Goal: Task Accomplishment & Management: Use online tool/utility

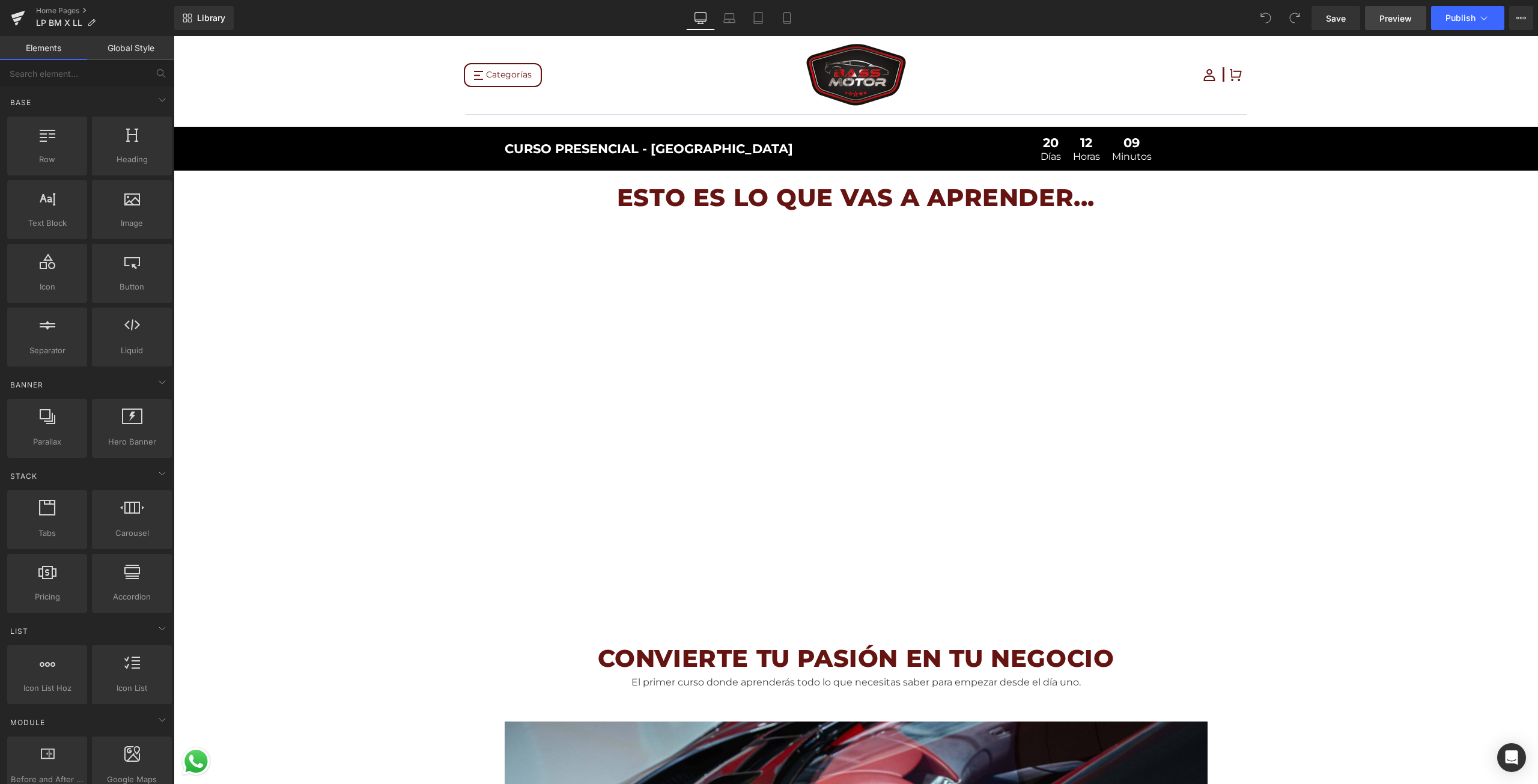
click at [1385, 21] on span "Preview" at bounding box center [1395, 19] width 32 height 13
click at [1517, 26] on button "View Live Page View with current Template Save Template to Library Schedule Pub…" at bounding box center [1522, 18] width 24 height 24
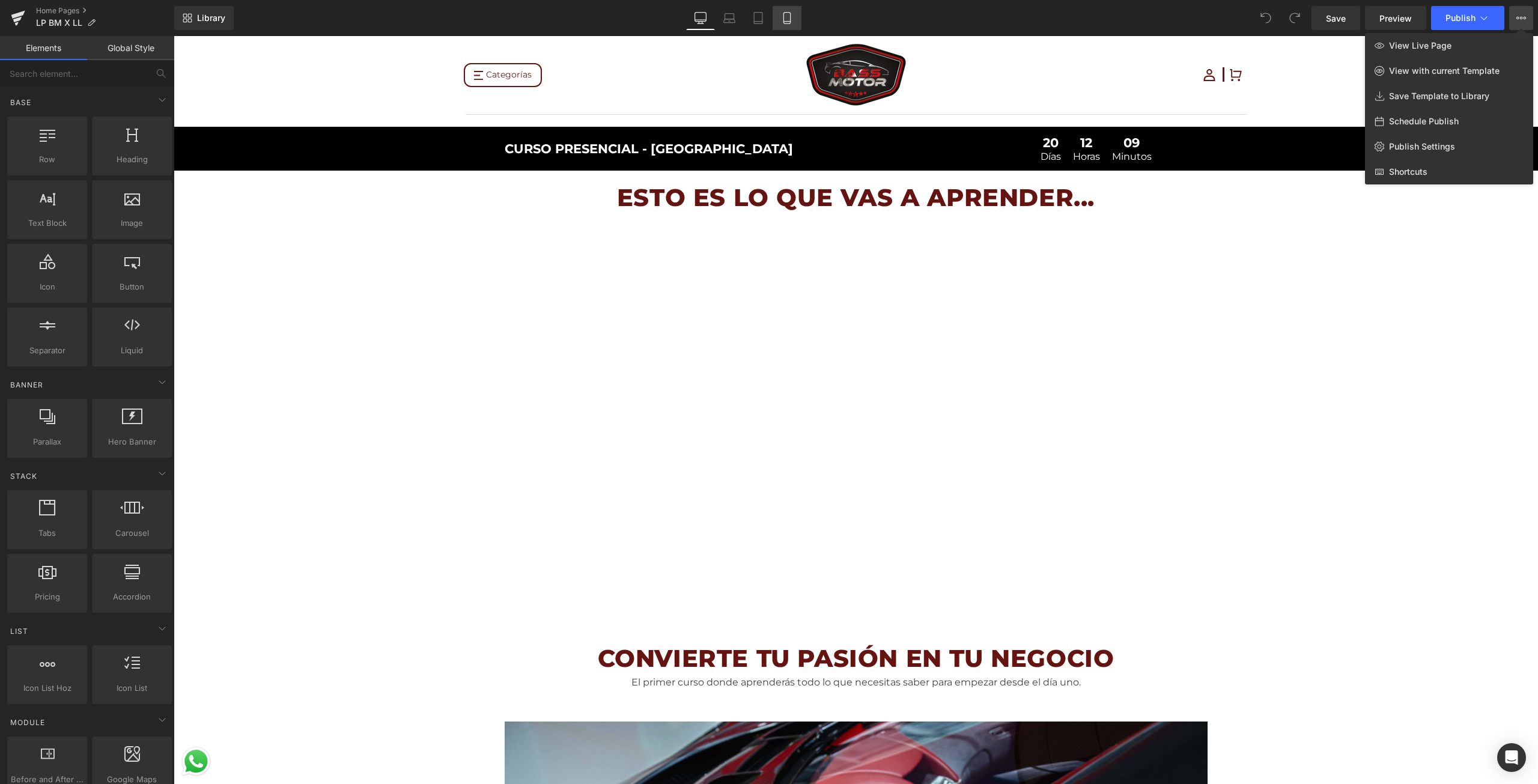
click at [779, 14] on link "Mobile" at bounding box center [787, 18] width 29 height 24
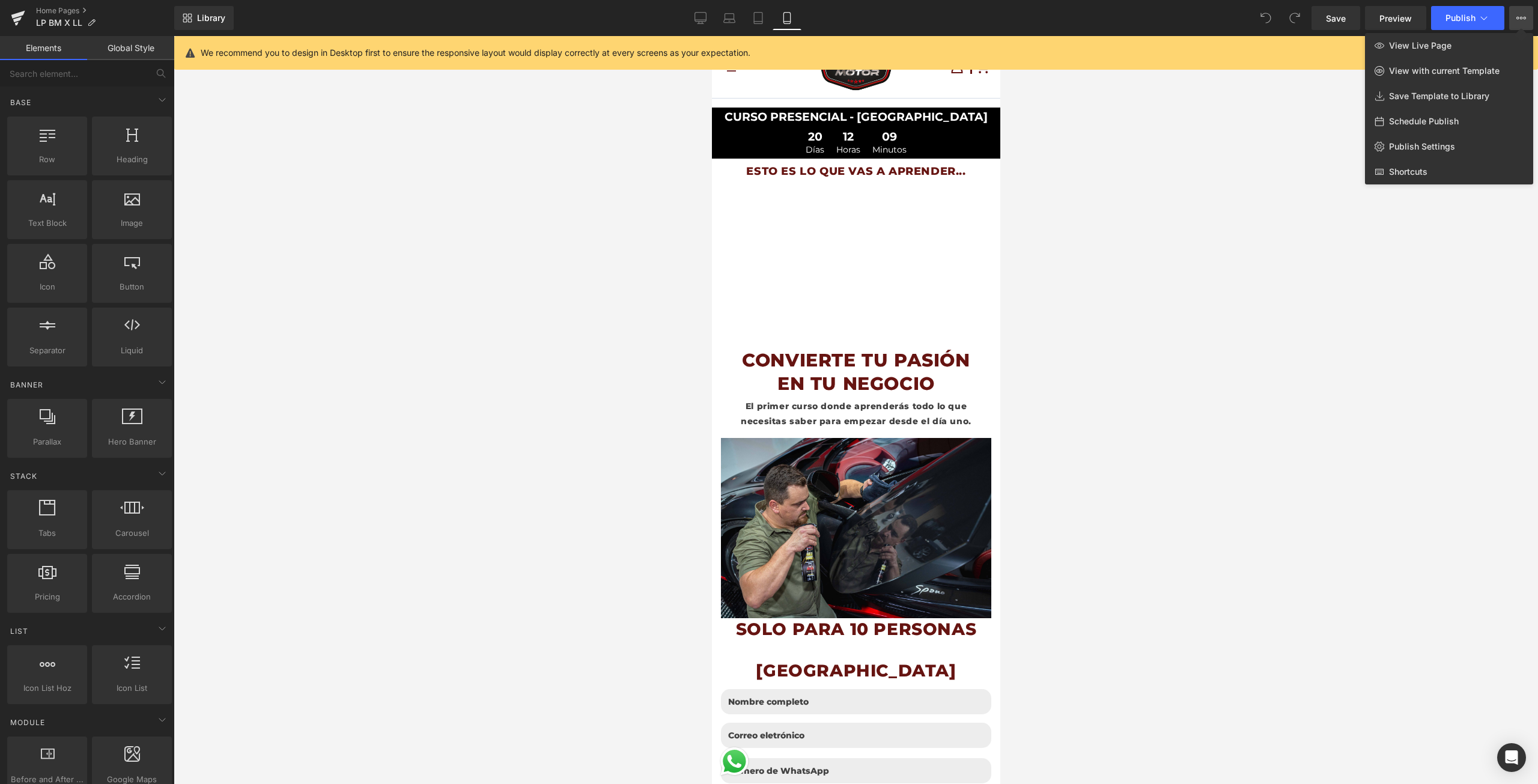
click at [1121, 248] on div at bounding box center [856, 409] width 1364 height 748
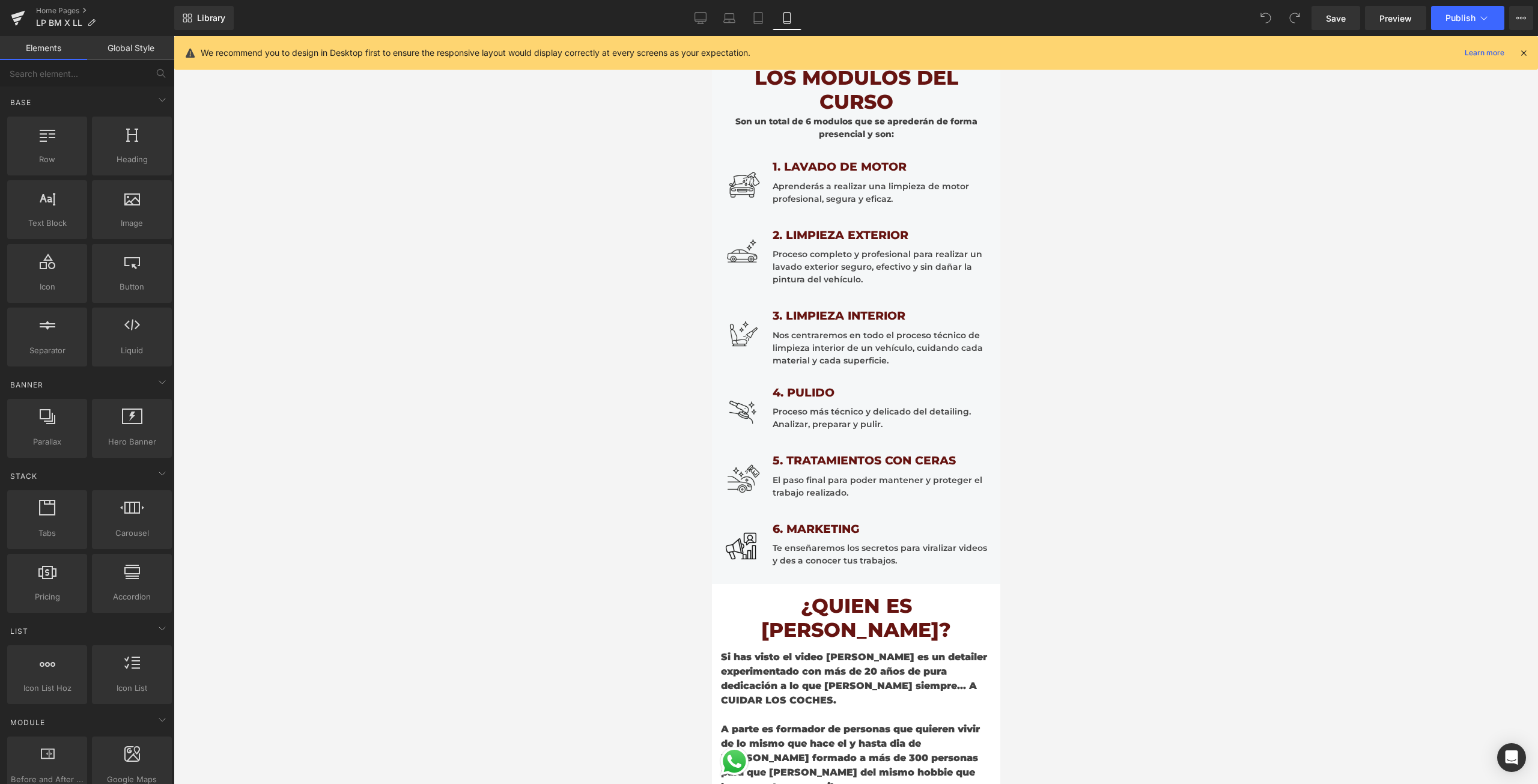
scroll to position [948, 0]
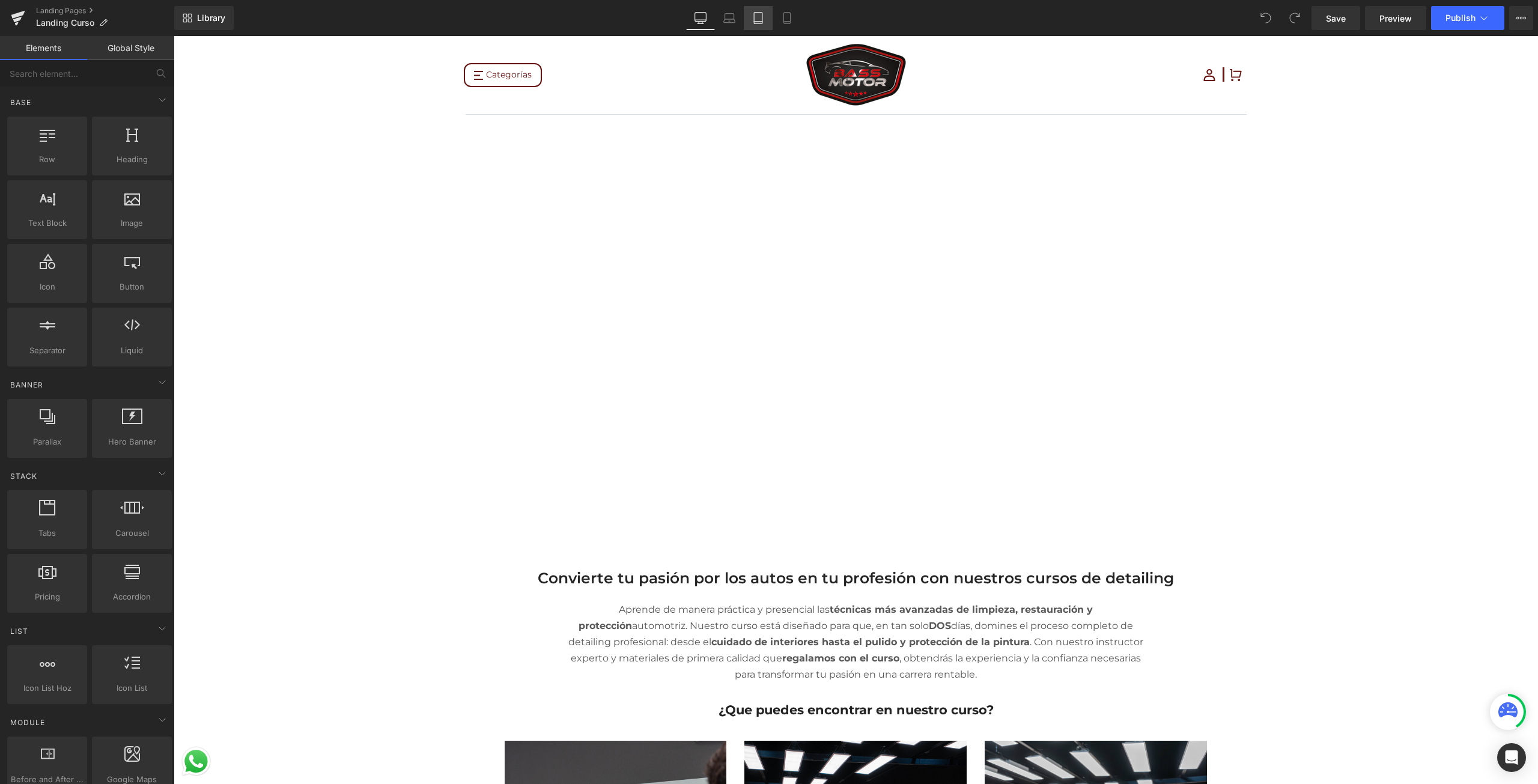
click at [758, 18] on icon at bounding box center [758, 18] width 12 height 12
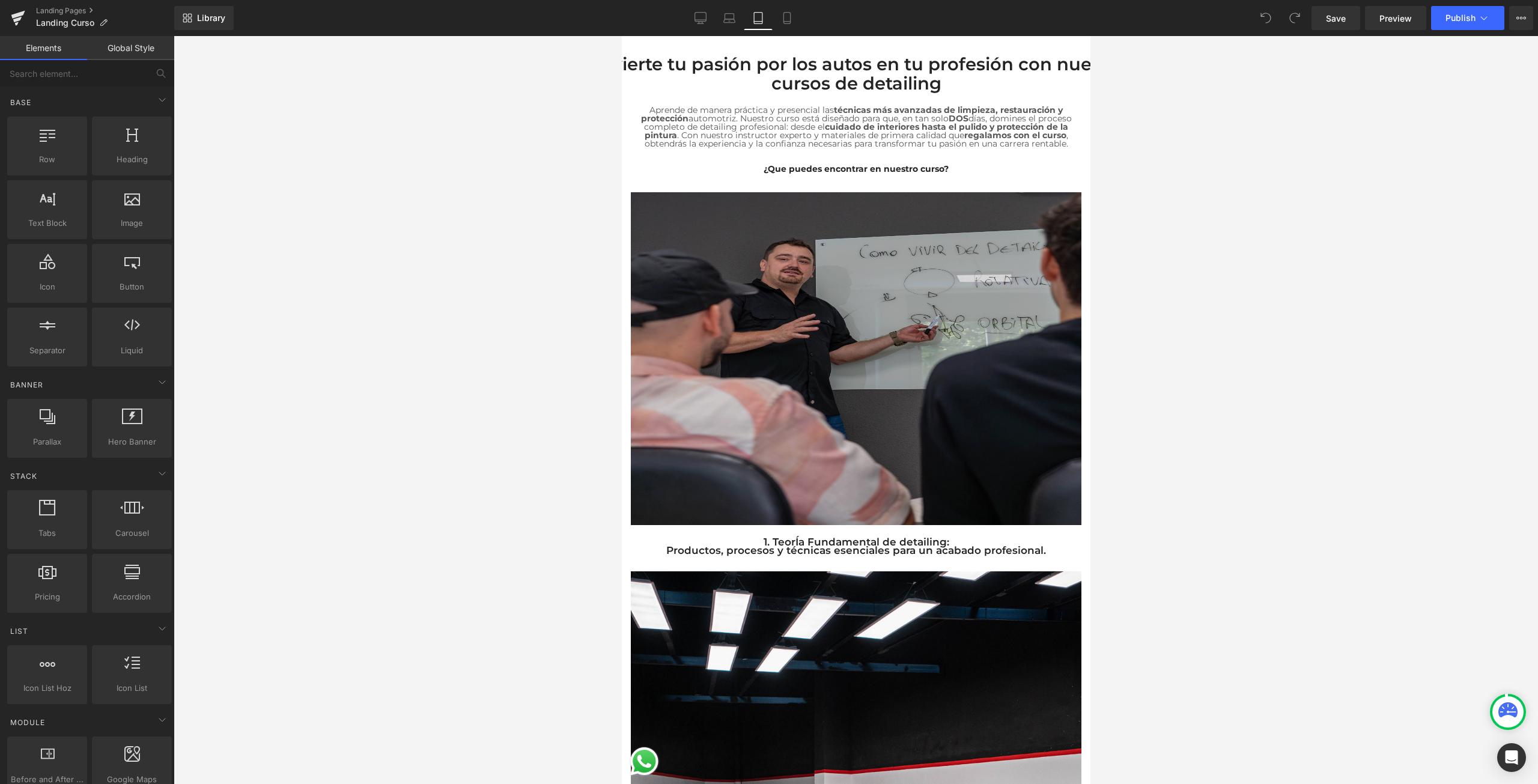
scroll to position [301, 0]
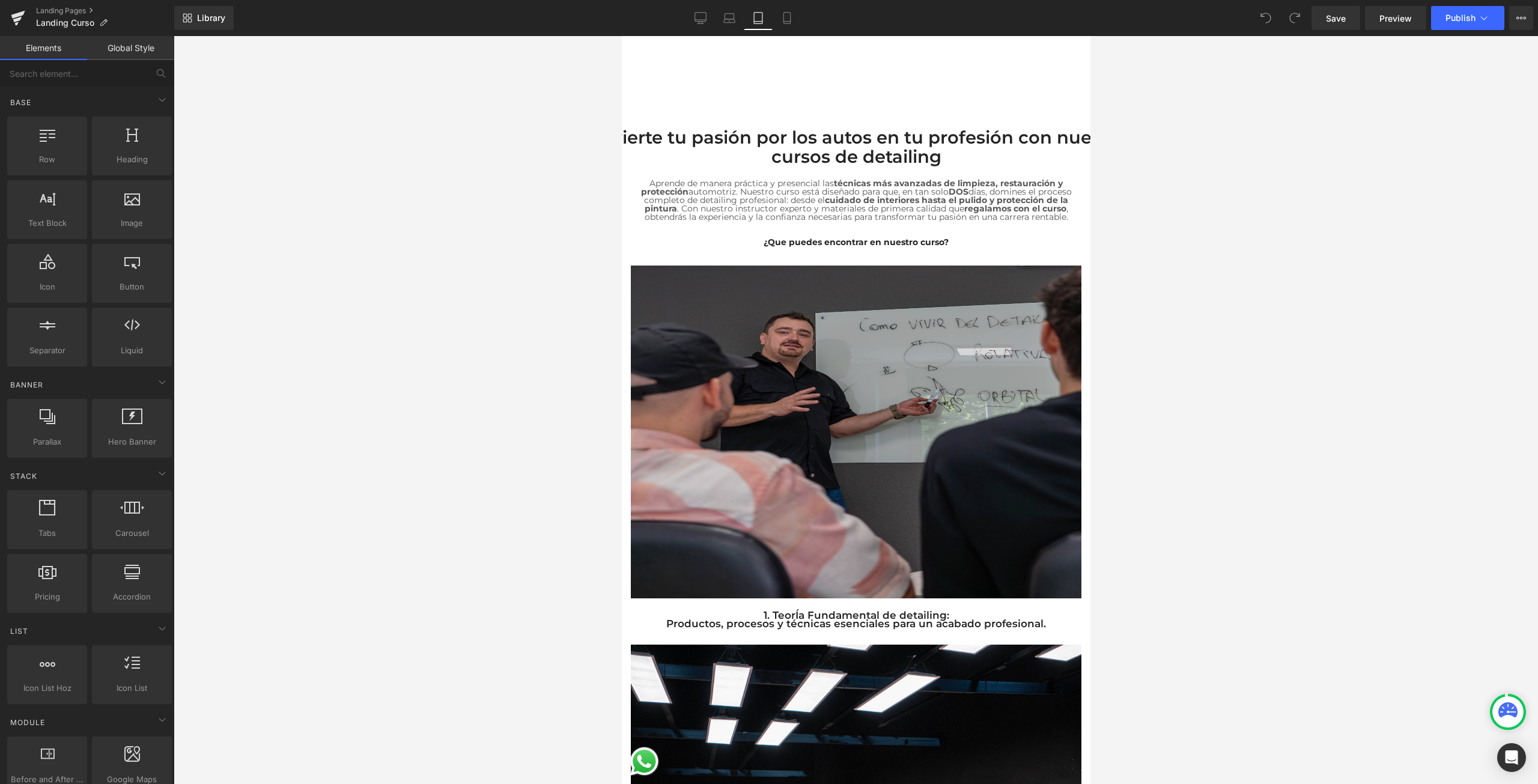
click at [941, 289] on img at bounding box center [855, 432] width 451 height 333
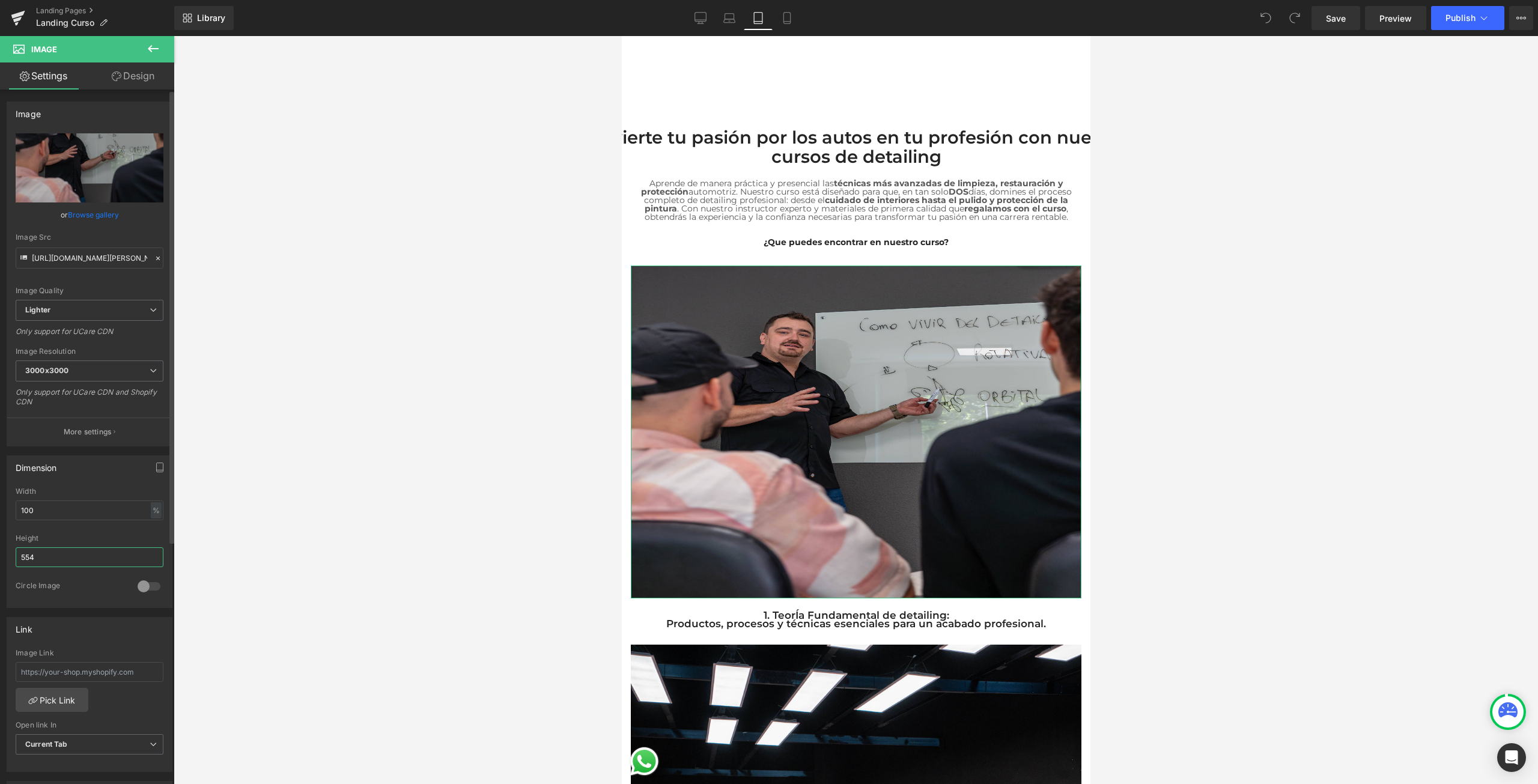
drag, startPoint x: 59, startPoint y: 555, endPoint x: 21, endPoint y: 561, distance: 38.5
click at [21, 561] on input "554" at bounding box center [89, 557] width 148 height 20
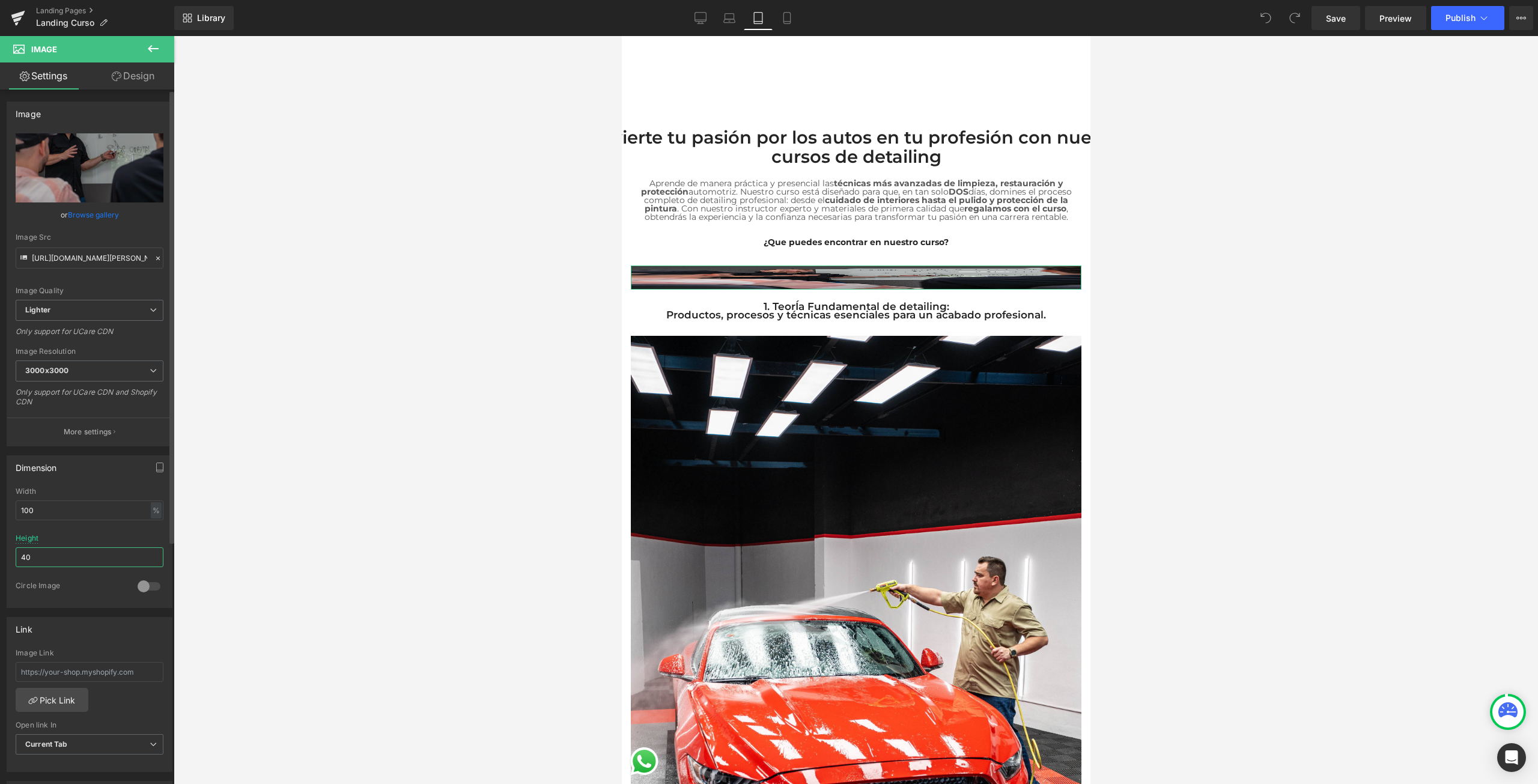
type input "4"
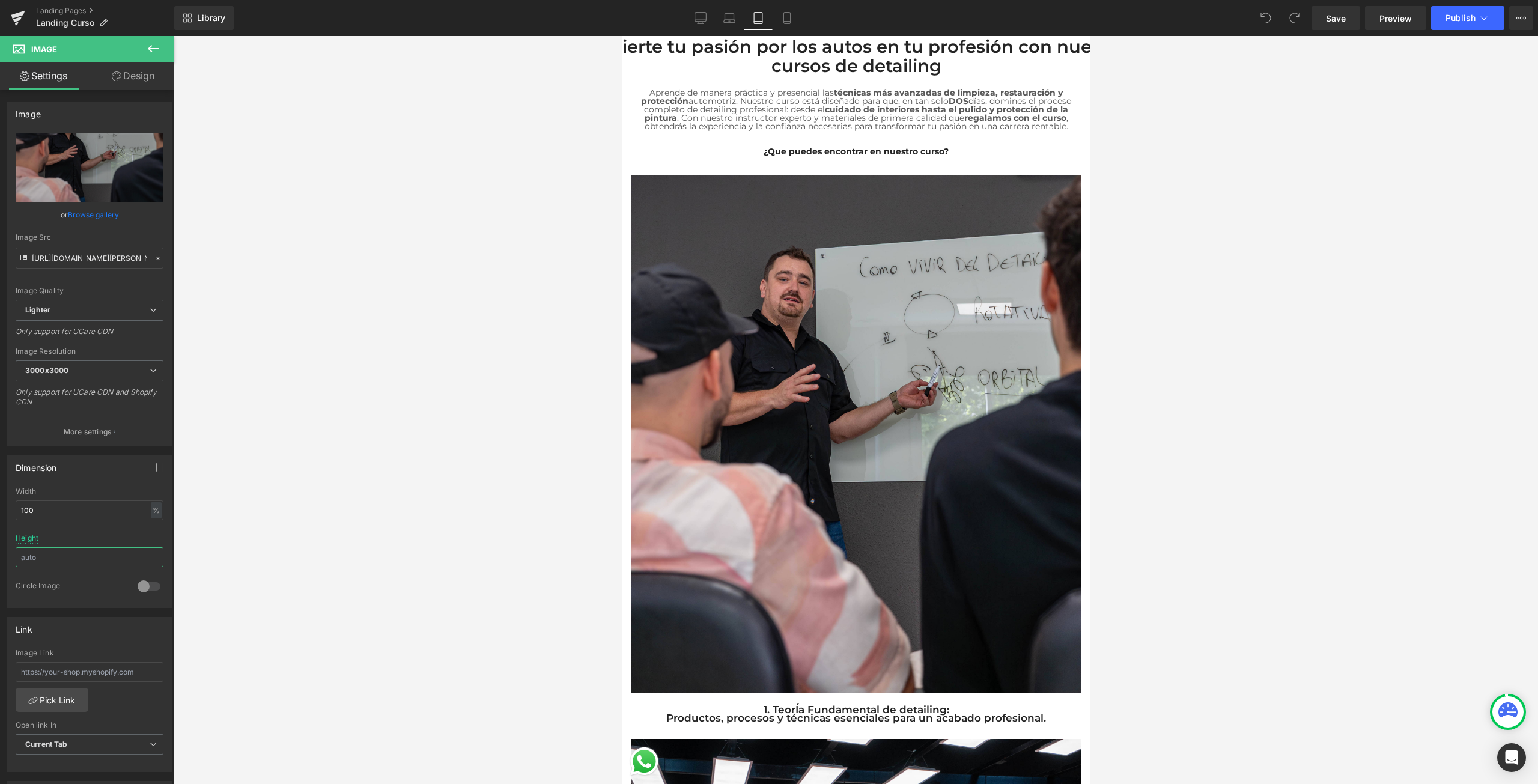
scroll to position [361, 0]
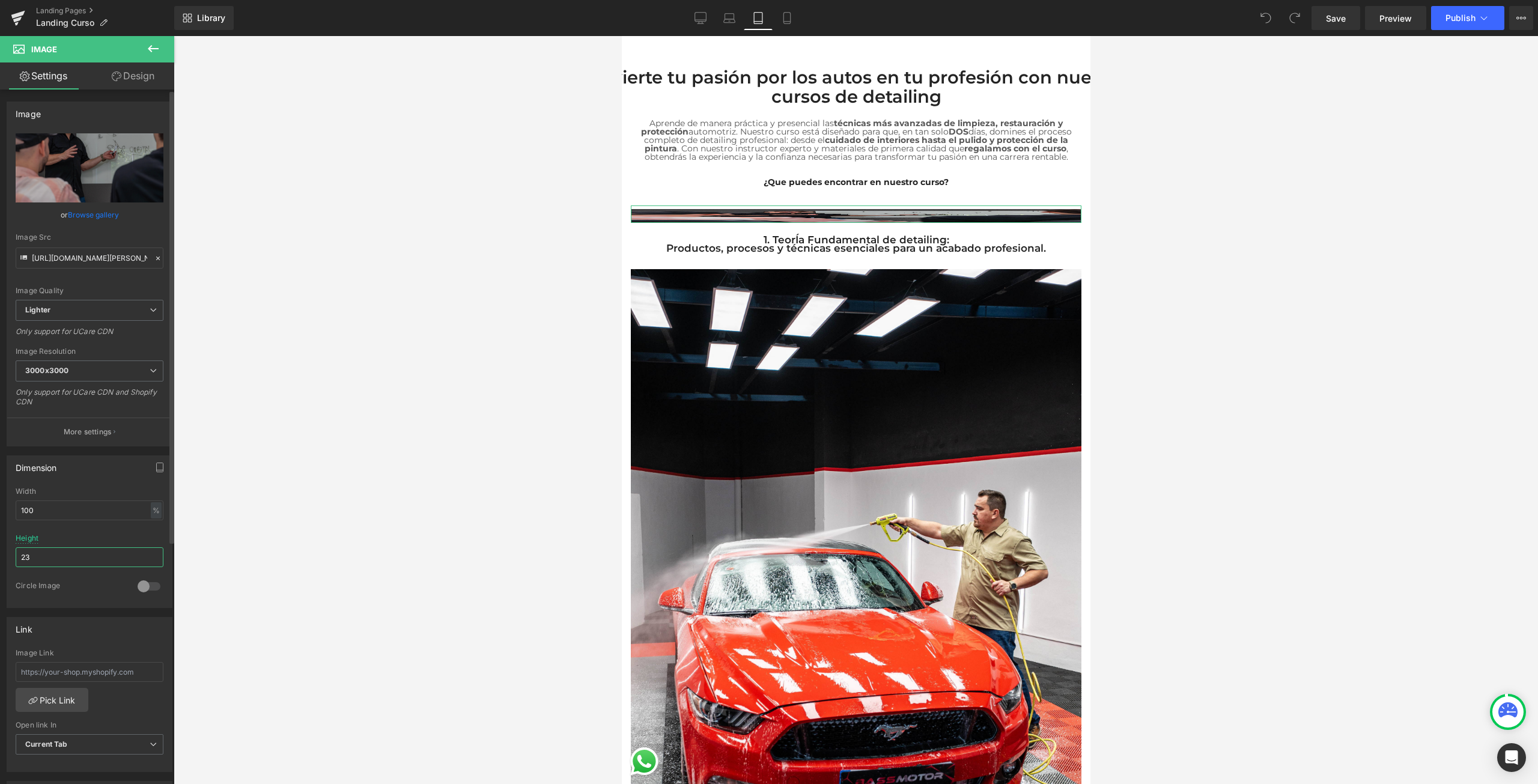
type input "2"
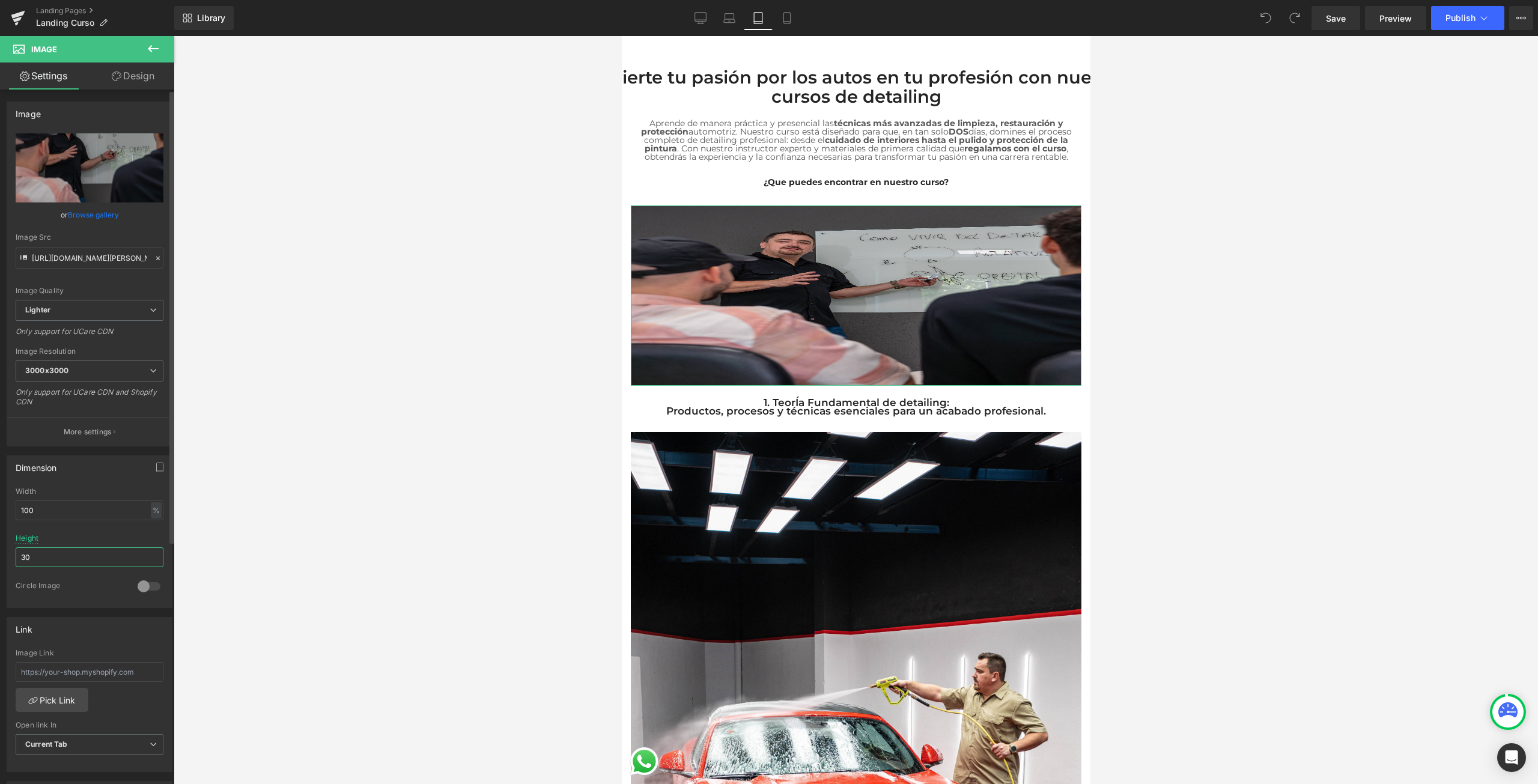
type input "3"
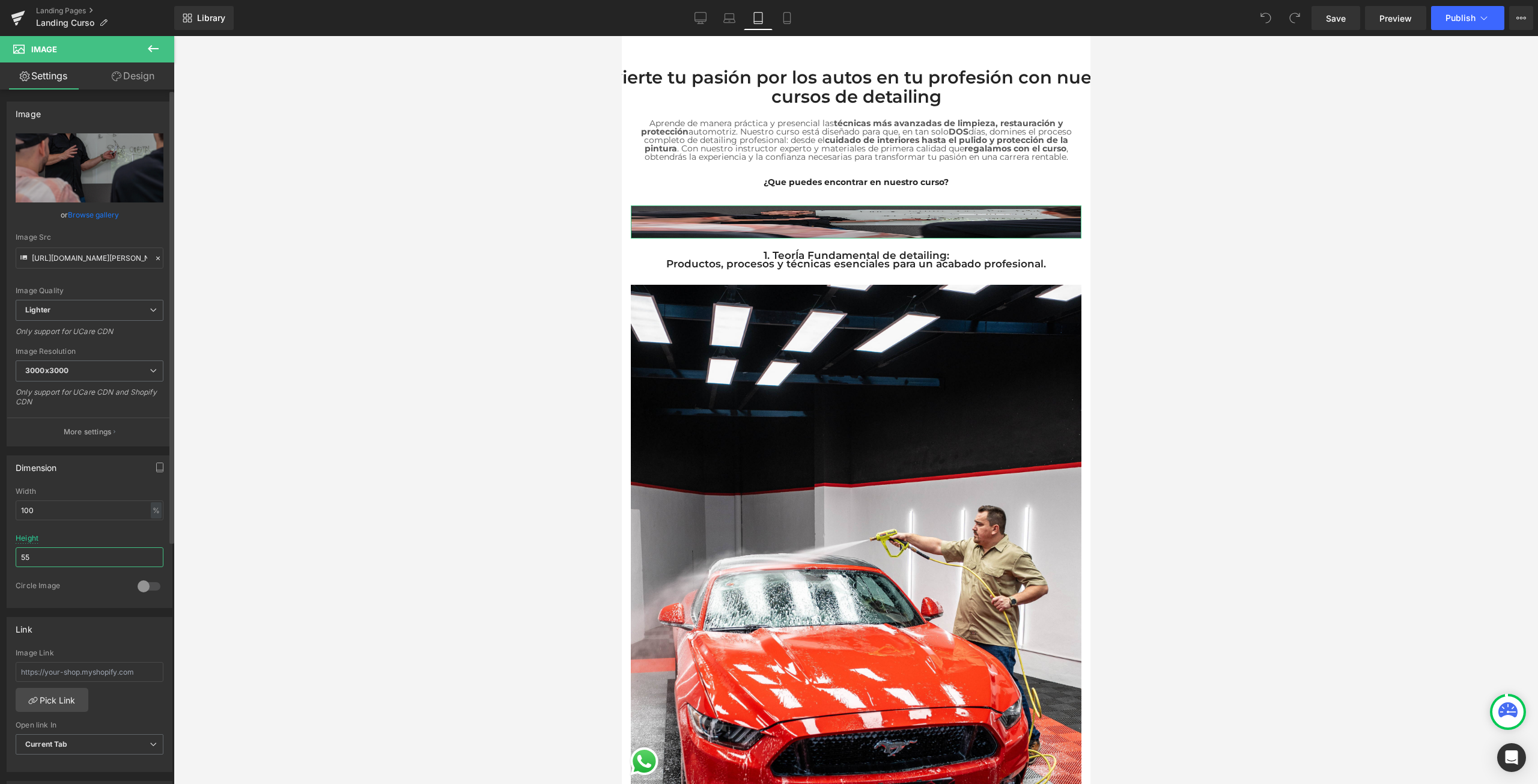
type input "5"
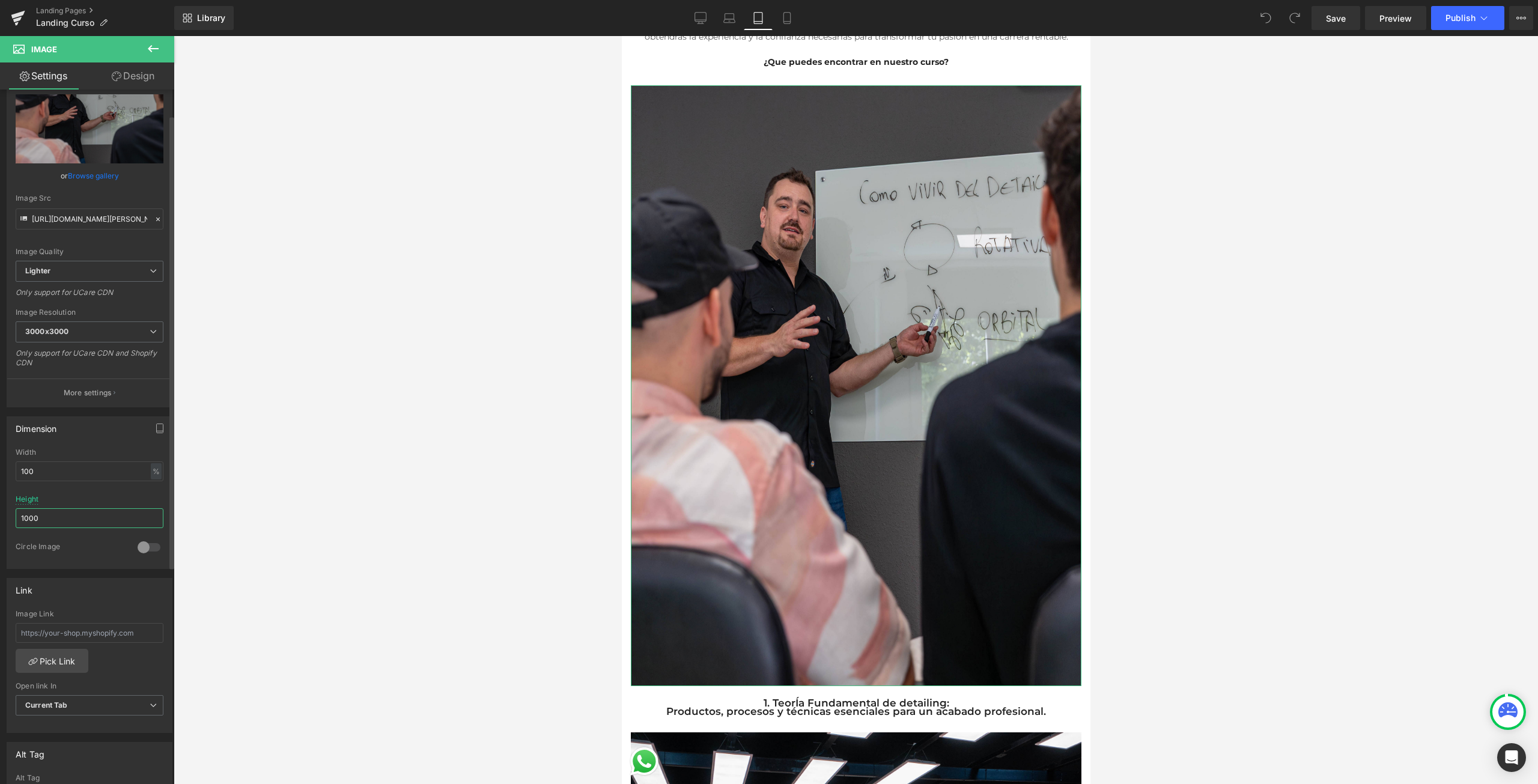
scroll to position [60, 0]
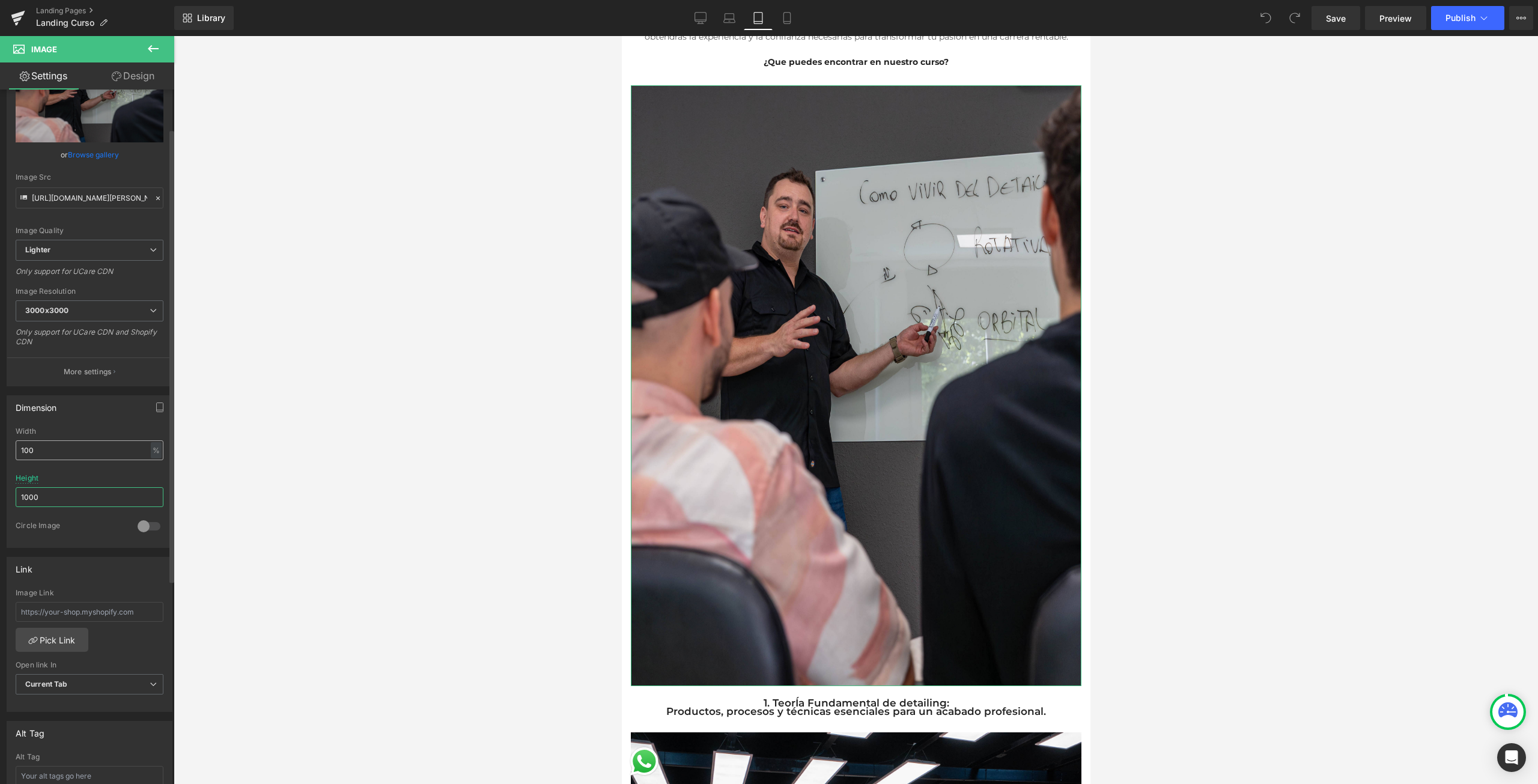
type input "1000"
drag, startPoint x: 49, startPoint y: 448, endPoint x: 4, endPoint y: 448, distance: 45.0
click at [4, 448] on div "Dimension 100% Width 100 % % px 554px Height 1000 0 Circle Image" at bounding box center [89, 467] width 179 height 161
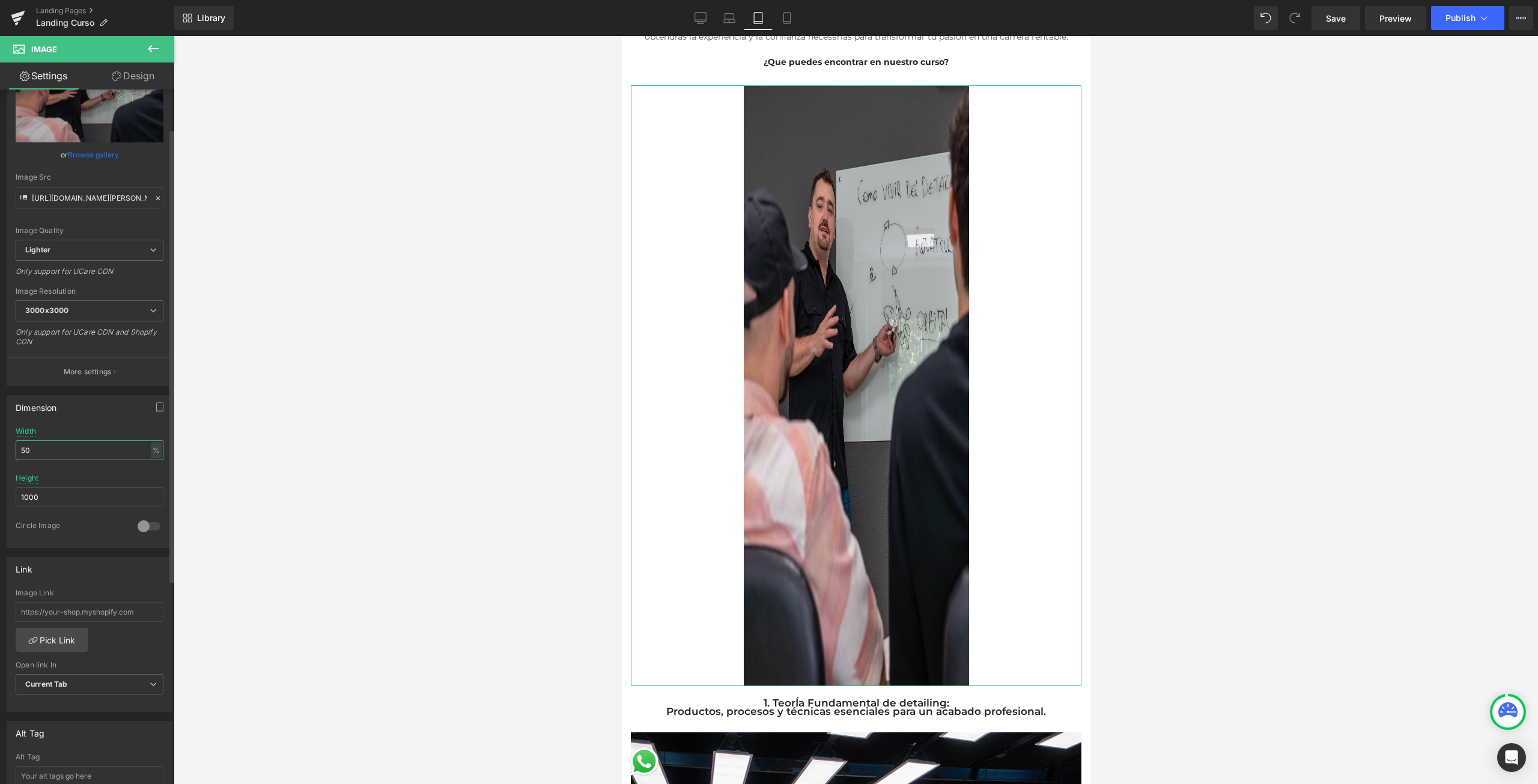
type input "5"
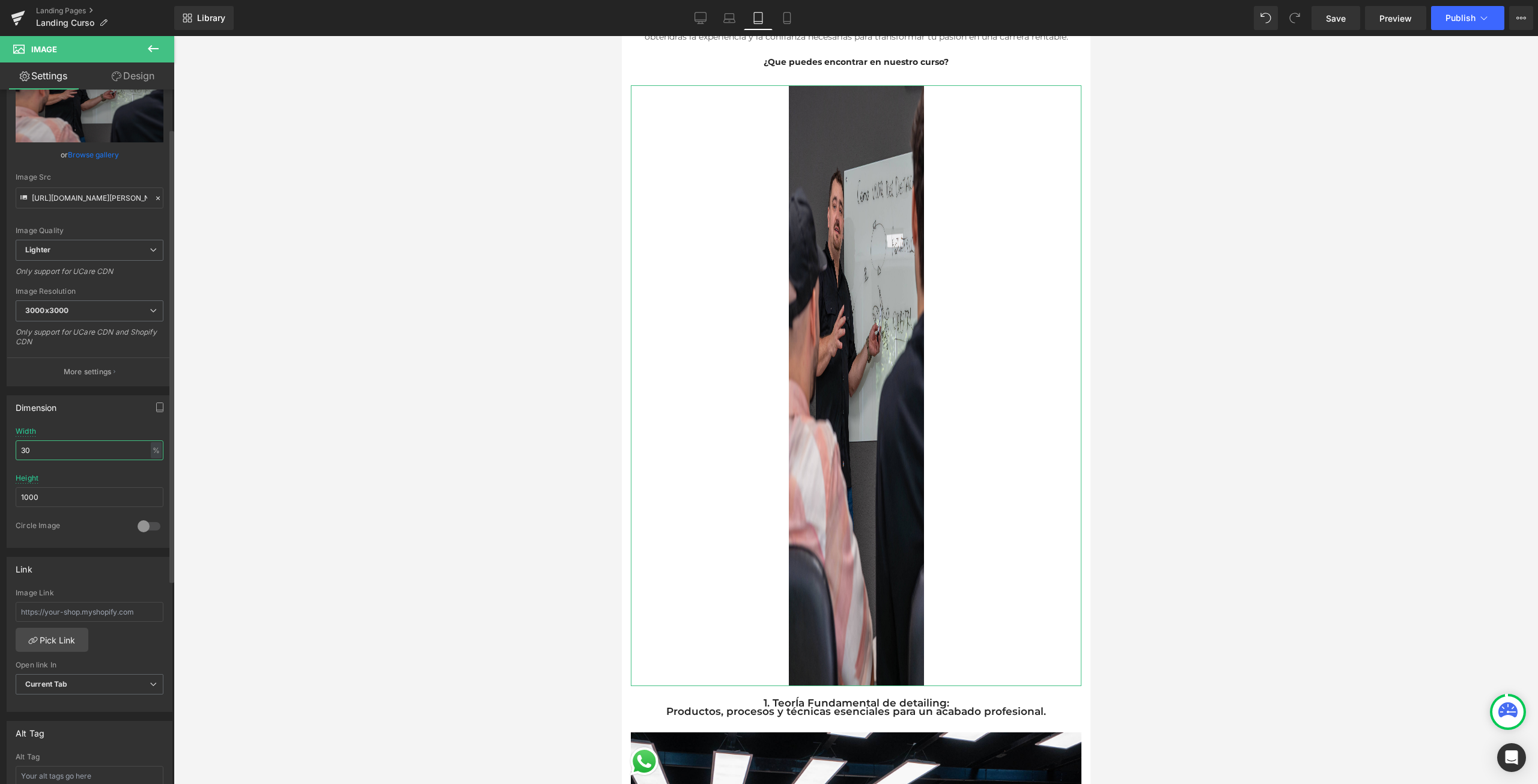
type input "3"
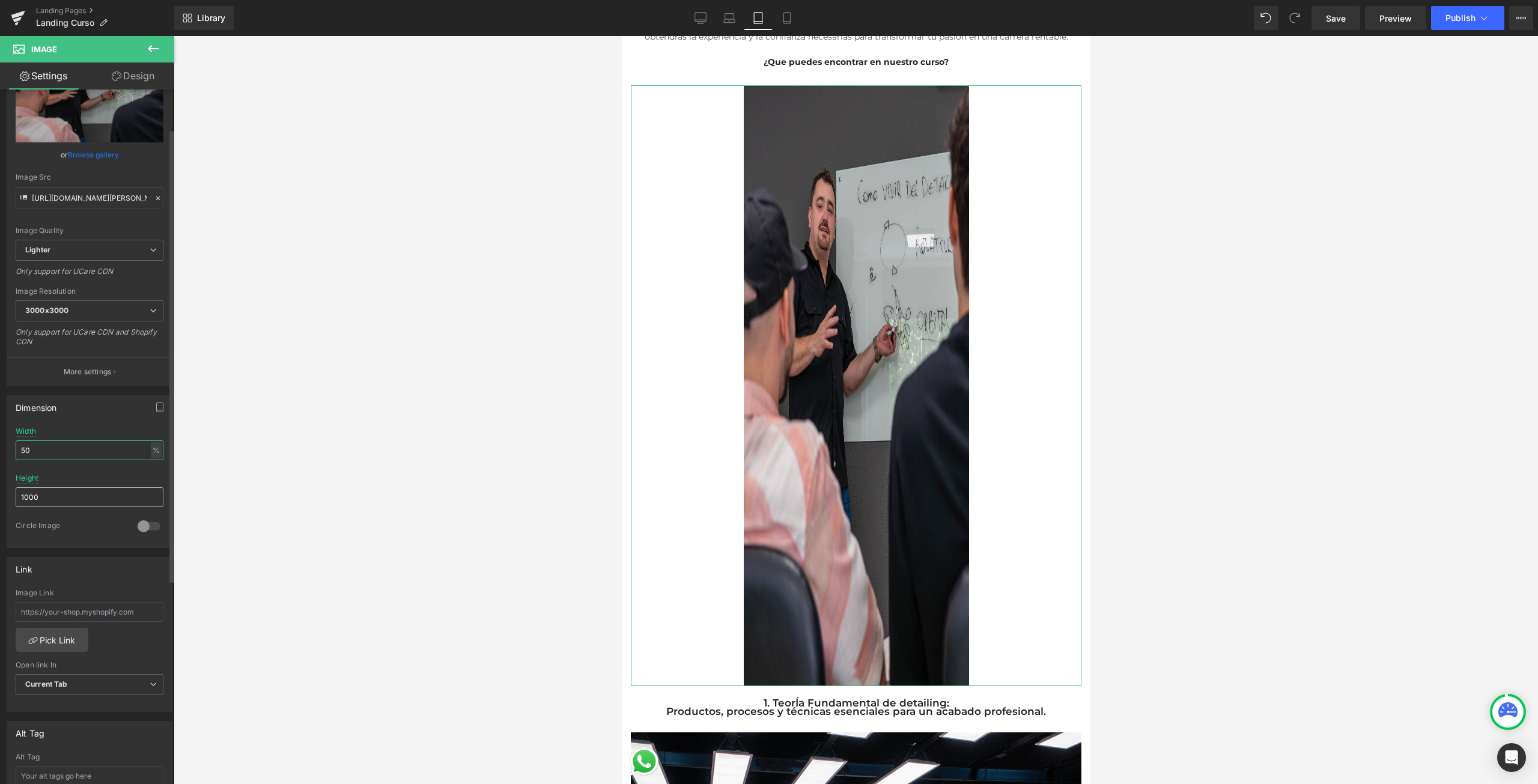
type input "50"
click at [65, 501] on input "1000" at bounding box center [89, 497] width 148 height 20
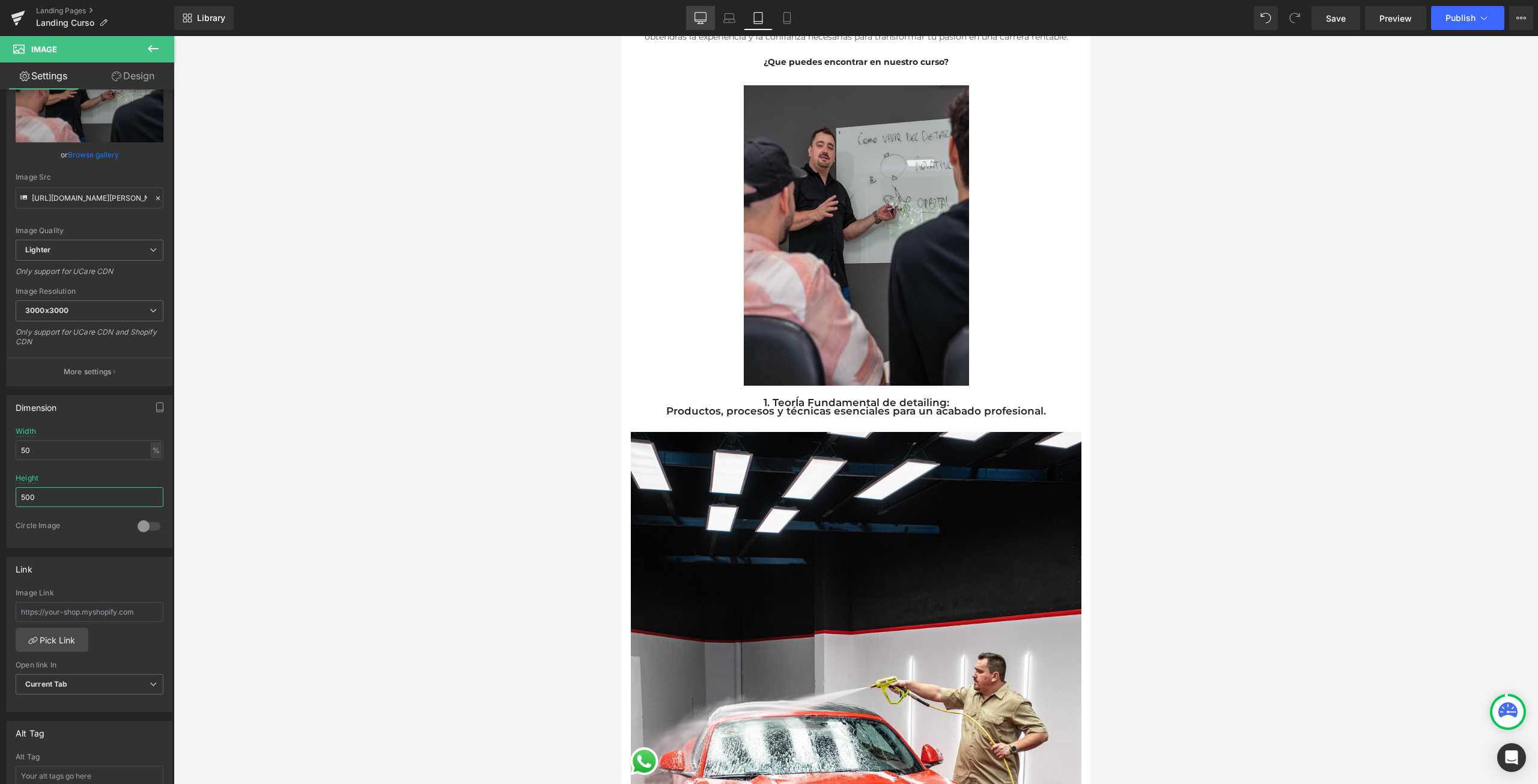
type input "500"
click at [699, 13] on icon at bounding box center [701, 17] width 11 height 9
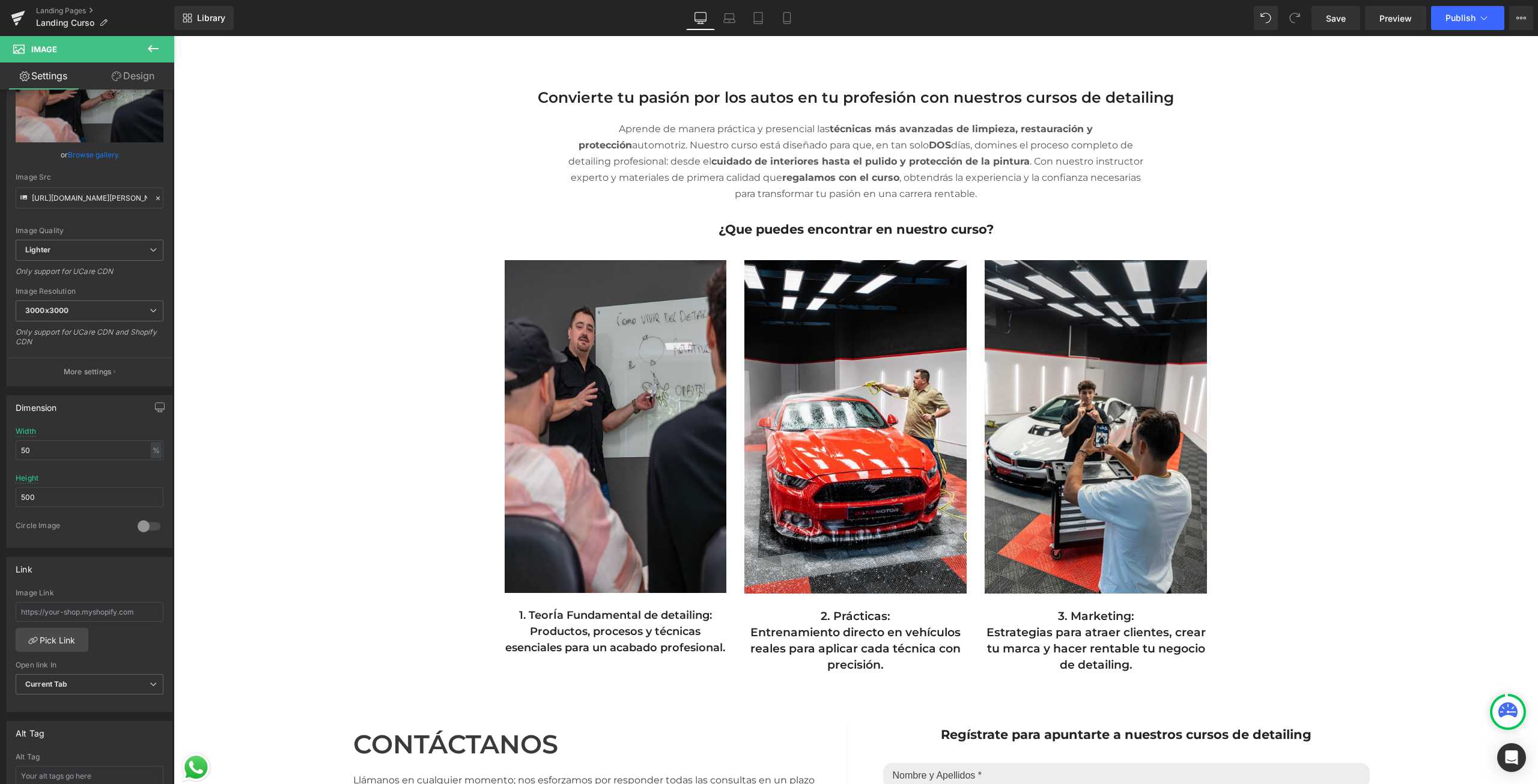
scroll to position [660, 0]
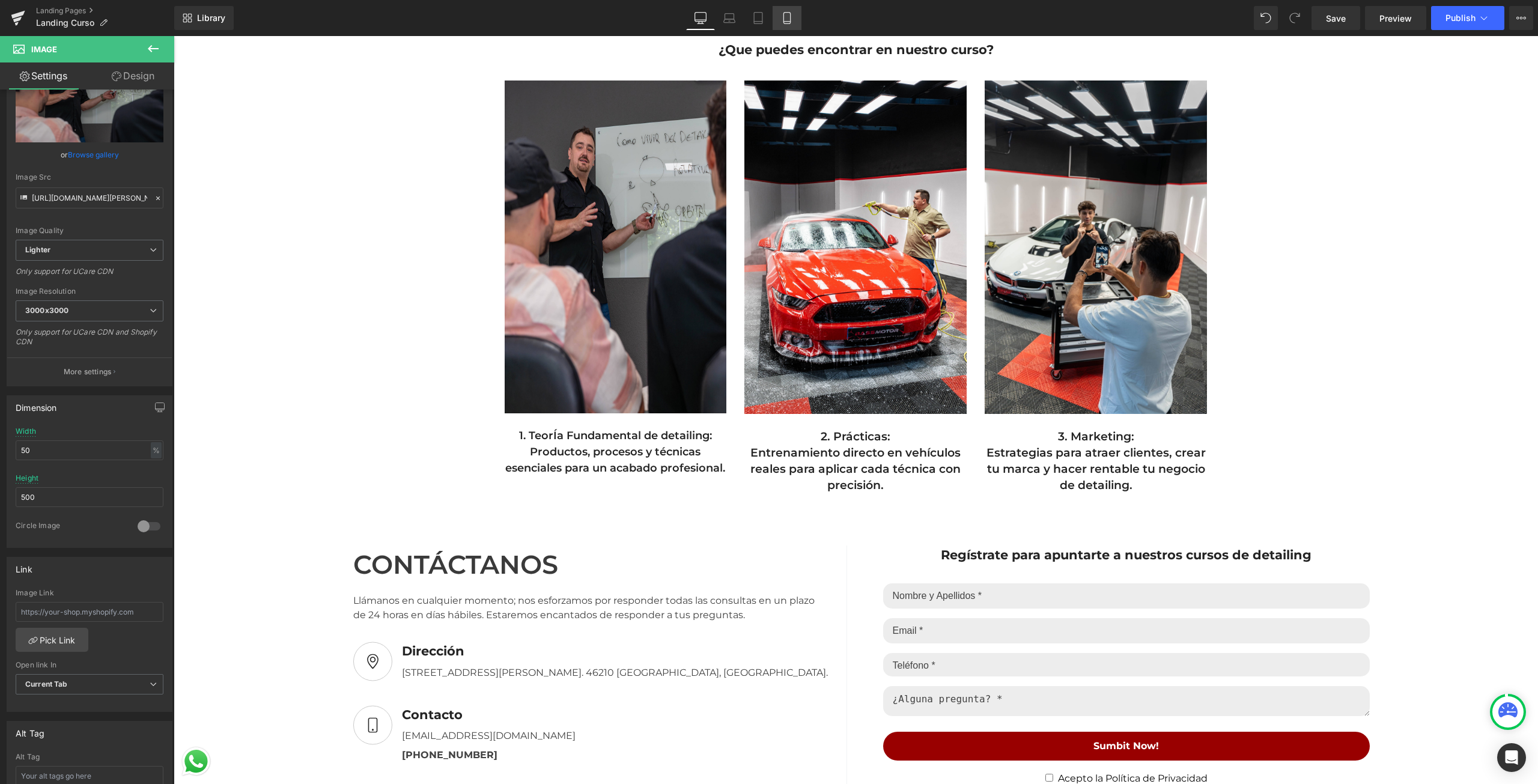
click at [787, 18] on icon at bounding box center [787, 18] width 12 height 12
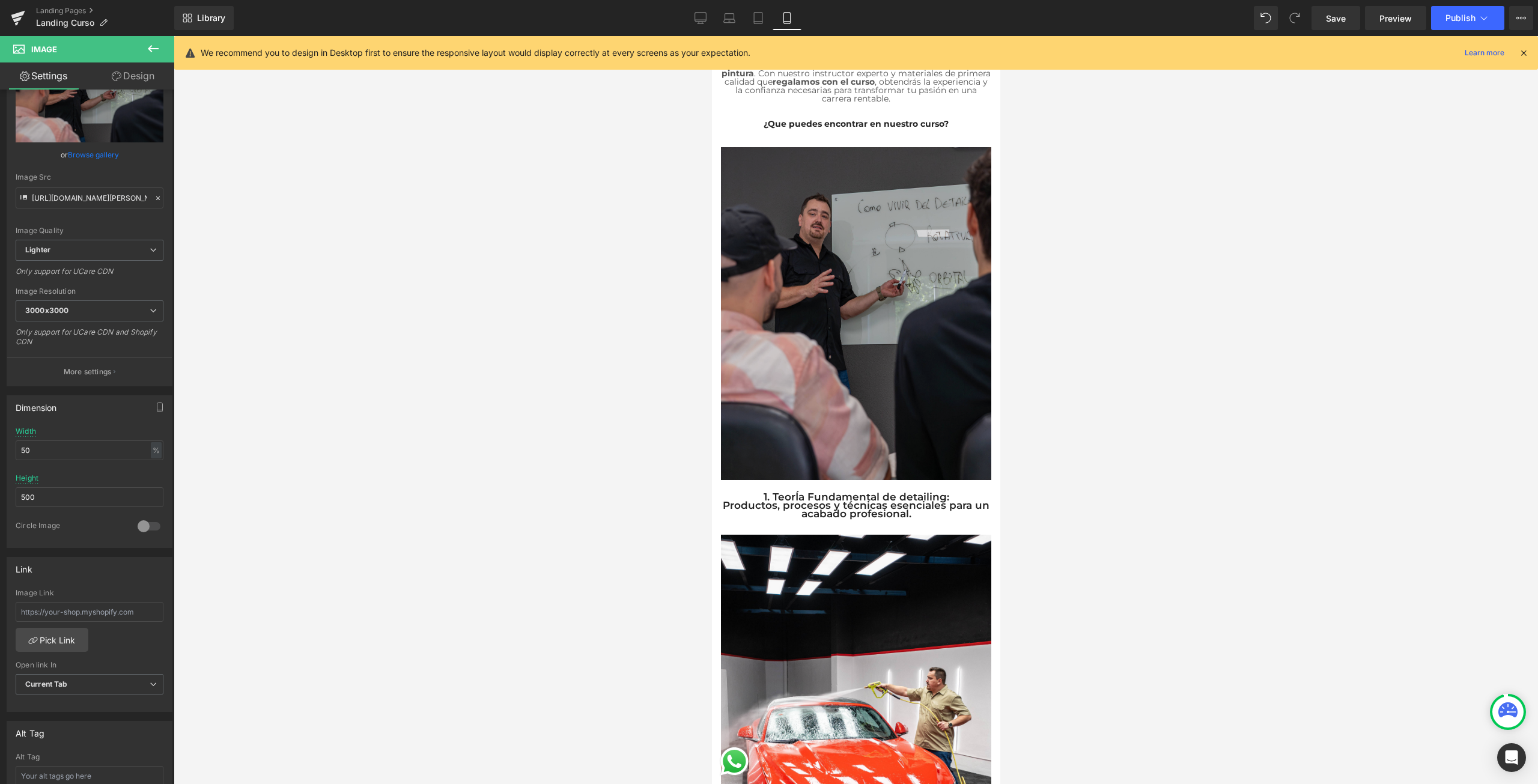
scroll to position [0, 0]
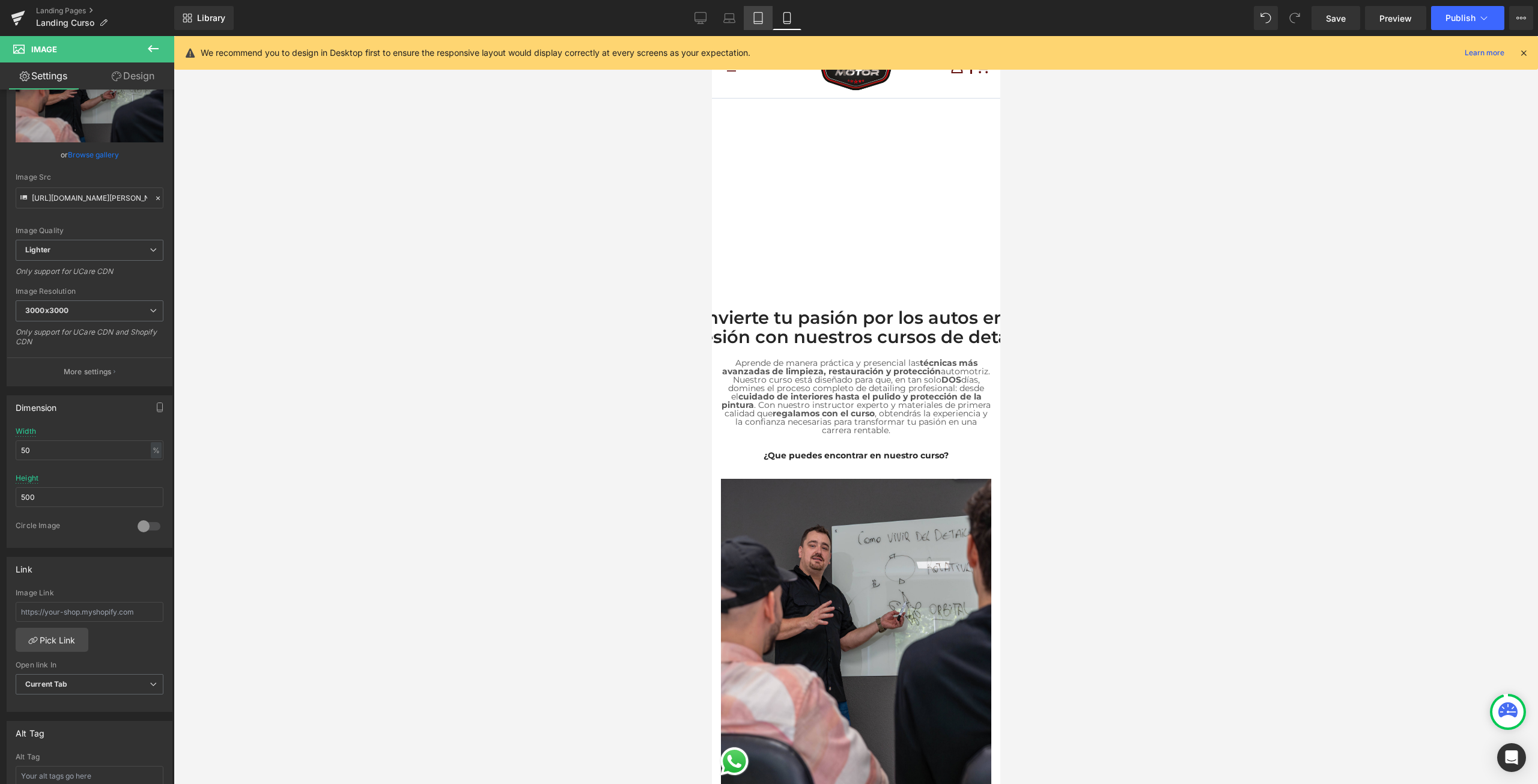
click at [766, 24] on link "Tablet" at bounding box center [758, 18] width 29 height 24
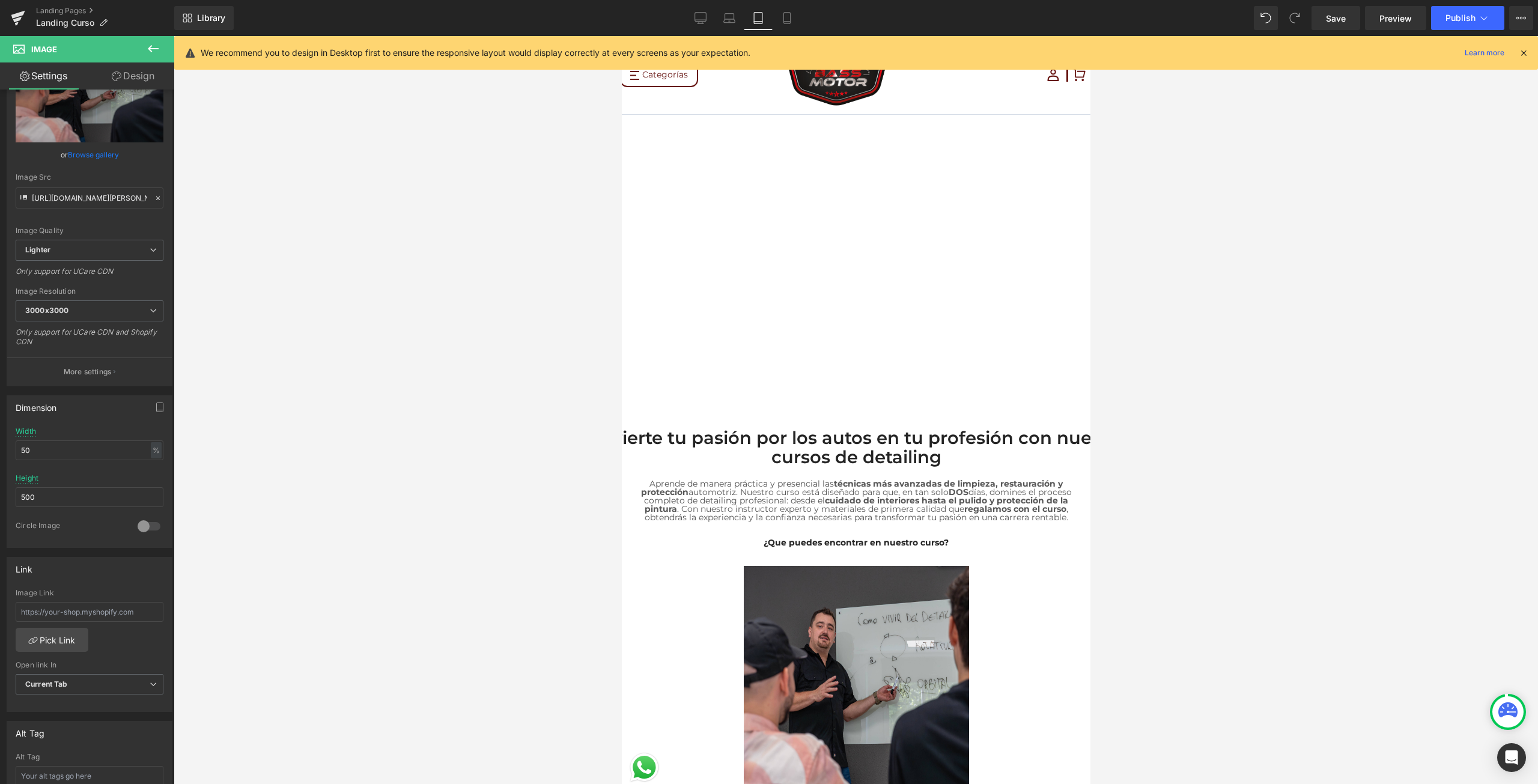
scroll to position [89, 0]
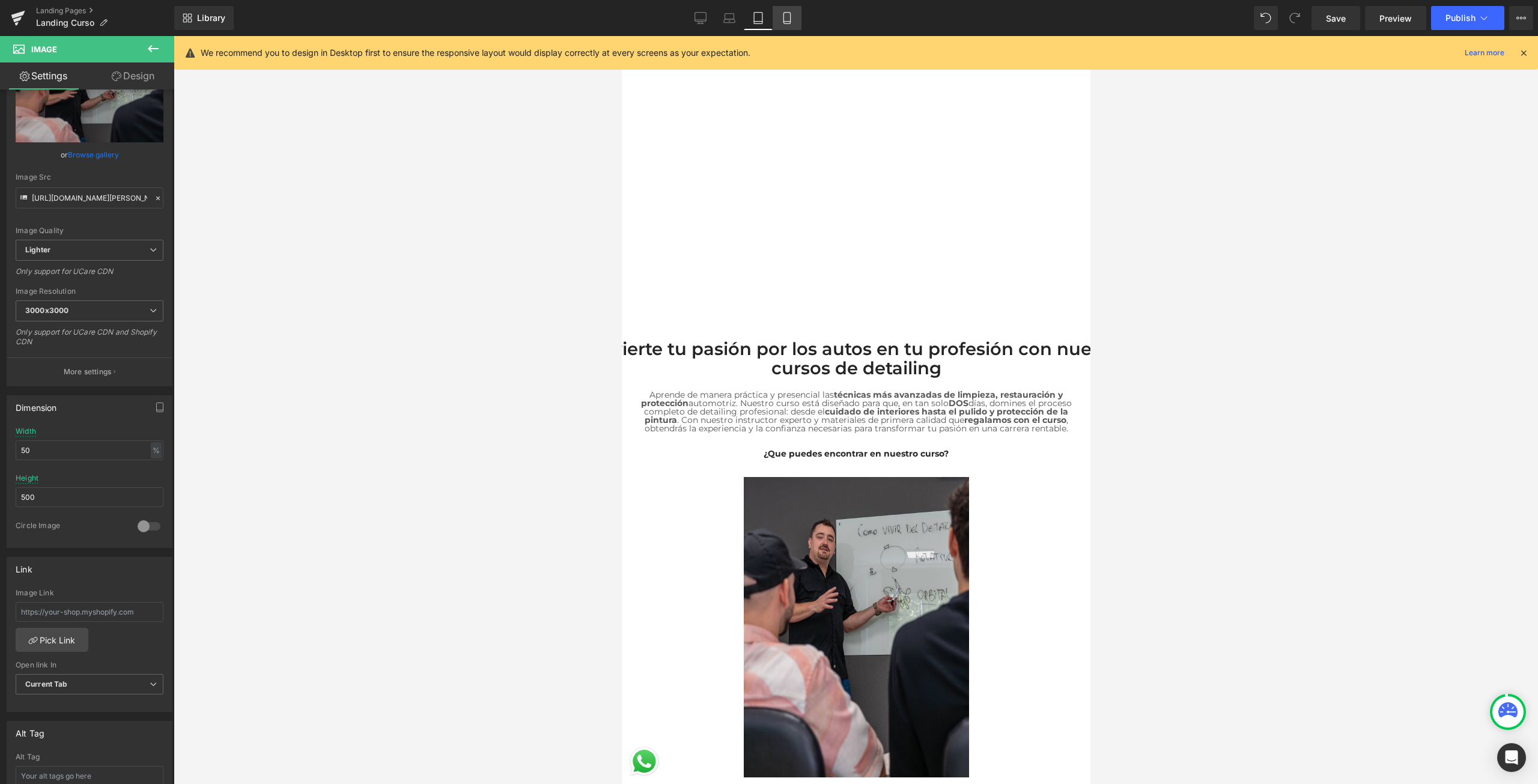
click at [784, 14] on icon at bounding box center [787, 18] width 12 height 12
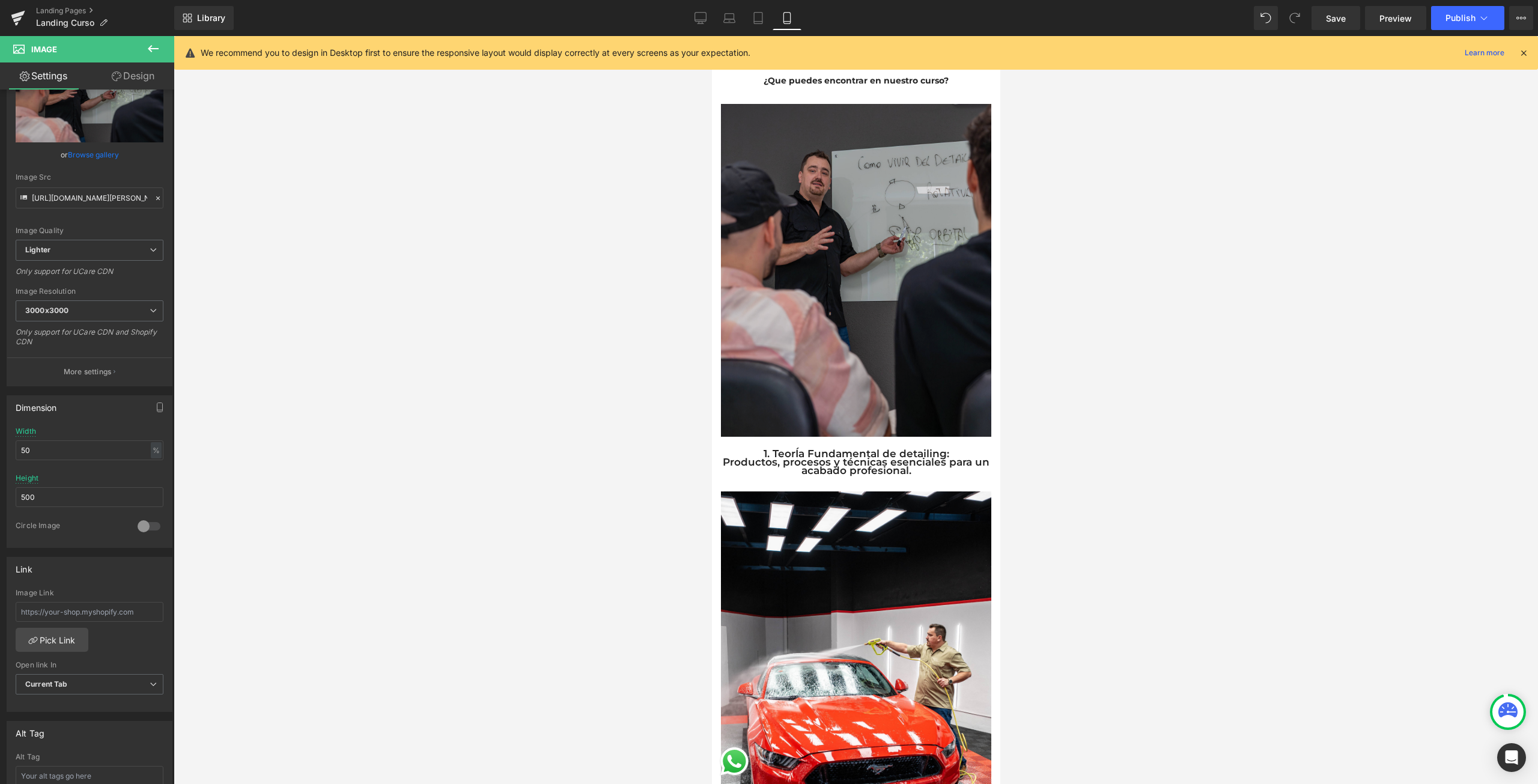
scroll to position [600, 0]
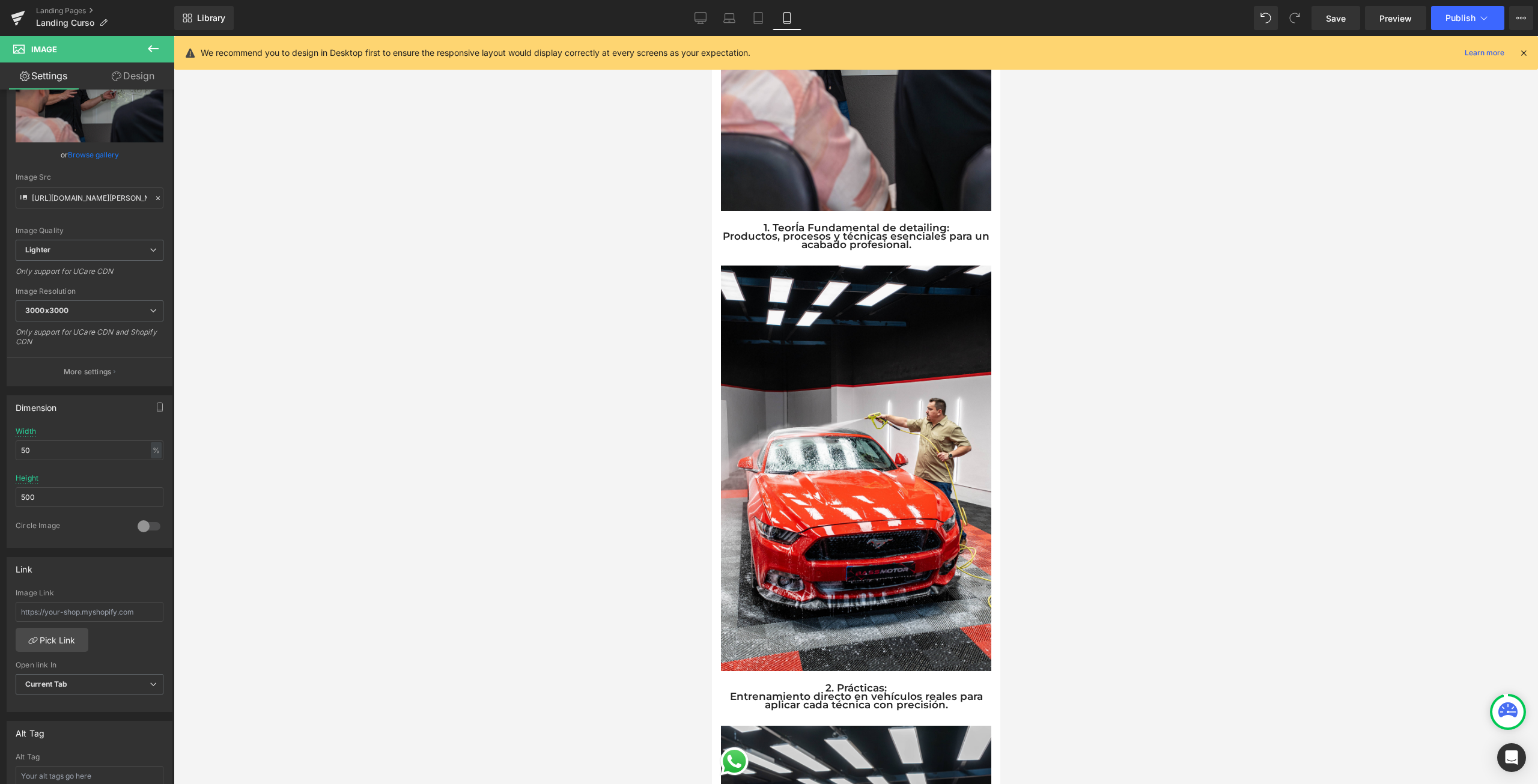
click at [1518, 53] on icon at bounding box center [1523, 52] width 11 height 11
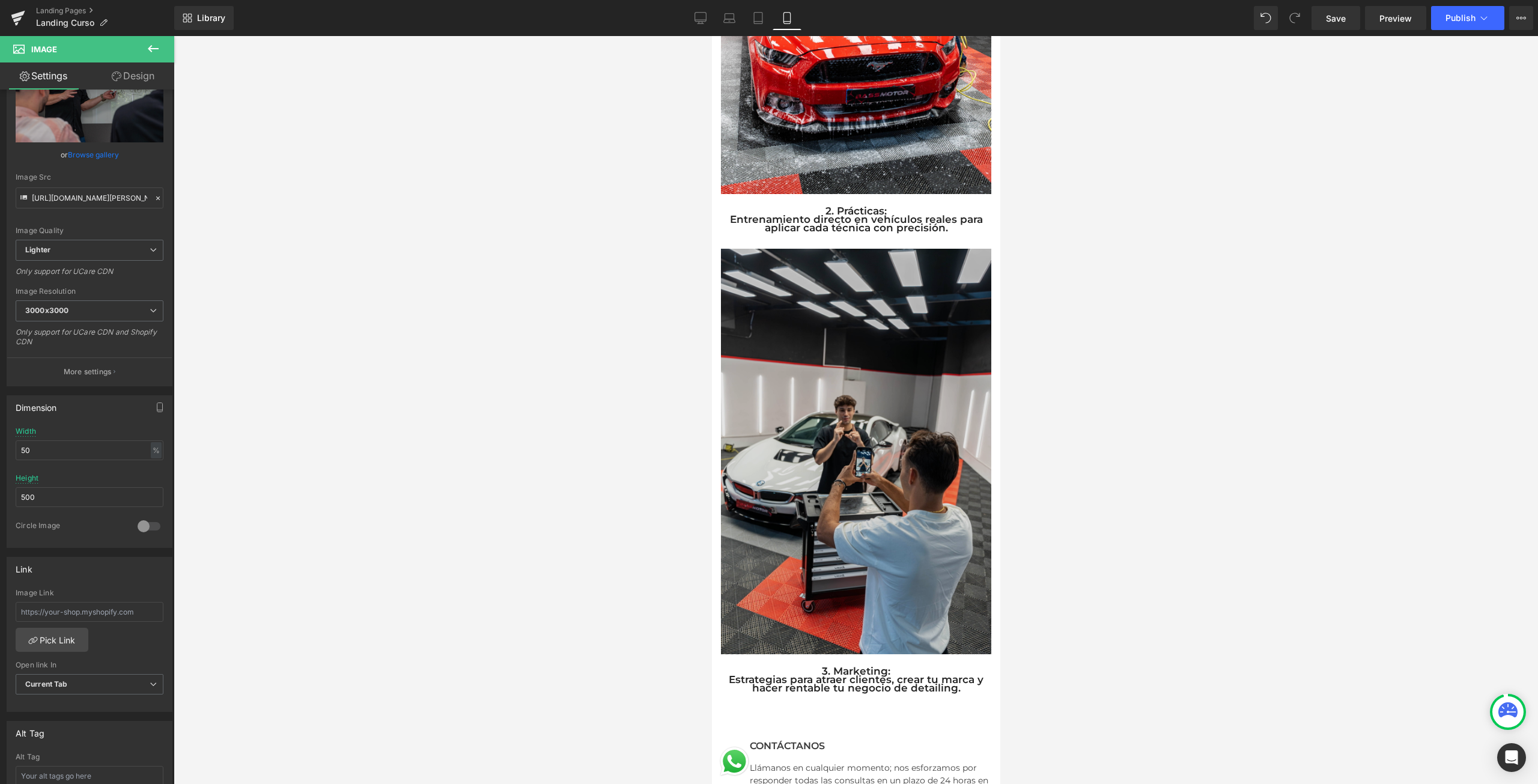
scroll to position [1081, 0]
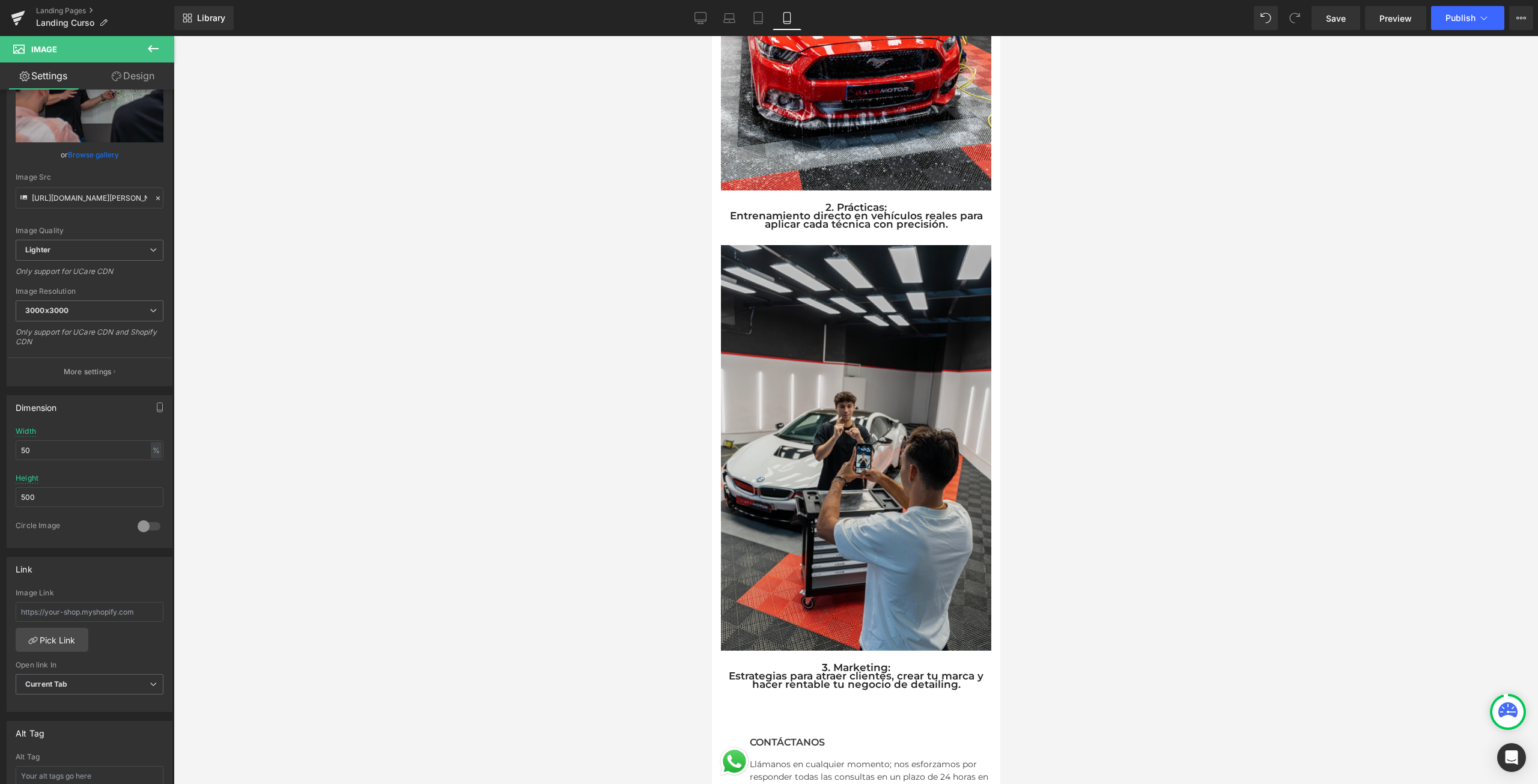
click at [856, 391] on img at bounding box center [855, 448] width 270 height 406
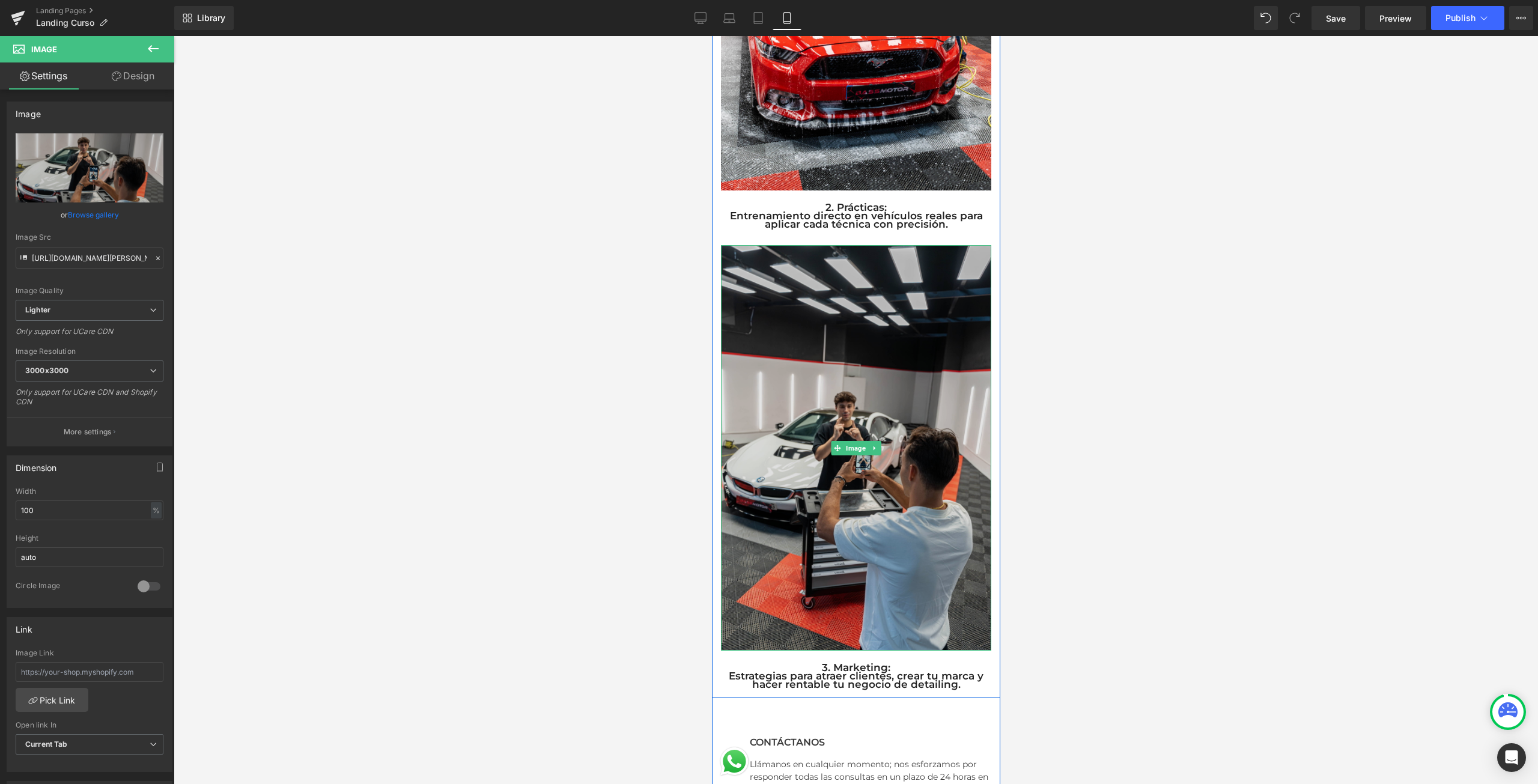
drag, startPoint x: 890, startPoint y: 643, endPoint x: 897, endPoint y: 542, distance: 101.2
click at [897, 579] on div "Image" at bounding box center [855, 448] width 270 height 406
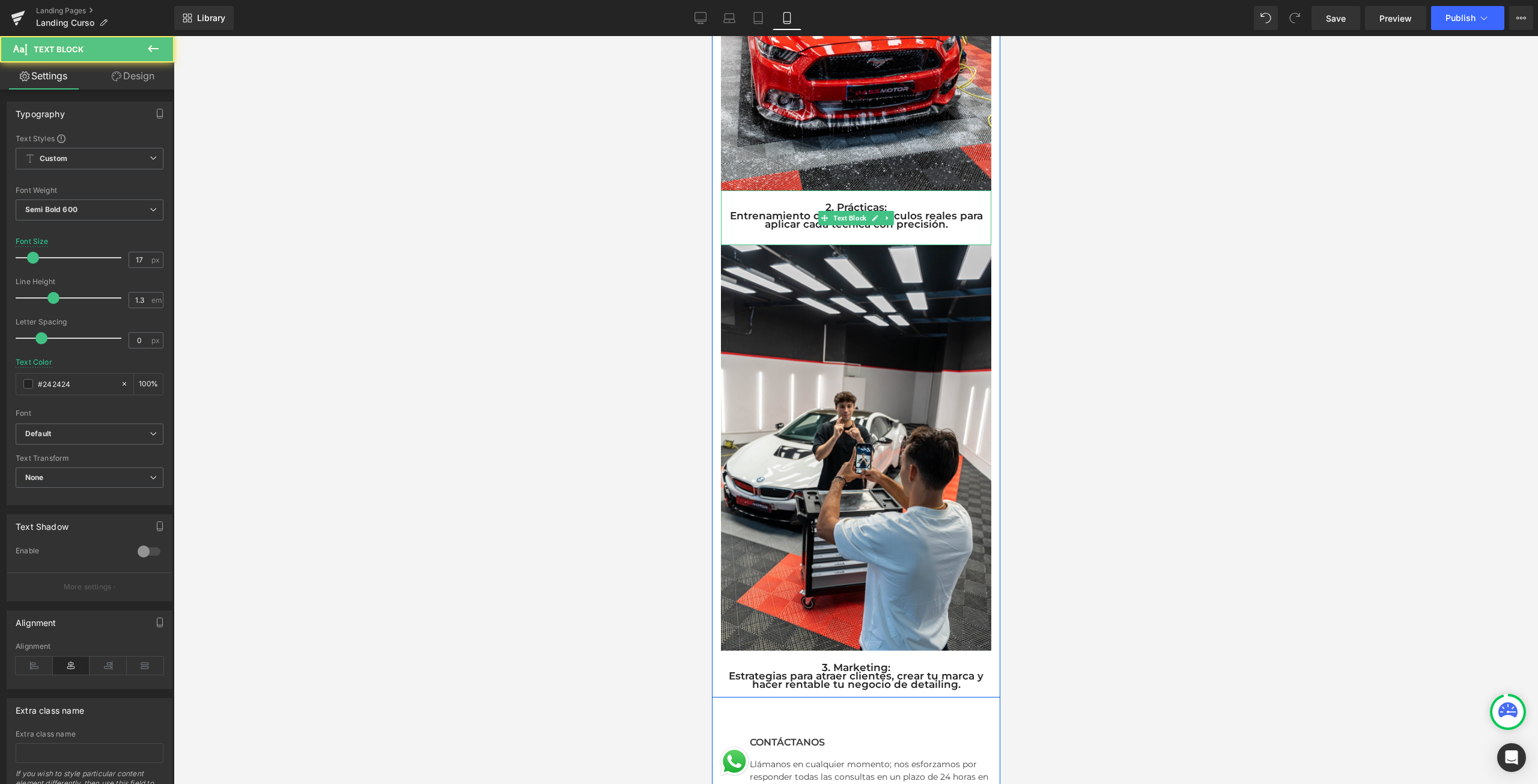
click at [871, 191] on div "2. Prácticas: Entrenamiento directo en vehículos reales para aplicar cada técni…" at bounding box center [855, 218] width 270 height 55
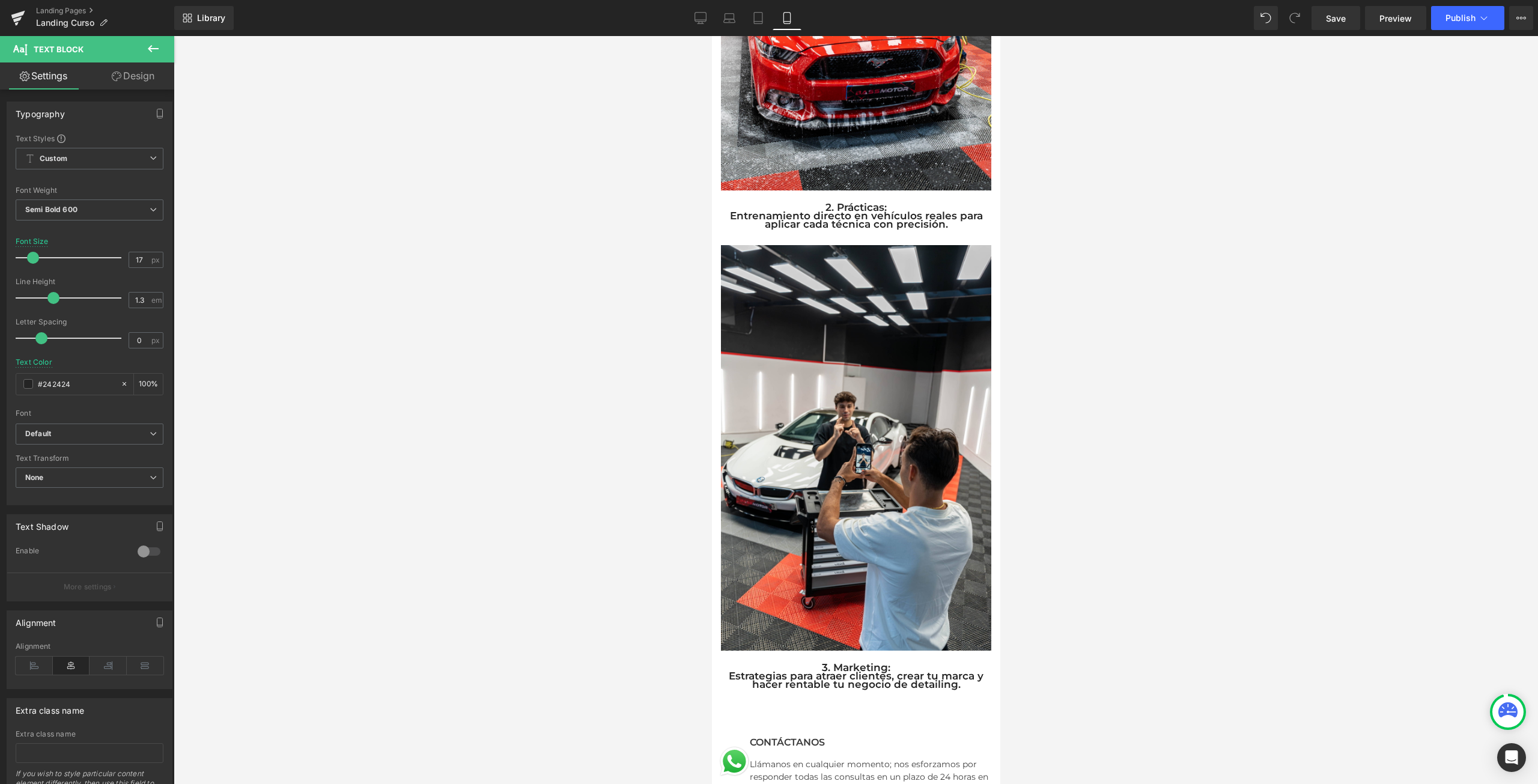
click at [149, 47] on icon at bounding box center [153, 49] width 11 height 7
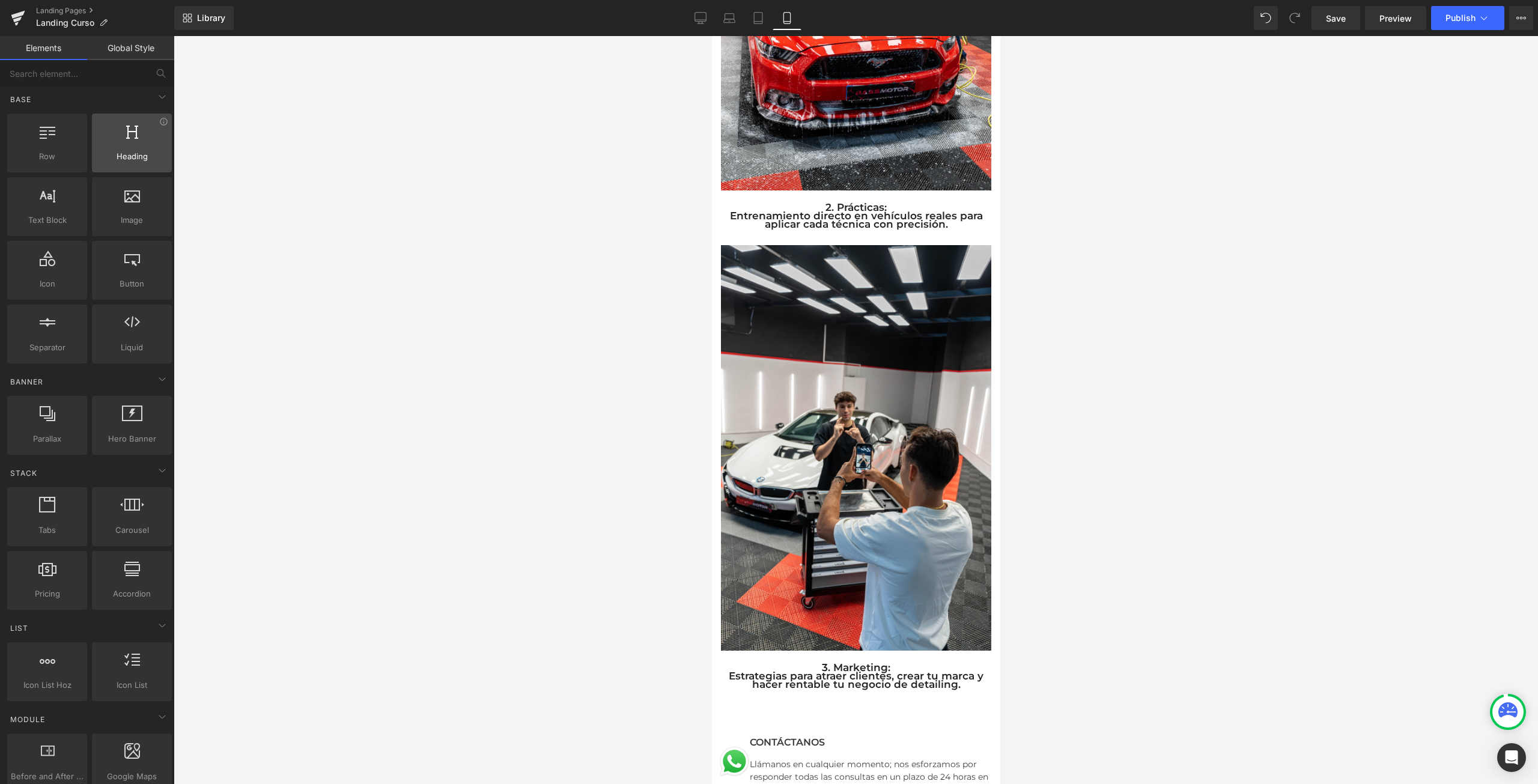
scroll to position [0, 0]
click at [120, 71] on input "text" at bounding box center [74, 73] width 148 height 26
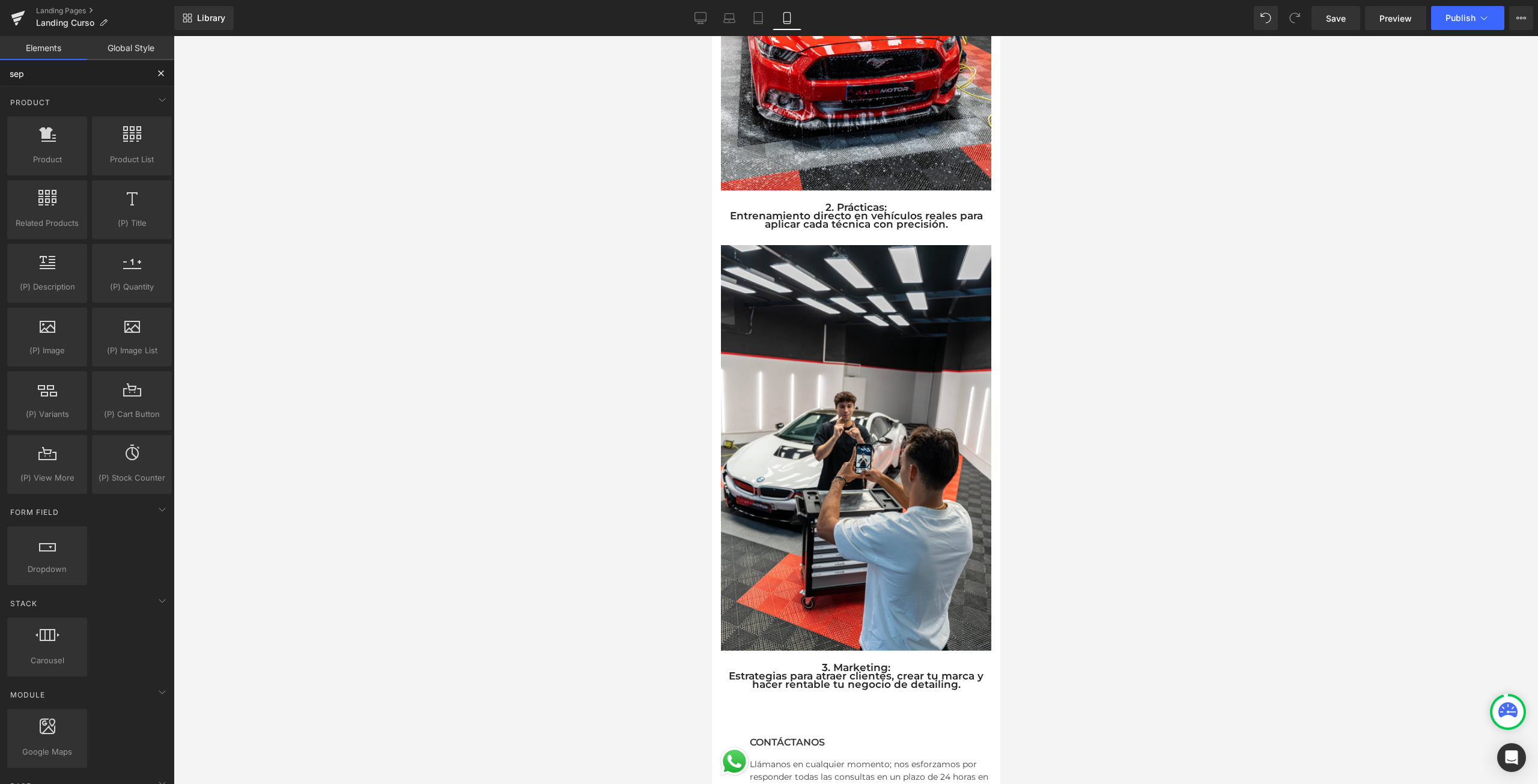
type input "sepa"
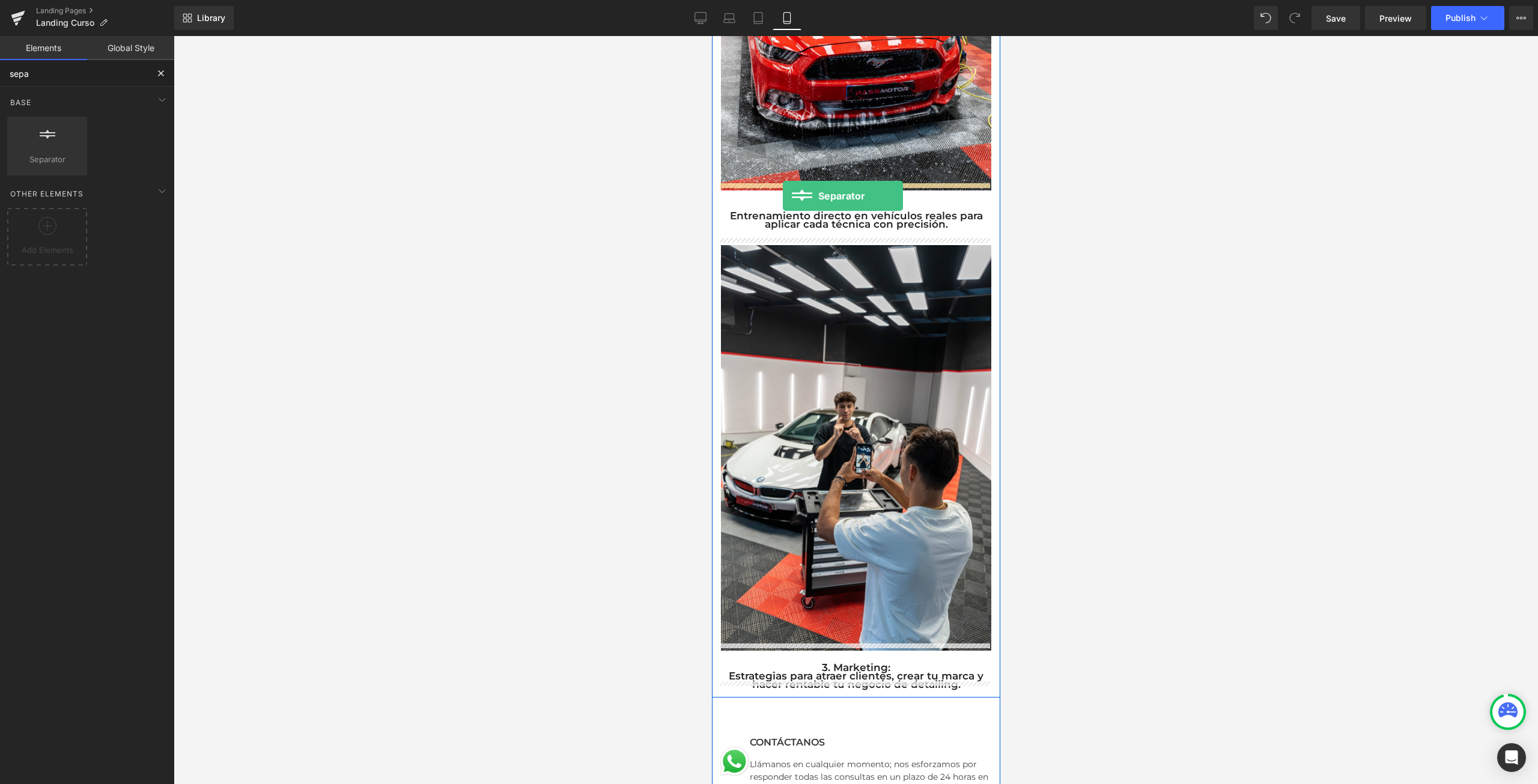
drag, startPoint x: 761, startPoint y: 179, endPoint x: 782, endPoint y: 196, distance: 27.0
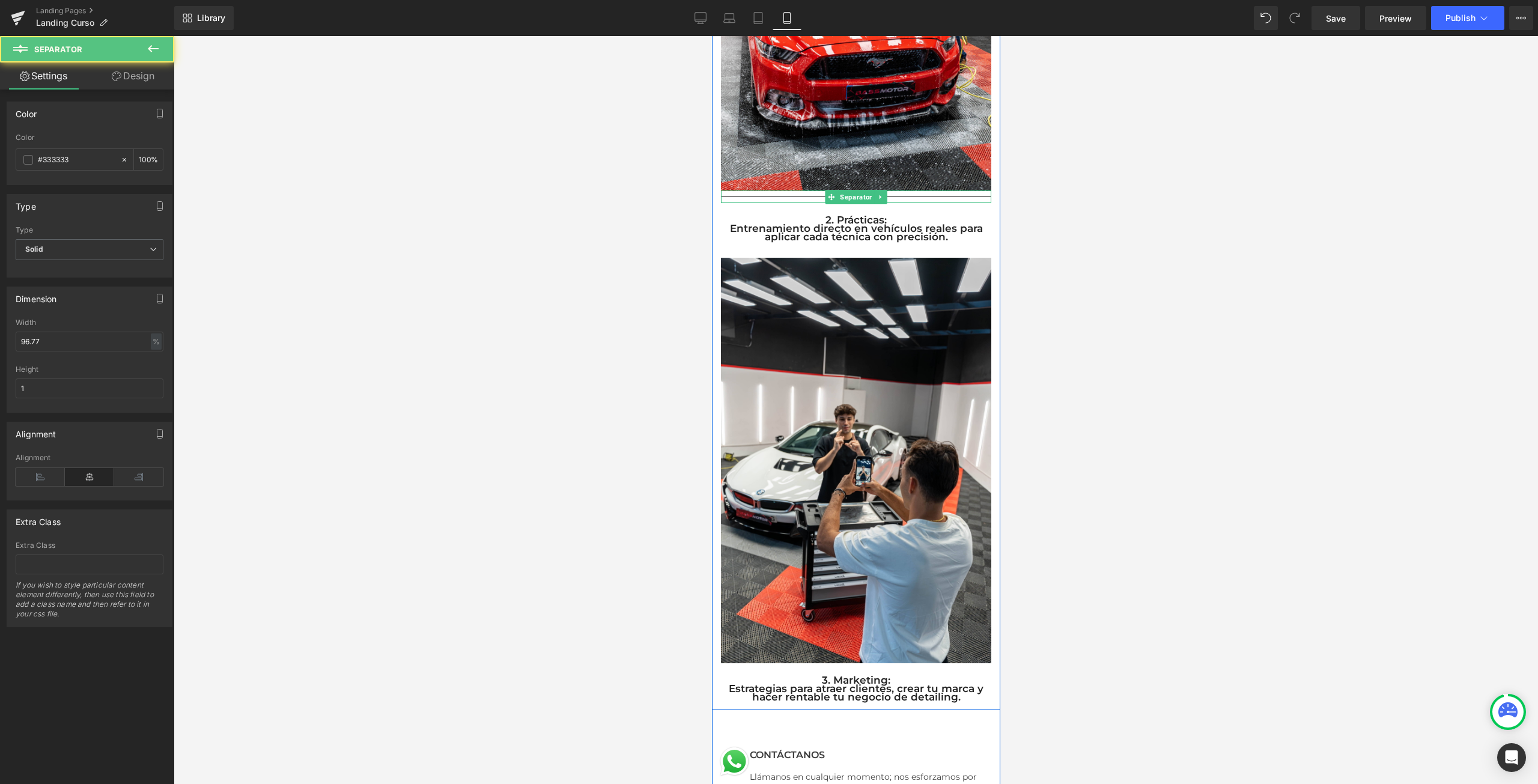
click at [882, 191] on div at bounding box center [855, 197] width 270 height 13
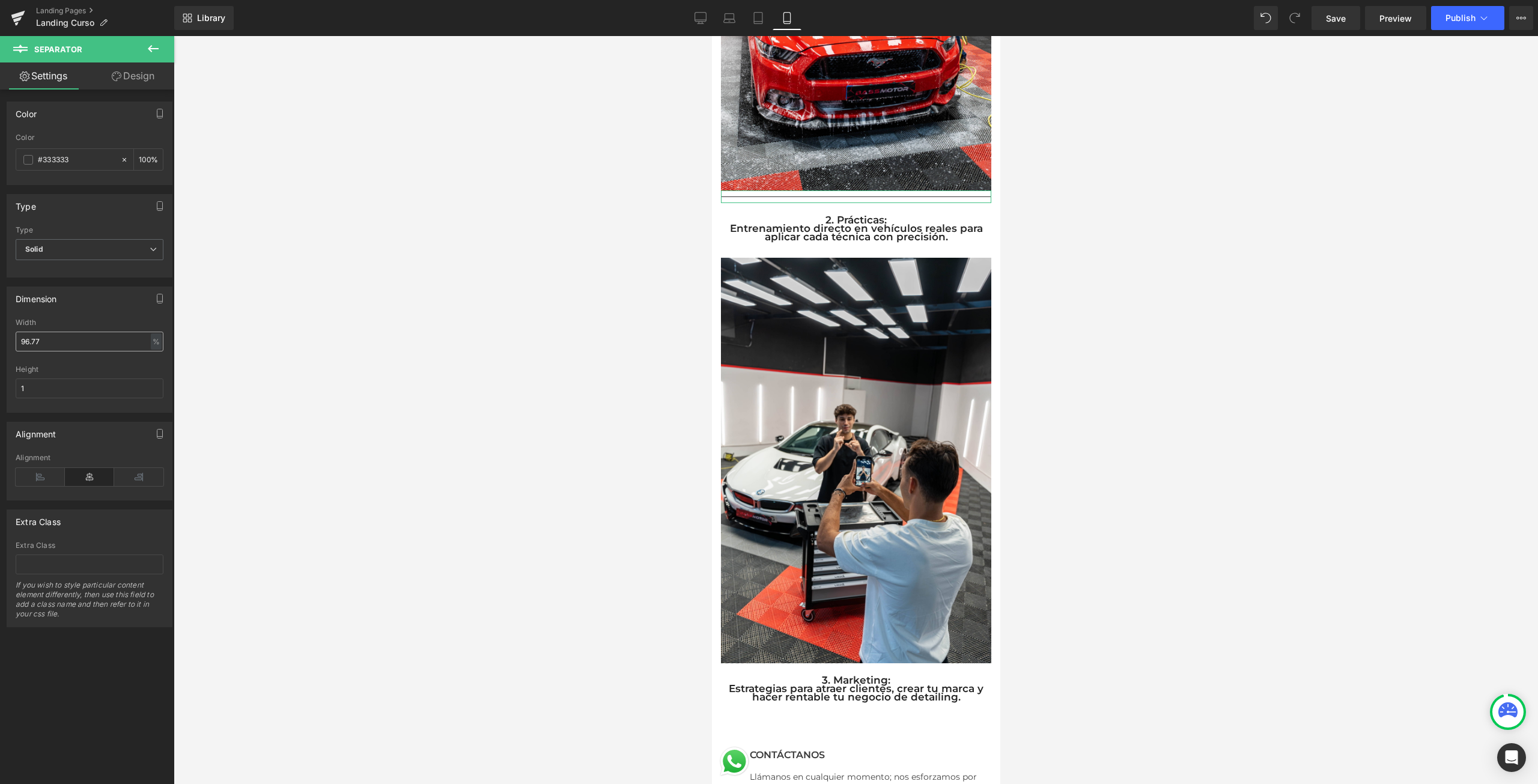
click at [97, 341] on input "96.77" at bounding box center [89, 341] width 148 height 20
click at [81, 380] on input "1" at bounding box center [89, 388] width 148 height 20
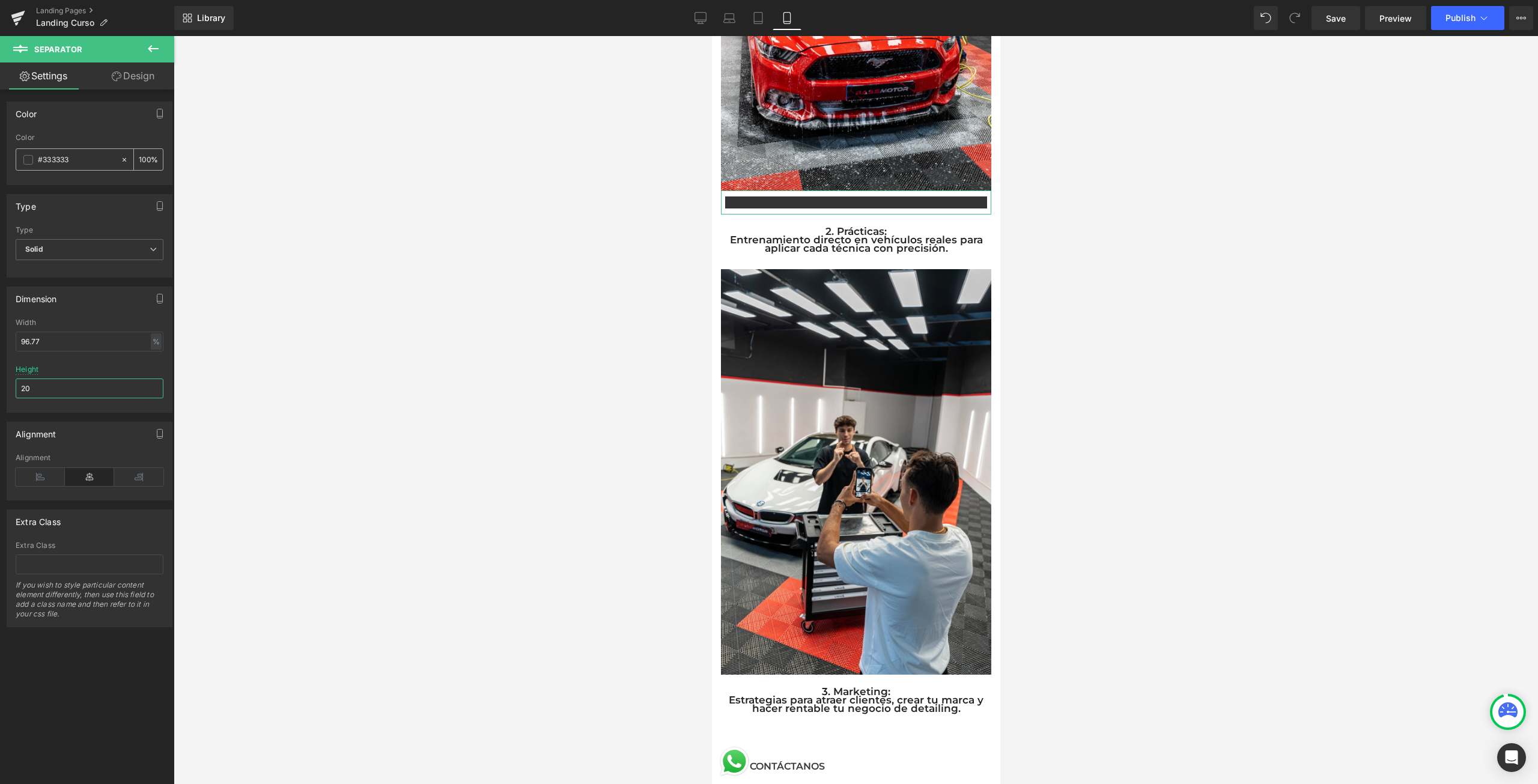
type input "20"
click at [27, 157] on span at bounding box center [28, 159] width 9 height 9
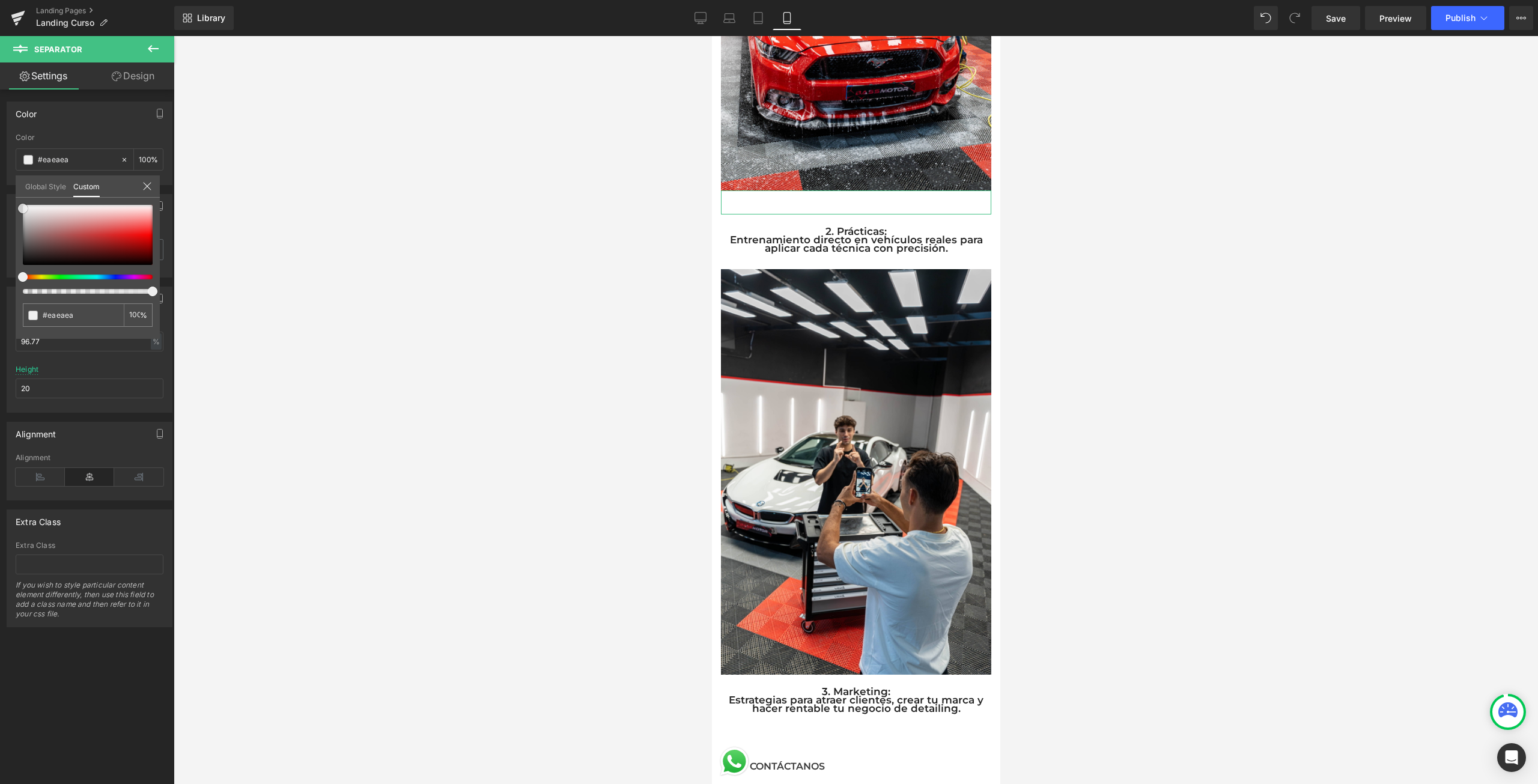
drag, startPoint x: 29, startPoint y: 208, endPoint x: 4, endPoint y: 205, distance: 25.2
click at [4, 185] on div "Color rgb(51, 51, 51) Color #333333 100 % Global Style Custom Setup Global Styl…" at bounding box center [89, 139] width 179 height 93
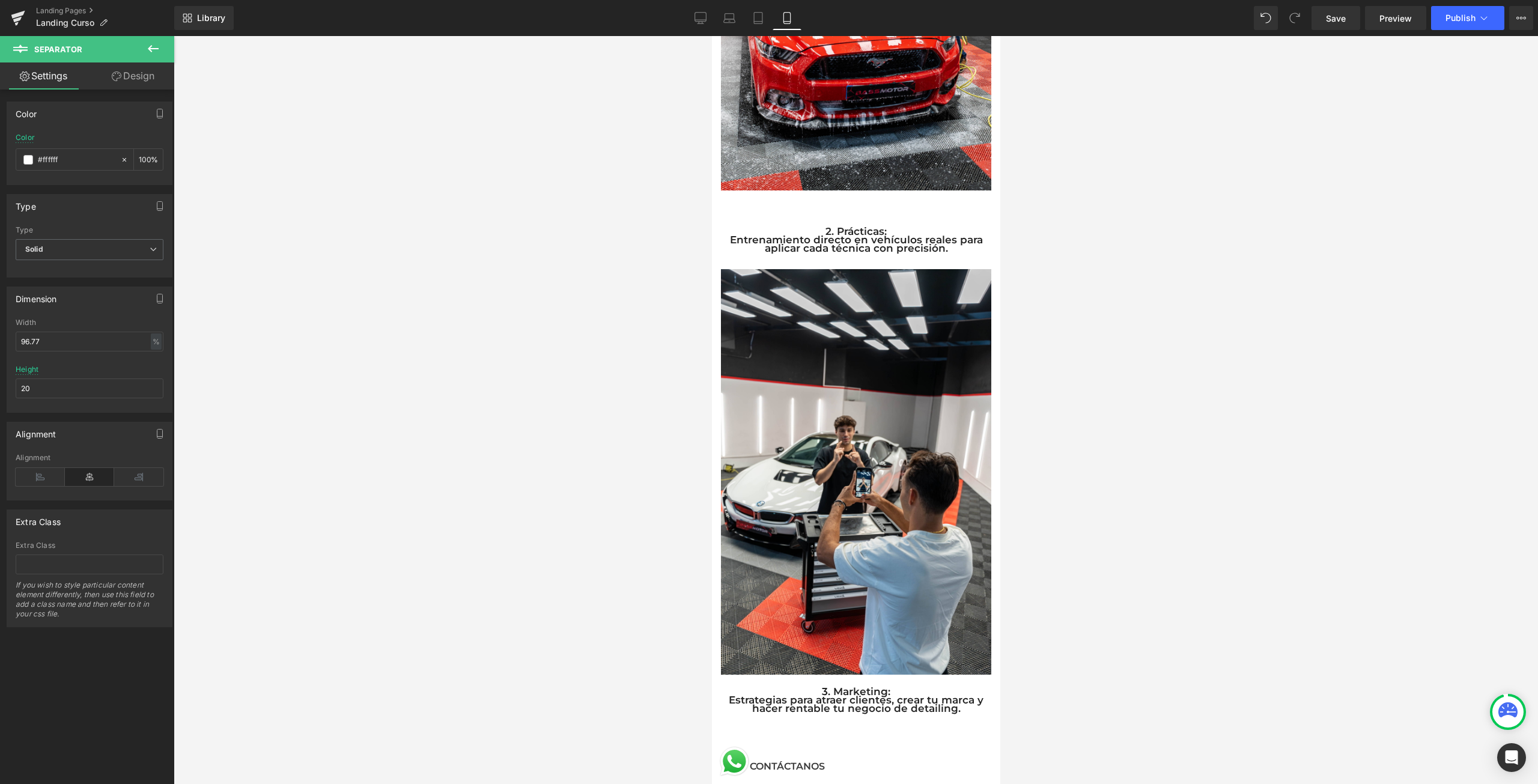
click at [340, 278] on div at bounding box center [856, 409] width 1364 height 748
click at [874, 195] on link at bounding box center [881, 202] width 13 height 14
click at [871, 198] on icon at bounding box center [874, 202] width 6 height 7
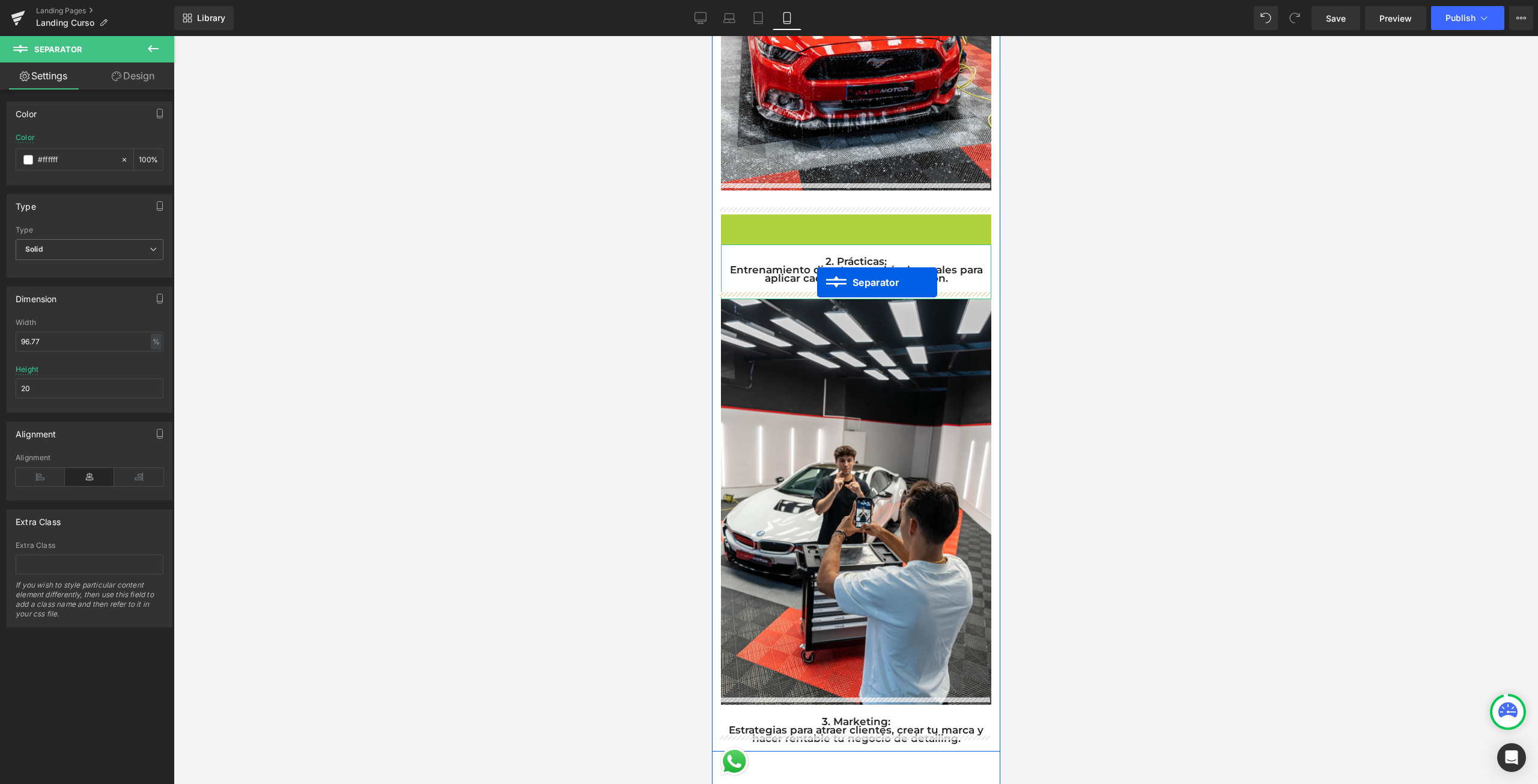
drag, startPoint x: 829, startPoint y: 220, endPoint x: 817, endPoint y: 282, distance: 63.2
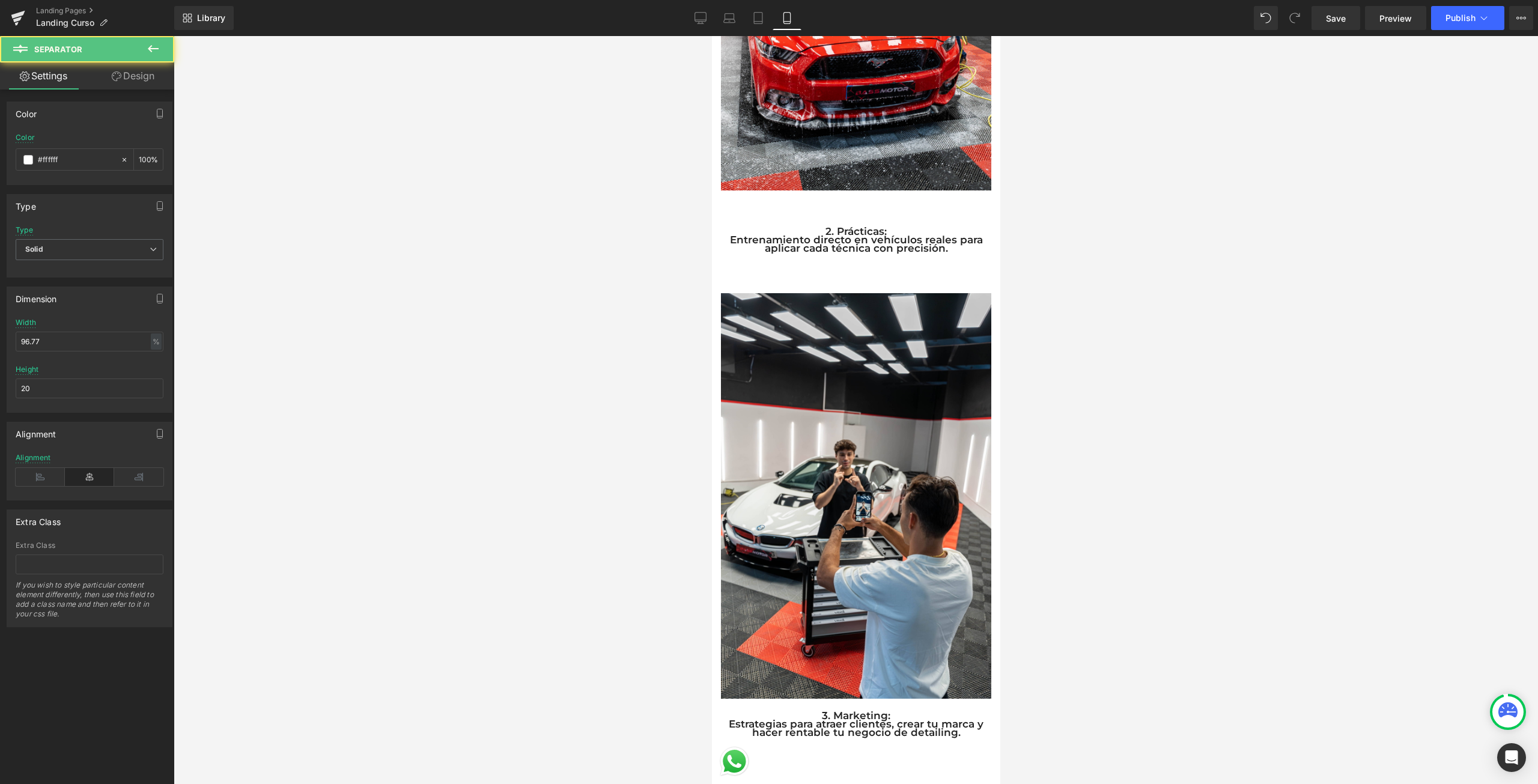
click at [1137, 274] on div at bounding box center [856, 409] width 1364 height 748
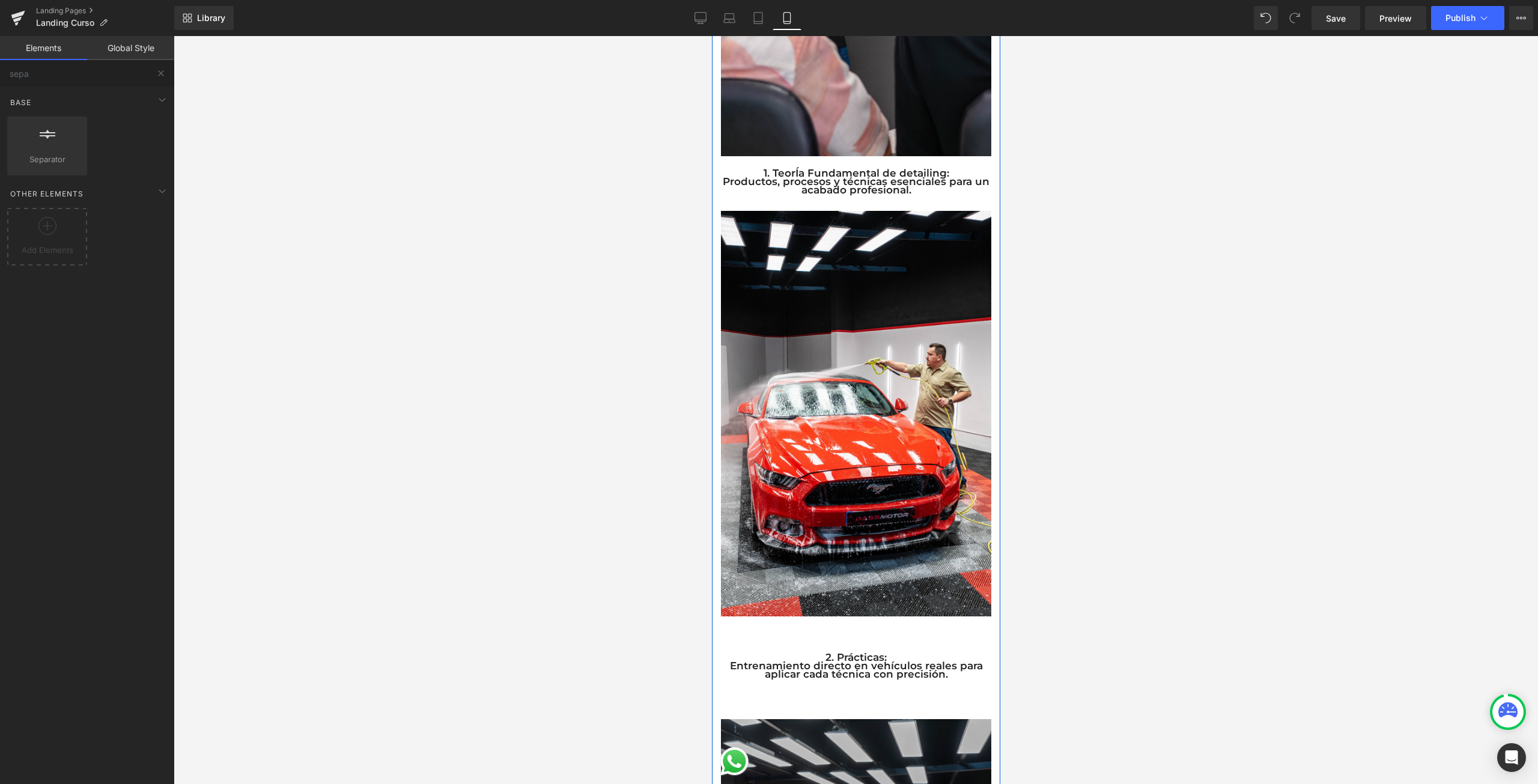
scroll to position [901, 0]
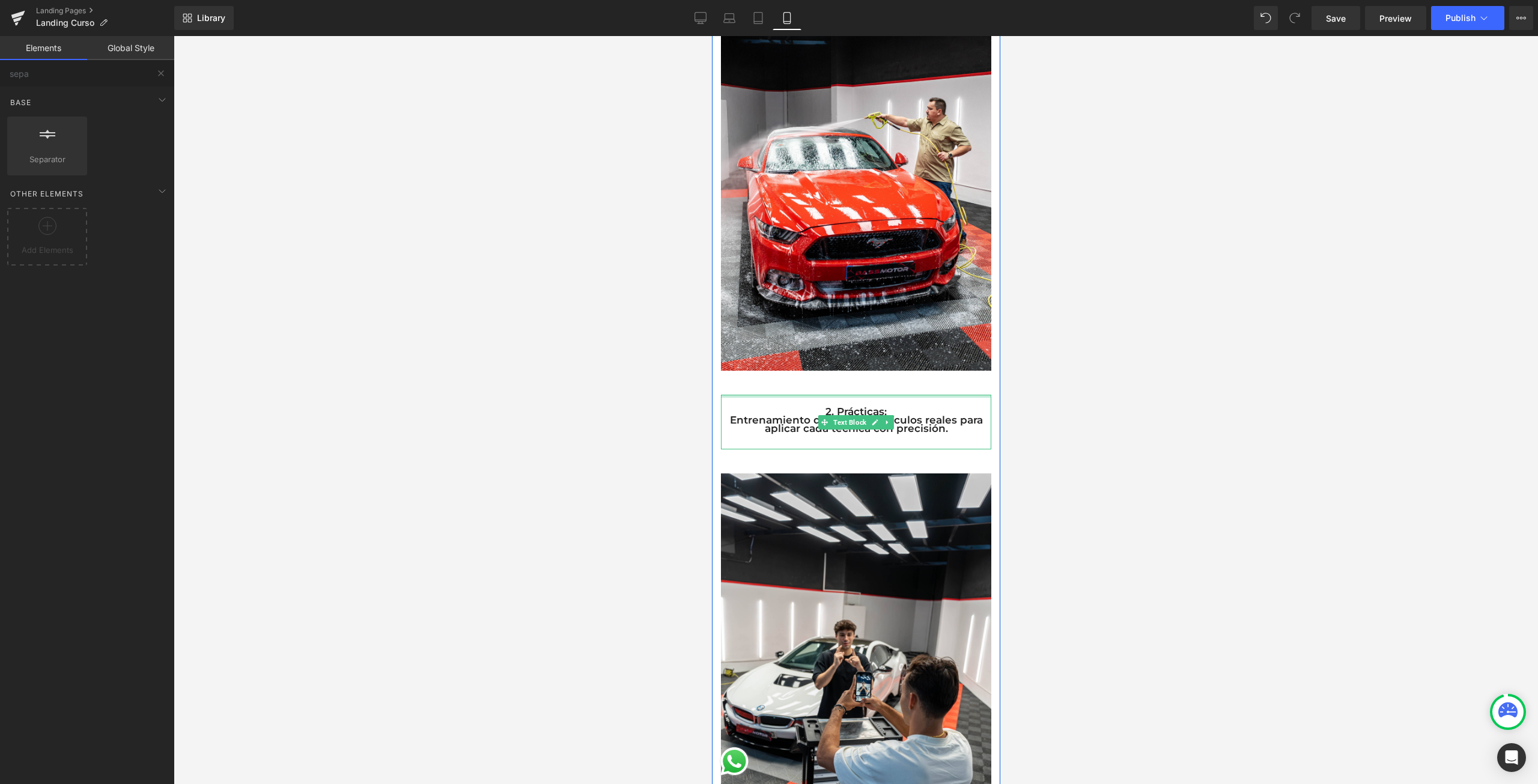
click at [783, 395] on div at bounding box center [855, 396] width 270 height 3
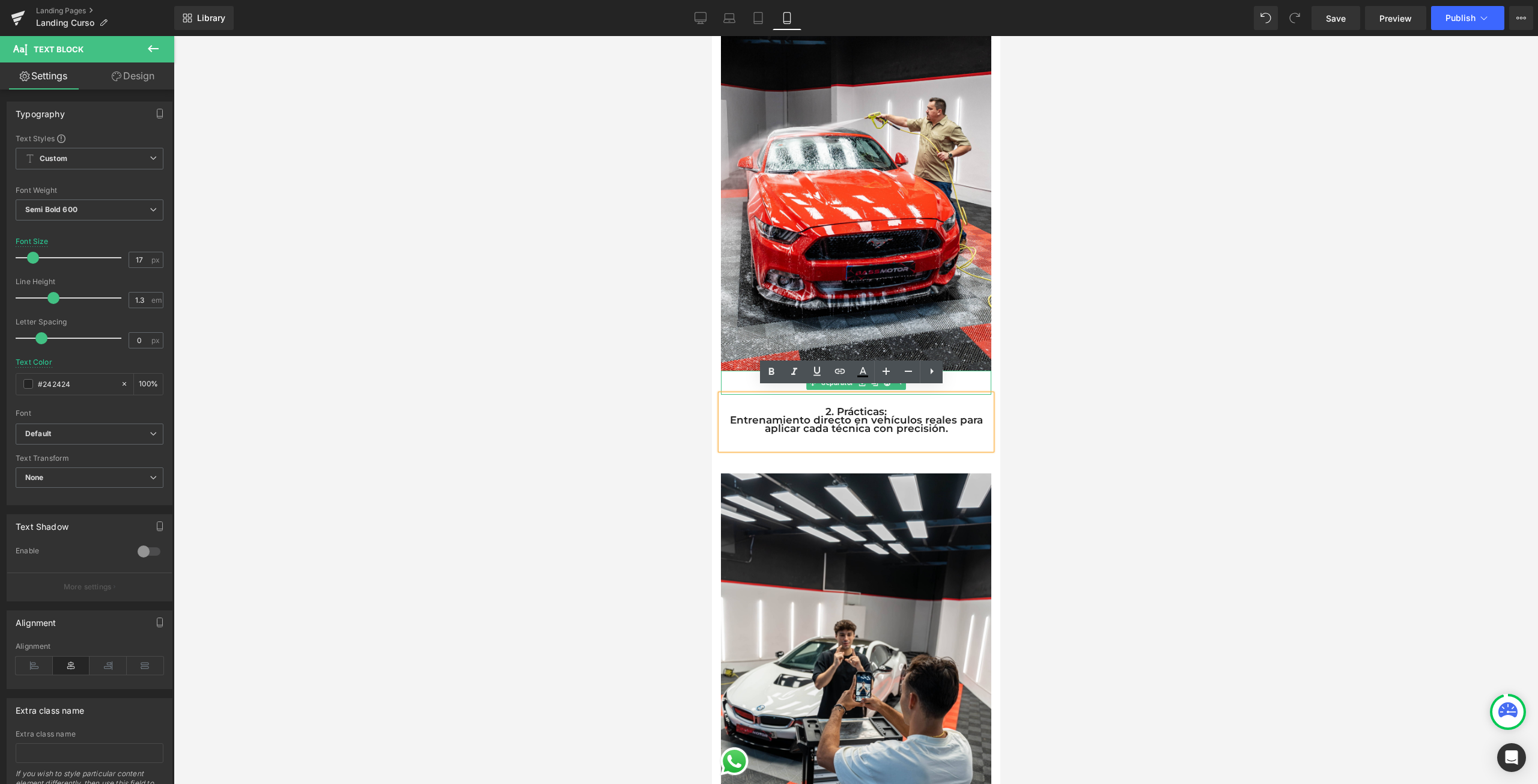
click at [739, 376] on hr at bounding box center [855, 385] width 261 height 18
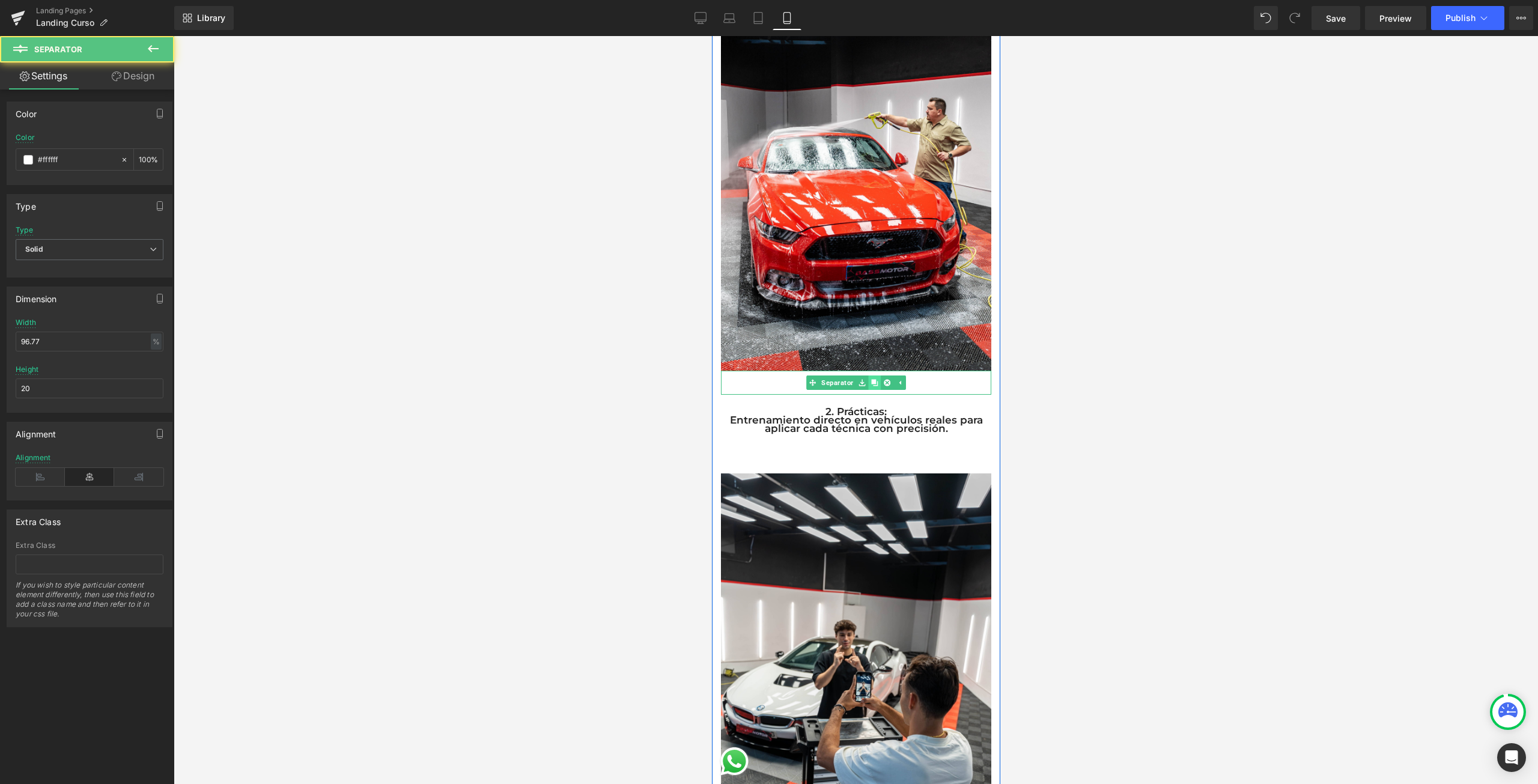
click at [871, 380] on link at bounding box center [874, 383] width 13 height 14
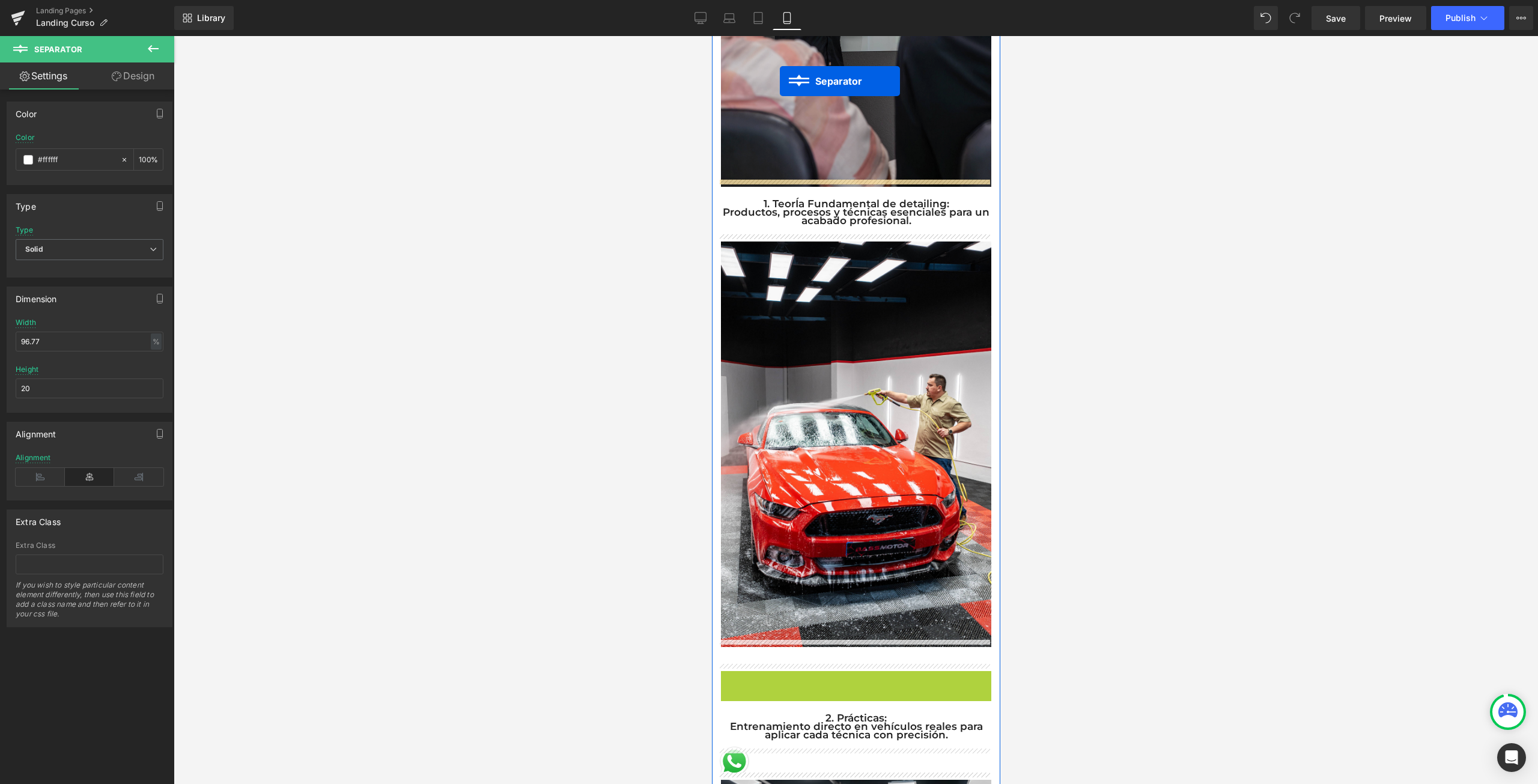
scroll to position [588, 0]
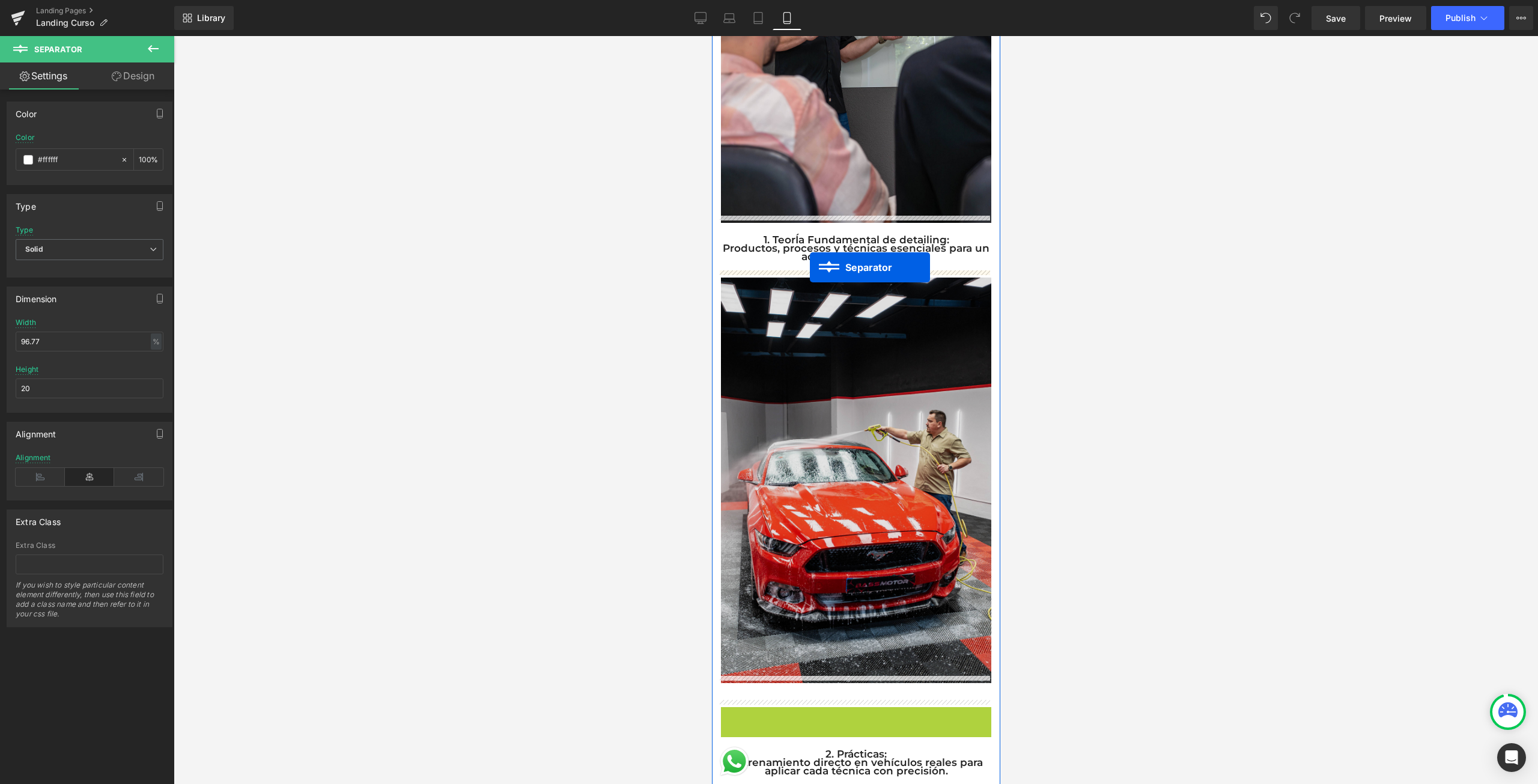
drag, startPoint x: 826, startPoint y: 398, endPoint x: 807, endPoint y: 270, distance: 129.4
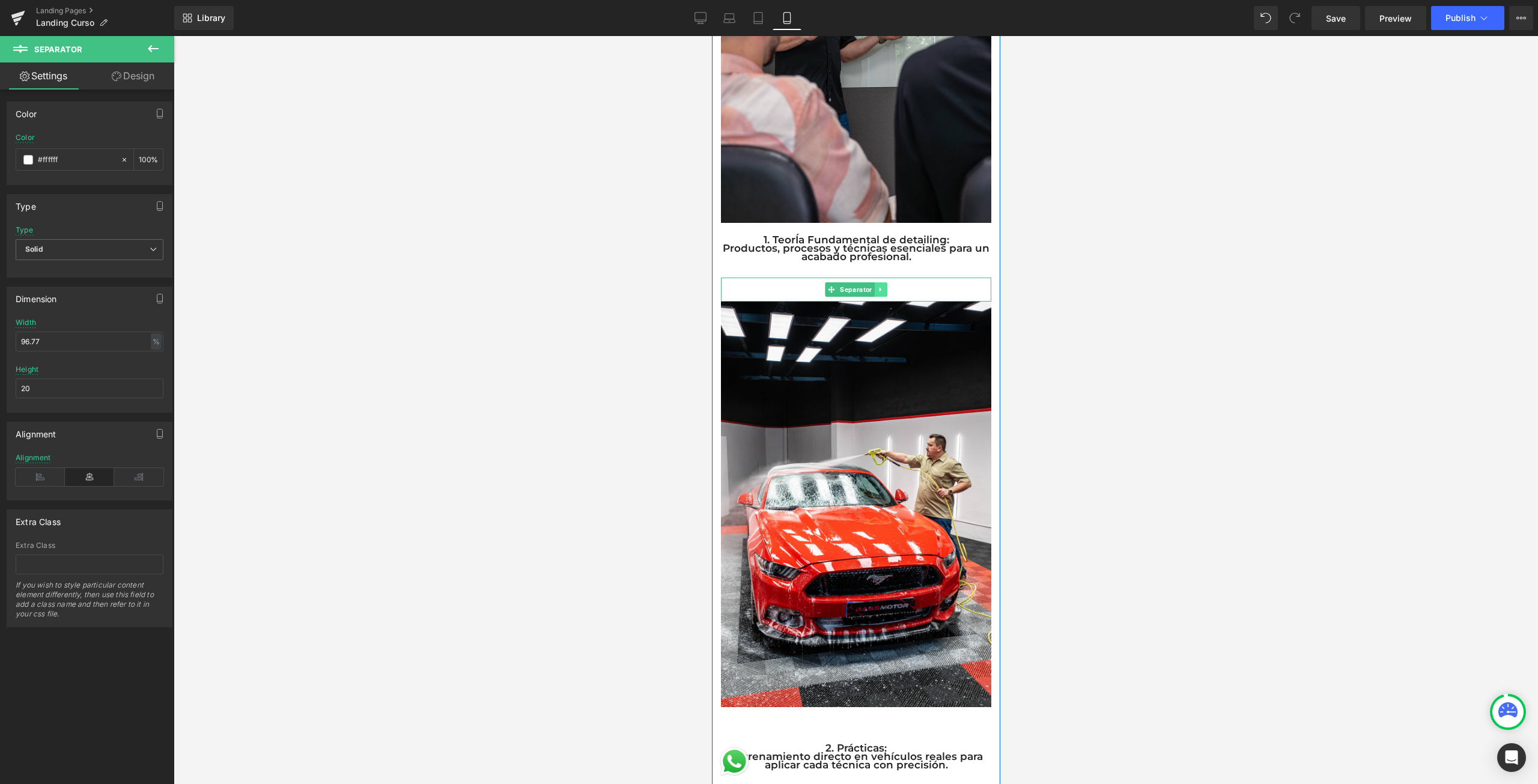
click at [874, 288] on link at bounding box center [881, 289] width 13 height 14
click at [871, 286] on icon at bounding box center [874, 289] width 6 height 6
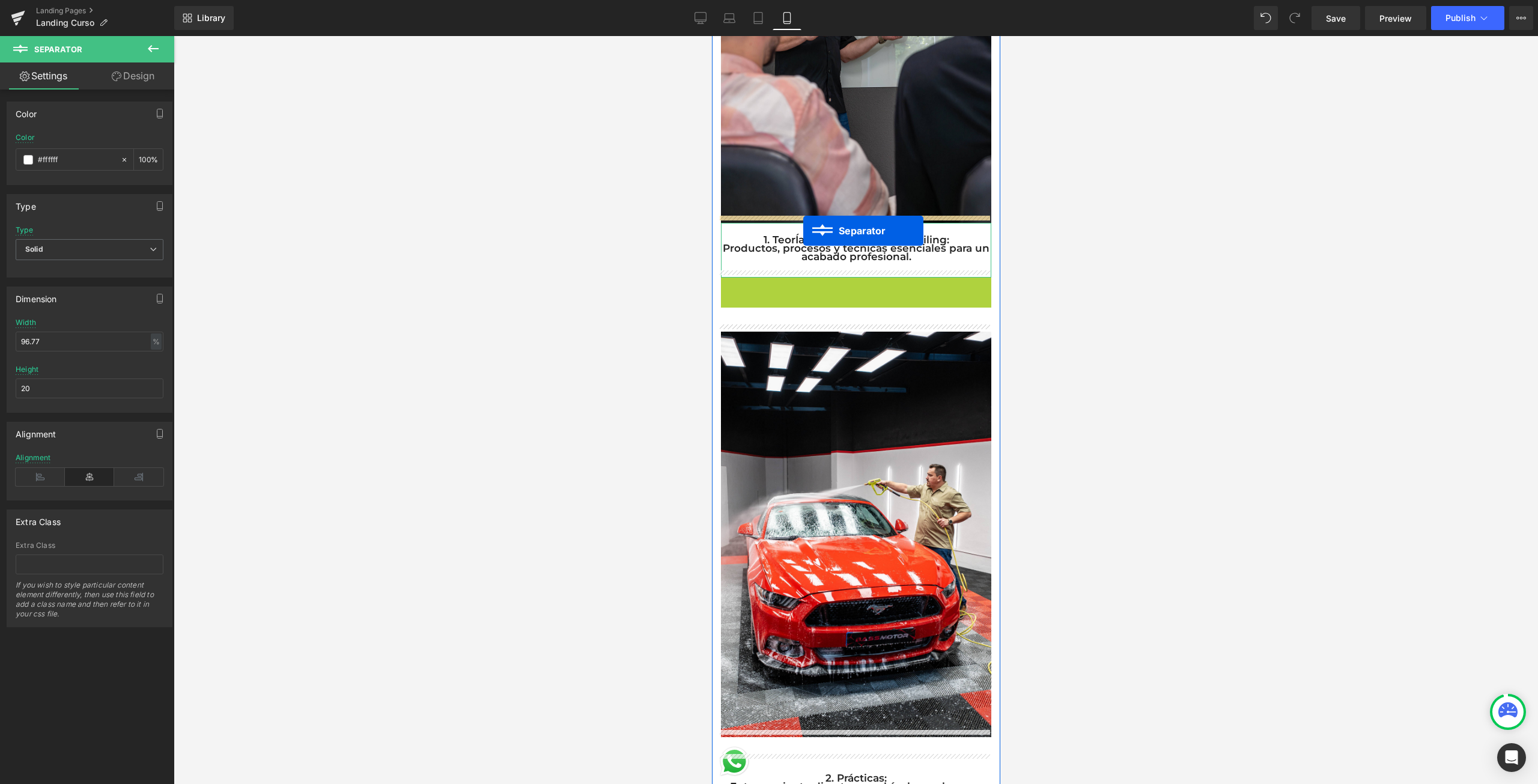
drag, startPoint x: 809, startPoint y: 284, endPoint x: 803, endPoint y: 231, distance: 53.3
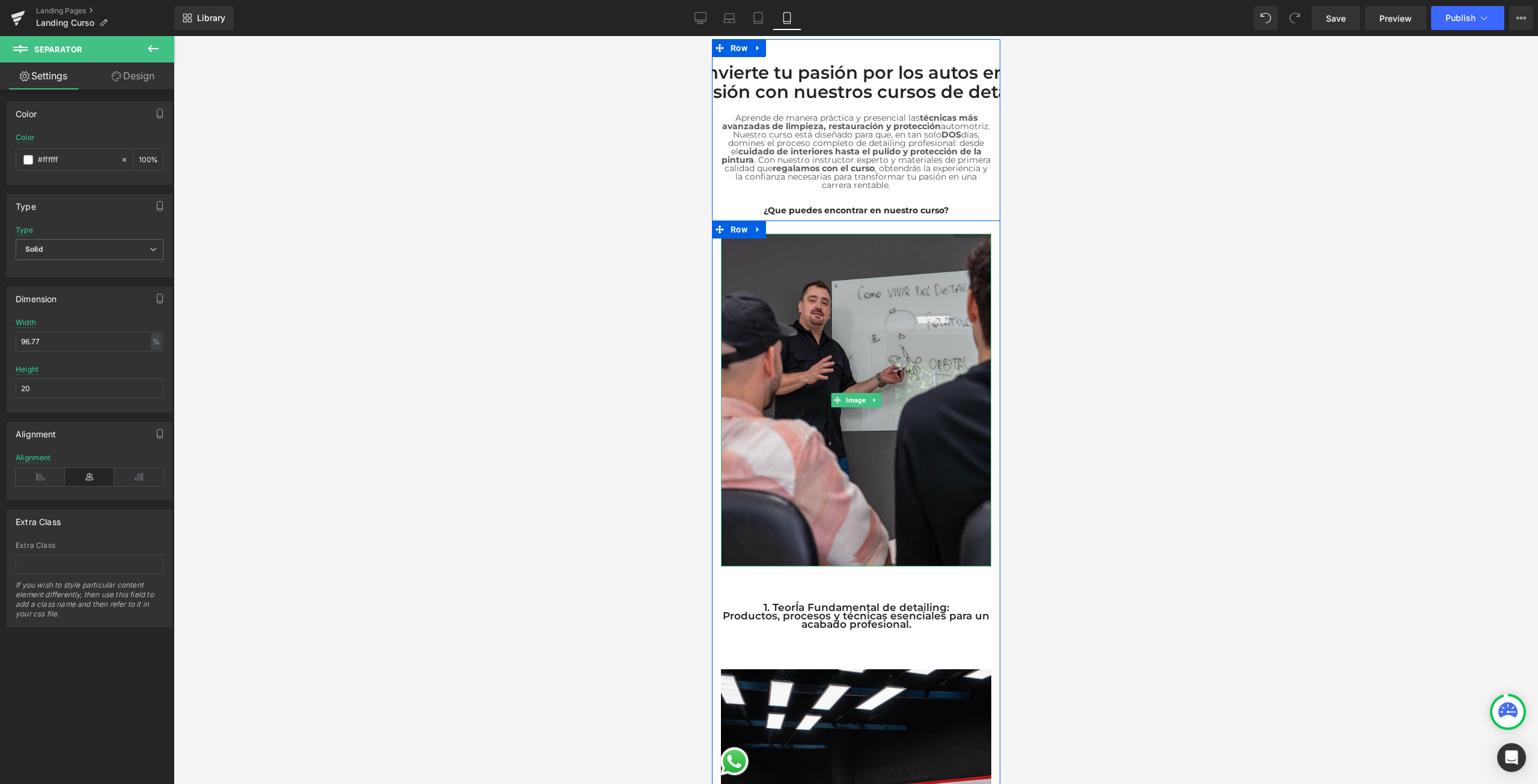
scroll to position [408, 0]
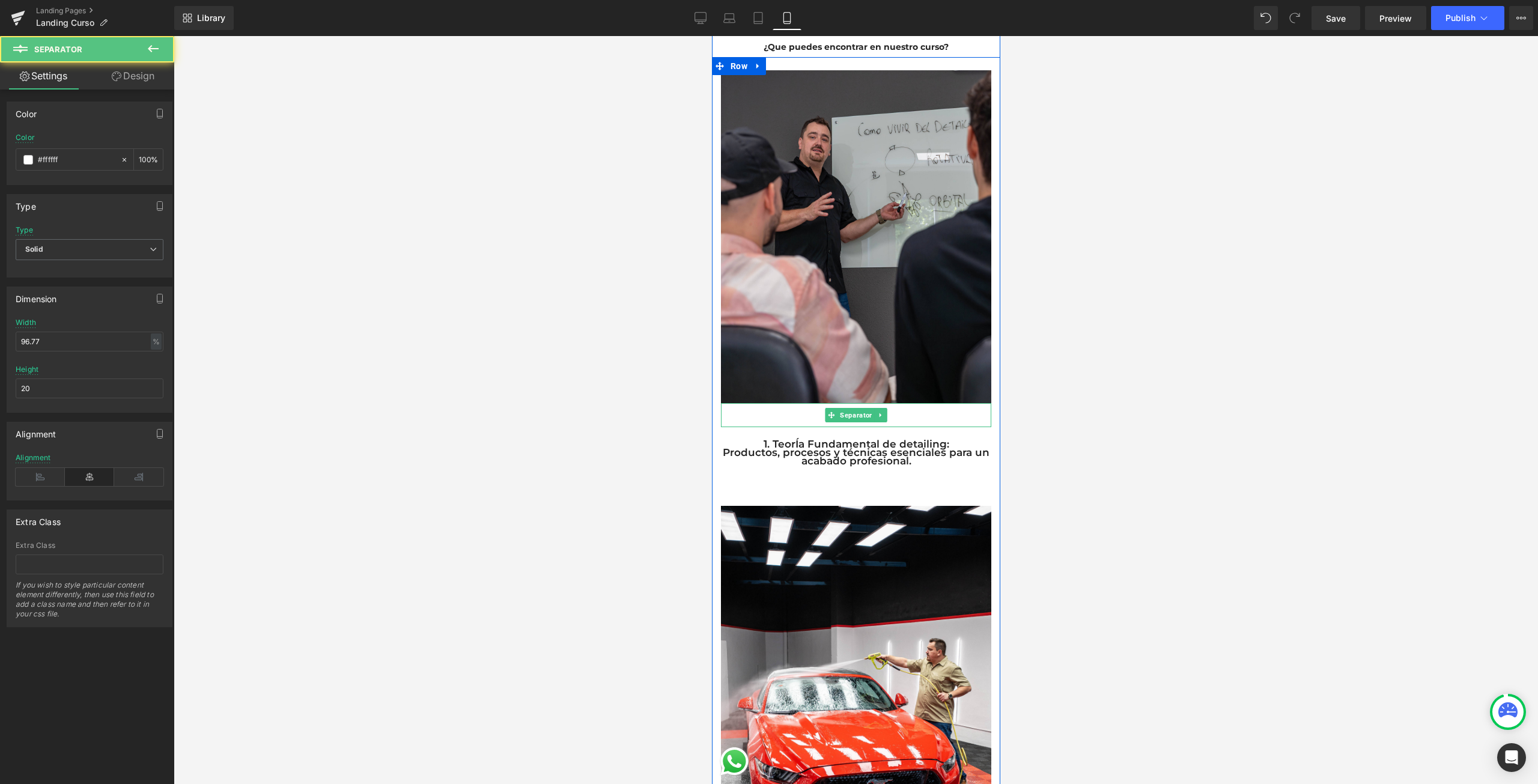
click at [761, 413] on hr at bounding box center [855, 418] width 261 height 18
click at [877, 411] on icon at bounding box center [879, 415] width 6 height 7
click at [874, 408] on link at bounding box center [874, 415] width 13 height 14
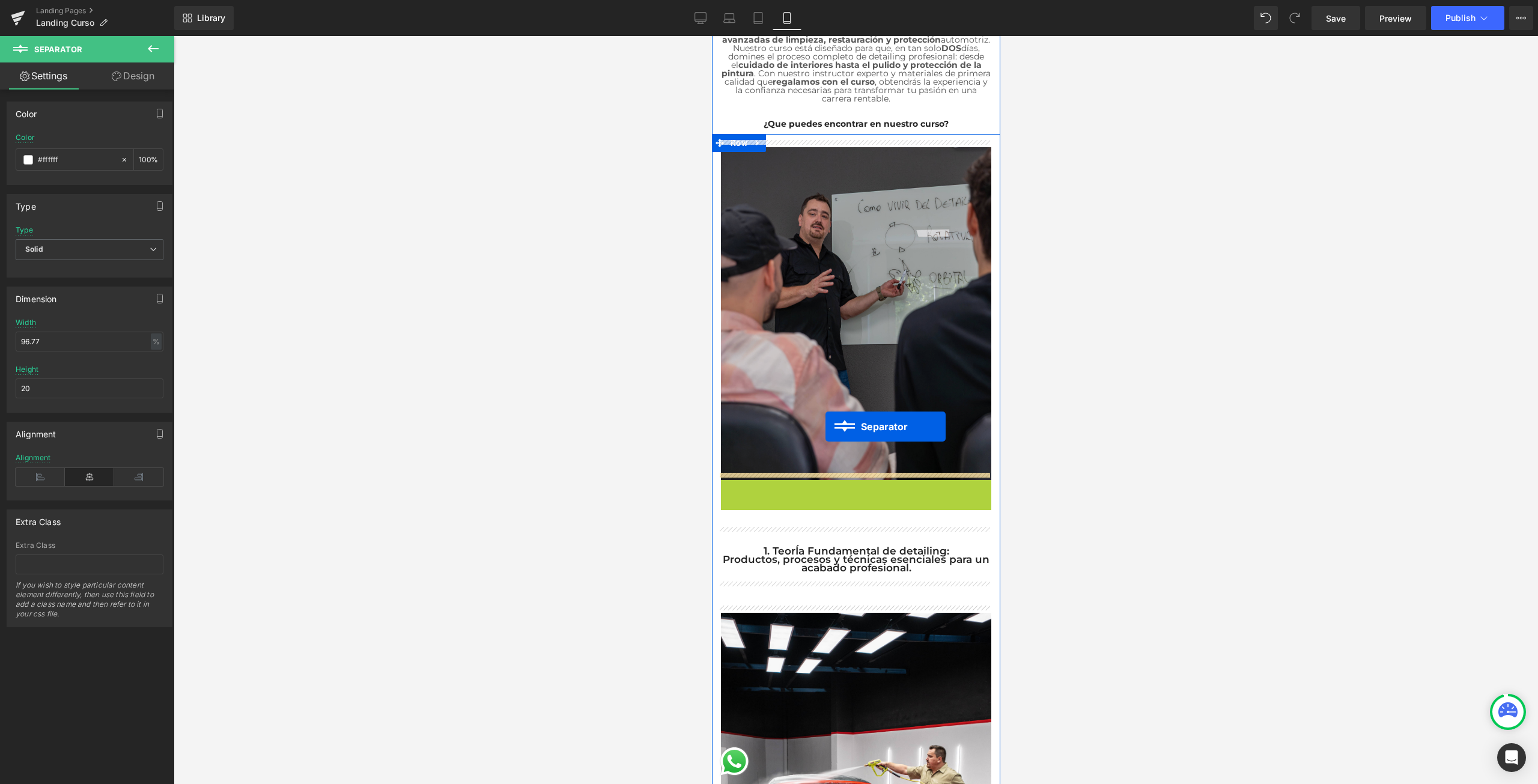
scroll to position [168, 0]
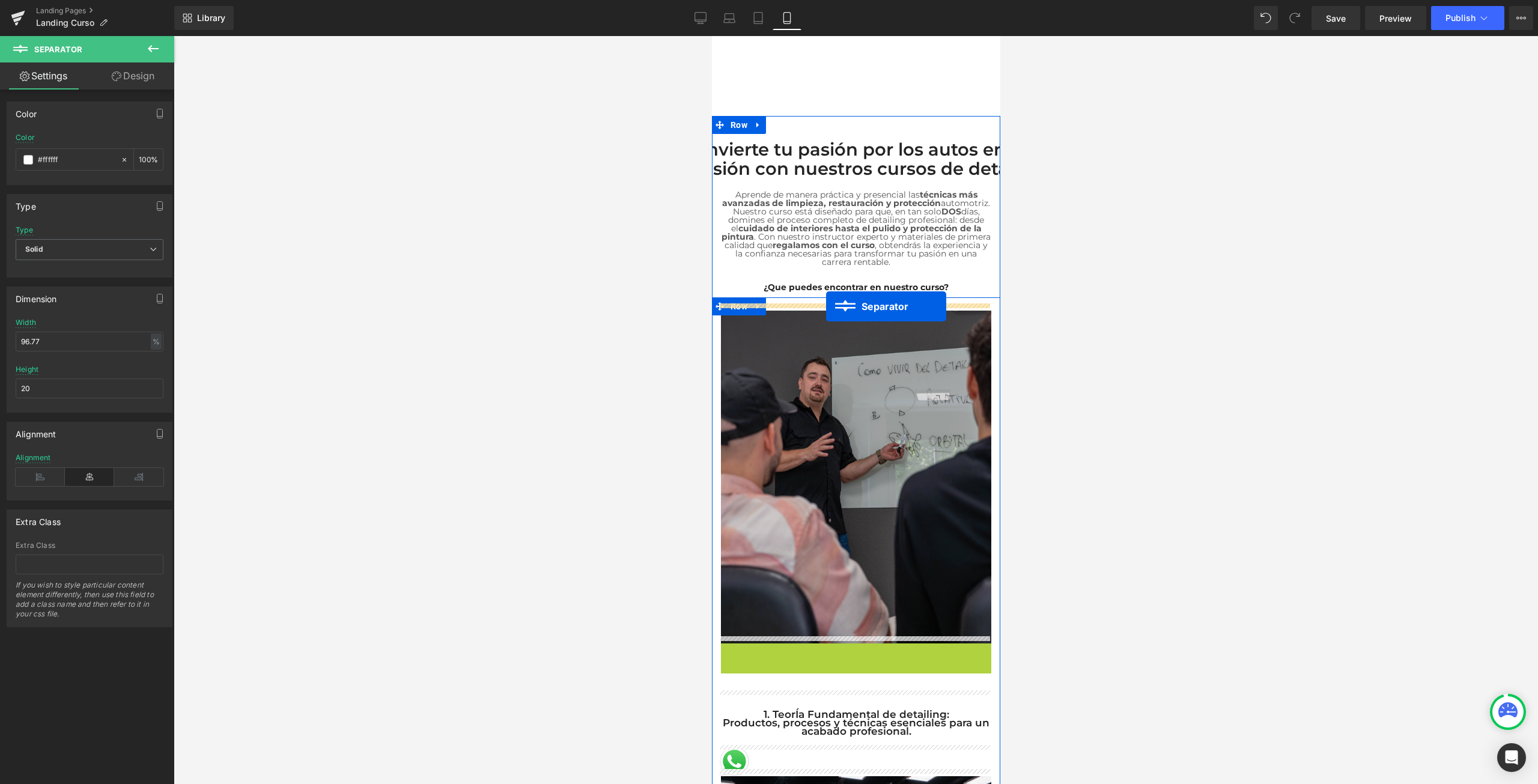
drag, startPoint x: 807, startPoint y: 407, endPoint x: 826, endPoint y: 306, distance: 102.8
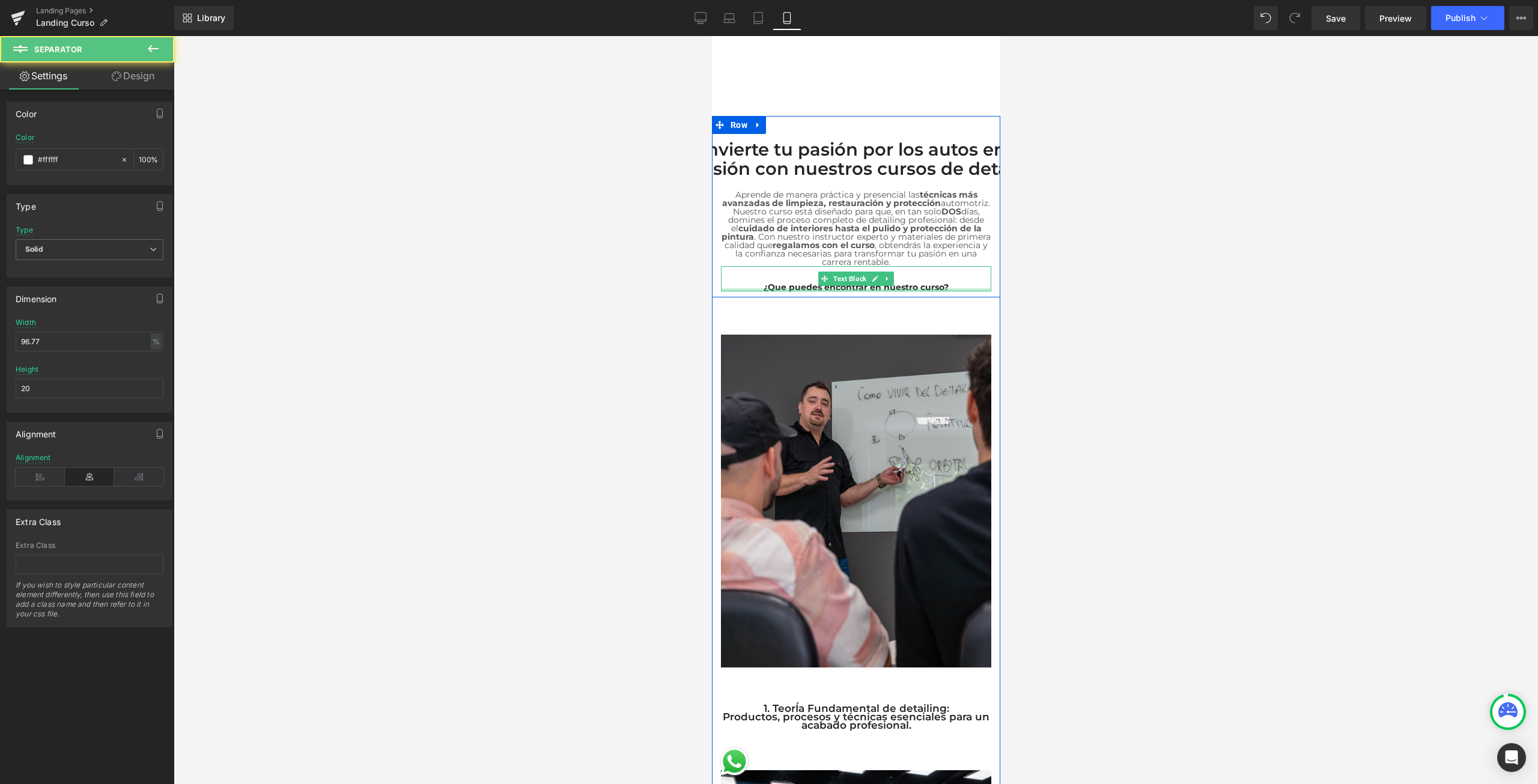
click at [857, 288] on div at bounding box center [855, 290] width 270 height 3
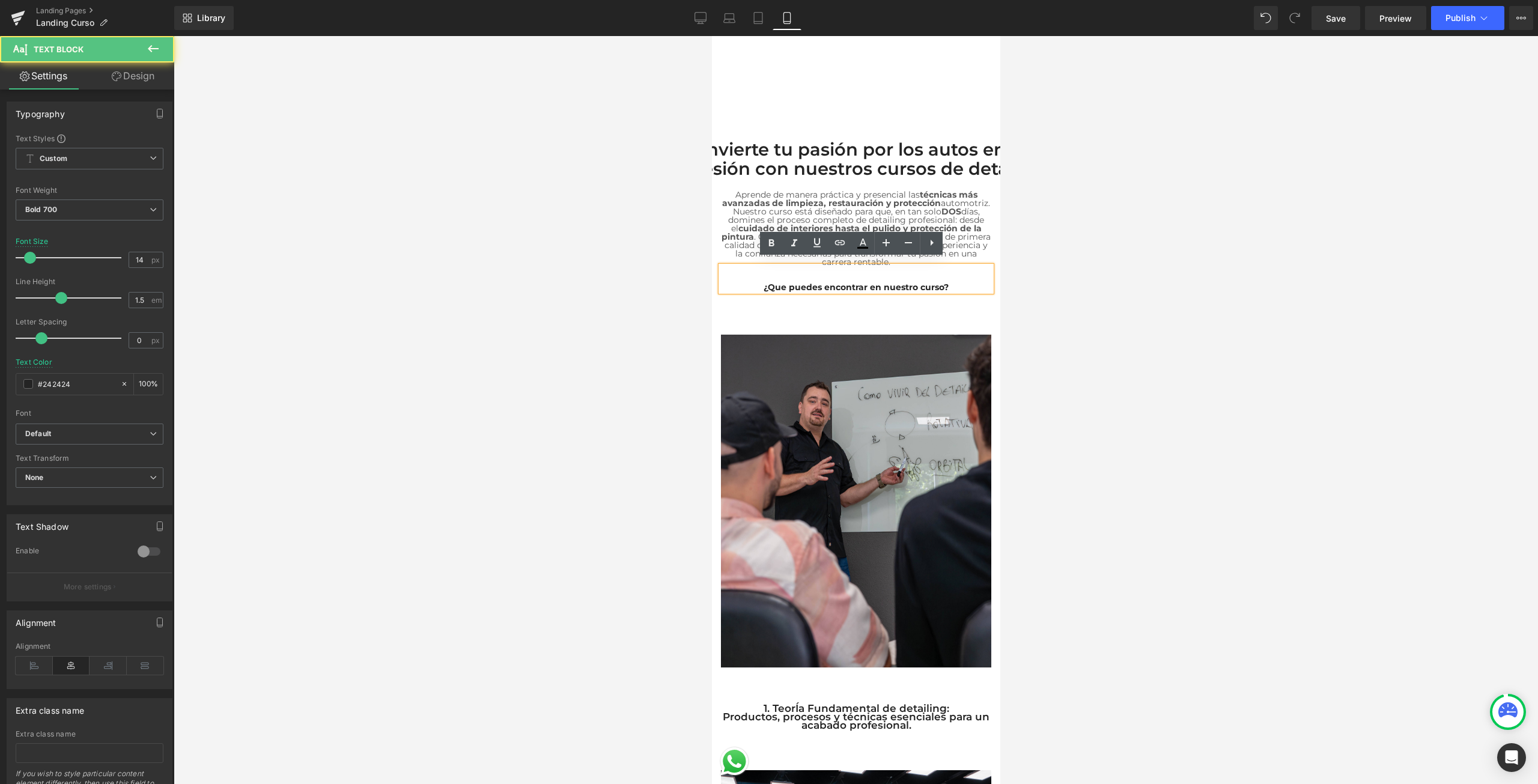
click at [894, 283] on p "¿Que puedes encontrar en nuestro curso?" at bounding box center [855, 287] width 270 height 9
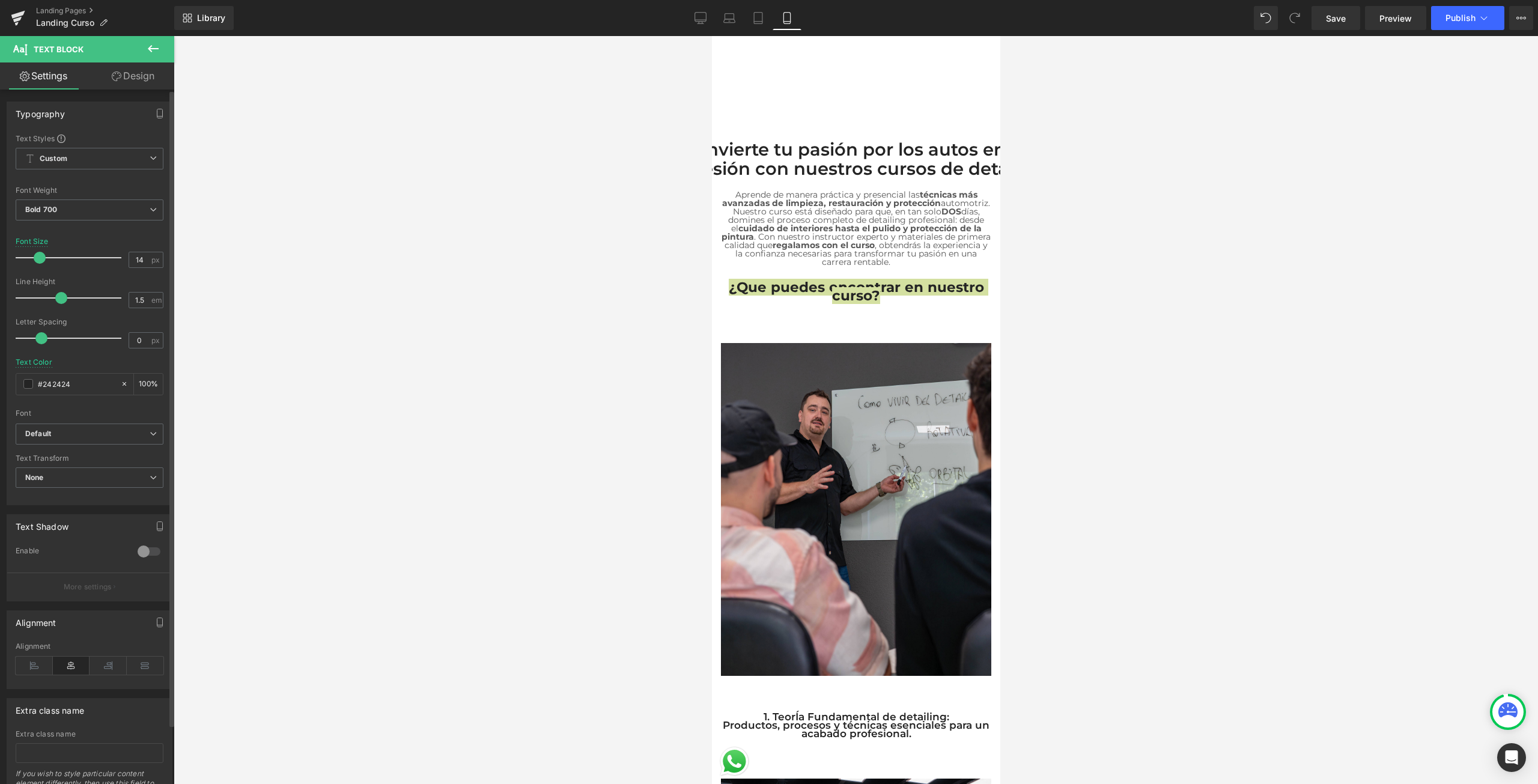
drag, startPoint x: 30, startPoint y: 256, endPoint x: 39, endPoint y: 256, distance: 9.0
click at [39, 256] on span at bounding box center [39, 257] width 12 height 12
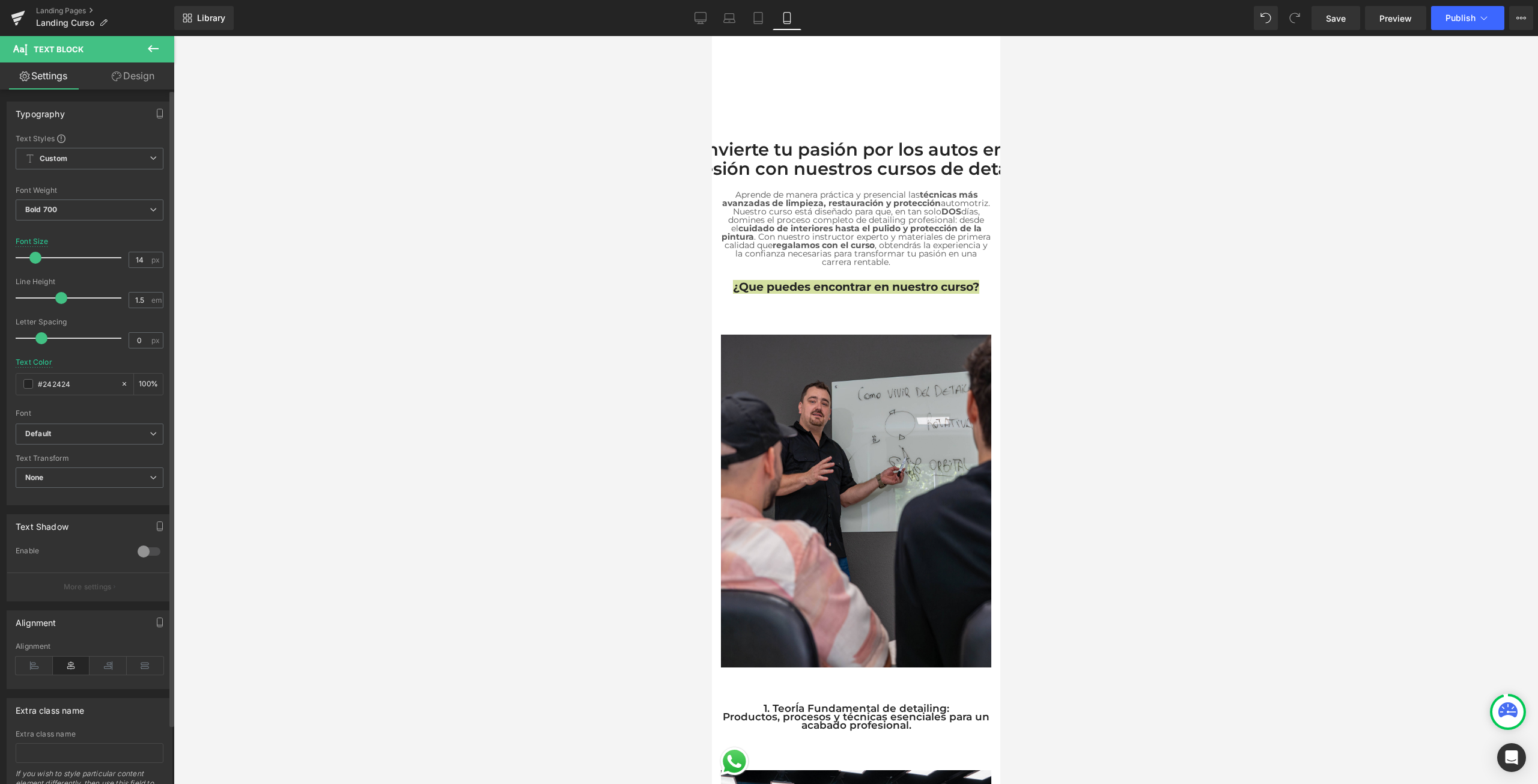
click at [38, 258] on span at bounding box center [35, 257] width 12 height 12
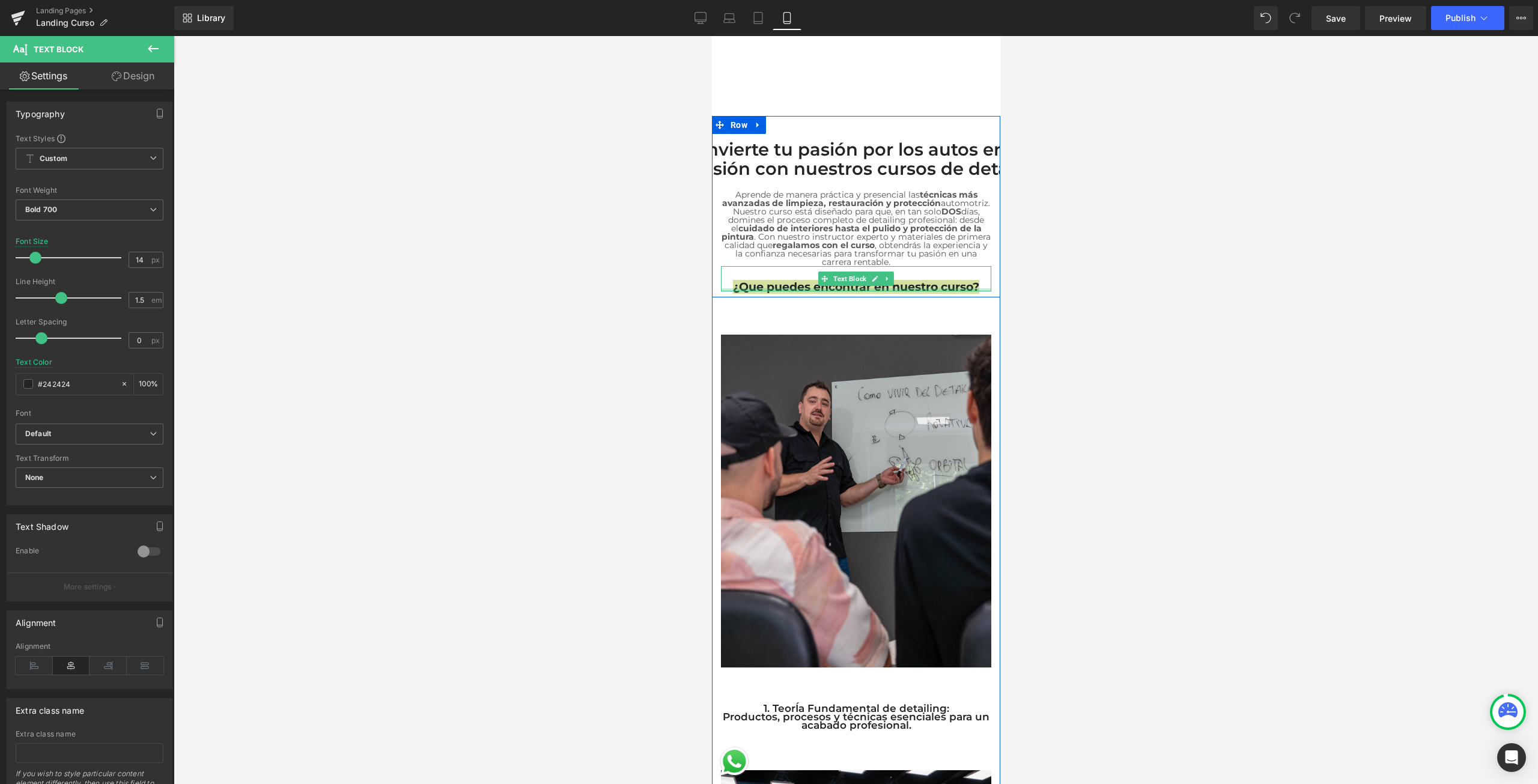
click at [777, 288] on div at bounding box center [855, 290] width 270 height 3
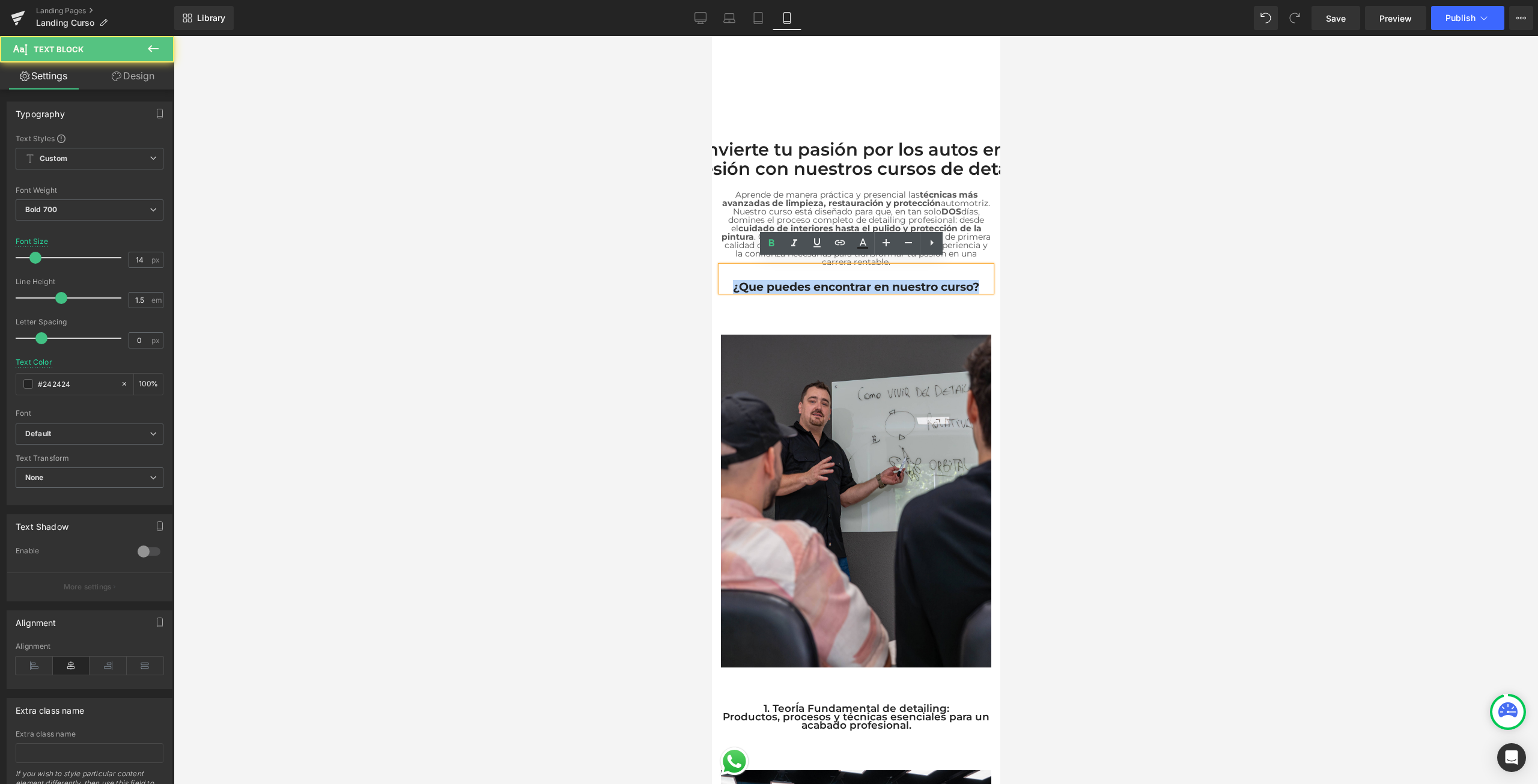
click at [736, 283] on p "¿Que puedes encontrar en nuestro curso?" at bounding box center [855, 287] width 270 height 9
click at [742, 283] on p "¿Que puedes encontrar en nuestro curso?" at bounding box center [855, 287] width 270 height 9
click at [754, 283] on p "¿Que puedes encontrar en nuestro curso?" at bounding box center [855, 287] width 270 height 9
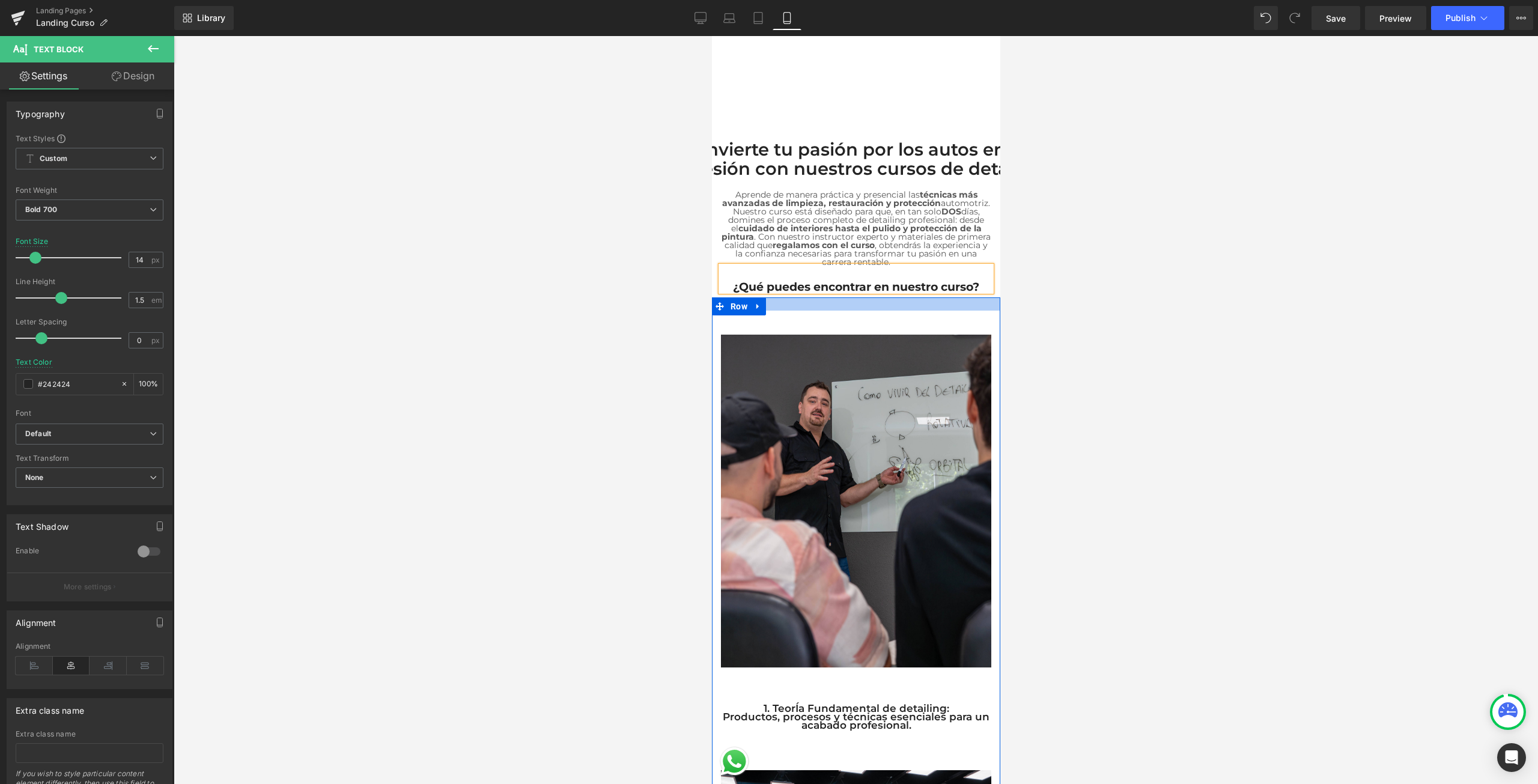
click at [780, 303] on div at bounding box center [856, 303] width 289 height 14
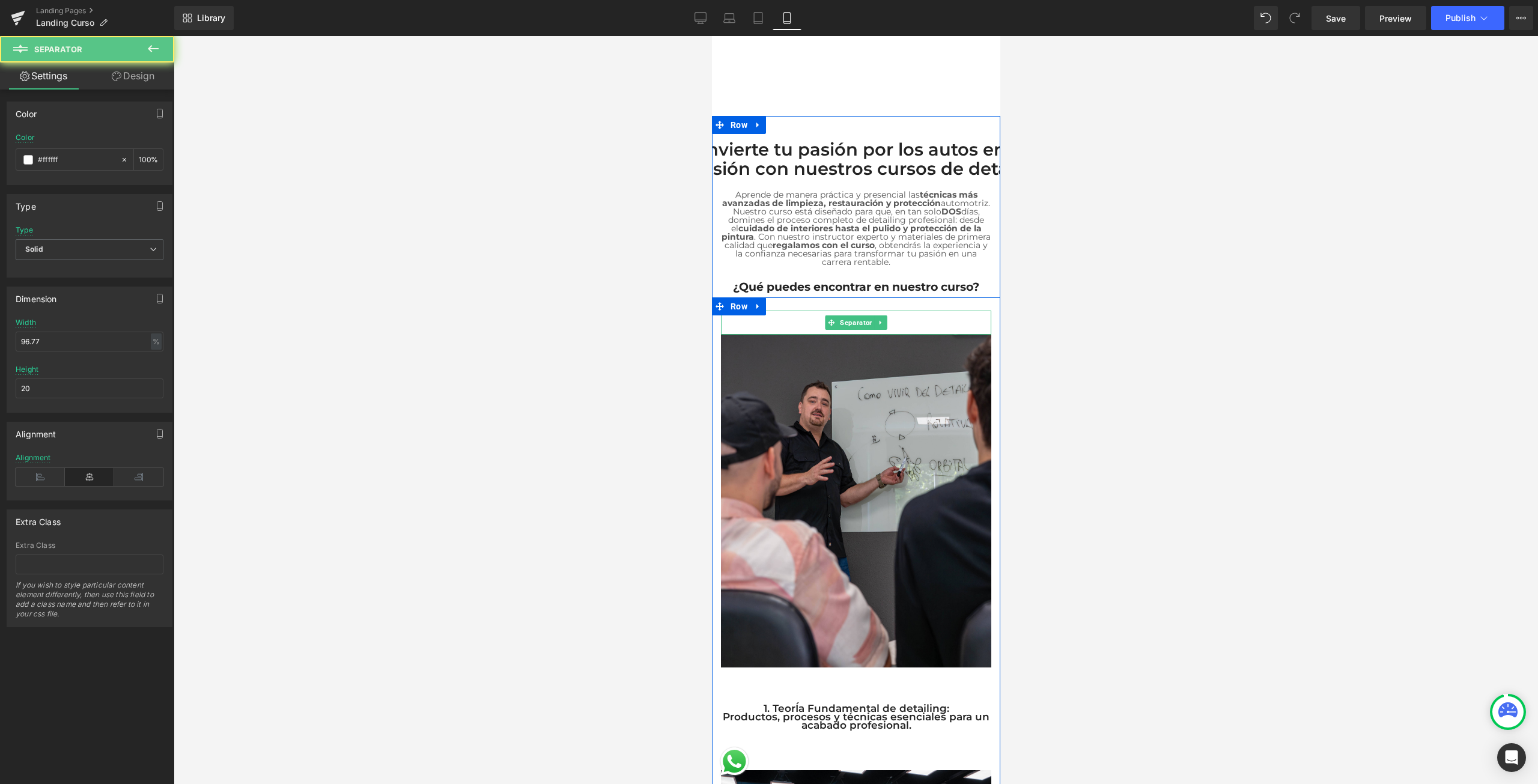
click at [820, 319] on hr at bounding box center [855, 325] width 261 height 18
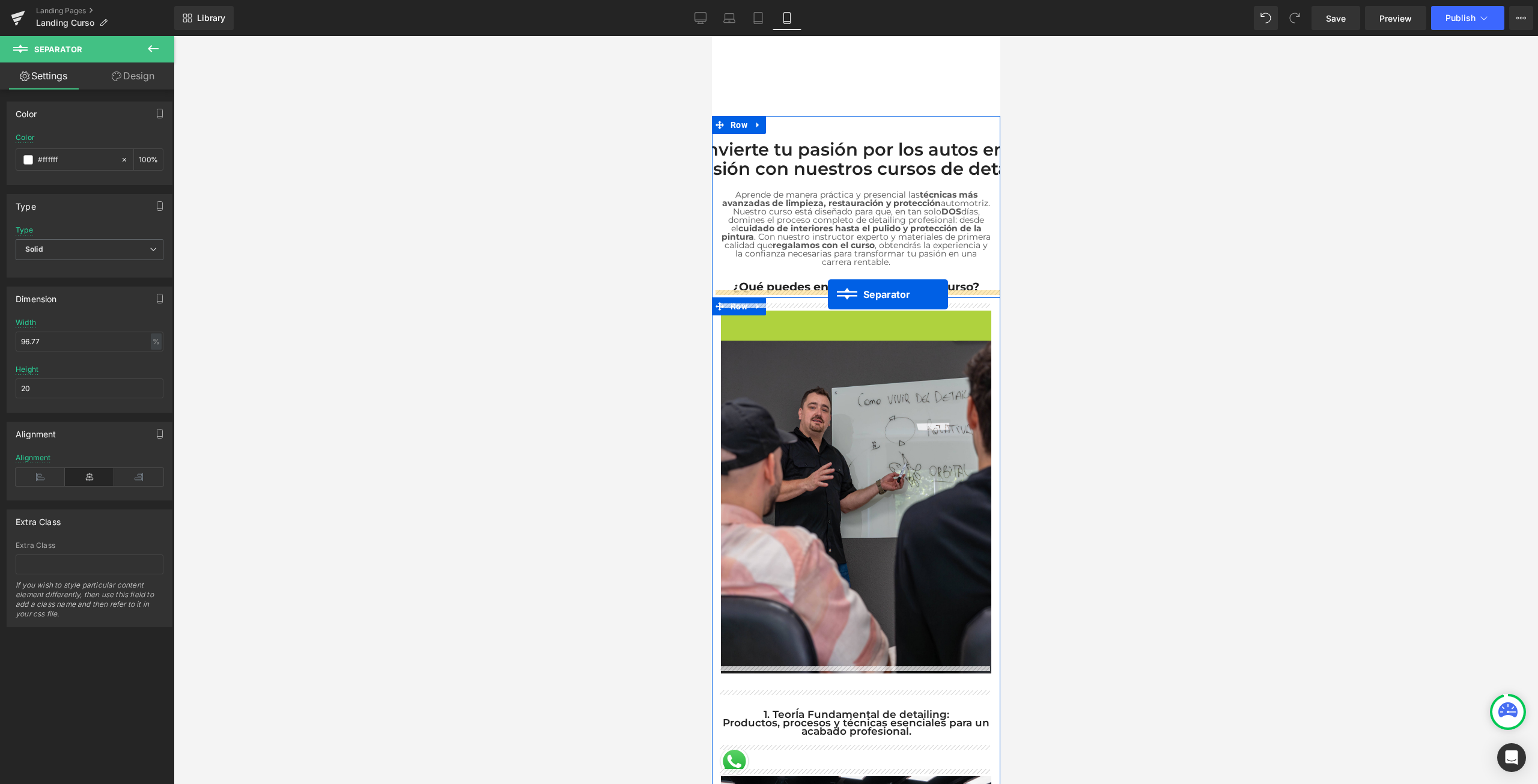
drag, startPoint x: 821, startPoint y: 319, endPoint x: 827, endPoint y: 294, distance: 25.7
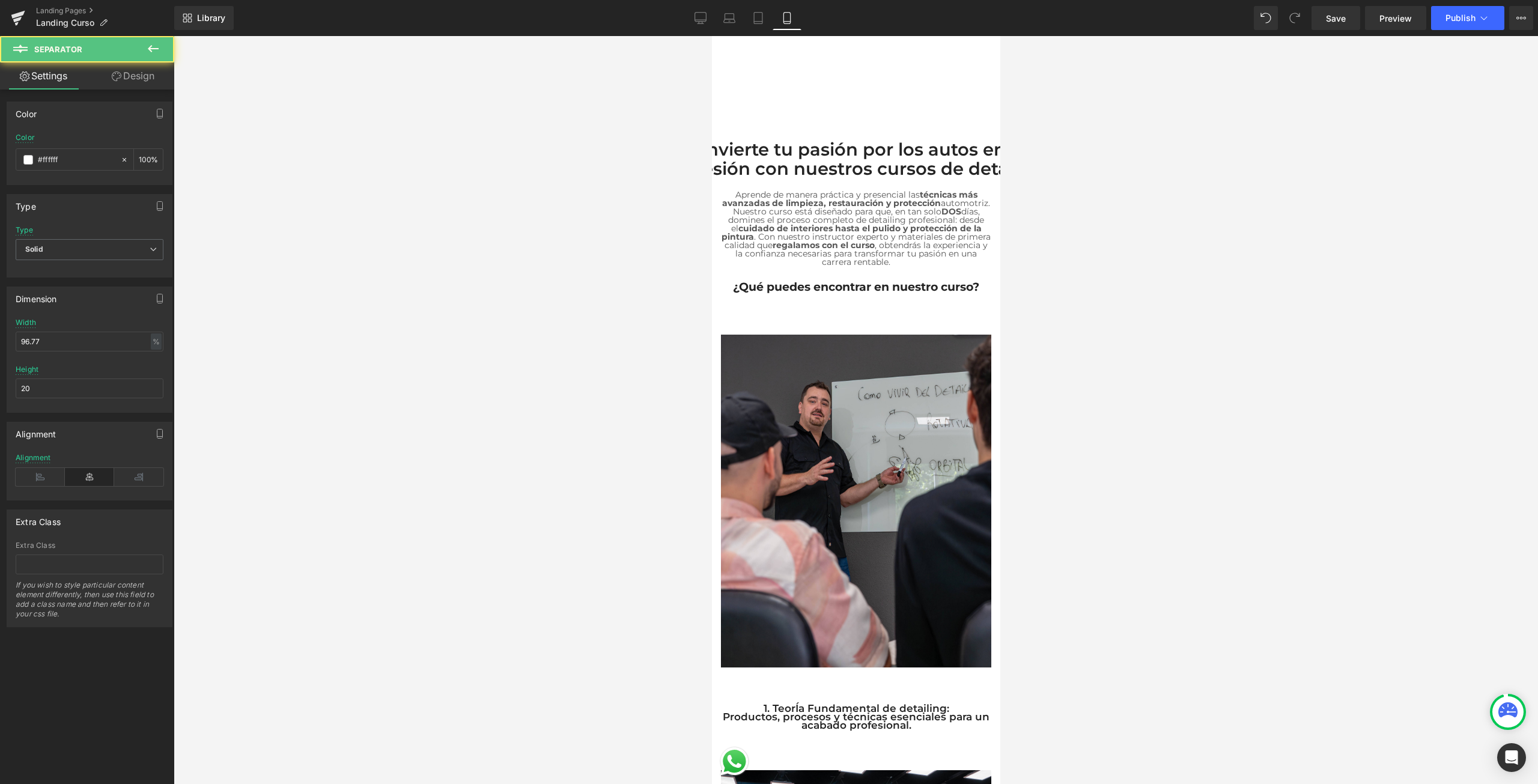
click at [1121, 315] on div at bounding box center [856, 409] width 1364 height 748
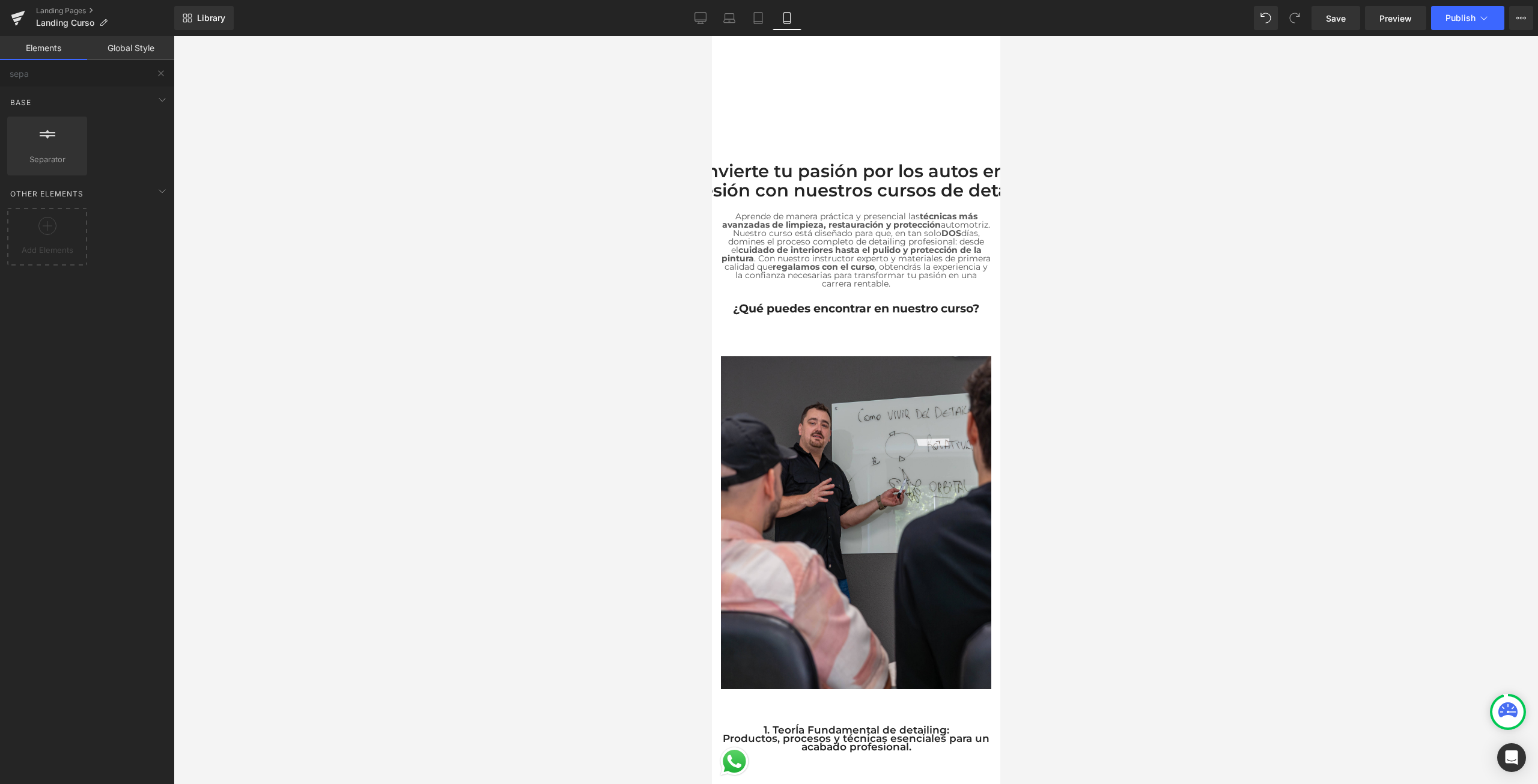
scroll to position [108, 0]
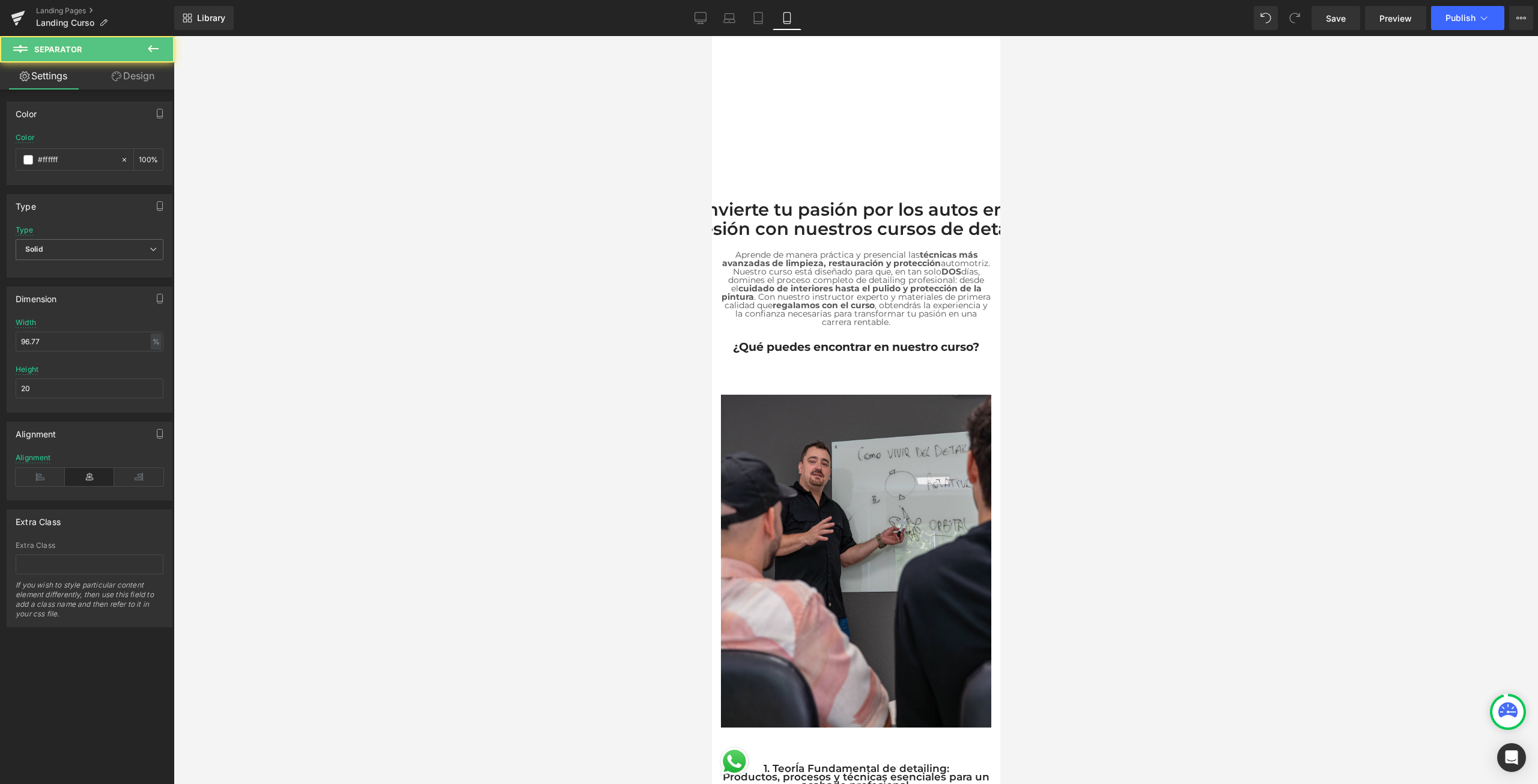
click at [823, 366] on div "Separator" at bounding box center [856, 369] width 289 height 24
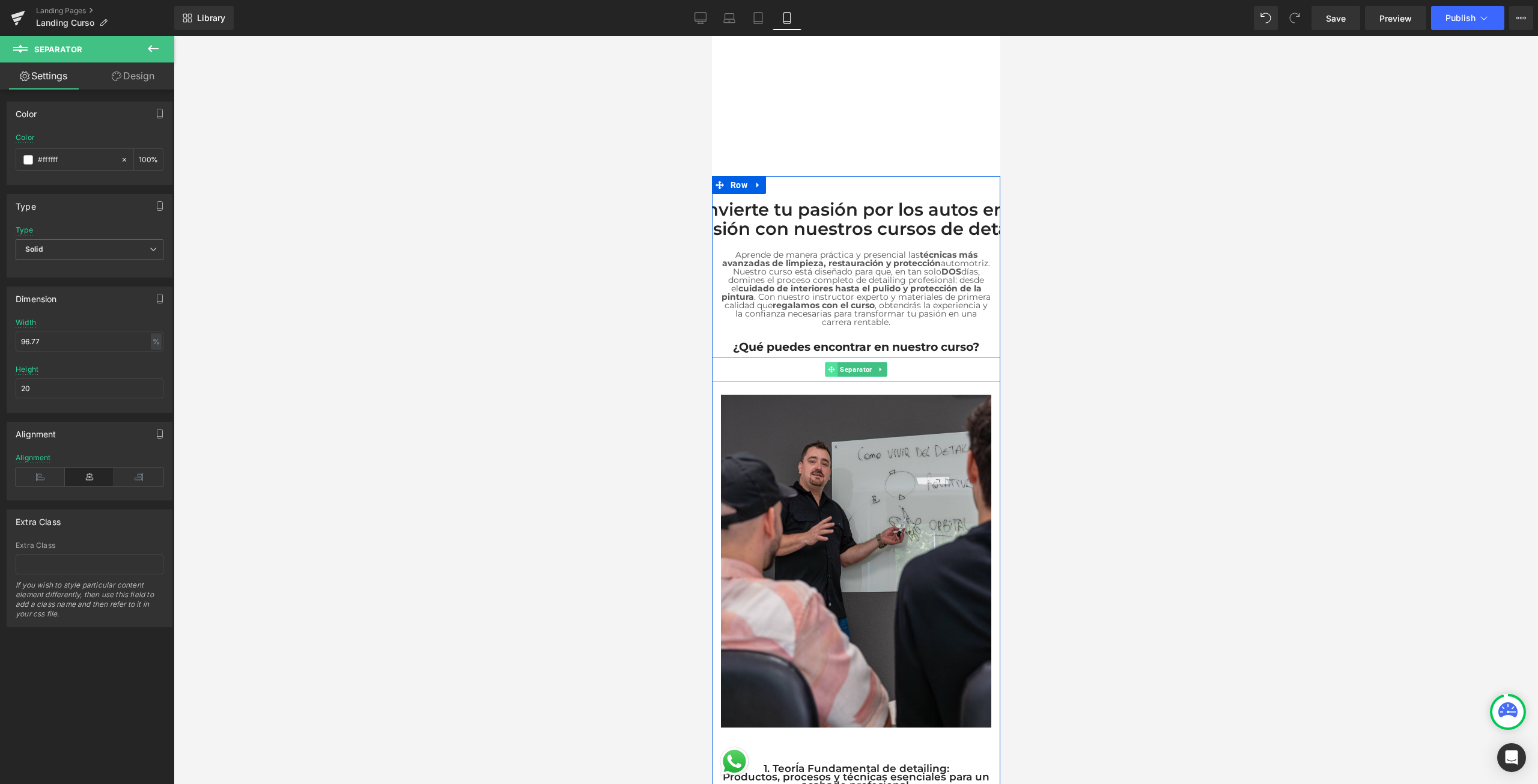
click at [827, 366] on icon at bounding box center [830, 369] width 6 height 6
click at [879, 365] on link at bounding box center [881, 369] width 13 height 14
click at [871, 368] on link at bounding box center [874, 369] width 13 height 14
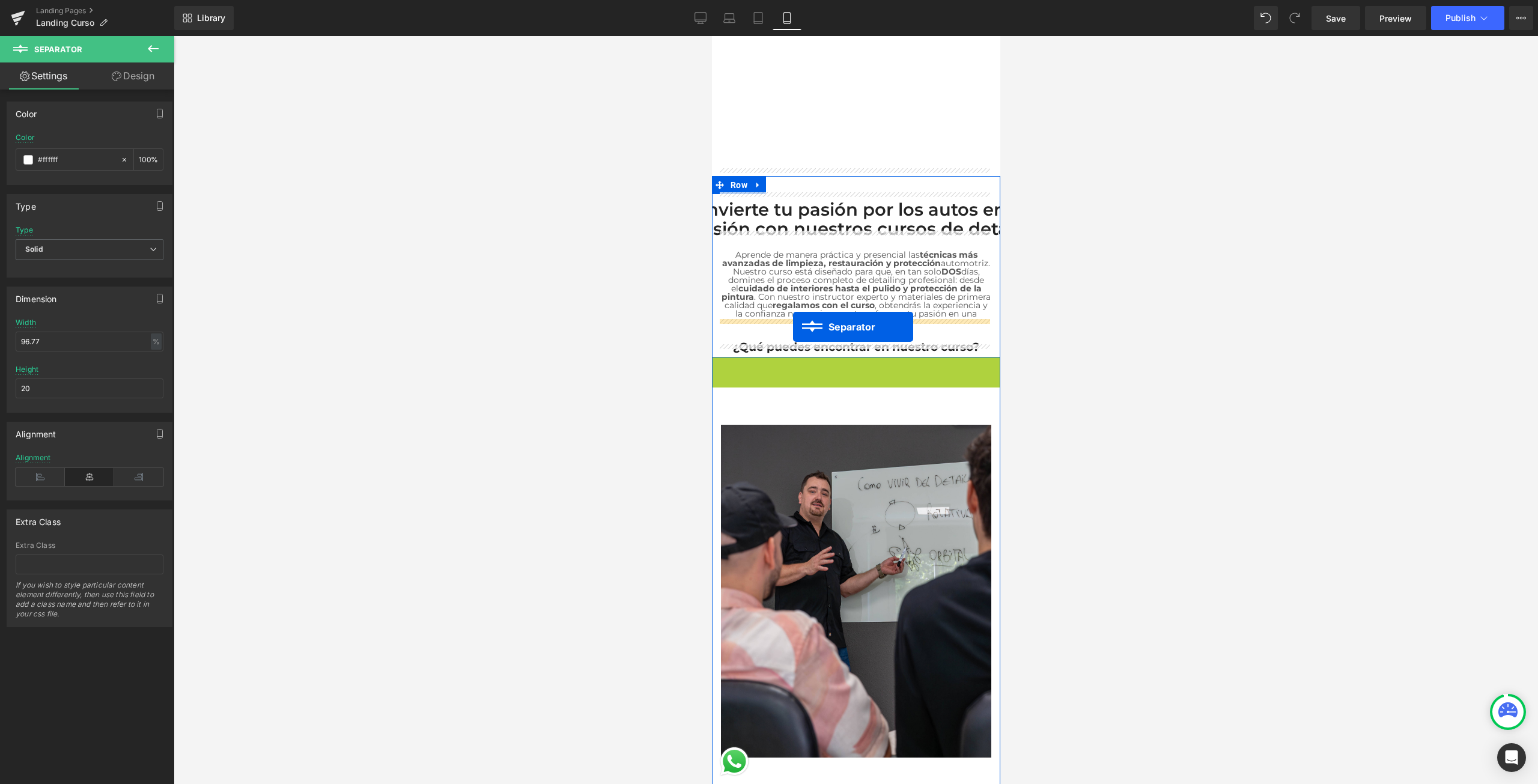
drag, startPoint x: 807, startPoint y: 358, endPoint x: 792, endPoint y: 327, distance: 34.4
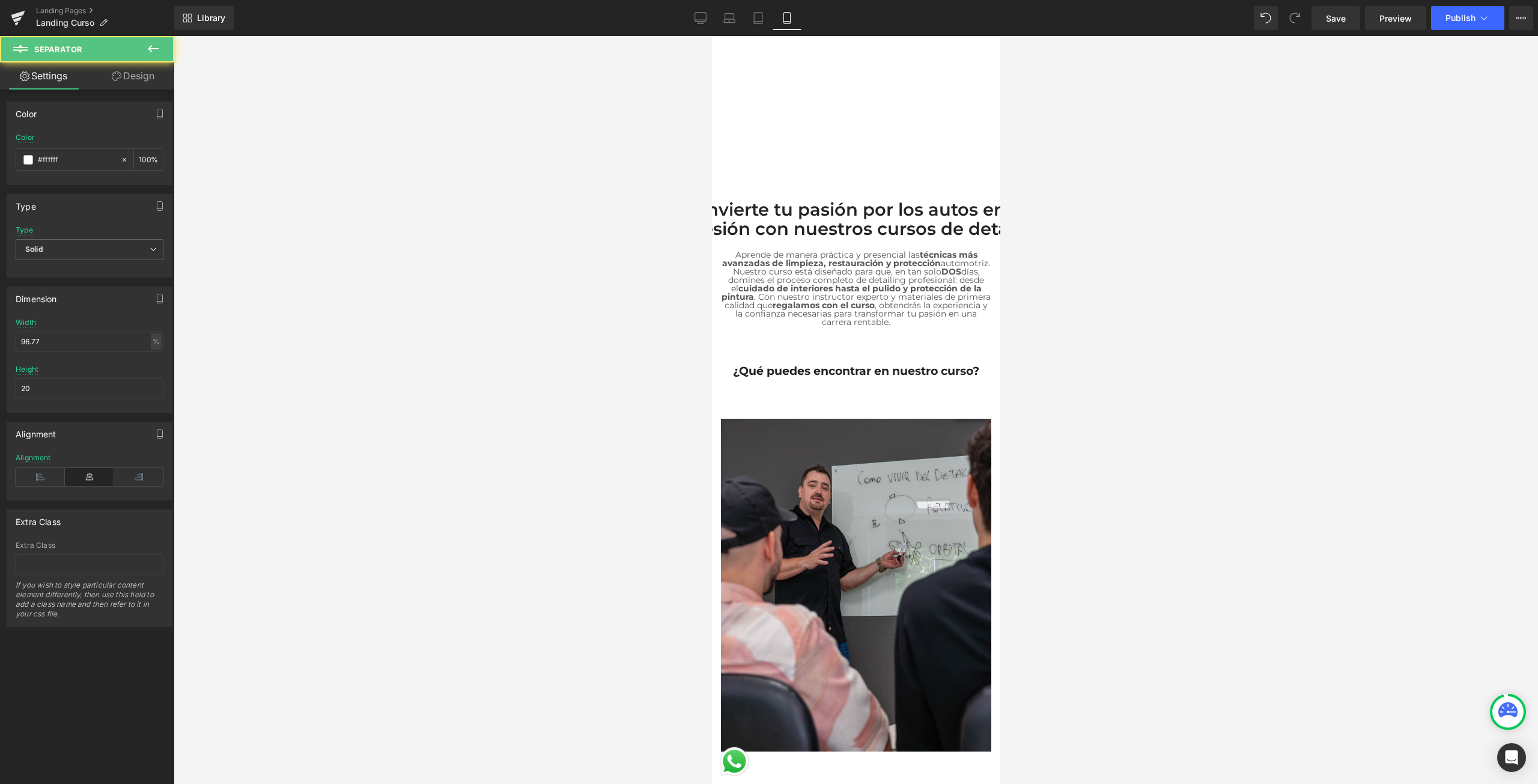
click at [1068, 335] on div at bounding box center [856, 409] width 1364 height 748
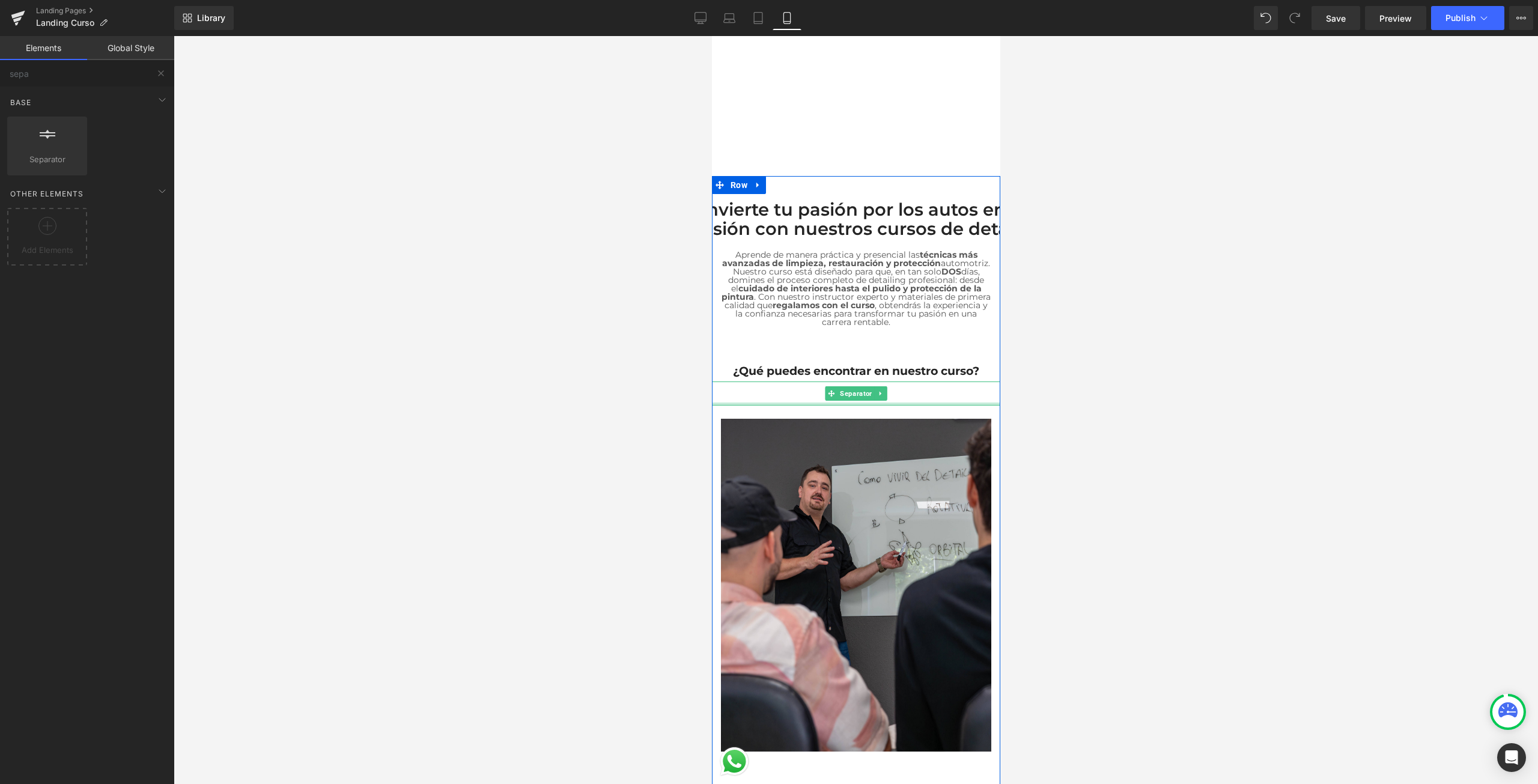
click at [862, 402] on div at bounding box center [856, 403] width 289 height 3
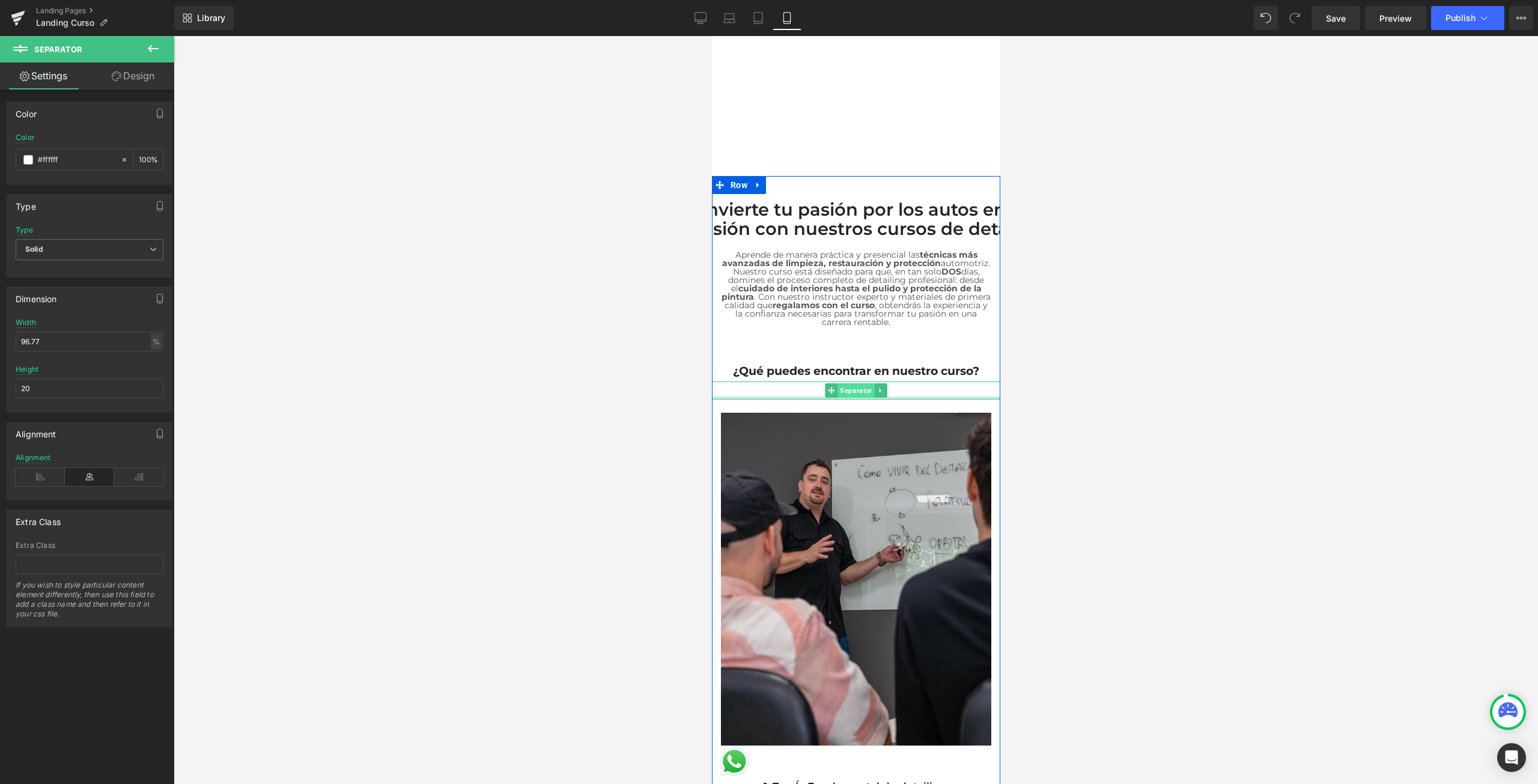
drag, startPoint x: 862, startPoint y: 396, endPoint x: 863, endPoint y: 377, distance: 19.0
click at [863, 381] on div "Separator" at bounding box center [856, 390] width 289 height 18
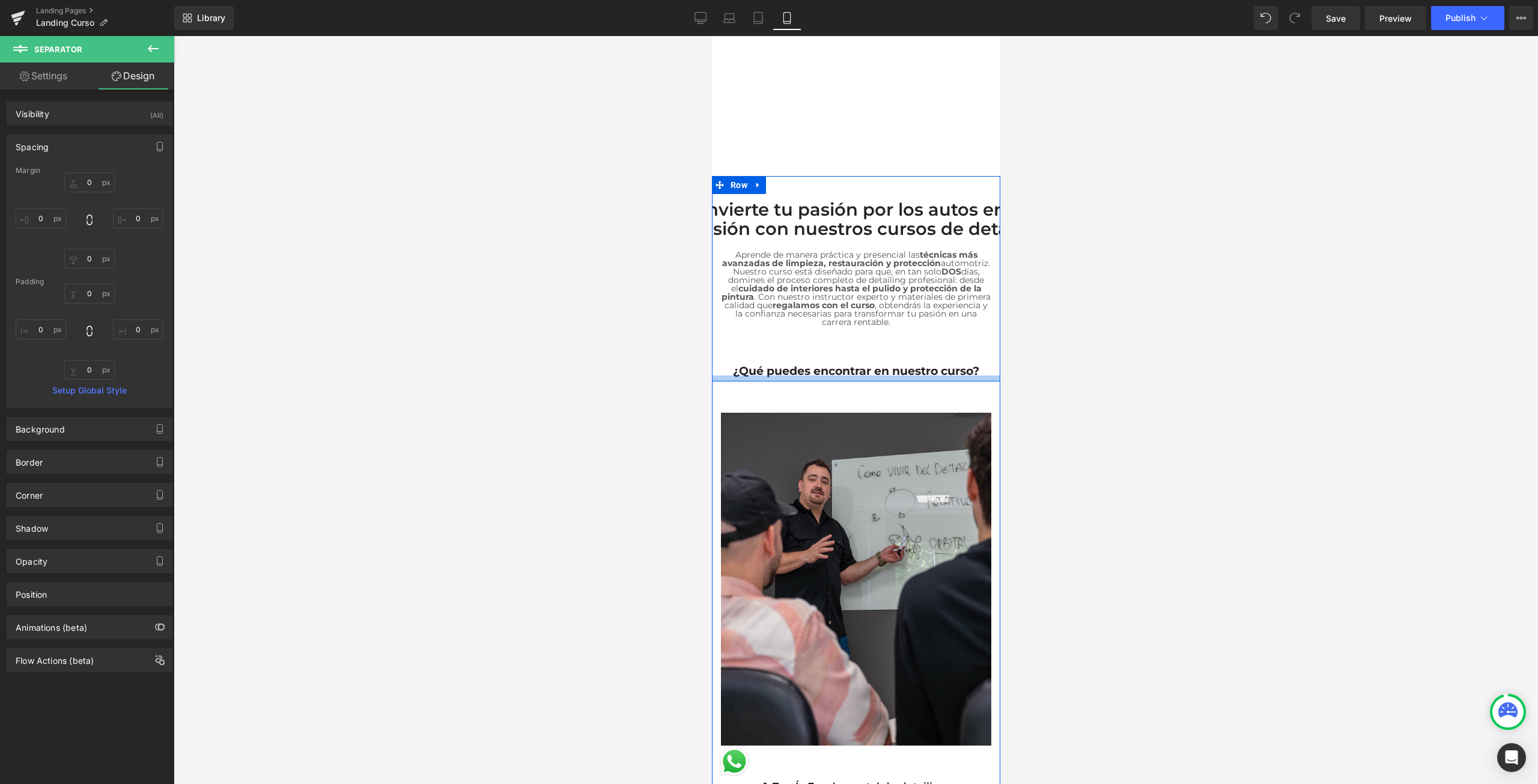
click at [1006, 361] on div at bounding box center [856, 409] width 1364 height 748
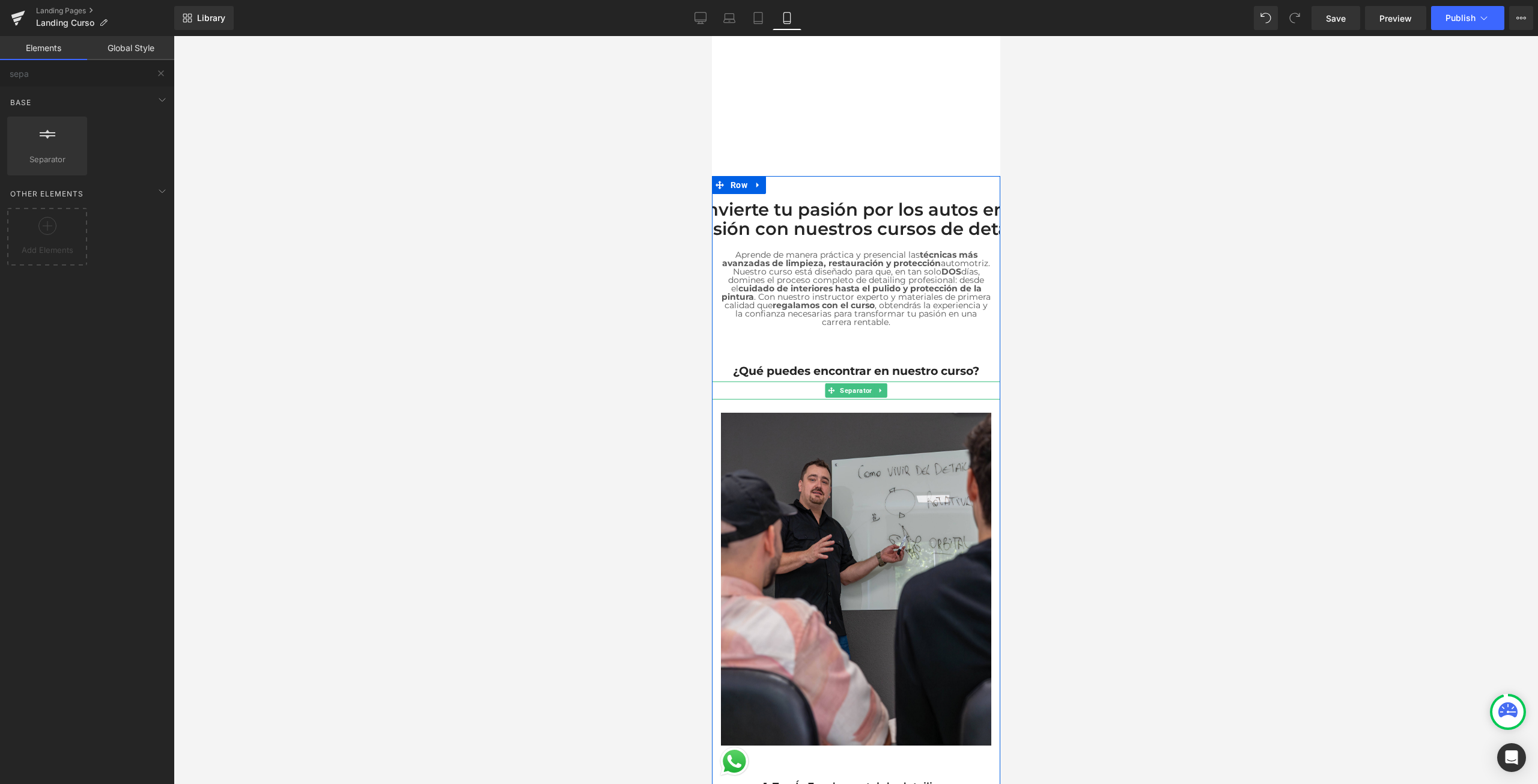
click at [913, 387] on hr at bounding box center [856, 393] width 279 height 12
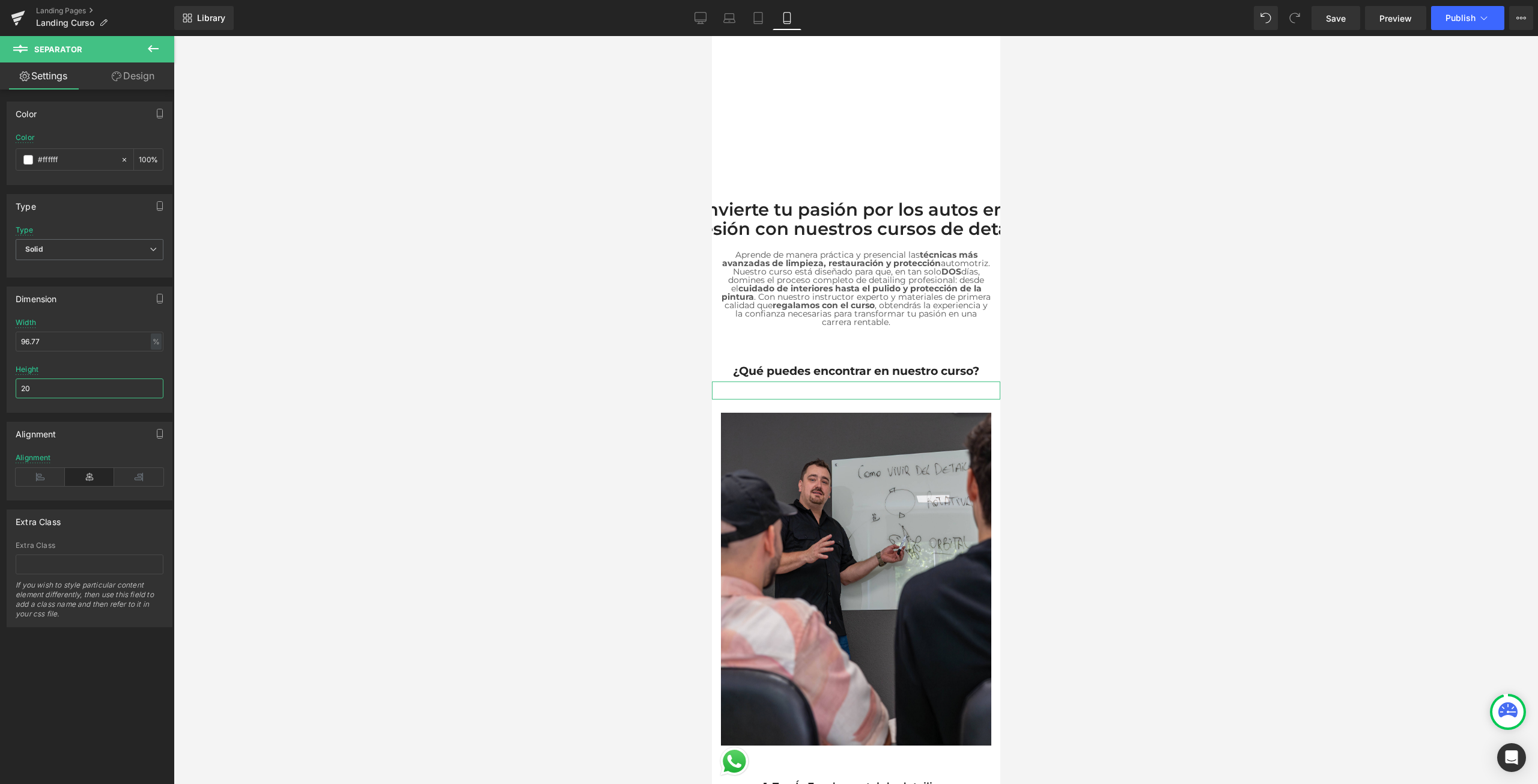
click at [47, 387] on input "20" at bounding box center [89, 388] width 148 height 20
type input "10"
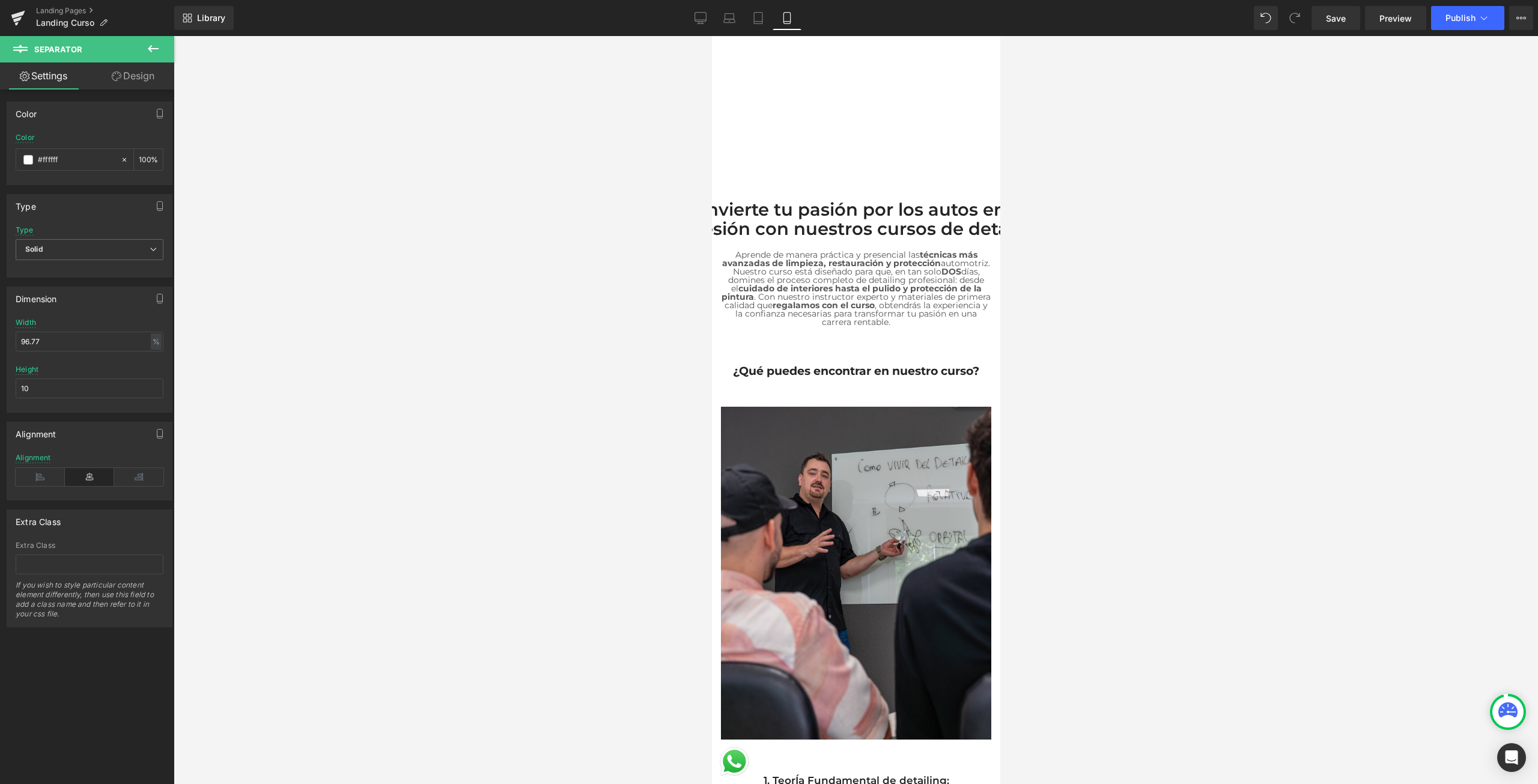
click at [1161, 394] on div at bounding box center [856, 409] width 1364 height 748
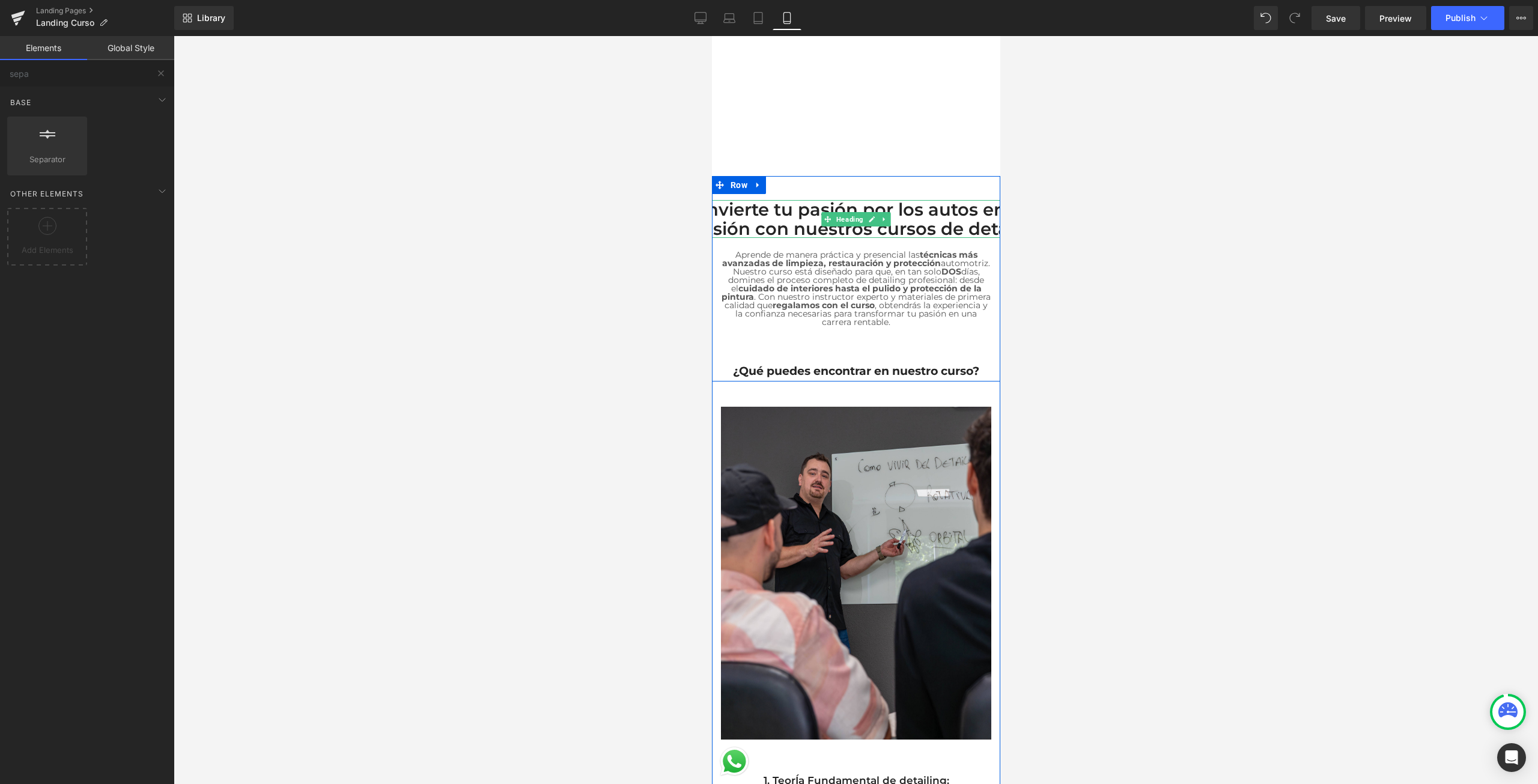
click at [804, 202] on h2 "Convierte tu pasión por los autos en tu profesión con nuestros cursos de detail…" at bounding box center [855, 219] width 391 height 39
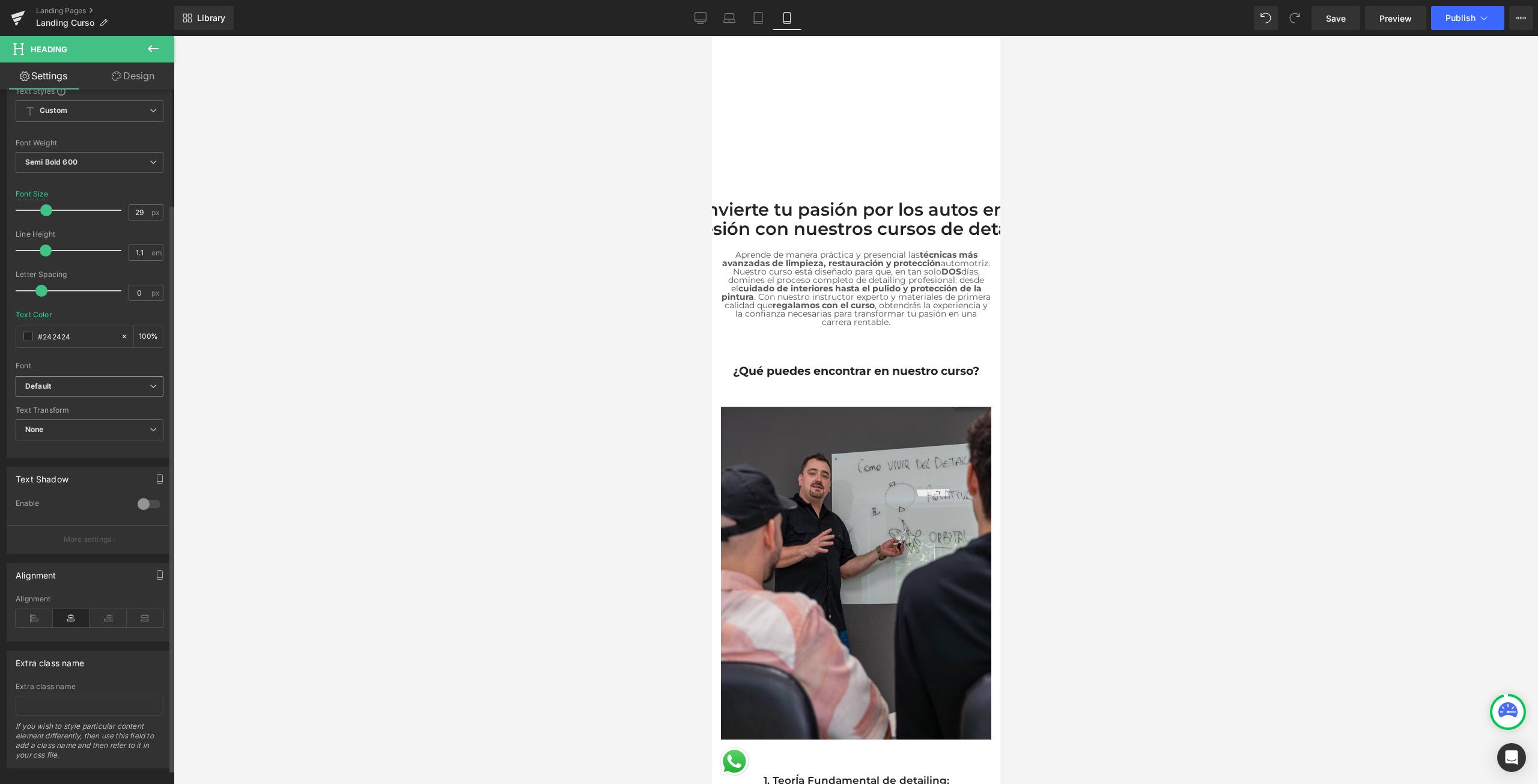
scroll to position [158, 0]
click at [96, 400] on div "Text Transform None None Uppercase Lowercase Capitalize" at bounding box center [89, 421] width 148 height 48
click at [91, 413] on span "None" at bounding box center [89, 420] width 148 height 21
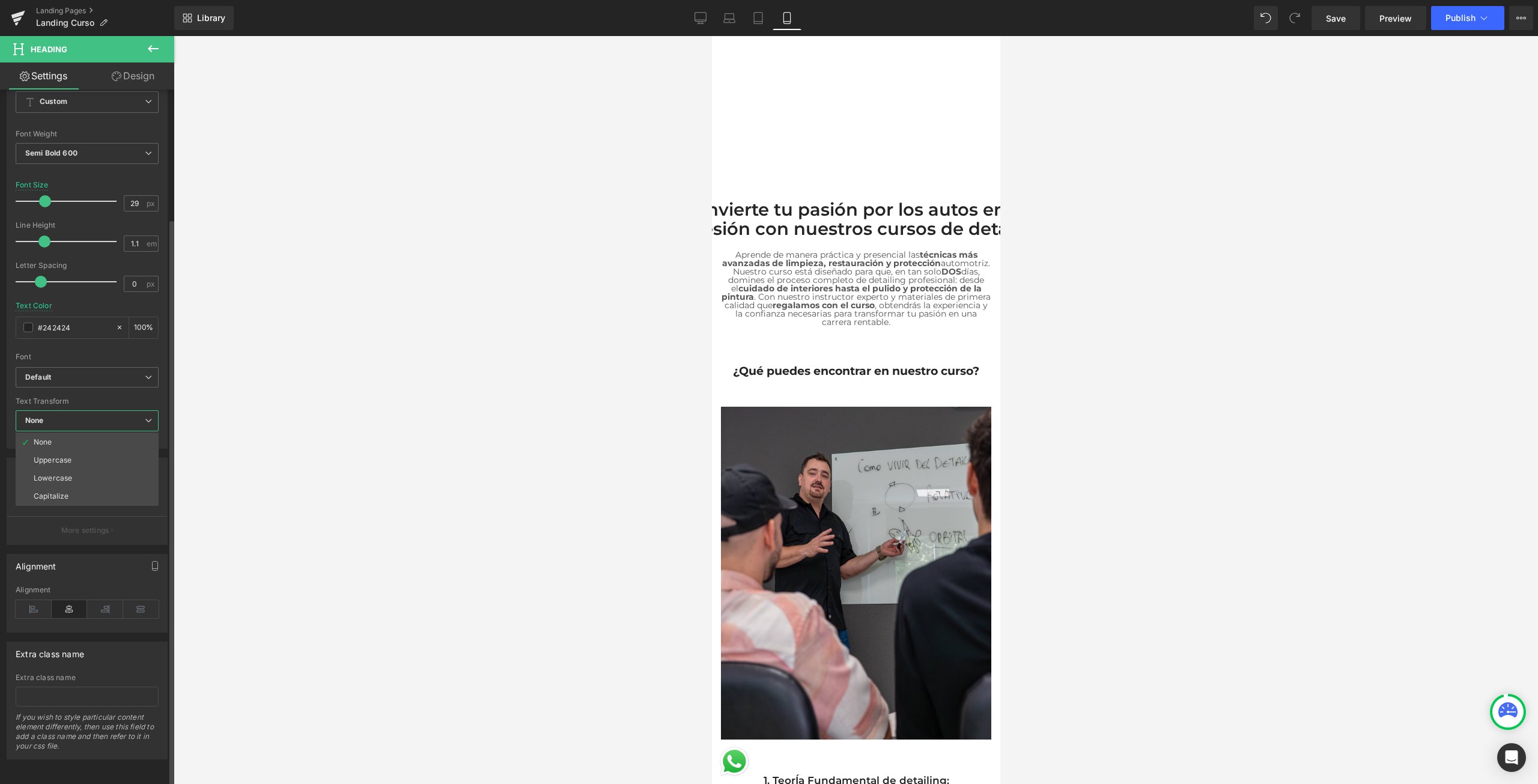
click at [91, 413] on span "None" at bounding box center [87, 420] width 143 height 21
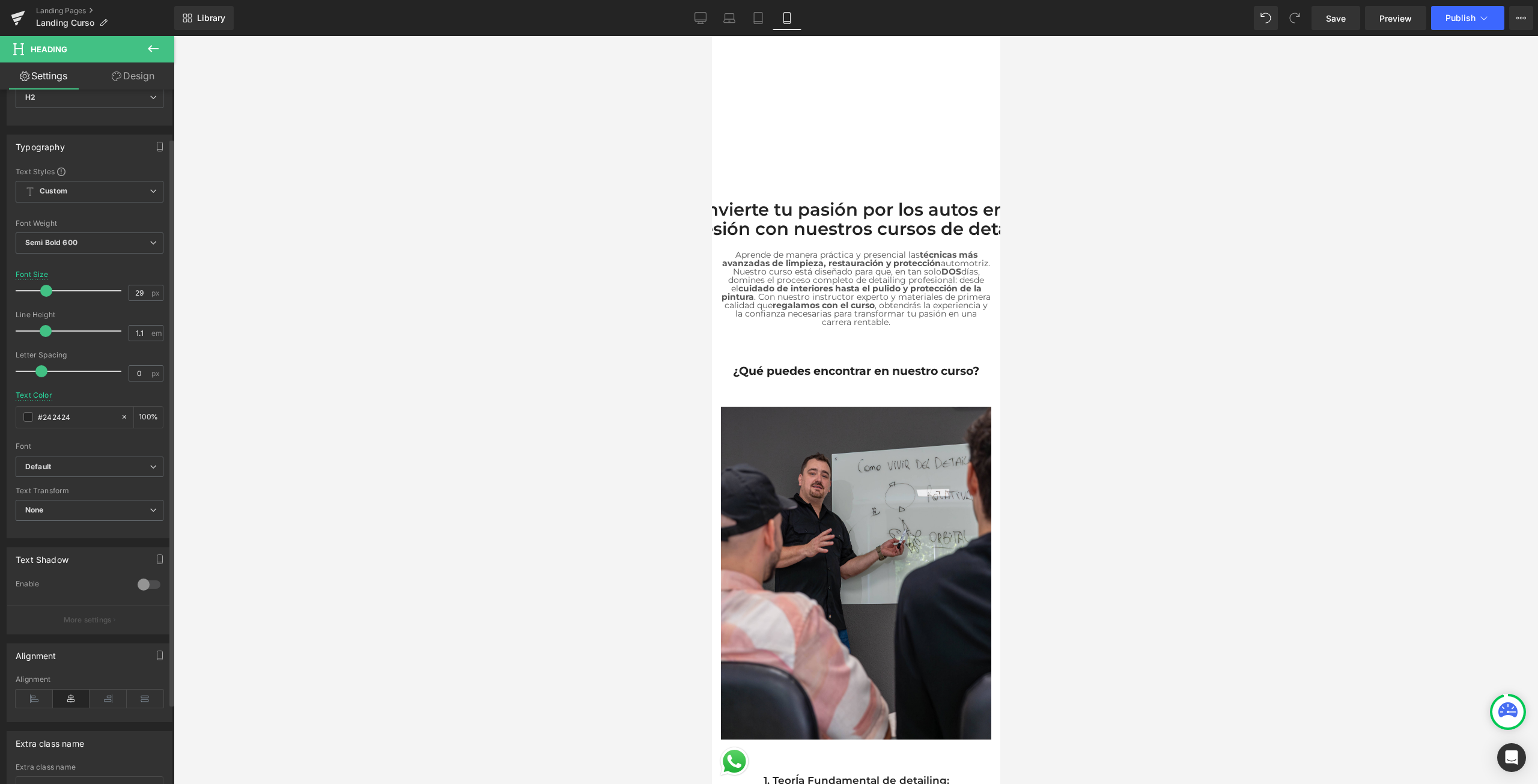
scroll to position [0, 0]
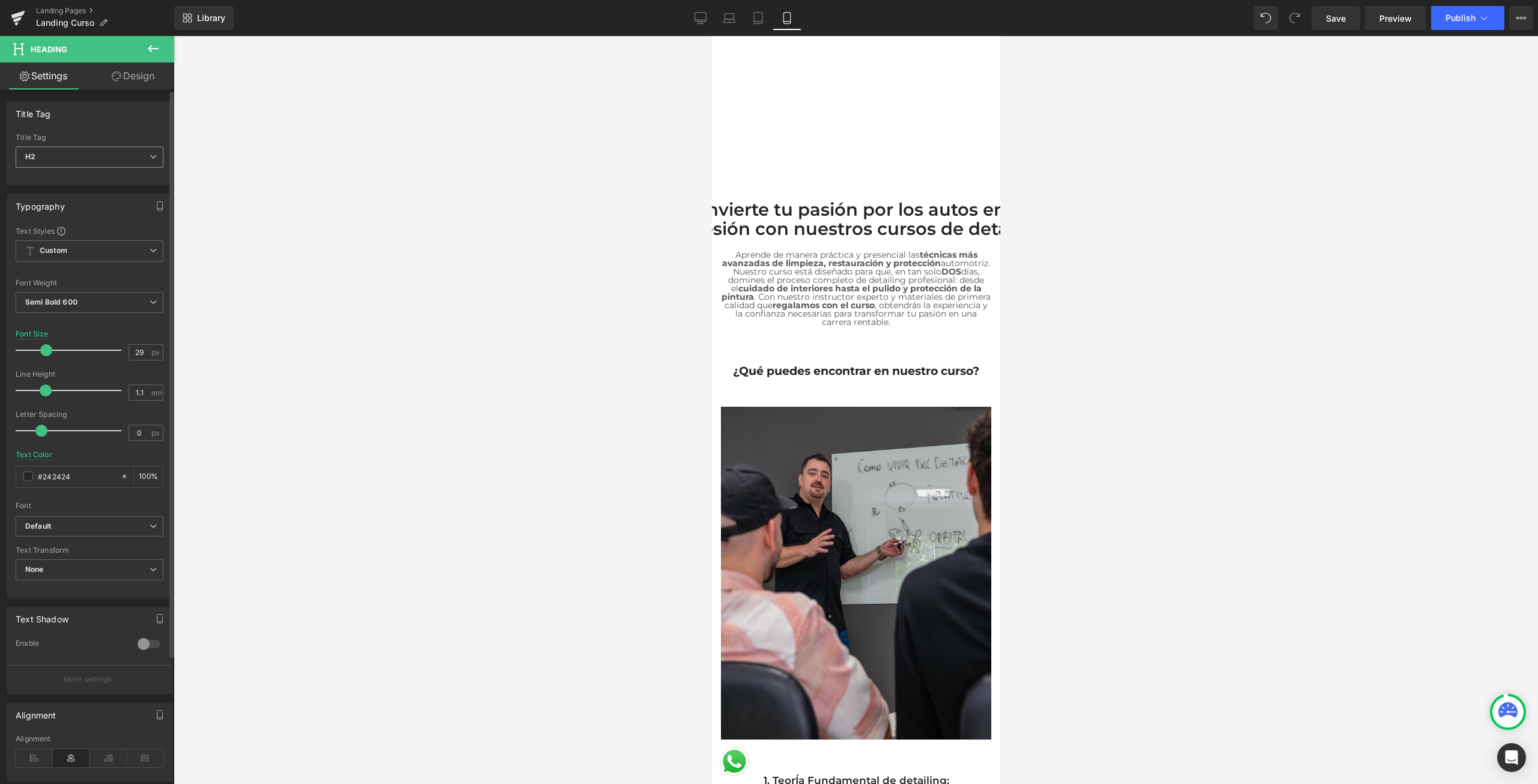
click at [130, 165] on span "H2" at bounding box center [89, 156] width 148 height 21
click at [86, 228] on li "H4" at bounding box center [90, 231] width 149 height 18
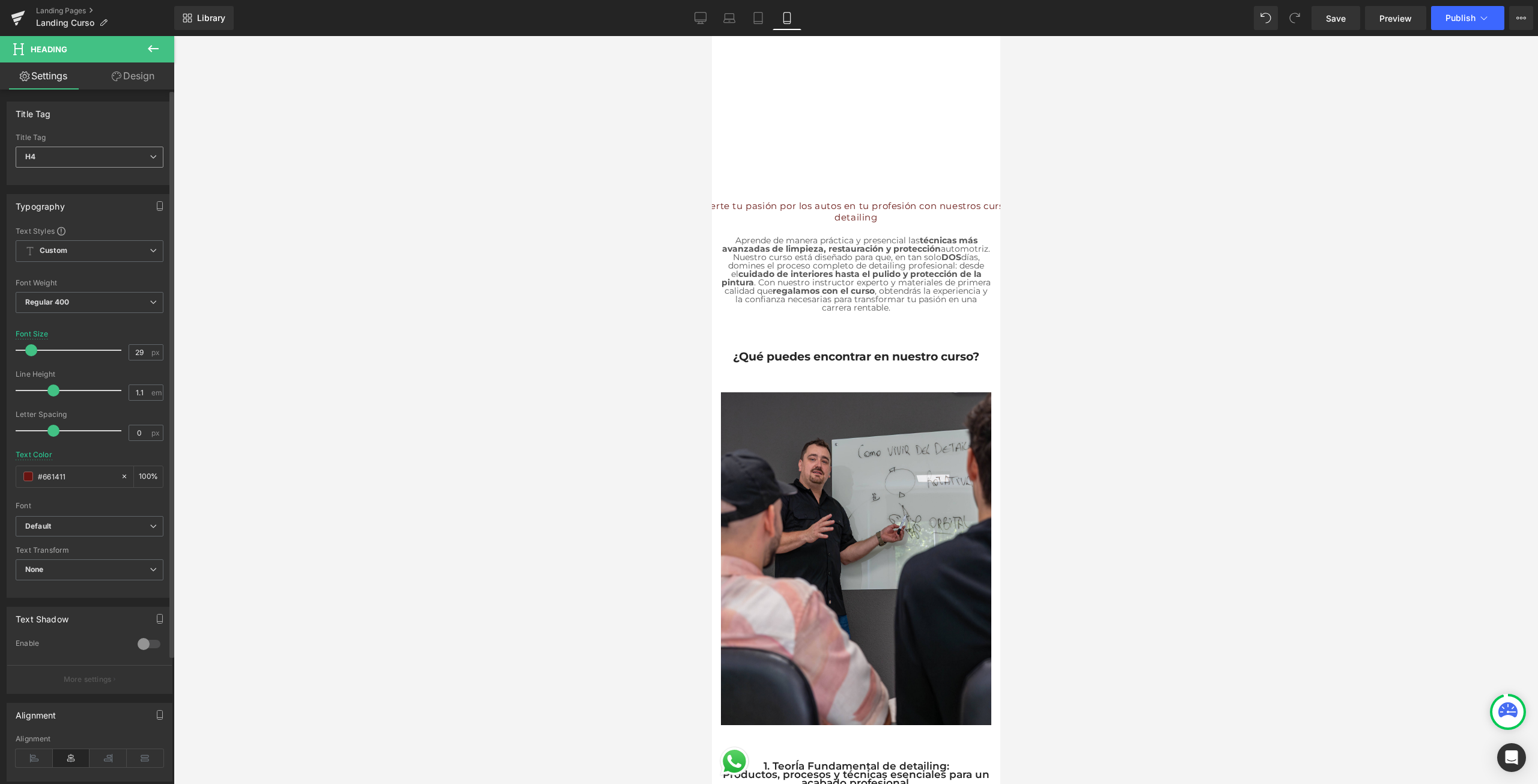
click at [116, 157] on span "H4" at bounding box center [89, 156] width 148 height 21
click at [94, 181] on li "H1" at bounding box center [90, 177] width 149 height 18
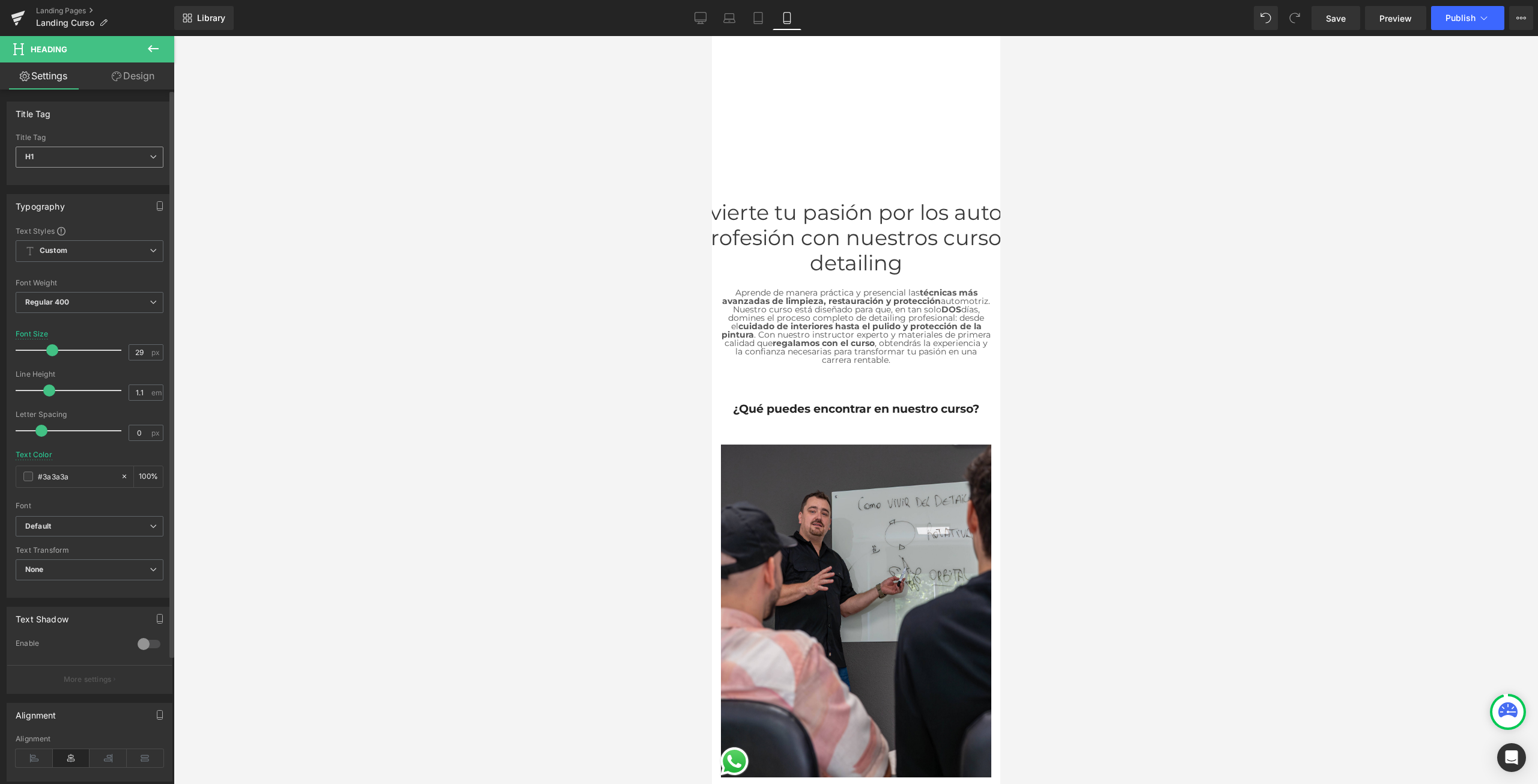
click at [119, 163] on span "H1" at bounding box center [89, 156] width 148 height 21
click at [99, 191] on li "H2" at bounding box center [90, 196] width 149 height 18
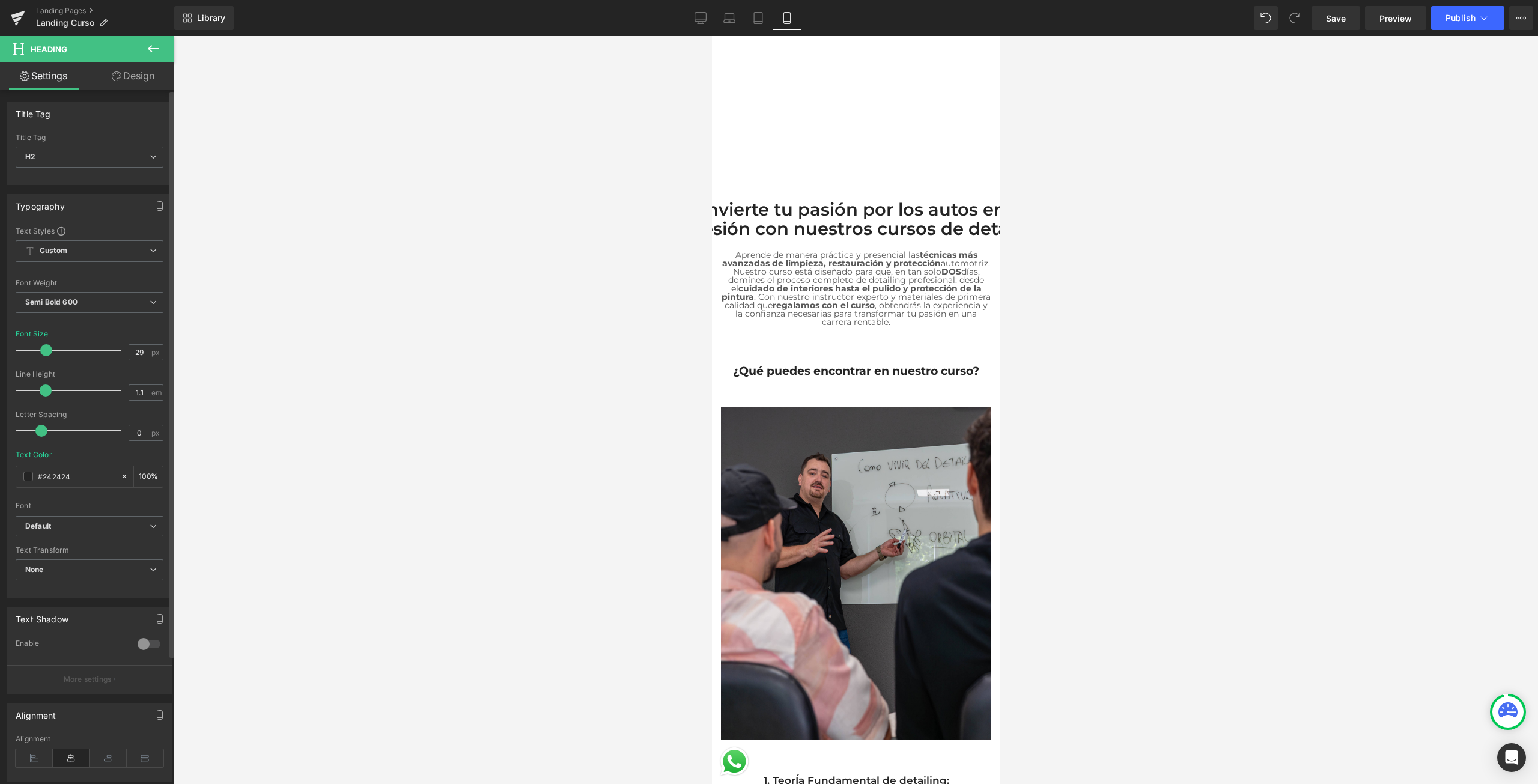
click at [47, 392] on span at bounding box center [46, 390] width 12 height 12
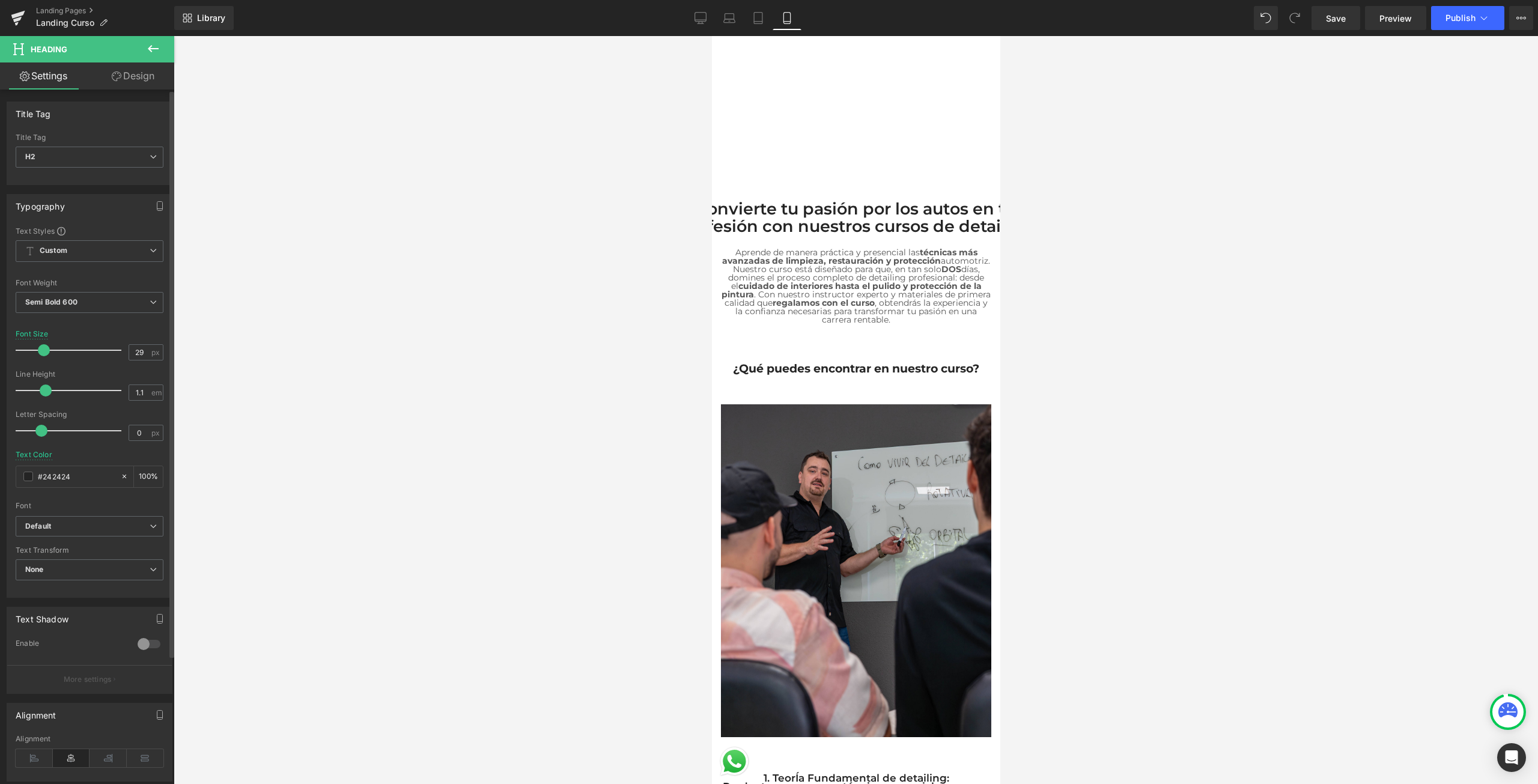
click at [44, 346] on span at bounding box center [44, 350] width 12 height 12
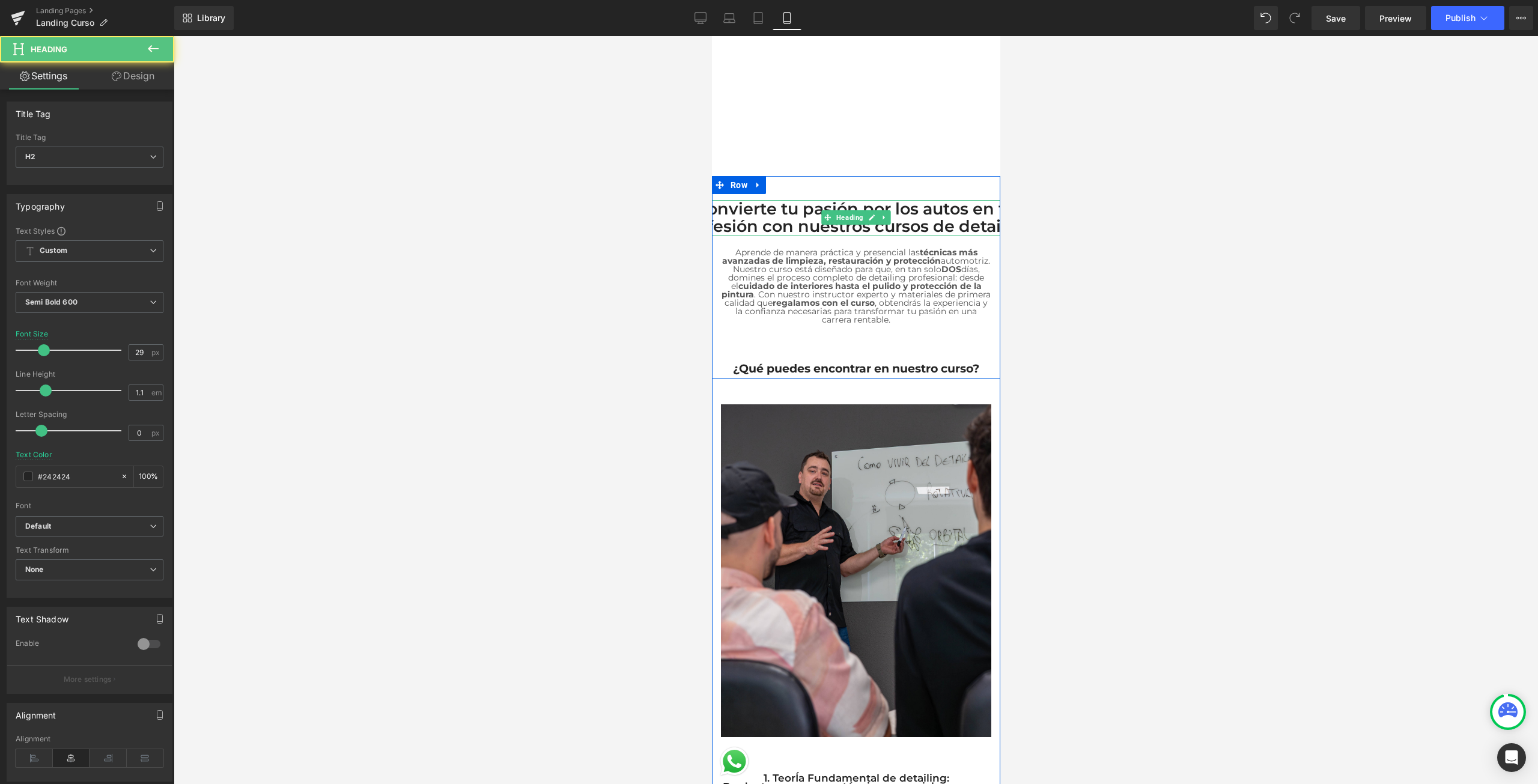
click at [894, 211] on h2 "Convierte tu pasión por los autos en tu profesión con nuestros cursos de detail…" at bounding box center [855, 218] width 391 height 36
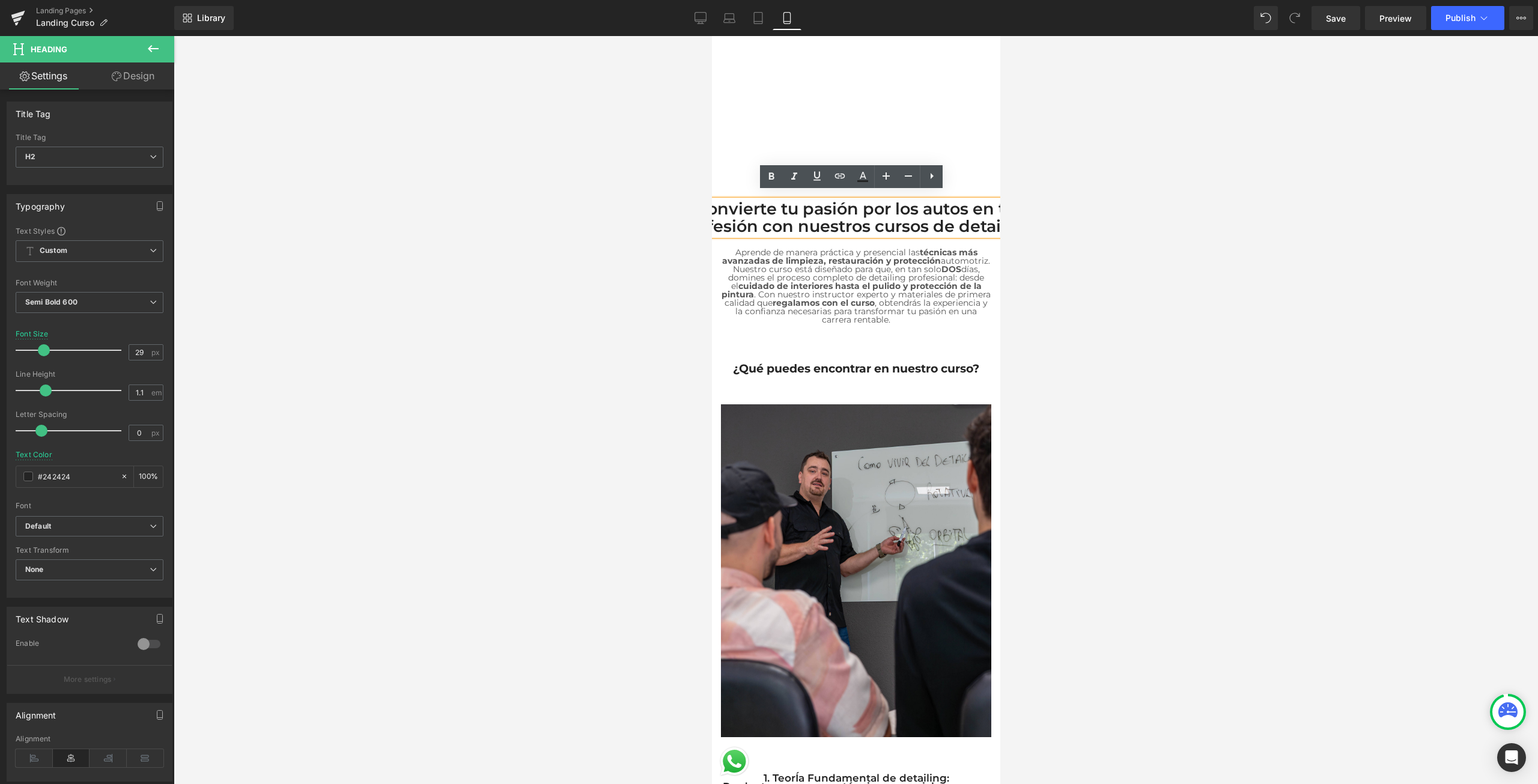
click at [855, 203] on h2 "Convierte tu pasión por los autos en tu profesión con nuestros cursos de detail…" at bounding box center [855, 218] width 391 height 36
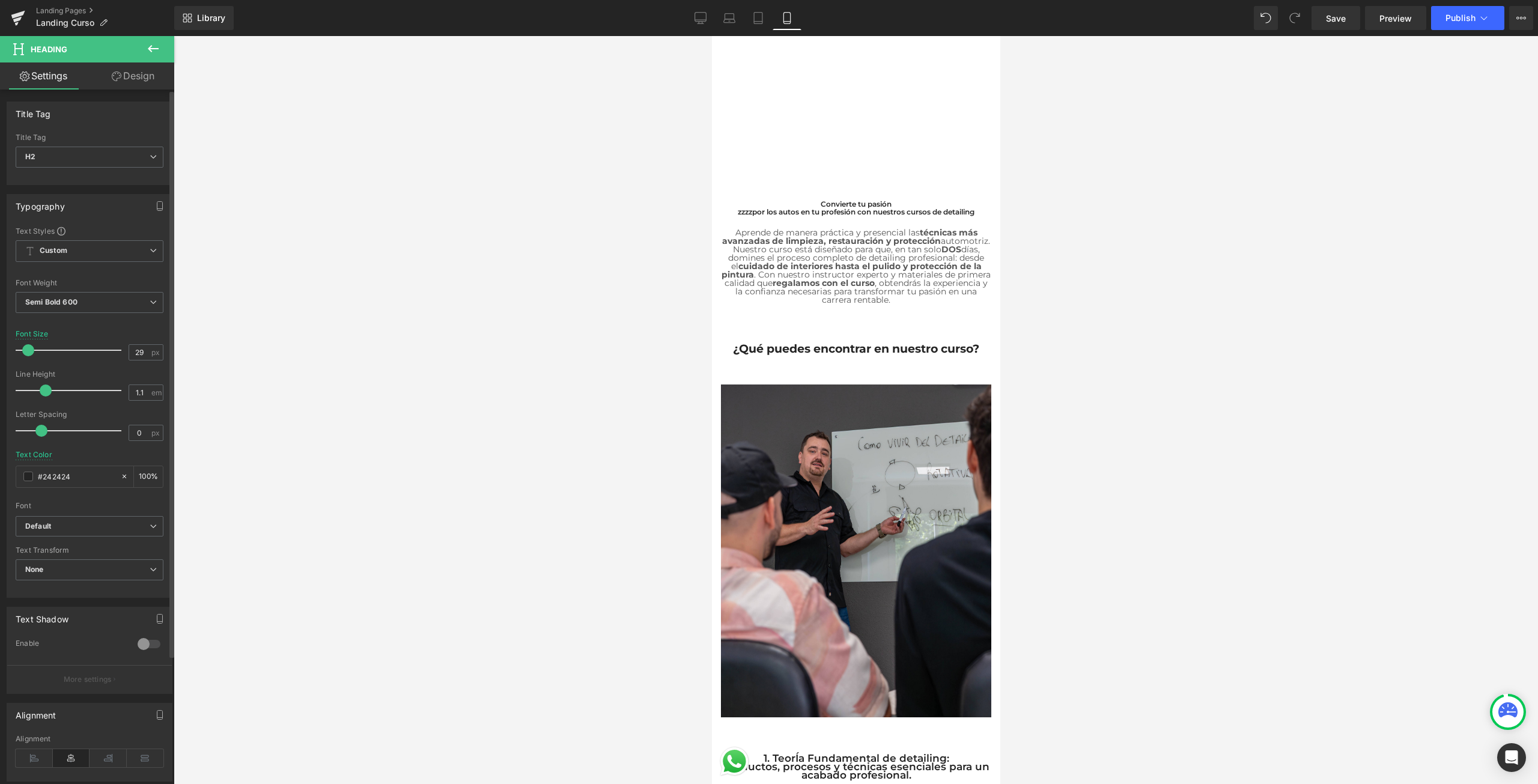
drag, startPoint x: 41, startPoint y: 351, endPoint x: 26, endPoint y: 351, distance: 15.0
click at [26, 351] on span at bounding box center [28, 350] width 12 height 12
click at [744, 208] on h2 "zzzzpor los autos en tu profesión con nuestros cursos de detailing" at bounding box center [855, 211] width 391 height 8
click at [977, 208] on h2 "por los autos en tu profesión con nuestros cursos de detailing" at bounding box center [855, 211] width 391 height 8
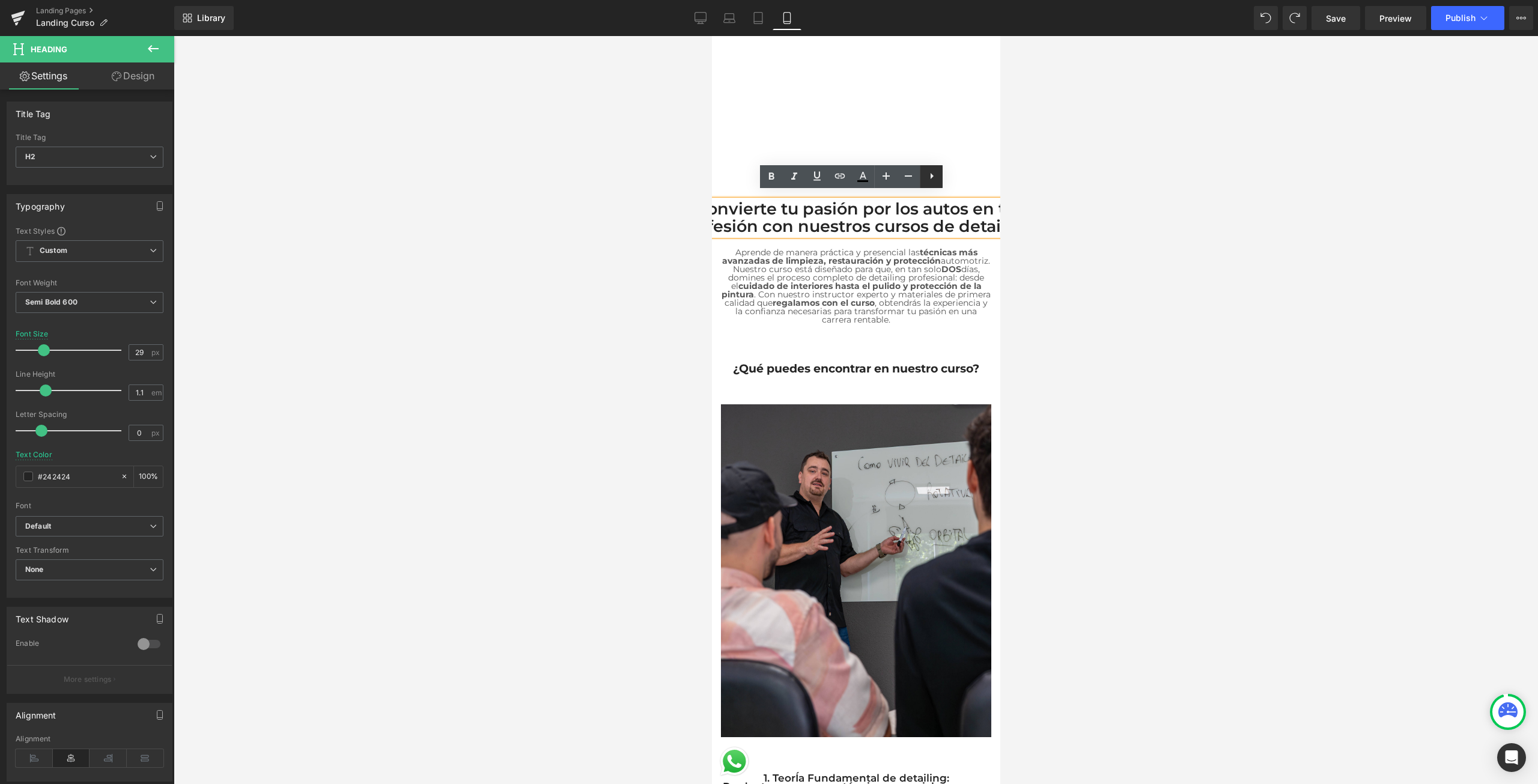
click at [932, 176] on icon at bounding box center [932, 176] width 3 height 6
click at [950, 171] on icon at bounding box center [954, 176] width 14 height 14
click at [124, 84] on link "Design" at bounding box center [133, 76] width 87 height 27
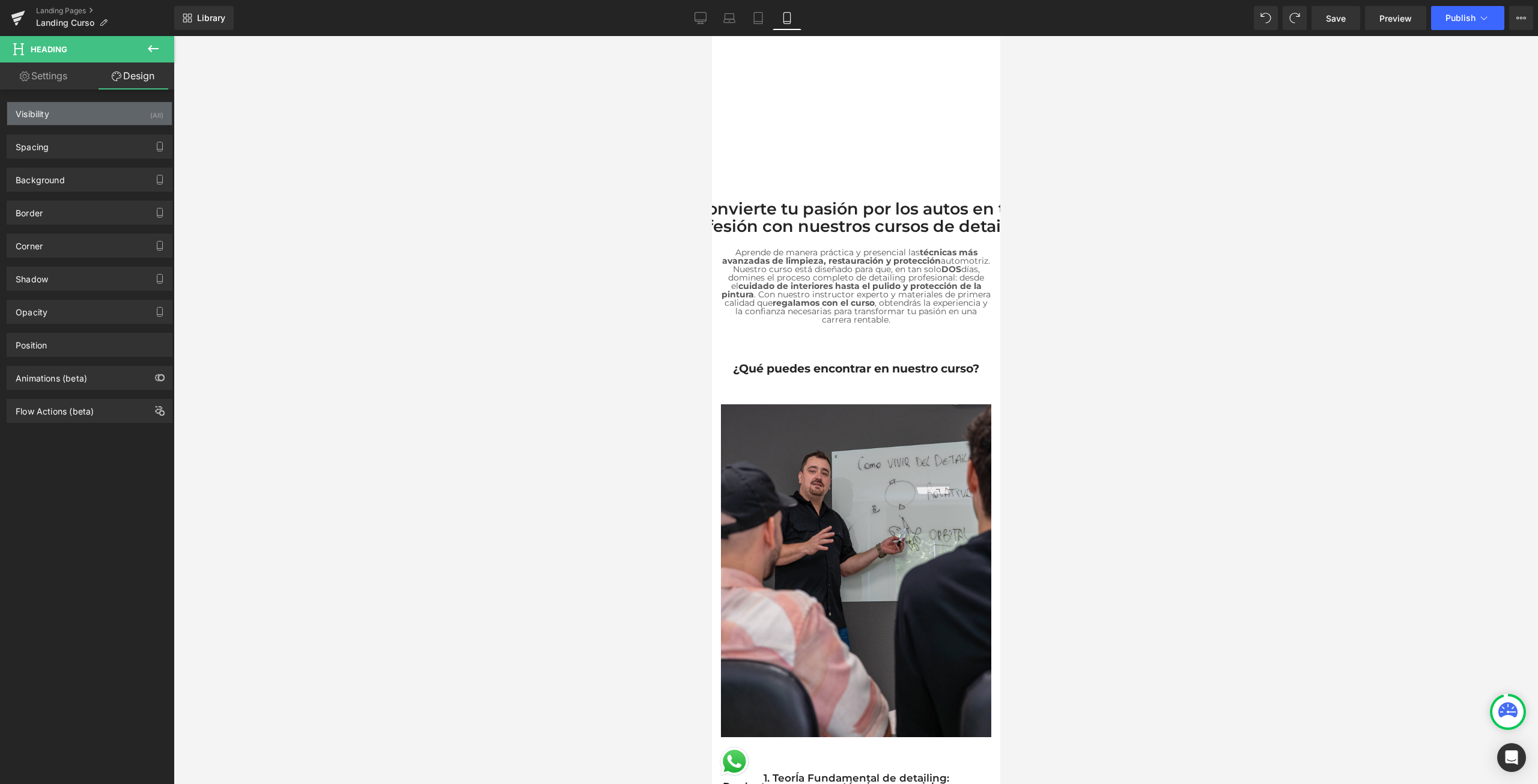
click at [109, 111] on div "Visibility (All)" at bounding box center [89, 114] width 164 height 23
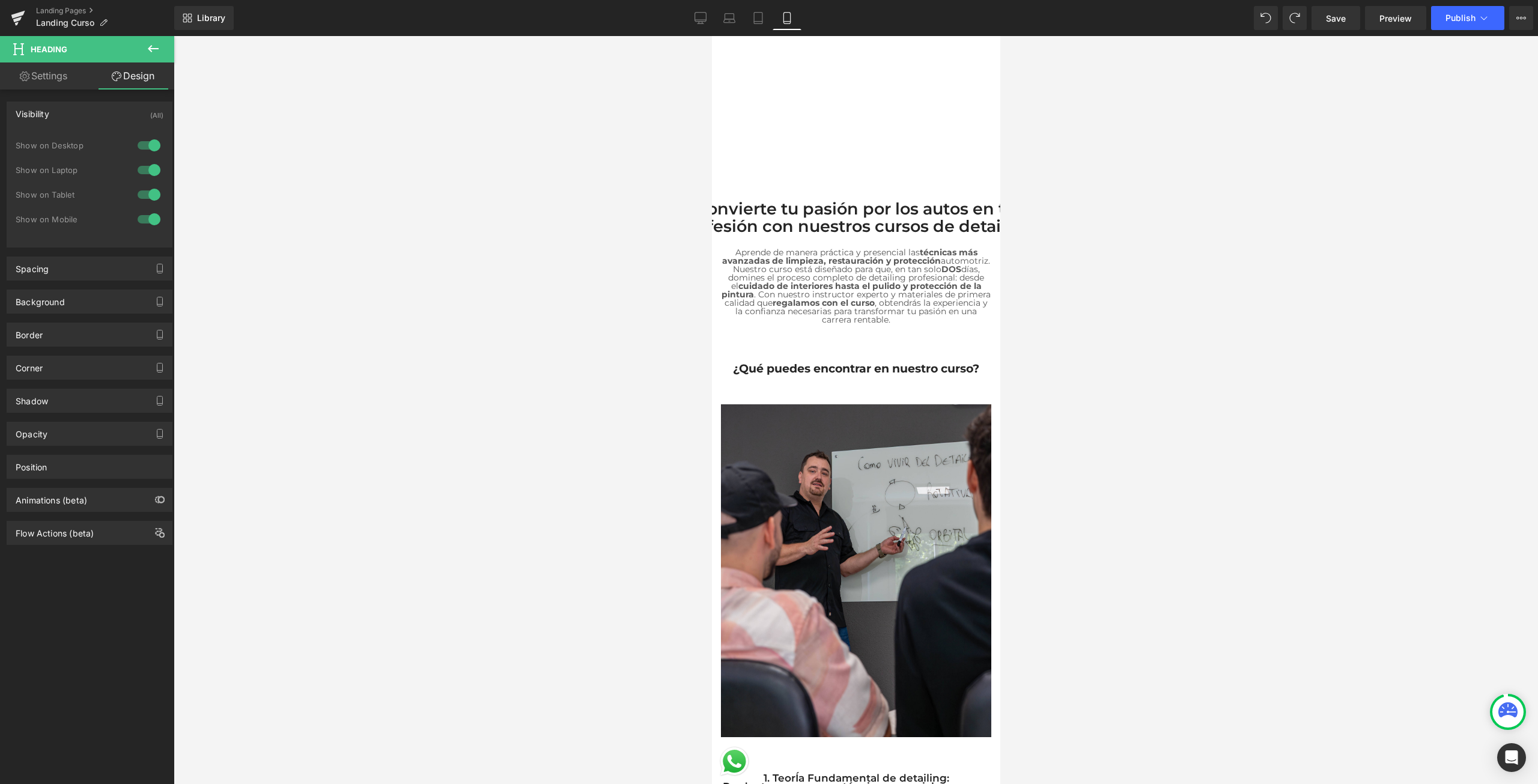
click at [109, 111] on div "Visibility (All)" at bounding box center [89, 114] width 164 height 23
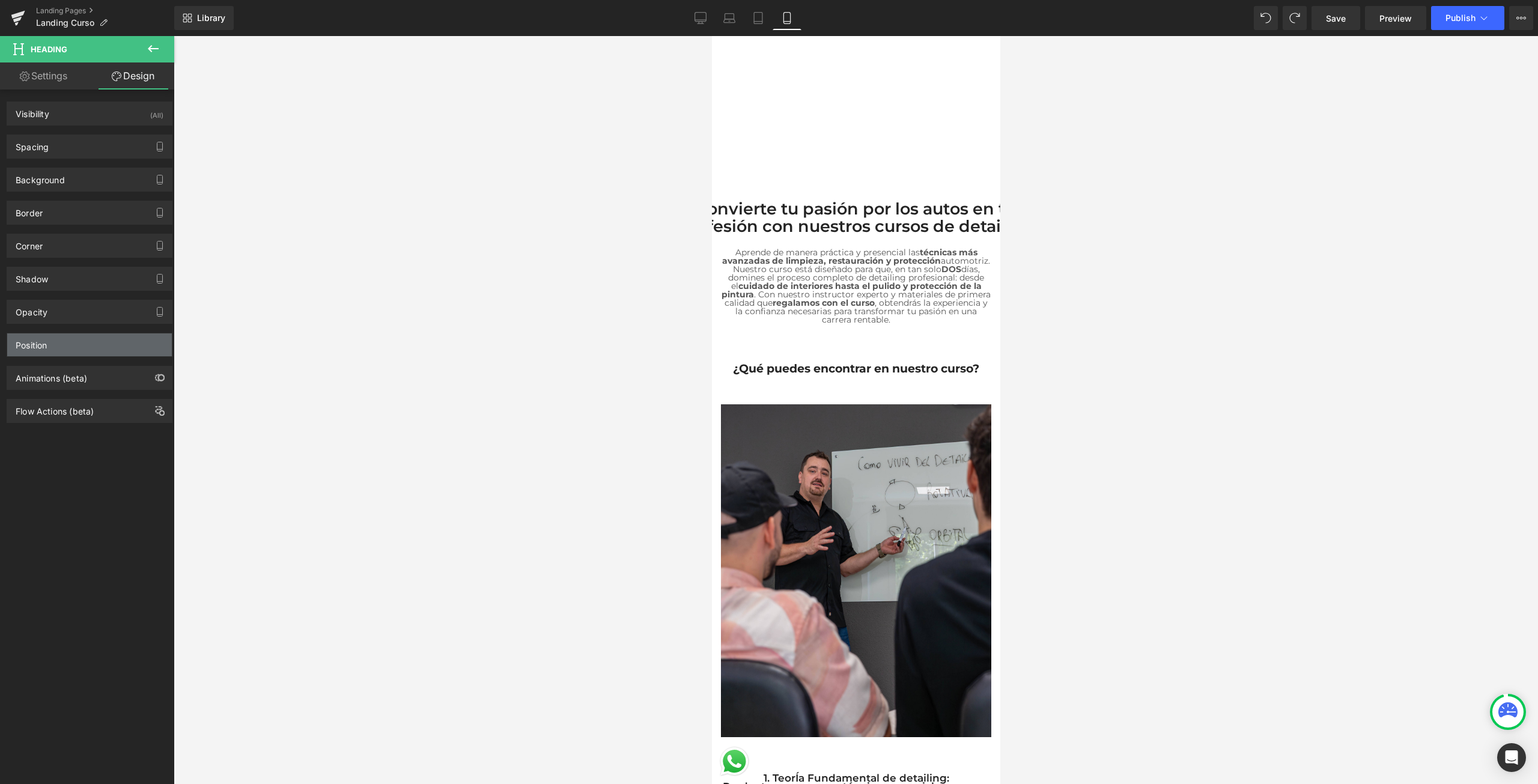
click at [86, 338] on div "Position" at bounding box center [89, 345] width 164 height 23
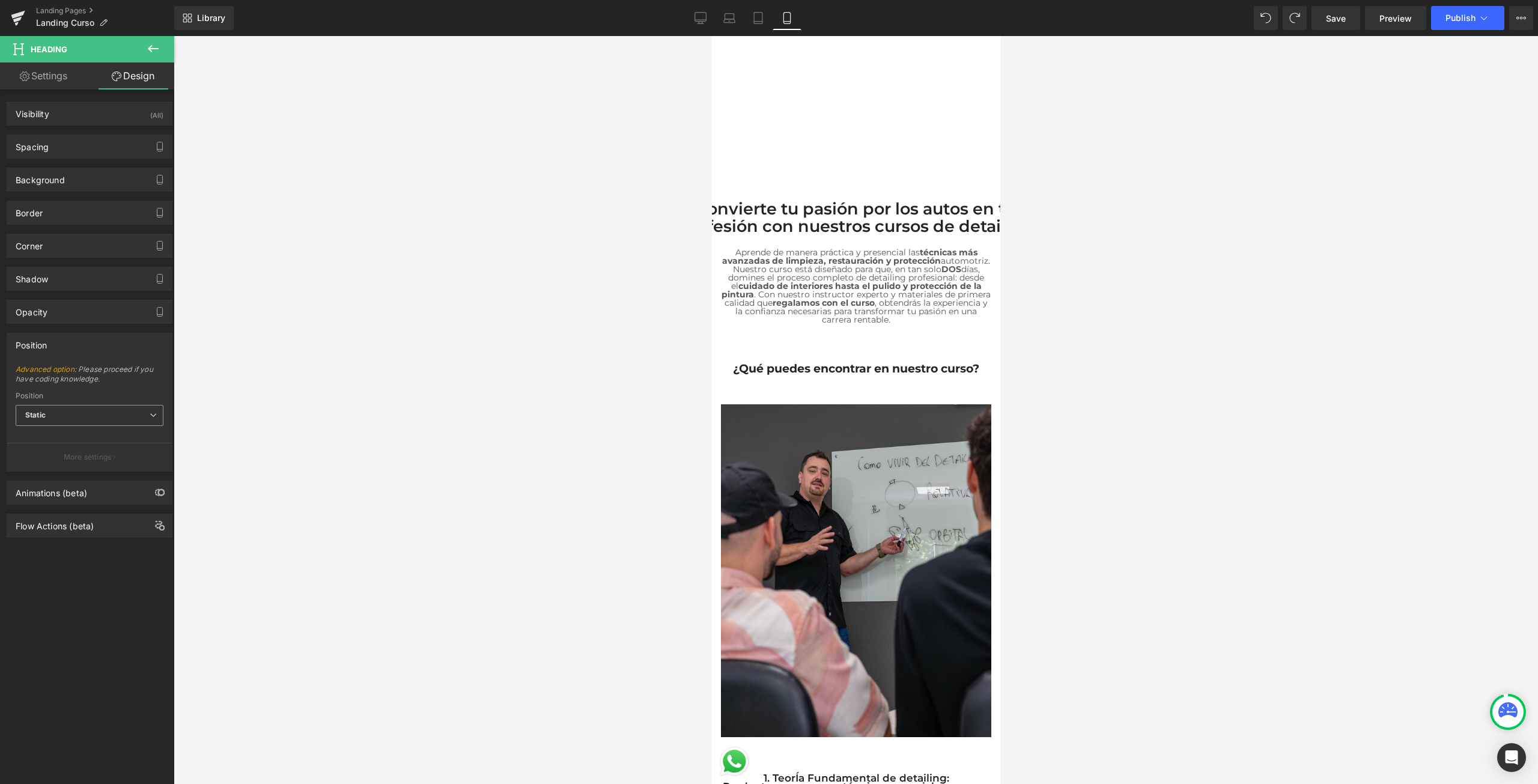
click at [61, 421] on span "Static" at bounding box center [89, 415] width 148 height 21
click at [65, 436] on li "Relative" at bounding box center [89, 436] width 148 height 18
click at [73, 468] on input "0" at bounding box center [89, 466] width 148 height 20
click at [94, 409] on span "Relative" at bounding box center [89, 415] width 148 height 21
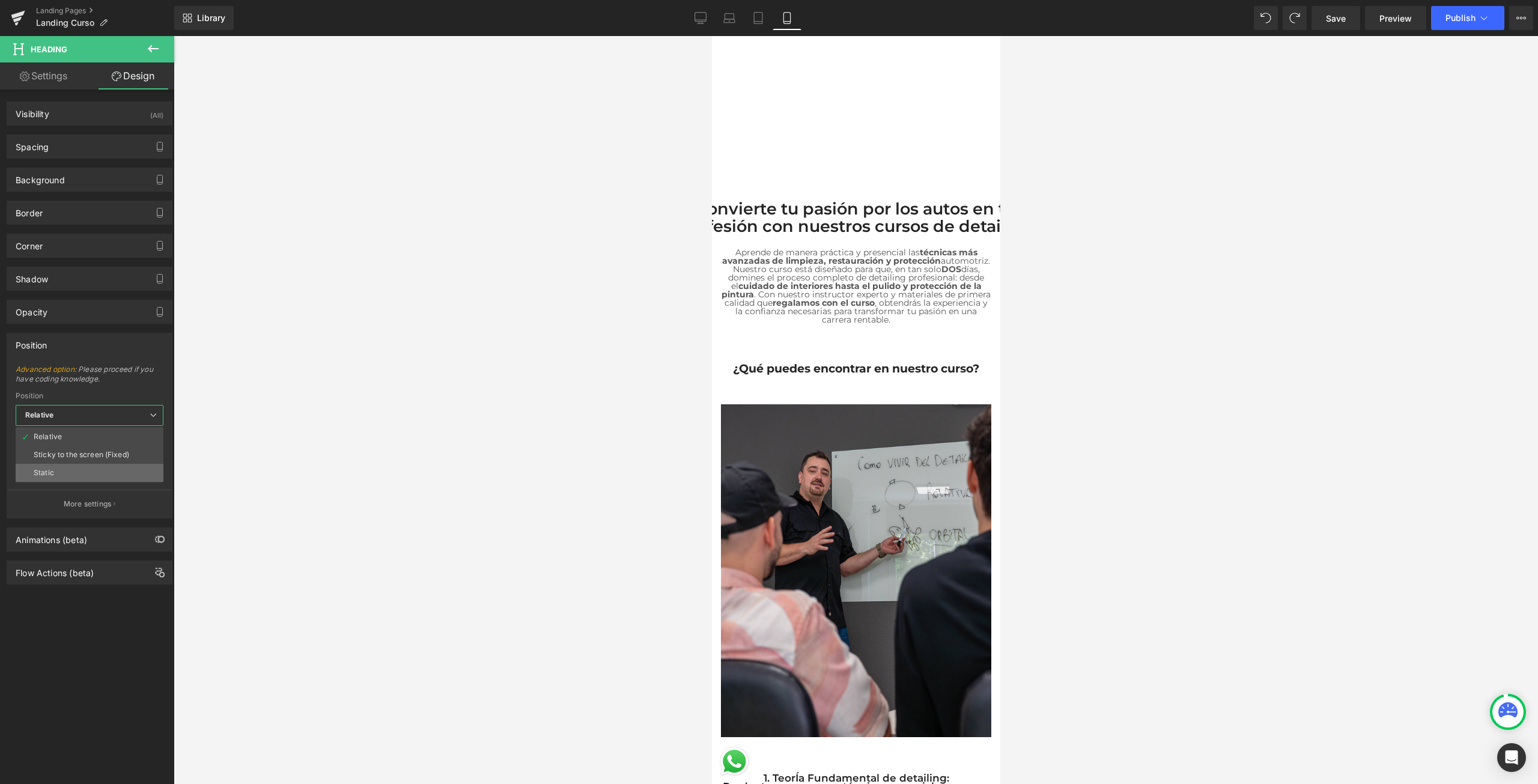
click at [76, 471] on li "Static" at bounding box center [89, 472] width 148 height 18
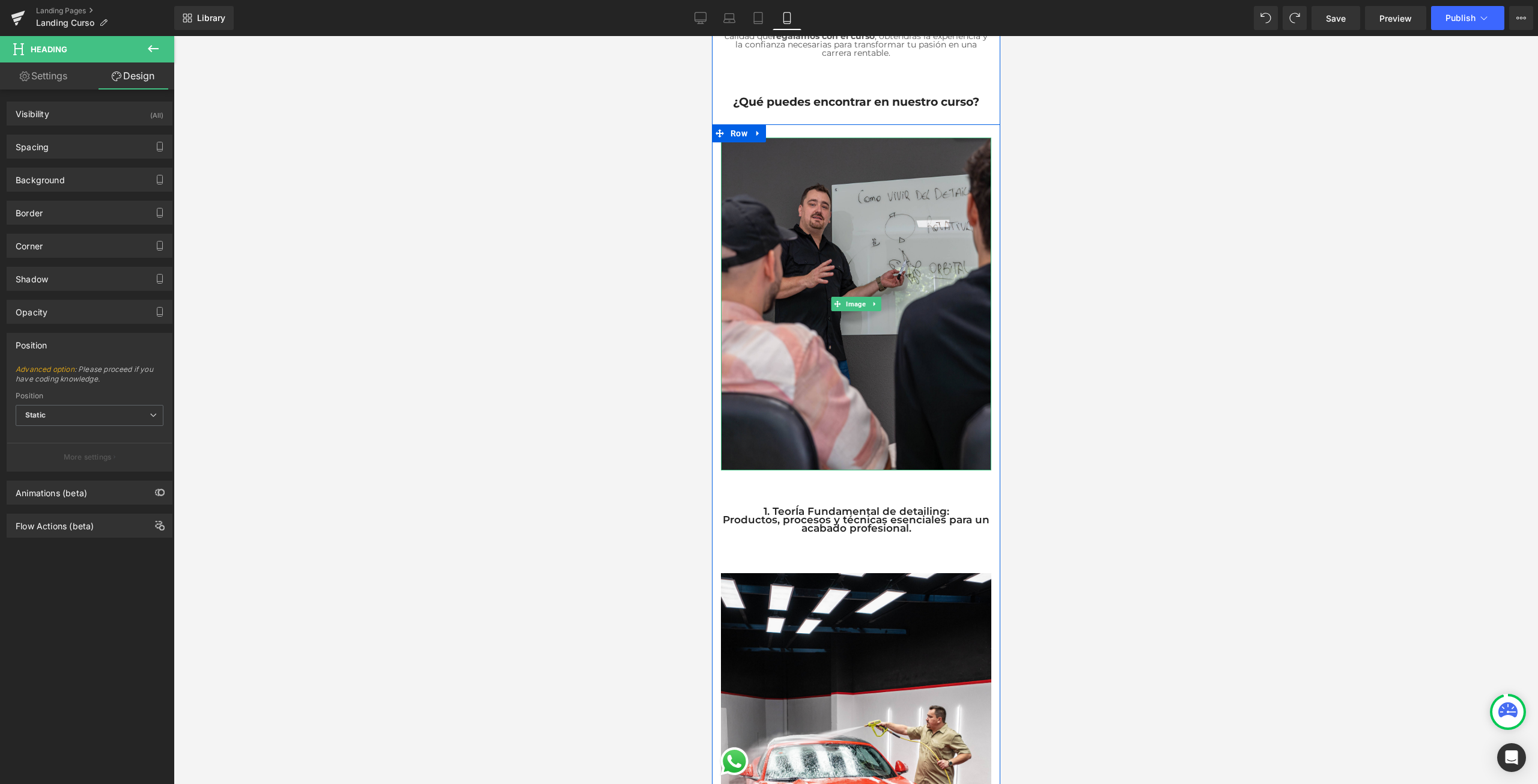
scroll to position [408, 0]
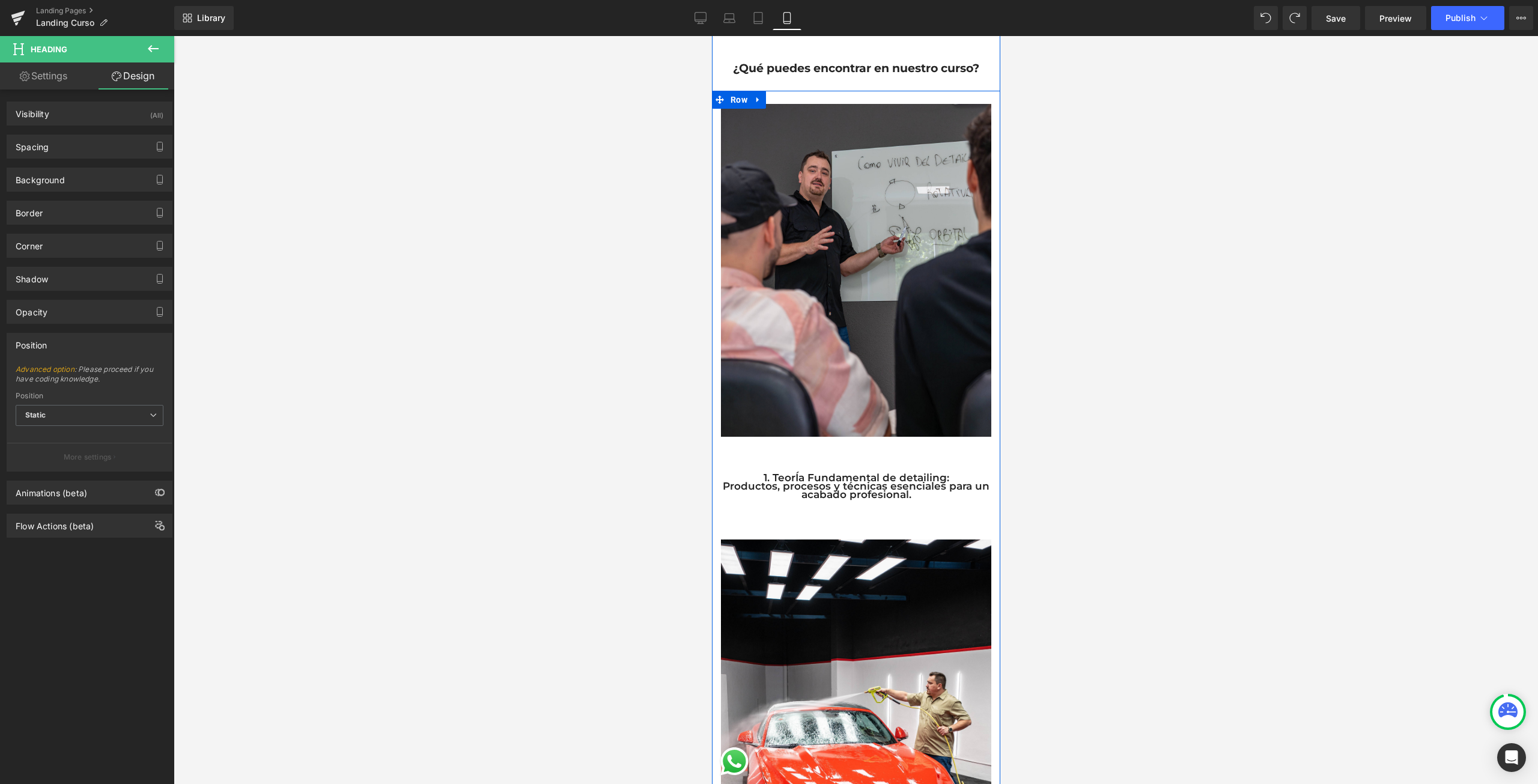
click at [810, 473] on p "1. TeorÍa Fundamental de detailing:" at bounding box center [855, 478] width 270 height 9
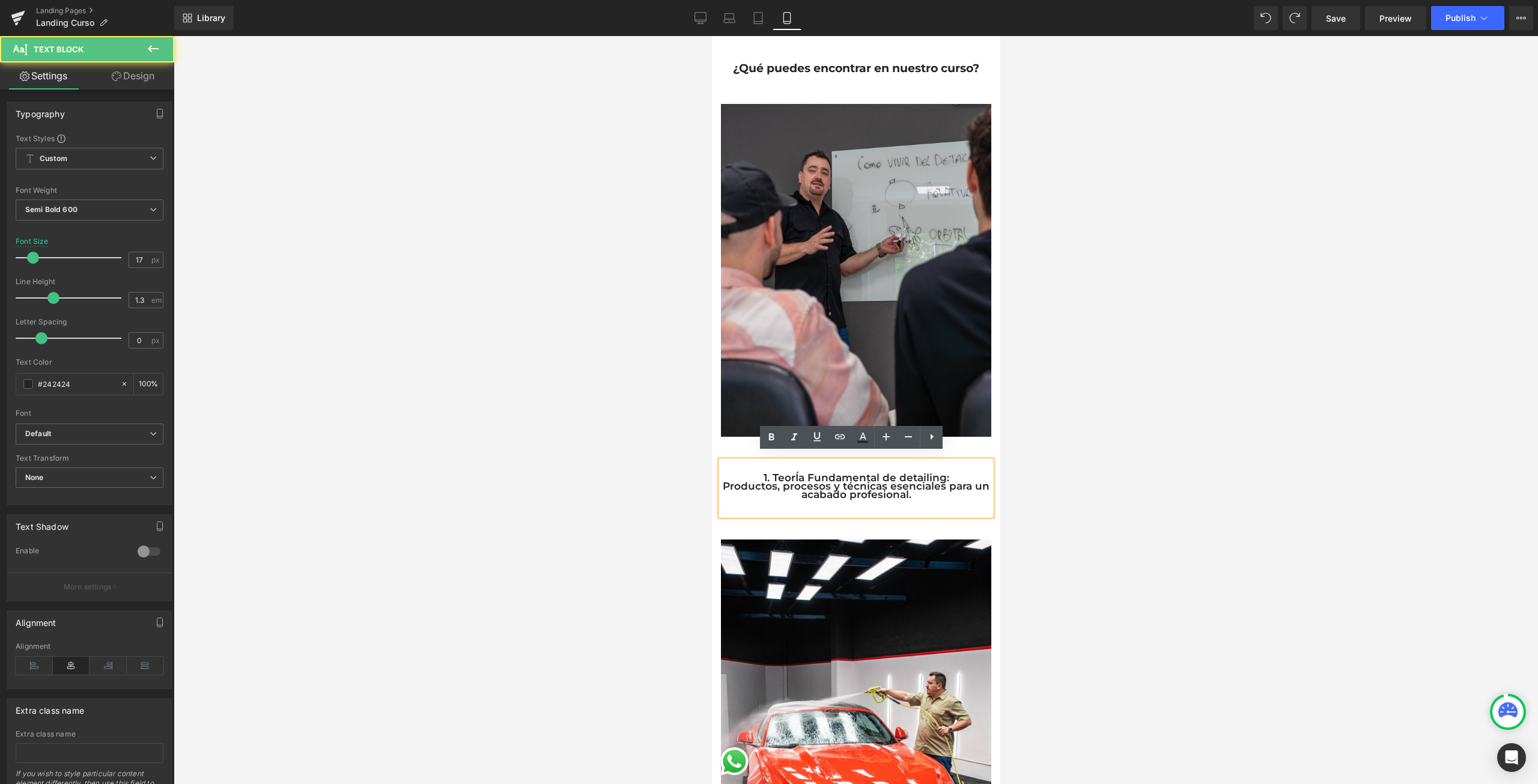
click at [759, 473] on p "1. TeorÍa Fundamental de detailing:" at bounding box center [855, 478] width 270 height 9
click at [661, 481] on div at bounding box center [856, 409] width 1364 height 748
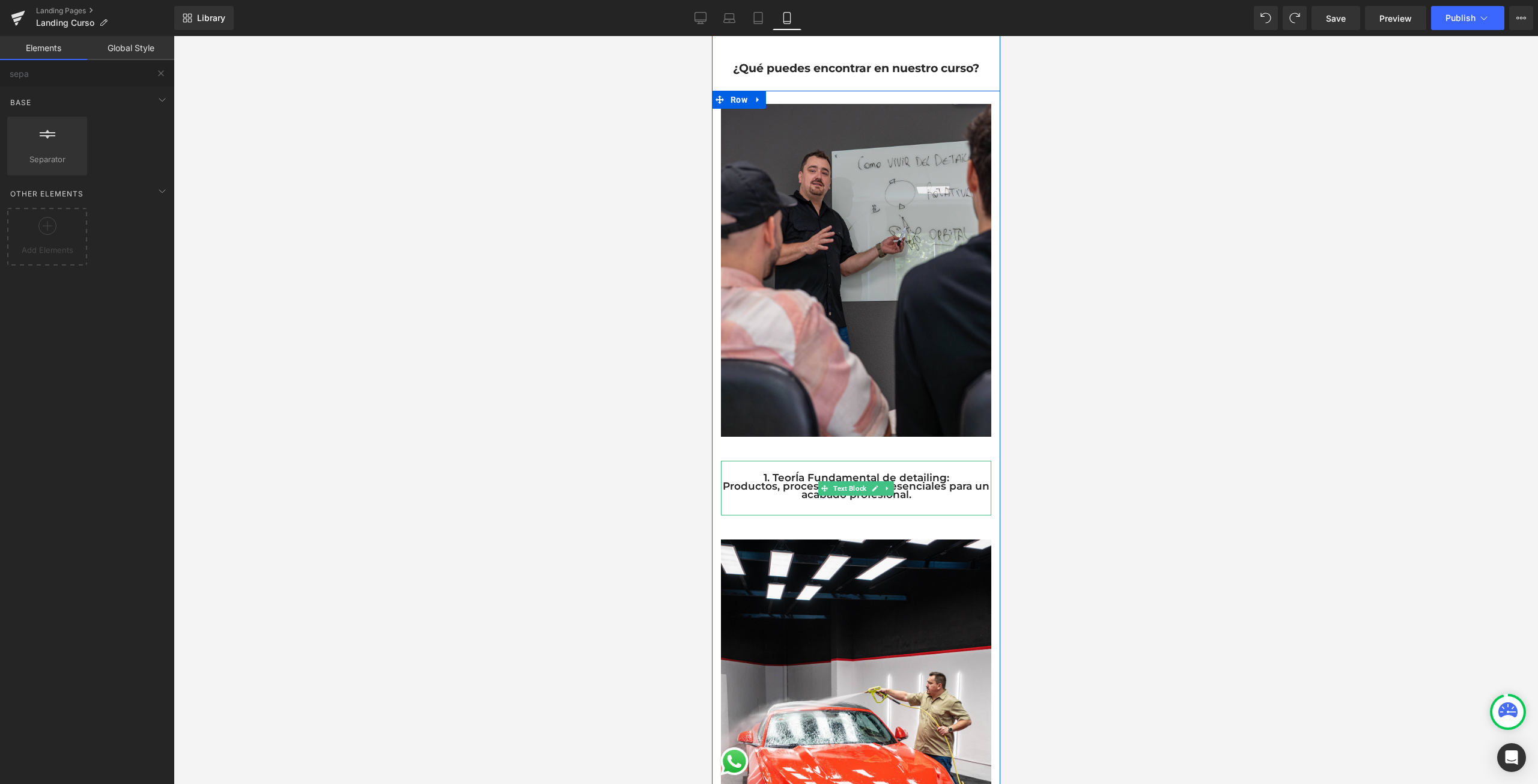
click at [772, 497] on div "1. TeorÍa Fundamental de detailing: Productos, procesos y técnicas esenciales p…" at bounding box center [855, 488] width 270 height 55
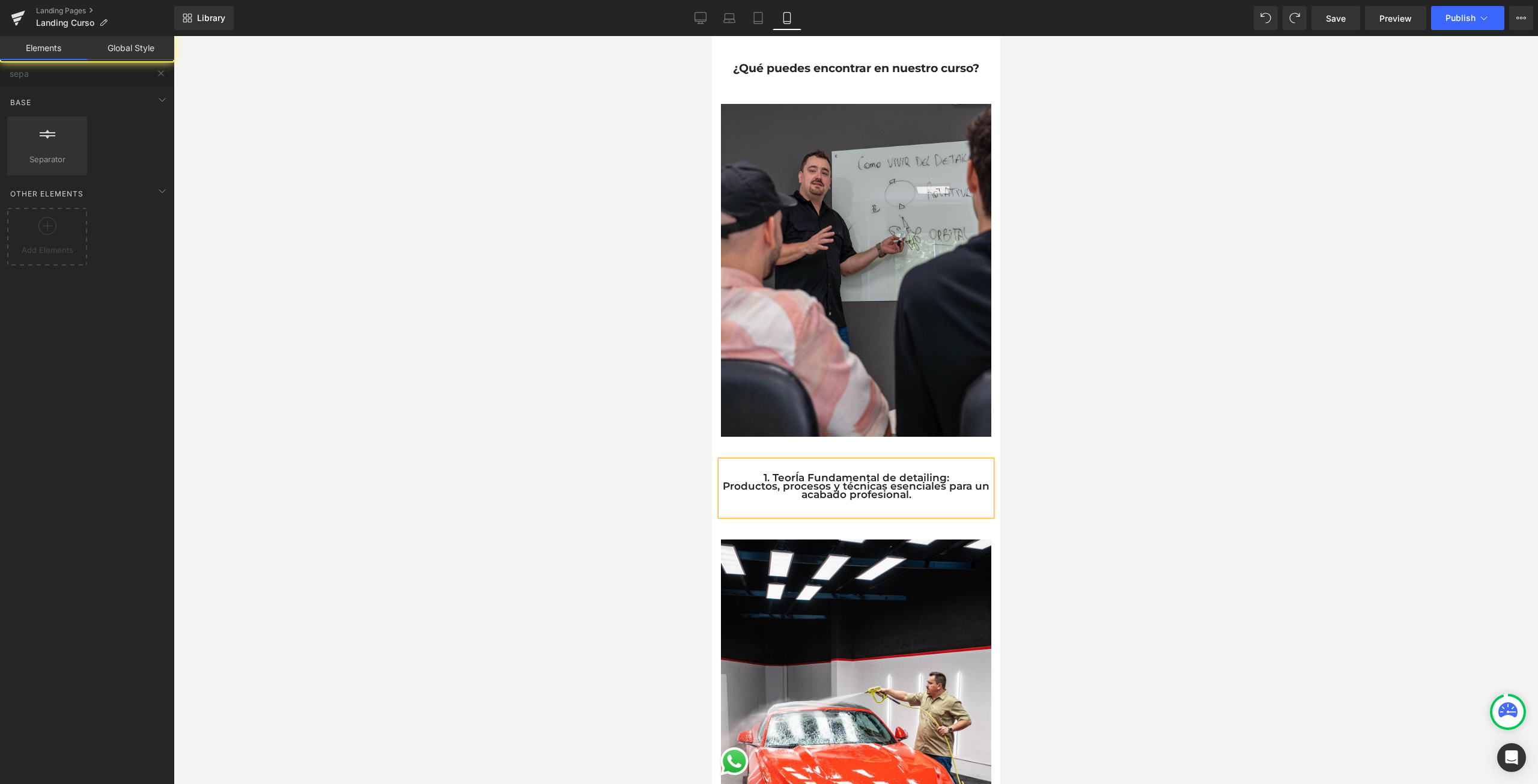
click at [610, 480] on div at bounding box center [856, 409] width 1364 height 748
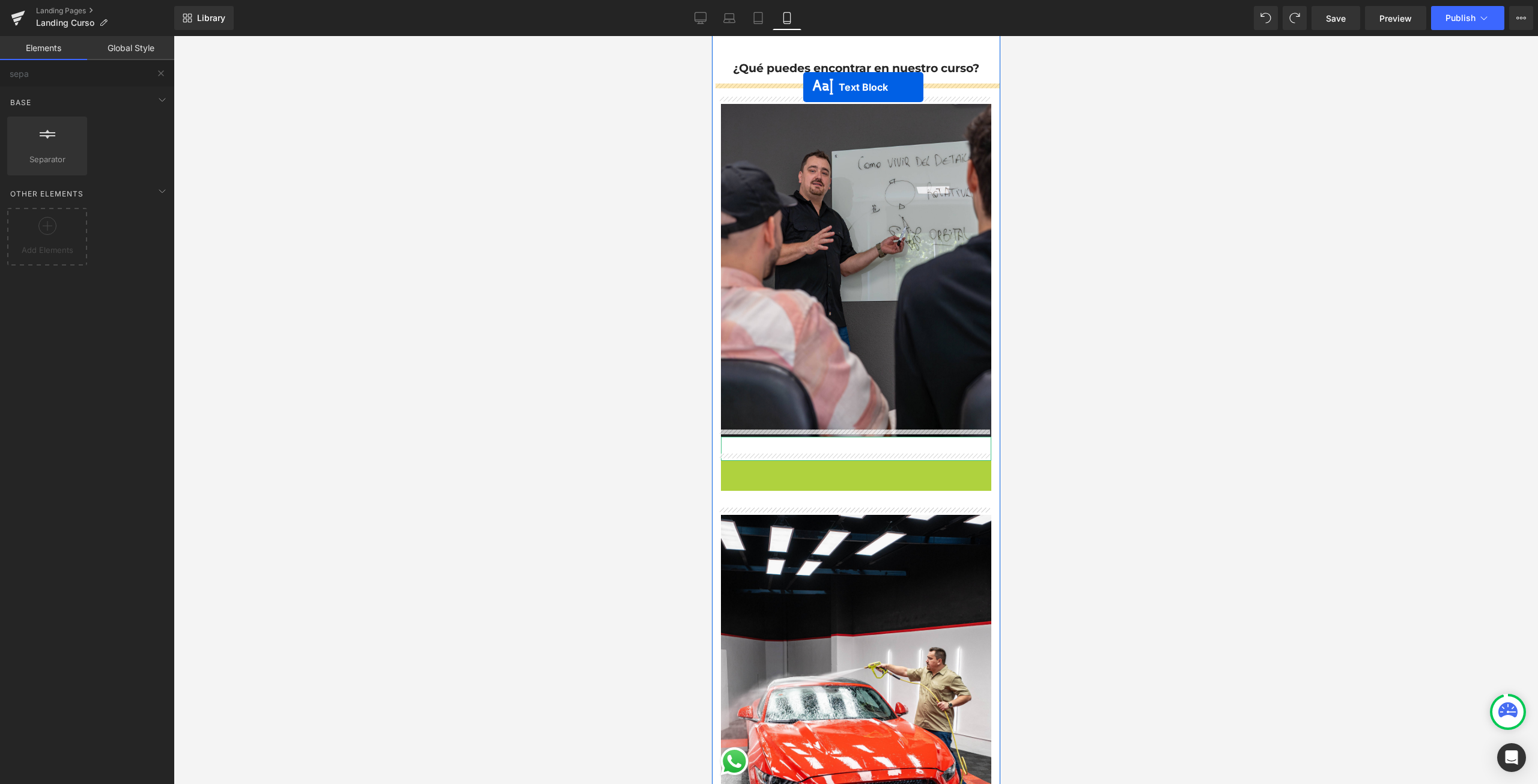
scroll to position [324, 0]
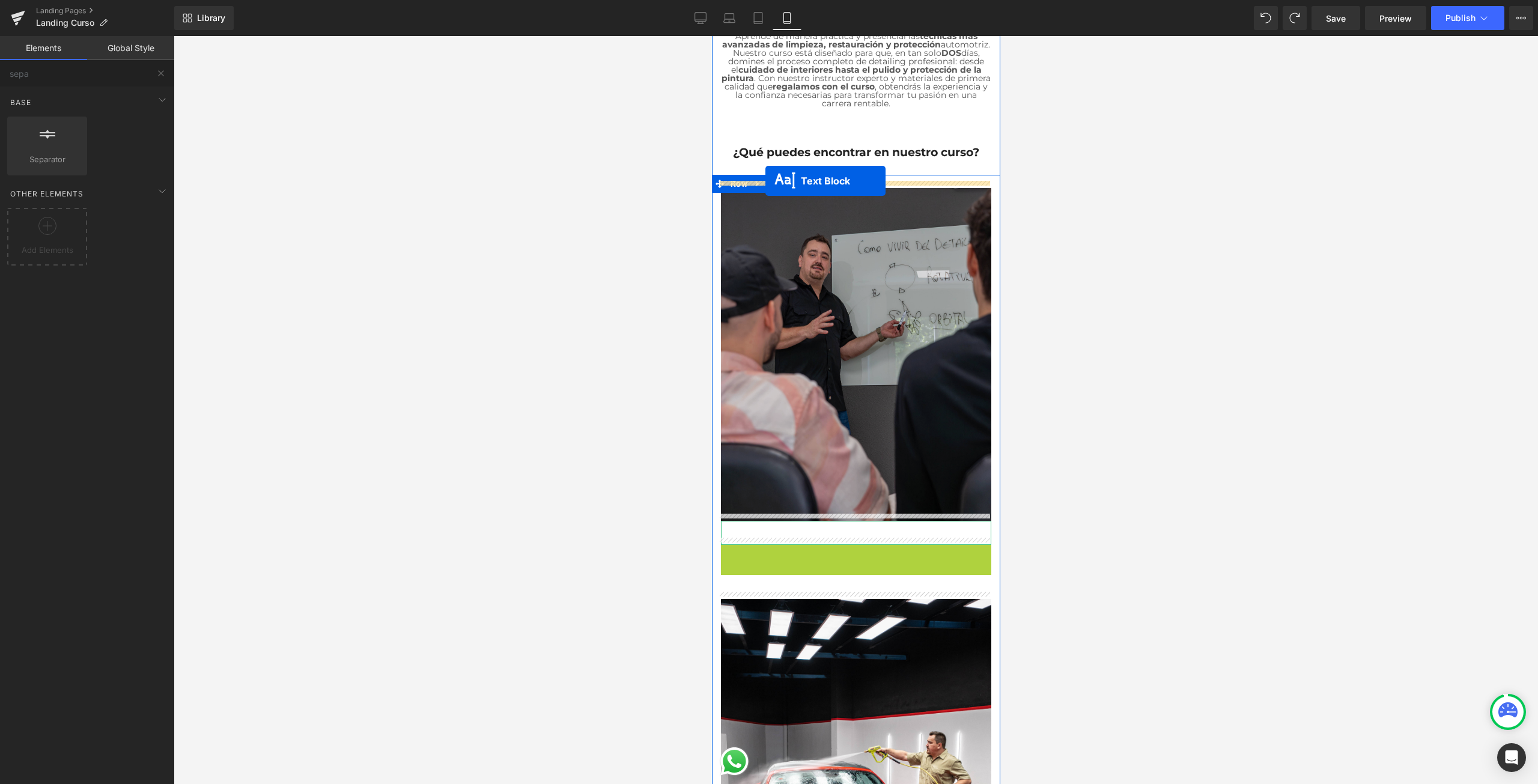
drag, startPoint x: 814, startPoint y: 482, endPoint x: 765, endPoint y: 181, distance: 305.0
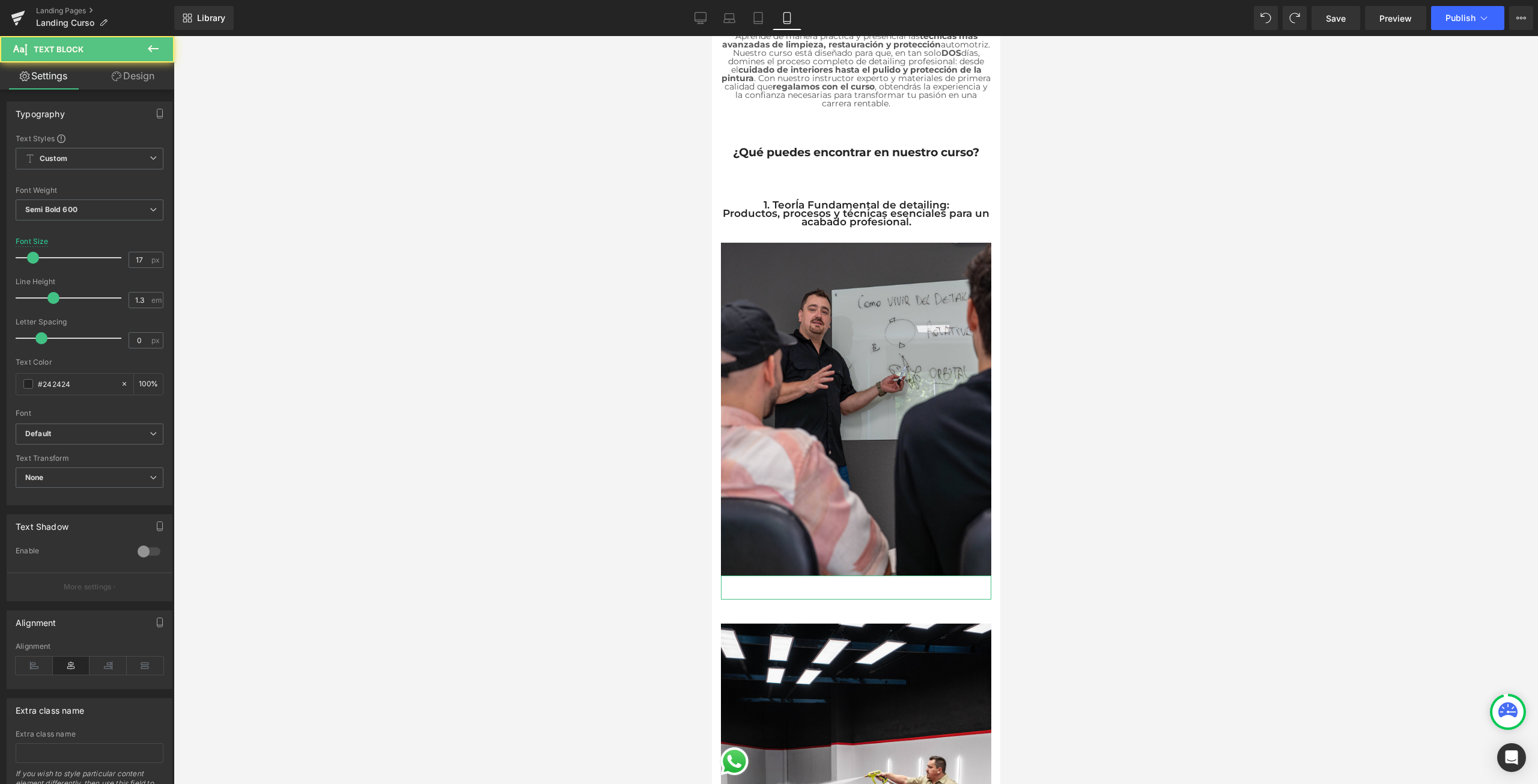
click at [1094, 306] on div at bounding box center [856, 409] width 1364 height 748
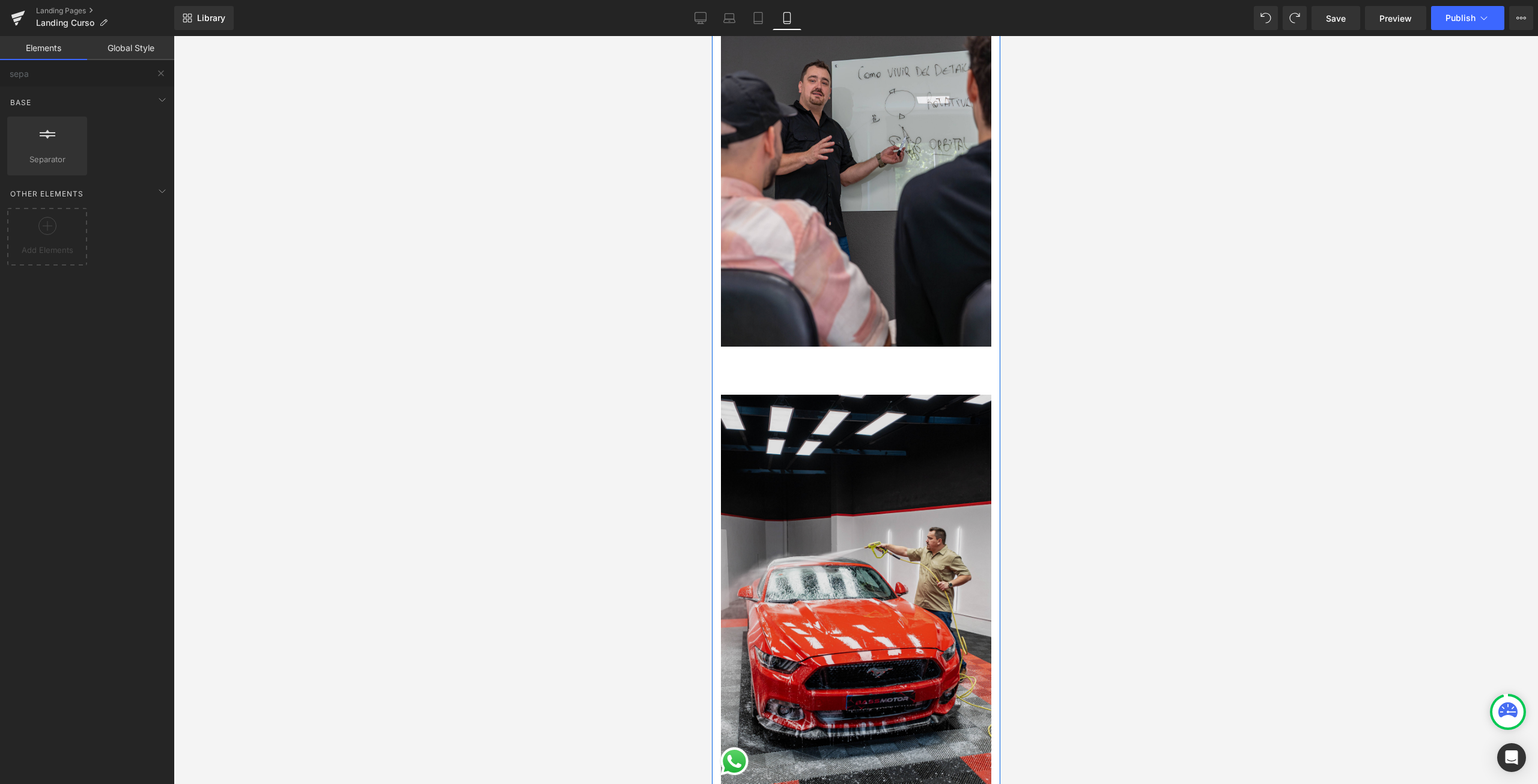
scroll to position [745, 0]
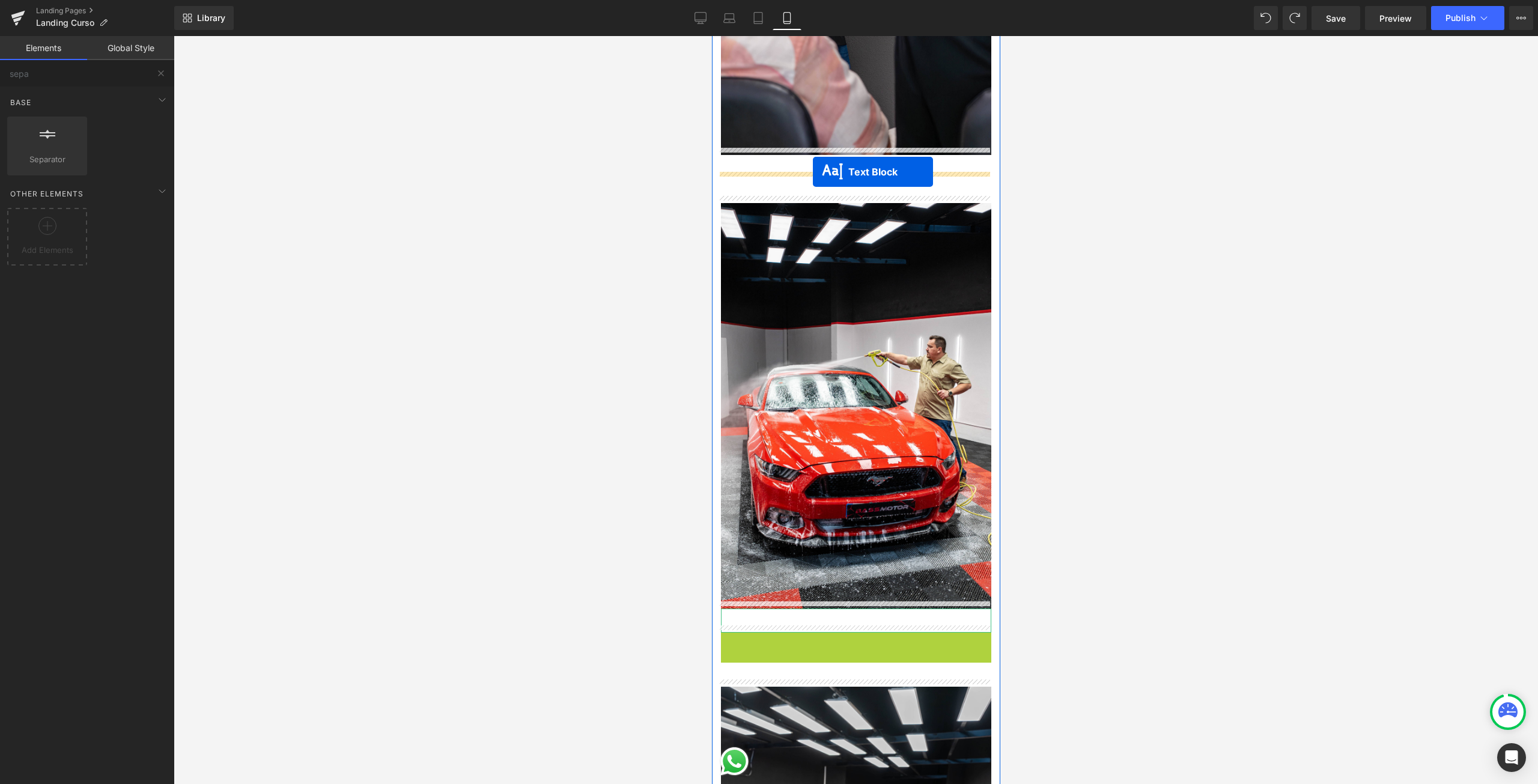
drag, startPoint x: 815, startPoint y: 650, endPoint x: 812, endPoint y: 172, distance: 478.0
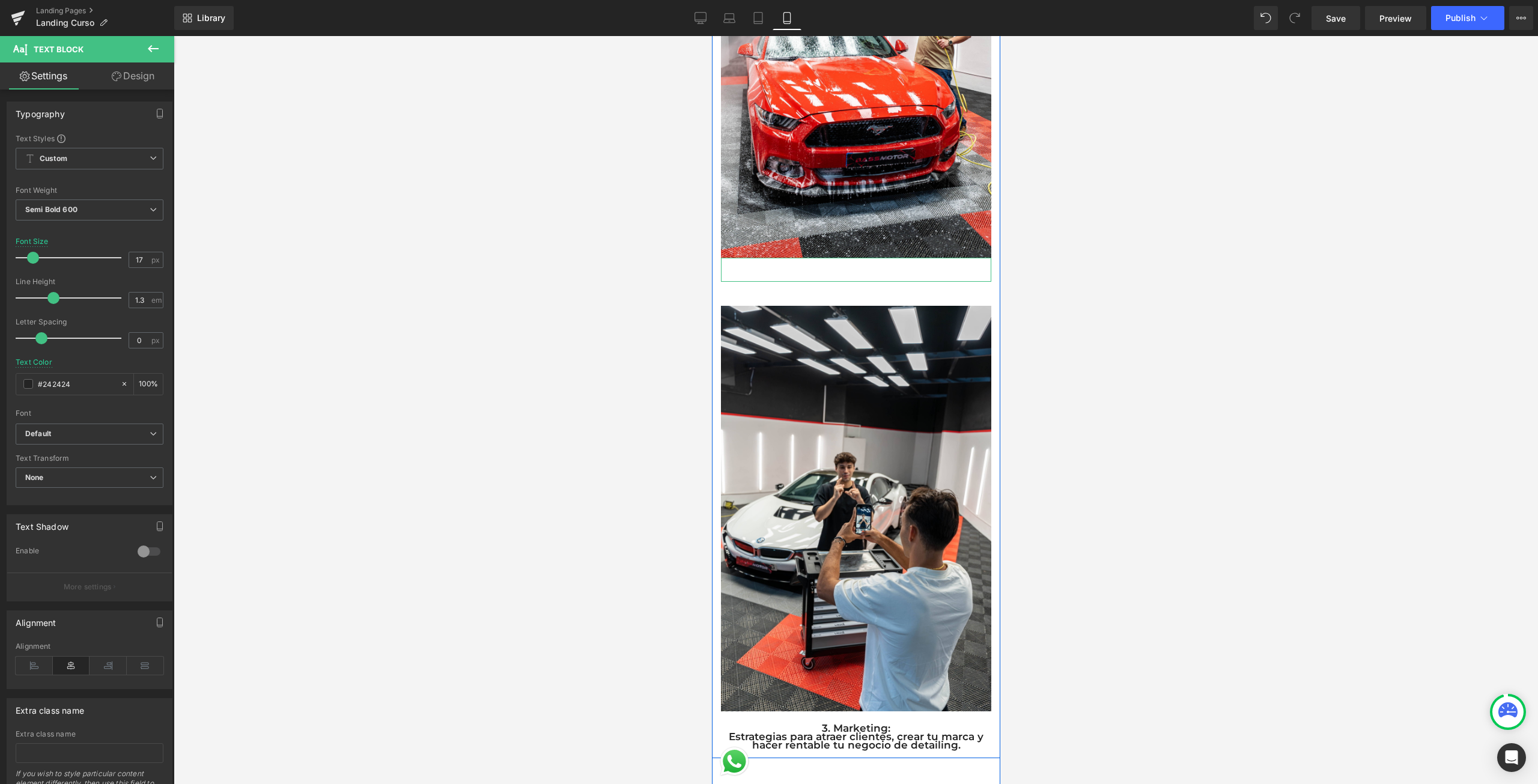
scroll to position [1285, 0]
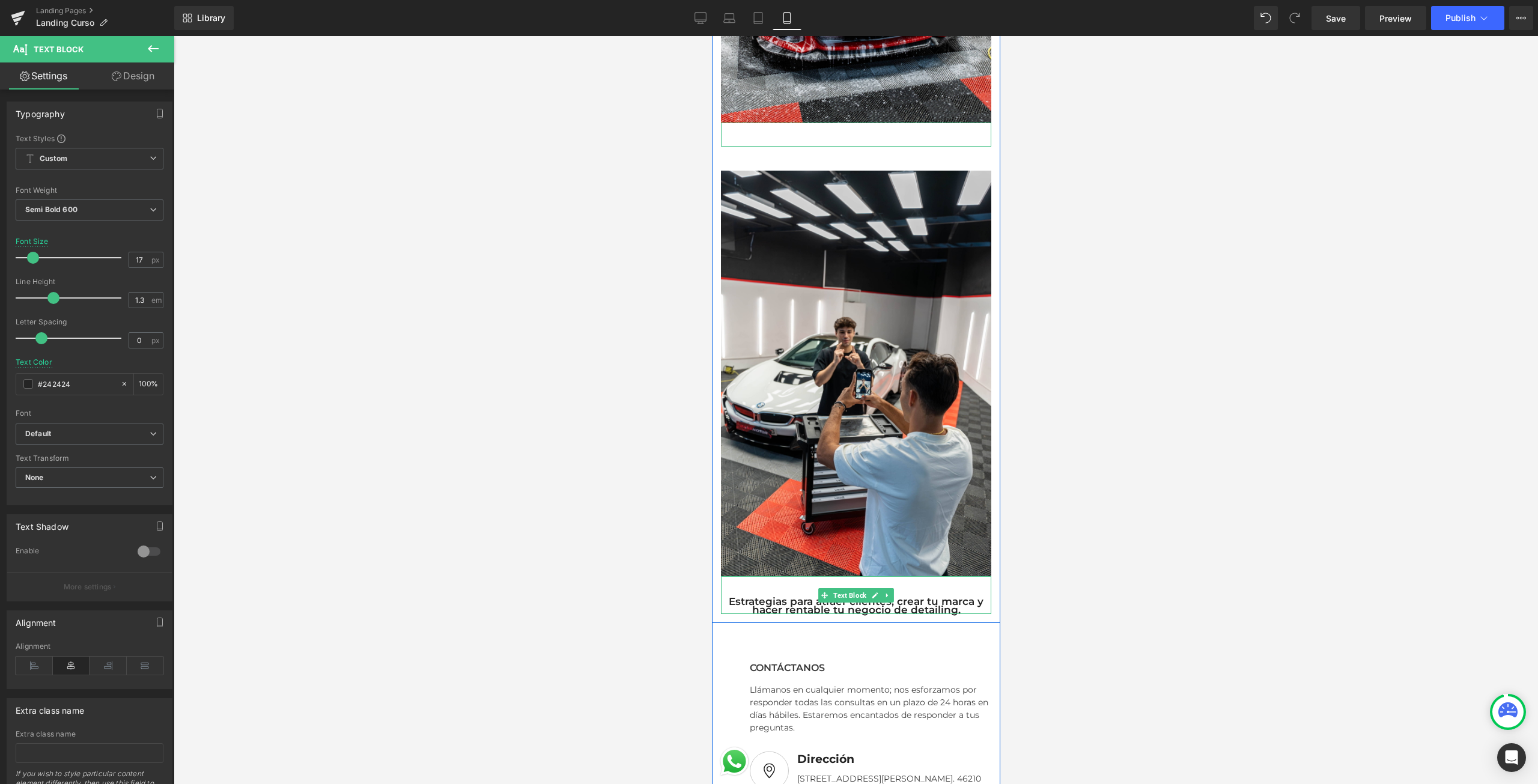
click at [726, 600] on p "Estrategias para atraer clientes, crear tu marca y hacer rentable tu negocio de…" at bounding box center [855, 605] width 270 height 17
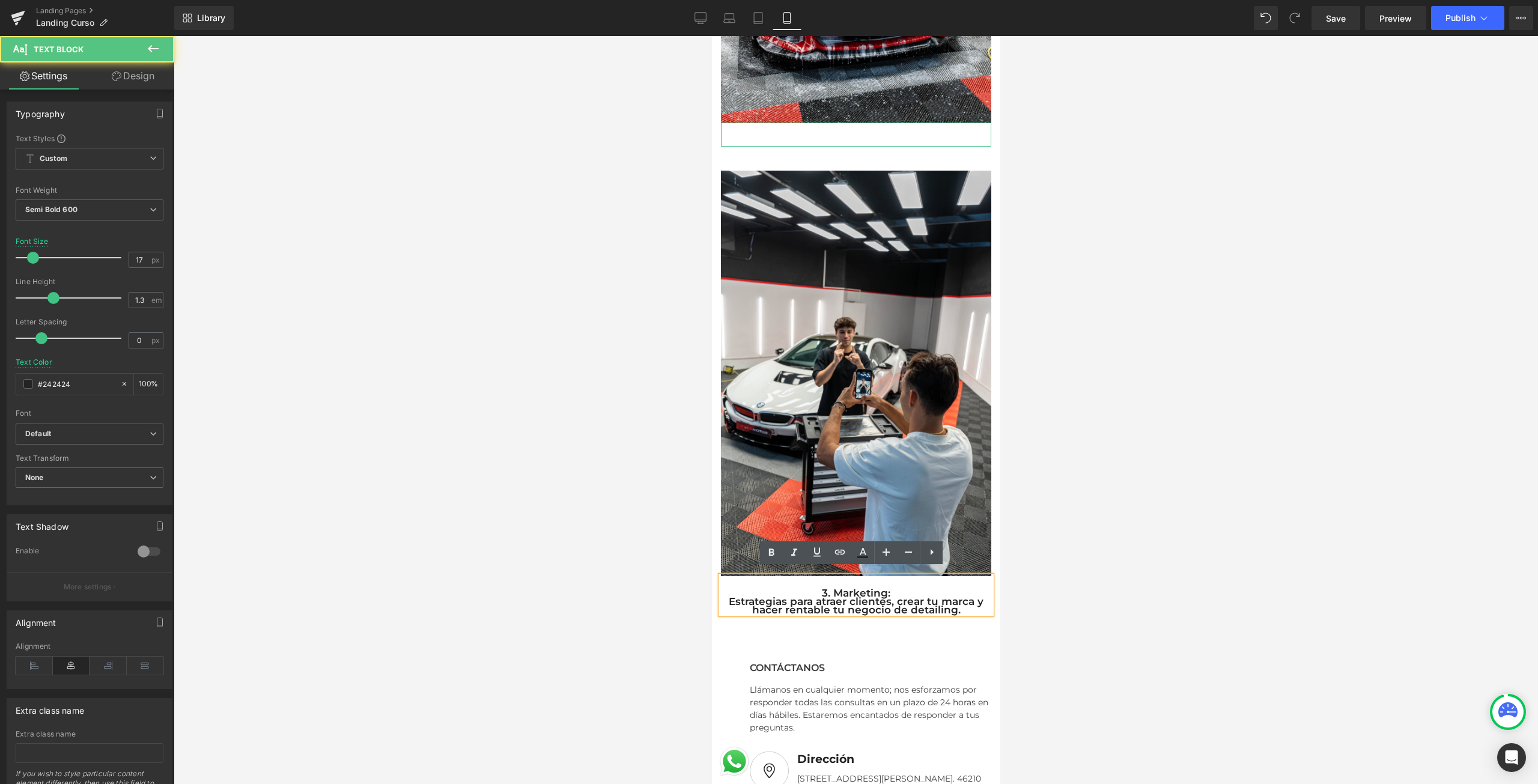
click at [734, 632] on span "Row" at bounding box center [738, 632] width 18 height 14
click at [842, 597] on p "Estrategias para atraer clientes, crear tu marca y hacer rentable tu negocio de…" at bounding box center [855, 605] width 270 height 17
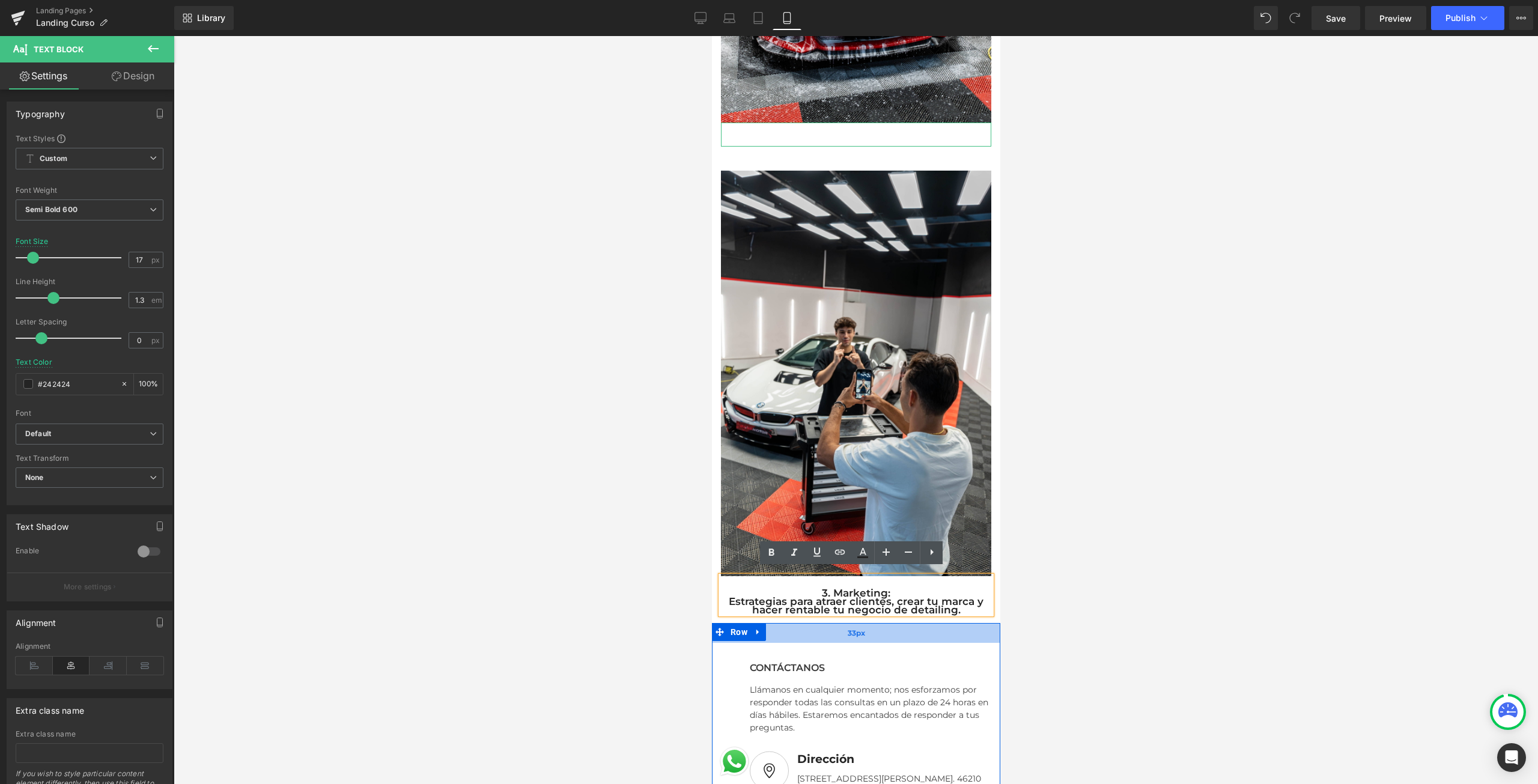
click at [847, 633] on span "33px" at bounding box center [856, 633] width 17 height 14
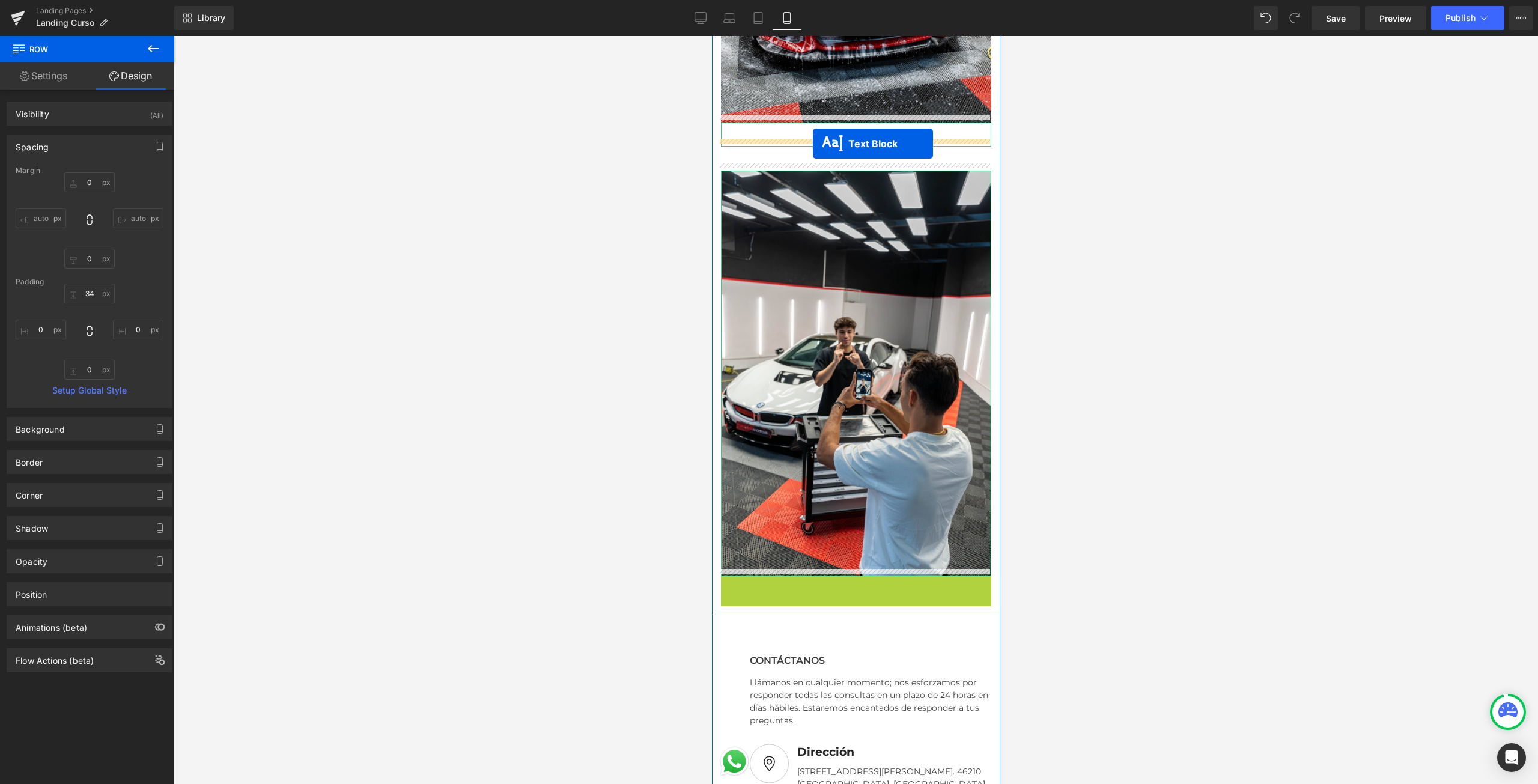
drag, startPoint x: 817, startPoint y: 591, endPoint x: 812, endPoint y: 144, distance: 447.0
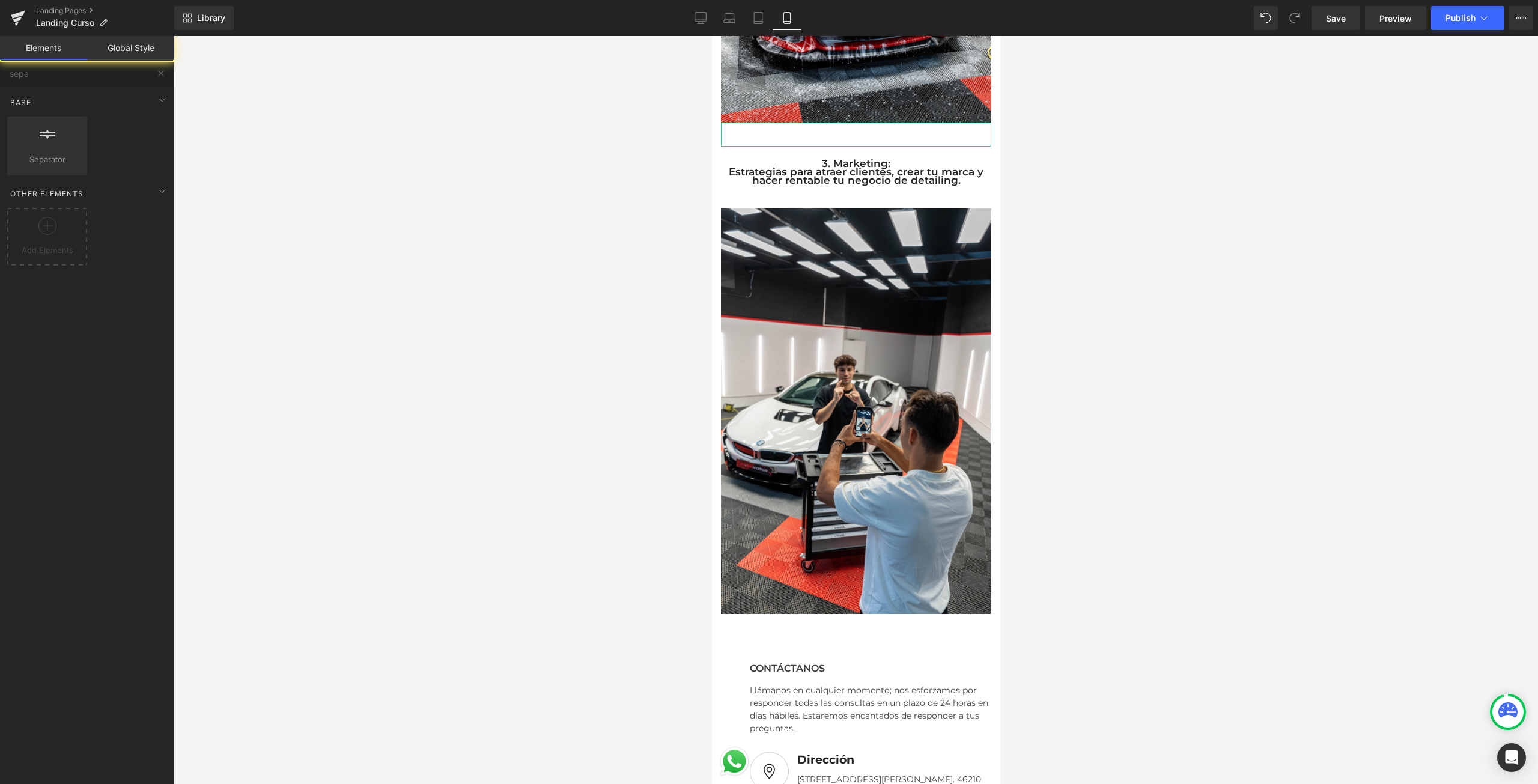
click at [1180, 296] on div at bounding box center [856, 409] width 1364 height 748
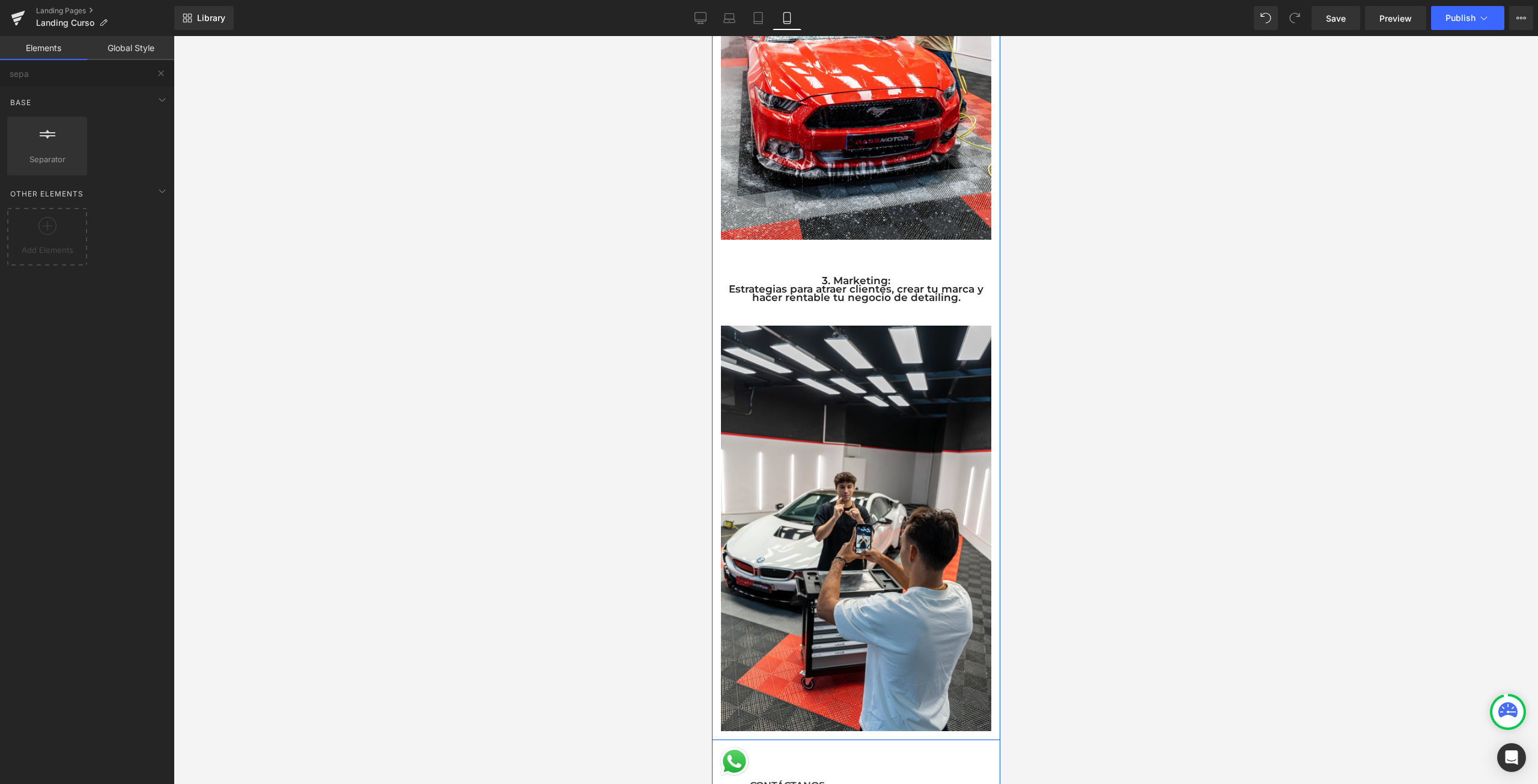
scroll to position [985, 0]
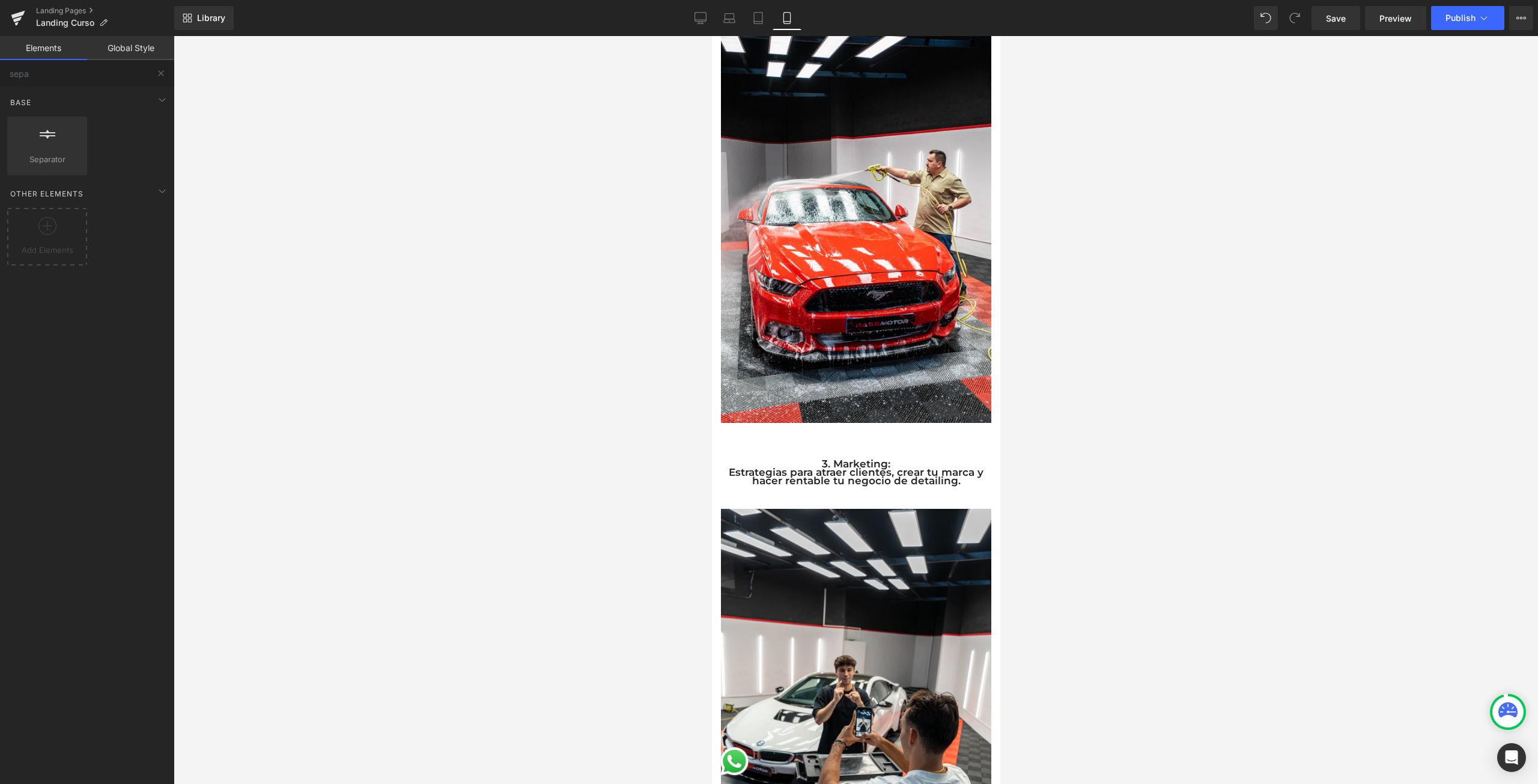
click at [1179, 314] on div at bounding box center [856, 409] width 1364 height 748
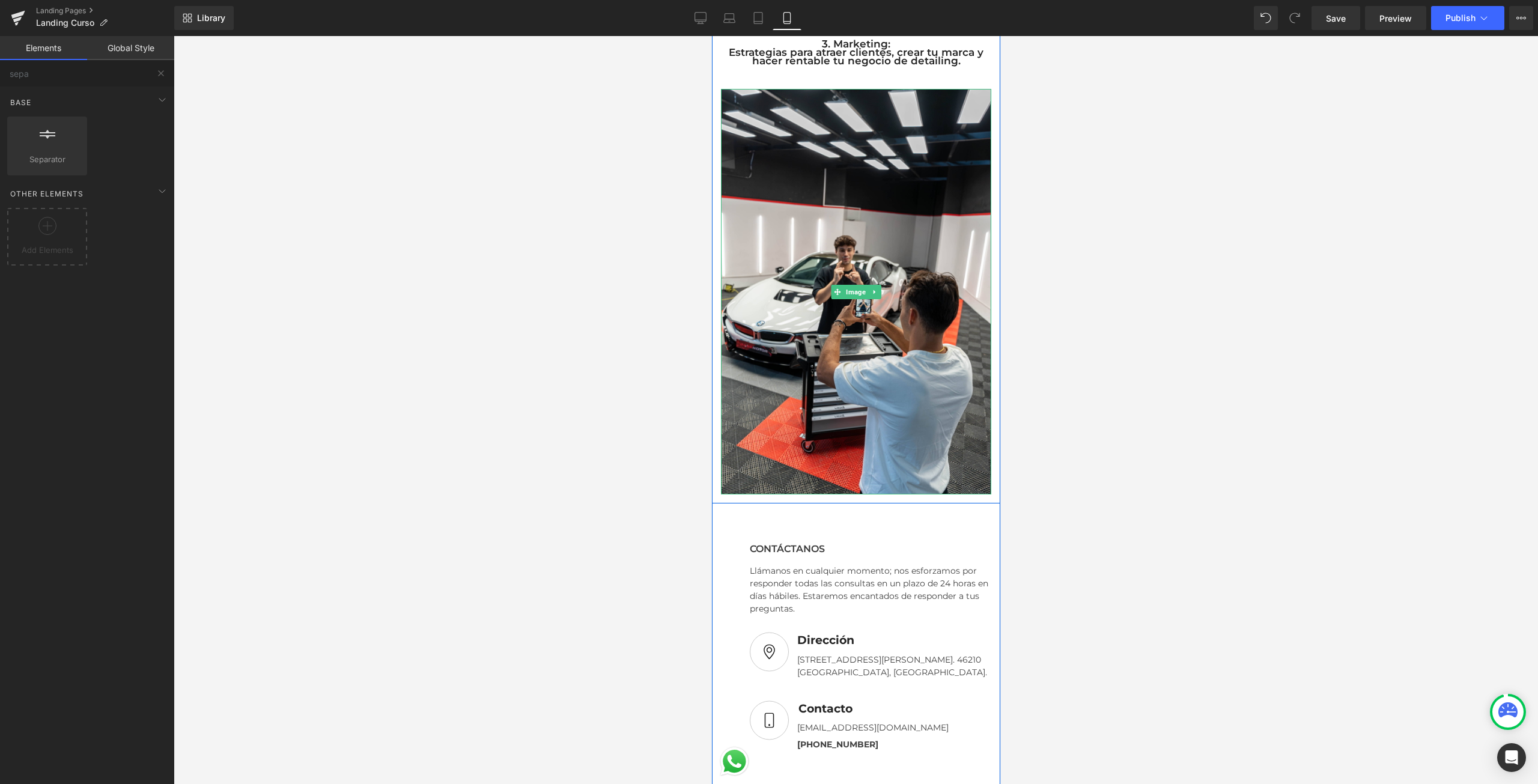
scroll to position [1622, 0]
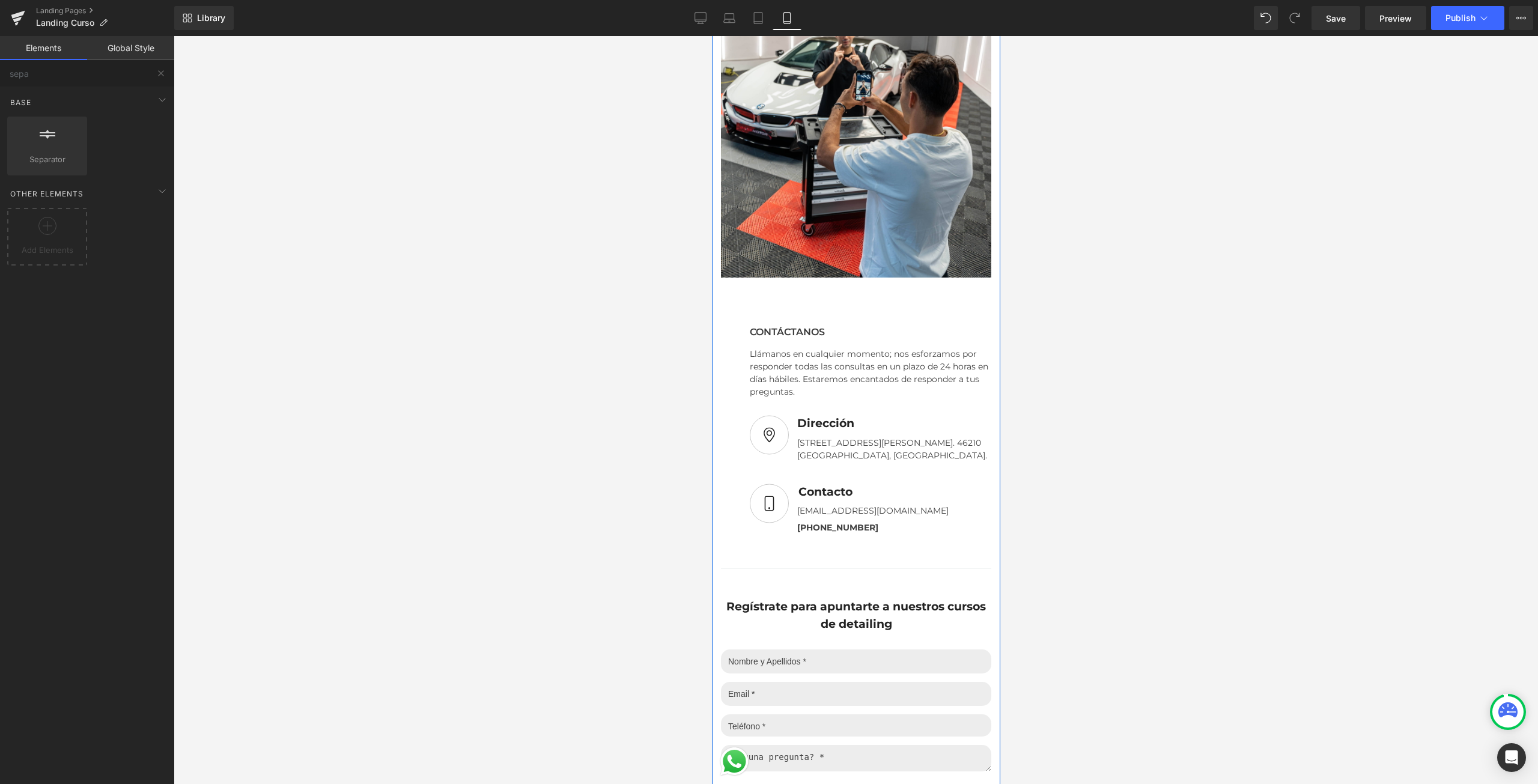
click at [711, 36] on div "34px" at bounding box center [711, 36] width 0 height 0
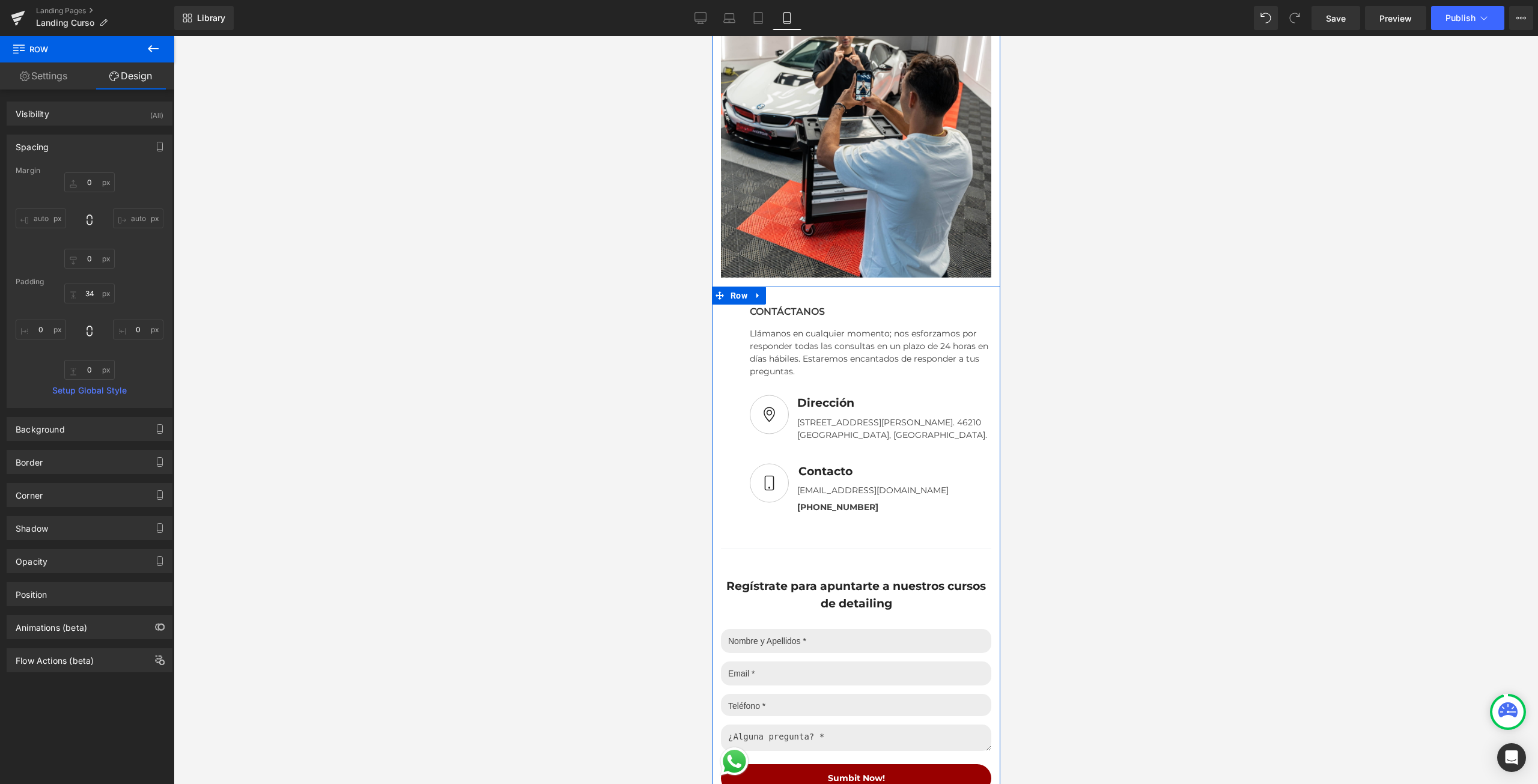
drag, startPoint x: 831, startPoint y: 296, endPoint x: 842, endPoint y: 275, distance: 23.7
click at [1121, 347] on div at bounding box center [856, 409] width 1364 height 748
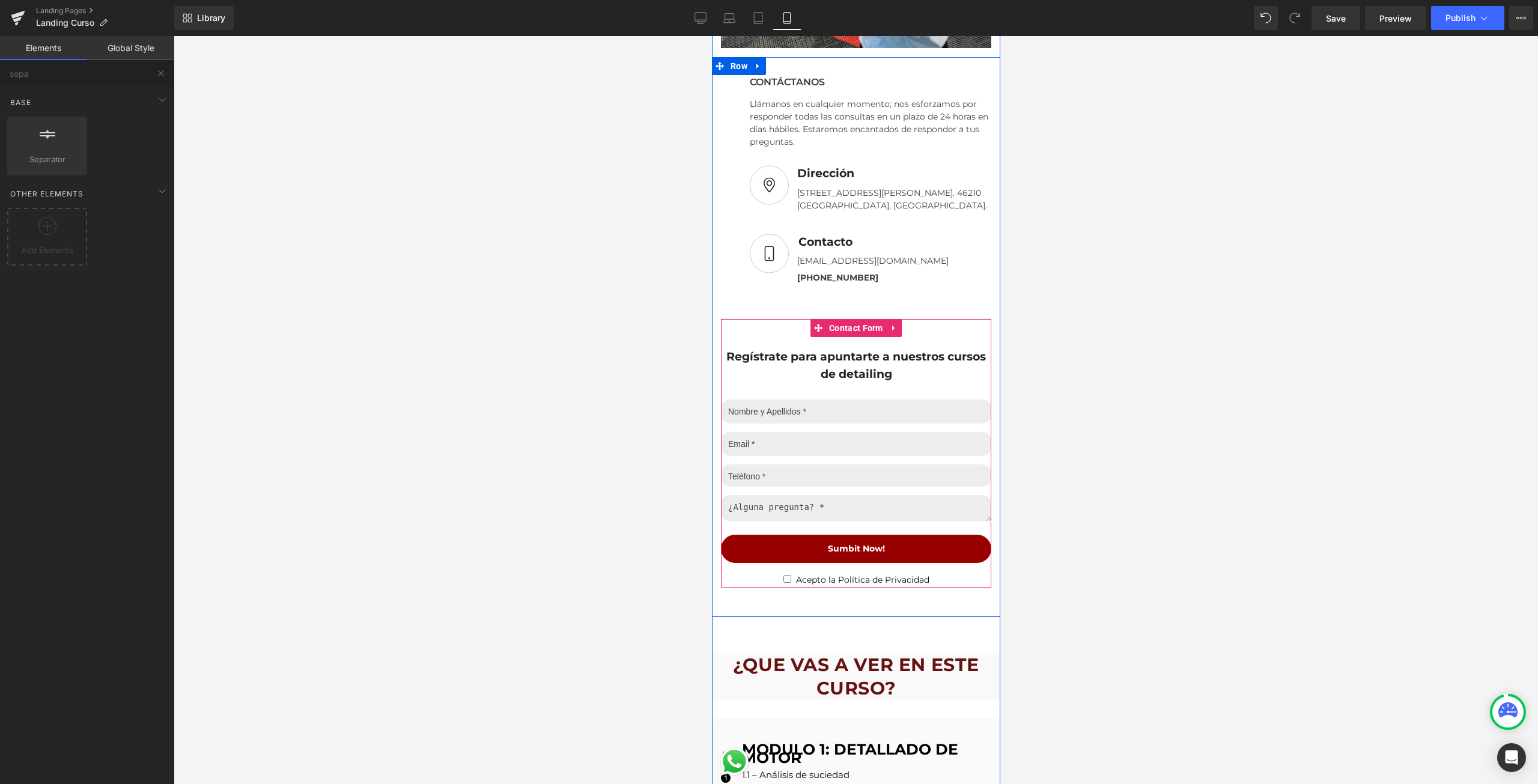
scroll to position [1861, 0]
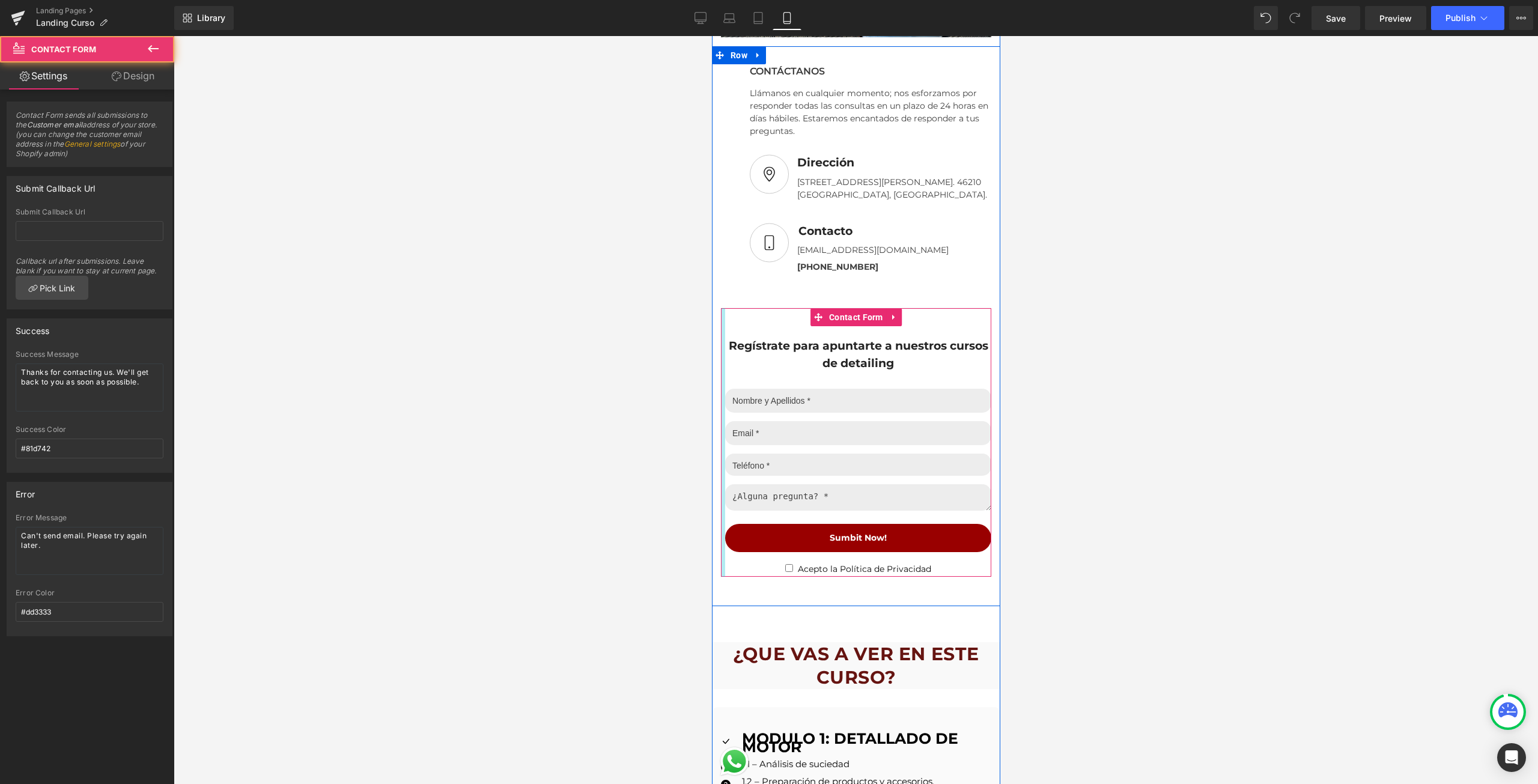
click at [720, 413] on div "Regístrate para apuntarte a nuestros cursos de detailing Text Block Text Field …" at bounding box center [855, 442] width 270 height 268
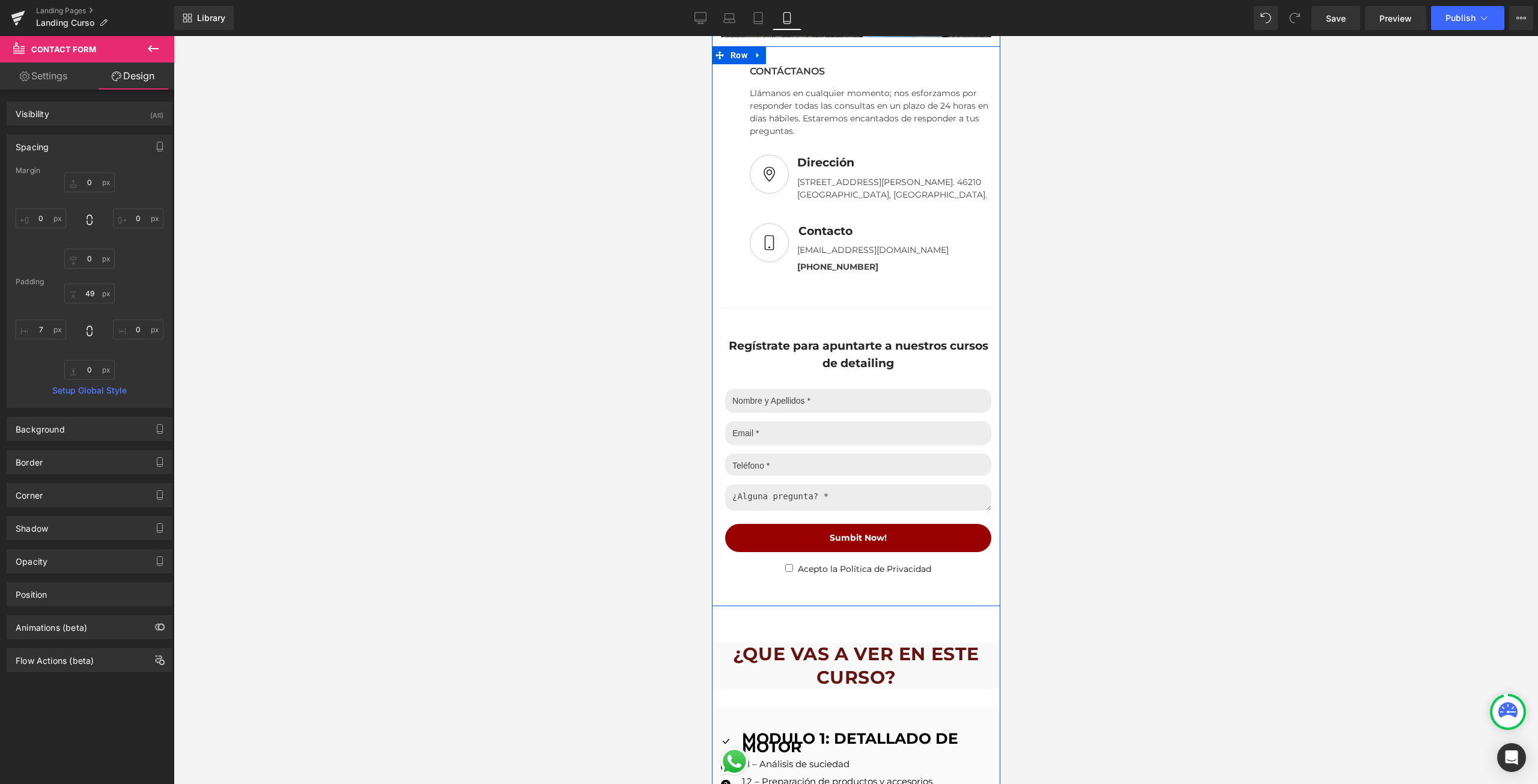
click at [987, 423] on div "Regístrate para apuntarte a nuestros cursos de detailing Text Block Text Field …" at bounding box center [856, 442] width 289 height 268
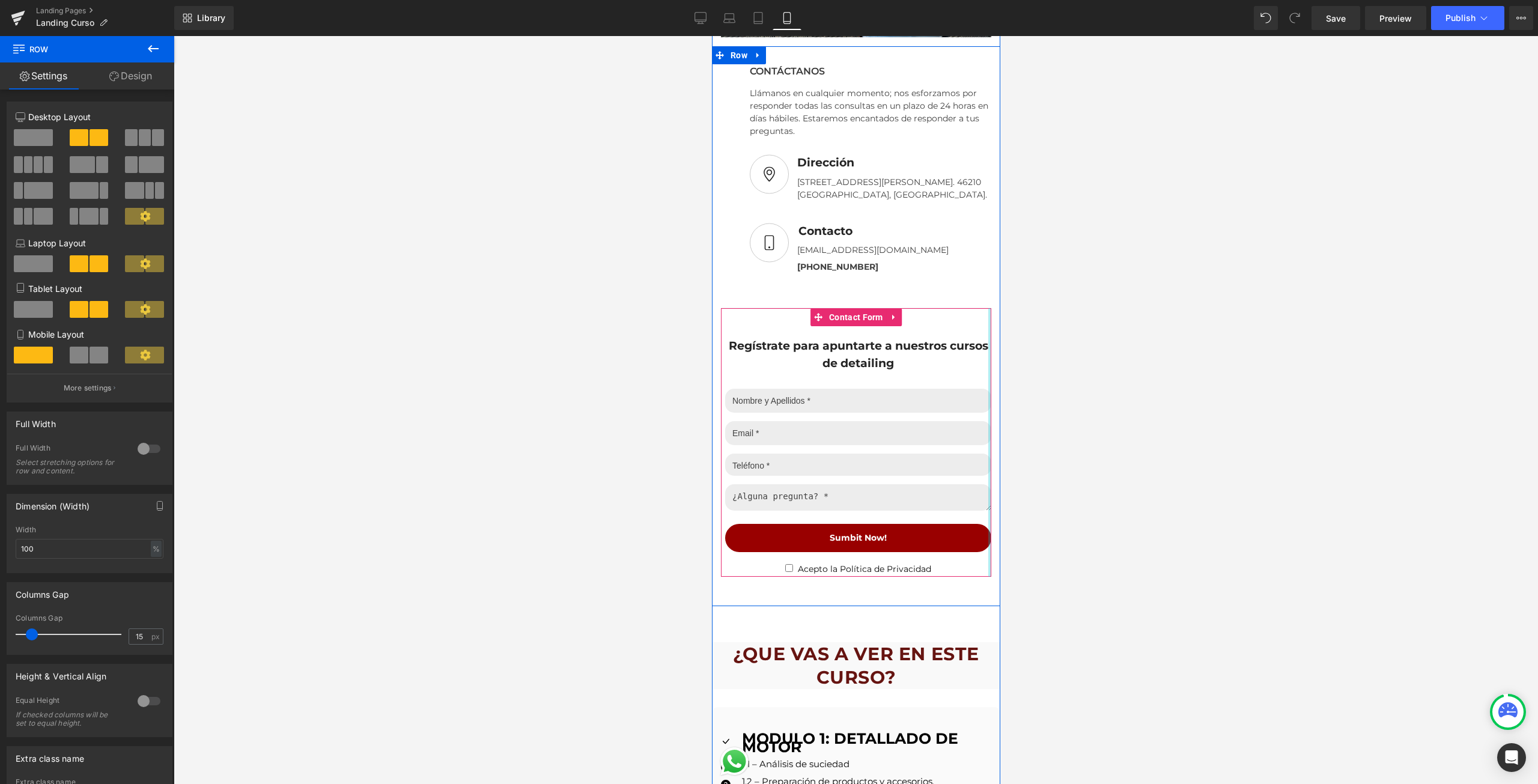
click at [988, 410] on div at bounding box center [989, 442] width 3 height 268
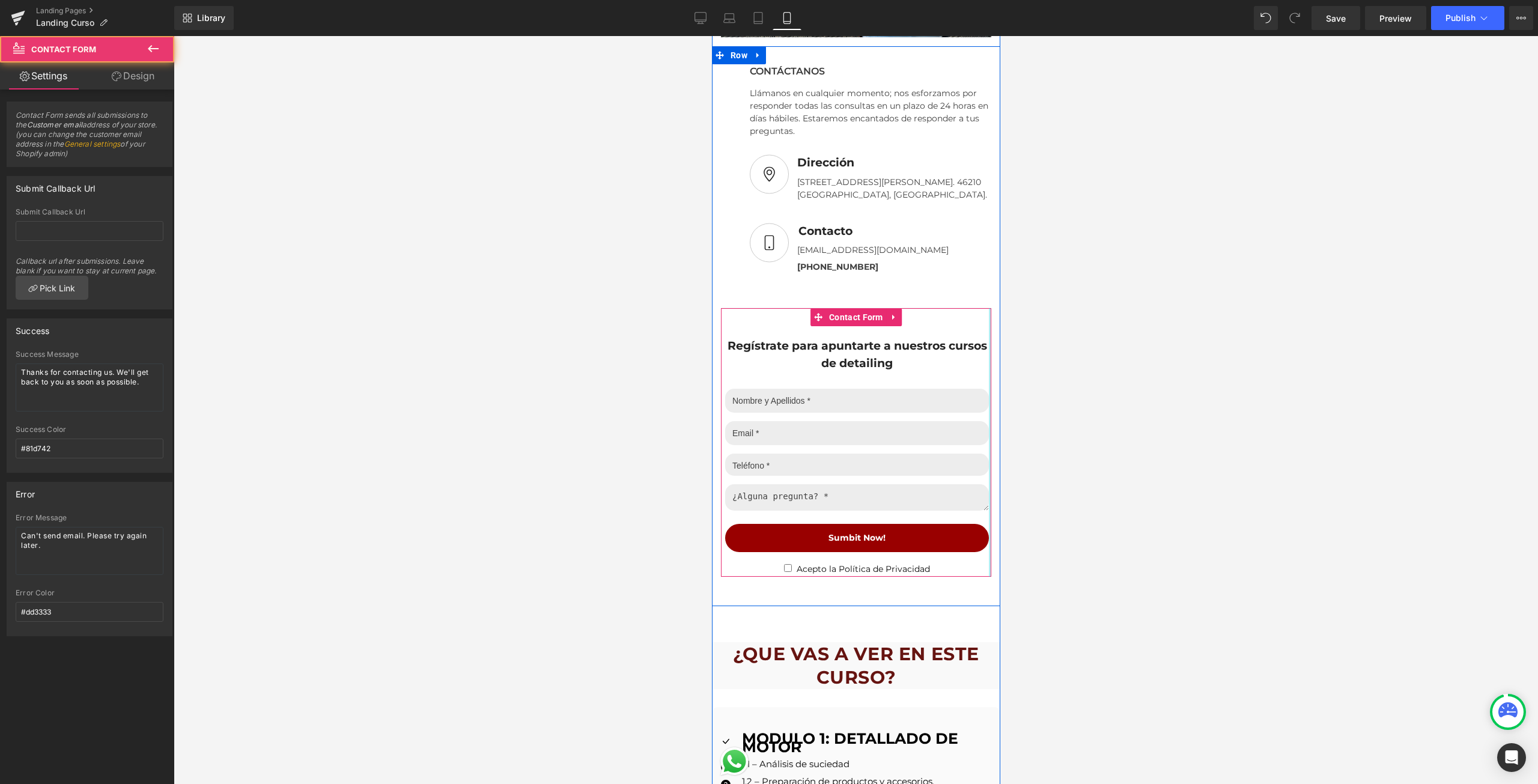
click at [981, 410] on div "Regístrate para apuntarte a nuestros cursos de detailing Text Block Text Field …" at bounding box center [855, 442] width 270 height 268
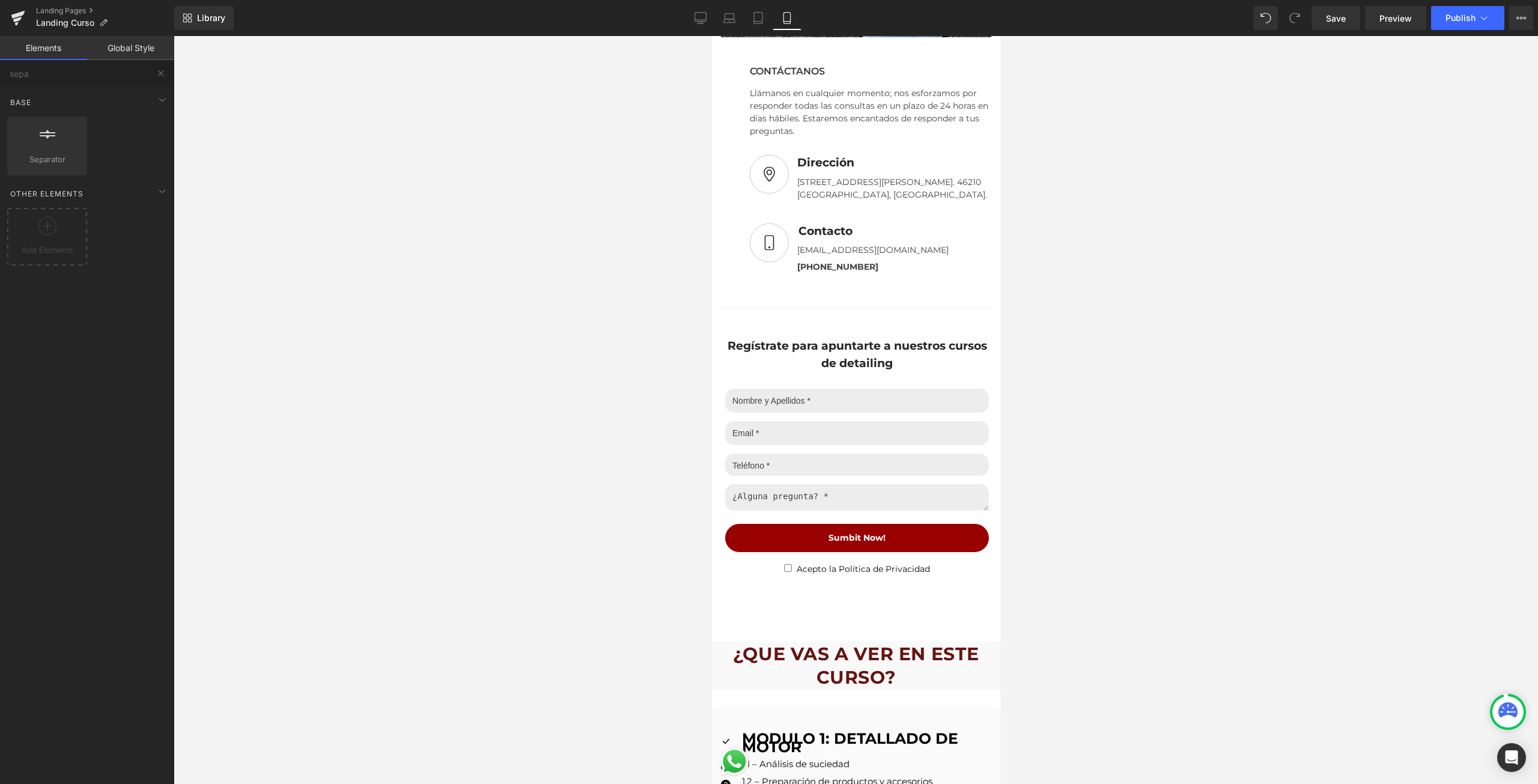
click at [1085, 399] on div at bounding box center [856, 409] width 1364 height 748
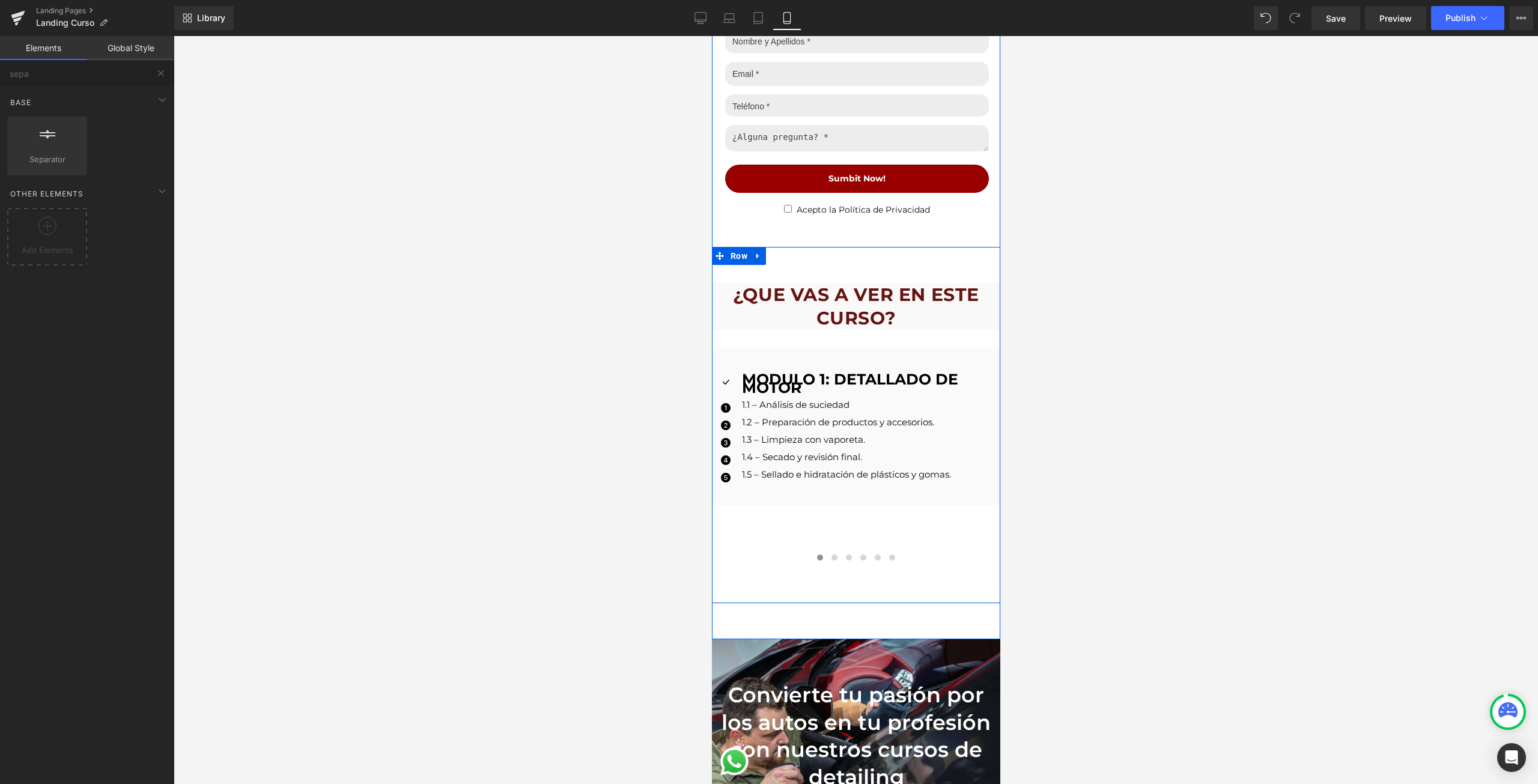
scroll to position [2222, 0]
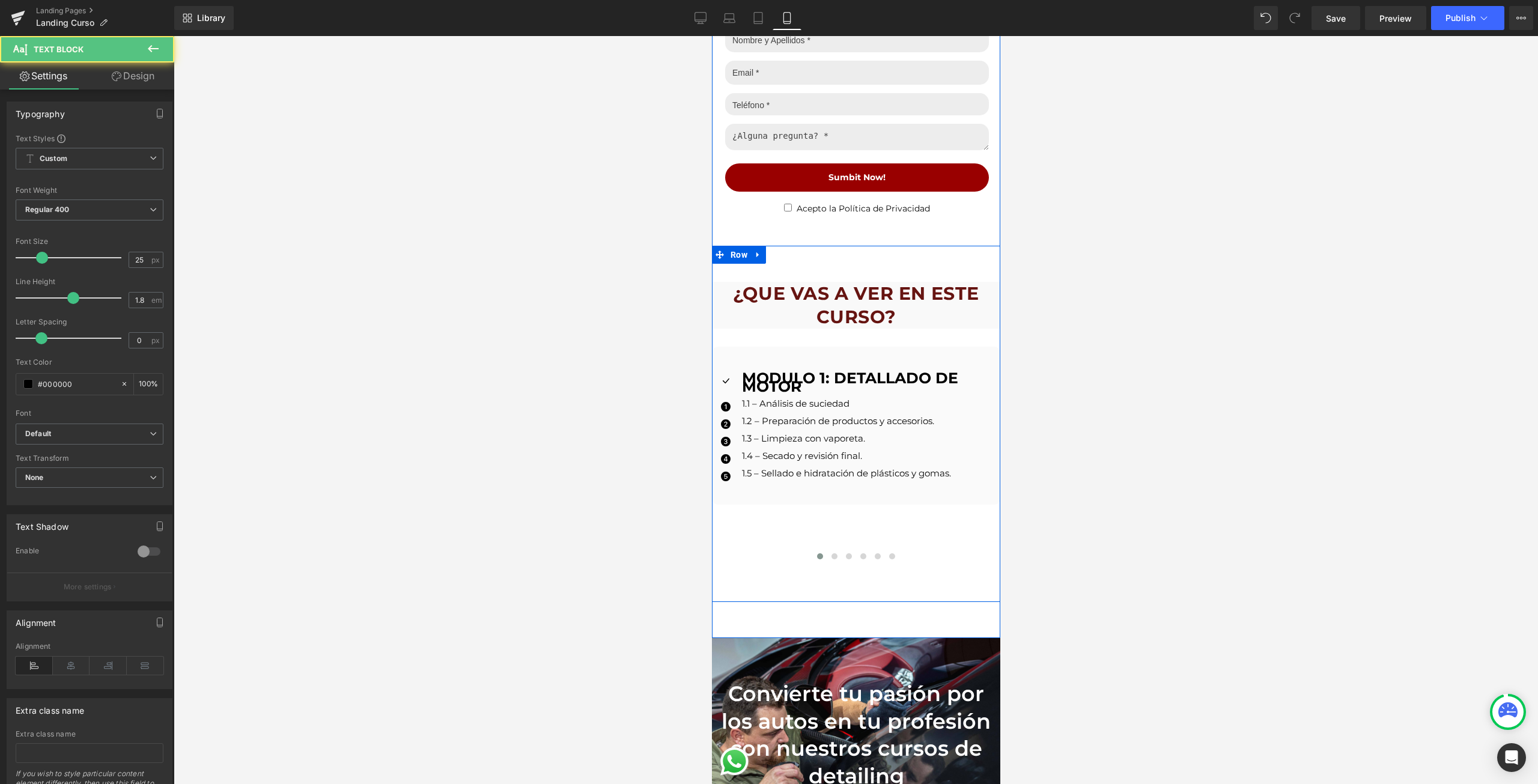
click at [802, 378] on strong "MODULO 1: DETALLADO DE MOTOR" at bounding box center [849, 381] width 216 height 26
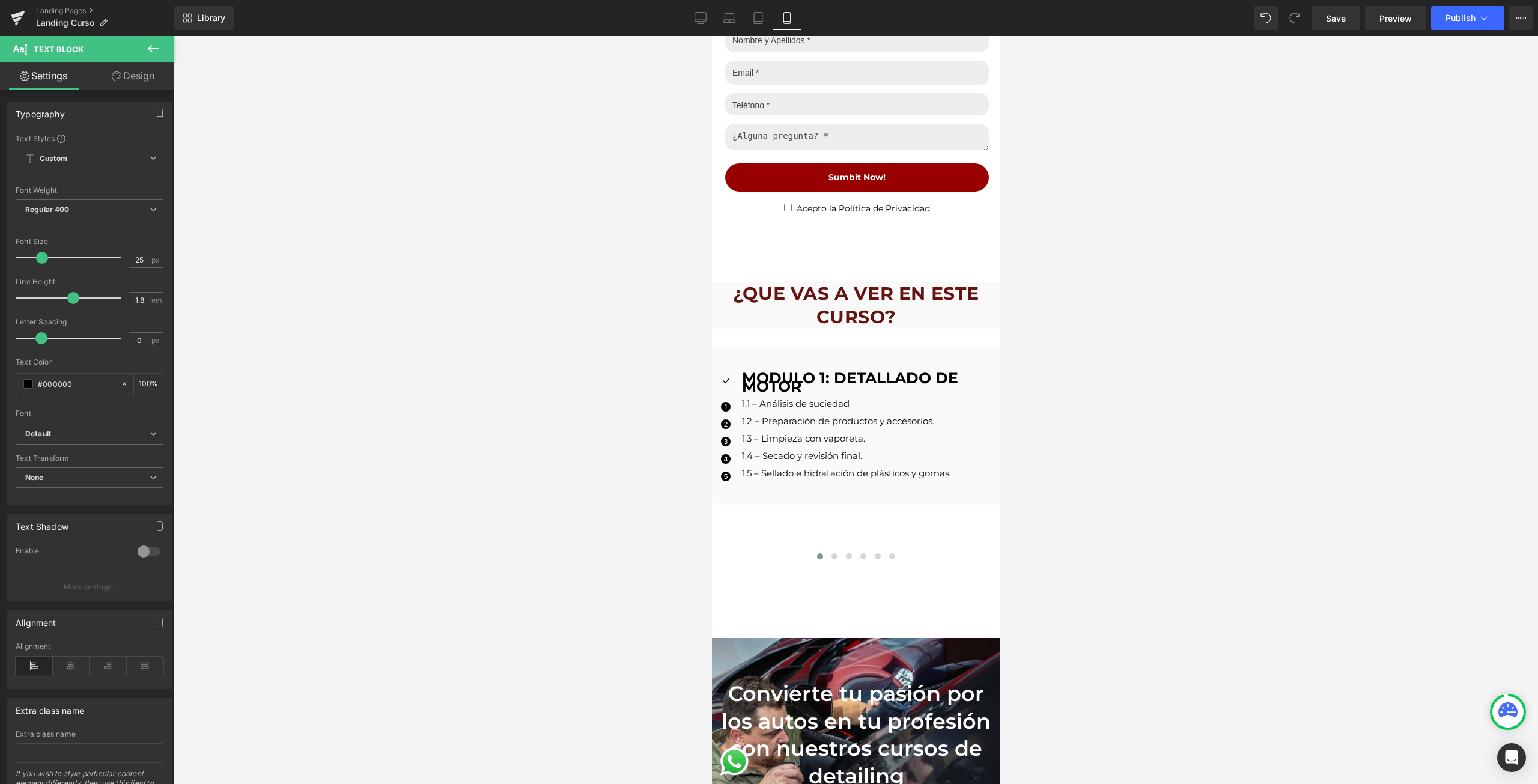
drag, startPoint x: 72, startPoint y: 301, endPoint x: 70, endPoint y: 295, distance: 6.3
click at [70, 295] on span at bounding box center [73, 298] width 12 height 12
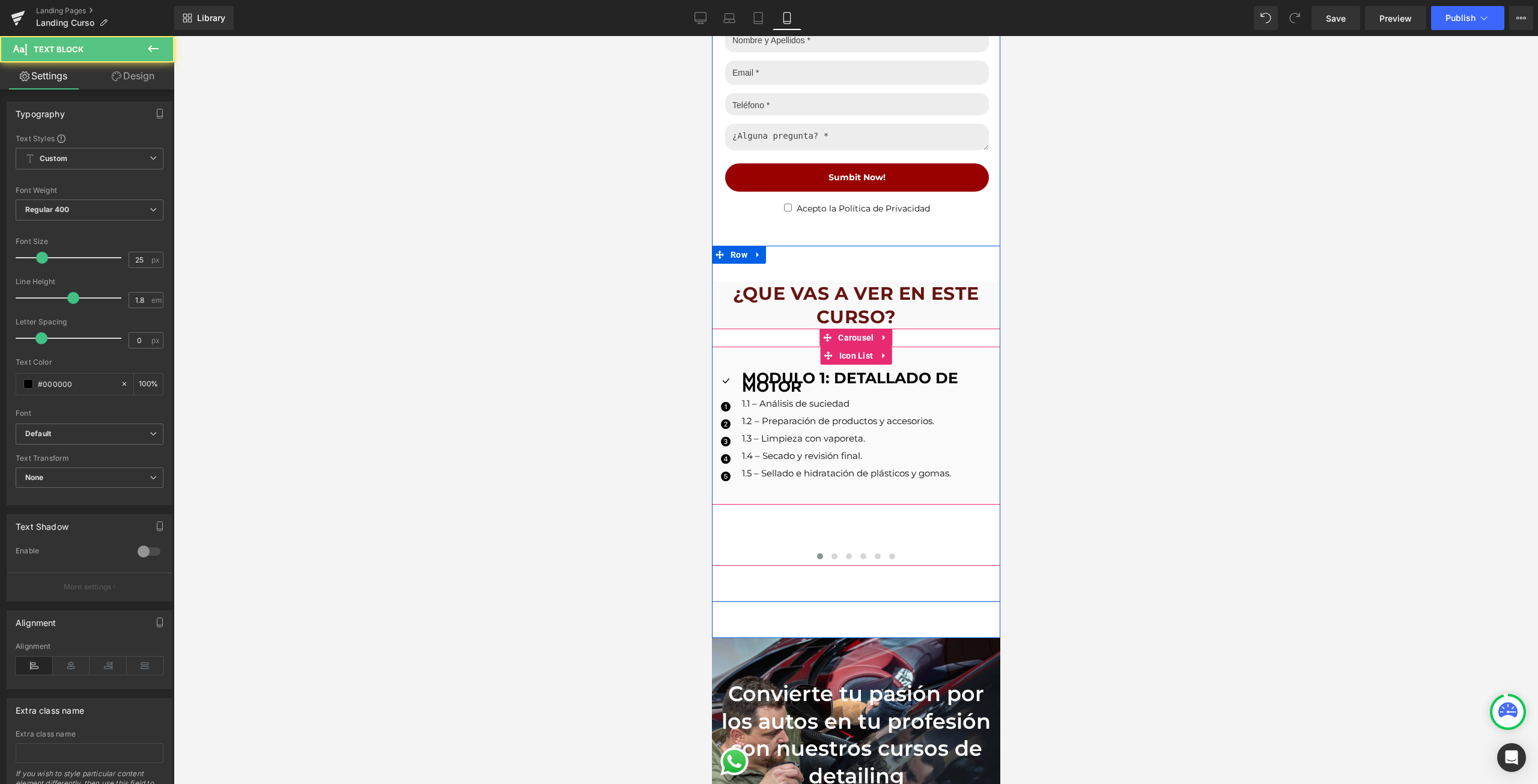
click at [852, 360] on div "Icon MODULO 1: DETALLADO DE MOTOR Text Block Icon 1.1 – Análisis de suciedad Te…" at bounding box center [856, 425] width 289 height 158
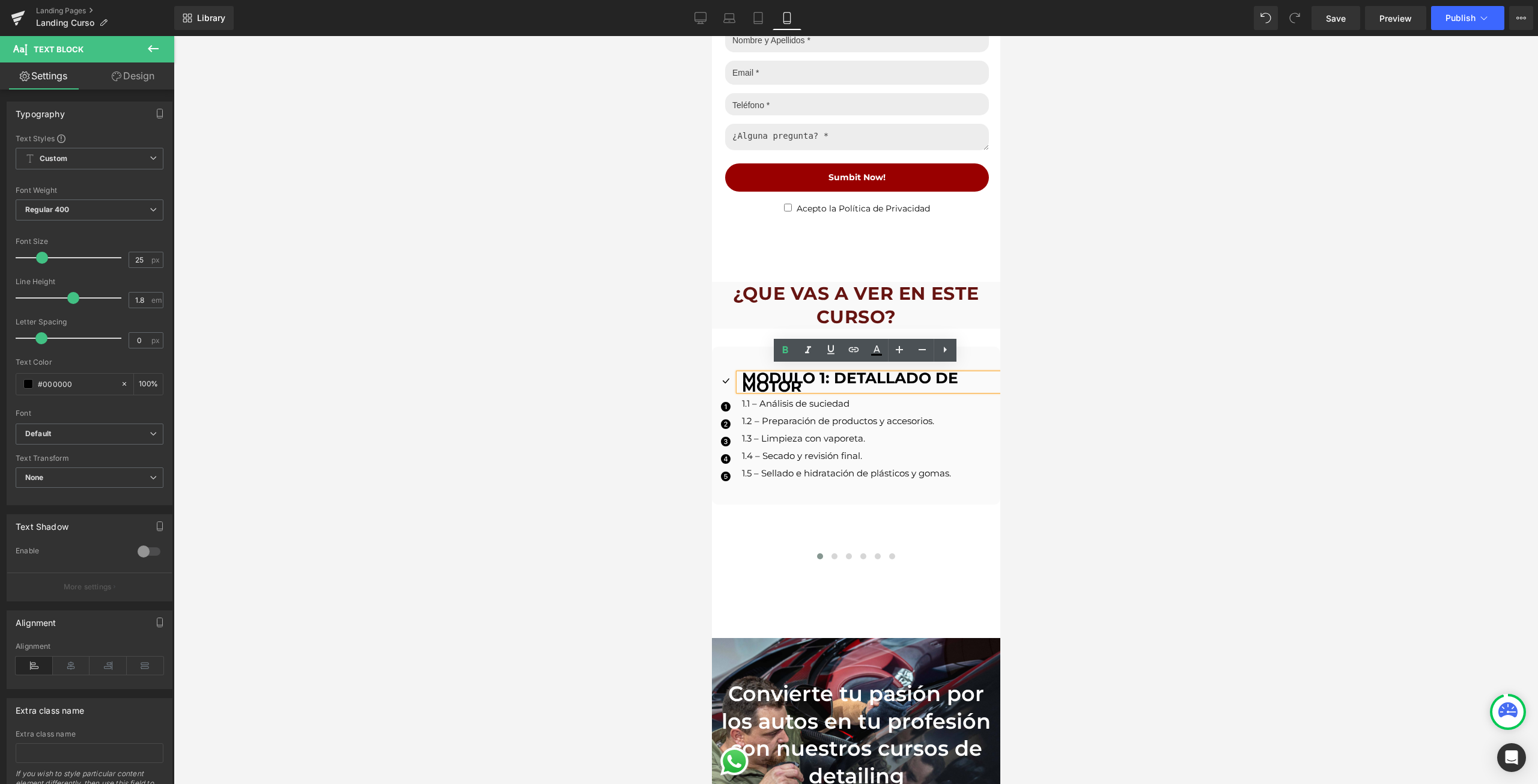
click at [920, 417] on p "1.2 – Preparación de productos y accesorios." at bounding box center [871, 421] width 259 height 9
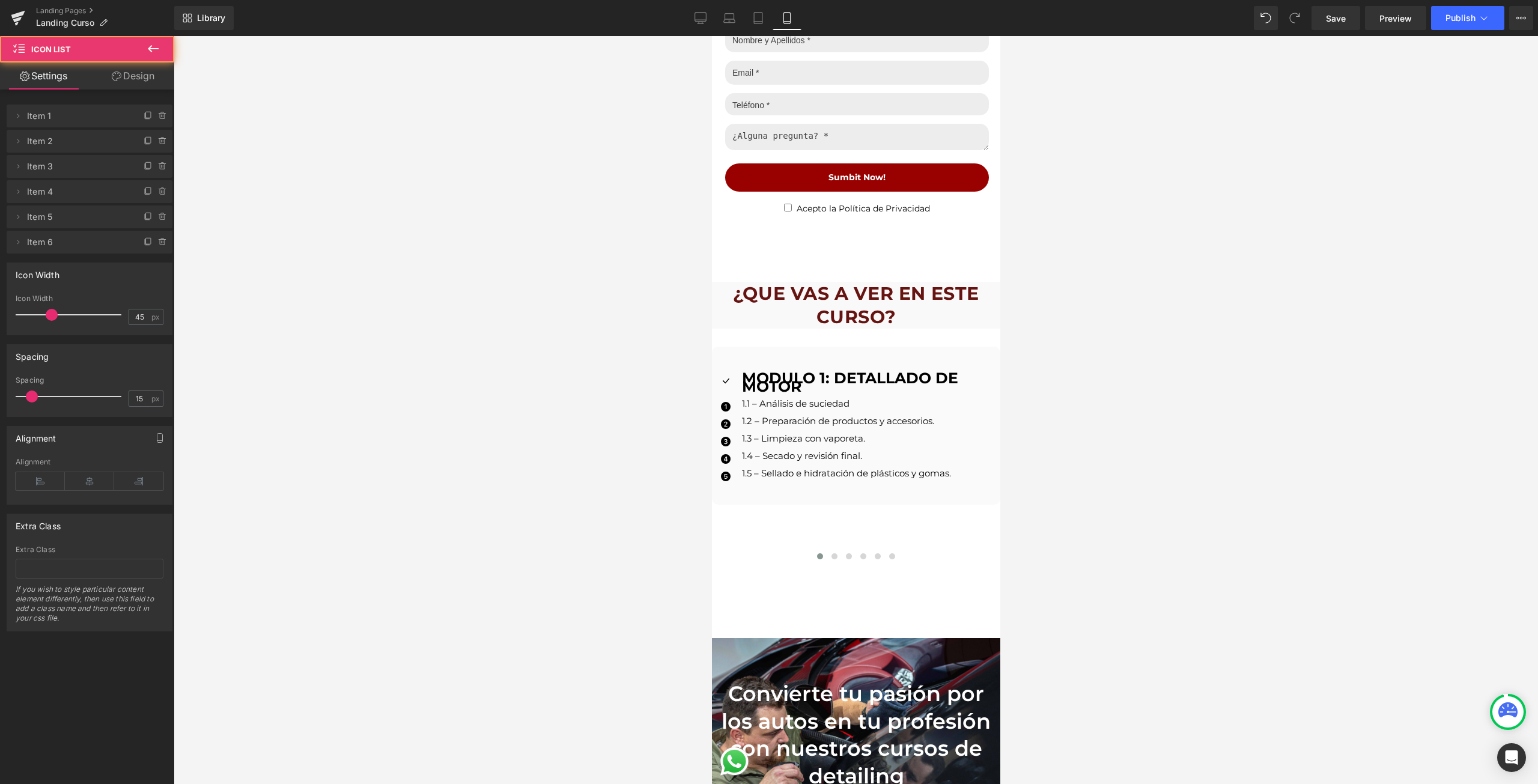
click at [947, 484] on div "Icon MODULO 1: DETALLADO DE MOTOR Text Block Icon 1.1 – Análisis de suciedad Te…" at bounding box center [856, 425] width 289 height 158
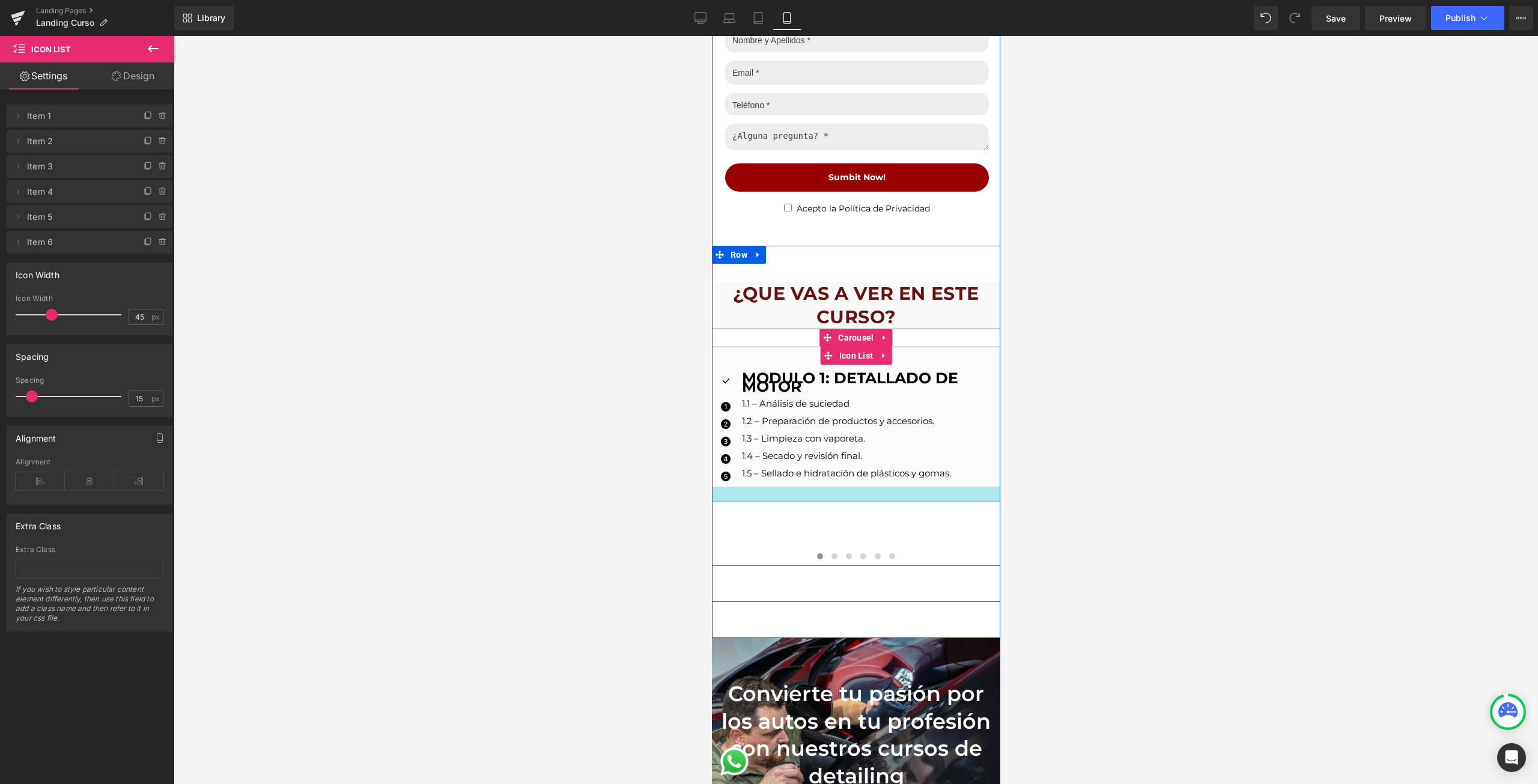
click at [914, 493] on div at bounding box center [856, 494] width 289 height 16
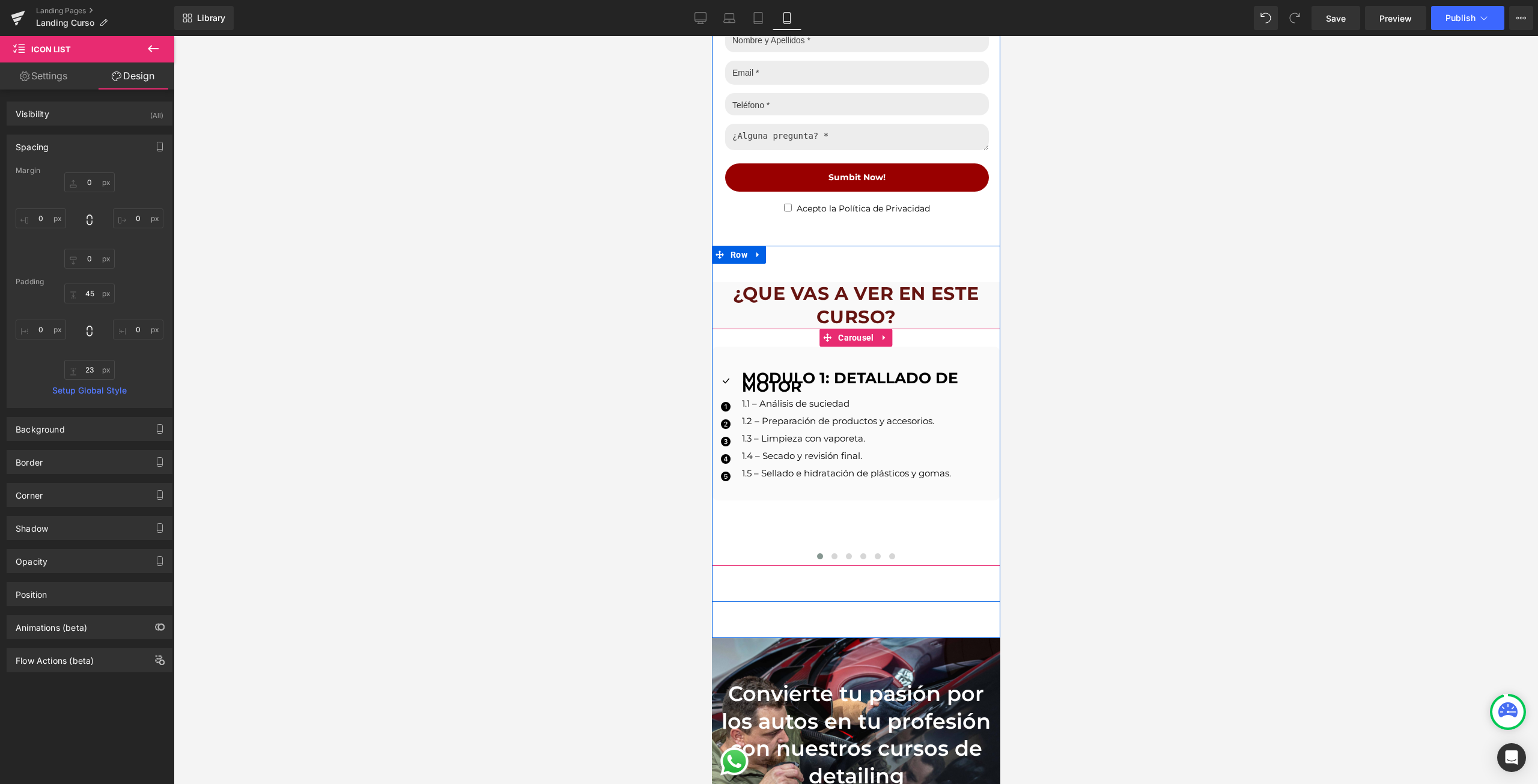
click at [929, 338] on div "Icon MODULO 1: DETALLADO DE MOTOR Text Block Icon 1.1 – Análisis de suciedad Te…" at bounding box center [856, 447] width 289 height 237
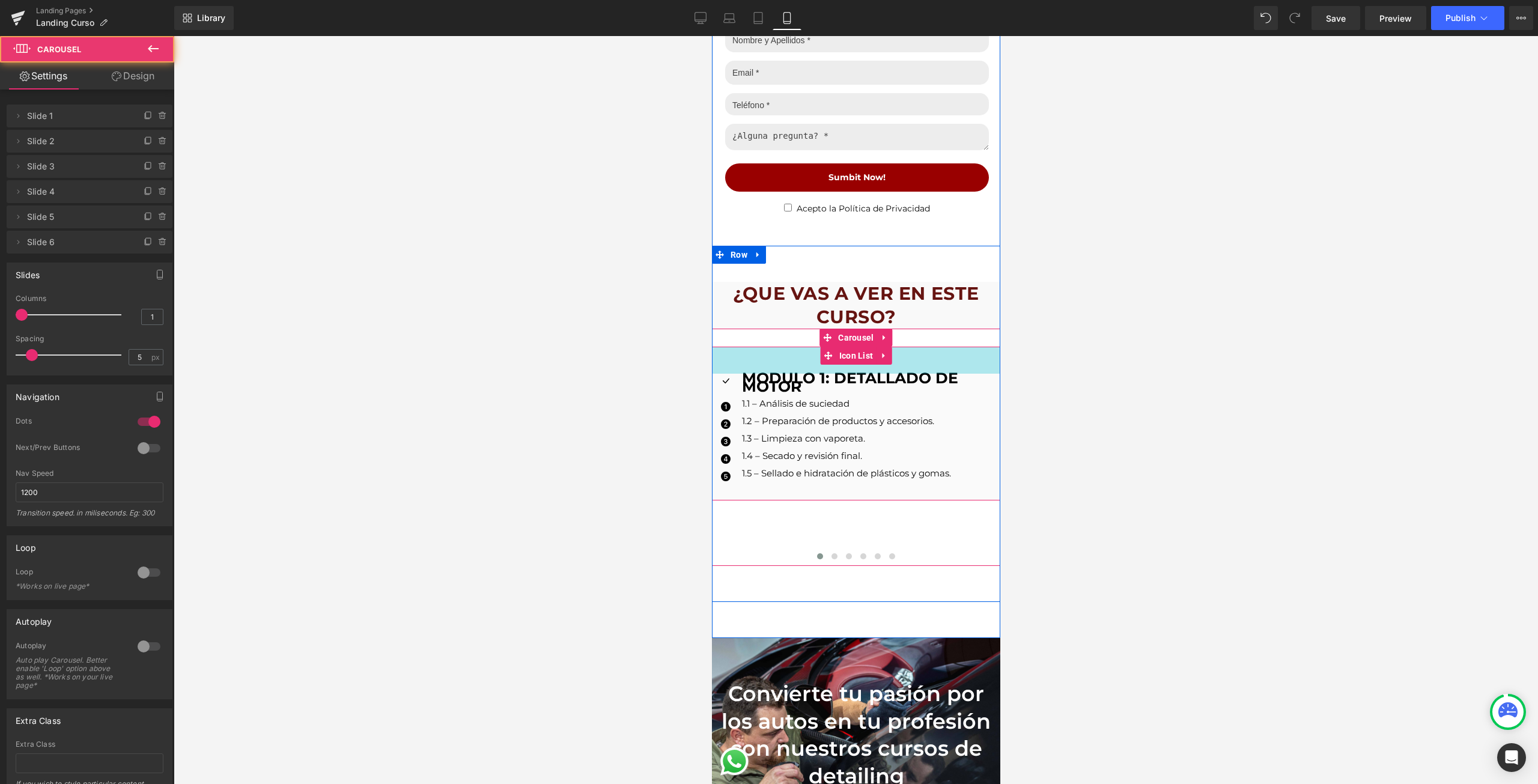
click at [937, 346] on div "45px" at bounding box center [856, 360] width 289 height 27
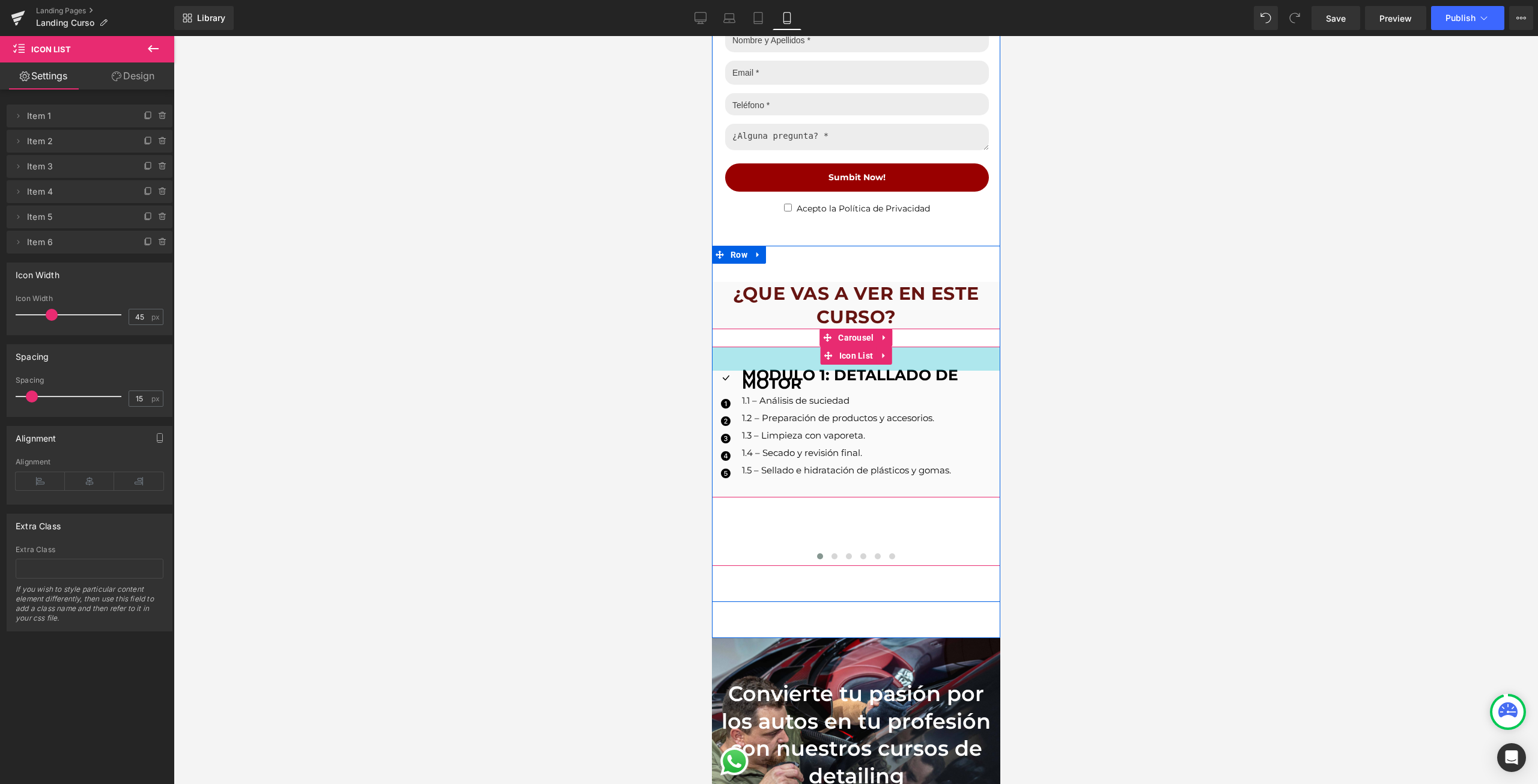
drag, startPoint x: 936, startPoint y: 341, endPoint x: 943, endPoint y: 338, distance: 7.6
click at [943, 338] on div "Icon MODULO 1: DETALLADO DE MOTOR Text Block Icon 1.1 – Análisis de suciedad Te…" at bounding box center [856, 447] width 289 height 237
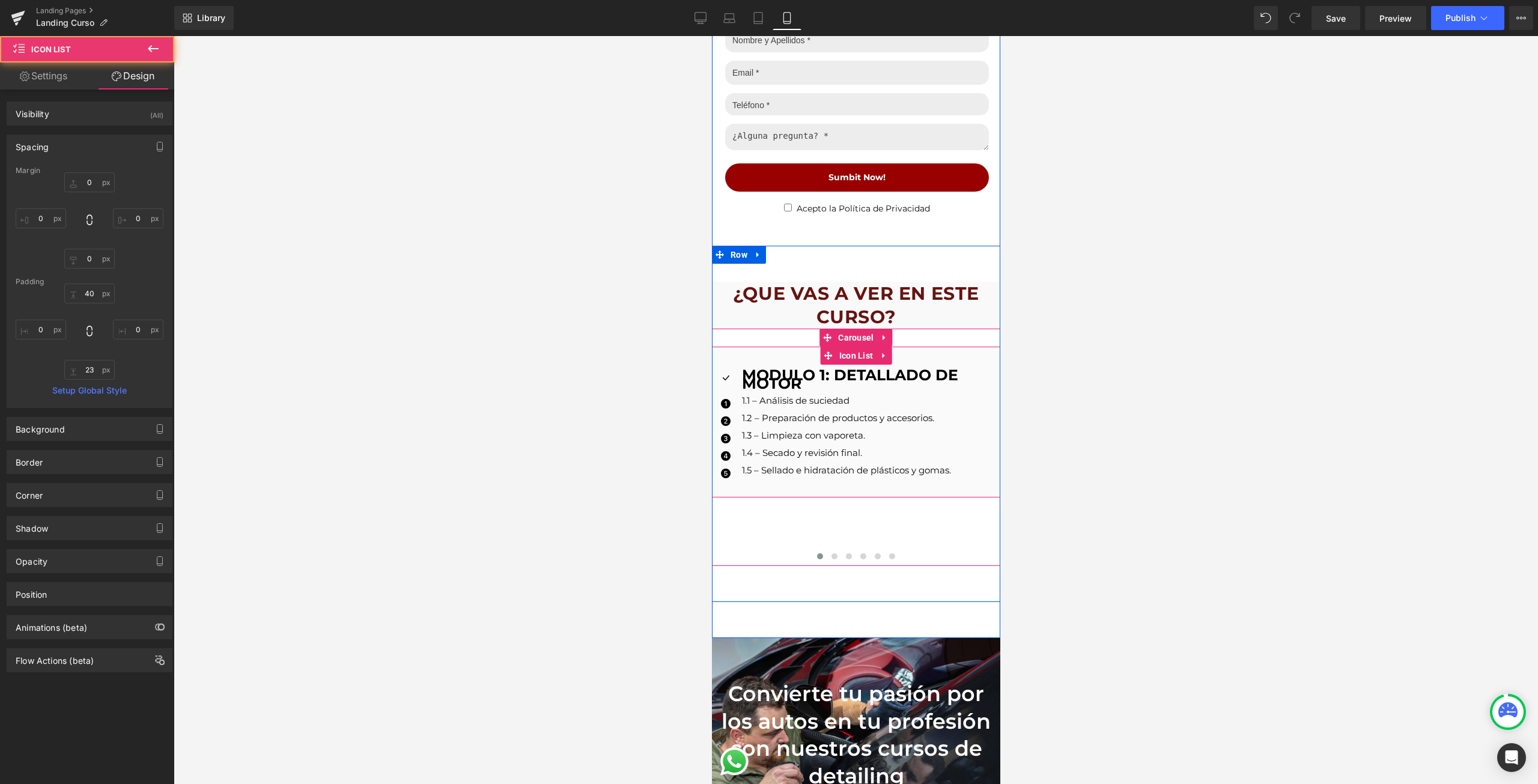
click at [917, 374] on strong "MODULO 1: DETALLADO DE MOTOR" at bounding box center [849, 378] width 216 height 26
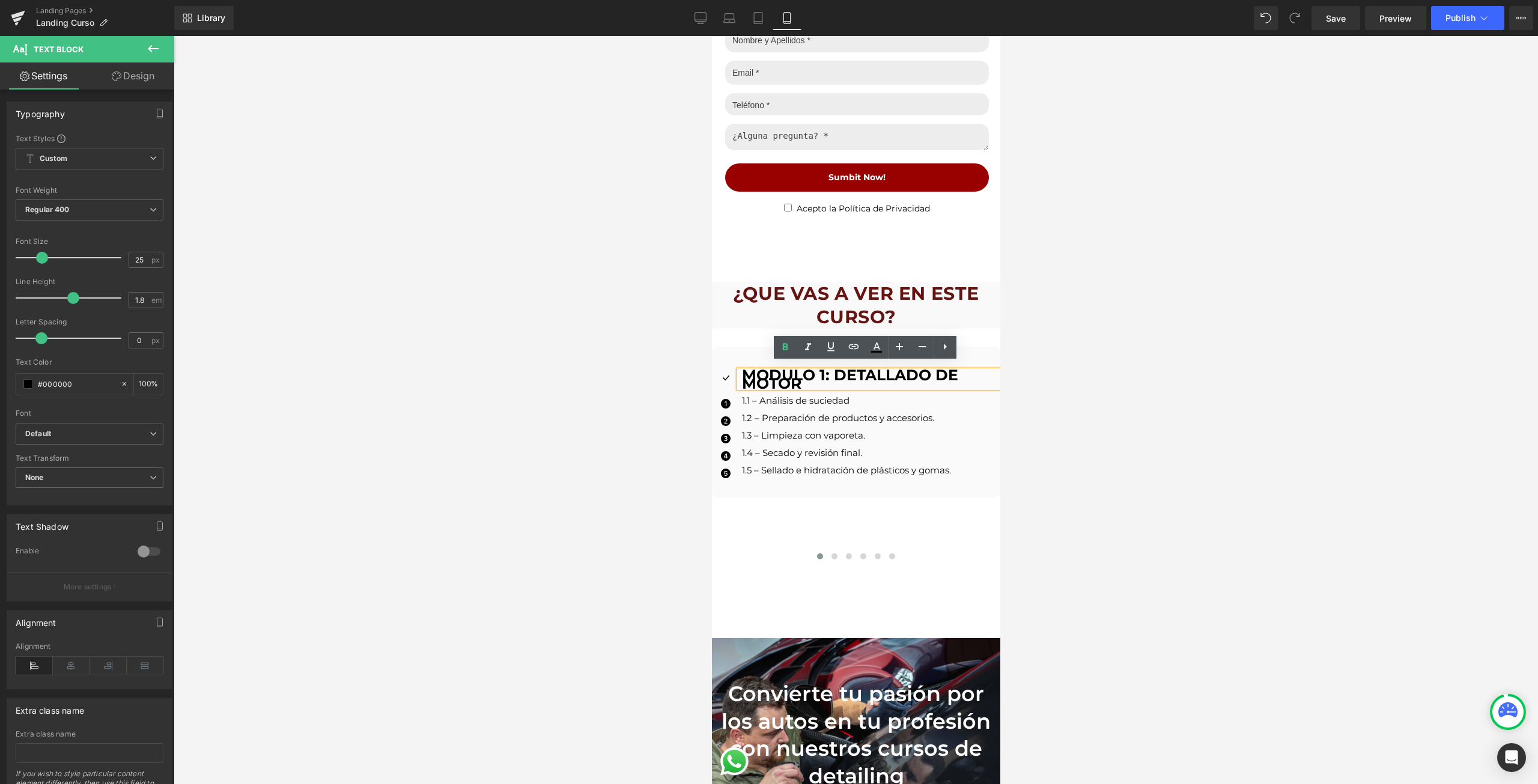
click at [910, 414] on div "1.2 – Preparación de productos y accesorios. Text Block" at bounding box center [869, 418] width 261 height 9
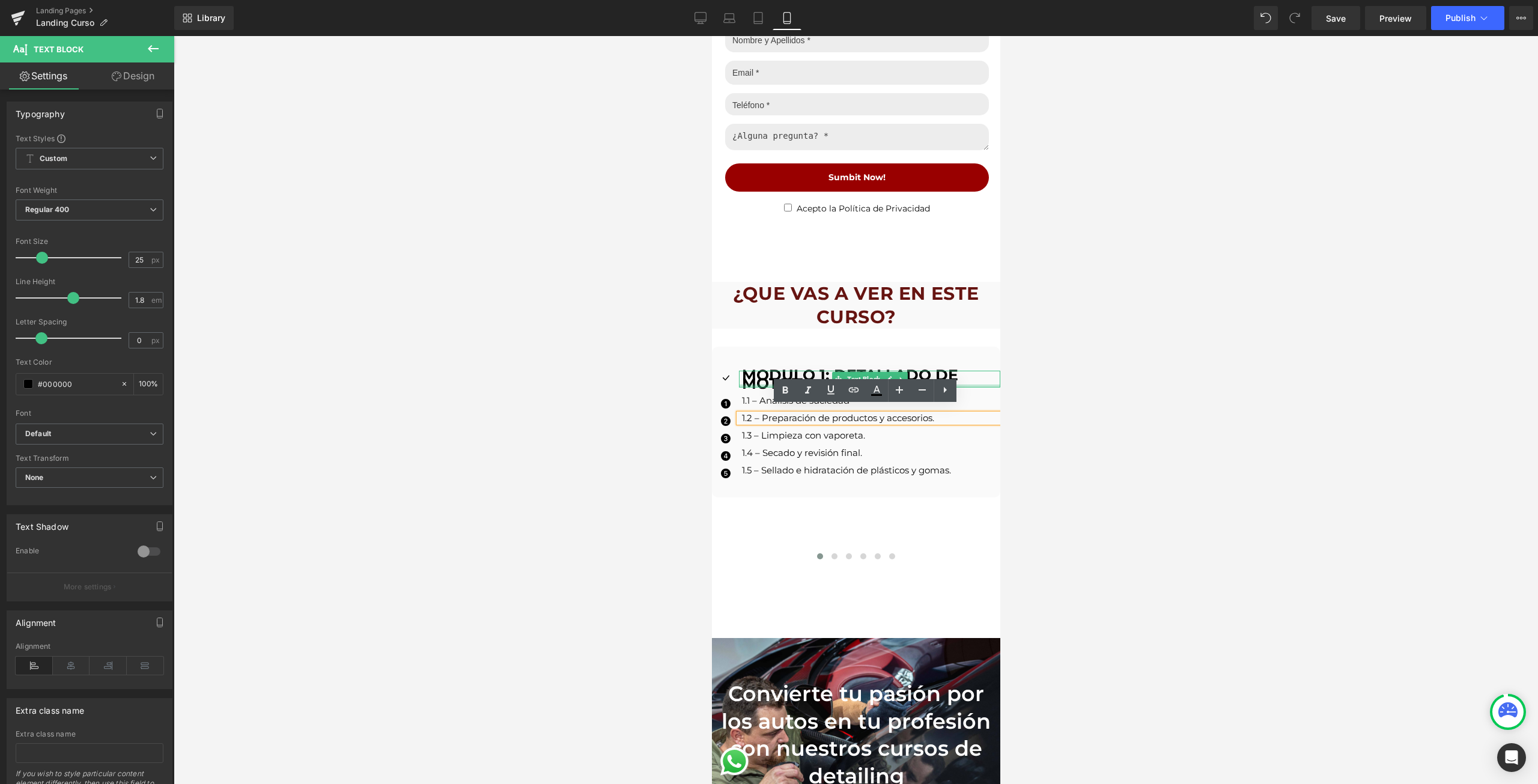
drag, startPoint x: 749, startPoint y: 378, endPoint x: 1792, endPoint y: 422, distance: 1043.9
click at [758, 384] on div at bounding box center [869, 386] width 261 height 3
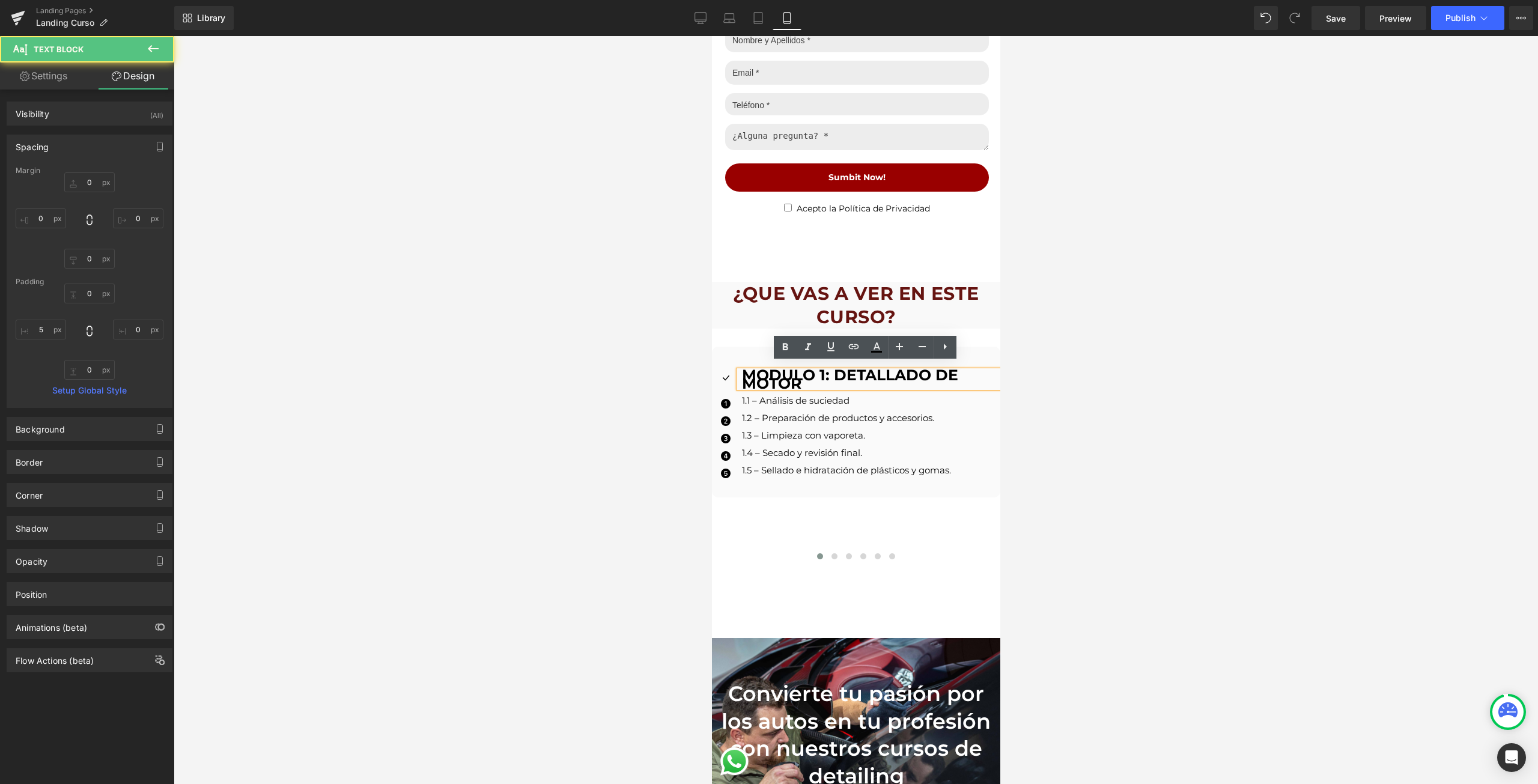
click at [1192, 398] on div at bounding box center [856, 409] width 1364 height 748
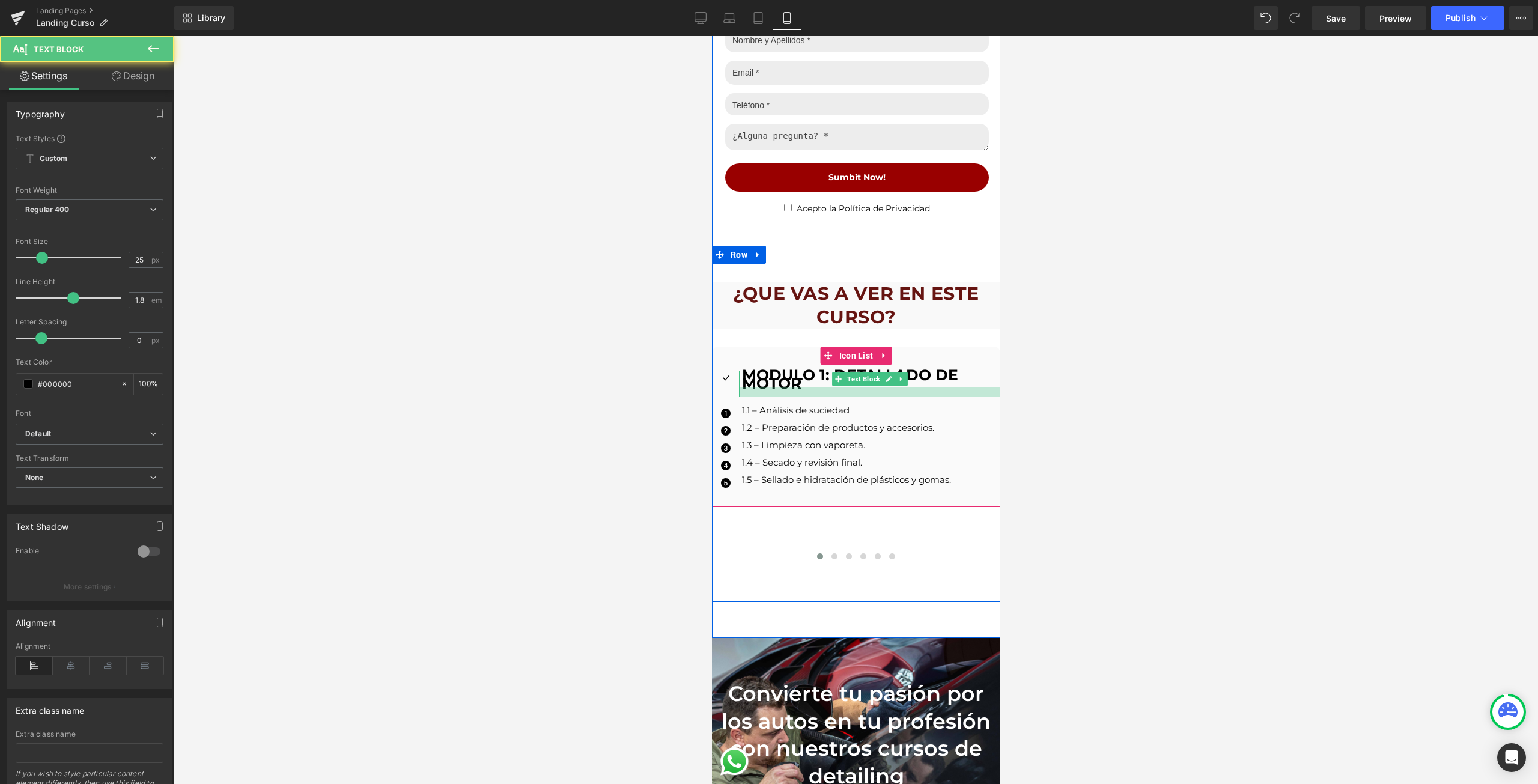
drag, startPoint x: 909, startPoint y: 378, endPoint x: 910, endPoint y: 387, distance: 9.1
click at [910, 387] on div at bounding box center [869, 391] width 261 height 9
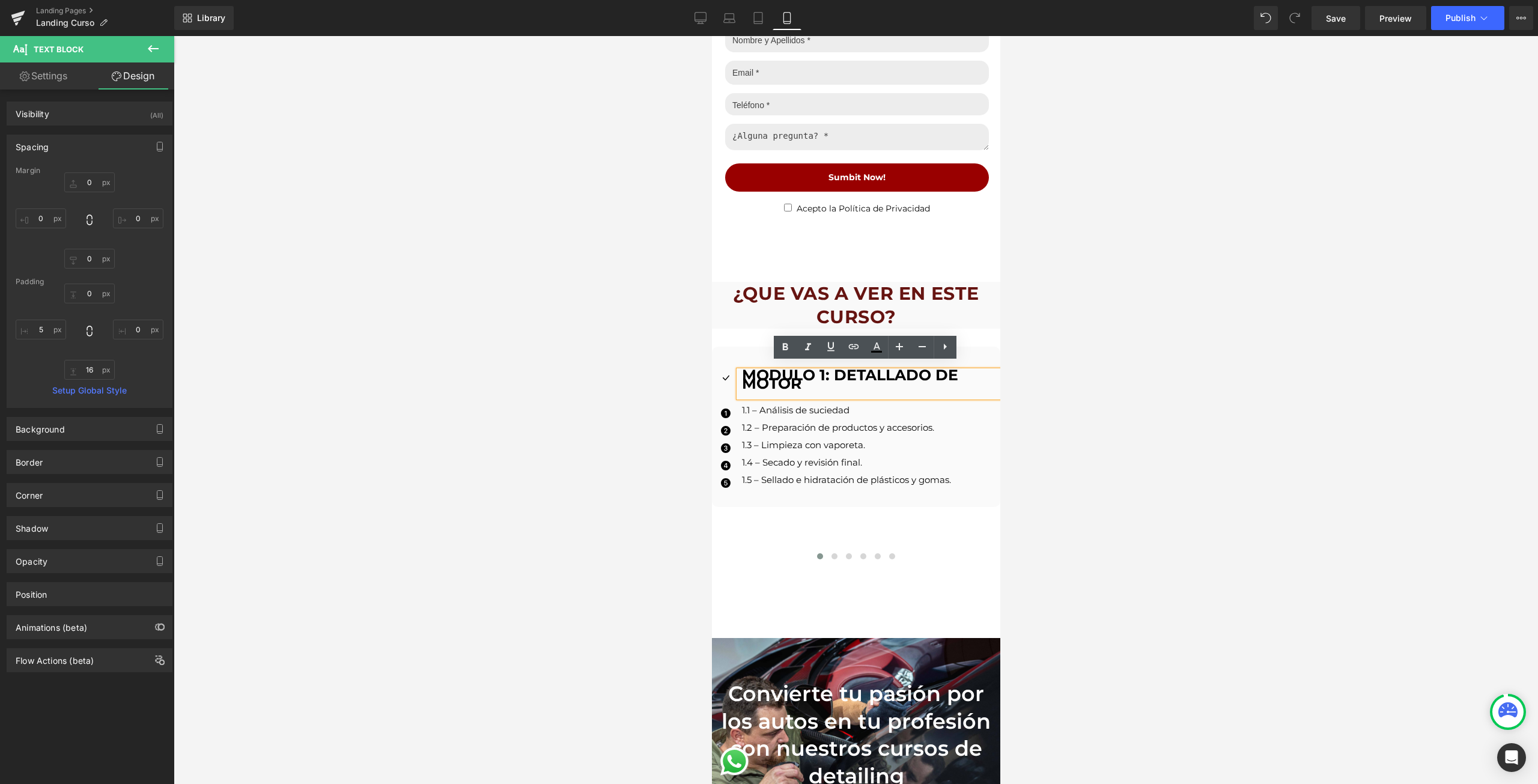
click at [765, 380] on strong "MODULO 1: DETALLADO DE MOTOR" at bounding box center [849, 378] width 216 height 26
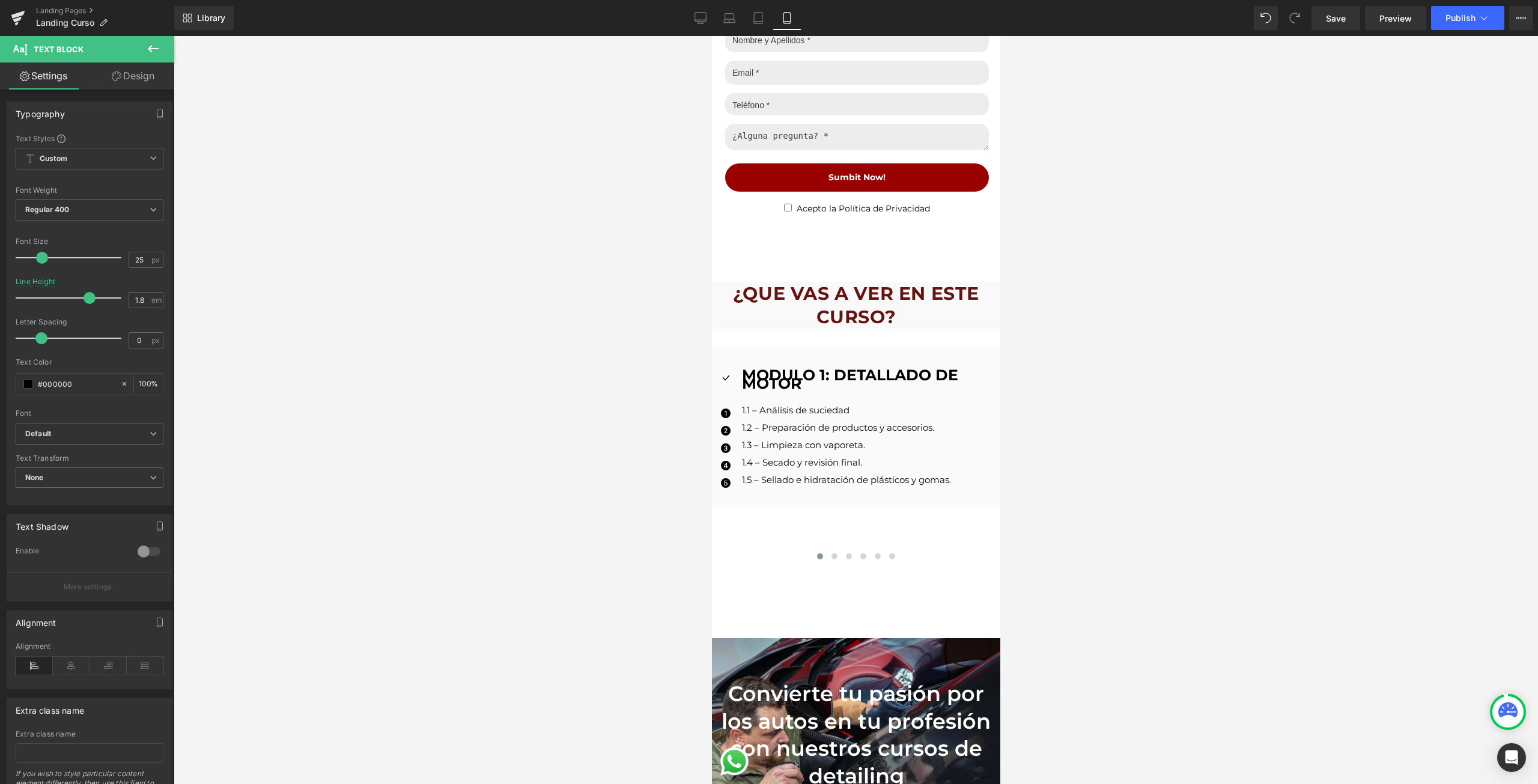
drag, startPoint x: 76, startPoint y: 301, endPoint x: 91, endPoint y: 302, distance: 15.0
click at [91, 302] on div at bounding box center [71, 298] width 100 height 24
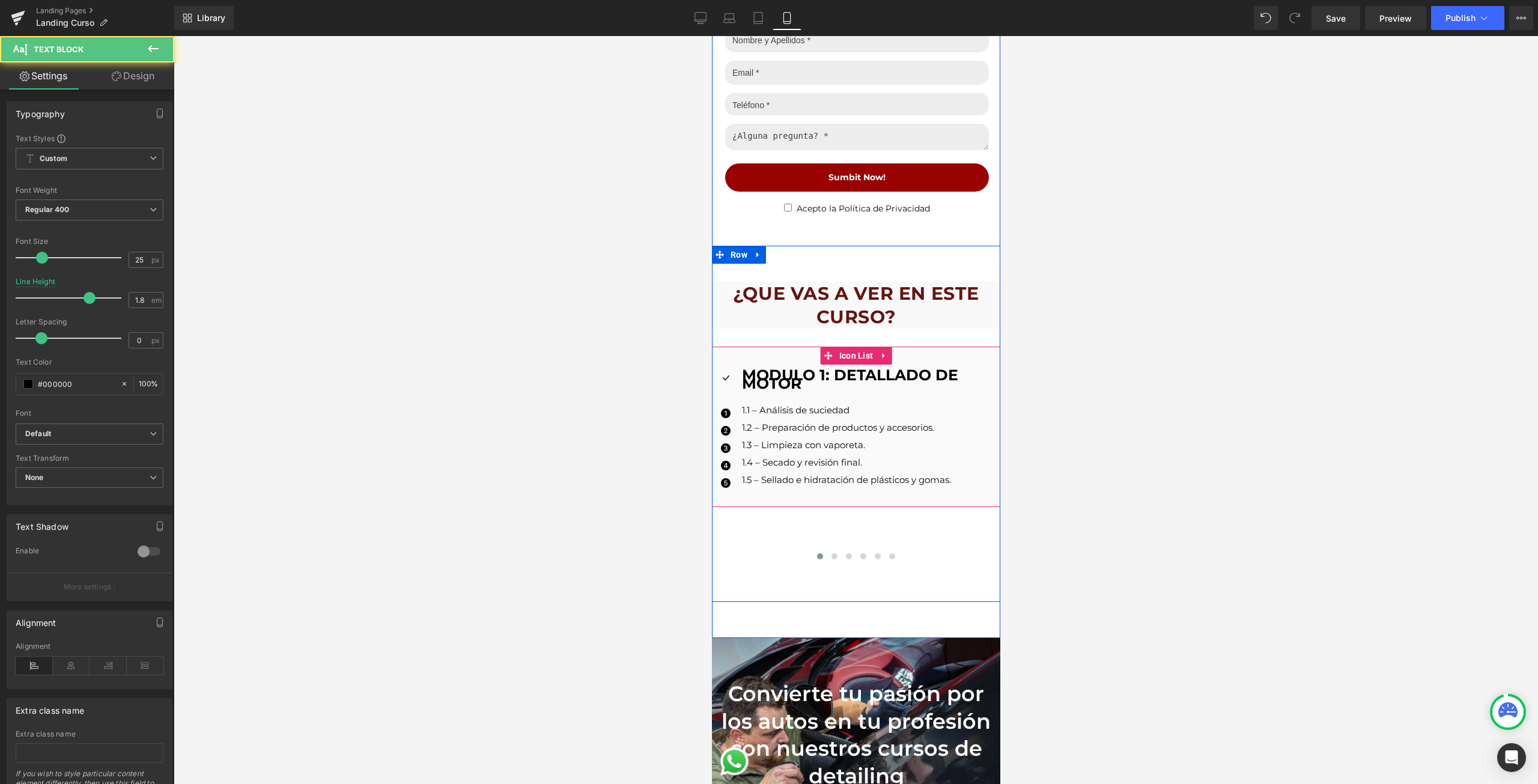
click at [747, 376] on strong "MODULO 1: DETALLADO DE MOTOR" at bounding box center [849, 378] width 216 height 26
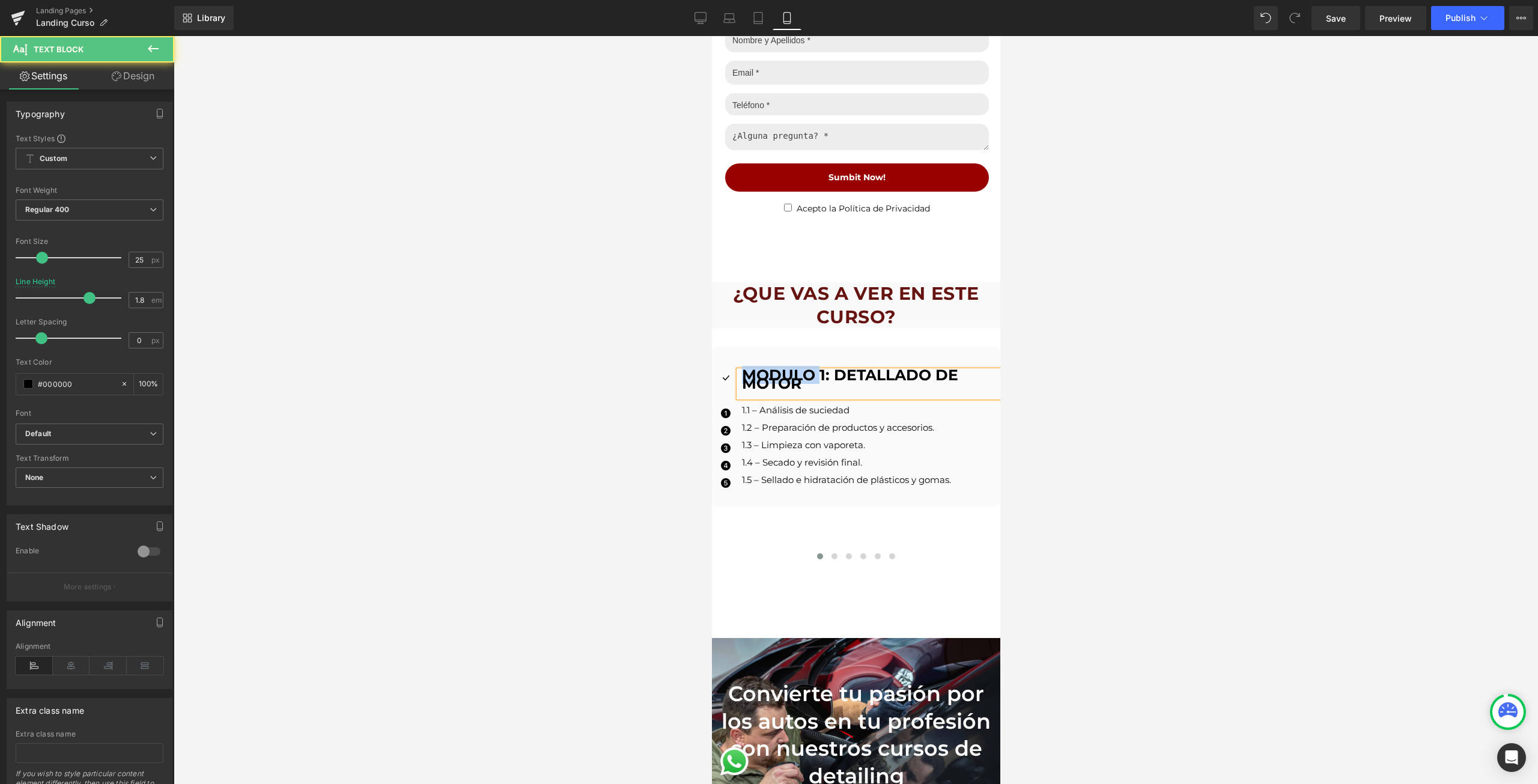
click at [747, 376] on strong "MODULO 1: DETALLADO DE MOTOR" at bounding box center [849, 378] width 216 height 26
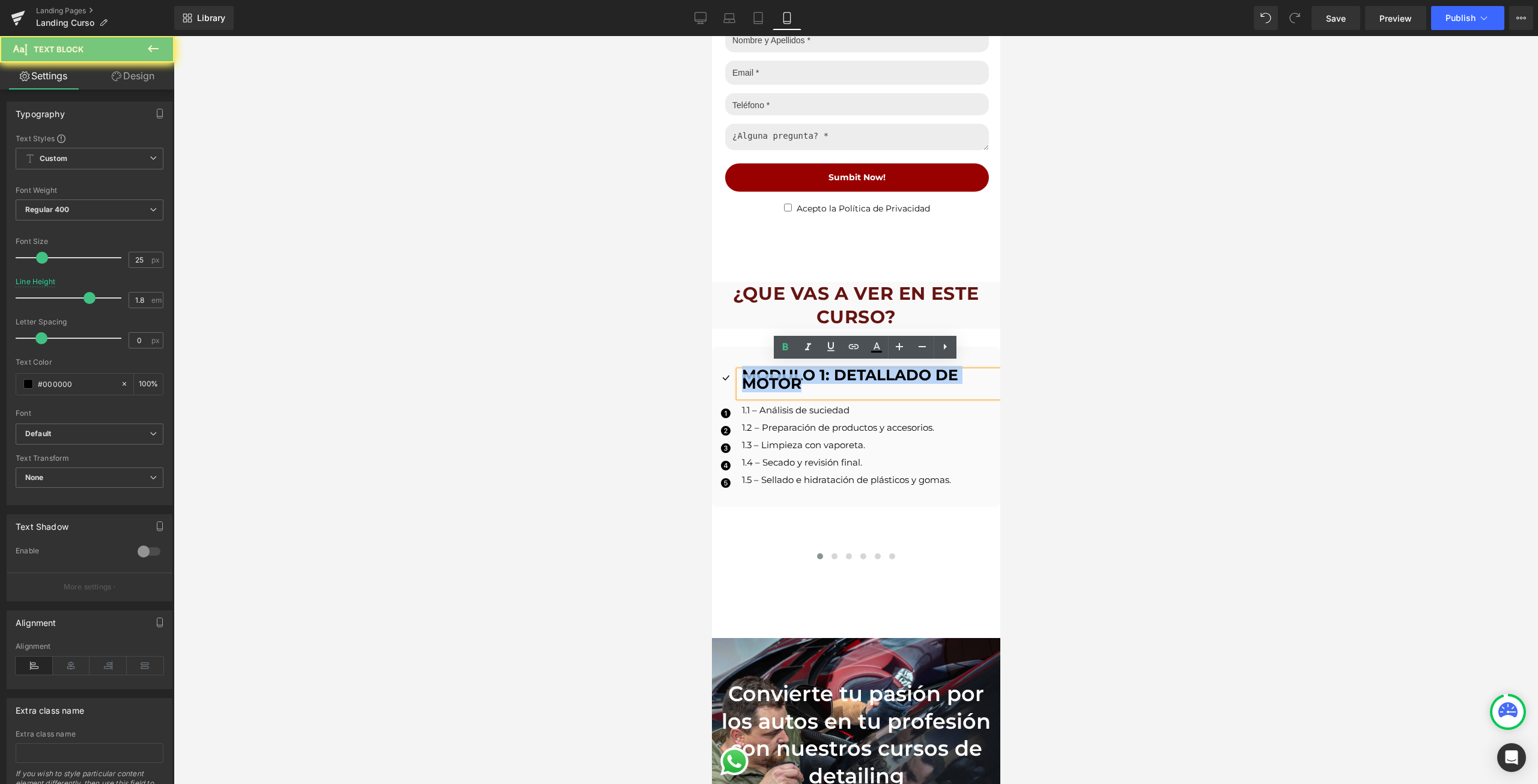
click at [747, 376] on strong "MODULO 1: DETALLADO DE MOTOR" at bounding box center [849, 378] width 216 height 26
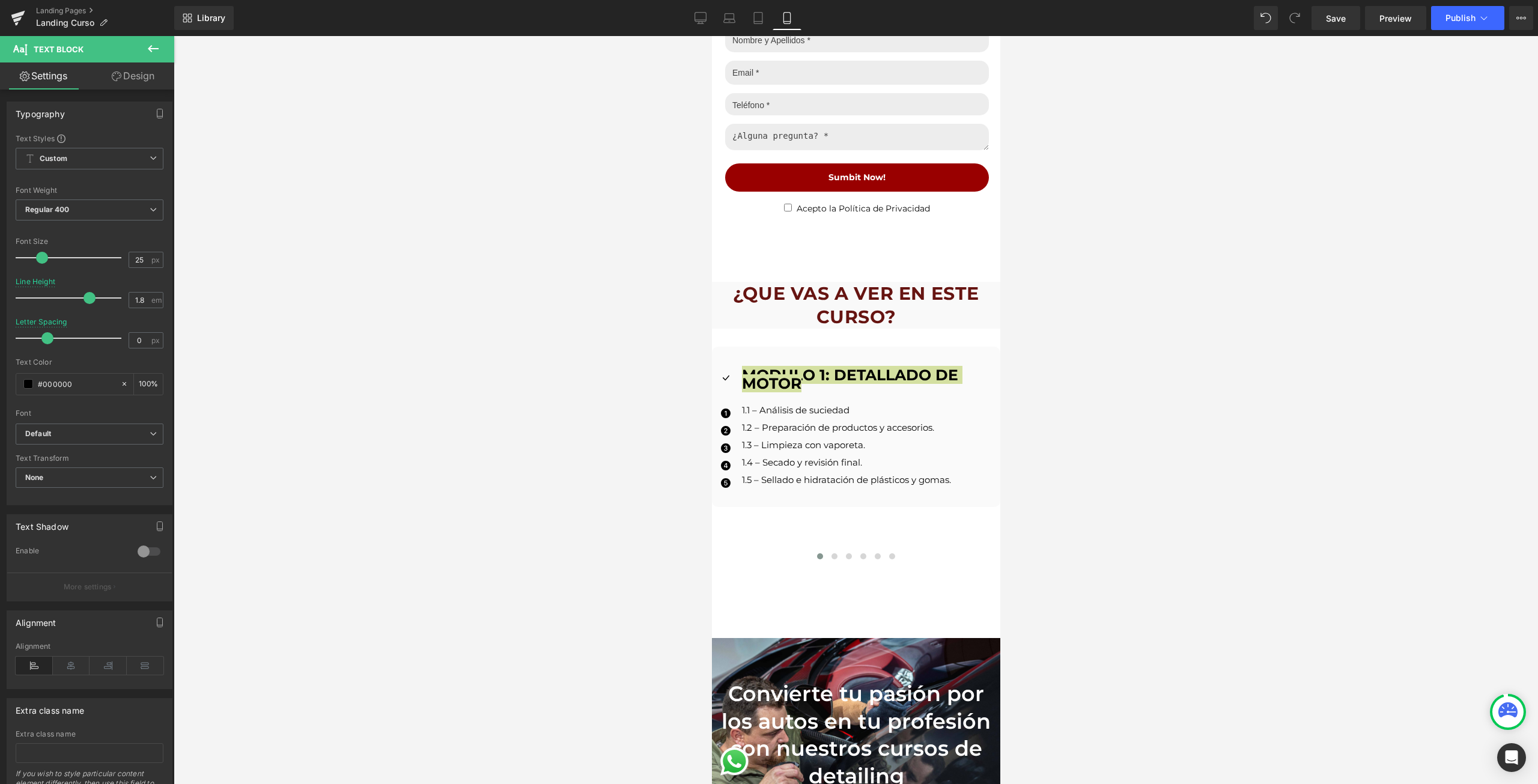
click at [46, 337] on div at bounding box center [71, 338] width 100 height 24
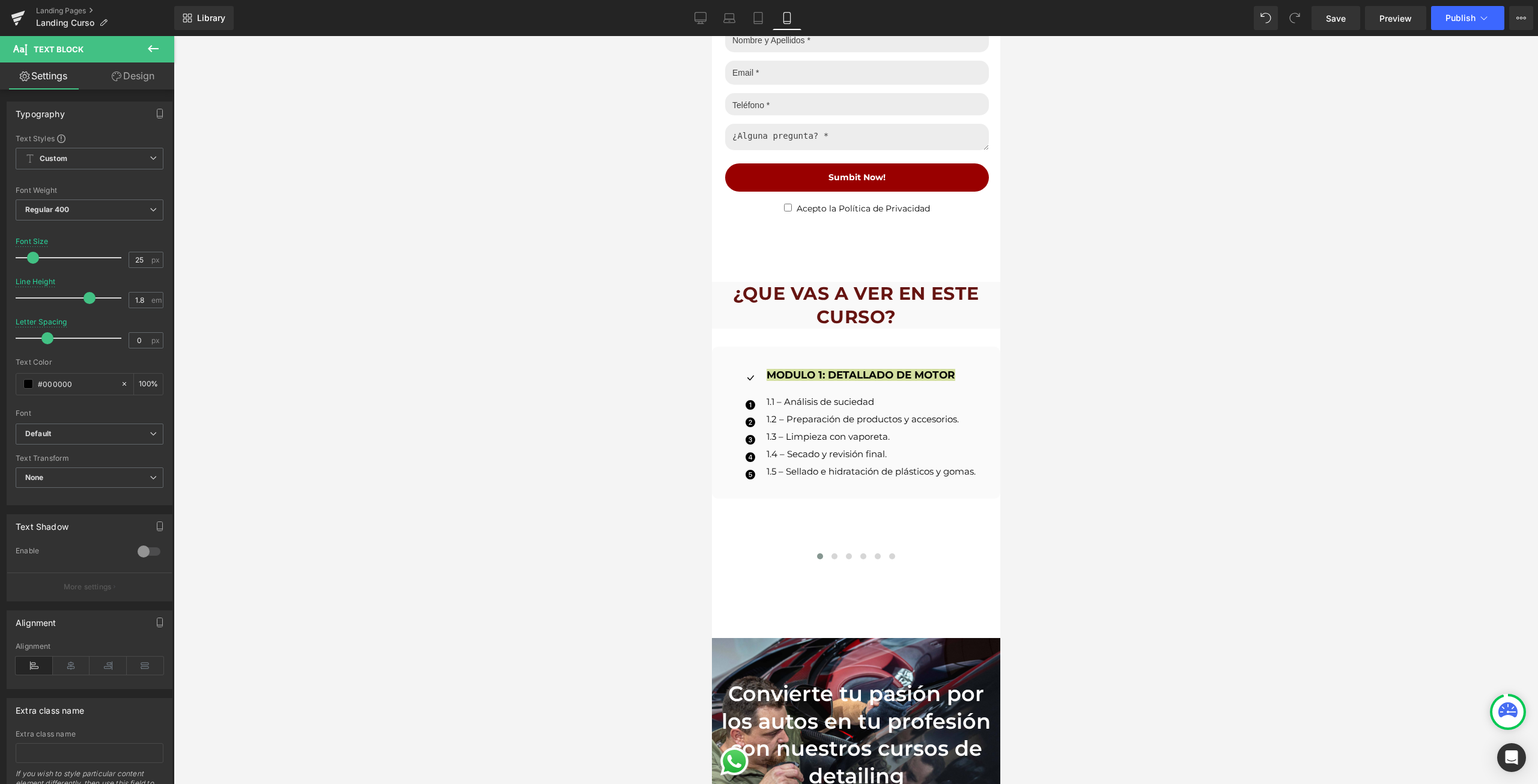
drag, startPoint x: 37, startPoint y: 253, endPoint x: 29, endPoint y: 258, distance: 9.4
click at [29, 258] on span at bounding box center [33, 257] width 12 height 12
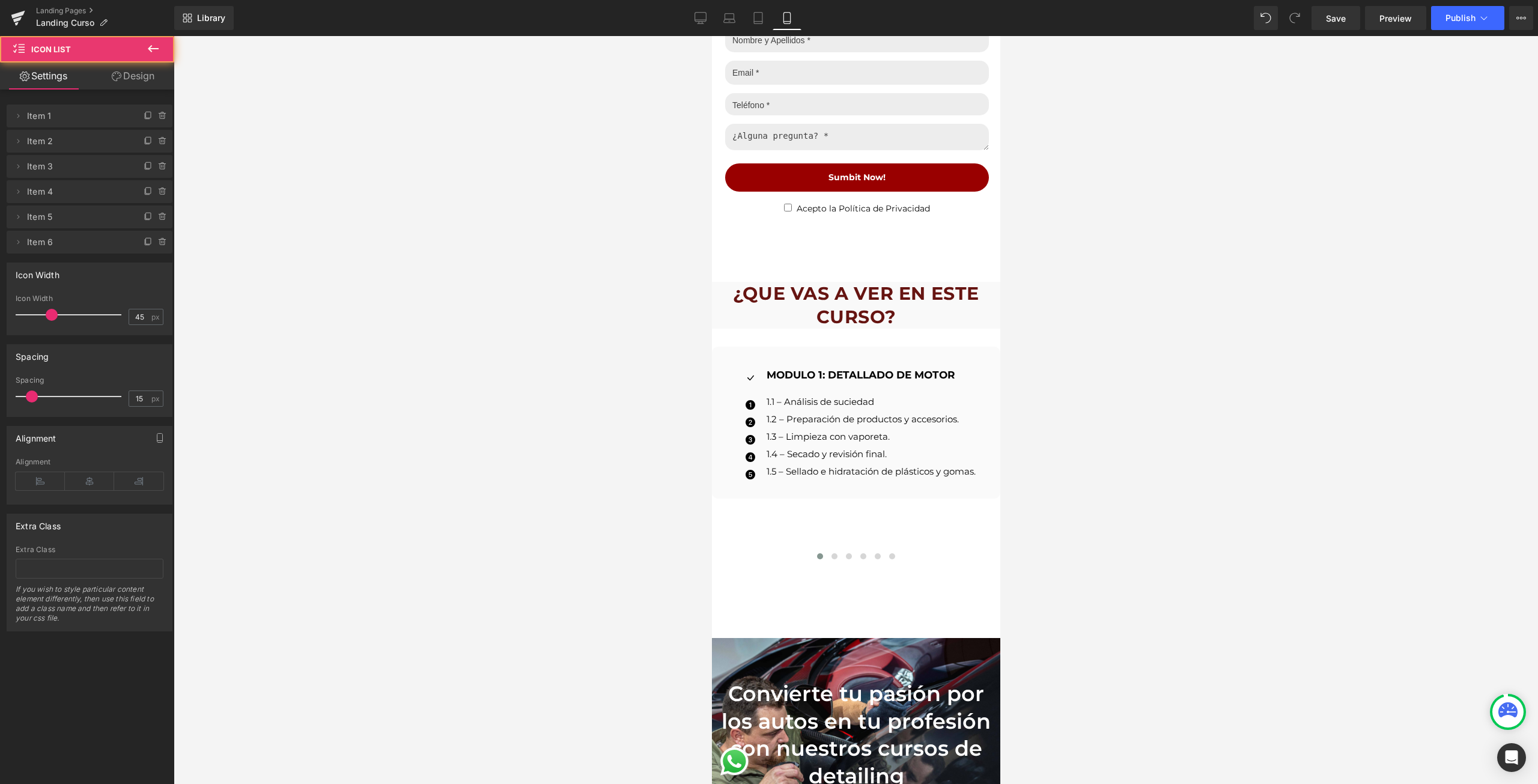
click at [917, 451] on ul "Icon MODULO 1: DETALLADO DE MOTOR Text Block Icon 1.1 – Análisis de suciedad Te…" at bounding box center [855, 428] width 239 height 114
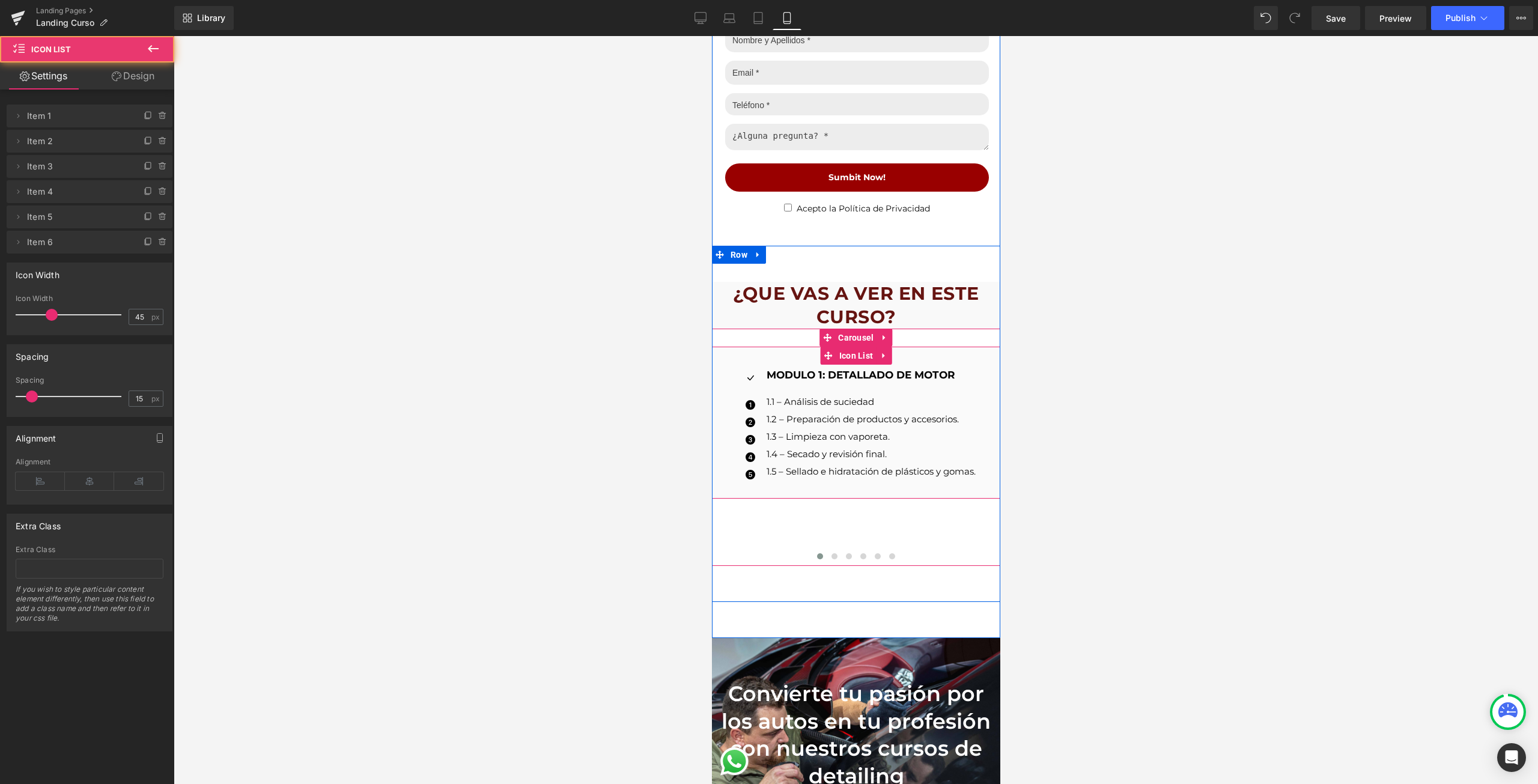
click at [939, 467] on p "1.5 – Sellado e hidratación de plásticos y gomas." at bounding box center [870, 471] width 209 height 9
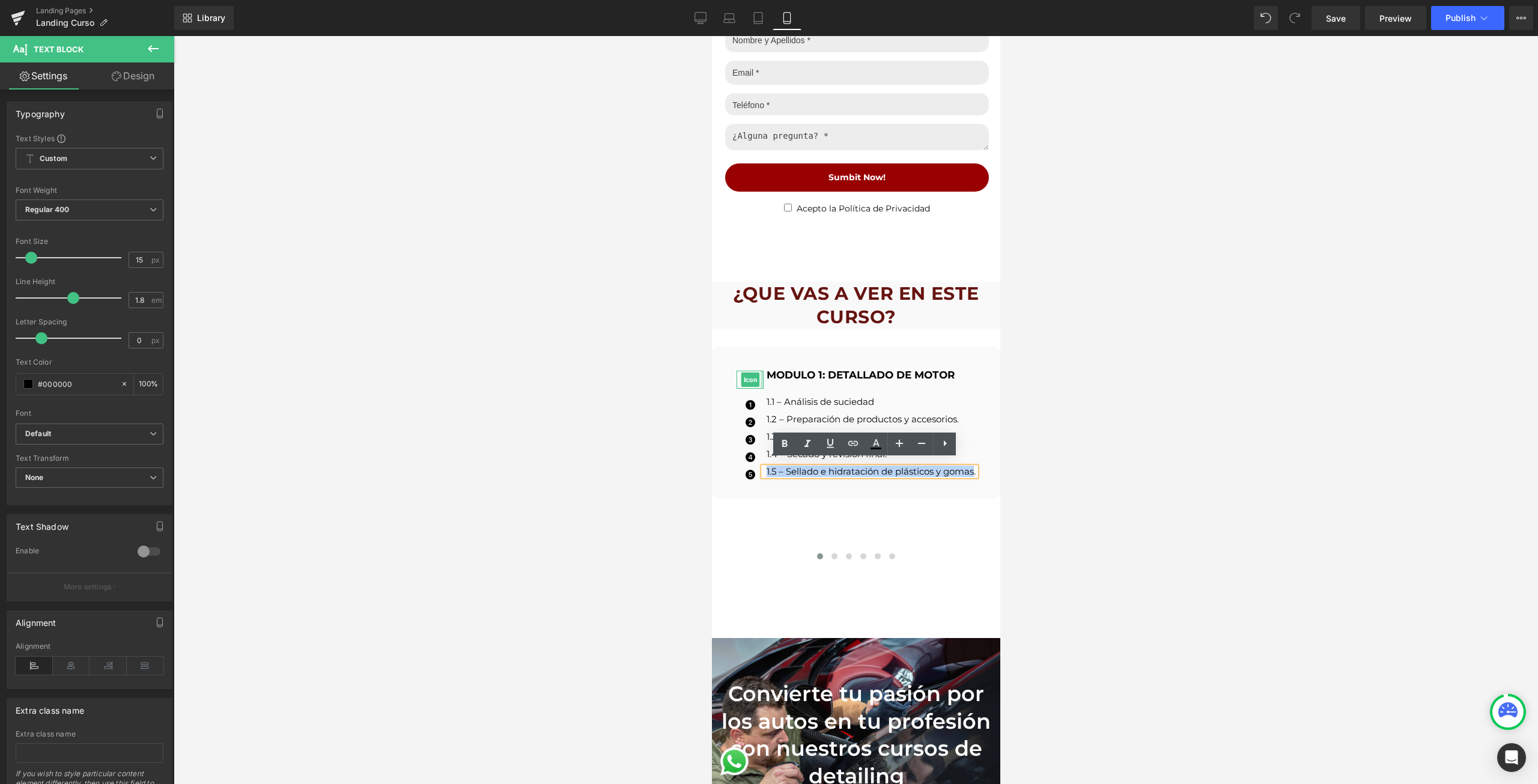
drag, startPoint x: 970, startPoint y: 463, endPoint x: 756, endPoint y: 381, distance: 229.2
click at [756, 381] on ul "Icon MODULO 1: DETALLADO DE MOTOR Text Block Icon 1.1 – Análisis de suciedad Te…" at bounding box center [855, 428] width 239 height 114
click at [27, 256] on span at bounding box center [29, 257] width 12 height 12
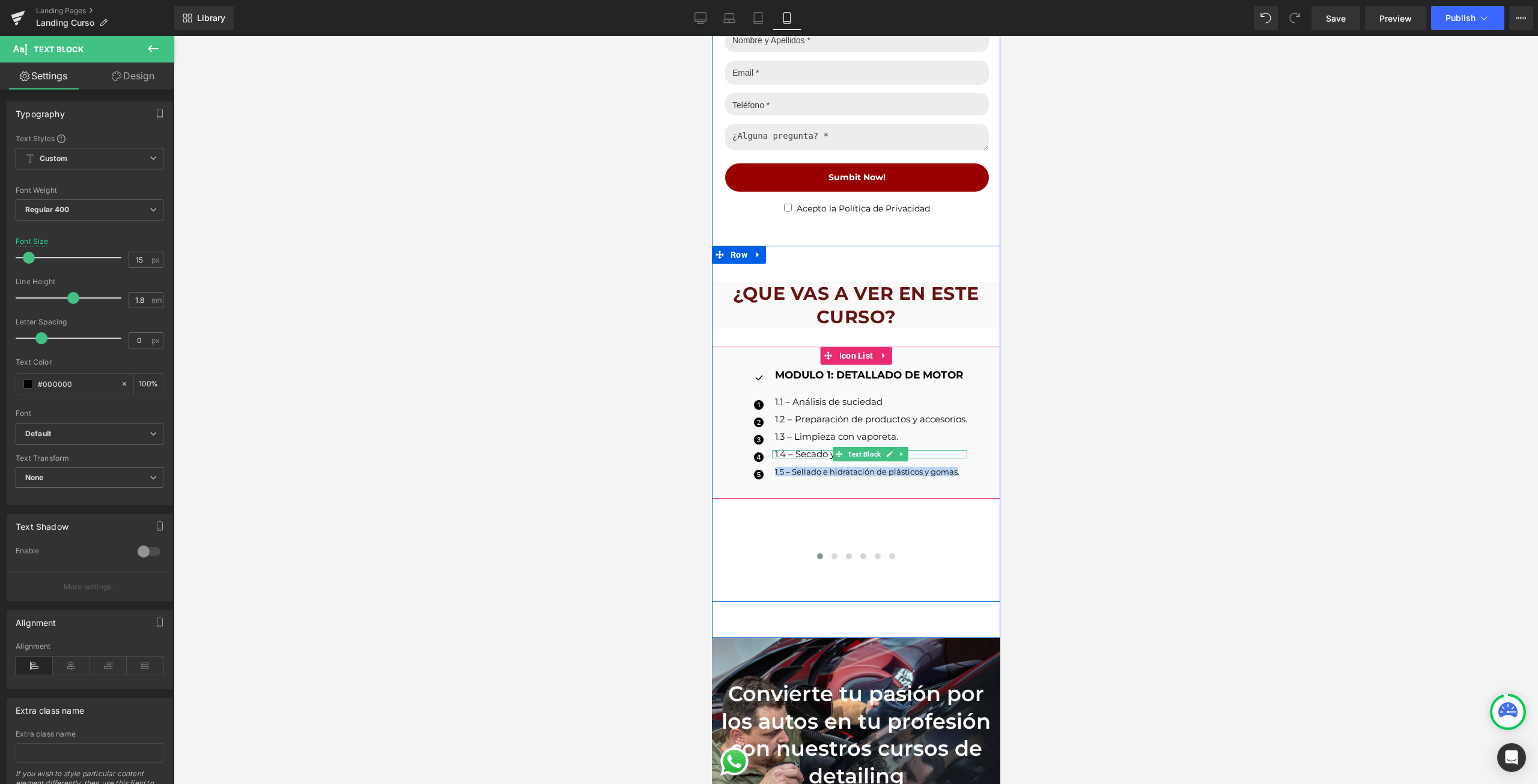
click at [802, 450] on p "1.4 – Secado y revisión final." at bounding box center [870, 454] width 192 height 9
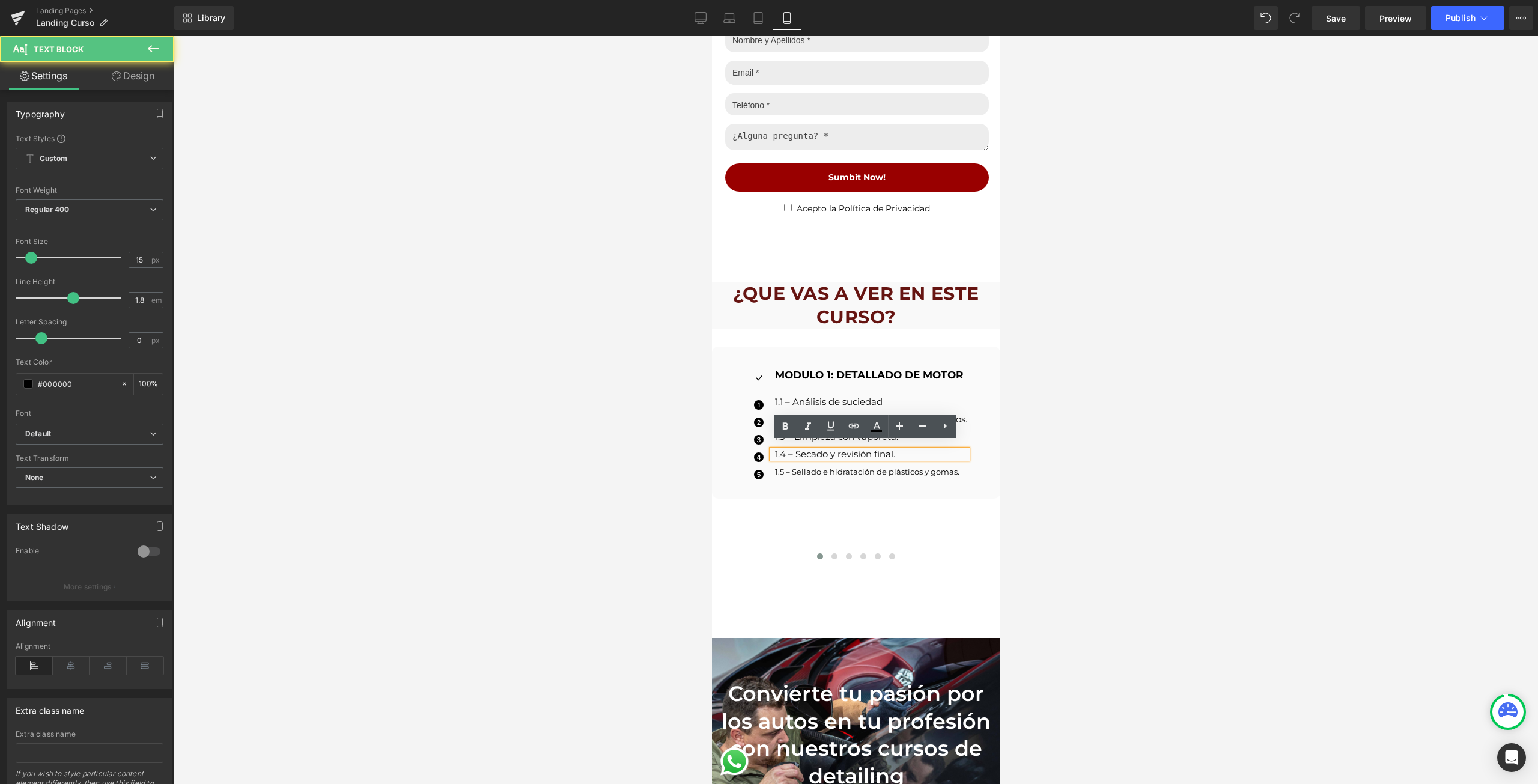
click at [802, 450] on p "1.4 – Secado y revisión final." at bounding box center [870, 454] width 192 height 9
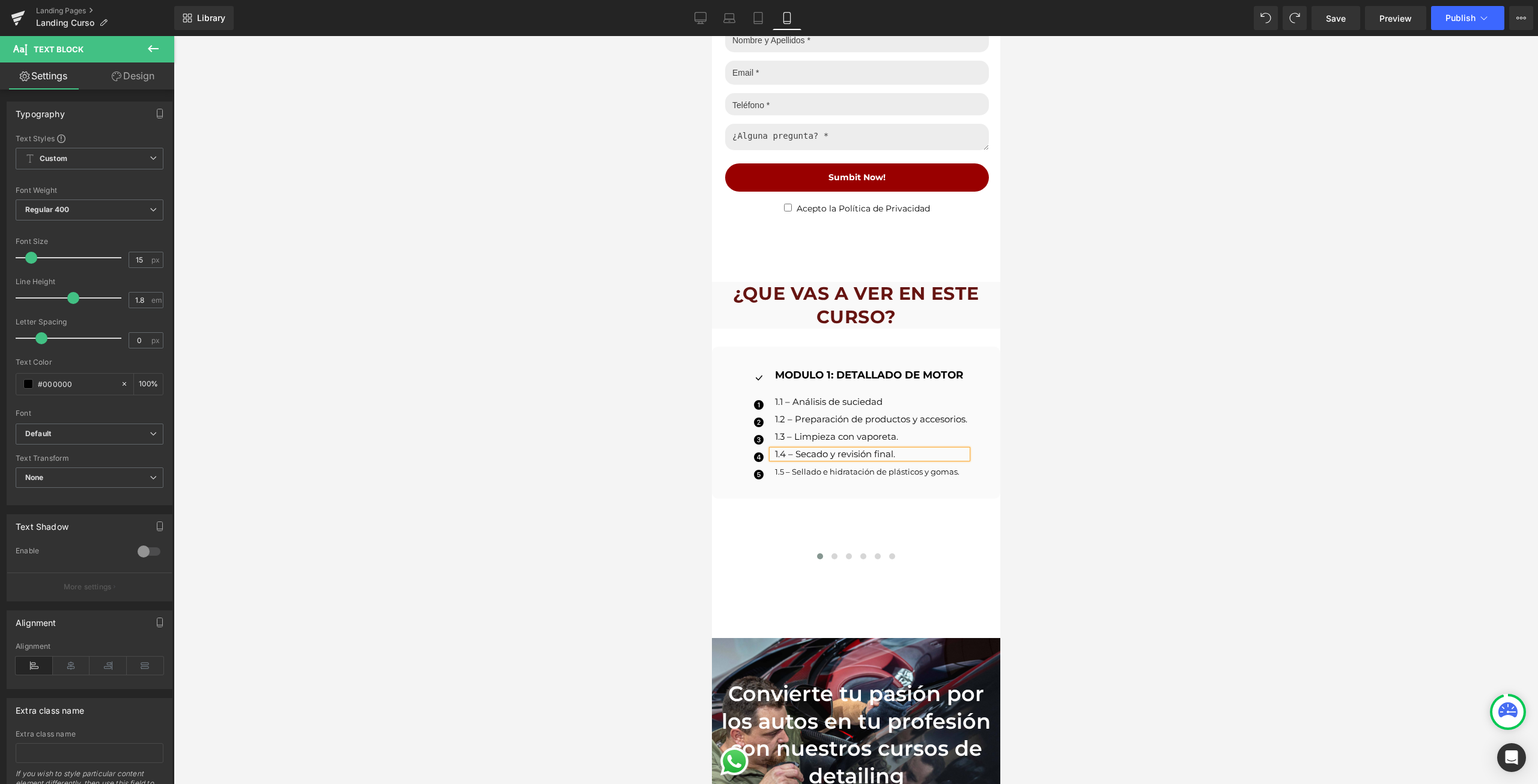
click at [711, 36] on div at bounding box center [711, 36] width 0 height 0
click at [774, 441] on link at bounding box center [785, 444] width 23 height 23
click at [772, 450] on div at bounding box center [773, 454] width 3 height 9
click at [772, 450] on div "1.4 – Secado y revisión final." at bounding box center [869, 454] width 195 height 9
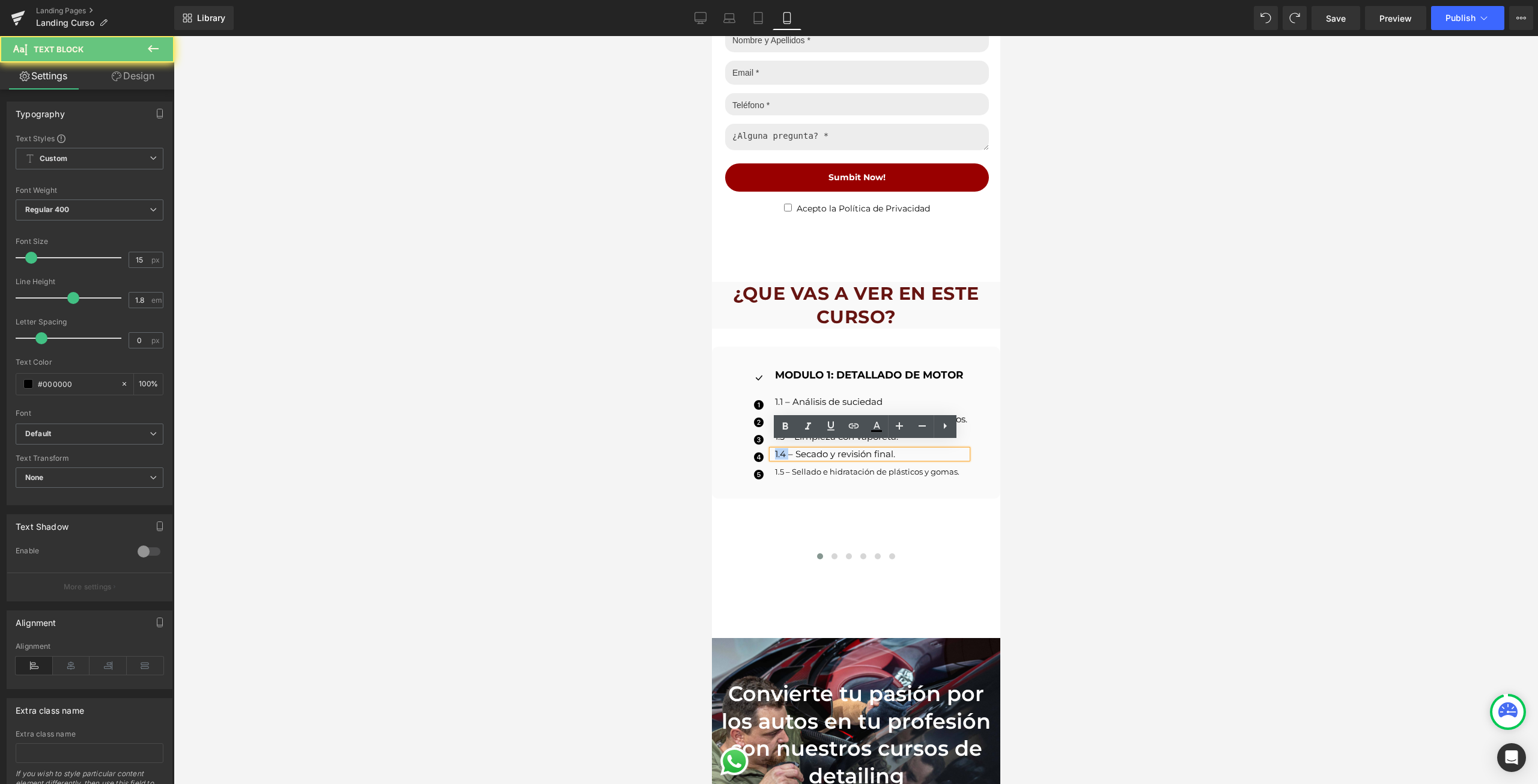
click at [778, 450] on p "1.4 – Secado y revisión final." at bounding box center [870, 454] width 192 height 9
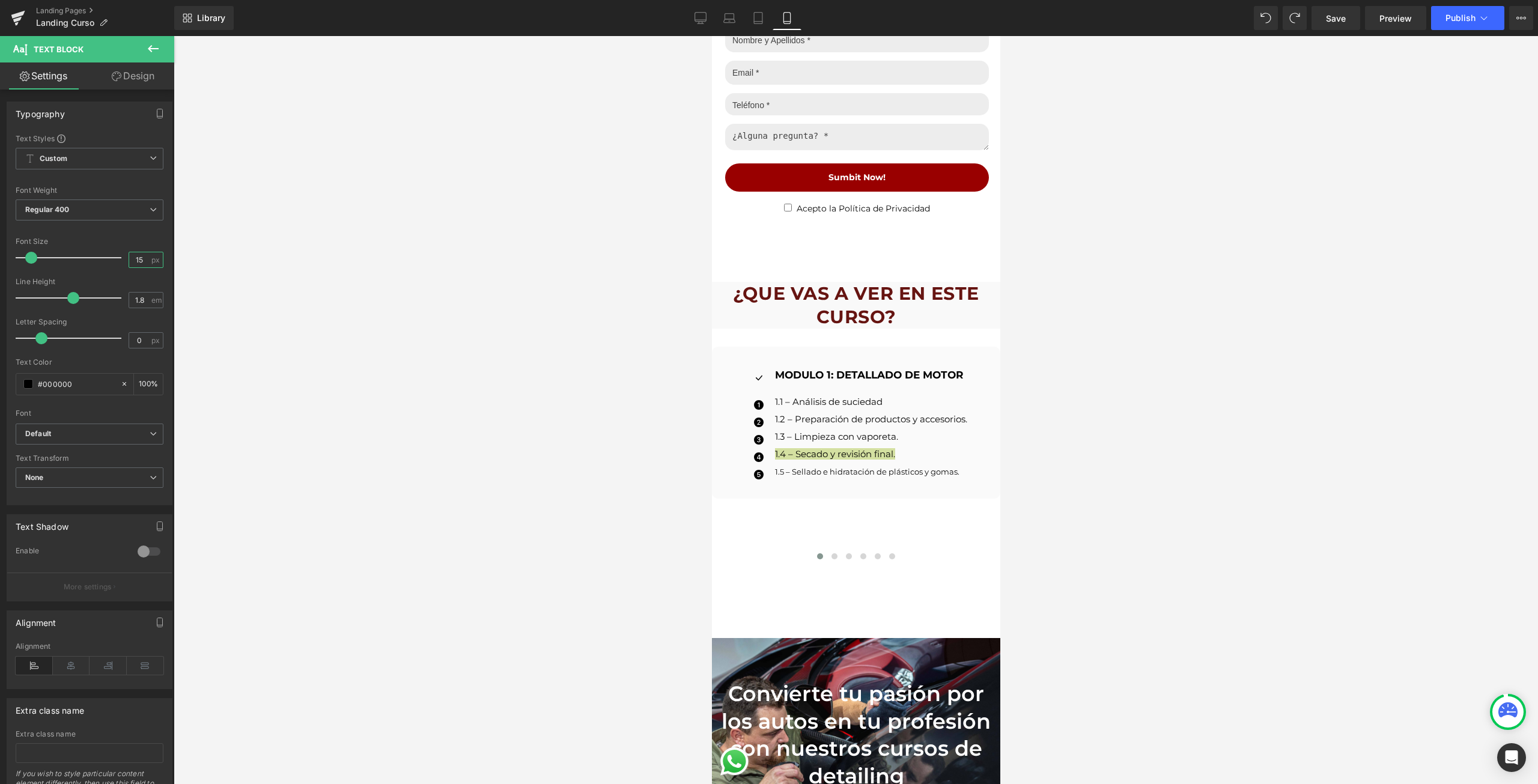
click at [136, 262] on input "15" at bounding box center [139, 259] width 21 height 15
click at [136, 261] on input "15" at bounding box center [139, 259] width 21 height 15
click at [140, 261] on input "15" at bounding box center [139, 259] width 21 height 15
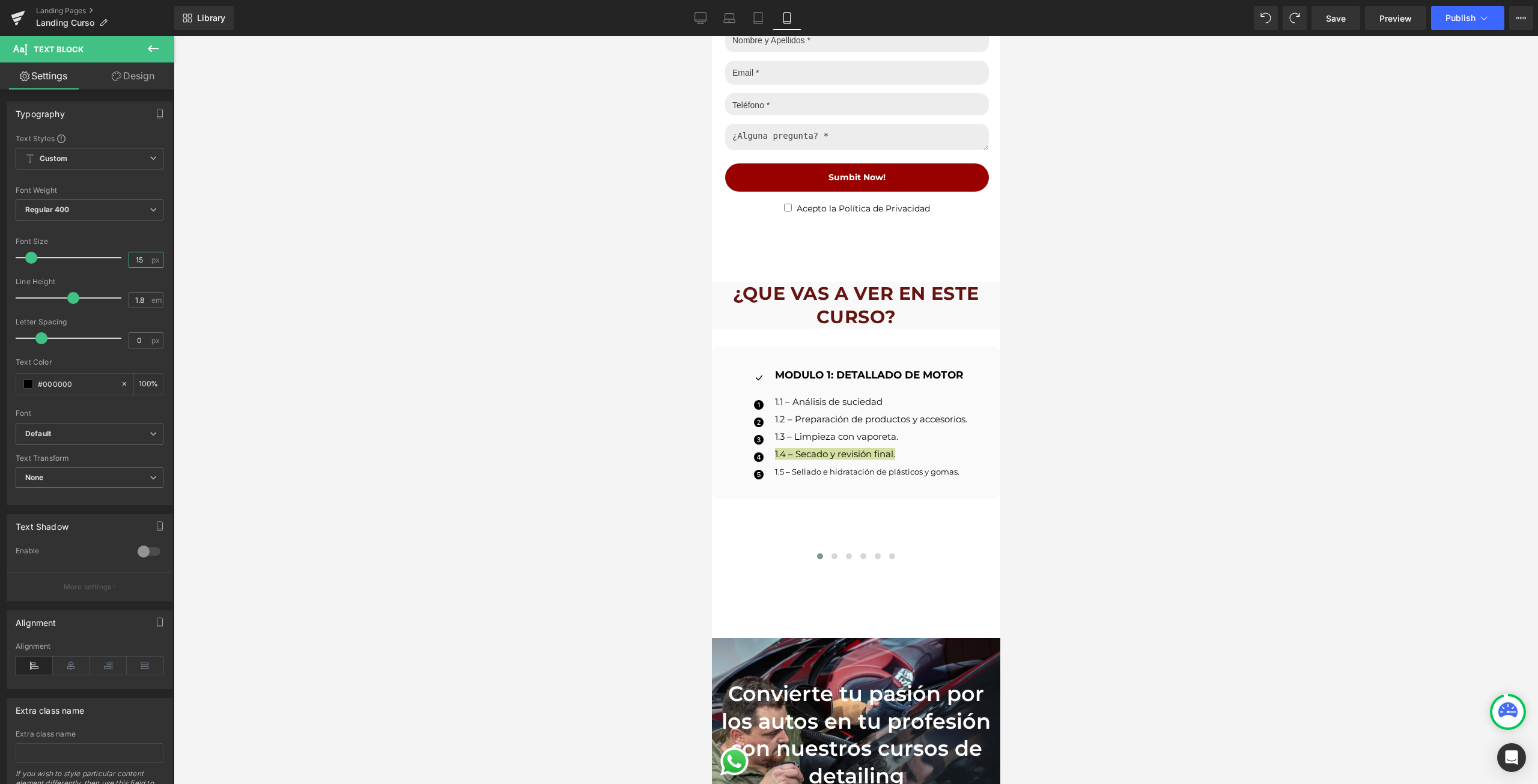
drag, startPoint x: 140, startPoint y: 261, endPoint x: 127, endPoint y: 261, distance: 13.0
click at [129, 261] on input "15" at bounding box center [139, 259] width 21 height 15
type input "13"
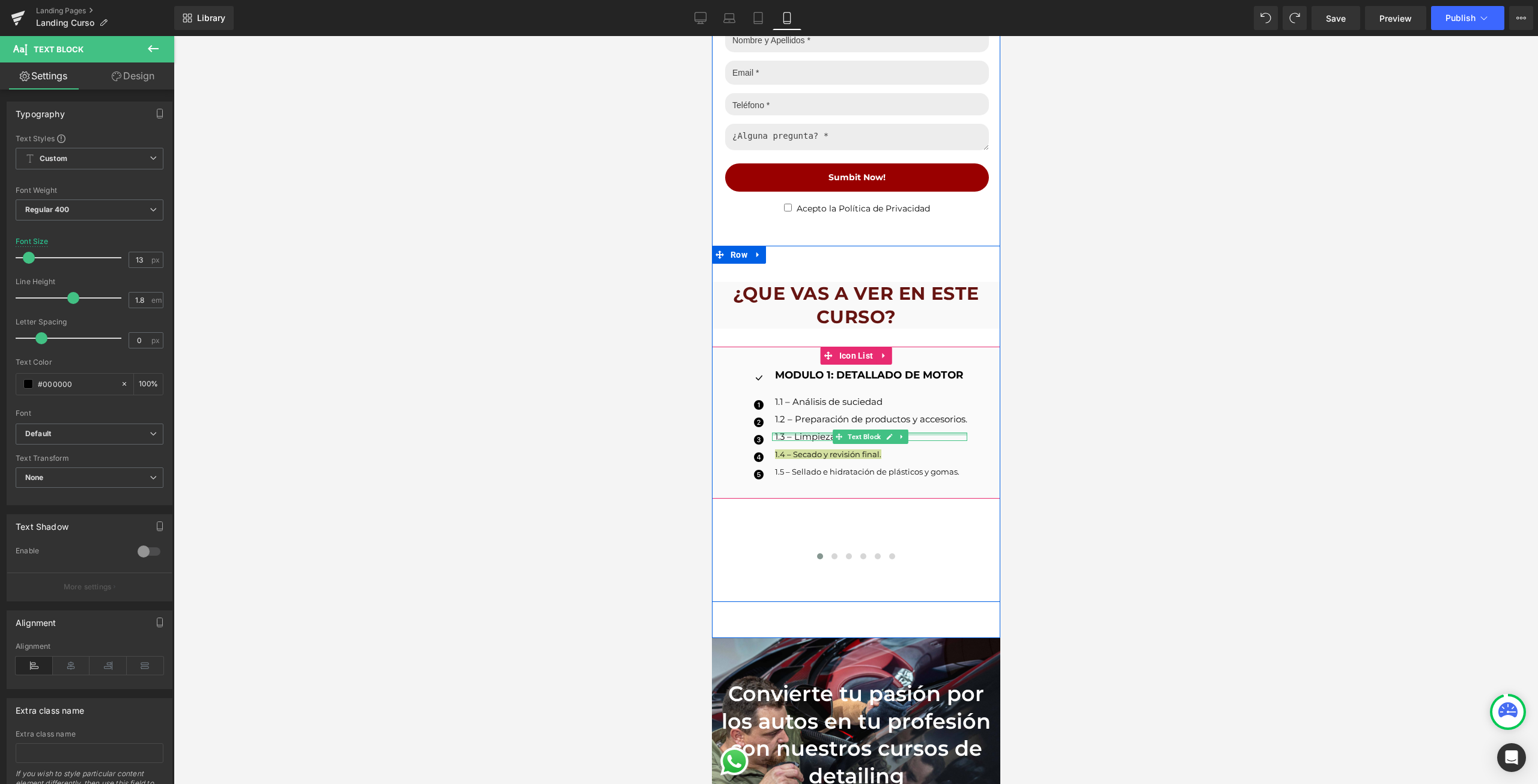
click at [801, 433] on div at bounding box center [869, 434] width 195 height 3
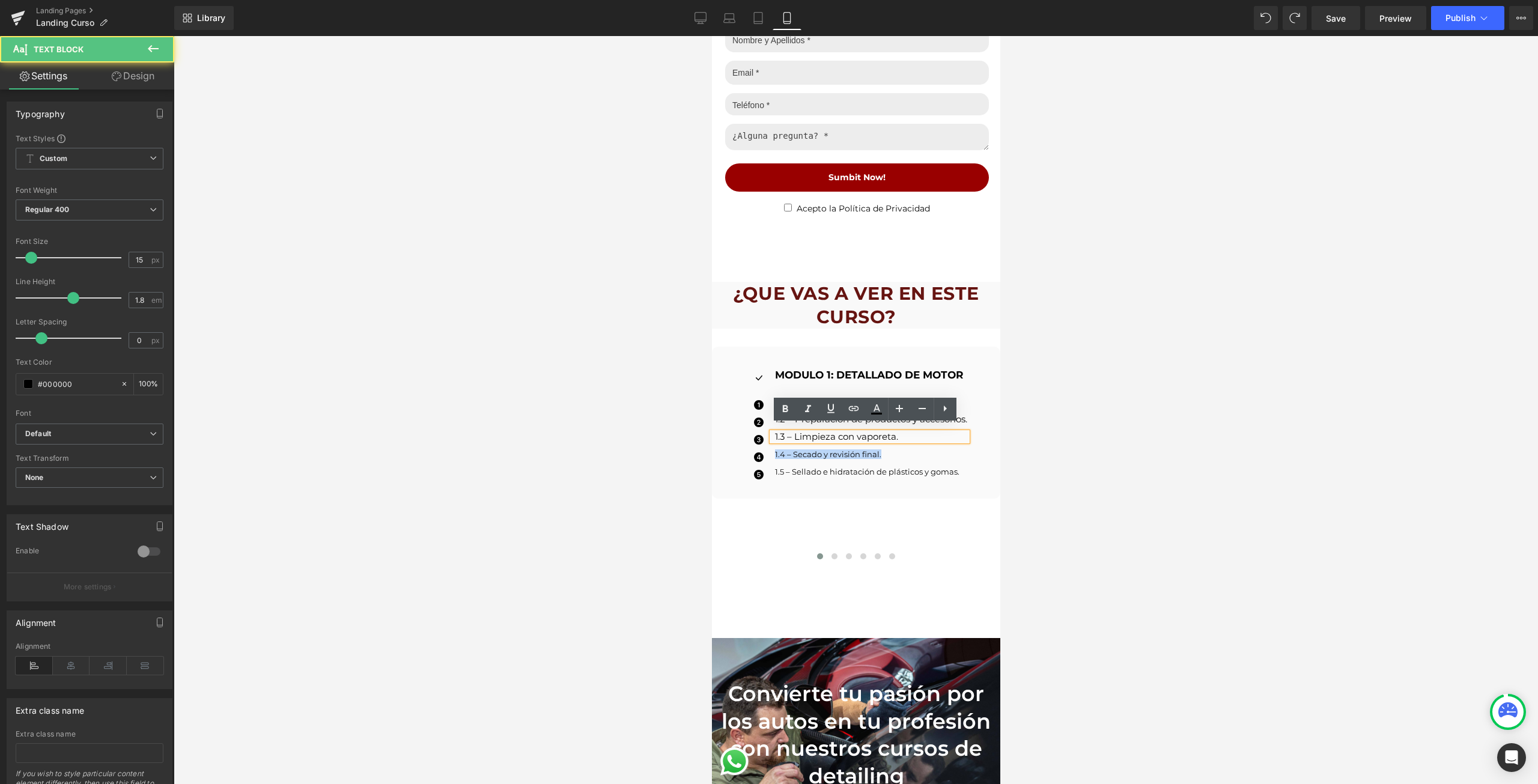
click at [801, 433] on p "1.3 – Limpieza con vaporeta." at bounding box center [870, 437] width 192 height 9
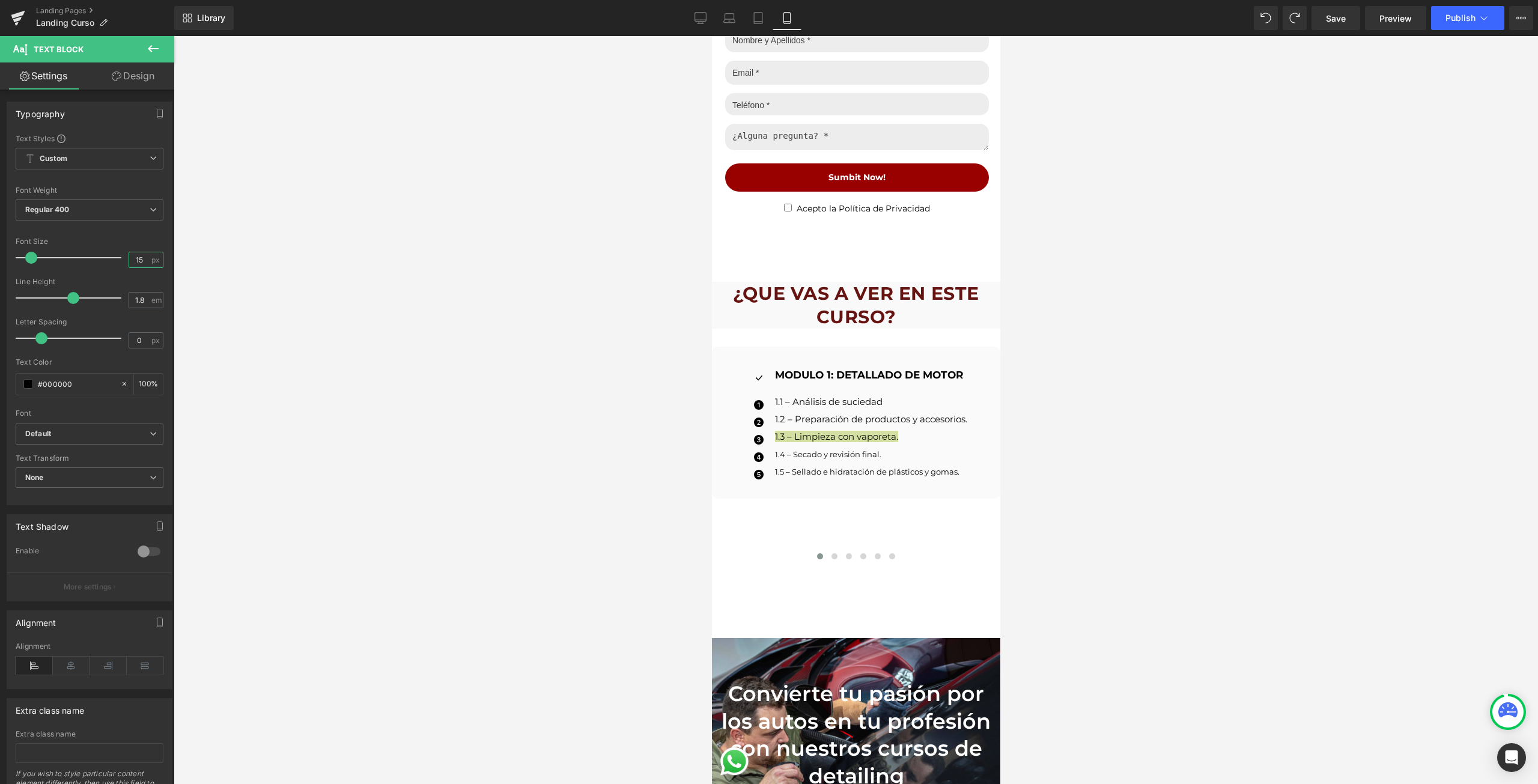
click at [139, 260] on input "15" at bounding box center [139, 259] width 21 height 15
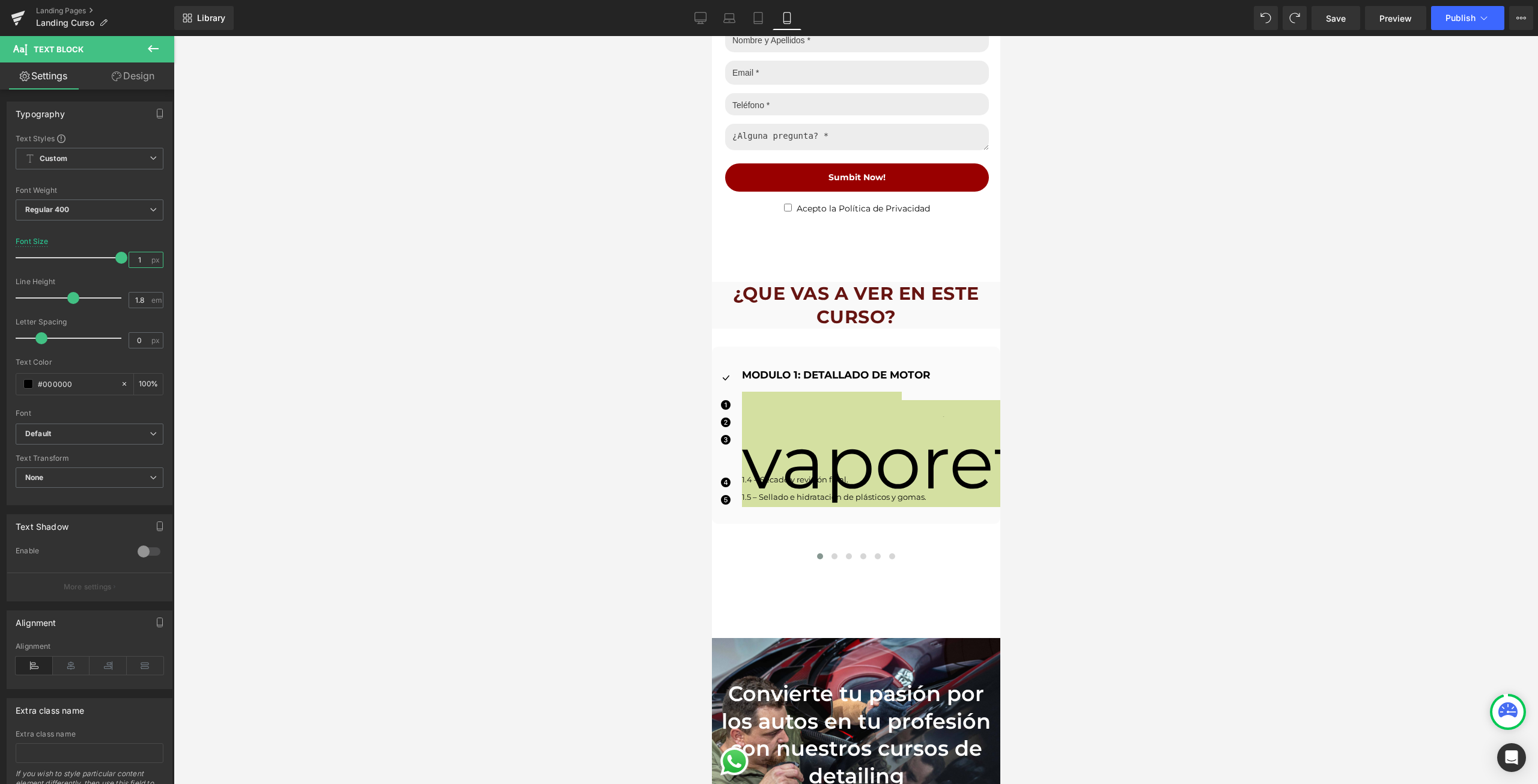
type input "13"
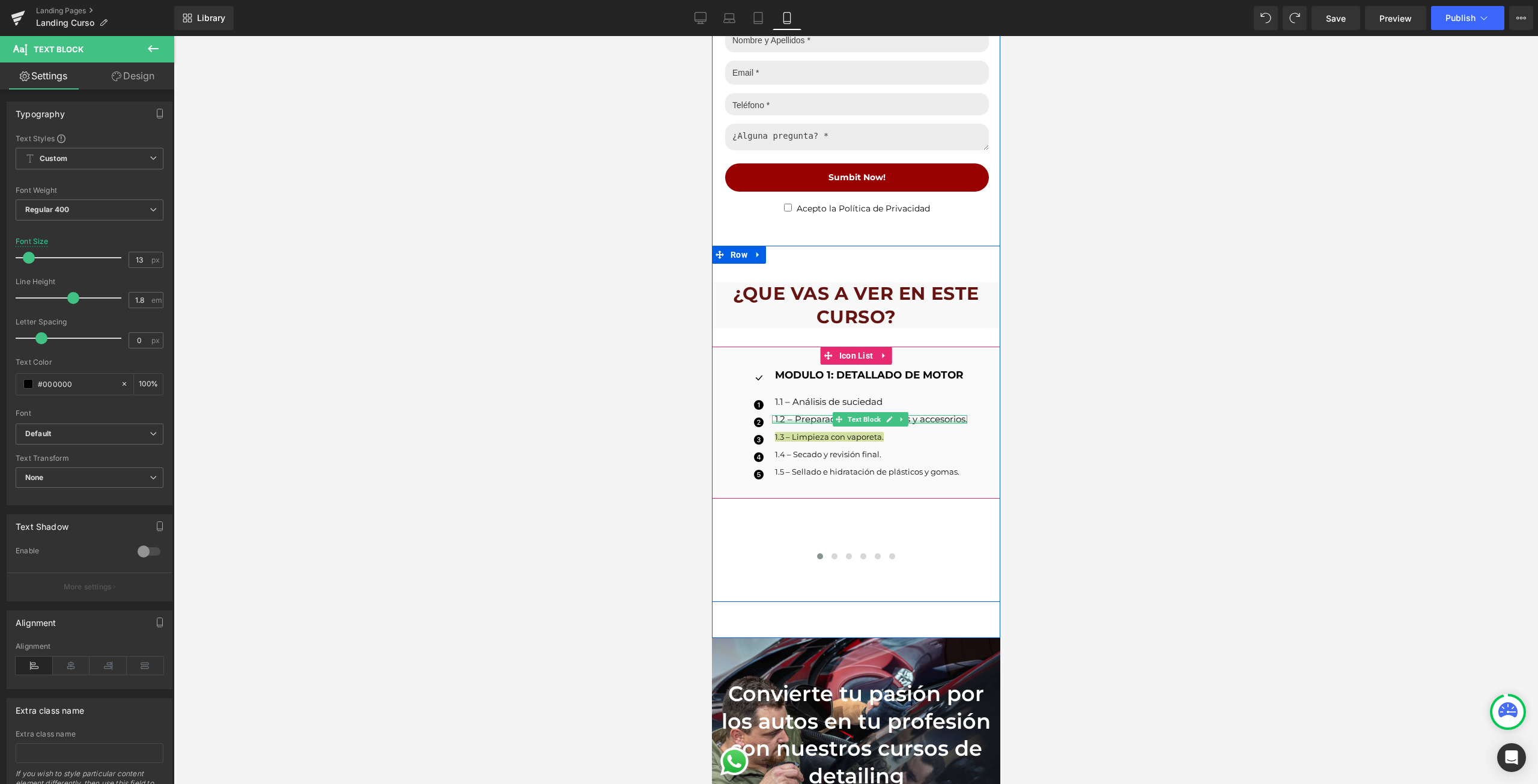
click at [913, 421] on div at bounding box center [869, 422] width 195 height 3
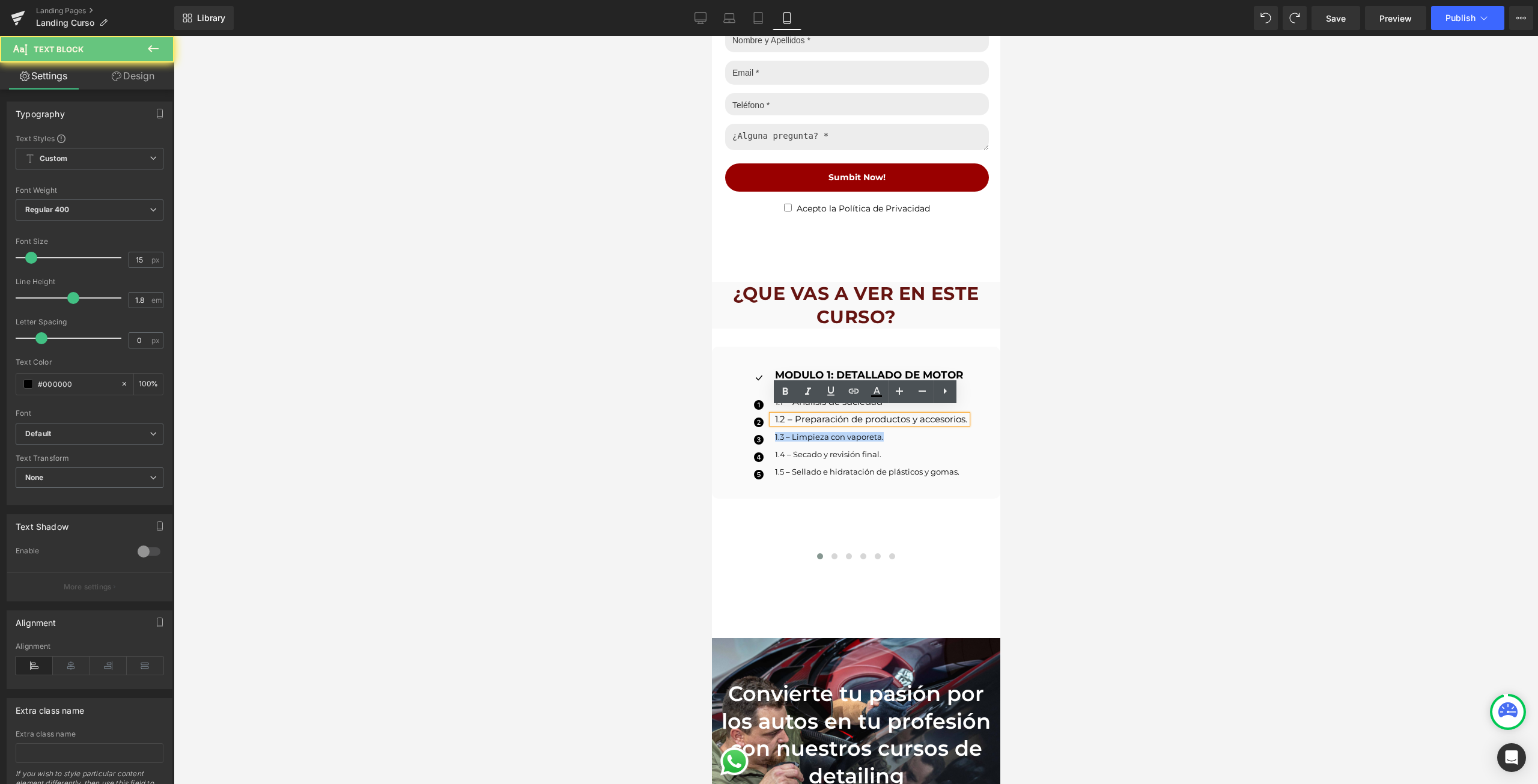
click at [913, 415] on p "1.2 – Preparación de productos y accesorios." at bounding box center [870, 419] width 192 height 9
click at [914, 415] on p "1.2 – Preparación de productos y accesorios." at bounding box center [870, 419] width 192 height 9
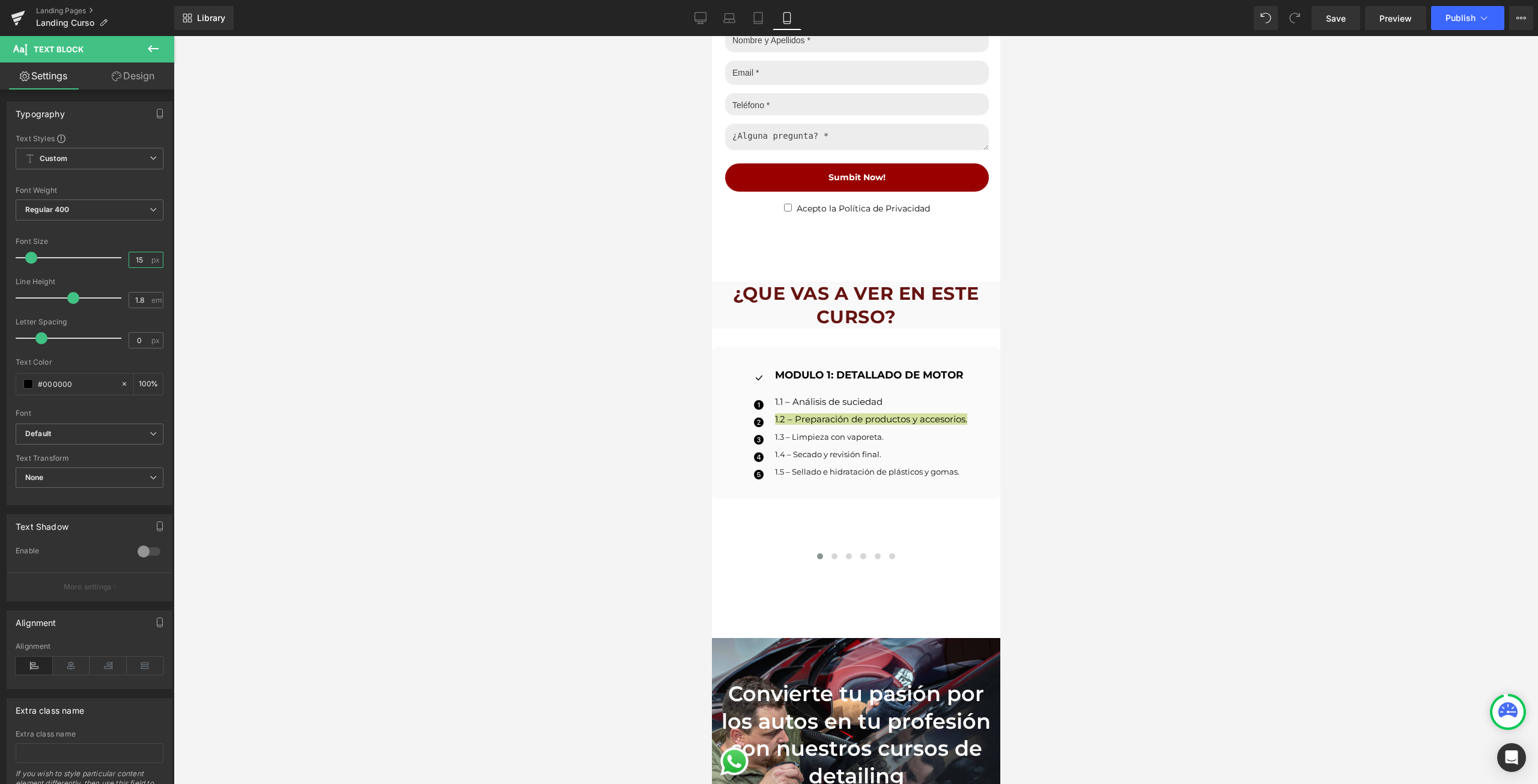
click at [135, 255] on input "15" at bounding box center [139, 259] width 21 height 15
type input "13"
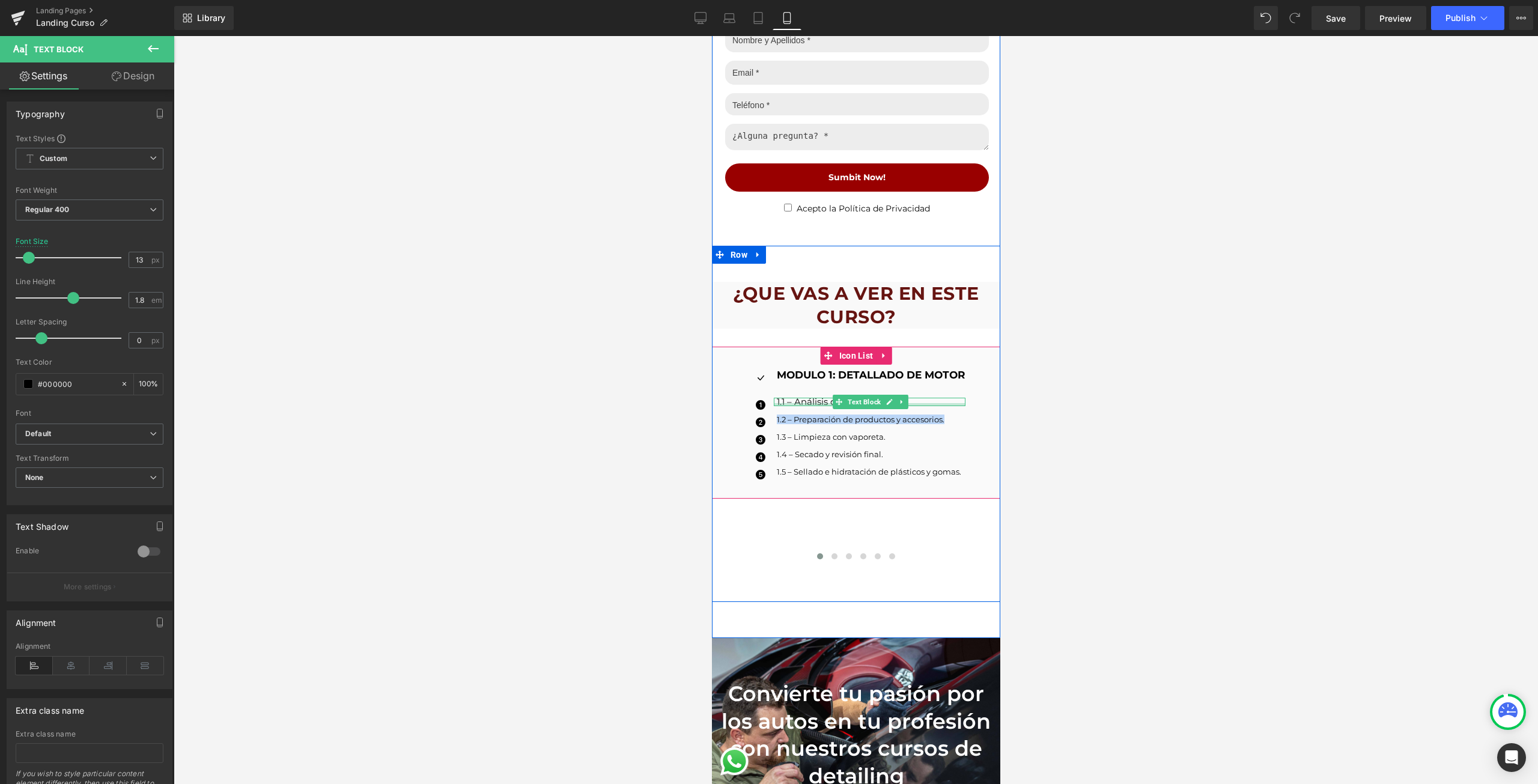
click at [807, 398] on p "1.1 – Análisis de suciedad" at bounding box center [871, 402] width 189 height 9
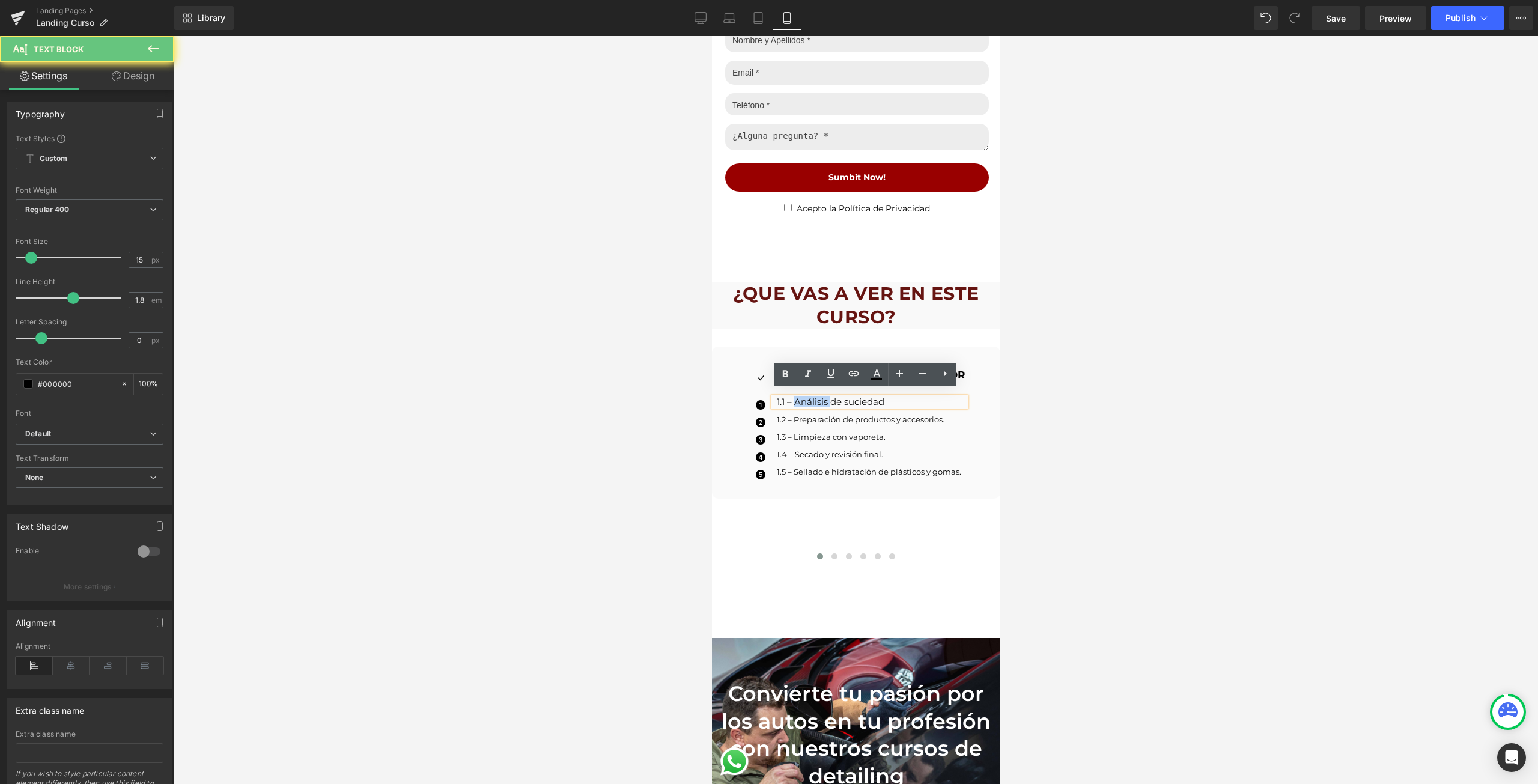
click at [807, 398] on p "1.1 – Análisis de suciedad" at bounding box center [871, 402] width 189 height 9
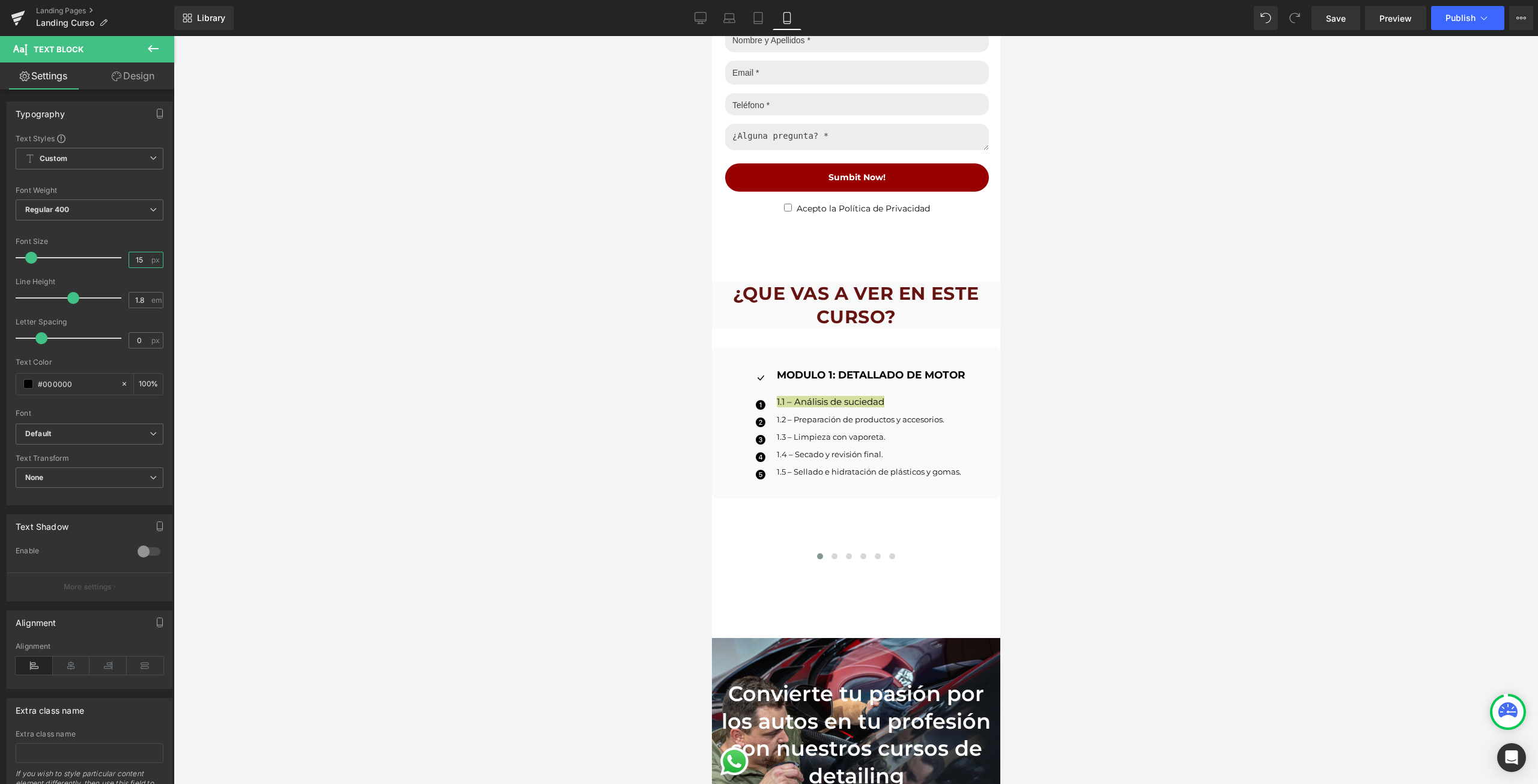
click at [137, 257] on input "15" at bounding box center [139, 259] width 21 height 15
type input "13"
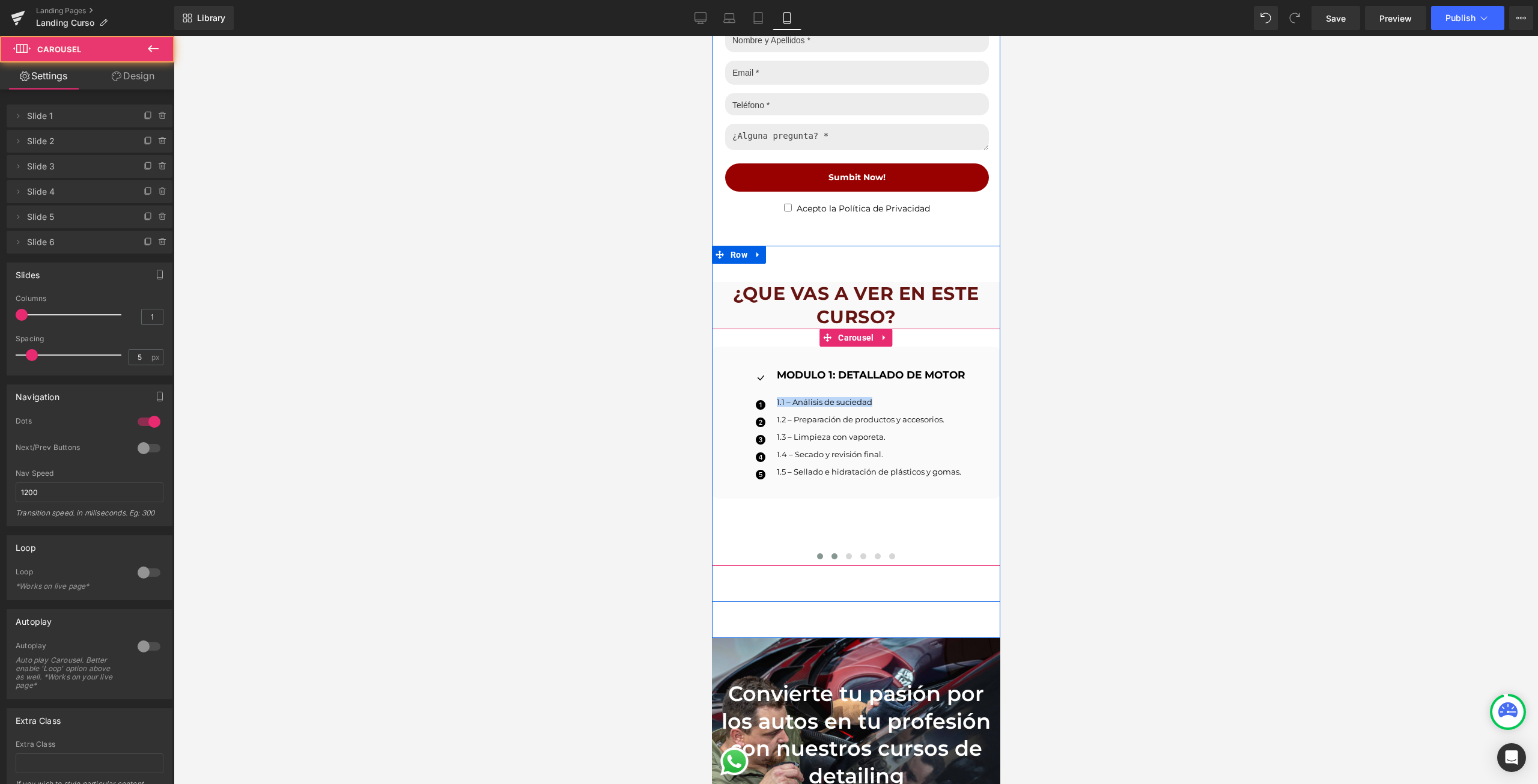
click at [831, 553] on span at bounding box center [834, 556] width 6 height 6
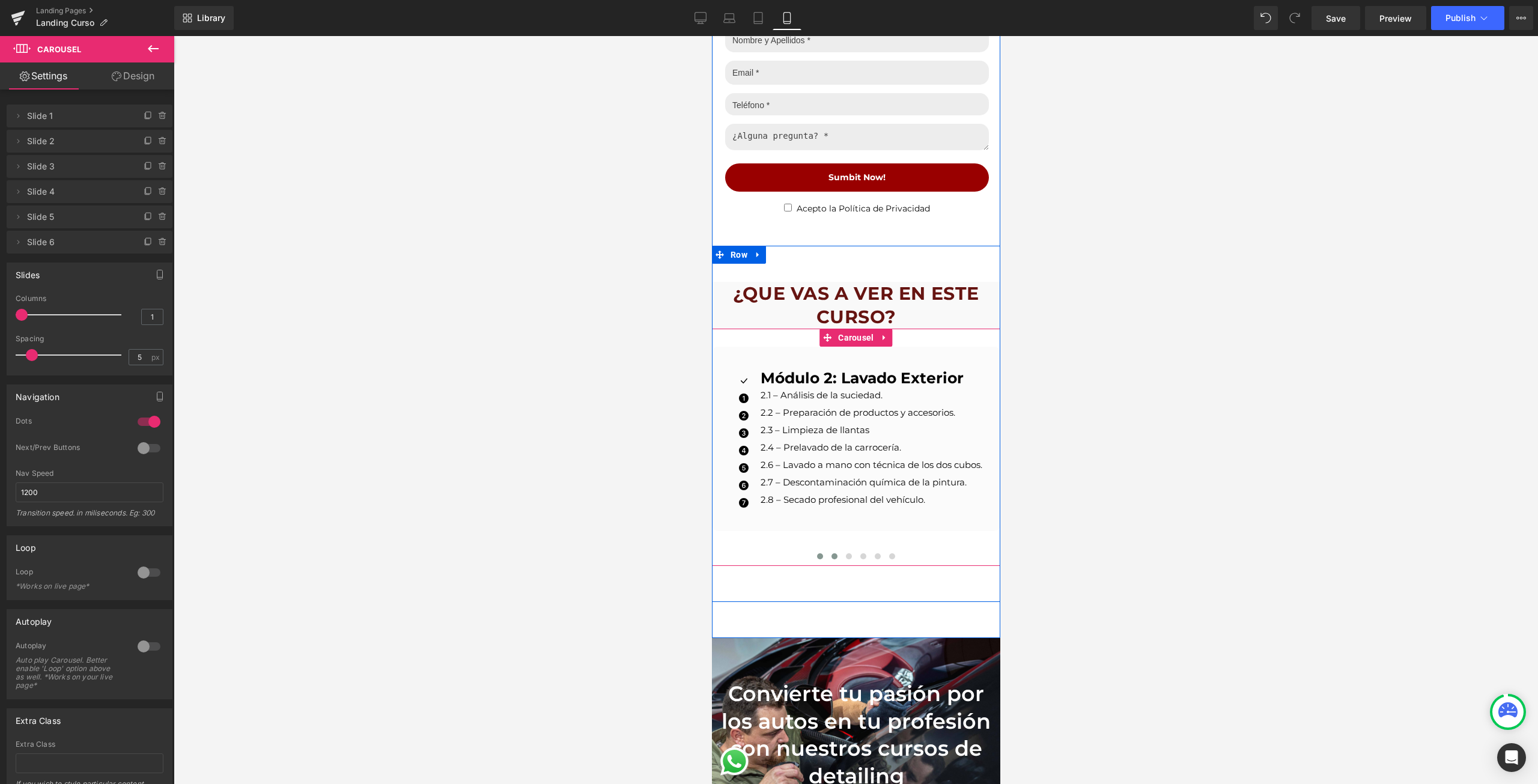
click at [819, 550] on button at bounding box center [819, 556] width 14 height 12
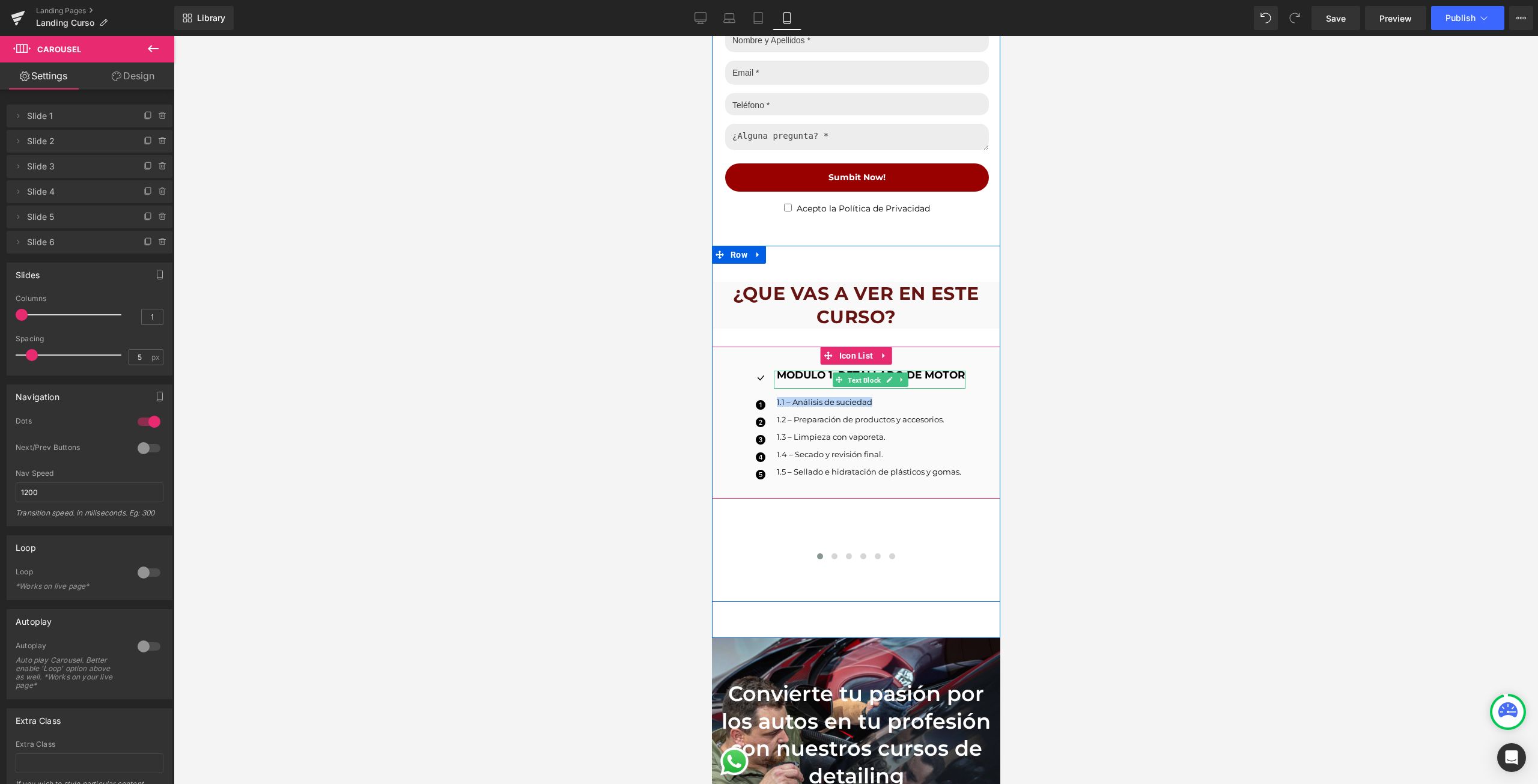
click at [867, 375] on span "Text Block" at bounding box center [863, 380] width 38 height 14
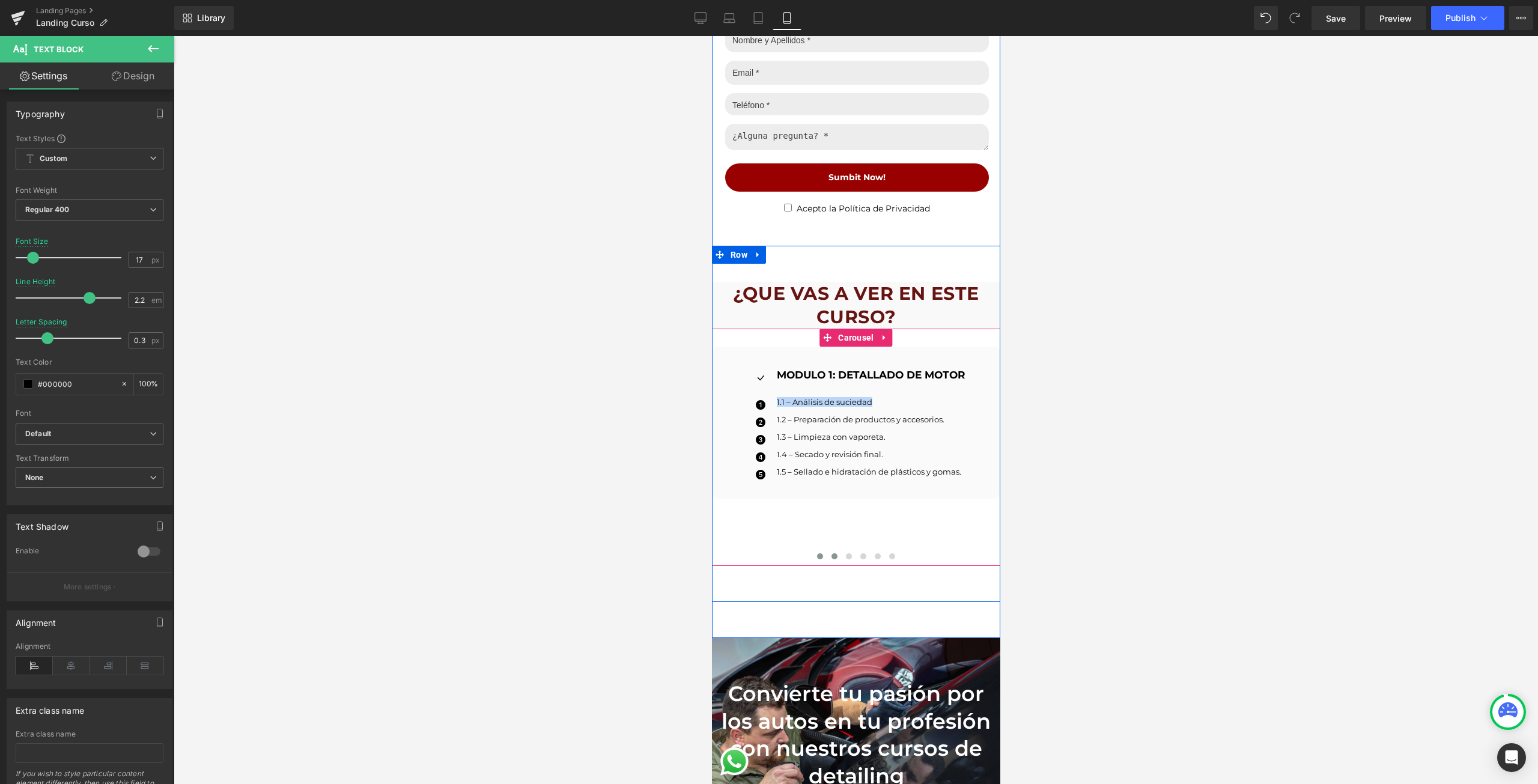
click at [827, 550] on button at bounding box center [834, 556] width 14 height 12
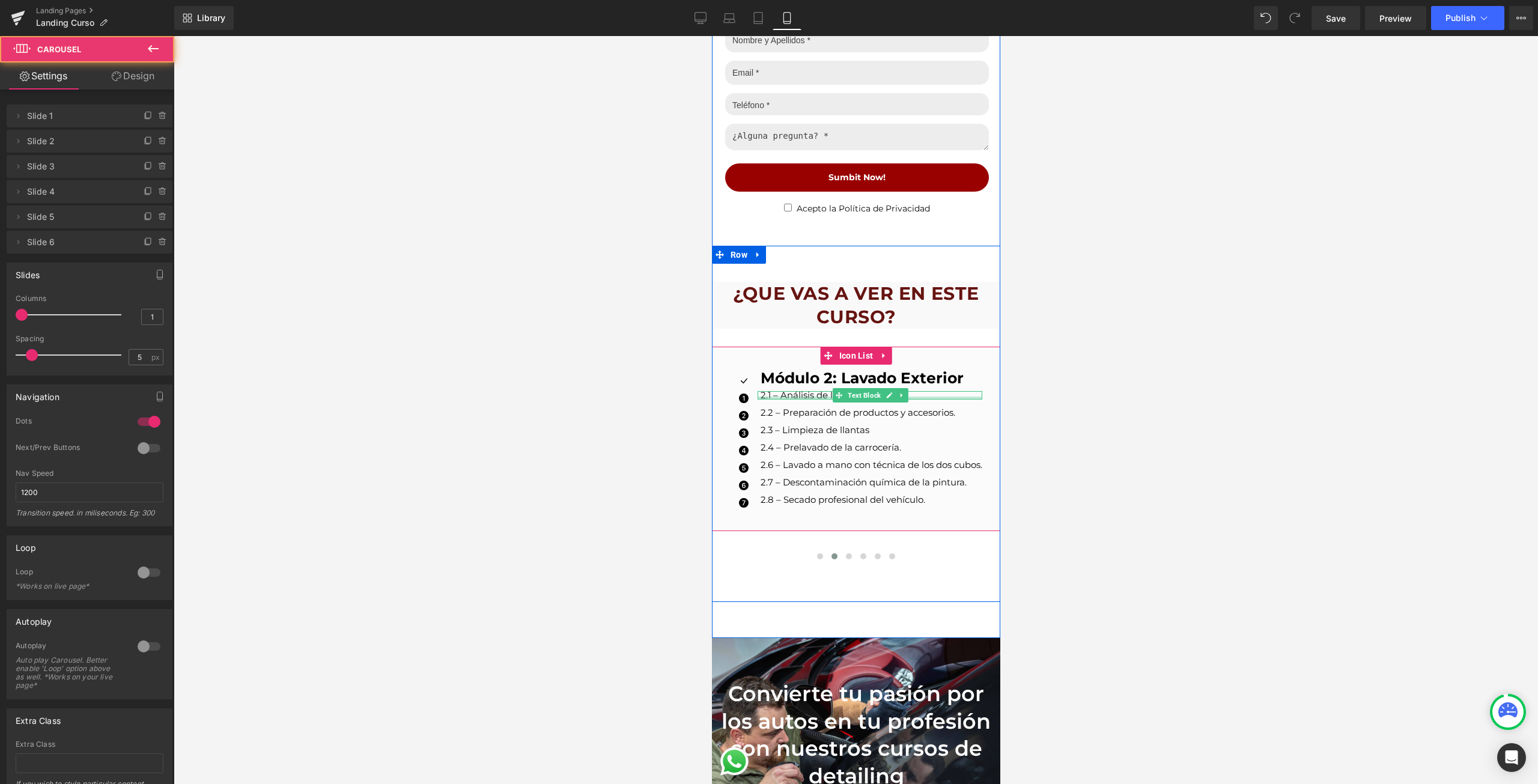
click at [806, 396] on div at bounding box center [869, 398] width 225 height 3
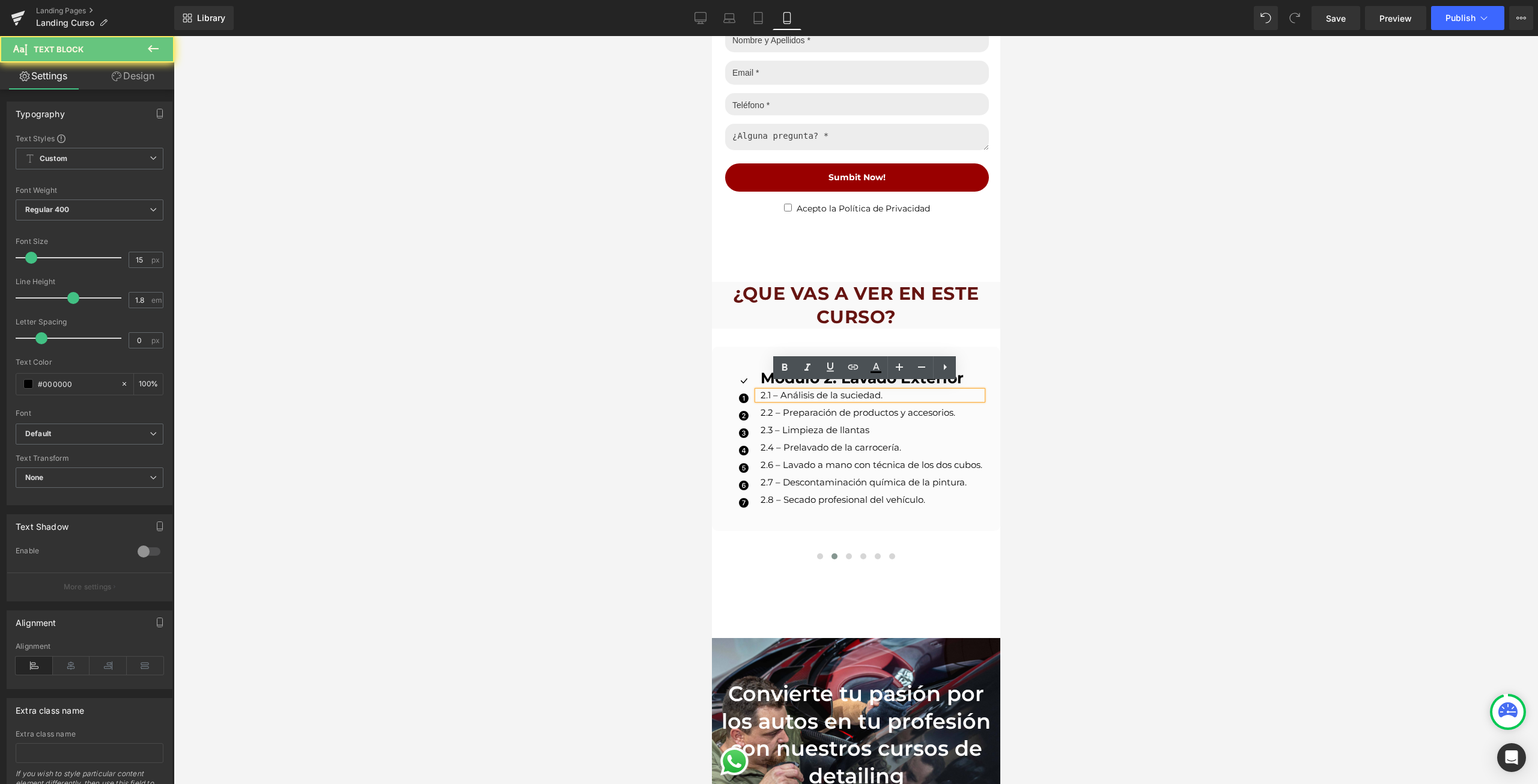
click at [806, 391] on p "2.1 – Análisis de la suciedad." at bounding box center [871, 396] width 221 height 9
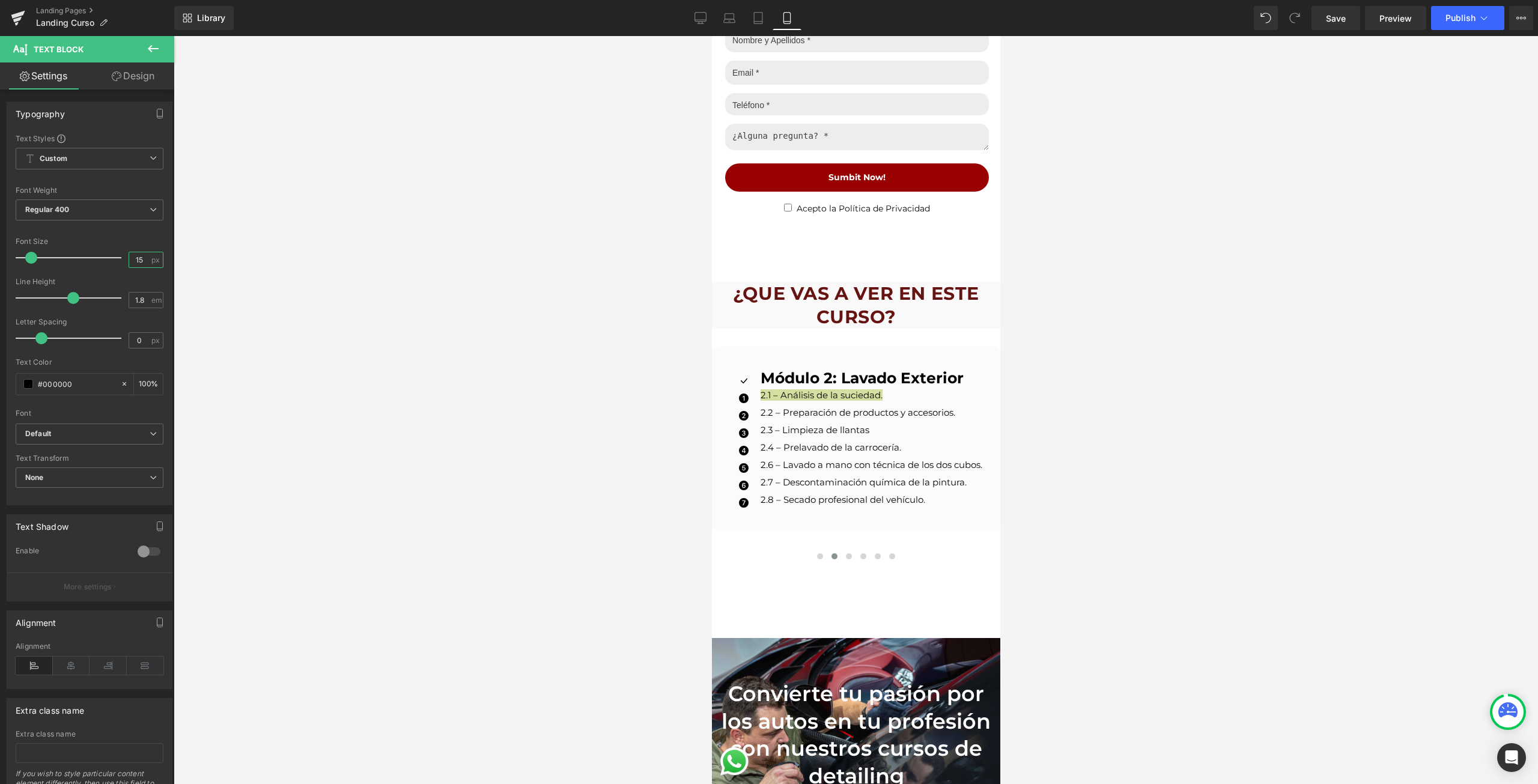
click at [144, 258] on input "15" at bounding box center [139, 259] width 21 height 15
type input "13"
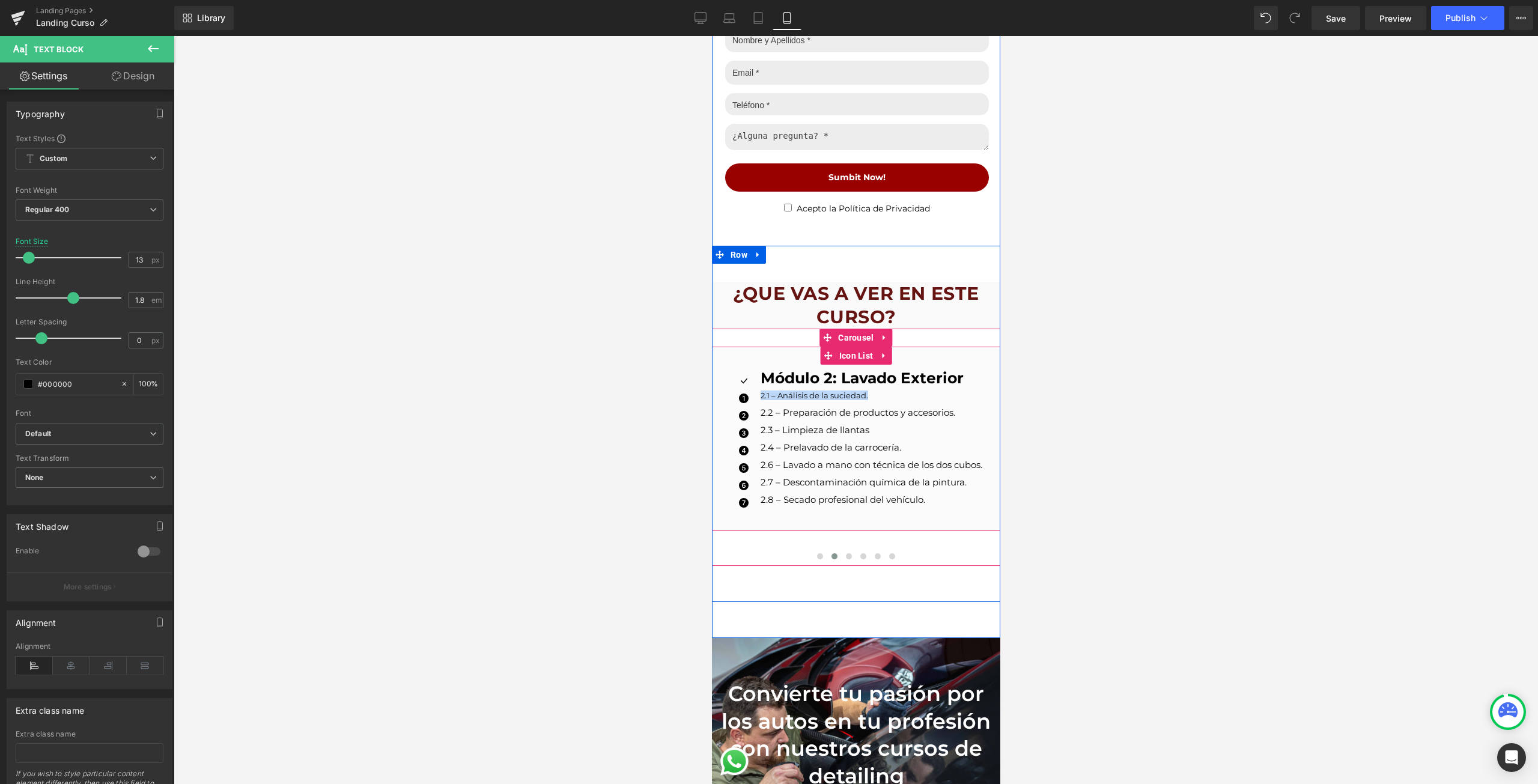
click at [792, 411] on p "2.2 – Preparación de productos y accesorios." at bounding box center [871, 413] width 221 height 9
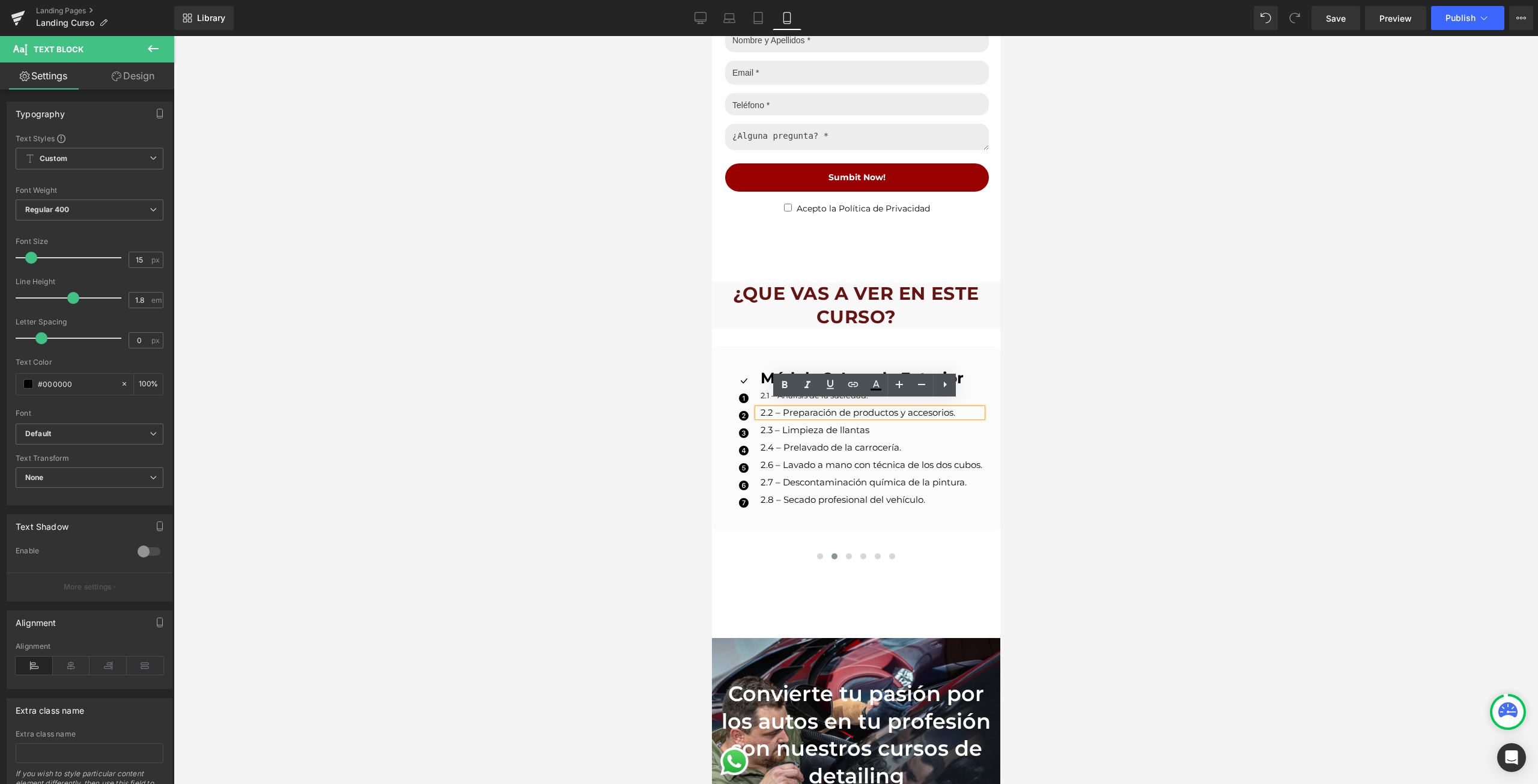
click at [711, 36] on div at bounding box center [711, 36] width 0 height 0
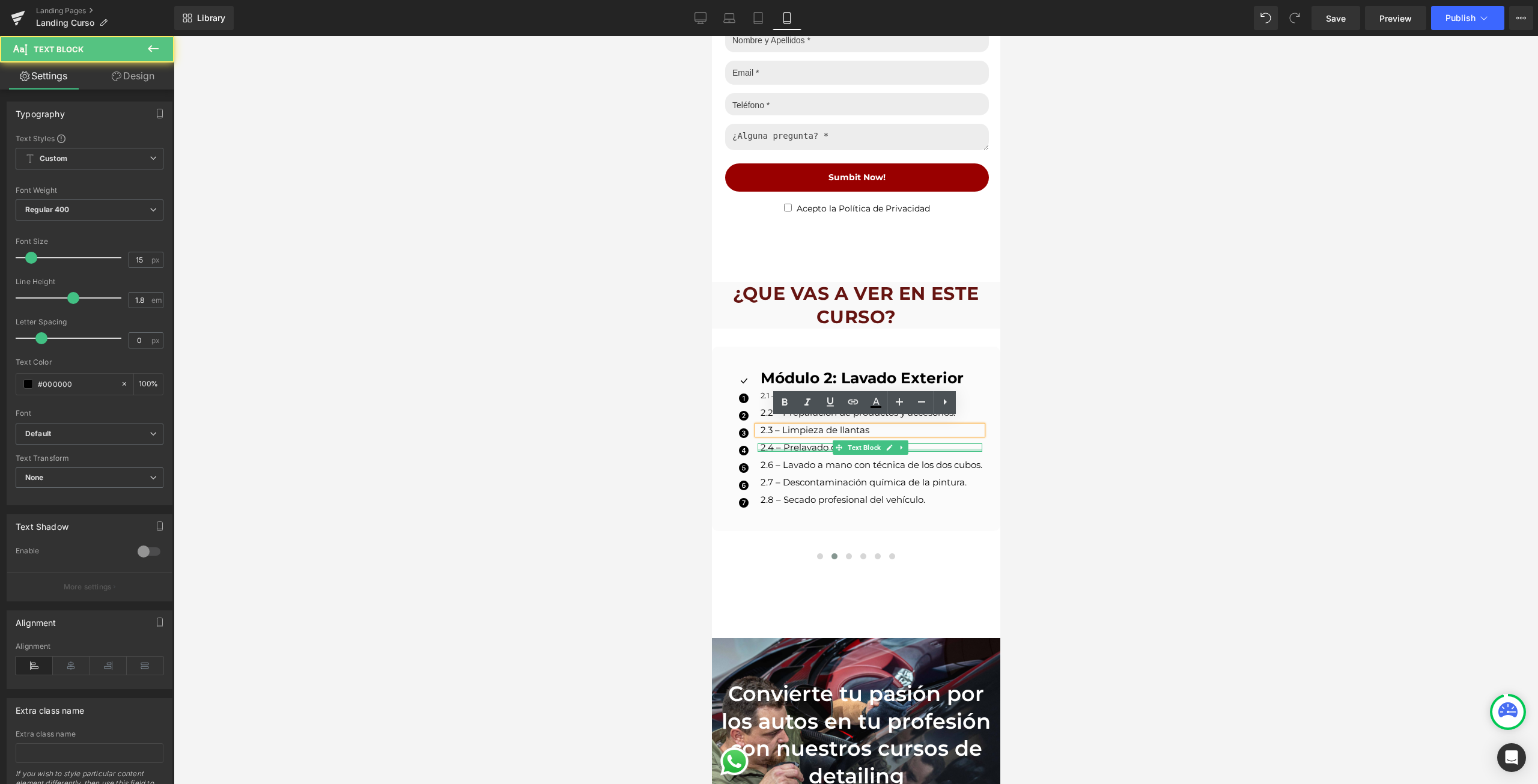
click at [757, 448] on div at bounding box center [869, 450] width 225 height 3
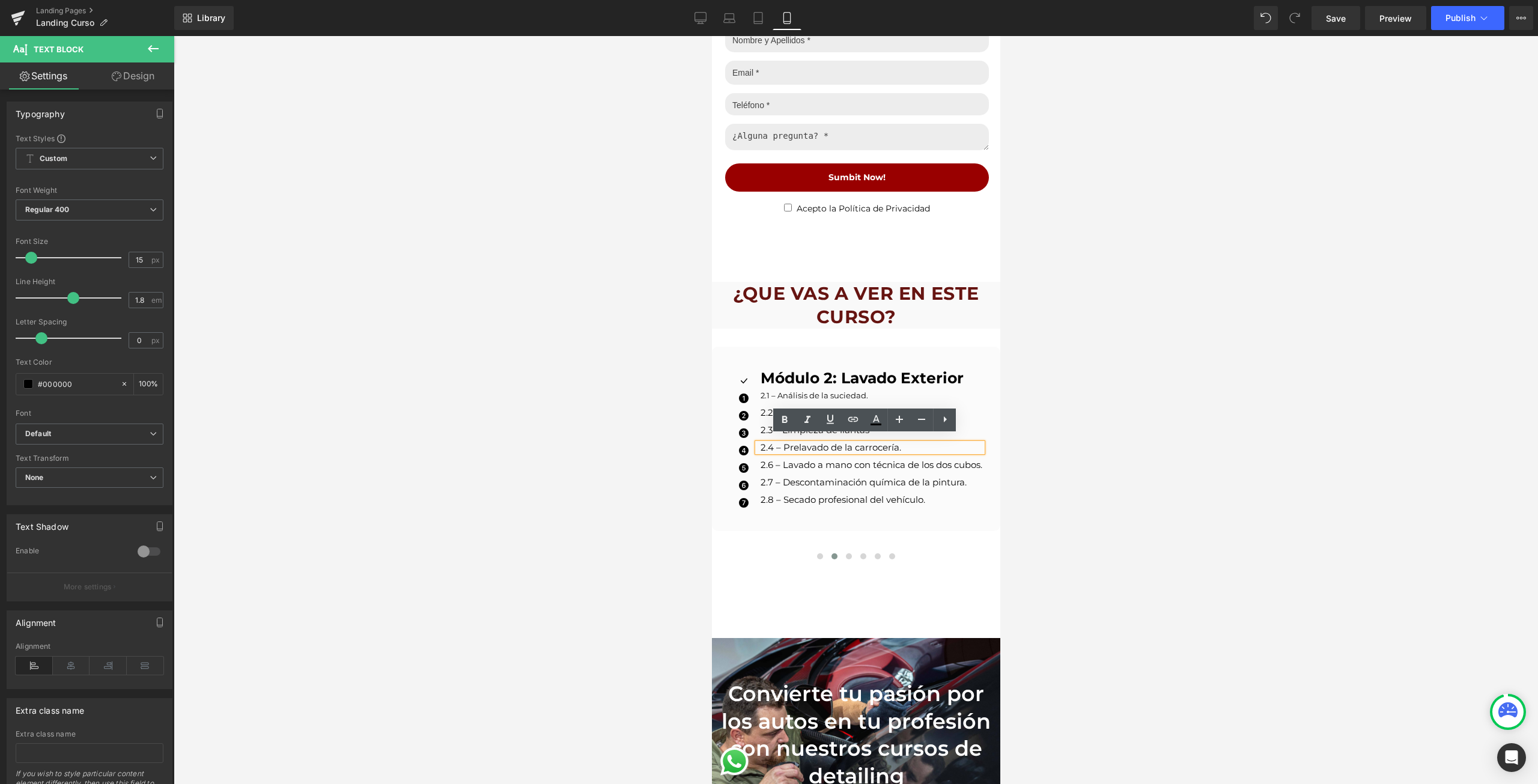
click at [711, 36] on div at bounding box center [711, 36] width 0 height 0
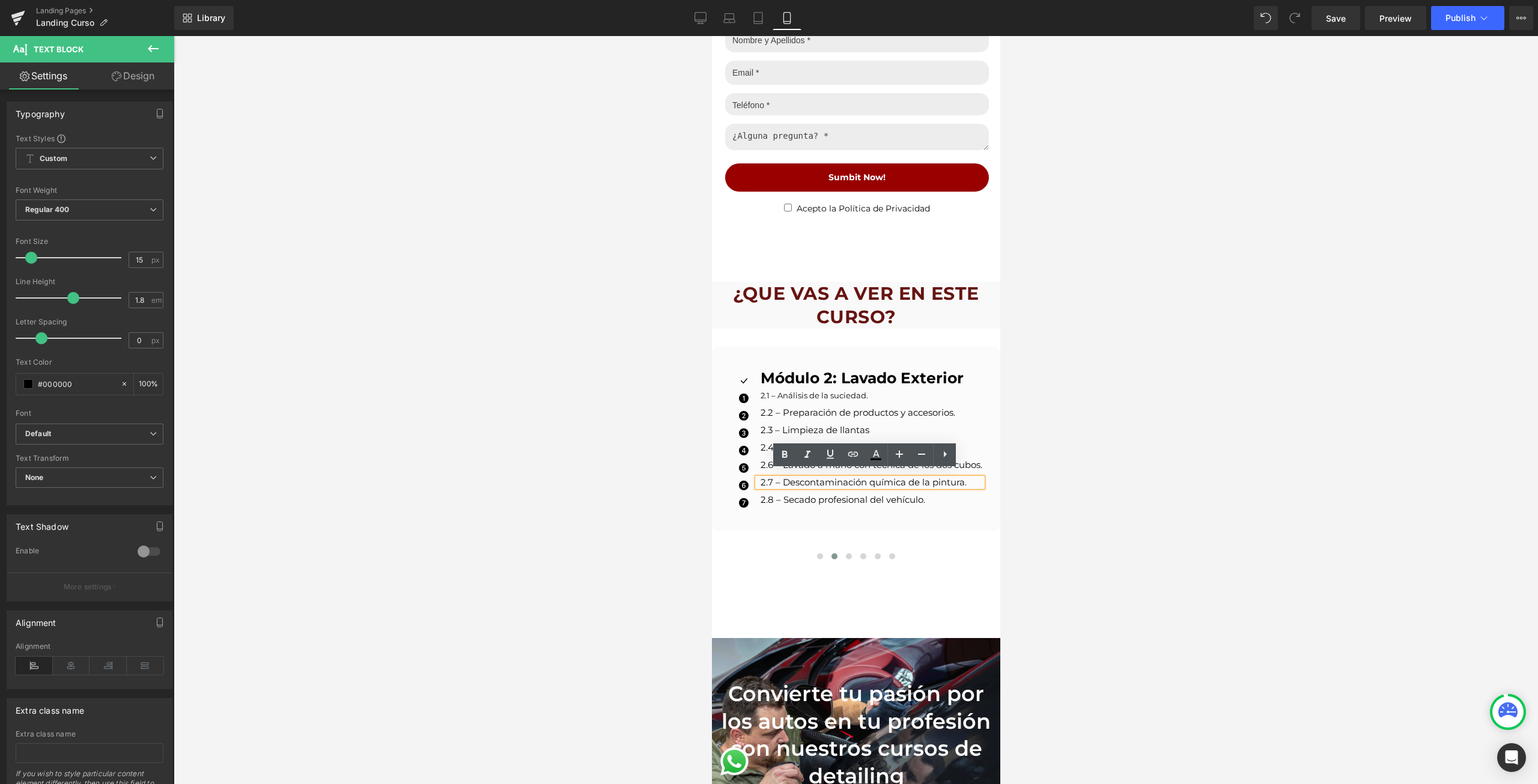
click at [760, 478] on p "2.7 – Descontaminación química de la pintura." at bounding box center [871, 482] width 221 height 9
click at [141, 256] on input "15" at bounding box center [139, 259] width 21 height 15
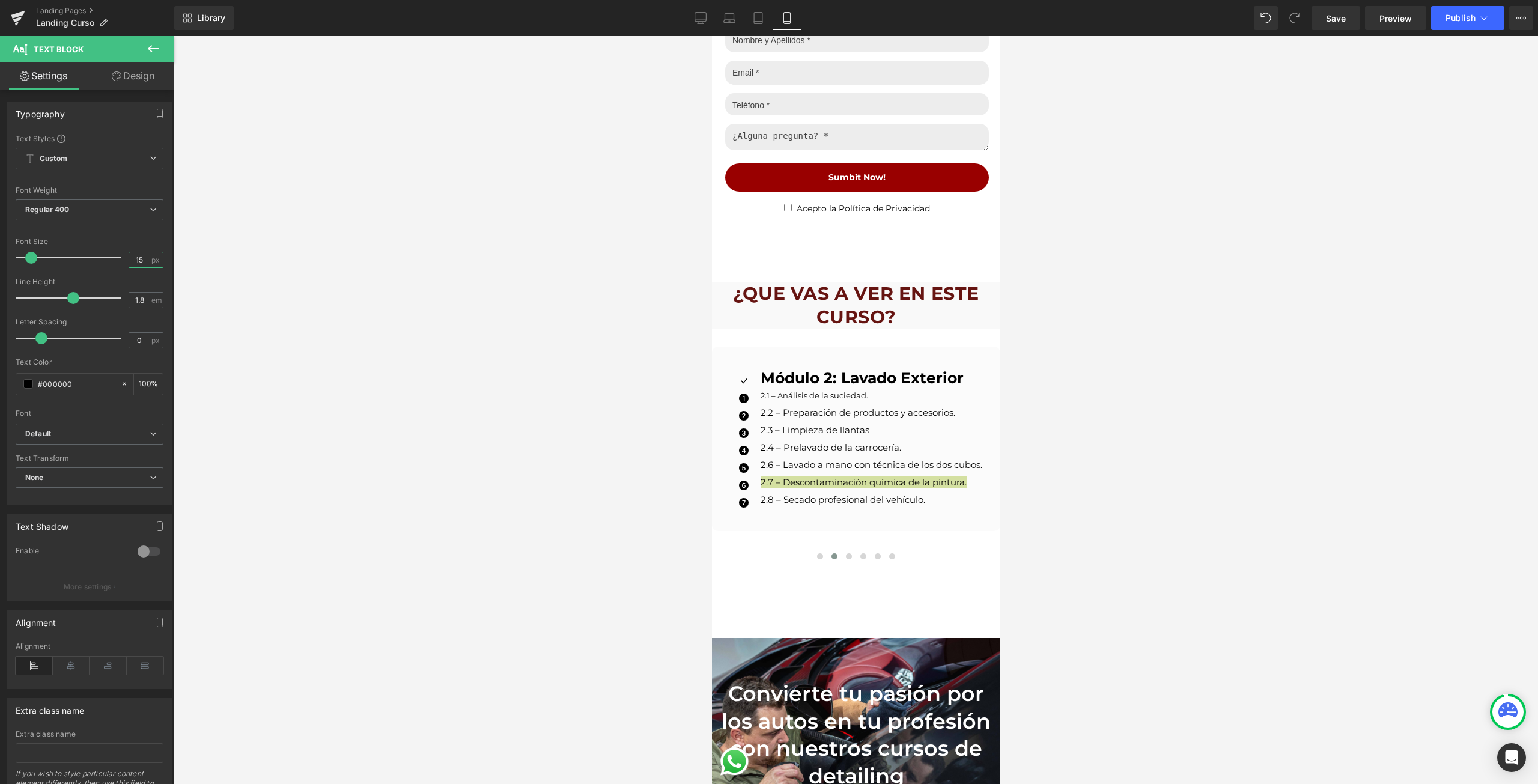
click at [141, 256] on input "15" at bounding box center [139, 259] width 21 height 15
type input "13"
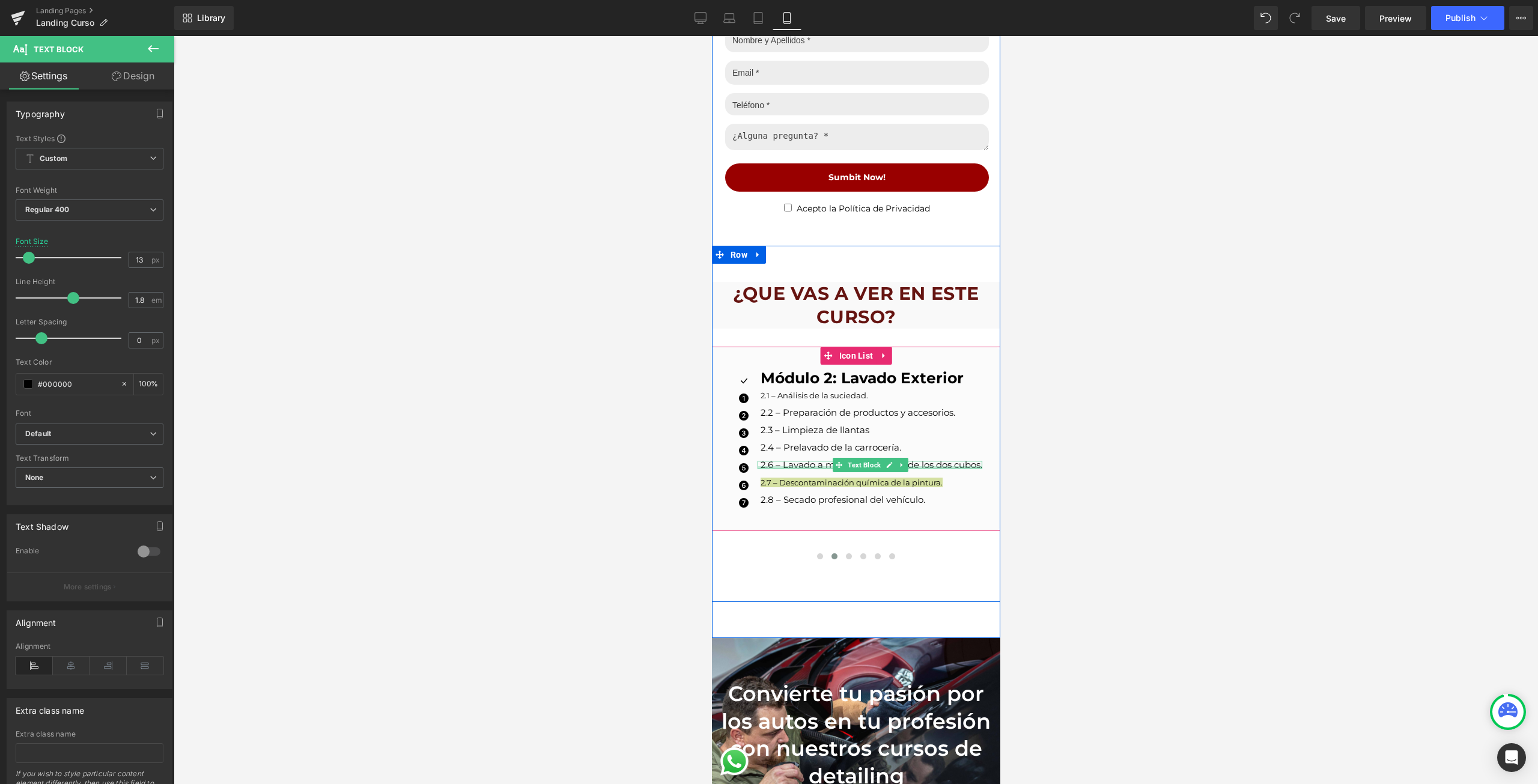
click at [763, 466] on div at bounding box center [869, 468] width 225 height 3
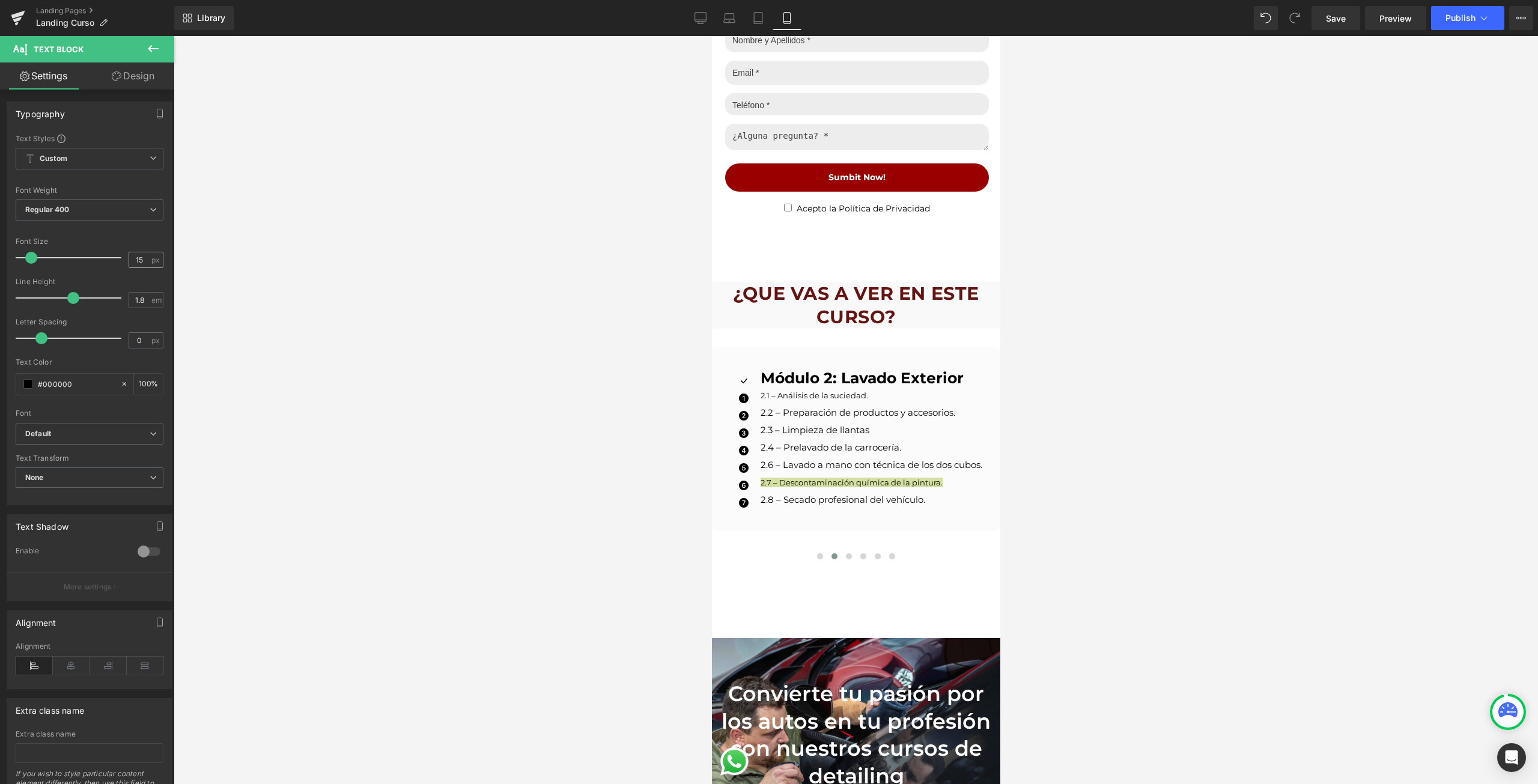
click at [146, 261] on div "15 px" at bounding box center [146, 259] width 35 height 16
click at [144, 259] on input "15" at bounding box center [139, 259] width 21 height 15
click at [144, 259] on input "151" at bounding box center [139, 259] width 21 height 15
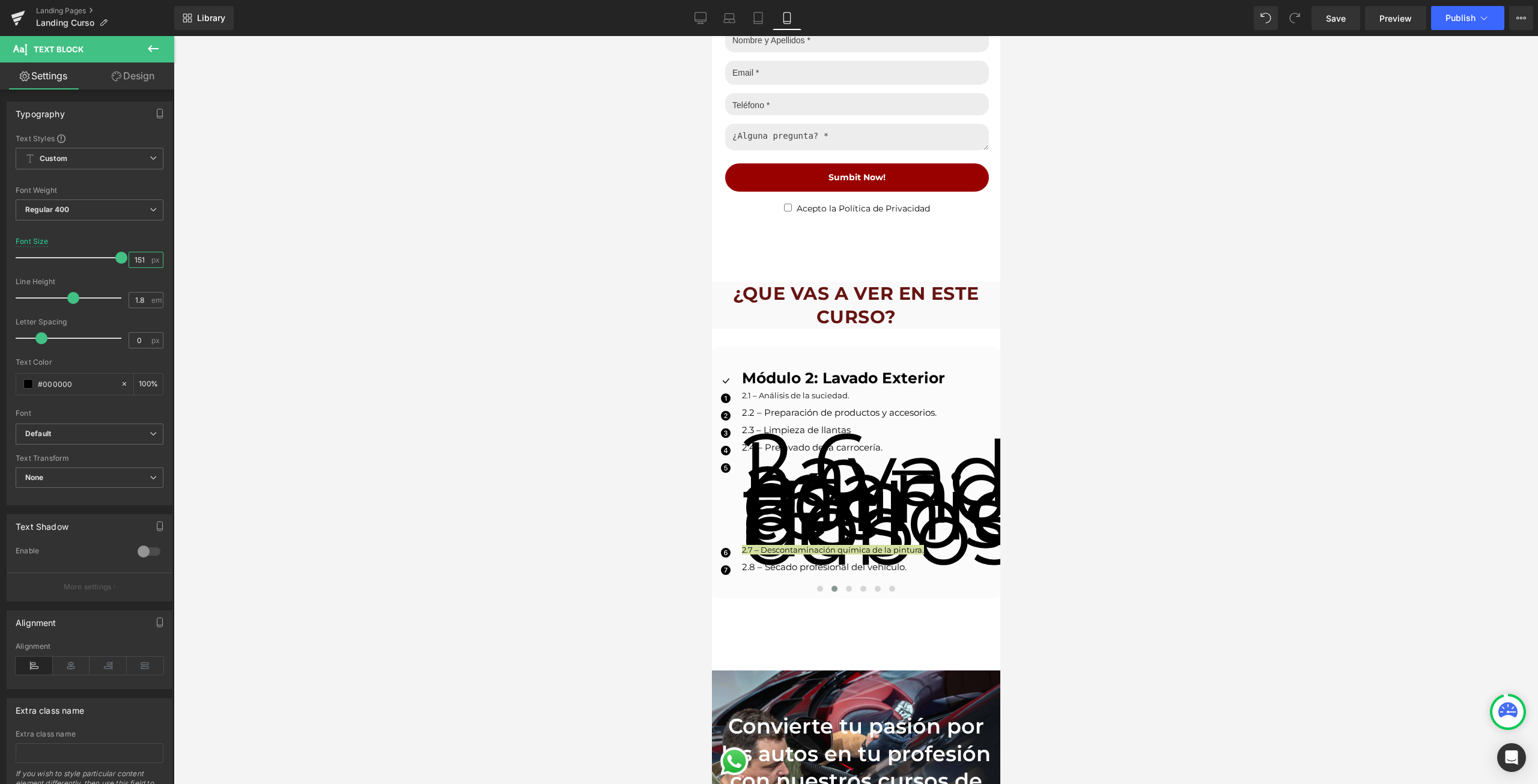
click at [145, 259] on input "151" at bounding box center [139, 259] width 21 height 15
click at [144, 262] on input "151" at bounding box center [139, 259] width 21 height 15
click at [139, 261] on input "151" at bounding box center [139, 259] width 21 height 15
click at [139, 261] on input "151" at bounding box center [139, 259] width 21 height 15
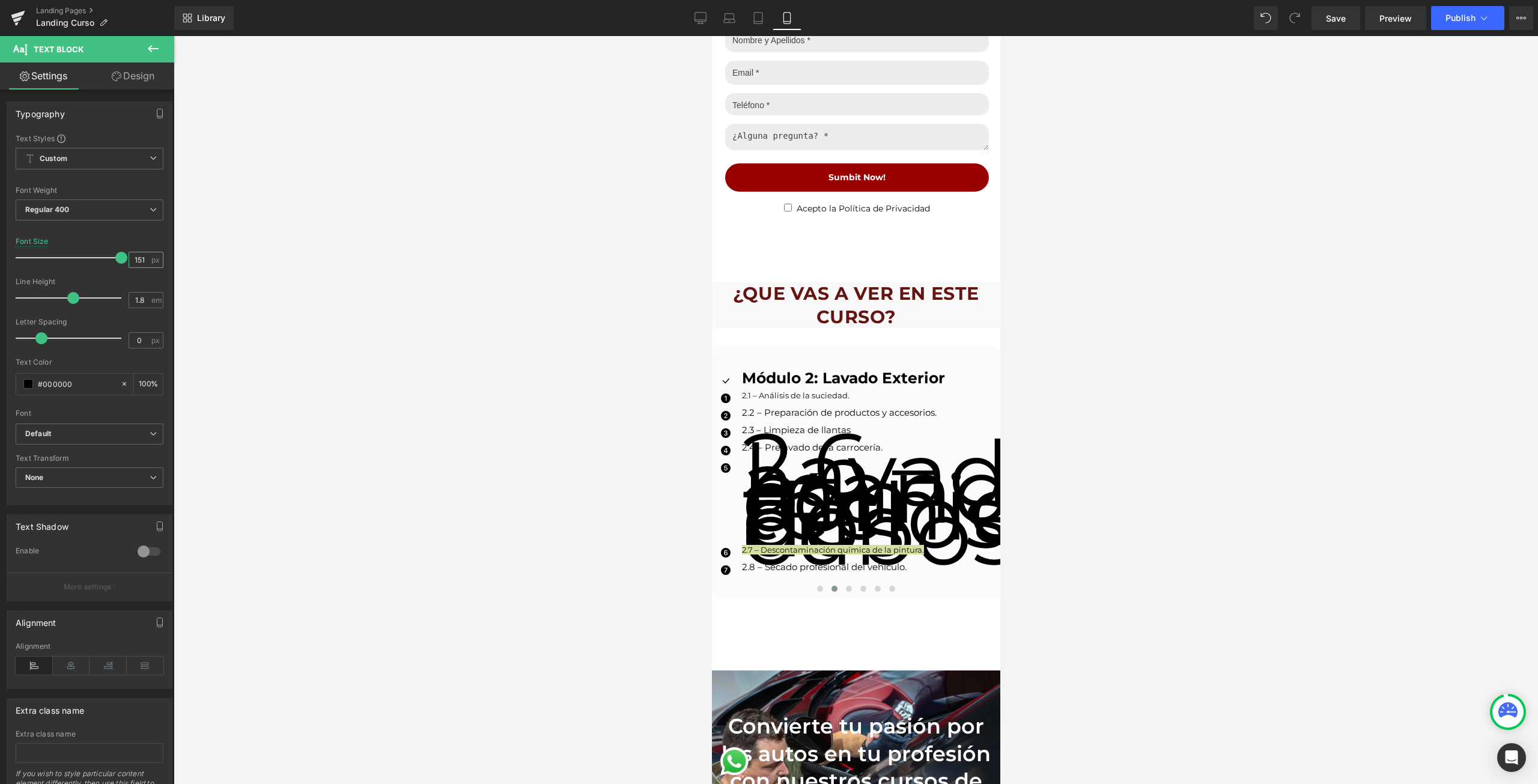
click at [139, 261] on input "151" at bounding box center [139, 259] width 21 height 15
click at [135, 259] on input "151" at bounding box center [139, 259] width 21 height 15
type input "13"
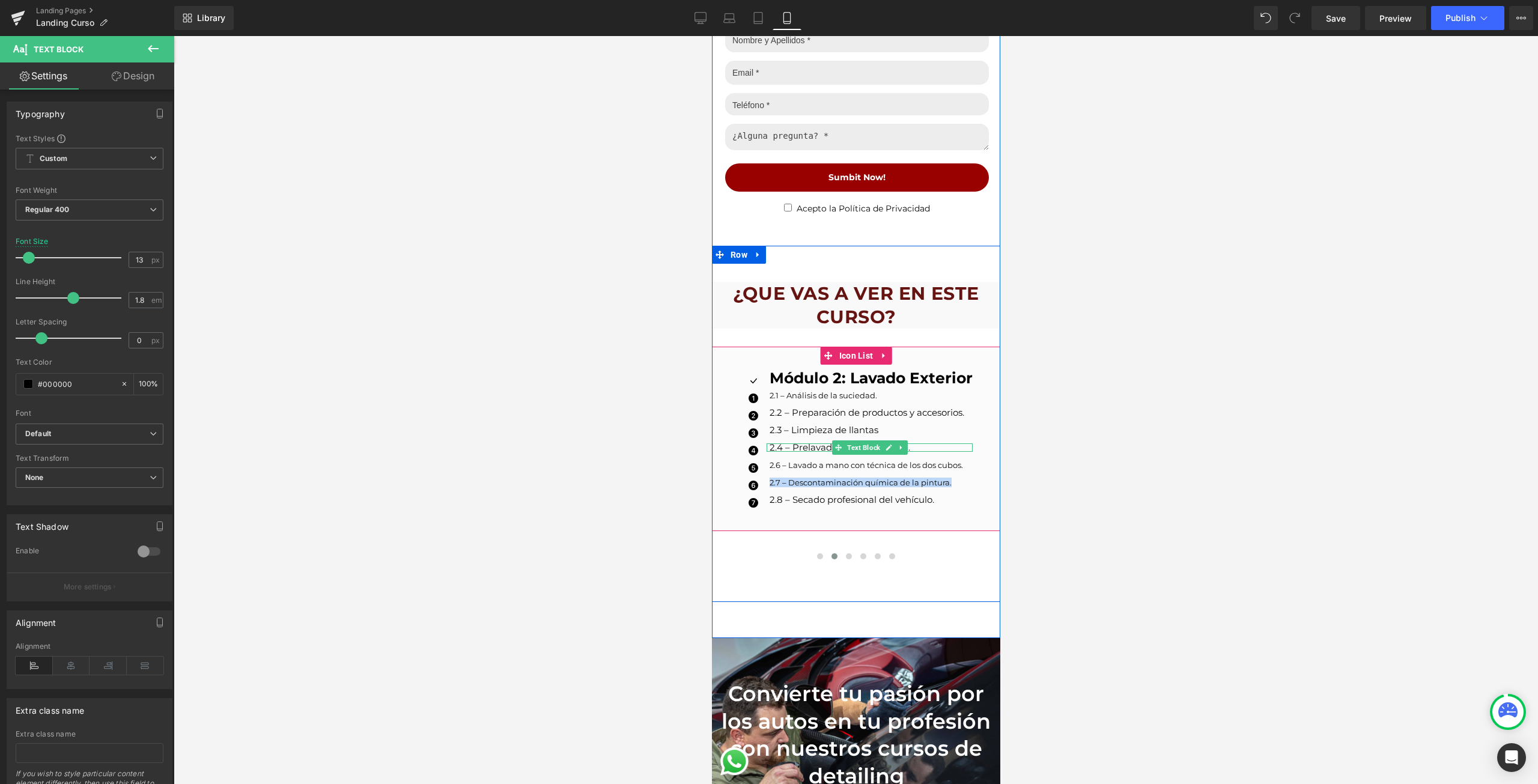
click at [780, 443] on p "2.4 – Prelavado de la carrocería." at bounding box center [871, 448] width 203 height 9
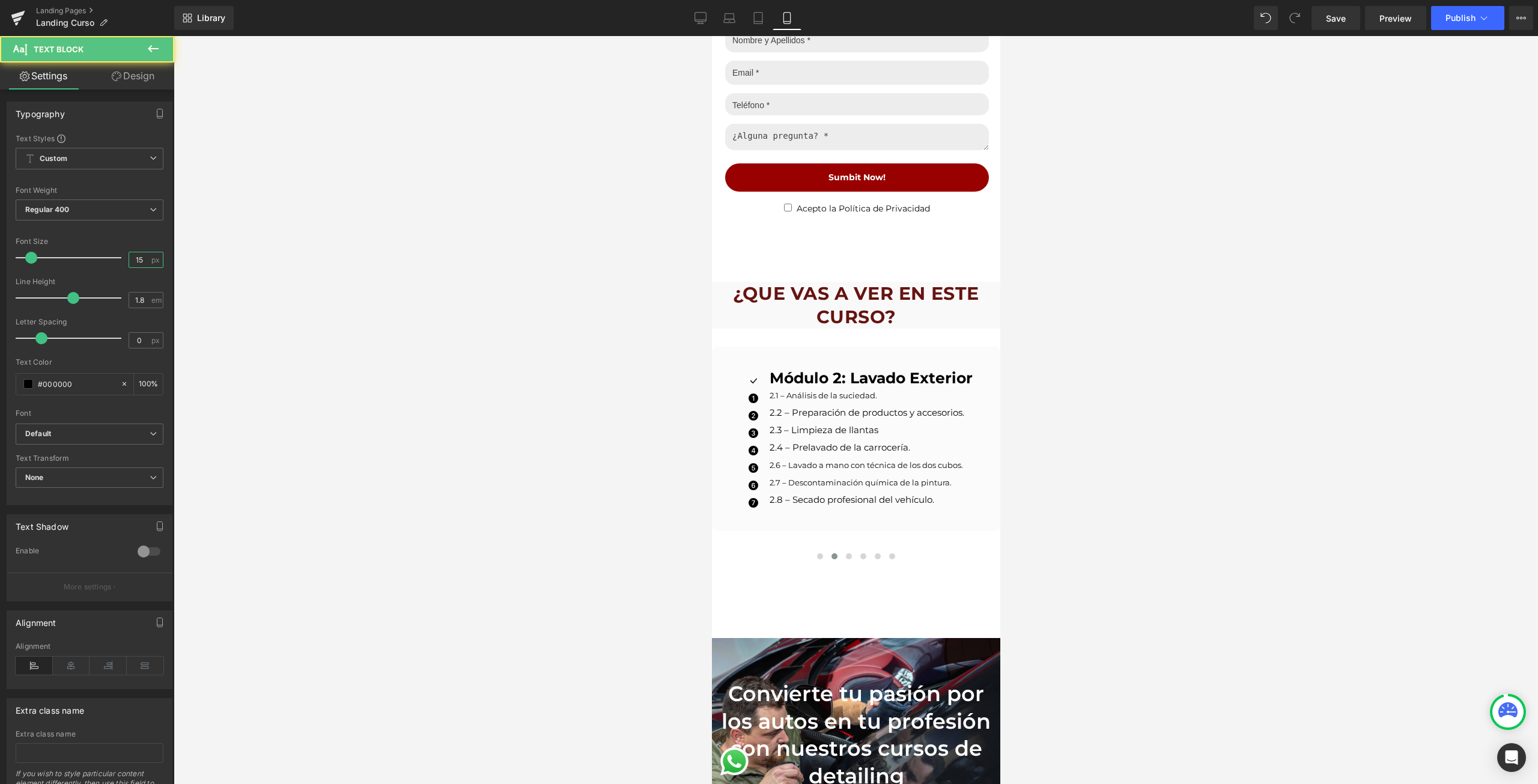
click at [131, 262] on input "15" at bounding box center [139, 259] width 21 height 15
type input "13"
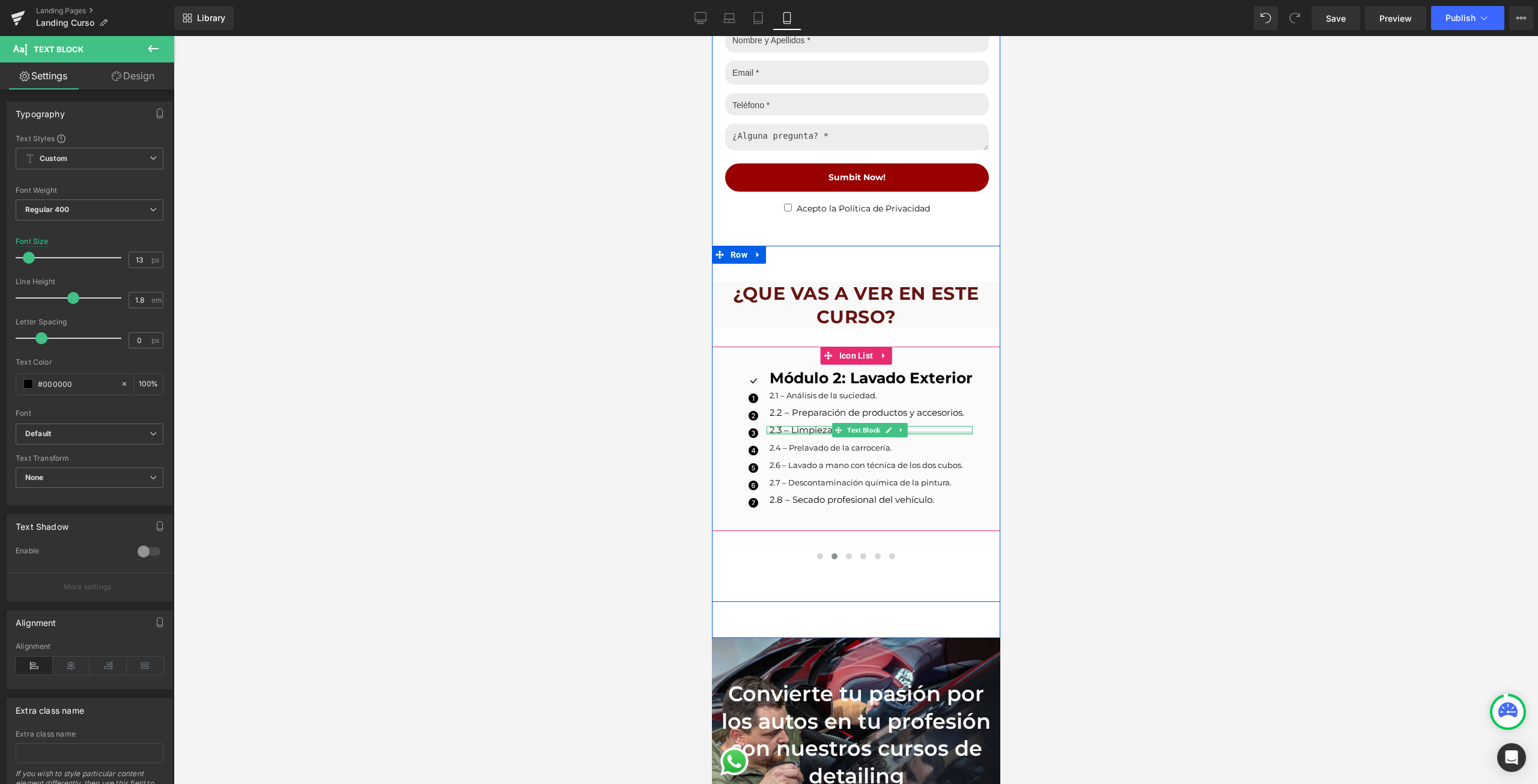
click at [787, 431] on div at bounding box center [869, 433] width 206 height 3
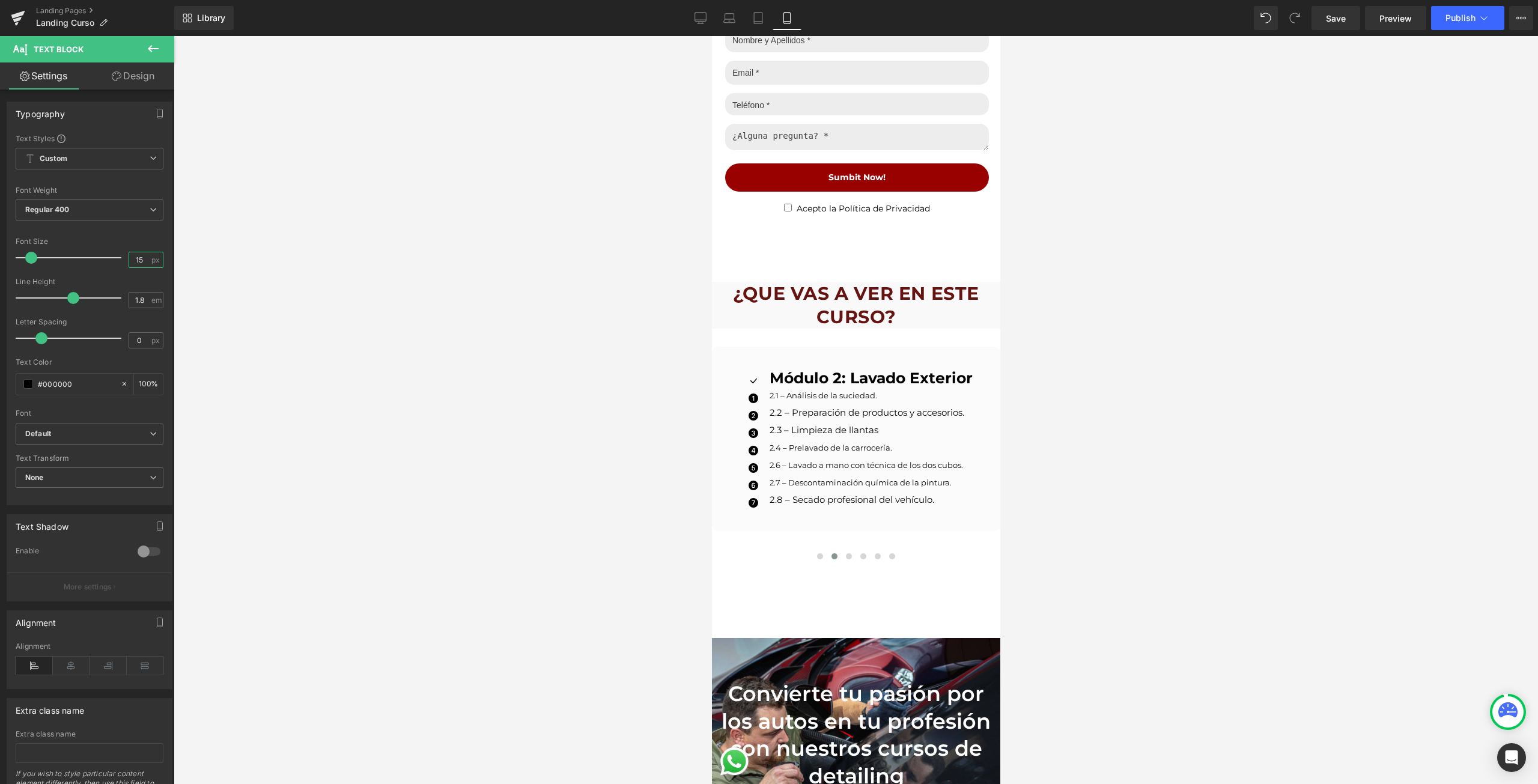
click at [137, 263] on input "15" at bounding box center [139, 259] width 21 height 15
type input "13"
click at [784, 408] on p "2.2 – Preparación de productos y accesorios." at bounding box center [871, 413] width 203 height 9
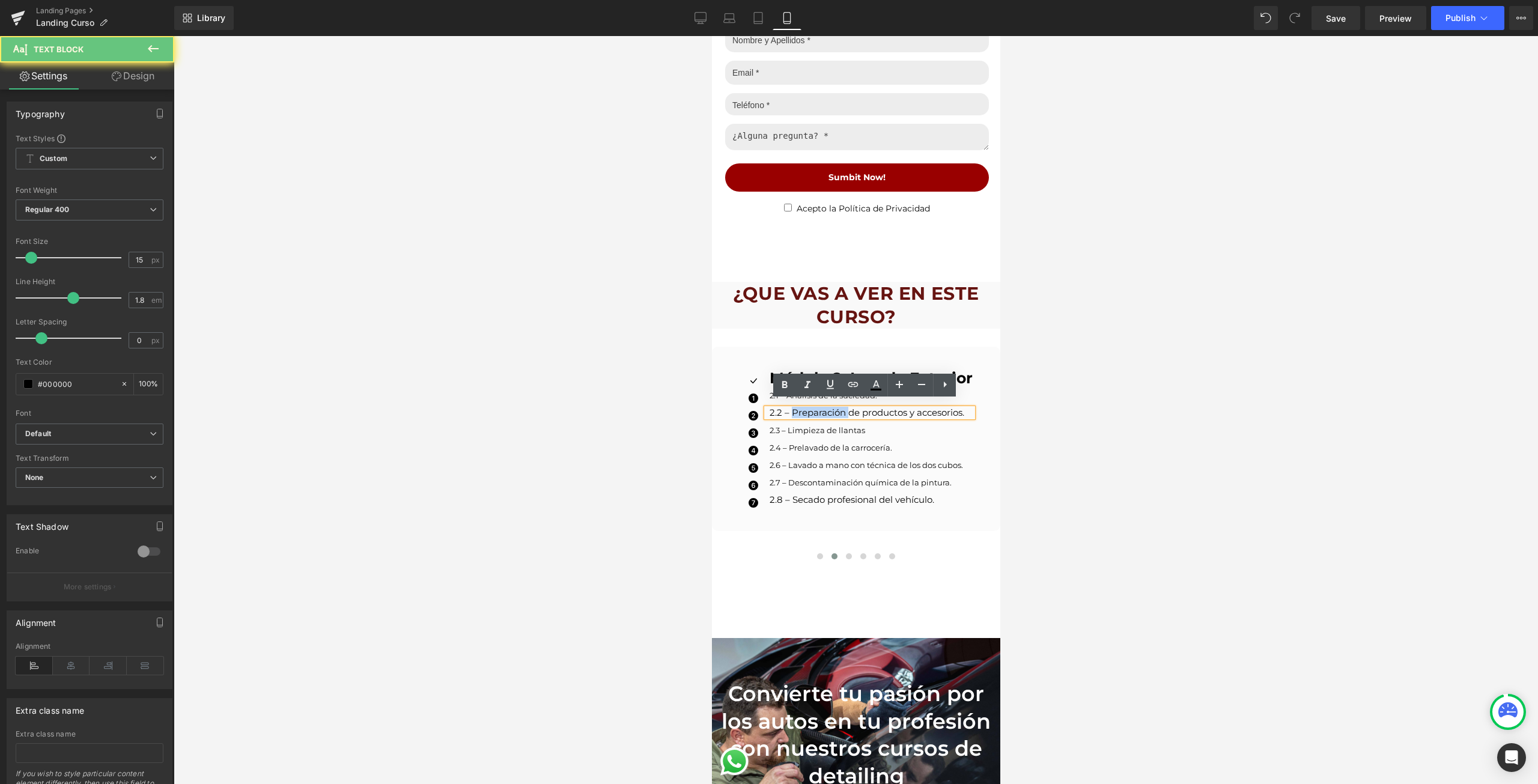
click at [784, 408] on p "2.2 – Preparación de productos y accesorios." at bounding box center [871, 413] width 203 height 9
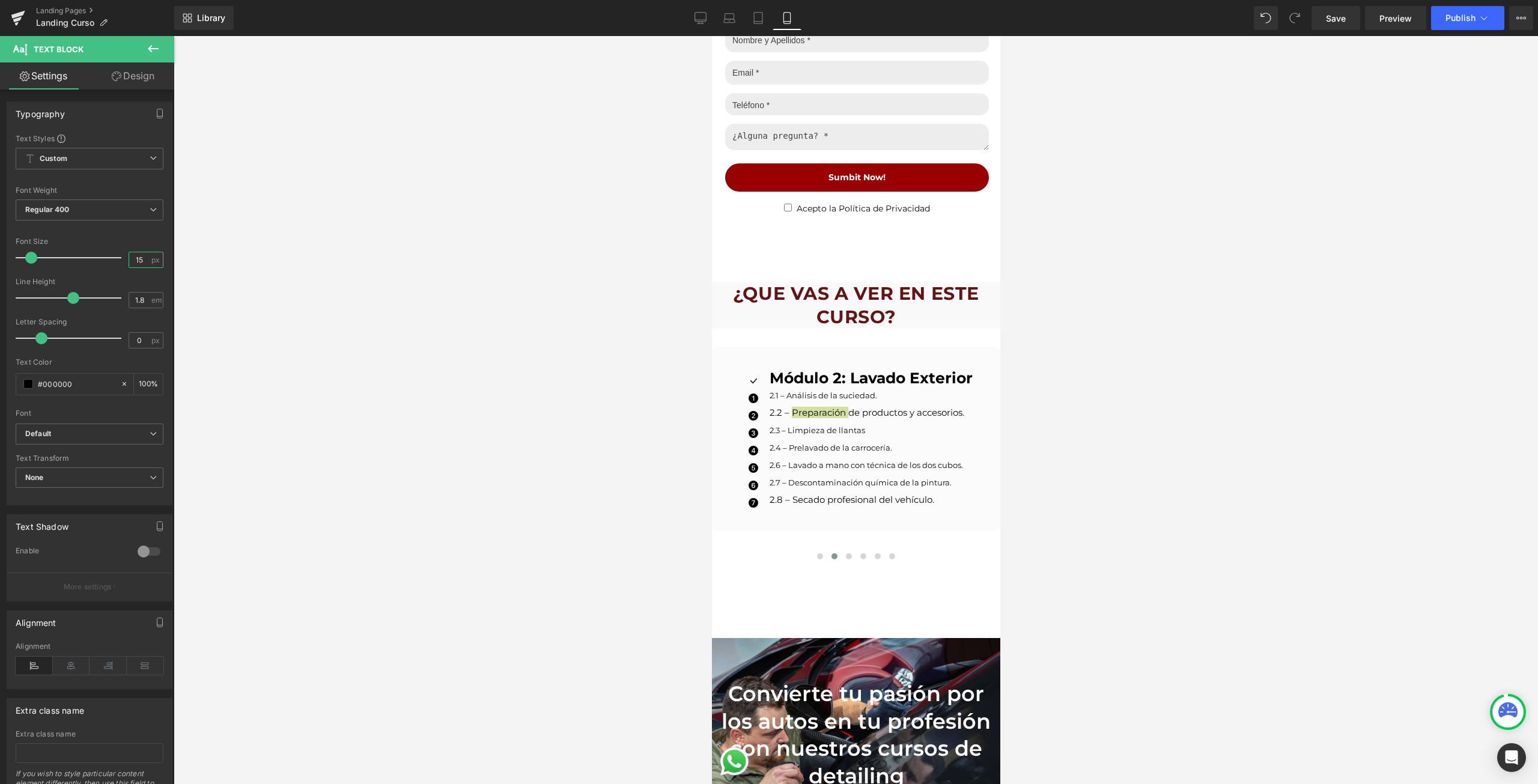
click at [132, 265] on input "15" at bounding box center [139, 259] width 21 height 15
type input "13"
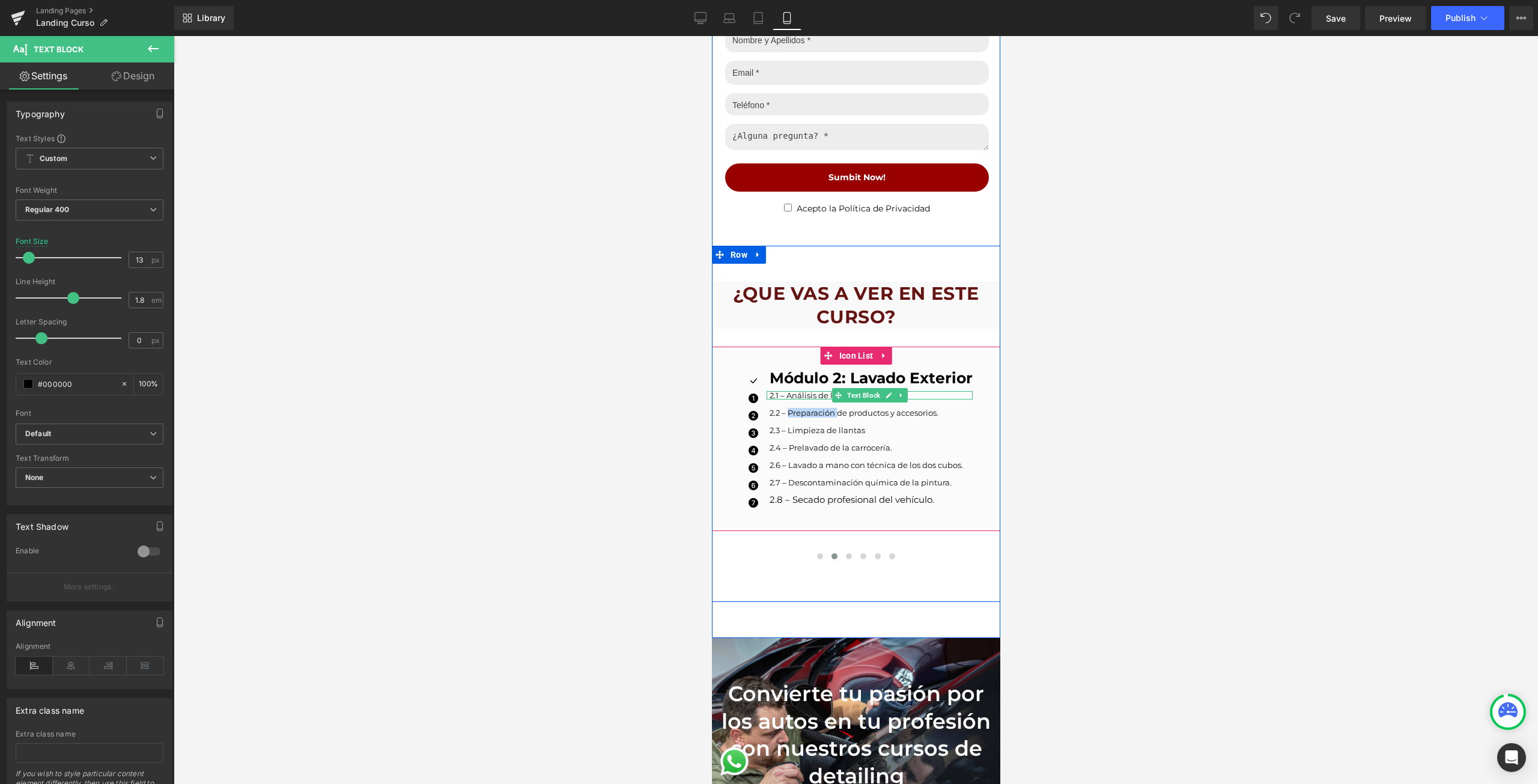
click at [778, 391] on p "2.1 – Análisis de la suciedad." at bounding box center [871, 396] width 203 height 9
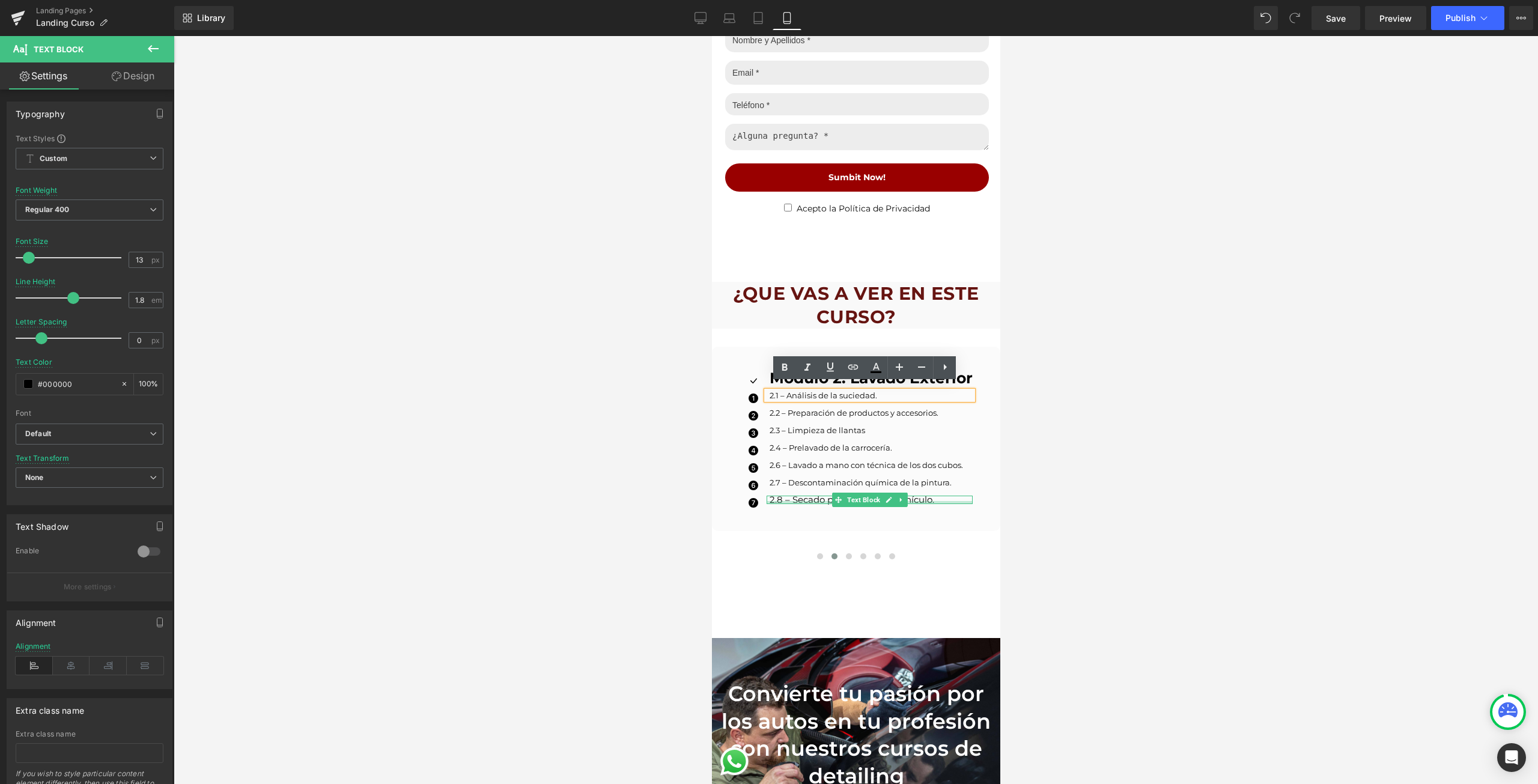
click at [801, 501] on div at bounding box center [869, 502] width 206 height 3
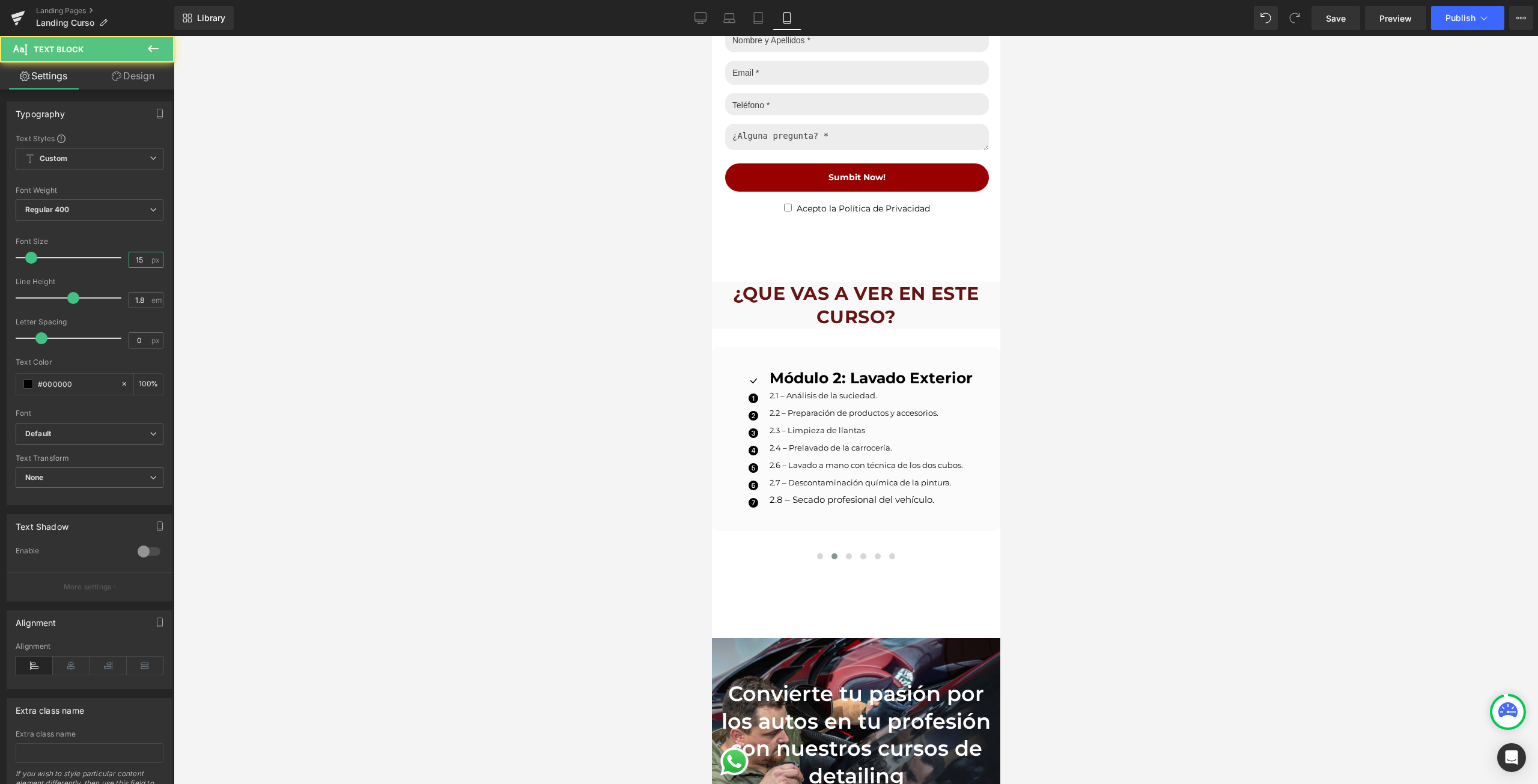
click at [141, 263] on input "15" at bounding box center [139, 259] width 21 height 15
type input "13"
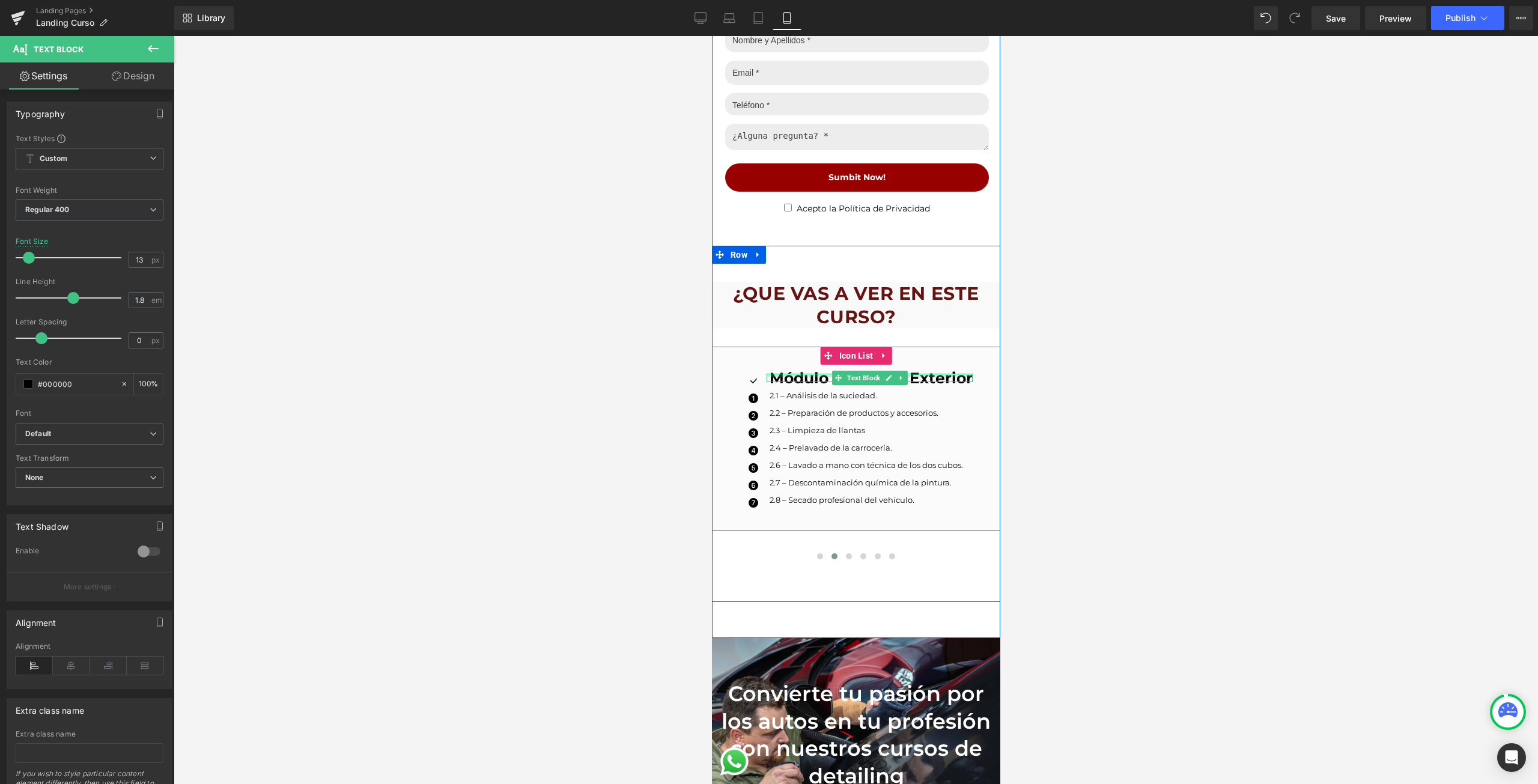
click at [789, 373] on div at bounding box center [869, 375] width 206 height 3
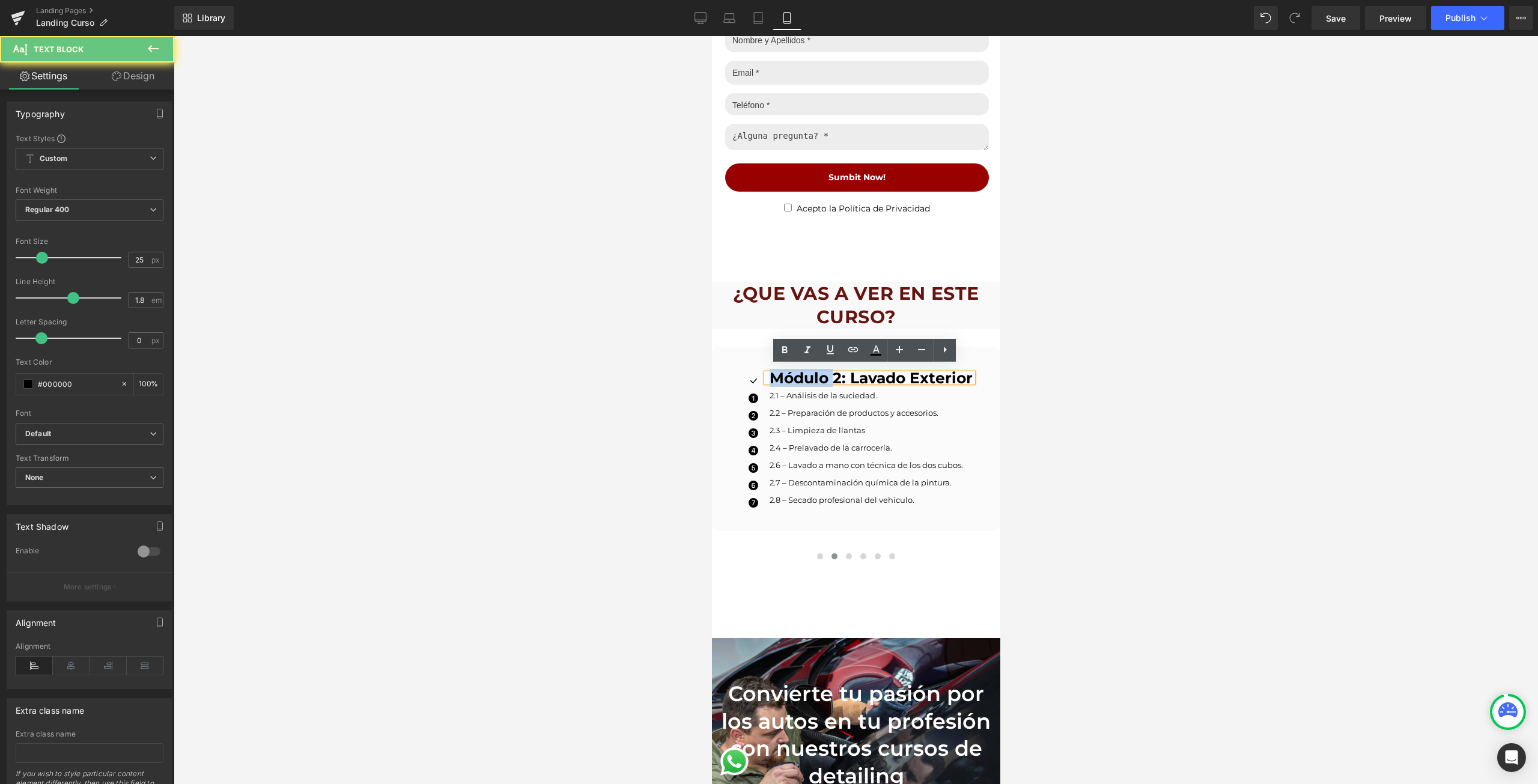
click at [789, 369] on strong "Módulo 2: Lavado Exterior" at bounding box center [871, 377] width 203 height 18
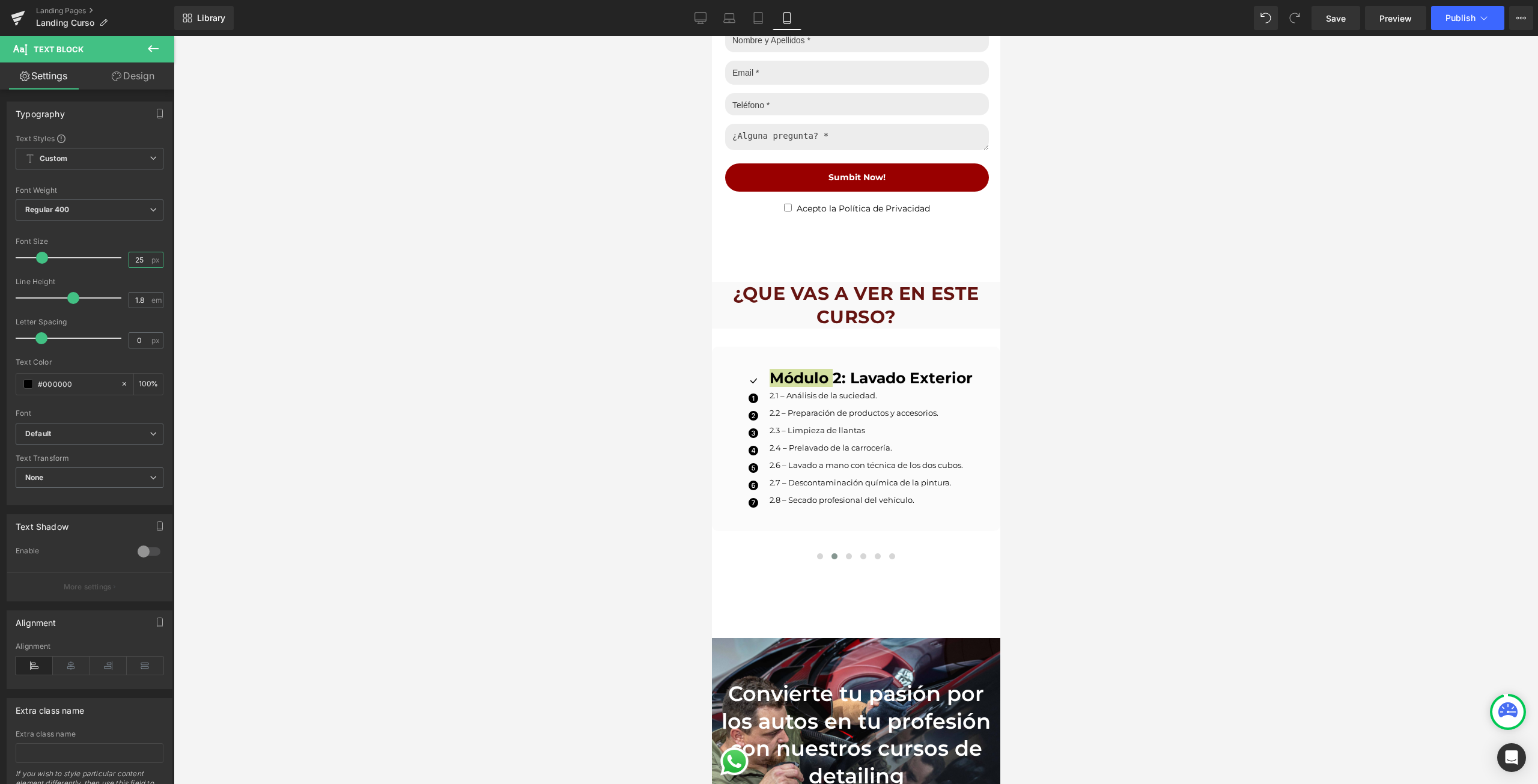
click at [131, 259] on input "25" at bounding box center [139, 259] width 21 height 15
type input "17"
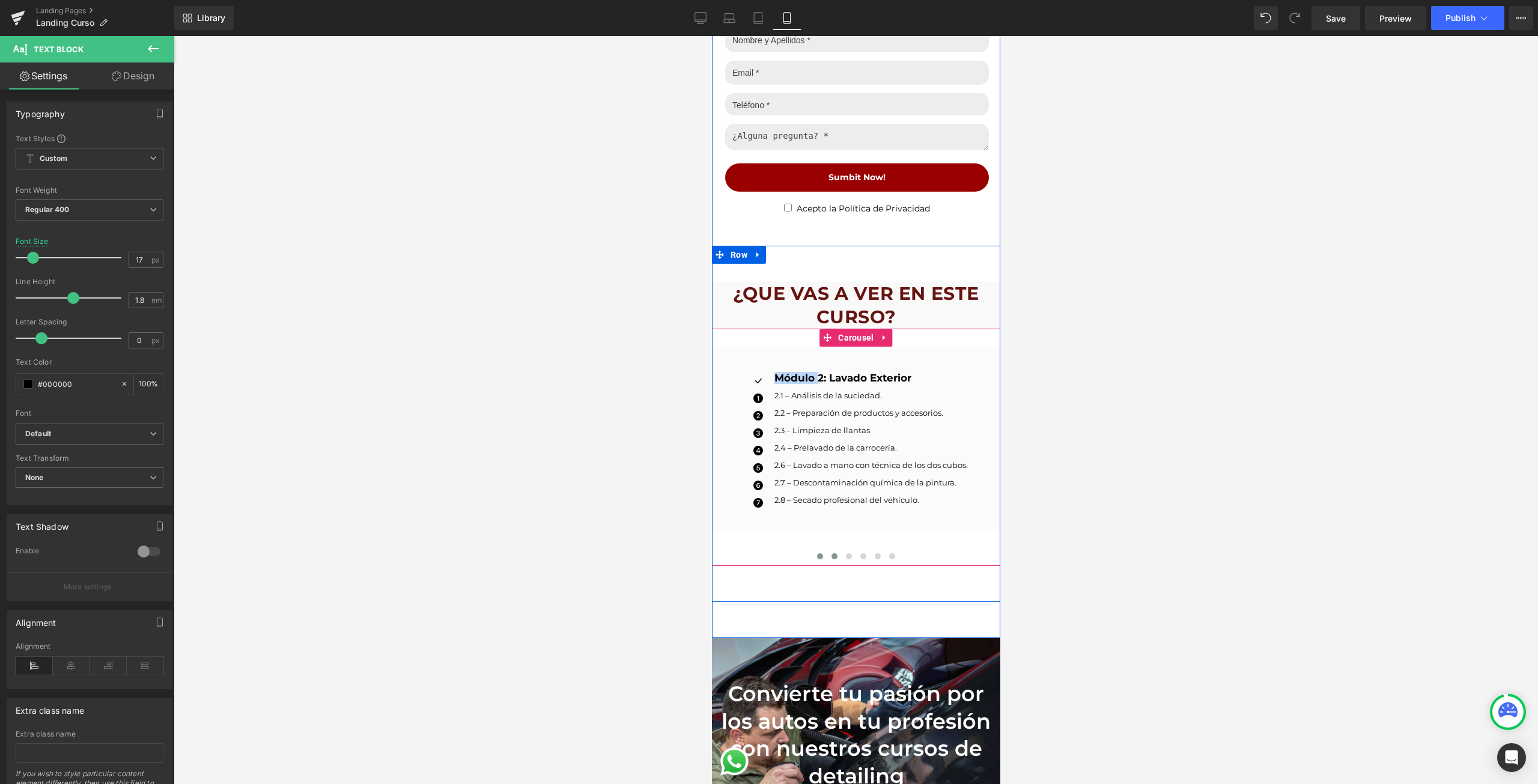
click at [817, 553] on span at bounding box center [819, 556] width 6 height 6
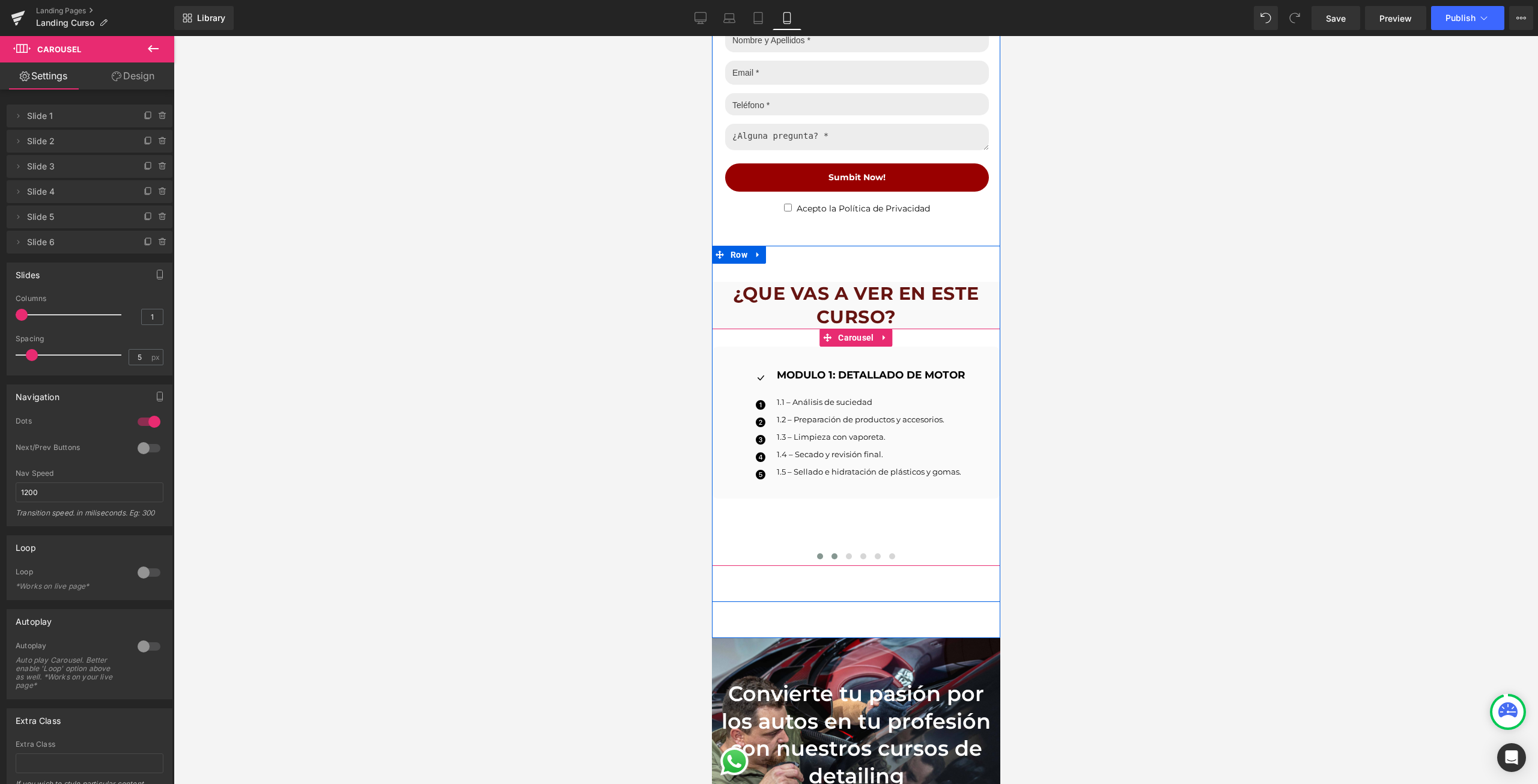
click at [829, 550] on button at bounding box center [834, 556] width 14 height 12
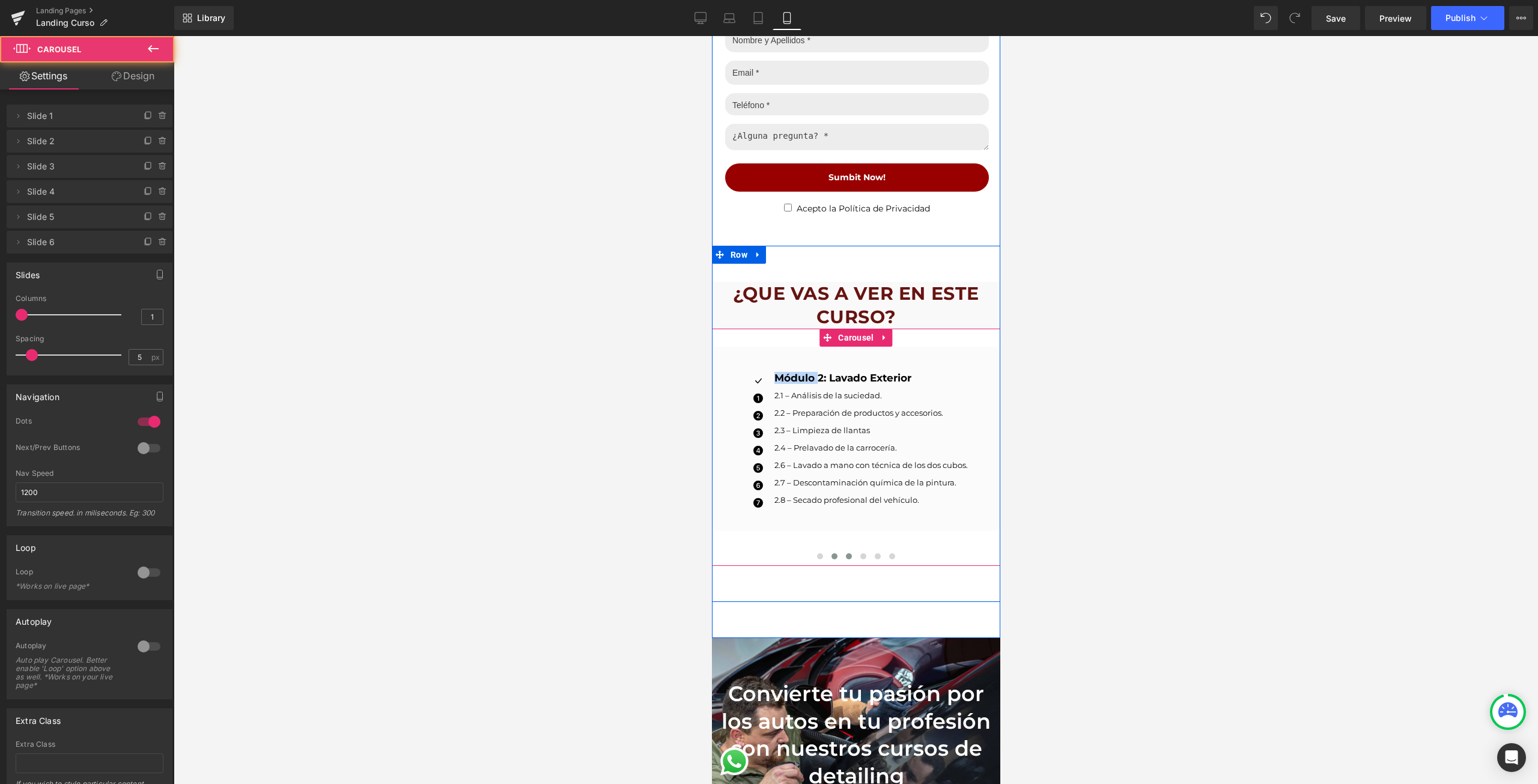
click at [845, 553] on span at bounding box center [848, 556] width 6 height 6
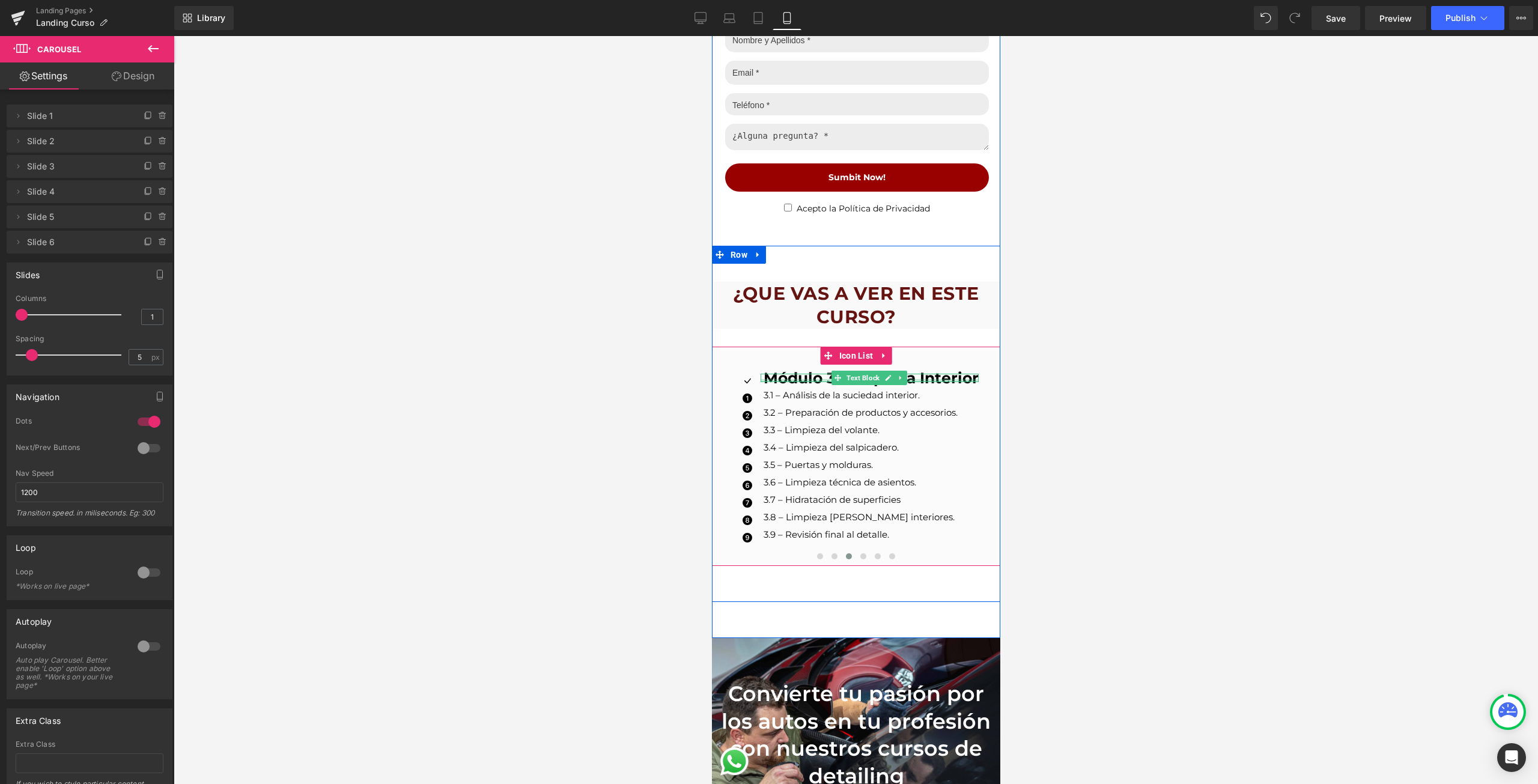
click at [793, 379] on div at bounding box center [869, 381] width 218 height 3
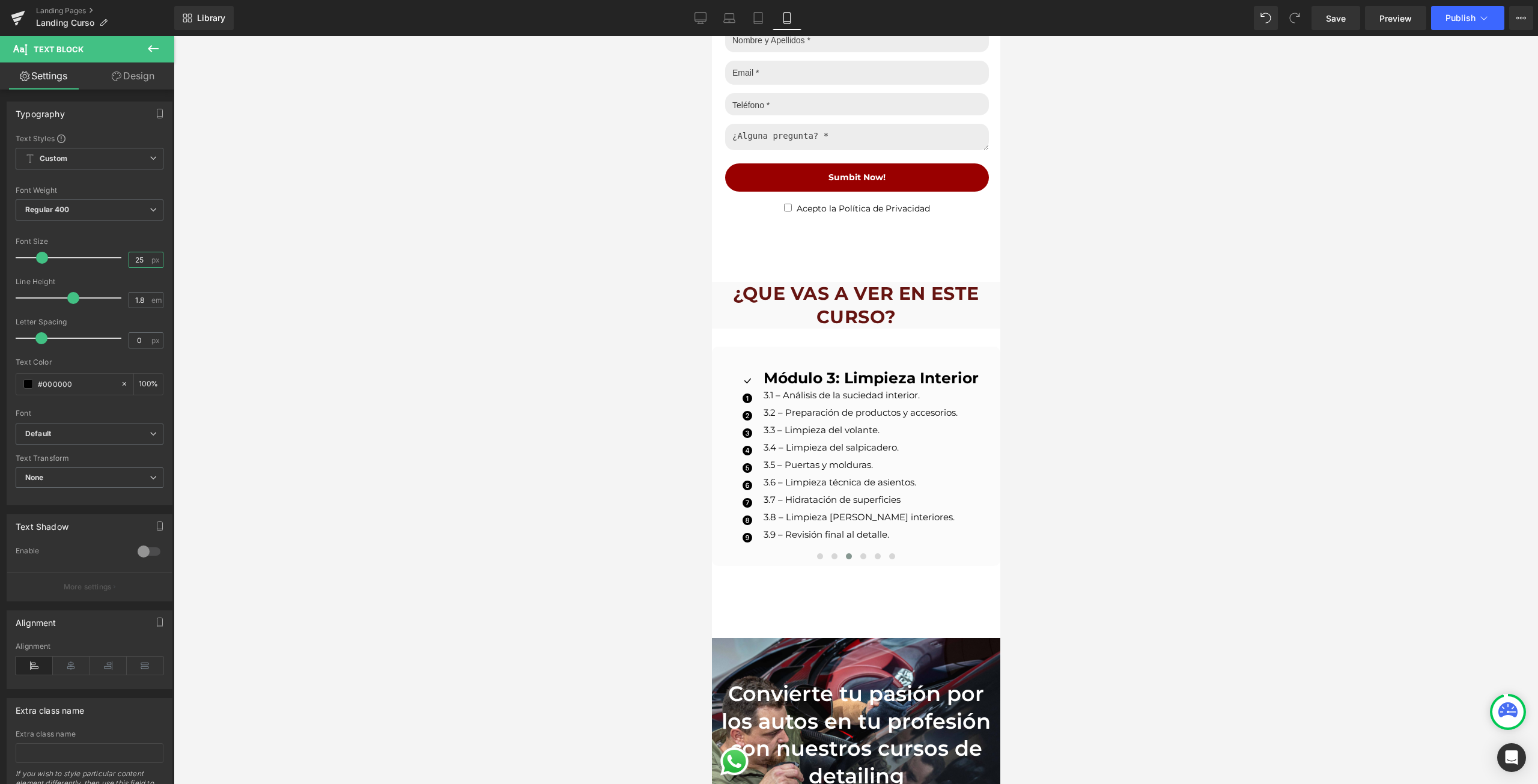
click at [129, 257] on input "25" at bounding box center [139, 259] width 21 height 15
type input "17"
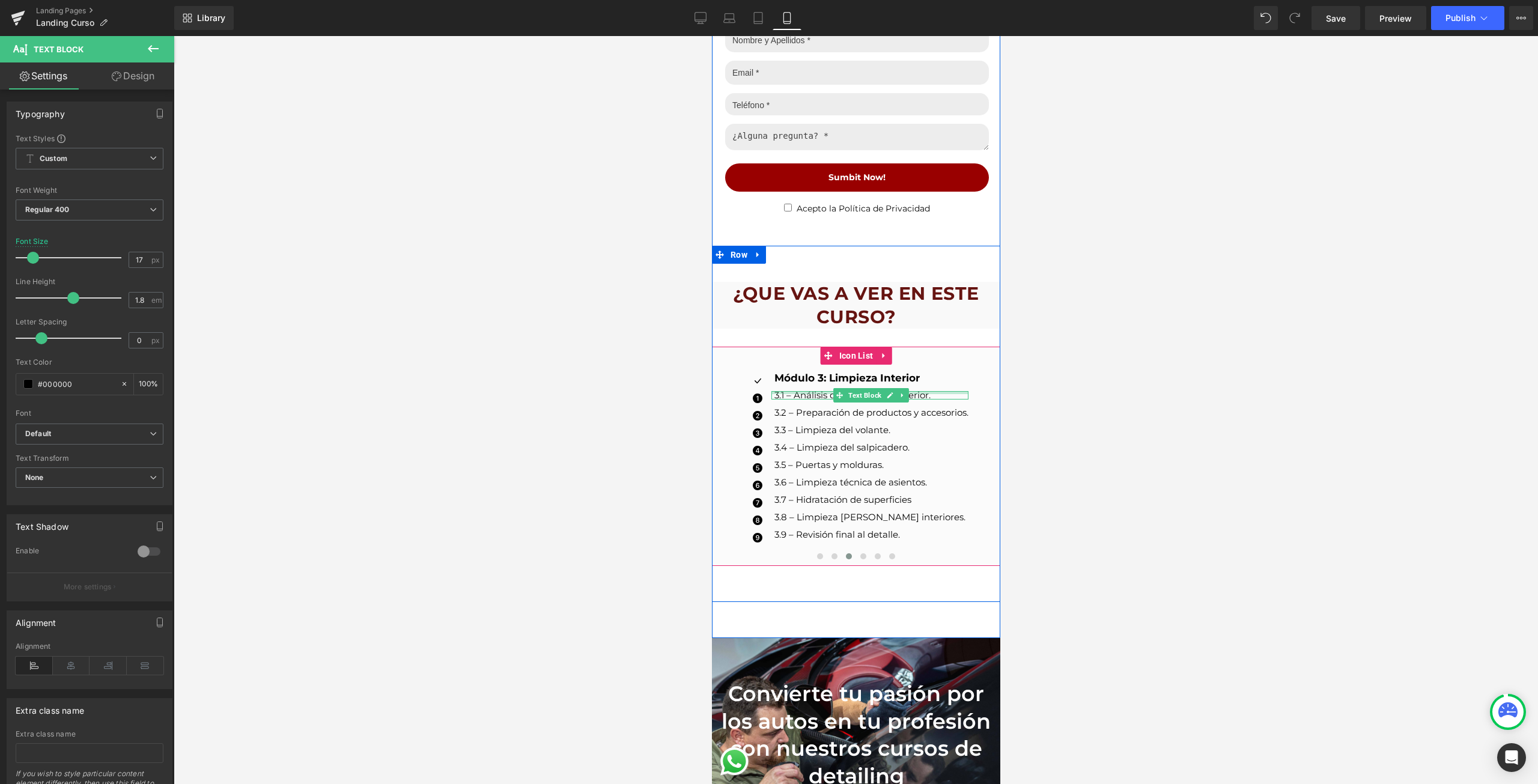
click at [777, 391] on div at bounding box center [869, 393] width 197 height 3
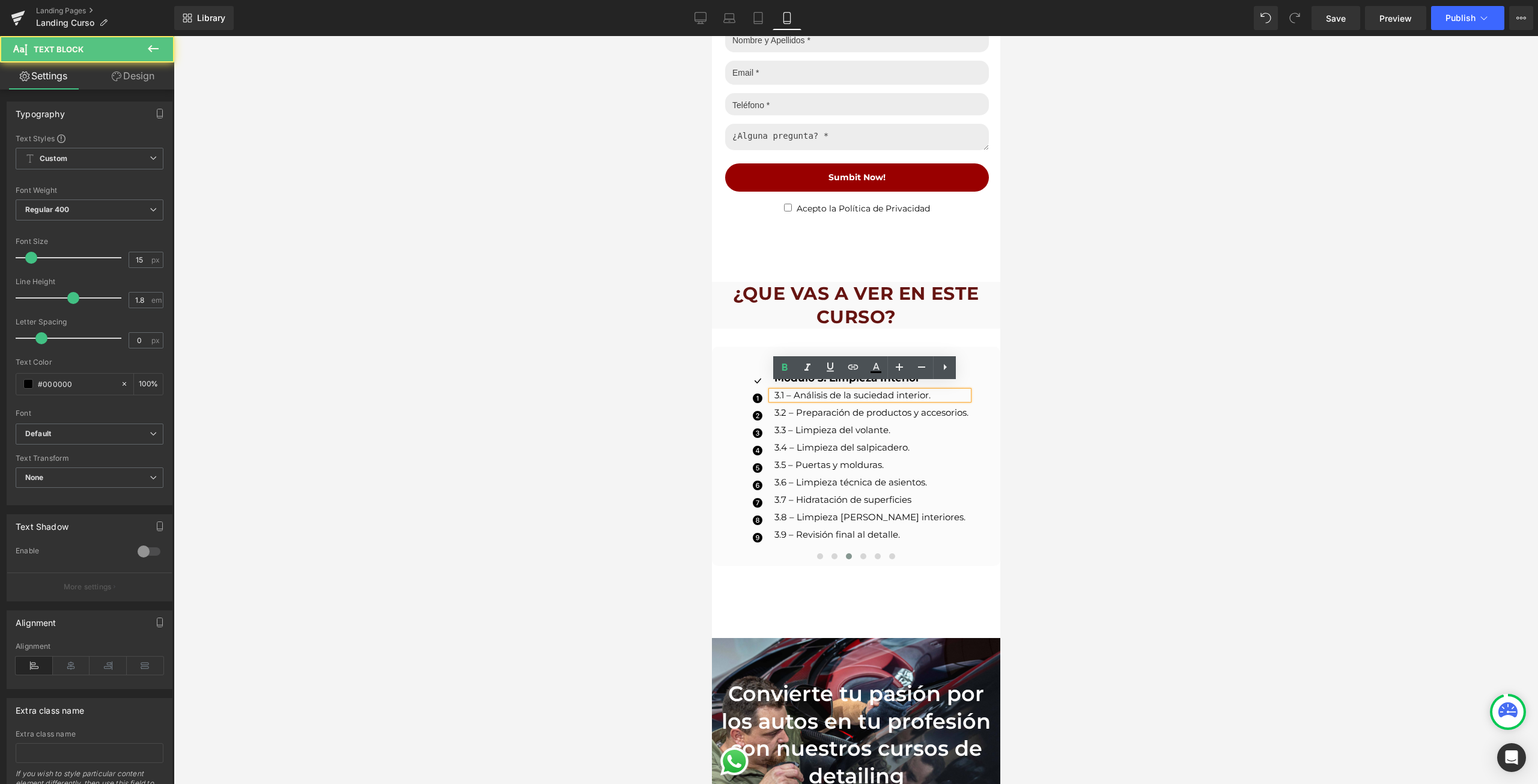
click at [777, 391] on p "3.1 – Análisis de la suciedad interior." at bounding box center [871, 396] width 194 height 9
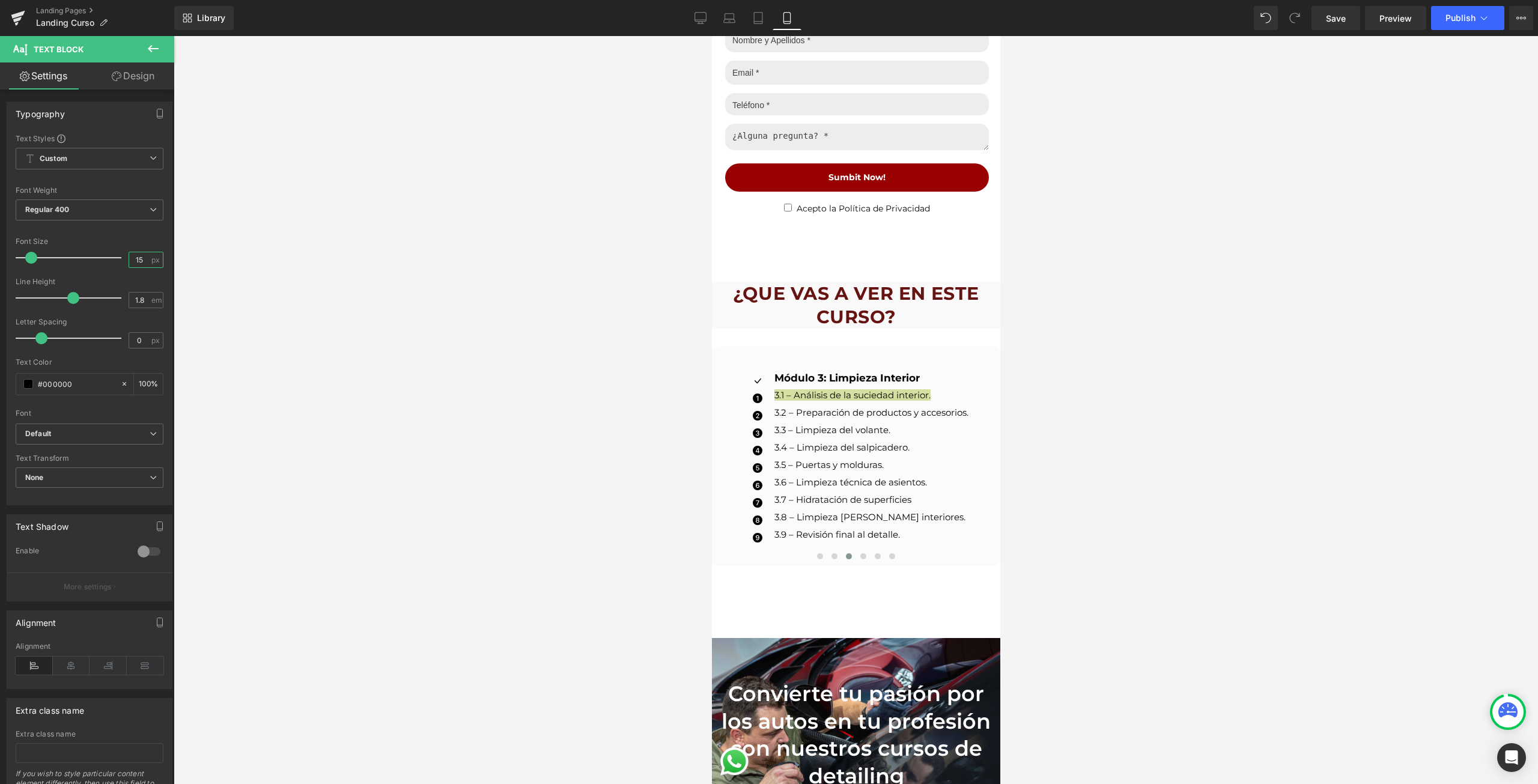
click at [131, 253] on input "15" at bounding box center [139, 259] width 21 height 15
type input "13"
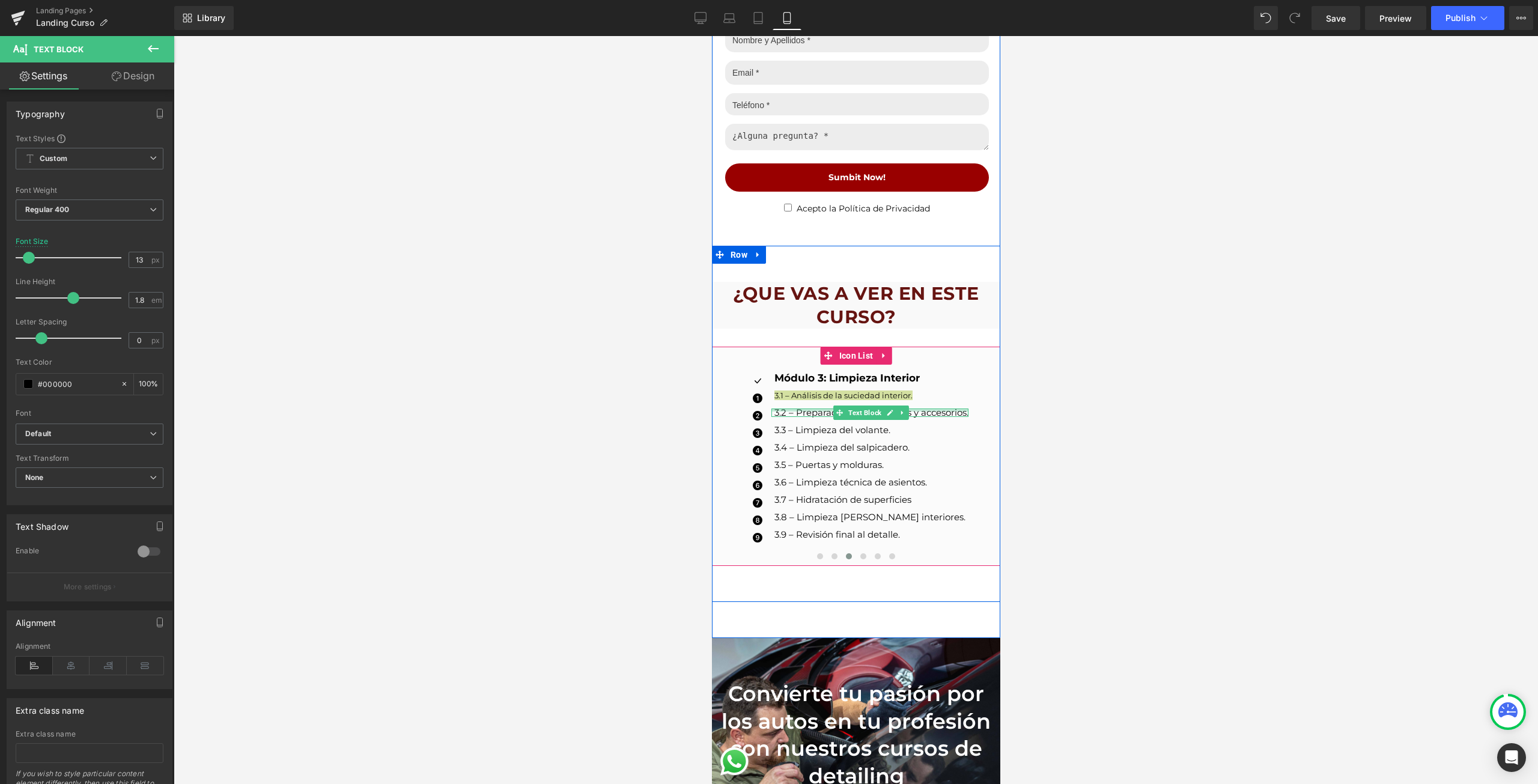
click at [792, 408] on div at bounding box center [869, 410] width 197 height 3
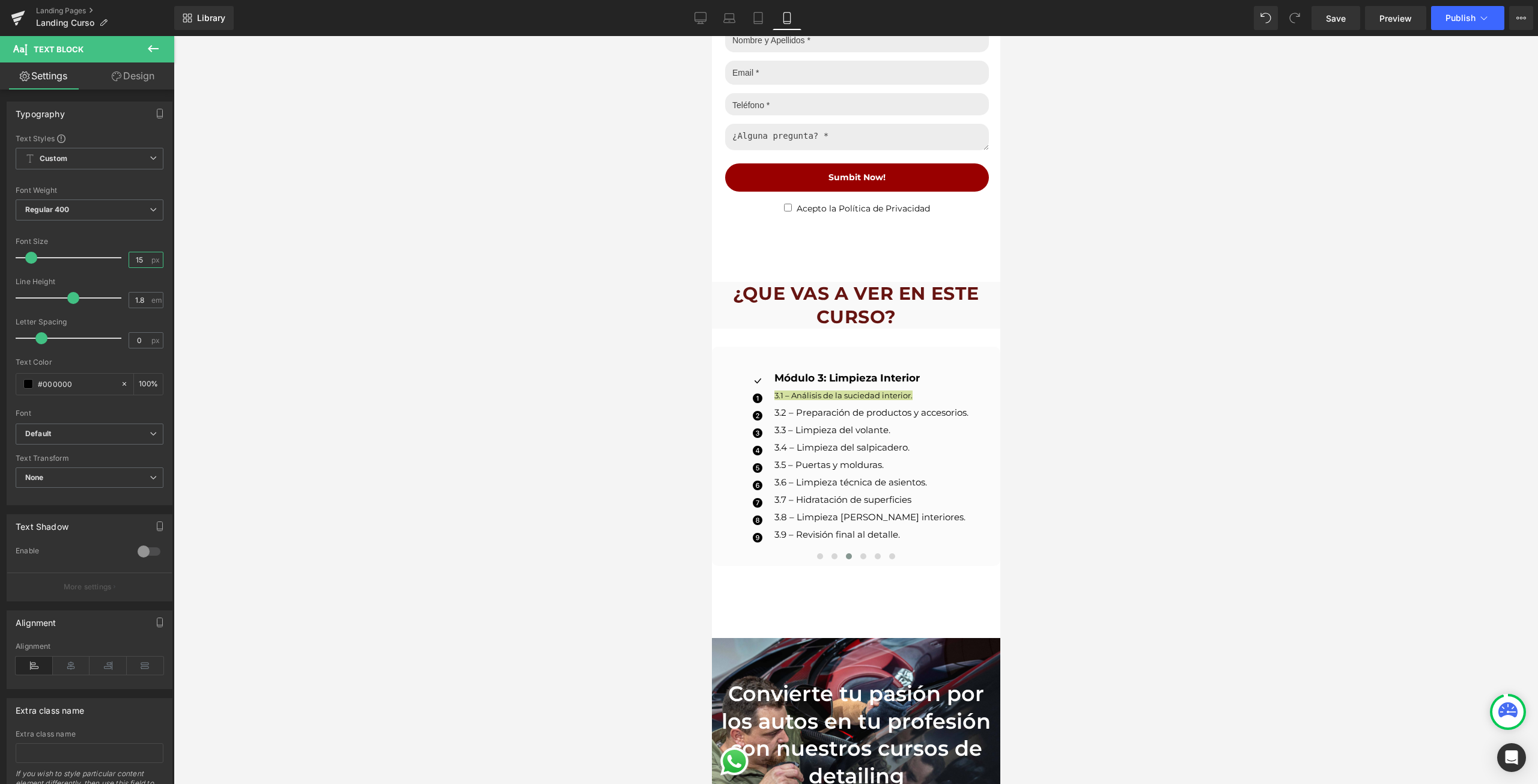
click at [137, 258] on input "15" at bounding box center [139, 259] width 21 height 15
type input "13"
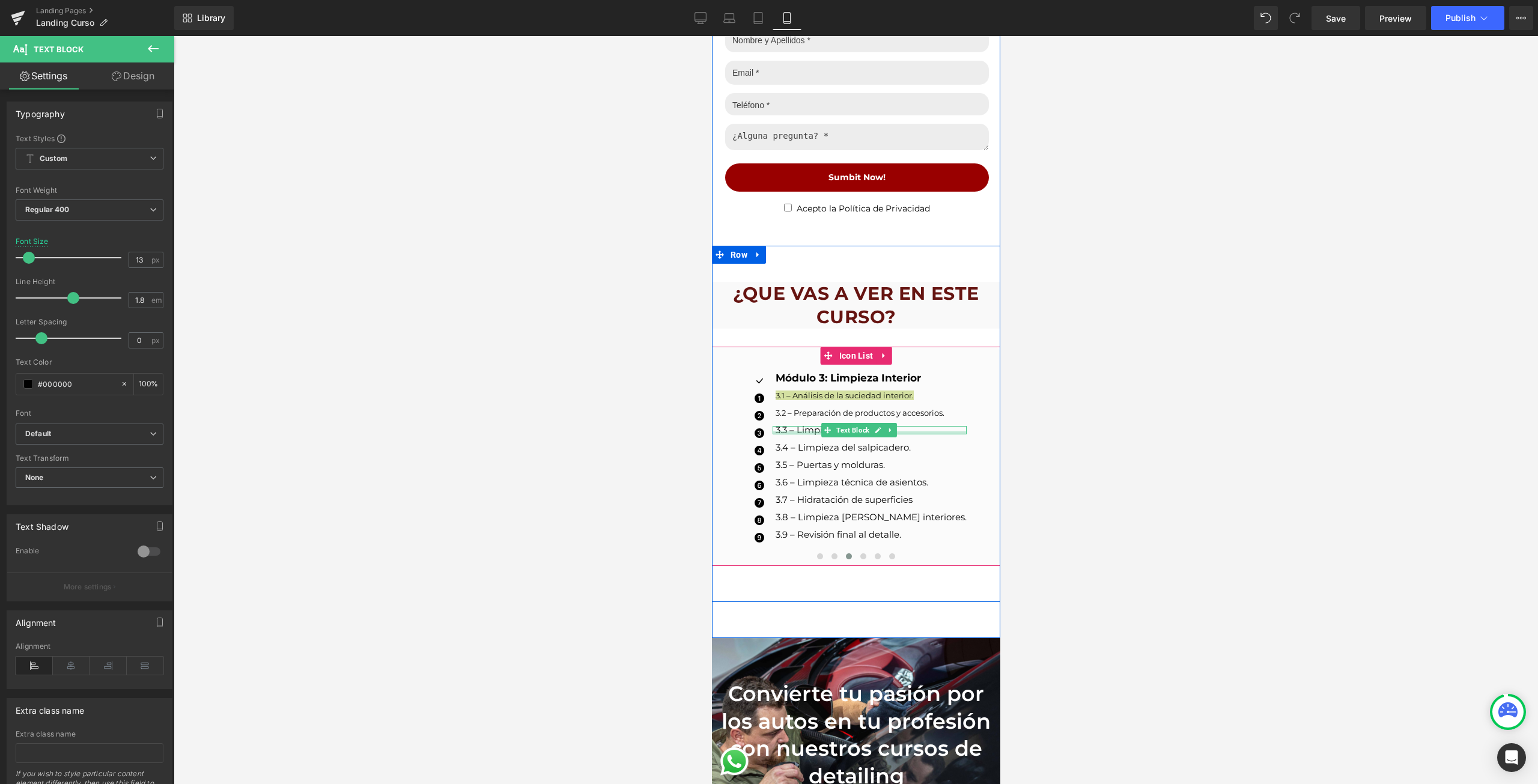
click at [799, 431] on div at bounding box center [869, 433] width 194 height 3
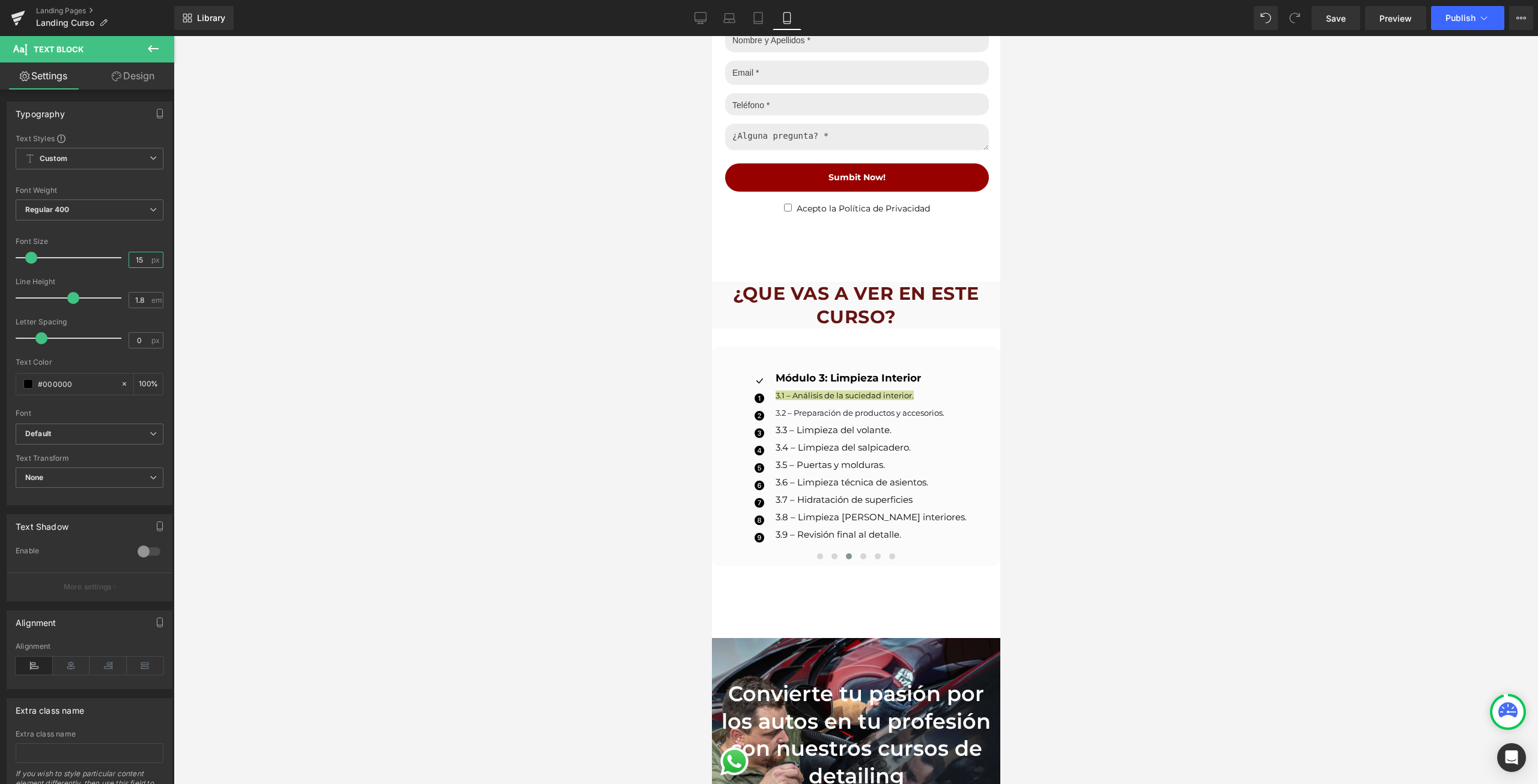
click at [134, 263] on input "15" at bounding box center [139, 259] width 21 height 15
type input "13"
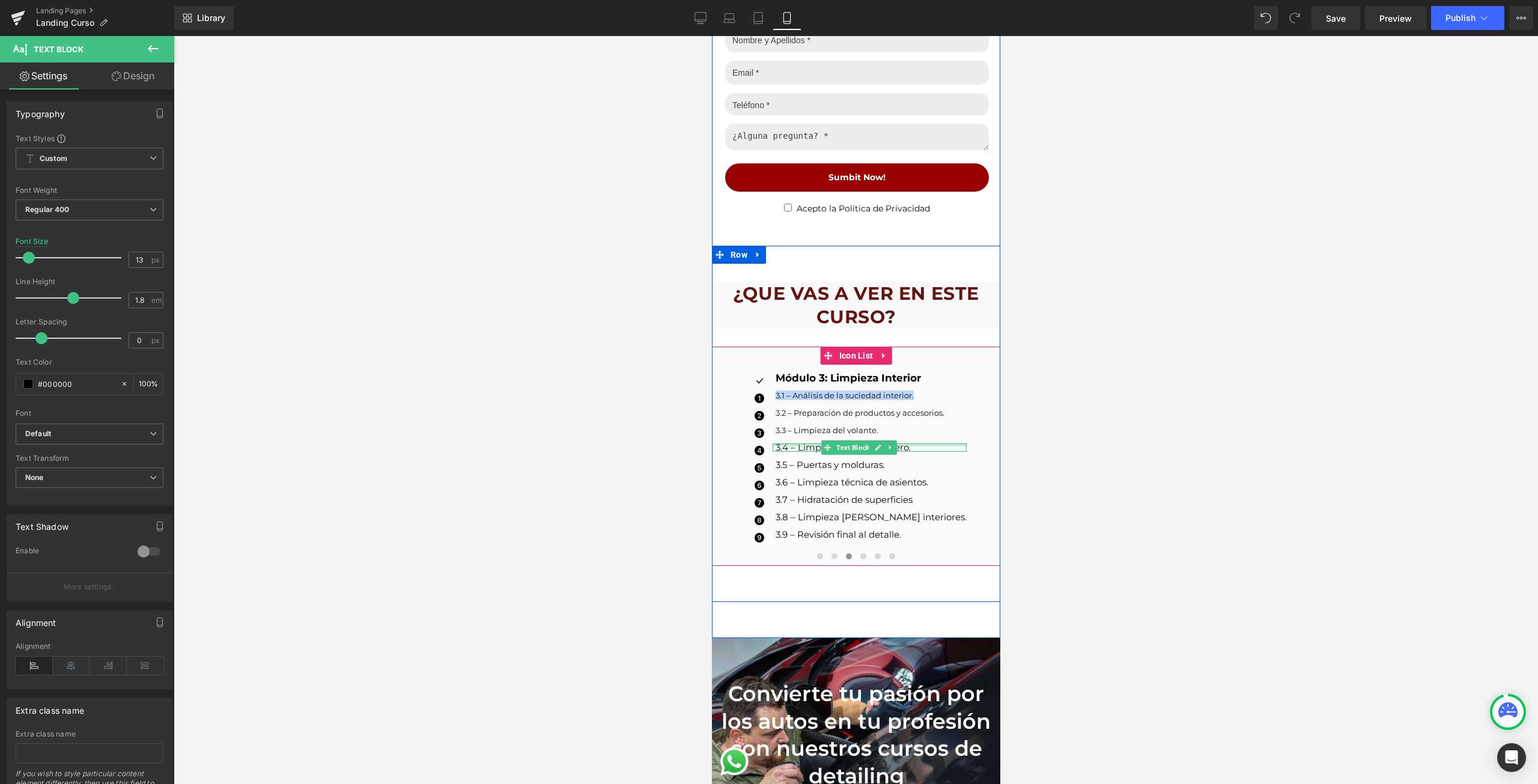
click at [790, 443] on p "3.4 – Limpieza del salpicadero." at bounding box center [870, 448] width 191 height 9
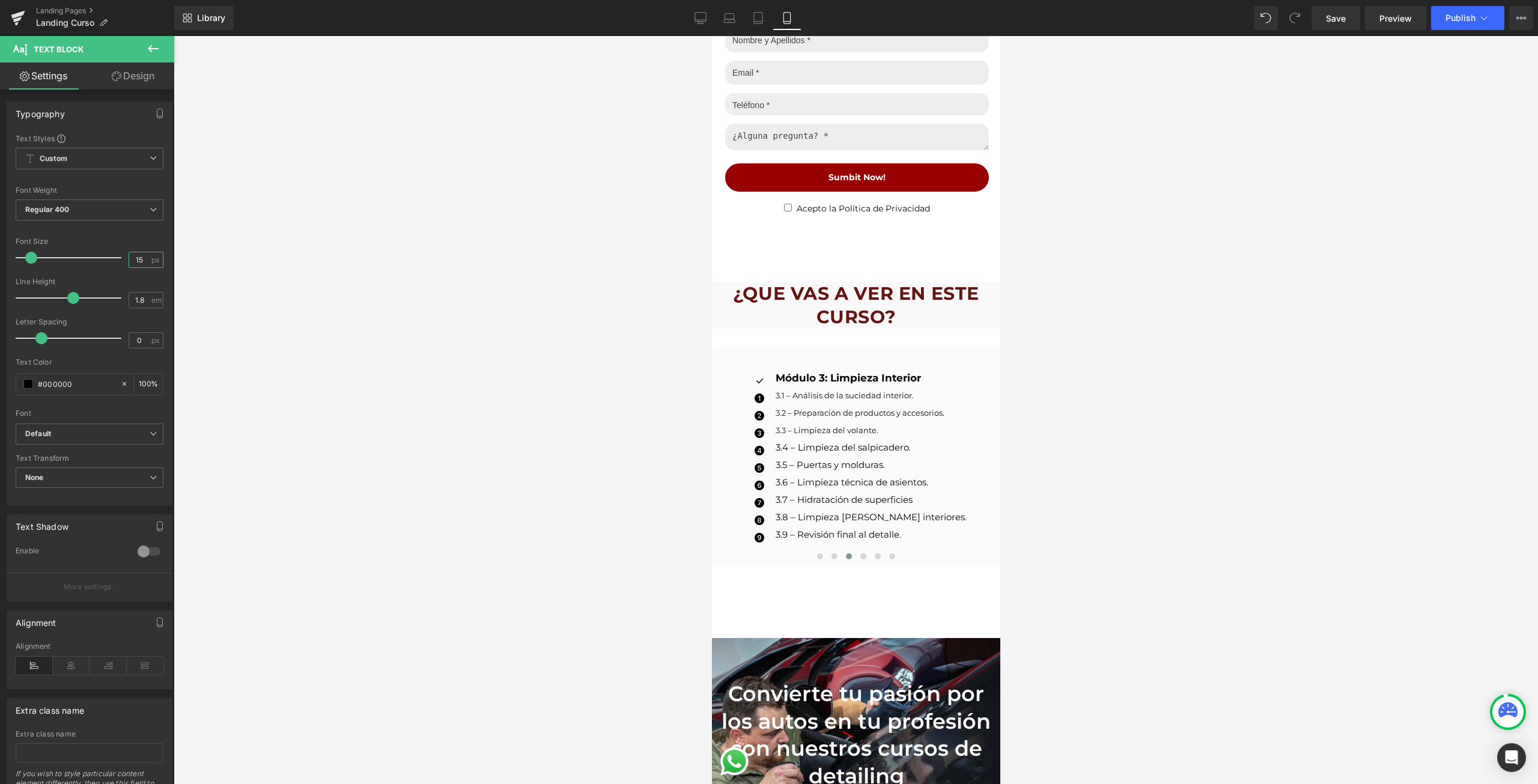
click at [138, 266] on input "15" at bounding box center [139, 259] width 21 height 15
type input "13"
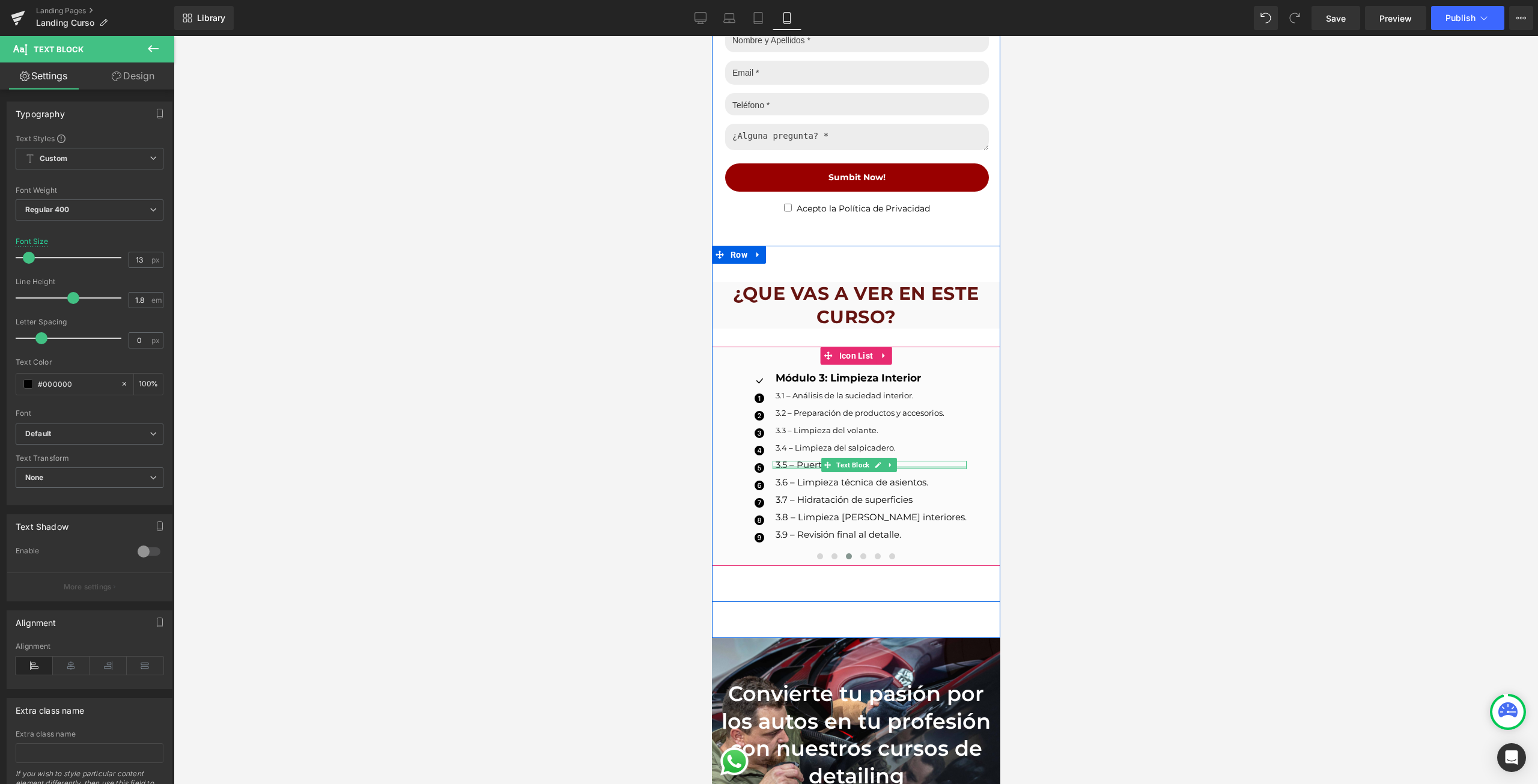
click at [802, 466] on div at bounding box center [869, 468] width 194 height 3
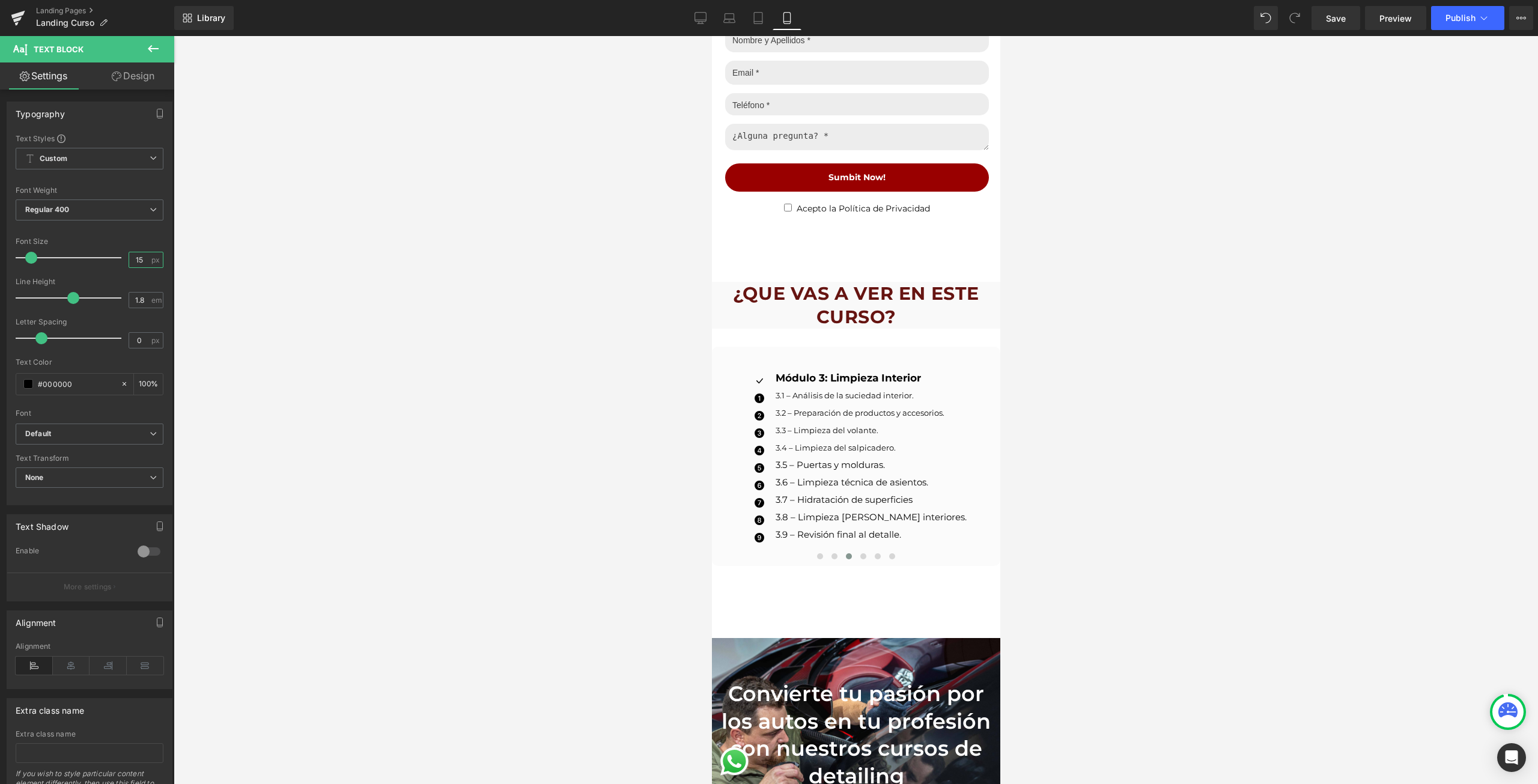
click at [138, 261] on input "15" at bounding box center [139, 259] width 21 height 15
type input "13"
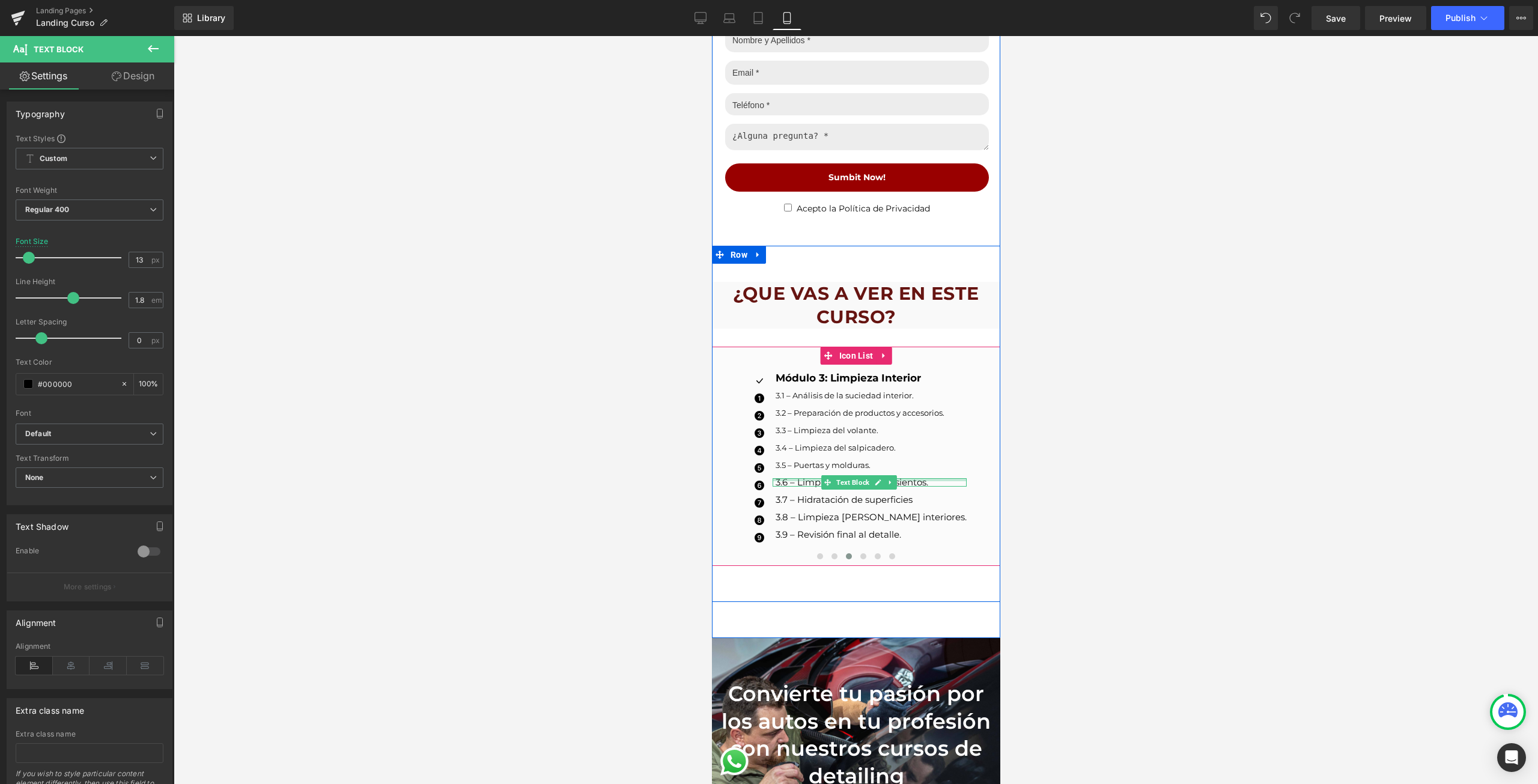
click at [788, 478] on div at bounding box center [869, 479] width 194 height 3
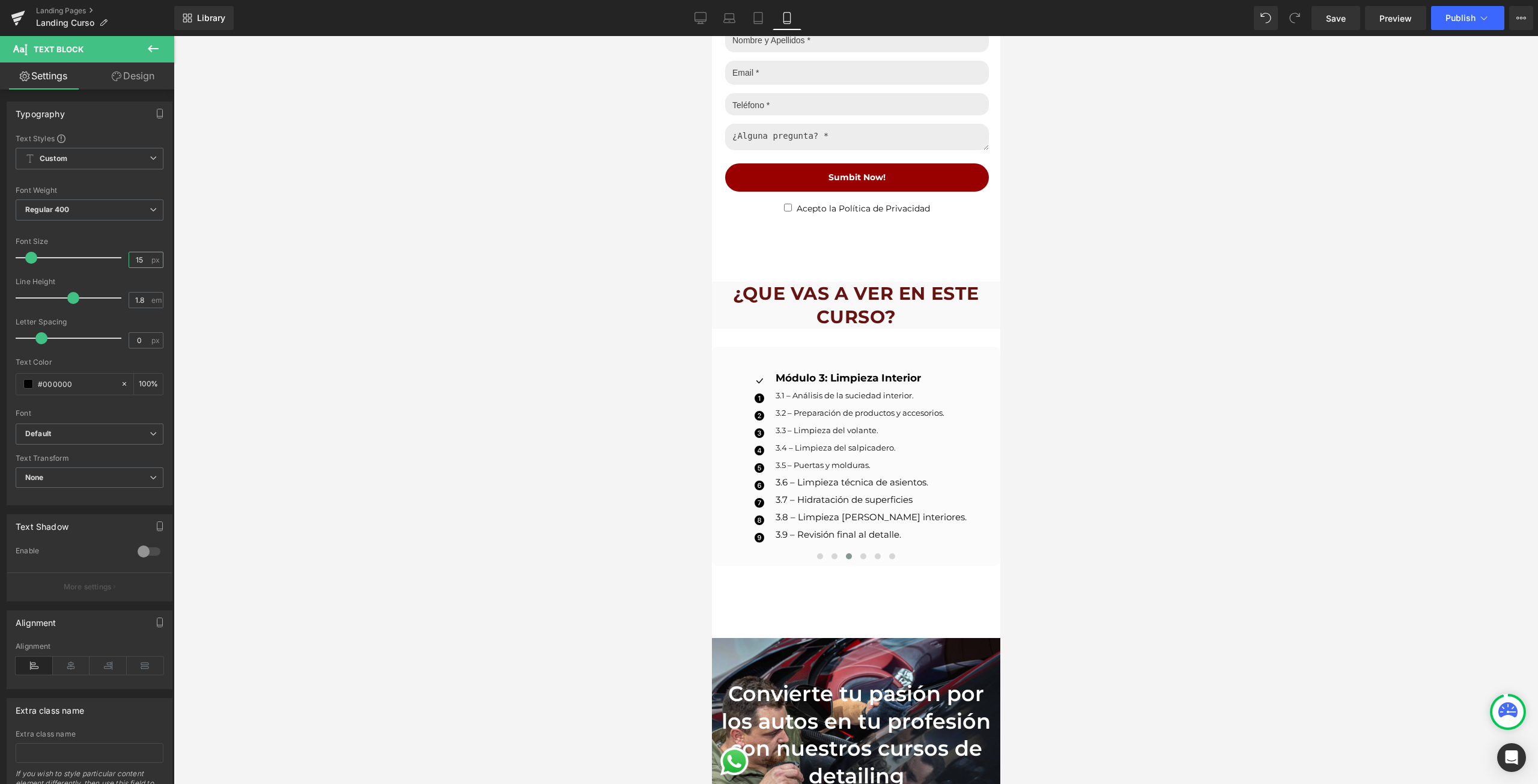
click at [137, 263] on input "15" at bounding box center [139, 259] width 21 height 15
type input "13"
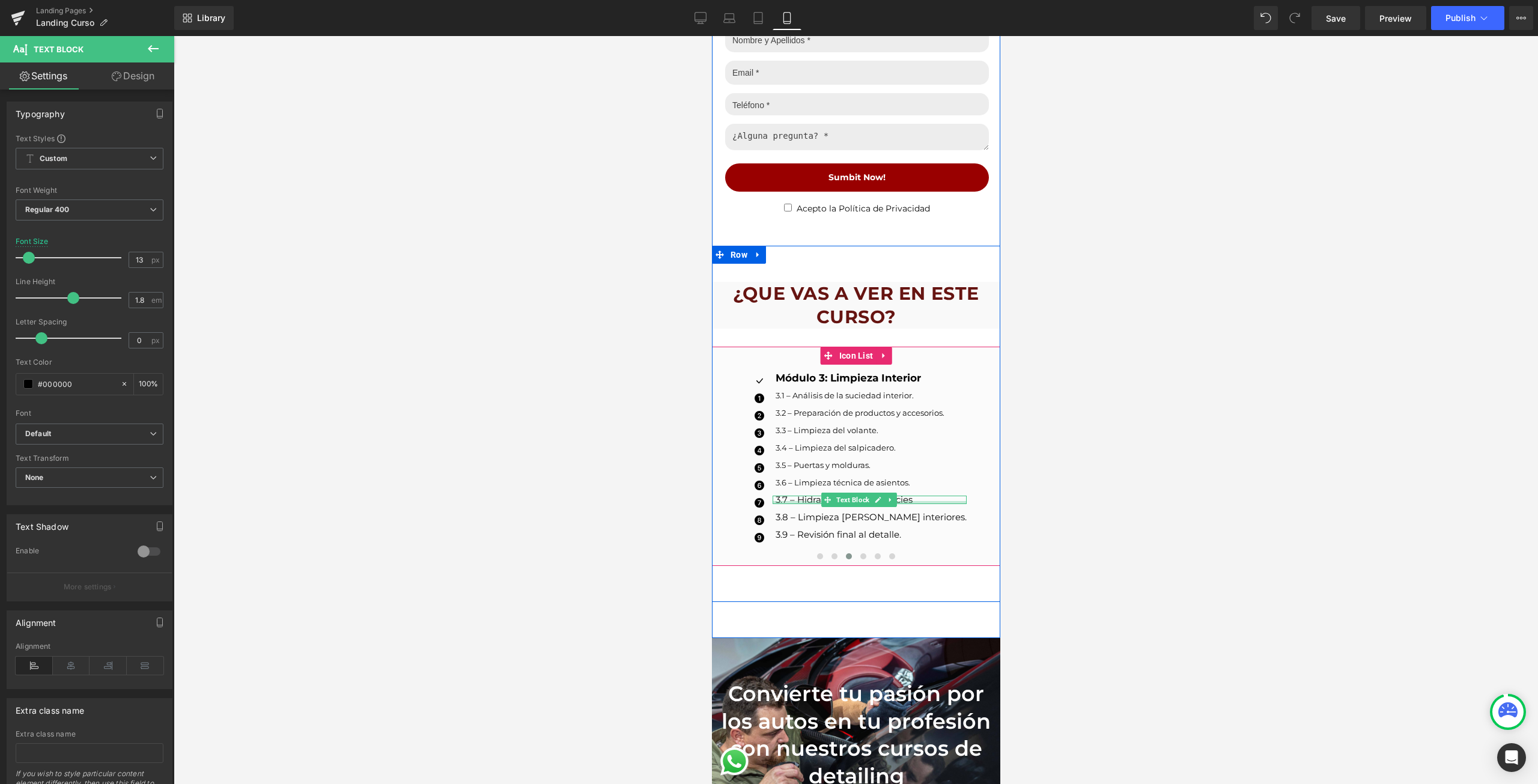
click at [795, 501] on div at bounding box center [869, 502] width 194 height 3
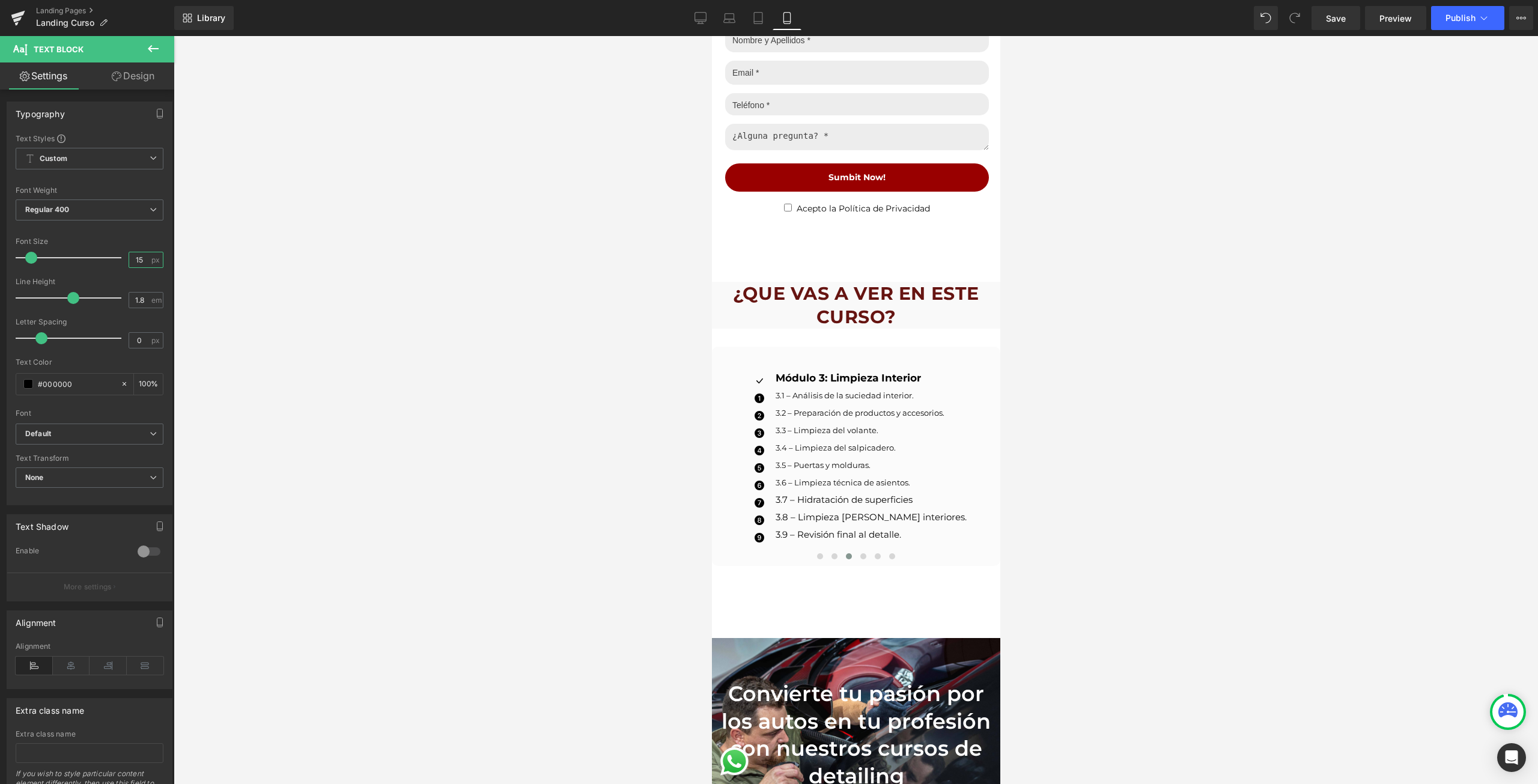
click at [134, 264] on input "15" at bounding box center [139, 259] width 21 height 15
type input "13"
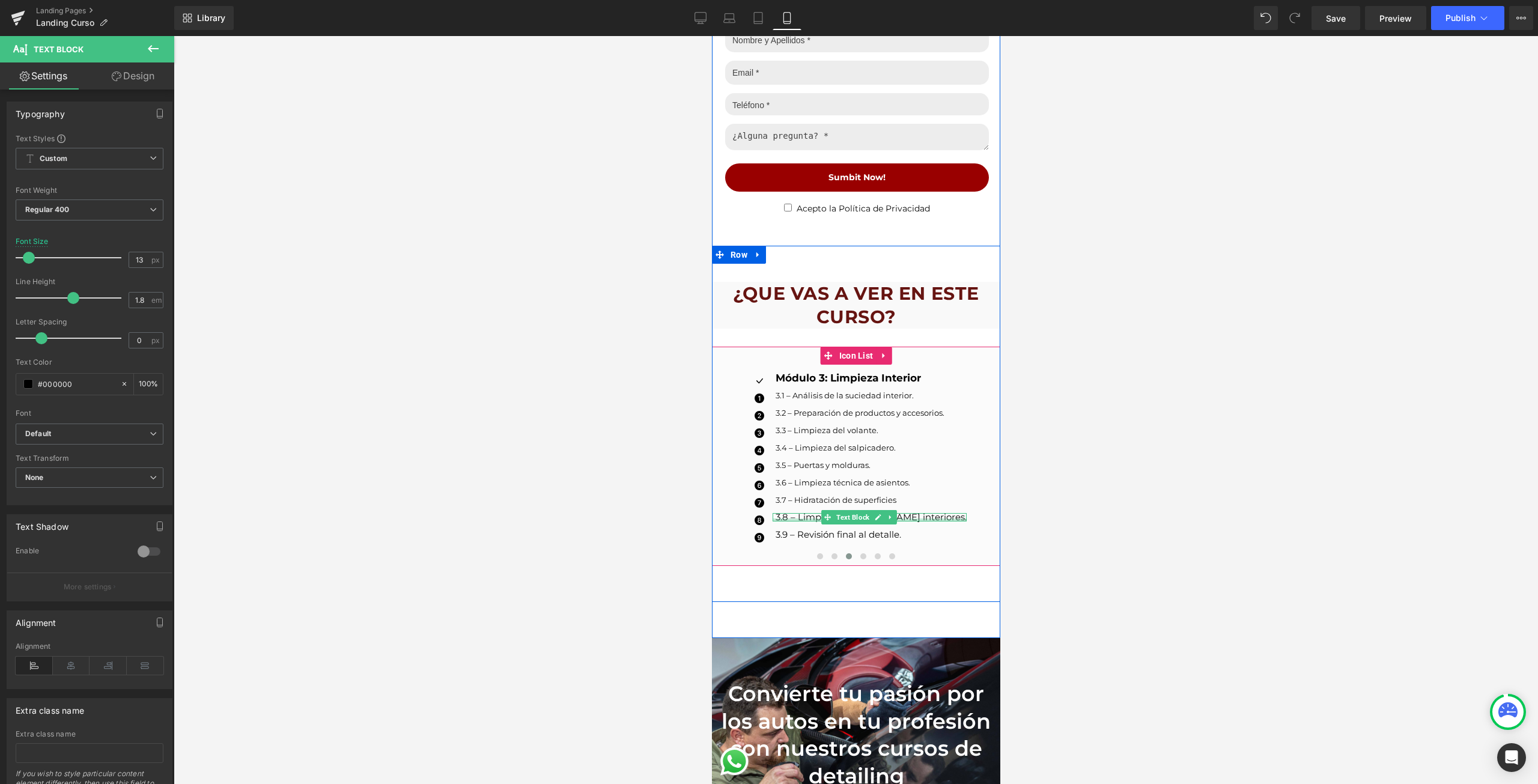
click at [784, 518] on div at bounding box center [869, 520] width 194 height 3
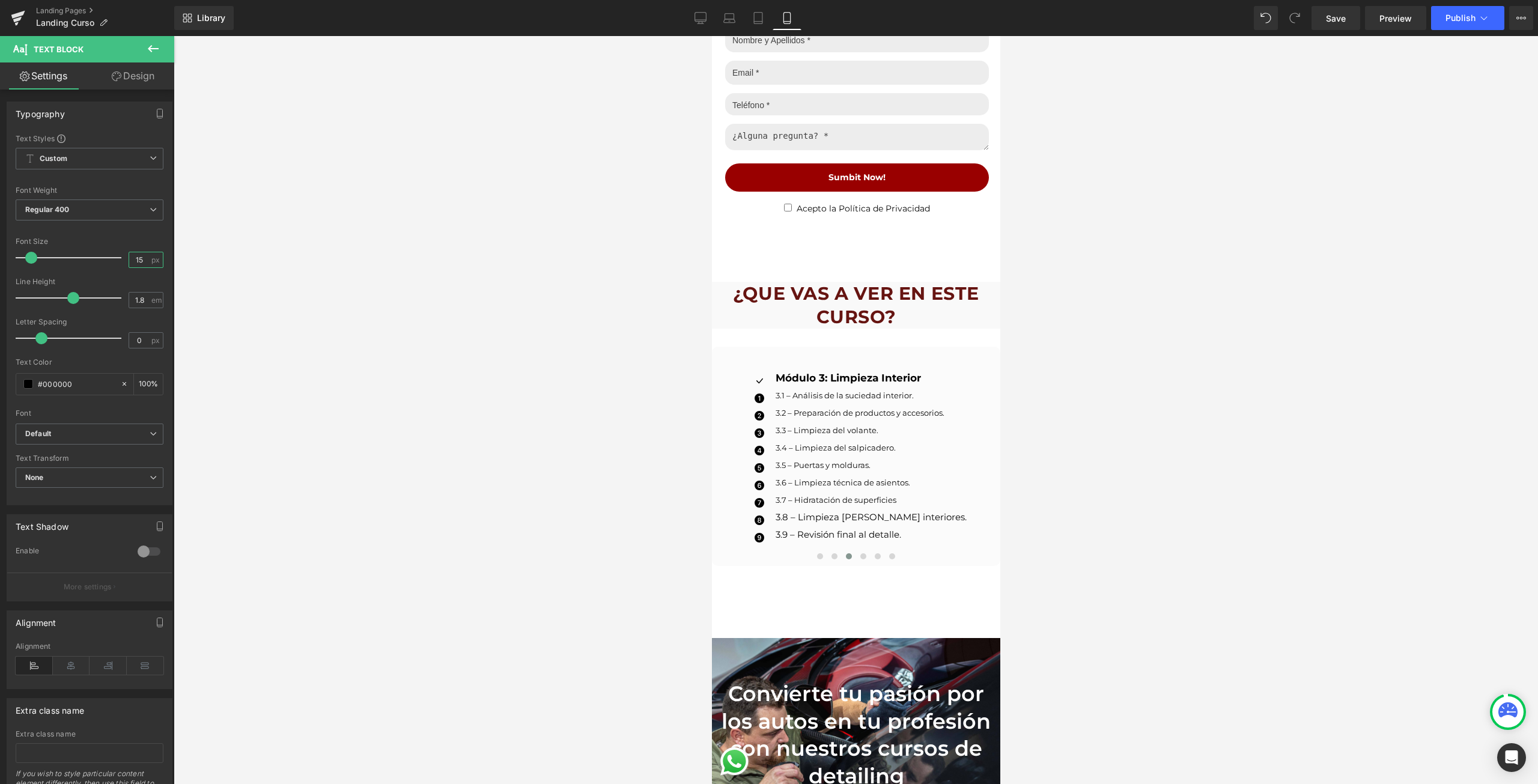
click at [129, 260] on input "15" at bounding box center [139, 259] width 21 height 15
type input "13"
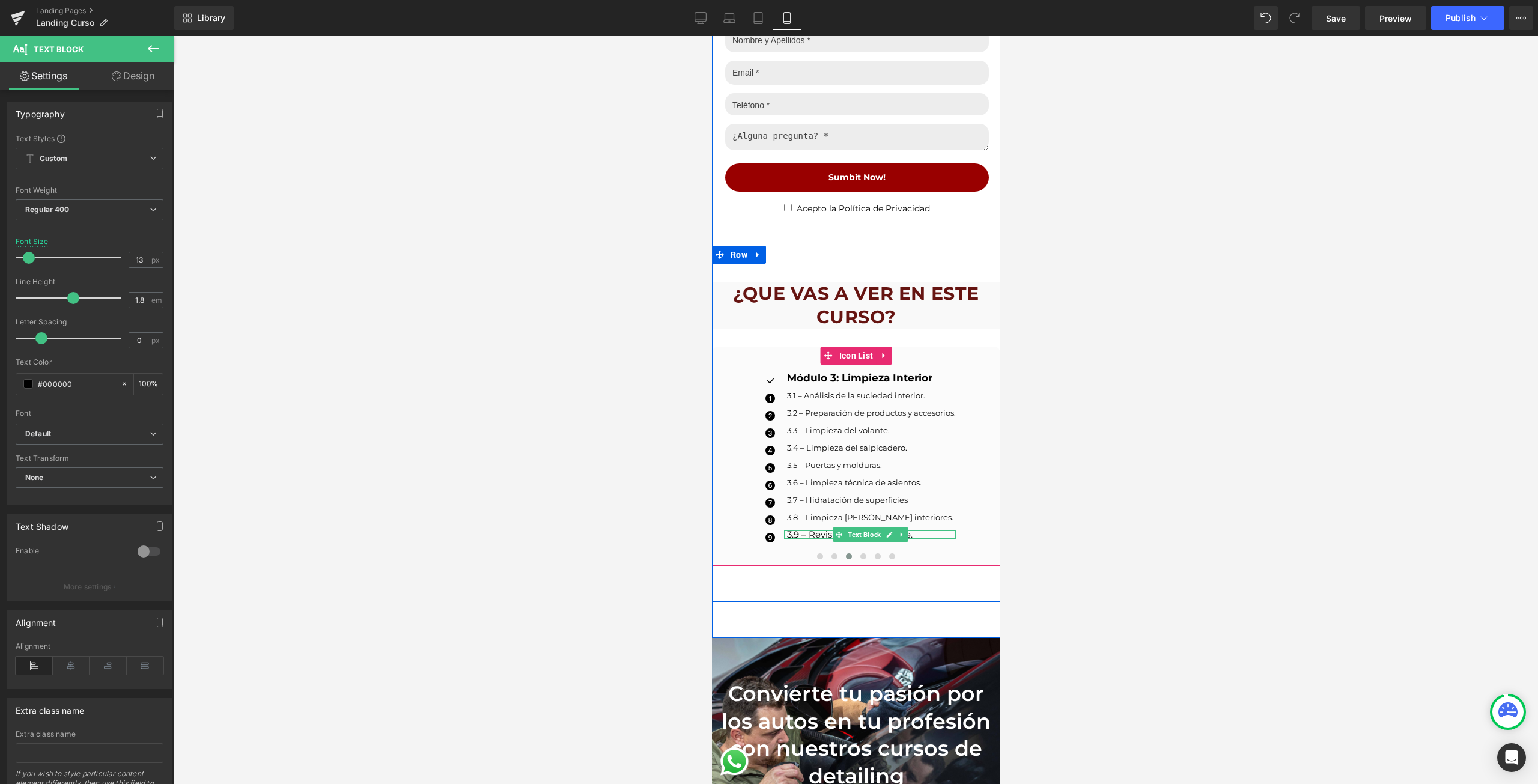
click at [810, 536] on div at bounding box center [869, 537] width 172 height 3
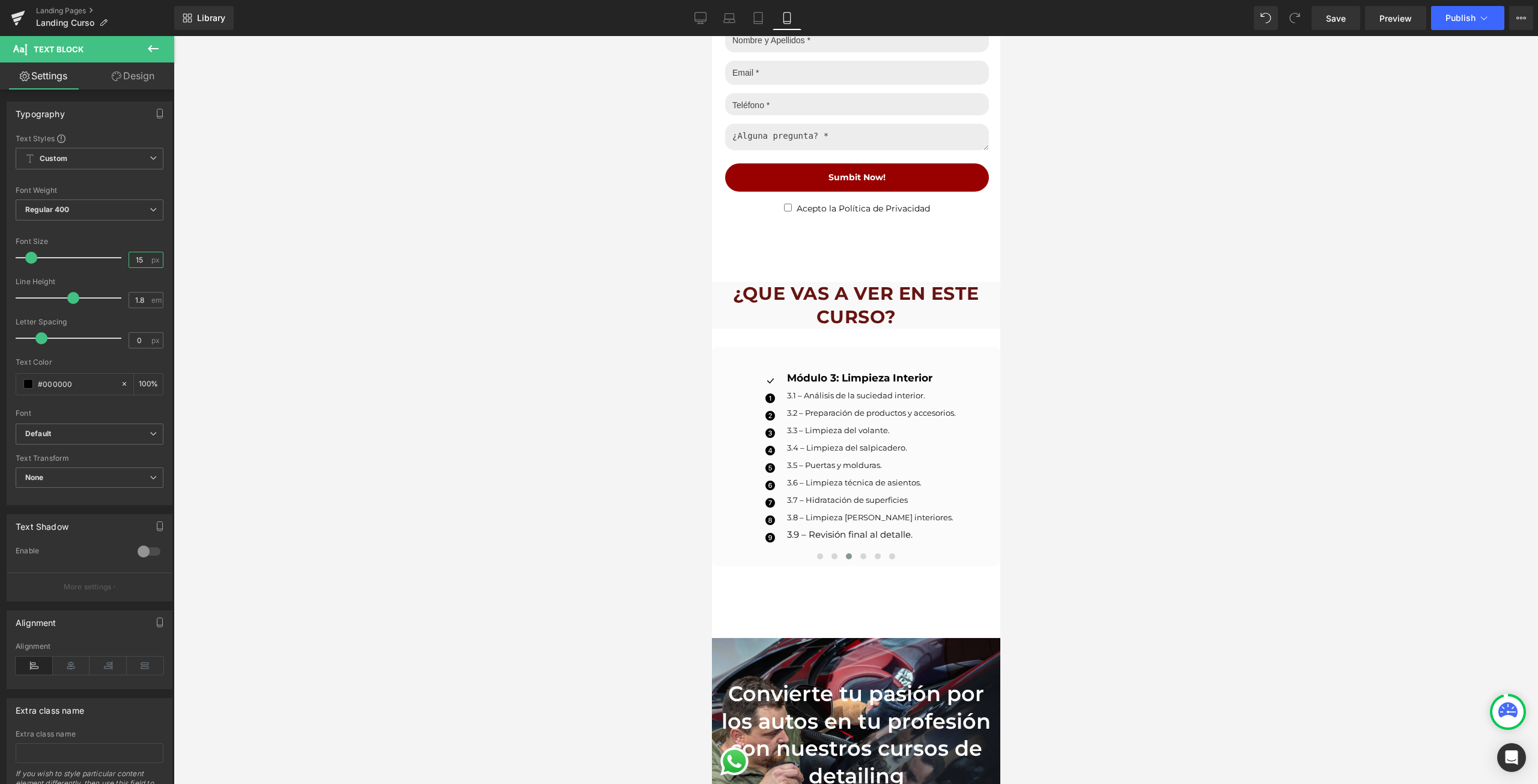
click at [134, 261] on input "15" at bounding box center [139, 259] width 21 height 15
type input "13"
click at [856, 550] on button at bounding box center [863, 556] width 14 height 12
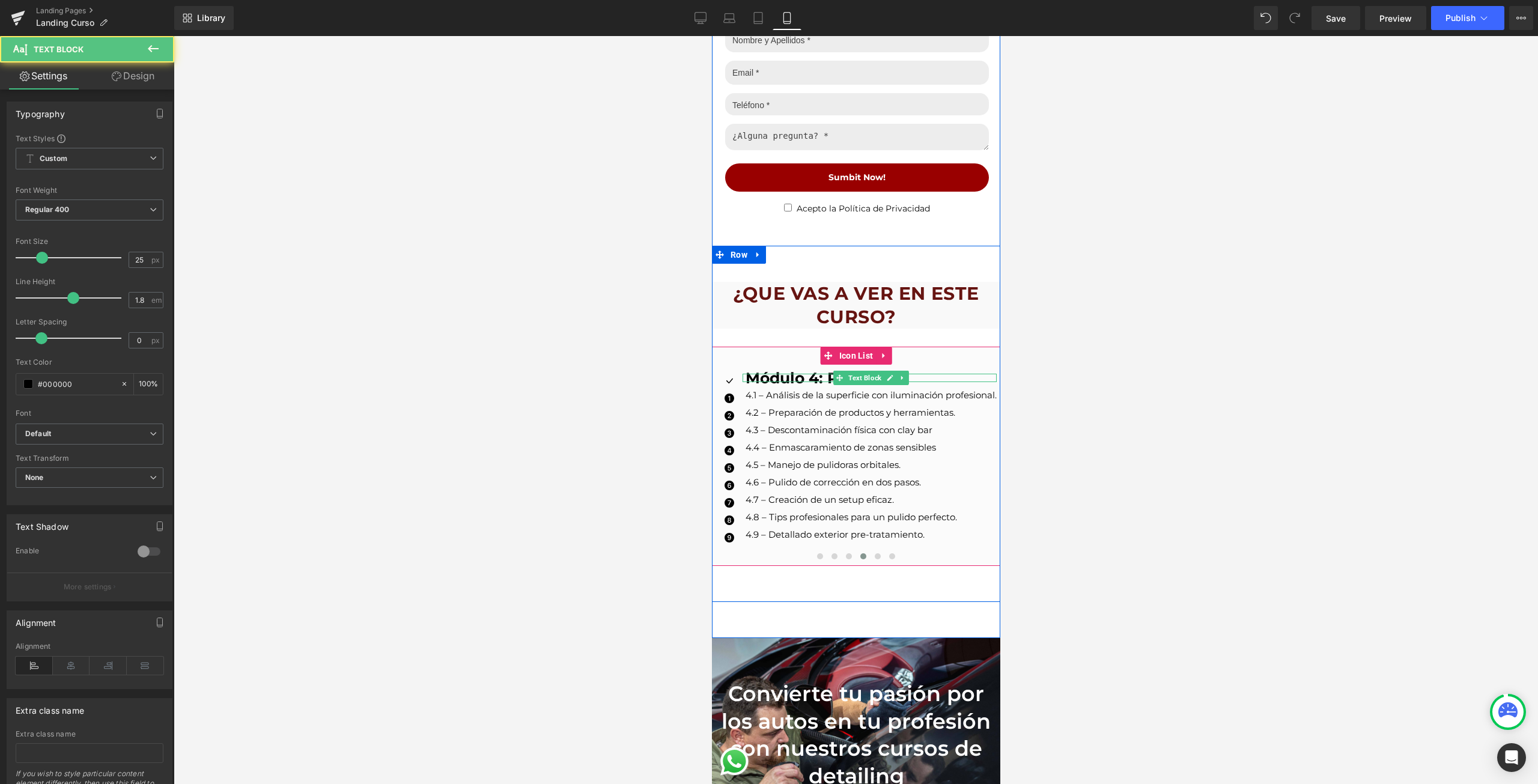
click at [806, 376] on strong "Módulo 4: Pulido" at bounding box center [811, 377] width 132 height 18
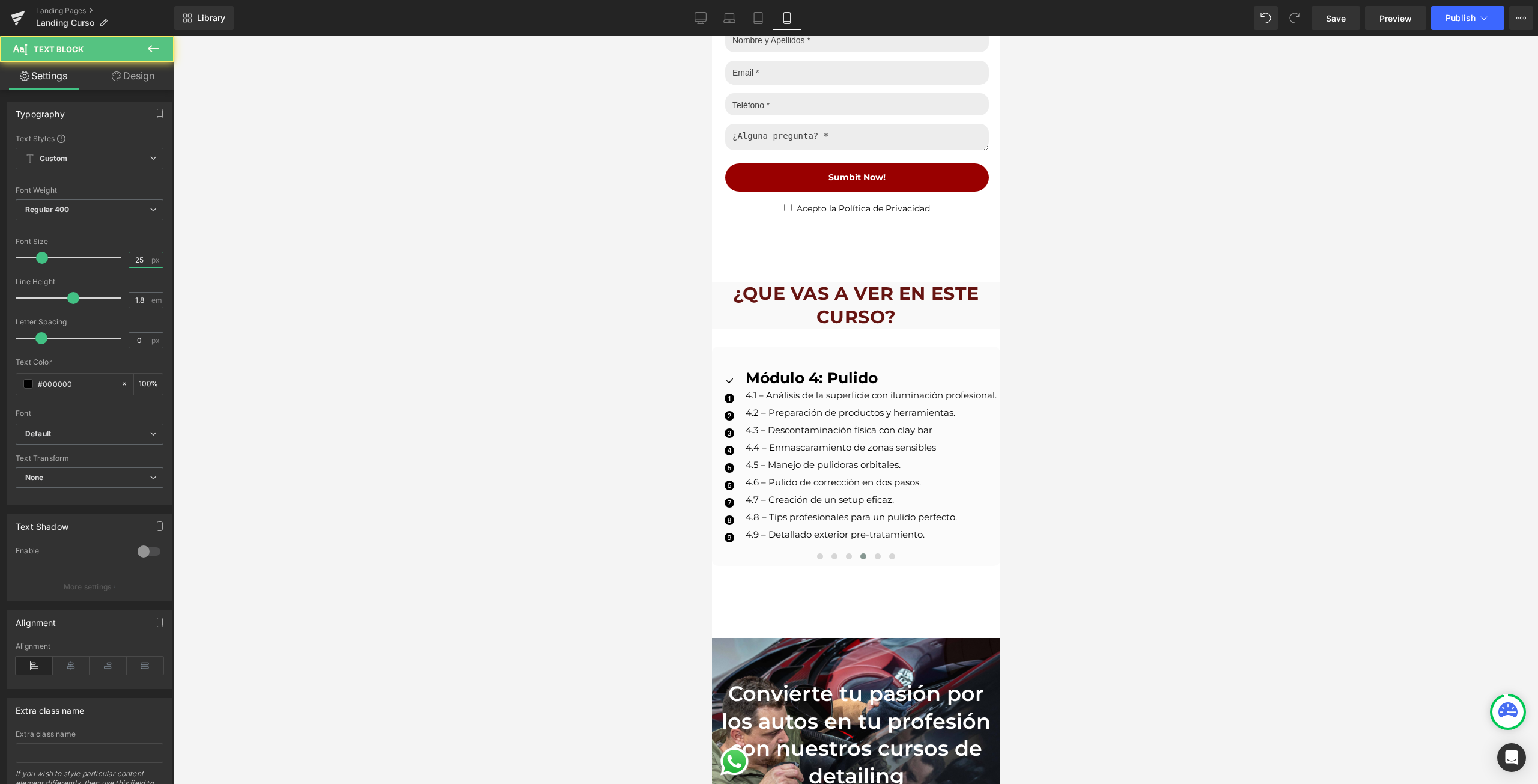
click at [129, 257] on input "25" at bounding box center [139, 259] width 21 height 15
type input "17"
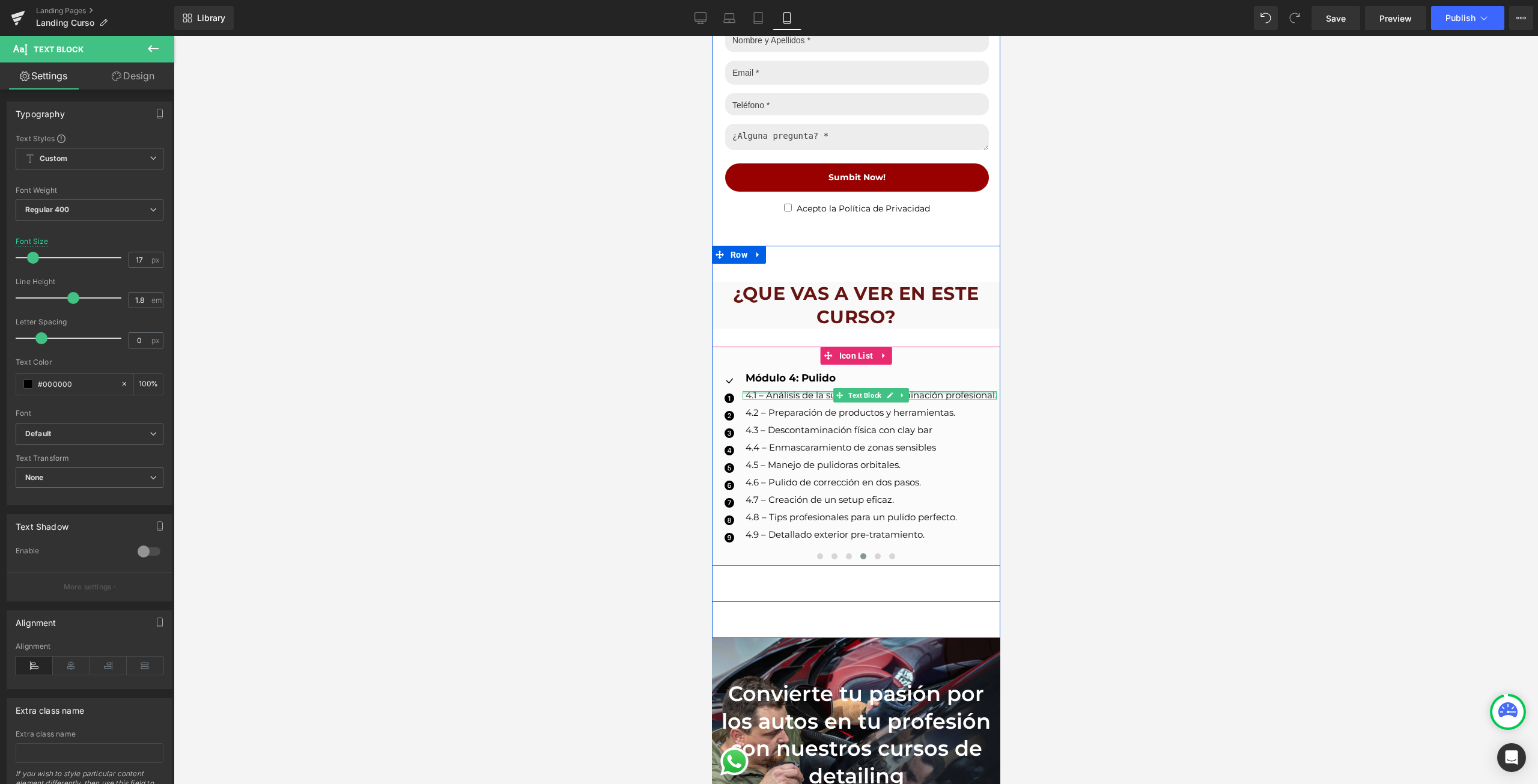
click at [752, 391] on div at bounding box center [869, 393] width 254 height 3
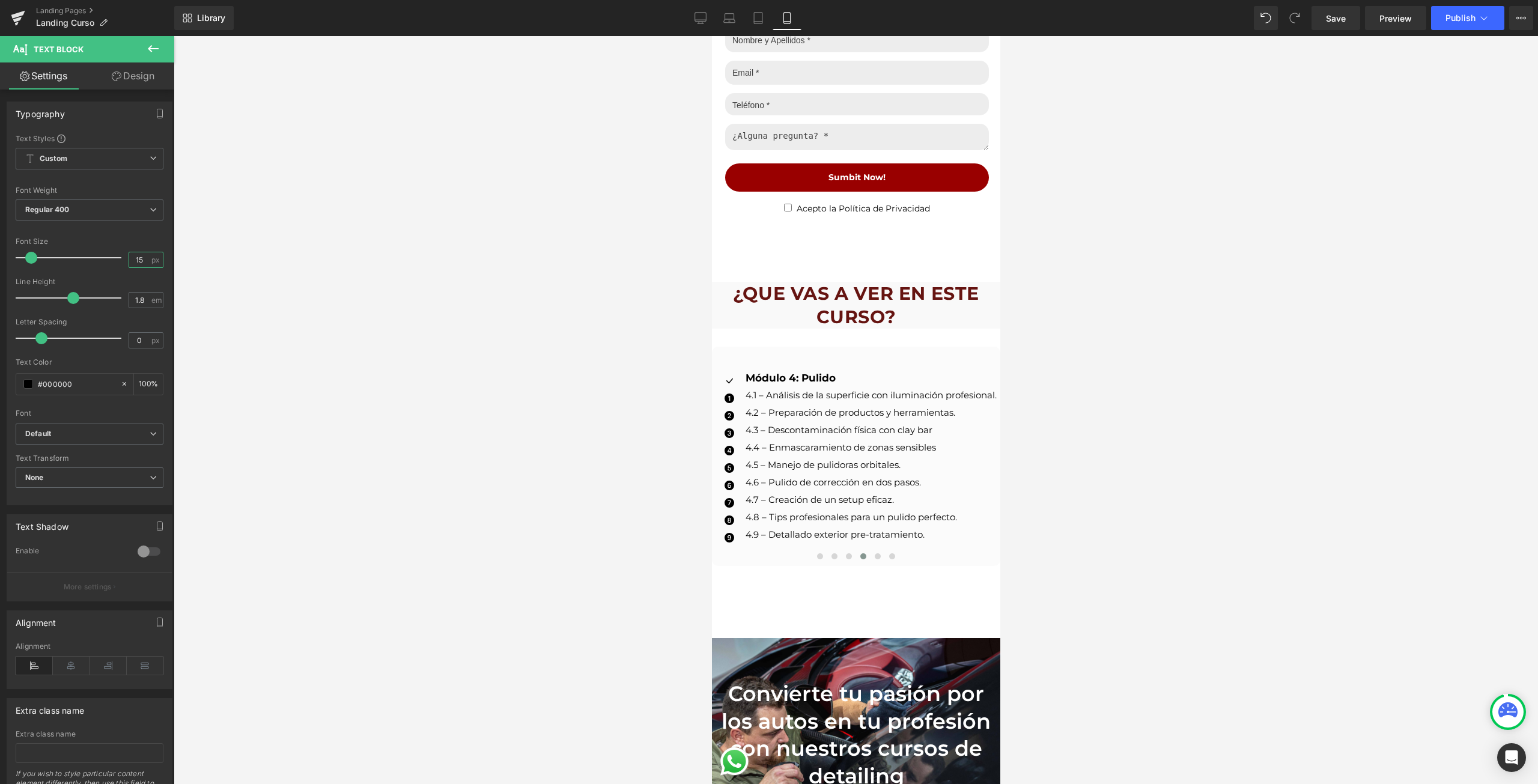
click at [139, 265] on input "15" at bounding box center [139, 259] width 21 height 15
type input "13"
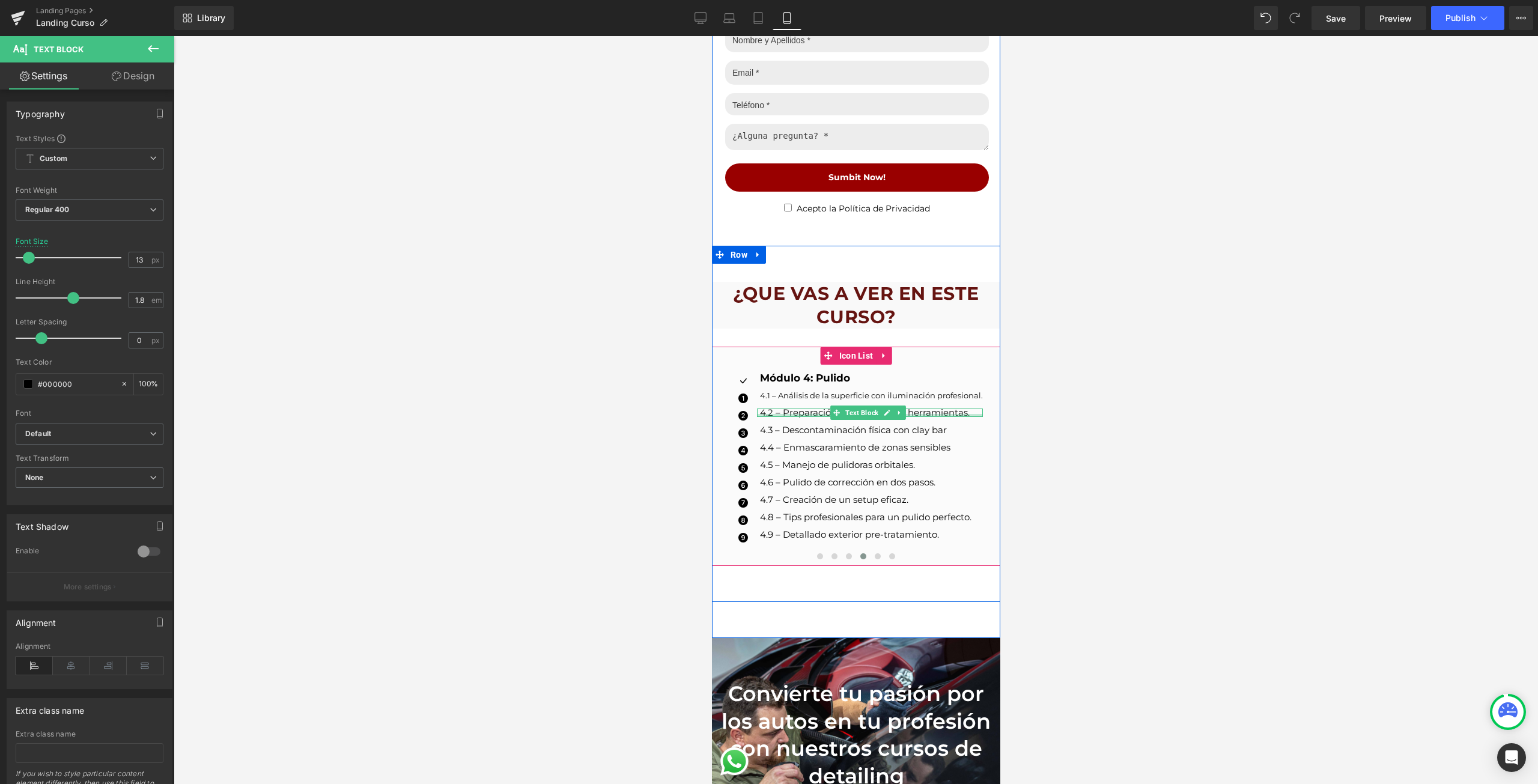
click at [758, 413] on div at bounding box center [869, 415] width 226 height 3
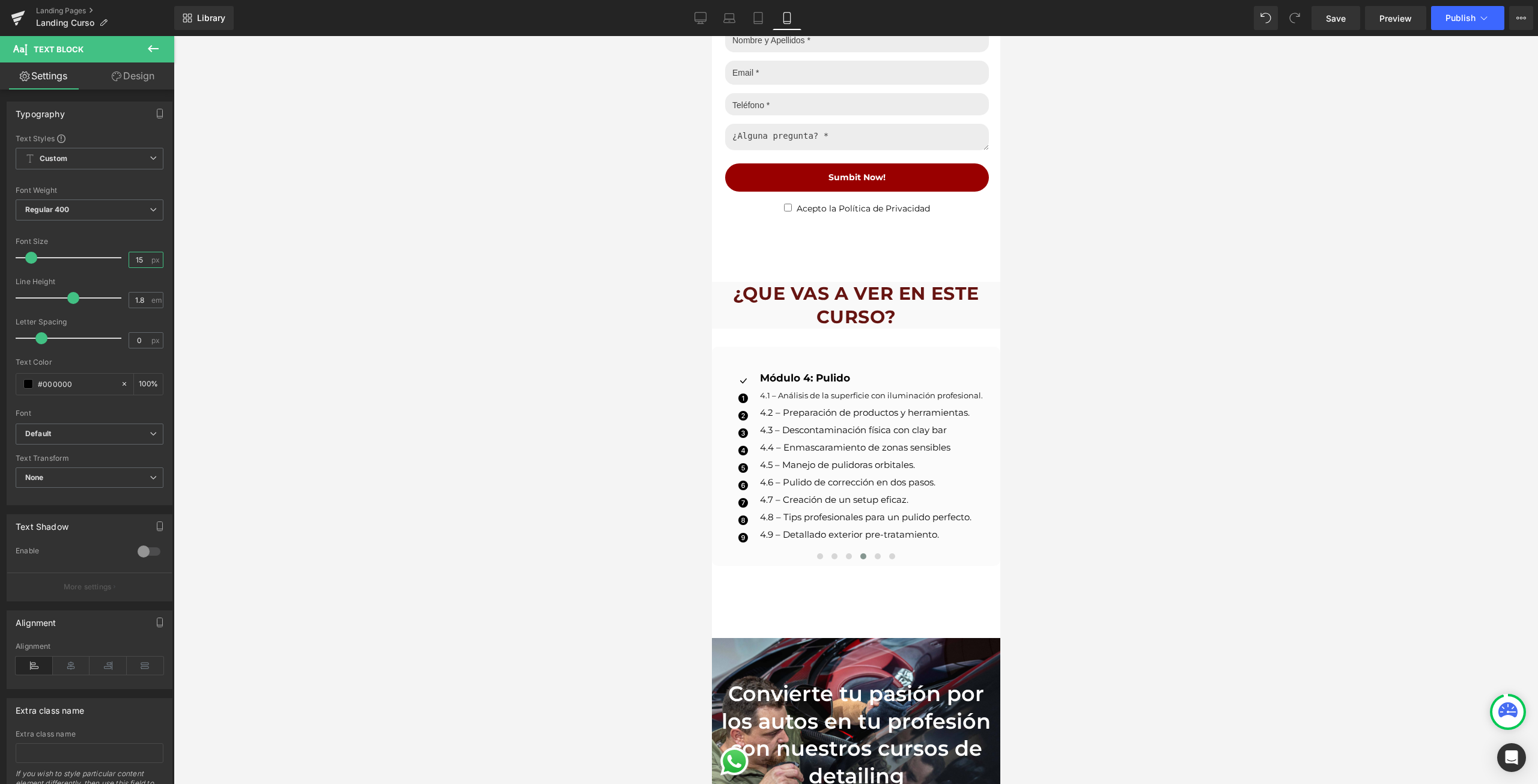
click at [141, 261] on input "15" at bounding box center [139, 259] width 21 height 15
type input "13"
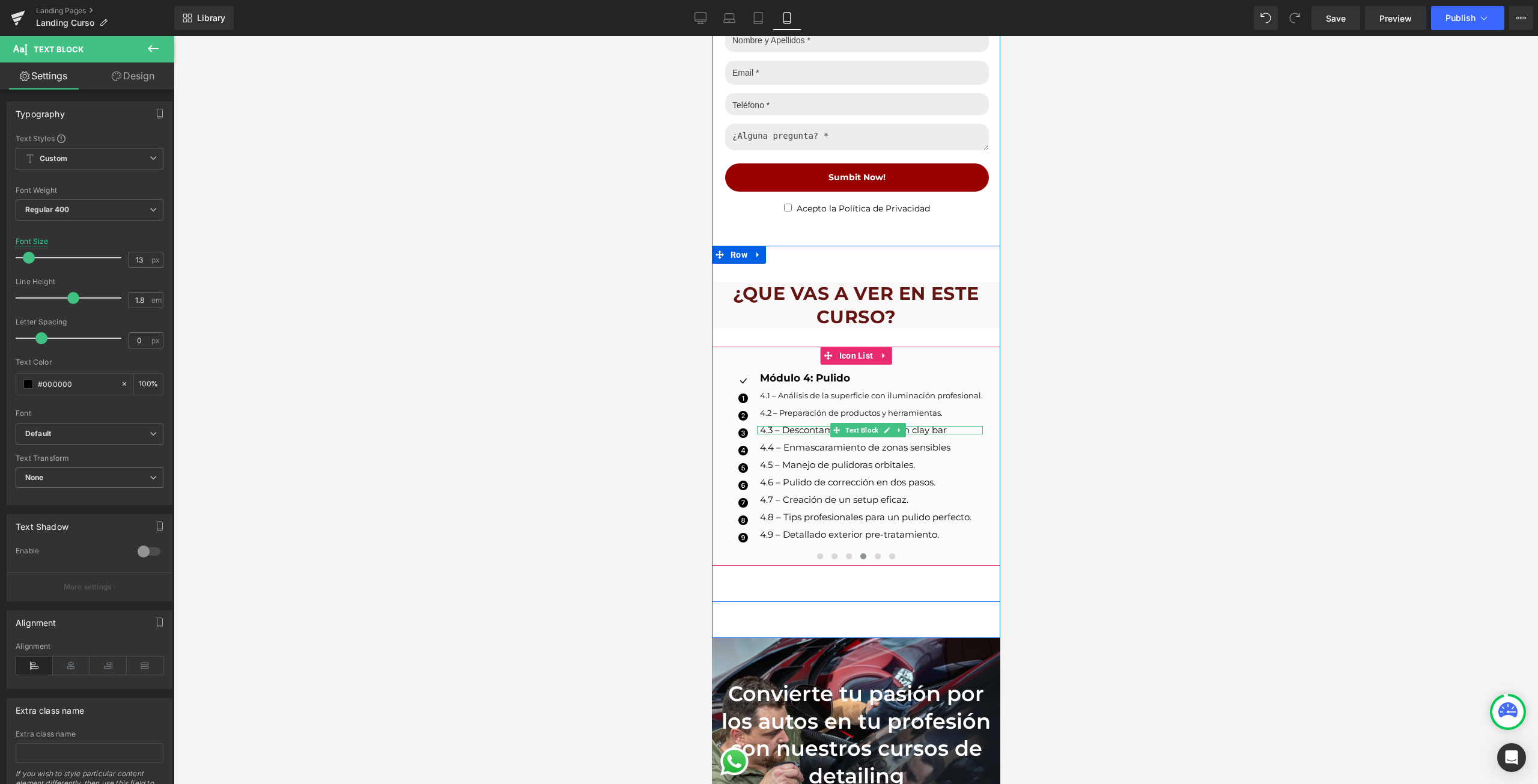
click at [775, 426] on p "4.3 – Descontaminación física con clay bar" at bounding box center [871, 430] width 223 height 9
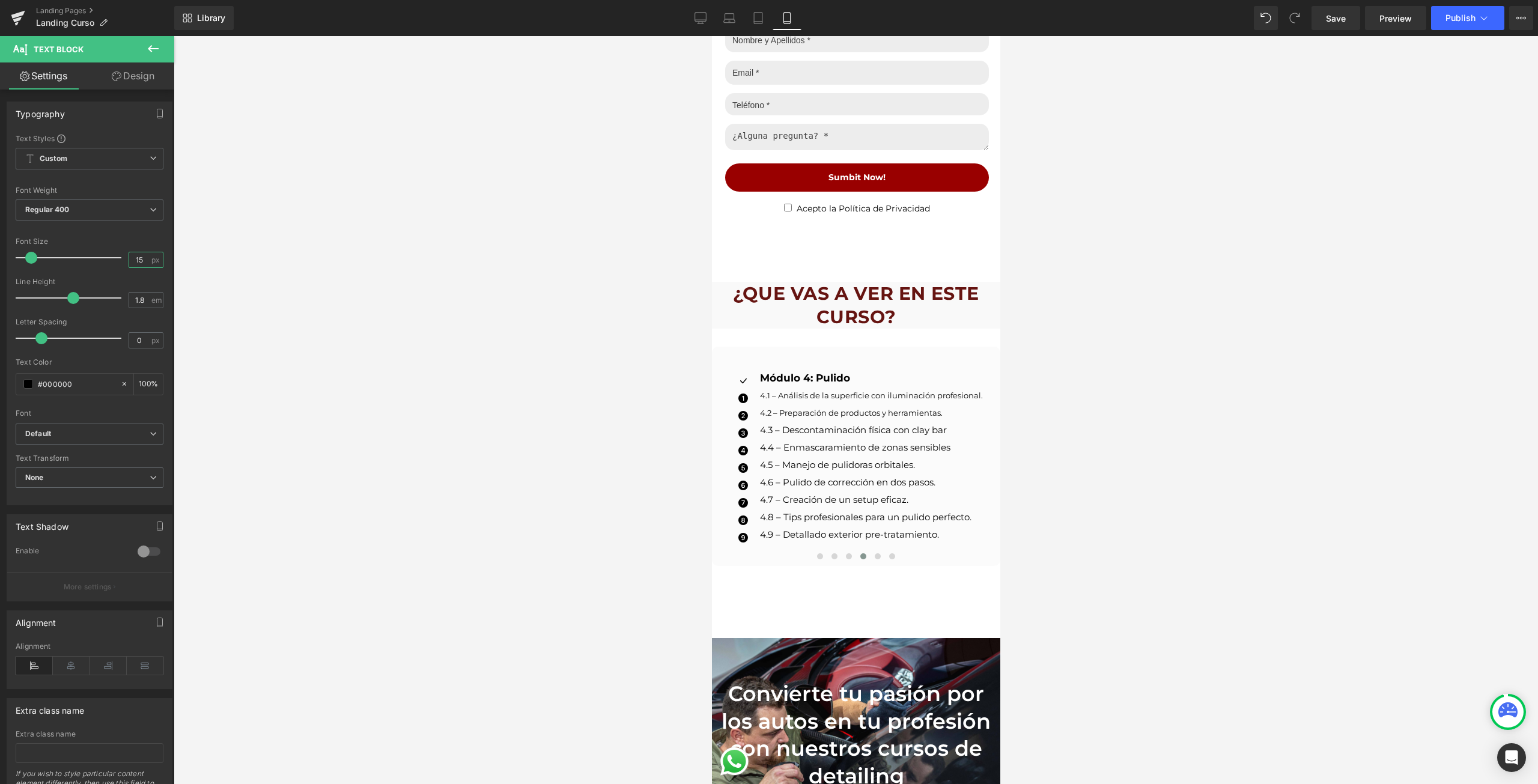
click at [132, 258] on input "15" at bounding box center [139, 259] width 21 height 15
type input "13"
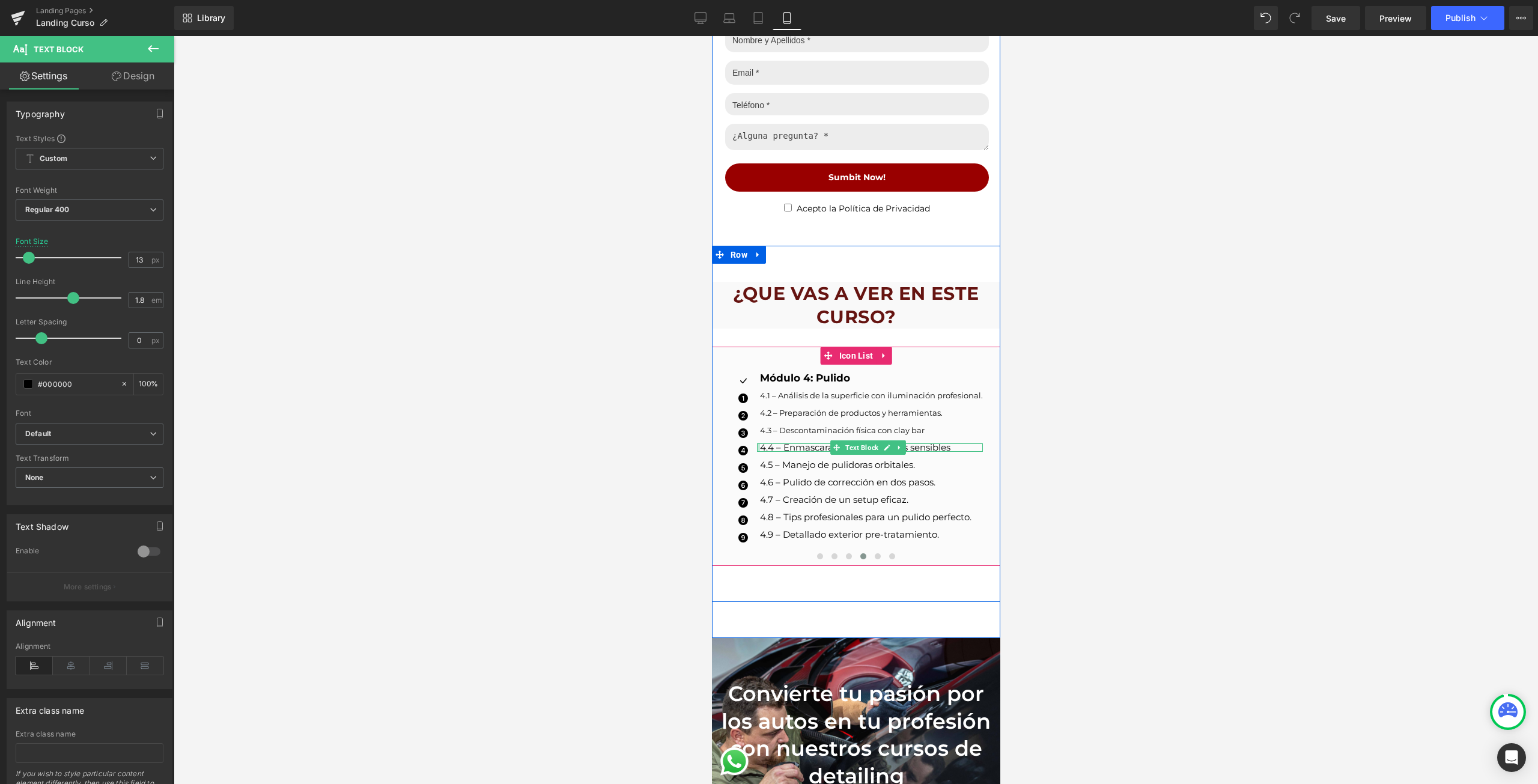
click at [757, 448] on div at bounding box center [869, 450] width 226 height 3
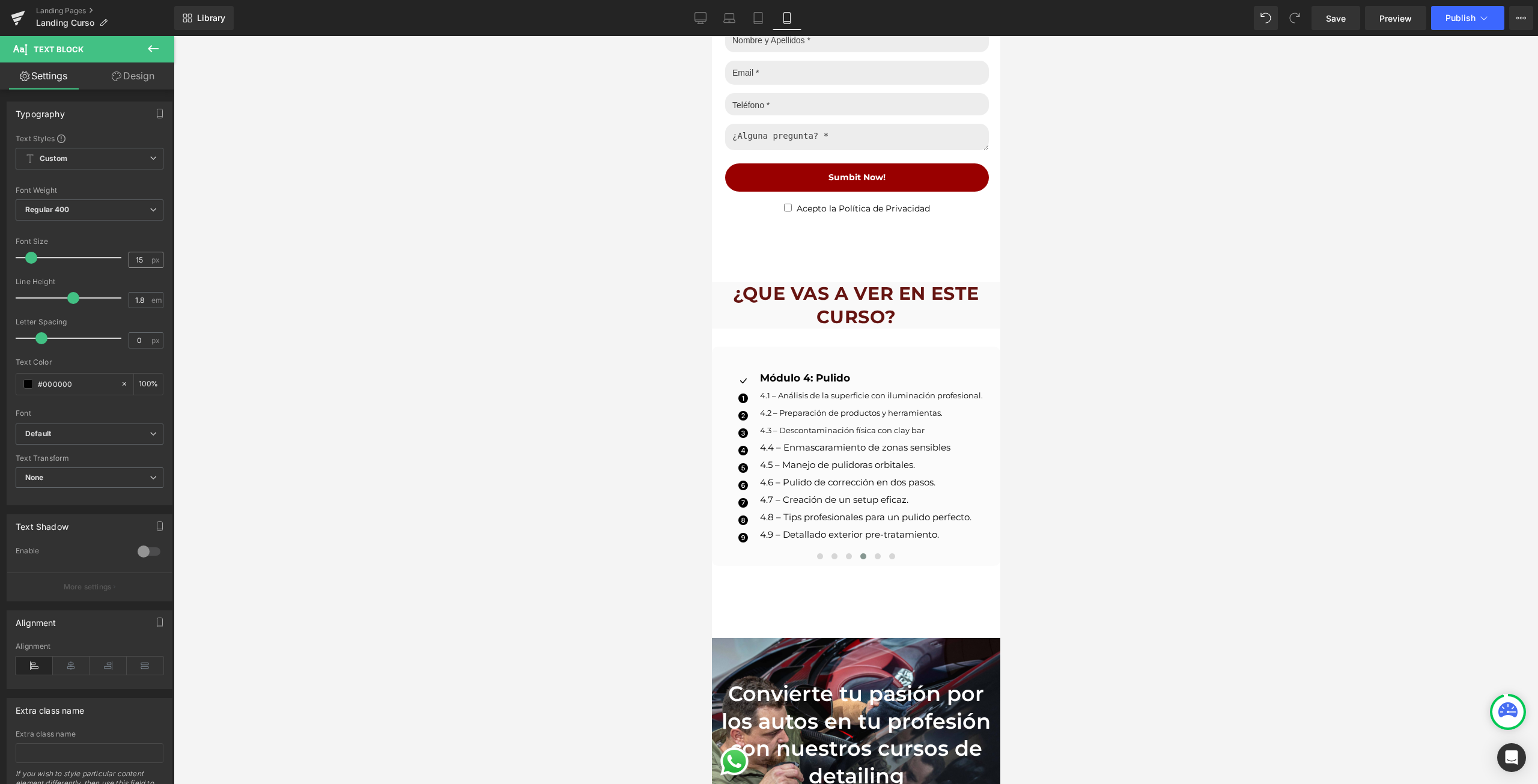
click at [129, 265] on div "15 px" at bounding box center [146, 259] width 35 height 16
click at [129, 259] on input "15" at bounding box center [139, 259] width 21 height 15
type input "13"
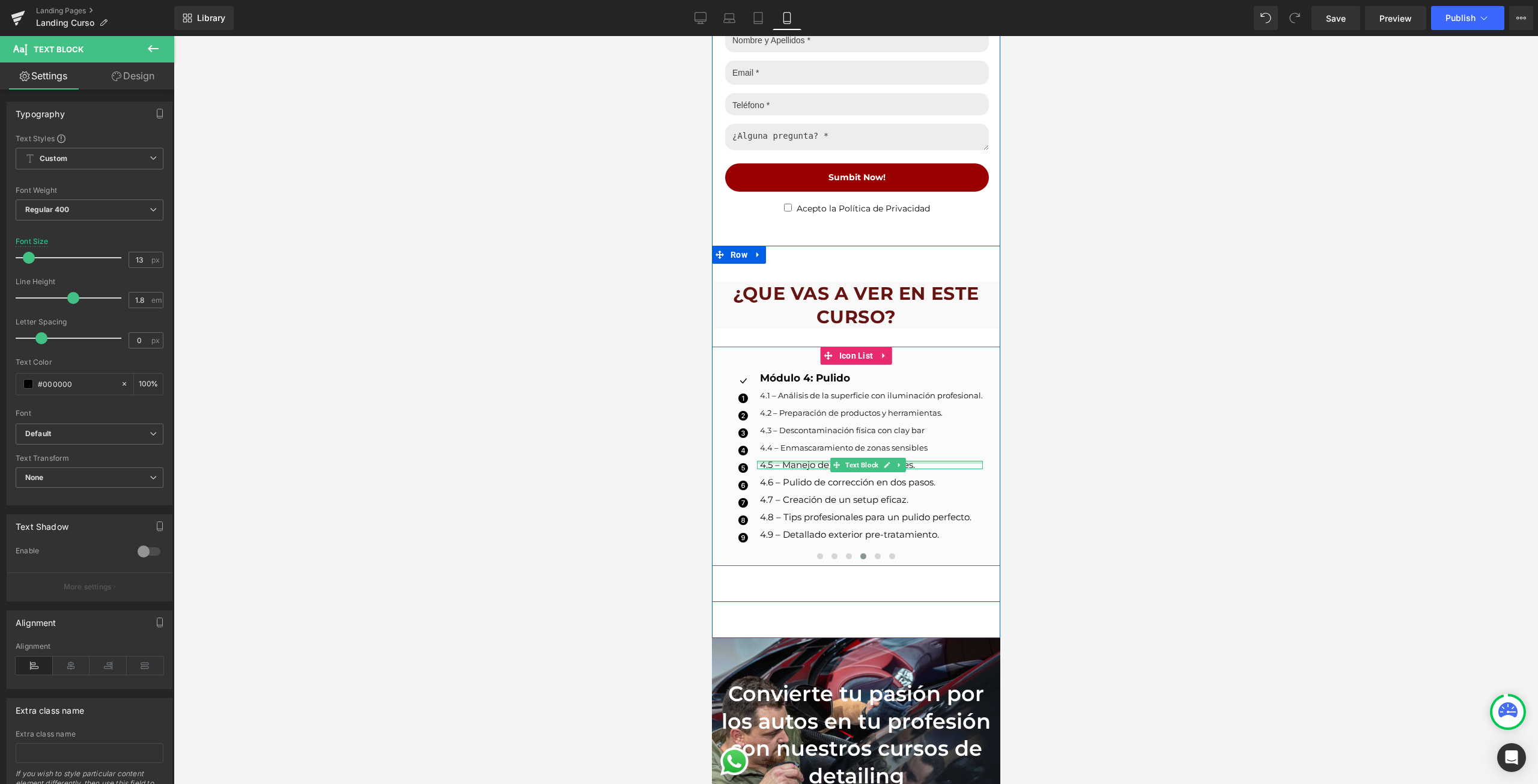
click at [777, 461] on div at bounding box center [869, 462] width 226 height 3
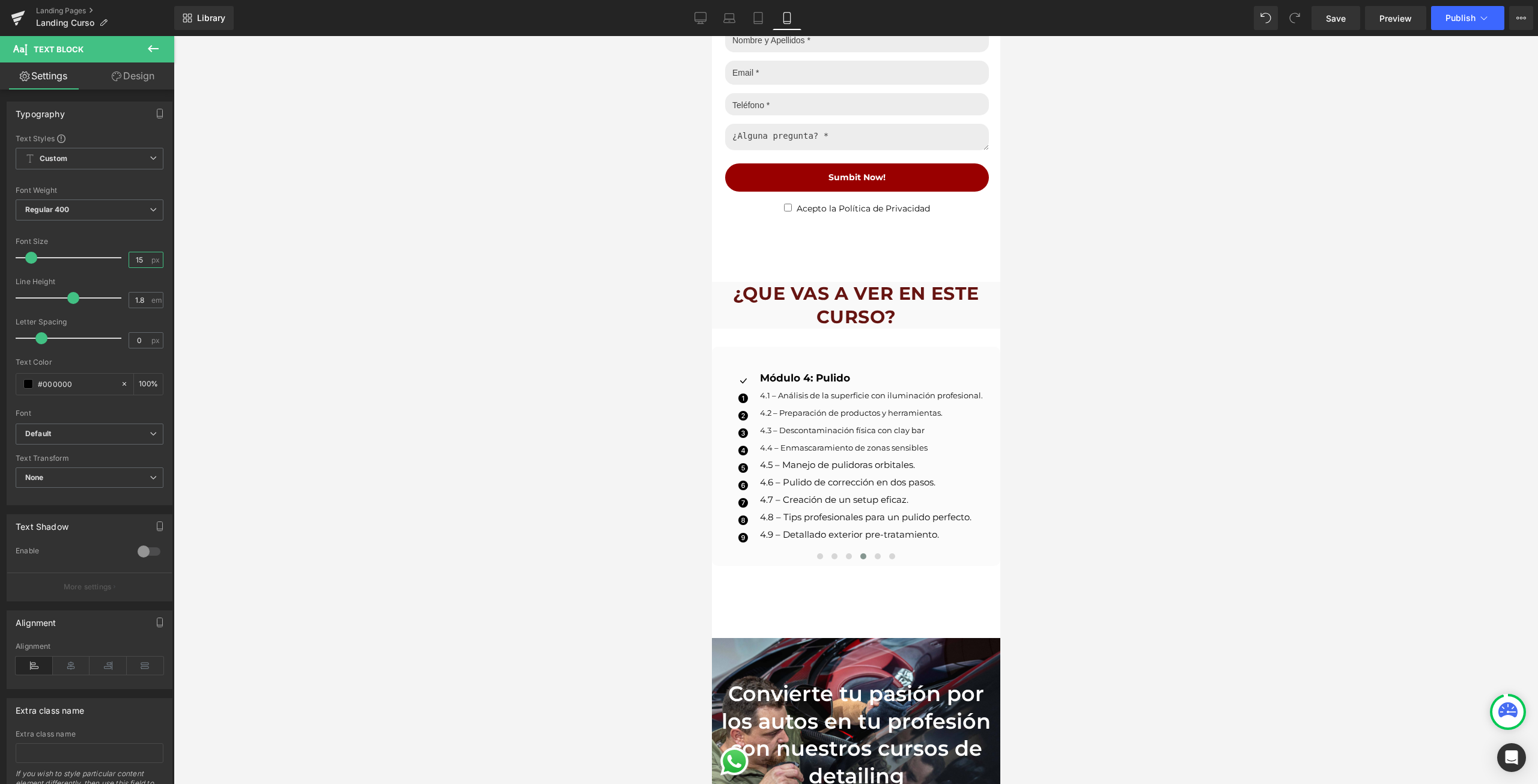
click at [142, 263] on input "15" at bounding box center [139, 259] width 21 height 15
click at [138, 263] on input "151" at bounding box center [139, 259] width 21 height 15
type input "13"
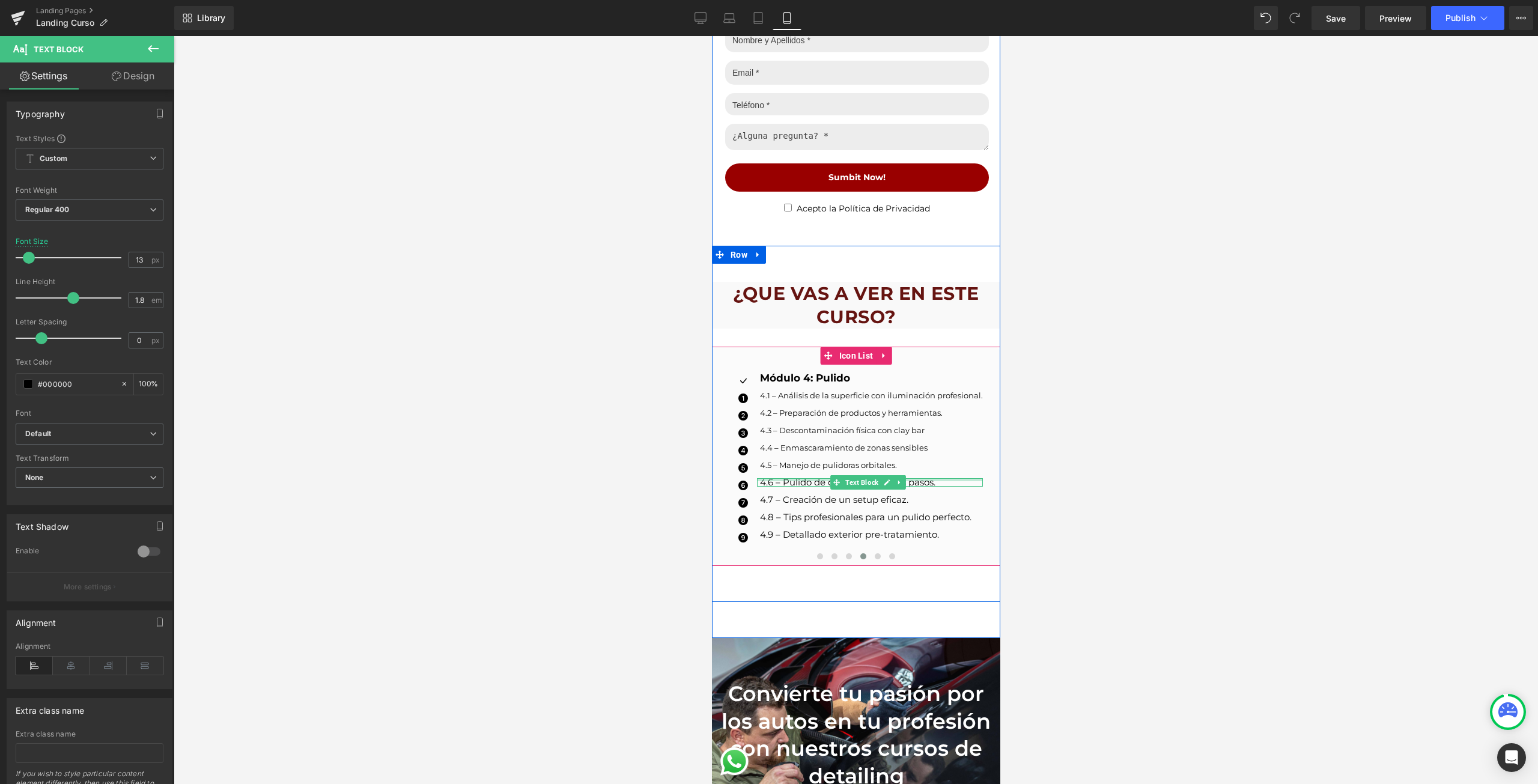
click at [764, 478] on div at bounding box center [869, 479] width 226 height 3
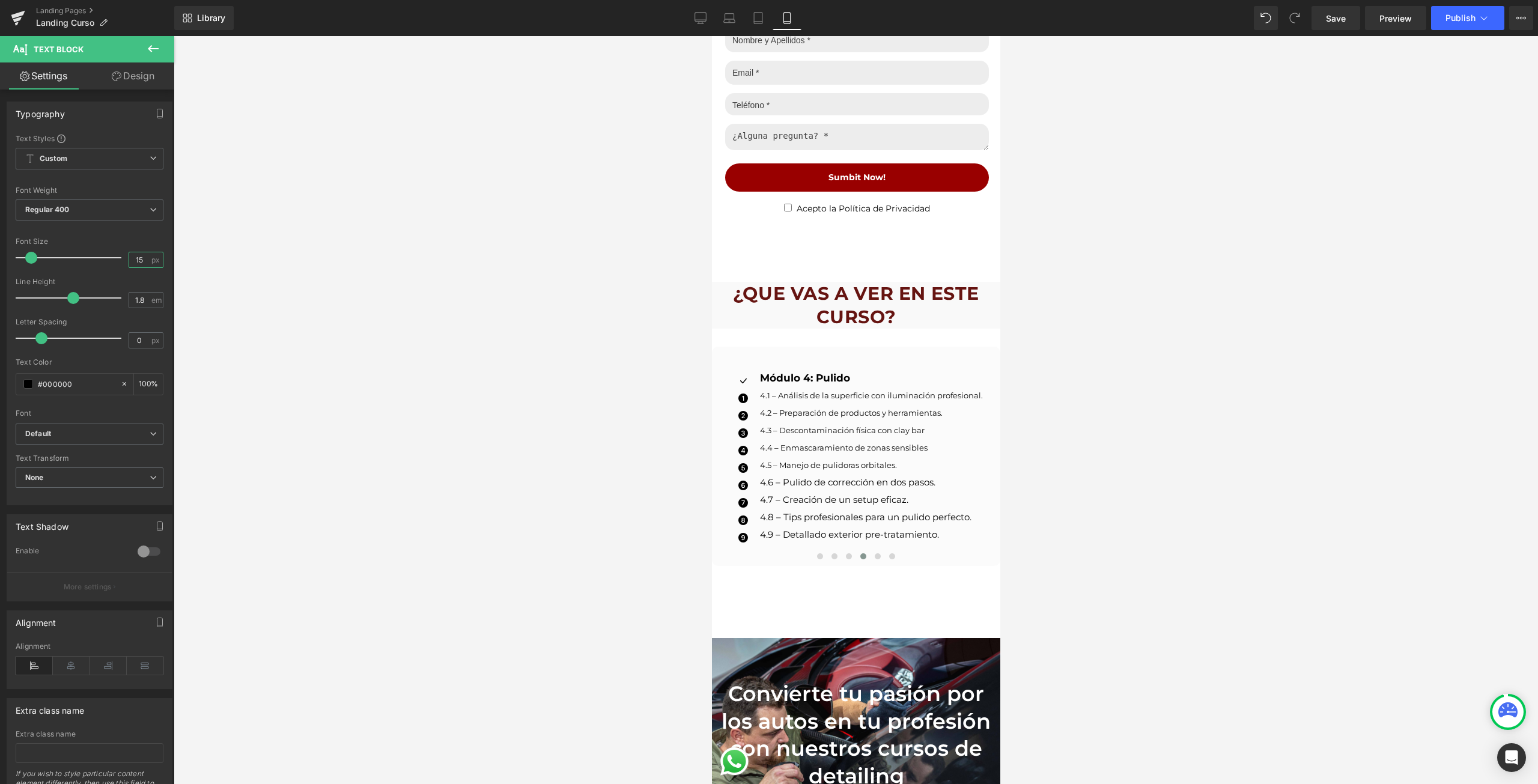
click at [141, 263] on input "15" at bounding box center [139, 259] width 21 height 15
click at [139, 264] on input "15" at bounding box center [139, 259] width 21 height 15
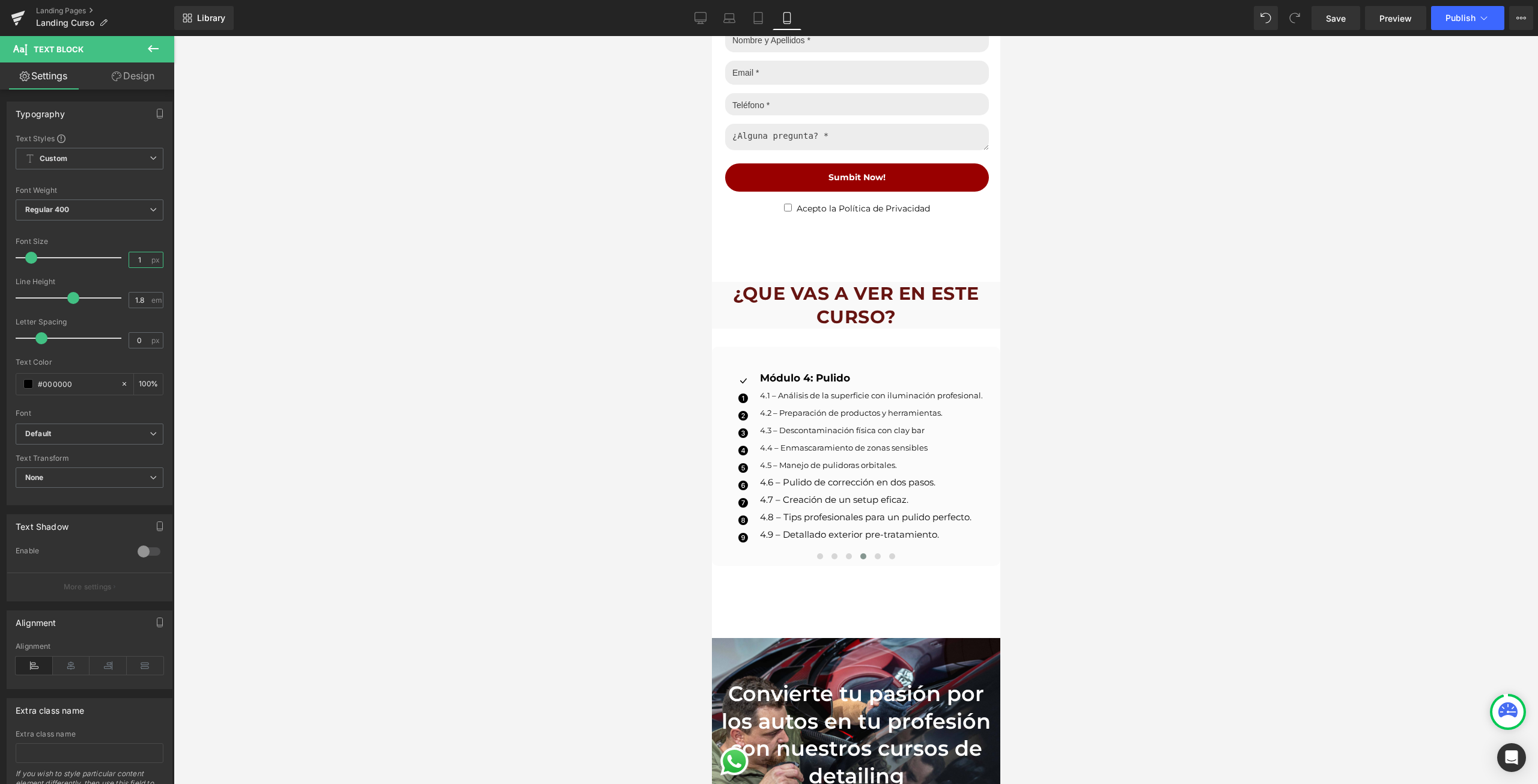
type input "13"
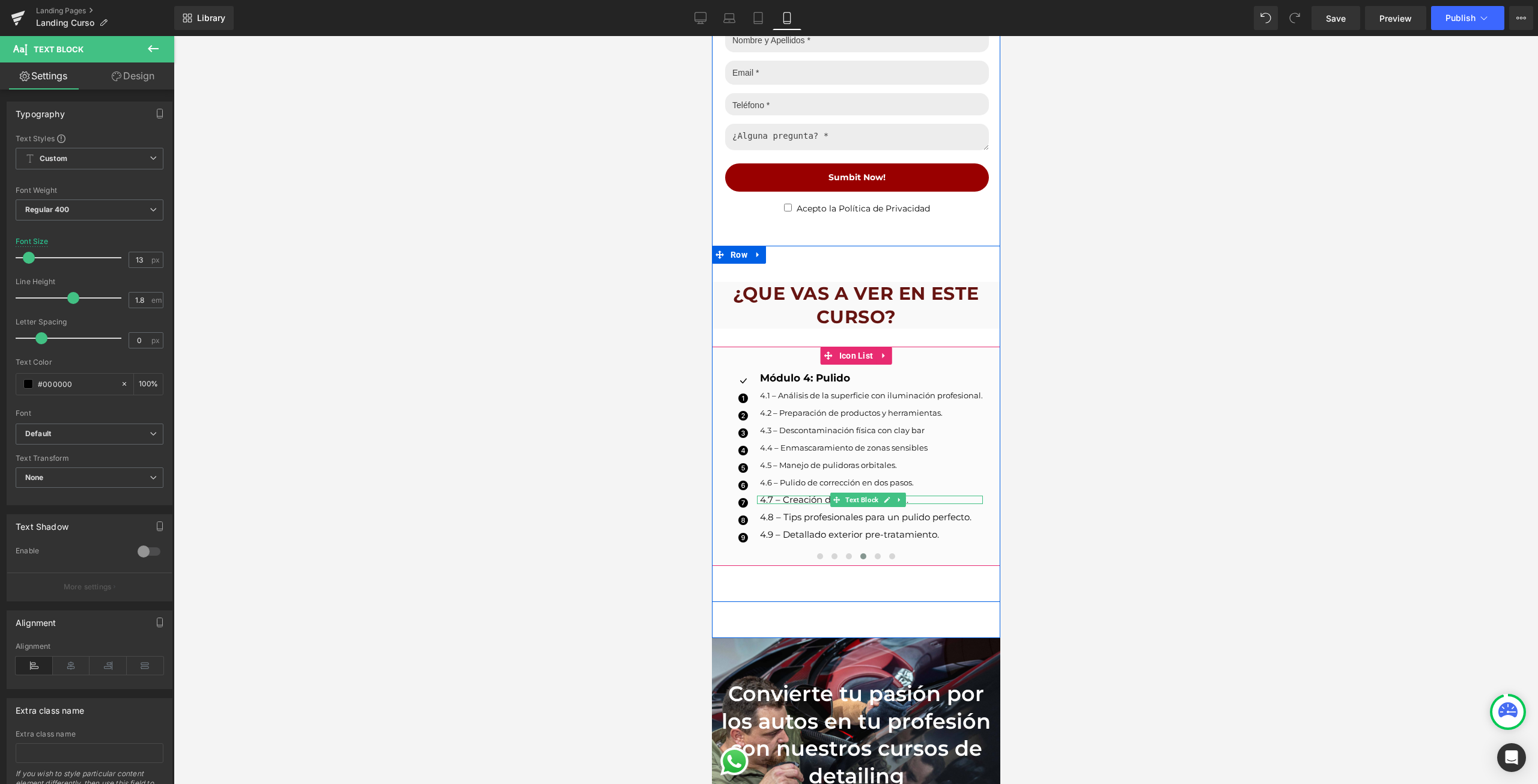
click at [782, 496] on p "4.7 – Creación de un setup eficaz." at bounding box center [871, 500] width 223 height 9
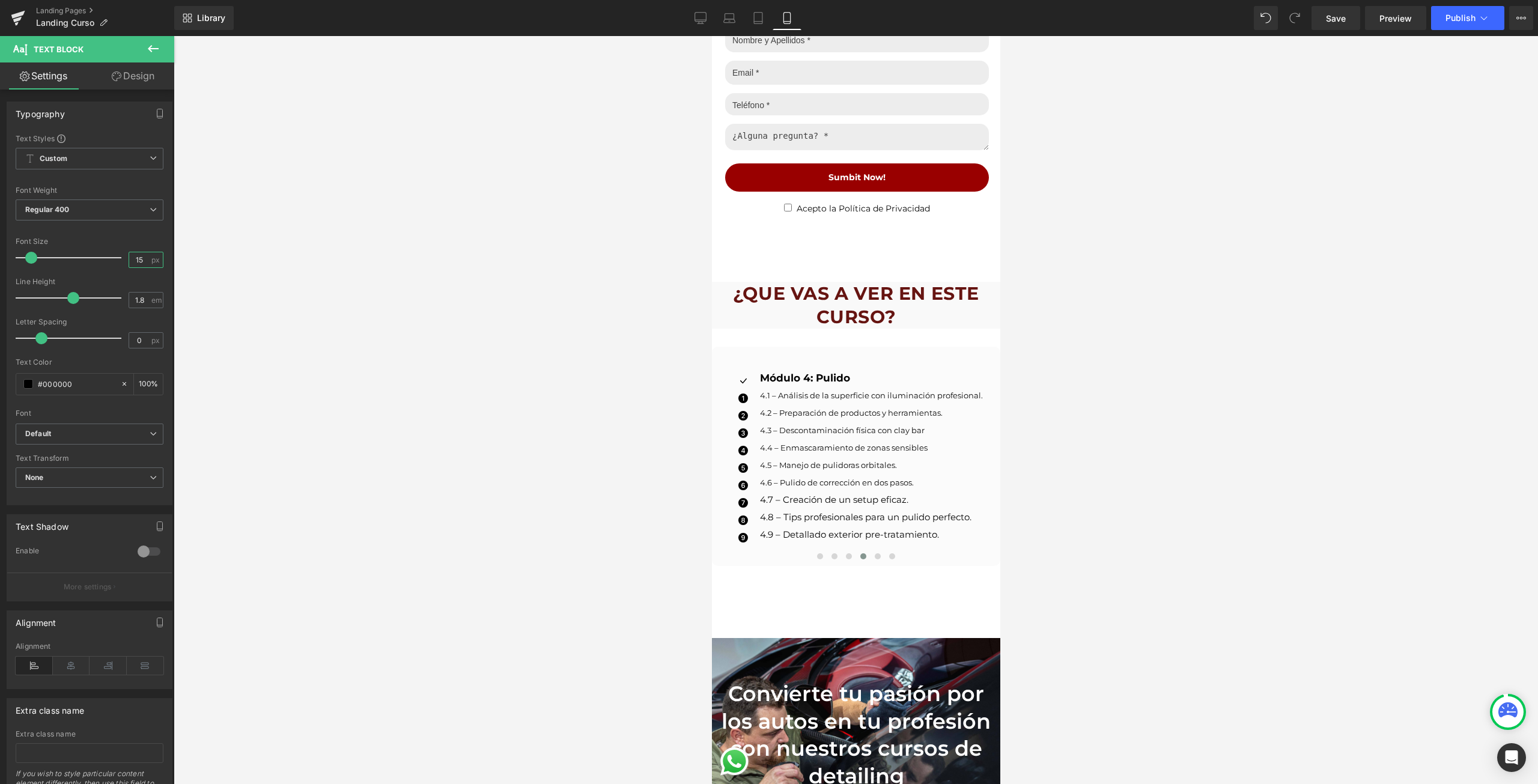
click at [136, 265] on input "15" at bounding box center [139, 259] width 21 height 15
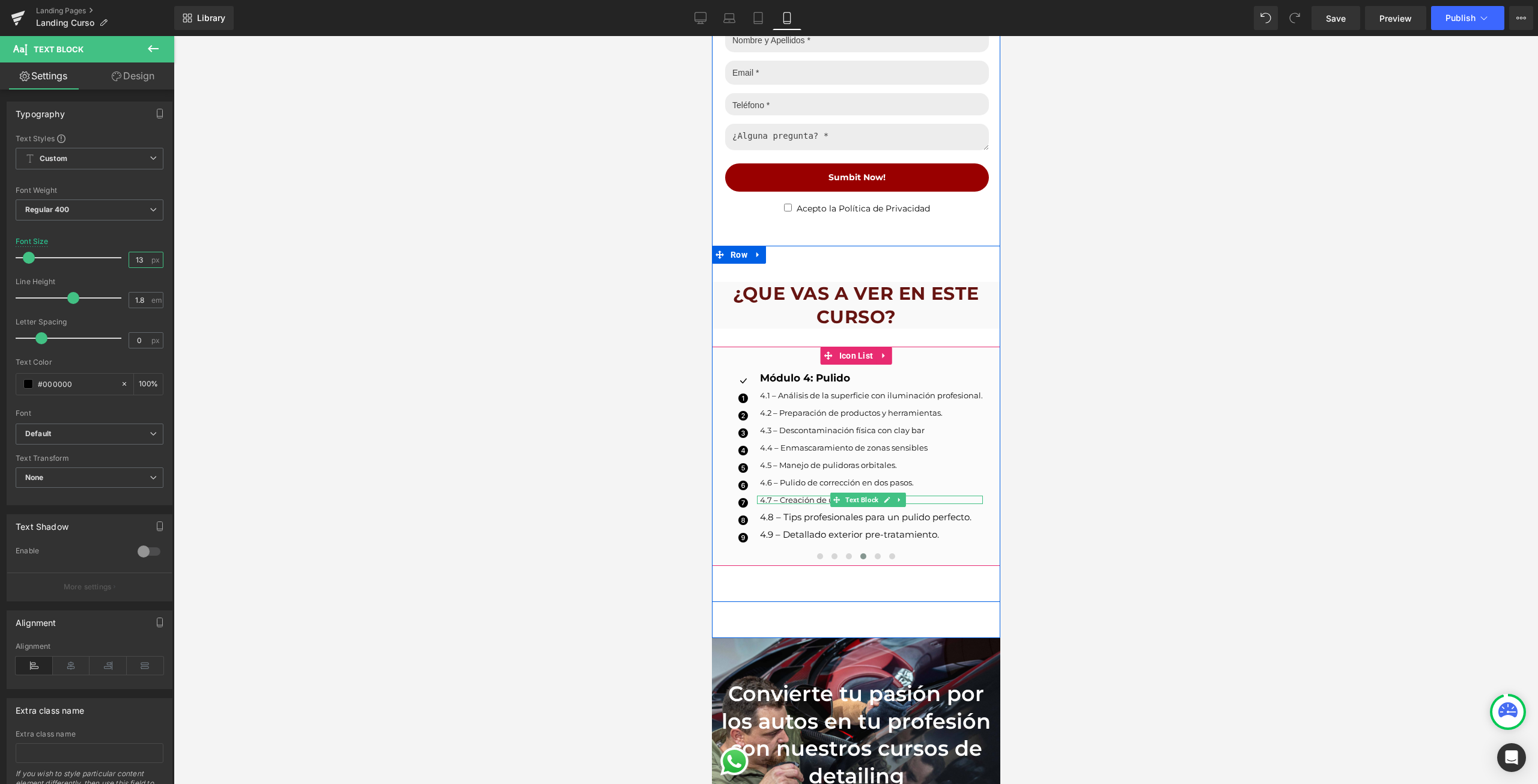
type input "13"
click at [775, 496] on p "4.7 – Creación de un setup eficaz." at bounding box center [871, 500] width 223 height 9
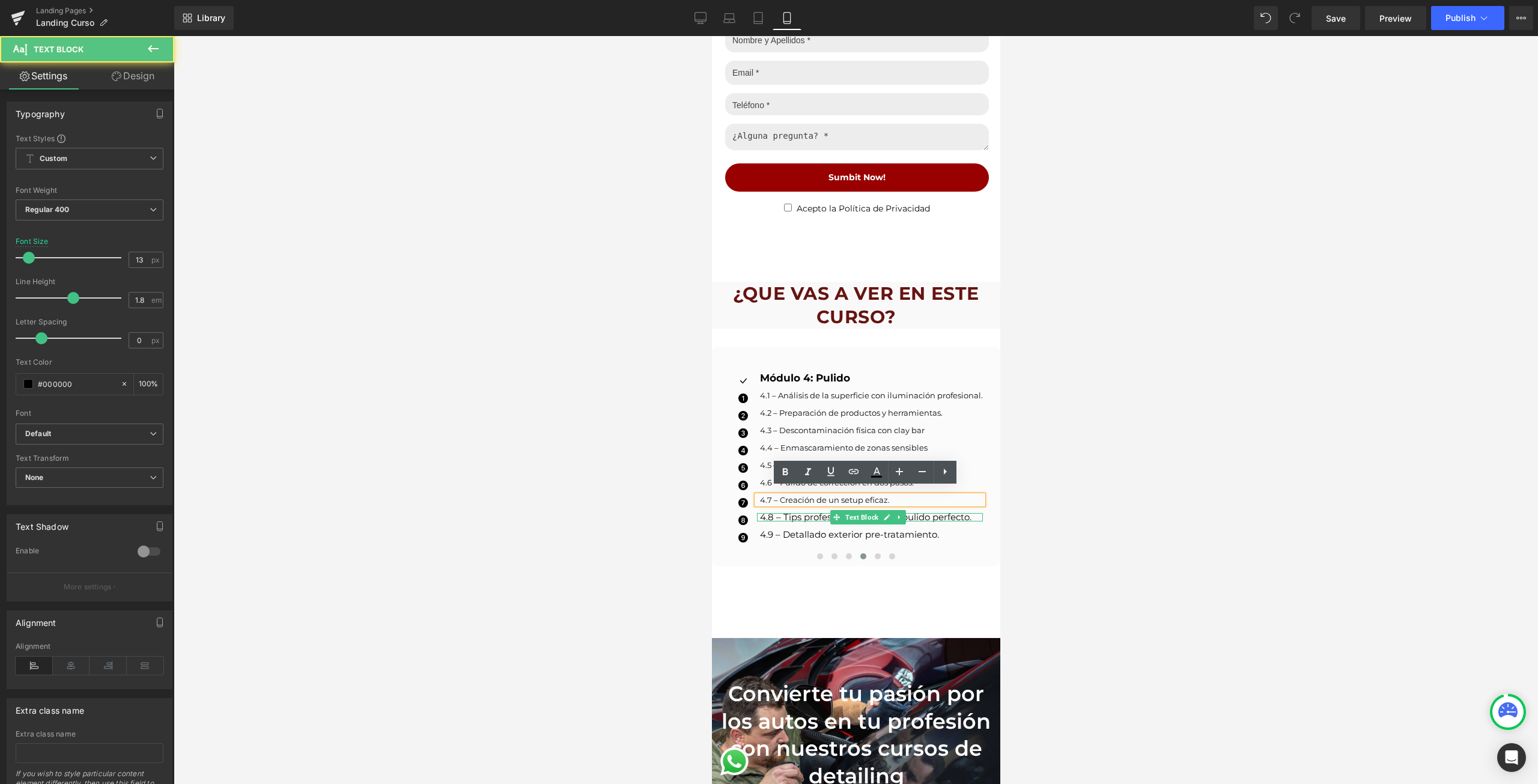
click at [776, 513] on p "4.8 – Tips profesionales para un pulido perfecto." at bounding box center [871, 517] width 223 height 9
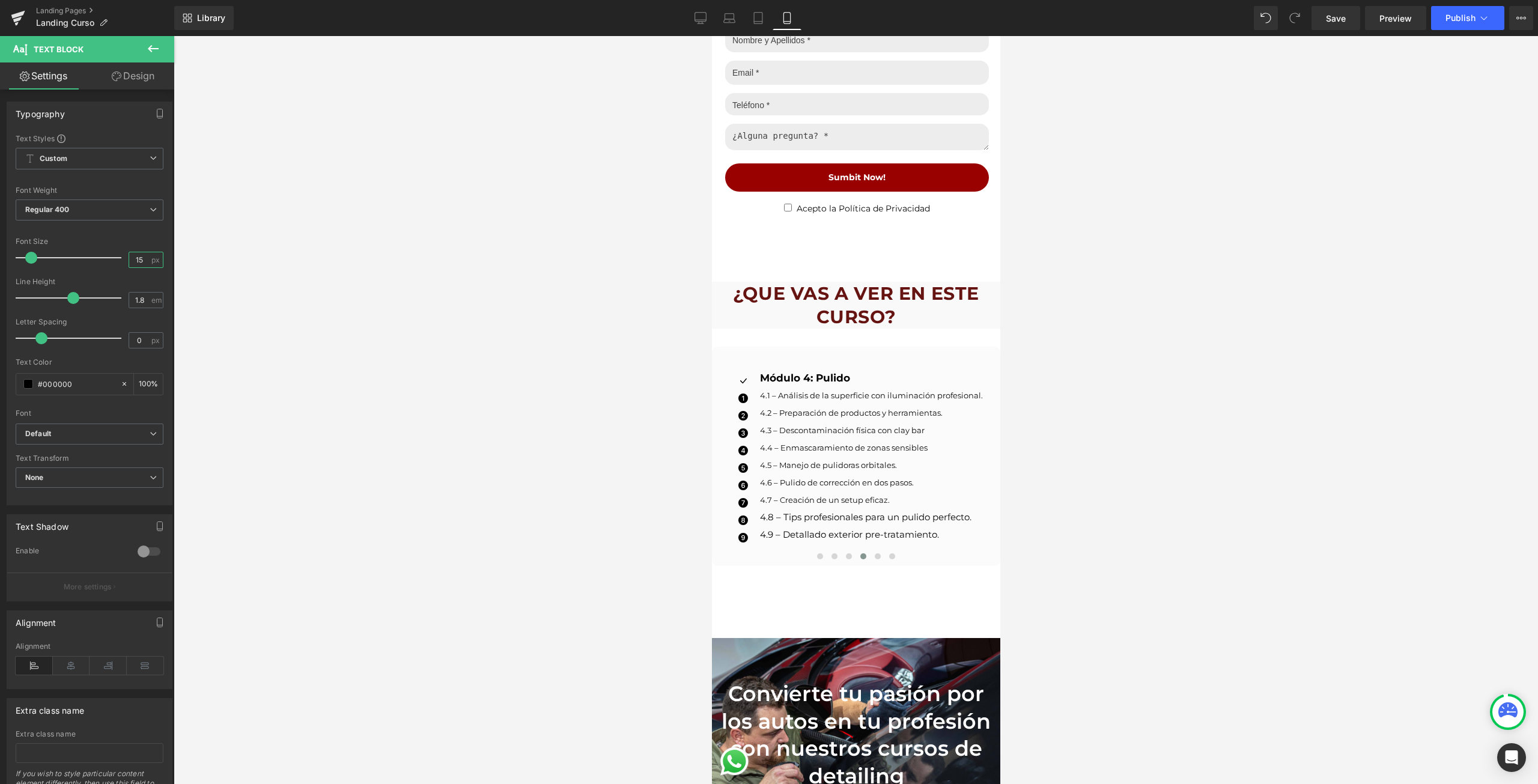
click at [134, 258] on input "15" at bounding box center [139, 259] width 21 height 15
type input "13"
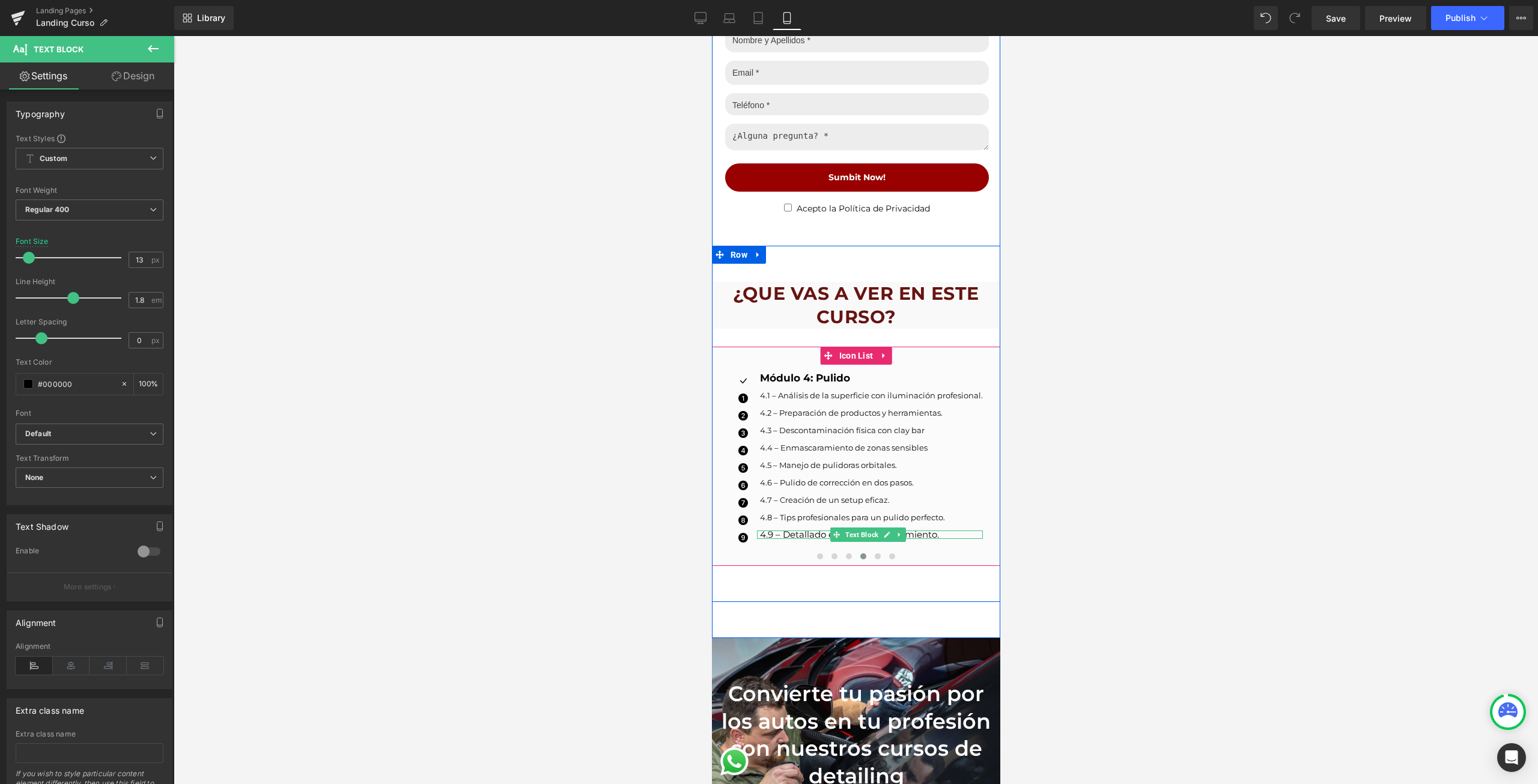
click at [766, 531] on p "4.9 – Detallado exterior pre-tratamiento." at bounding box center [871, 535] width 223 height 9
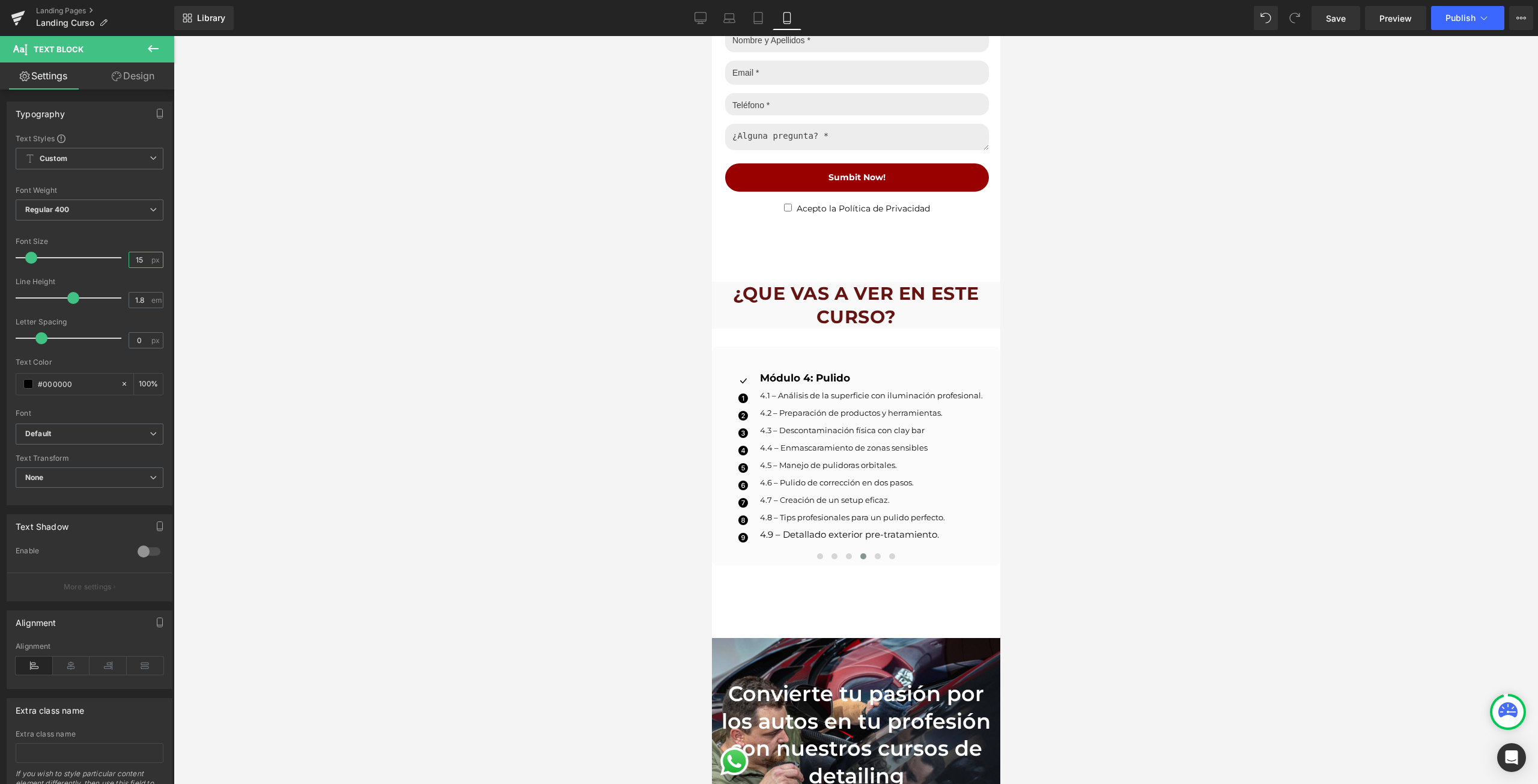
click at [140, 264] on input "15" at bounding box center [139, 259] width 21 height 15
type input "13"
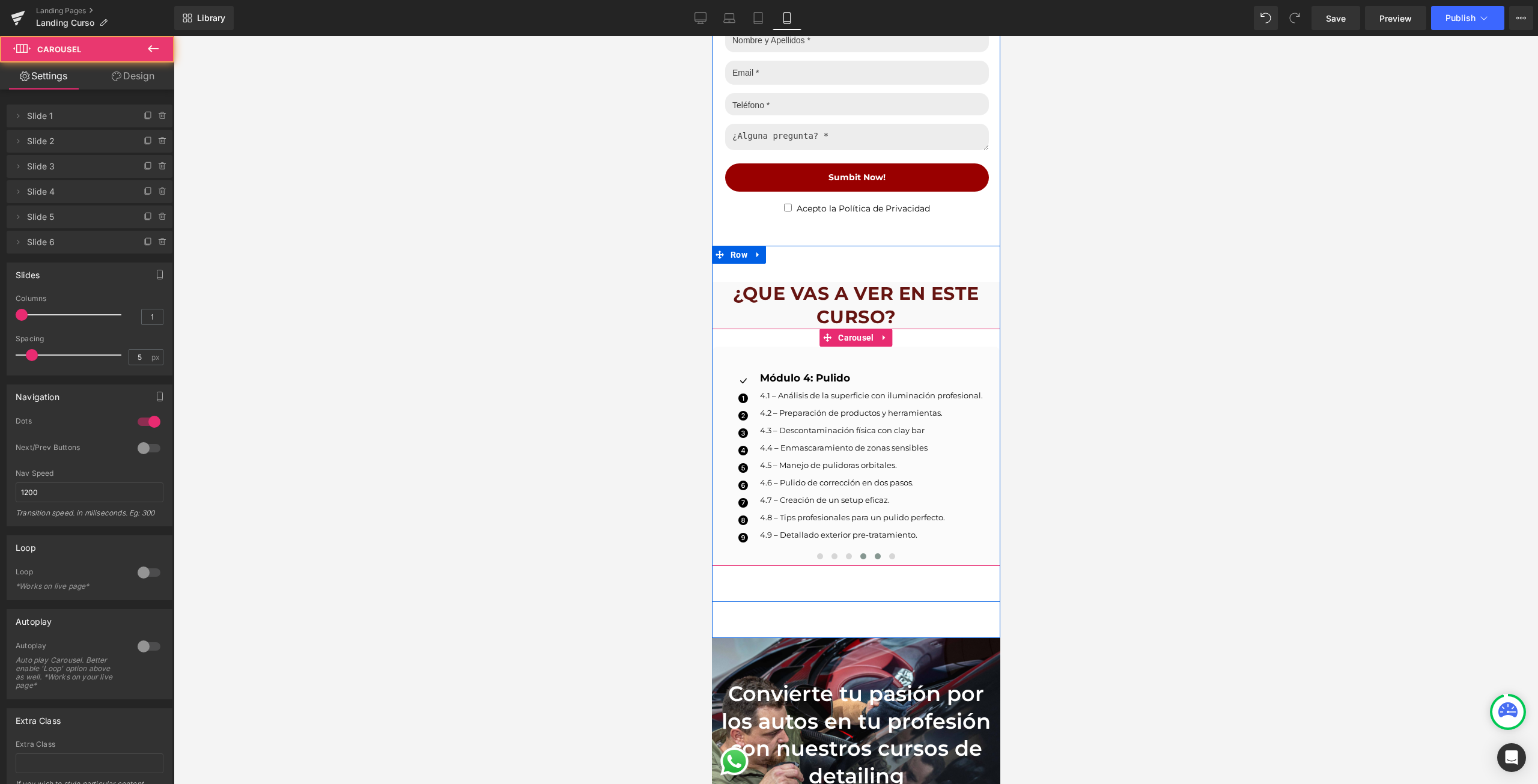
click at [870, 553] on button at bounding box center [877, 556] width 14 height 12
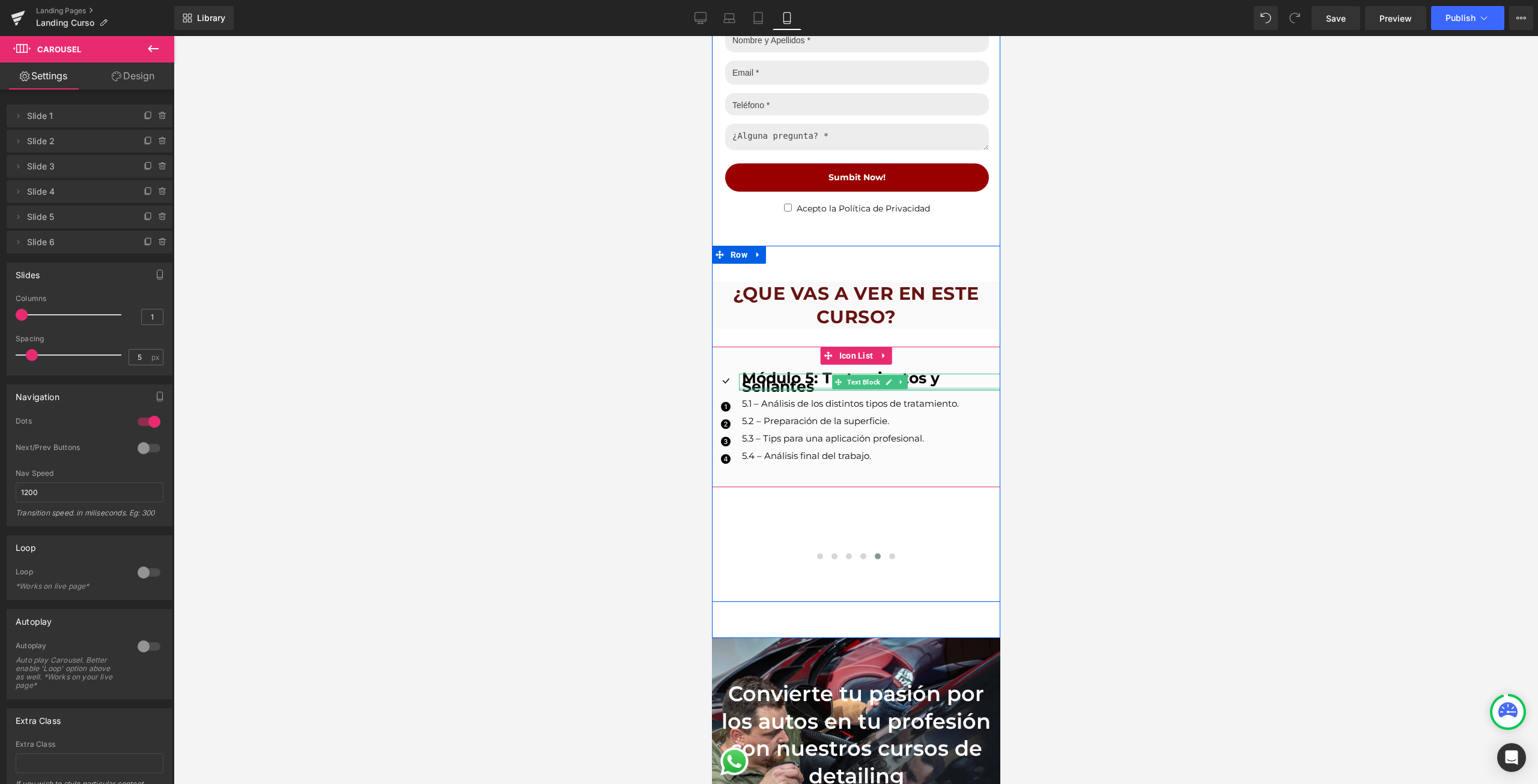
click at [780, 387] on div at bounding box center [869, 388] width 261 height 3
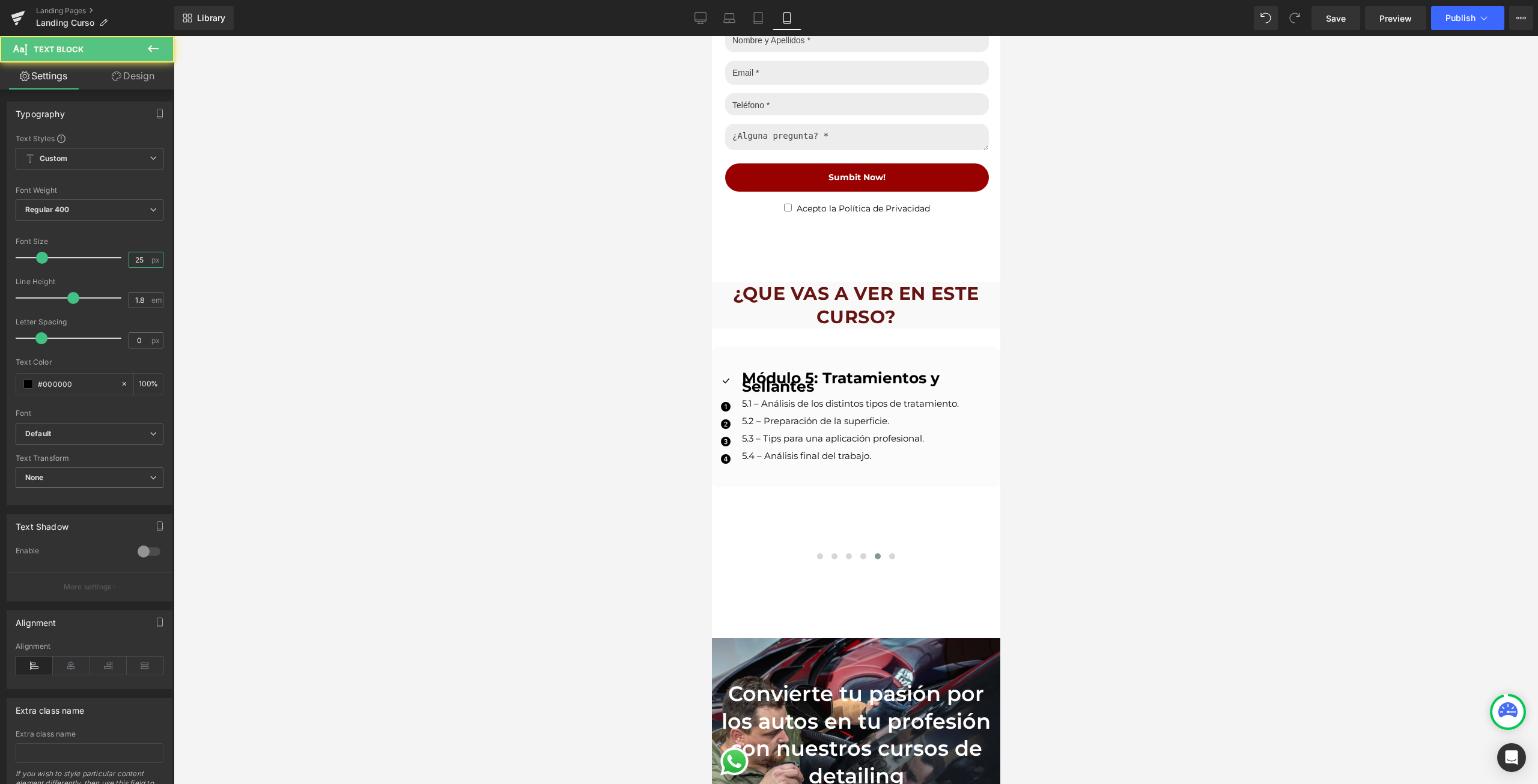
click at [141, 253] on input "25" at bounding box center [139, 259] width 21 height 15
type input "17"
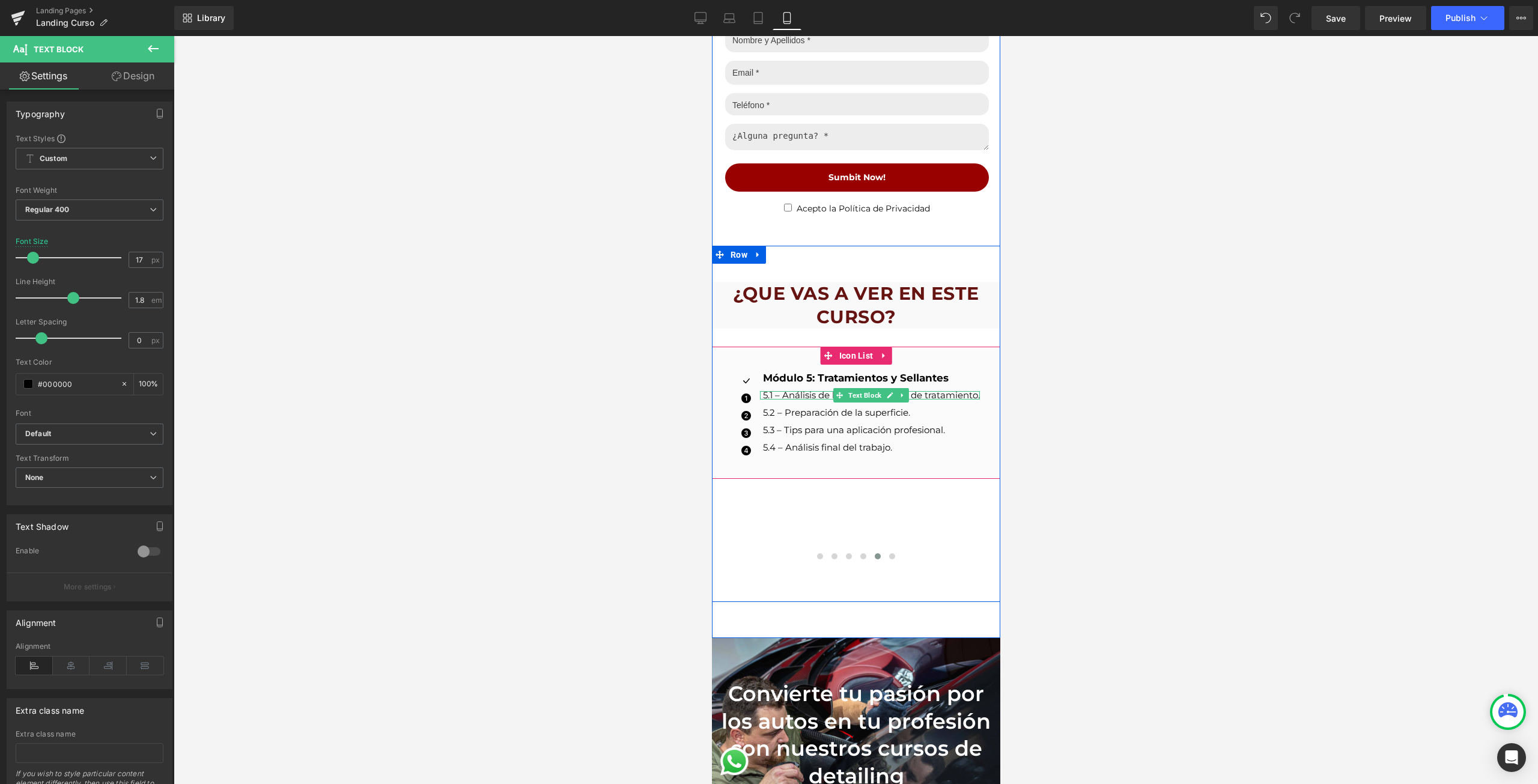
click at [782, 391] on p "5.1 – Análisis de los distintos tipos de tratamiento." at bounding box center [871, 396] width 217 height 9
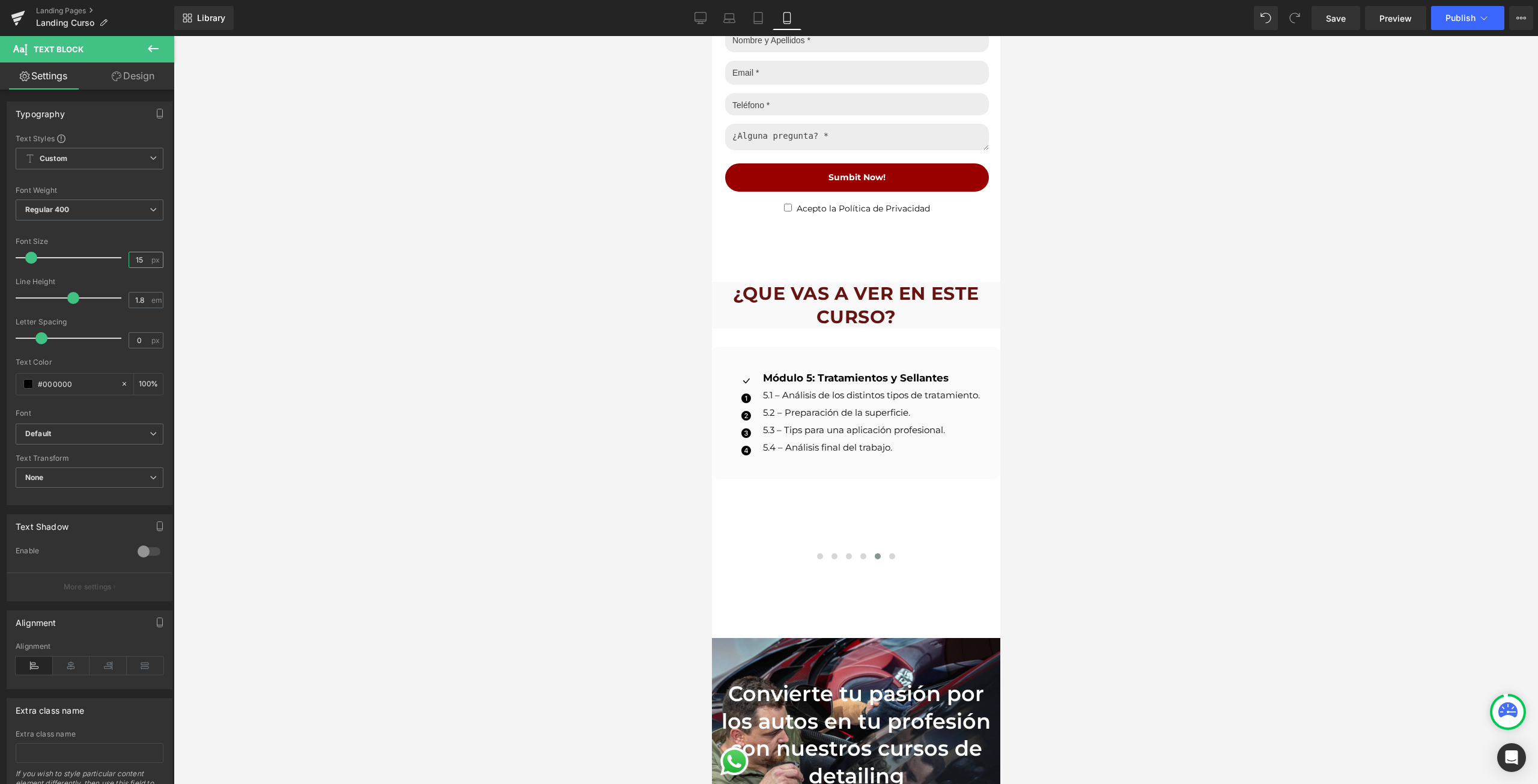
click at [131, 260] on input "15" at bounding box center [139, 259] width 21 height 15
type input "13"
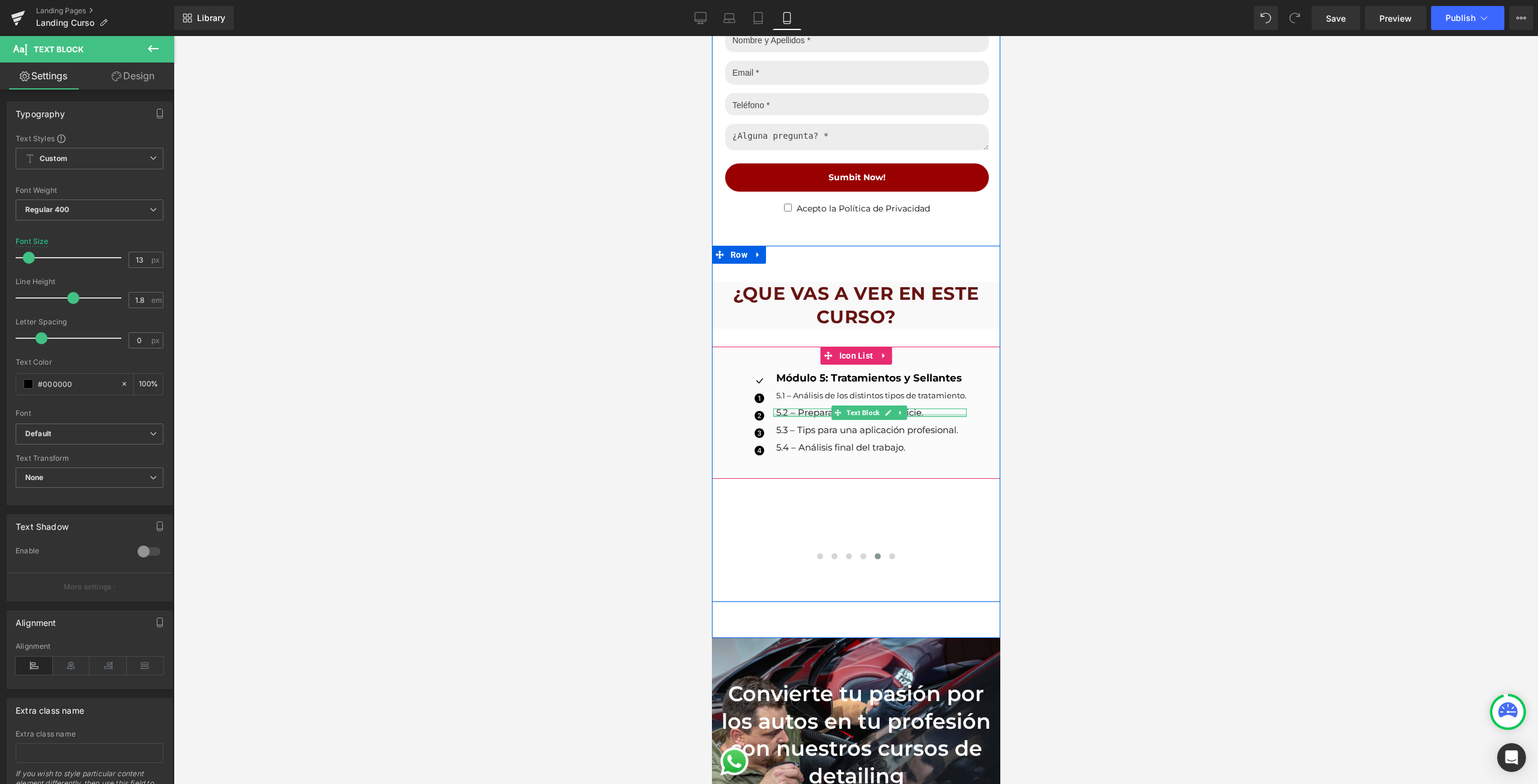
click at [784, 413] on div at bounding box center [869, 415] width 194 height 3
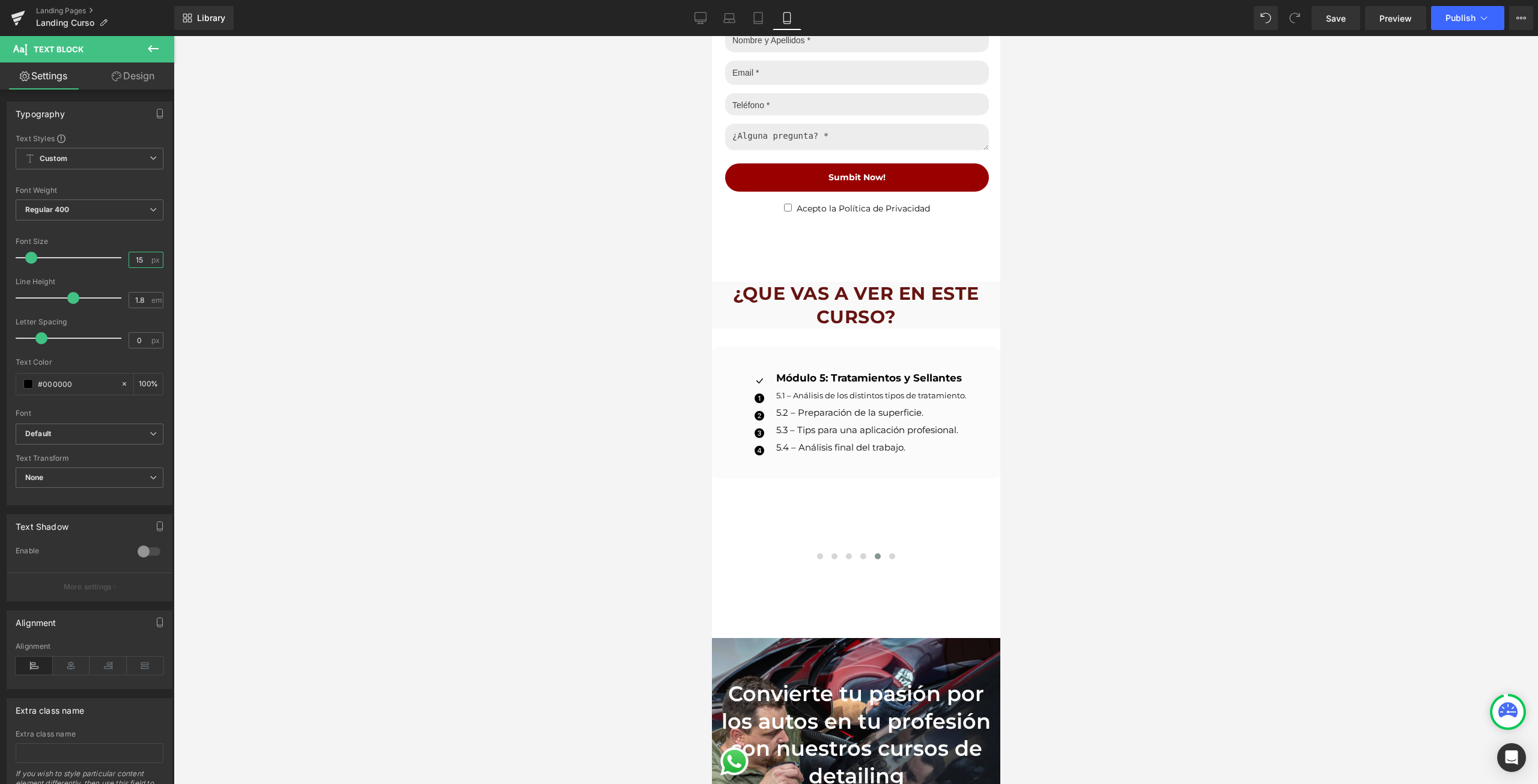
click at [134, 258] on input "15" at bounding box center [139, 259] width 21 height 15
type input "13"
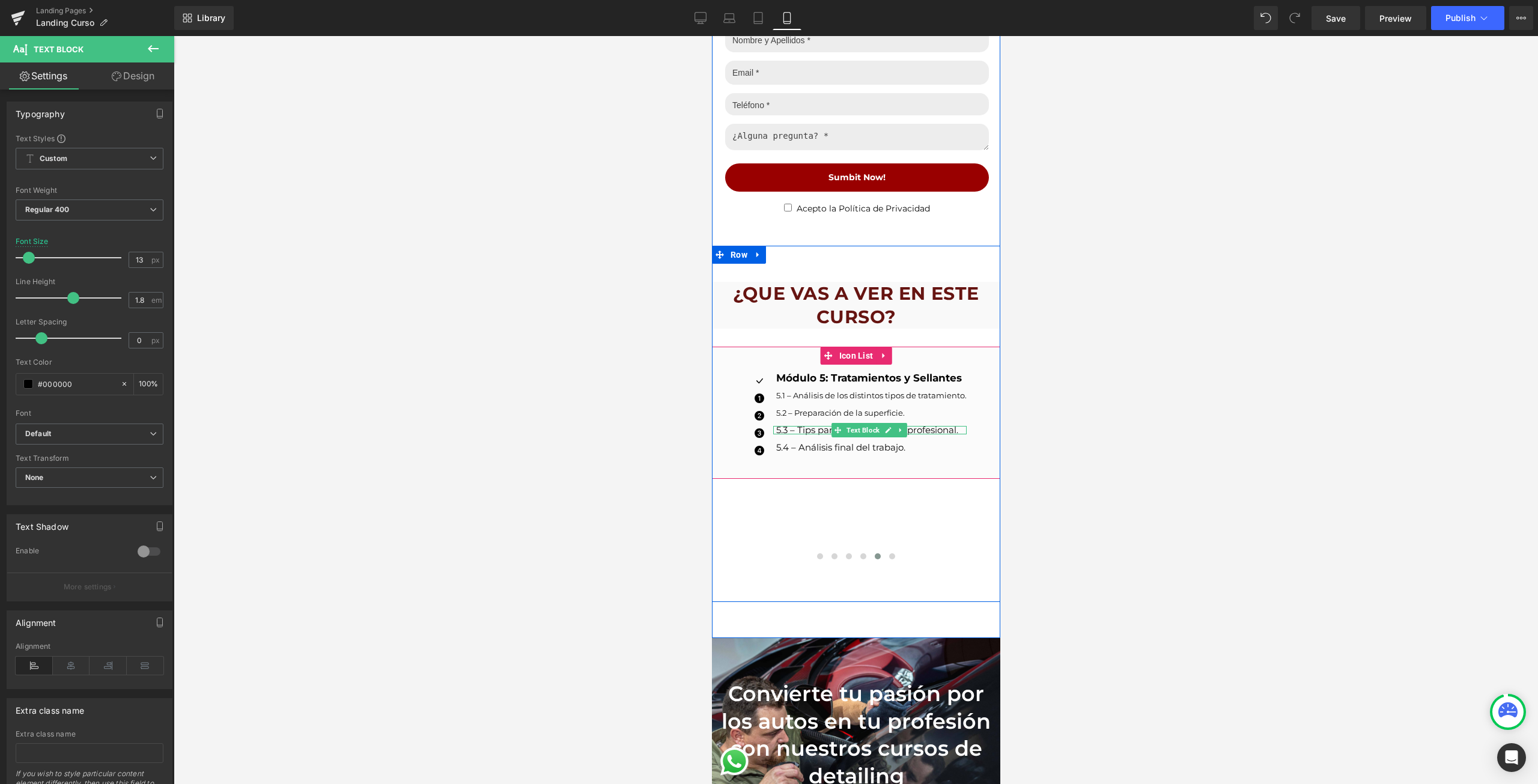
click at [784, 426] on p "5.3 – Tips para una aplicación profesional." at bounding box center [871, 430] width 191 height 9
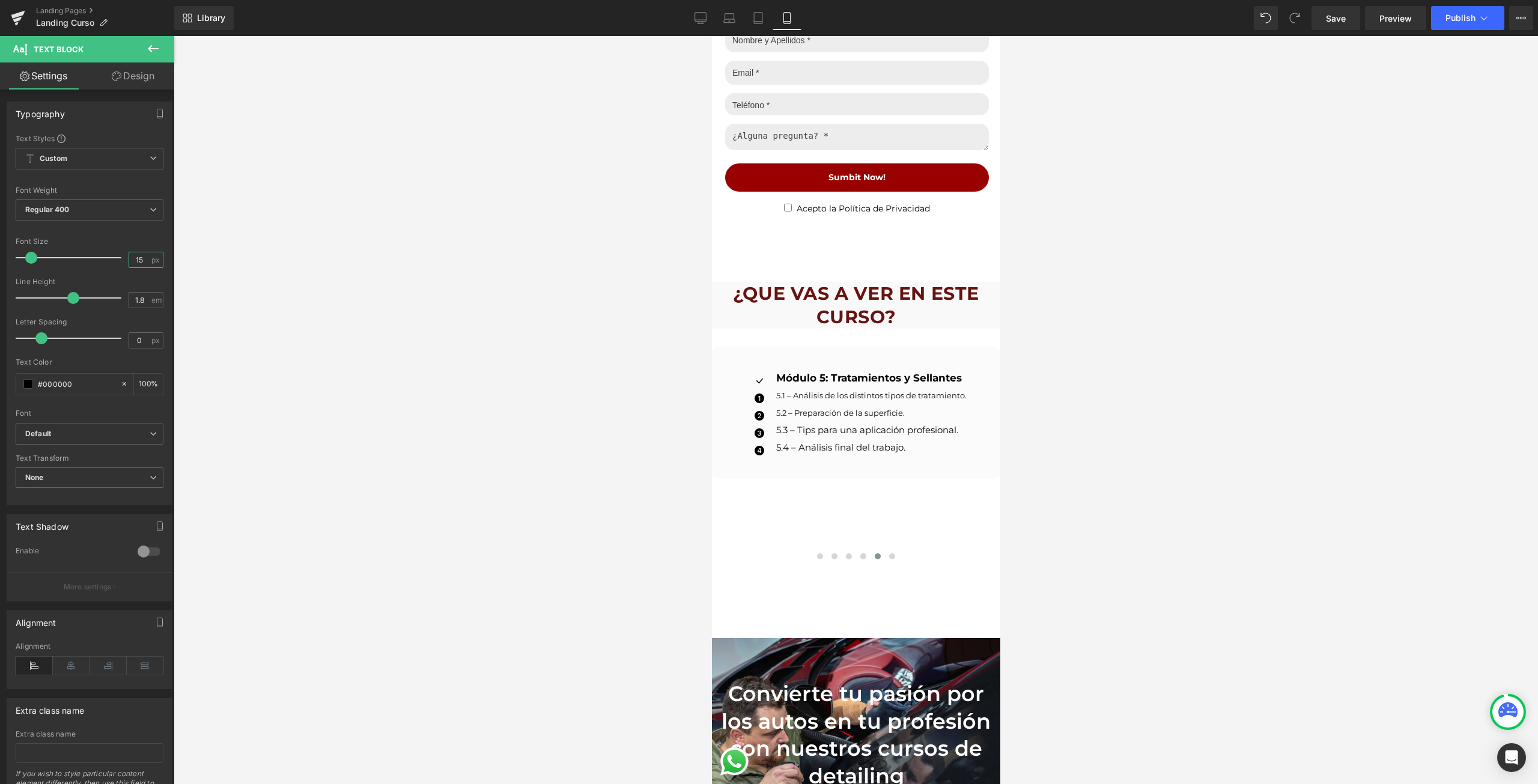
click at [139, 263] on input "15" at bounding box center [139, 259] width 21 height 15
type input "13"
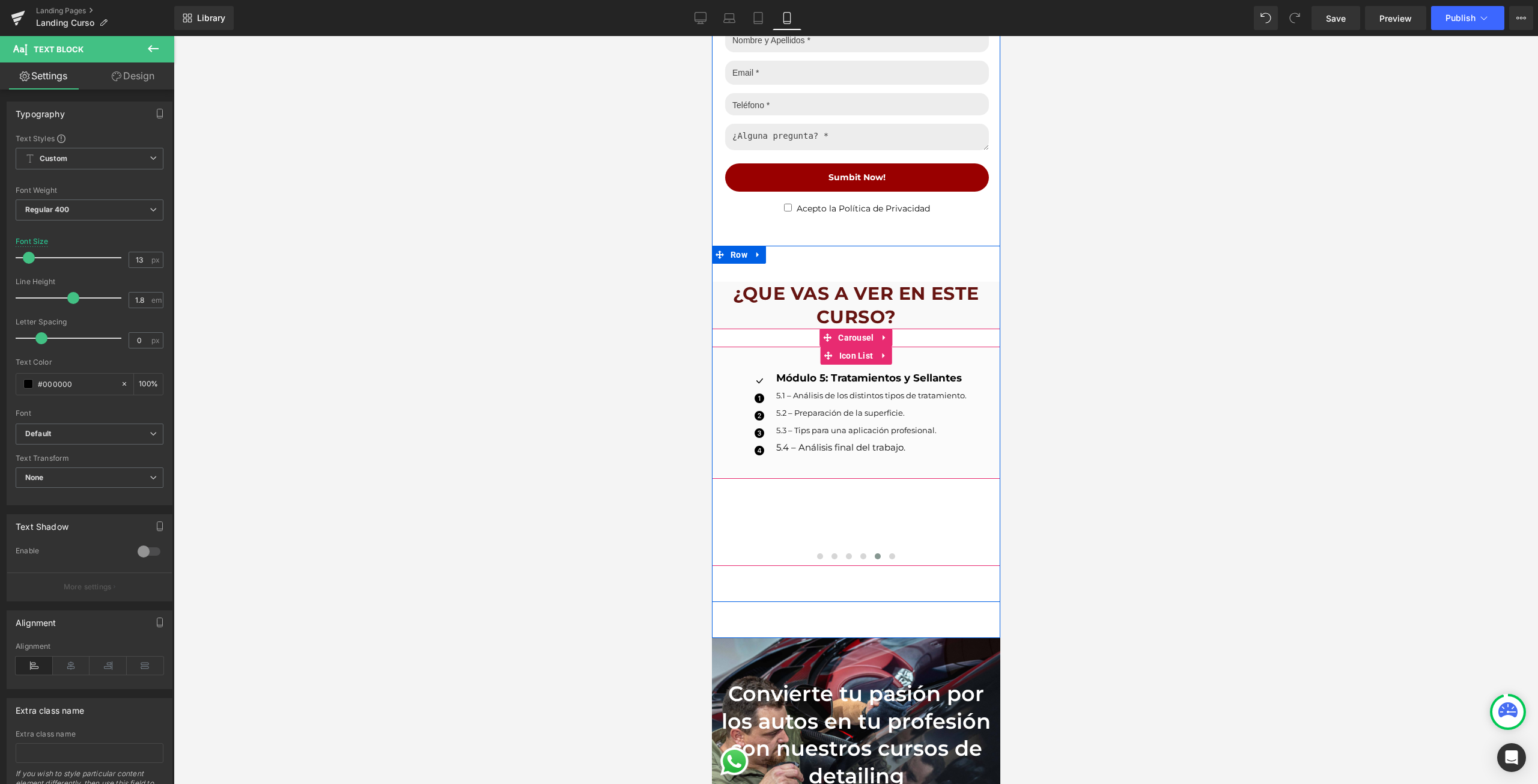
click at [783, 443] on p "5.4 – Análisis final del trabajo." at bounding box center [871, 448] width 191 height 9
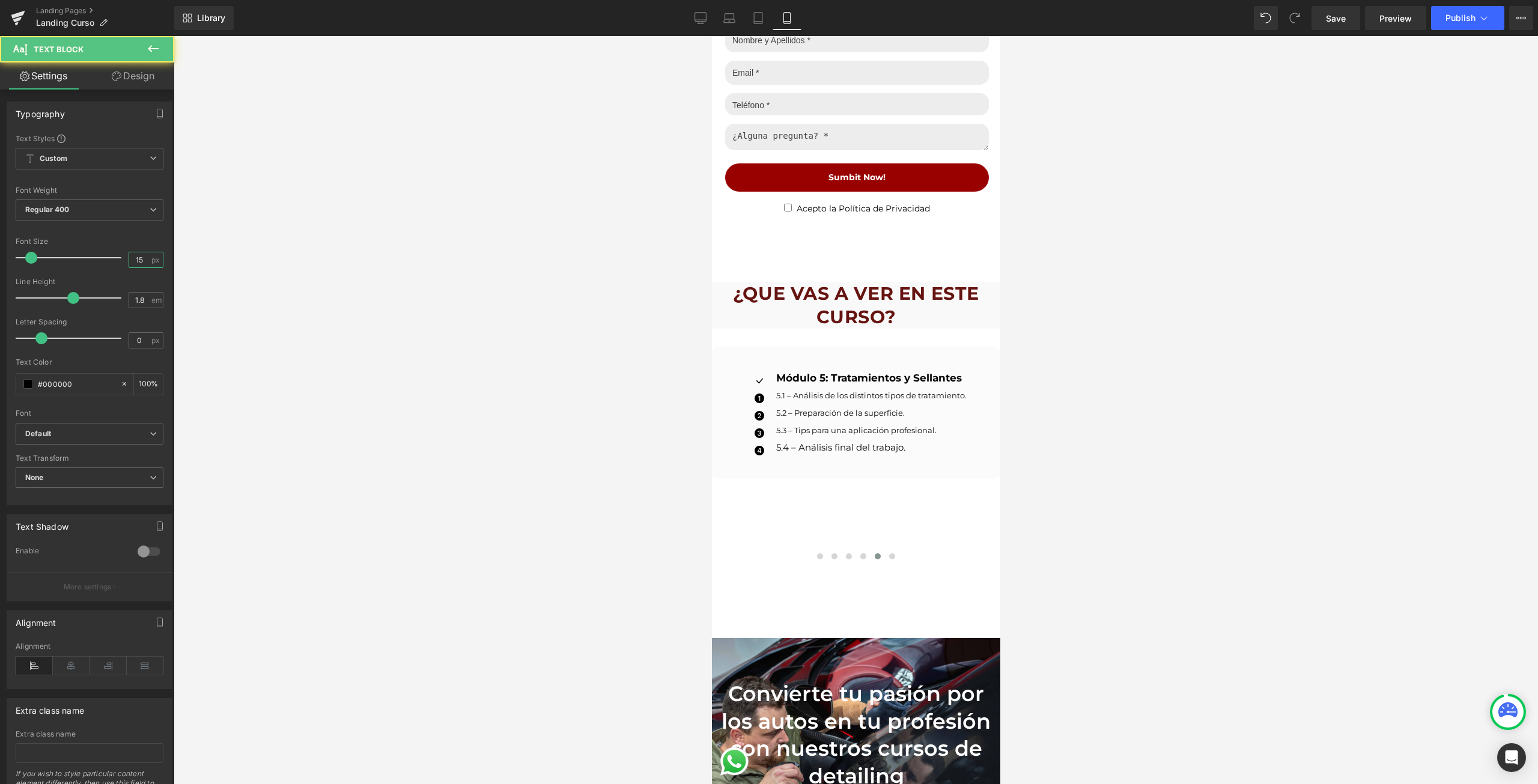
click at [137, 258] on input "15" at bounding box center [139, 259] width 21 height 15
type input "13"
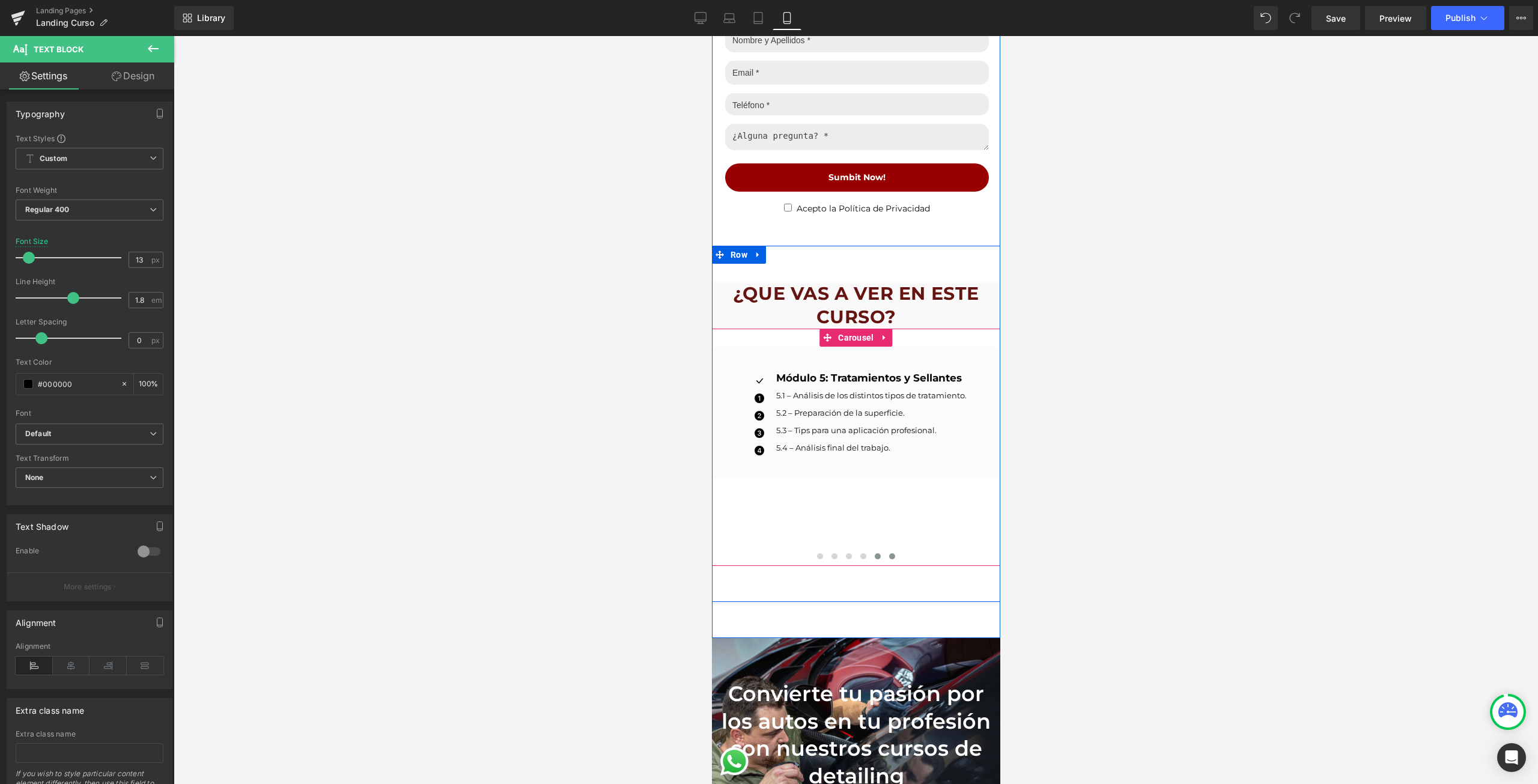
click at [889, 553] on span at bounding box center [892, 556] width 6 height 6
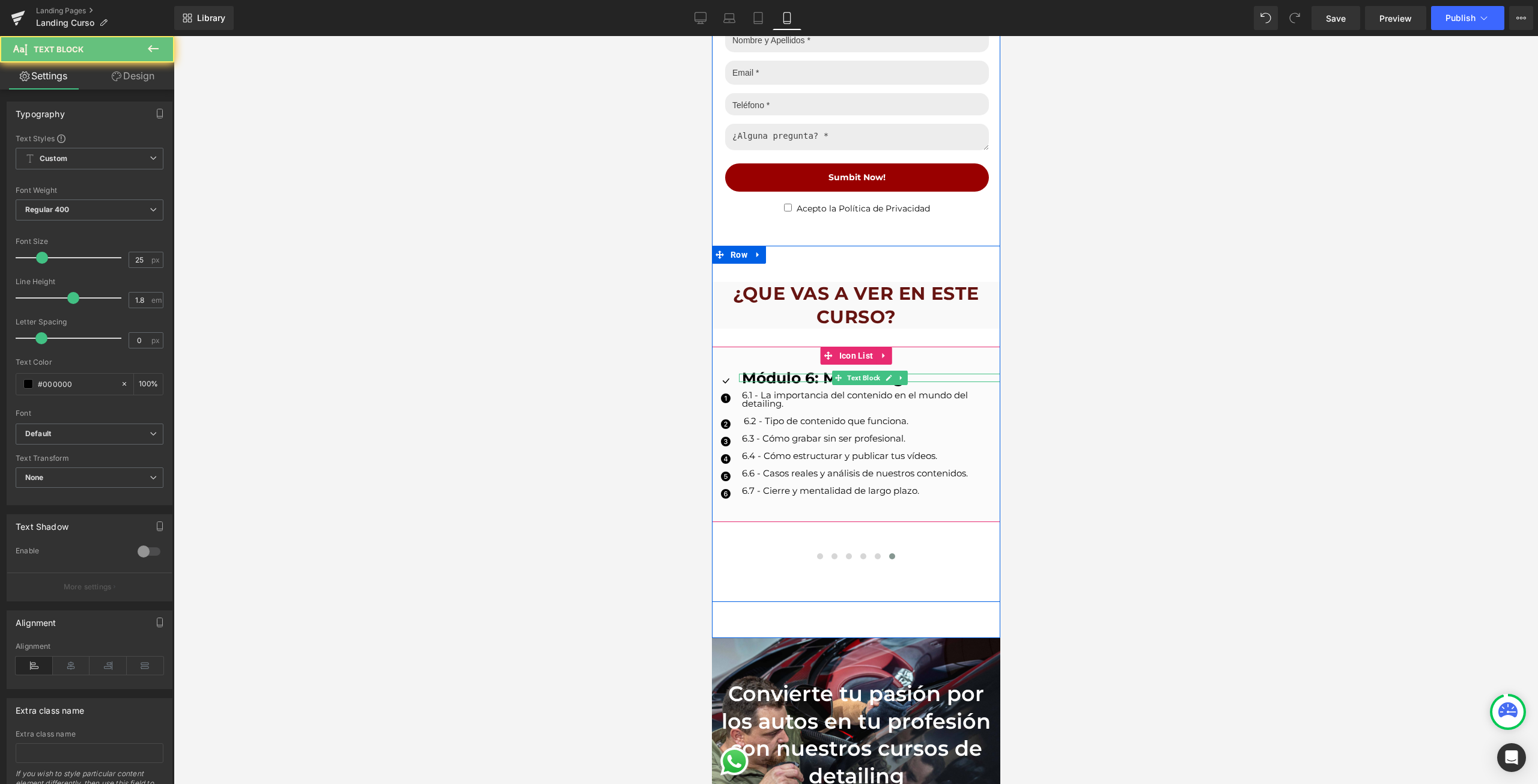
click at [769, 378] on strong "Módulo 6: Marketing" at bounding box center [822, 377] width 162 height 18
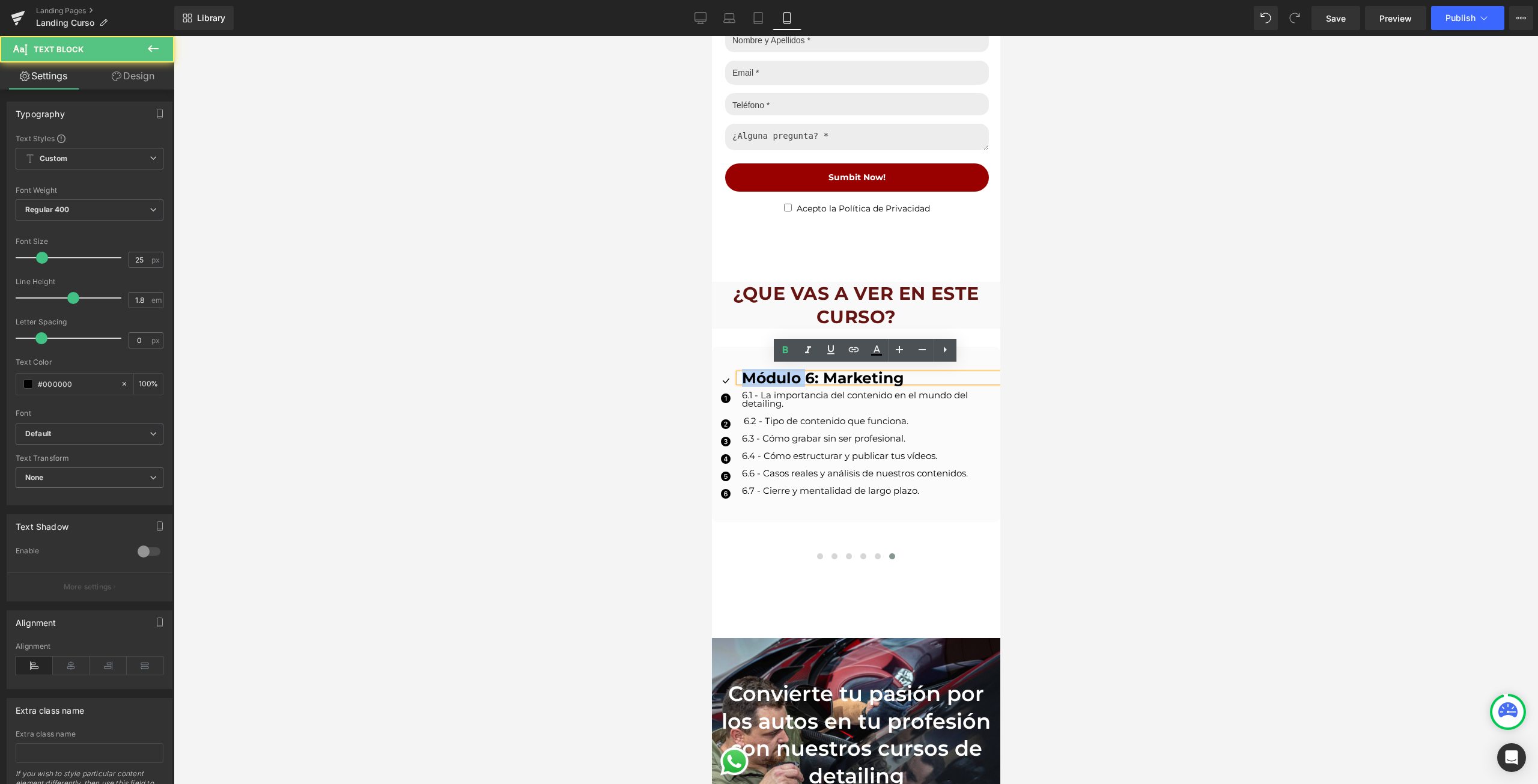
click at [769, 378] on strong "Módulo 6: Marketing" at bounding box center [822, 377] width 162 height 18
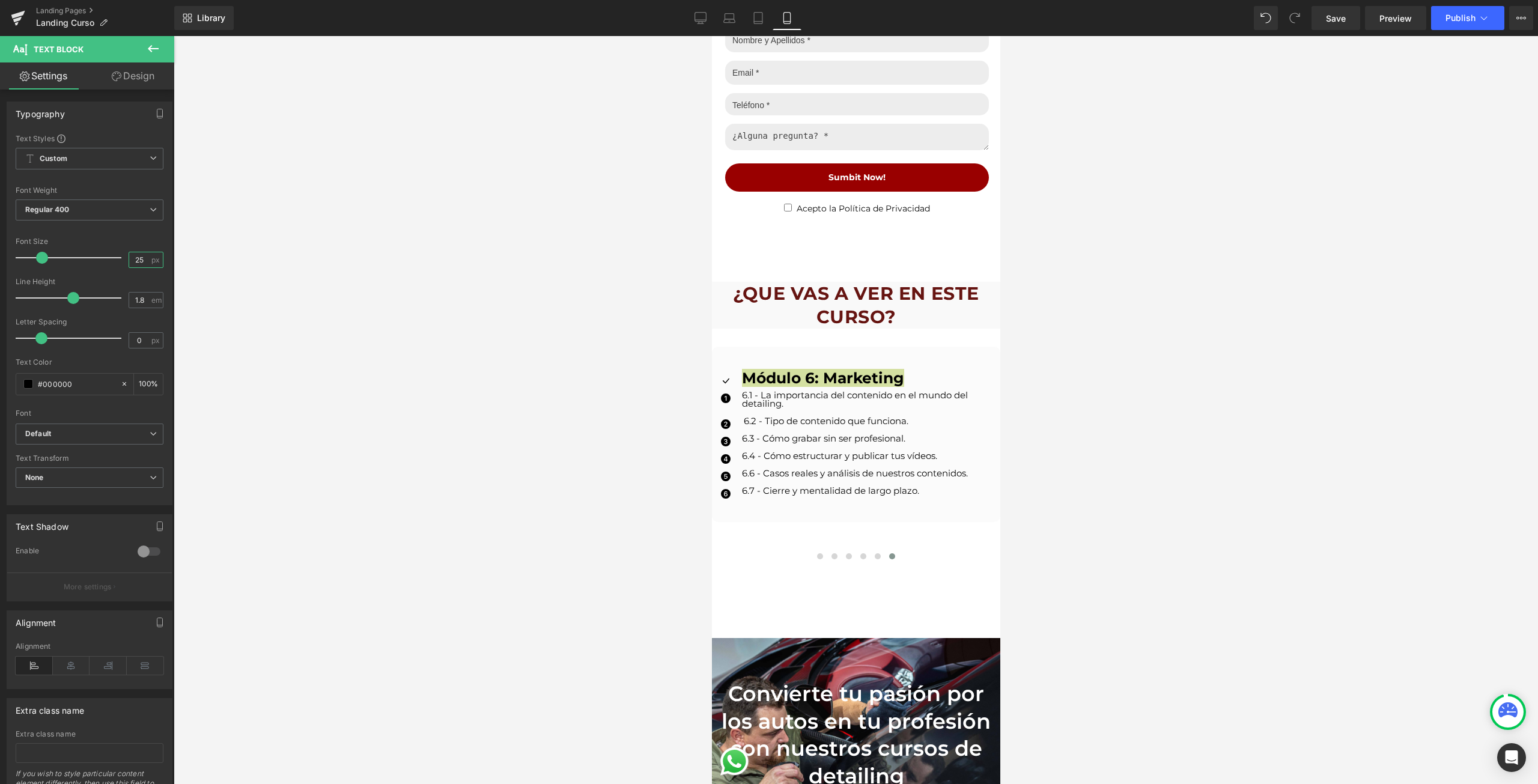
click at [139, 259] on input "25" at bounding box center [139, 259] width 21 height 15
click at [139, 258] on input "25" at bounding box center [139, 259] width 21 height 15
type input "17"
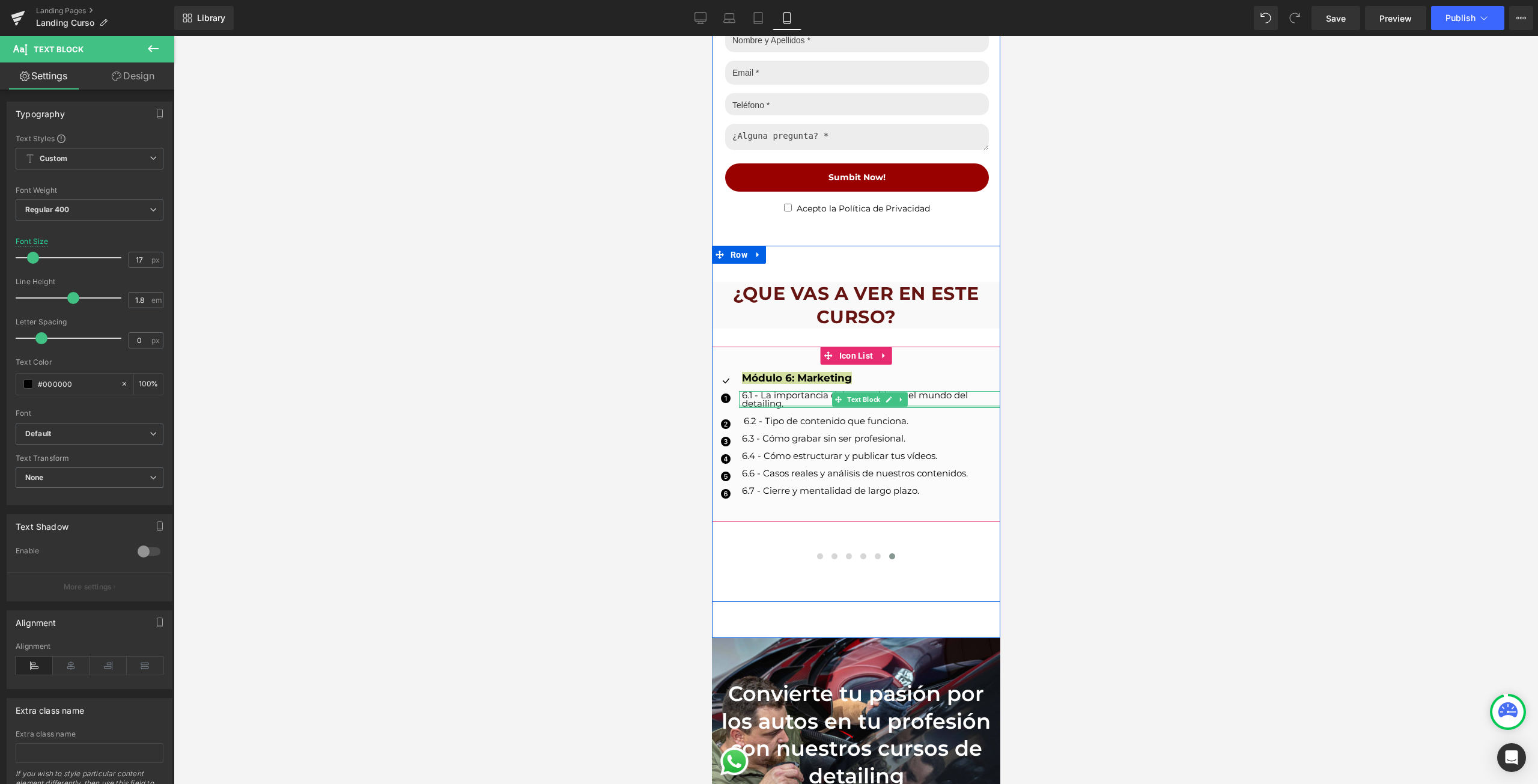
click at [768, 405] on div at bounding box center [869, 406] width 261 height 3
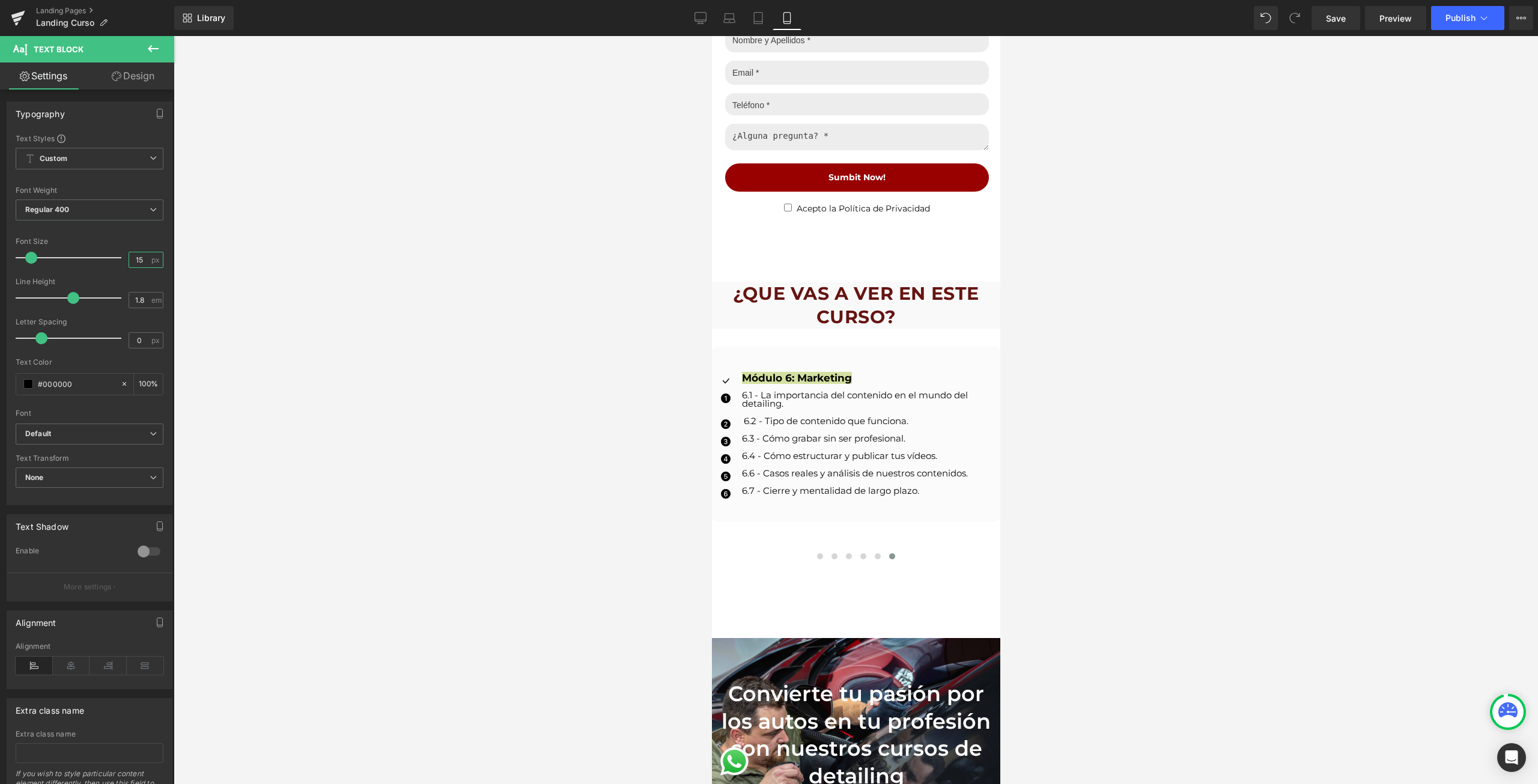
click at [141, 266] on input "15" at bounding box center [139, 259] width 21 height 15
type input "13"
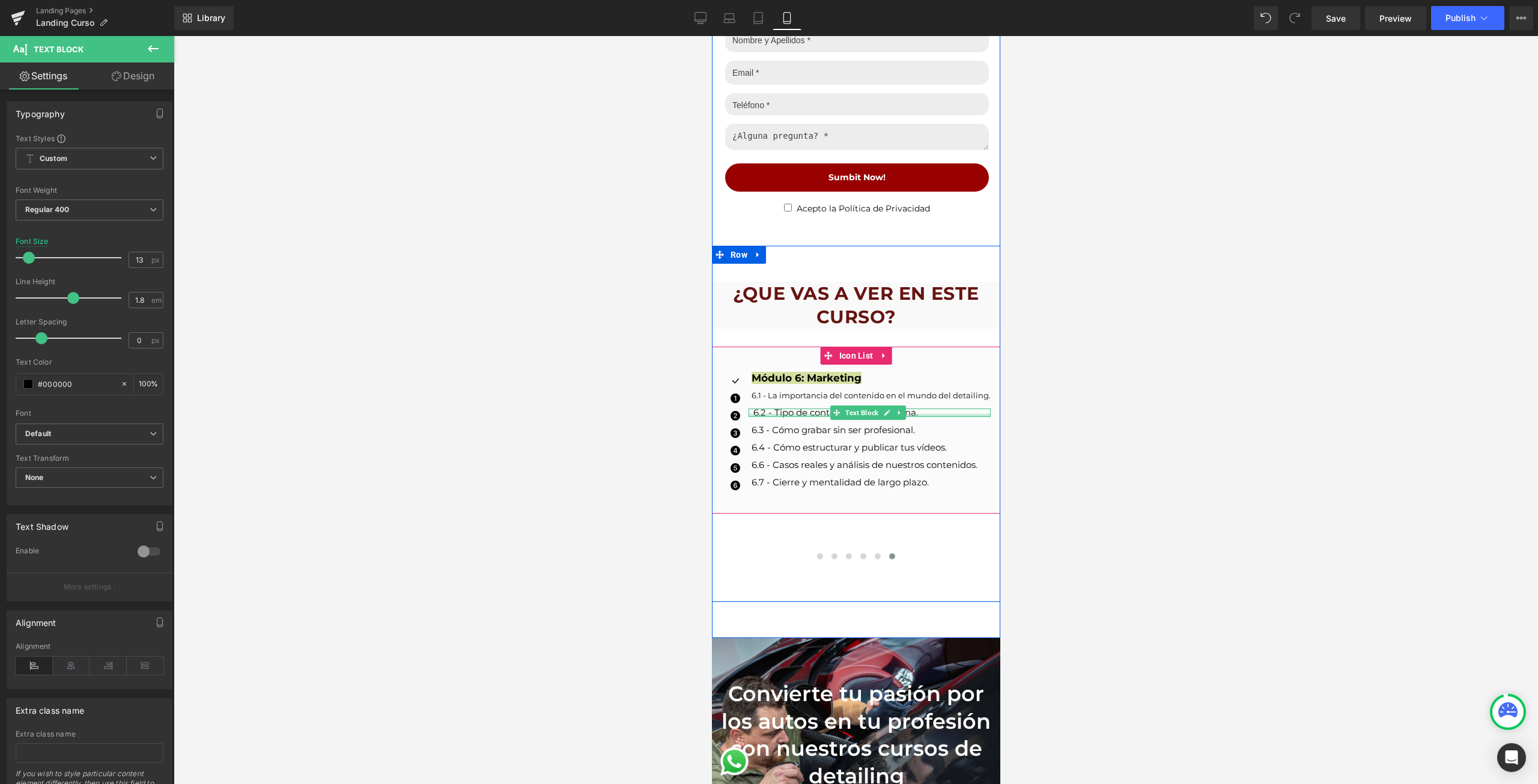
click at [759, 413] on div at bounding box center [869, 415] width 242 height 3
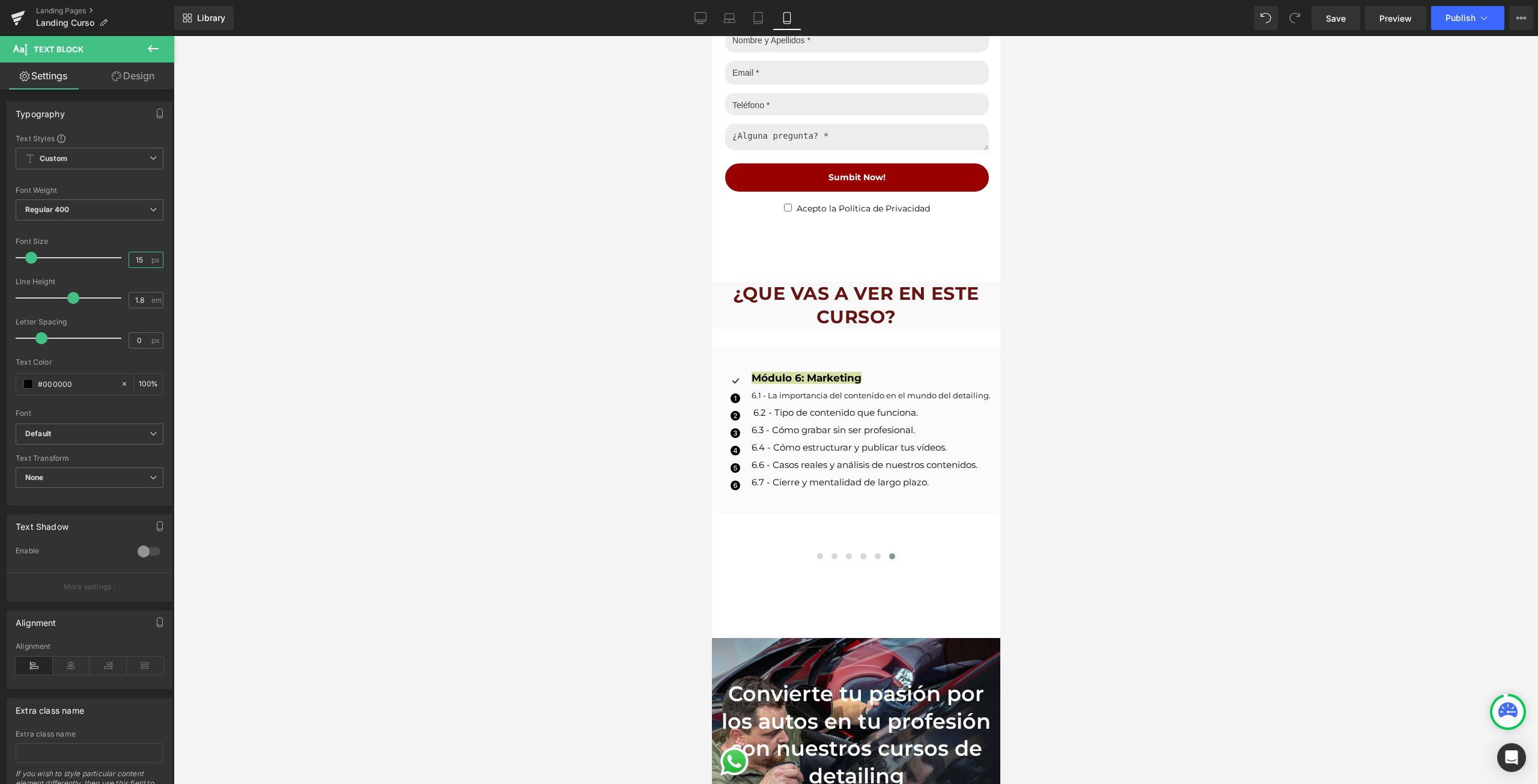
click at [142, 265] on input "15" at bounding box center [139, 259] width 21 height 15
type input "13"
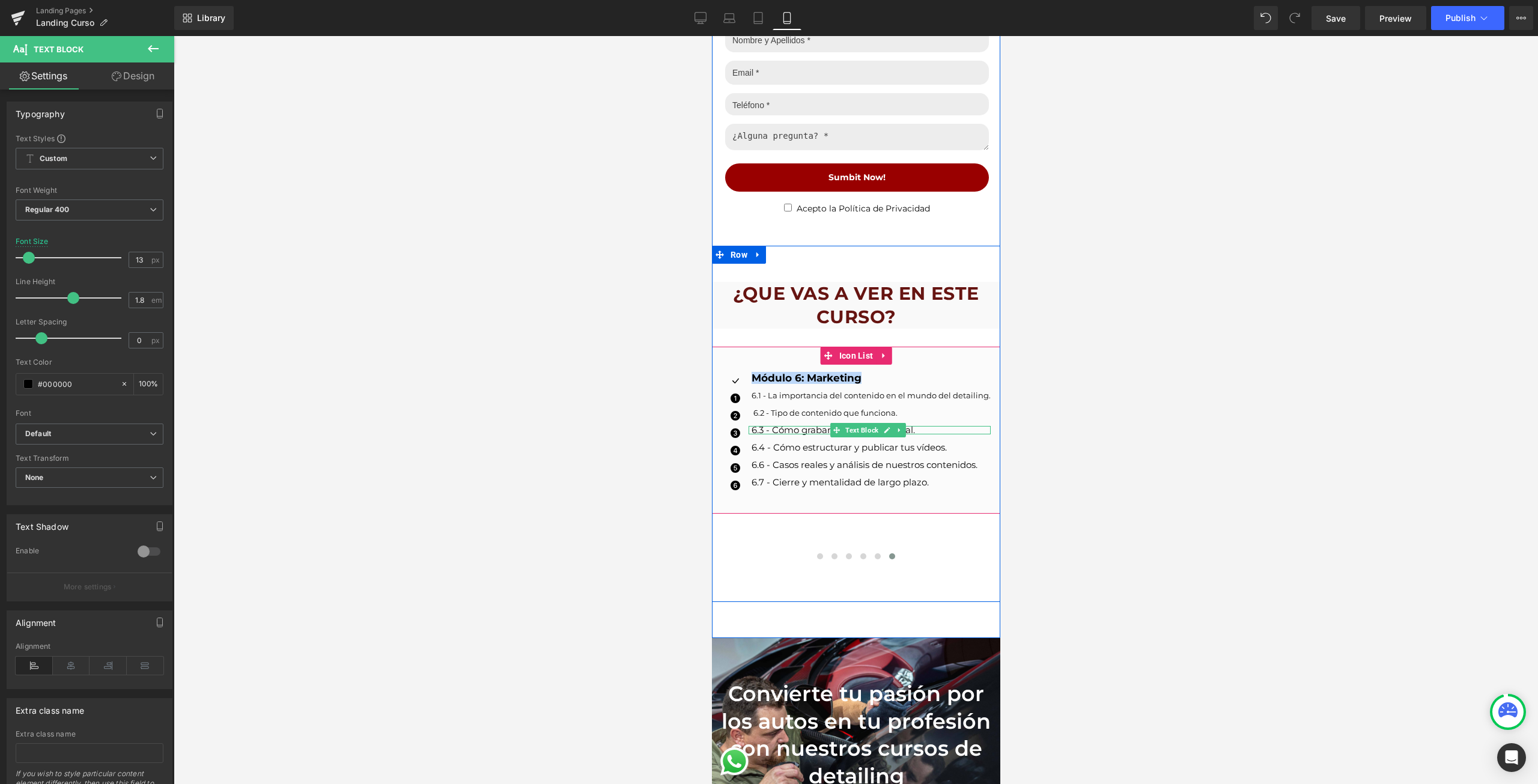
click at [773, 426] on p "6.3 - Cómo grabar sin ser profesional." at bounding box center [870, 430] width 239 height 9
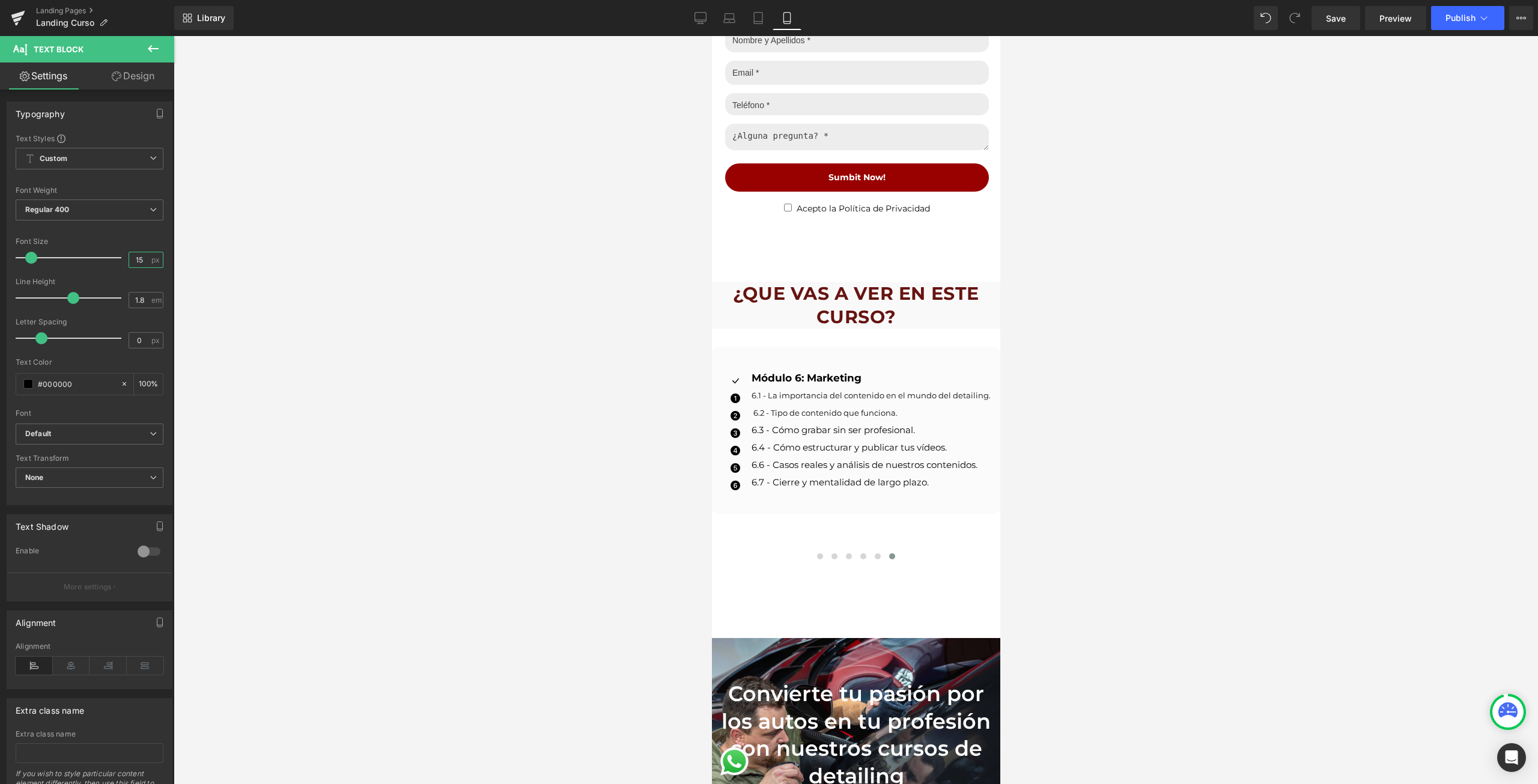
click at [136, 263] on input "15" at bounding box center [139, 259] width 21 height 15
type input "13"
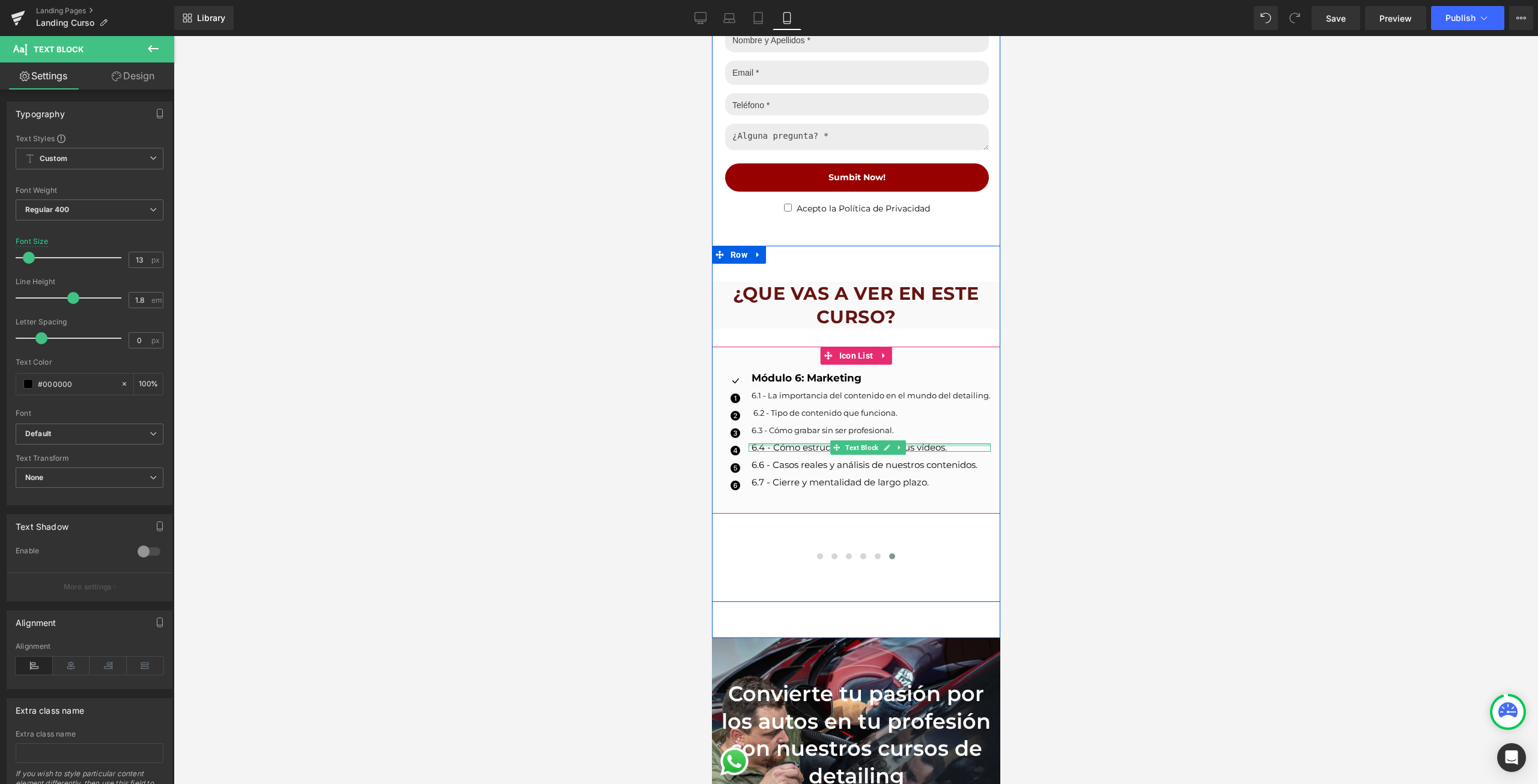
click at [761, 443] on p "6.4 - Cómo estructurar y publicar tus vídeos." at bounding box center [870, 448] width 239 height 9
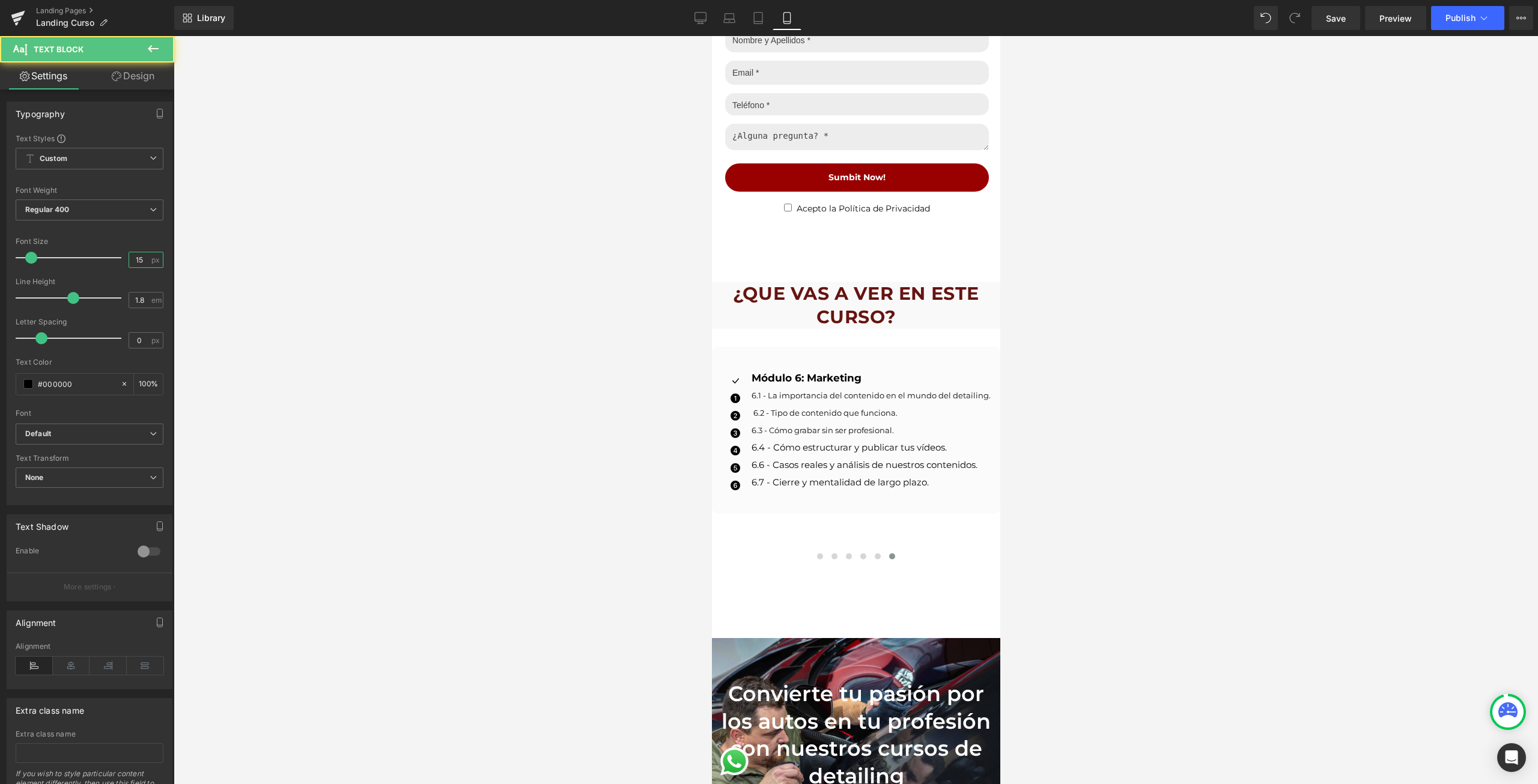
click at [132, 263] on input "15" at bounding box center [139, 259] width 21 height 15
type input "13"
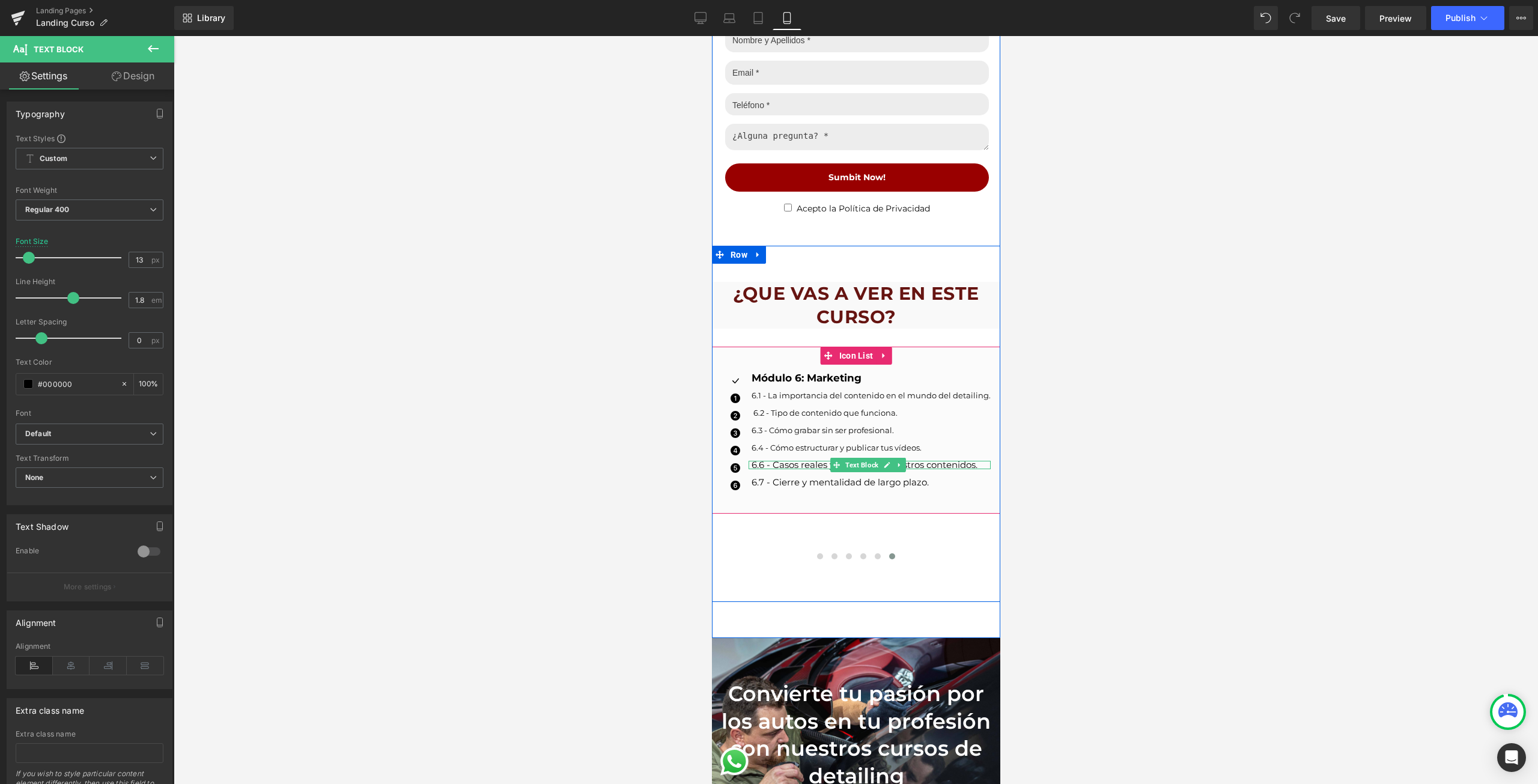
click at [774, 461] on p "6.6 - Casos reales y análisis de nuestros contenidos." at bounding box center [870, 465] width 239 height 9
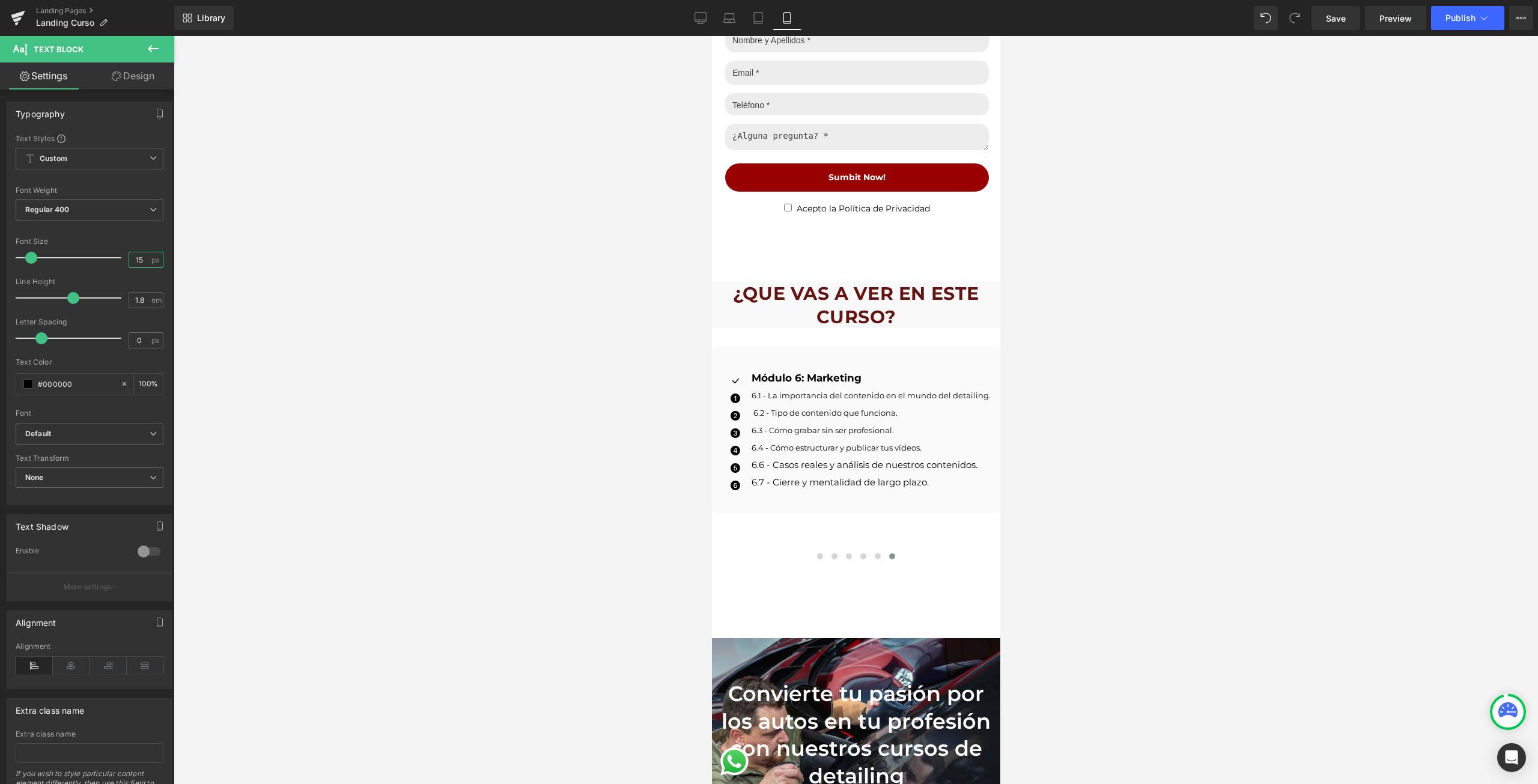
click at [134, 266] on input "15" at bounding box center [139, 259] width 21 height 15
type input "13"
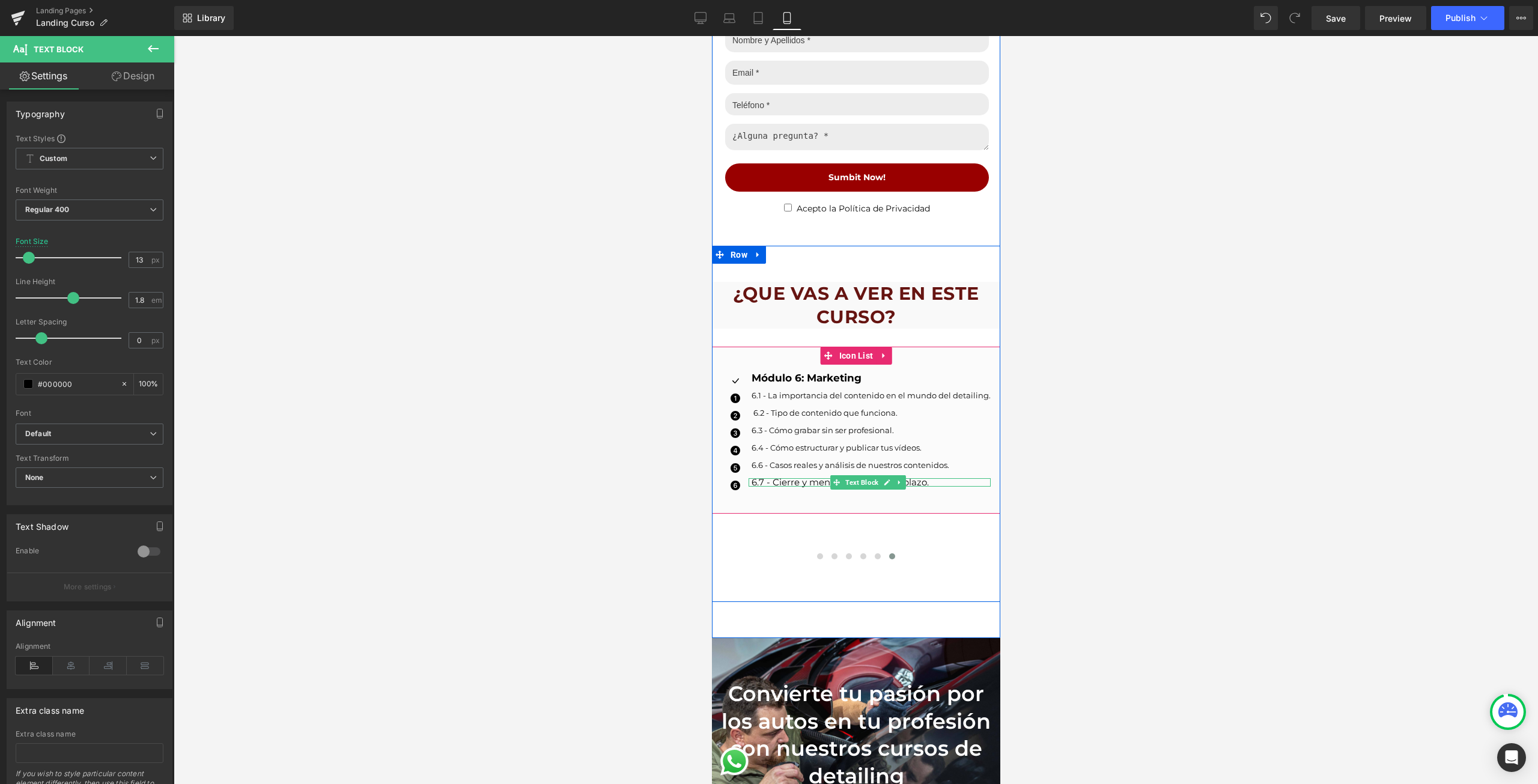
click at [750, 483] on div at bounding box center [869, 485] width 242 height 3
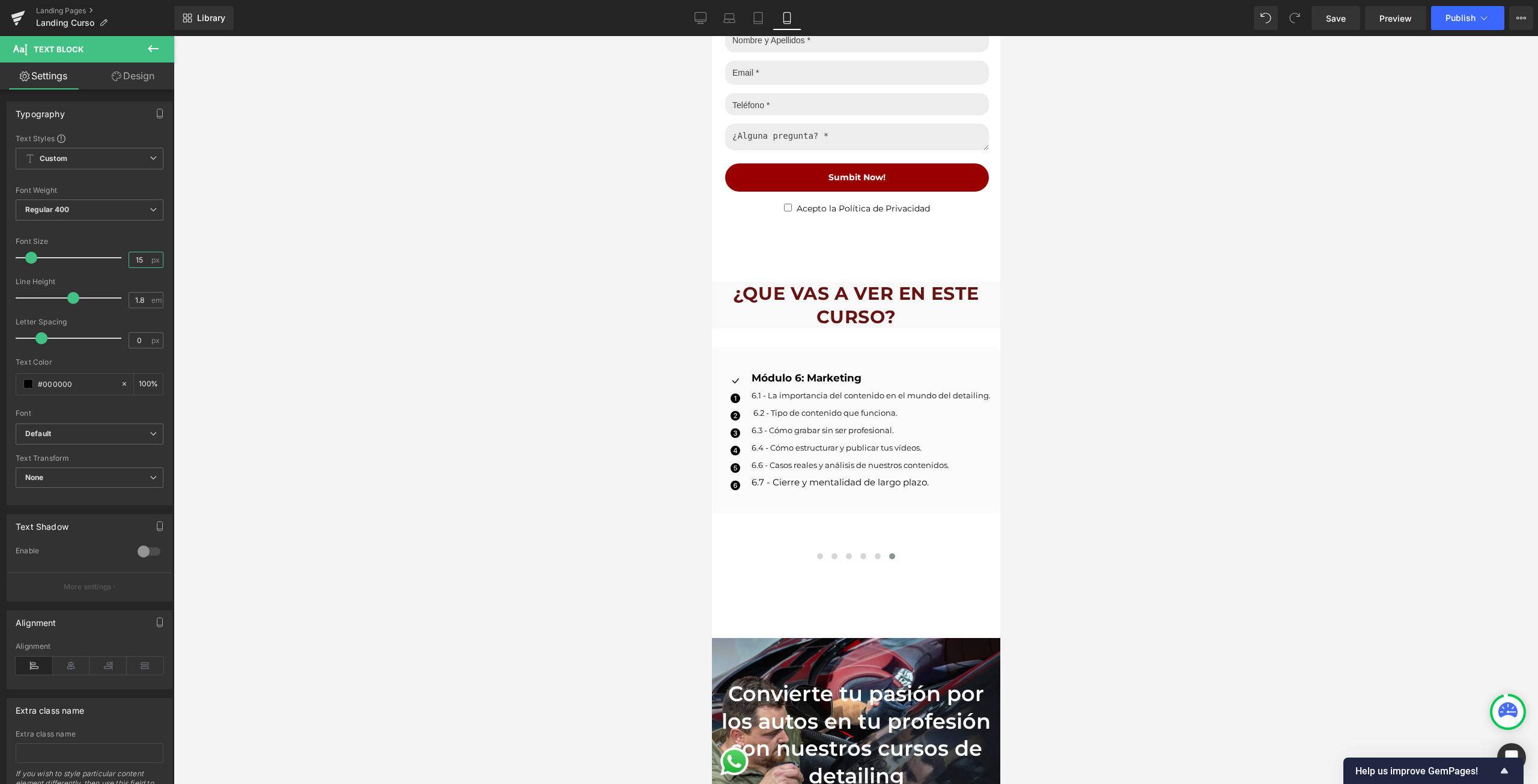
click at [144, 266] on input "15" at bounding box center [139, 259] width 21 height 15
type input "13"
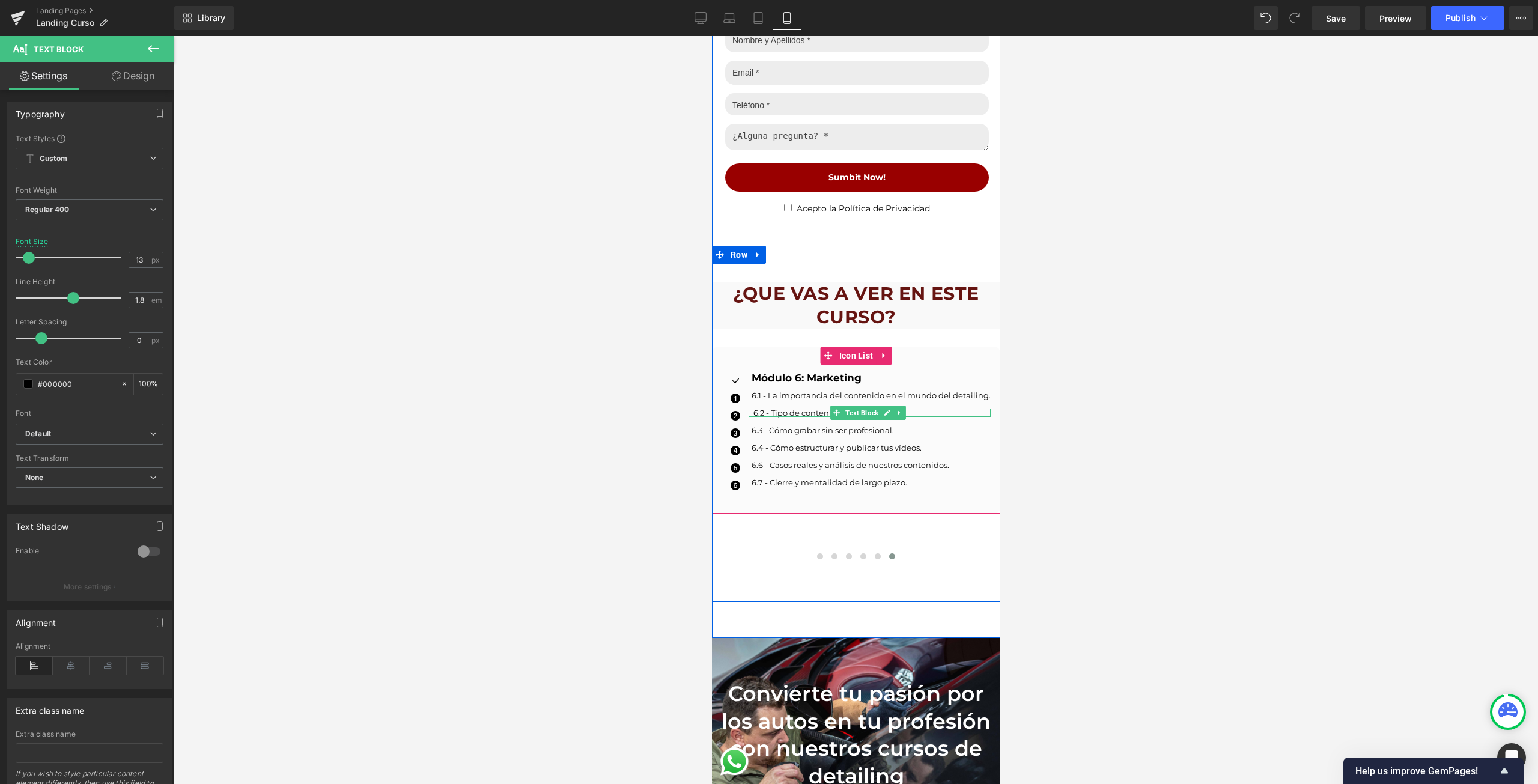
click at [753, 408] on p "6.2 - Tipo de contenido que funciona." at bounding box center [872, 413] width 237 height 9
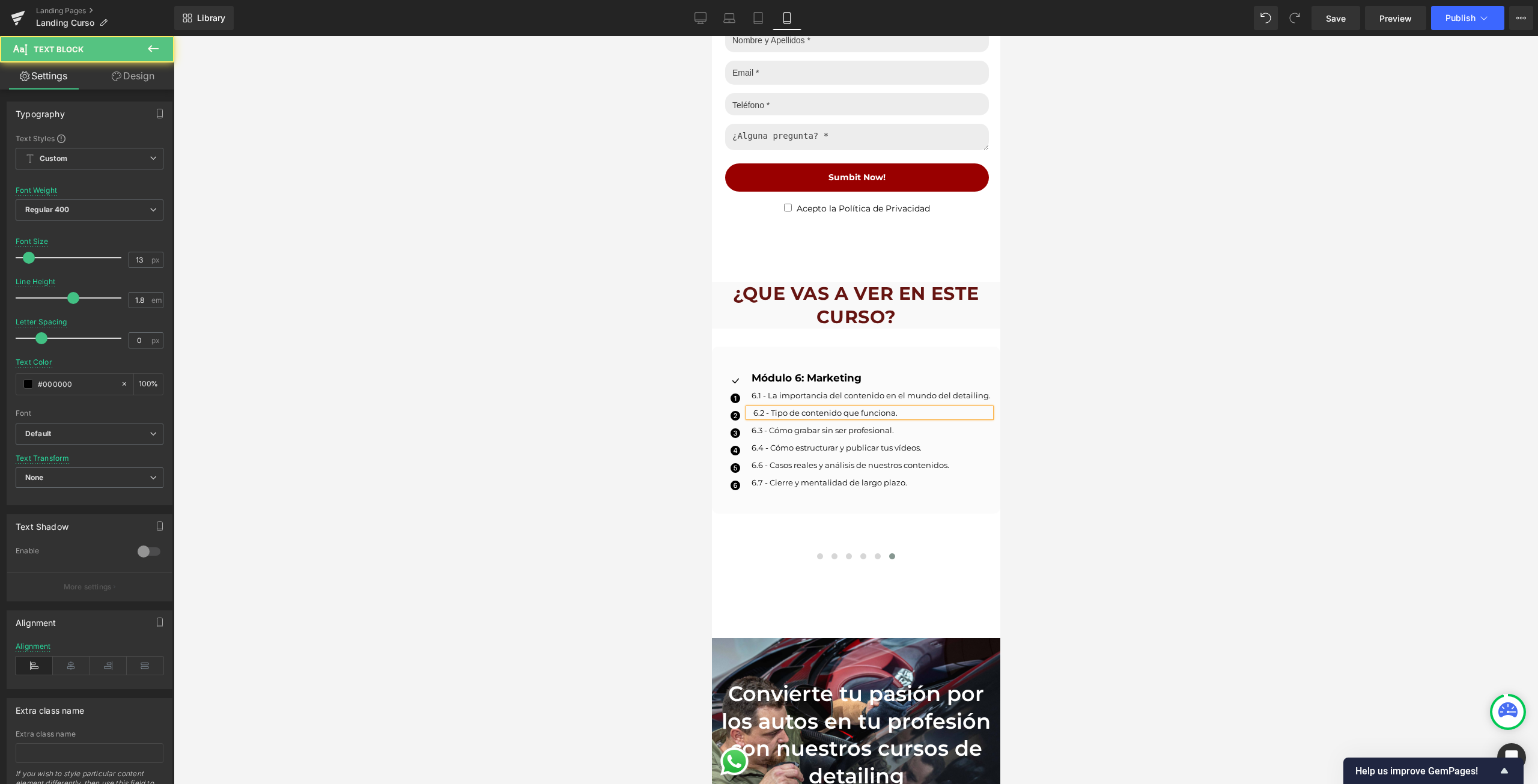
click at [805, 408] on p "6.2 - Tipo de contenido que funciona." at bounding box center [872, 413] width 237 height 9
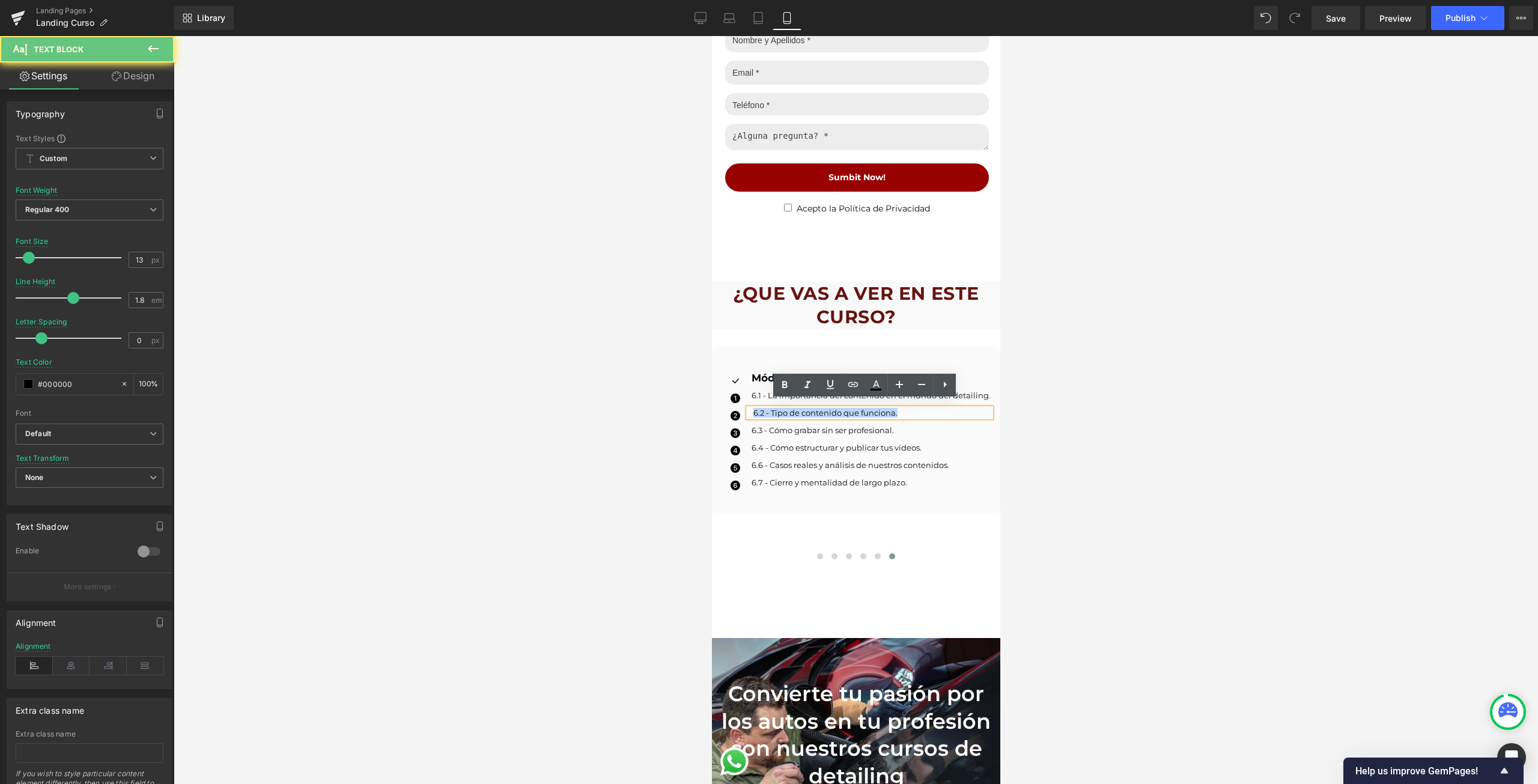
click at [805, 408] on p "6.2 - Tipo de contenido que funciona." at bounding box center [872, 413] width 237 height 9
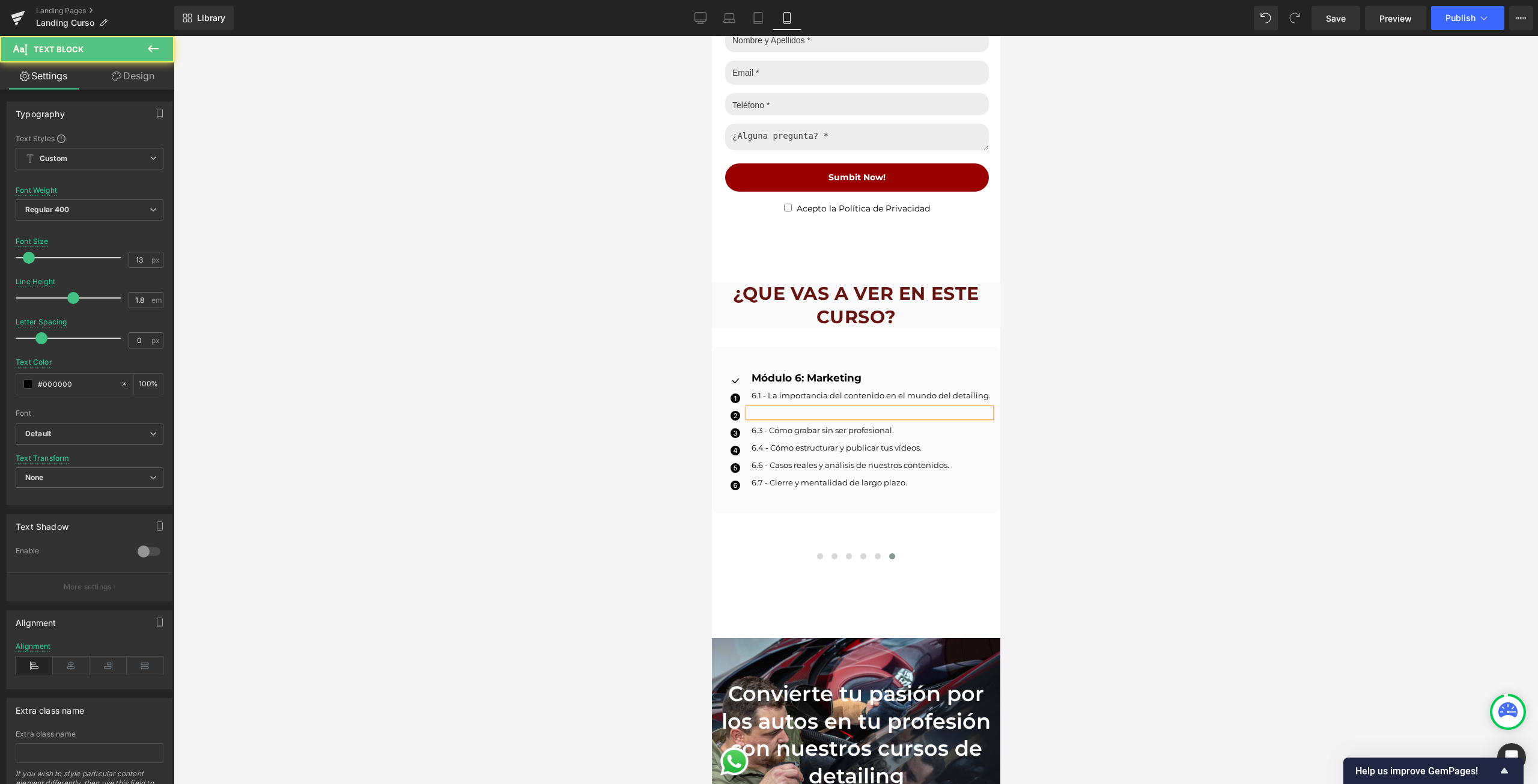
click at [805, 408] on p at bounding box center [872, 413] width 237 height 9
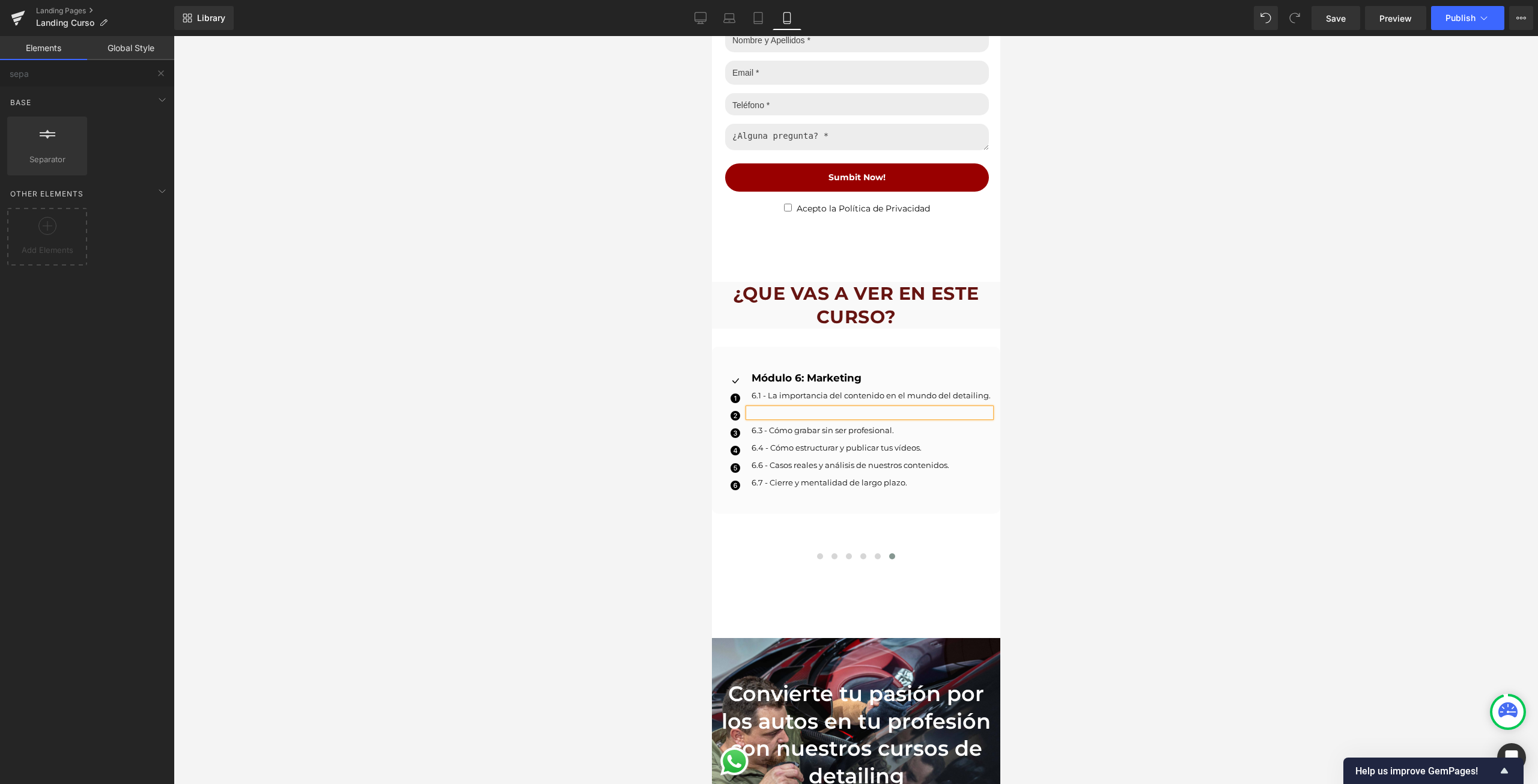
click at [1038, 528] on div at bounding box center [856, 409] width 1364 height 748
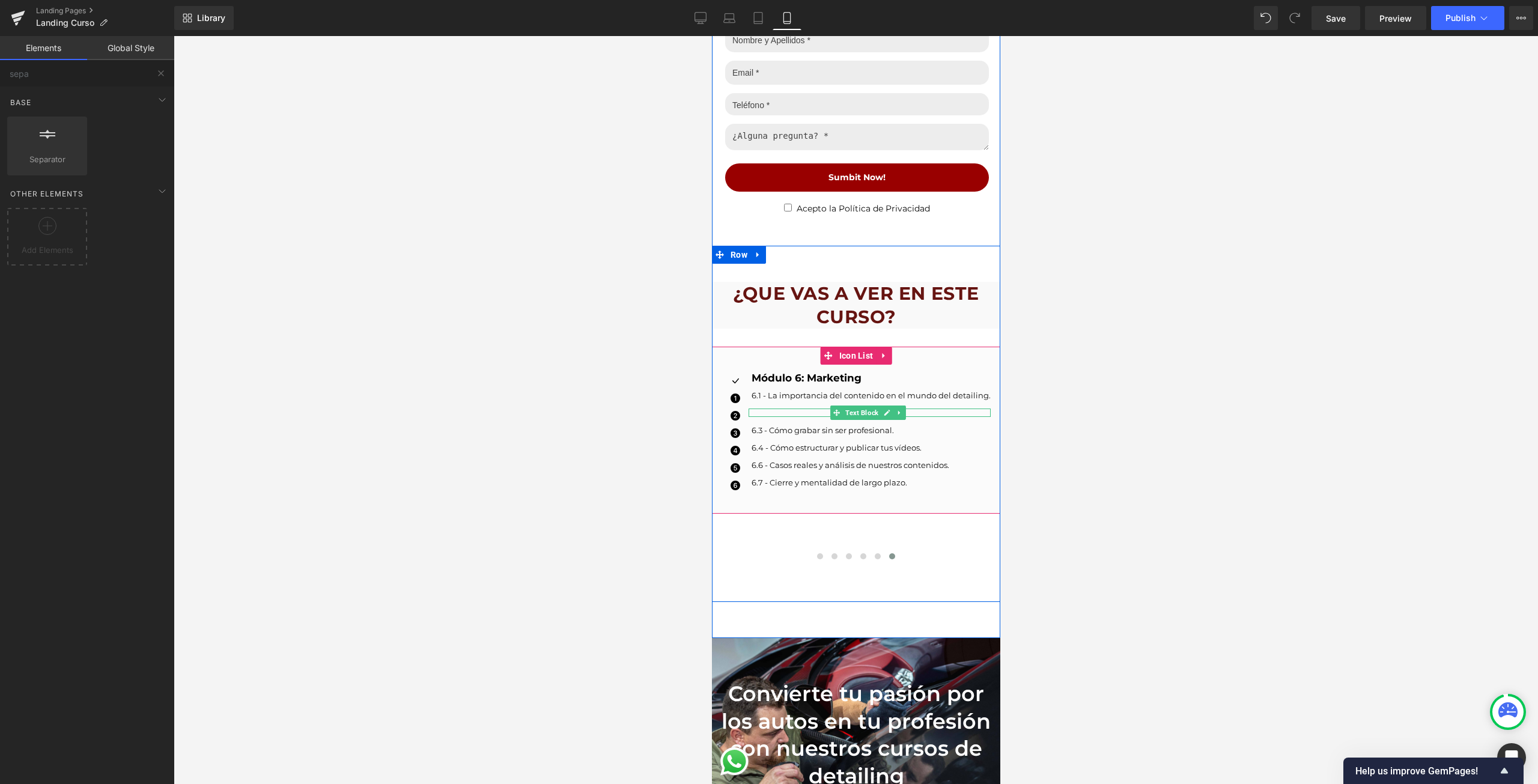
click at [804, 408] on div at bounding box center [869, 410] width 242 height 3
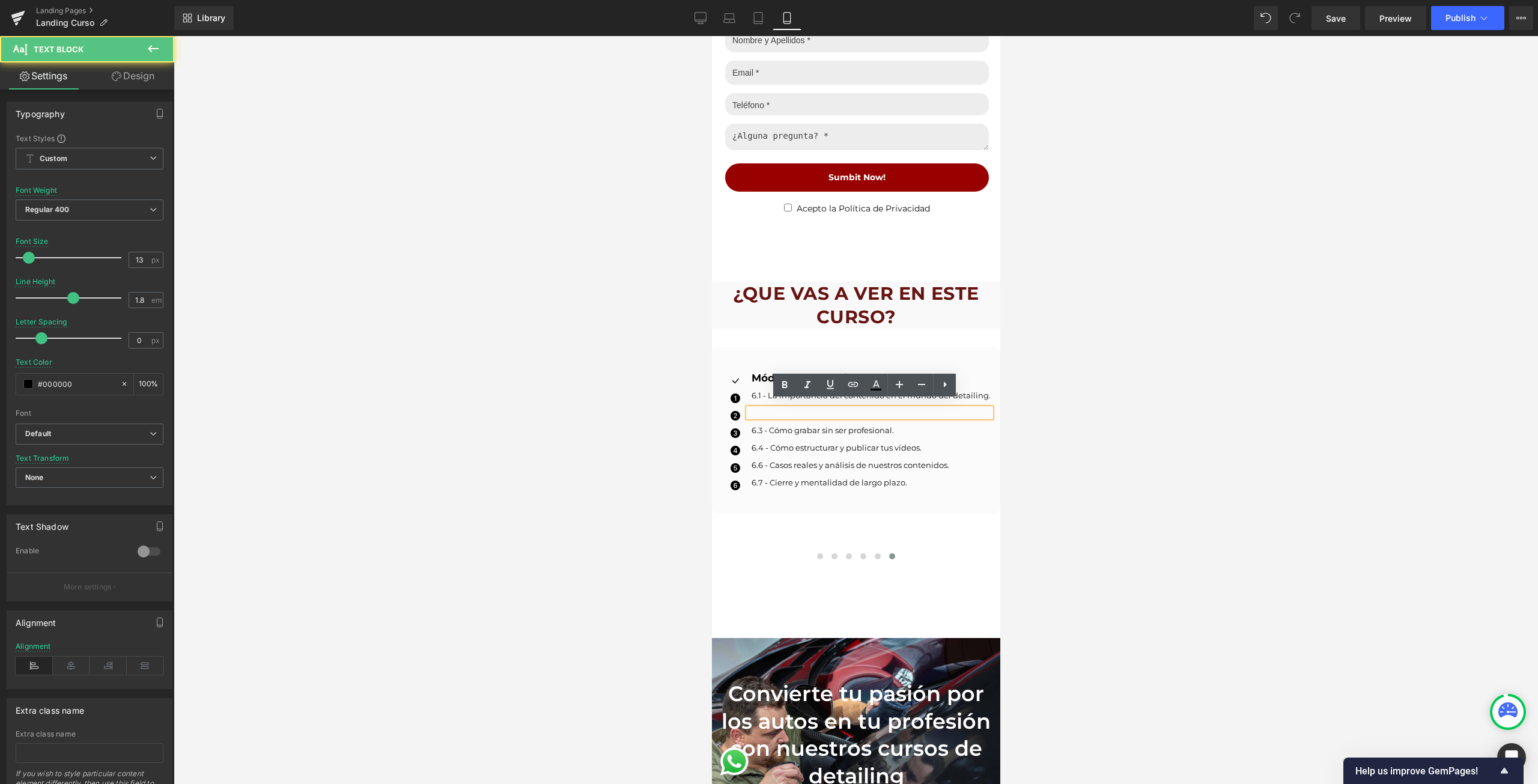
click at [797, 408] on p at bounding box center [872, 413] width 237 height 9
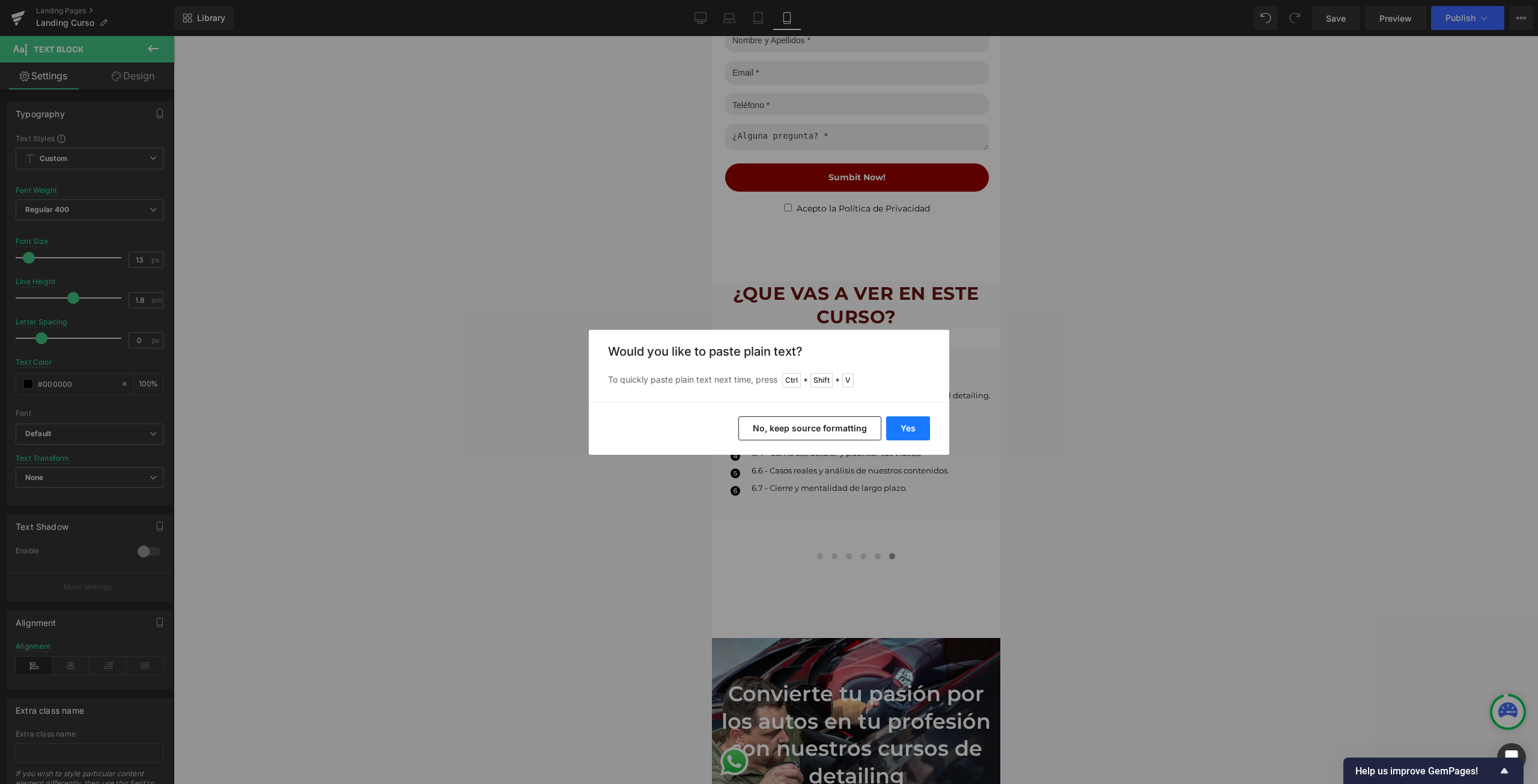
click at [924, 428] on button "Yes" at bounding box center [908, 428] width 44 height 24
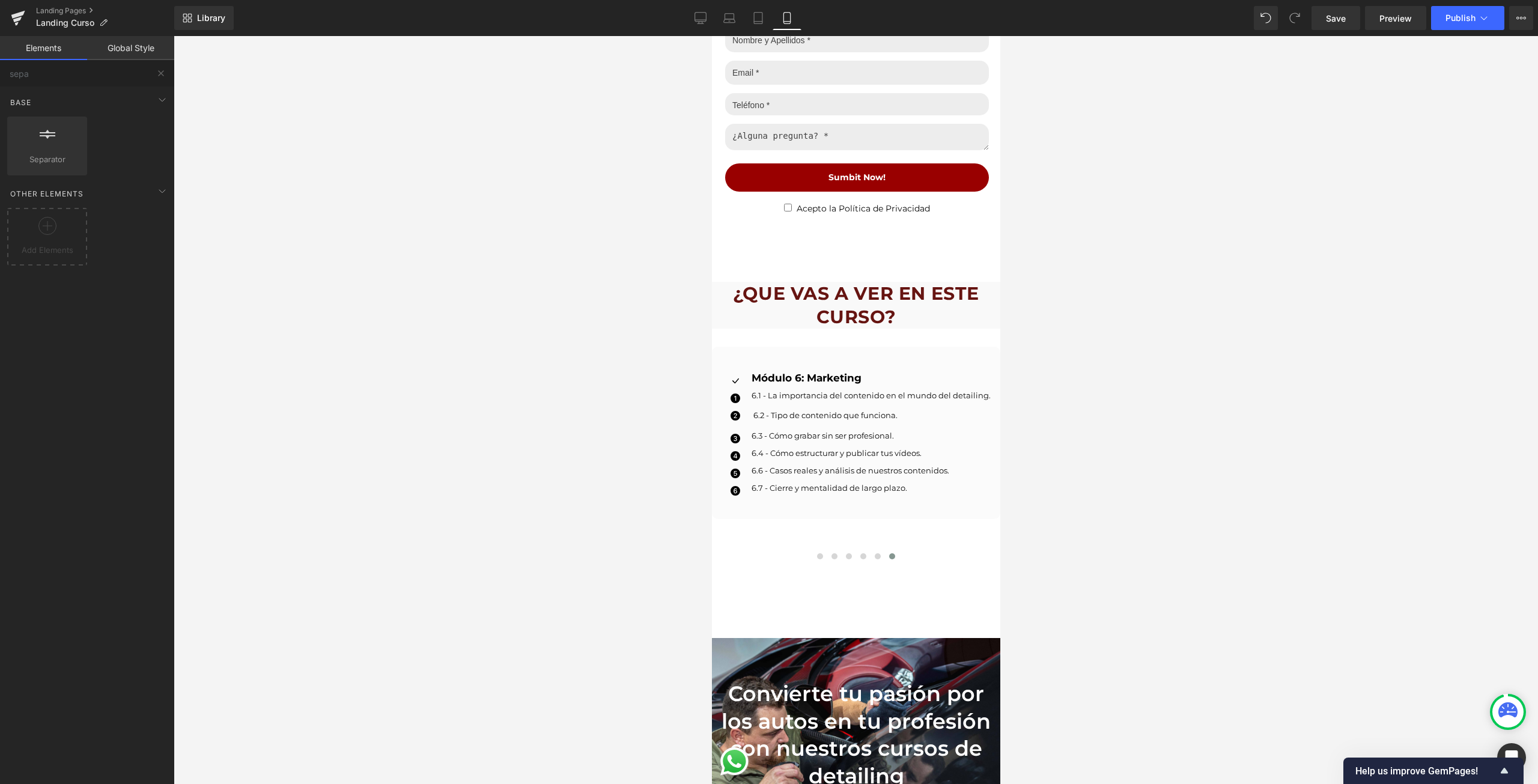
click at [1148, 485] on div at bounding box center [856, 409] width 1364 height 748
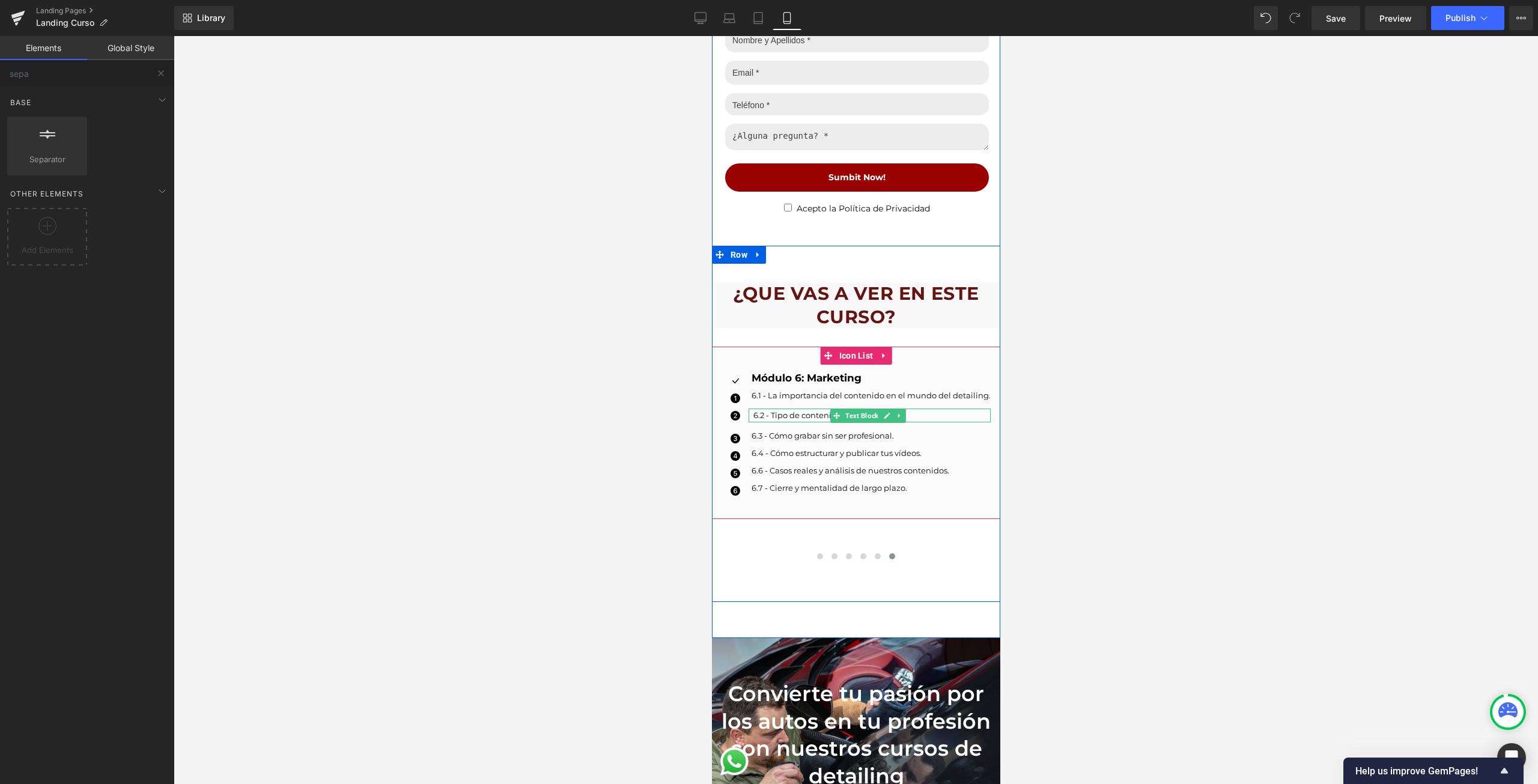
click at [824, 411] on div "6.2 - Tipo de contenido que funciona." at bounding box center [869, 415] width 242 height 14
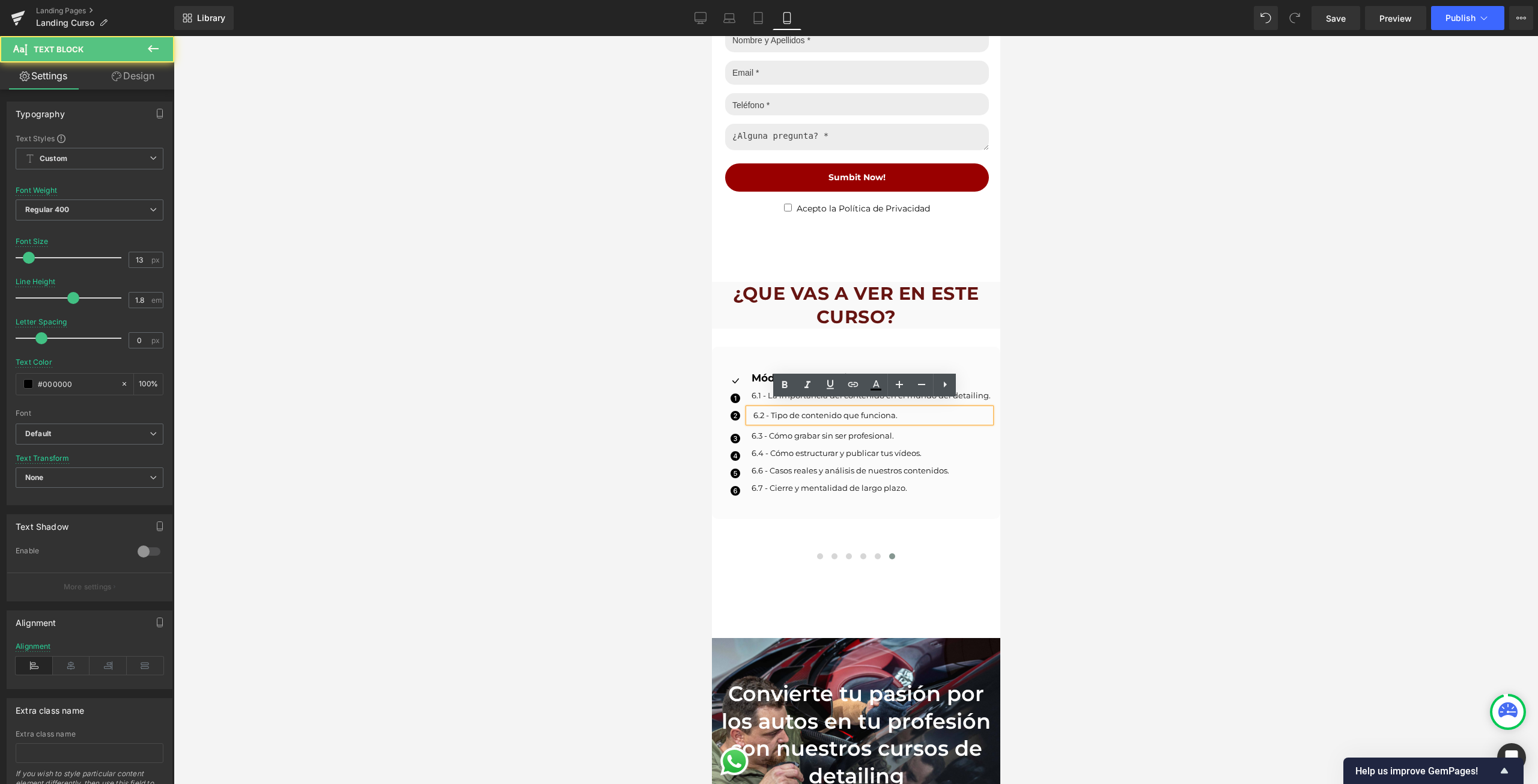
click at [927, 408] on div "6.2 - Tipo de contenido que funciona." at bounding box center [869, 415] width 242 height 14
click at [1393, 508] on div at bounding box center [856, 409] width 1364 height 748
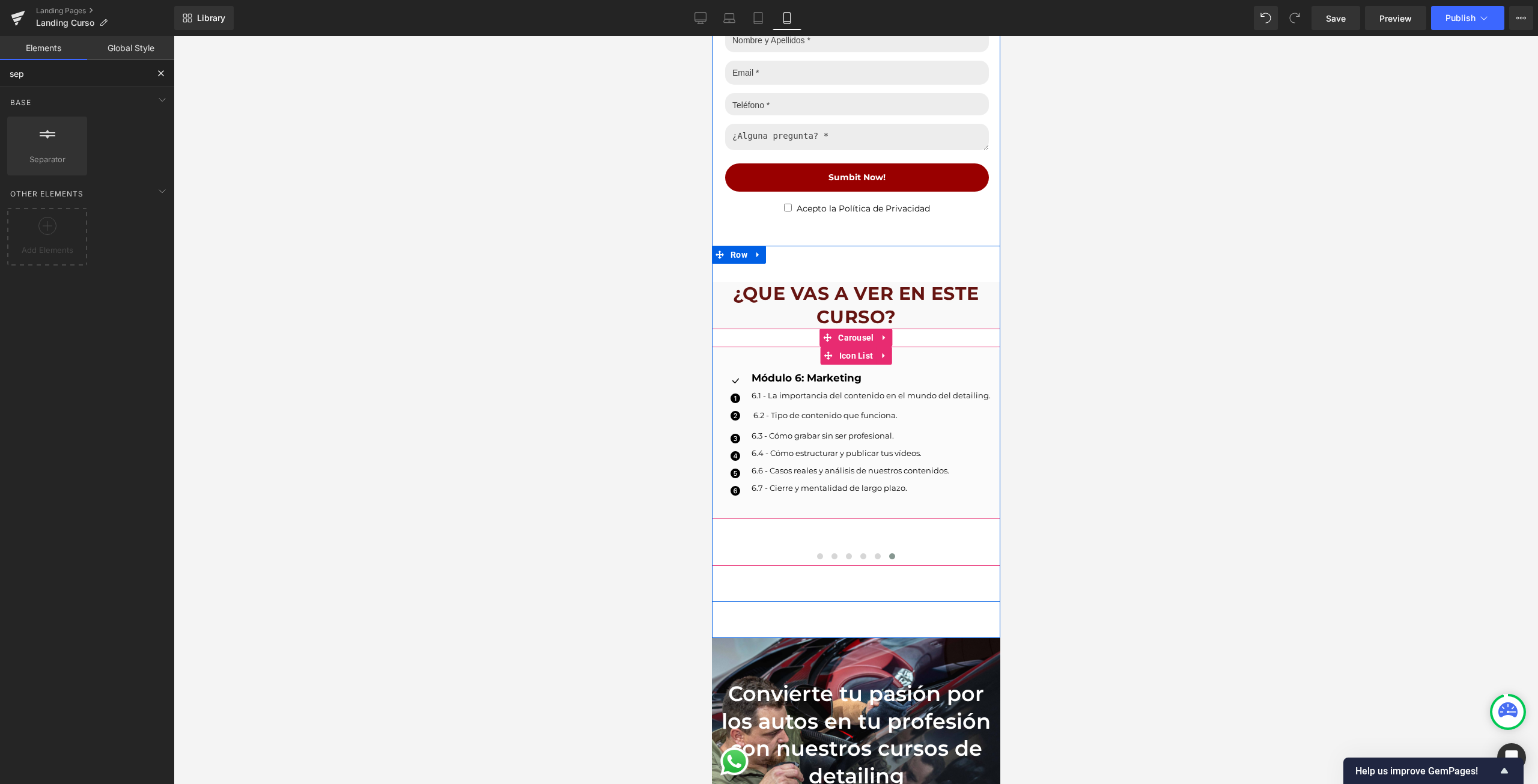
type input "se"
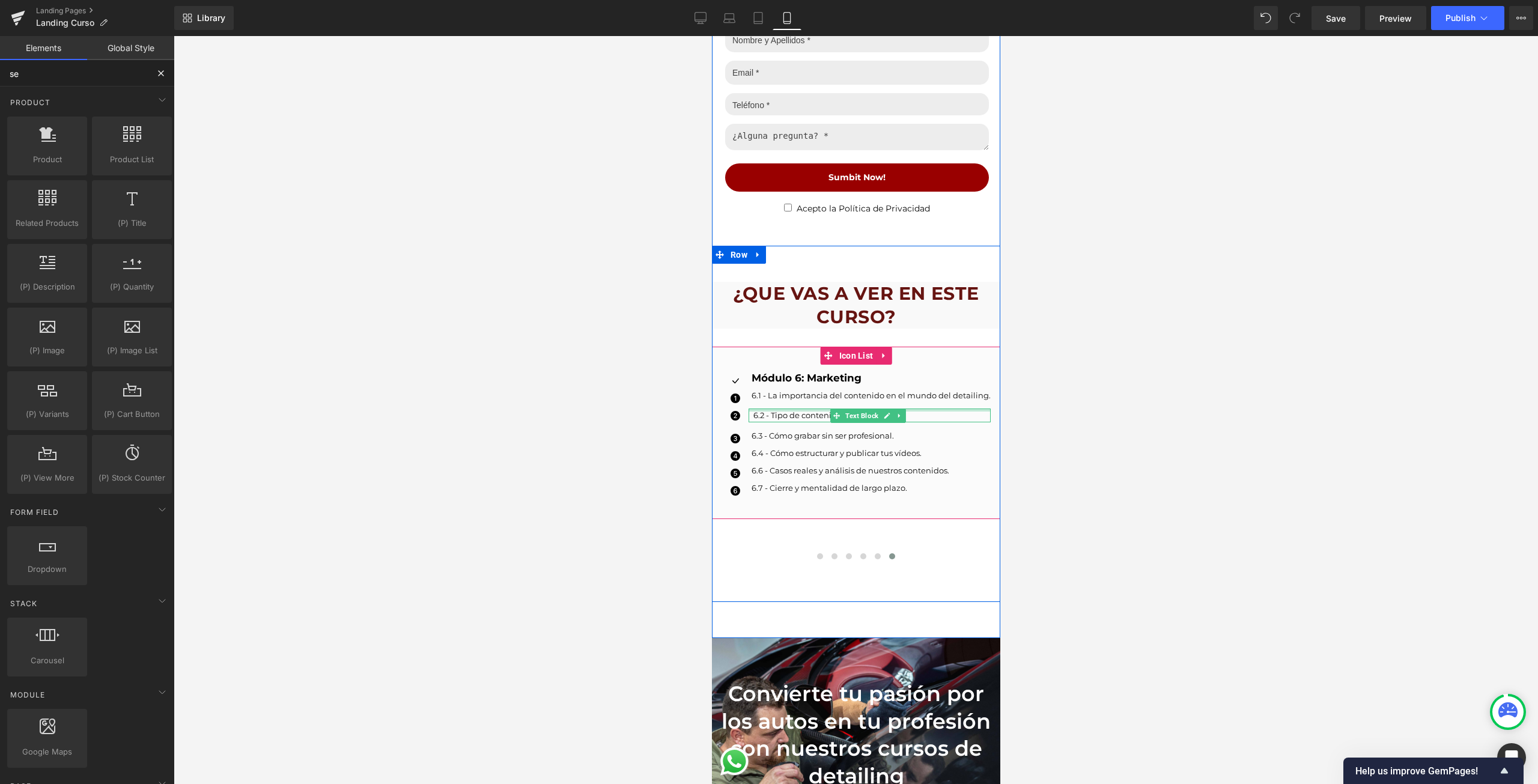
click at [780, 408] on div at bounding box center [869, 410] width 242 height 3
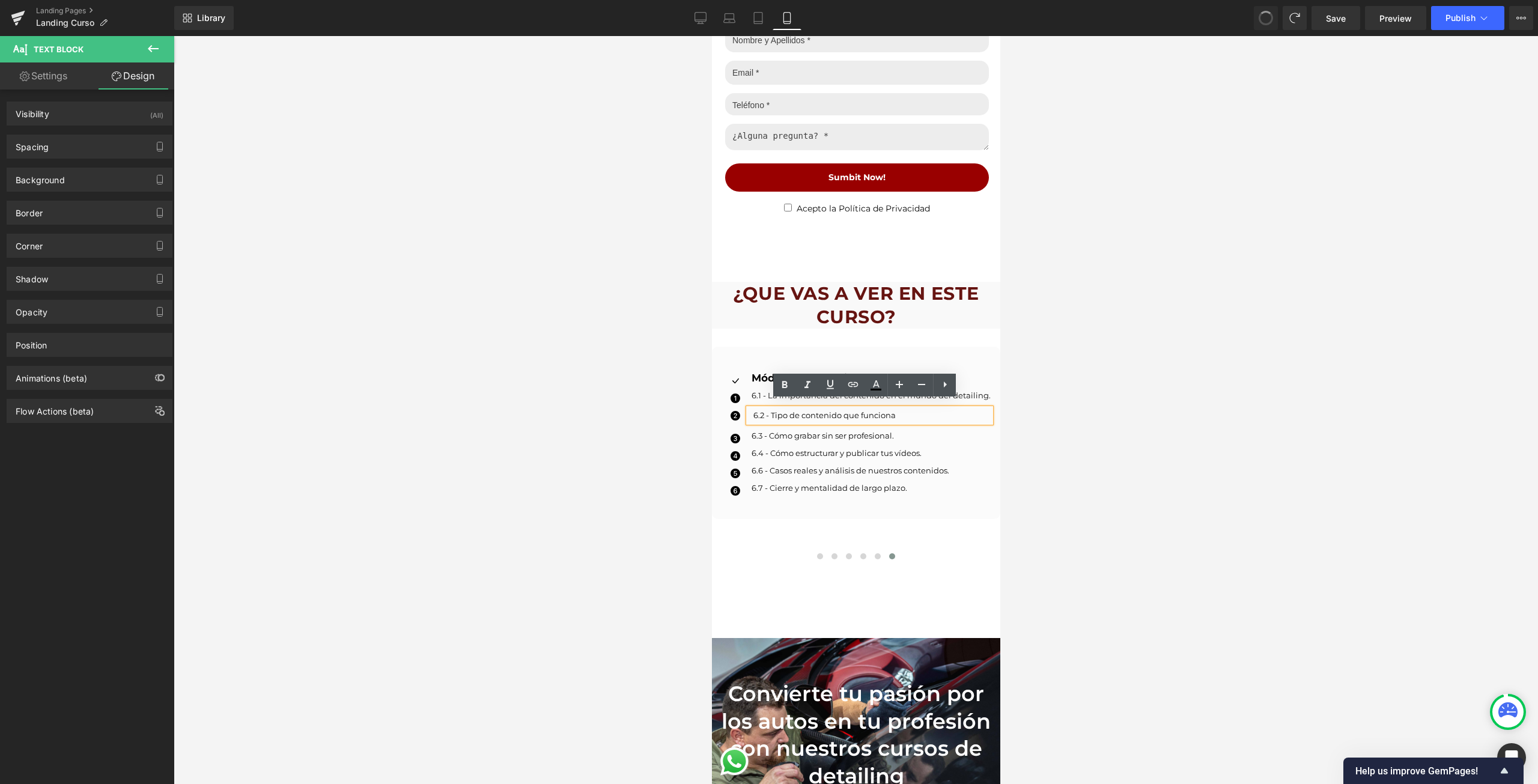
click at [773, 408] on div "6.2 - Tipo de contenido que funciona" at bounding box center [869, 415] width 242 height 14
click at [1222, 240] on div at bounding box center [856, 409] width 1364 height 748
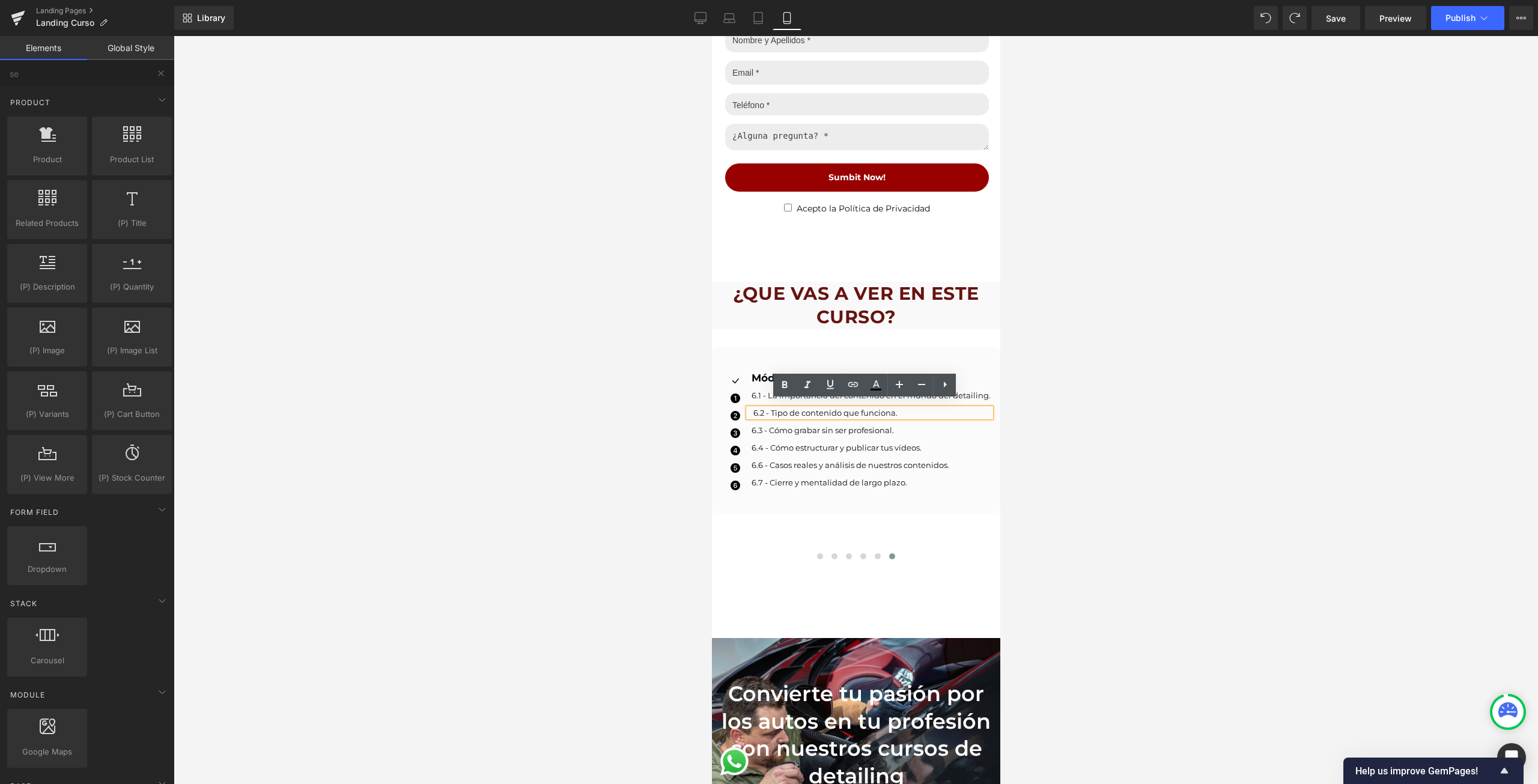
click at [954, 506] on div "Icon Módulo 6: Marketing Text Block Icon 6.1 - La importancia del contenido en …" at bounding box center [856, 430] width 289 height 167
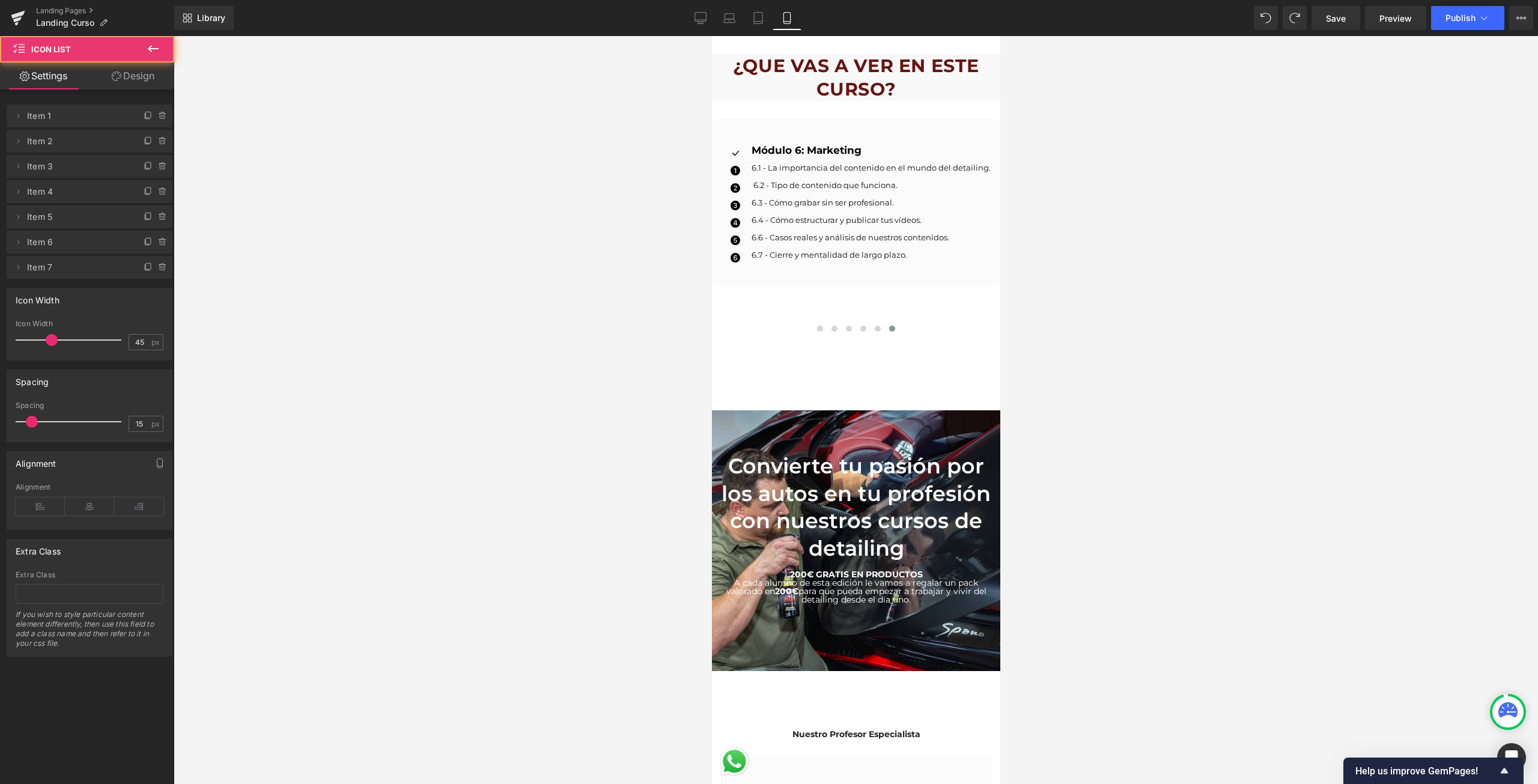
scroll to position [2522, 0]
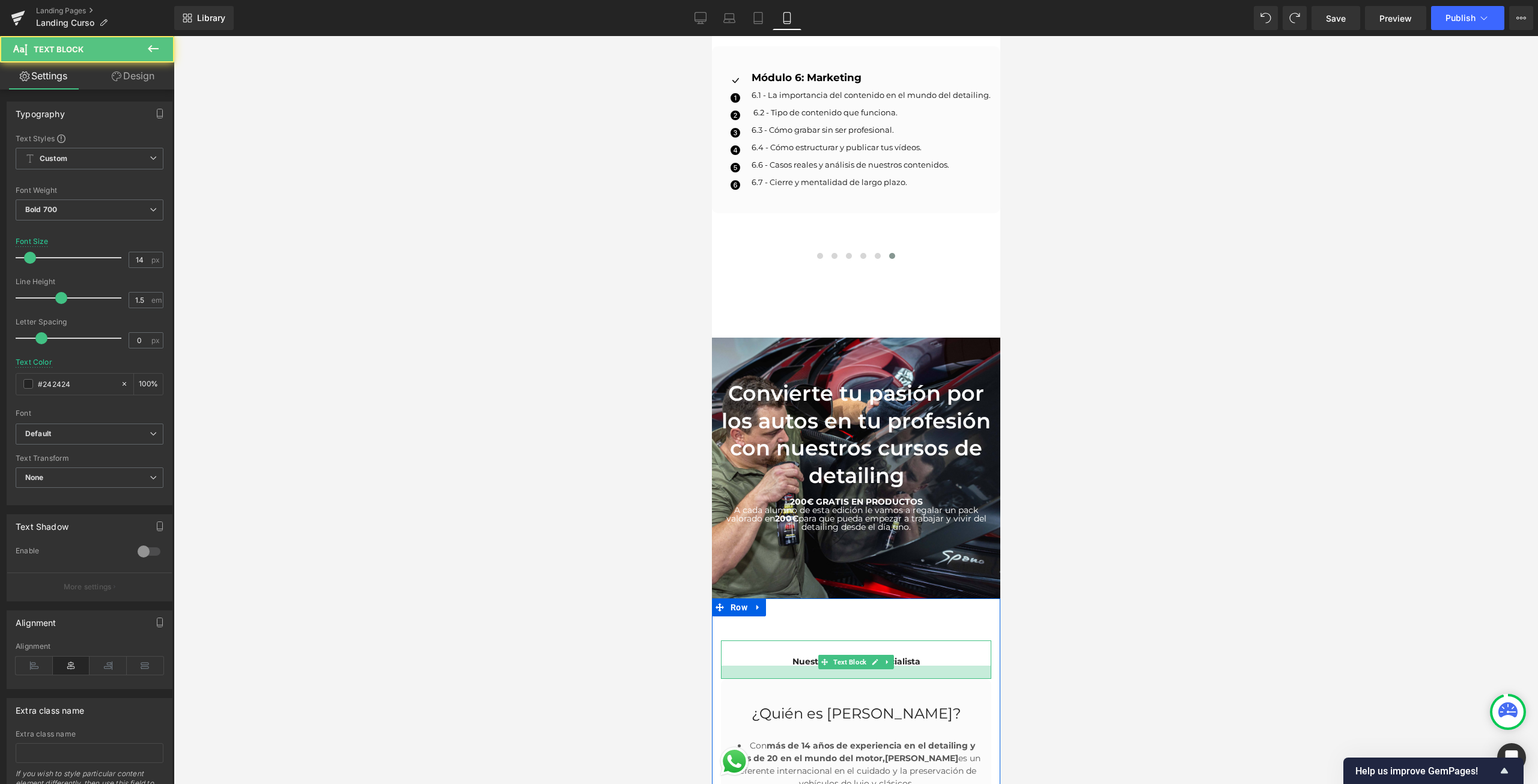
click at [884, 668] on div at bounding box center [855, 672] width 270 height 14
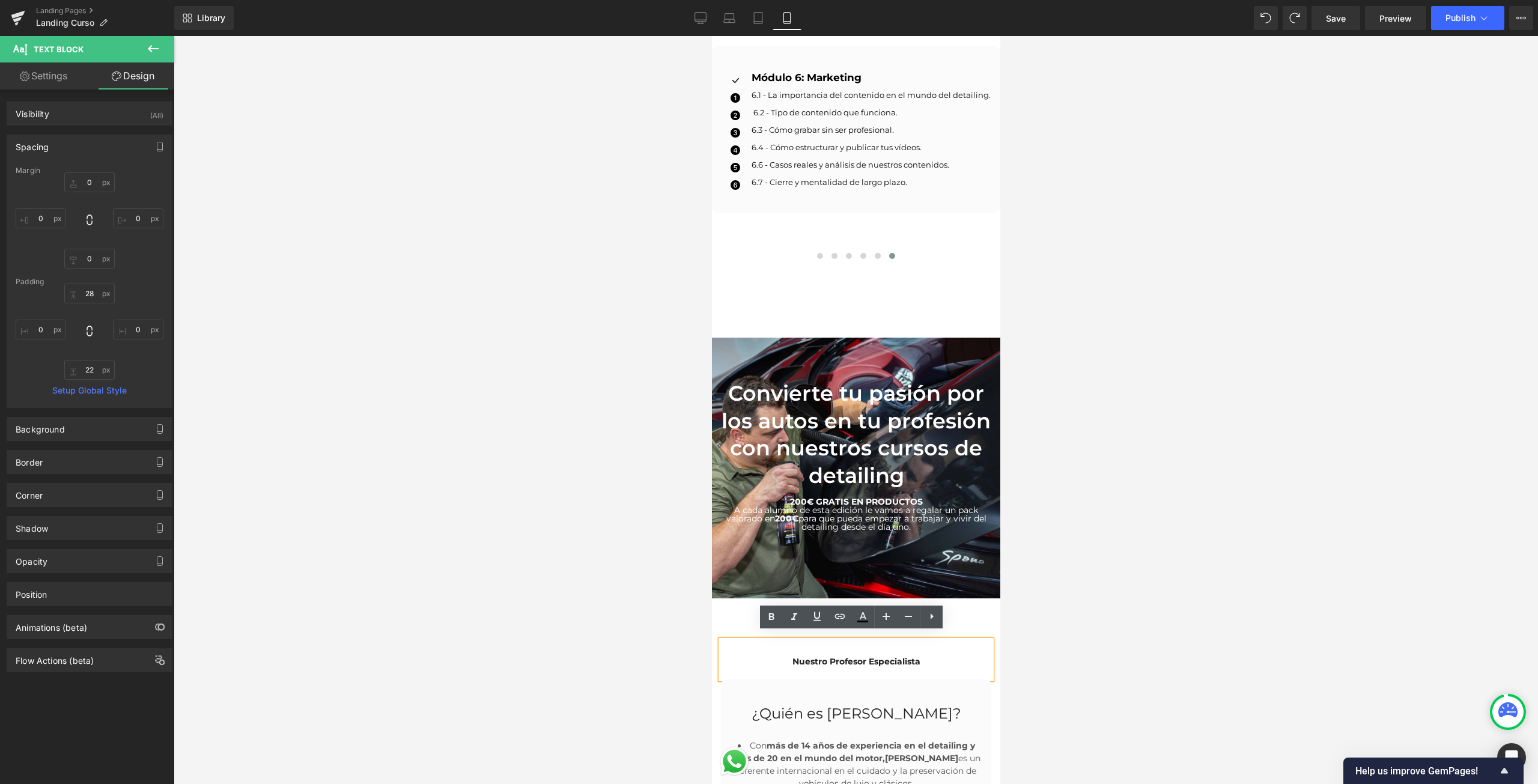
click at [864, 640] on div "Nuestro Profesor Especialista" at bounding box center [855, 660] width 270 height 39
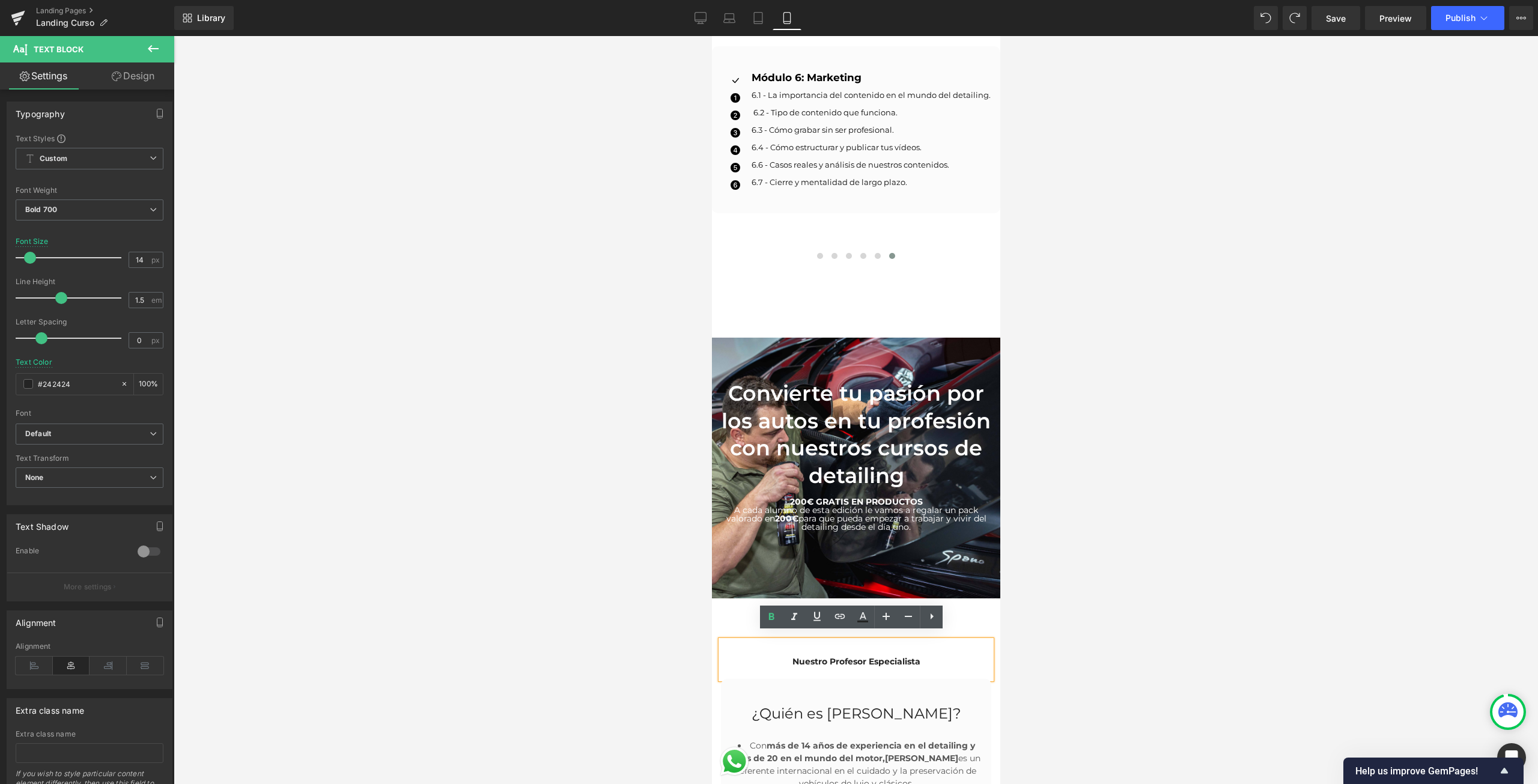
click at [1107, 698] on div at bounding box center [856, 409] width 1364 height 748
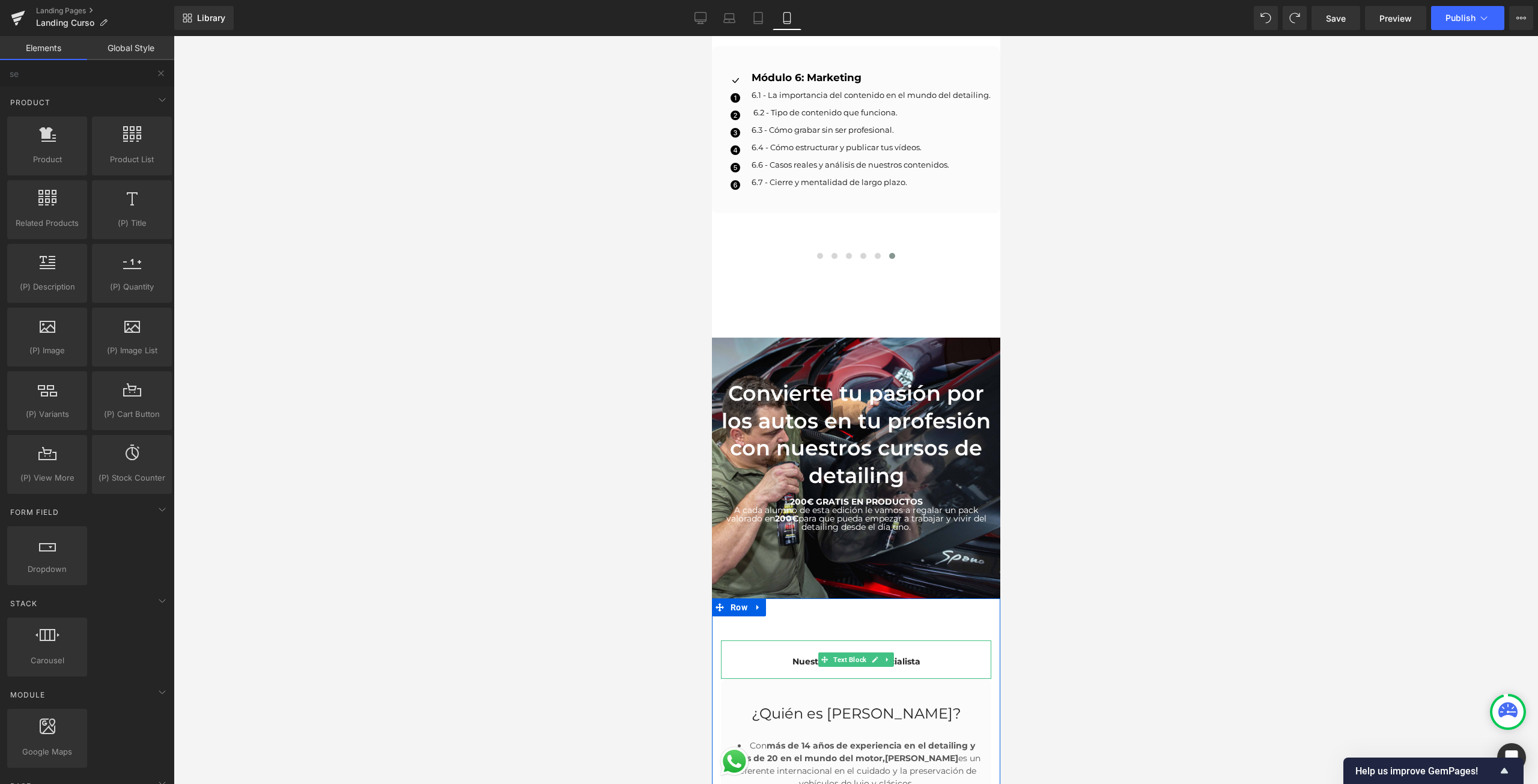
click at [922, 644] on div "Nuestro Profesor Especialista" at bounding box center [855, 660] width 270 height 39
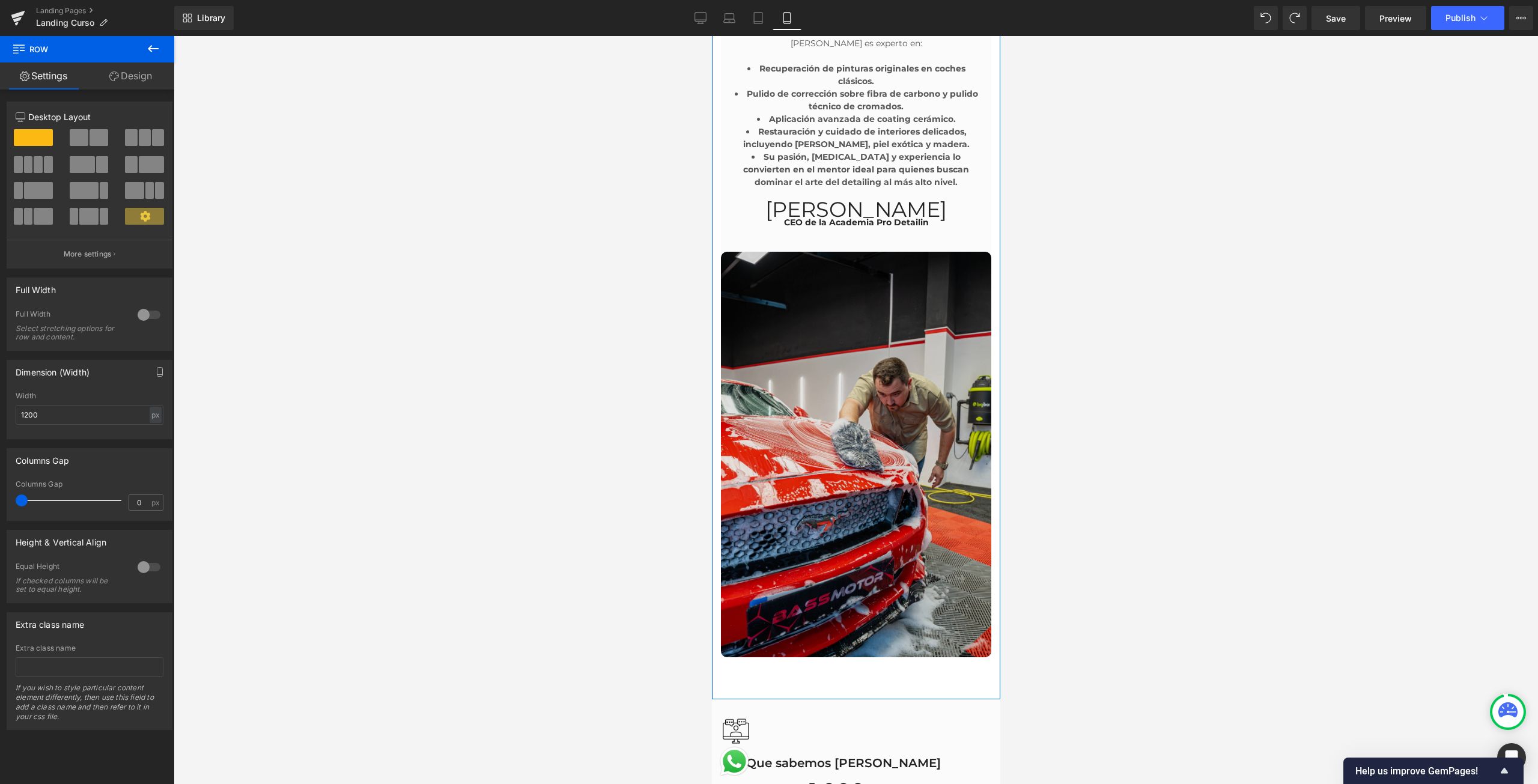
scroll to position [3603, 0]
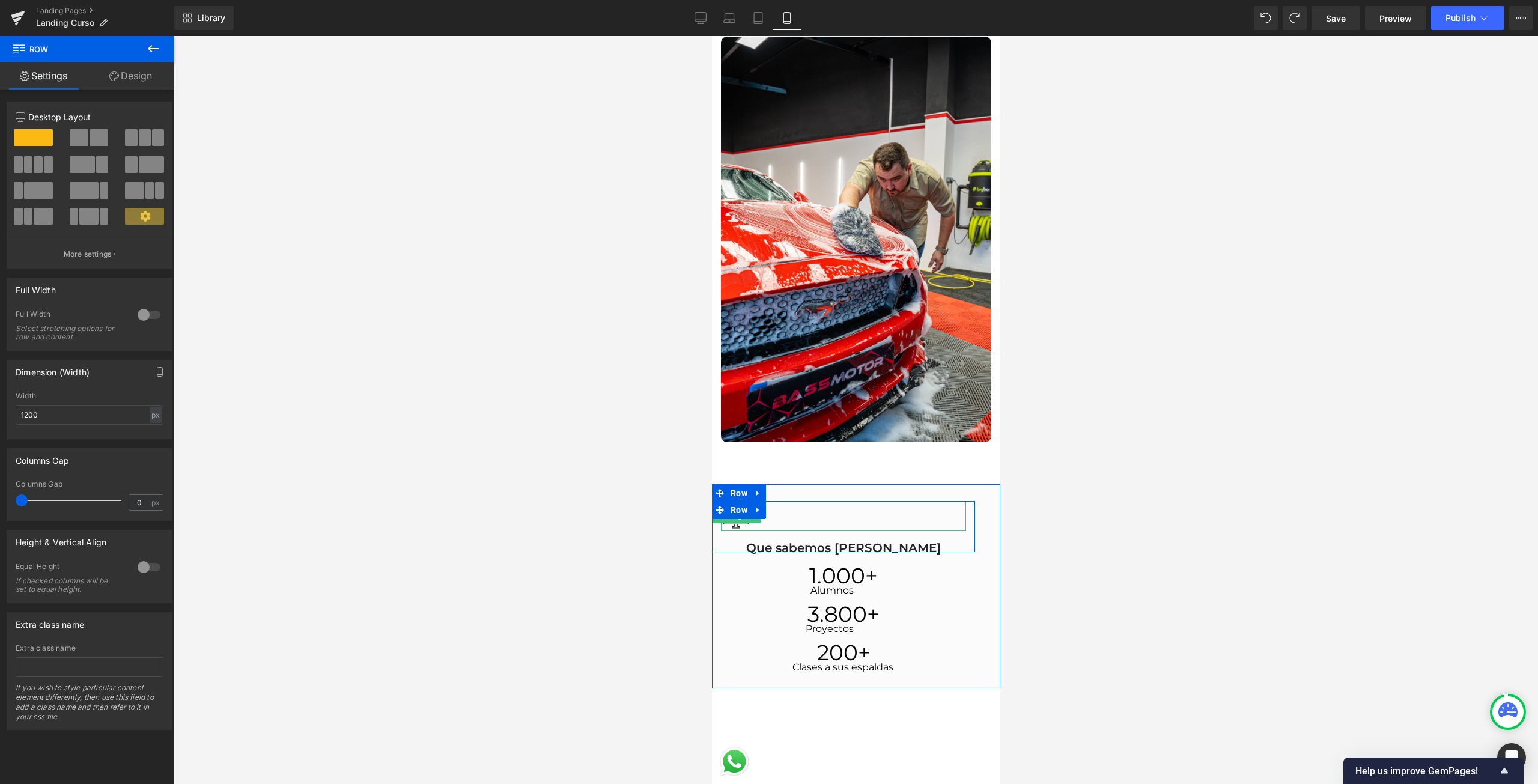
click at [752, 518] on div at bounding box center [842, 516] width 245 height 30
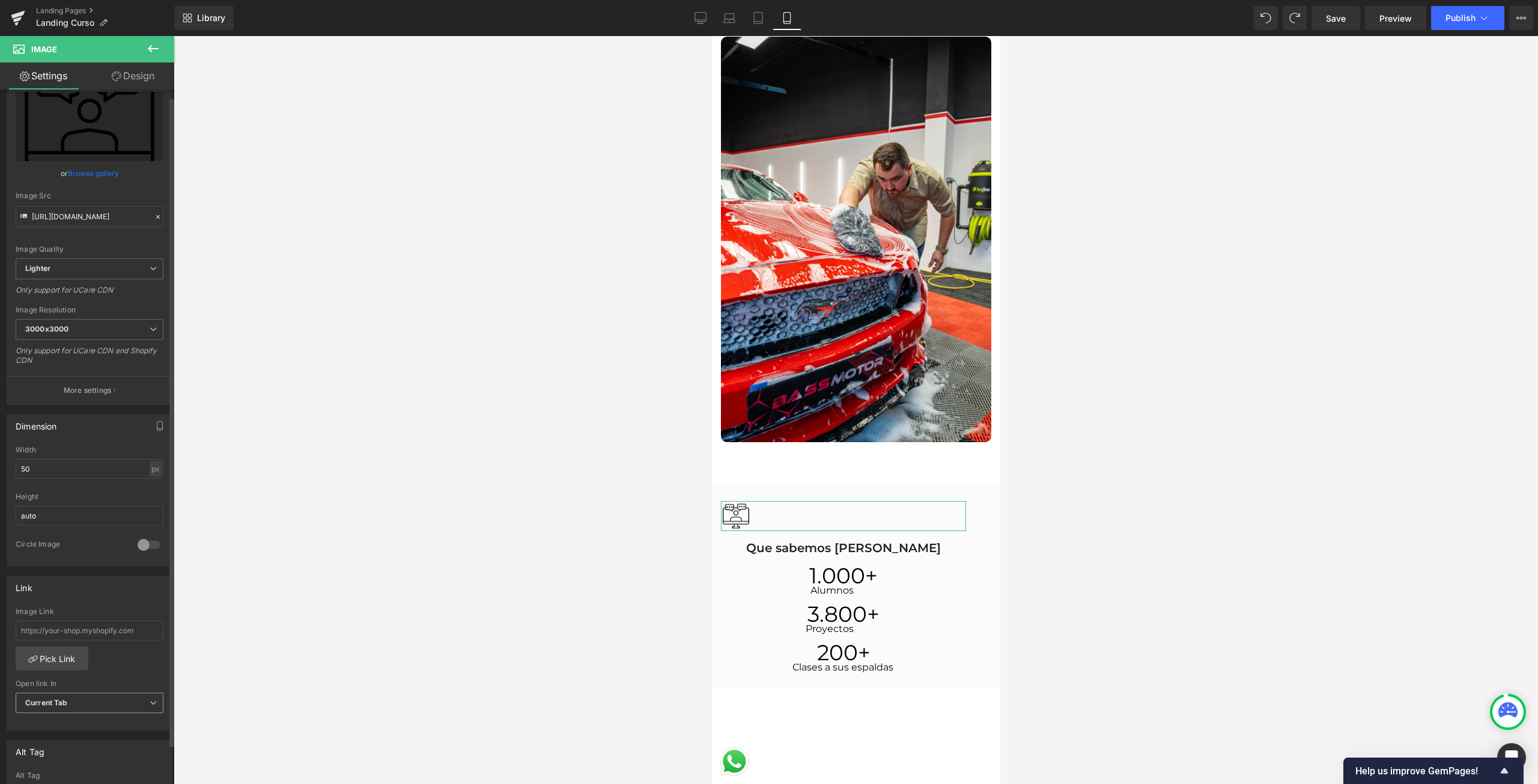
scroll to position [240, 0]
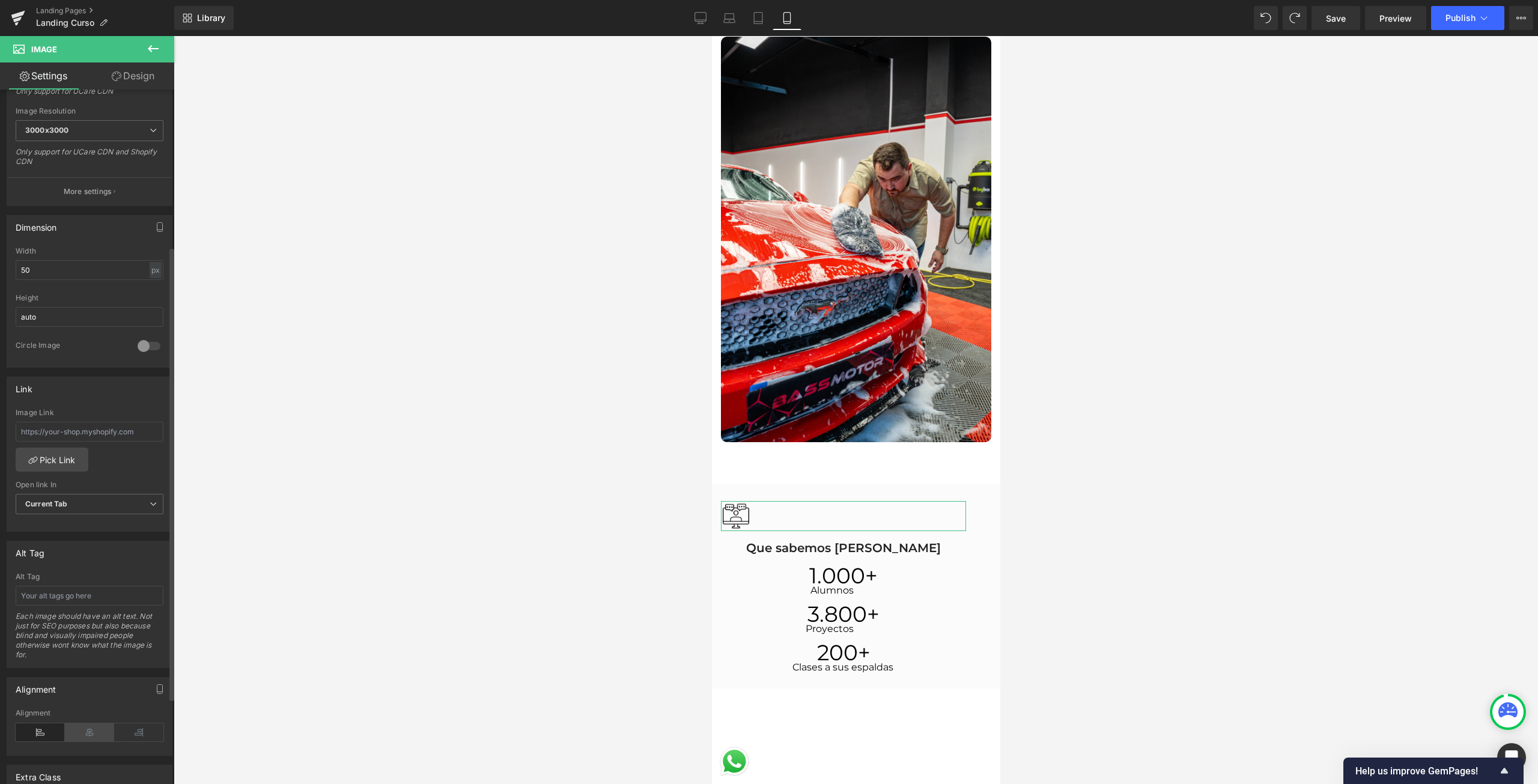
click at [90, 735] on icon at bounding box center [89, 732] width 49 height 18
click at [1152, 535] on div at bounding box center [856, 409] width 1364 height 748
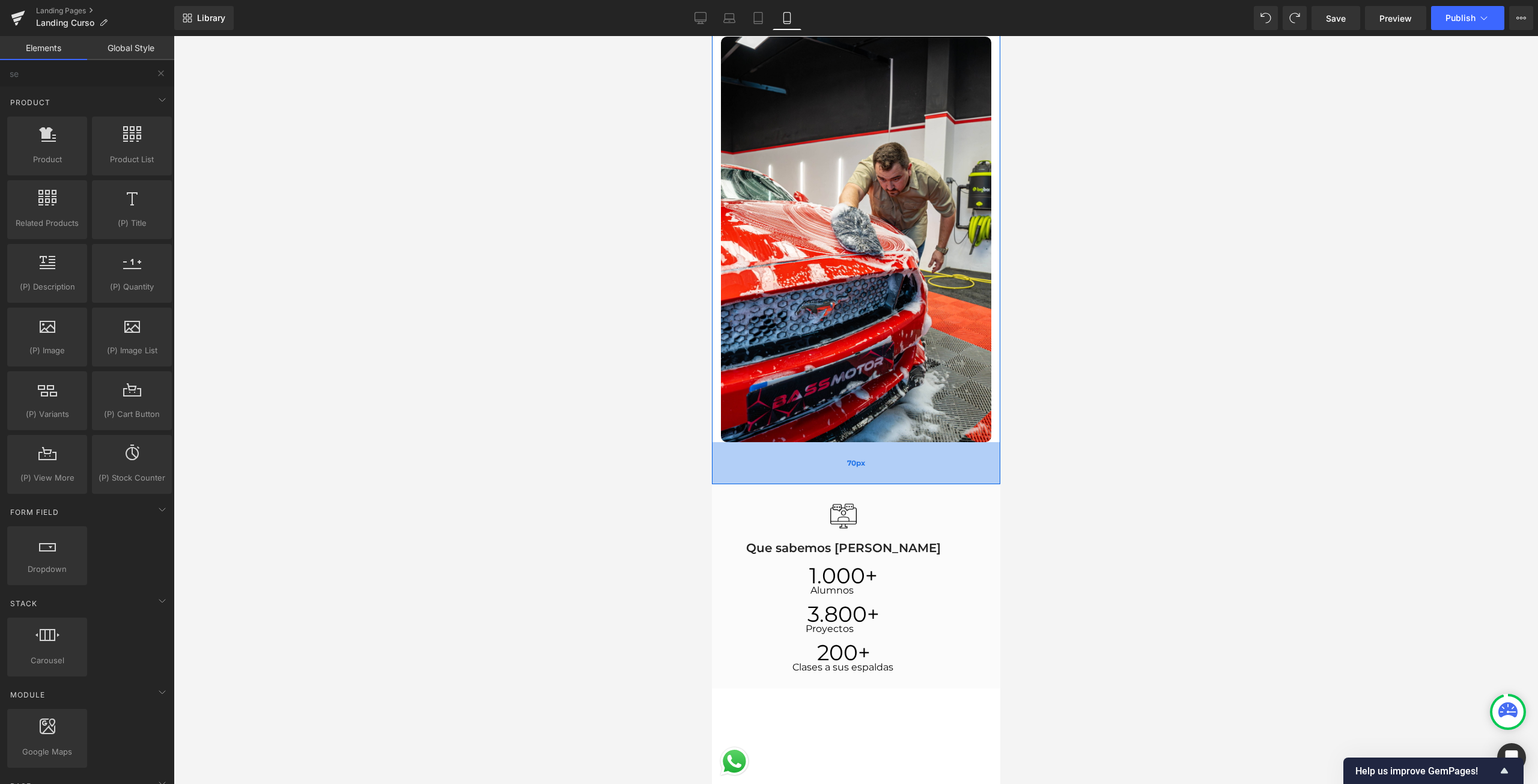
click at [922, 459] on div "70px" at bounding box center [856, 463] width 289 height 42
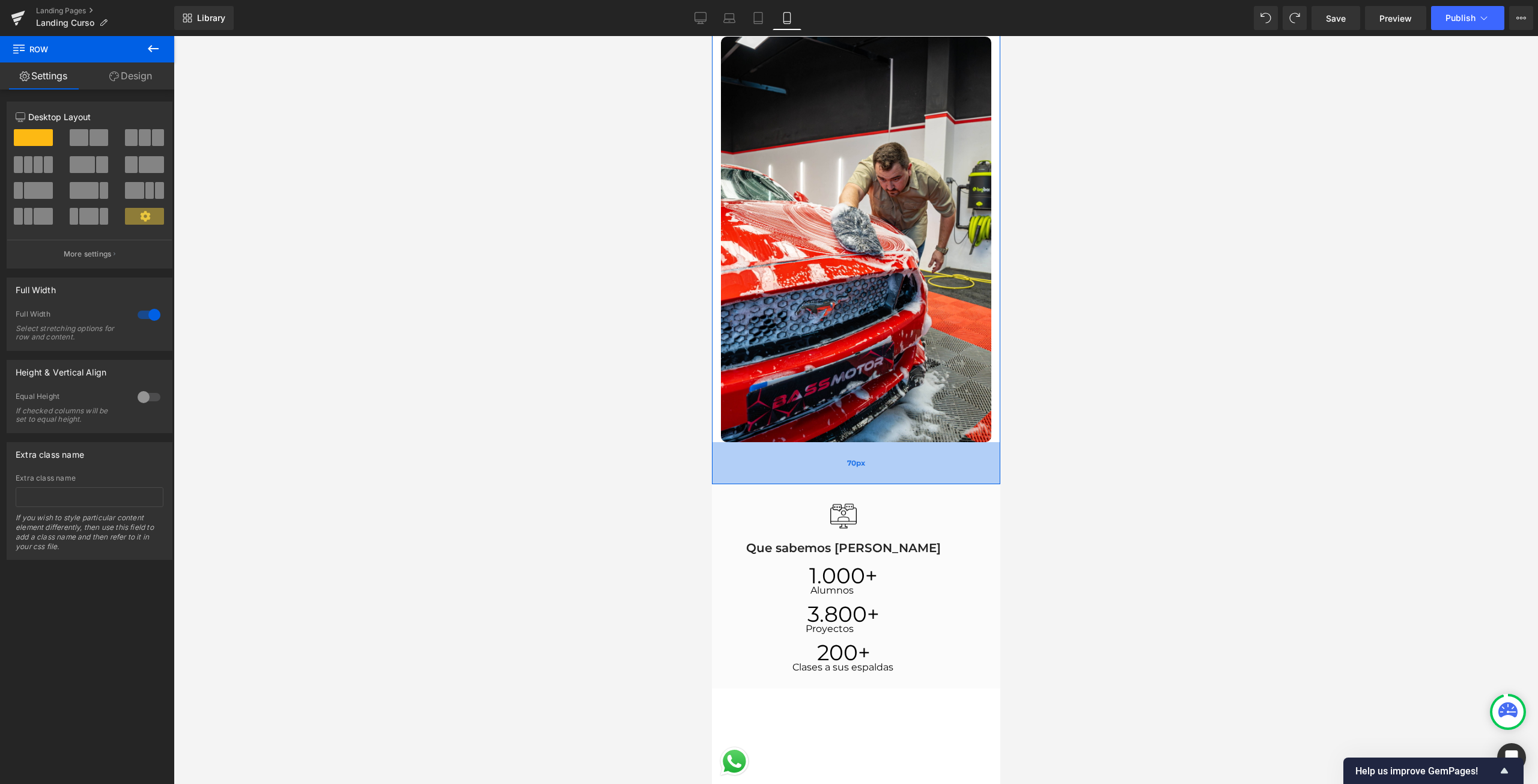
drag, startPoint x: 907, startPoint y: 472, endPoint x: 914, endPoint y: 458, distance: 15.7
click at [913, 461] on div "70px" at bounding box center [856, 463] width 289 height 42
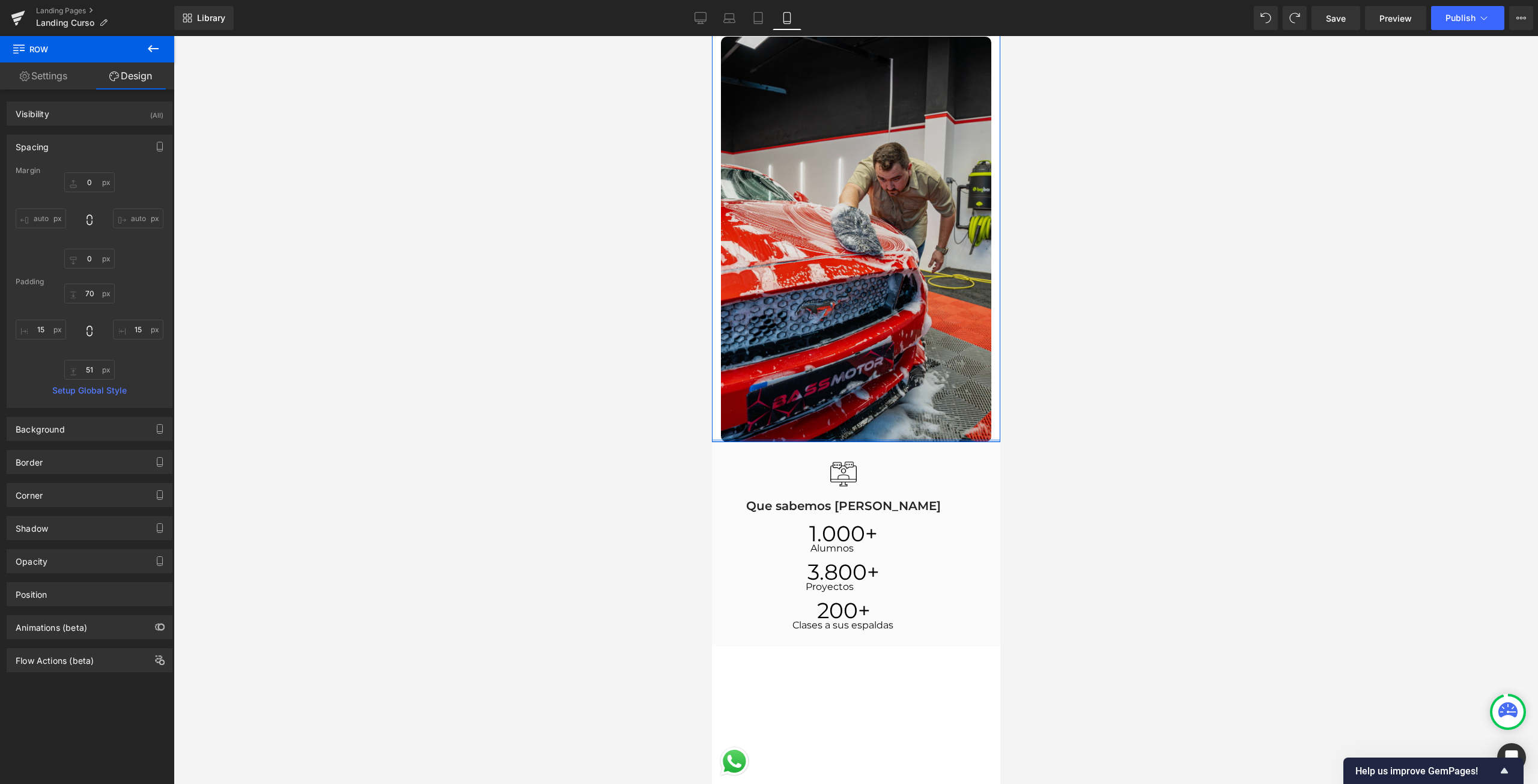
drag, startPoint x: 914, startPoint y: 458, endPoint x: 927, endPoint y: 425, distance: 35.5
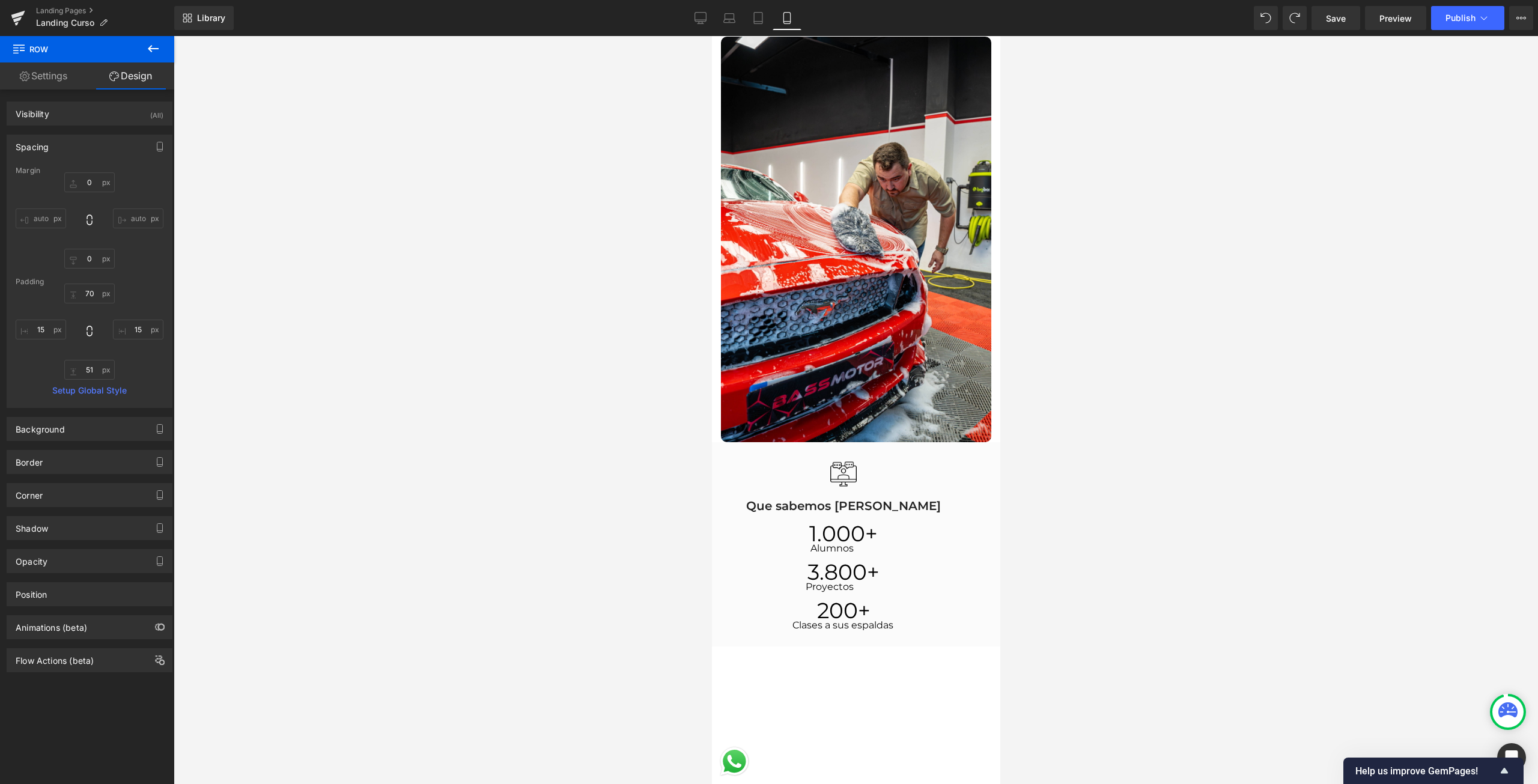
click at [1114, 453] on div at bounding box center [856, 409] width 1364 height 748
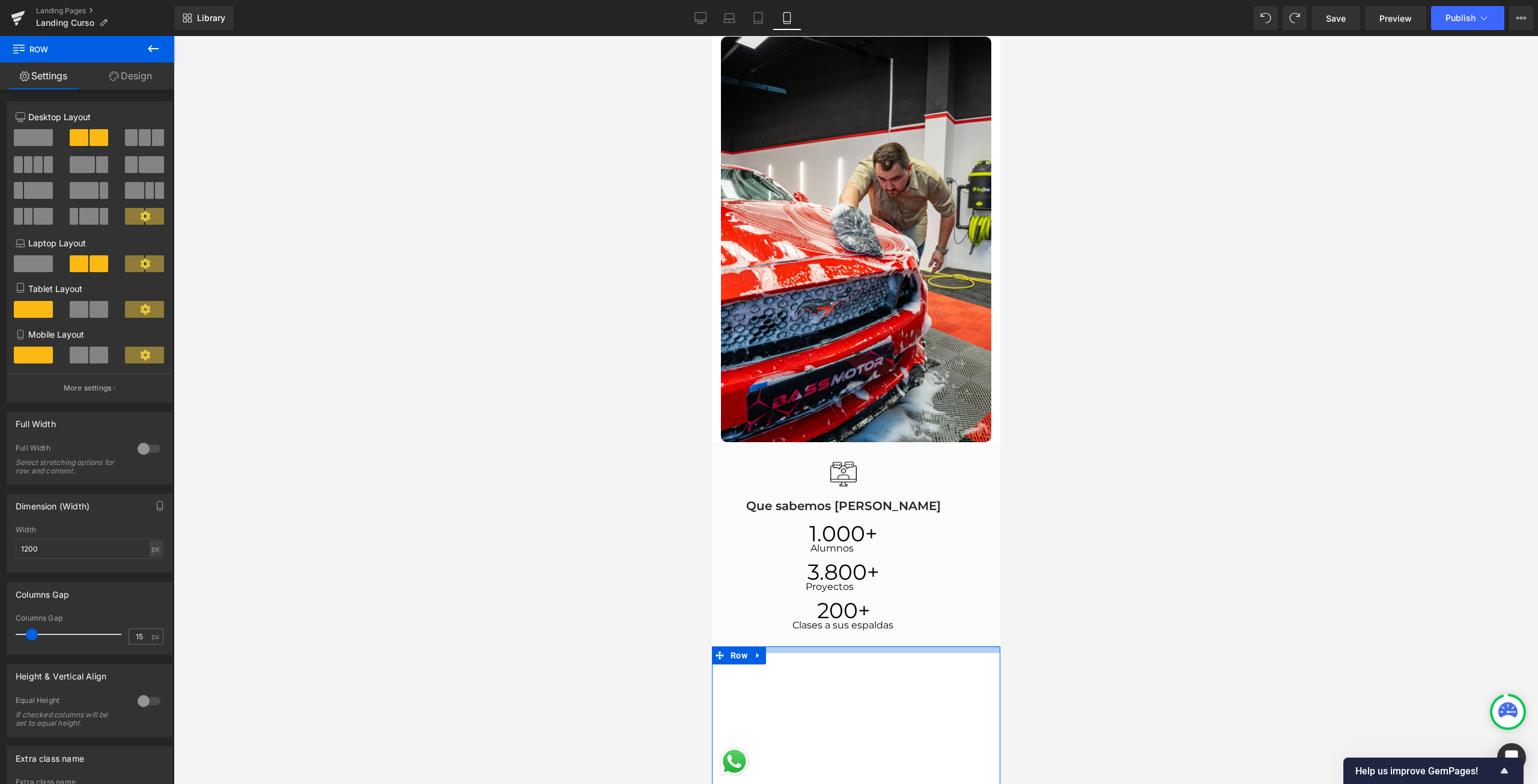
drag, startPoint x: 860, startPoint y: 641, endPoint x: 1817, endPoint y: 655, distance: 957.1
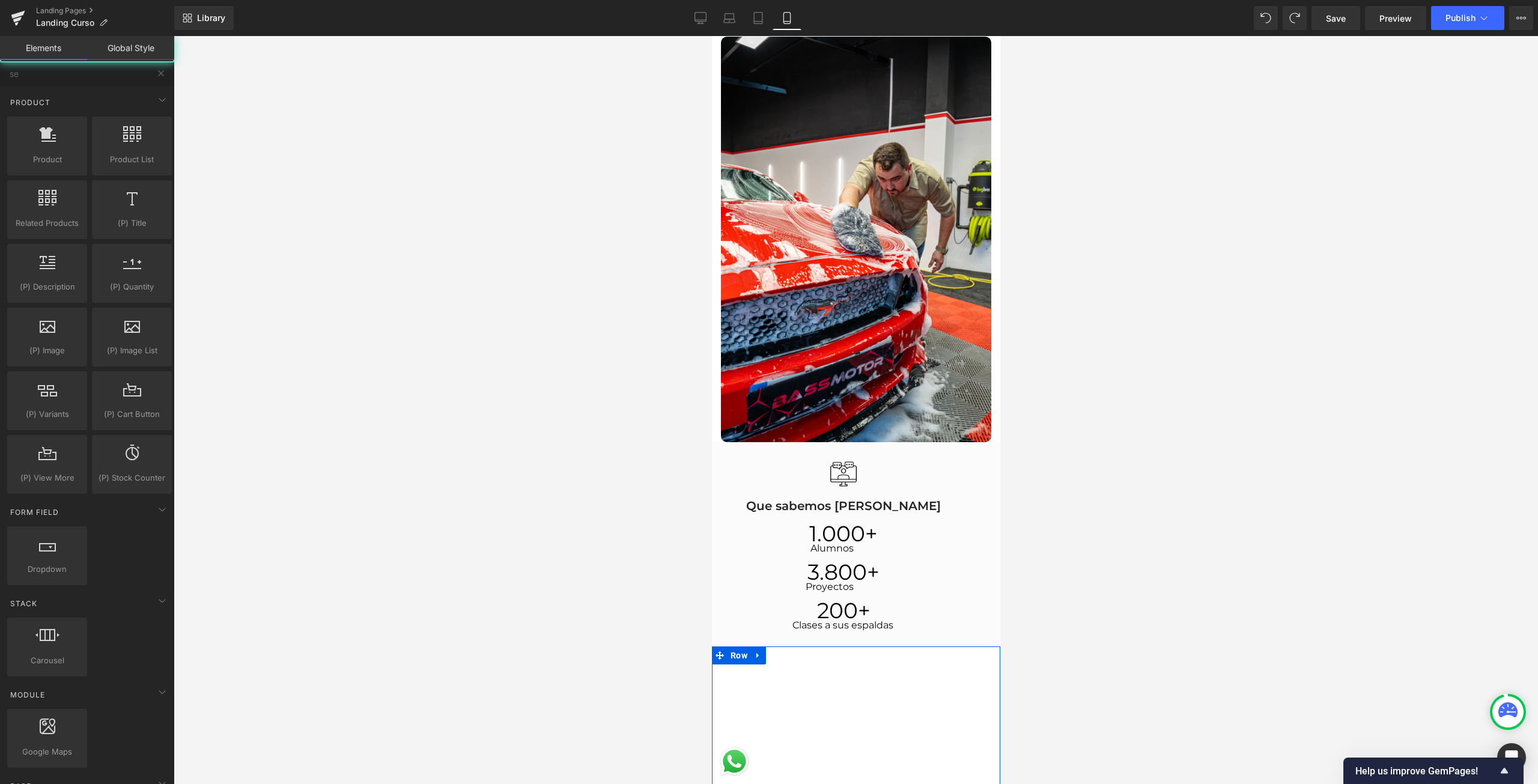
click at [1126, 619] on div at bounding box center [856, 409] width 1364 height 748
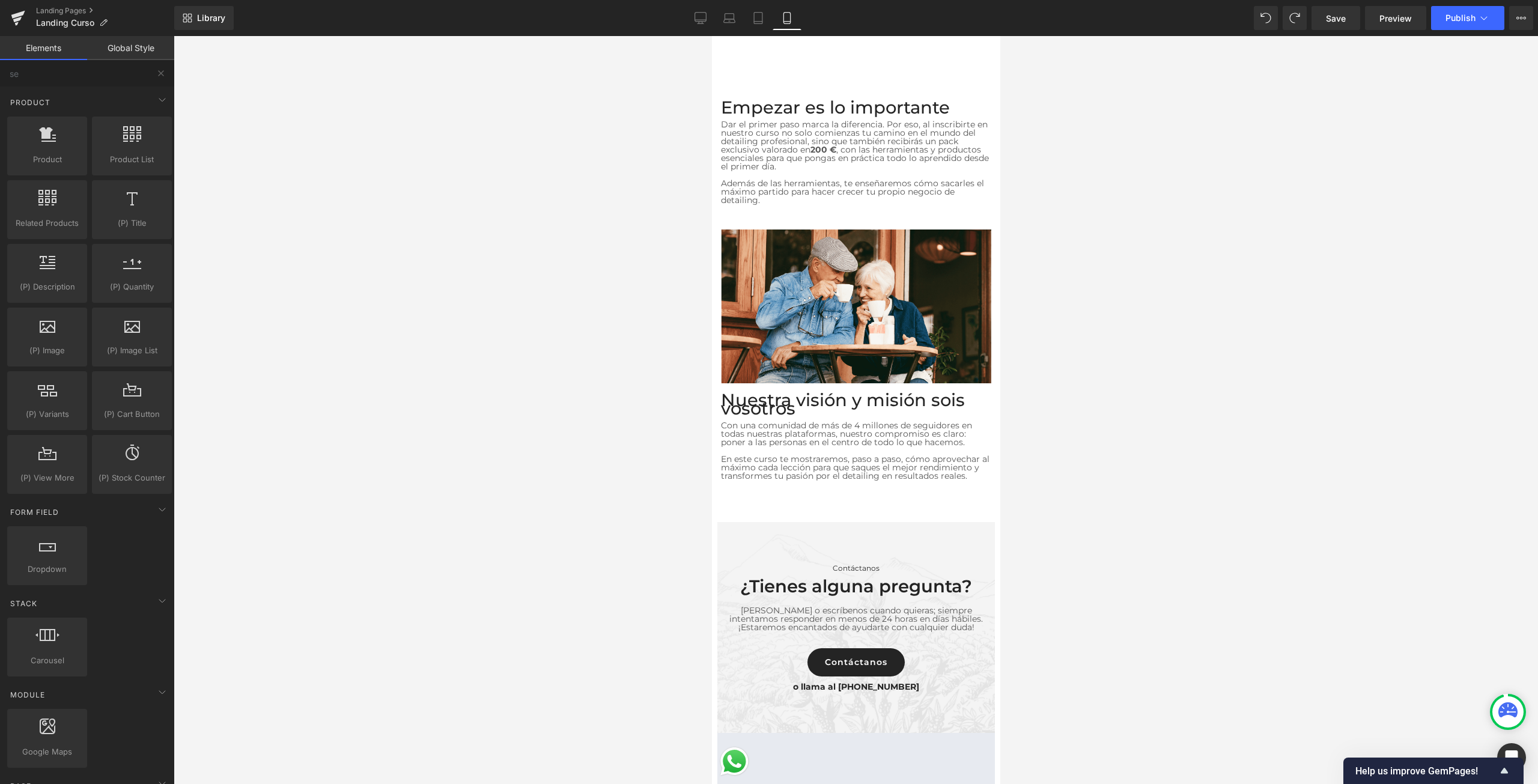
scroll to position [4323, 0]
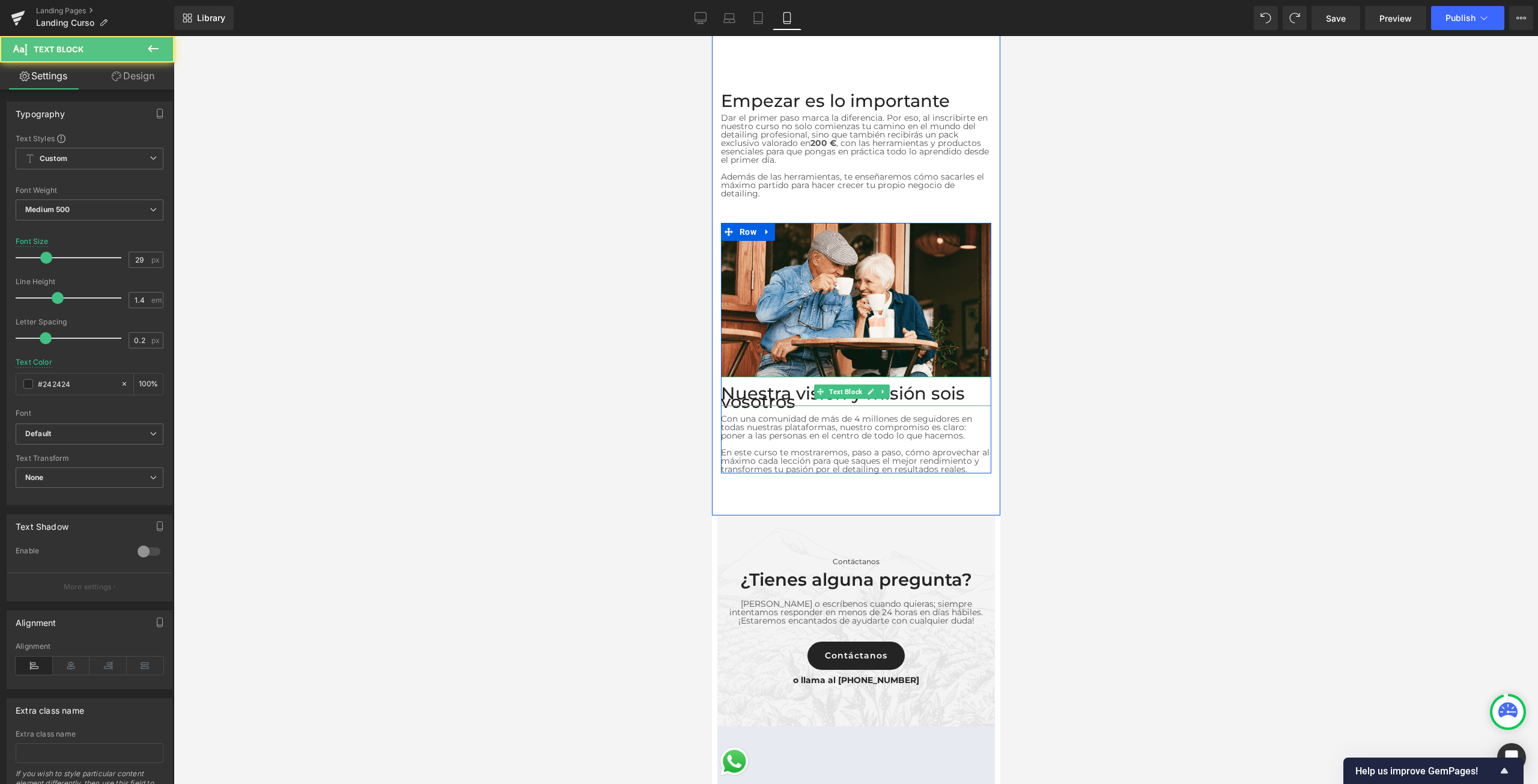
click at [807, 389] on p "Nuestra visión y misión sois vosotros" at bounding box center [855, 398] width 270 height 17
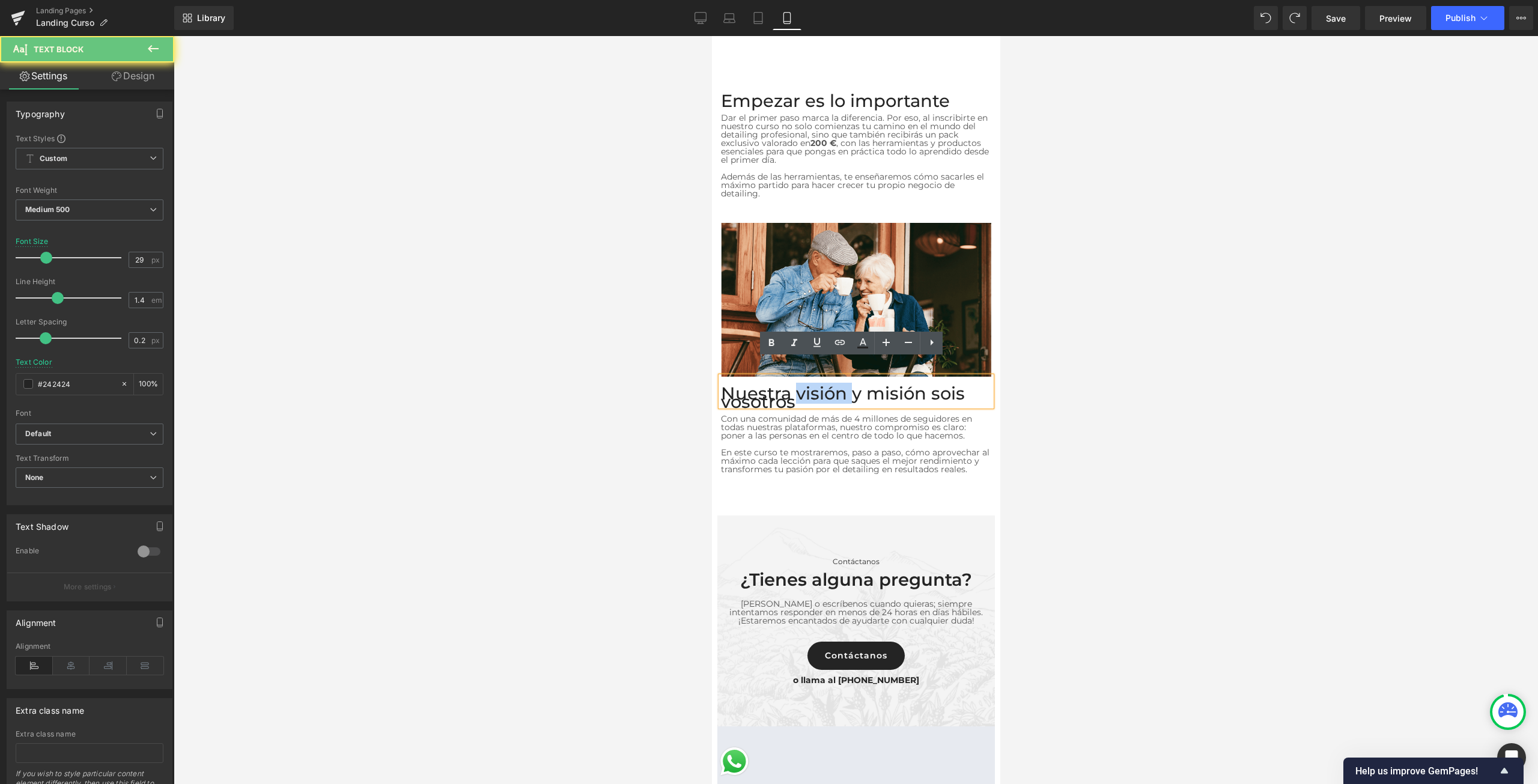
click at [807, 389] on p "Nuestra visión y misión sois vosotros" at bounding box center [855, 398] width 270 height 17
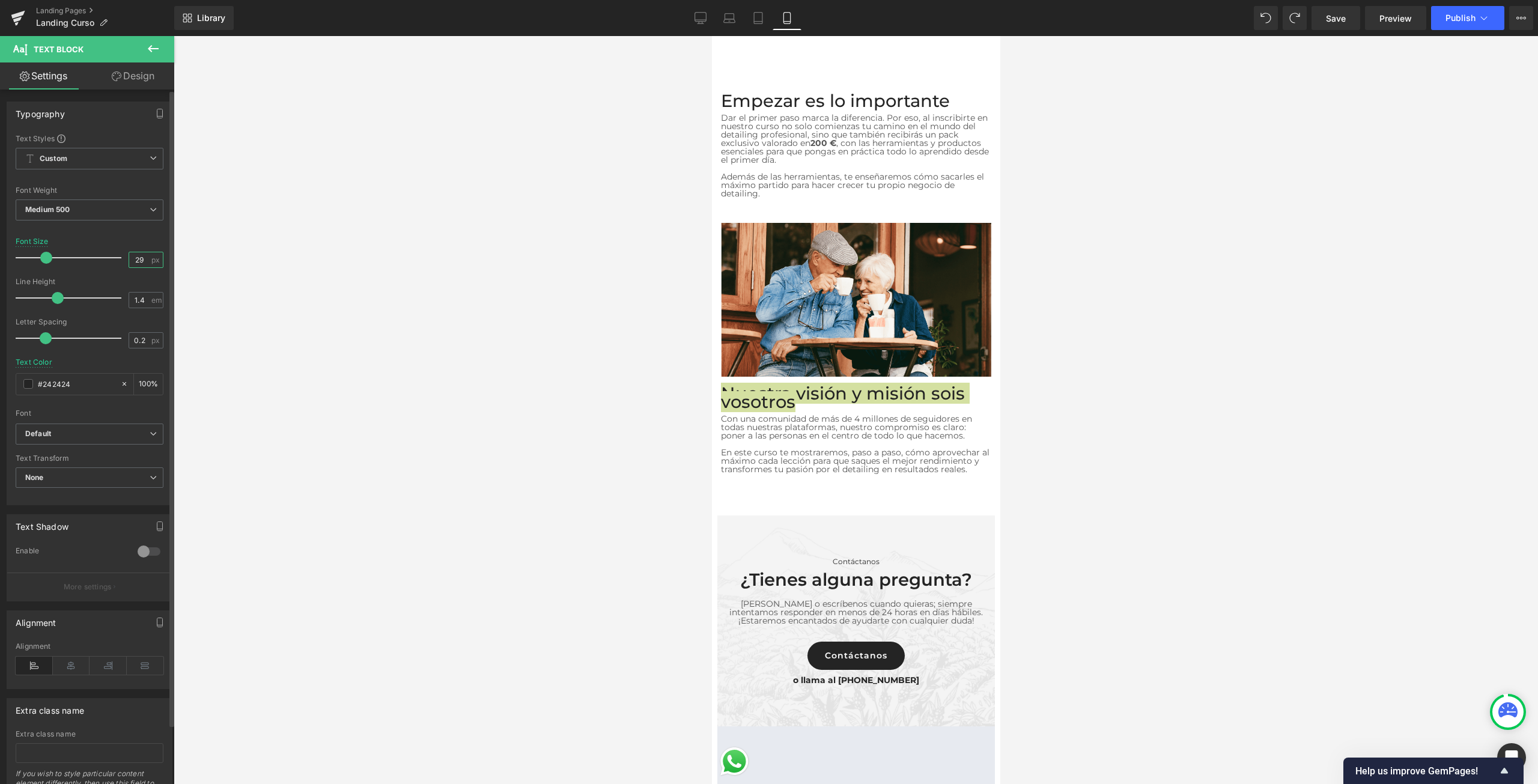
click at [134, 255] on input "29" at bounding box center [139, 259] width 21 height 15
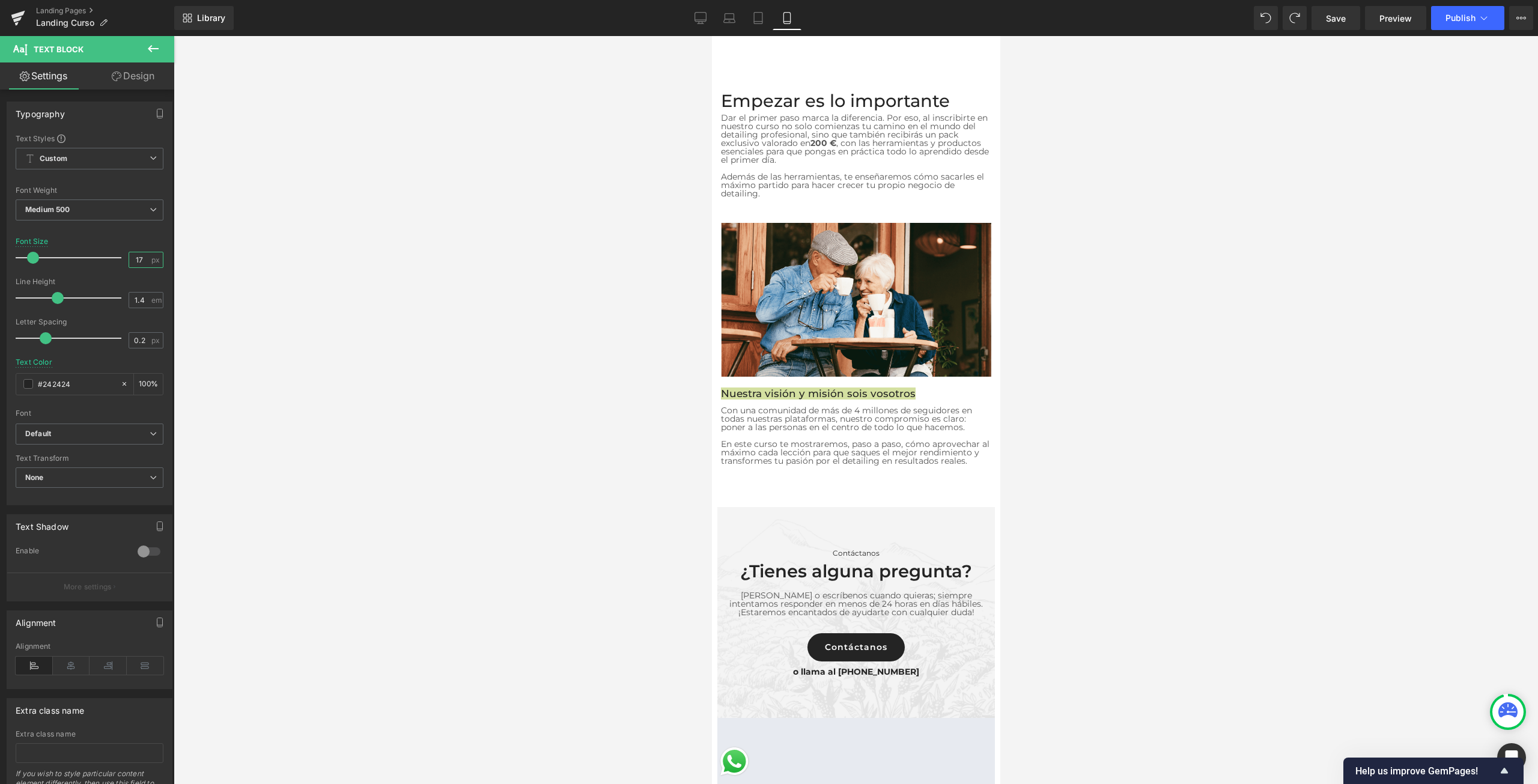
type input "1"
type input "20"
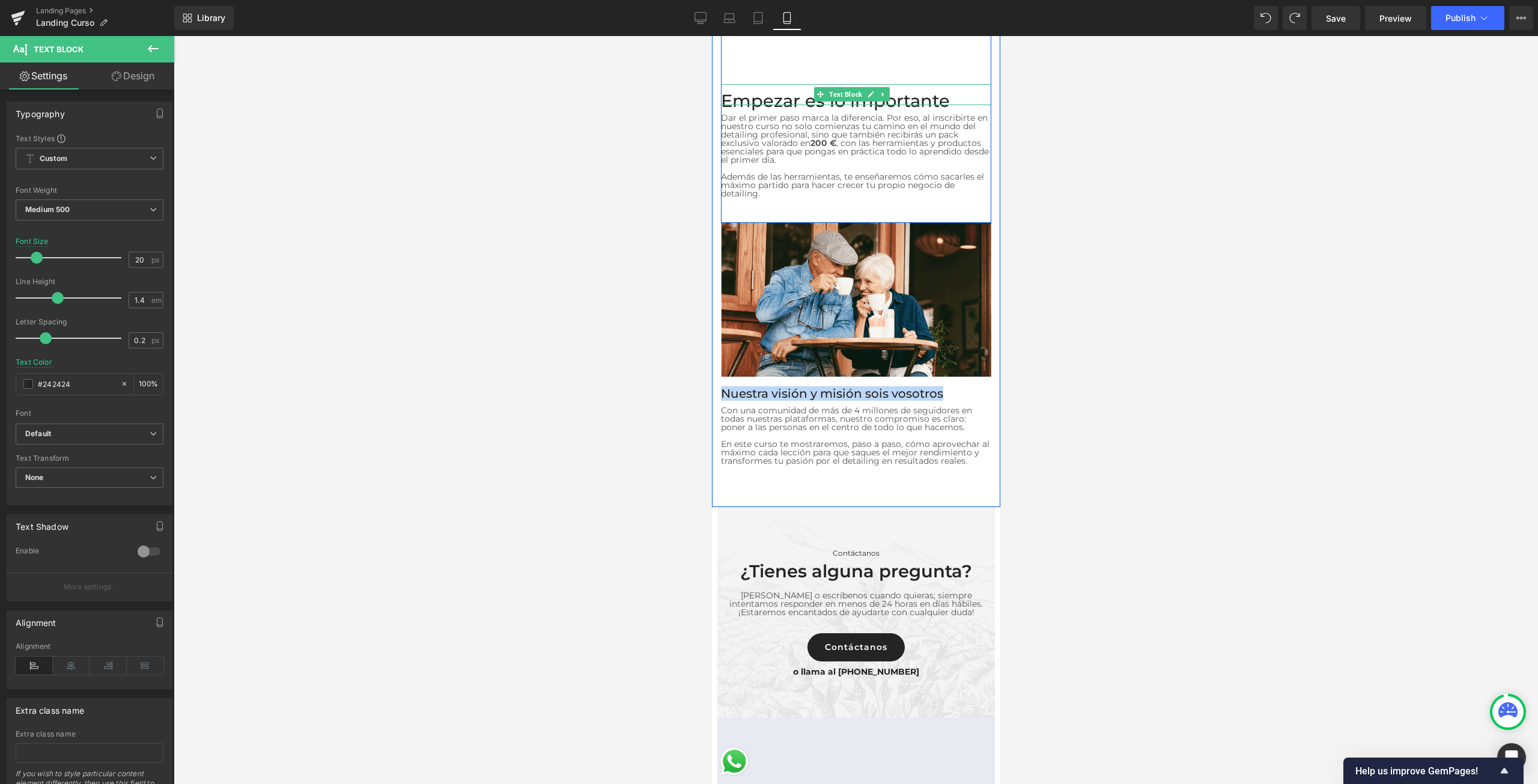
click at [790, 96] on p "Empezar es lo importante" at bounding box center [855, 101] width 270 height 9
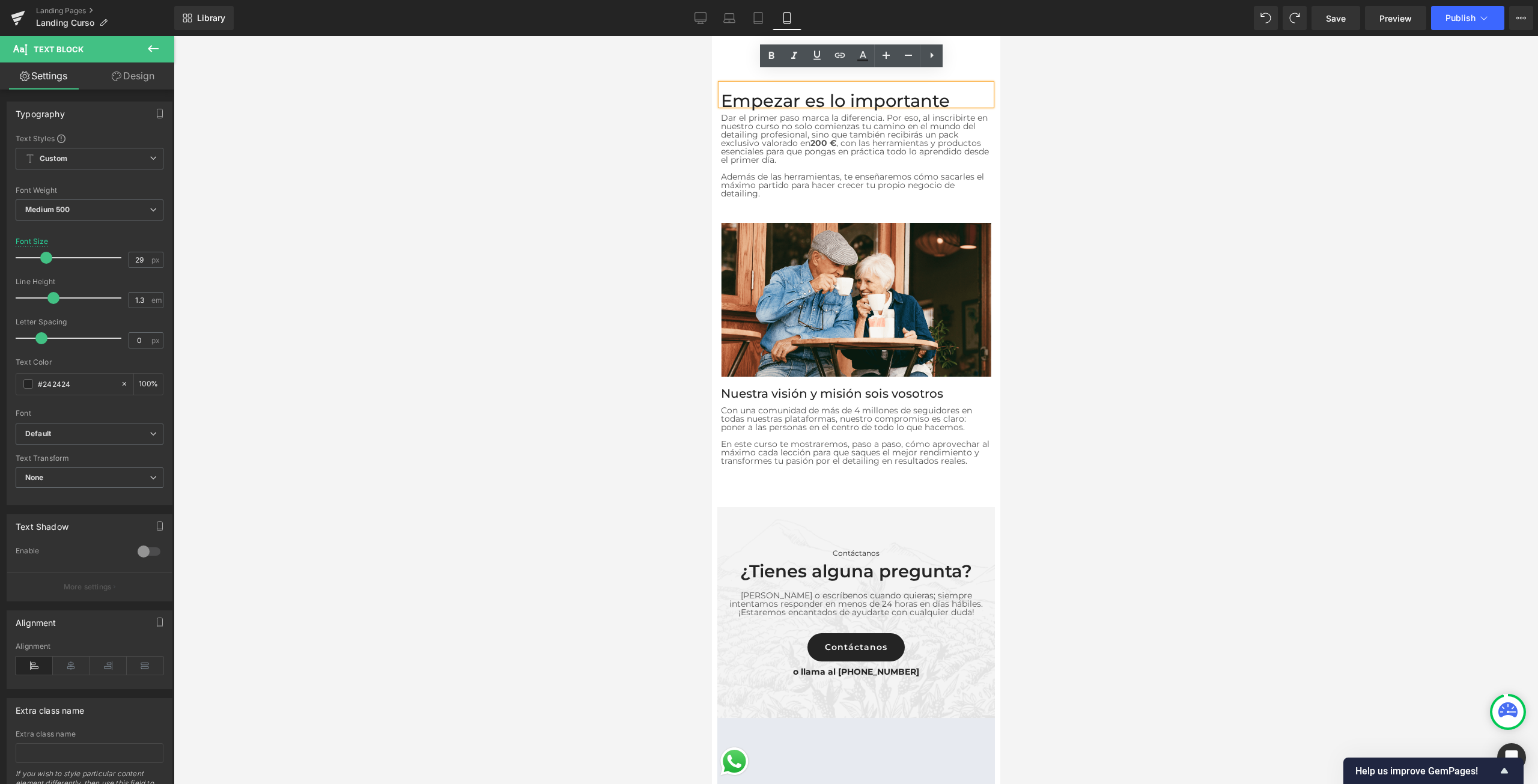
click at [787, 96] on p "Empezar es lo importante" at bounding box center [855, 101] width 270 height 9
click at [140, 261] on input "29" at bounding box center [139, 259] width 21 height 15
click at [138, 258] on input "29" at bounding box center [139, 259] width 21 height 15
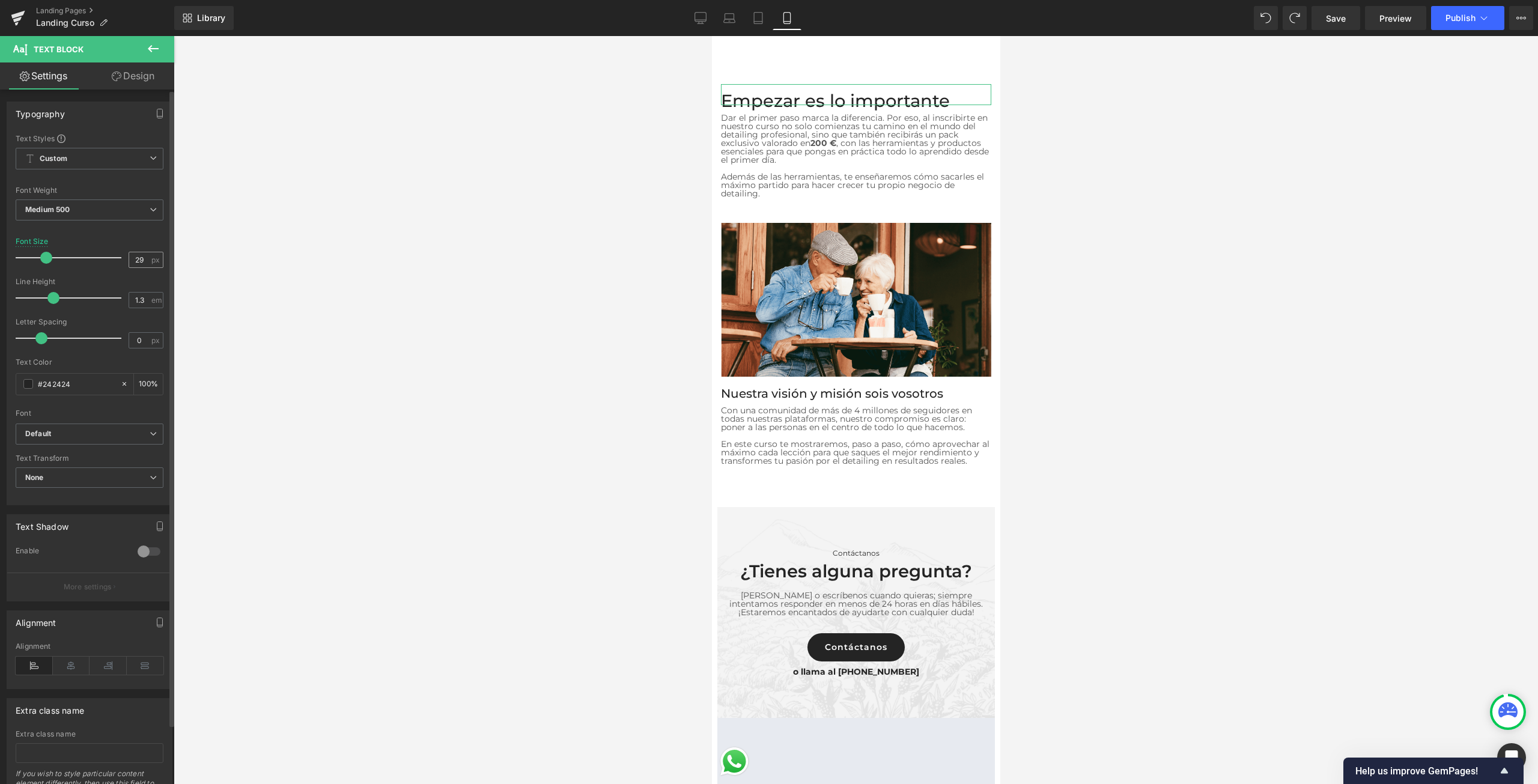
click at [136, 260] on input "29" at bounding box center [139, 259] width 21 height 15
click at [139, 262] on input "29" at bounding box center [139, 259] width 21 height 15
click at [129, 262] on input "20" at bounding box center [139, 259] width 21 height 15
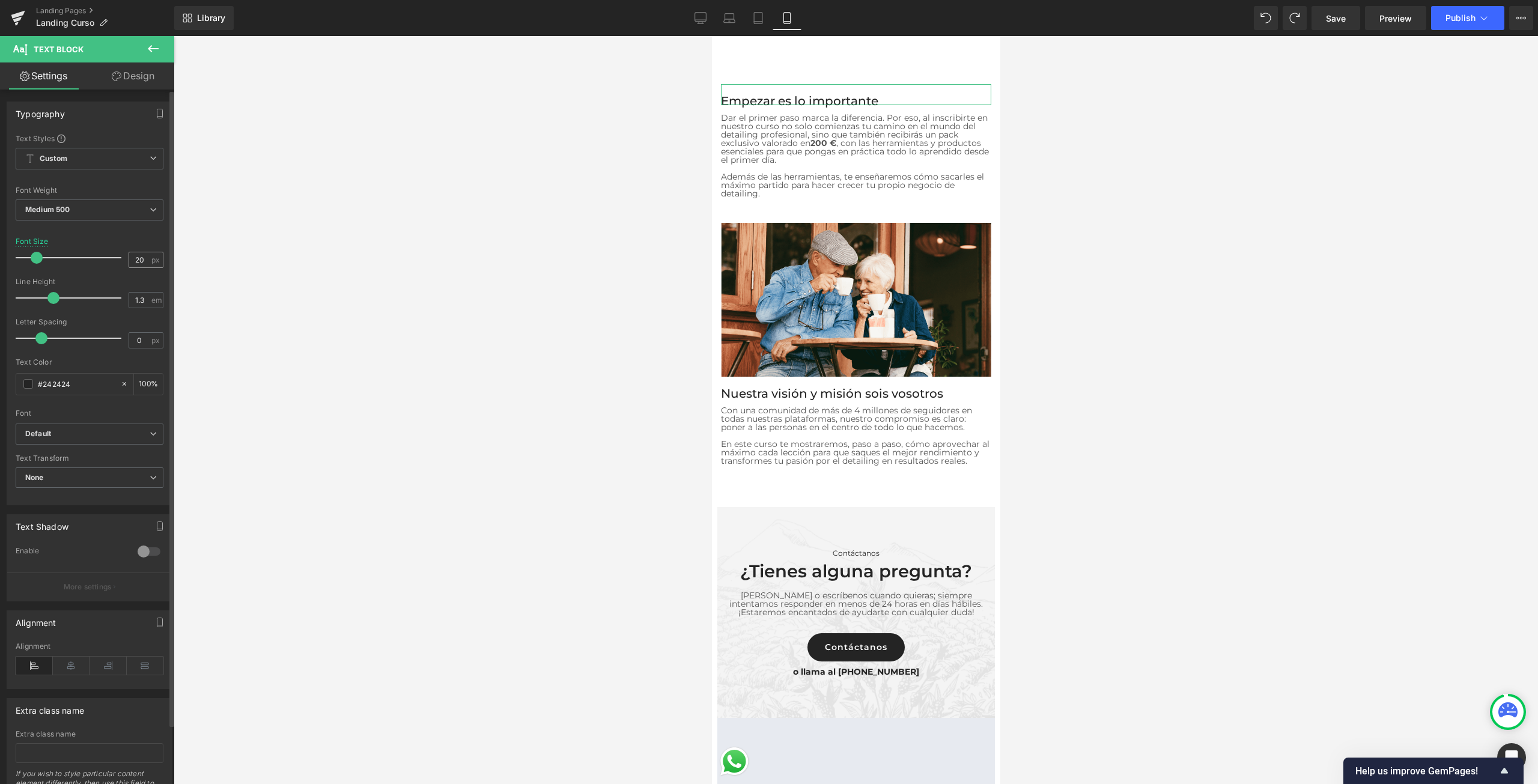
click at [129, 262] on input "20" at bounding box center [139, 259] width 21 height 15
click at [134, 258] on input "20" at bounding box center [139, 259] width 21 height 15
type input "24"
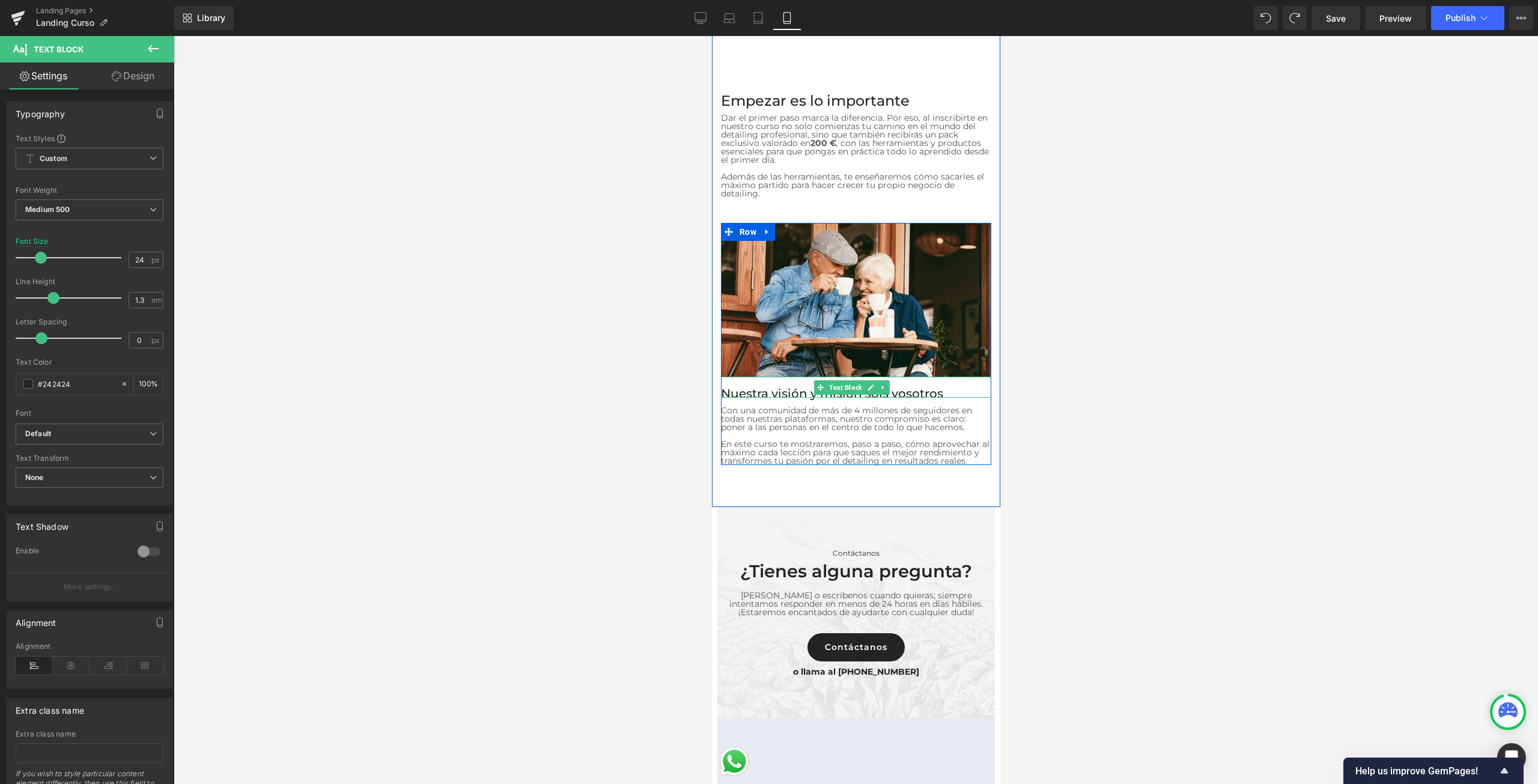
click at [797, 376] on div "Nuestra visión y misión sois vosotros" at bounding box center [855, 386] width 270 height 21
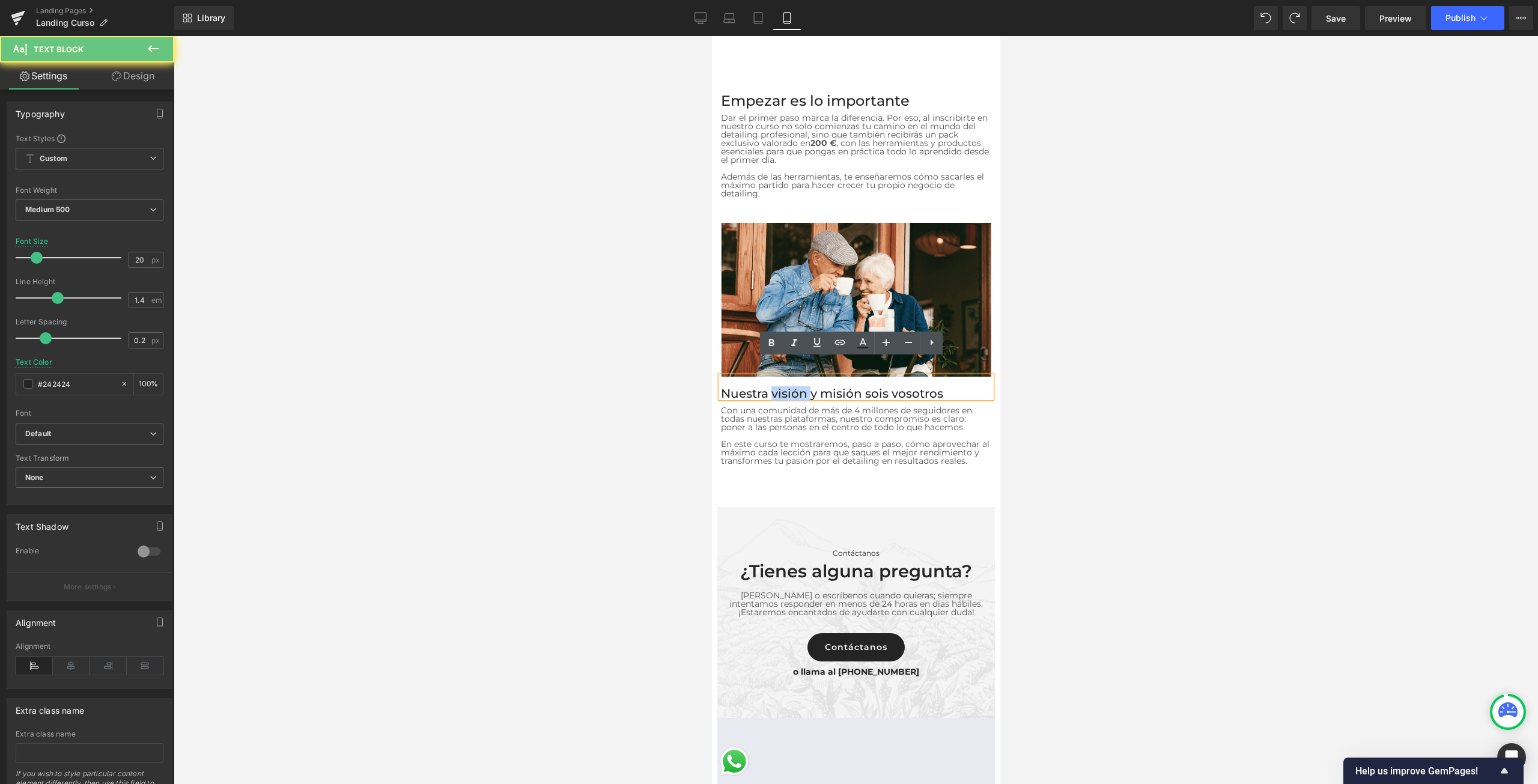
click at [797, 376] on div "Nuestra visión y misión sois vosotros" at bounding box center [855, 386] width 270 height 21
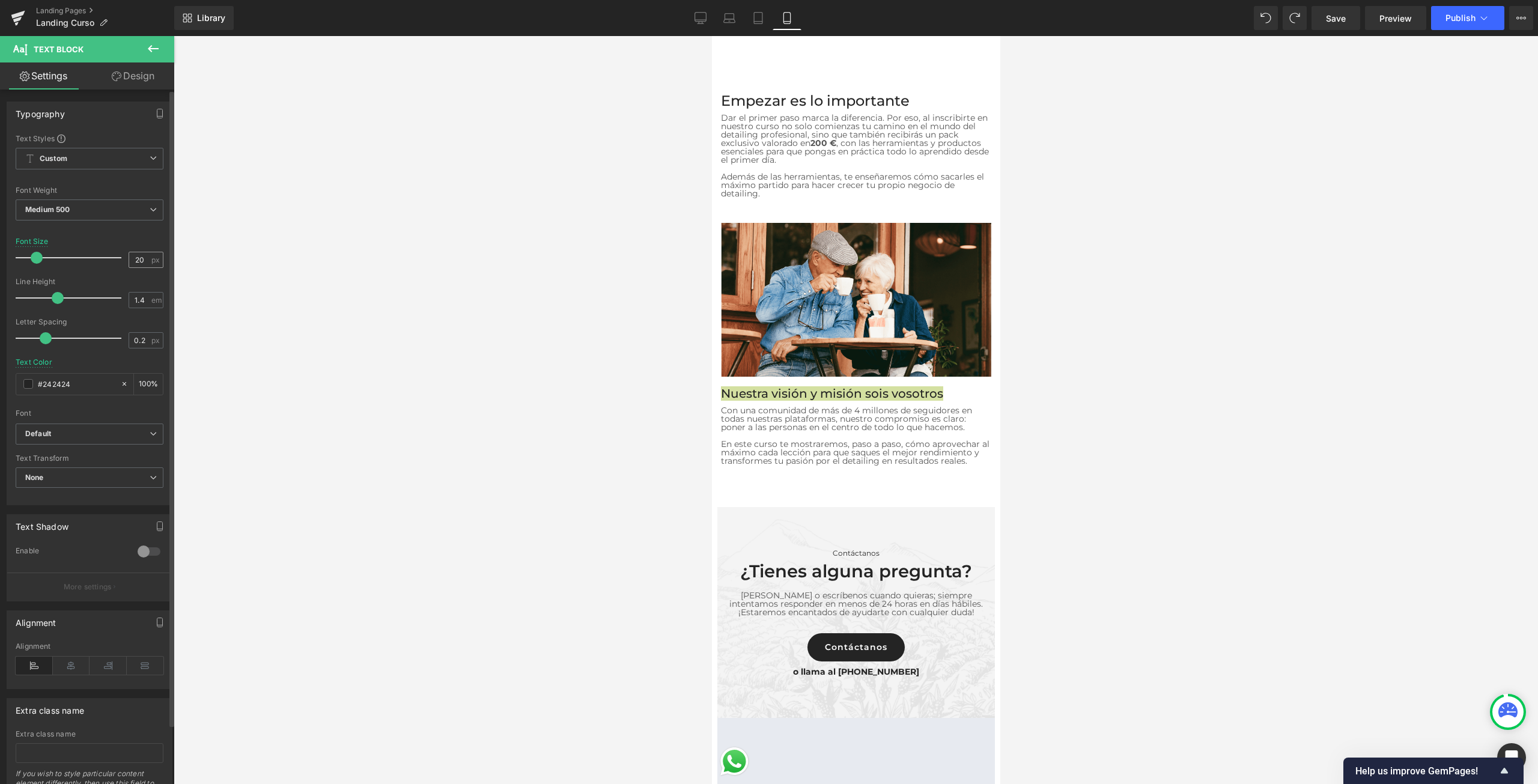
click at [146, 257] on div "20 px" at bounding box center [146, 259] width 35 height 16
click at [142, 256] on input "20" at bounding box center [139, 259] width 21 height 15
type input "23"
click at [1119, 410] on div at bounding box center [856, 409] width 1364 height 748
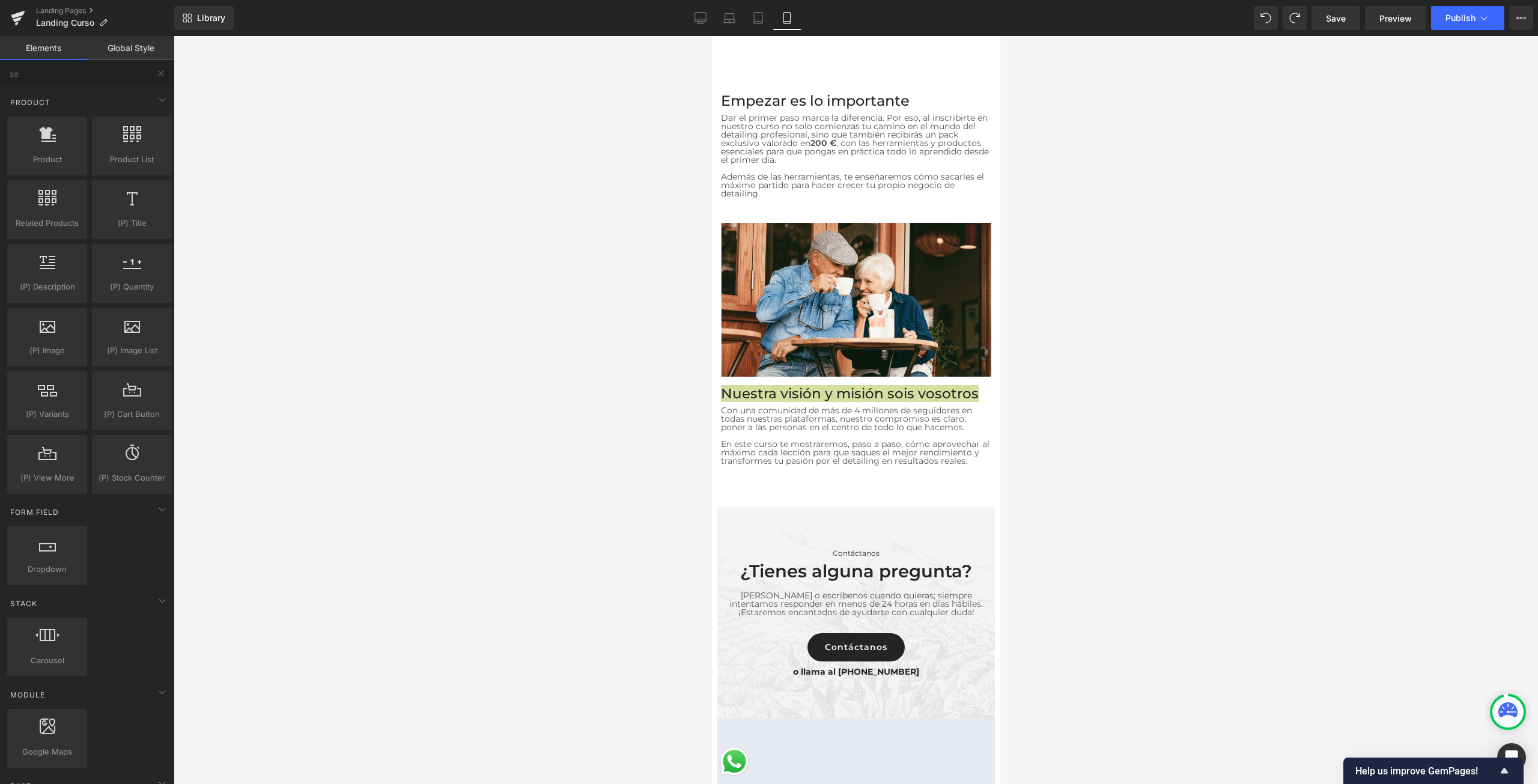
click at [1241, 358] on div at bounding box center [856, 409] width 1364 height 748
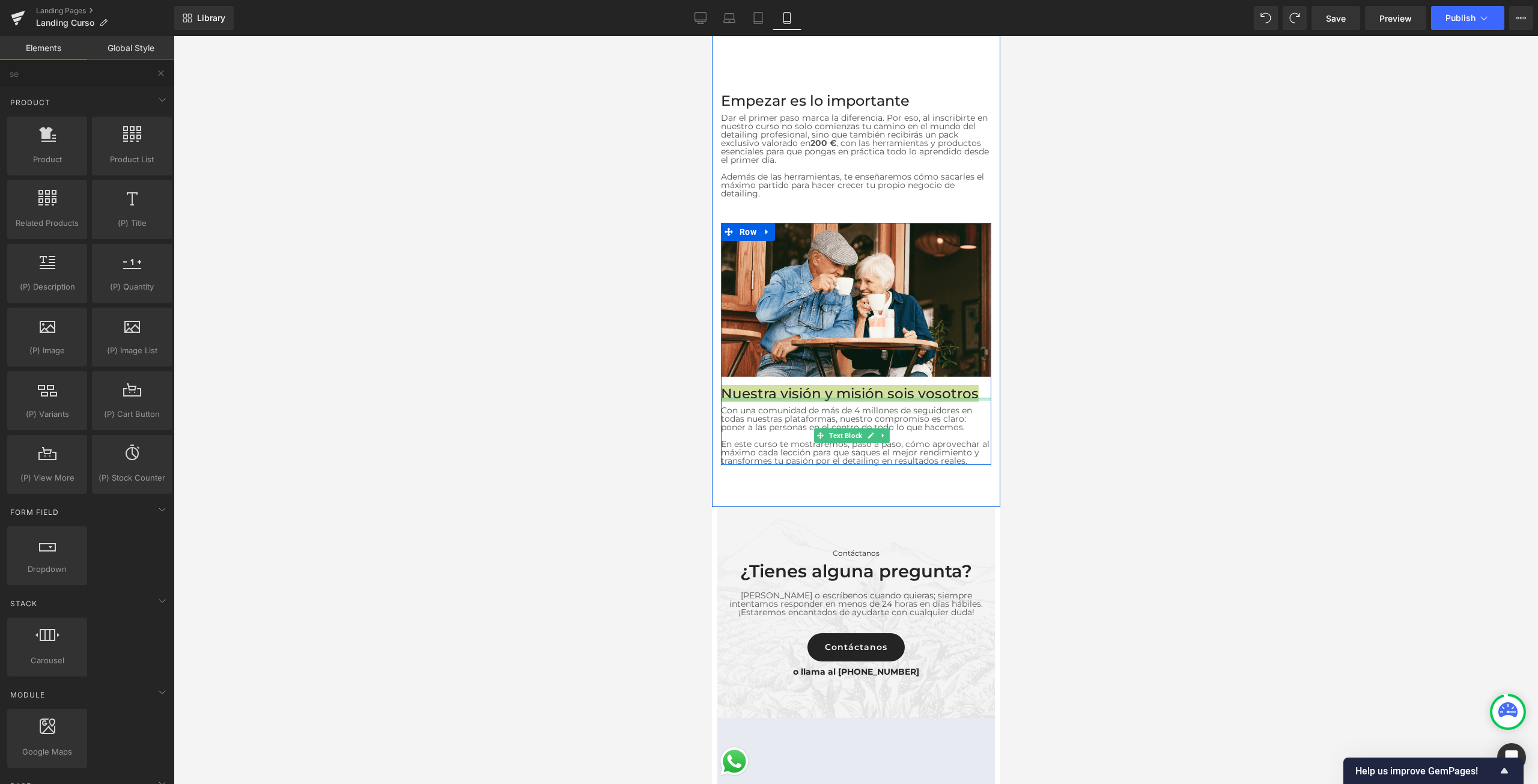
click at [784, 398] on div at bounding box center [855, 399] width 270 height 3
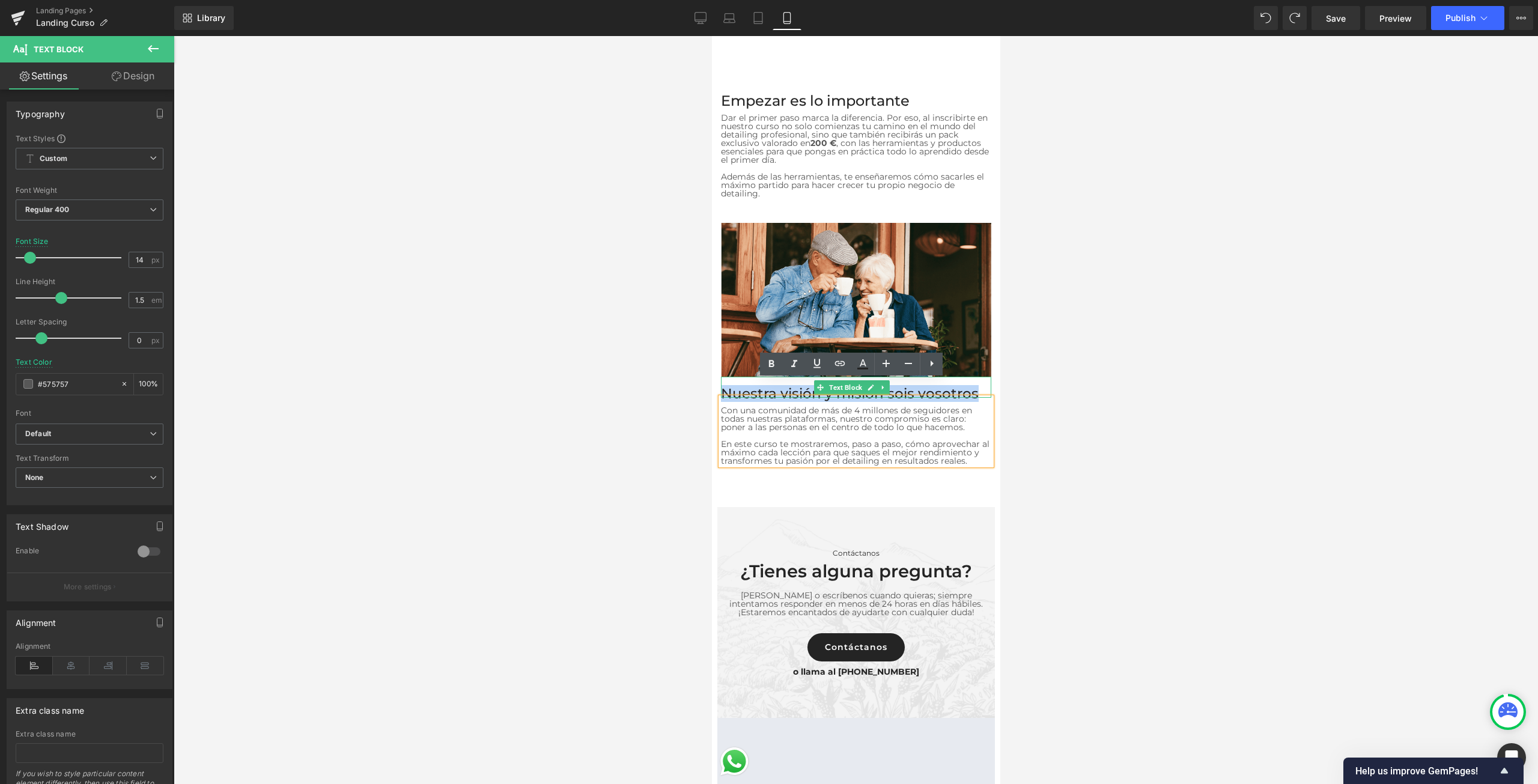
click at [750, 389] on p "Nuestra visión y misión sois vosotros" at bounding box center [855, 393] width 270 height 9
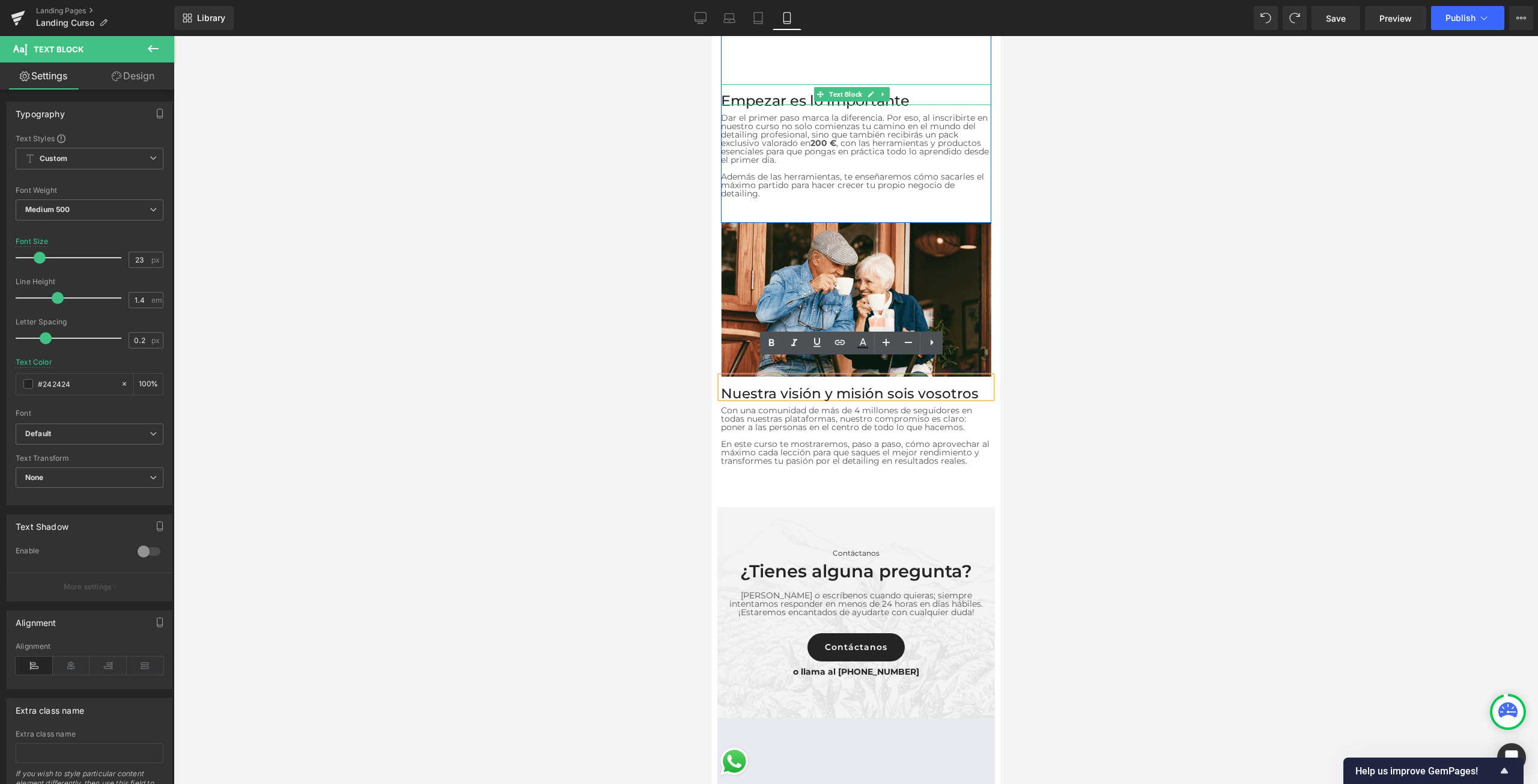
click at [784, 96] on p "Empezar es lo importante" at bounding box center [855, 101] width 270 height 9
click at [146, 263] on div "24 px" at bounding box center [146, 259] width 35 height 16
click at [141, 255] on input "24" at bounding box center [139, 259] width 21 height 15
type input "23"
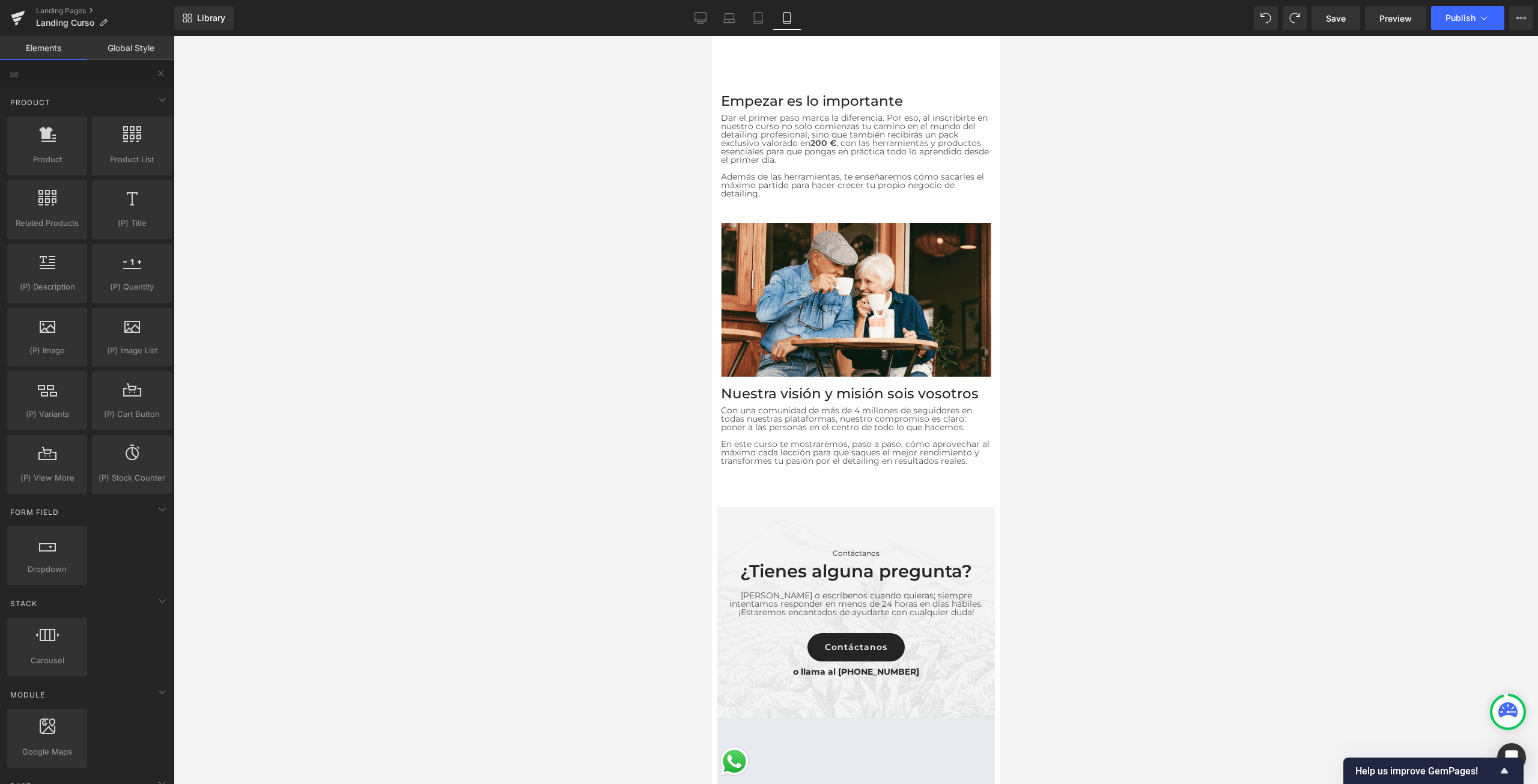
click at [1181, 493] on div at bounding box center [856, 409] width 1364 height 748
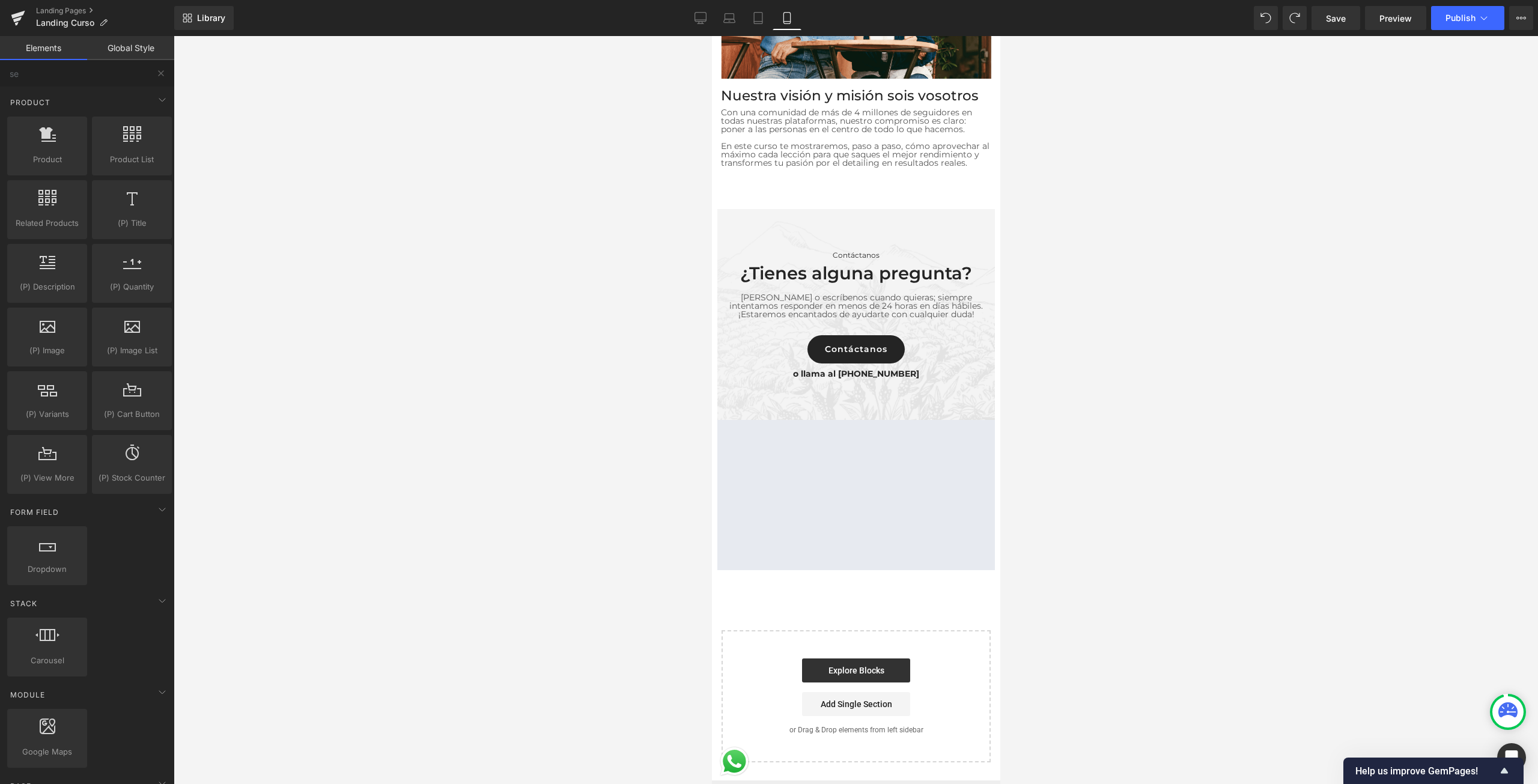
scroll to position [4624, 0]
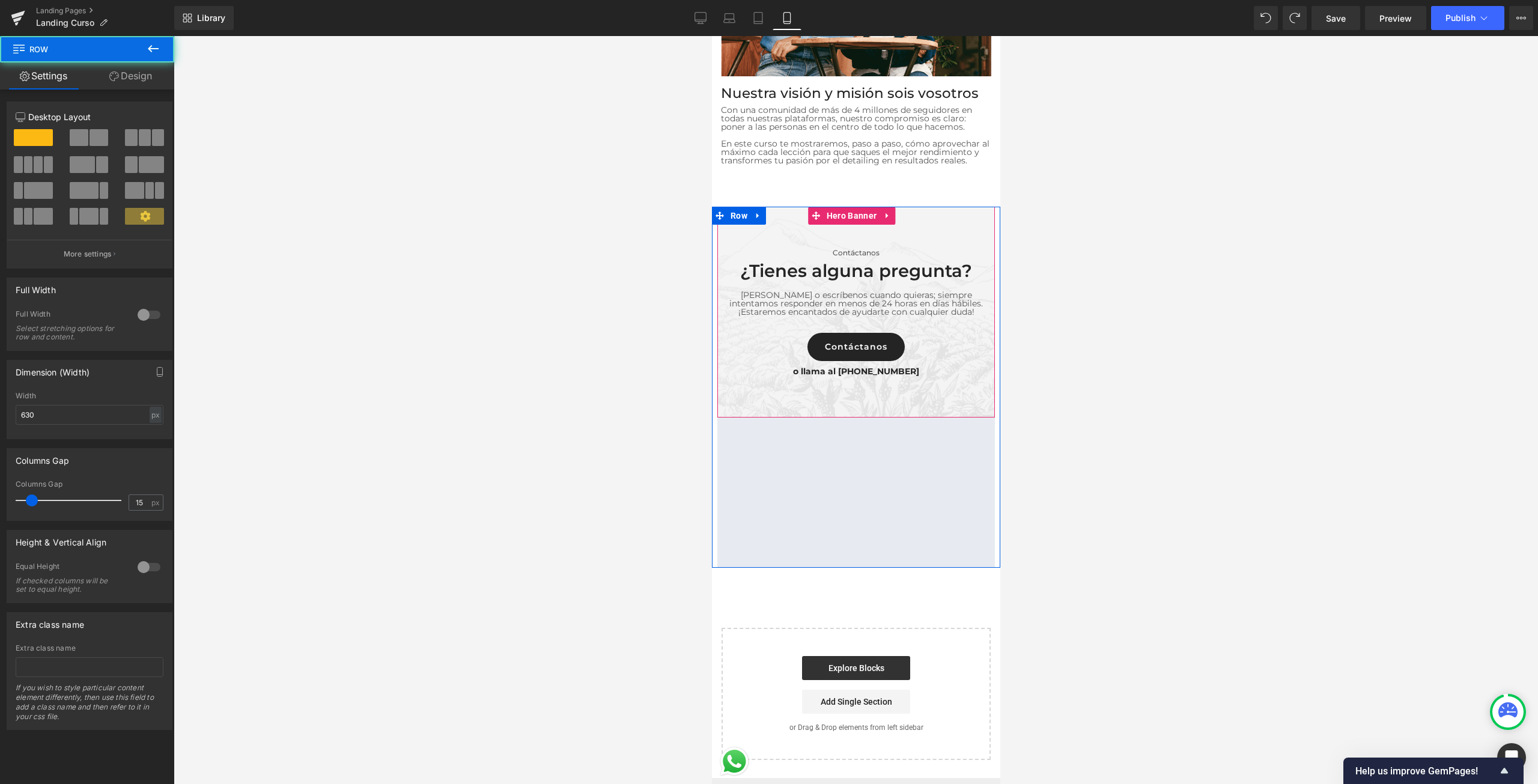
click at [944, 382] on div "Contáctanos Text Block ¿Tienes alguna pregunta? Heading Llámanos o escríbenos c…" at bounding box center [855, 309] width 278 height 157
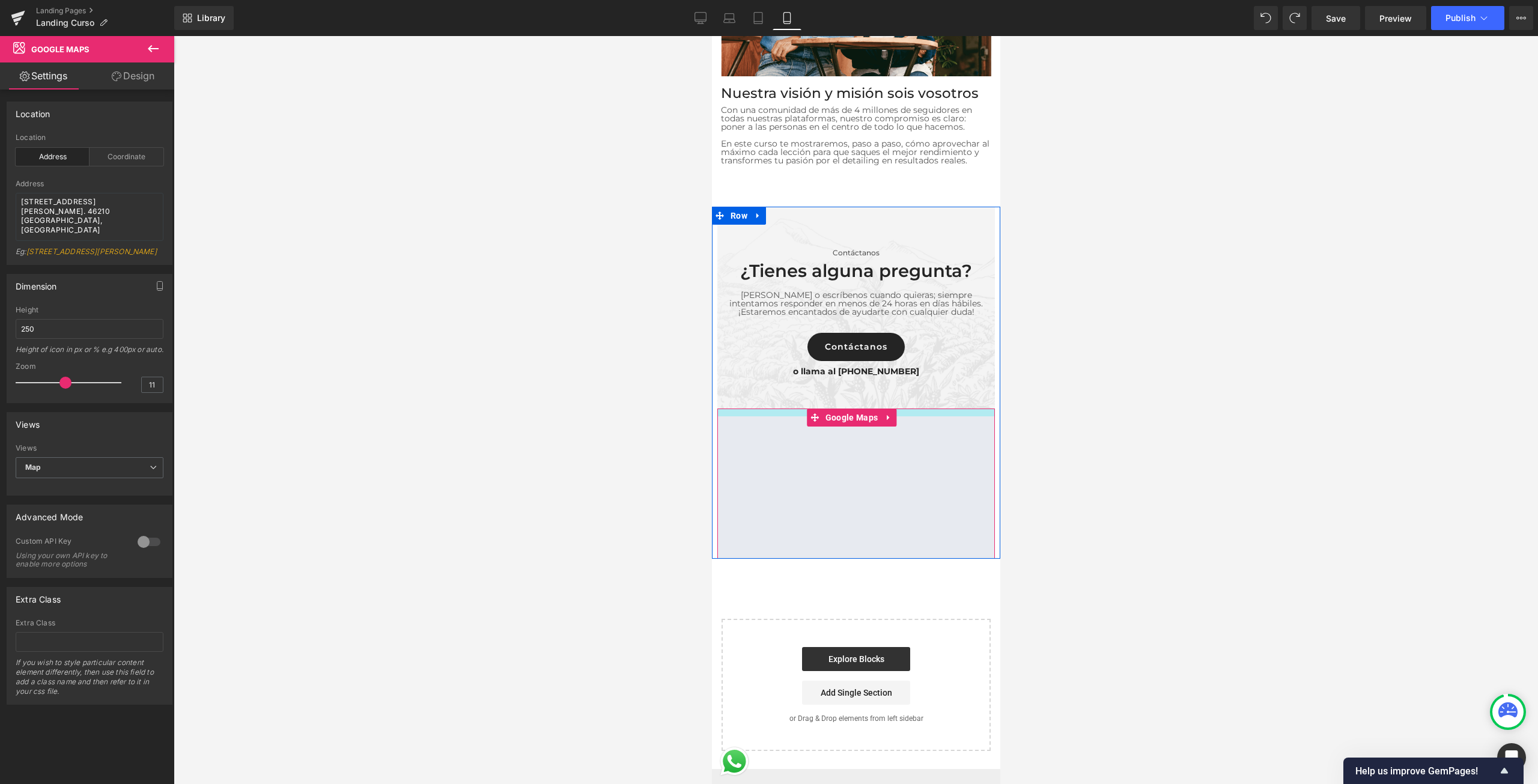
drag, startPoint x: 934, startPoint y: 387, endPoint x: 938, endPoint y: 395, distance: 8.9
click at [938, 395] on div "Contáctanos Text Block ¿Tienes alguna pregunta? Heading Llámanos o escríbenos c…" at bounding box center [856, 382] width 289 height 352
click at [1189, 416] on div at bounding box center [856, 409] width 1364 height 748
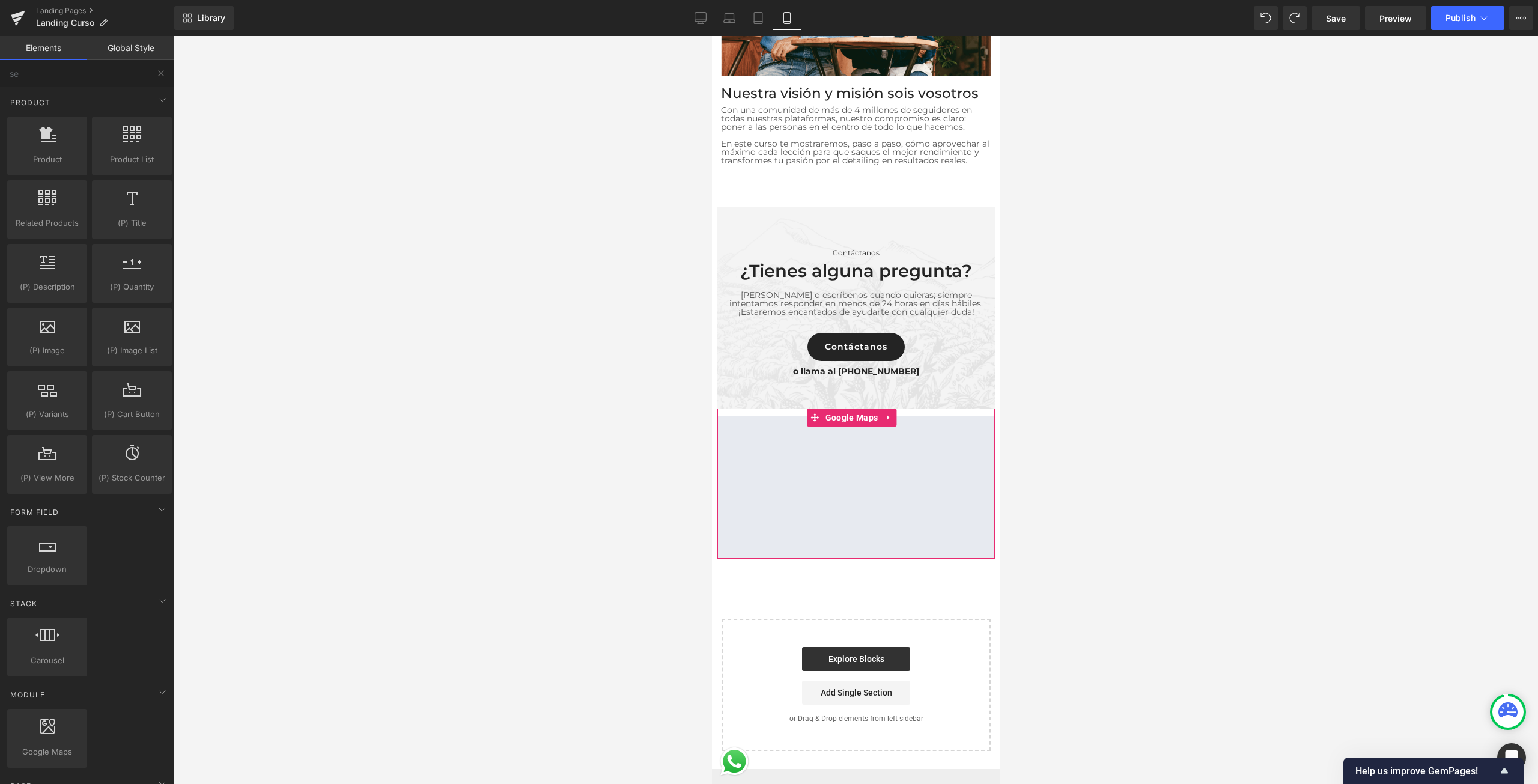
click at [1129, 383] on div at bounding box center [856, 409] width 1364 height 748
click at [1142, 597] on div at bounding box center [856, 409] width 1364 height 748
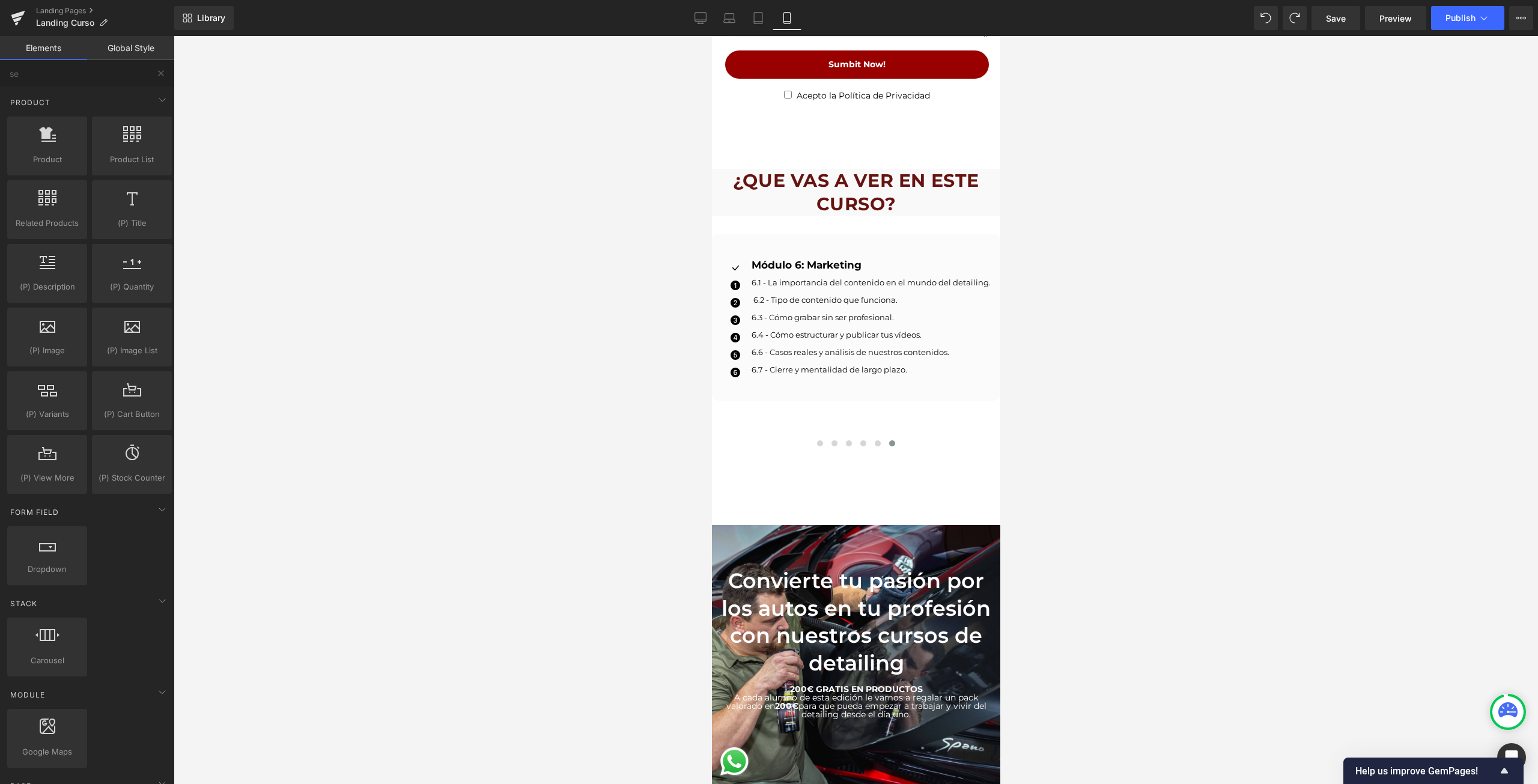
scroll to position [2393, 0]
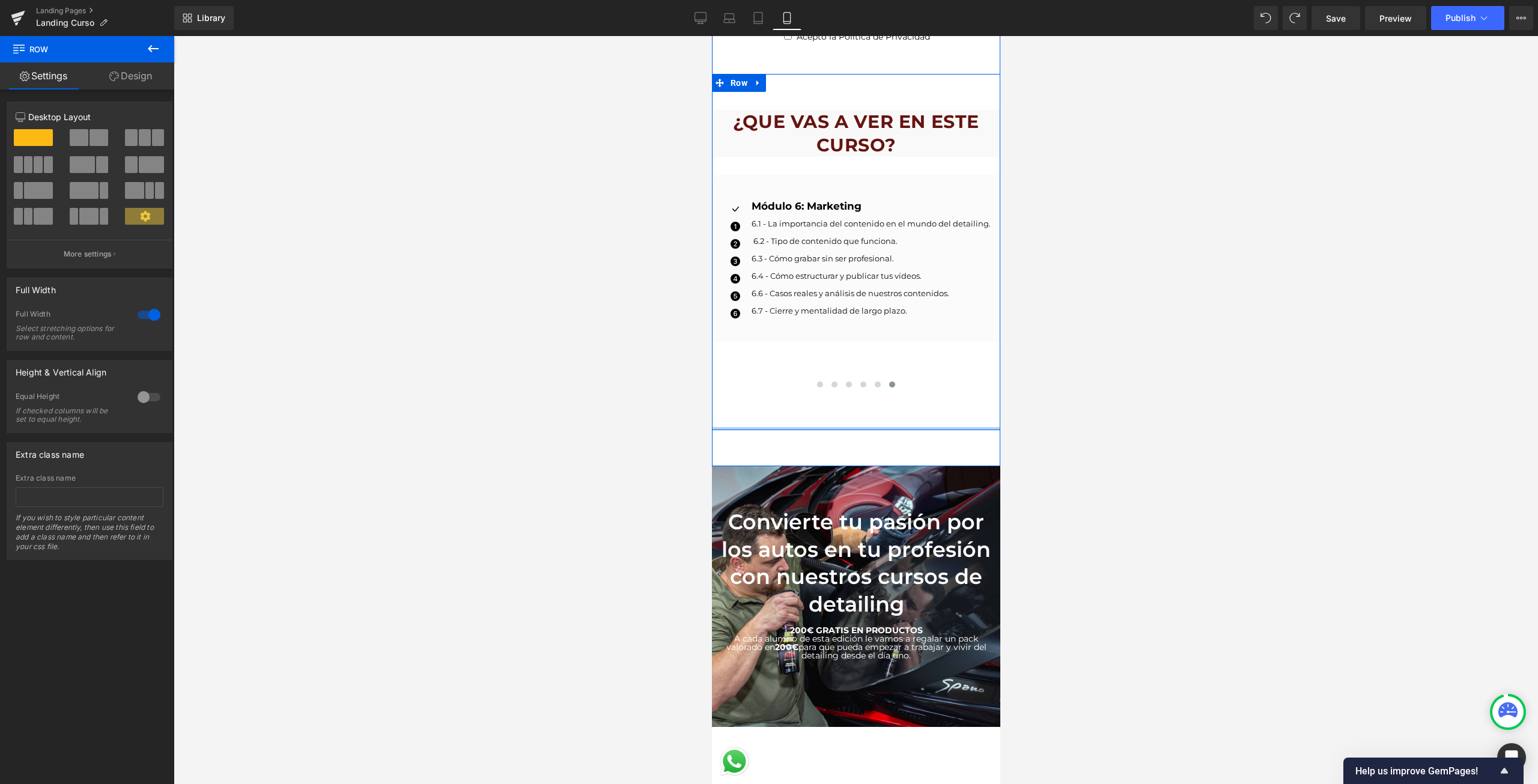
drag, startPoint x: 854, startPoint y: 421, endPoint x: 865, endPoint y: 404, distance: 20.2
click at [865, 404] on div "Separator ¿QUE VAS A VER EN ESTE CURSO? Heading Icon MODULO 1: DETALLADO DE MOT…" at bounding box center [856, 251] width 289 height 356
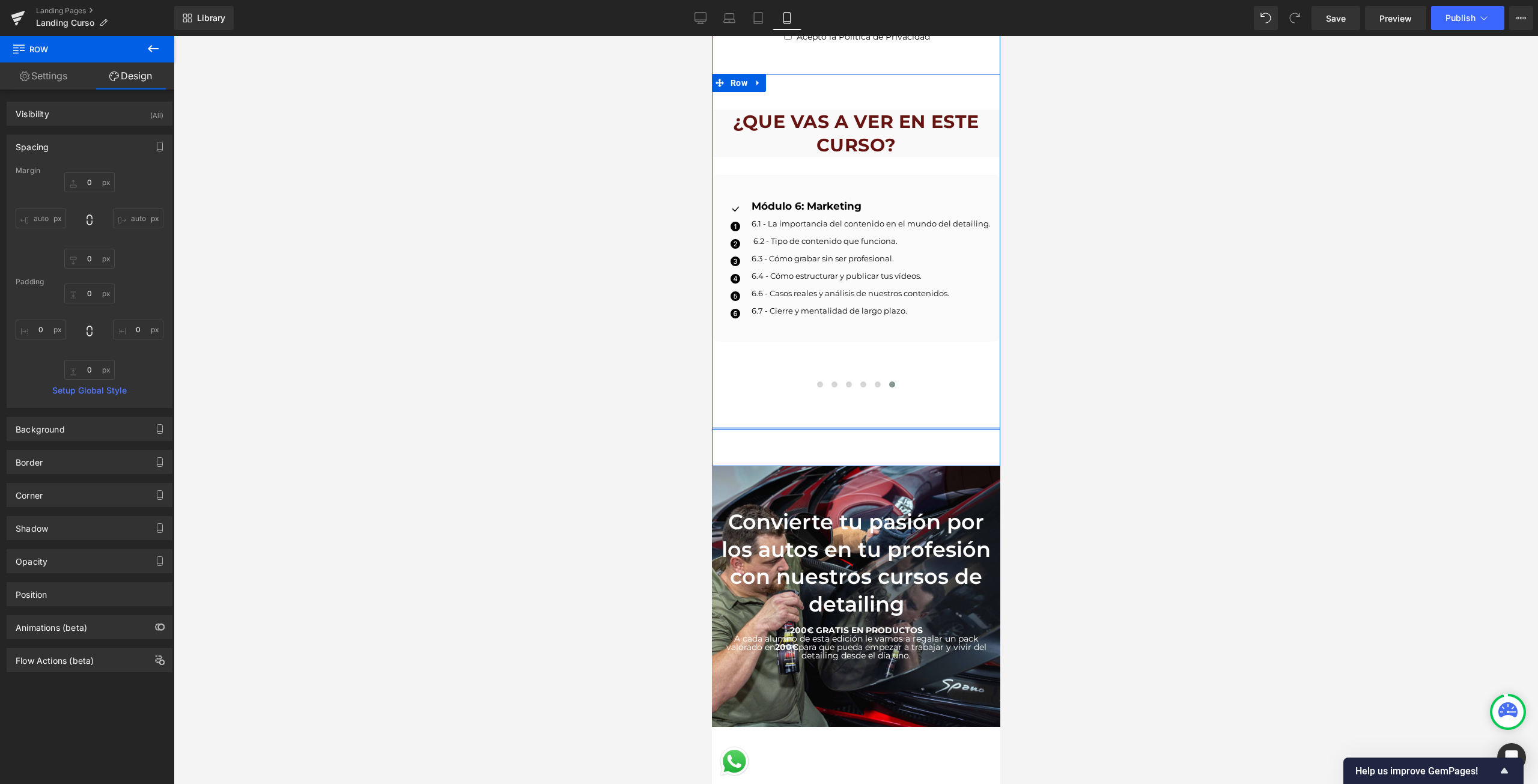
drag, startPoint x: 879, startPoint y: 421, endPoint x: 882, endPoint y: 405, distance: 16.3
click at [882, 405] on div "Separator ¿QUE VAS A VER EN ESTE CURSO? Heading Icon MODULO 1: DETALLADO DE MOT…" at bounding box center [856, 251] width 289 height 356
click at [905, 400] on hr at bounding box center [855, 415] width 124 height 30
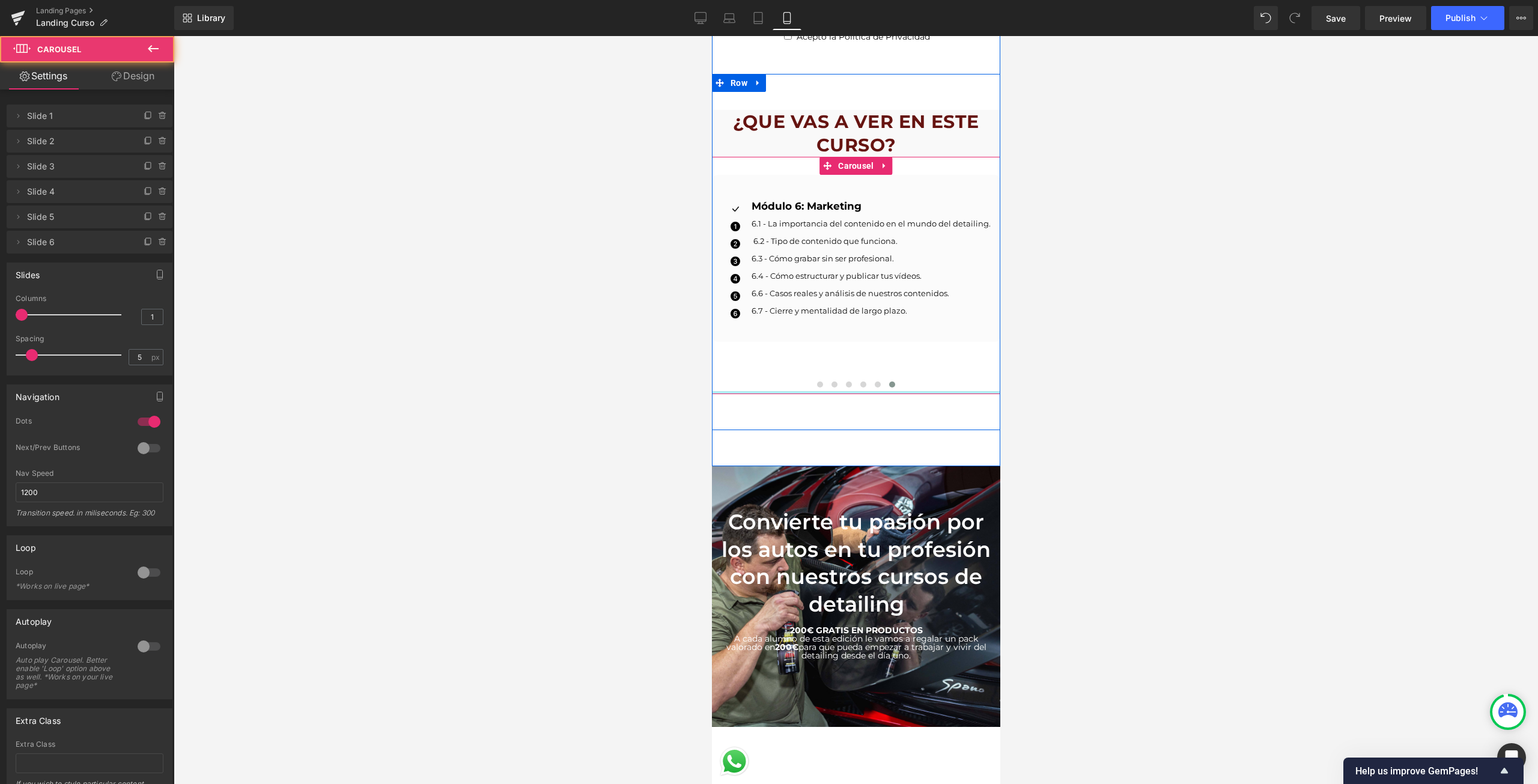
click at [907, 391] on div at bounding box center [856, 393] width 289 height 3
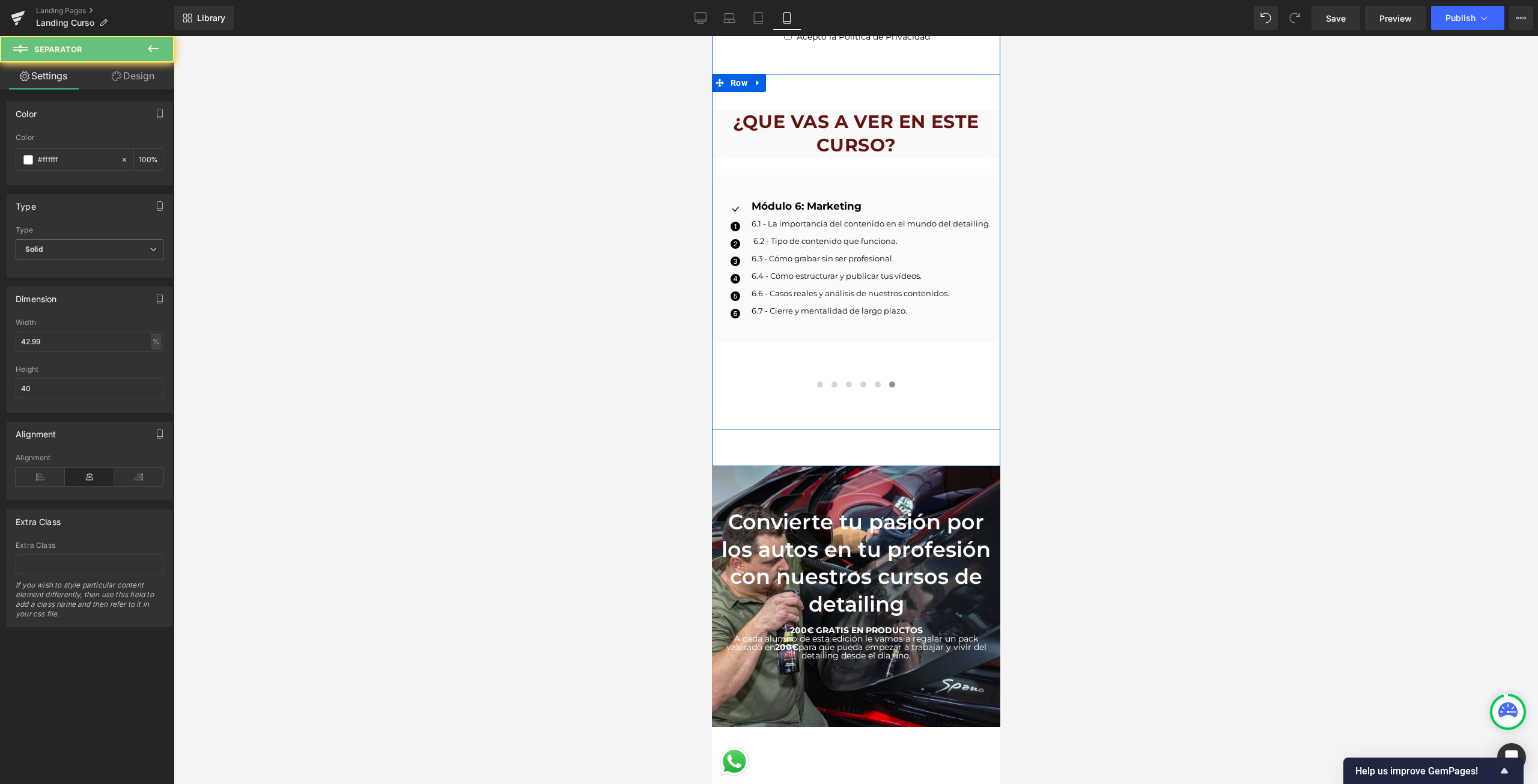
click at [906, 407] on hr at bounding box center [855, 415] width 124 height 30
click at [82, 341] on input "42.99" at bounding box center [89, 341] width 148 height 20
type input "10"
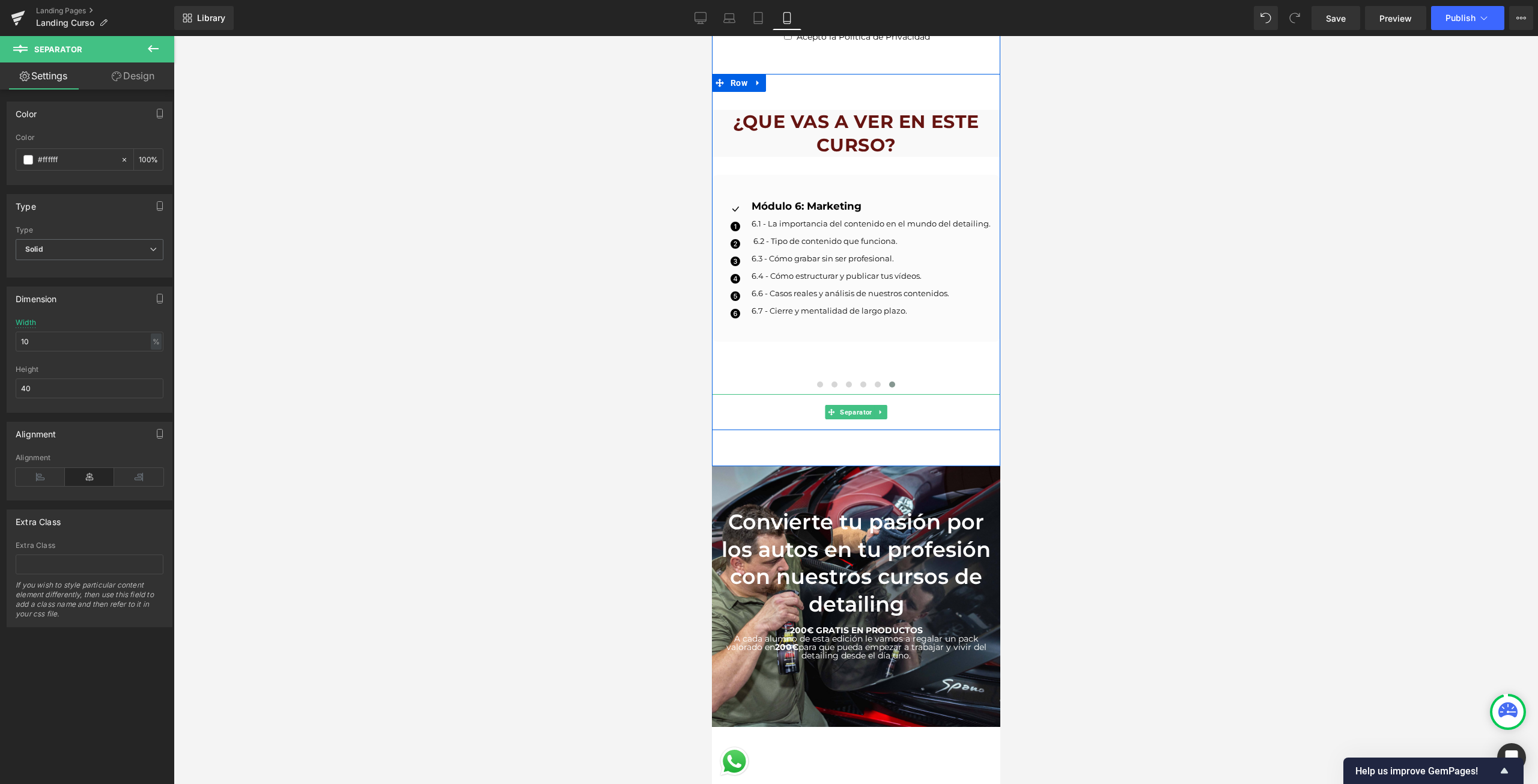
click at [874, 405] on link at bounding box center [881, 412] width 13 height 14
click at [924, 406] on div at bounding box center [856, 412] width 289 height 36
drag, startPoint x: 935, startPoint y: 388, endPoint x: 947, endPoint y: 385, distance: 12.4
click at [947, 380] on div "Separator ¿QUE VAS A VER EN ESTE CURSO? Heading Icon MODULO 1: DETALLADO DE MOT…" at bounding box center [856, 252] width 289 height 358
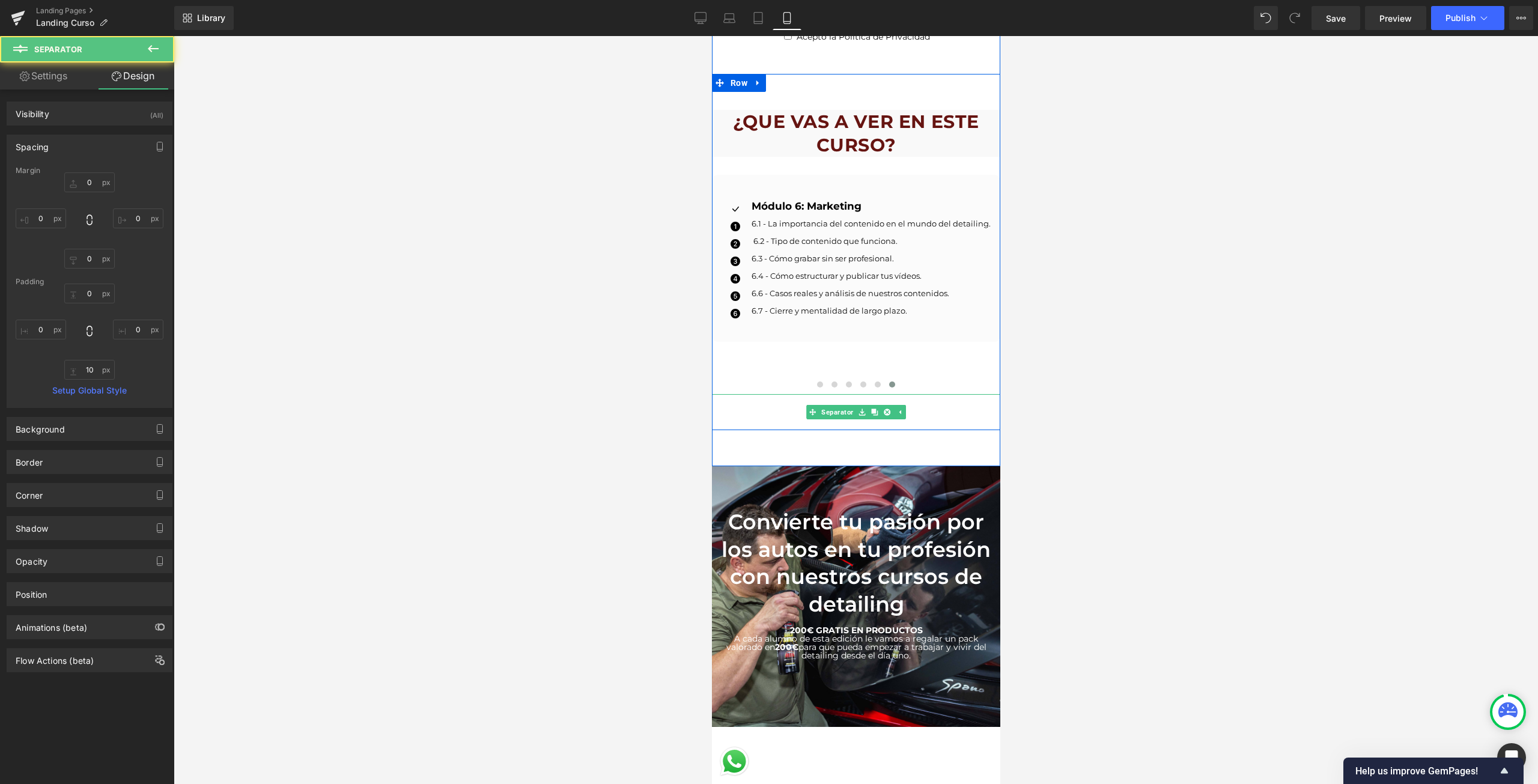
click at [946, 405] on div at bounding box center [856, 412] width 289 height 36
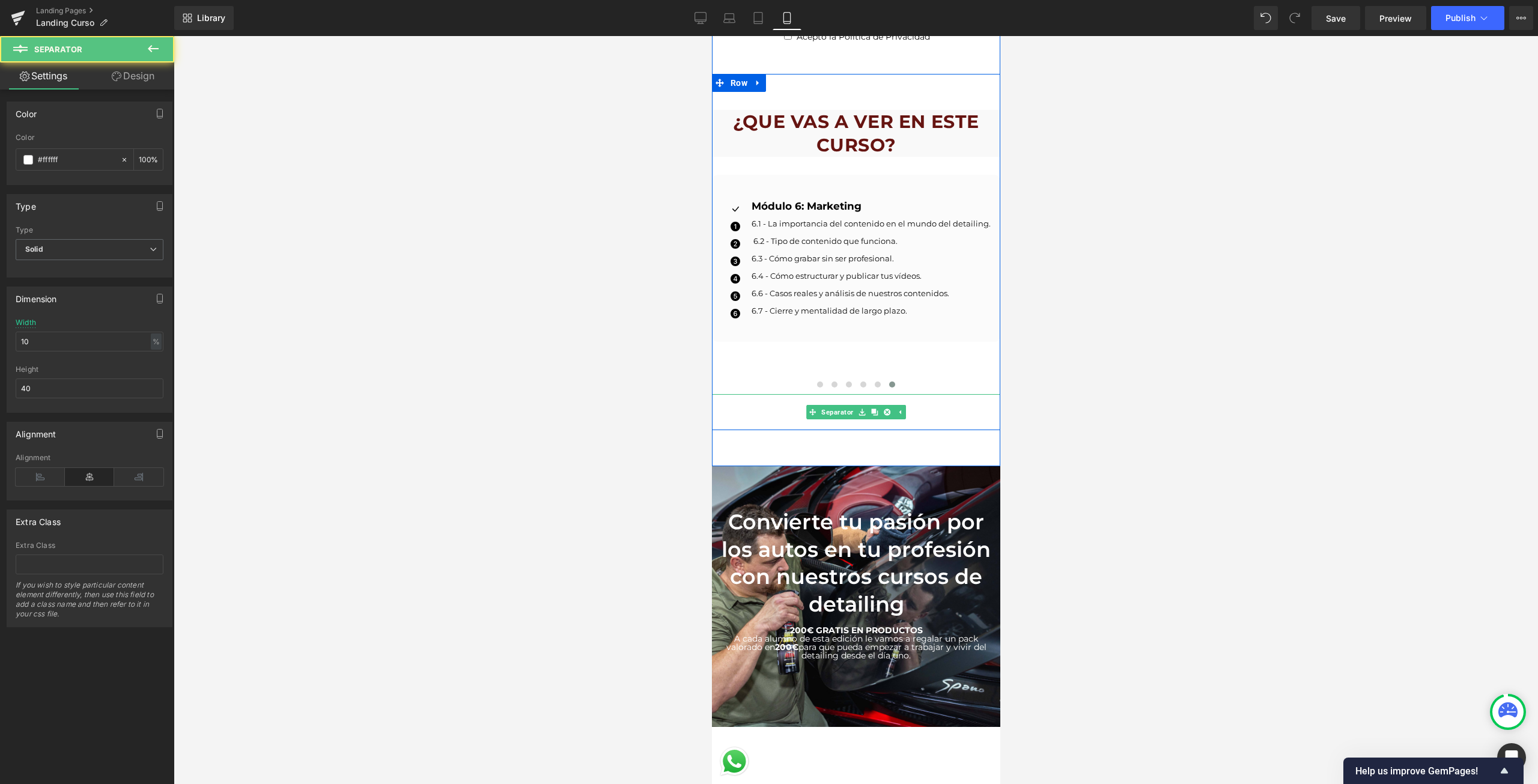
click at [946, 405] on div at bounding box center [856, 412] width 289 height 36
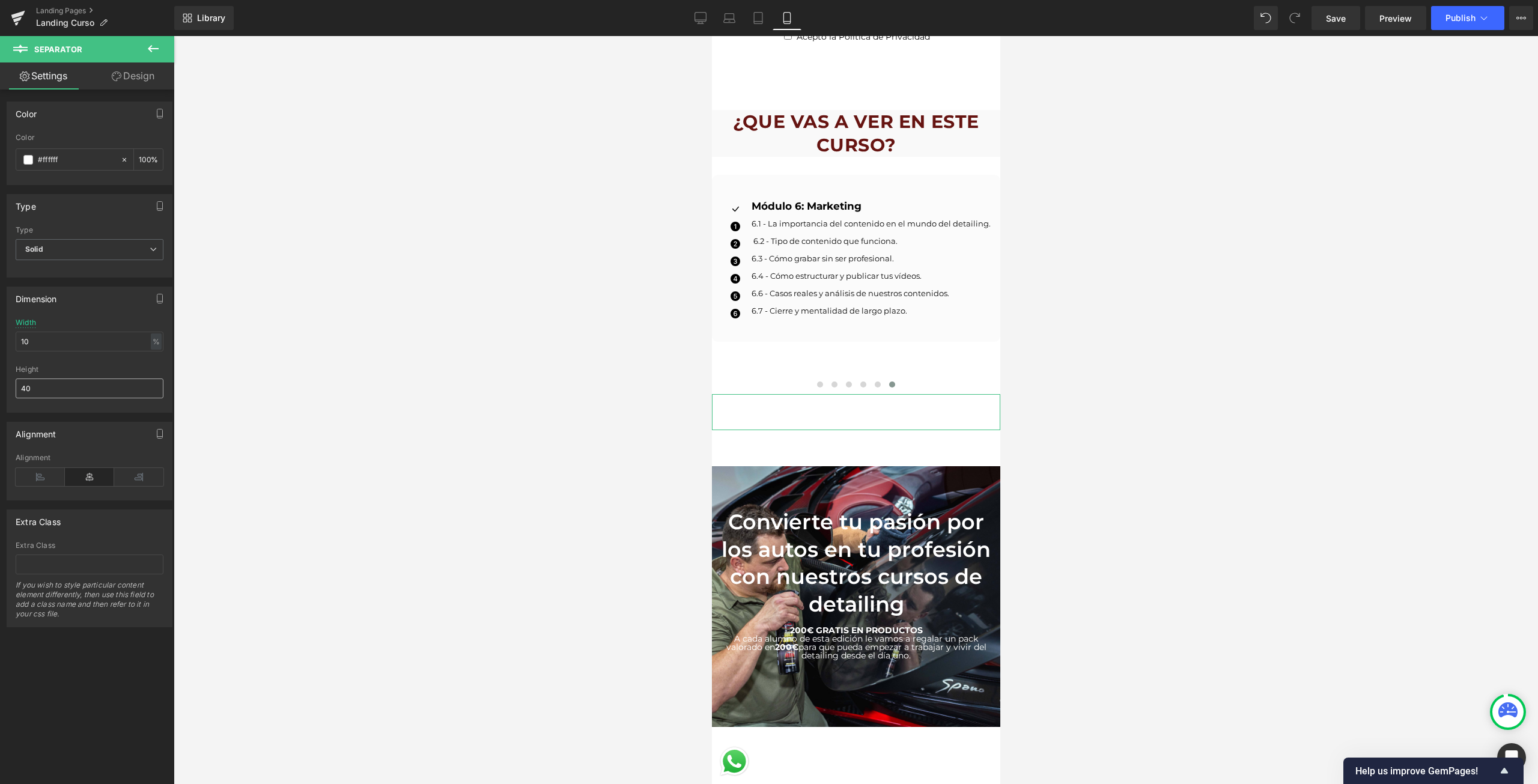
click at [83, 387] on input "40" at bounding box center [89, 388] width 148 height 20
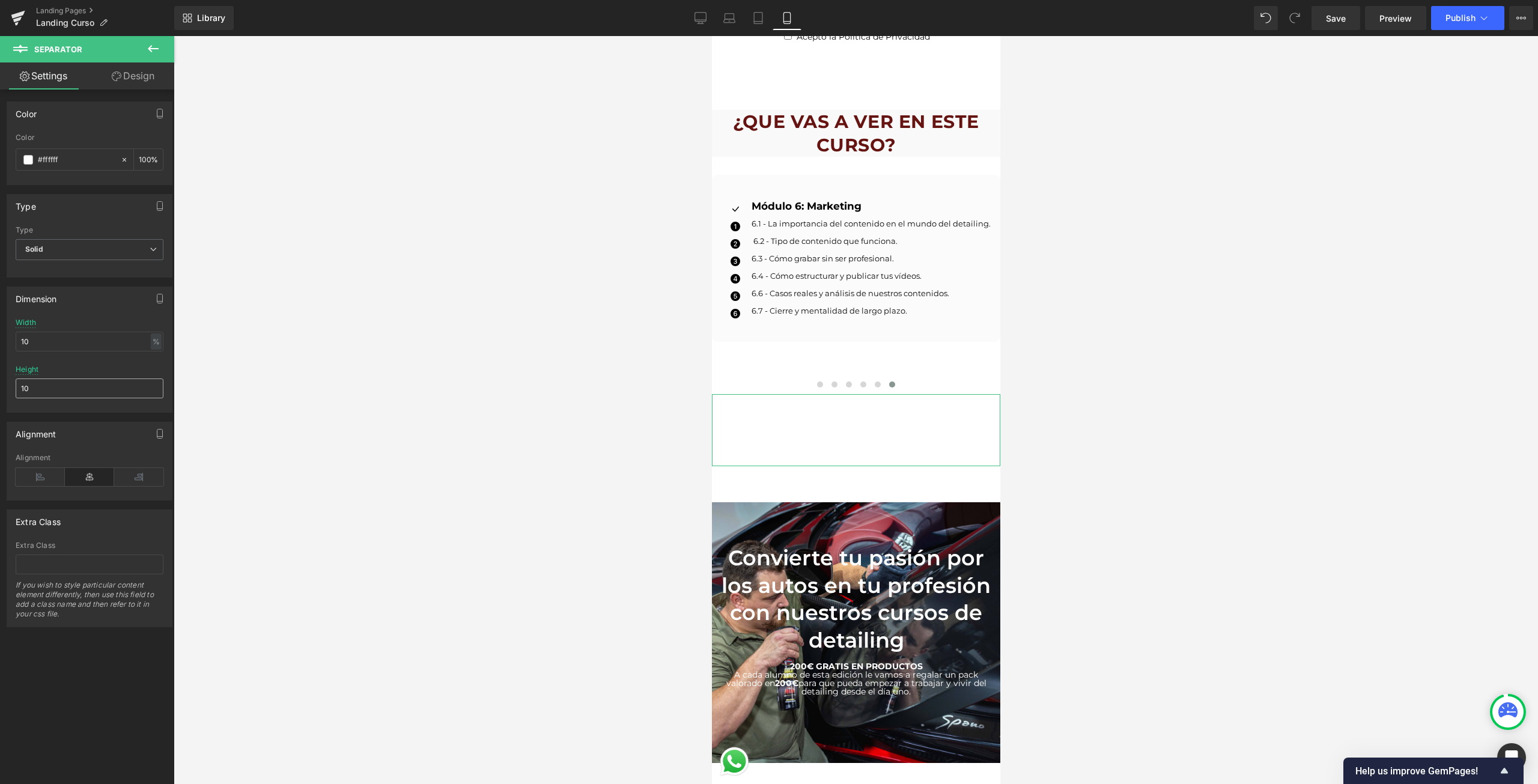
type input "1"
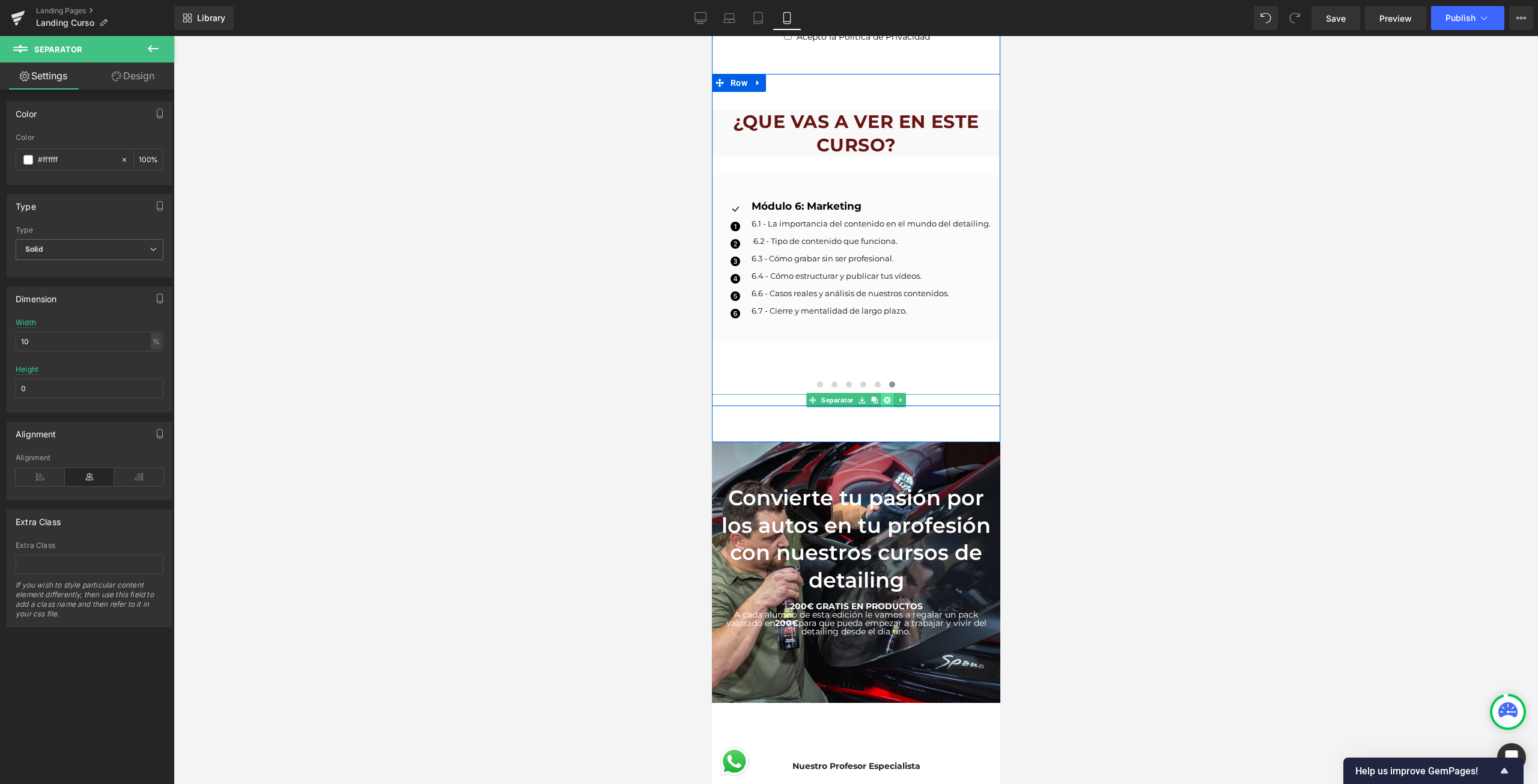
type input "0"
click at [883, 396] on icon at bounding box center [886, 399] width 6 height 6
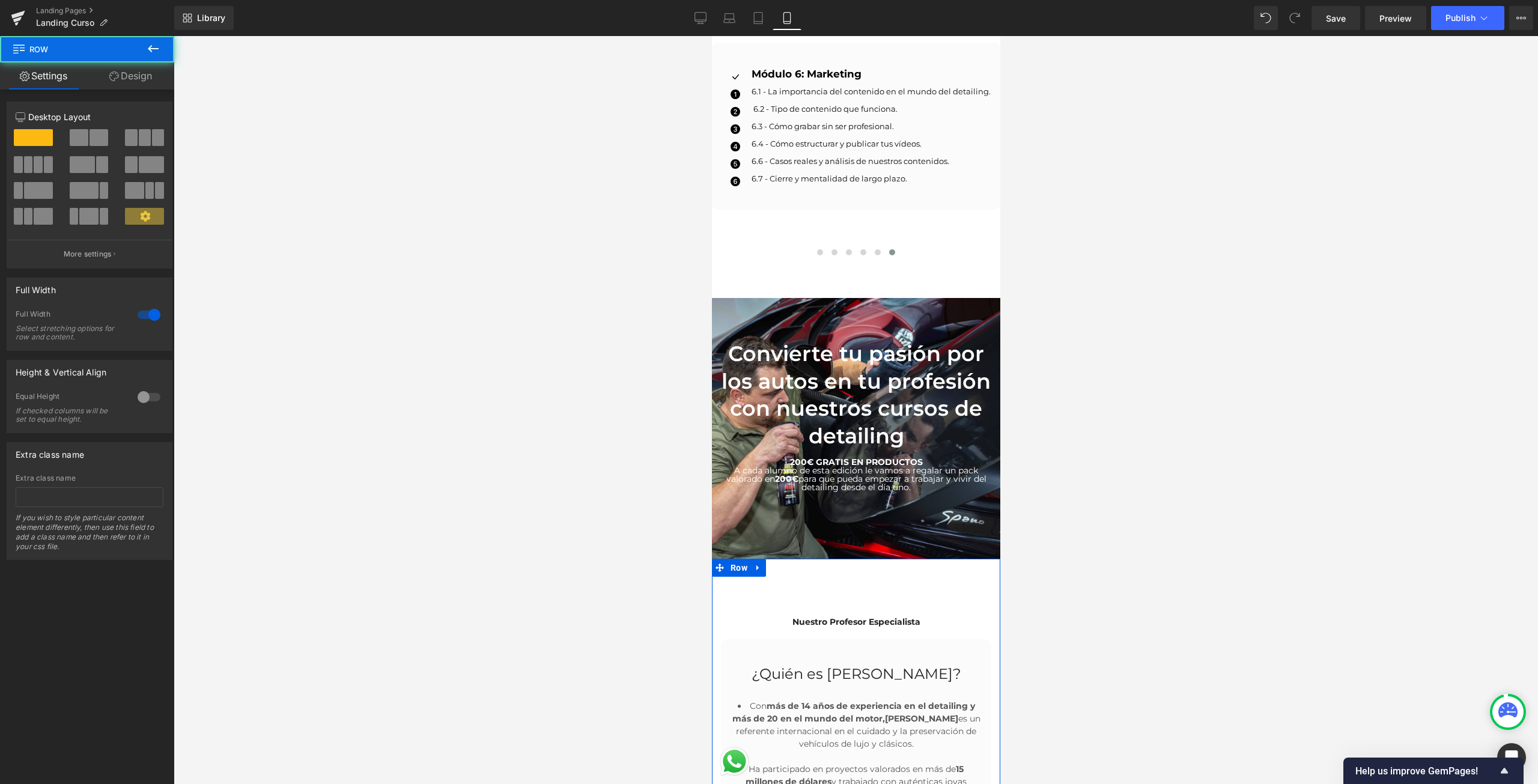
scroll to position [2694, 0]
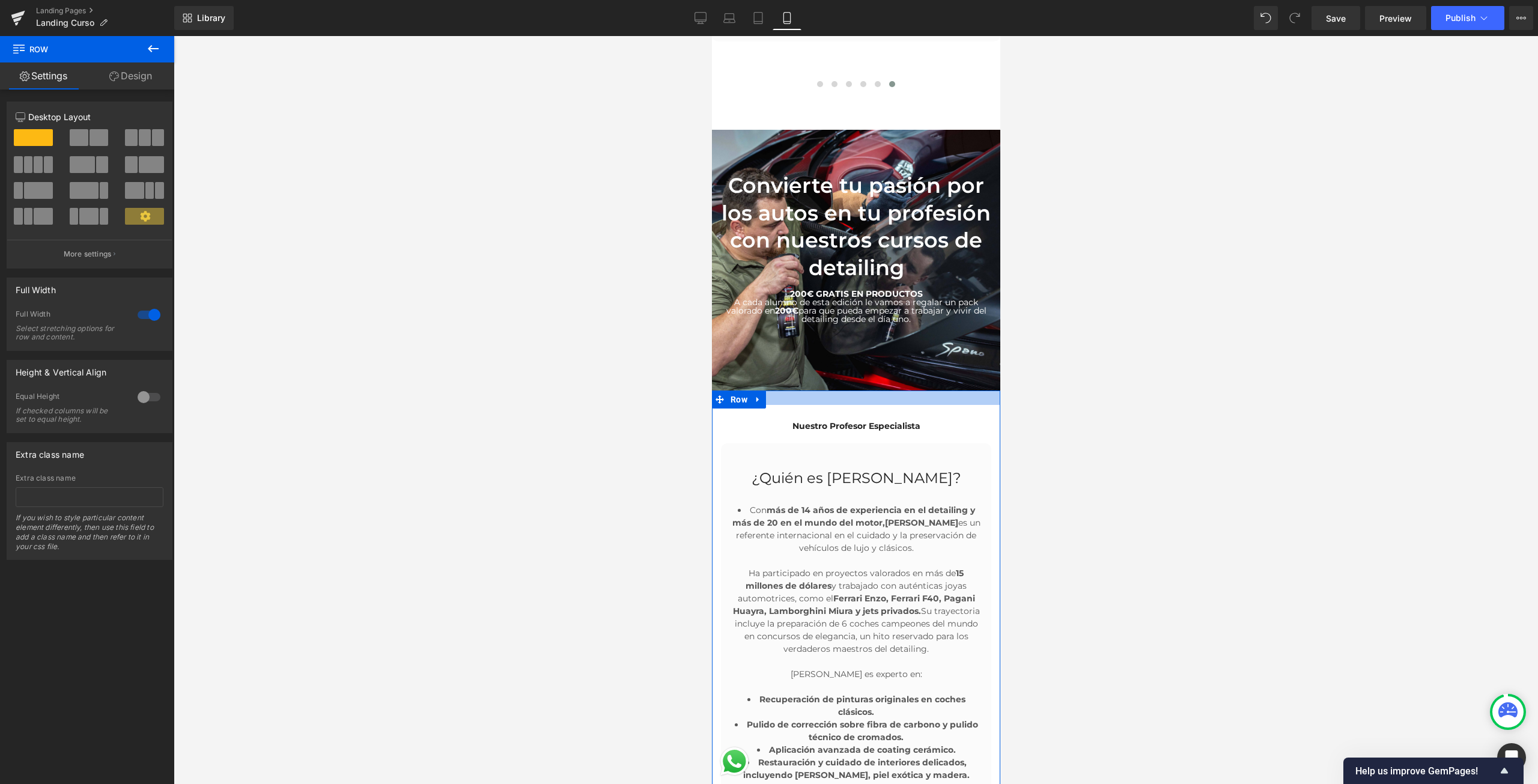
drag, startPoint x: 909, startPoint y: 386, endPoint x: 919, endPoint y: 358, distance: 29.7
click at [919, 358] on div "Youtube Row Separator Convierte tu pasión por los autos en tu profesión con nue…" at bounding box center [856, 15] width 289 height 5203
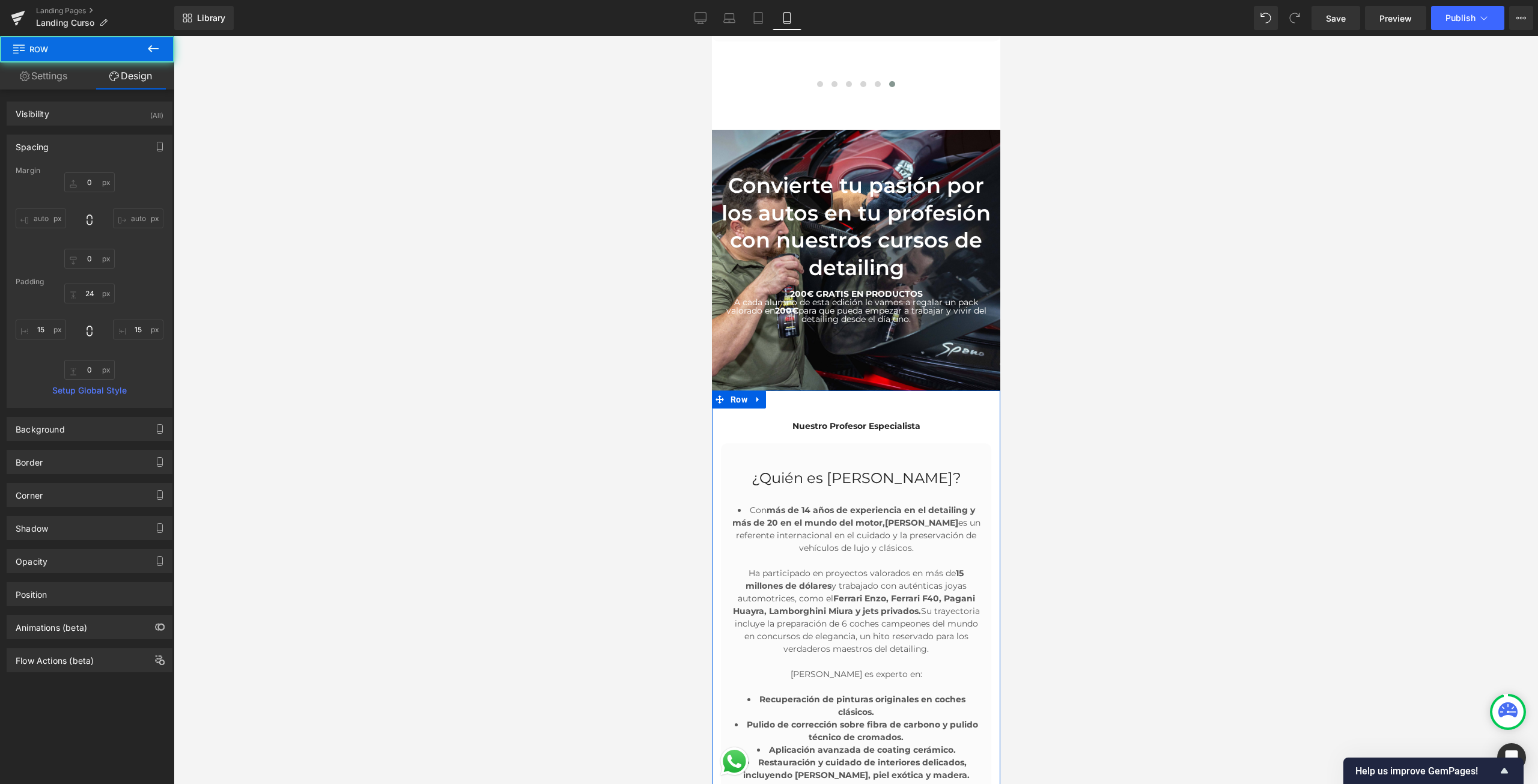
click at [1117, 383] on div at bounding box center [856, 409] width 1364 height 748
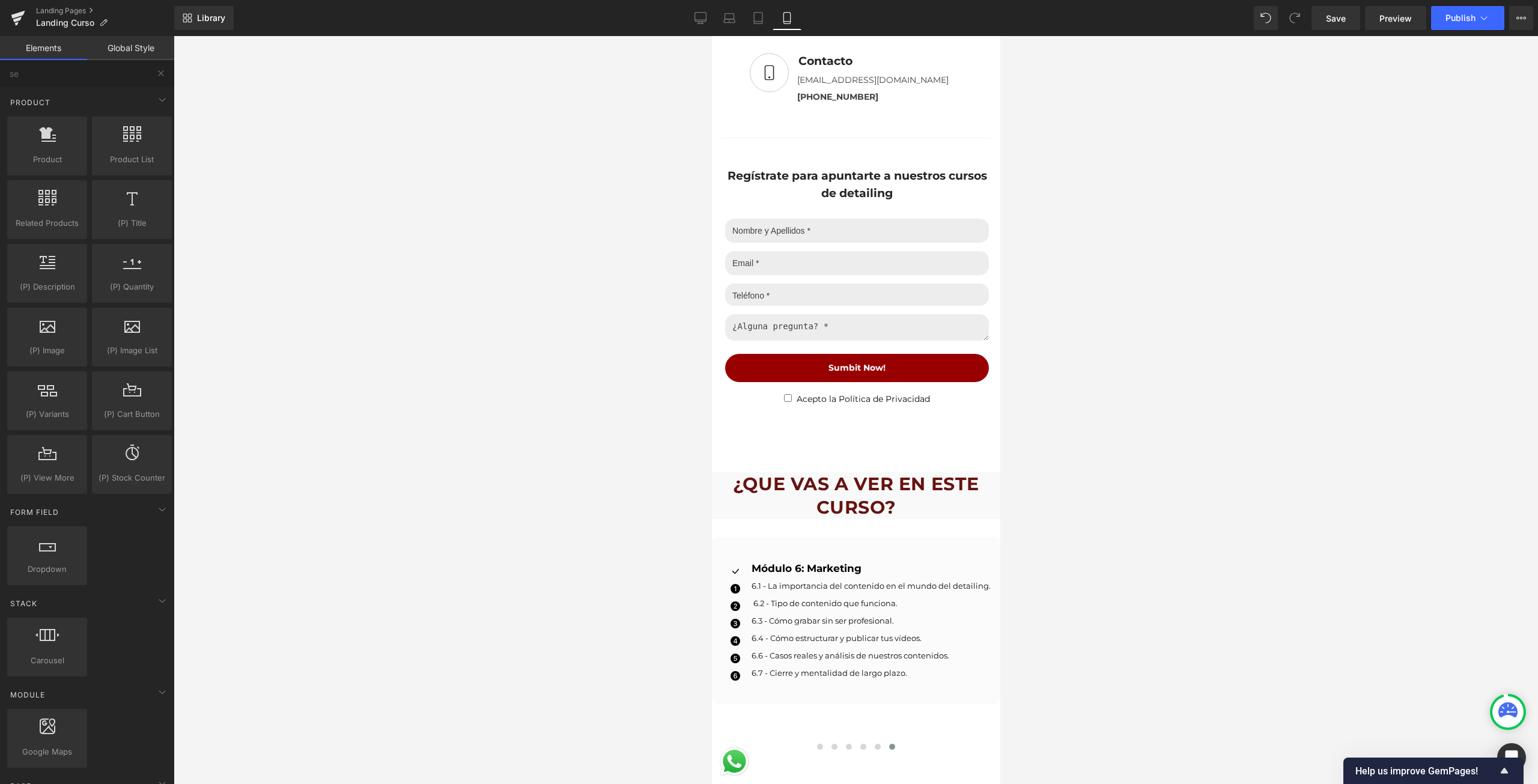
scroll to position [2034, 0]
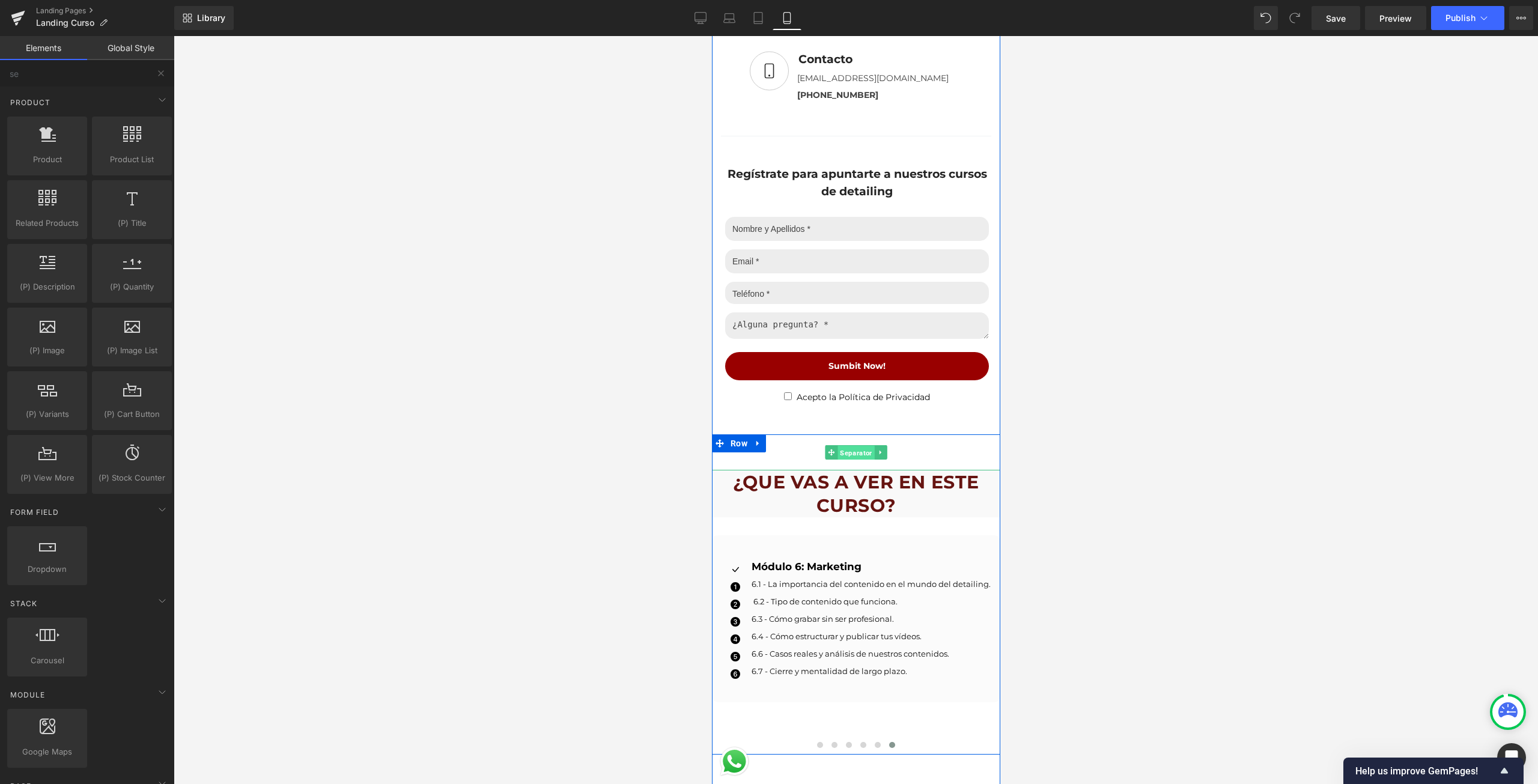
click at [837, 446] on span "Separator" at bounding box center [855, 453] width 36 height 14
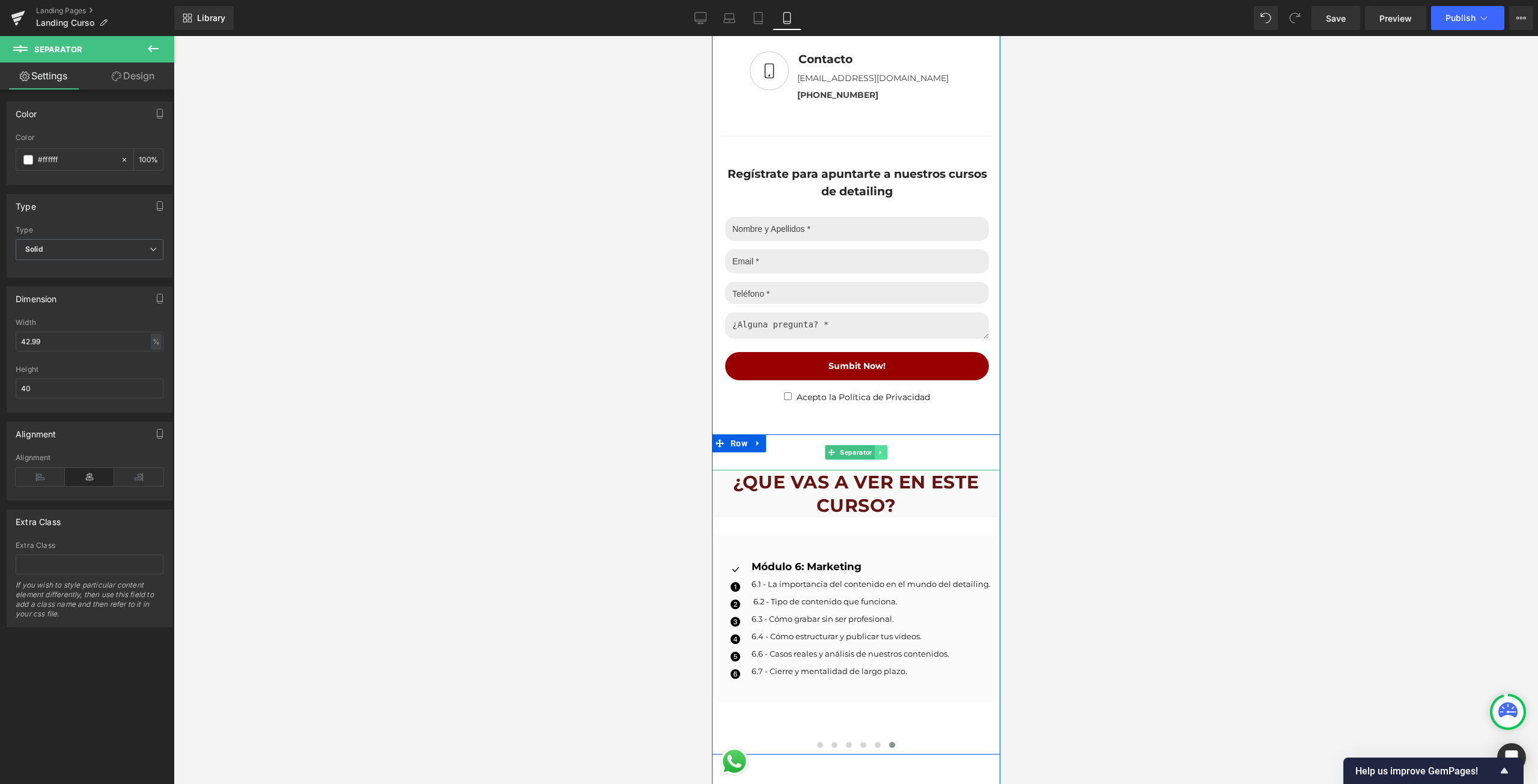
click at [877, 448] on icon at bounding box center [879, 452] width 6 height 7
click at [883, 448] on icon at bounding box center [886, 451] width 6 height 6
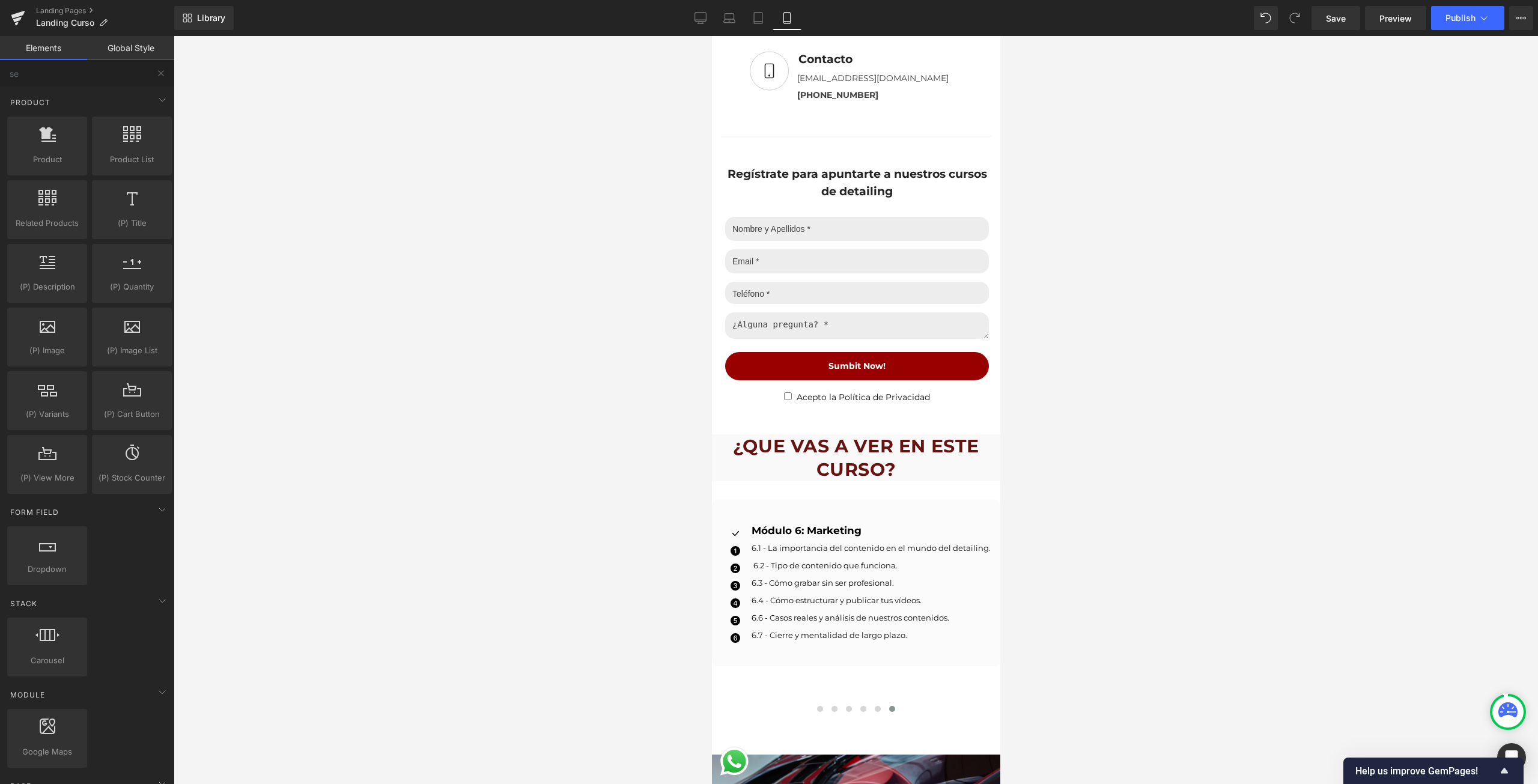
click at [1207, 422] on div at bounding box center [856, 409] width 1364 height 748
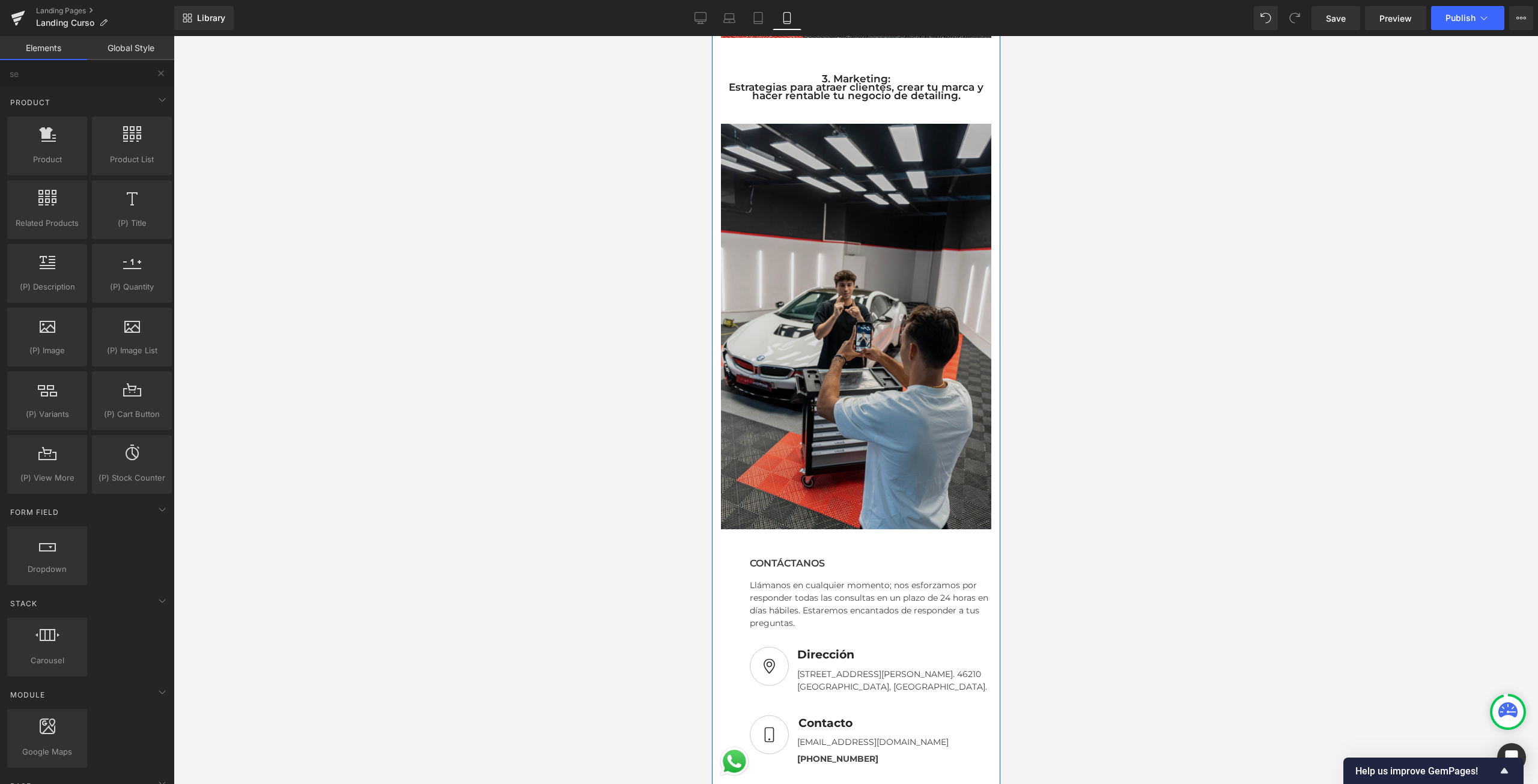
scroll to position [1373, 0]
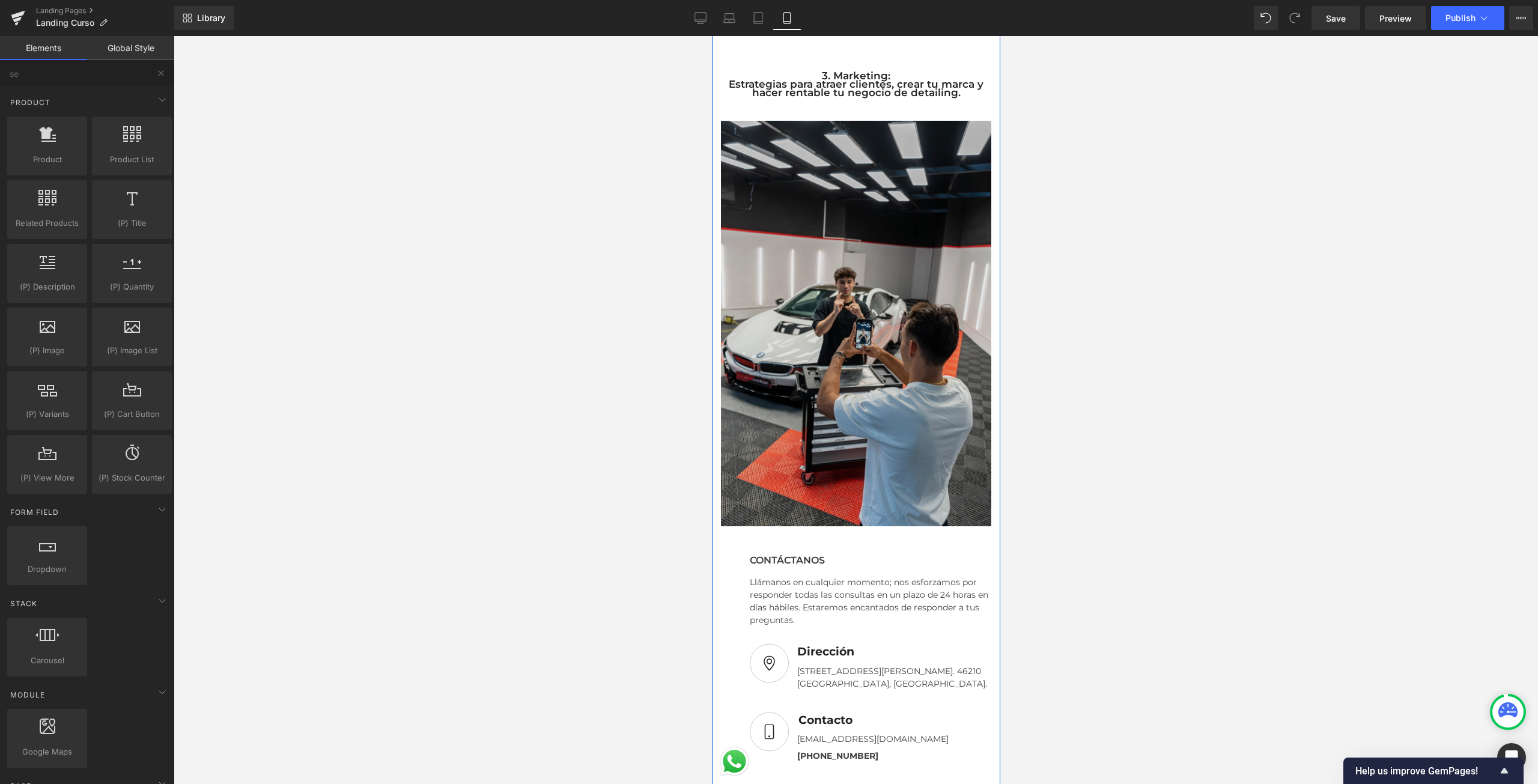
click at [907, 486] on img at bounding box center [855, 323] width 270 height 406
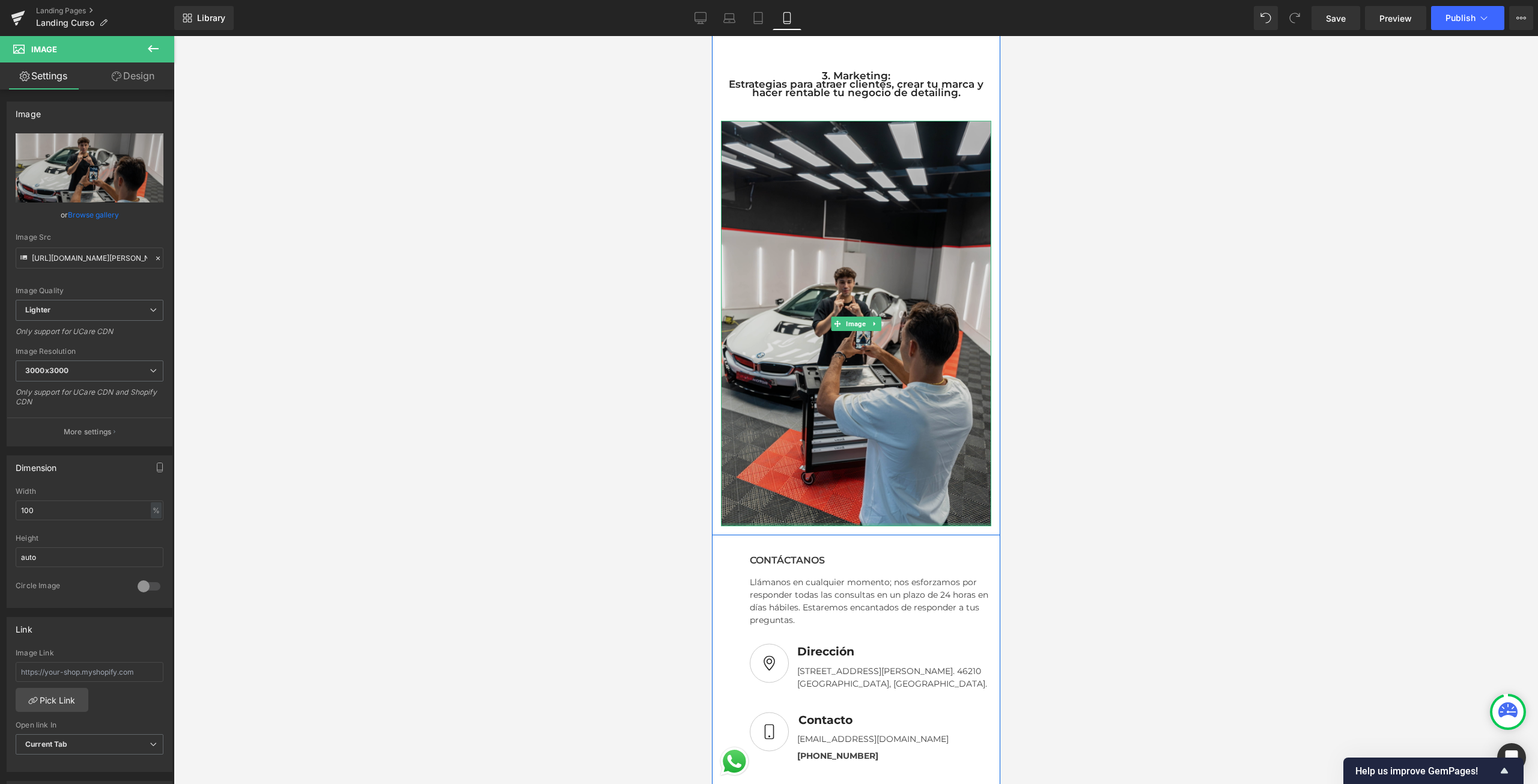
drag, startPoint x: 869, startPoint y: 516, endPoint x: 873, endPoint y: 502, distance: 14.6
click at [873, 502] on div "Image" at bounding box center [855, 323] width 270 height 406
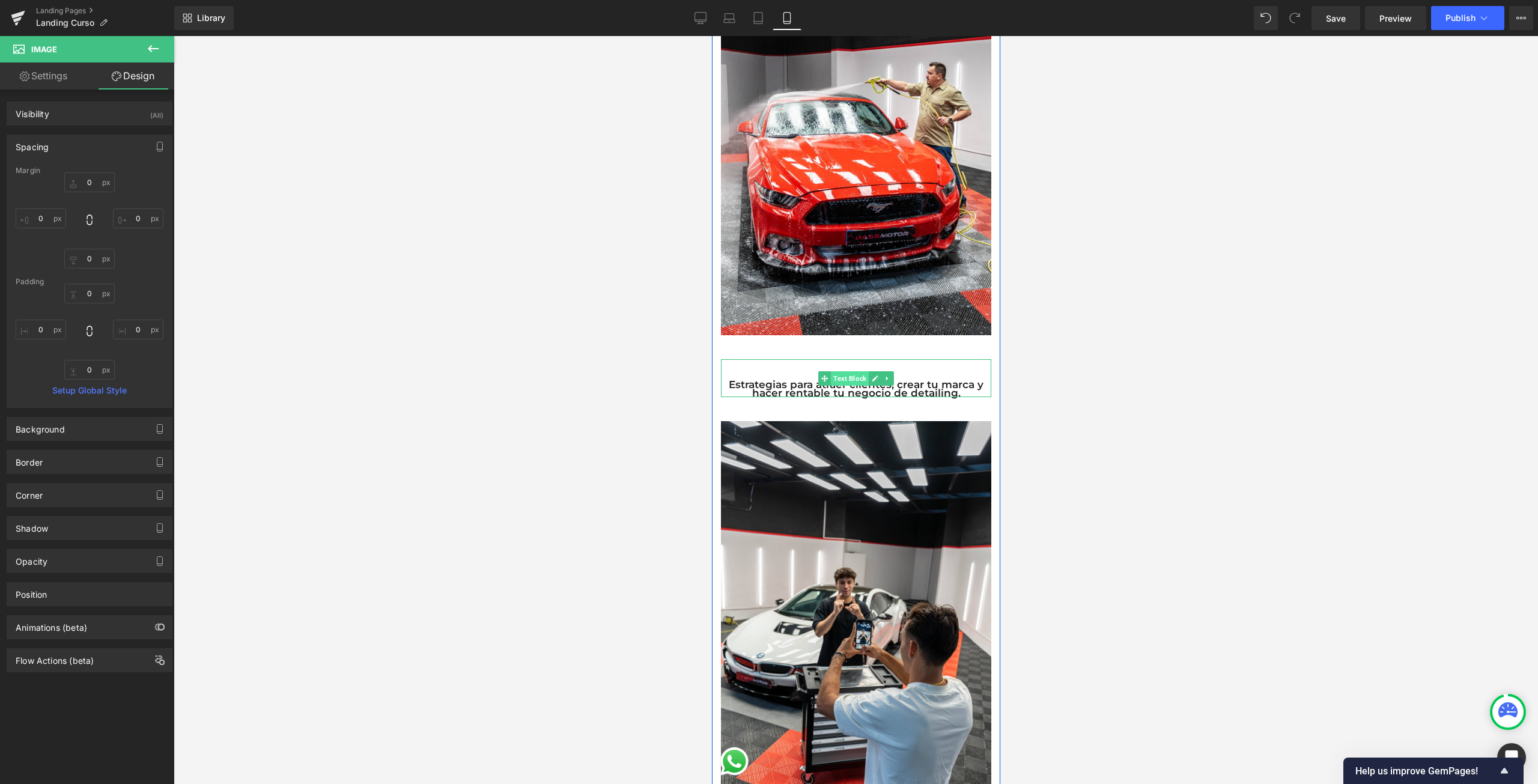
scroll to position [1012, 0]
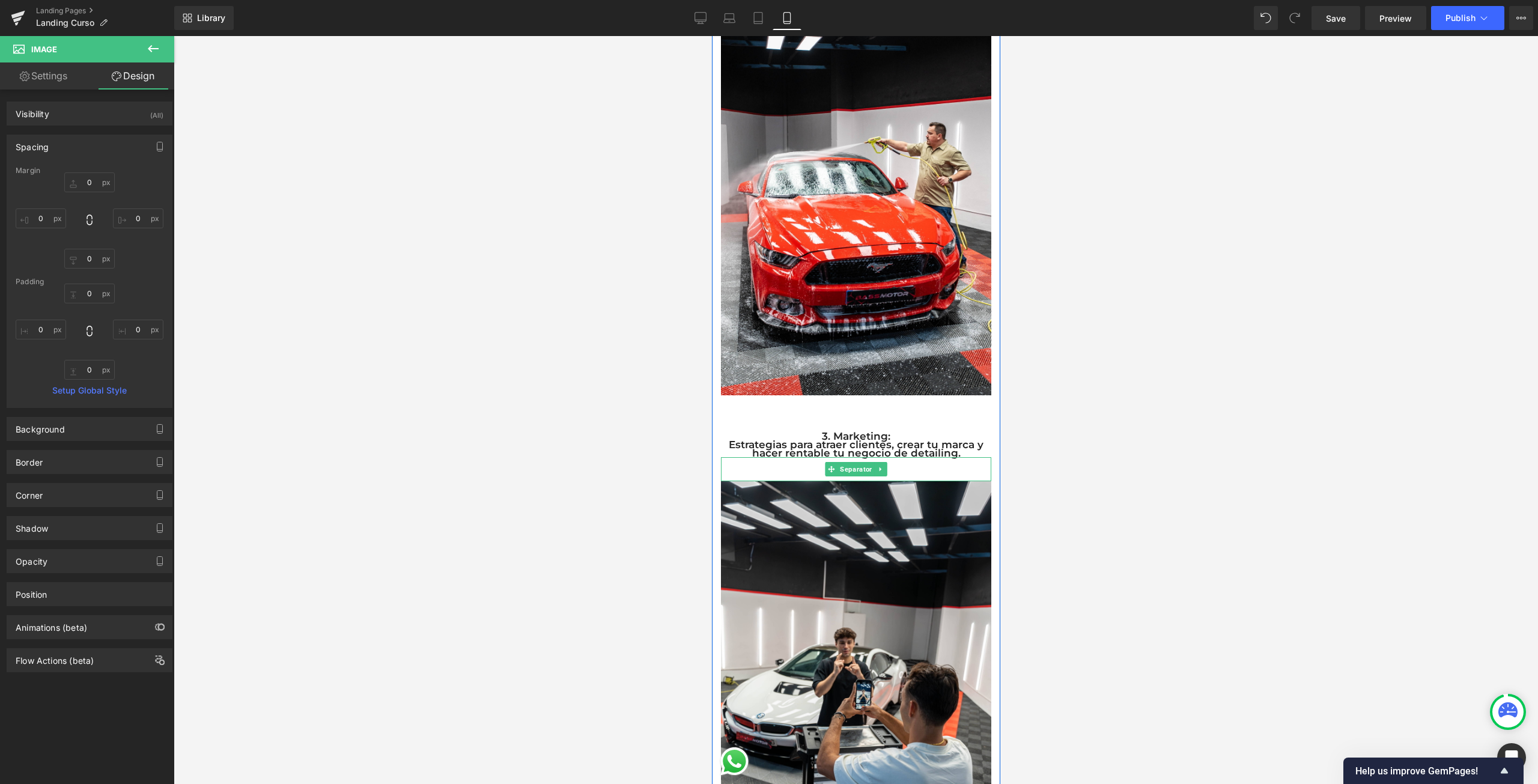
click at [767, 463] on hr at bounding box center [855, 471] width 261 height 18
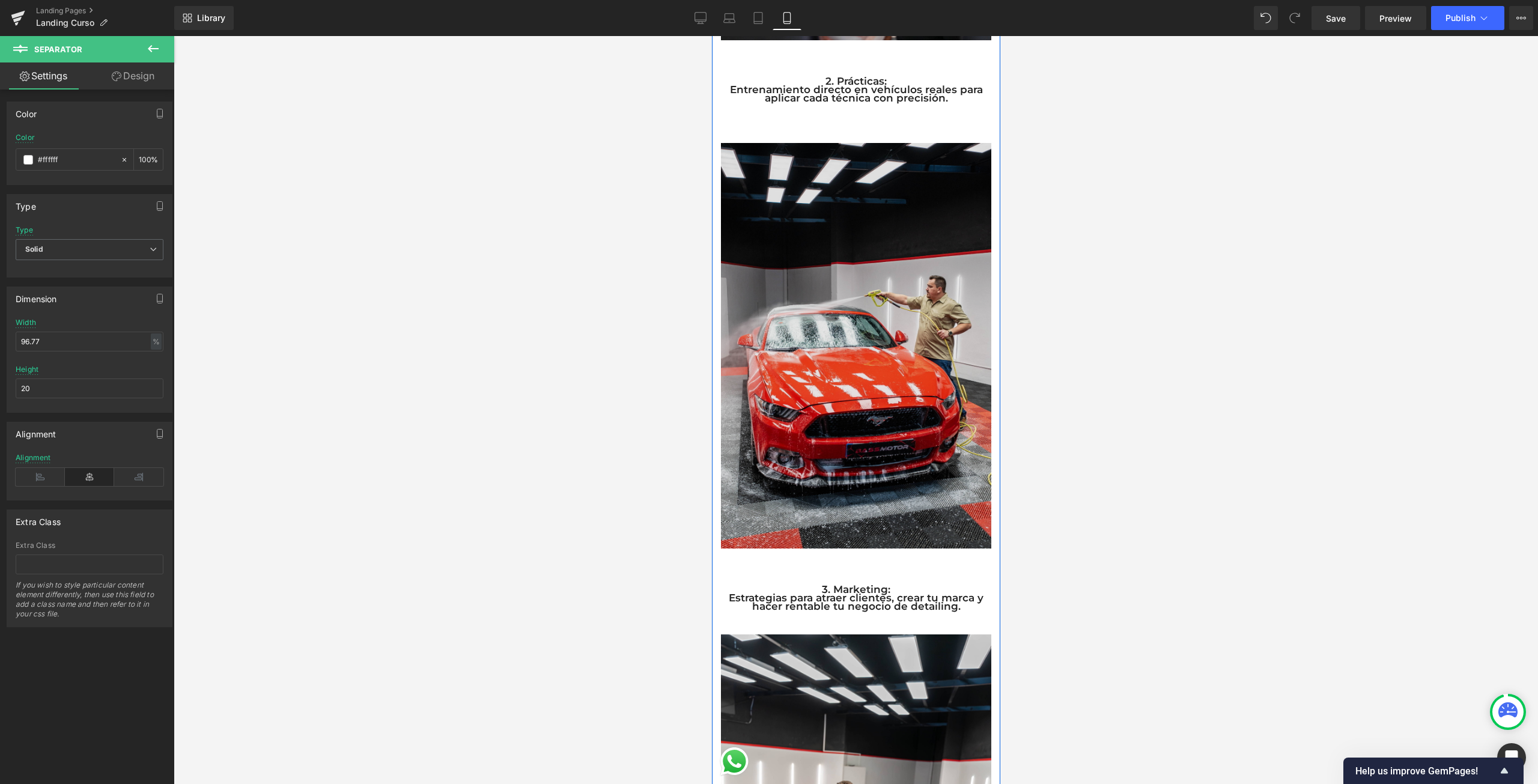
scroll to position [833, 0]
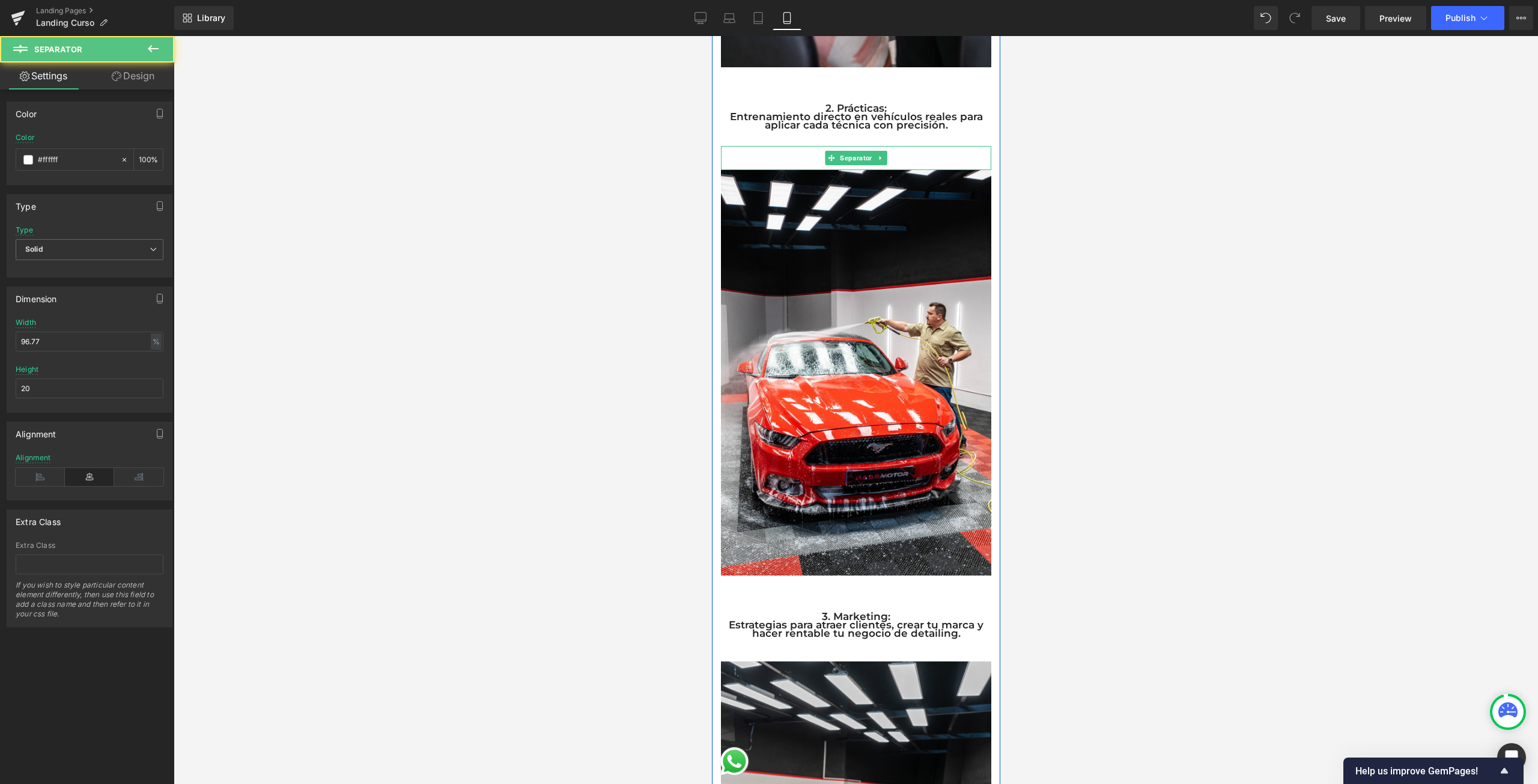
click at [918, 158] on hr at bounding box center [855, 161] width 261 height 18
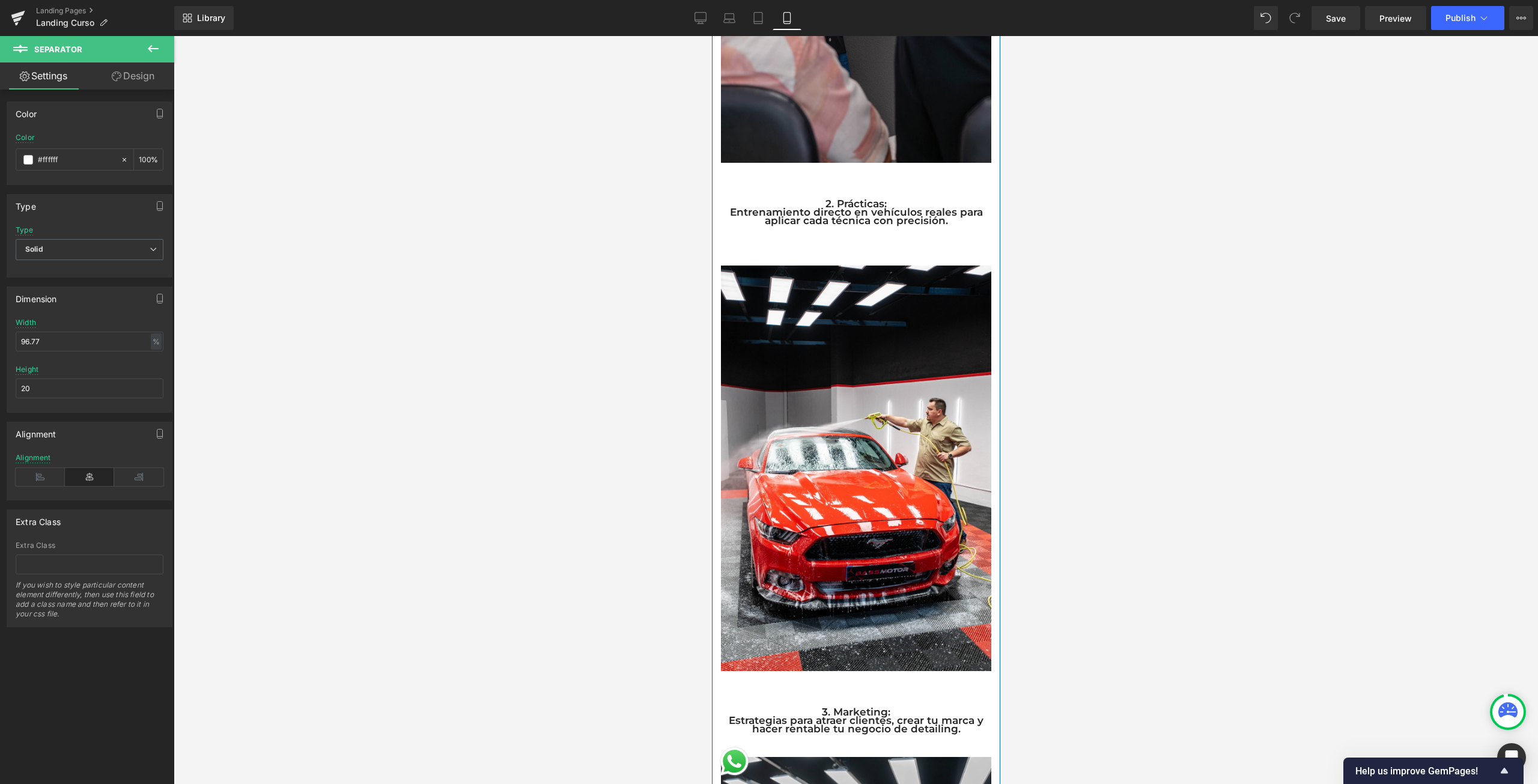
scroll to position [712, 0]
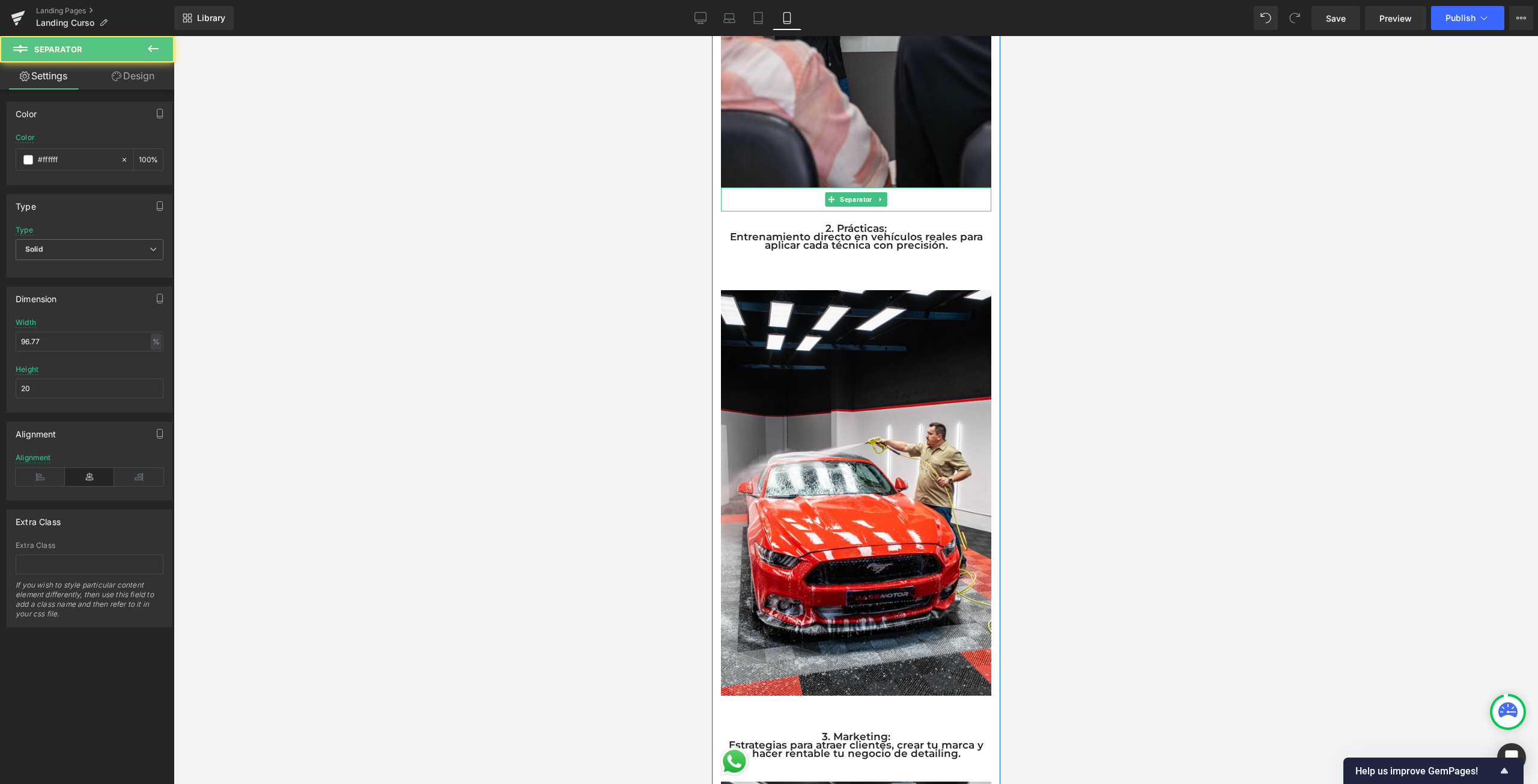
click at [890, 194] on hr at bounding box center [855, 202] width 261 height 18
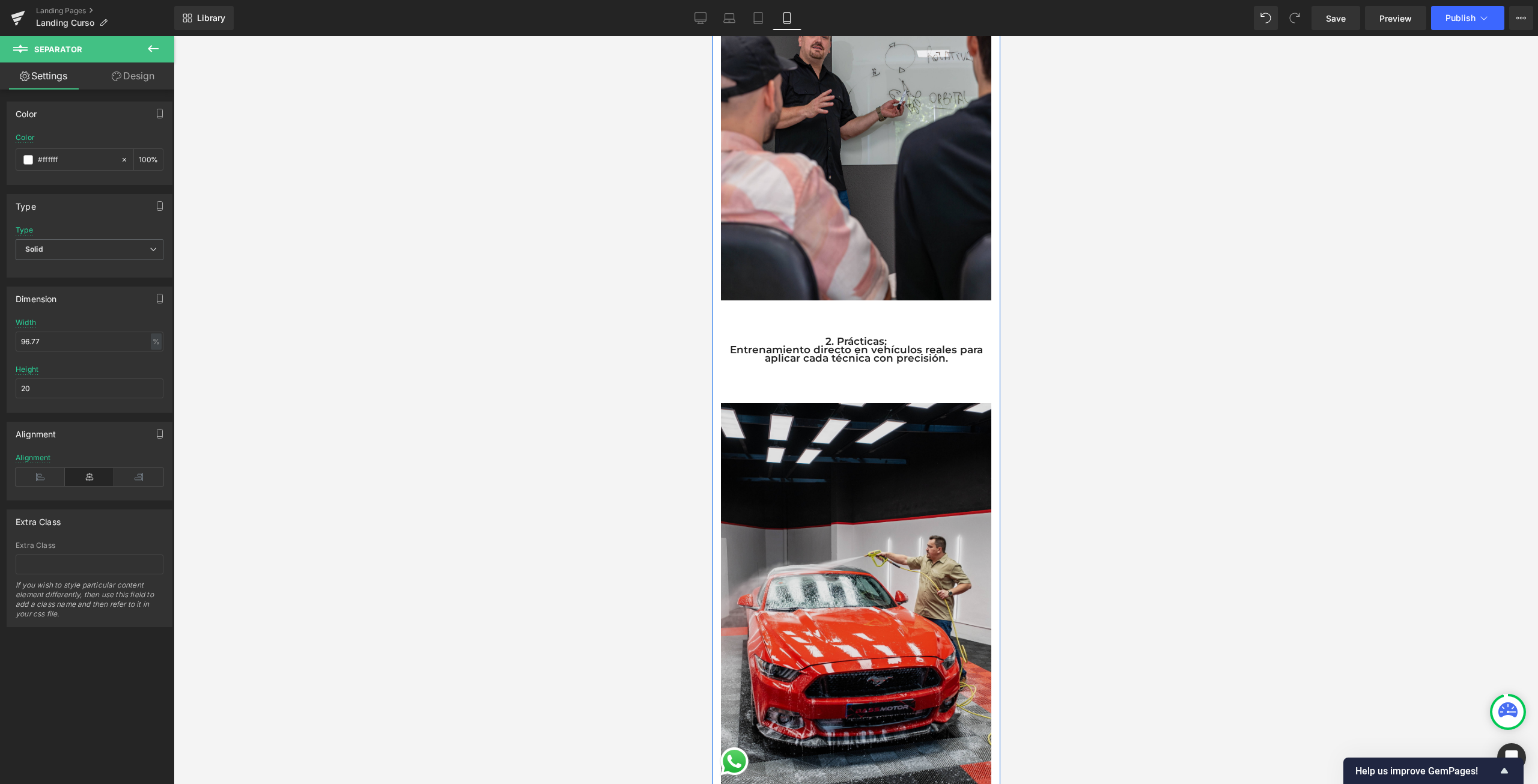
scroll to position [773, 0]
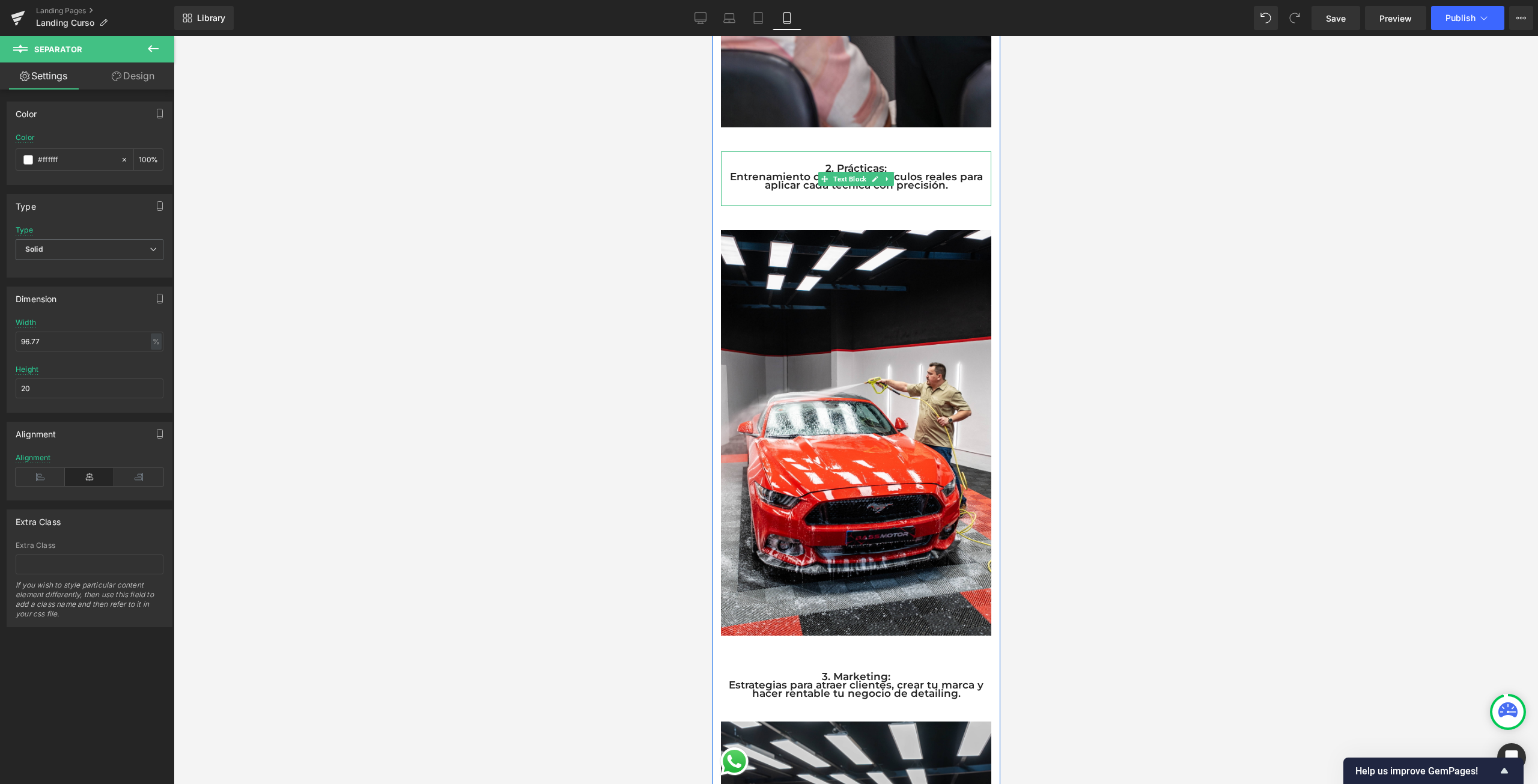
click at [849, 194] on div "2. Prácticas: Entrenamiento directo en vehículos reales para aplicar cada técni…" at bounding box center [855, 179] width 270 height 55
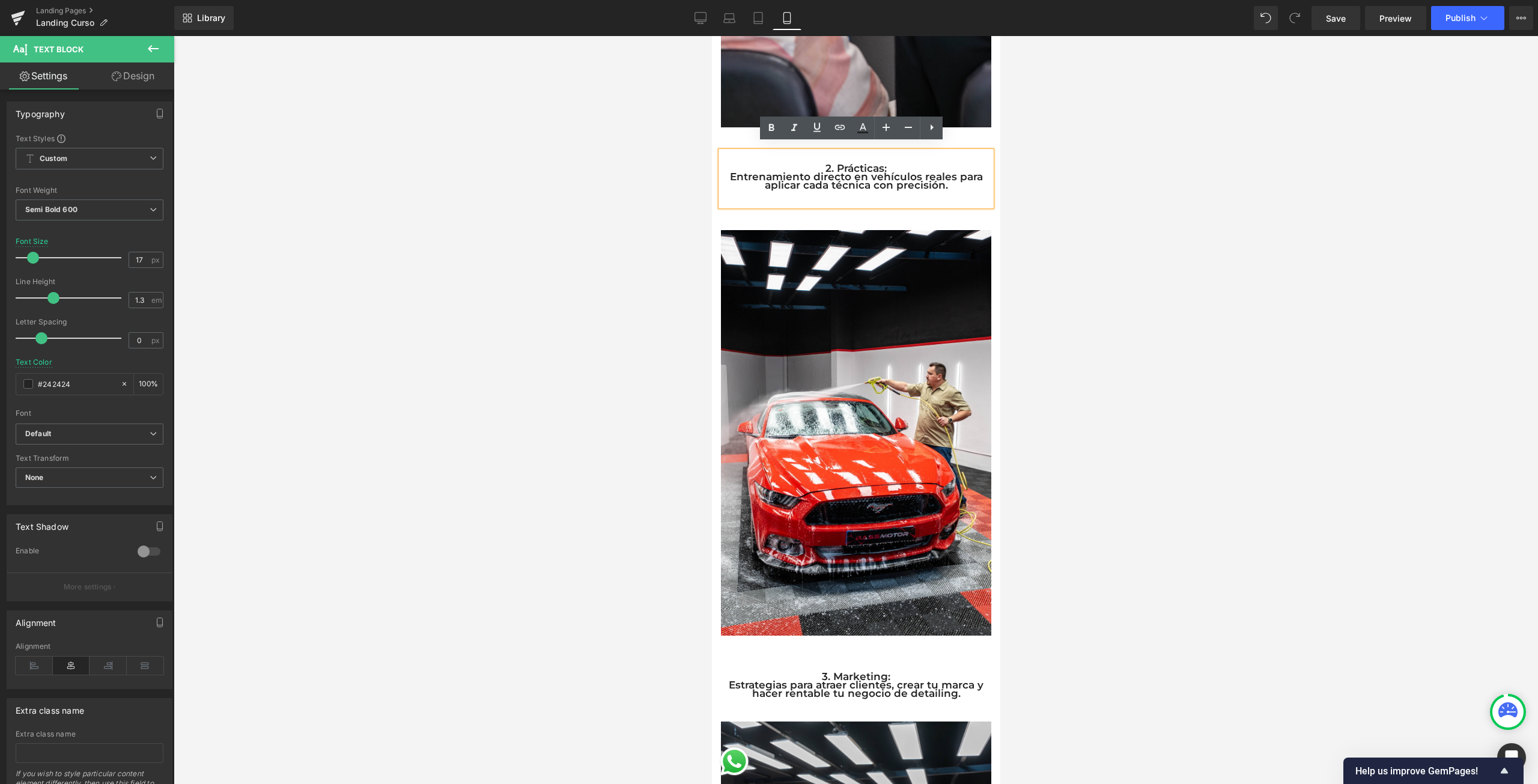
click at [1053, 226] on div at bounding box center [856, 409] width 1364 height 748
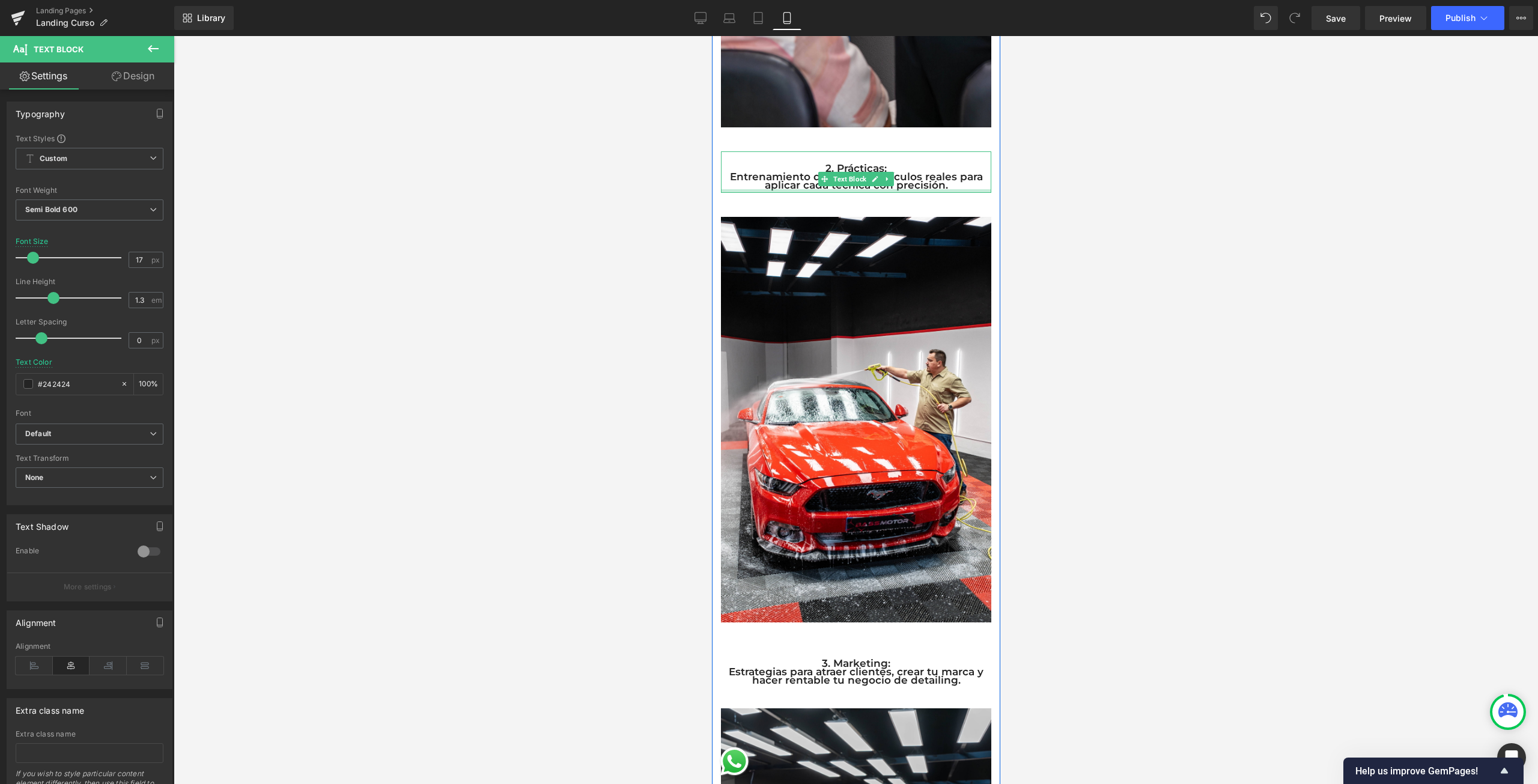
drag, startPoint x: 907, startPoint y: 196, endPoint x: 913, endPoint y: 183, distance: 14.3
click at [913, 189] on div at bounding box center [855, 191] width 270 height 4
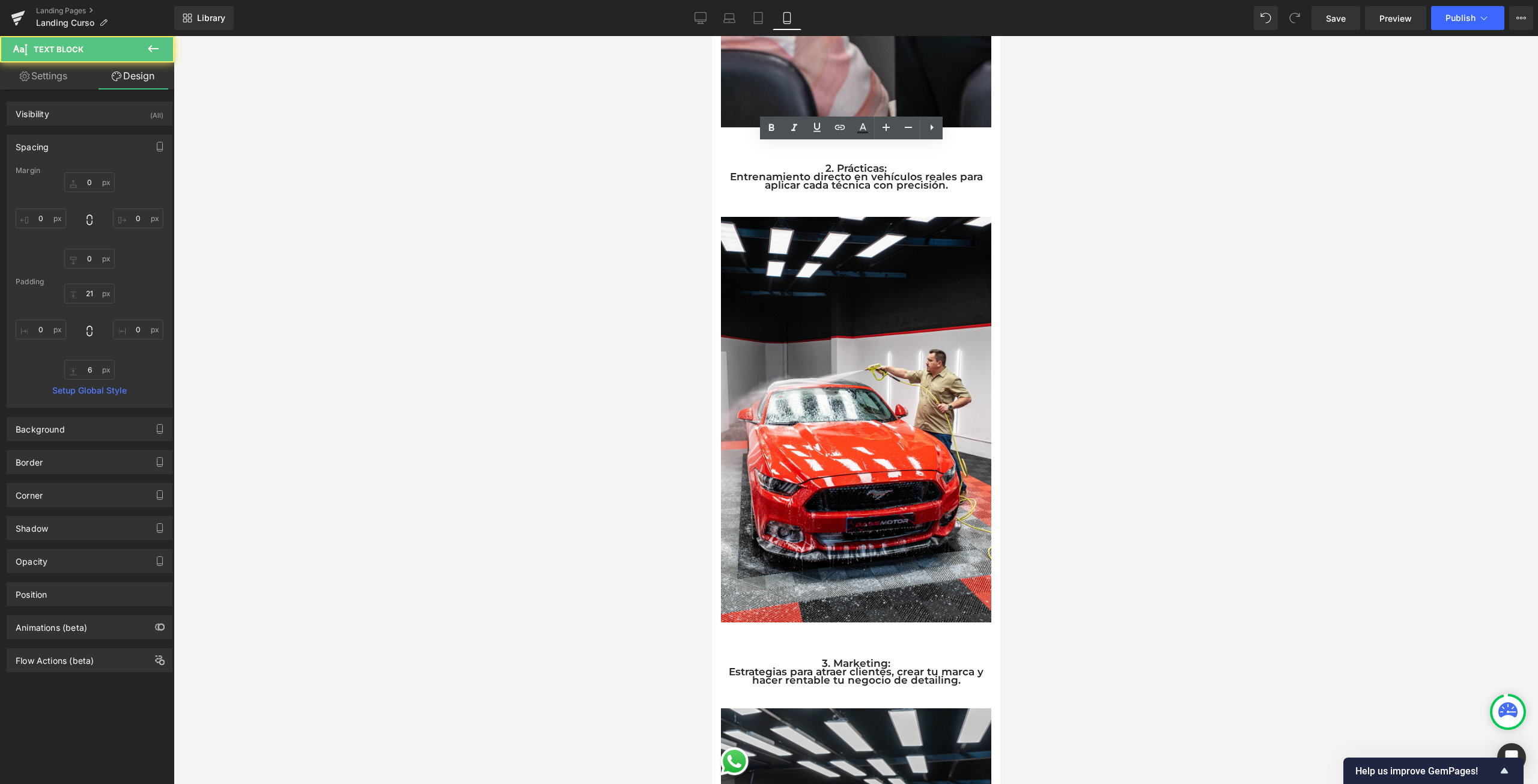
click at [1096, 206] on div at bounding box center [856, 409] width 1364 height 748
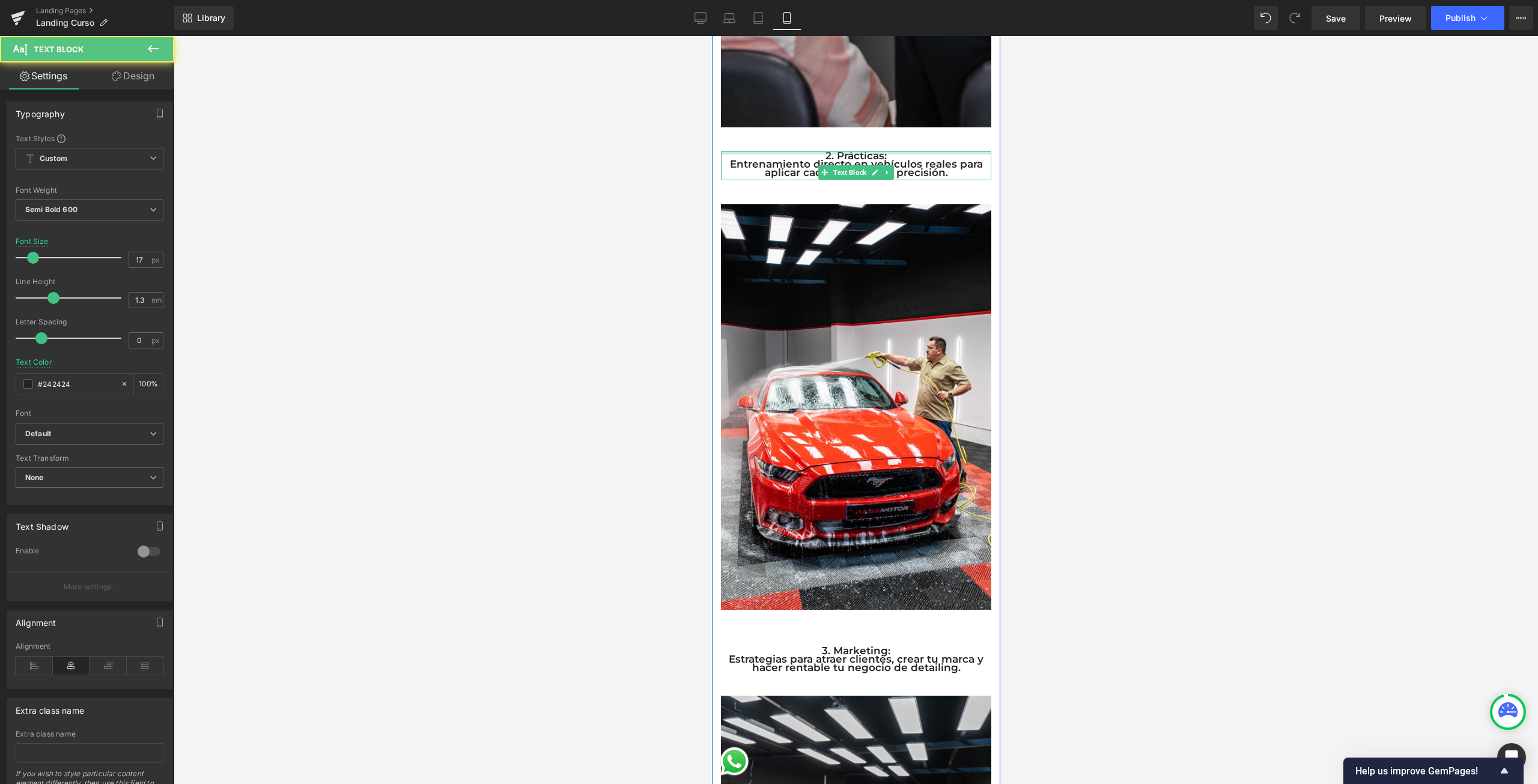
drag, startPoint x: 911, startPoint y: 146, endPoint x: 947, endPoint y: 112, distance: 49.5
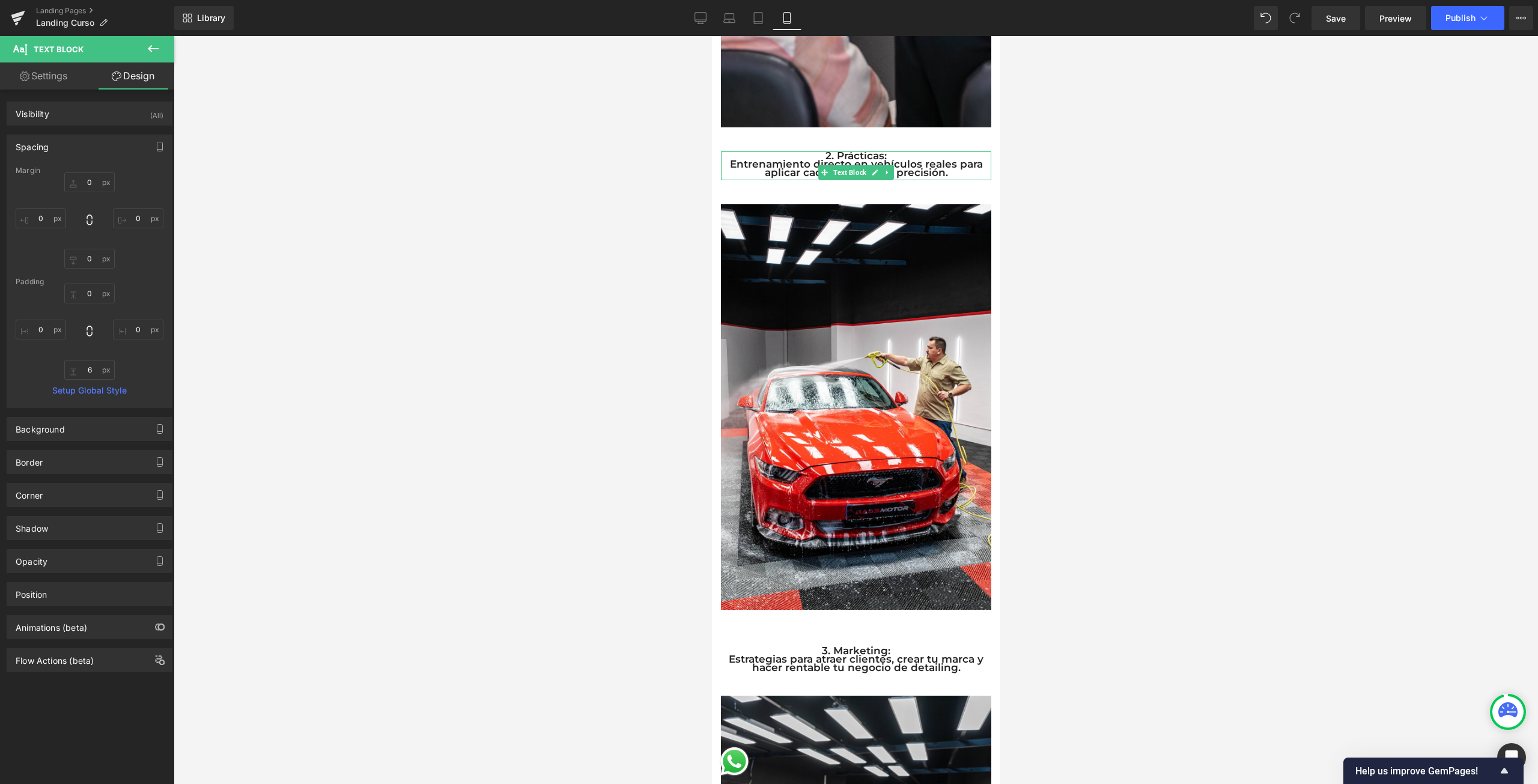
drag, startPoint x: 1193, startPoint y: 174, endPoint x: 1189, endPoint y: 184, distance: 10.8
click at [1194, 176] on div at bounding box center [856, 409] width 1364 height 748
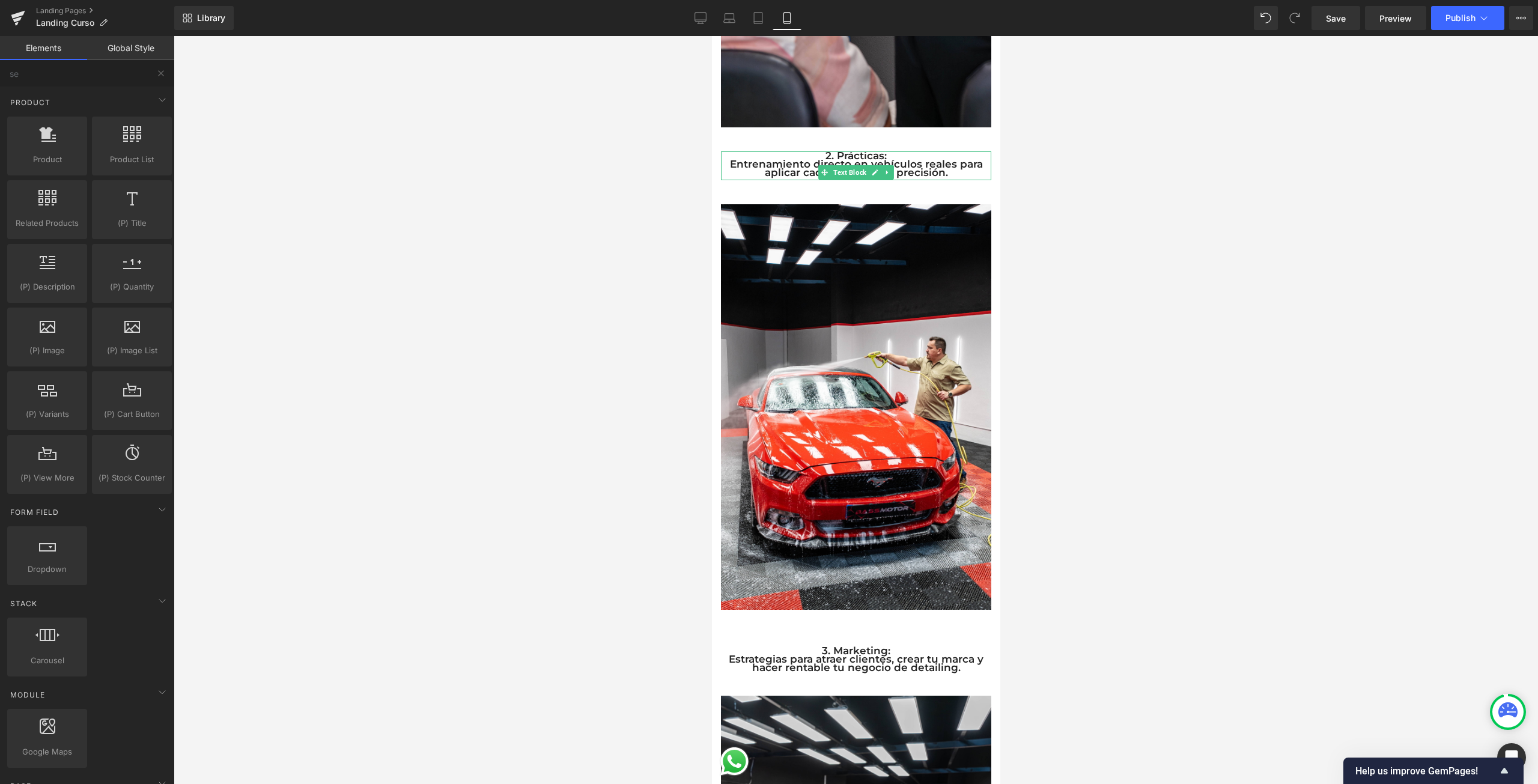
click at [1127, 408] on div at bounding box center [856, 409] width 1364 height 748
click at [924, 655] on p "Estrategias para atraer clientes, crear tu marca y hacer rentable tu negocio de…" at bounding box center [855, 663] width 270 height 17
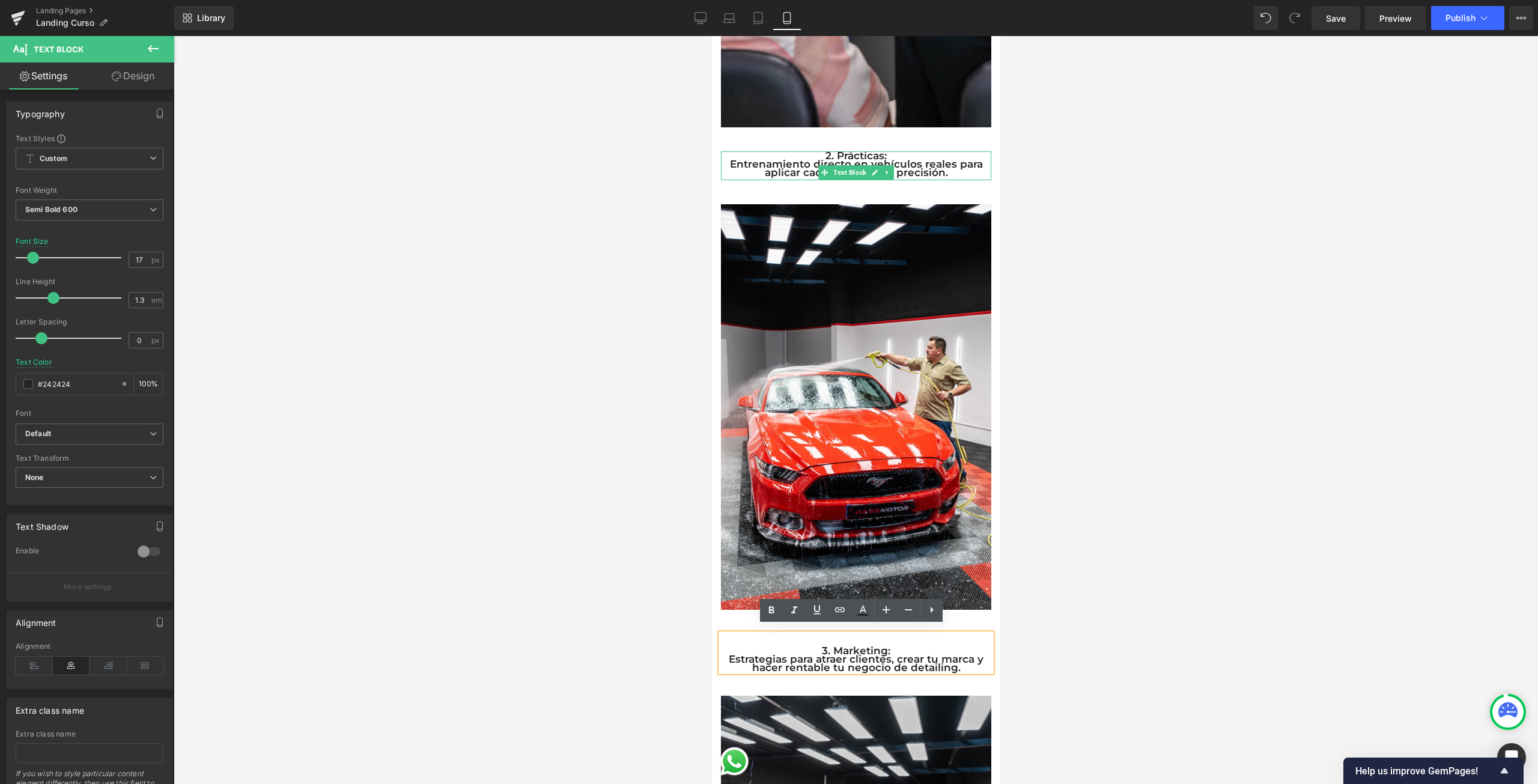
click at [954, 633] on div "3. Marketing: Estrategias para atraer clientes, crear tu marca y hacer rentable…" at bounding box center [855, 652] width 270 height 38
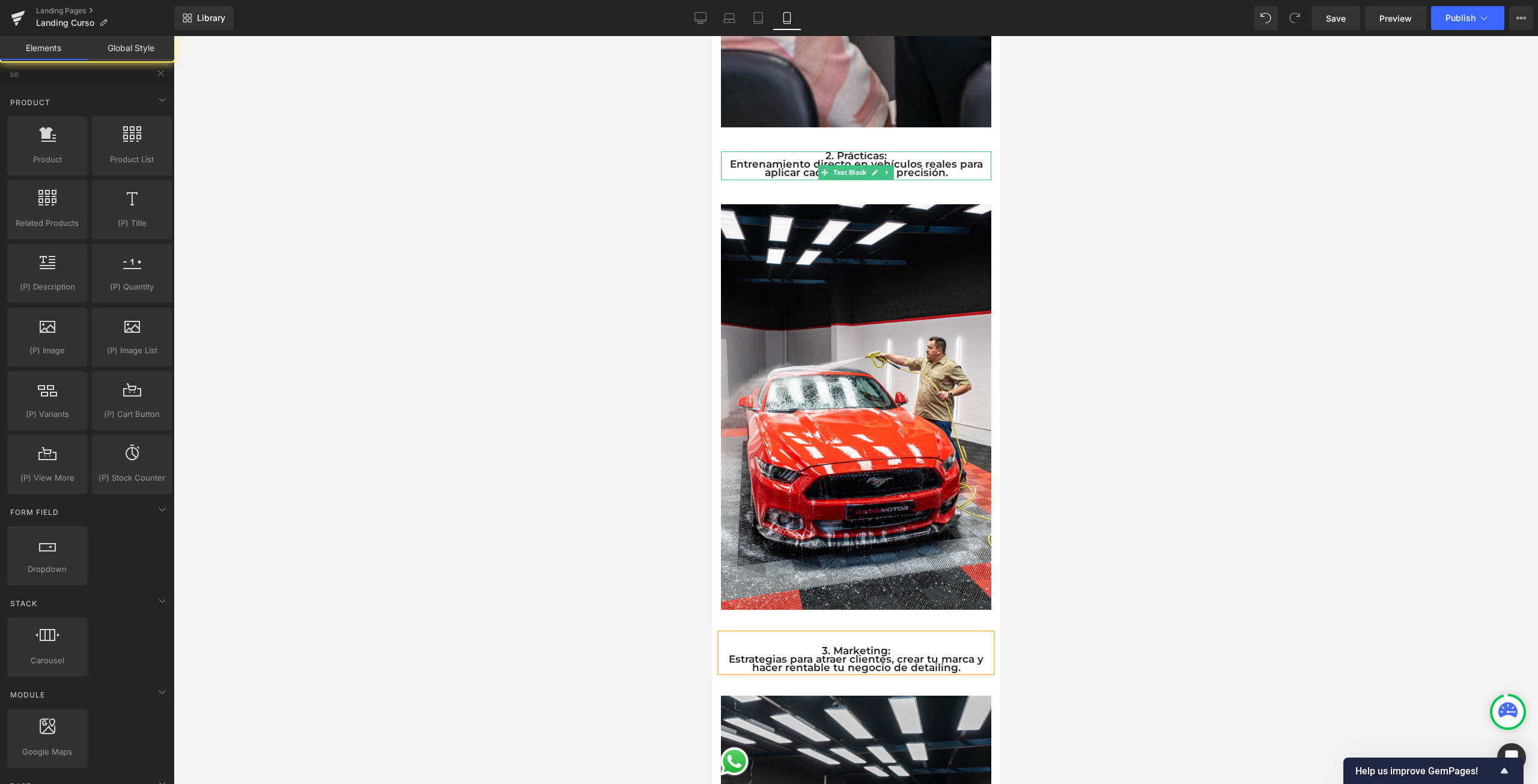
click at [1109, 678] on div at bounding box center [856, 409] width 1364 height 748
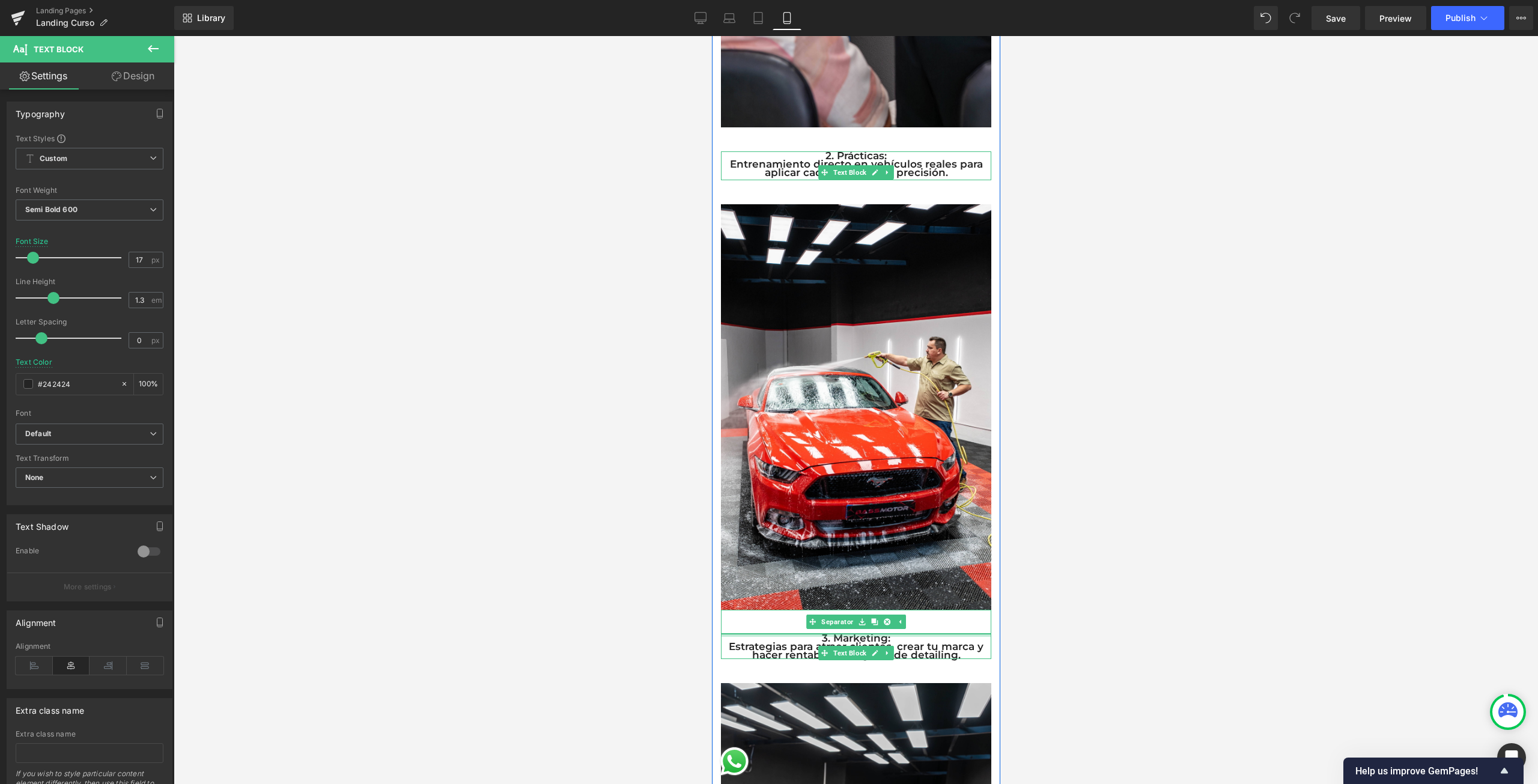
drag, startPoint x: 925, startPoint y: 628, endPoint x: 950, endPoint y: 608, distance: 32.0
click at [950, 608] on div "Image Separator 3. Marketing: Estrategias para atraer clientes, crear tu marca …" at bounding box center [856, 443] width 289 height 478
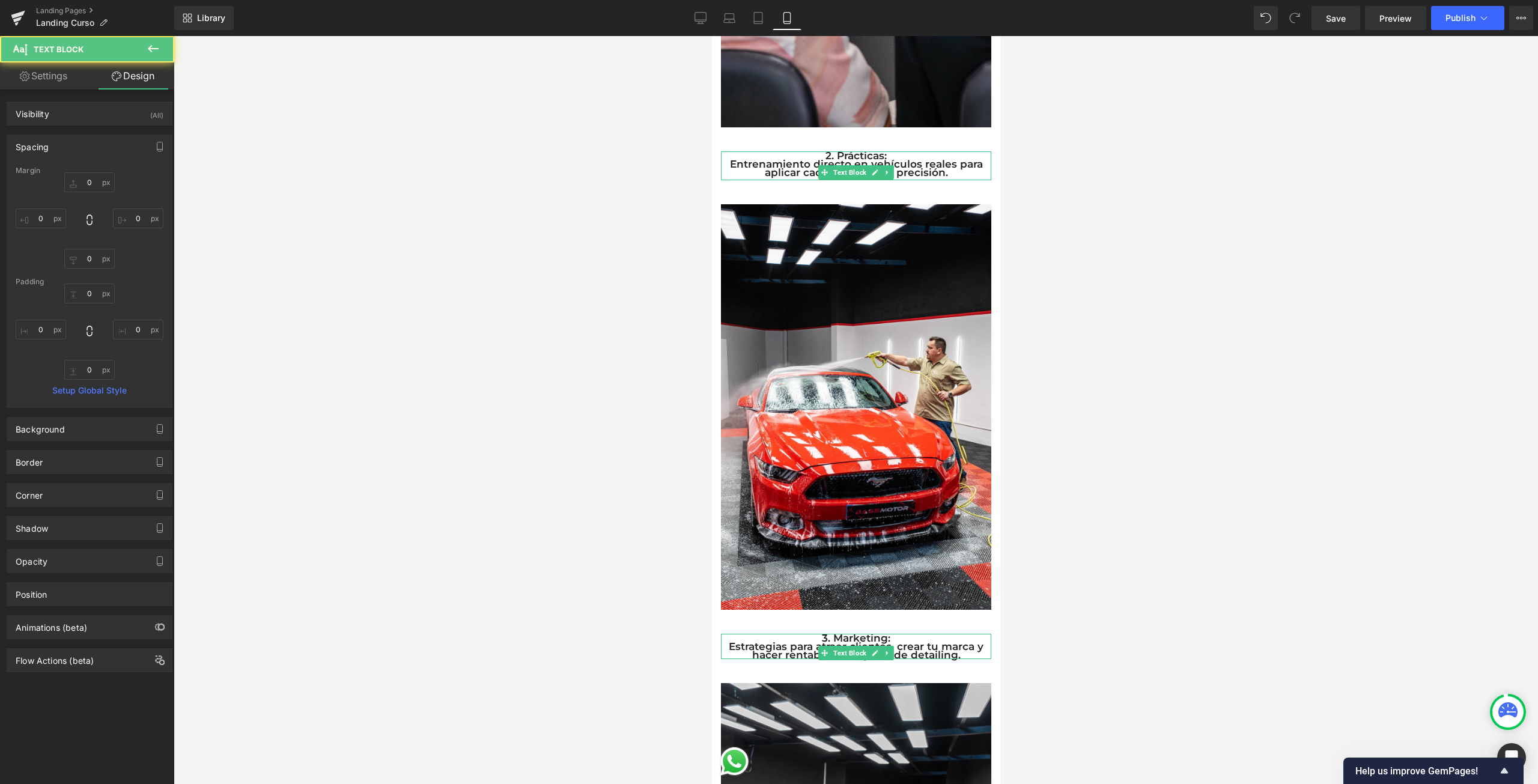
click at [1129, 613] on div at bounding box center [856, 409] width 1364 height 748
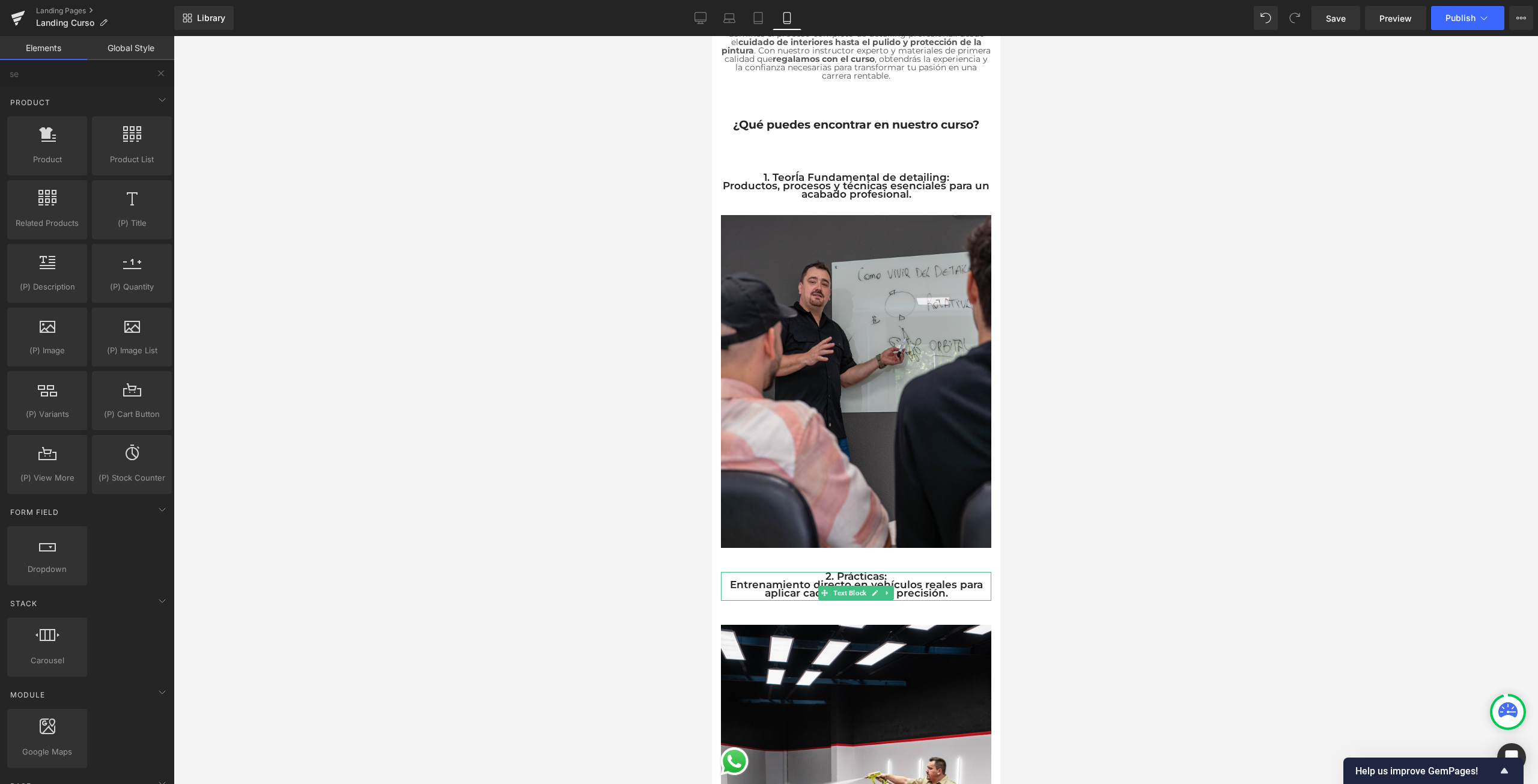
scroll to position [172, 0]
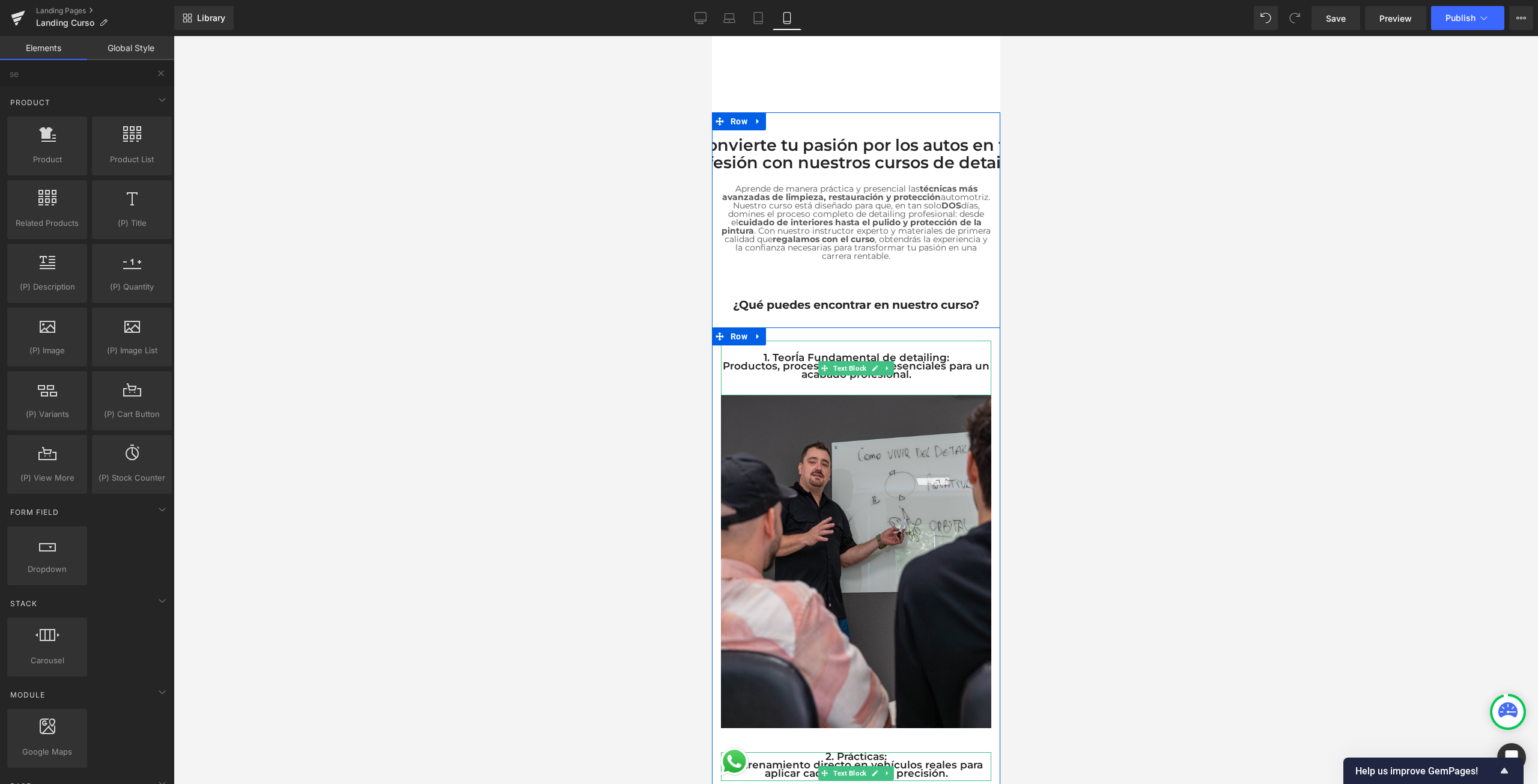
click at [886, 365] on icon at bounding box center [887, 368] width 6 height 7
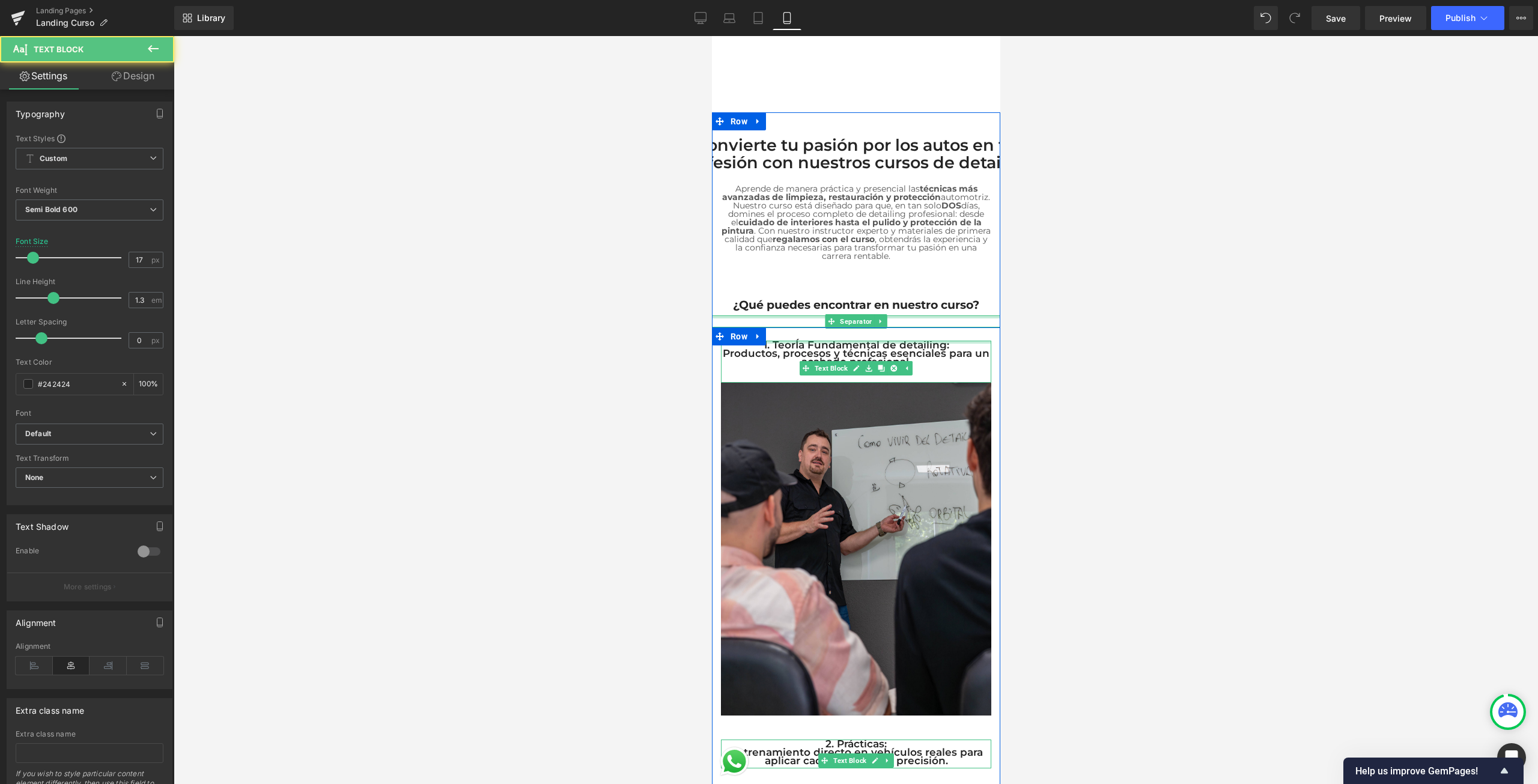
drag, startPoint x: 902, startPoint y: 336, endPoint x: 916, endPoint y: 308, distance: 31.3
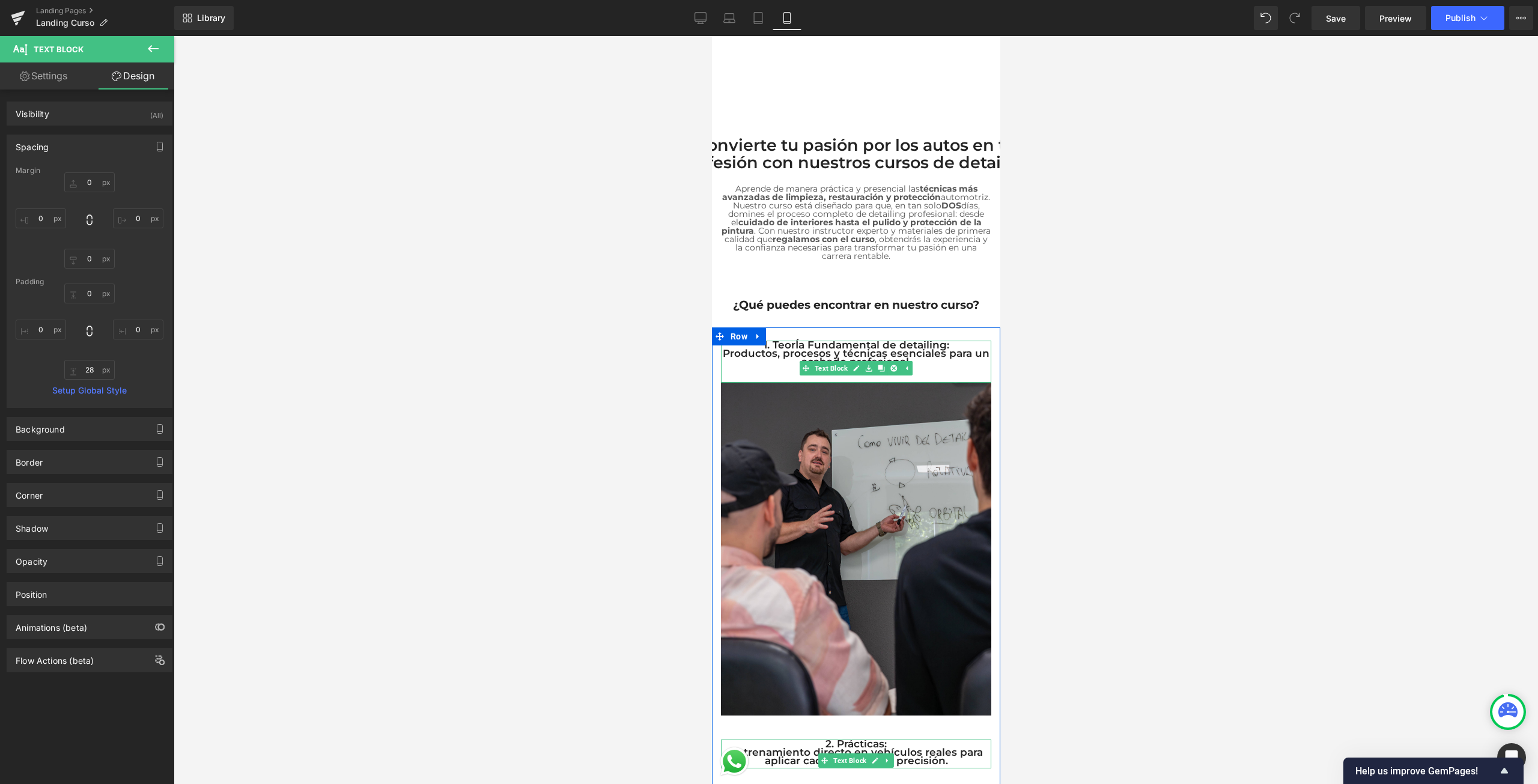
click at [1124, 336] on div at bounding box center [856, 409] width 1364 height 748
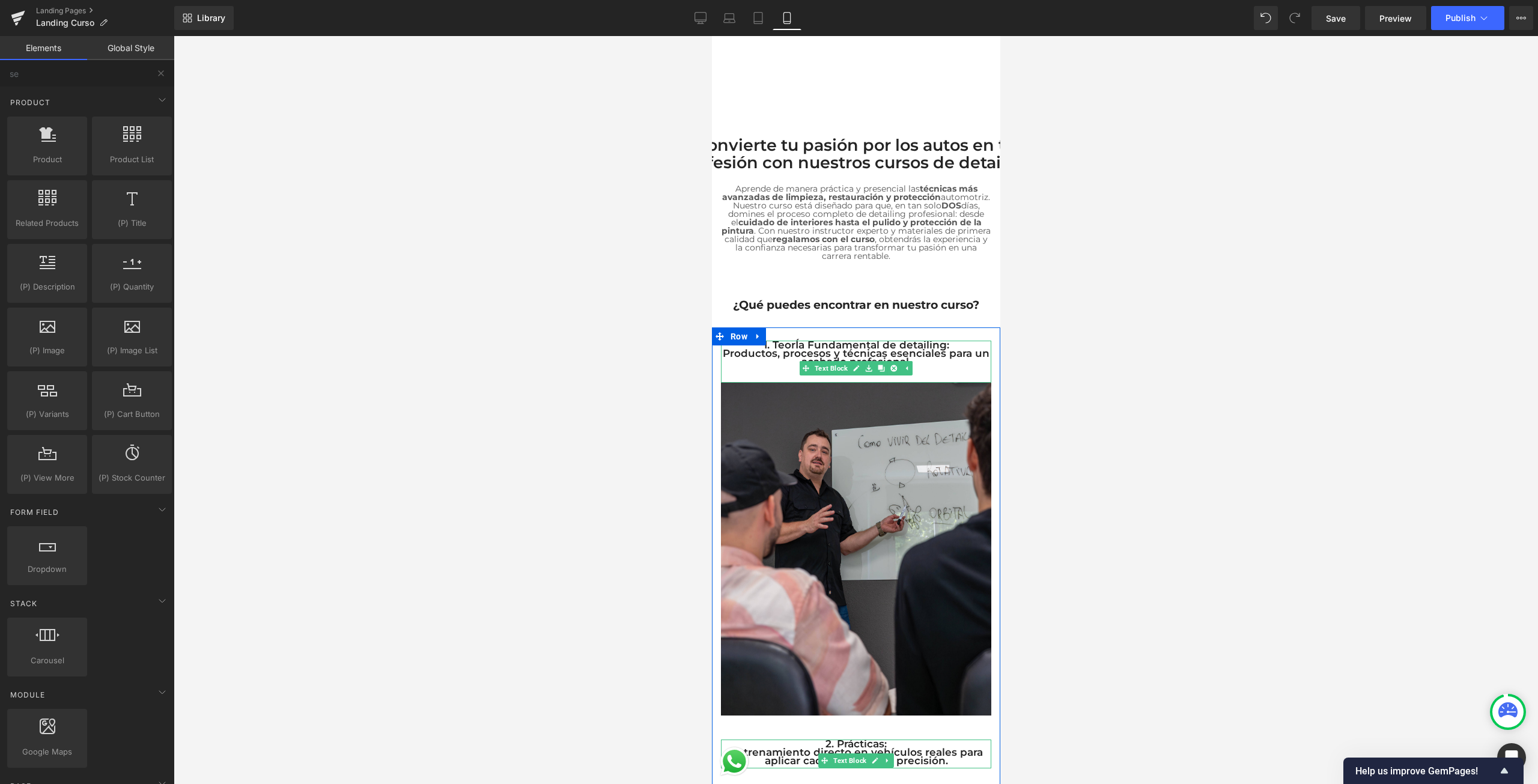
click at [1104, 339] on div at bounding box center [856, 409] width 1364 height 748
click at [1264, 306] on div at bounding box center [856, 409] width 1364 height 748
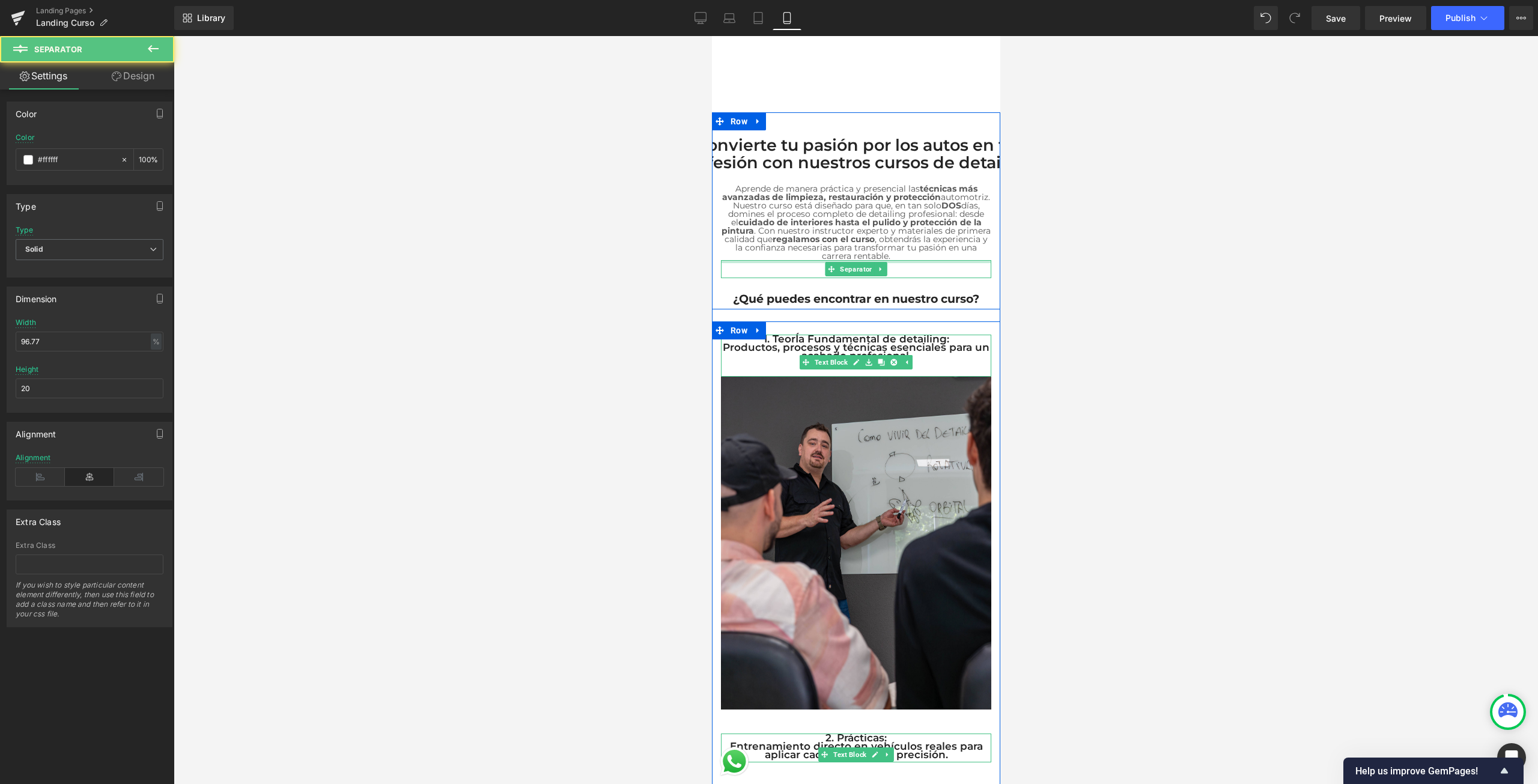
drag, startPoint x: 910, startPoint y: 276, endPoint x: 919, endPoint y: 251, distance: 26.6
click at [919, 251] on div "Separator Convierte tu pasión por los autos en tu profesión con nuestros cursos…" at bounding box center [856, 207] width 289 height 191
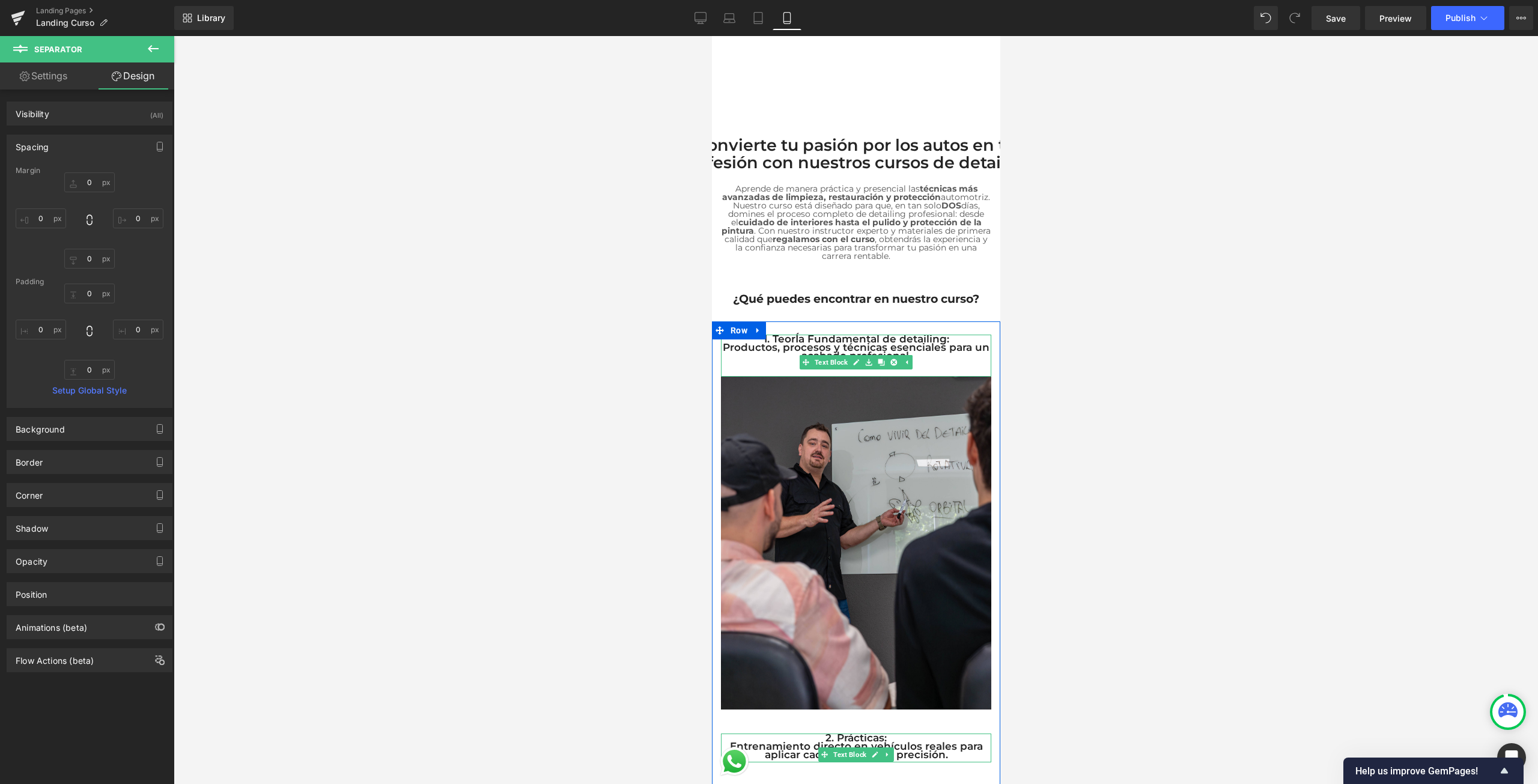
drag, startPoint x: 1130, startPoint y: 239, endPoint x: 1143, endPoint y: 260, distance: 24.7
click at [1133, 241] on div at bounding box center [856, 409] width 1364 height 748
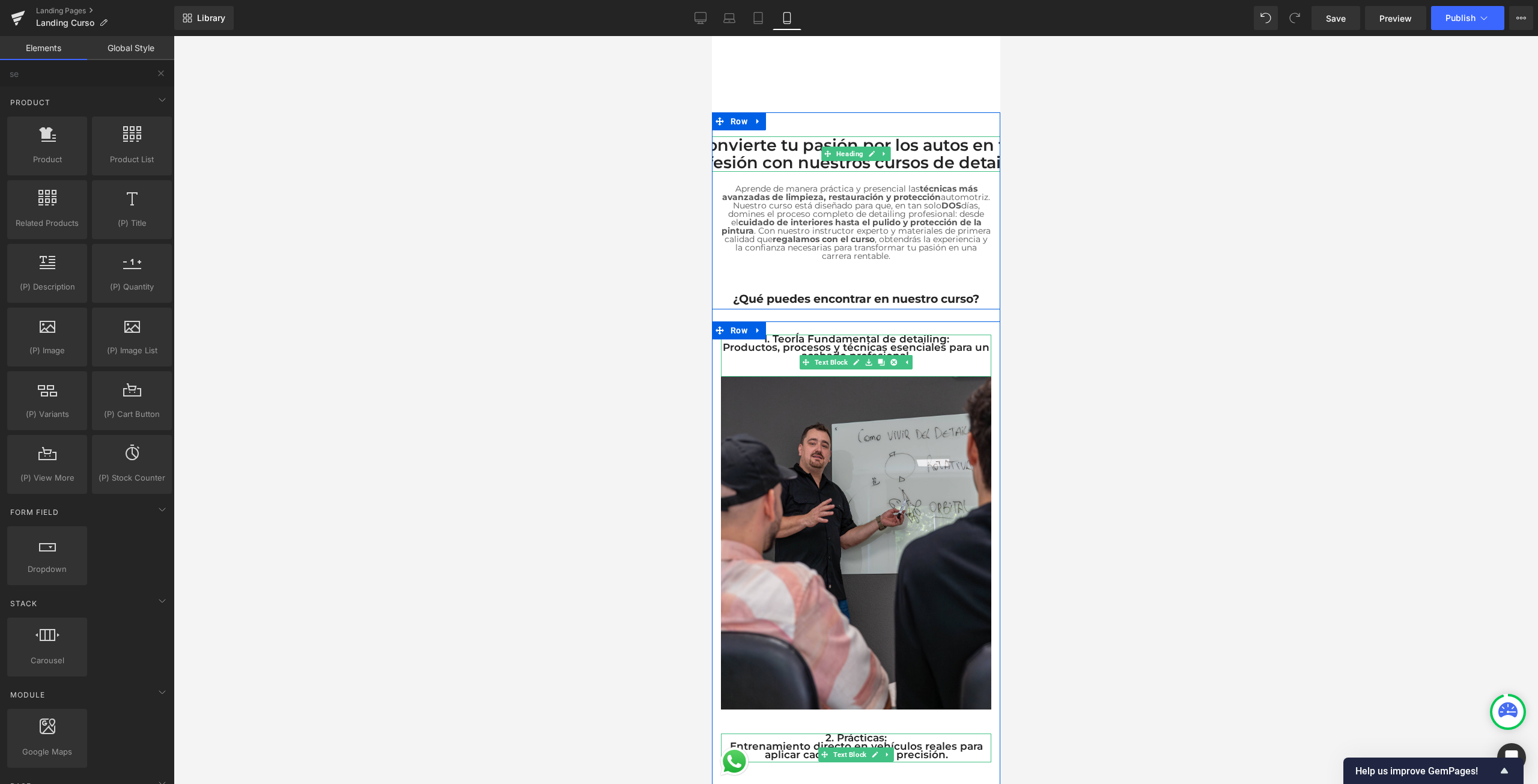
click at [888, 137] on h2 "Convierte tu pasión por los autos en tu profesión con nuestros cursos de detail…" at bounding box center [855, 154] width 391 height 36
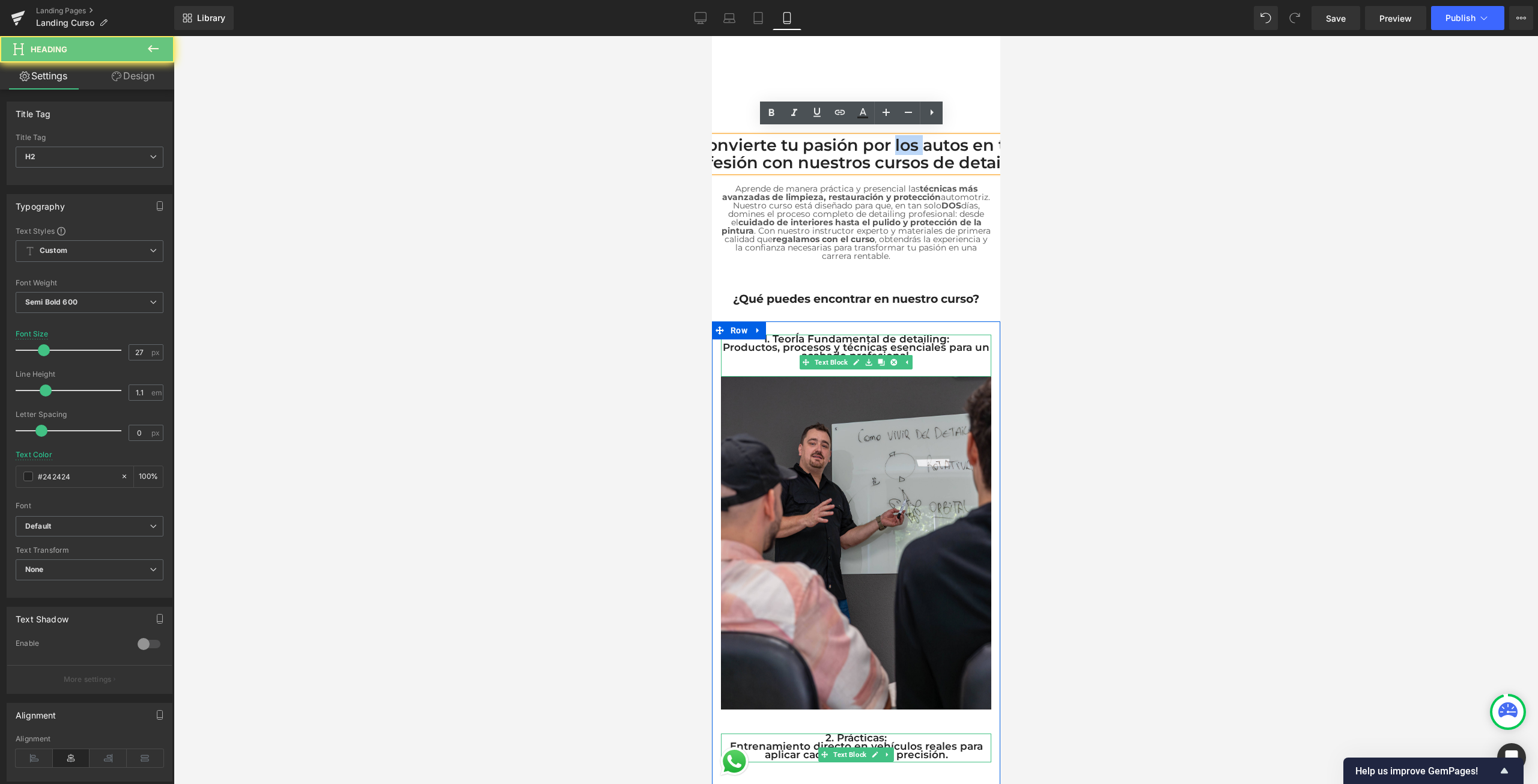
click at [888, 137] on h2 "Convierte tu pasión por los autos en tu profesión con nuestros cursos de detail…" at bounding box center [855, 154] width 391 height 36
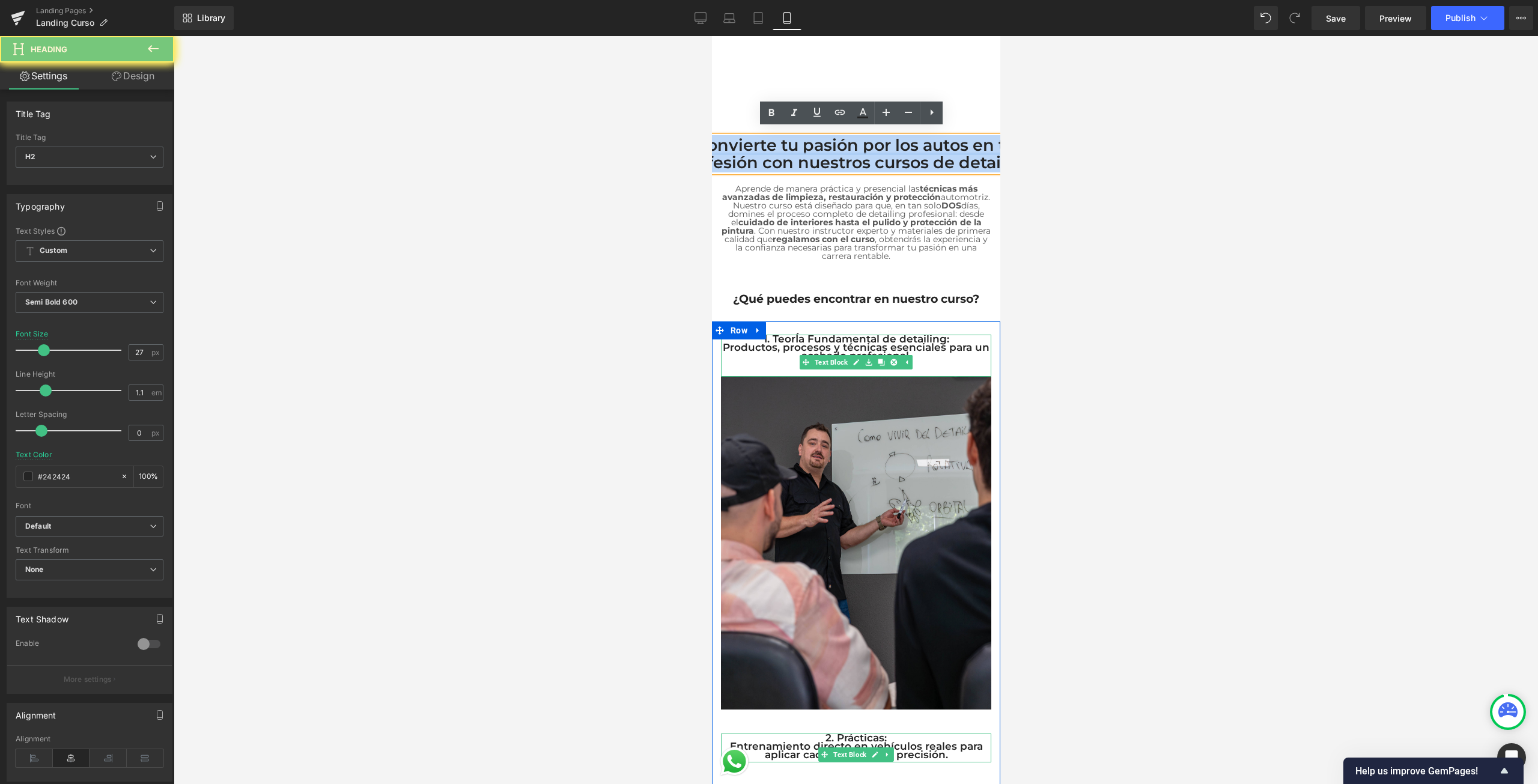
click at [888, 137] on h2 "Convierte tu pasión por los autos en tu profesión con nuestros cursos de detail…" at bounding box center [855, 154] width 391 height 36
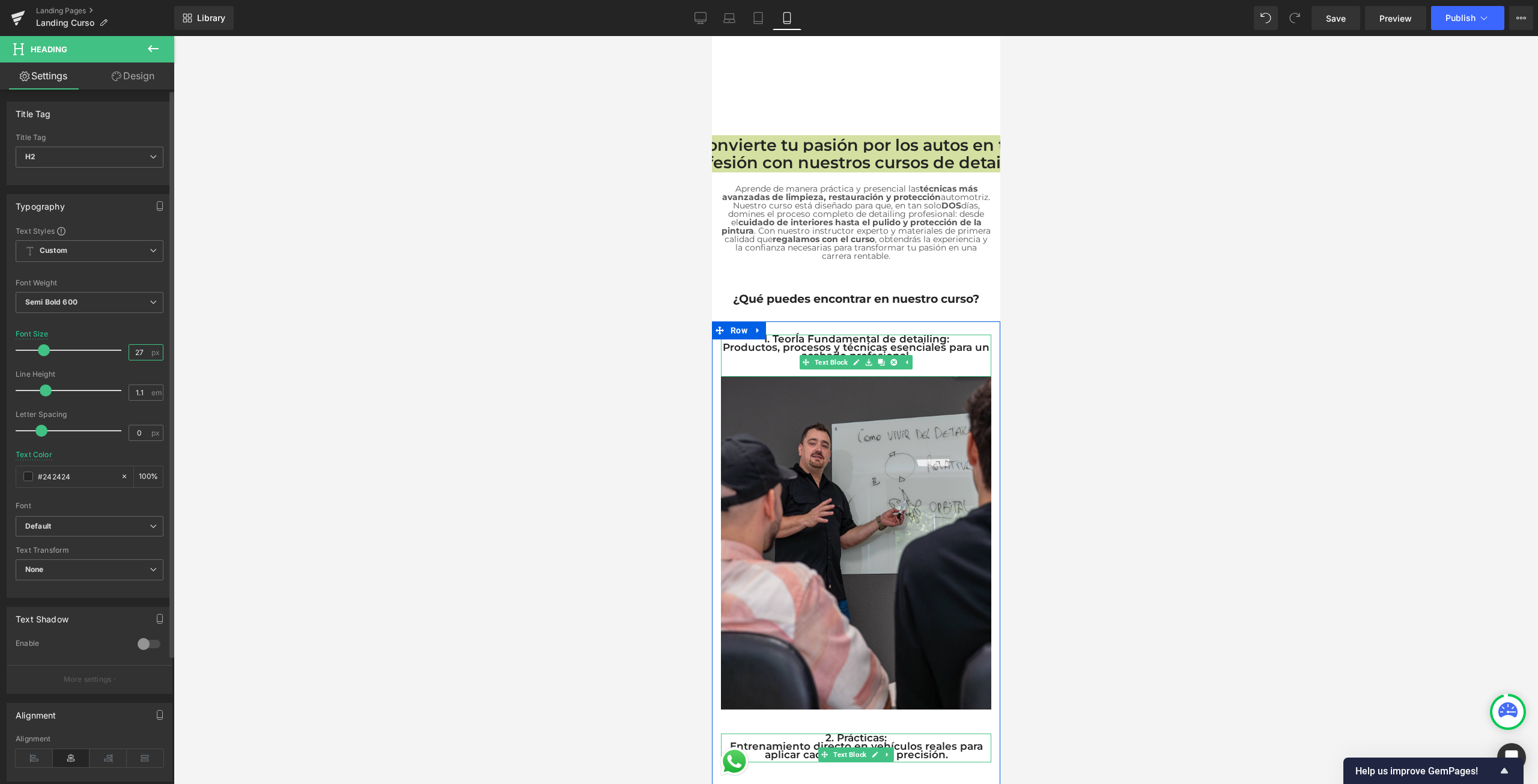
click at [145, 352] on input "27" at bounding box center [139, 352] width 21 height 15
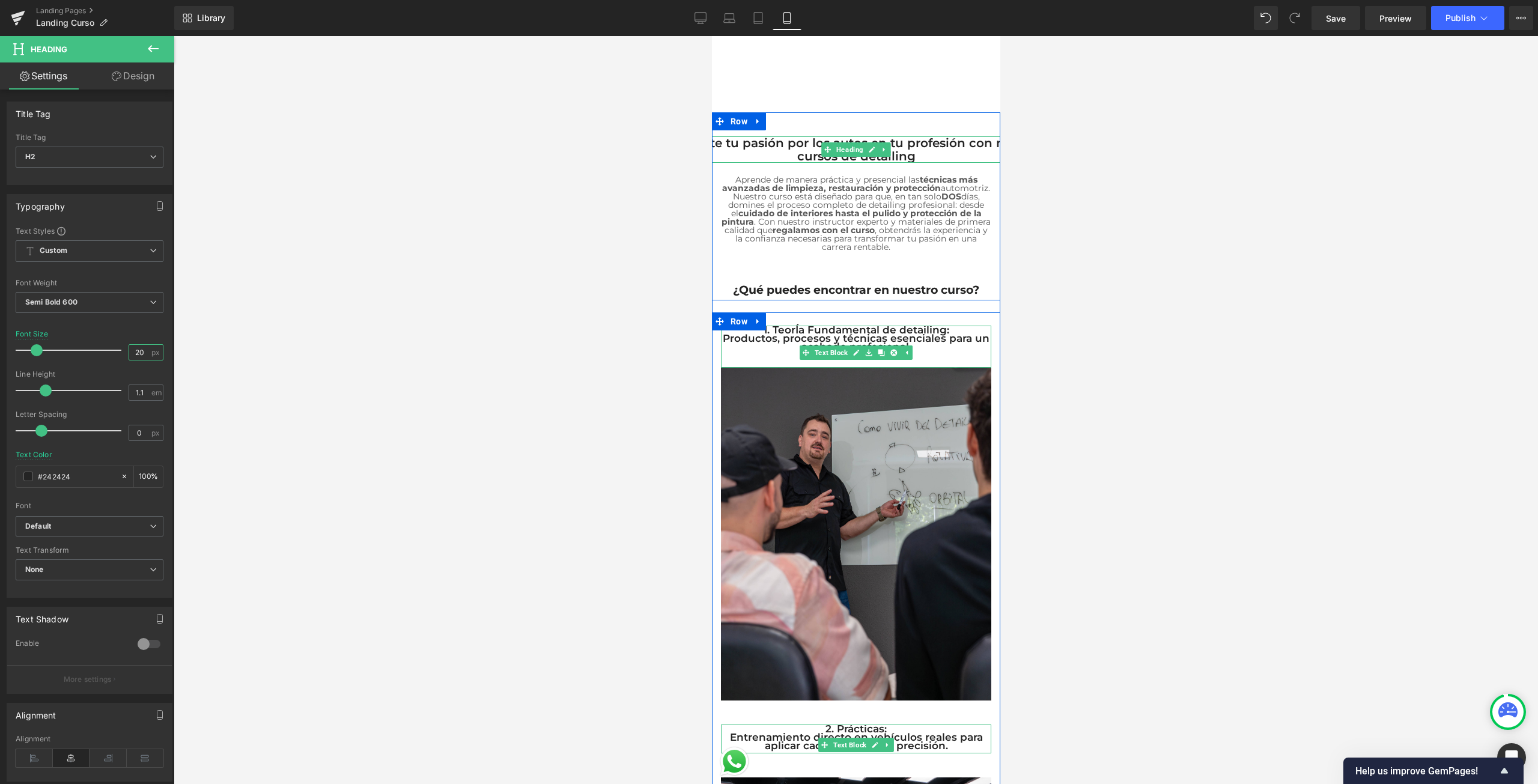
type input "20"
click at [865, 136] on h2 "Convierte tu pasión por los autos en tu profesión con nuestros cursos de detail…" at bounding box center [855, 149] width 391 height 26
click at [868, 136] on div "Convierte tu pasión por los autos en tu profesión con nuestros cursos de detail…" at bounding box center [855, 149] width 391 height 26
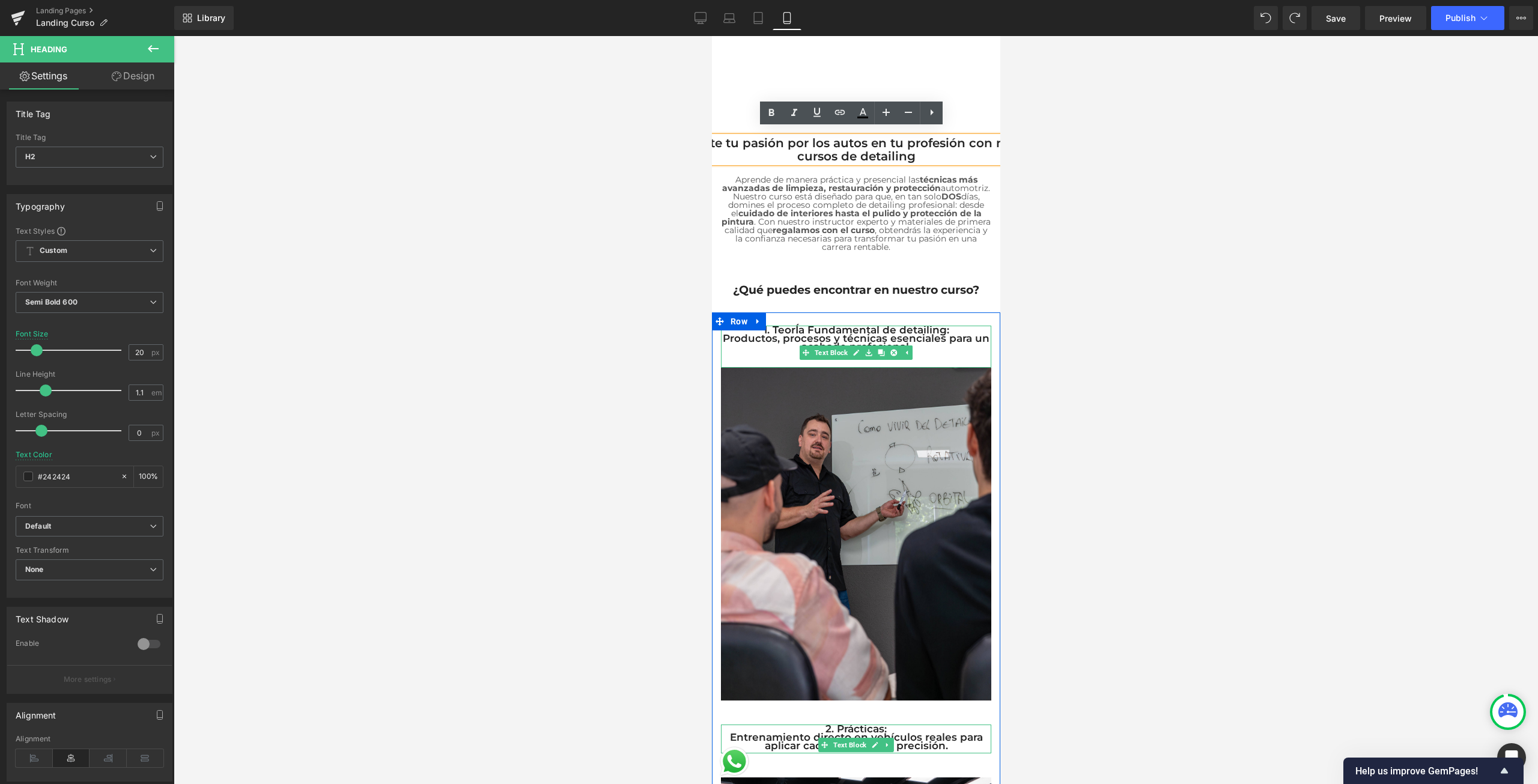
click at [937, 149] on h2 "Convierte tu pasión por los autos en tu profesión con nuestros cursos de detail…" at bounding box center [855, 149] width 391 height 26
click at [1245, 175] on div at bounding box center [856, 409] width 1364 height 748
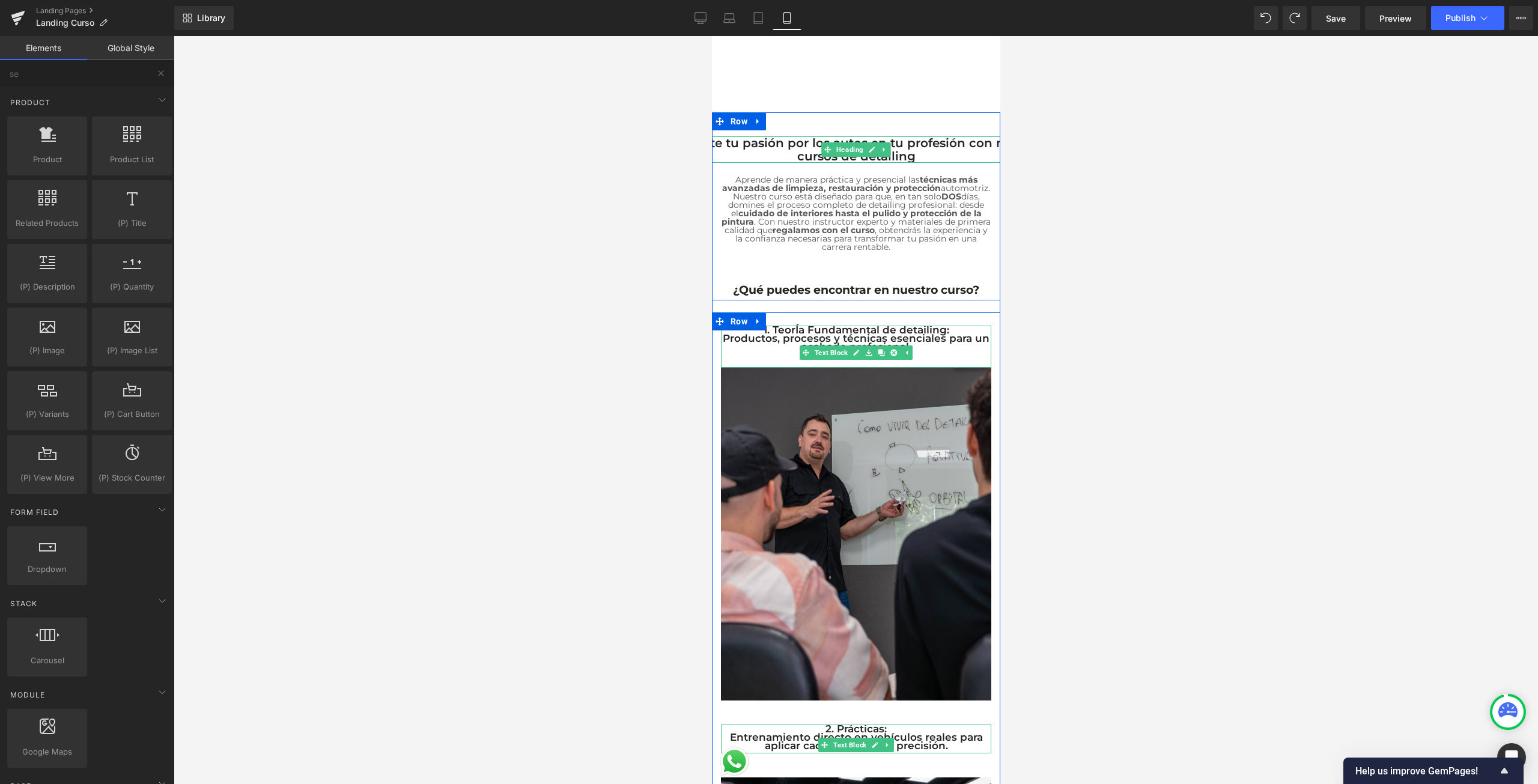
click at [928, 151] on h2 "Convierte tu pasión por los autos en tu profesión con nuestros cursos de detail…" at bounding box center [855, 149] width 391 height 26
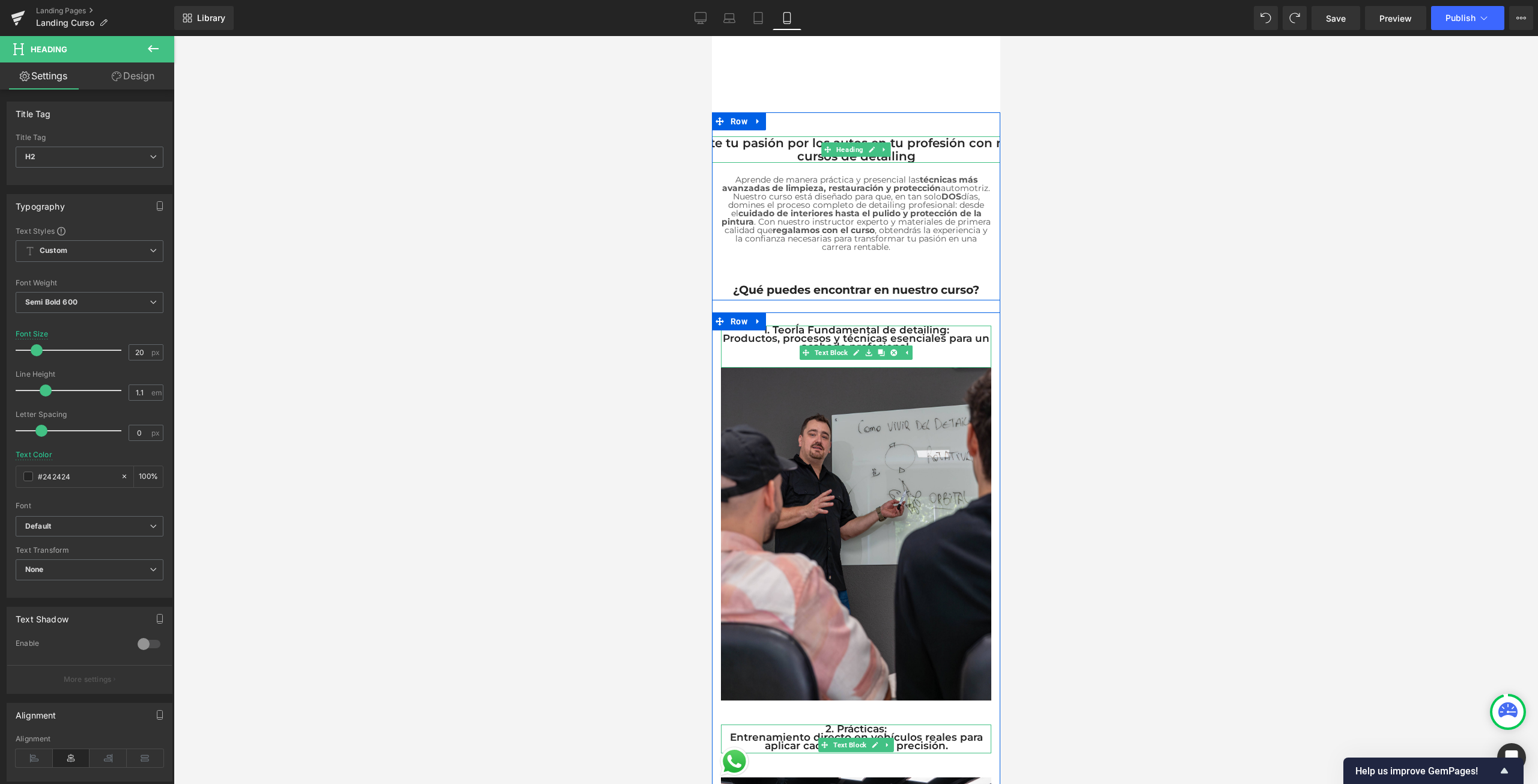
click at [802, 139] on h2 "Convierte tu pasión por los autos en tu profesión con nuestros cursos de detail…" at bounding box center [855, 149] width 391 height 26
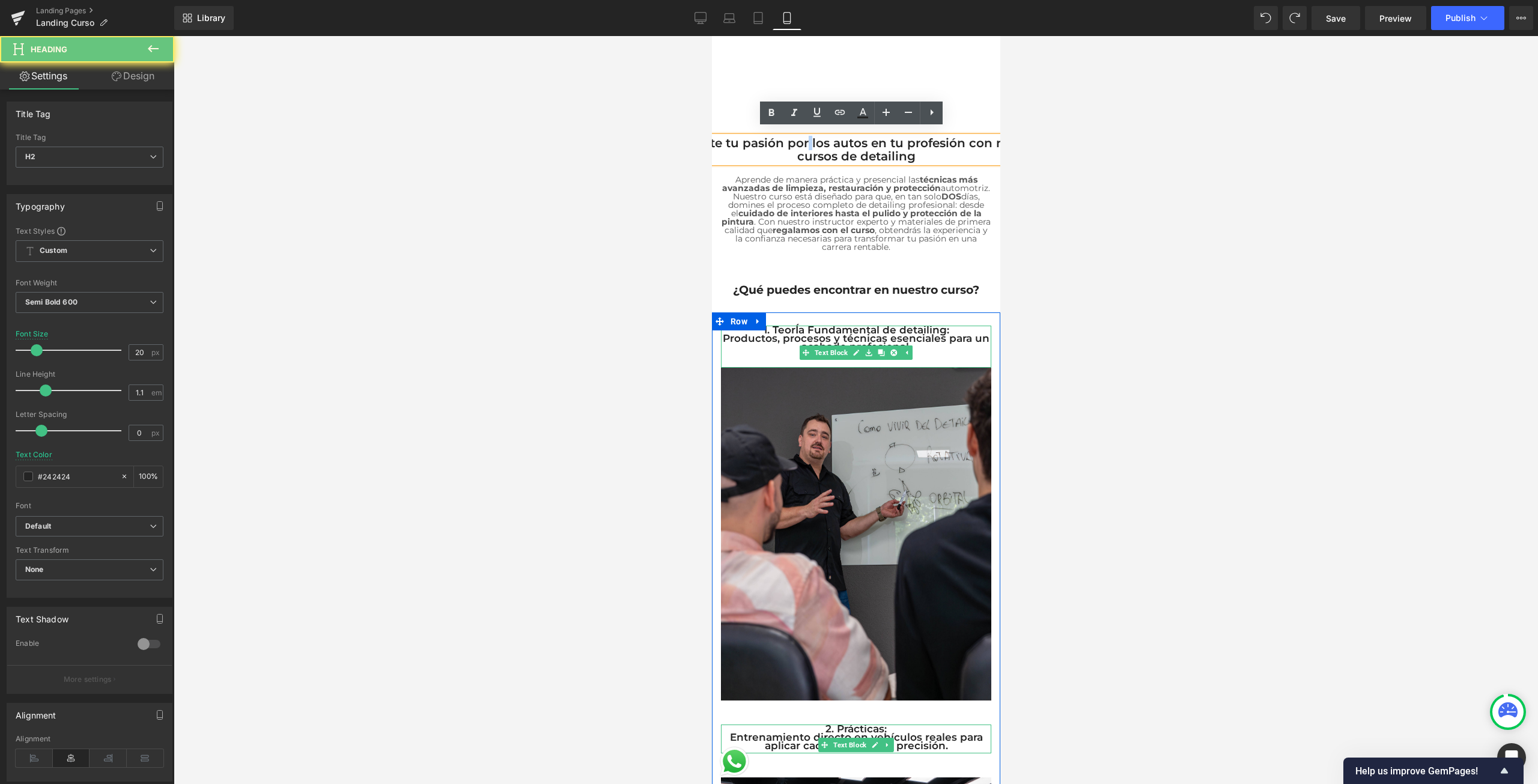
click at [802, 139] on h2 "Convierte tu pasión por los autos en tu profesión con nuestros cursos de detail…" at bounding box center [855, 149] width 391 height 26
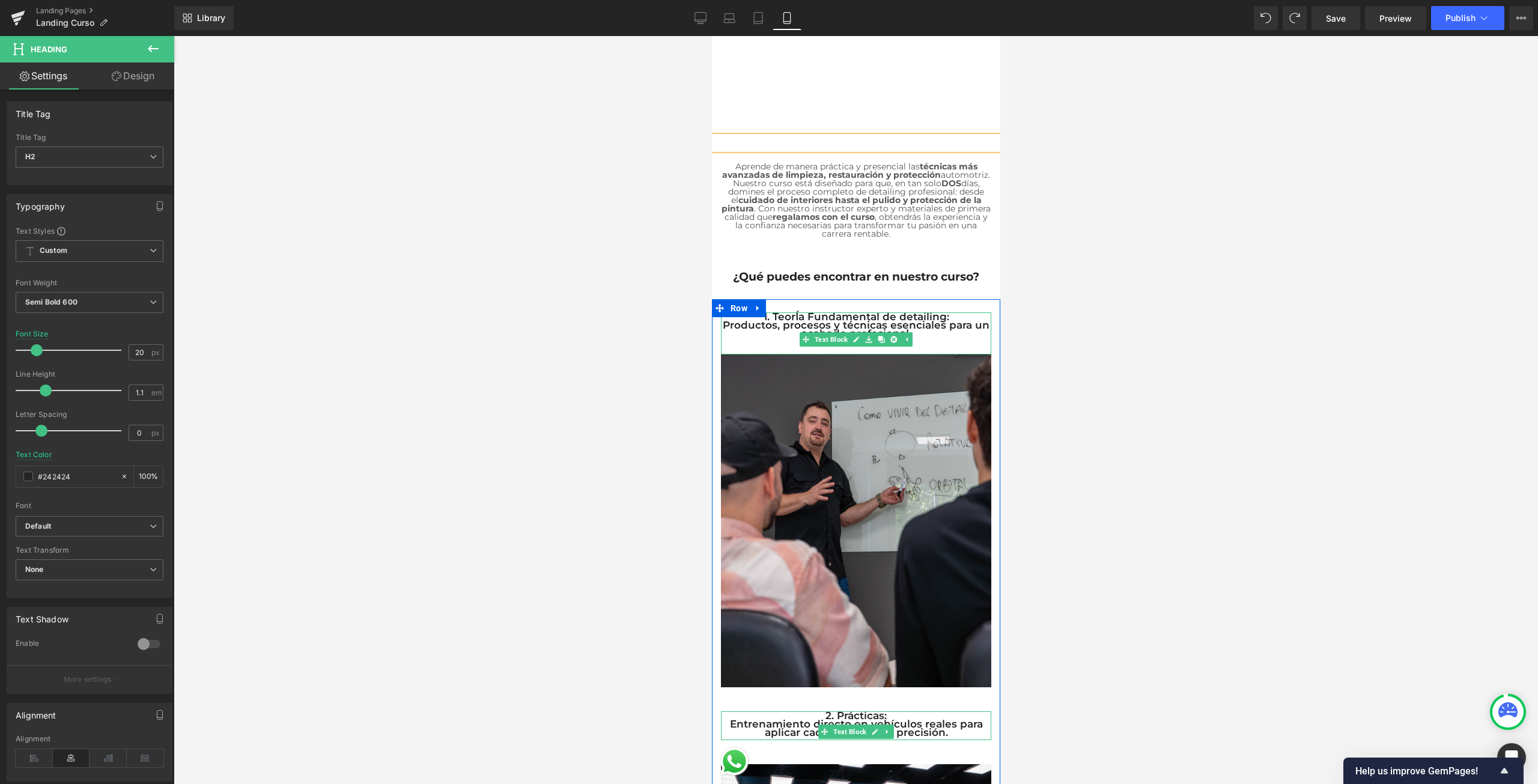
click at [1119, 157] on div at bounding box center [856, 409] width 1364 height 748
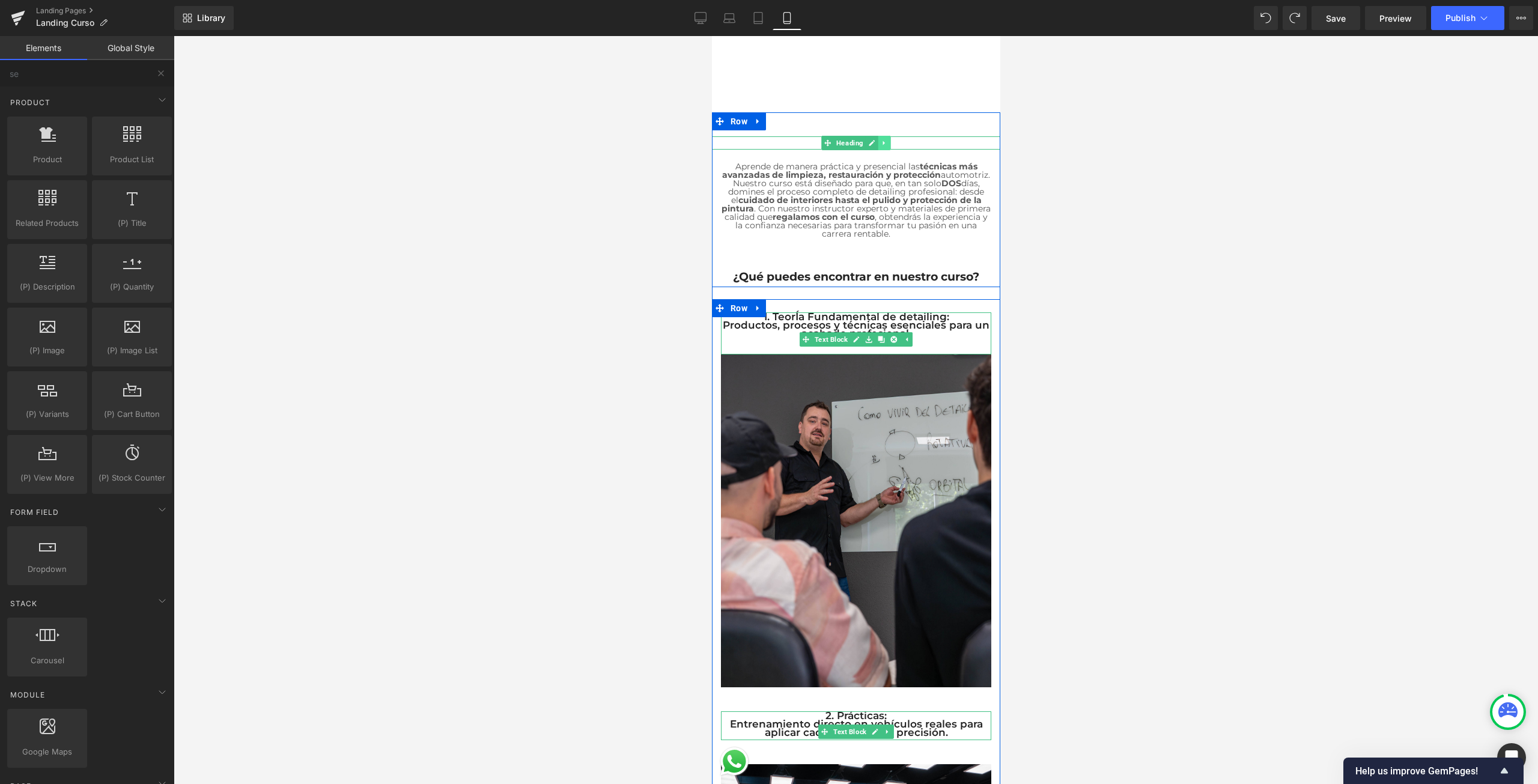
click at [881, 139] on icon at bounding box center [884, 143] width 6 height 7
click at [887, 139] on icon at bounding box center [889, 142] width 6 height 6
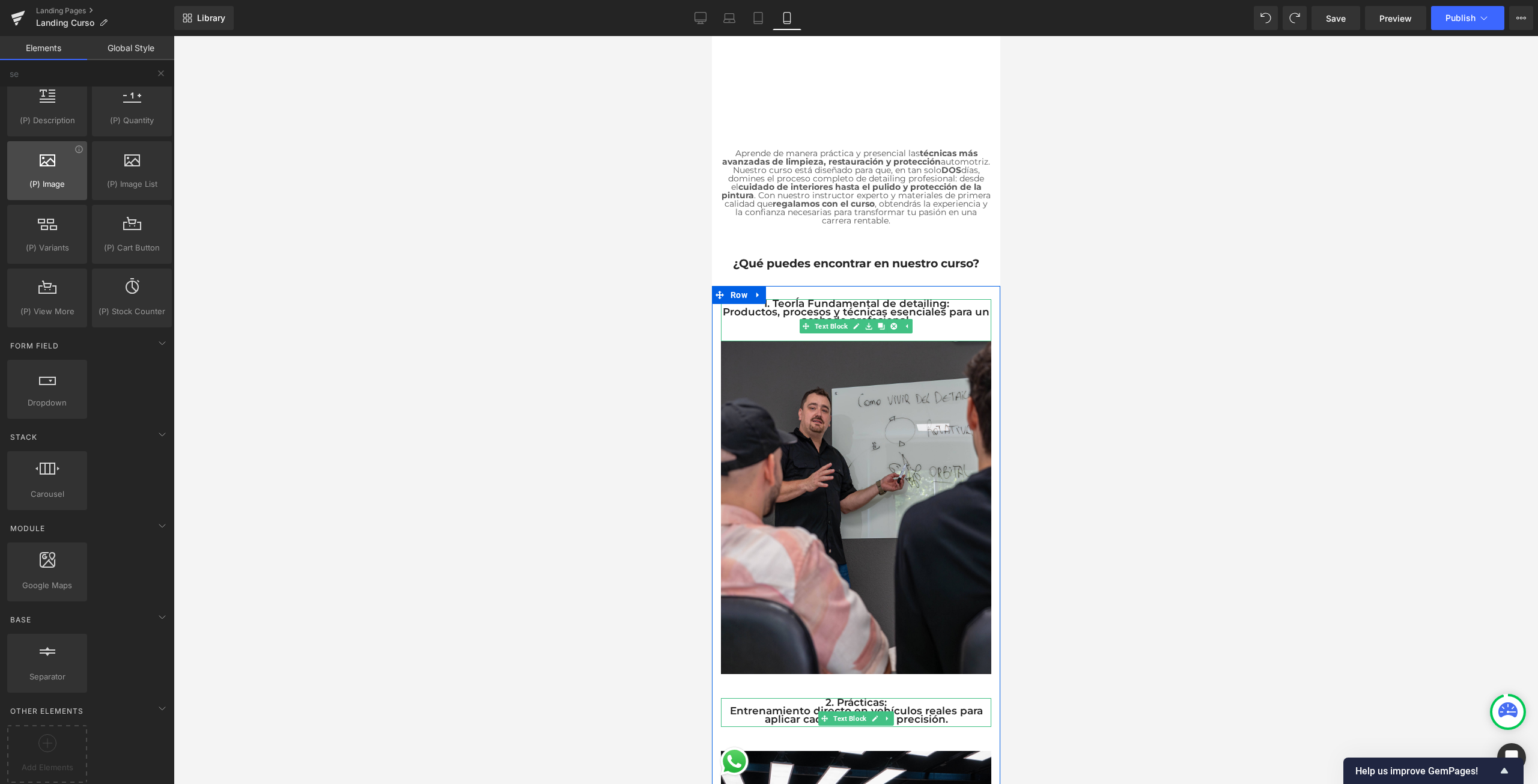
scroll to position [0, 0]
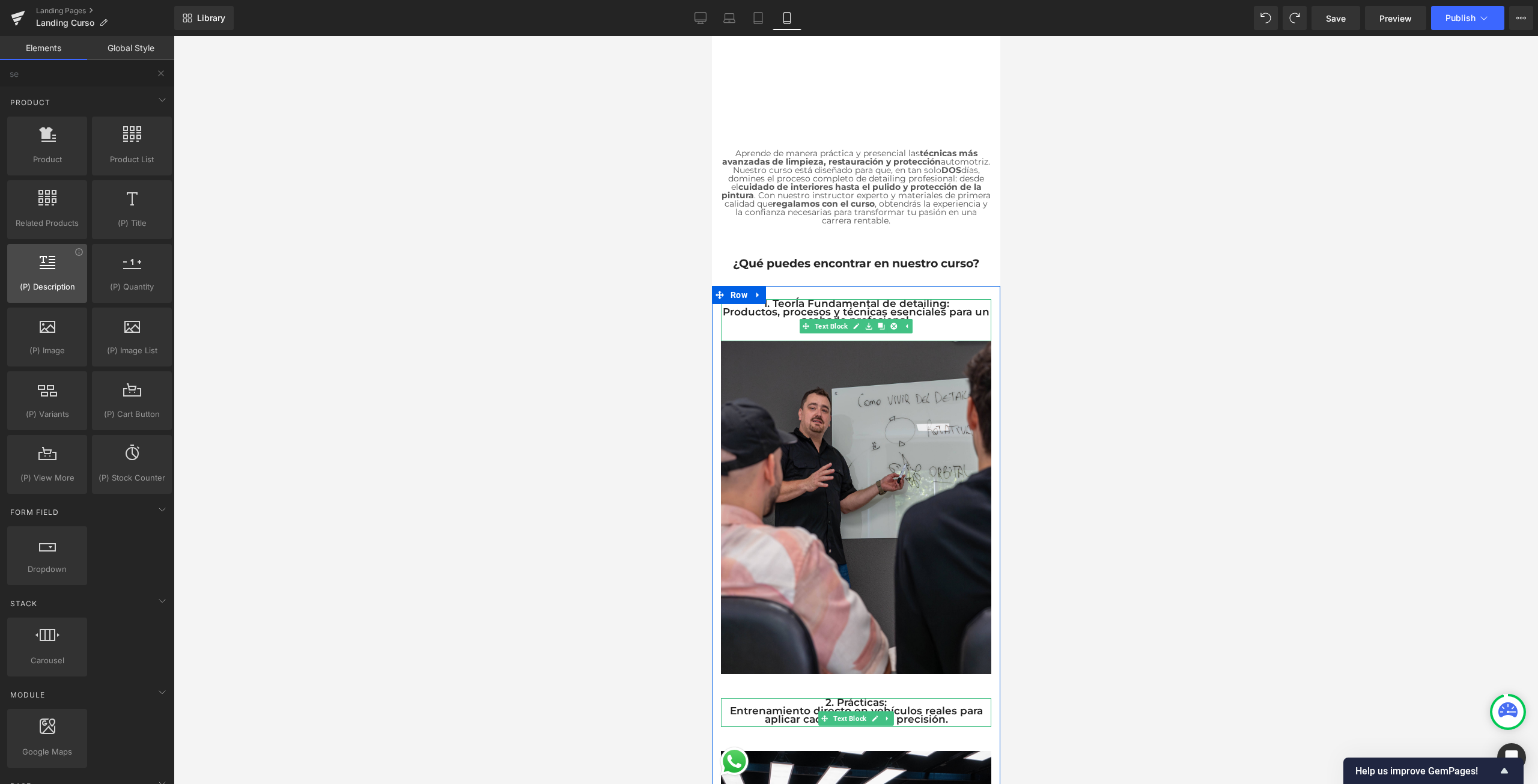
click at [55, 278] on div at bounding box center [47, 267] width 73 height 27
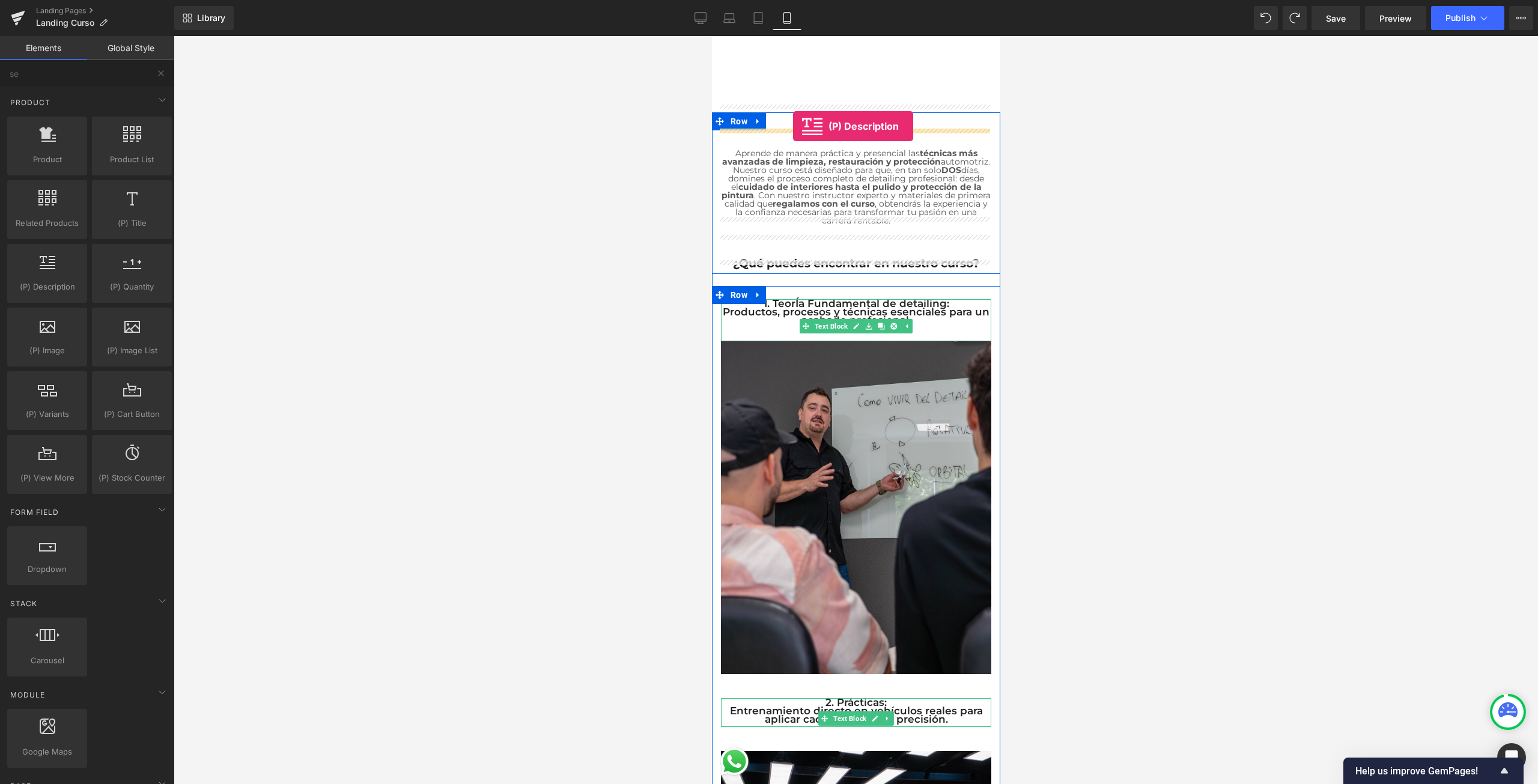
drag, startPoint x: 764, startPoint y: 317, endPoint x: 792, endPoint y: 126, distance: 193.0
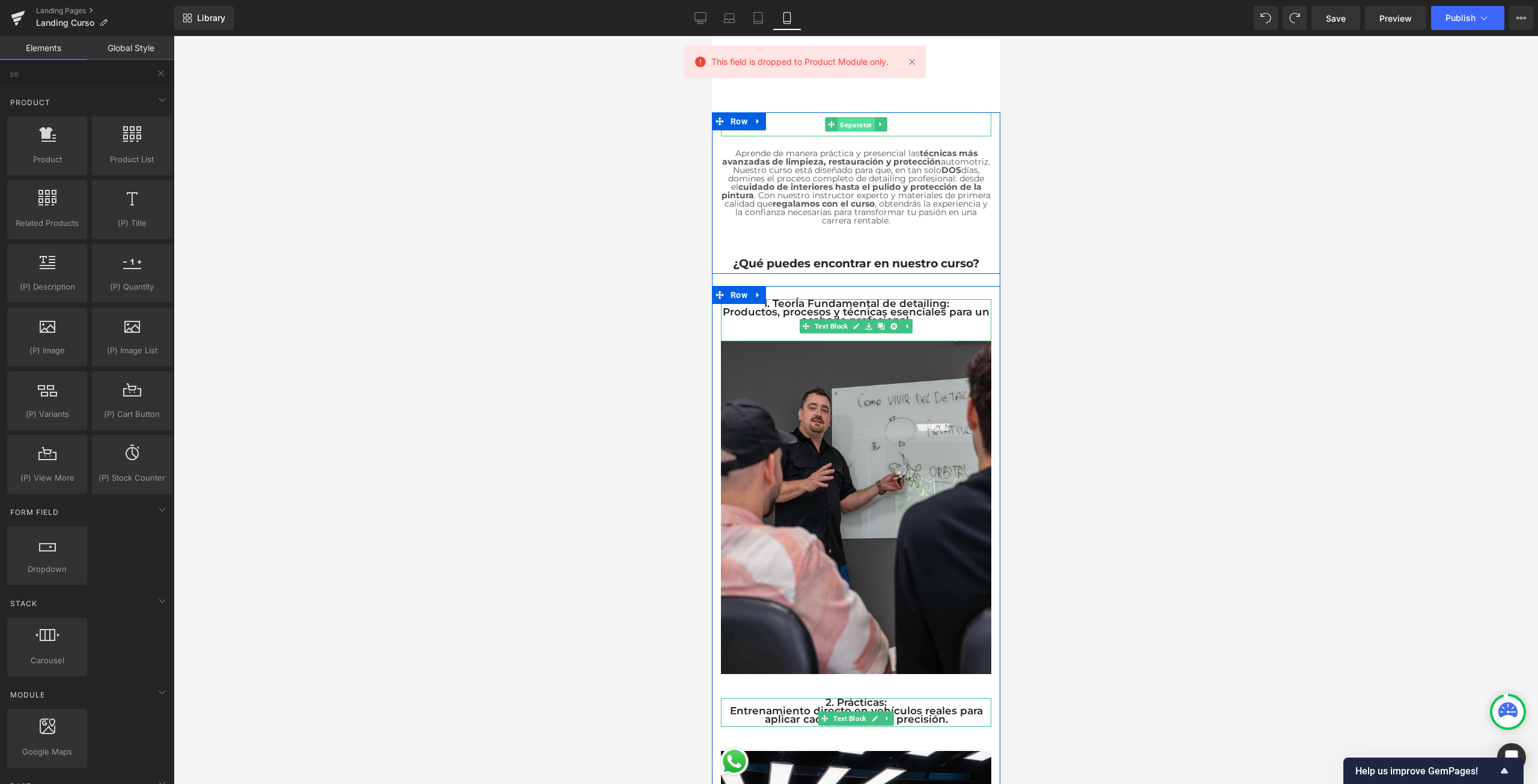
click at [853, 117] on span "Separator" at bounding box center [855, 124] width 36 height 14
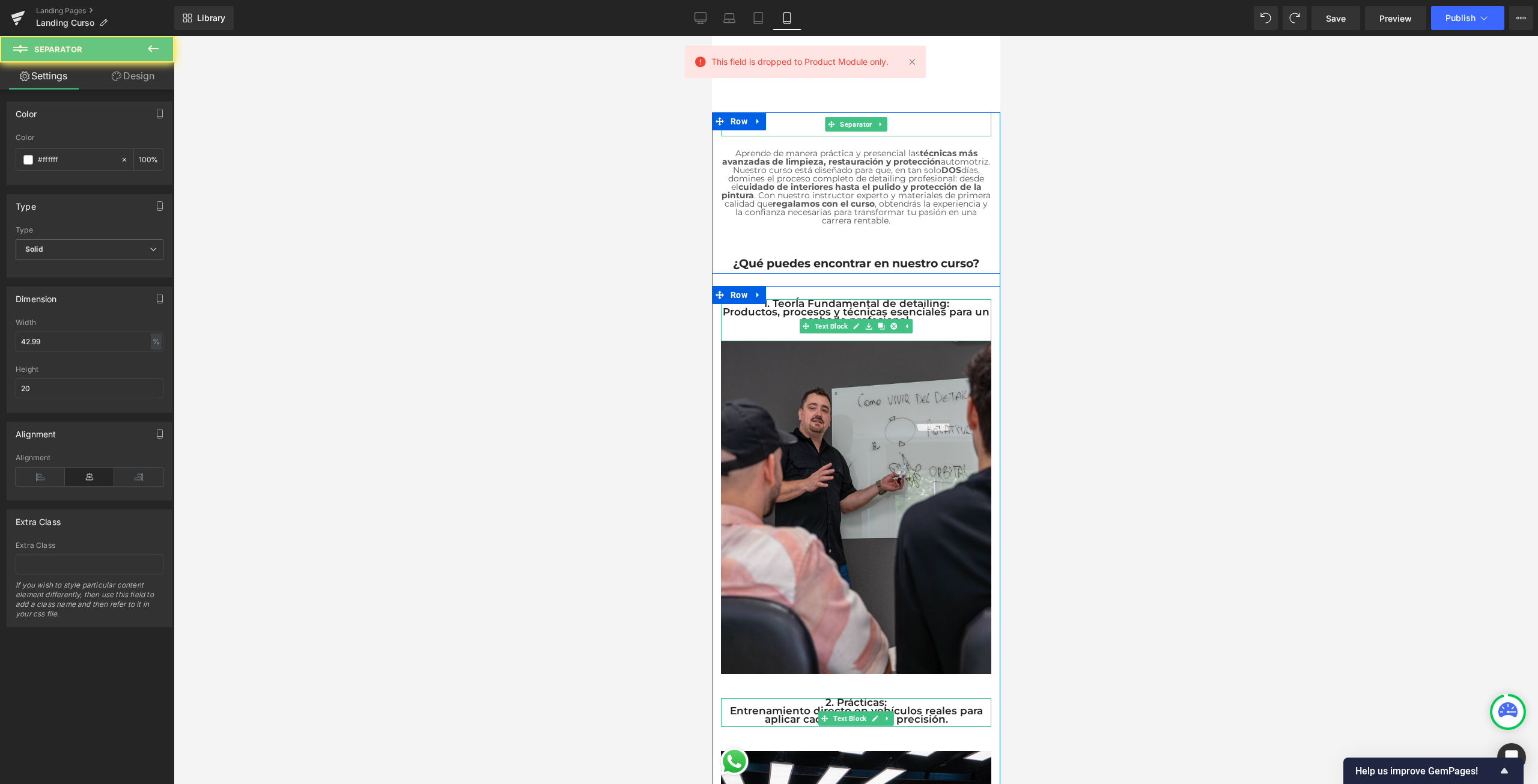
click at [904, 119] on hr at bounding box center [855, 127] width 116 height 18
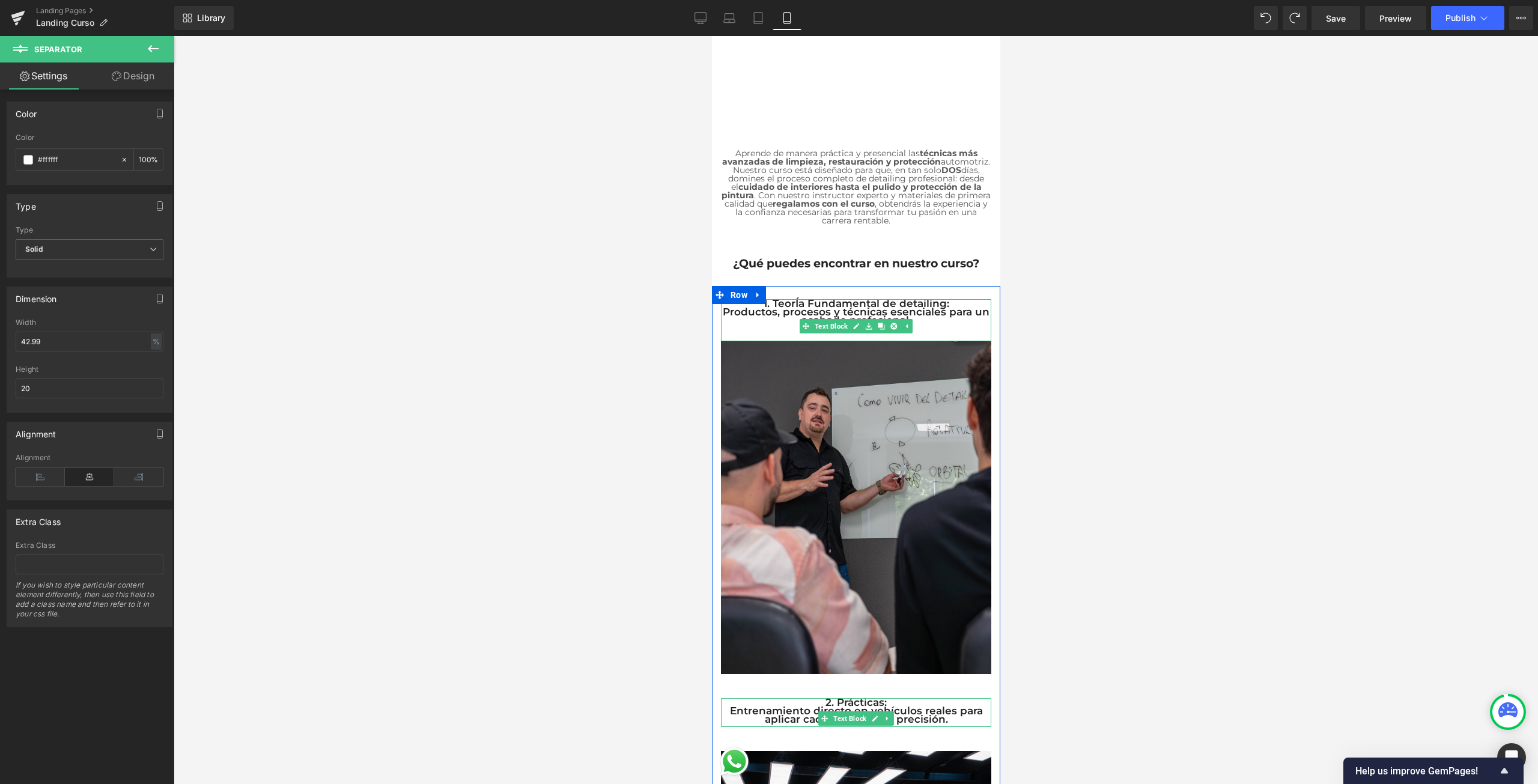
drag, startPoint x: 153, startPoint y: 51, endPoint x: 304, endPoint y: 82, distance: 154.1
click at [153, 51] on icon at bounding box center [153, 49] width 14 height 14
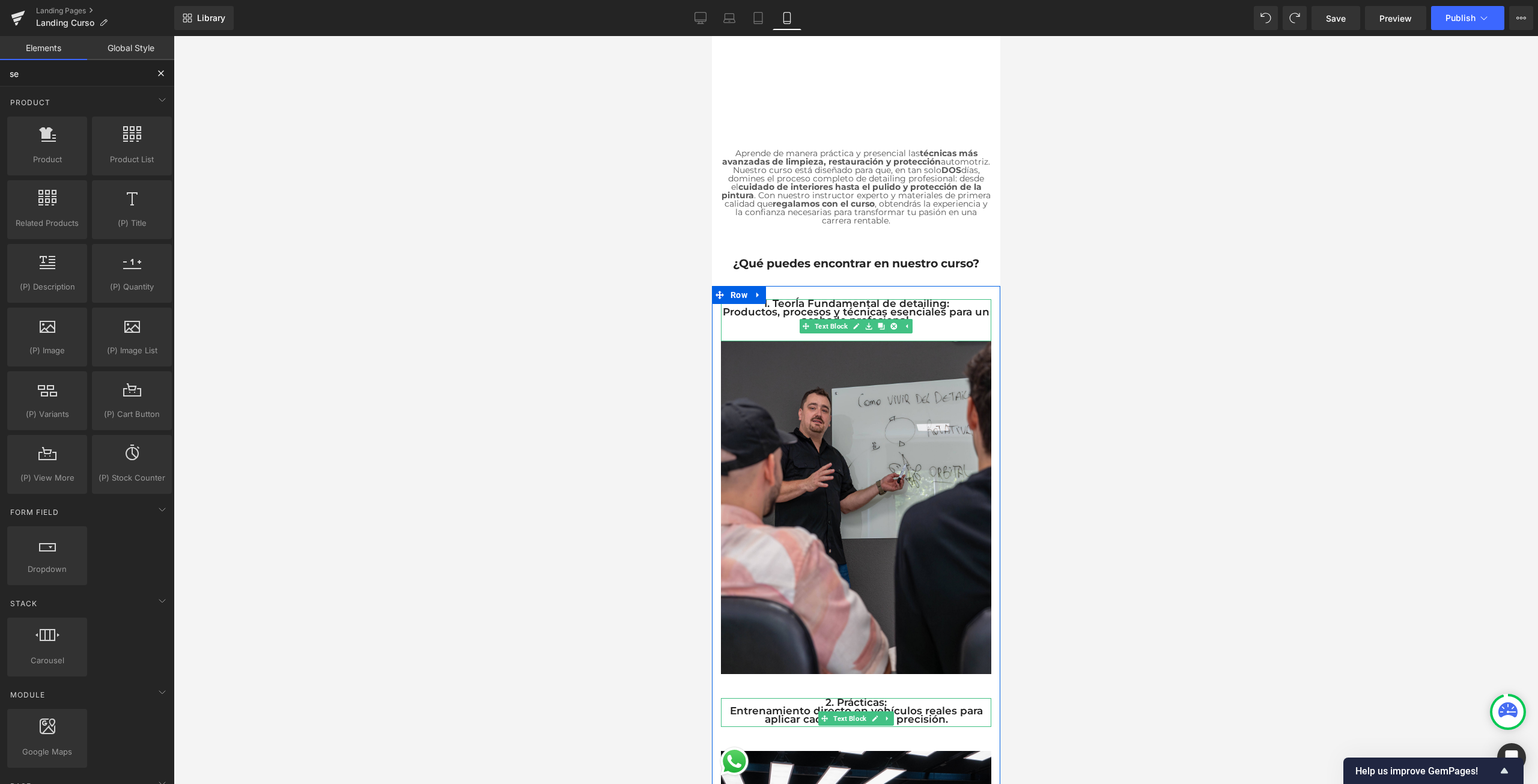
click at [113, 77] on input "se" at bounding box center [74, 73] width 148 height 26
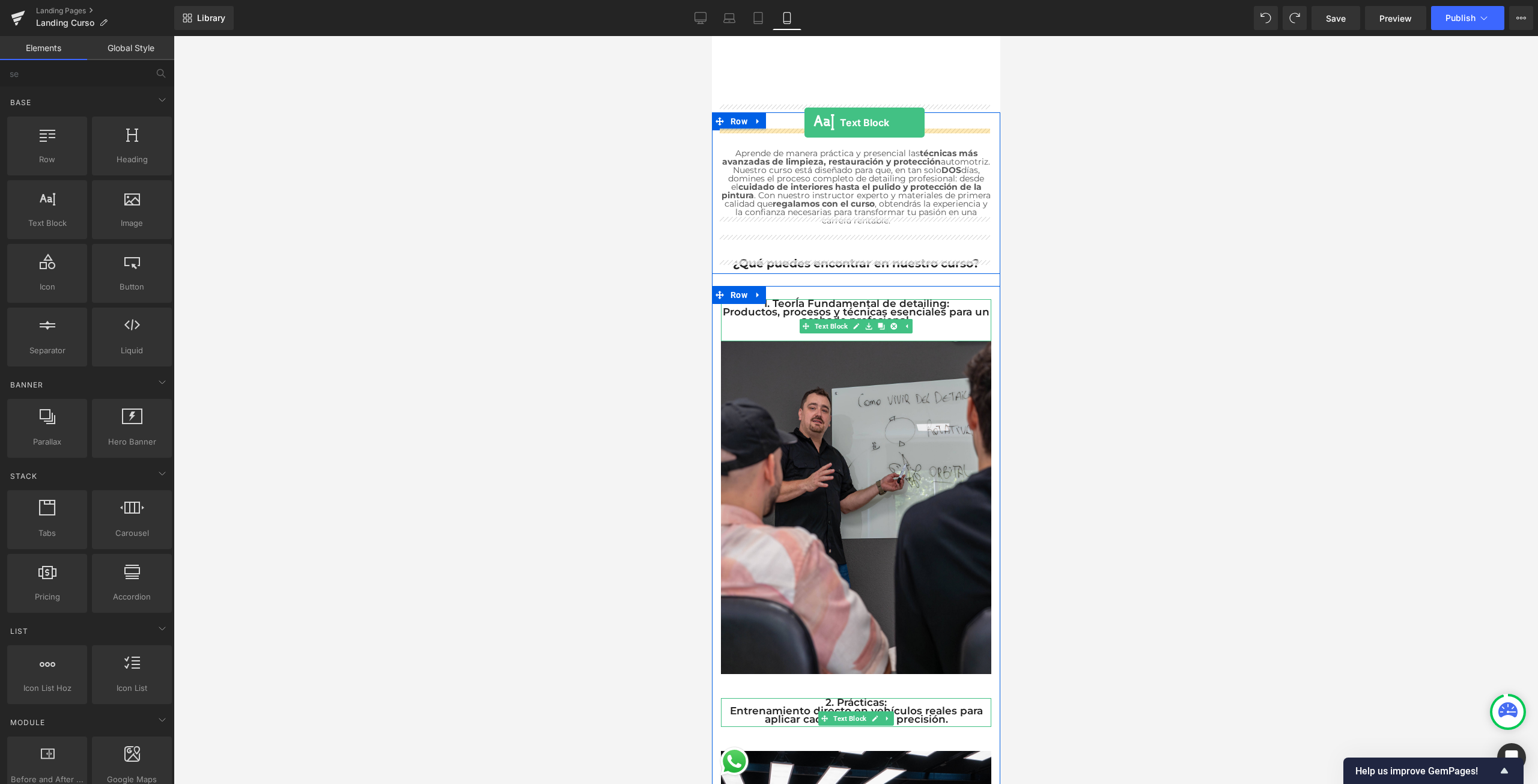
drag, startPoint x: 764, startPoint y: 240, endPoint x: 804, endPoint y: 123, distance: 123.6
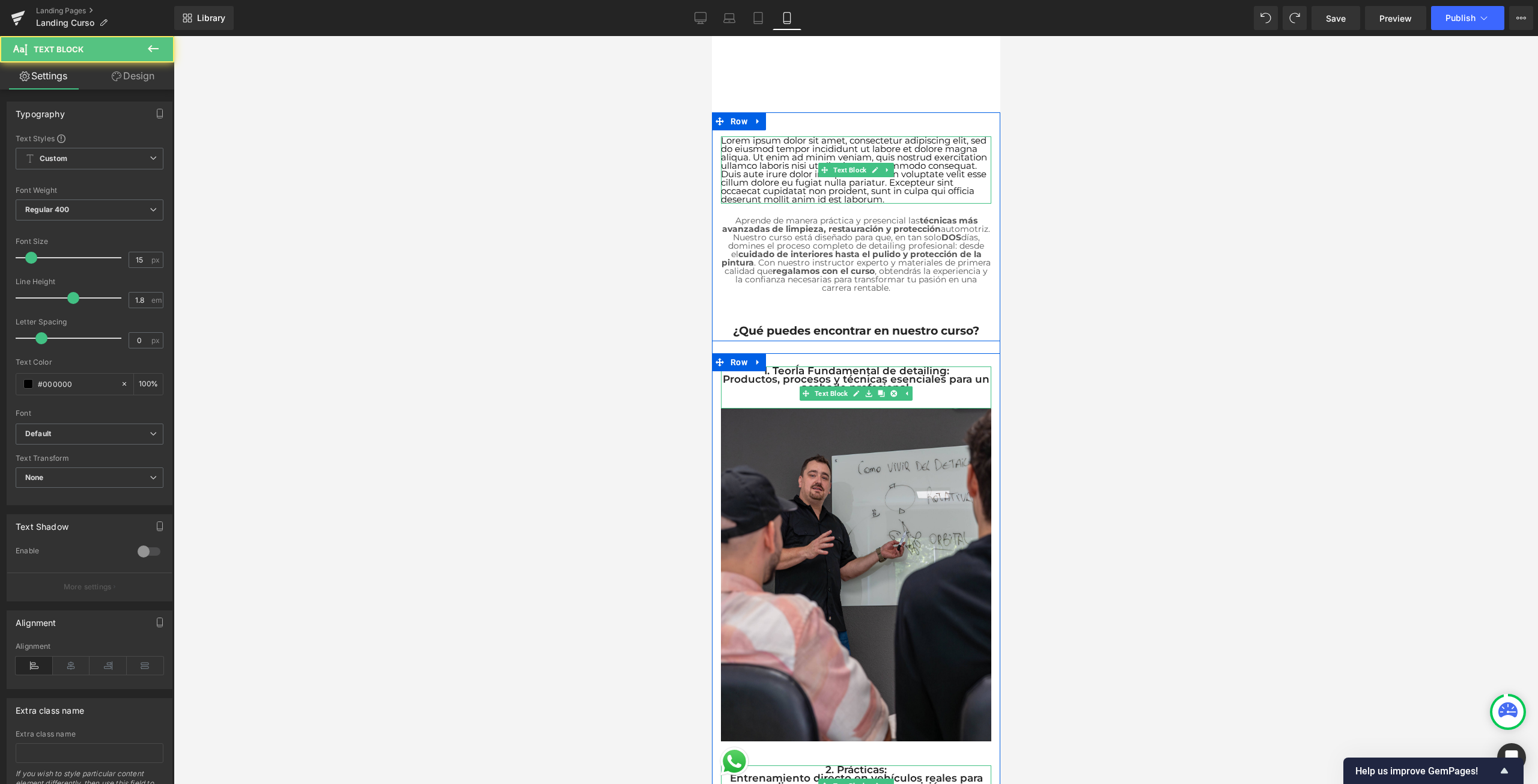
click at [942, 176] on p "Lorem ipsum dolor sit amet, consectetur adipiscing elit, sed do eiusmod tempor …" at bounding box center [855, 170] width 270 height 67
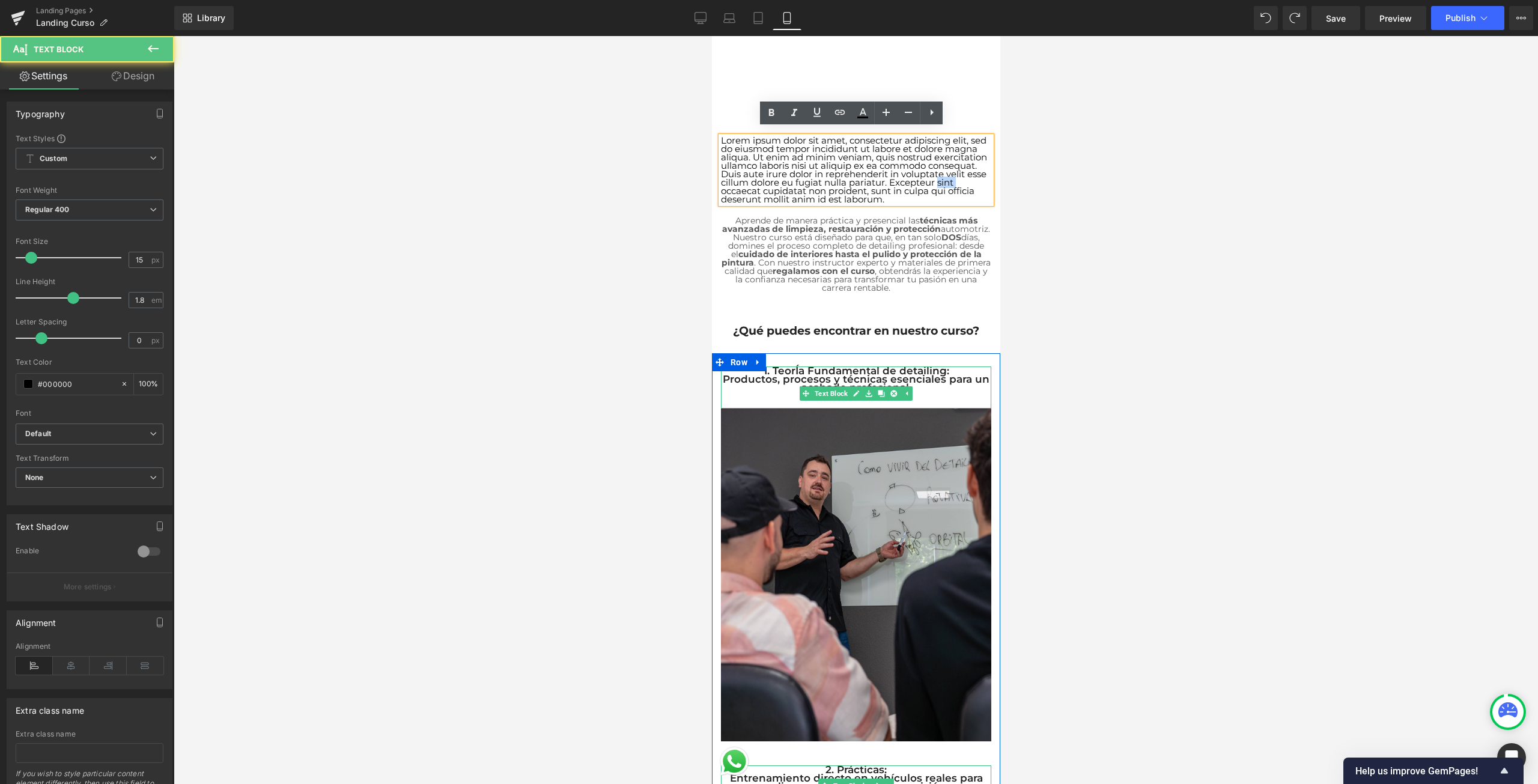
click at [942, 176] on p "Lorem ipsum dolor sit amet, consectetur adipiscing elit, sed do eiusmod tempor …" at bounding box center [855, 170] width 270 height 67
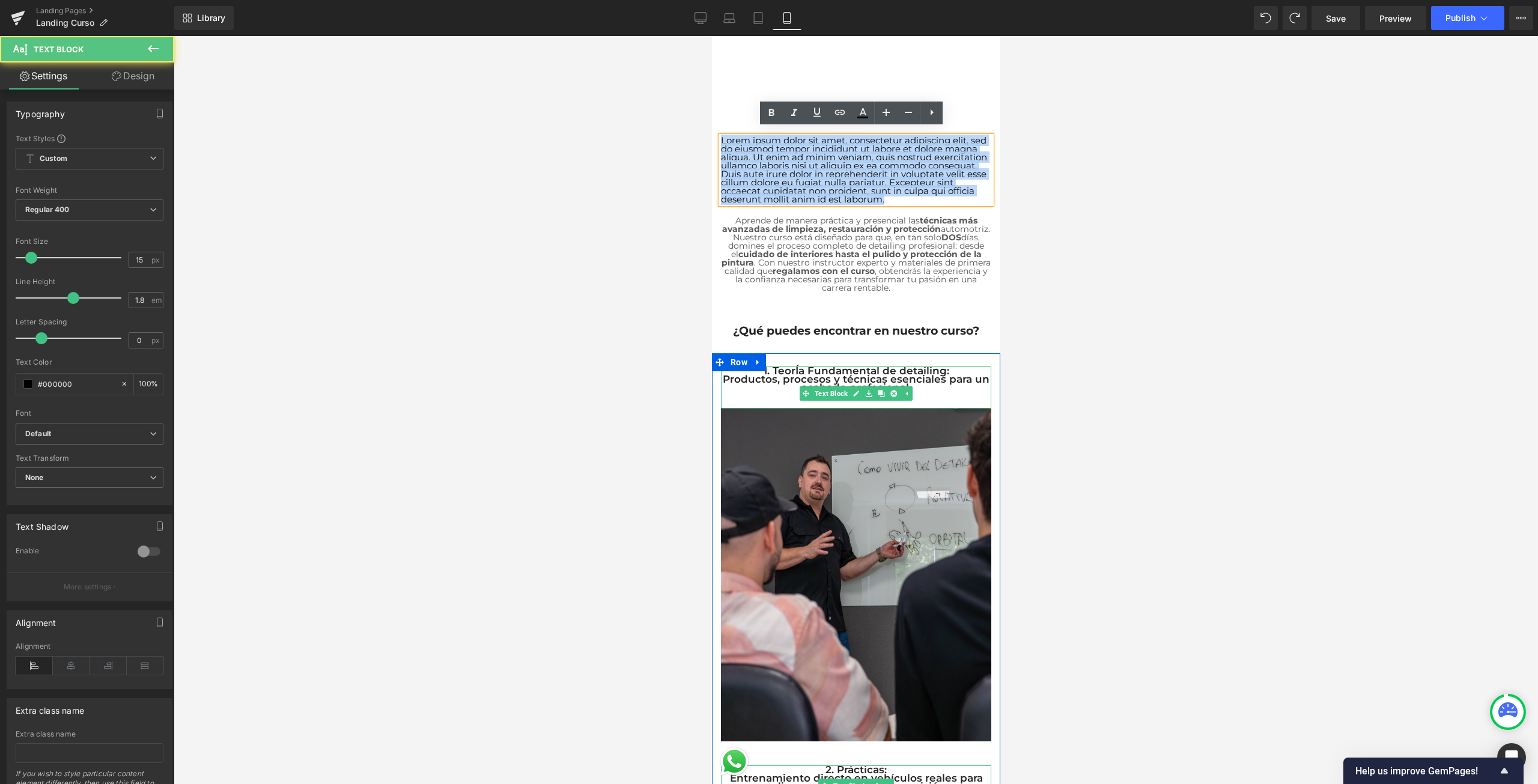
click at [942, 176] on p "Lorem ipsum dolor sit amet, consectetur adipiscing elit, sed do eiusmod tempor …" at bounding box center [855, 170] width 270 height 67
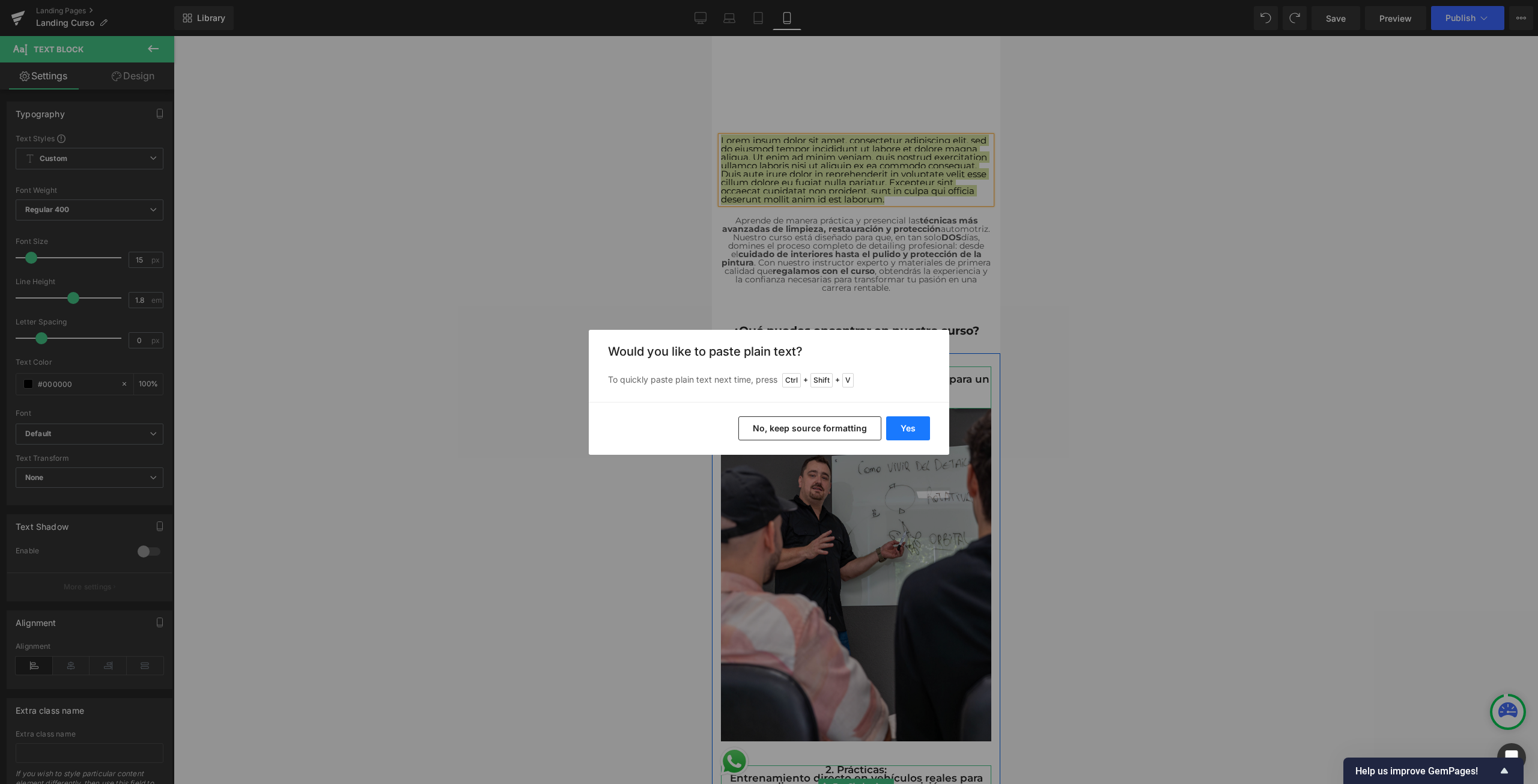
click at [902, 430] on button "Yes" at bounding box center [908, 428] width 44 height 24
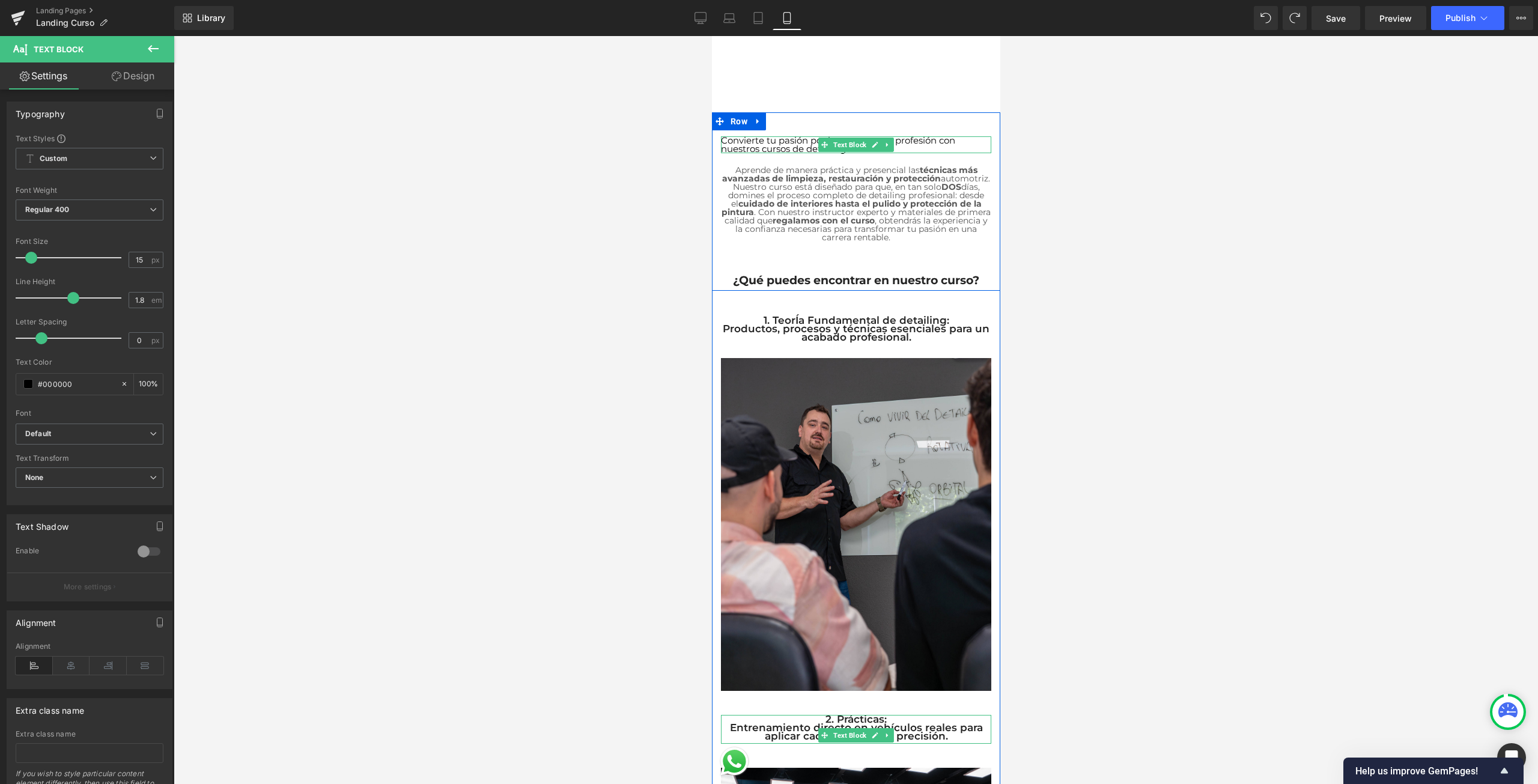
click at [945, 136] on p "Convierte tu pasión por los autos en tu profesión con nuestros cursos de detail…" at bounding box center [855, 145] width 270 height 17
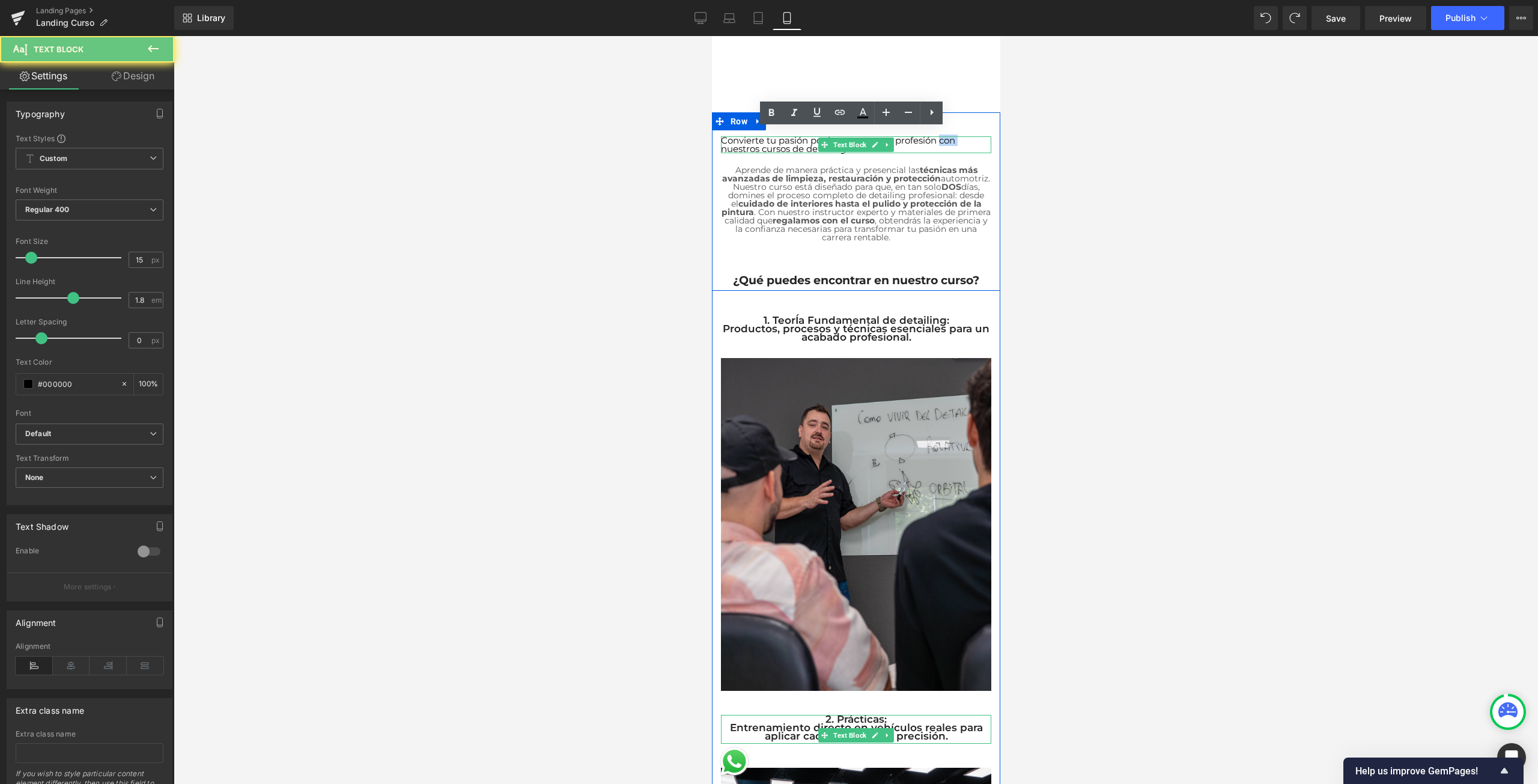
click at [945, 136] on p "Convierte tu pasión por los autos en tu profesión con nuestros cursos de detail…" at bounding box center [855, 145] width 270 height 17
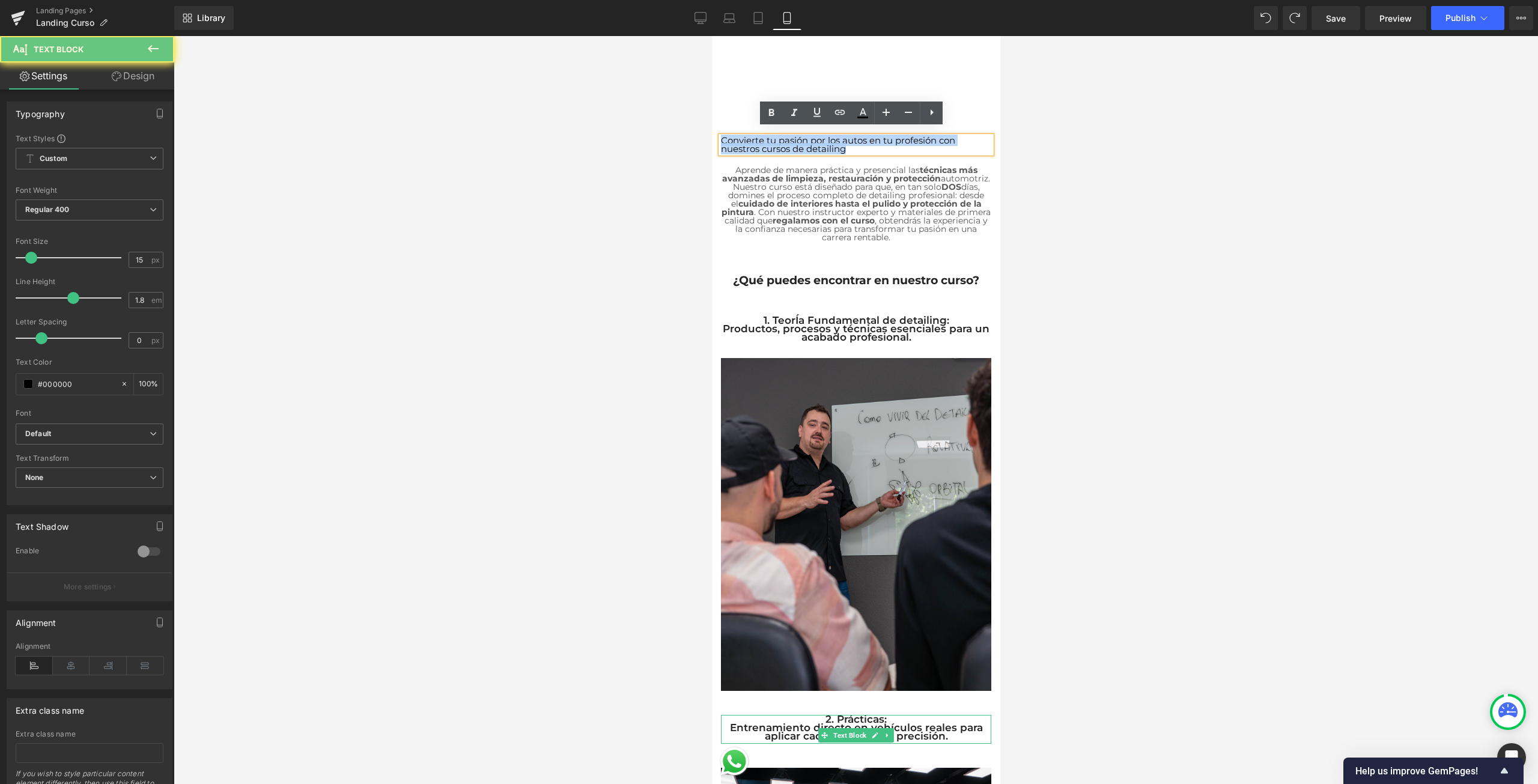
click at [945, 136] on p "Convierte tu pasión por los autos en tu profesión con nuestros cursos de detail…" at bounding box center [855, 145] width 270 height 17
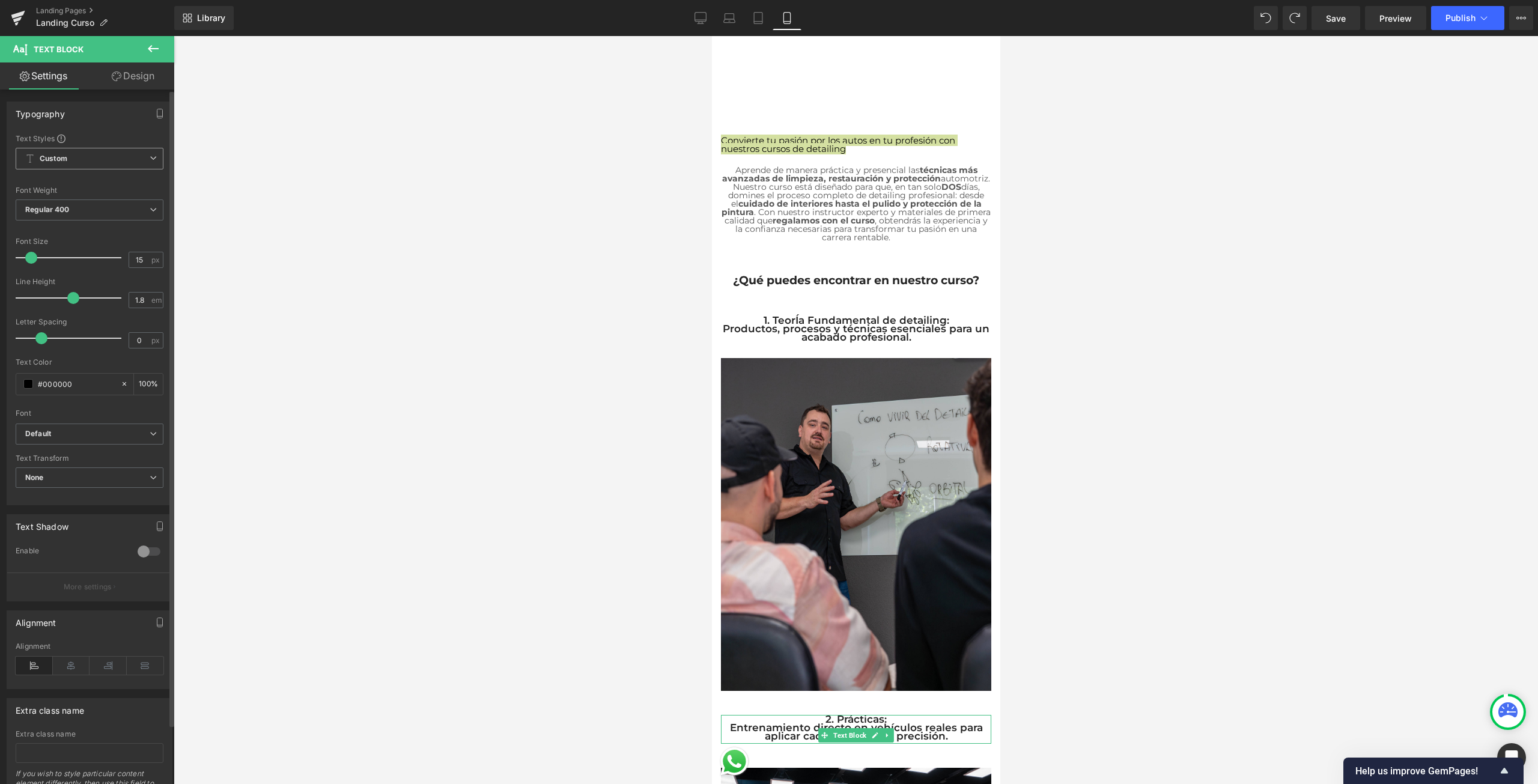
click at [132, 160] on span "Custom Setup Global Style" at bounding box center [89, 159] width 148 height 21
click at [135, 155] on span "Custom Setup Global Style" at bounding box center [87, 159] width 143 height 21
click at [86, 206] on span "Regular 400" at bounding box center [89, 209] width 148 height 21
click at [84, 278] on div "Semi Bold 600" at bounding box center [59, 281] width 51 height 9
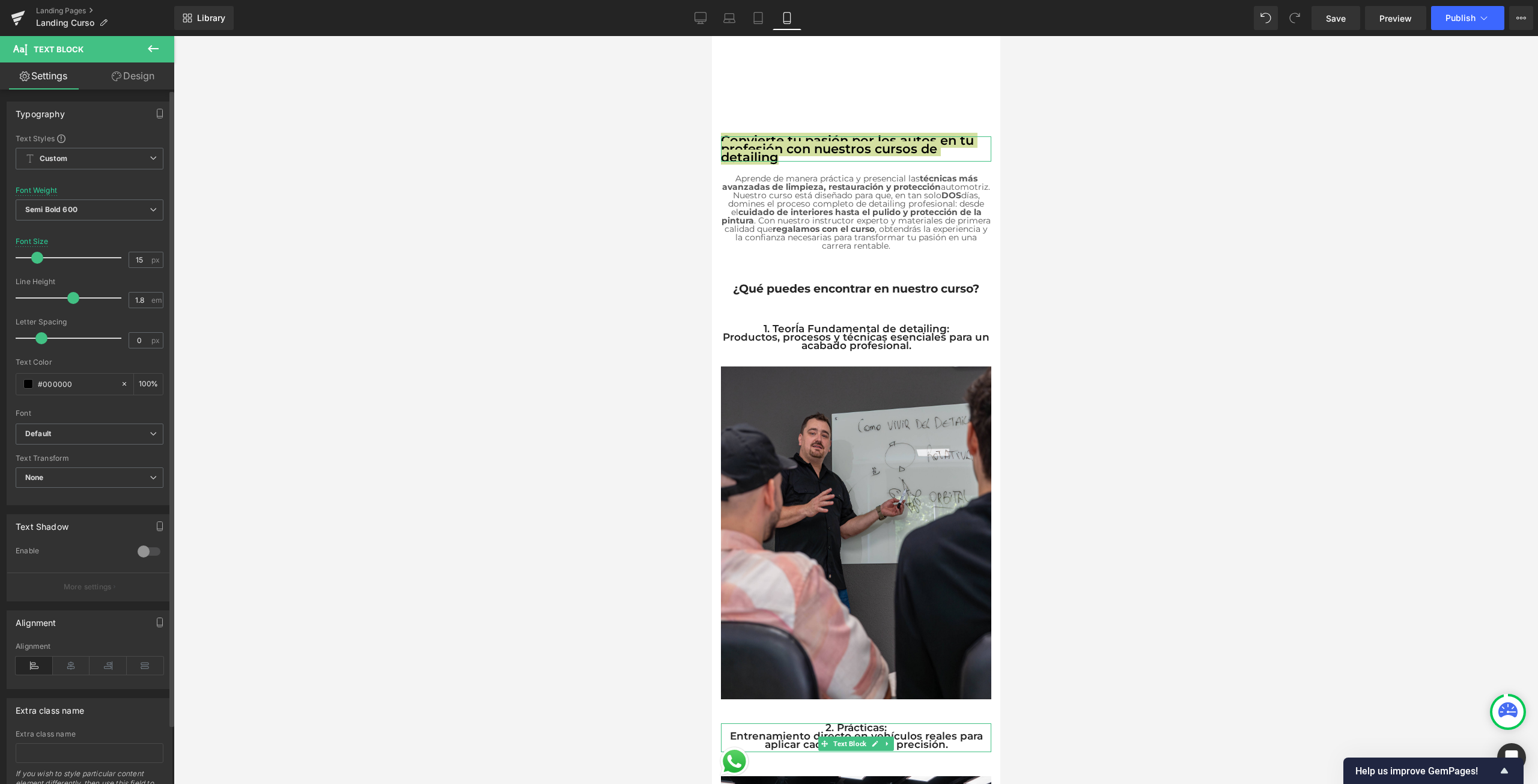
drag, startPoint x: 32, startPoint y: 258, endPoint x: 39, endPoint y: 258, distance: 7.0
click at [39, 258] on span at bounding box center [37, 257] width 12 height 12
click at [76, 300] on span at bounding box center [77, 298] width 12 height 12
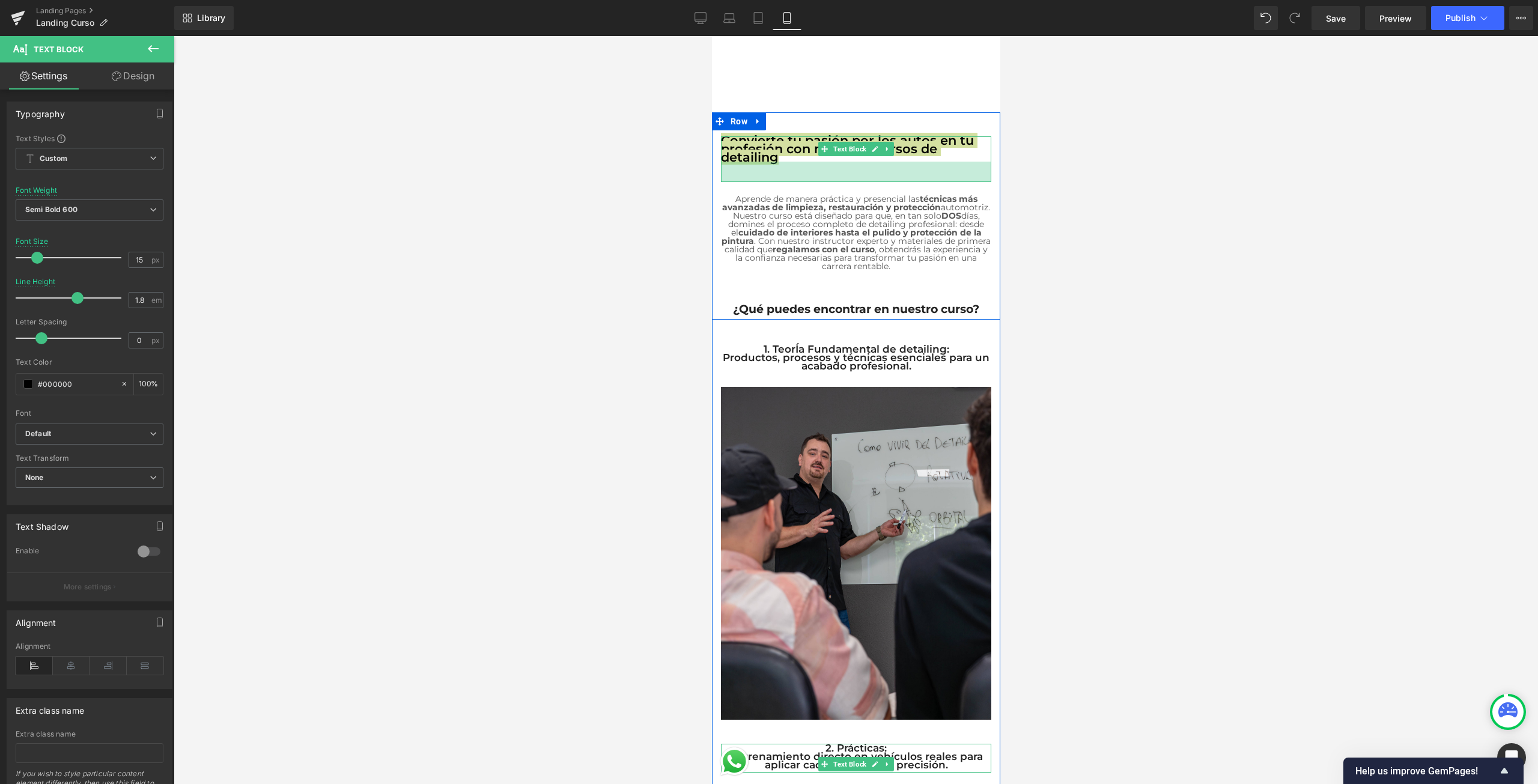
drag, startPoint x: 822, startPoint y: 153, endPoint x: 814, endPoint y: 176, distance: 24.4
click at [814, 176] on div "34px" at bounding box center [855, 171] width 270 height 21
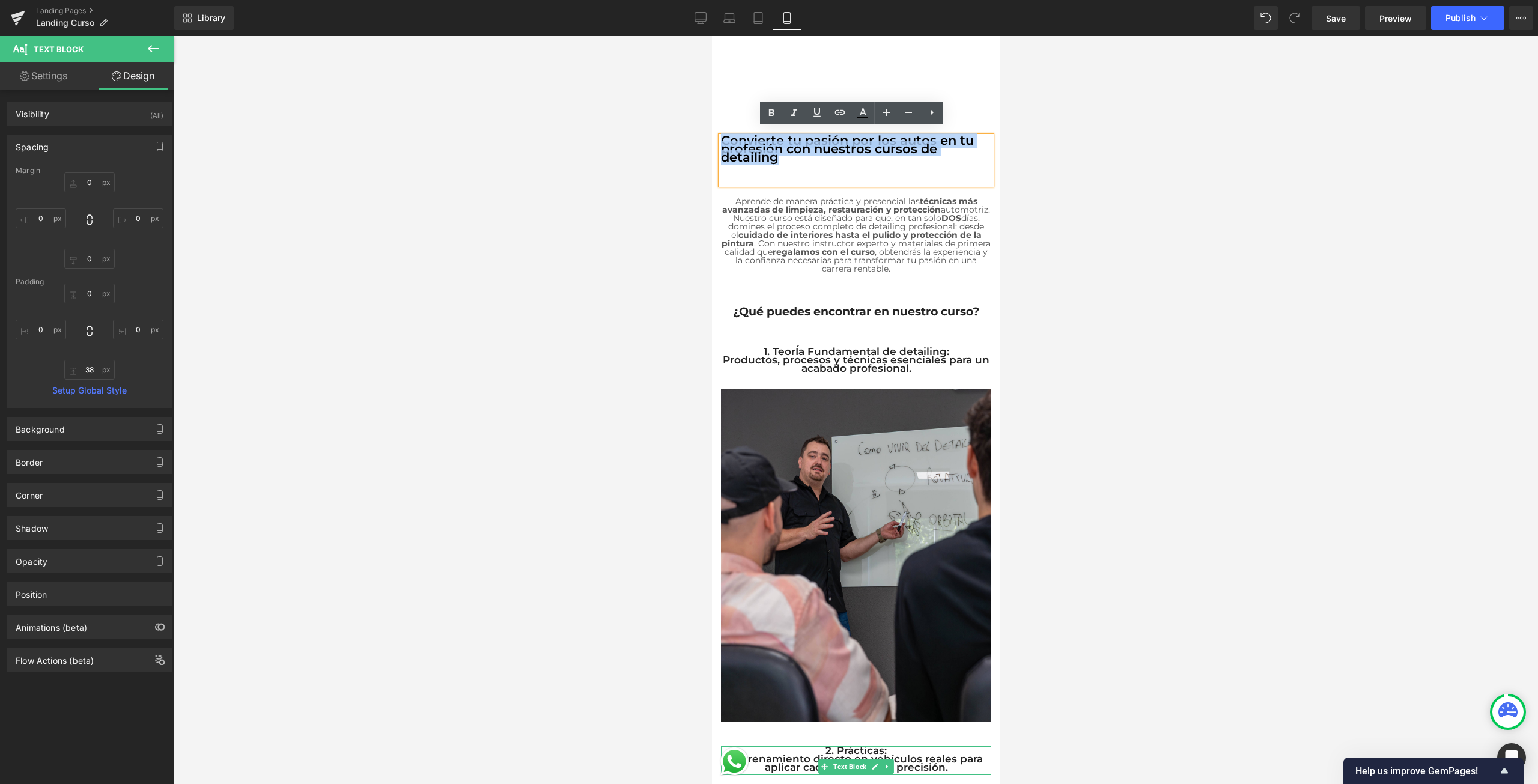
click at [815, 158] on div "Convierte tu pasión por los autos en tu profesión con nuestros cursos de detail…" at bounding box center [855, 160] width 270 height 48
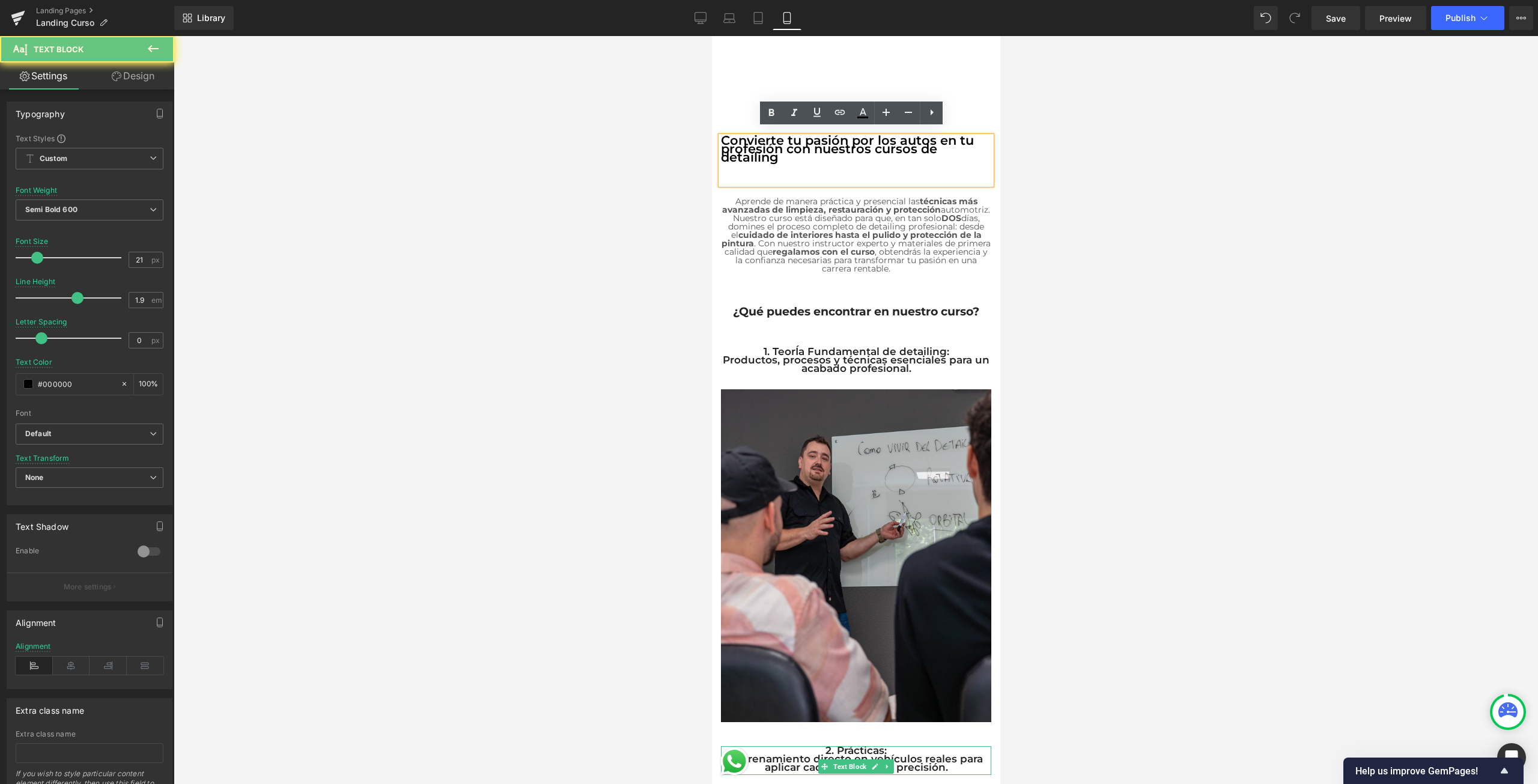
click at [809, 147] on p "Convierte tu pasión por los autos en tu profesión con nuestros cursos de detail…" at bounding box center [855, 149] width 270 height 25
click at [789, 149] on p "Convierte tu pasión por los autos en tu profesión con nuestros cursos de detail…" at bounding box center [855, 149] width 270 height 25
click at [768, 152] on p "Convierte tu pasión por los autos en tu profesión con nuestros cursos de detail…" at bounding box center [855, 149] width 270 height 25
drag, startPoint x: 779, startPoint y: 150, endPoint x: 1394, endPoint y: 168, distance: 615.3
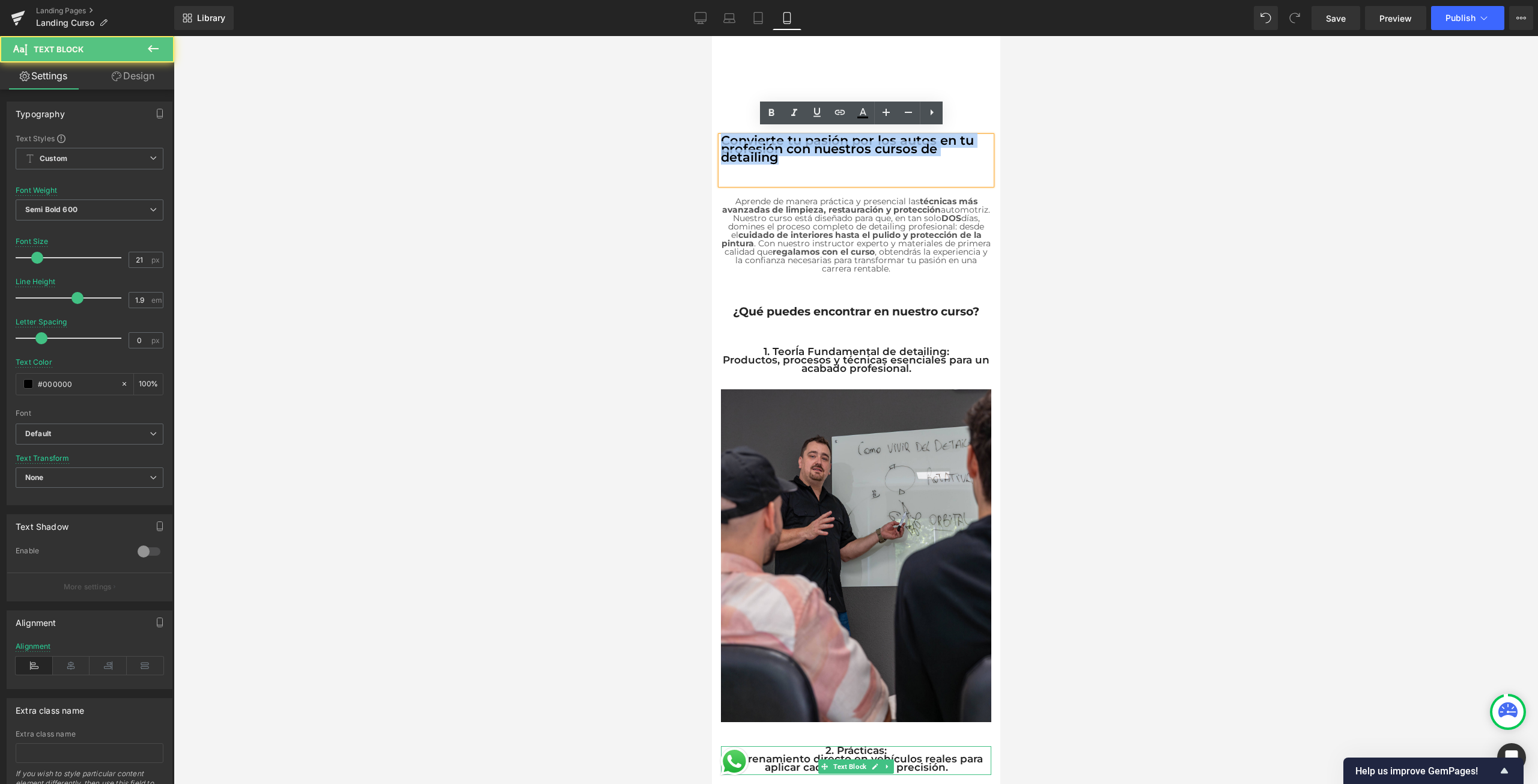
click at [711, 129] on html "Ir directamente al contenido Tu carrito esta vacío Seguir comprando ¿Tienes una…" at bounding box center [856, 238] width 289 height 748
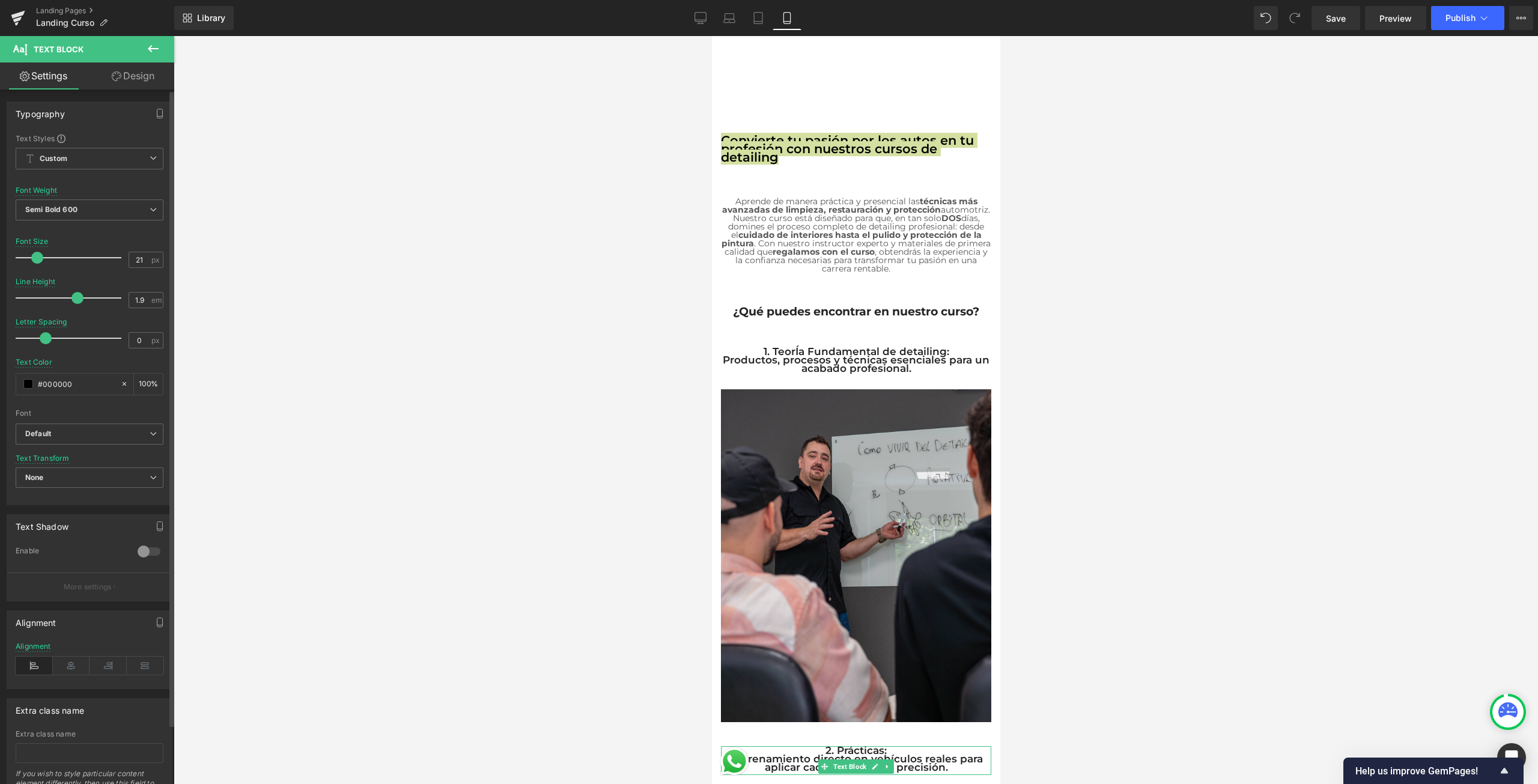
click at [51, 336] on span at bounding box center [46, 338] width 12 height 12
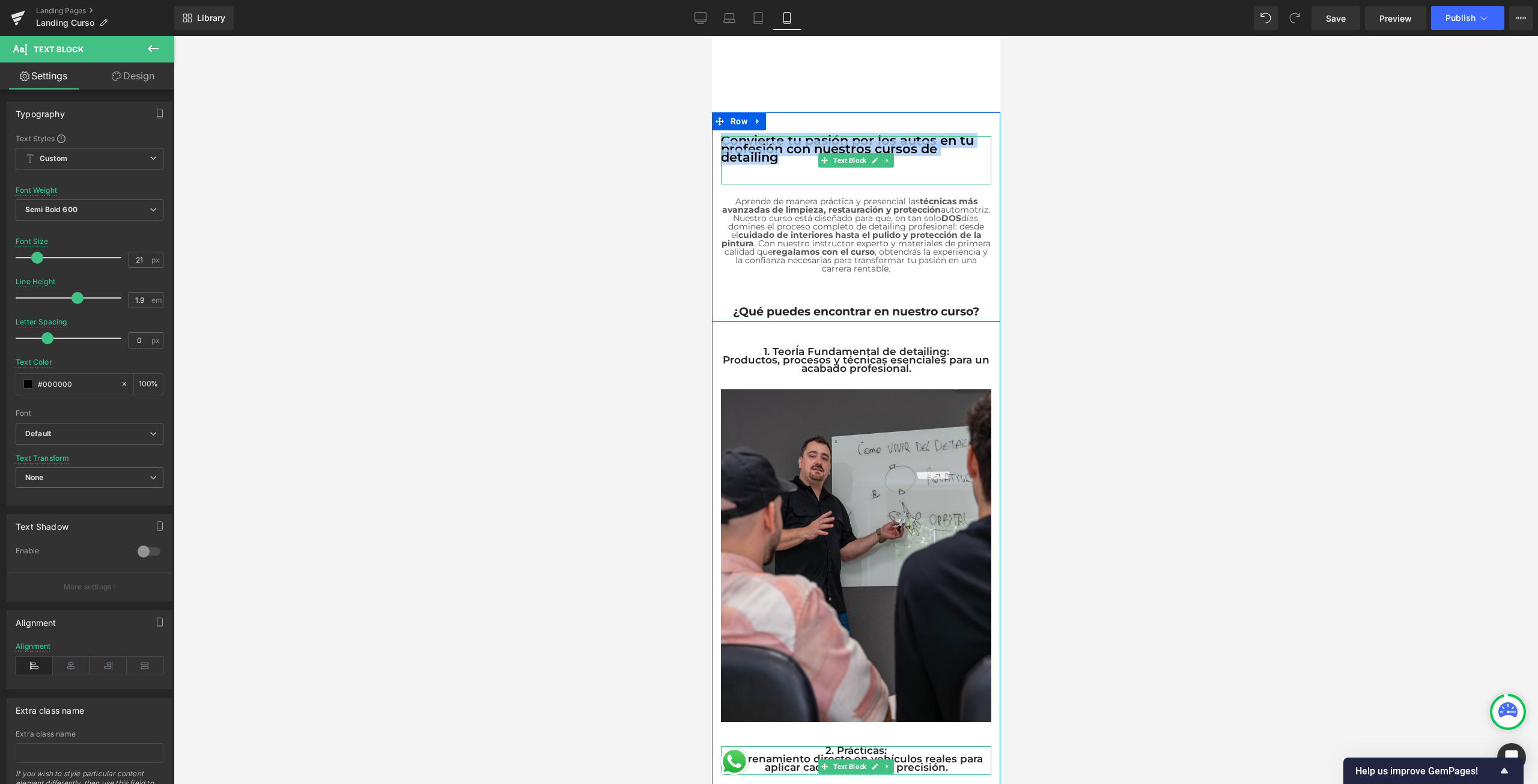
click at [780, 153] on p "Convierte tu pasión por los autos en tu profesión con nuestros cursos de detail…" at bounding box center [855, 149] width 270 height 25
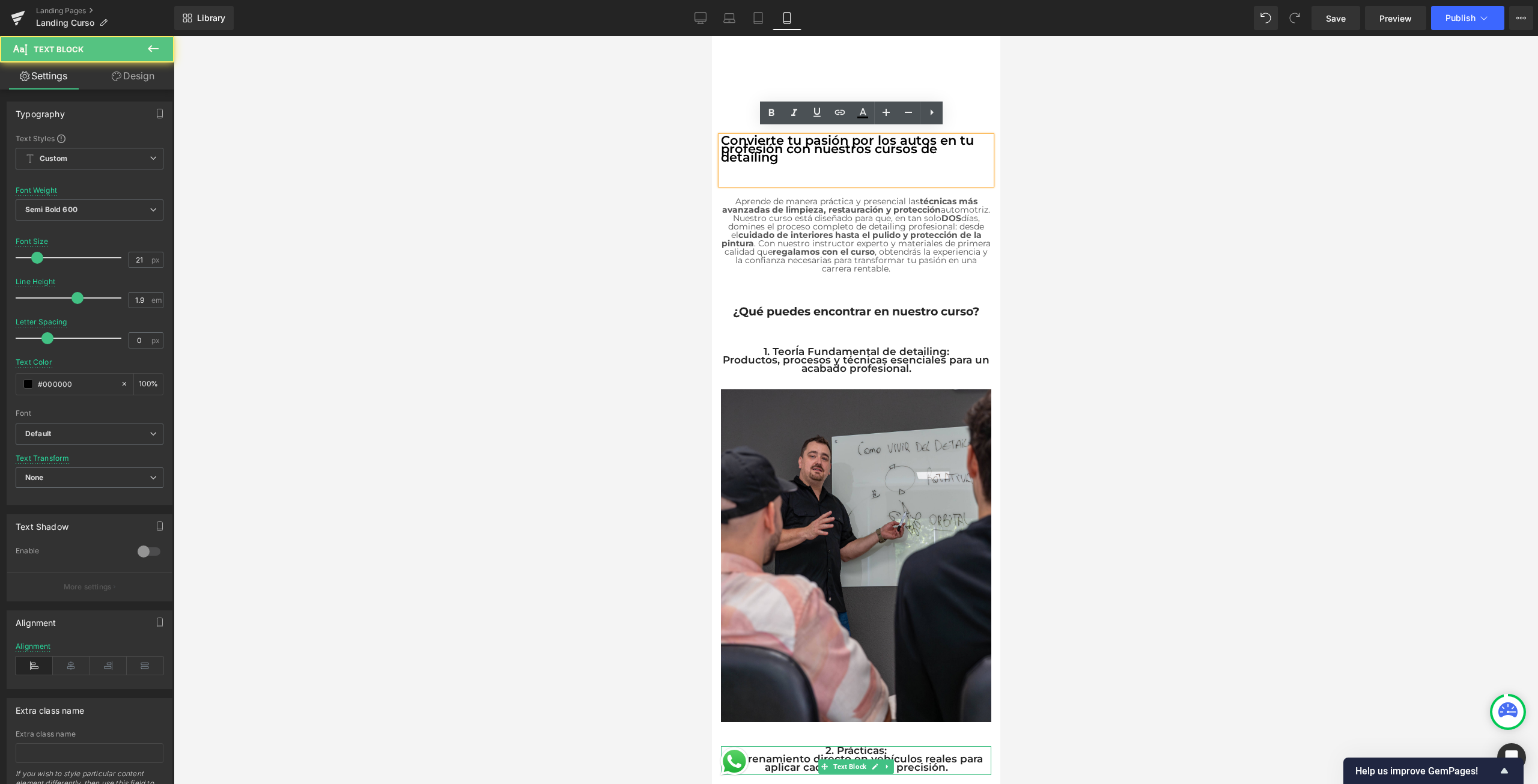
click at [781, 153] on p "Convierte tu pasión por los autos en tu profesión con nuestros cursos de detail…" at bounding box center [855, 149] width 270 height 25
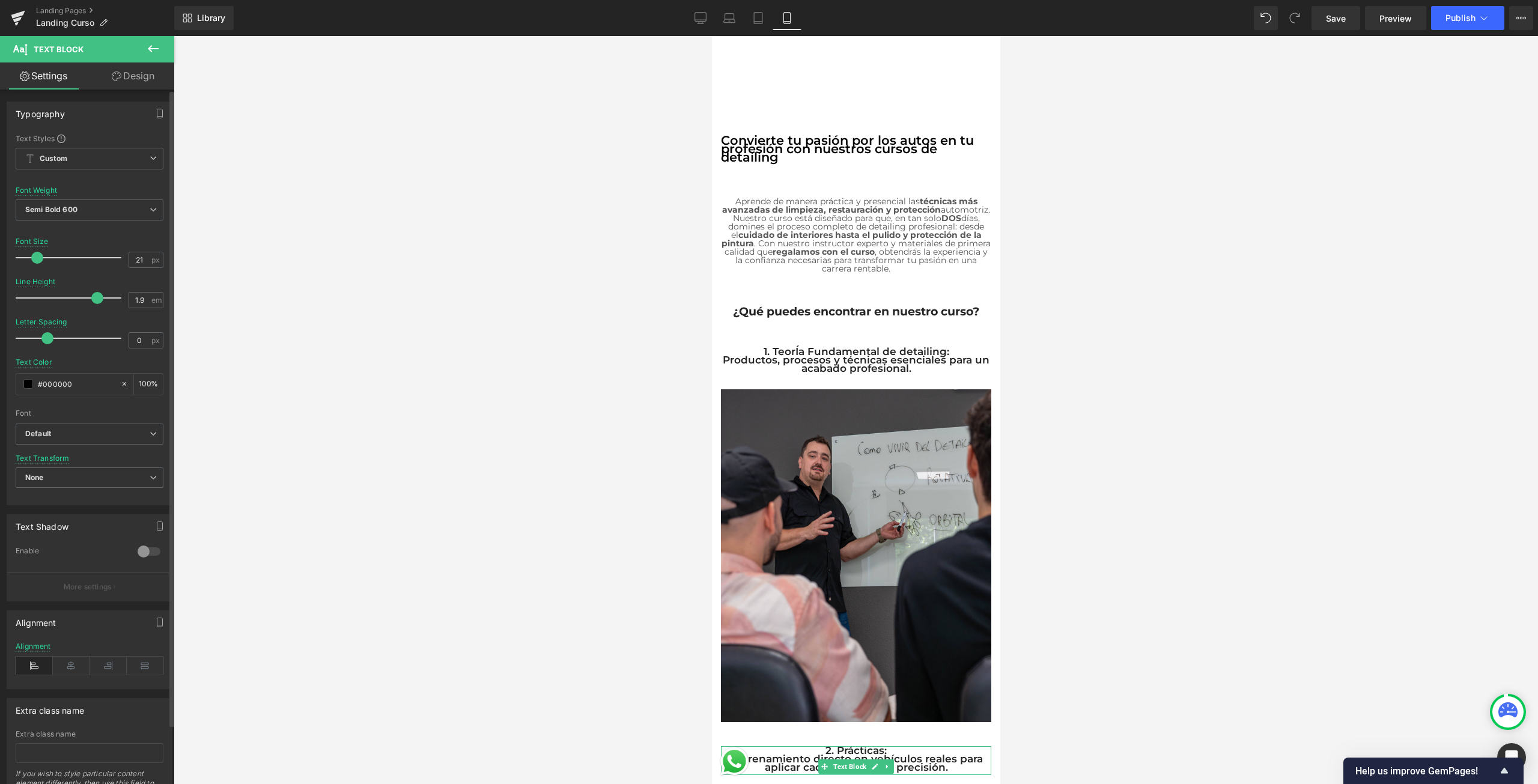
drag, startPoint x: 77, startPoint y: 297, endPoint x: 97, endPoint y: 318, distance: 29.0
click at [99, 311] on div "Line Height 1.9 em" at bounding box center [89, 298] width 148 height 40
click at [91, 442] on span "Default" at bounding box center [89, 433] width 148 height 21
click at [66, 491] on p "Montserrat" at bounding box center [59, 495] width 38 height 9
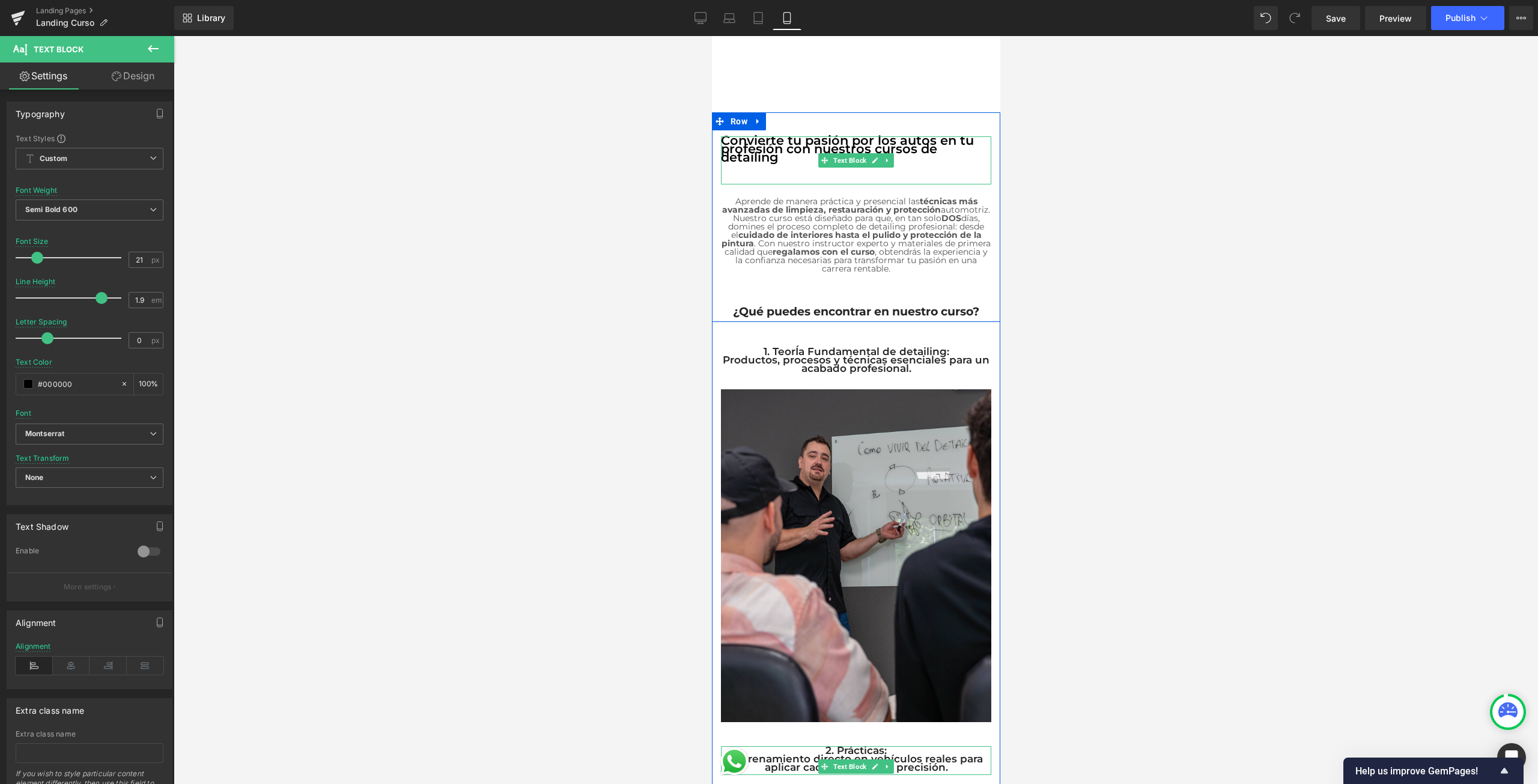
click at [749, 144] on p "Convierte tu pasión por los autos en tu profesión con nuestros cursos de detail…" at bounding box center [855, 149] width 270 height 25
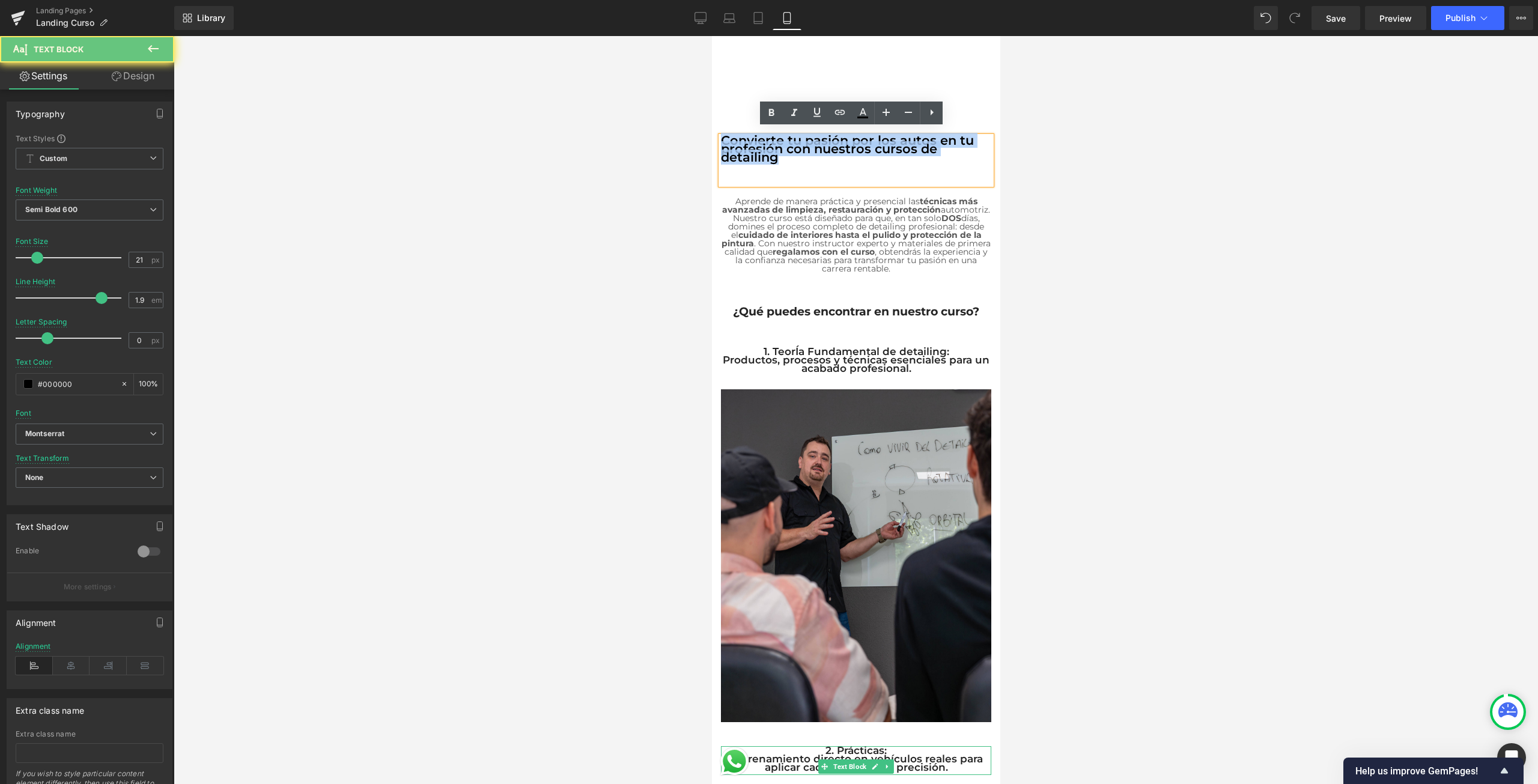
click at [749, 144] on p "Convierte tu pasión por los autos en tu profesión con nuestros cursos de detail…" at bounding box center [855, 149] width 270 height 25
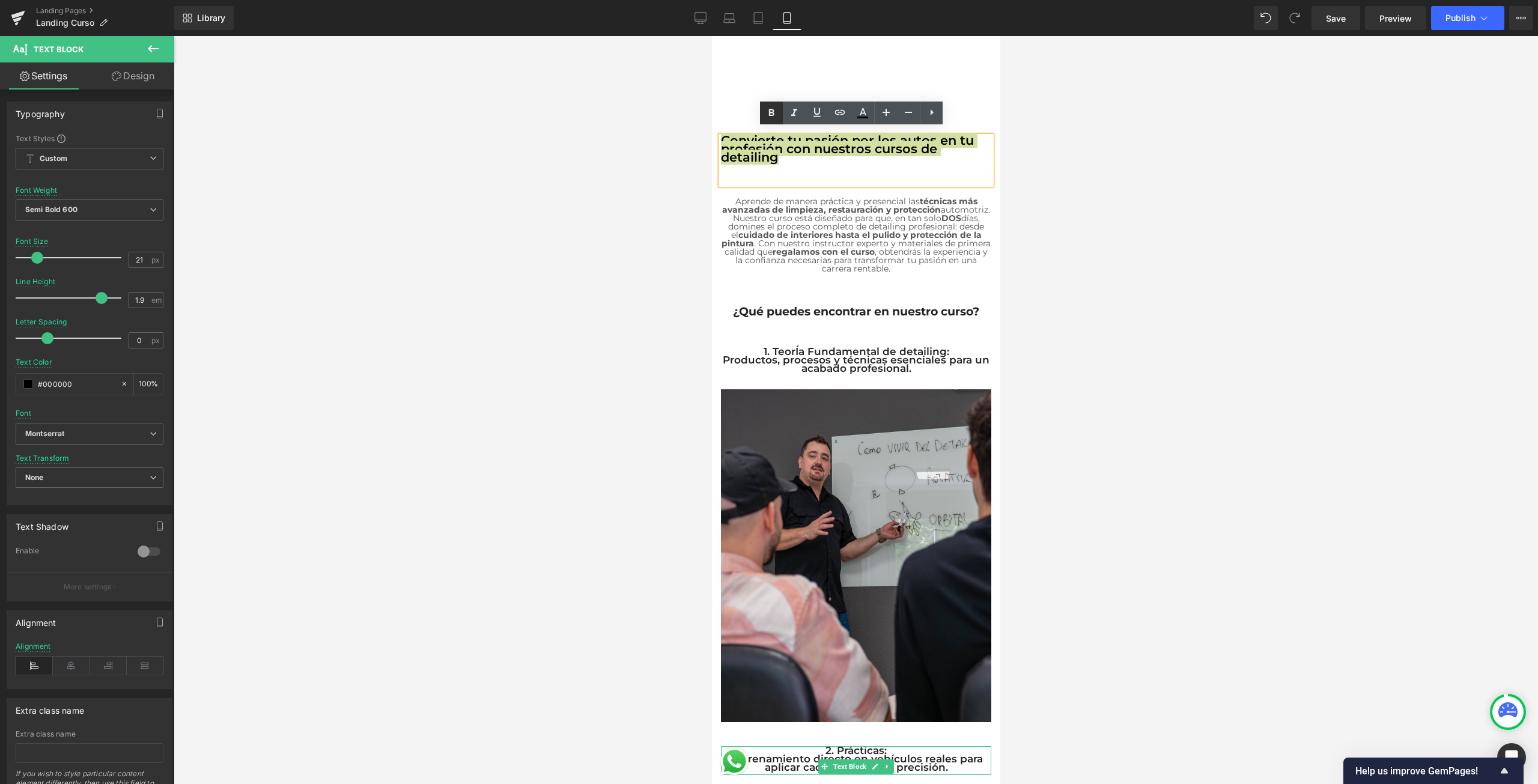
click at [769, 114] on icon at bounding box center [772, 112] width 6 height 7
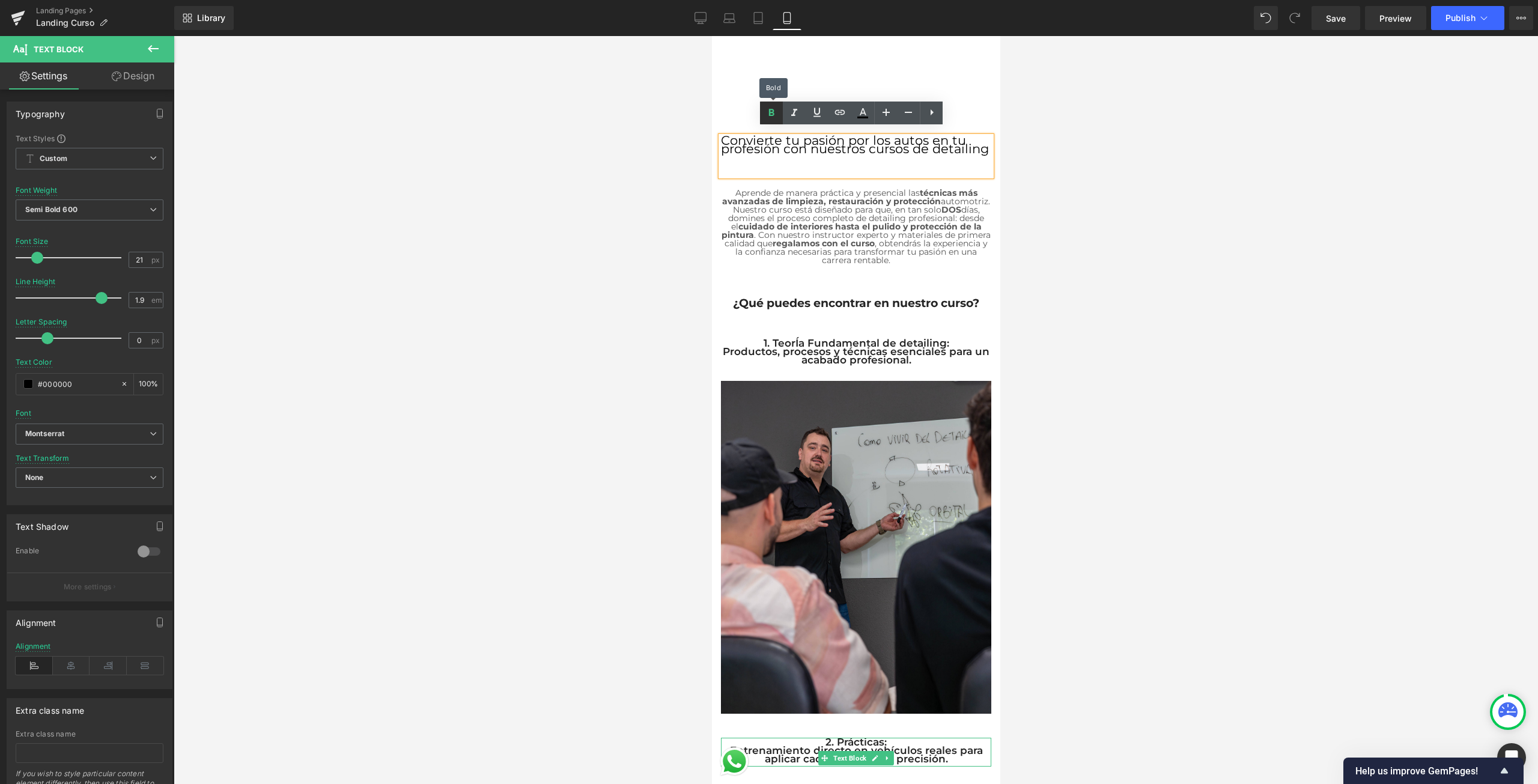
click at [772, 112] on icon at bounding box center [772, 112] width 6 height 7
click at [862, 153] on div "Convierte tu pasión por los autos en tu profesión con nuestros cursos de detail…" at bounding box center [855, 156] width 270 height 40
click at [936, 107] on icon at bounding box center [932, 112] width 14 height 14
click at [957, 115] on icon at bounding box center [954, 112] width 14 height 14
click at [296, 266] on div at bounding box center [856, 409] width 1364 height 748
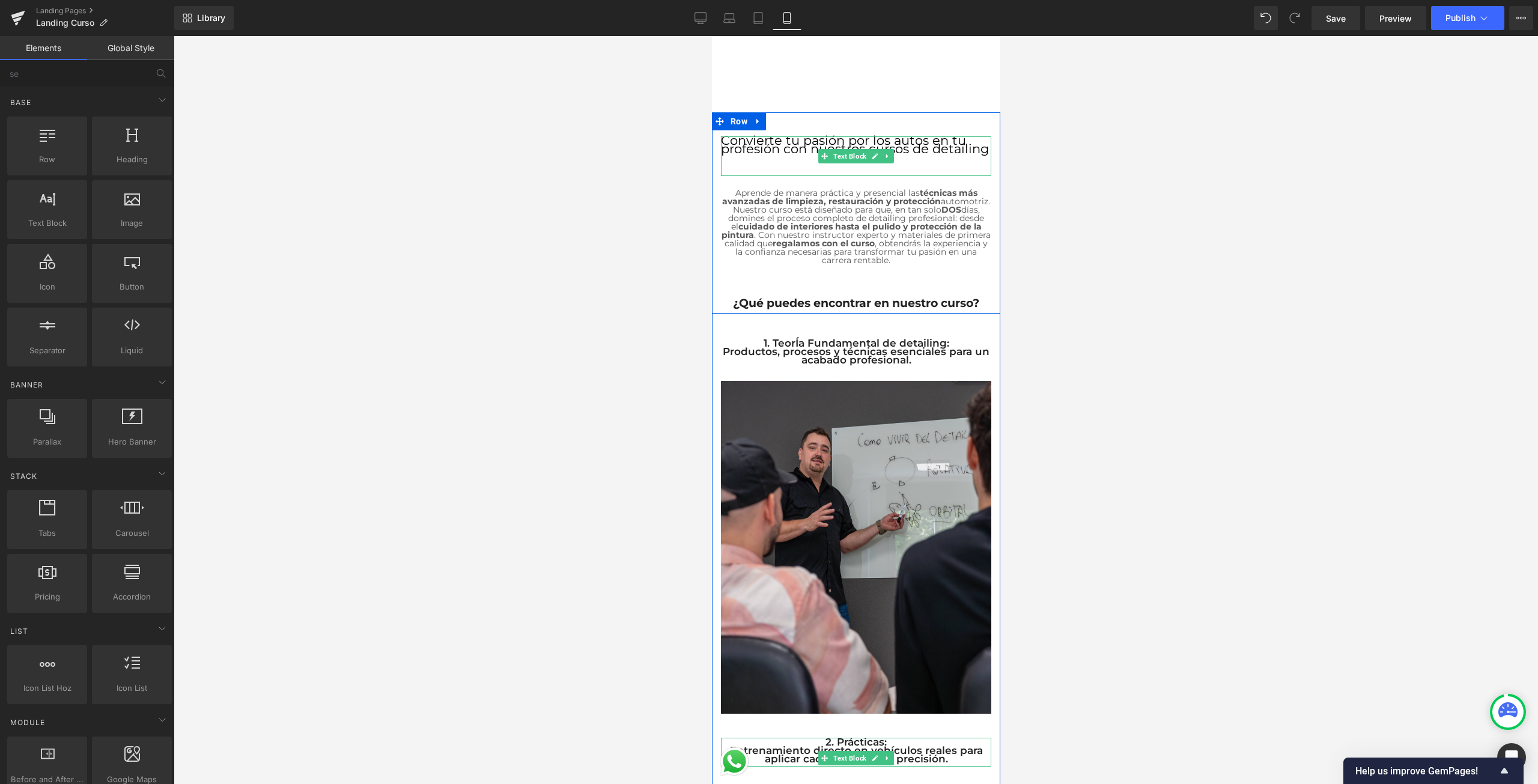
click at [743, 136] on div at bounding box center [855, 138] width 270 height 3
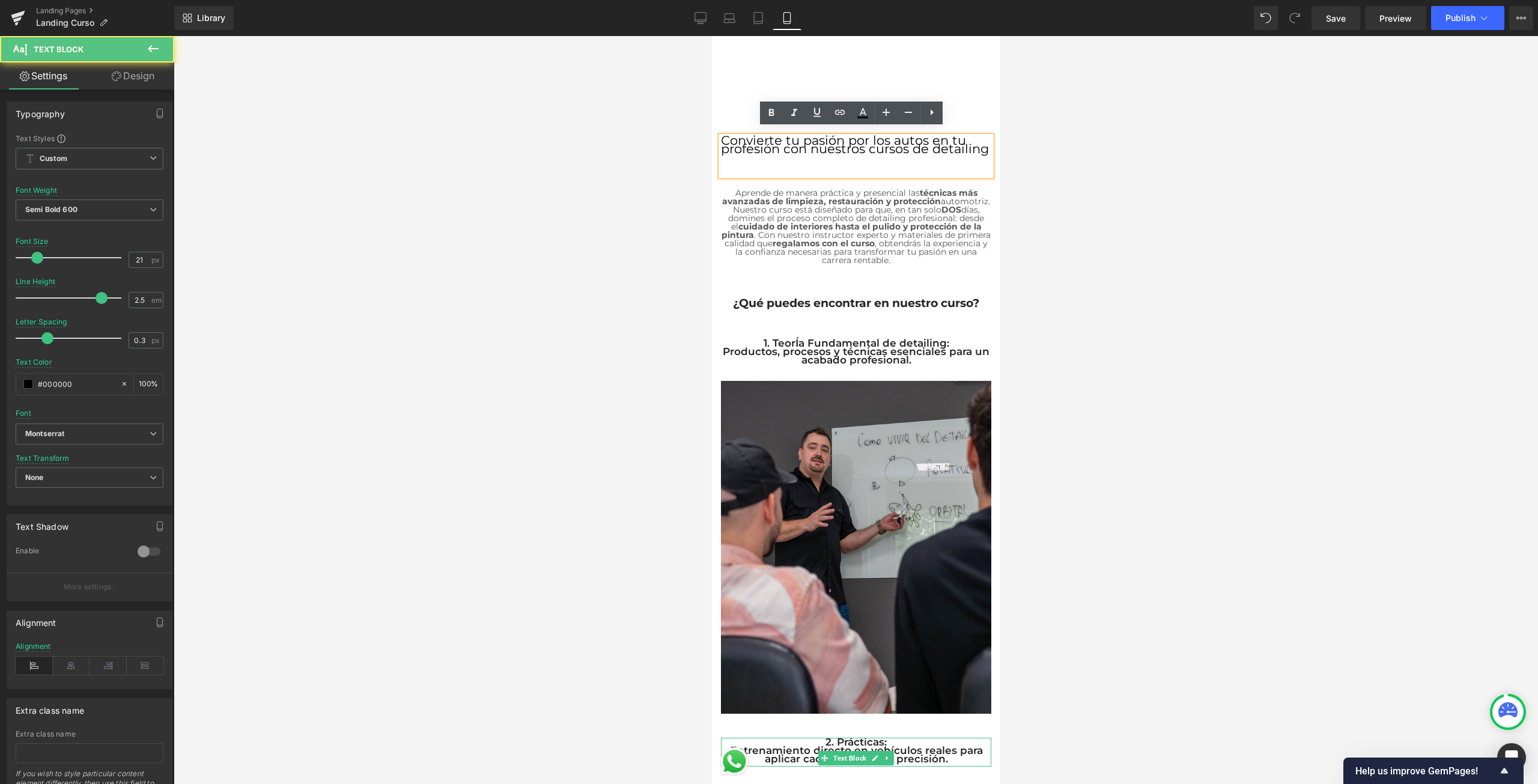
click at [724, 138] on span "Convierte tu pasión por los autos en tu profesión con nuestros cursos de detail…" at bounding box center [854, 144] width 268 height 24
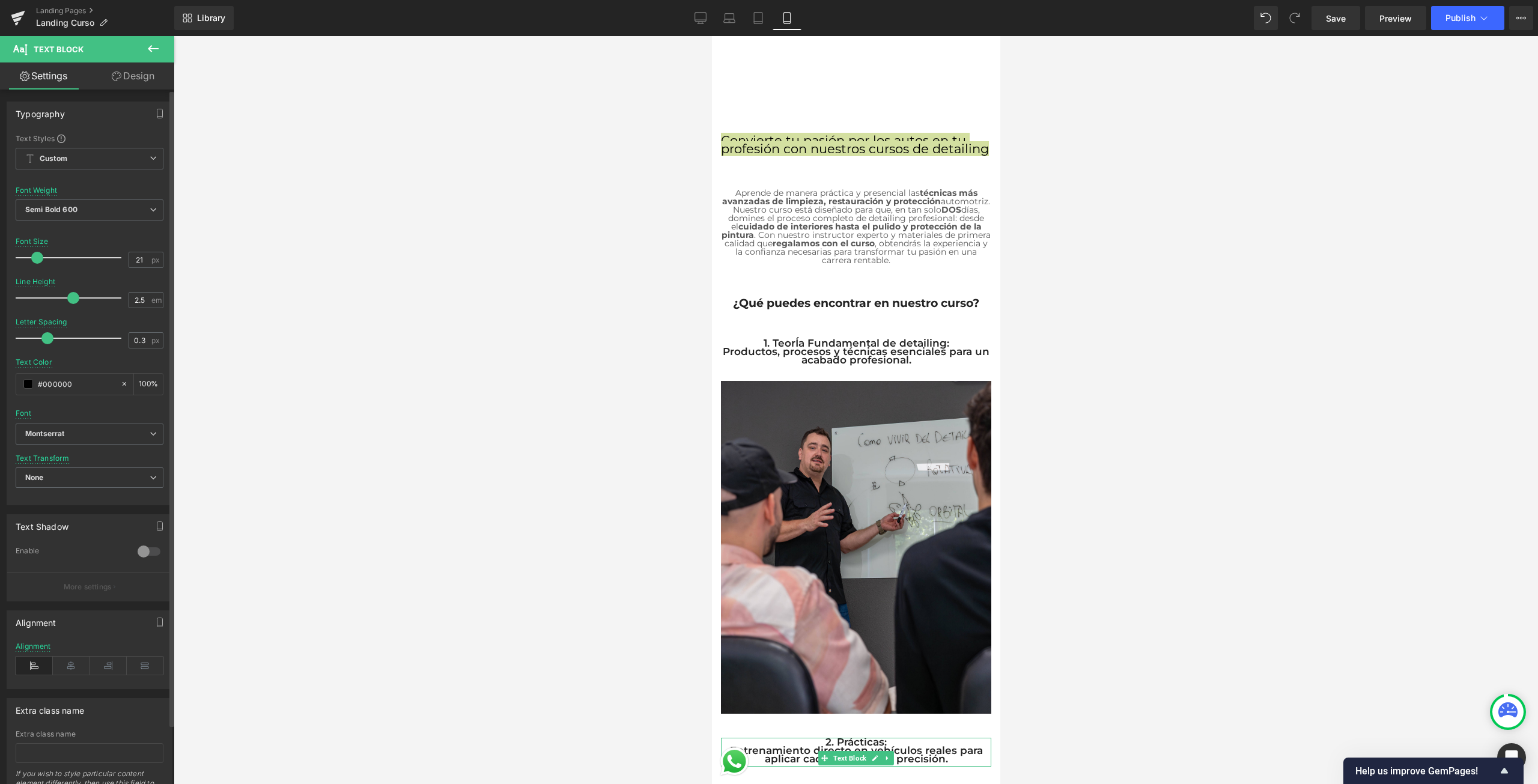
drag, startPoint x: 101, startPoint y: 298, endPoint x: 77, endPoint y: 299, distance: 24.0
click at [77, 299] on span at bounding box center [73, 298] width 12 height 12
drag, startPoint x: 41, startPoint y: 340, endPoint x: 58, endPoint y: 339, distance: 17.0
click at [58, 339] on span at bounding box center [59, 338] width 12 height 12
drag, startPoint x: 39, startPoint y: 252, endPoint x: 38, endPoint y: 270, distance: 18.0
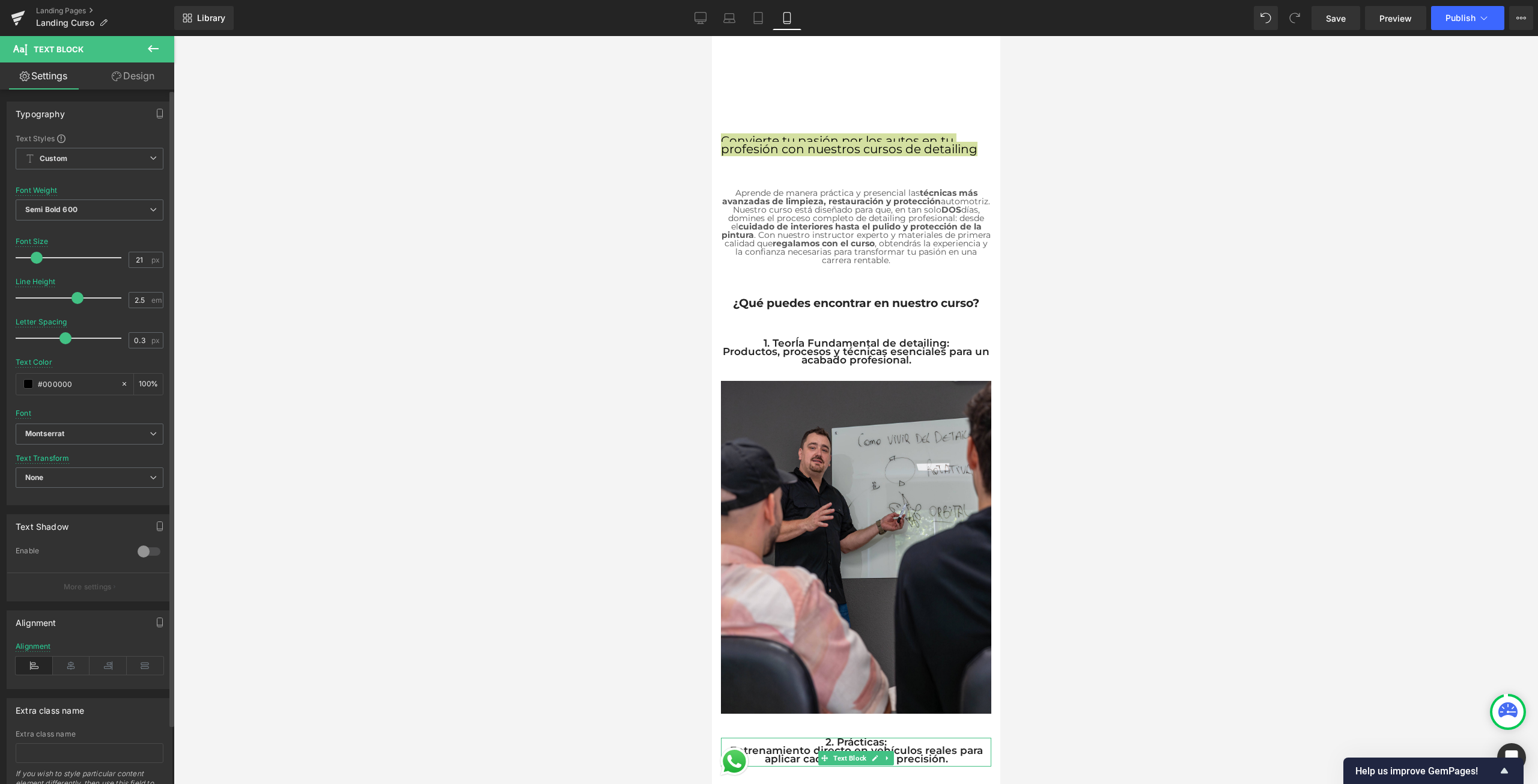
click at [38, 270] on div "Font Size 21 px" at bounding box center [89, 257] width 148 height 40
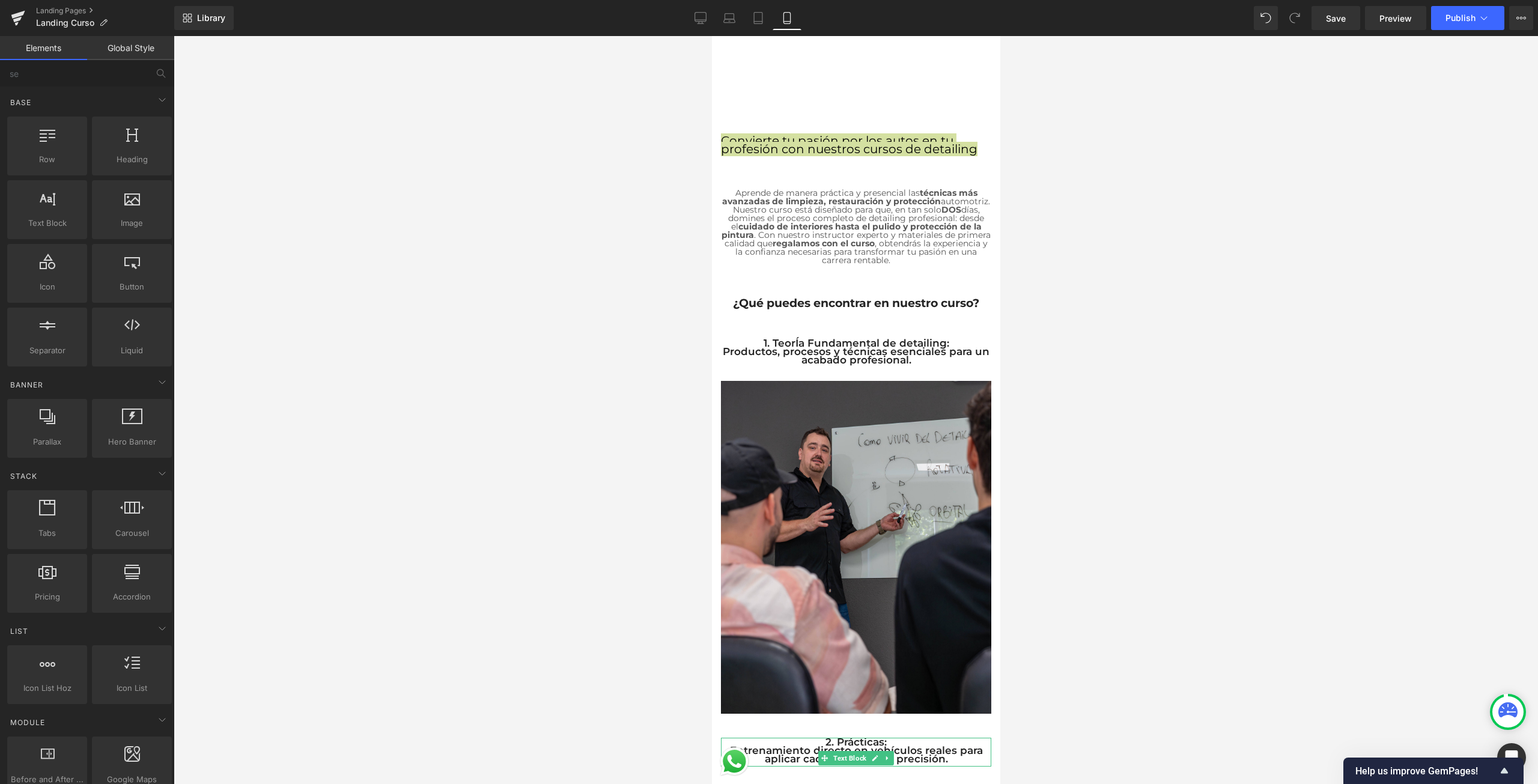
click at [334, 248] on div at bounding box center [856, 409] width 1364 height 748
click at [804, 141] on span "Convierte tu pasión por los autos en tu profesión con nuestros cursos de detail…" at bounding box center [848, 145] width 256 height 23
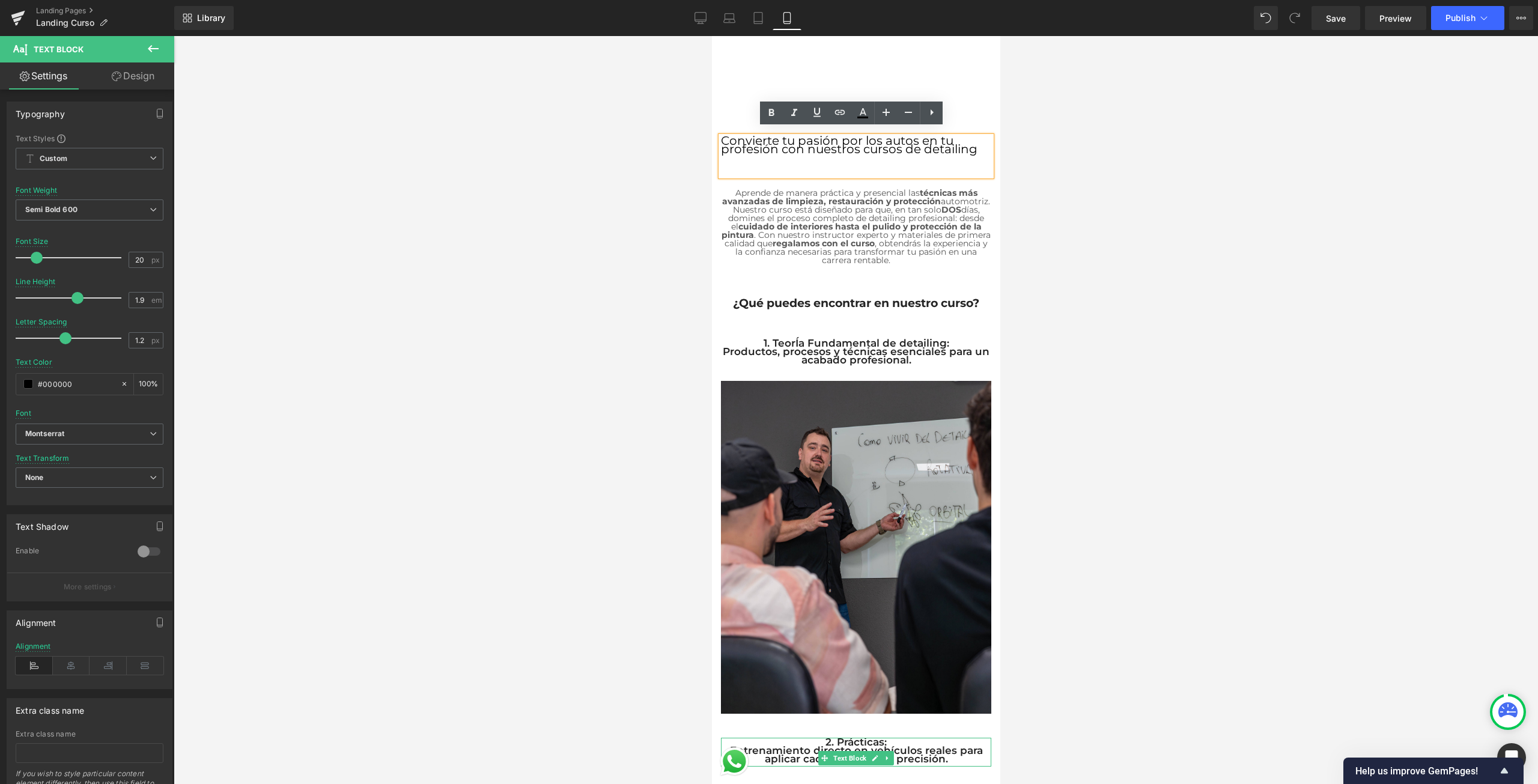
click at [124, 71] on link "Design" at bounding box center [133, 76] width 87 height 27
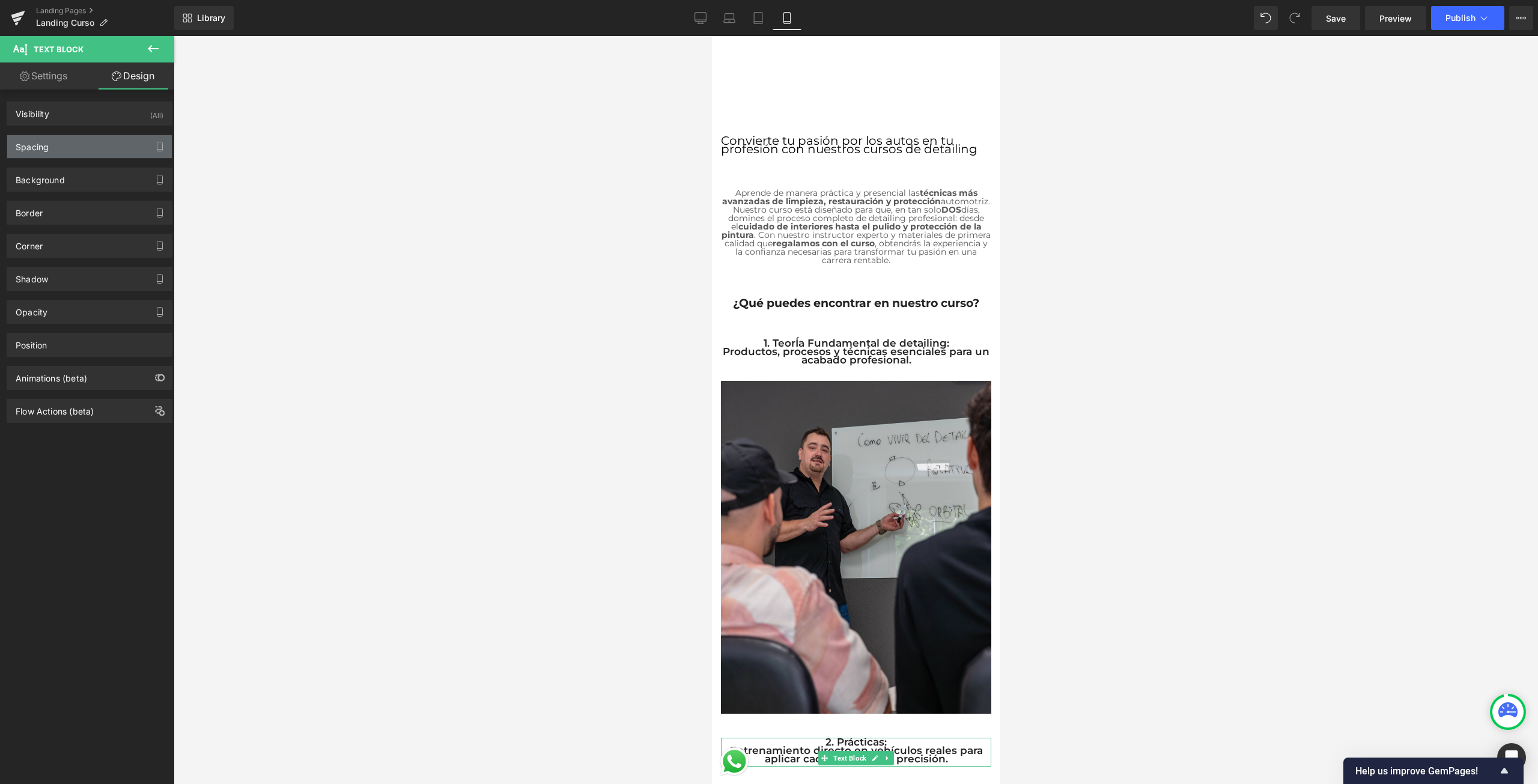
click at [90, 136] on div "Spacing" at bounding box center [89, 146] width 164 height 23
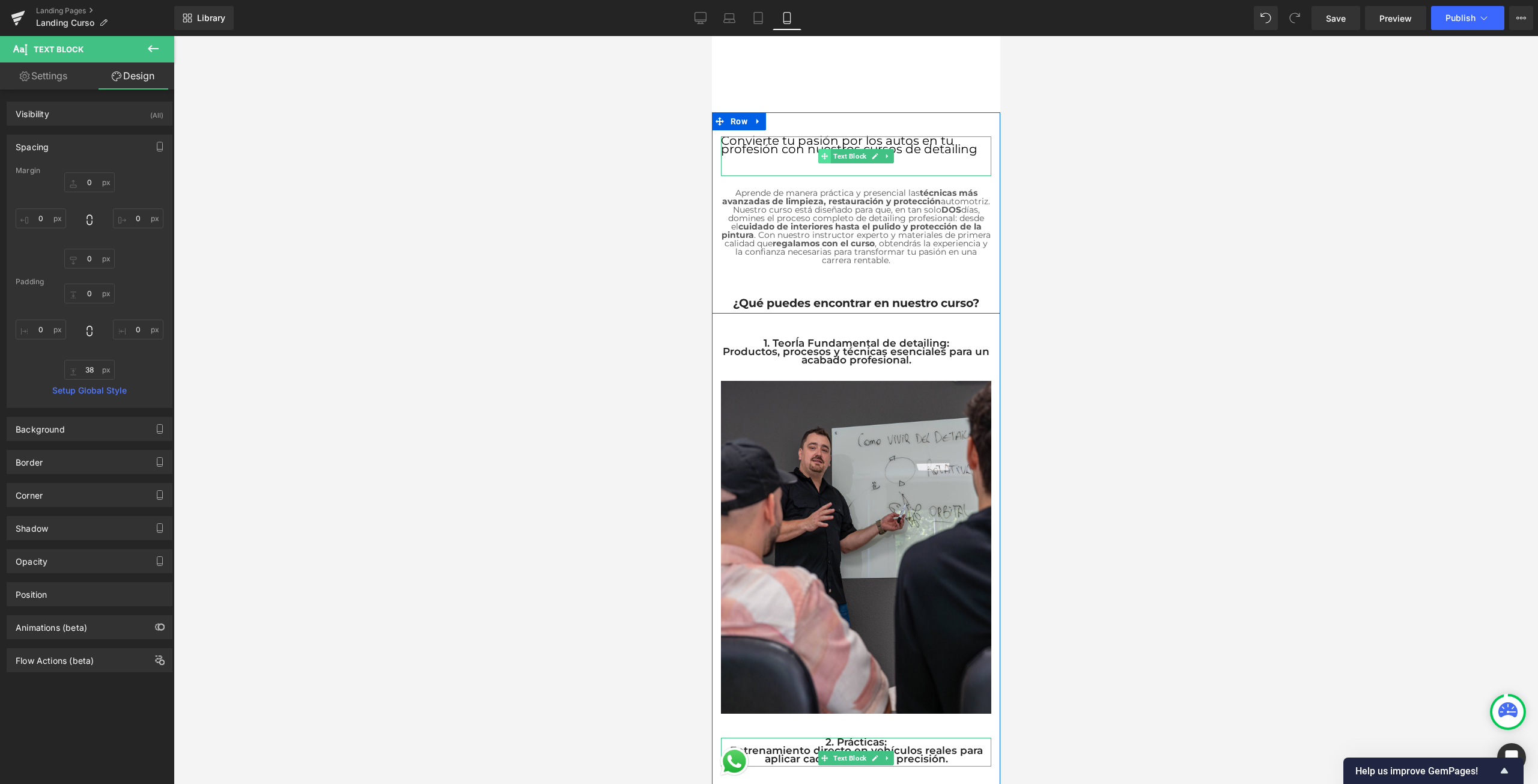
click at [822, 153] on icon at bounding box center [824, 156] width 6 height 6
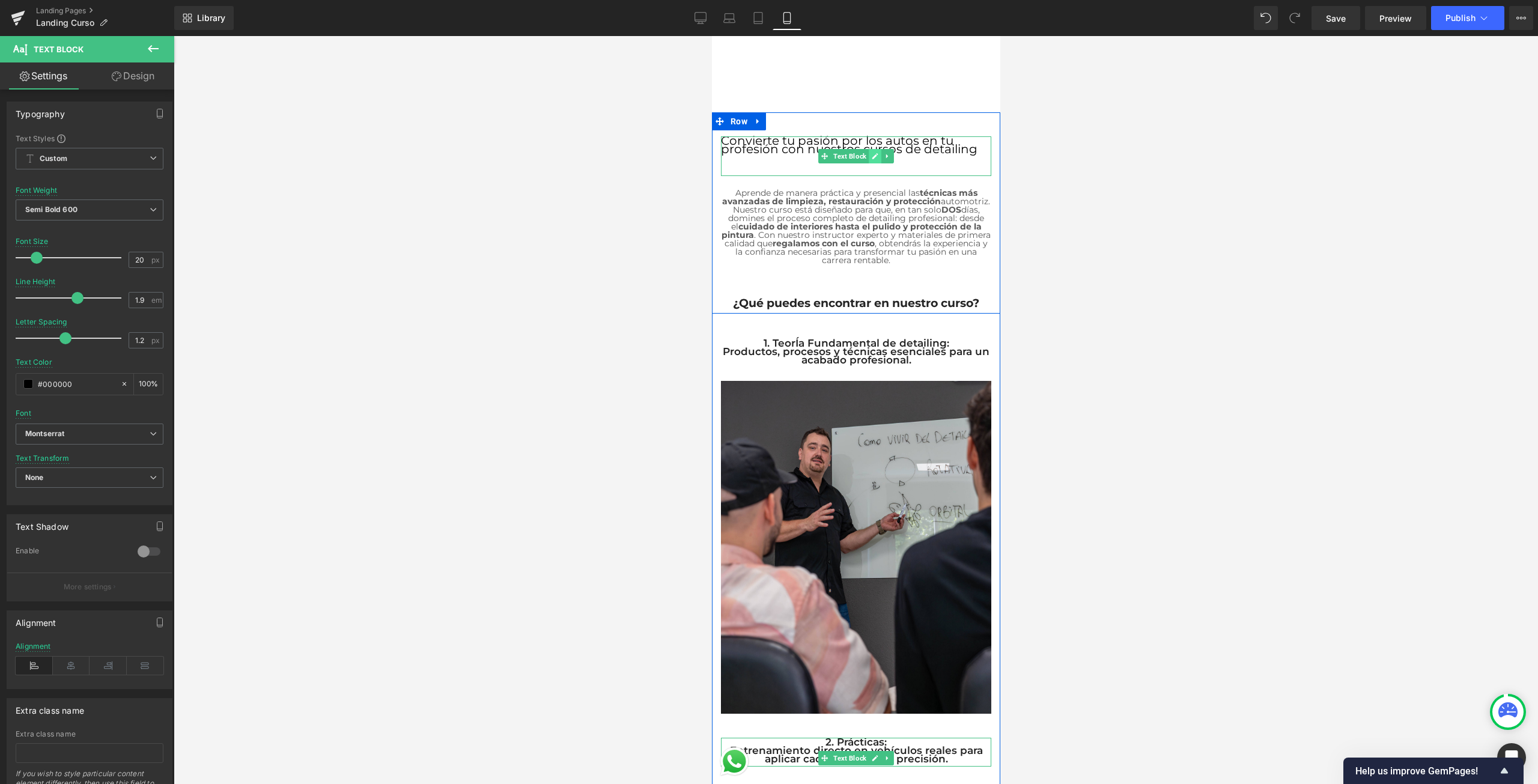
click at [868, 150] on link at bounding box center [874, 156] width 13 height 14
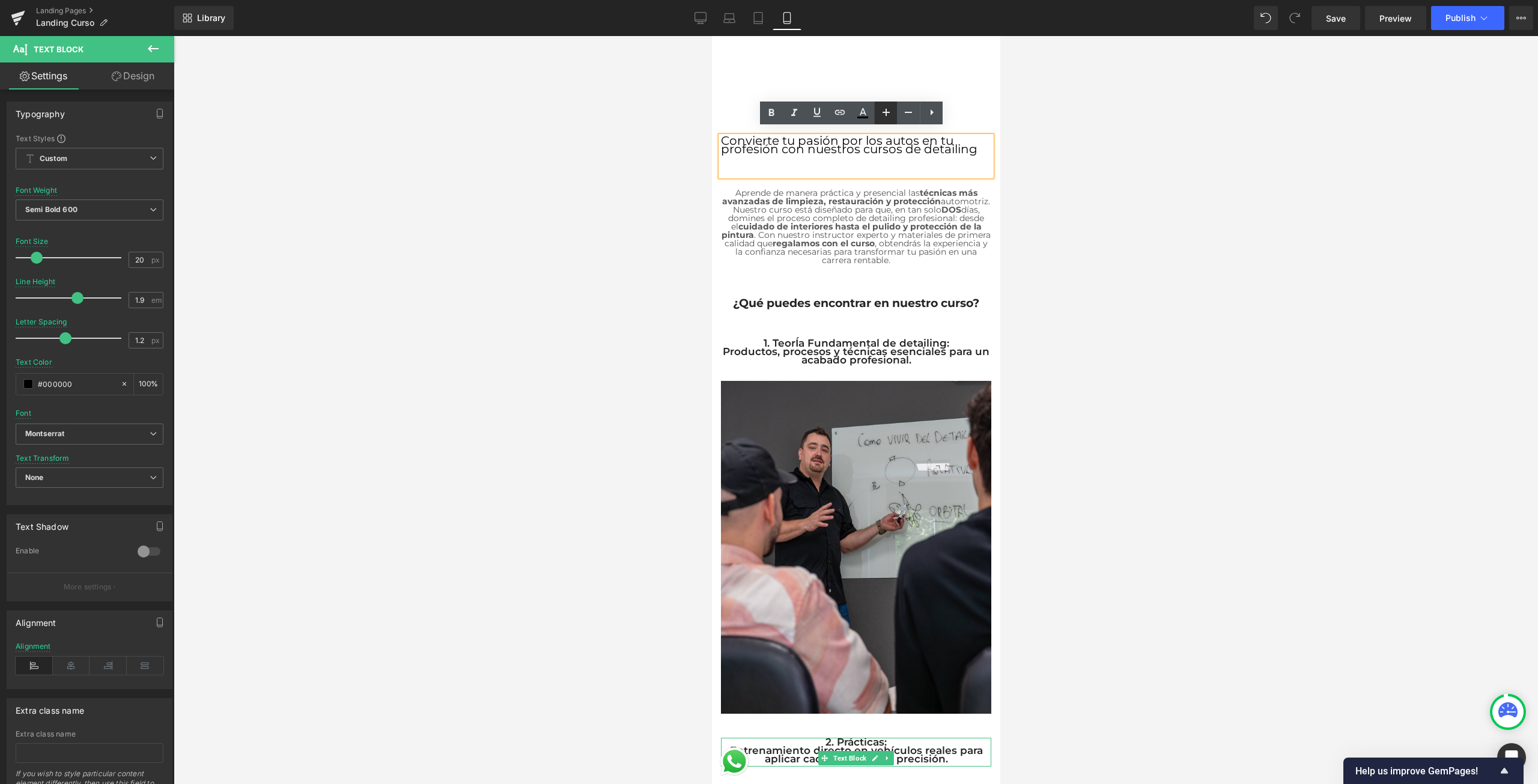
click at [892, 113] on icon at bounding box center [886, 112] width 14 height 14
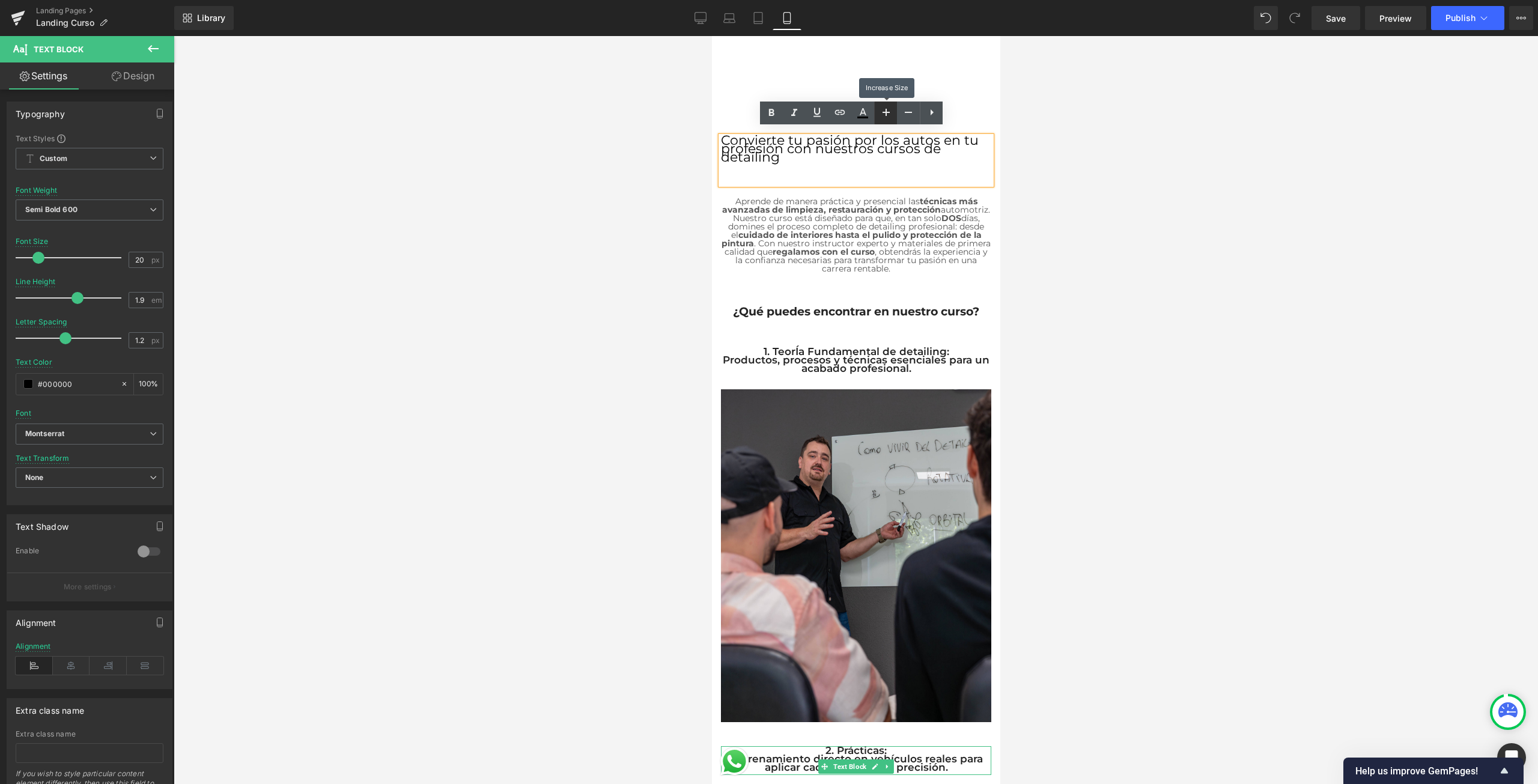
click at [892, 113] on icon at bounding box center [886, 112] width 14 height 14
click at [909, 111] on icon at bounding box center [909, 112] width 7 height 1
click at [950, 313] on div at bounding box center [855, 314] width 270 height 3
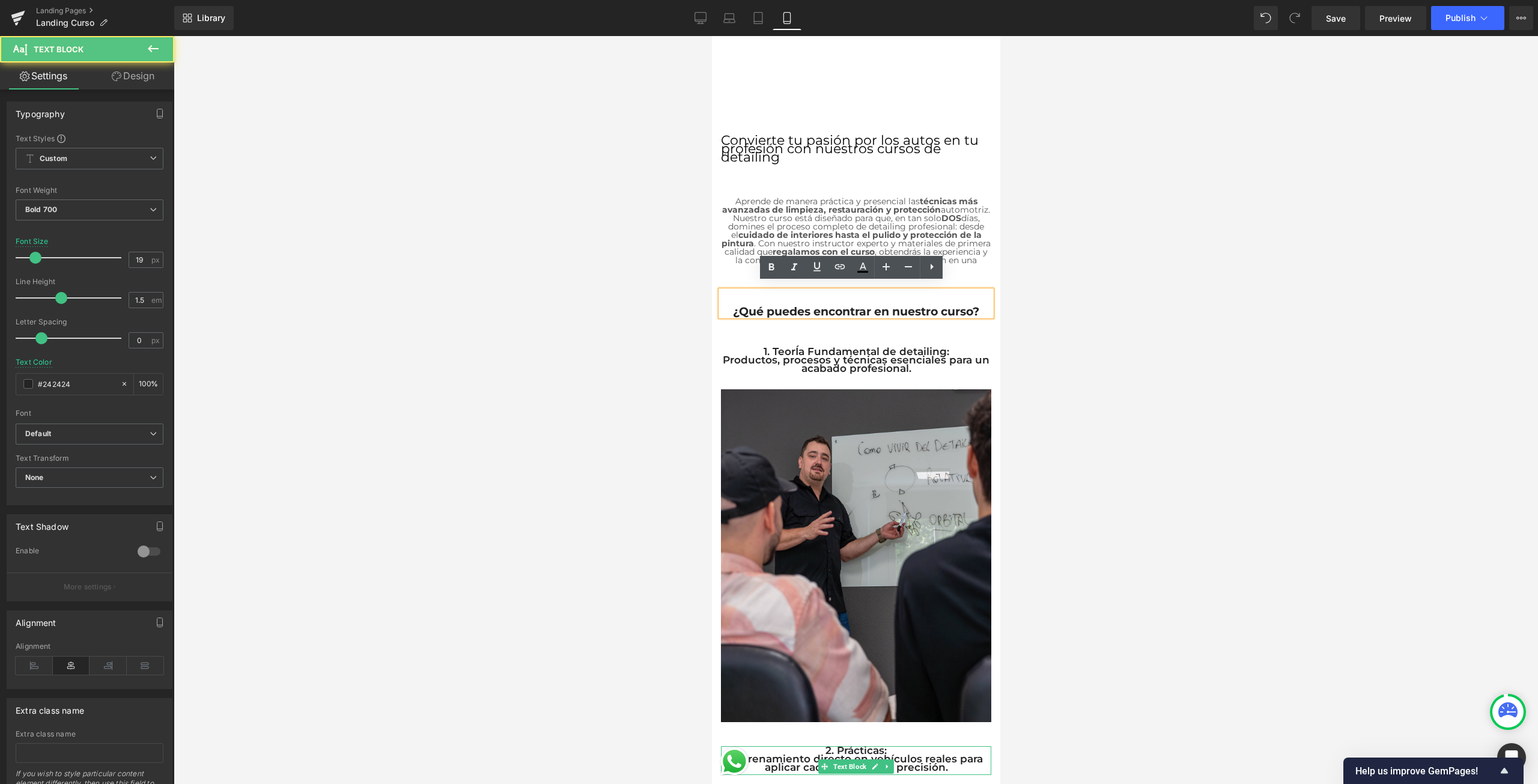
click at [950, 308] on p "¿Qué puedes encontrar en nuestro curso?" at bounding box center [855, 312] width 270 height 9
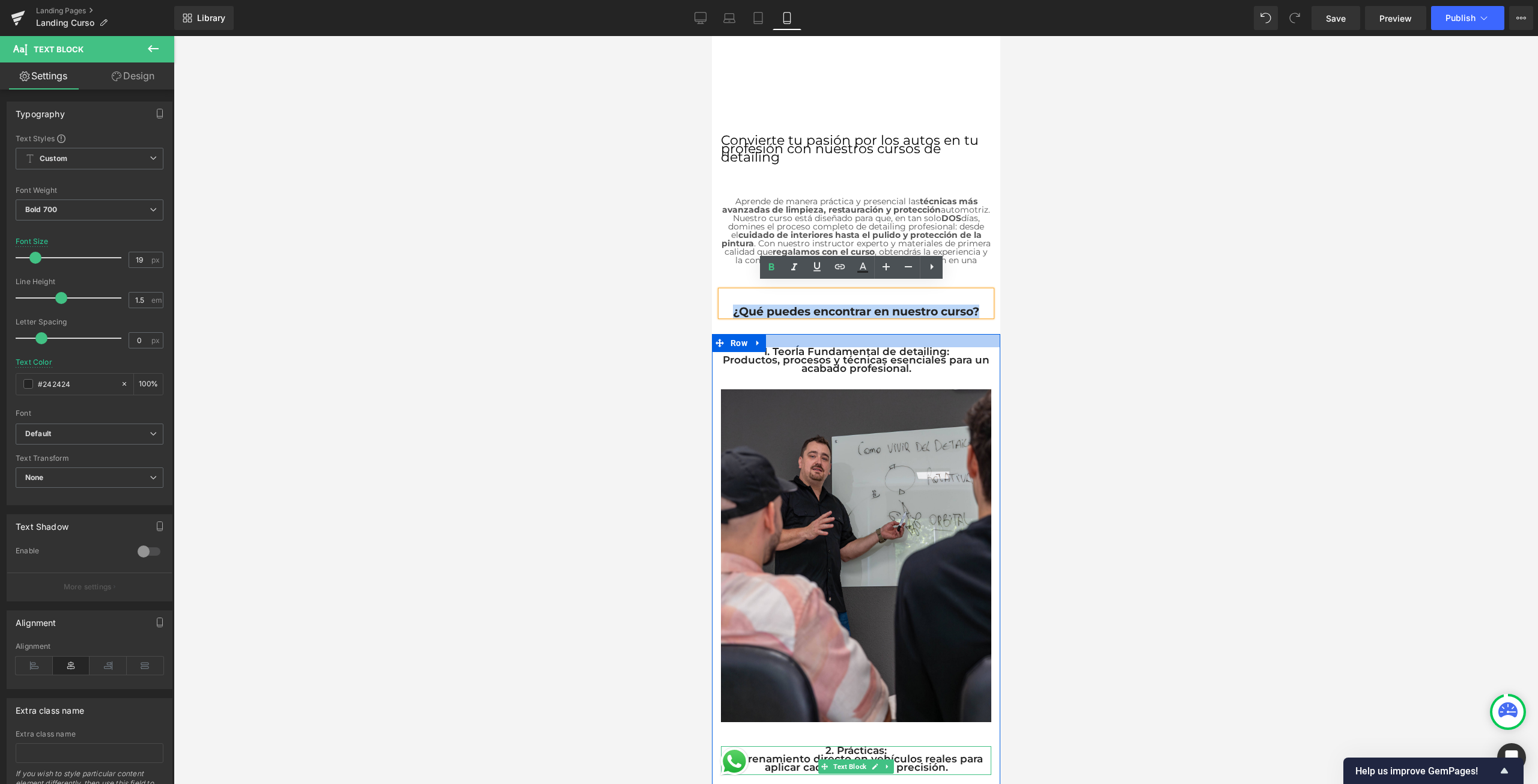
copy p "¿Qué puedes encontrar en nuestro curso?"
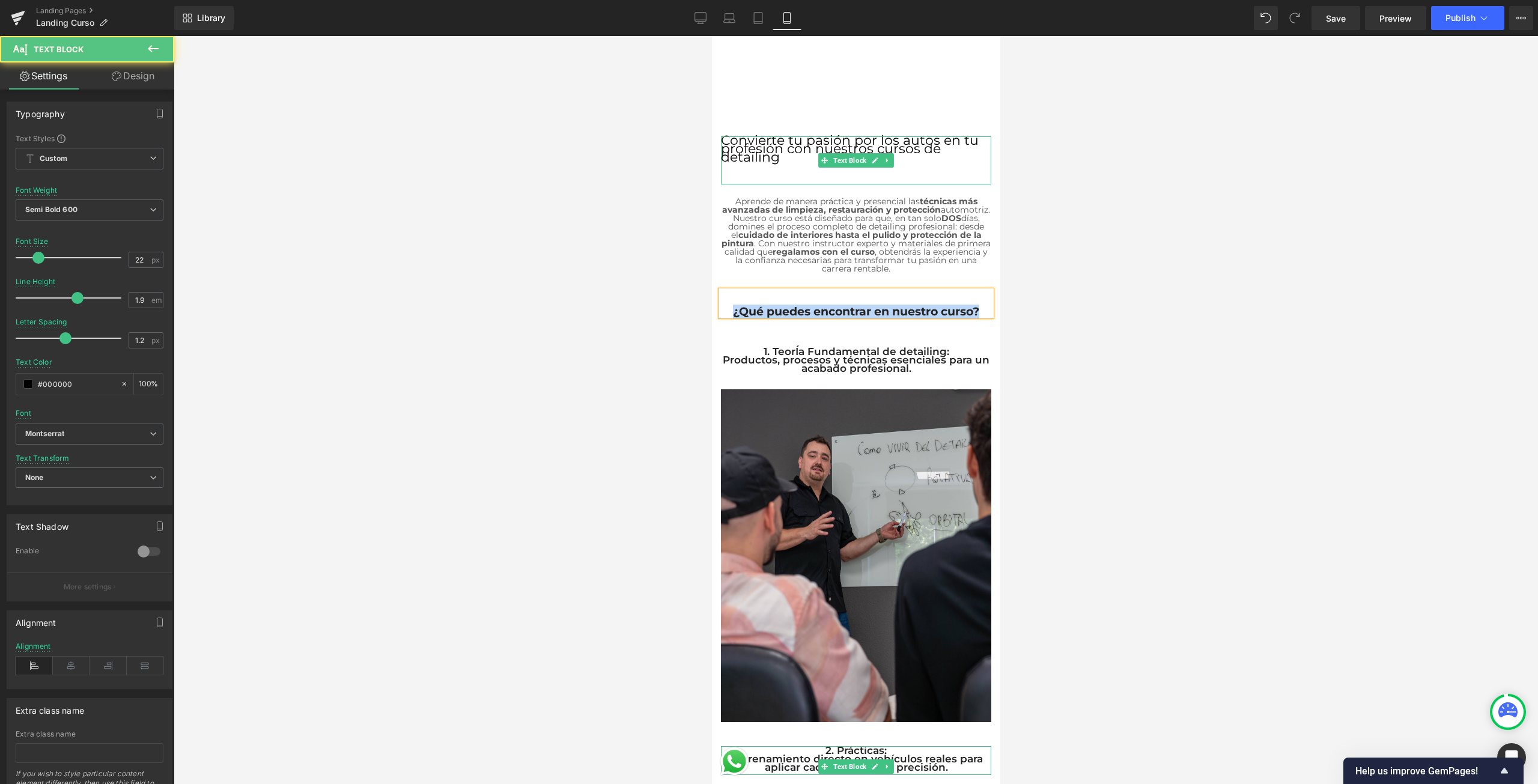
click at [894, 139] on span "Convierte tu pasión por los autos en tu profesión con nuestros cursos de detail…" at bounding box center [849, 149] width 258 height 33
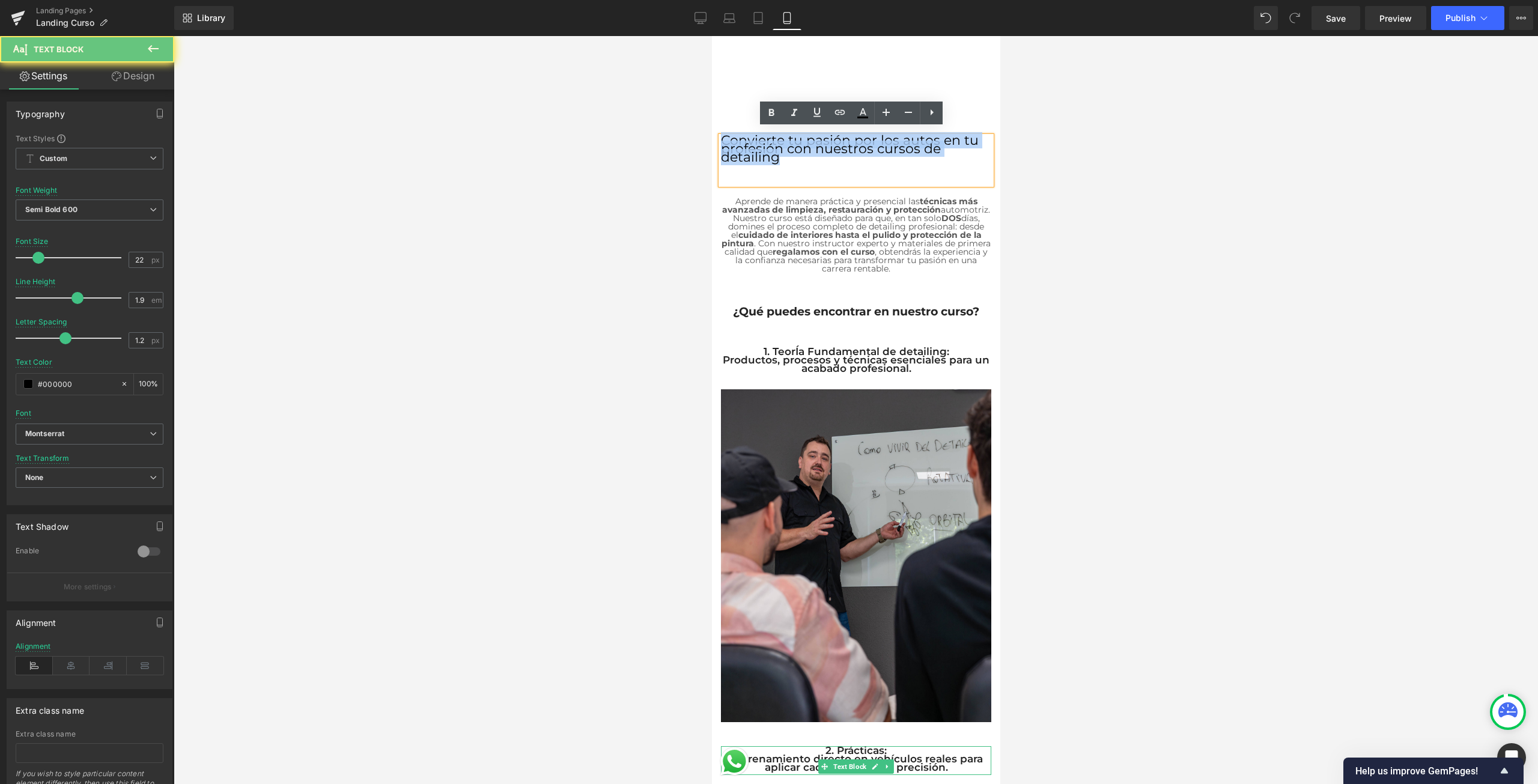
click at [894, 139] on span "Convierte tu pasión por los autos en tu profesión con nuestros cursos de detail…" at bounding box center [849, 149] width 258 height 33
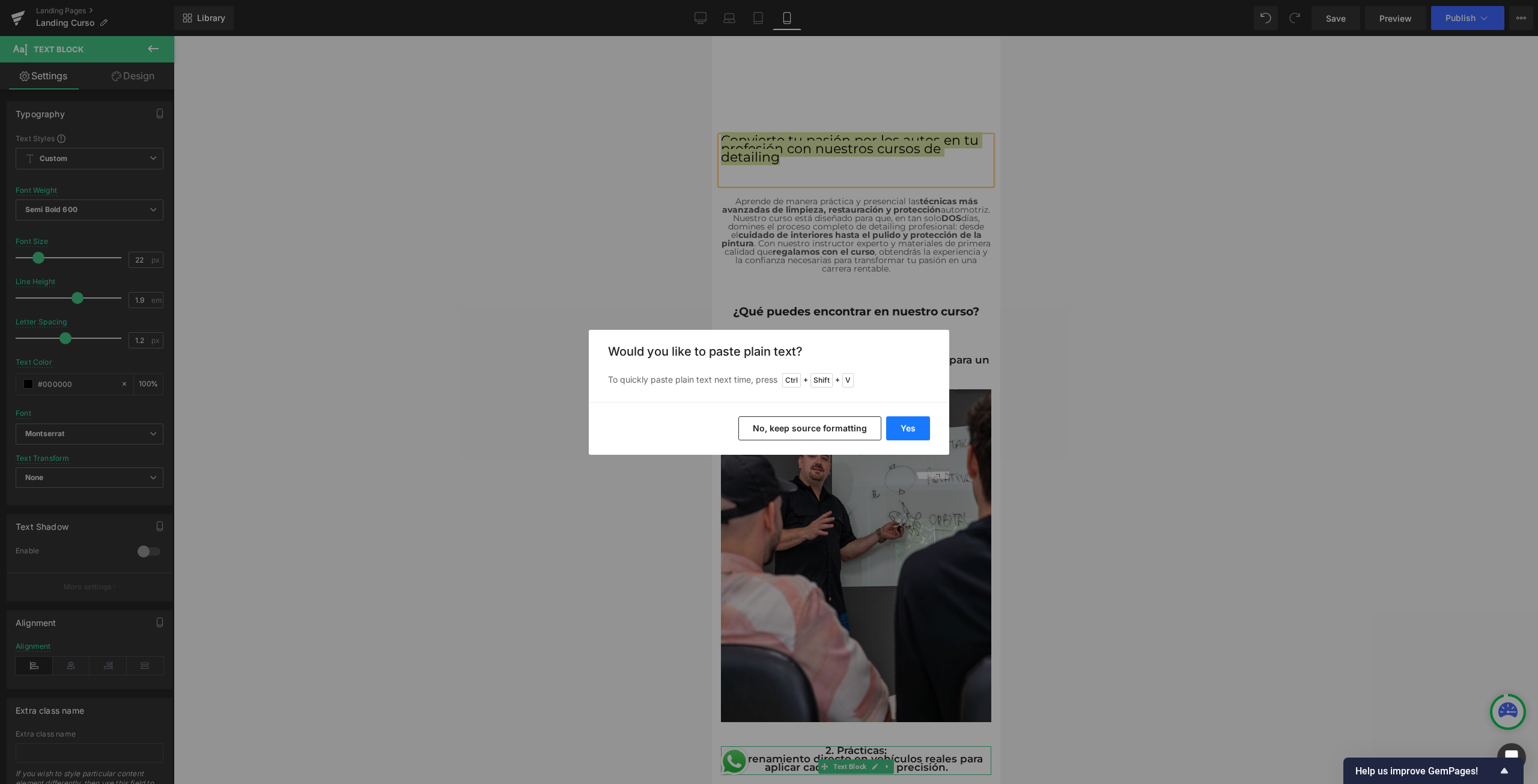
click at [917, 428] on button "Yes" at bounding box center [908, 428] width 44 height 24
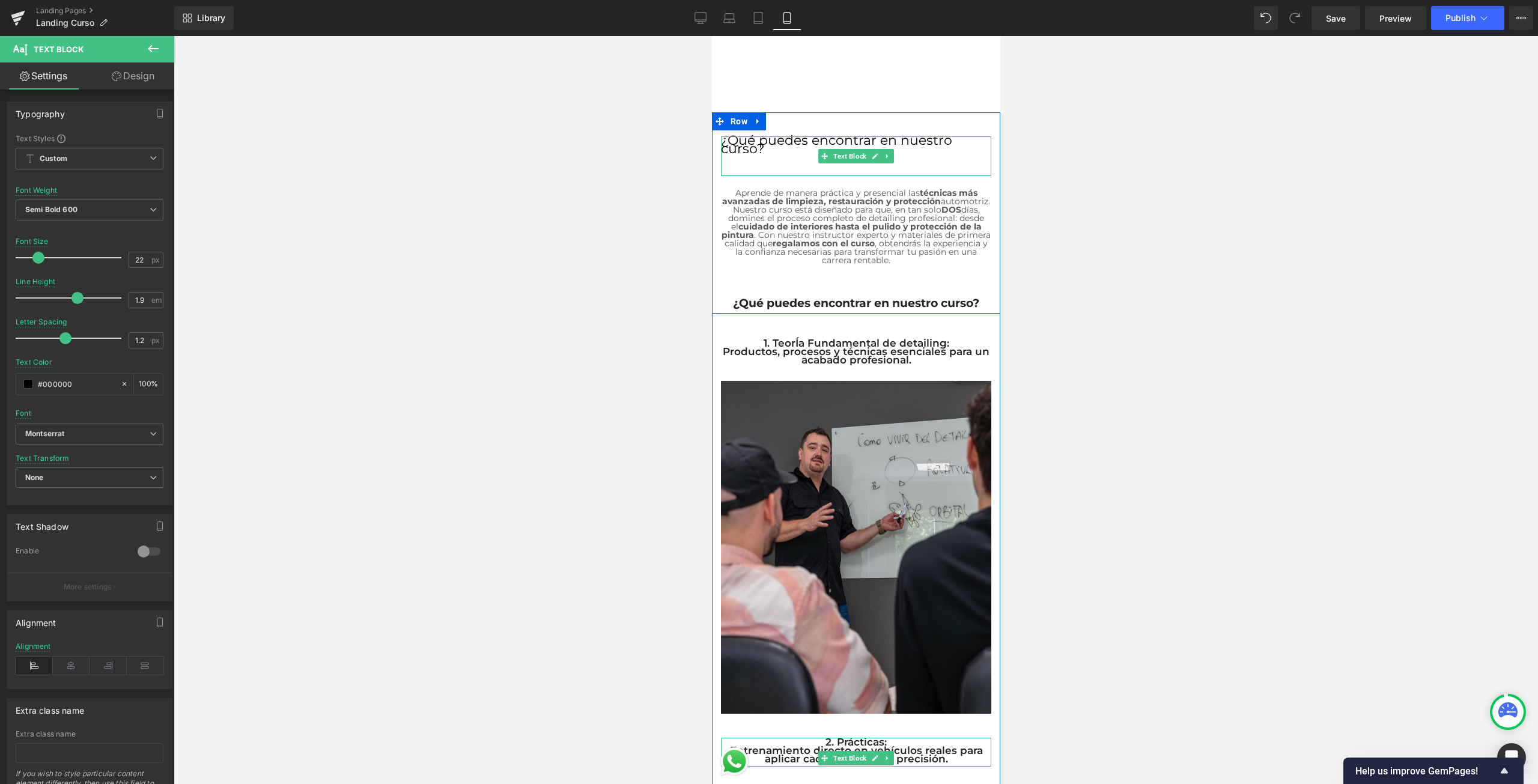
click at [778, 144] on p "¿Qué puedes encontrar en nuestro curso?" at bounding box center [855, 145] width 270 height 17
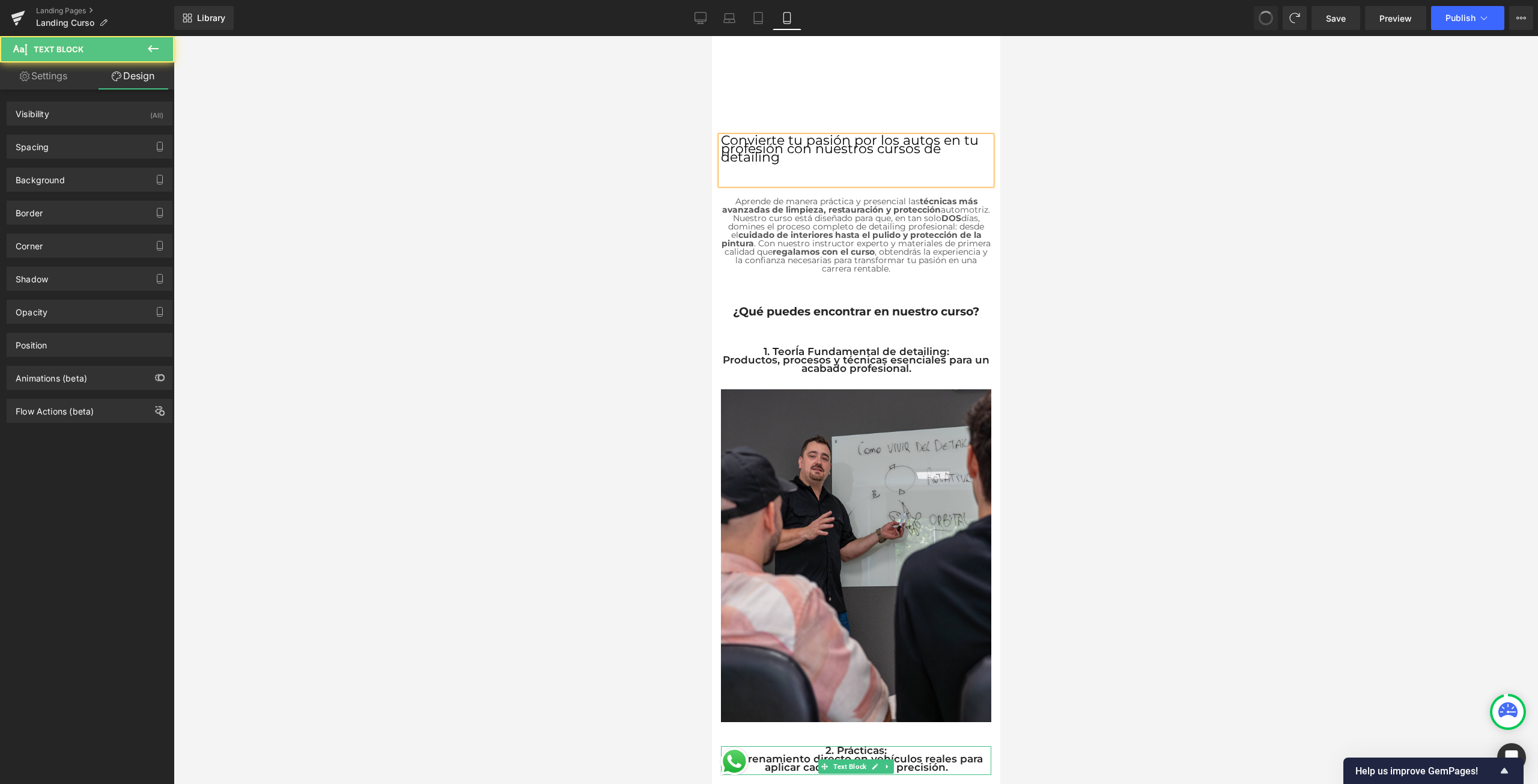
click at [1113, 210] on div at bounding box center [856, 409] width 1364 height 748
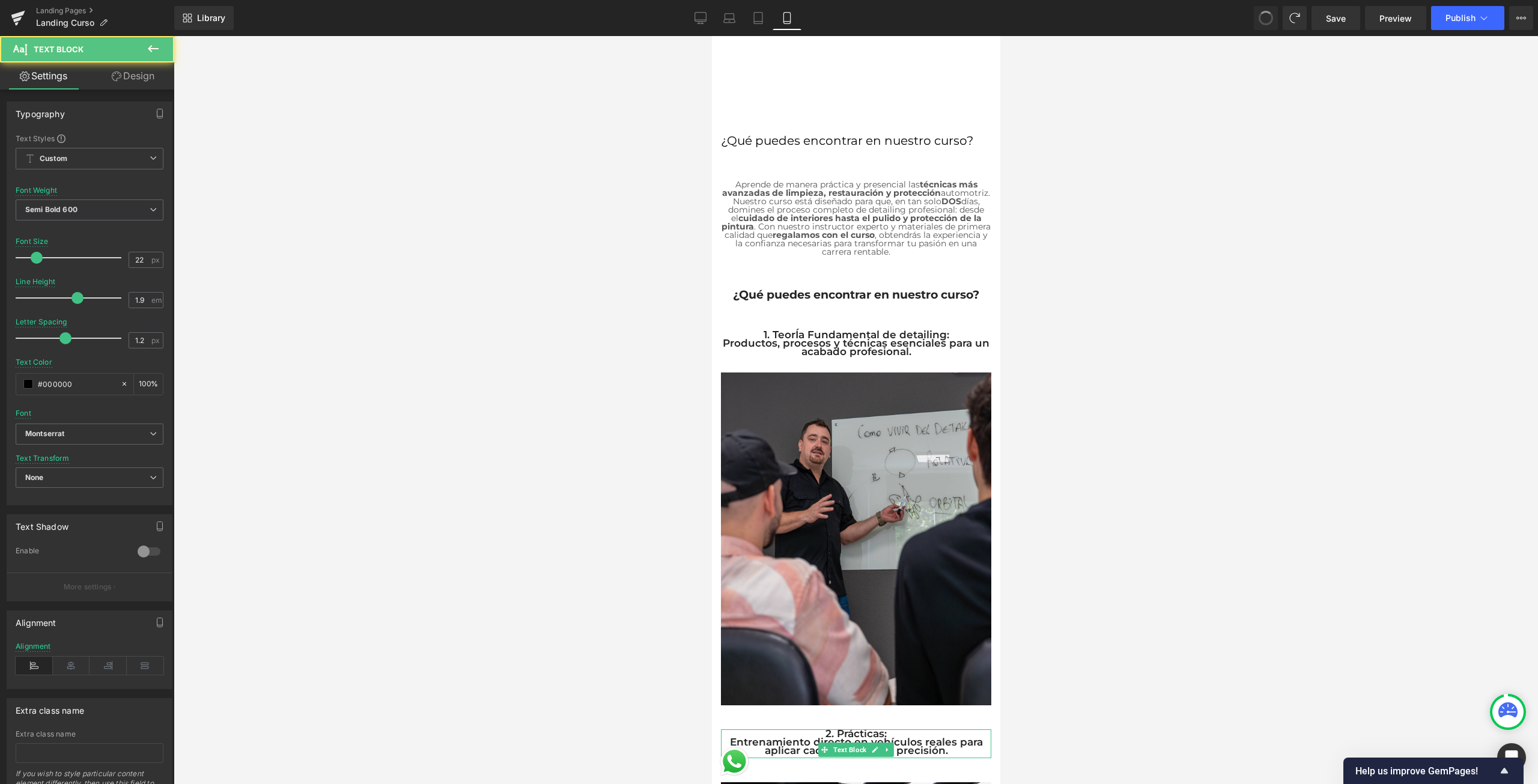
click at [1073, 181] on div at bounding box center [856, 409] width 1364 height 748
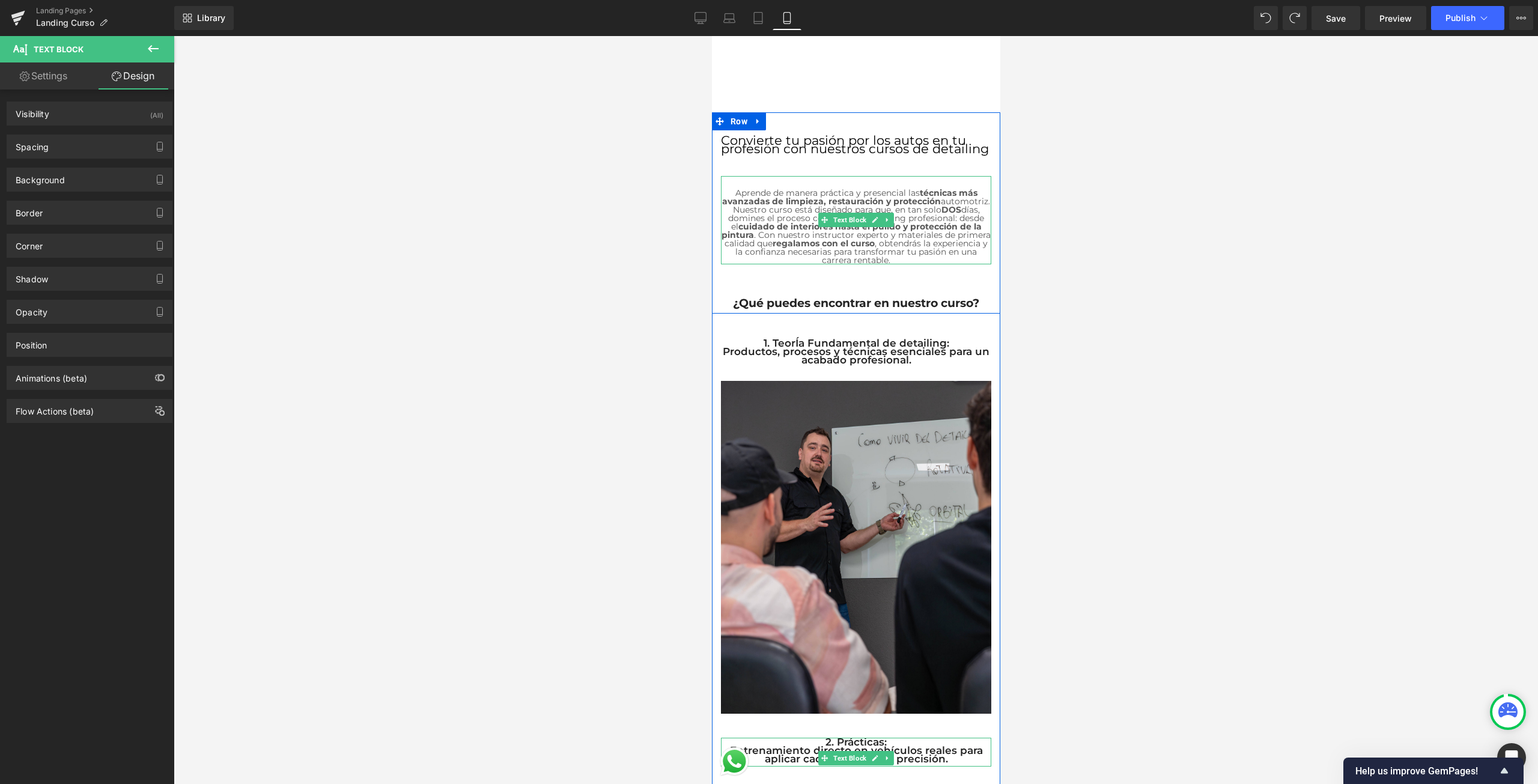
click at [850, 176] on div "Aprende de manera práctica y presencial las técnicas más avanzadas de limpieza,…" at bounding box center [855, 220] width 270 height 89
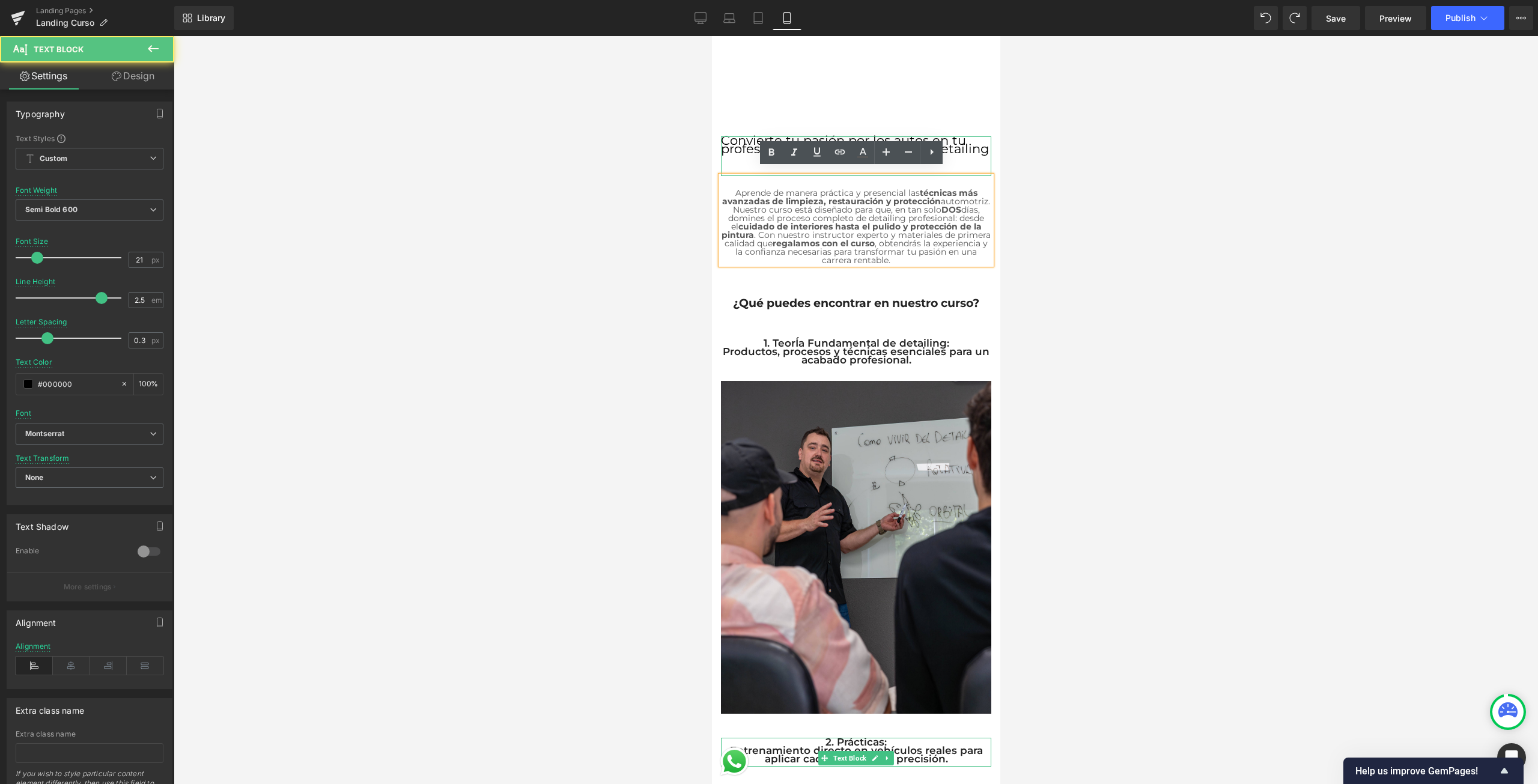
click at [912, 133] on span "Convierte tu pasión por los autos en tu profesión con nuestros cursos de detail…" at bounding box center [854, 144] width 268 height 24
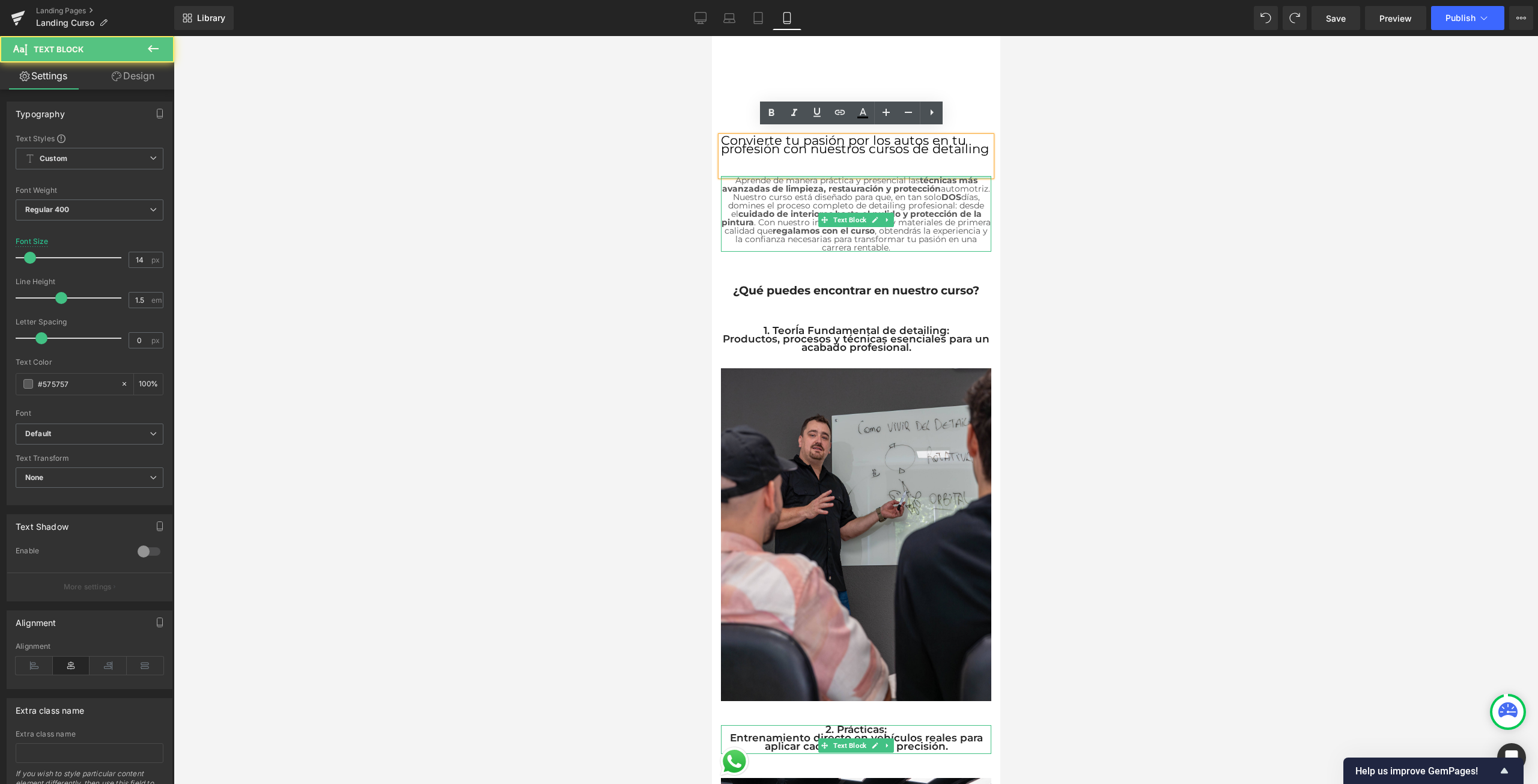
drag, startPoint x: 871, startPoint y: 170, endPoint x: 887, endPoint y: 149, distance: 26.4
click at [887, 149] on div "Separator Convierte tu pasión por los autos en tu profesión con nuestros cursos…" at bounding box center [856, 203] width 289 height 183
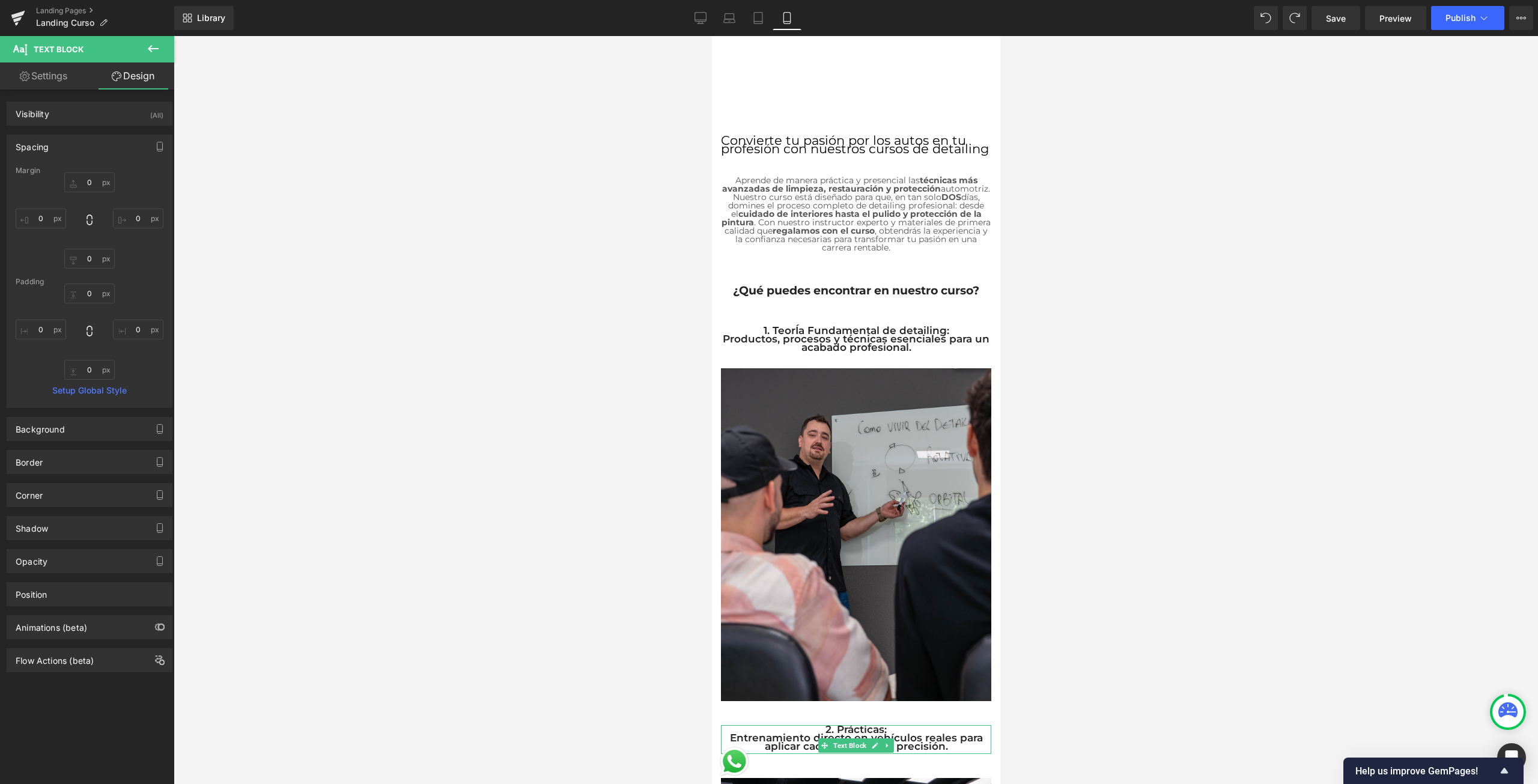
click at [1067, 203] on div at bounding box center [856, 409] width 1364 height 748
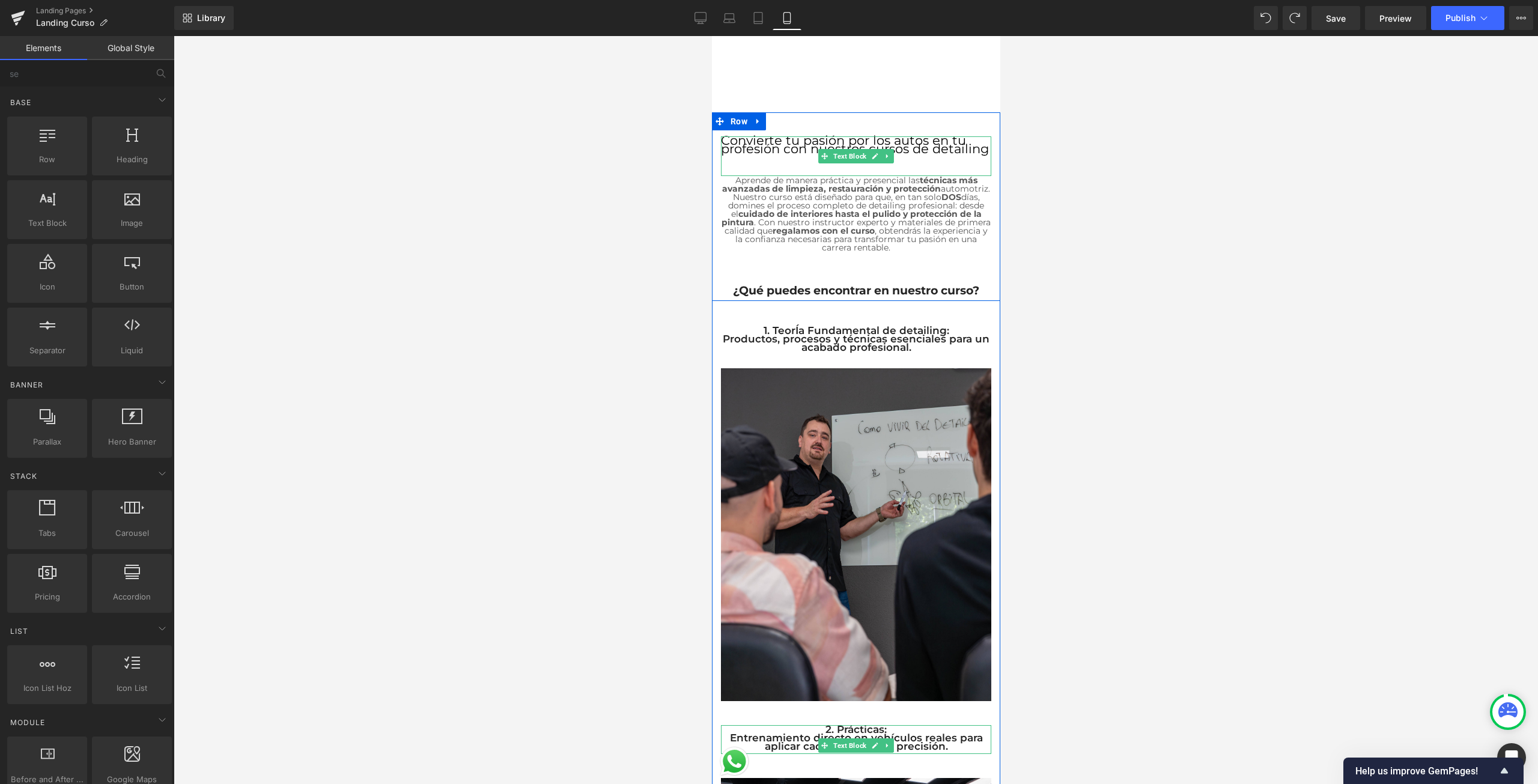
click at [928, 141] on span "Convierte tu pasión por los autos en tu profesión con nuestros cursos de detail…" at bounding box center [854, 144] width 268 height 24
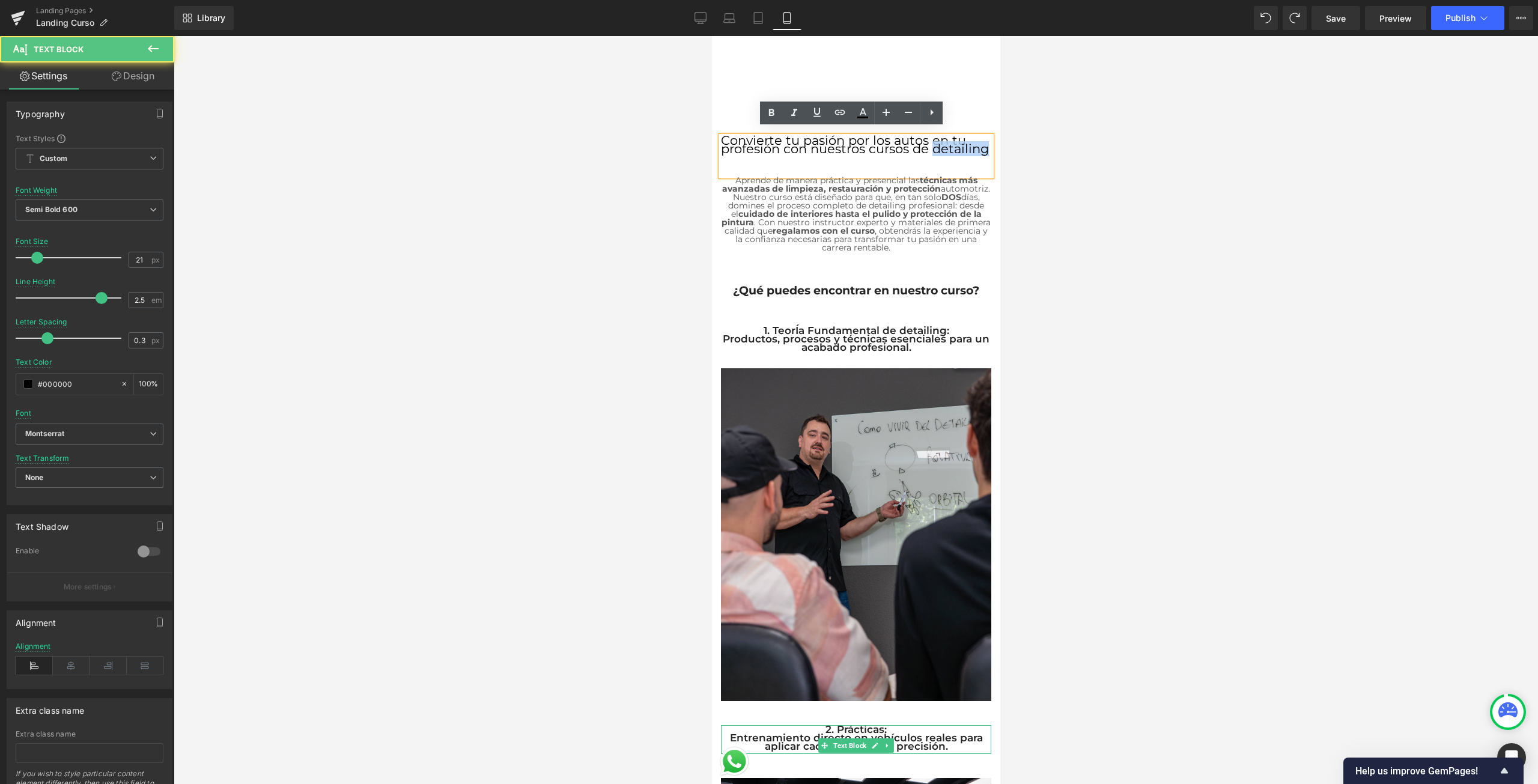
click at [928, 141] on span "Convierte tu pasión por los autos en tu profesión con nuestros cursos de detail…" at bounding box center [854, 144] width 268 height 24
click at [1173, 187] on div at bounding box center [856, 409] width 1364 height 748
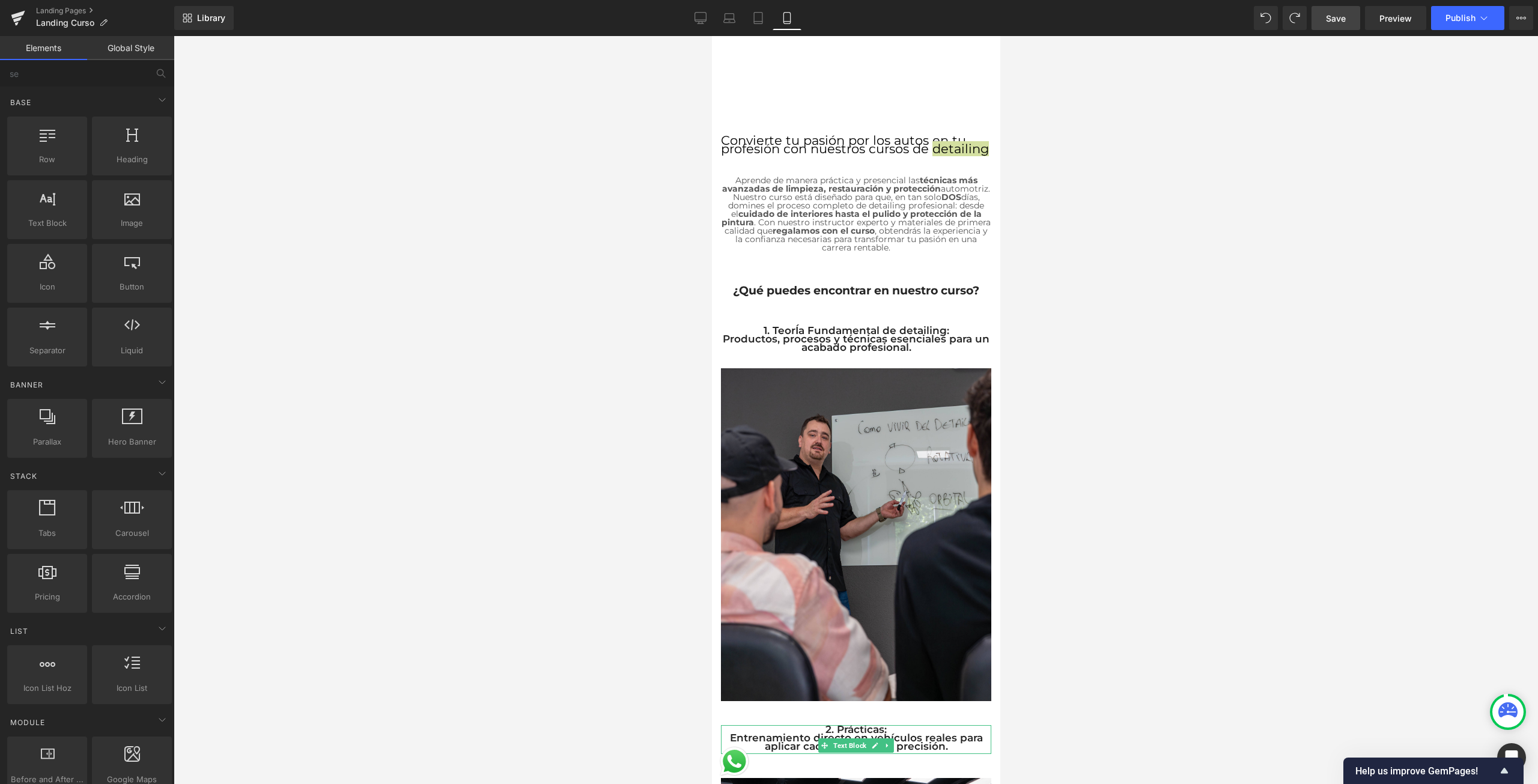
click at [1344, 16] on span "Save" at bounding box center [1336, 19] width 20 height 13
click at [690, 21] on icon at bounding box center [688, 17] width 11 height 9
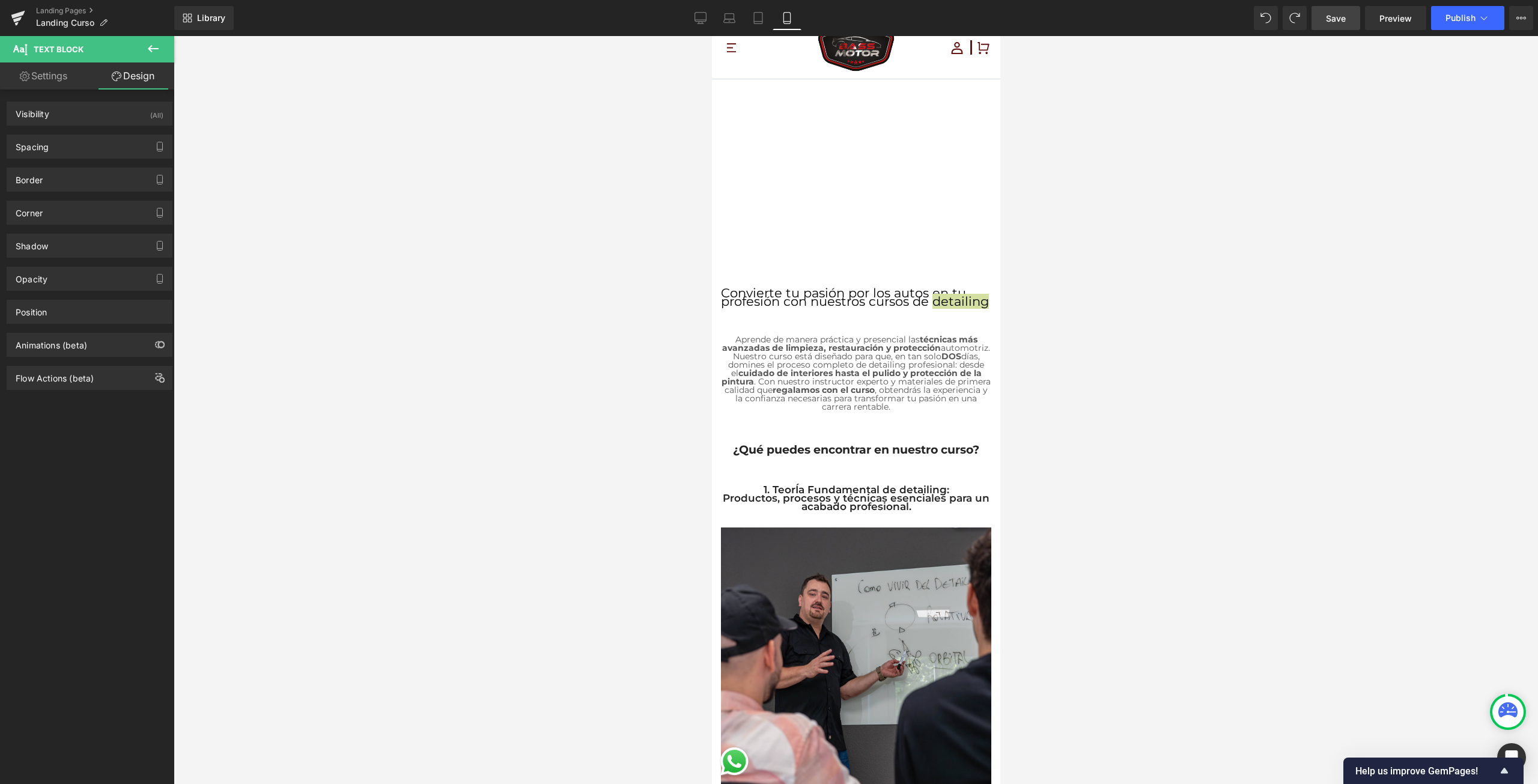
scroll to position [0, 0]
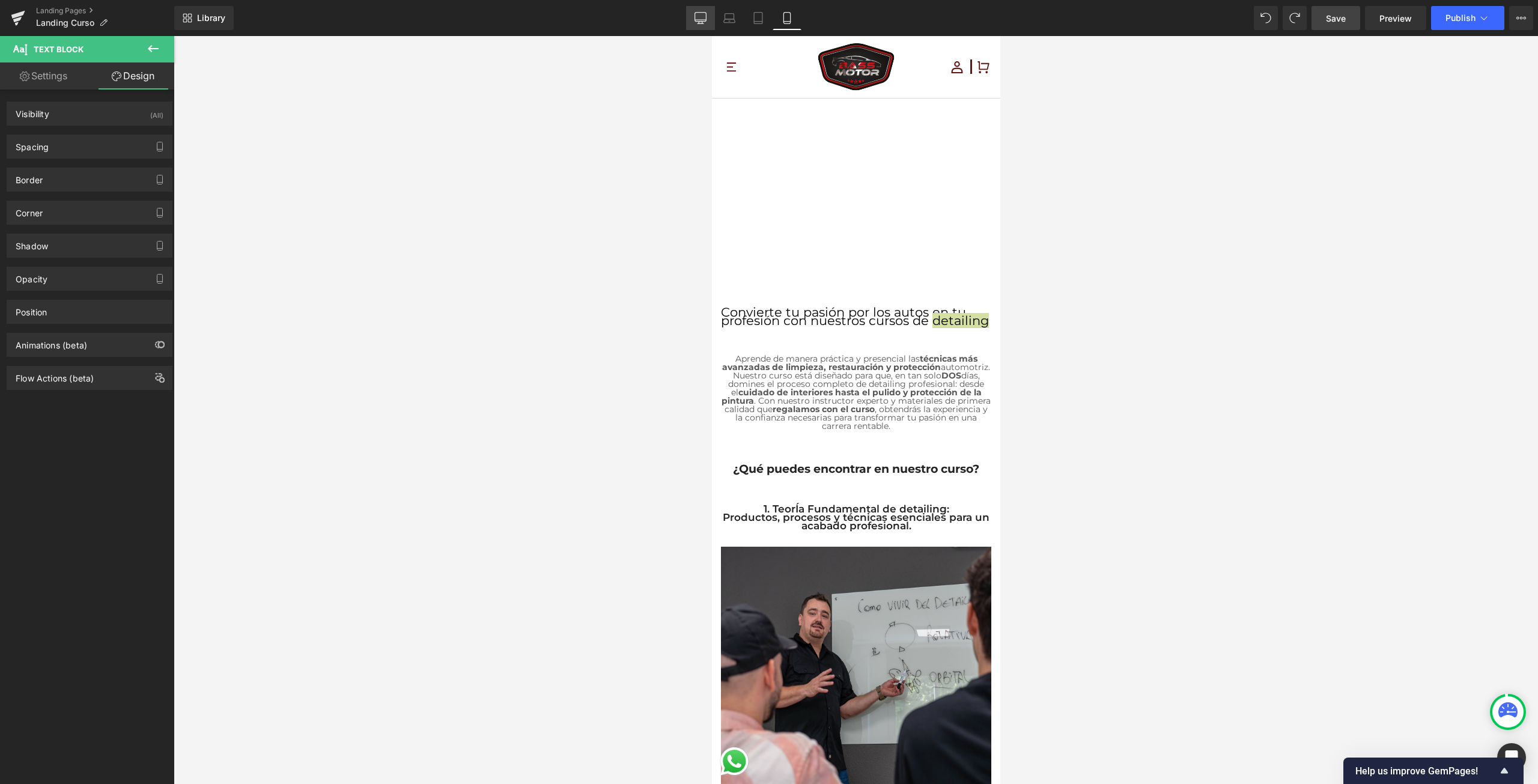
click at [704, 17] on icon at bounding box center [700, 18] width 12 height 12
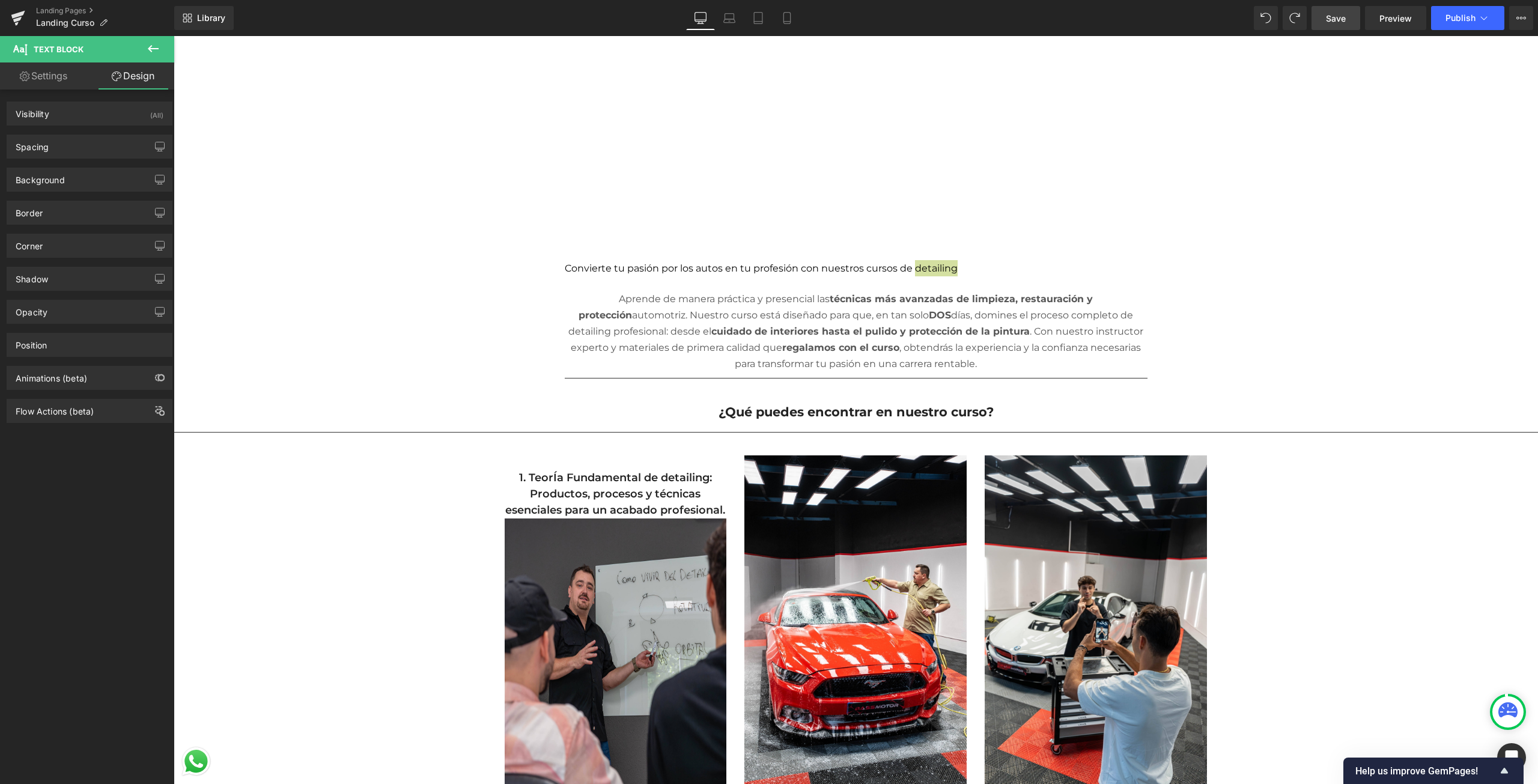
scroll to position [366, 0]
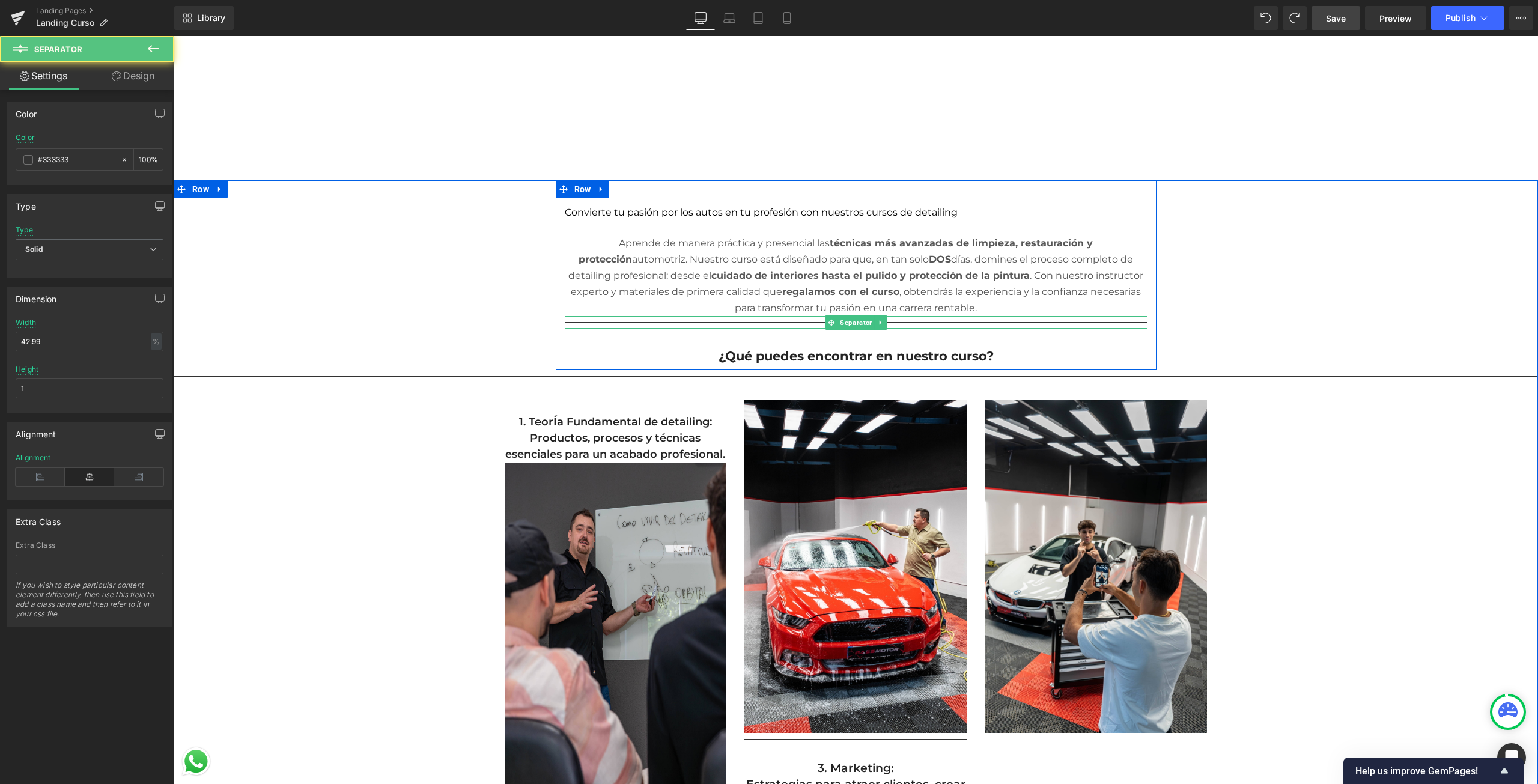
click at [753, 324] on hr at bounding box center [857, 325] width 583 height 6
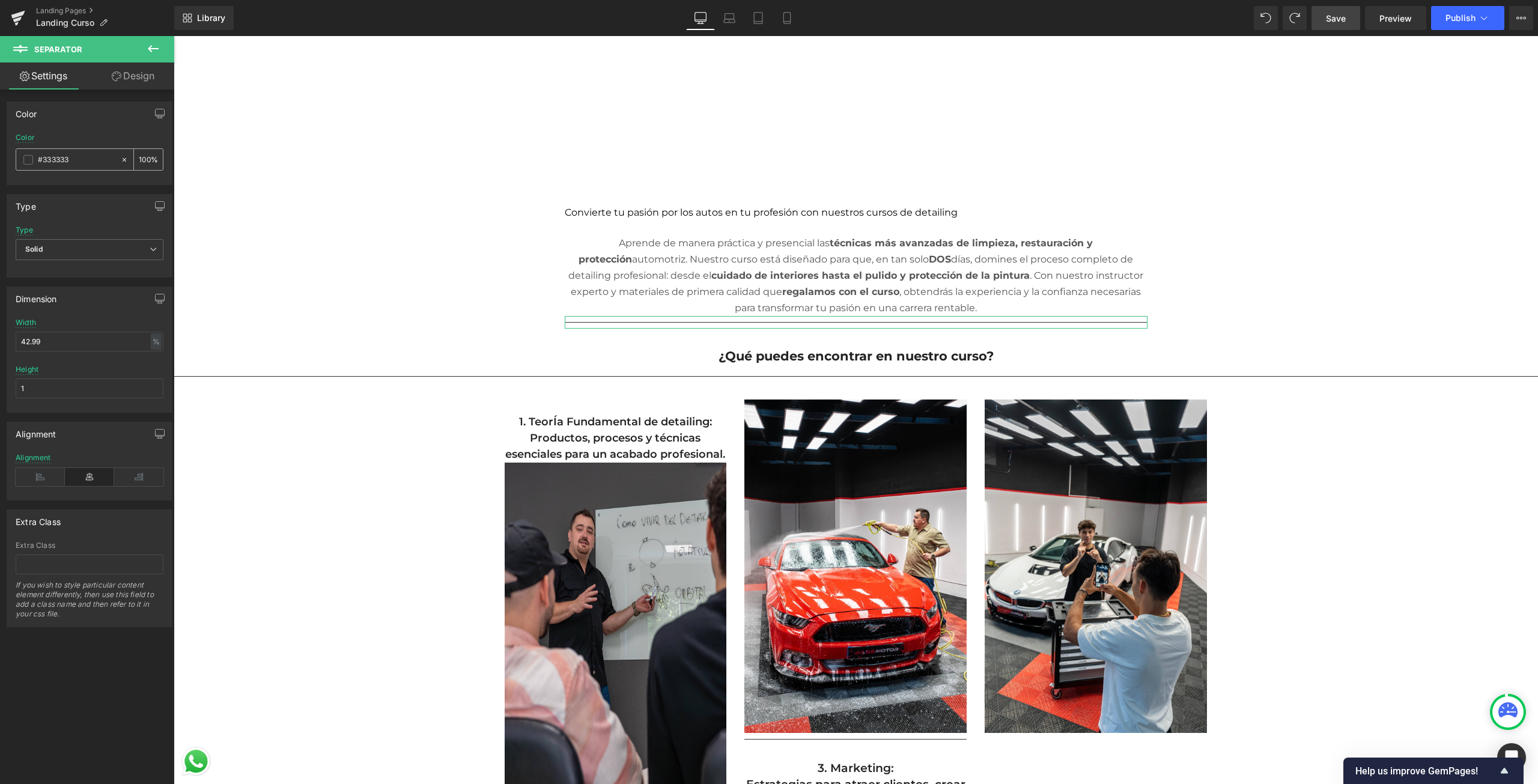
click at [32, 155] on span at bounding box center [28, 159] width 9 height 9
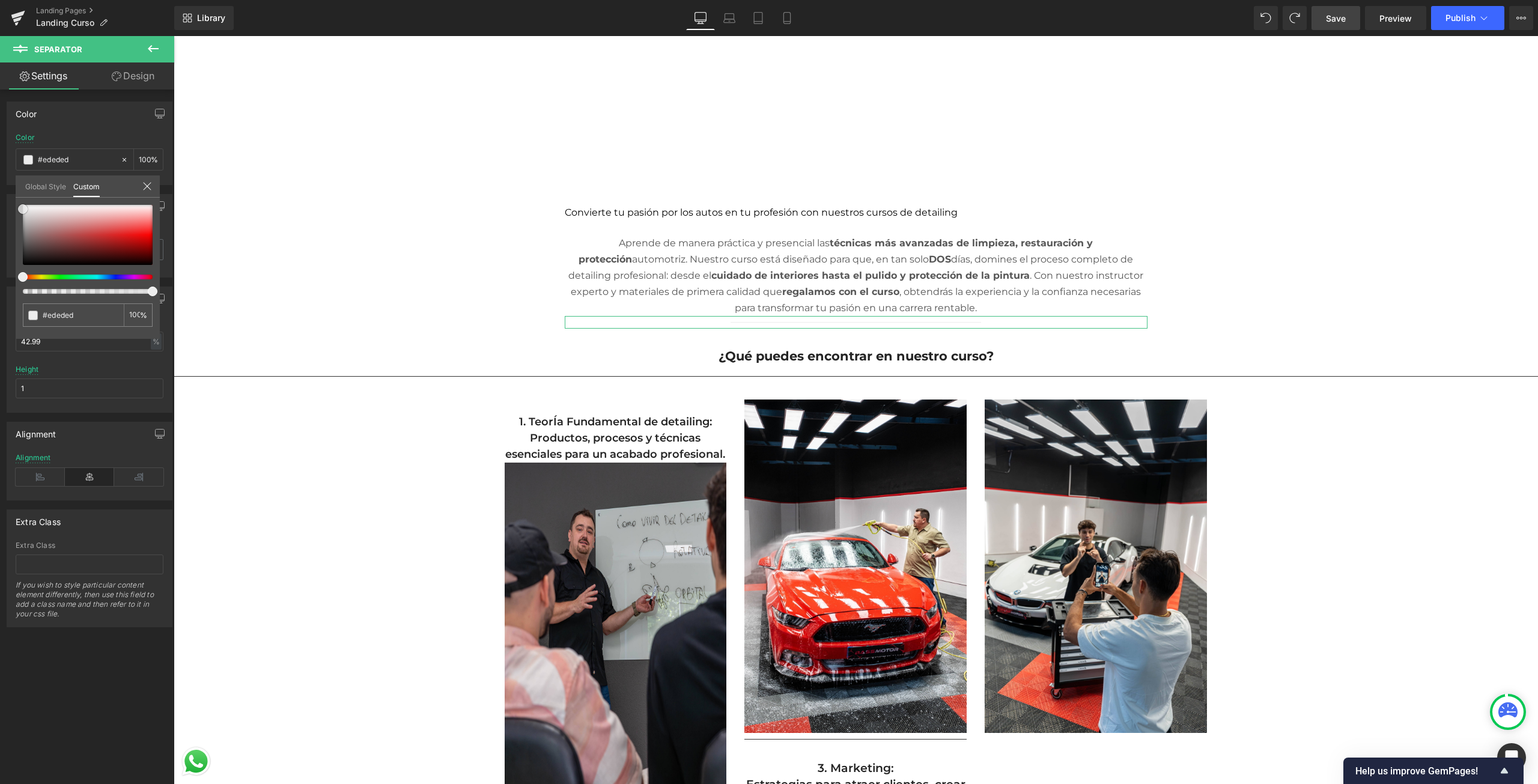
drag, startPoint x: 18, startPoint y: 209, endPoint x: 9, endPoint y: 209, distance: 9.0
click at [9, 185] on div "Color rgb(51, 51, 51) Color #333333 100 % Global Style Custom Setup Global Styl…" at bounding box center [89, 139] width 179 height 93
drag, startPoint x: 21, startPoint y: 202, endPoint x: 100, endPoint y: 201, distance: 79.0
click at [134, 200] on div "#333333 100 %" at bounding box center [88, 205] width 144 height 14
drag, startPoint x: 197, startPoint y: 245, endPoint x: 176, endPoint y: 194, distance: 55.2
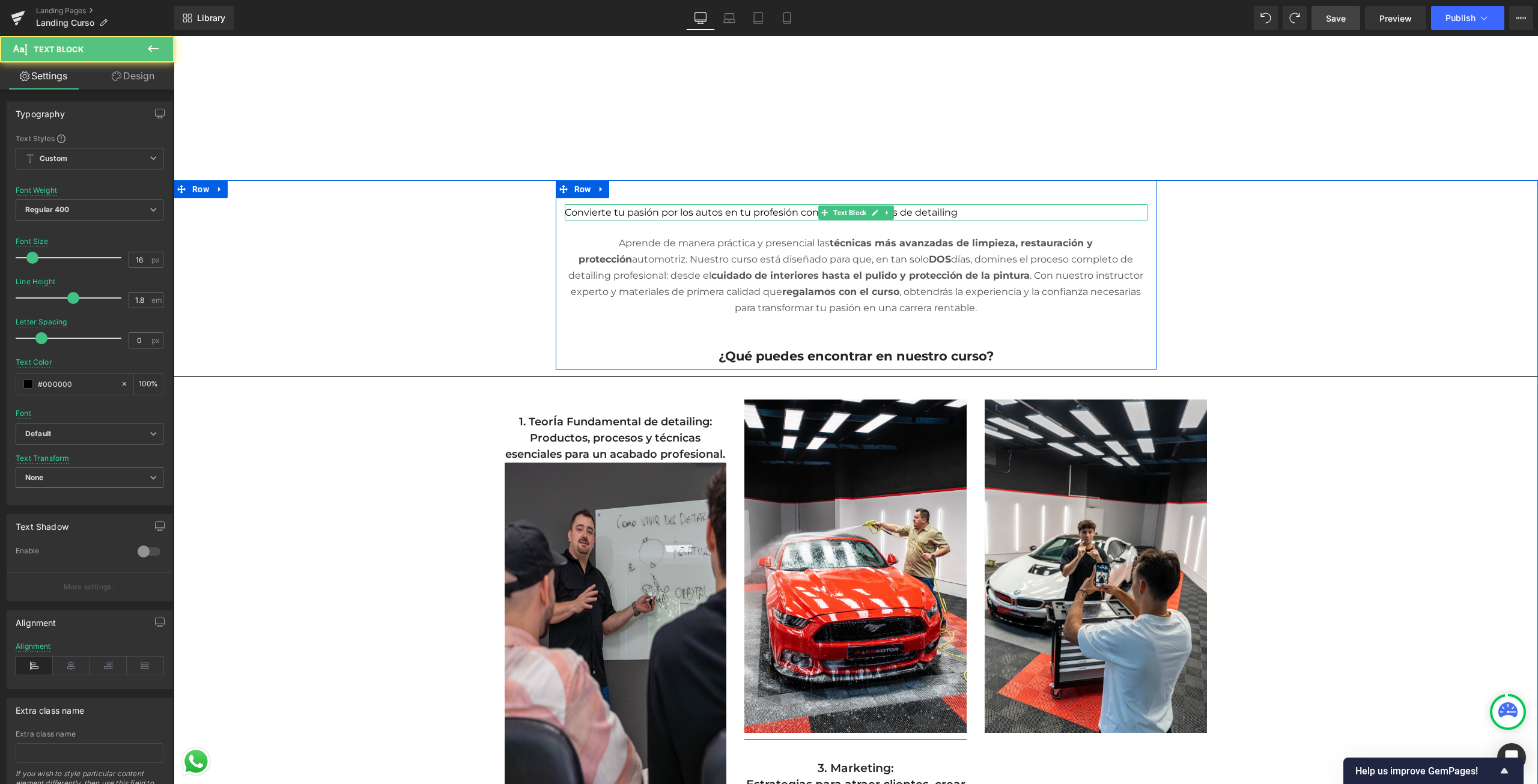
click at [899, 211] on span "Convierte tu pasión por los autos en tu profesión con nuestros cursos de detail…" at bounding box center [761, 212] width 393 height 11
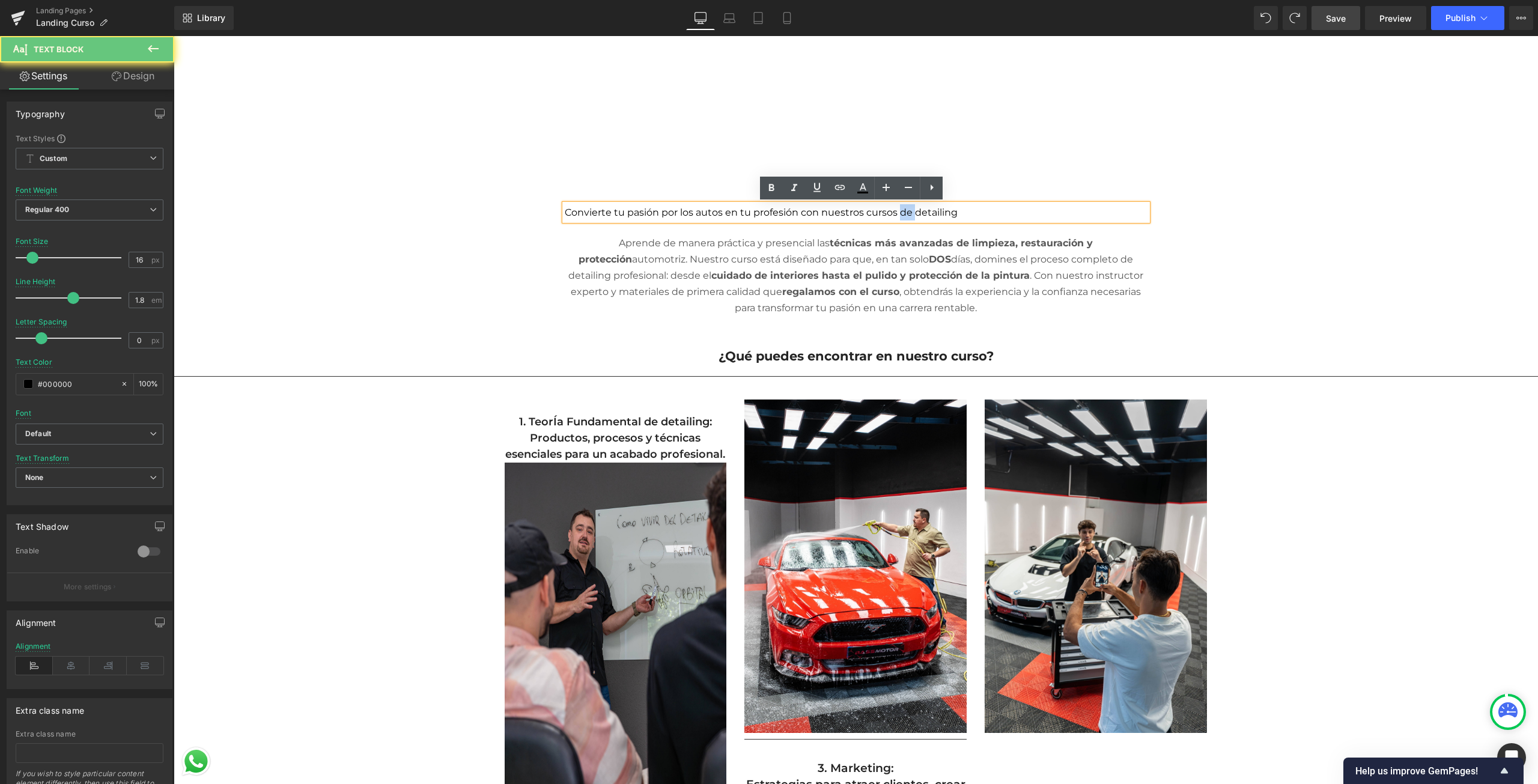
click at [899, 211] on span "Convierte tu pasión por los autos en tu profesión con nuestros cursos de detail…" at bounding box center [761, 212] width 393 height 11
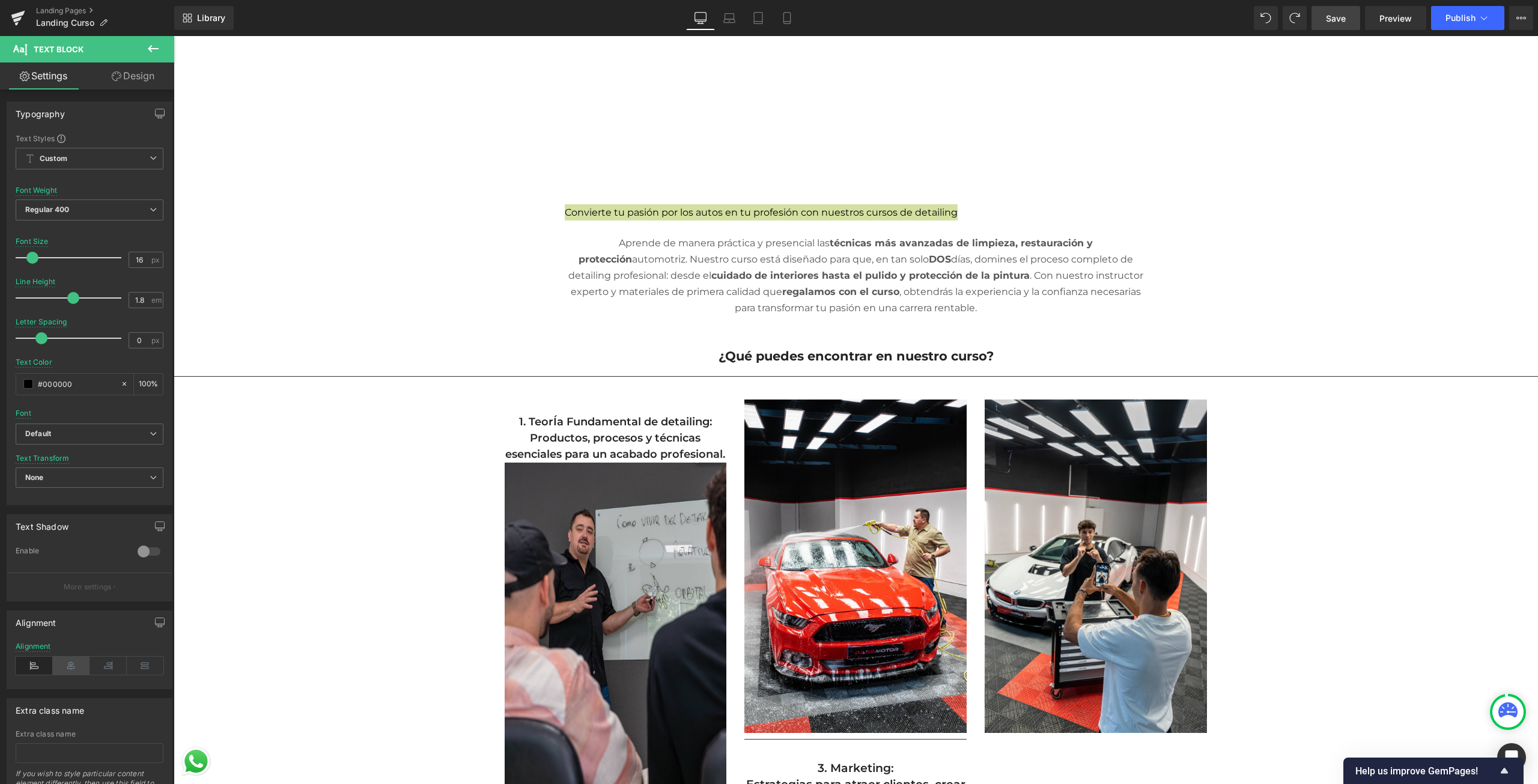
click at [70, 665] on icon at bounding box center [71, 665] width 37 height 18
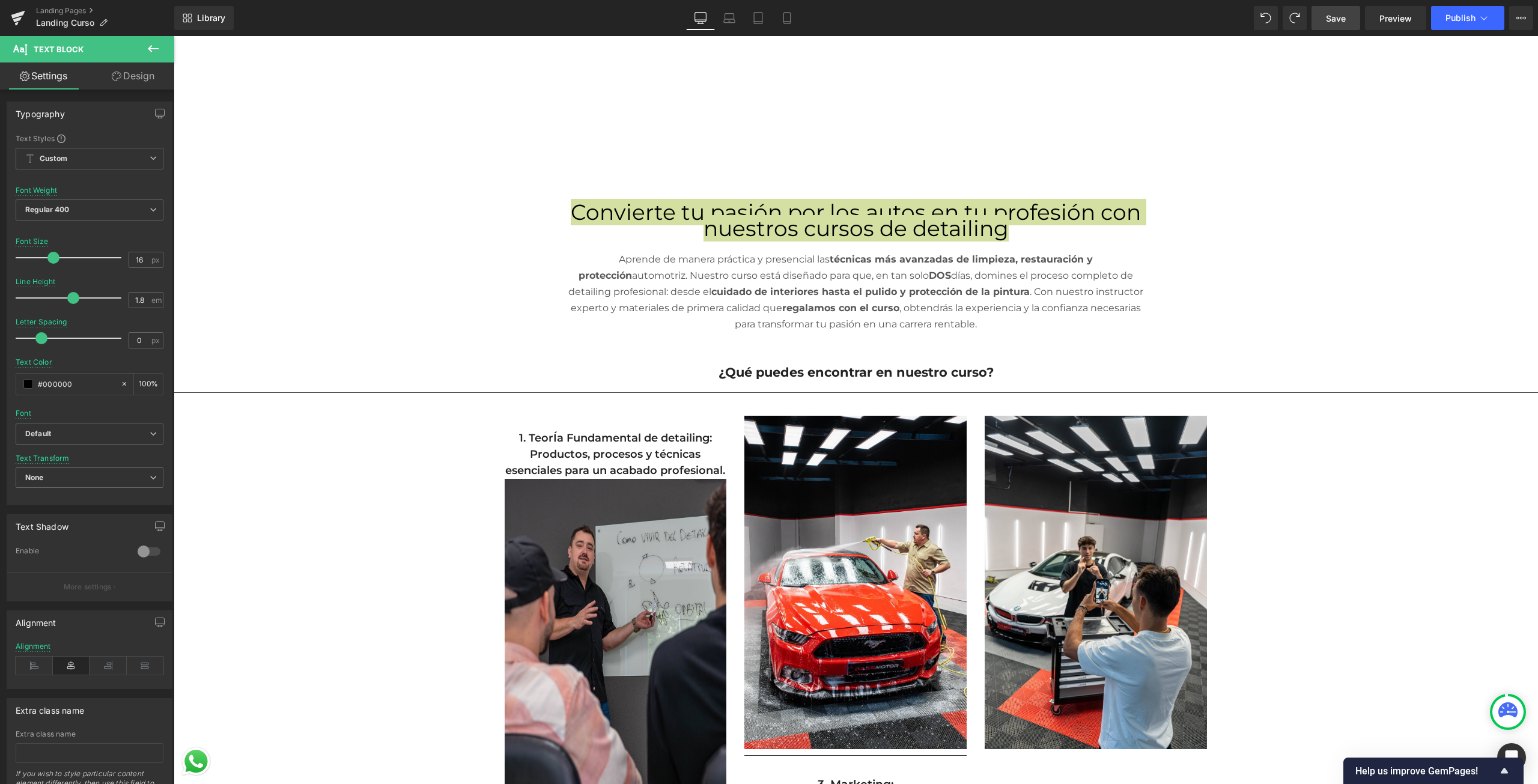
drag, startPoint x: 31, startPoint y: 260, endPoint x: 51, endPoint y: 260, distance: 20.0
click at [51, 260] on span at bounding box center [53, 257] width 12 height 12
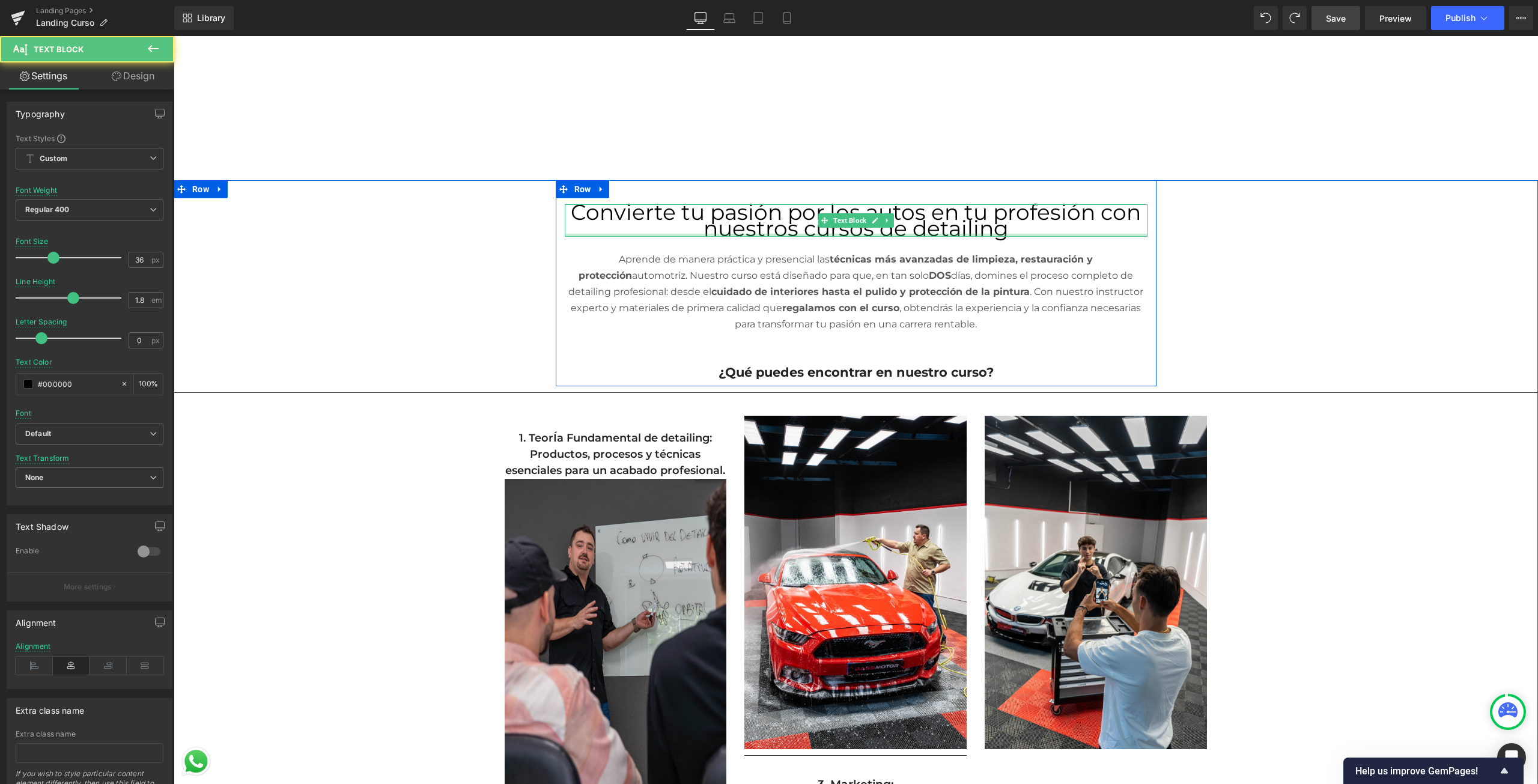
drag, startPoint x: 999, startPoint y: 233, endPoint x: 919, endPoint y: 223, distance: 80.6
click at [919, 223] on div "Convierte tu pasión por los autos en tu profesión con nuestros cursos de detail…" at bounding box center [857, 220] width 583 height 32
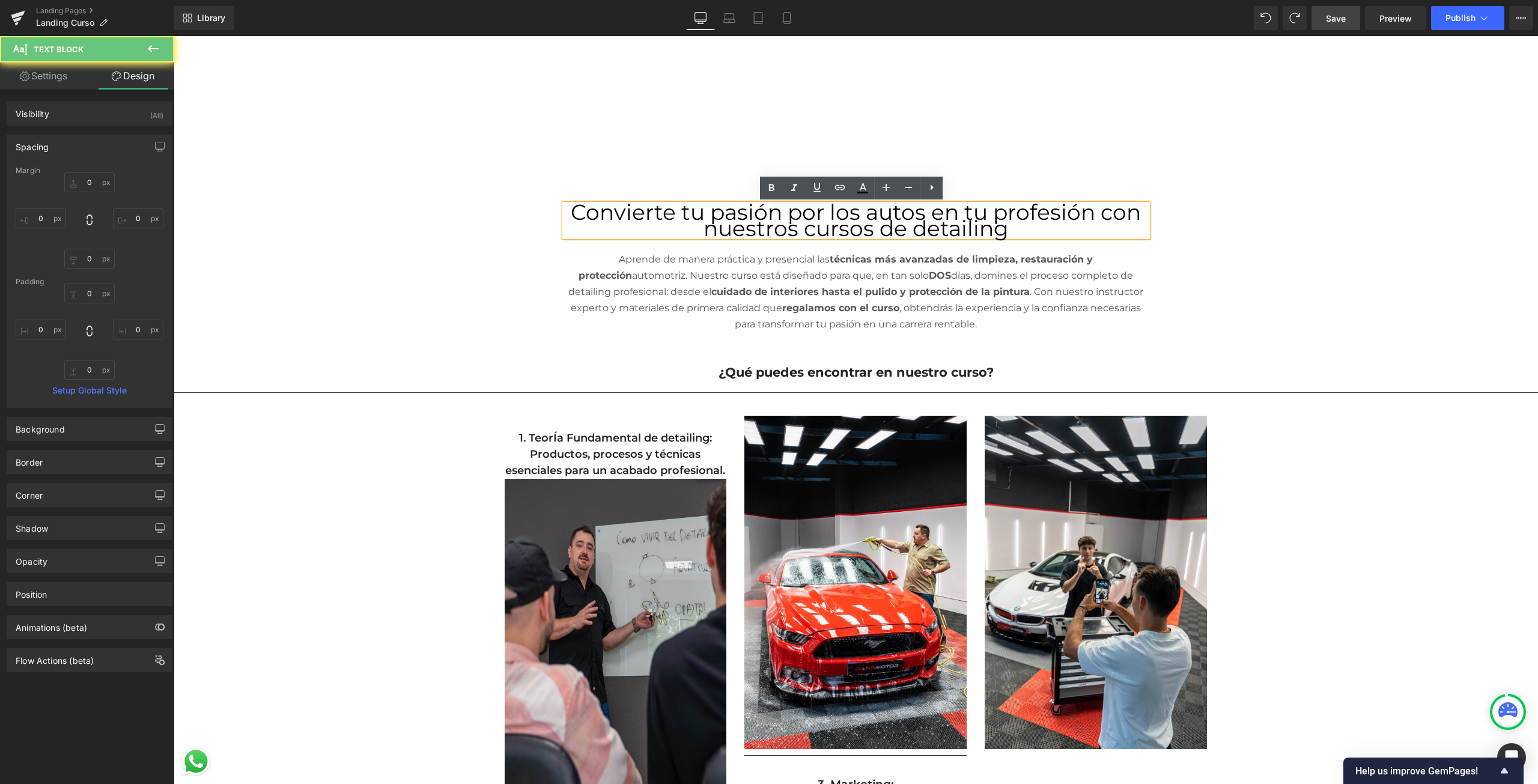
click at [1001, 225] on span "Convierte tu pasión por los autos en tu profesión con nuestros cursos de detail…" at bounding box center [856, 220] width 570 height 43
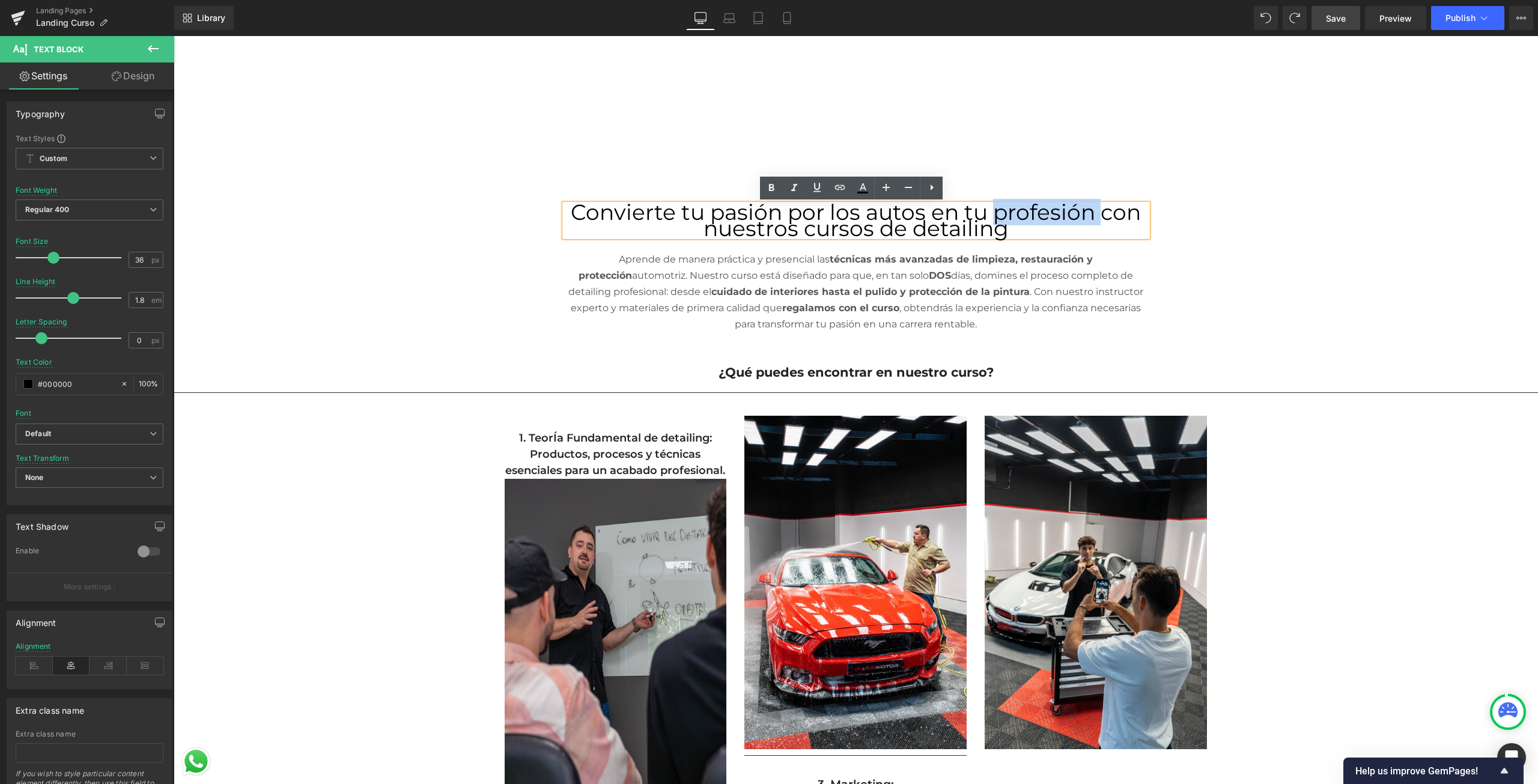
click at [1001, 225] on span "Convierte tu pasión por los autos en tu profesión con nuestros cursos de detail…" at bounding box center [856, 220] width 570 height 43
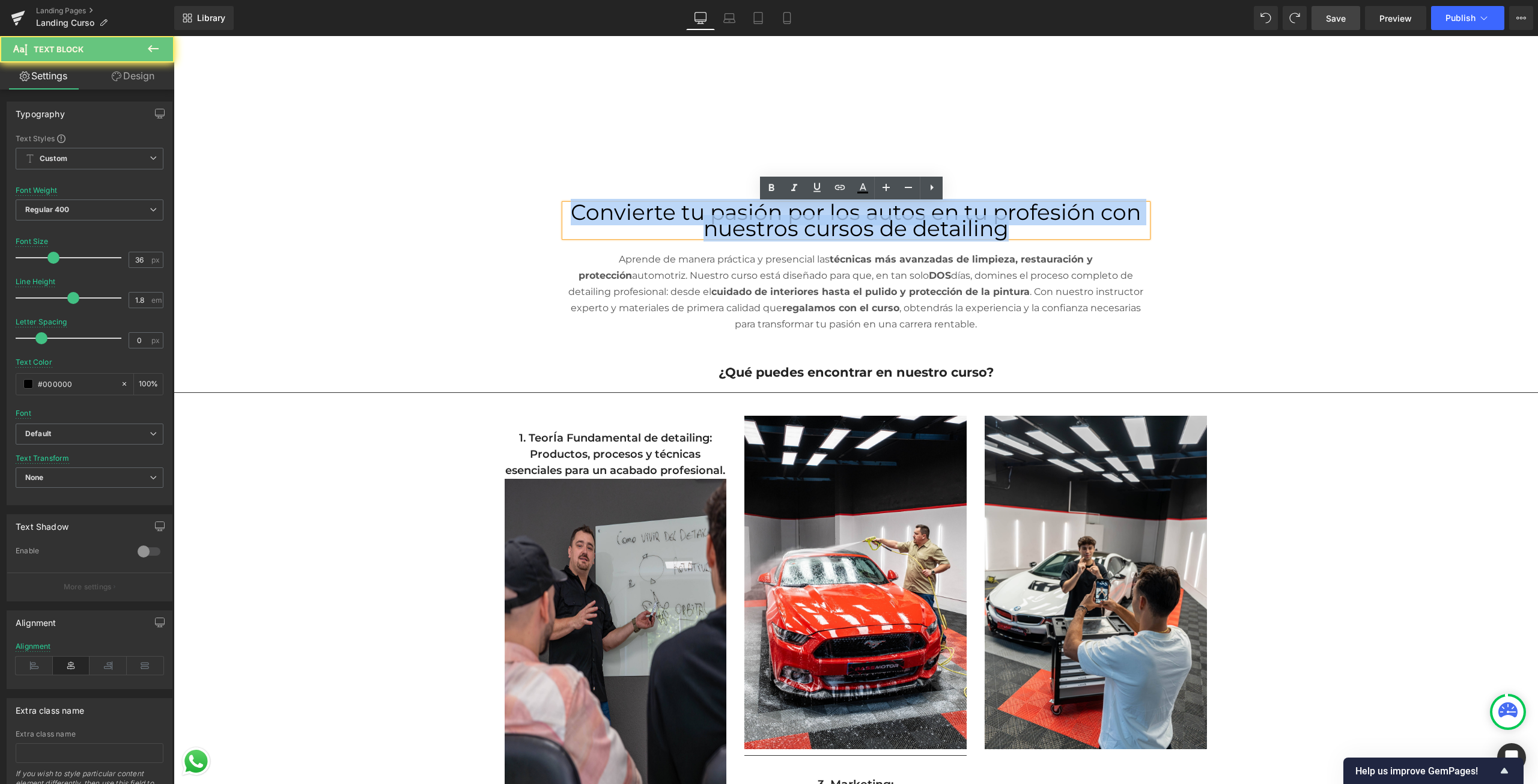
click at [1001, 225] on span "Convierte tu pasión por los autos en tu profesión con nuestros cursos de detail…" at bounding box center [856, 220] width 570 height 43
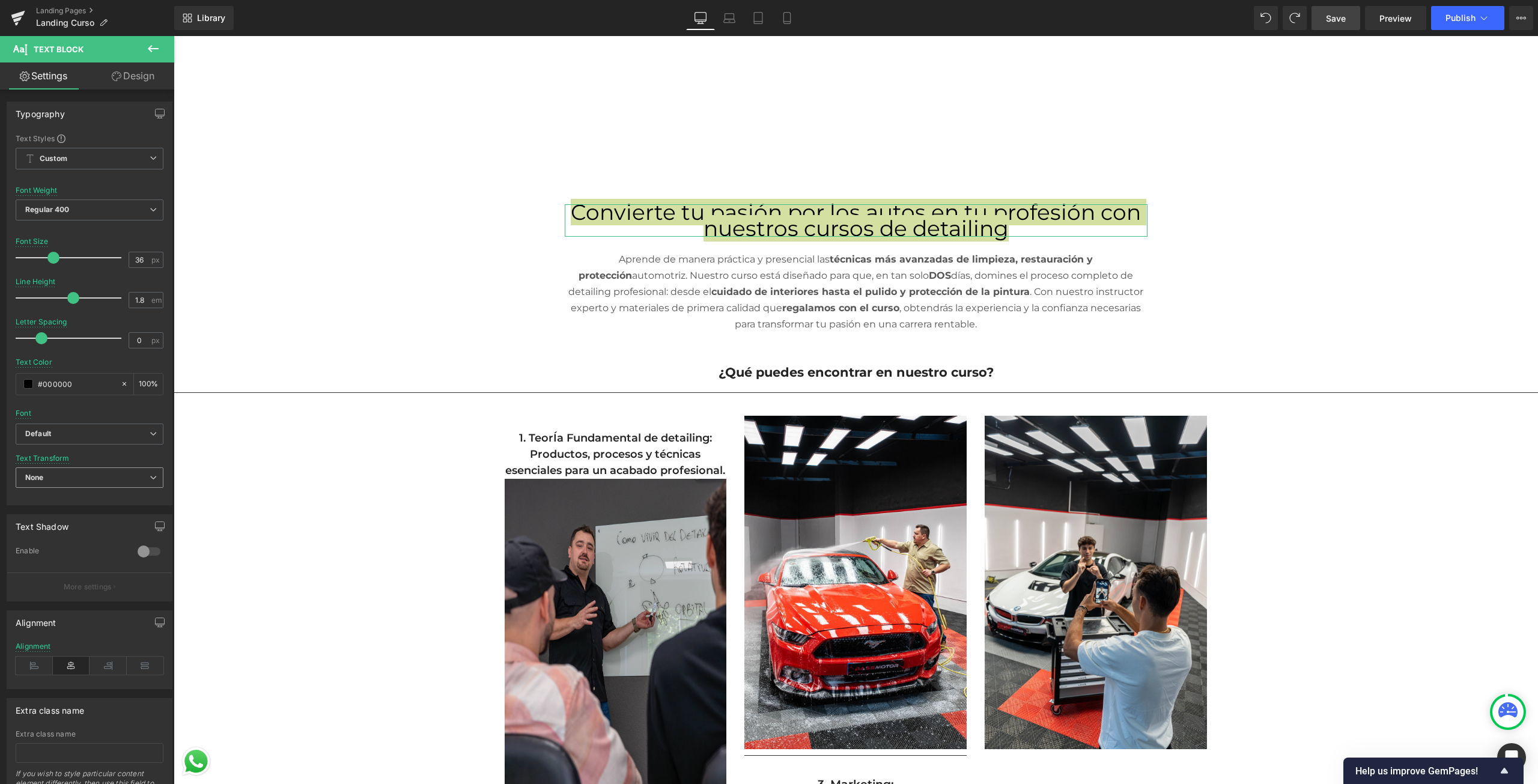
click at [77, 481] on span "None" at bounding box center [89, 477] width 148 height 21
click at [77, 481] on span "None" at bounding box center [87, 477] width 143 height 21
click at [88, 210] on span "Regular 400" at bounding box center [89, 209] width 148 height 21
click at [71, 285] on li "Semi Bold 600" at bounding box center [90, 281] width 149 height 18
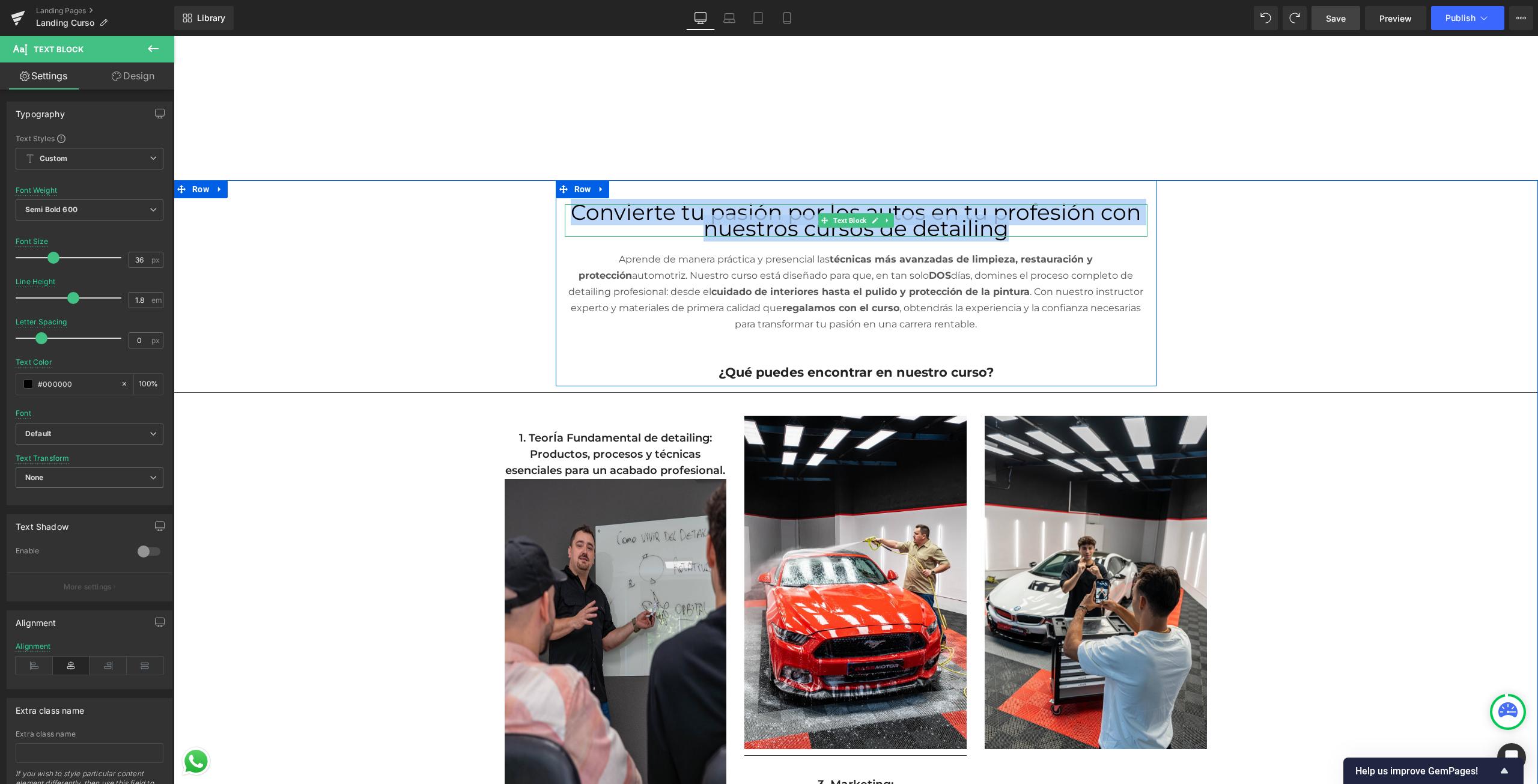
click at [603, 225] on span "Convierte tu pasión por los autos en tu profesión con nuestros cursos de detail…" at bounding box center [856, 220] width 570 height 43
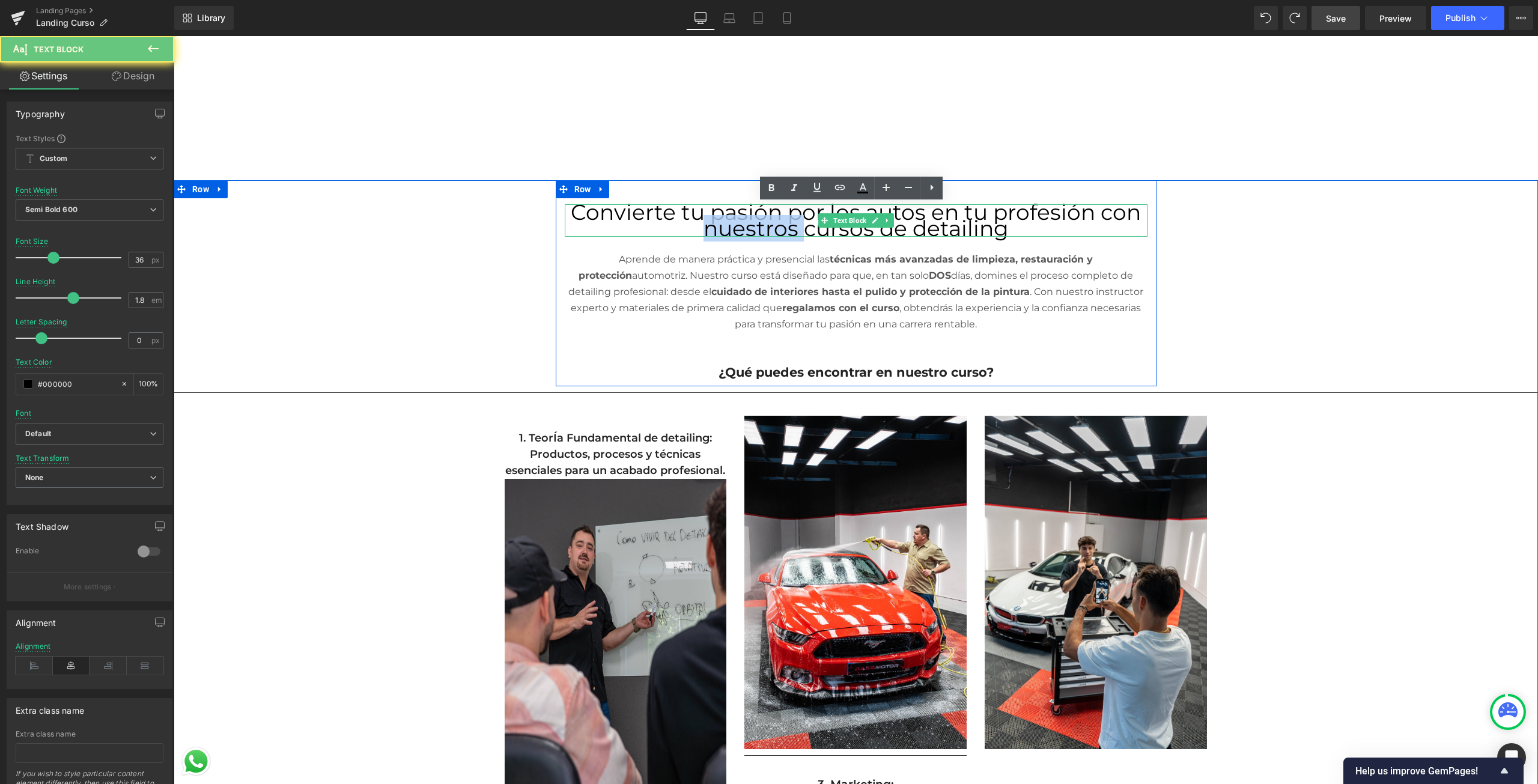
click at [603, 225] on span "Convierte tu pasión por los autos en tu profesión con nuestros cursos de detail…" at bounding box center [856, 220] width 570 height 43
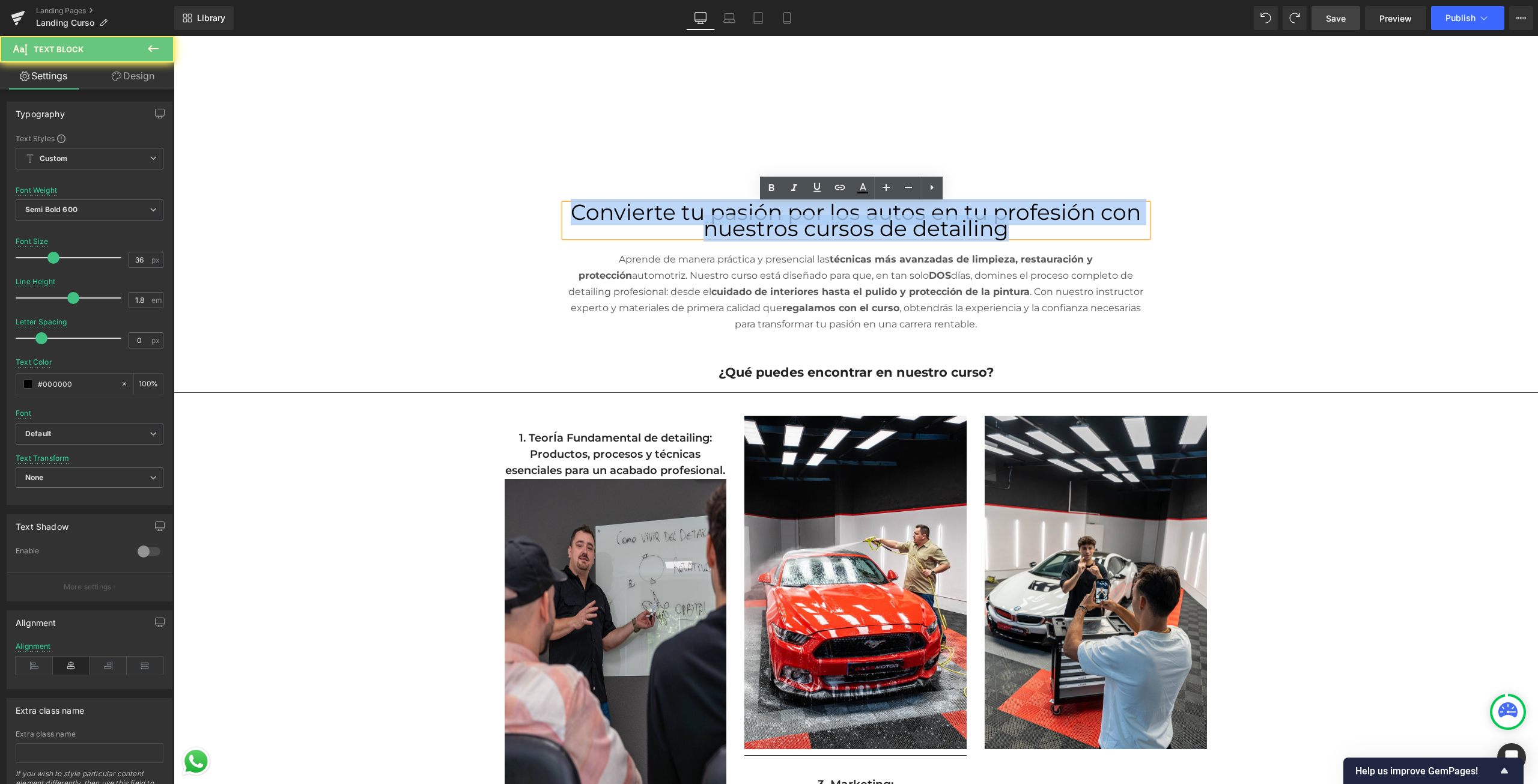
click at [603, 225] on span "Convierte tu pasión por los autos en tu profesión con nuestros cursos de detail…" at bounding box center [856, 220] width 570 height 43
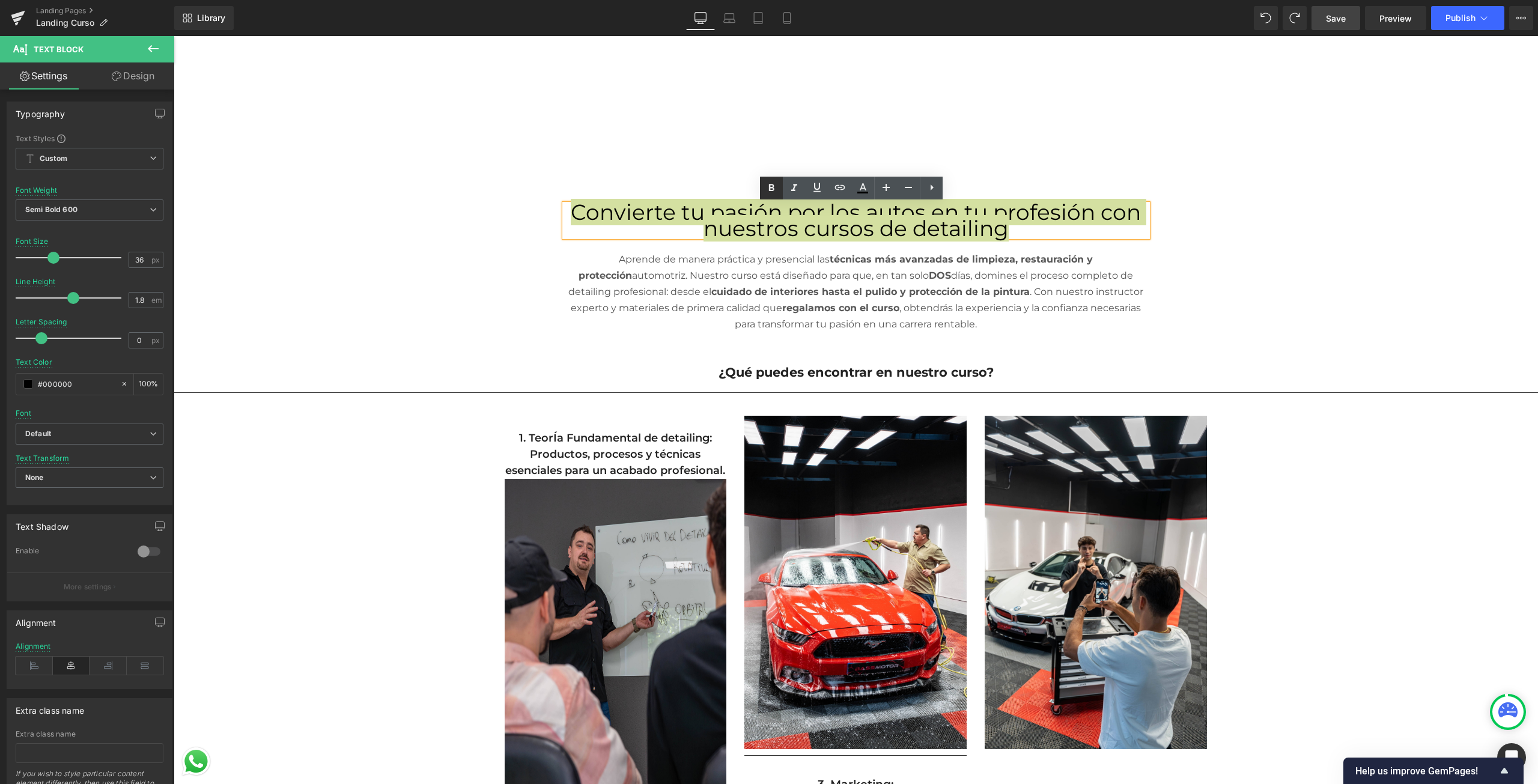
click at [766, 191] on icon at bounding box center [772, 188] width 14 height 14
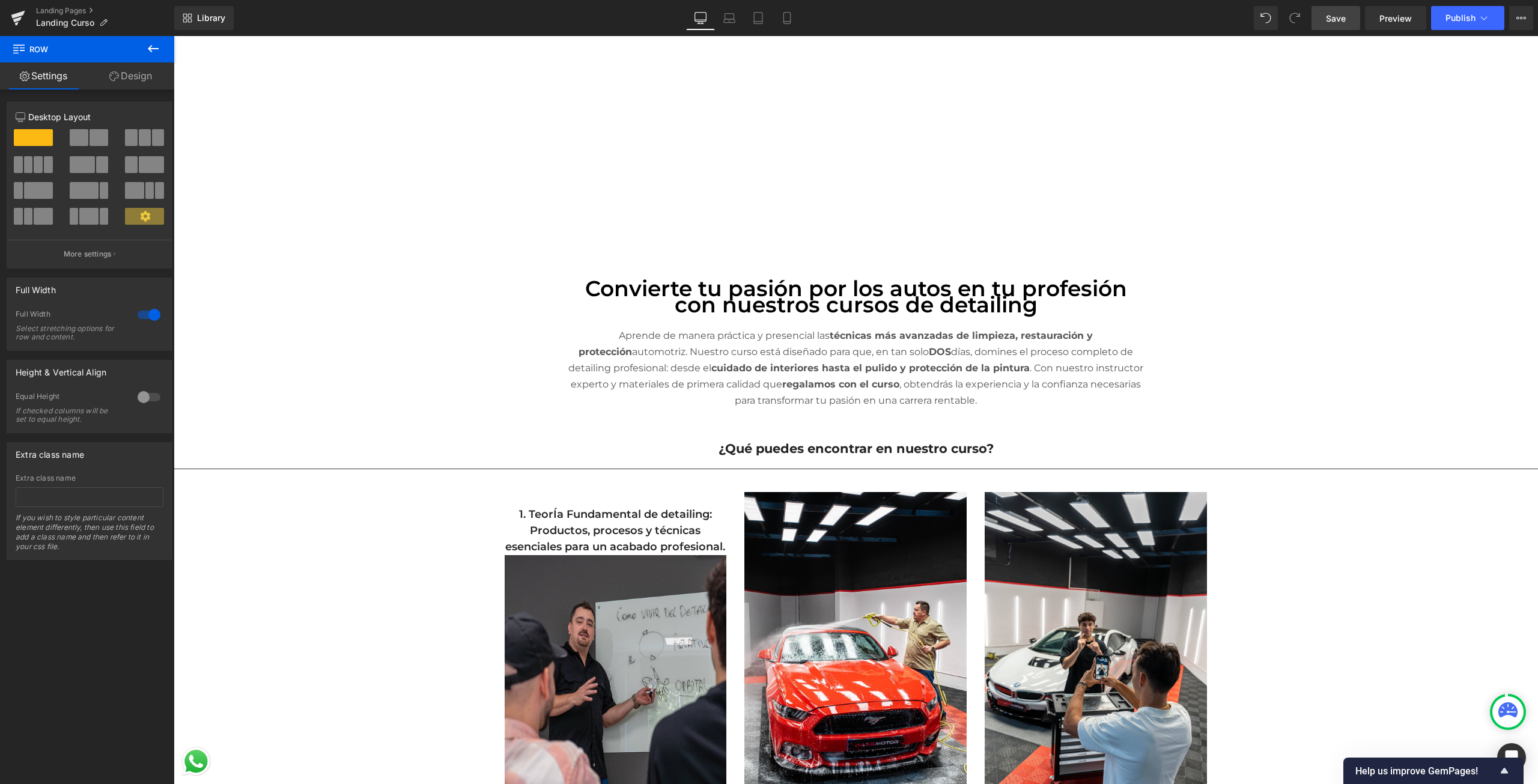
scroll to position [186, 0]
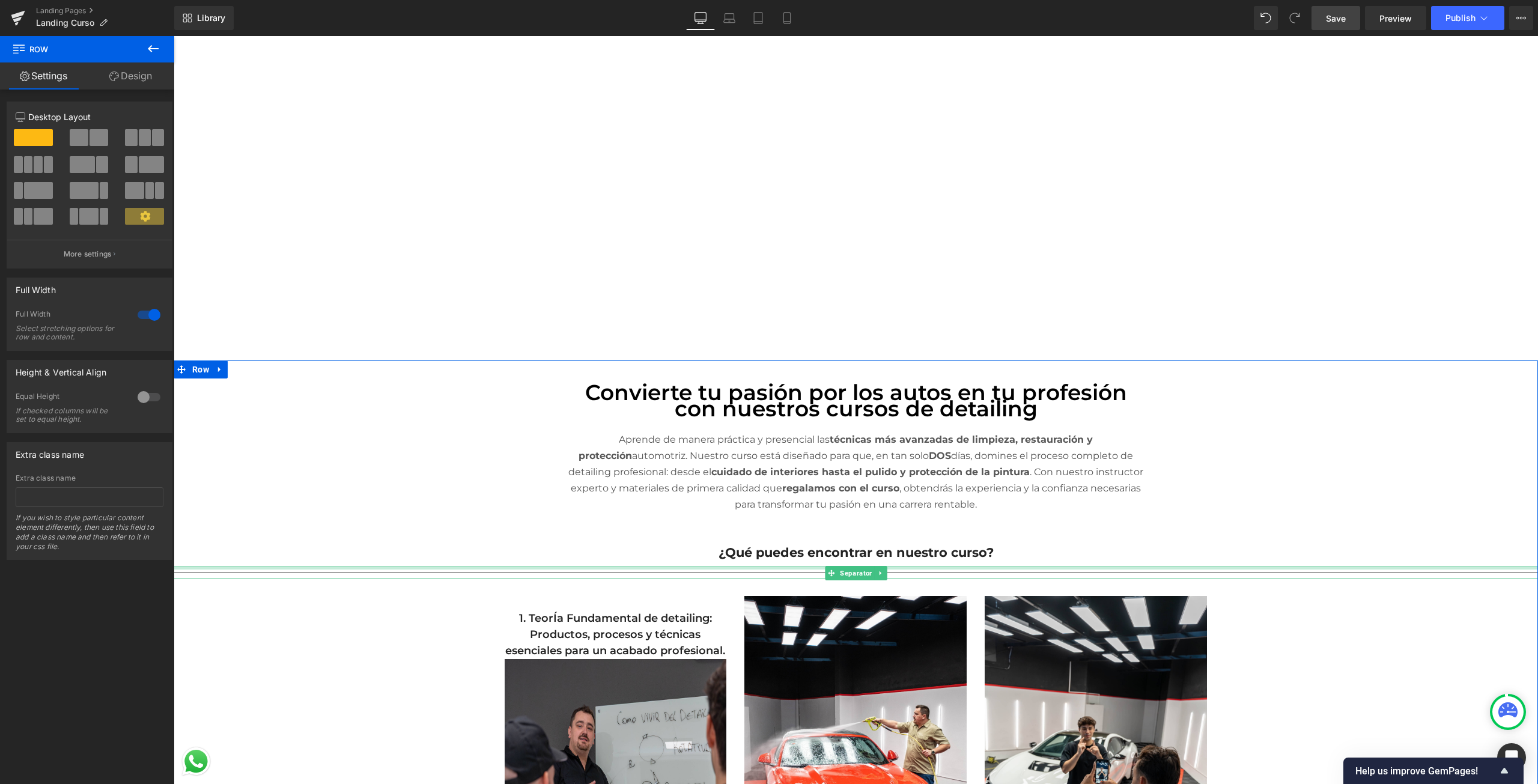
click at [514, 569] on div at bounding box center [856, 568] width 1364 height 3
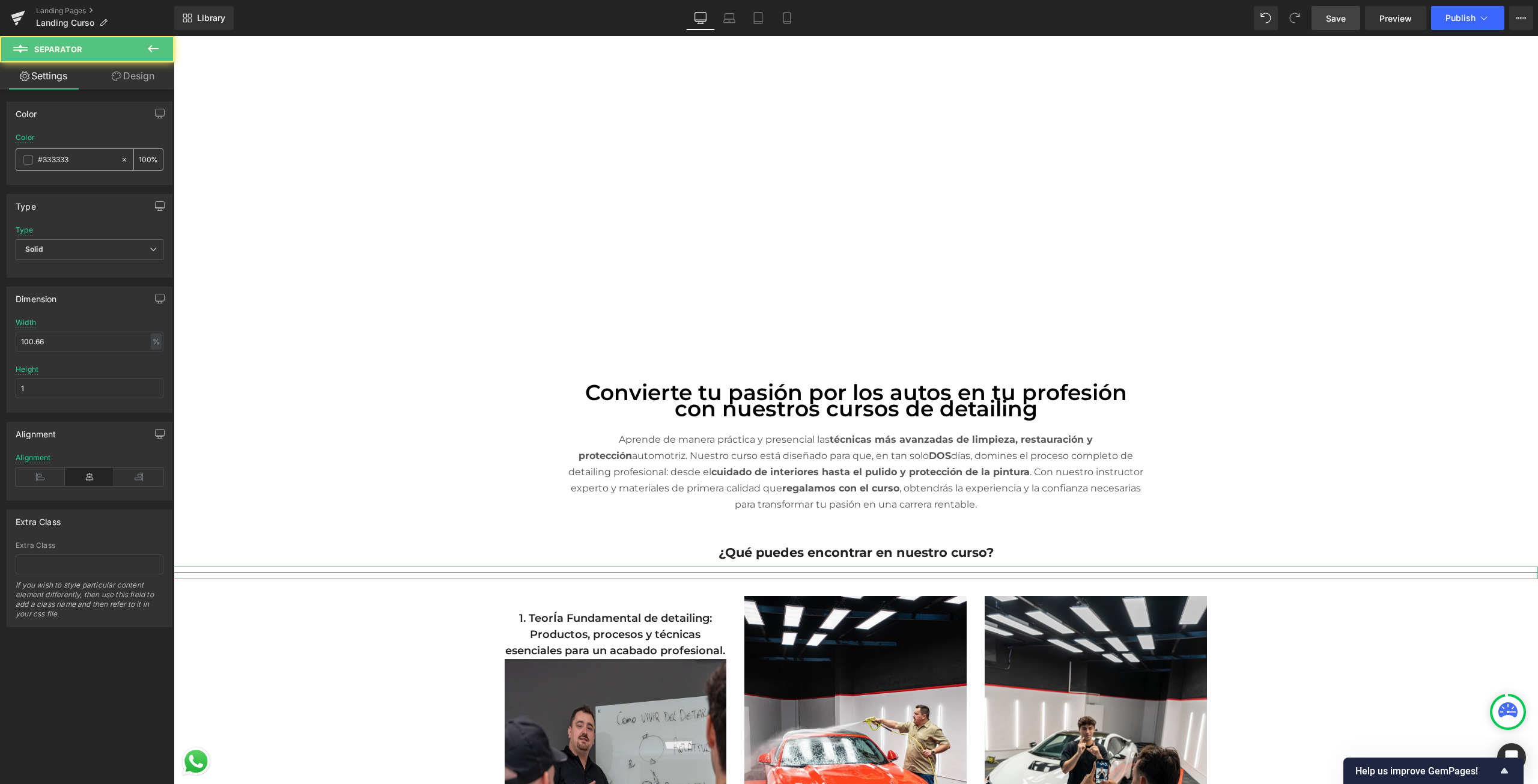
click at [44, 149] on div "#333333" at bounding box center [68, 159] width 104 height 21
click at [25, 161] on span at bounding box center [28, 159] width 9 height 9
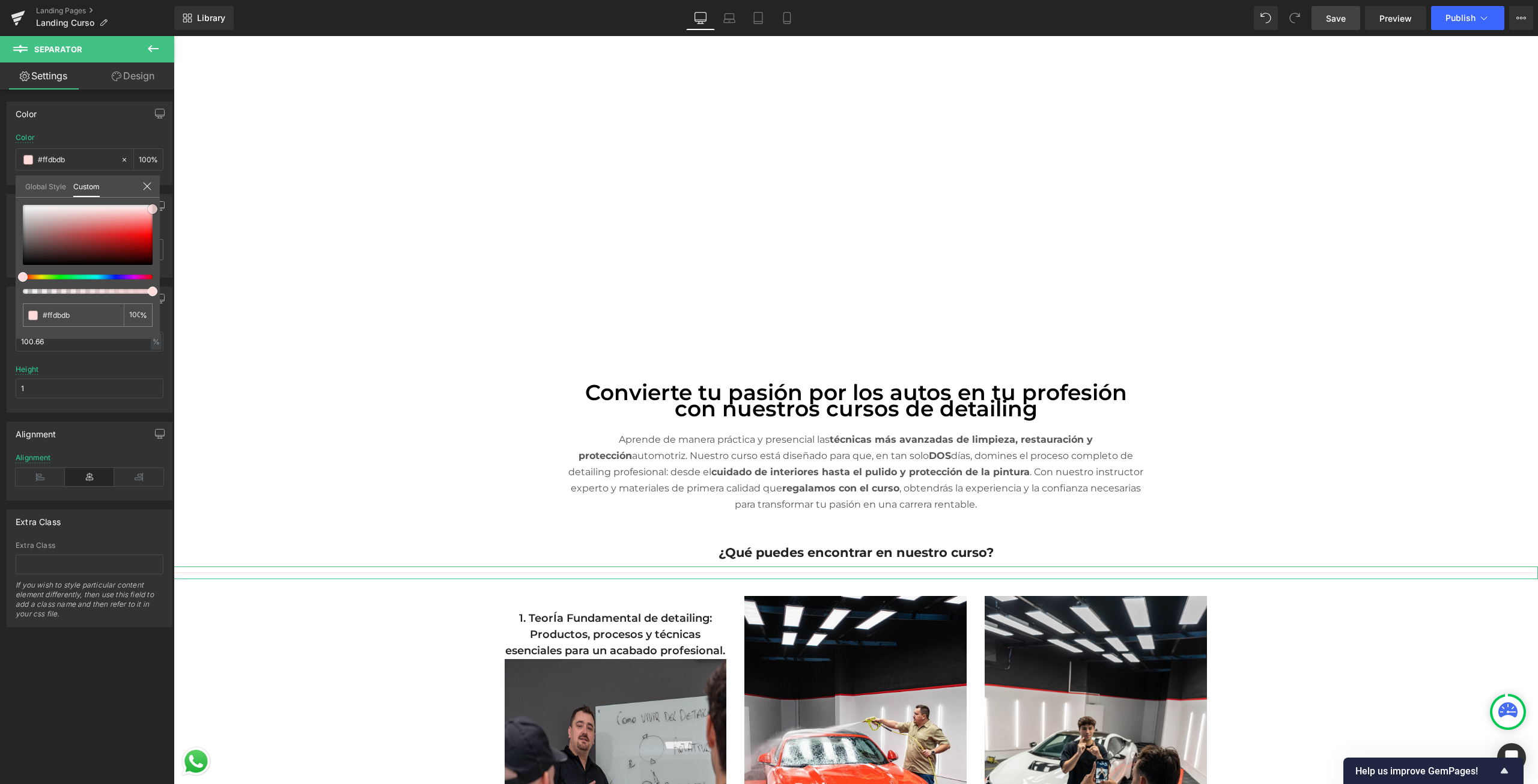
drag, startPoint x: 121, startPoint y: 209, endPoint x: 160, endPoint y: 209, distance: 39.0
click at [160, 185] on div "Color rgb(51, 51, 51) Color #333333 100 % Global Style Custom Setup Global Styl…" at bounding box center [89, 139] width 179 height 93
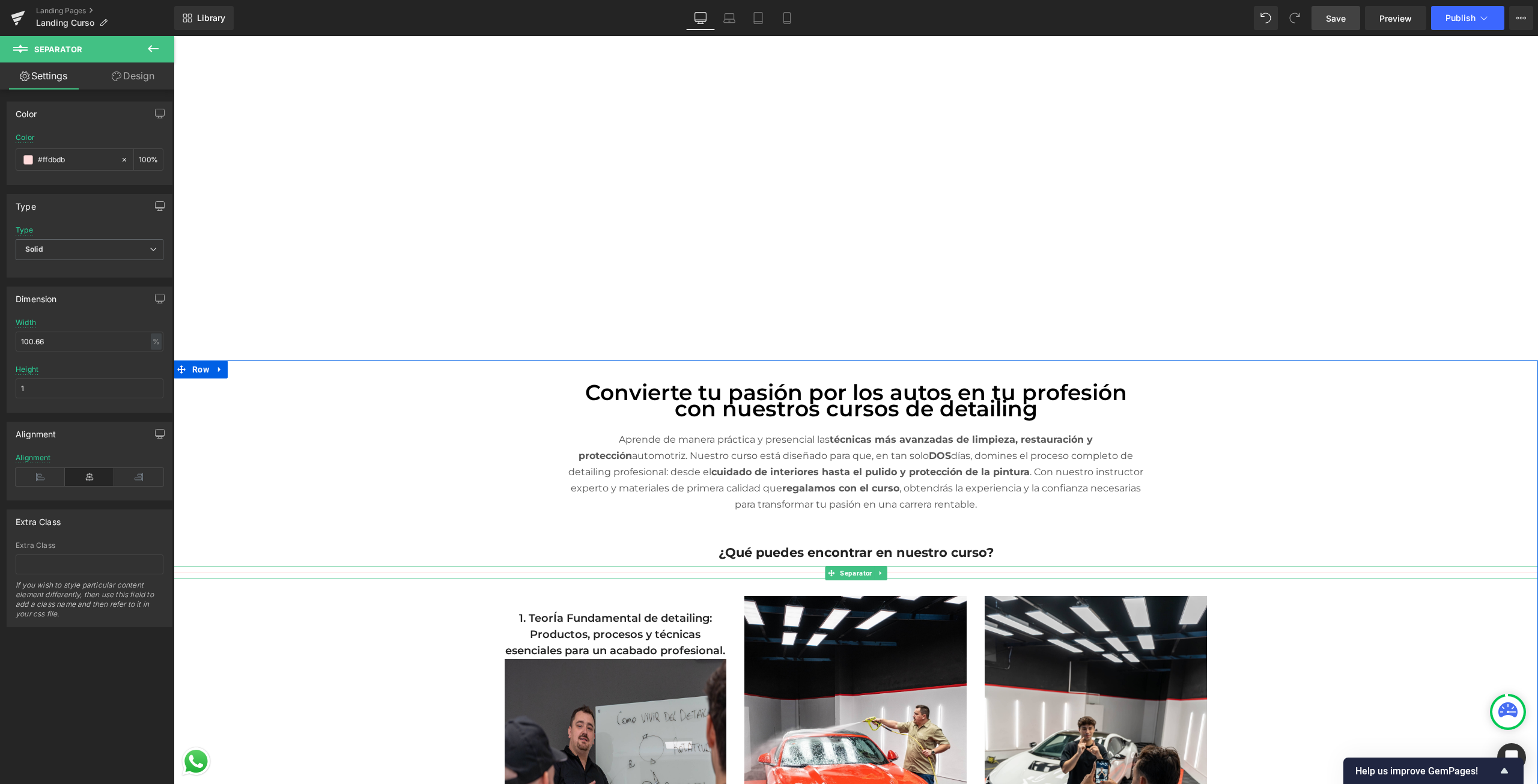
click at [250, 570] on div at bounding box center [856, 573] width 1364 height 13
click at [123, 159] on icon at bounding box center [124, 159] width 4 height 4
click at [309, 570] on div at bounding box center [856, 573] width 1364 height 13
click at [29, 161] on span at bounding box center [28, 159] width 9 height 9
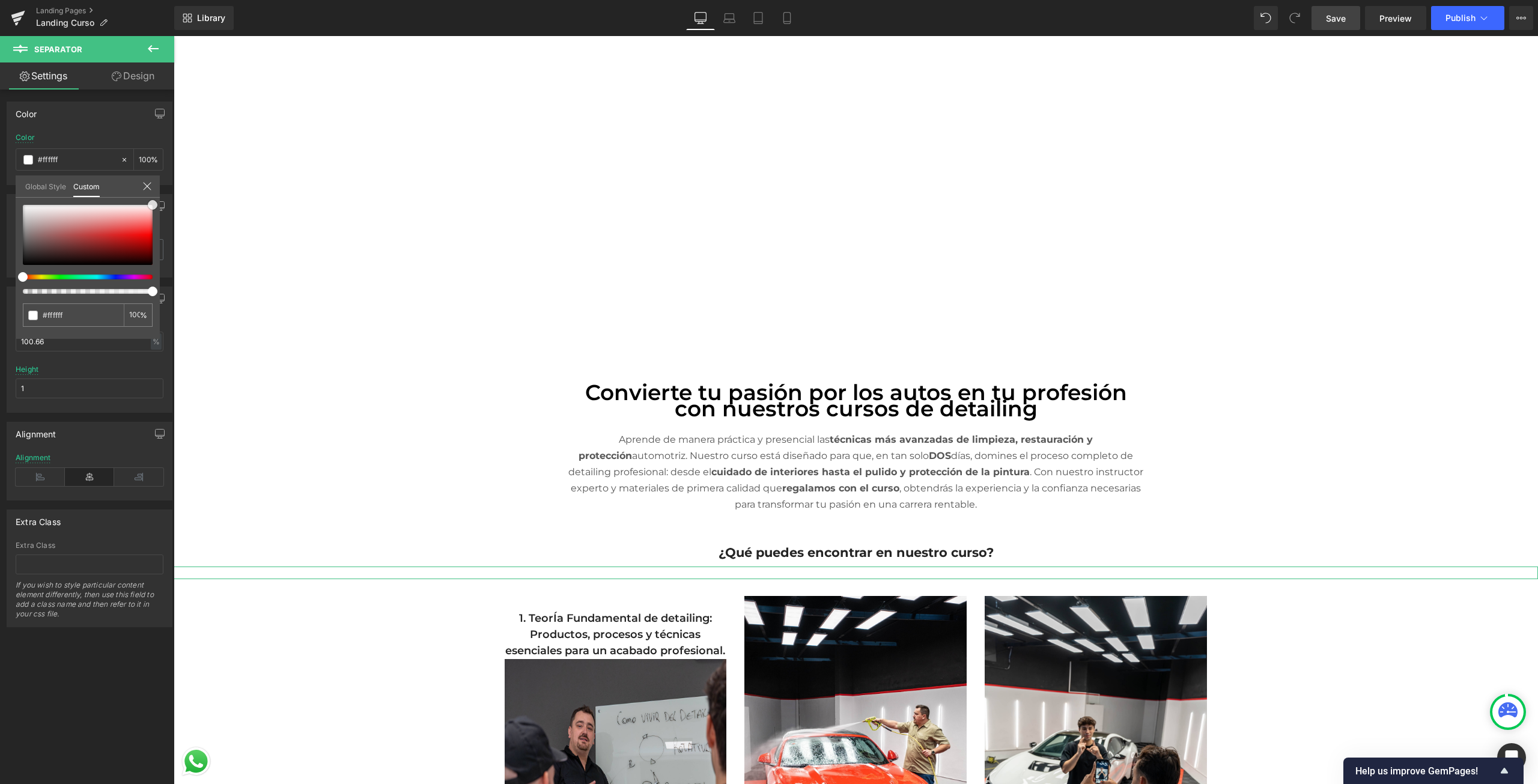
drag, startPoint x: 140, startPoint y: 213, endPoint x: 172, endPoint y: 196, distance: 36.2
click at [157, 194] on div "Global Style Custom Setup Global Style none 0 %" at bounding box center [88, 194] width 144 height 36
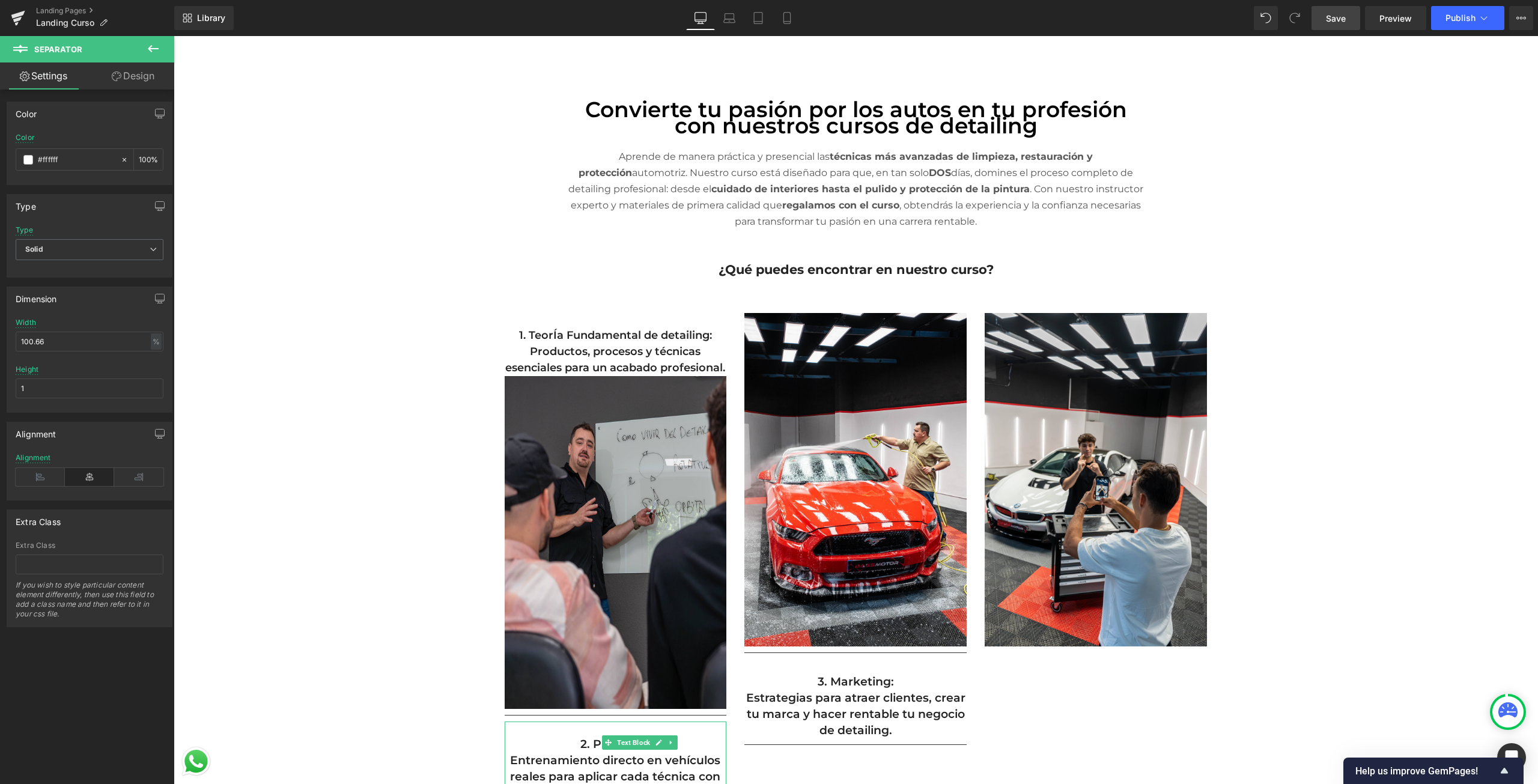
scroll to position [606, 0]
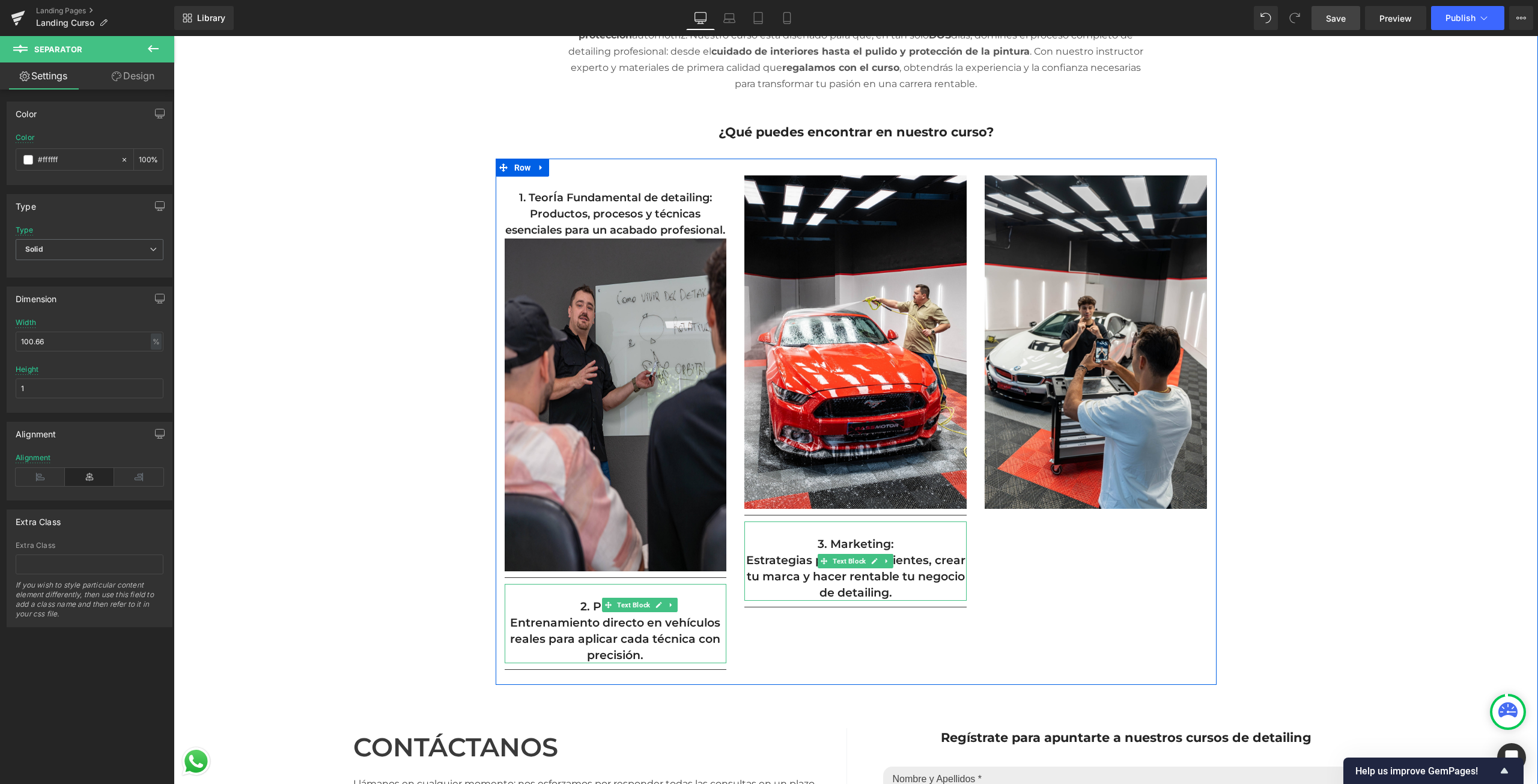
click at [841, 573] on p "Estrategias para atraer clientes, crear tu marca y hacer rentable tu negocio de…" at bounding box center [855, 576] width 222 height 49
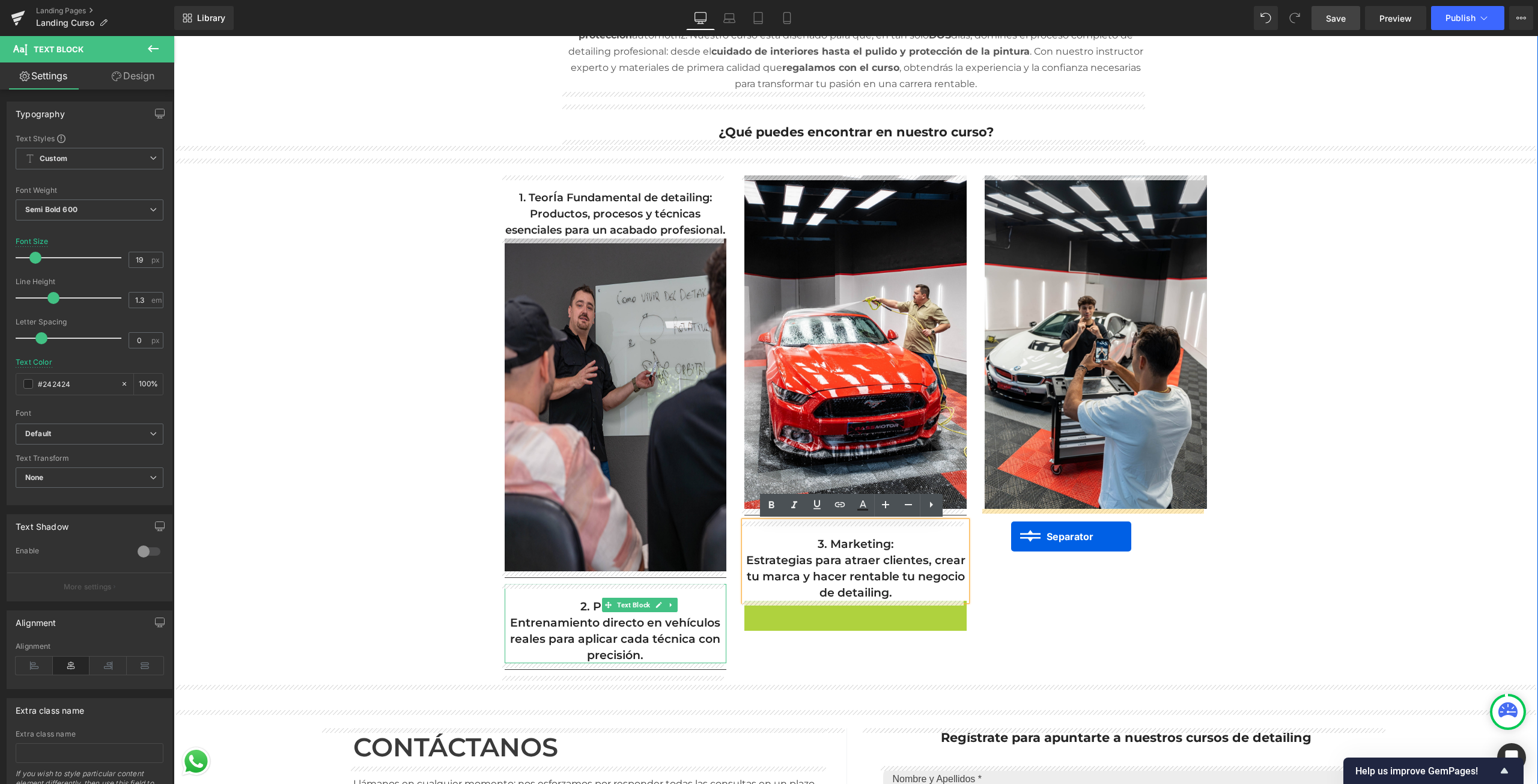
drag, startPoint x: 852, startPoint y: 595, endPoint x: 1011, endPoint y: 536, distance: 169.6
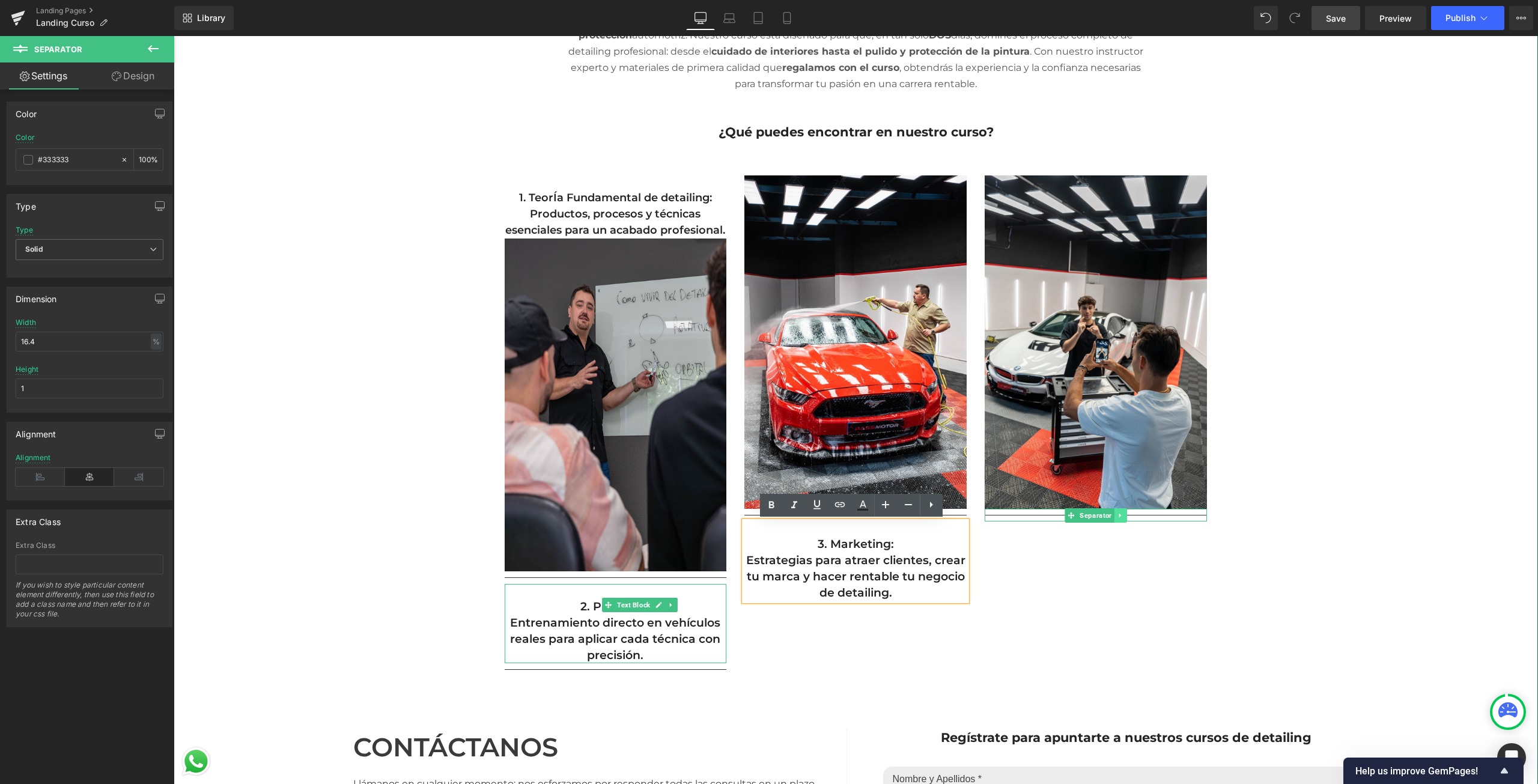
click at [1117, 518] on icon at bounding box center [1120, 516] width 6 height 7
click at [784, 553] on p "Estrategias para atraer clientes, crear tu marca y hacer rentable tu negocio de…" at bounding box center [855, 576] width 222 height 49
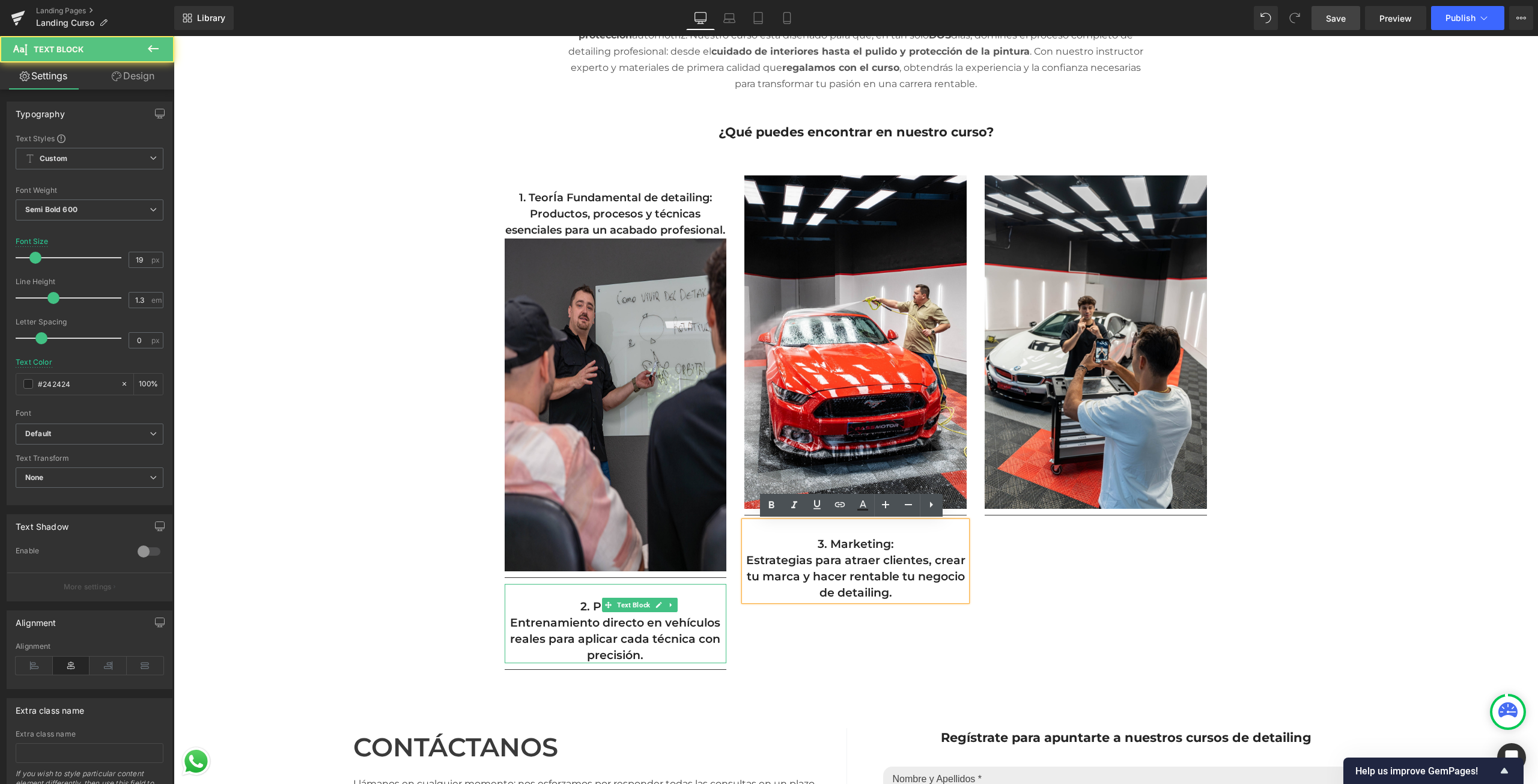
click at [827, 642] on div "1. TeorÍa Fundamental de detailing: Productos, procesos y técnicas esenciales p…" at bounding box center [856, 421] width 721 height 526
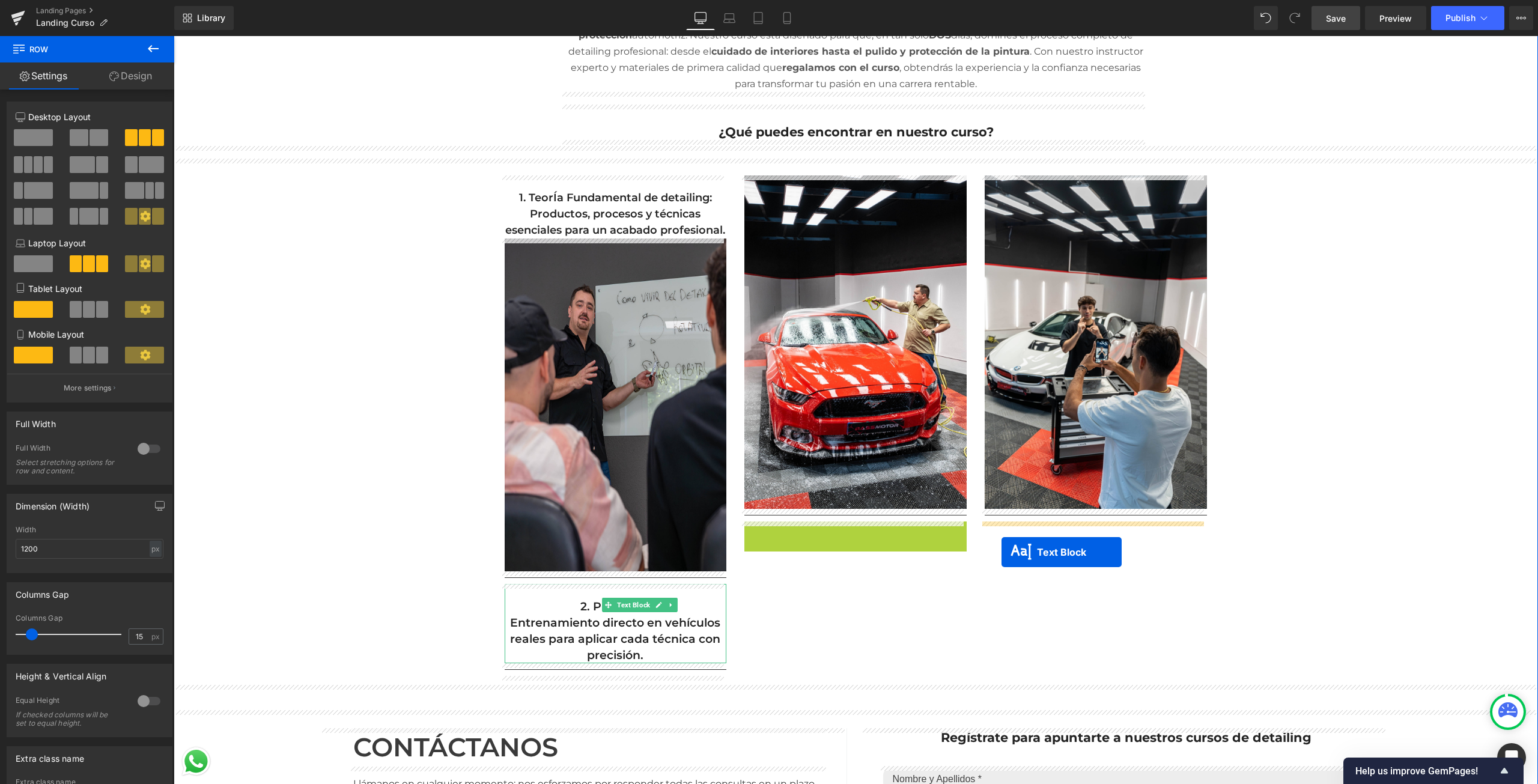
drag, startPoint x: 850, startPoint y: 553, endPoint x: 1002, endPoint y: 552, distance: 152.0
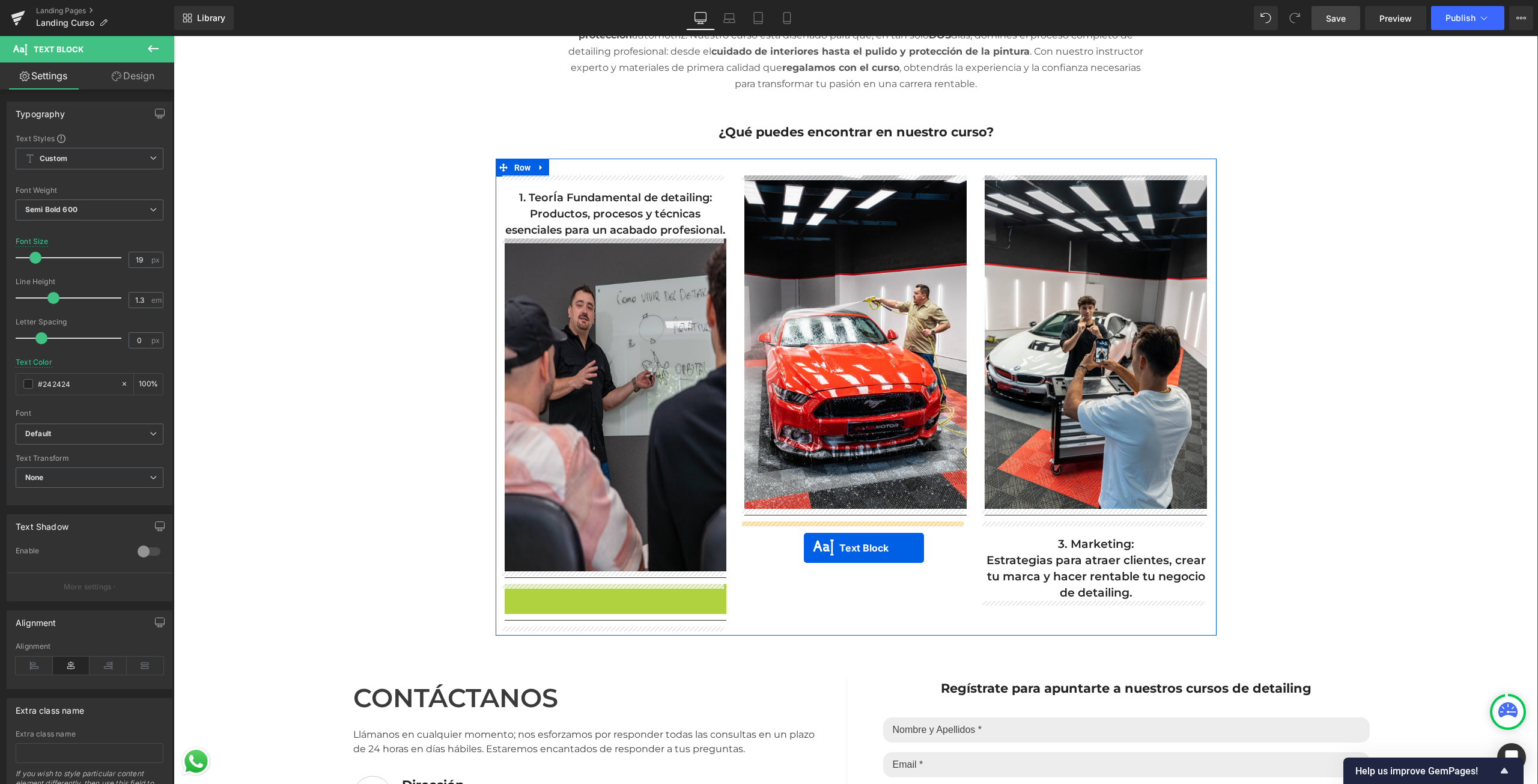
drag, startPoint x: 578, startPoint y: 624, endPoint x: 804, endPoint y: 548, distance: 238.4
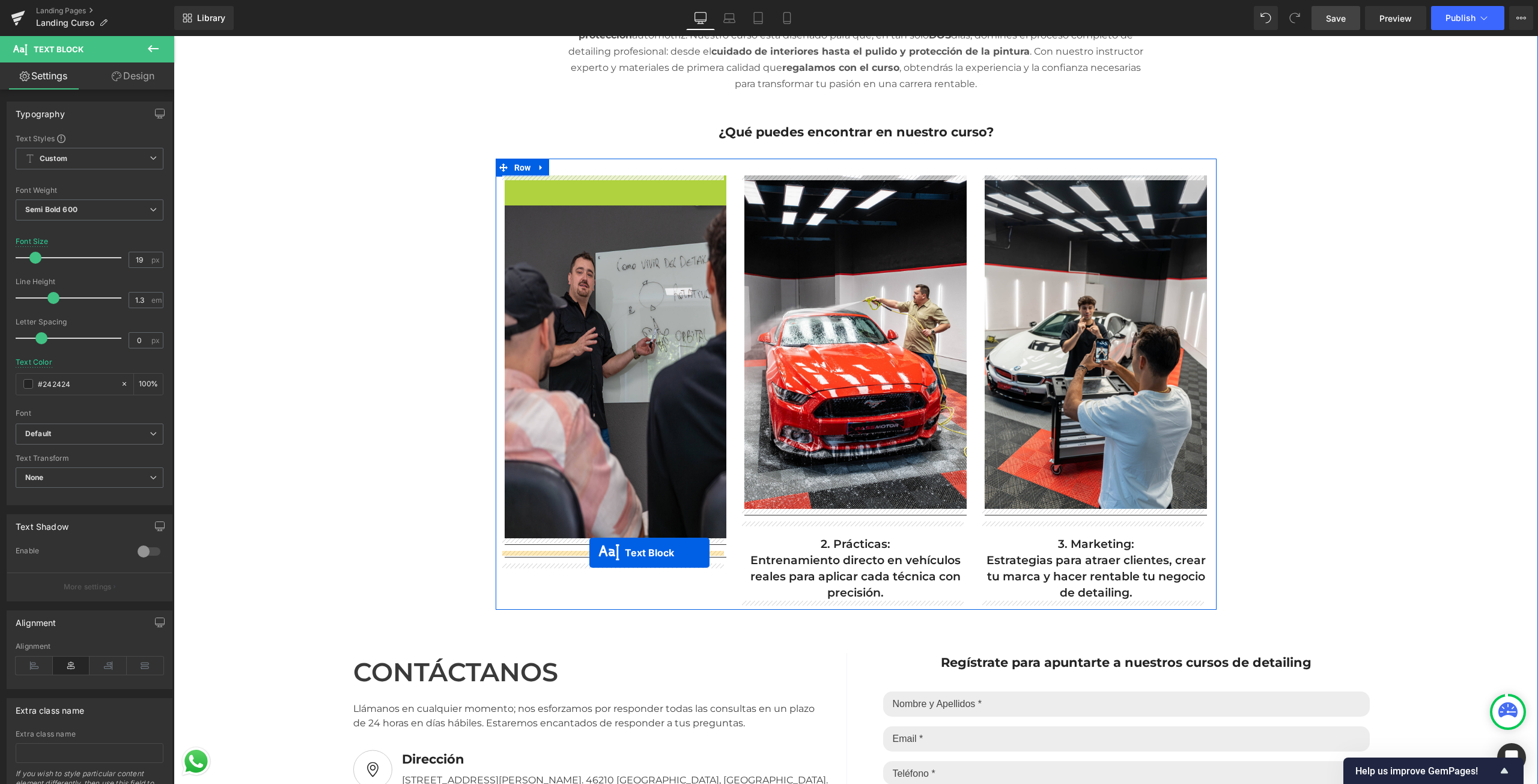
drag, startPoint x: 565, startPoint y: 208, endPoint x: 589, endPoint y: 553, distance: 345.8
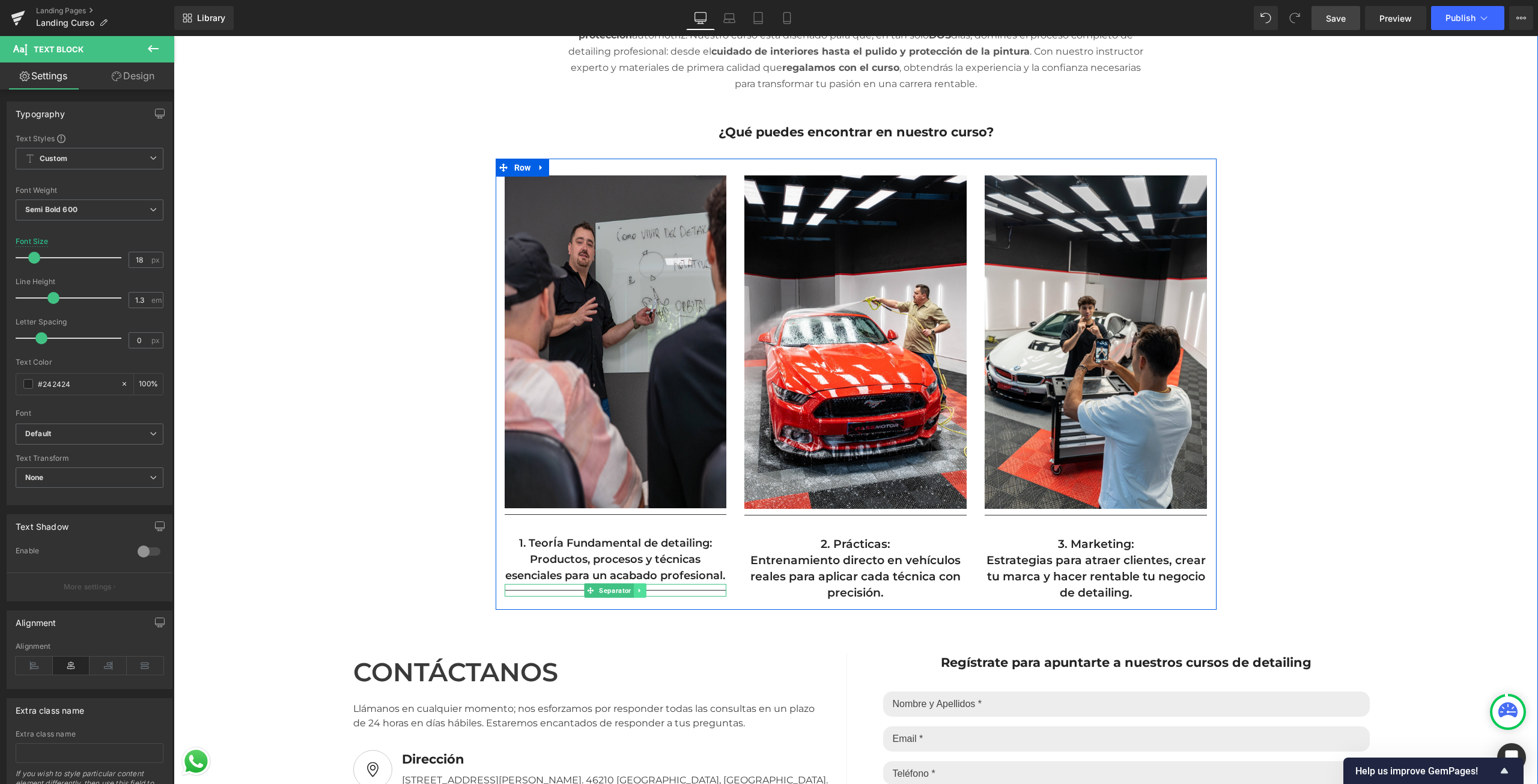
click at [638, 593] on icon at bounding box center [639, 590] width 6 height 7
click at [643, 590] on icon at bounding box center [646, 590] width 6 height 7
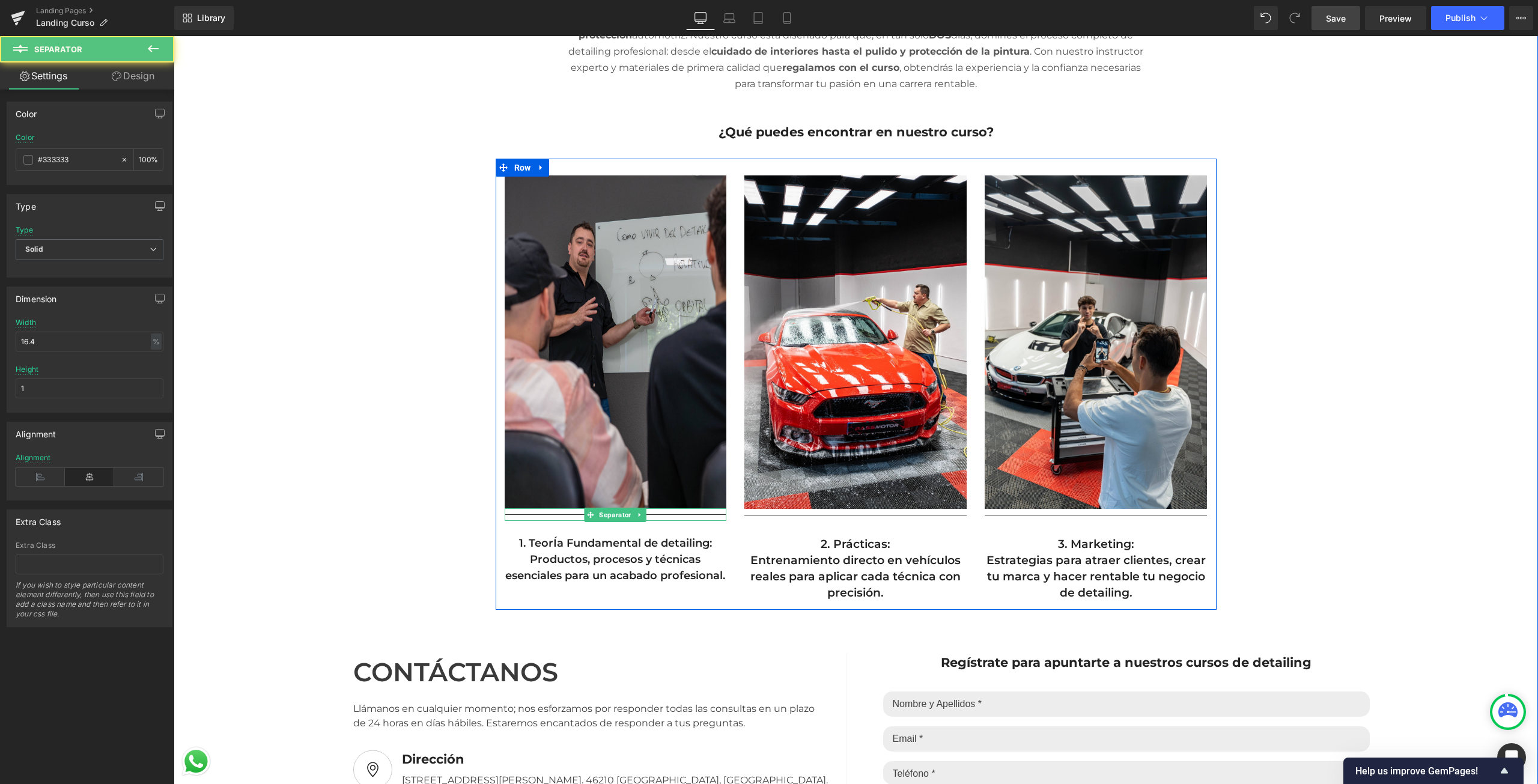
click at [686, 512] on div at bounding box center [615, 515] width 222 height 13
click at [636, 515] on icon at bounding box center [639, 515] width 6 height 7
click at [643, 514] on icon at bounding box center [646, 515] width 6 height 7
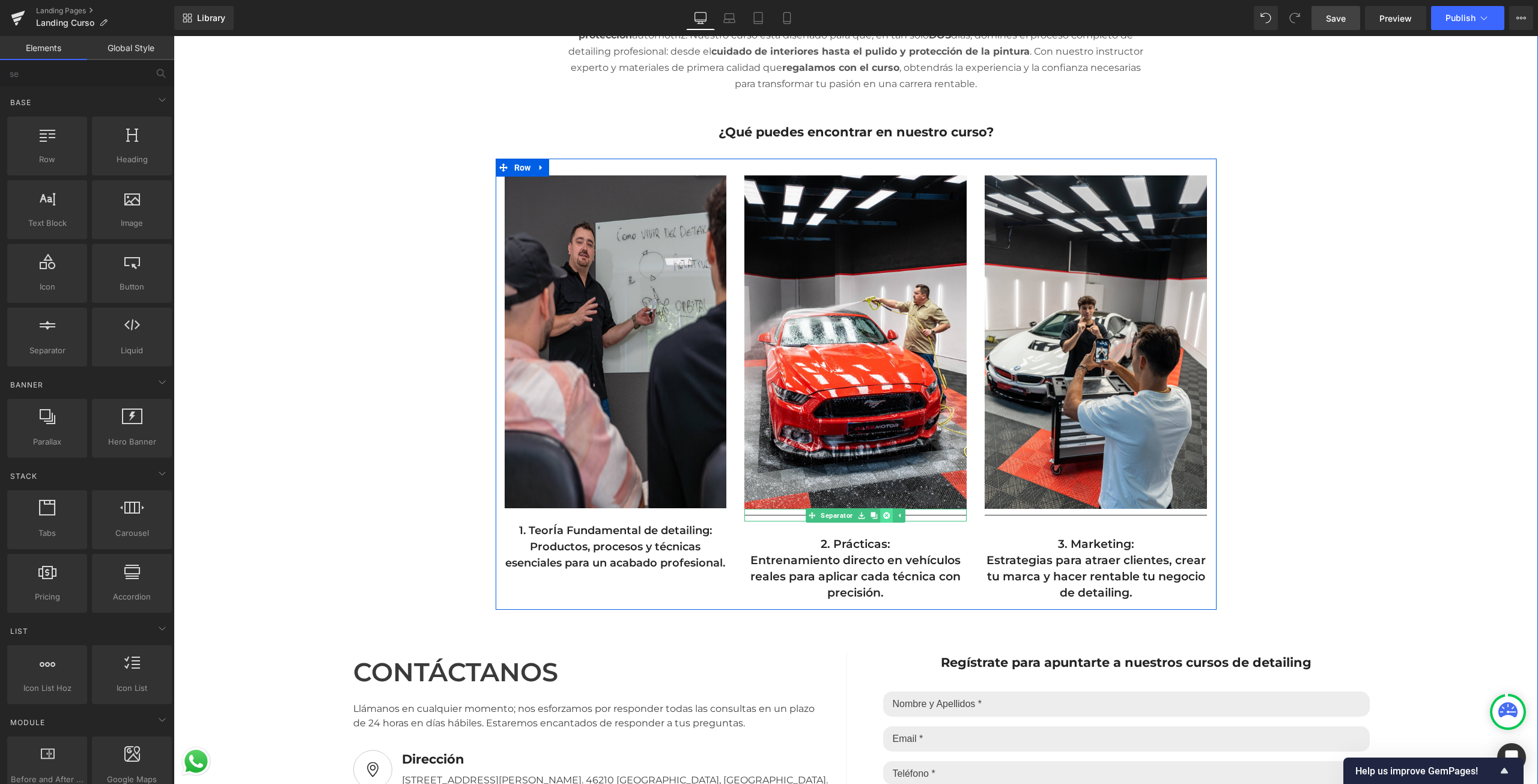
click at [884, 516] on icon at bounding box center [886, 515] width 6 height 6
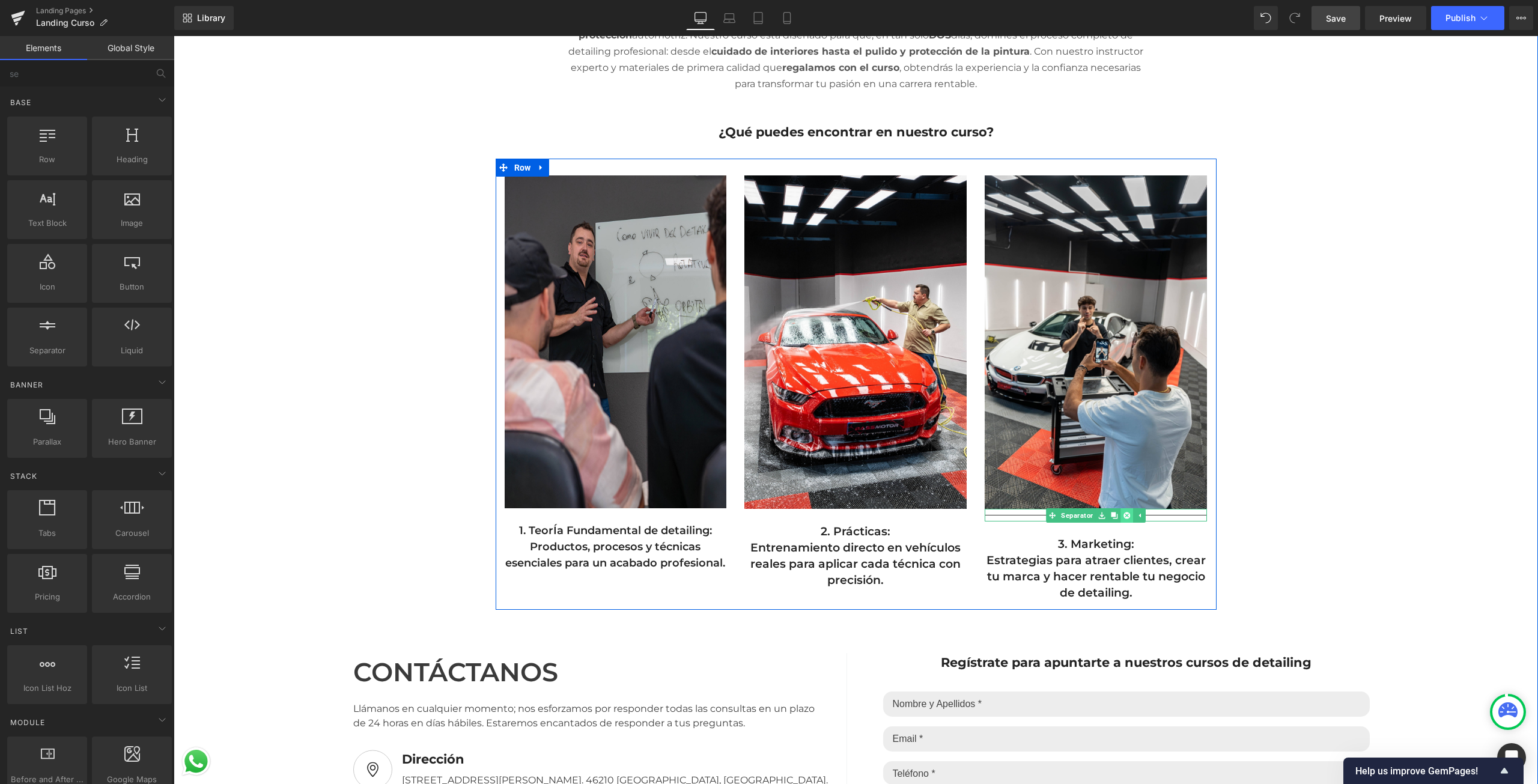
click at [1124, 517] on icon at bounding box center [1127, 515] width 6 height 6
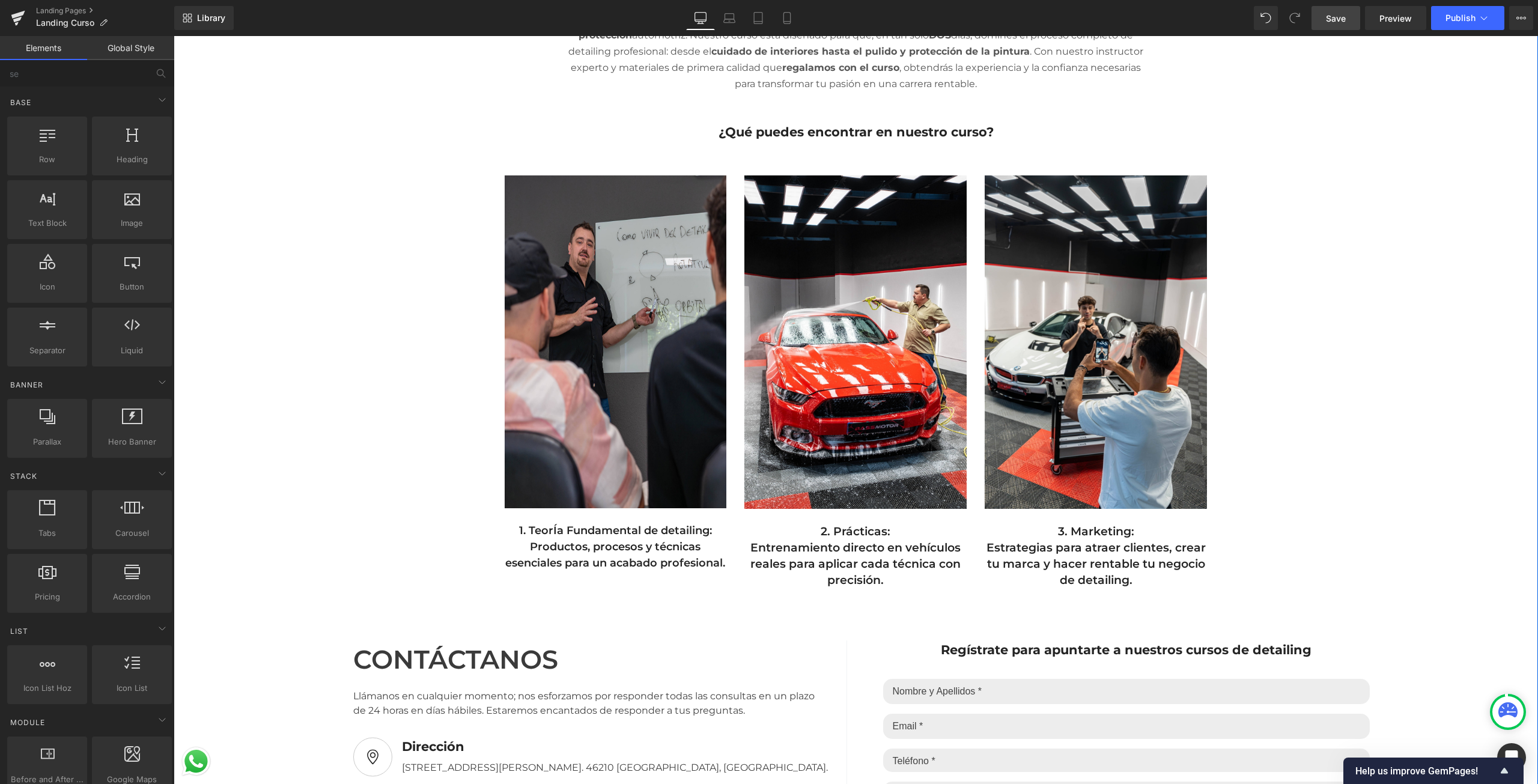
click at [1313, 504] on div "Separator Convierte tu pasión por los autos en tu profesión con nuestros cursos…" at bounding box center [856, 613] width 1364 height 1347
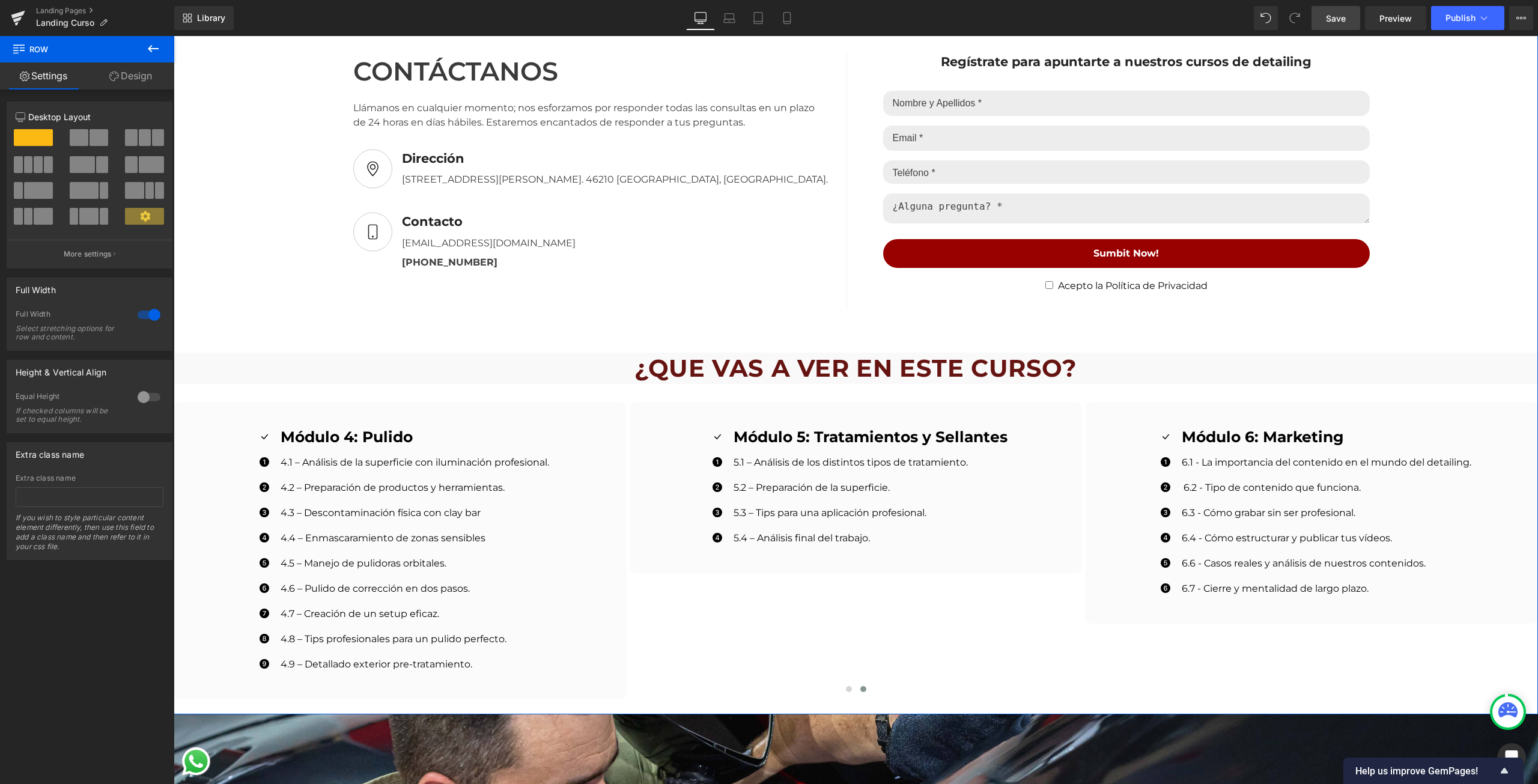
scroll to position [1207, 0]
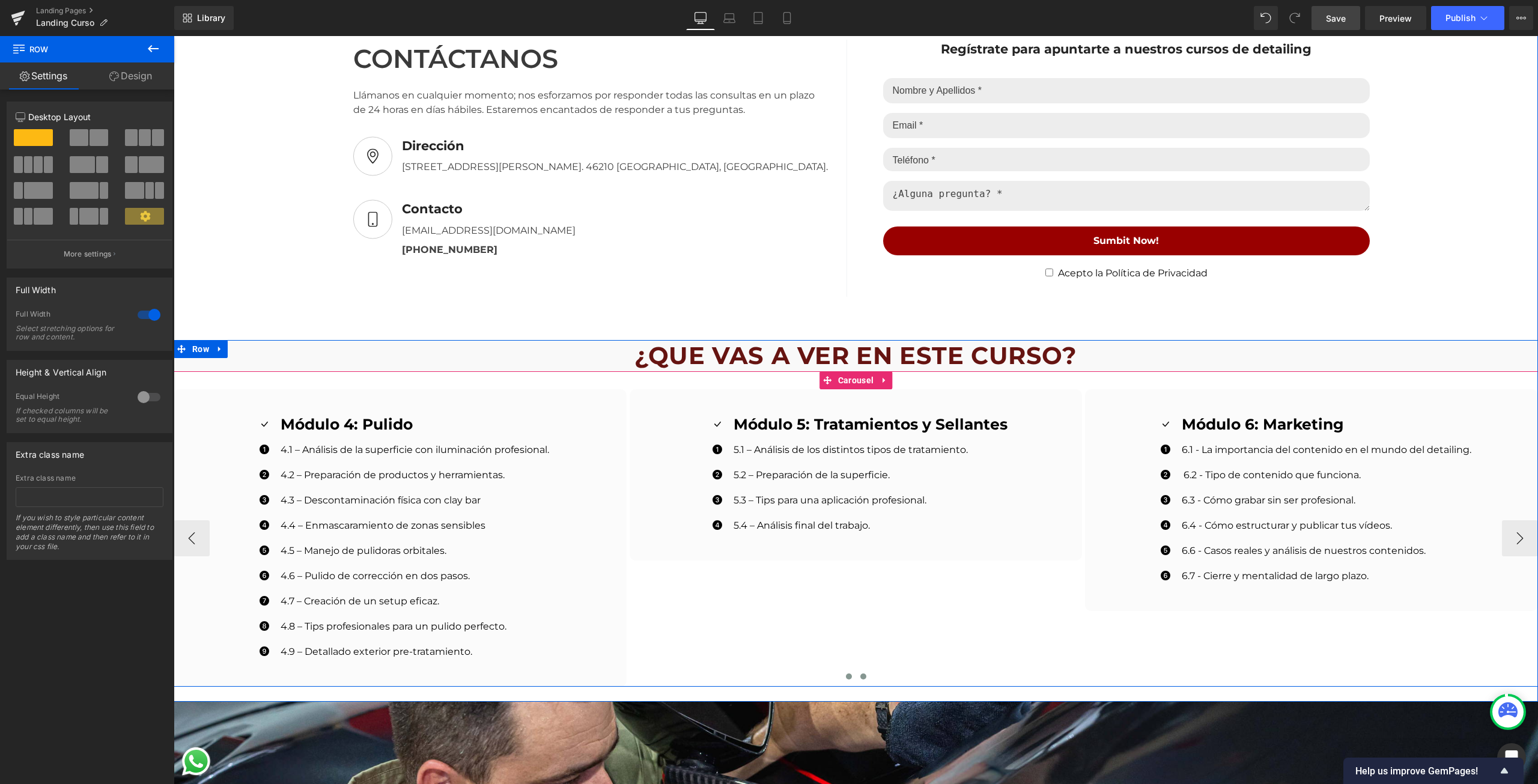
click at [846, 681] on button at bounding box center [849, 676] width 14 height 12
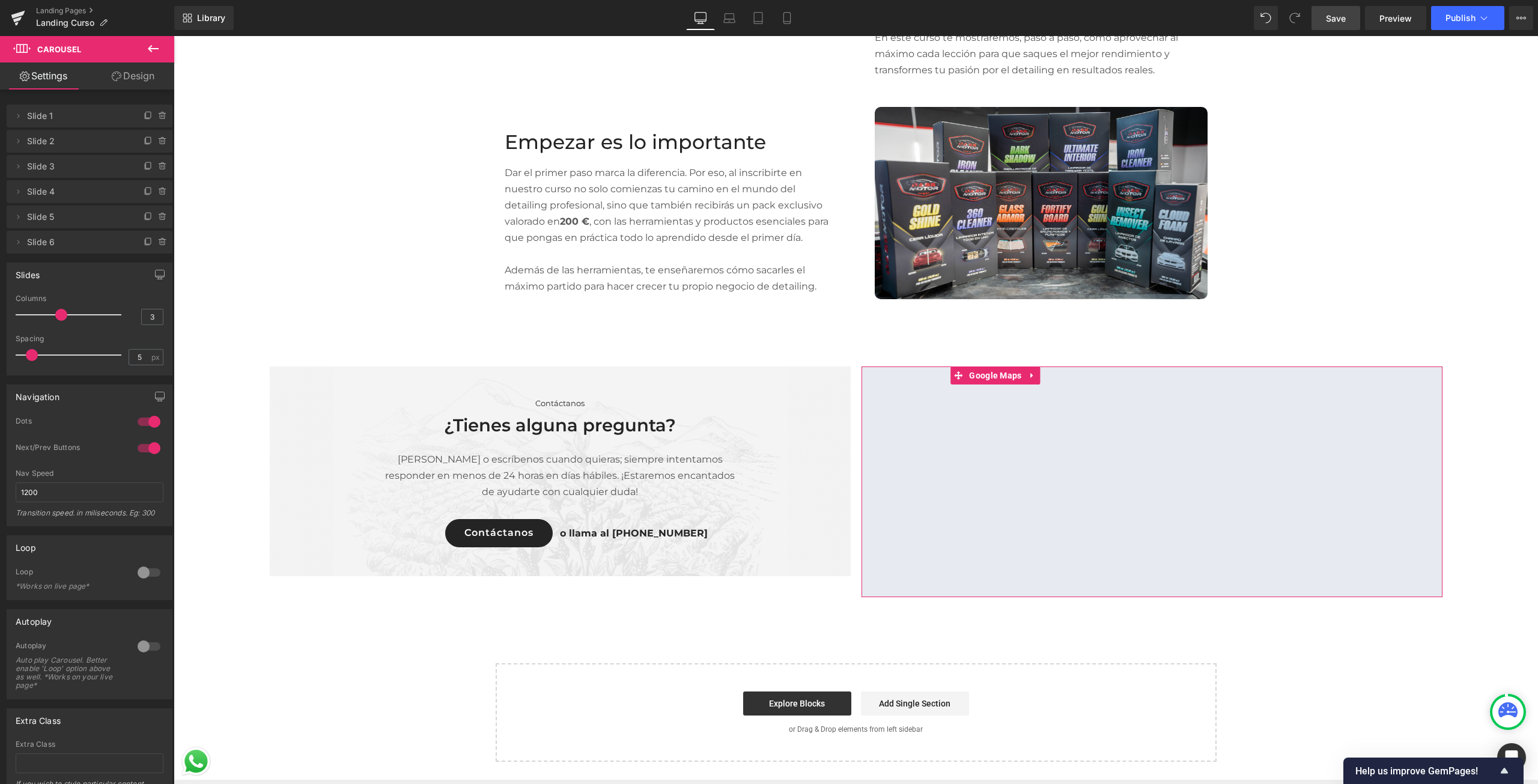
scroll to position [3188, 0]
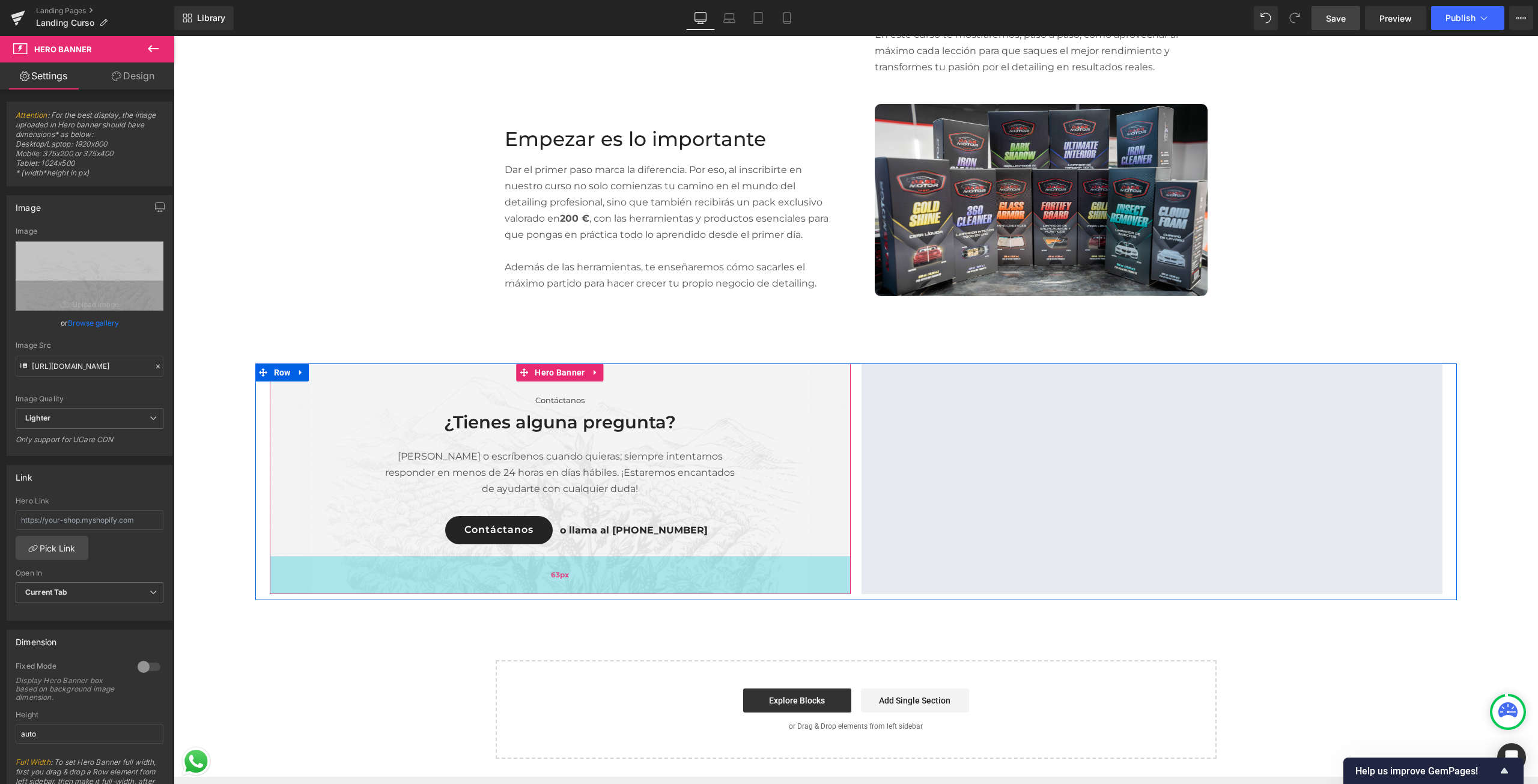
drag, startPoint x: 666, startPoint y: 568, endPoint x: 672, endPoint y: 589, distance: 21.8
click at [672, 589] on div "63px" at bounding box center [560, 575] width 581 height 38
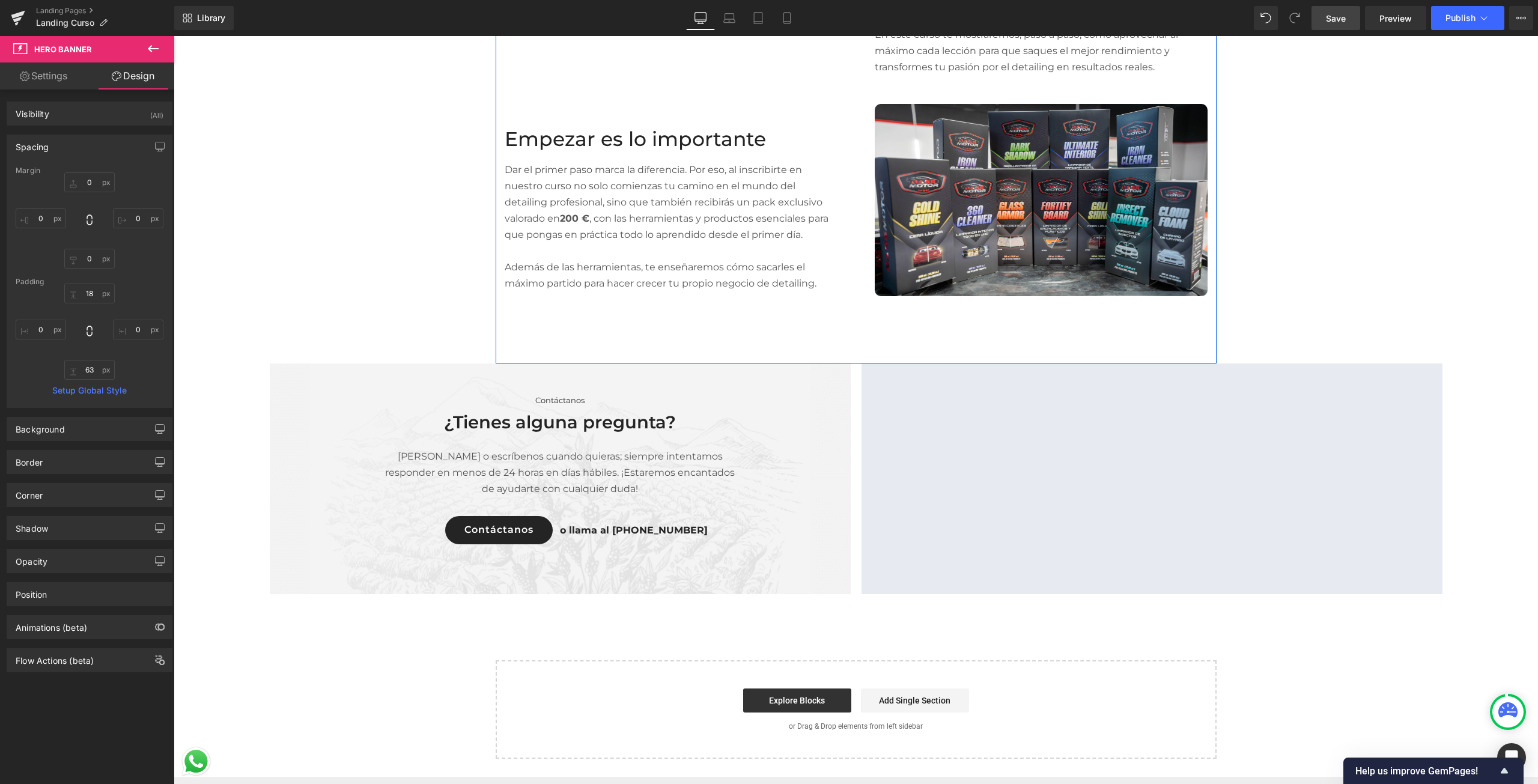
click at [820, 341] on div "Youtube Empezar es lo importante Text Block Dar el primer paso marca la diferen…" at bounding box center [856, 121] width 721 height 482
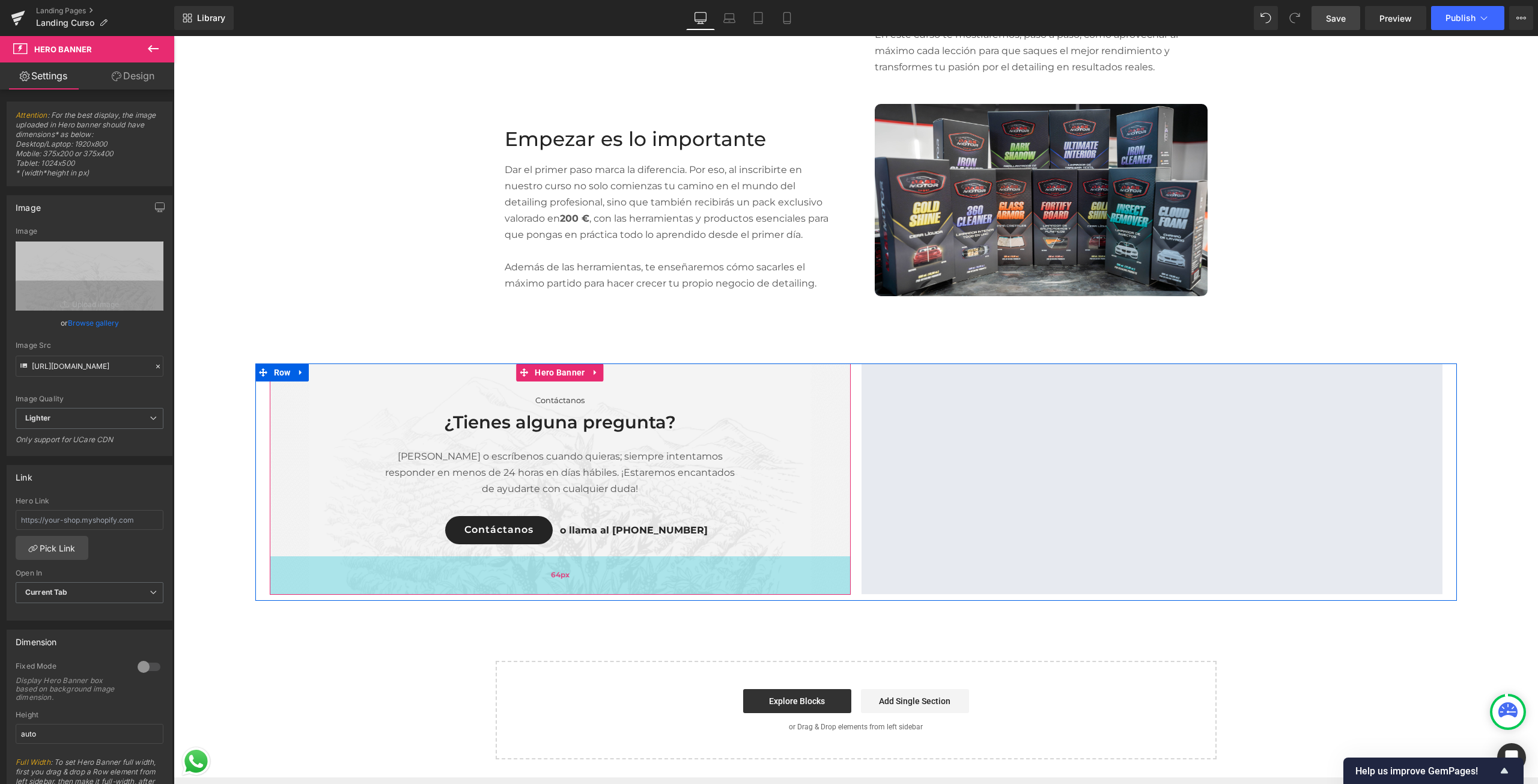
drag, startPoint x: 746, startPoint y: 592, endPoint x: 752, endPoint y: 586, distance: 8.5
click at [746, 592] on div "64px" at bounding box center [560, 576] width 581 height 39
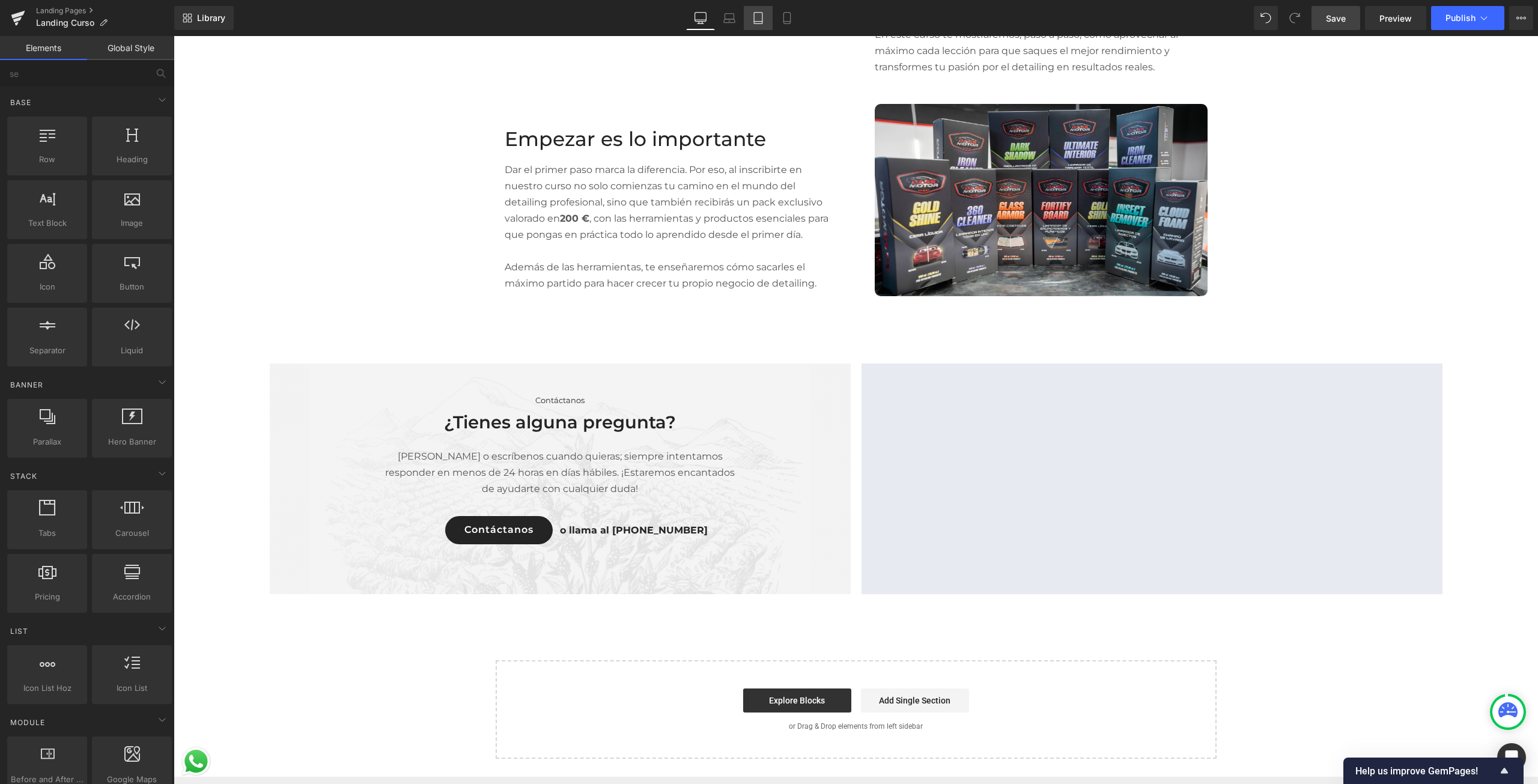
click at [750, 24] on link "Tablet" at bounding box center [758, 18] width 29 height 24
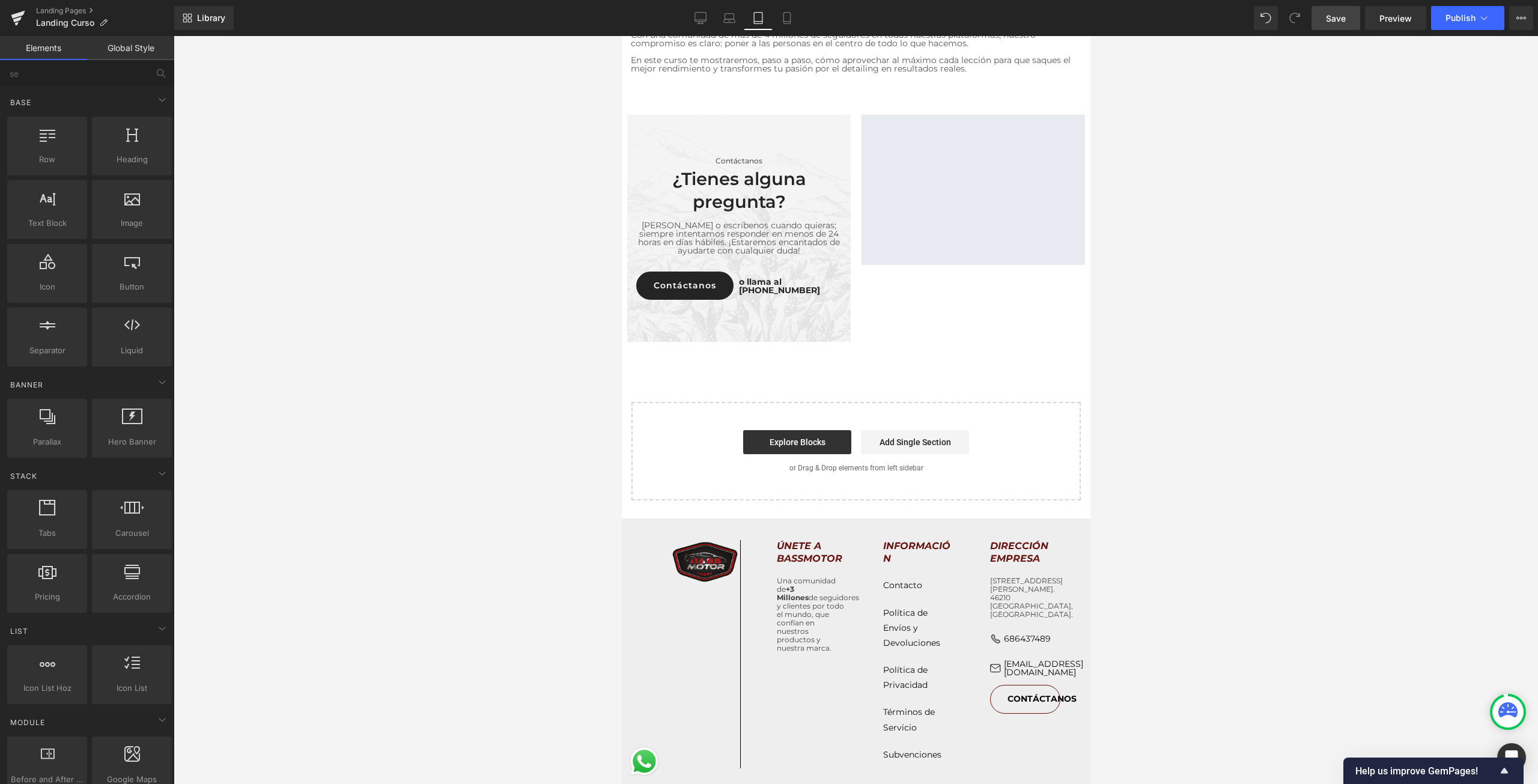
scroll to position [5374, 0]
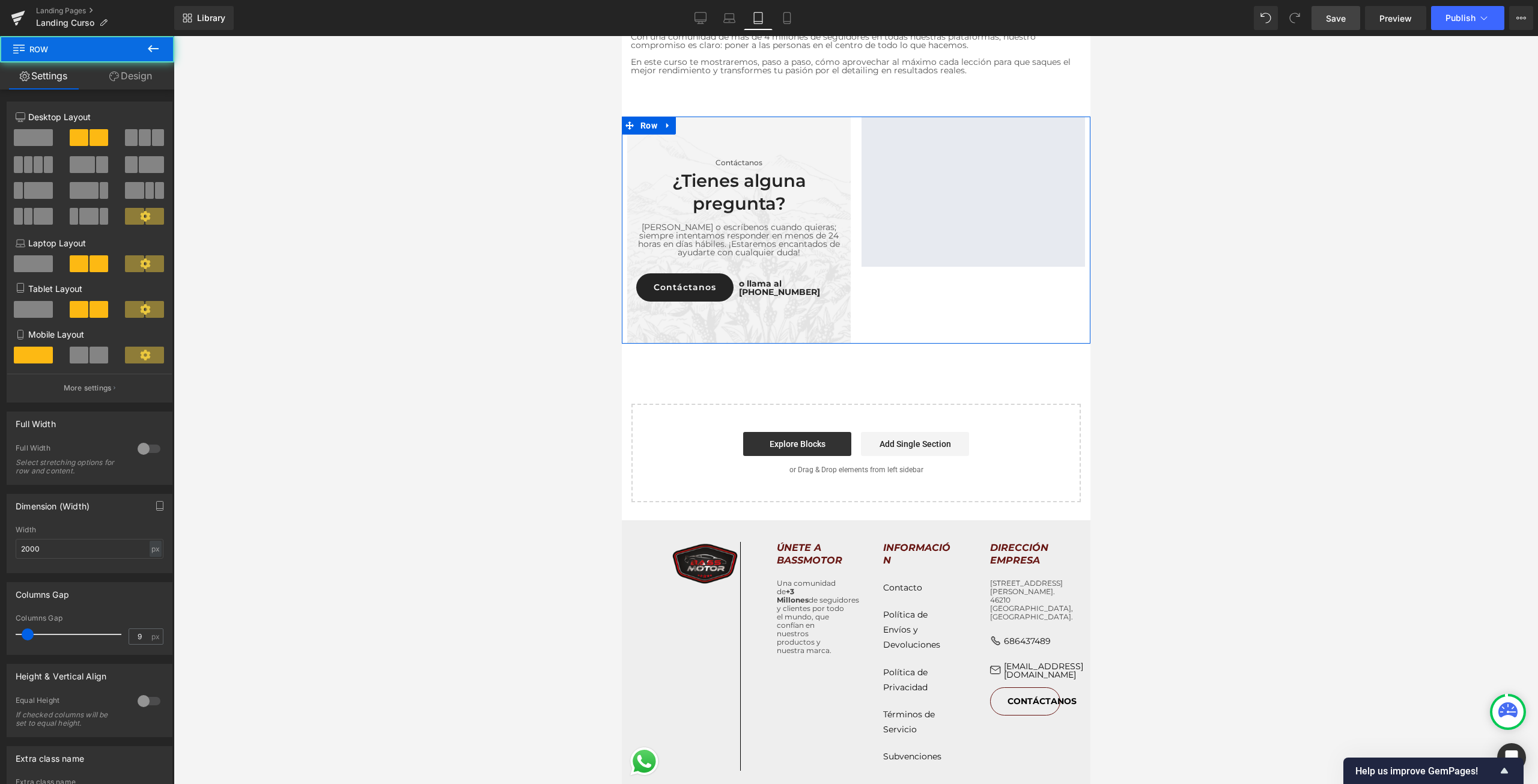
click at [789, 343] on div at bounding box center [856, 343] width 469 height 1
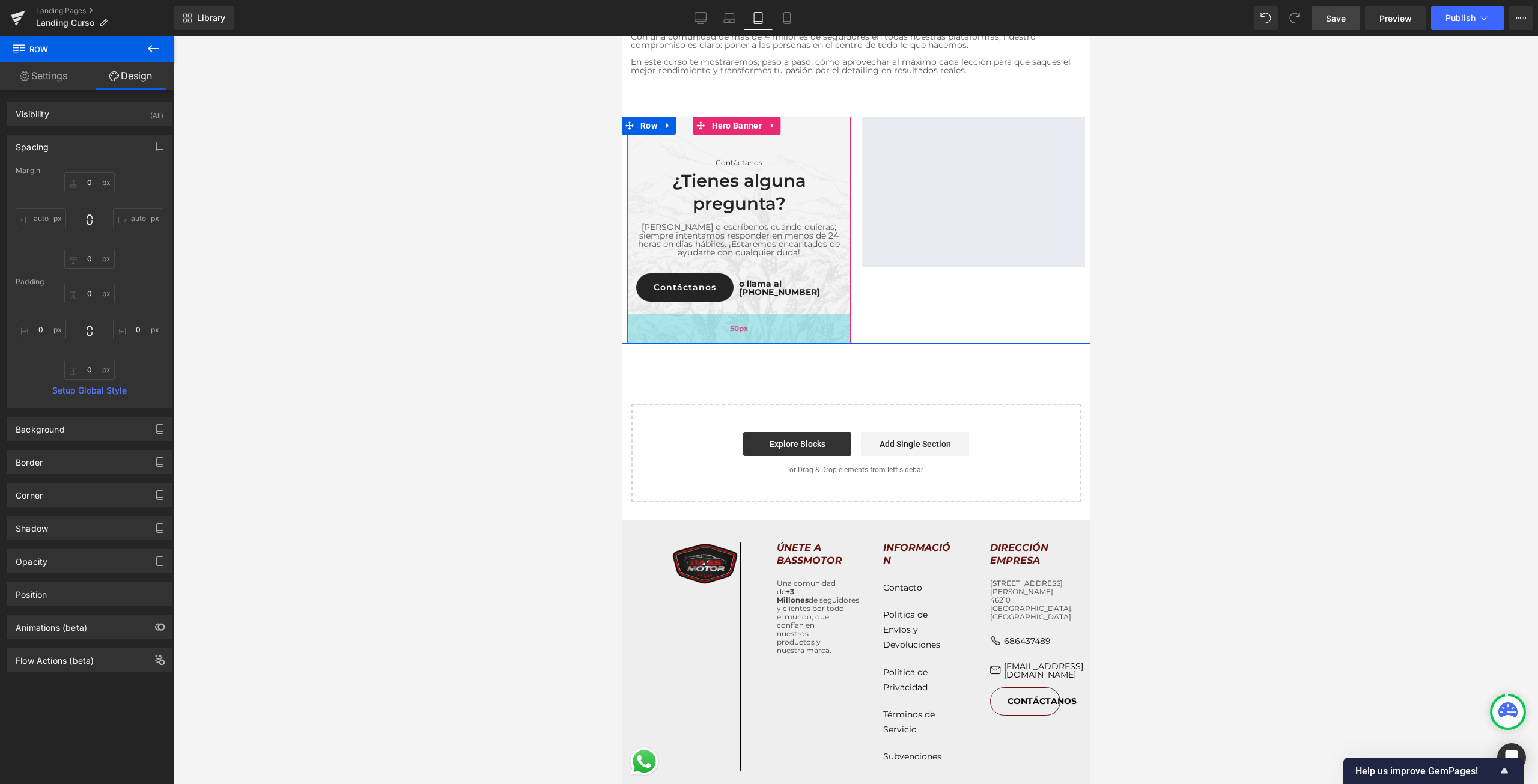
drag, startPoint x: 788, startPoint y: 263, endPoint x: 792, endPoint y: 251, distance: 12.6
click at [792, 251] on div "Contáctanos Text Block ¿Tienes alguna pregunta? Heading Llámanos o escríbenos c…" at bounding box center [856, 230] width 469 height 227
drag, startPoint x: 796, startPoint y: 261, endPoint x: 797, endPoint y: 249, distance: 12.0
click at [797, 249] on div "Contáctanos Text Block ¿Tienes alguna pregunta? Heading Llámanos o escríbenos c…" at bounding box center [856, 230] width 469 height 227
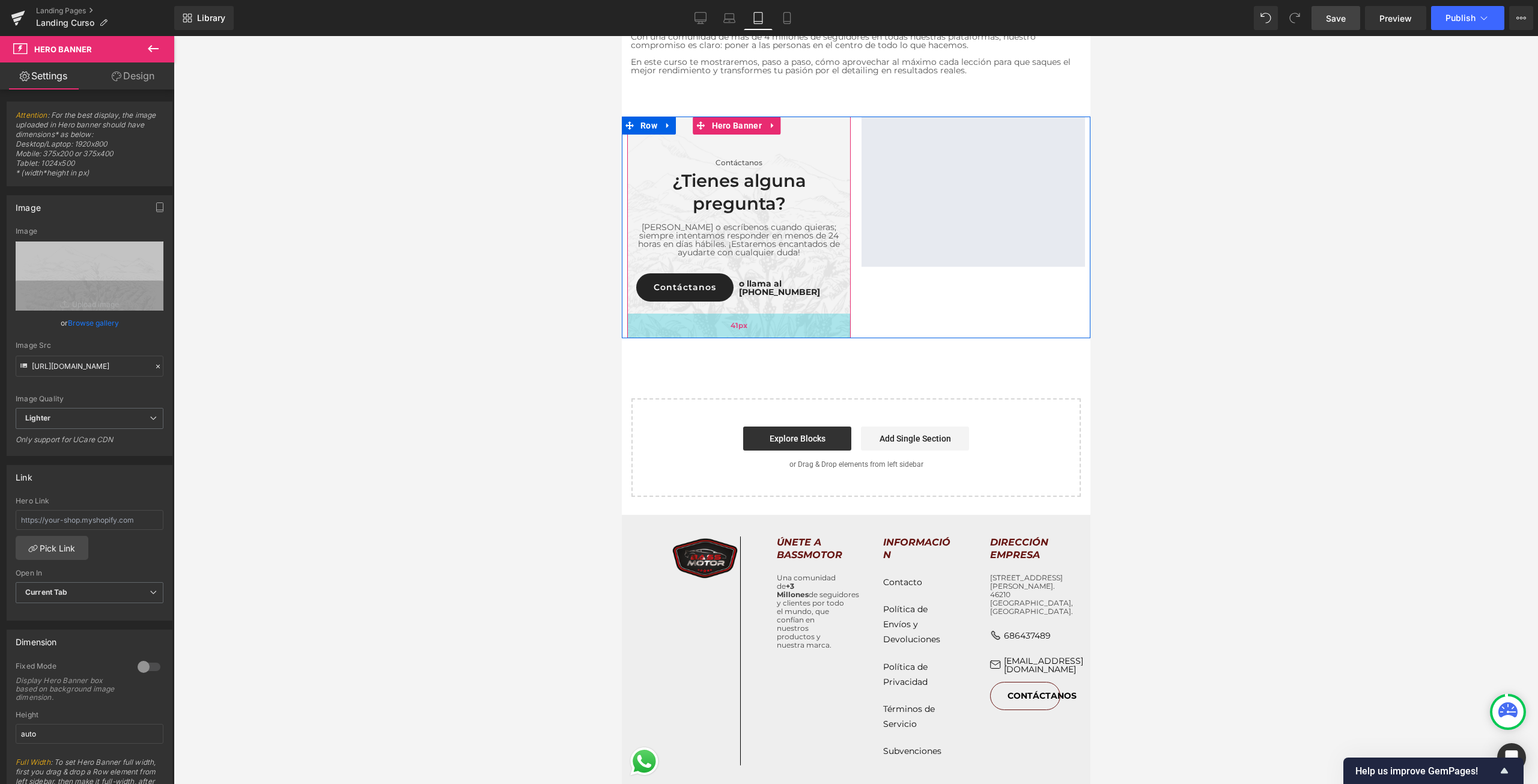
drag, startPoint x: 782, startPoint y: 252, endPoint x: 788, endPoint y: 247, distance: 7.8
click at [788, 313] on div "41px" at bounding box center [738, 326] width 224 height 24
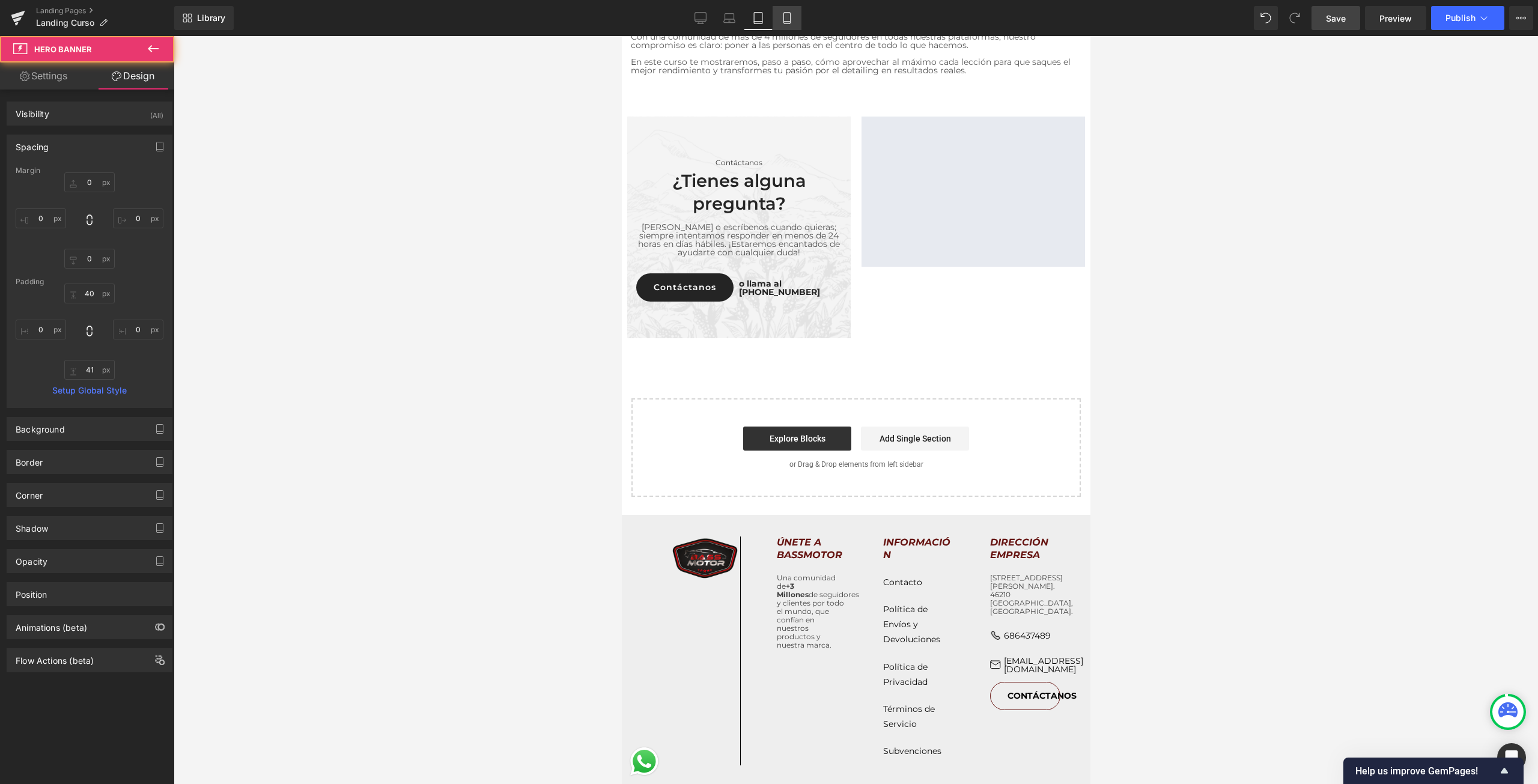
click at [785, 19] on icon at bounding box center [787, 18] width 12 height 12
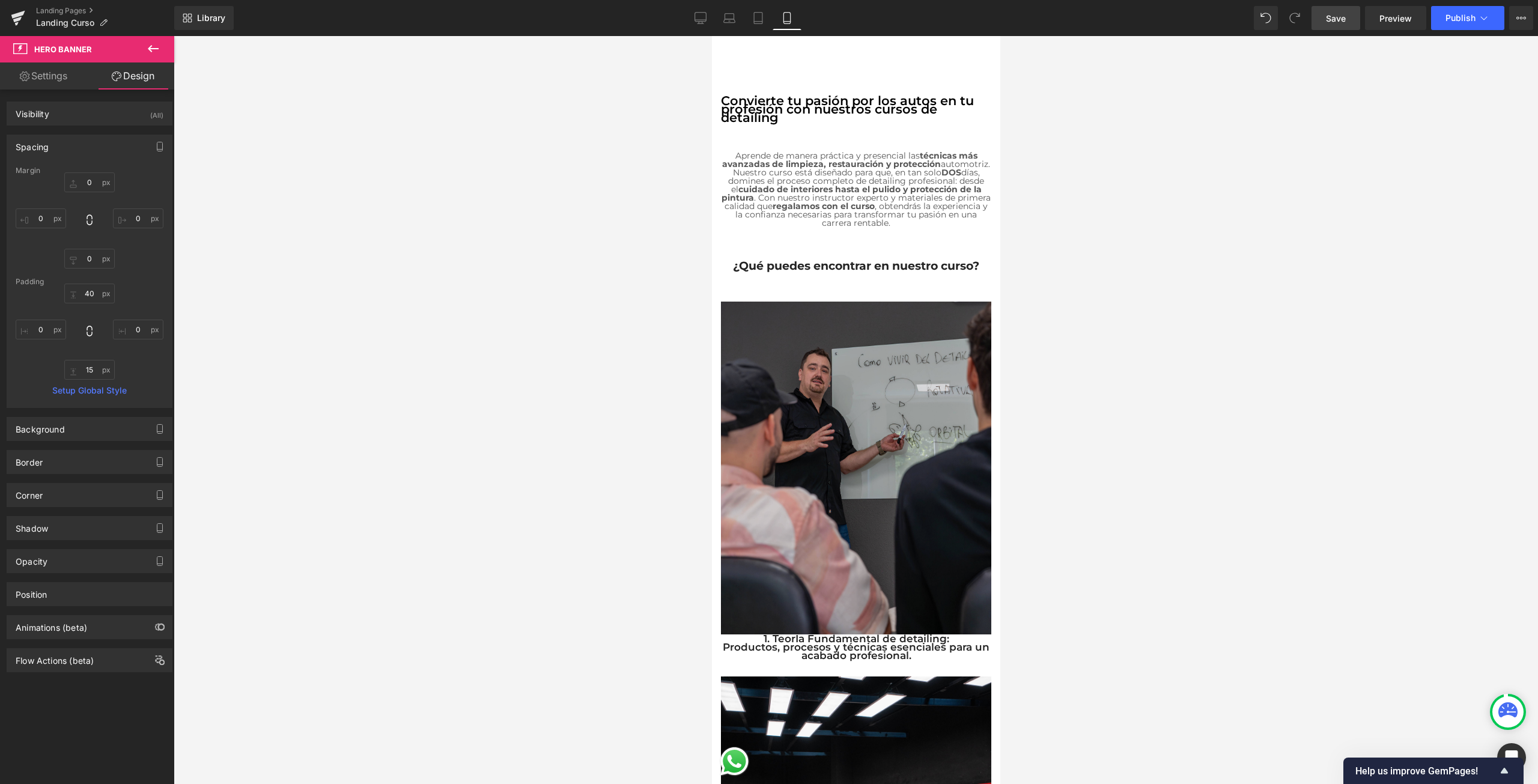
scroll to position [240, 0]
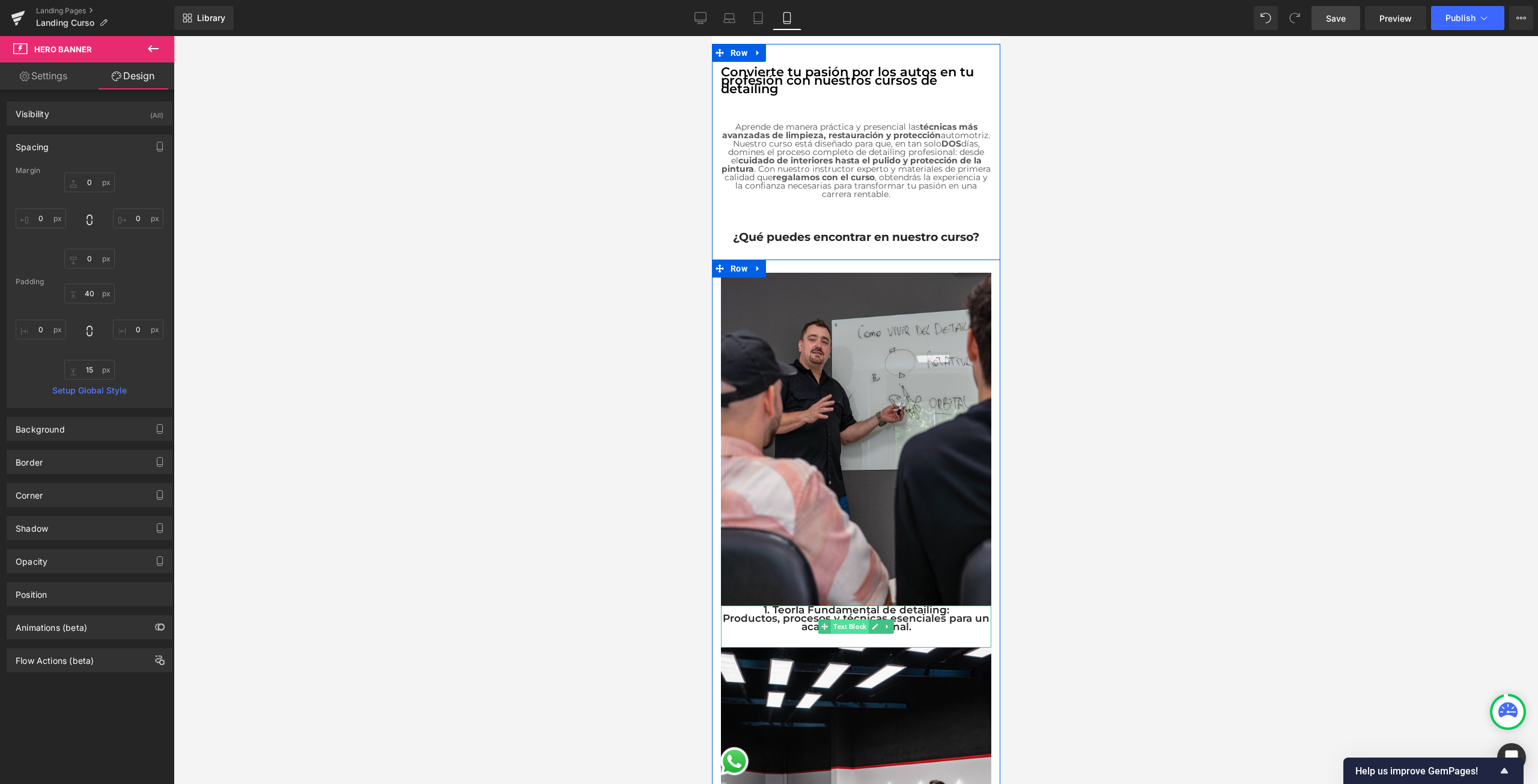
click at [847, 619] on span "Text Block" at bounding box center [849, 626] width 38 height 14
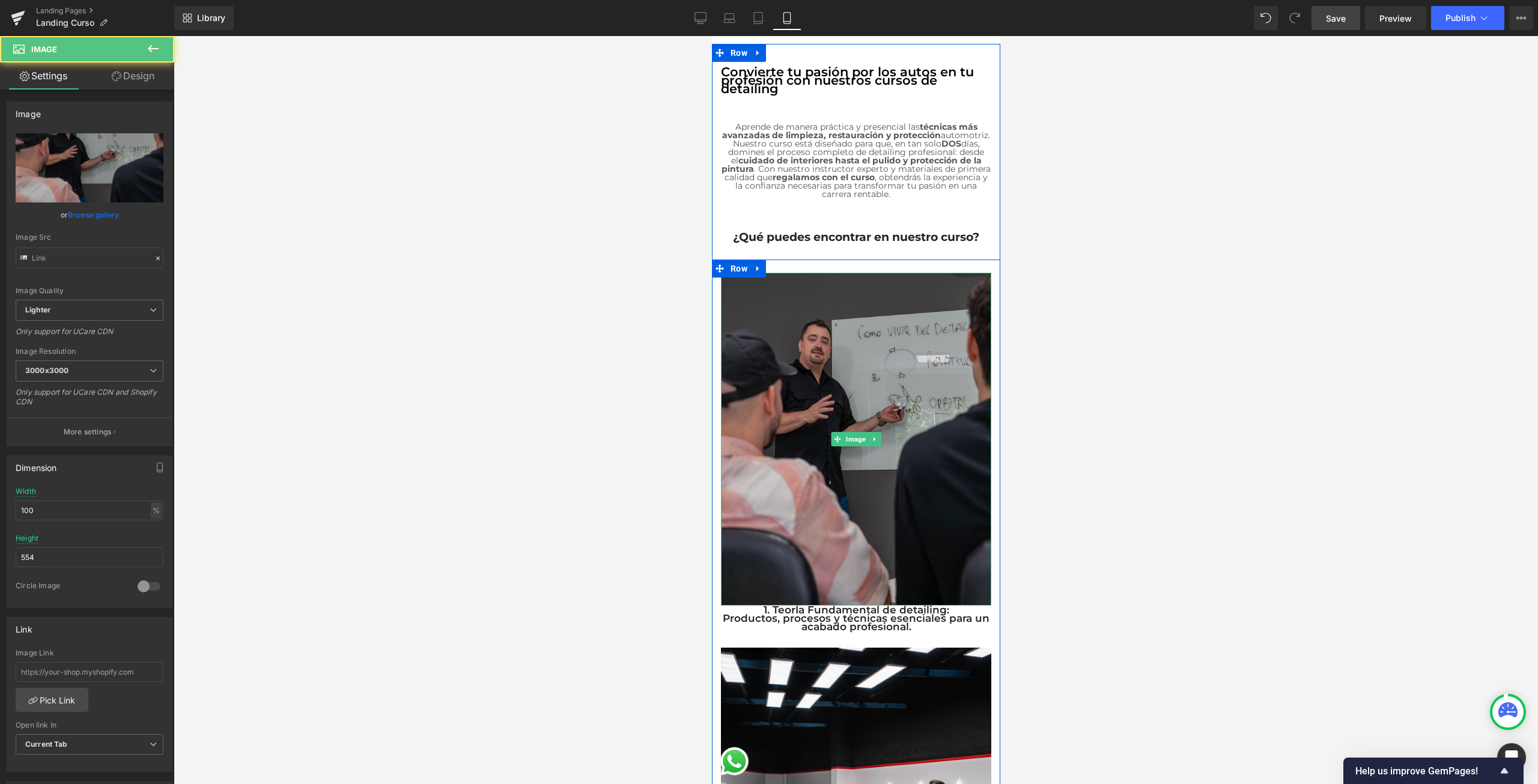
drag, startPoint x: 847, startPoint y: 595, endPoint x: 847, endPoint y: 588, distance: 7.0
click at [847, 588] on div "Image" at bounding box center [855, 439] width 270 height 333
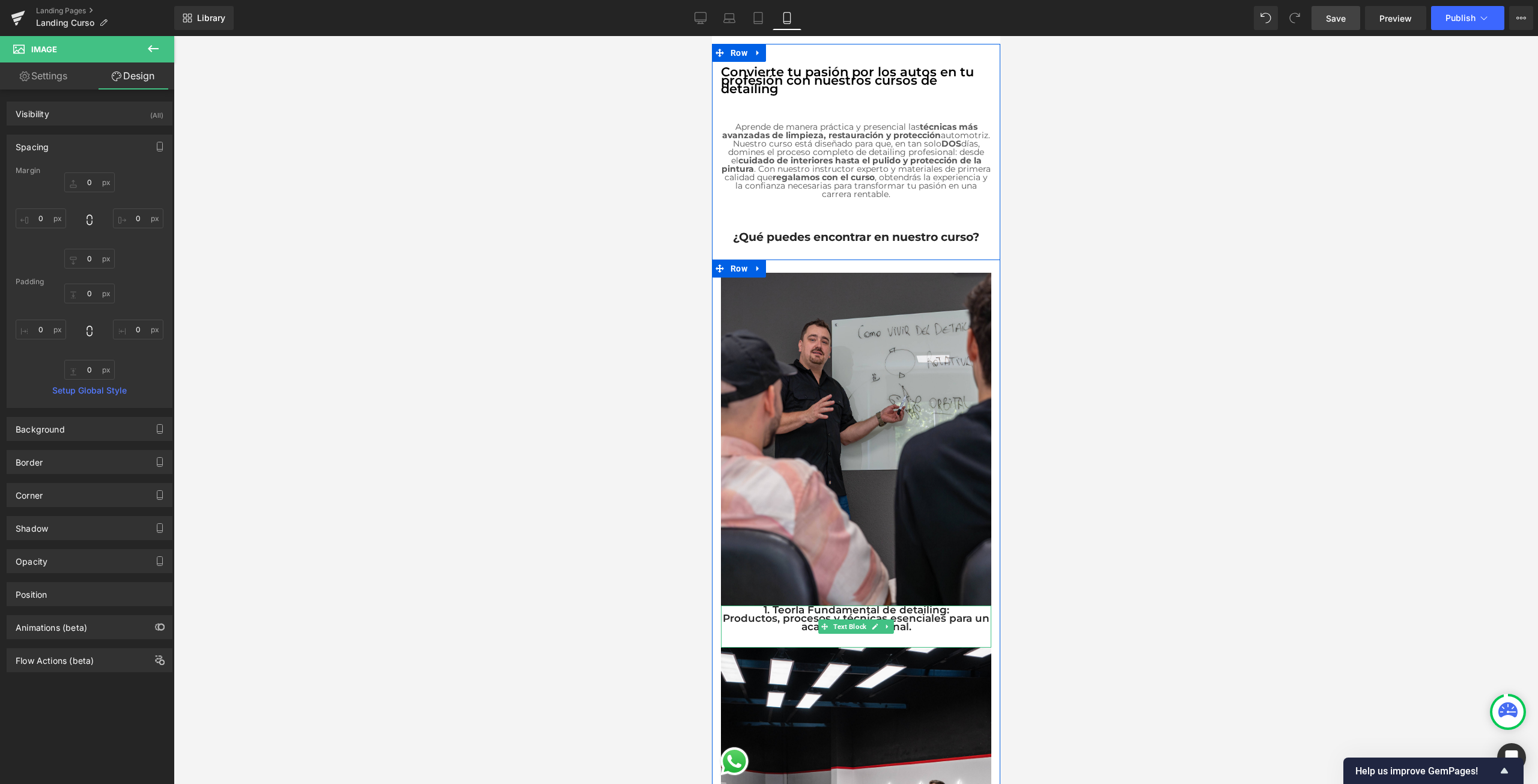
click at [815, 632] on div "1. TeorÍa Fundamental de detailing: Productos, procesos y técnicas esenciales p…" at bounding box center [855, 626] width 270 height 42
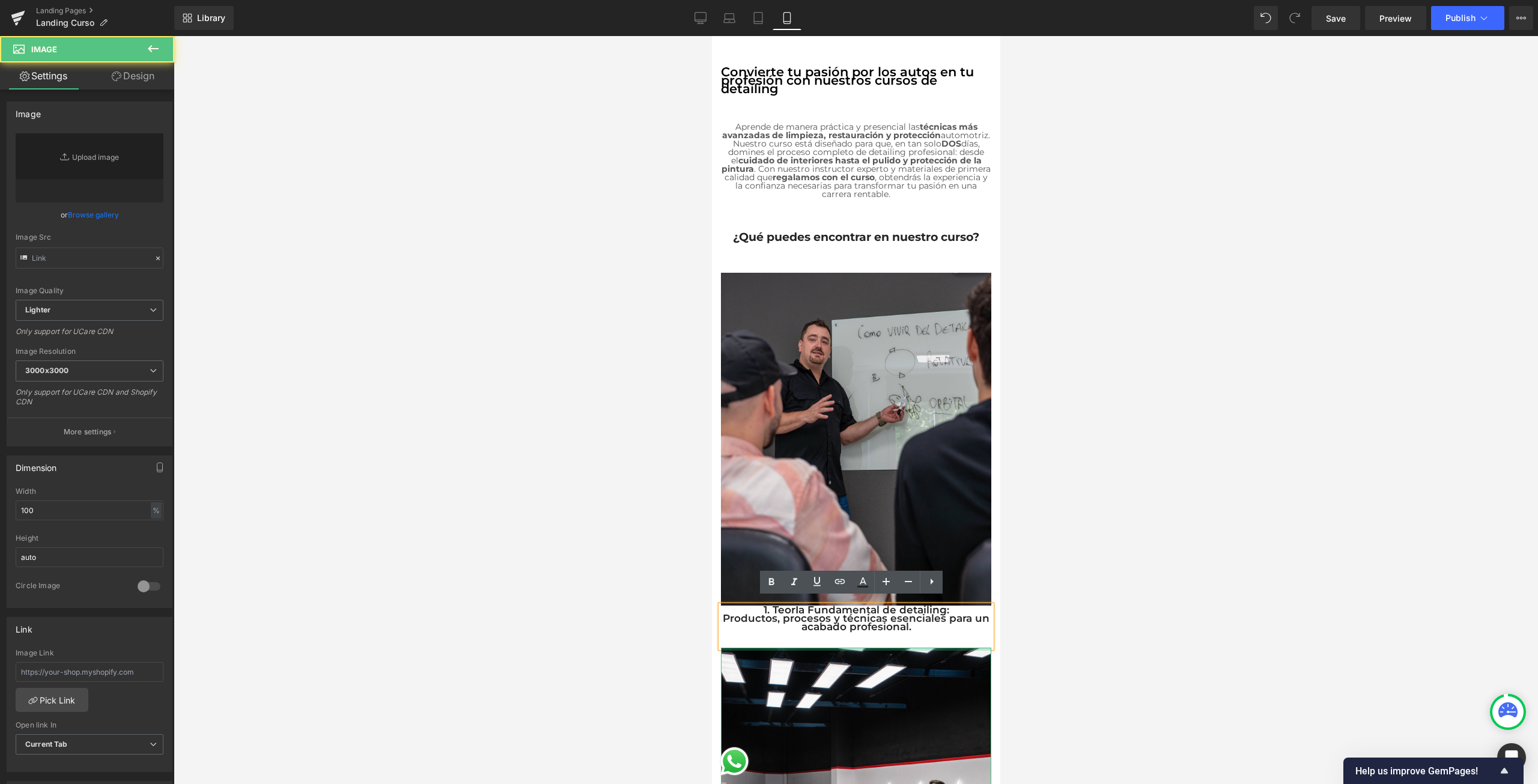
type input "[URL][DOMAIN_NAME][PERSON_NAME]"
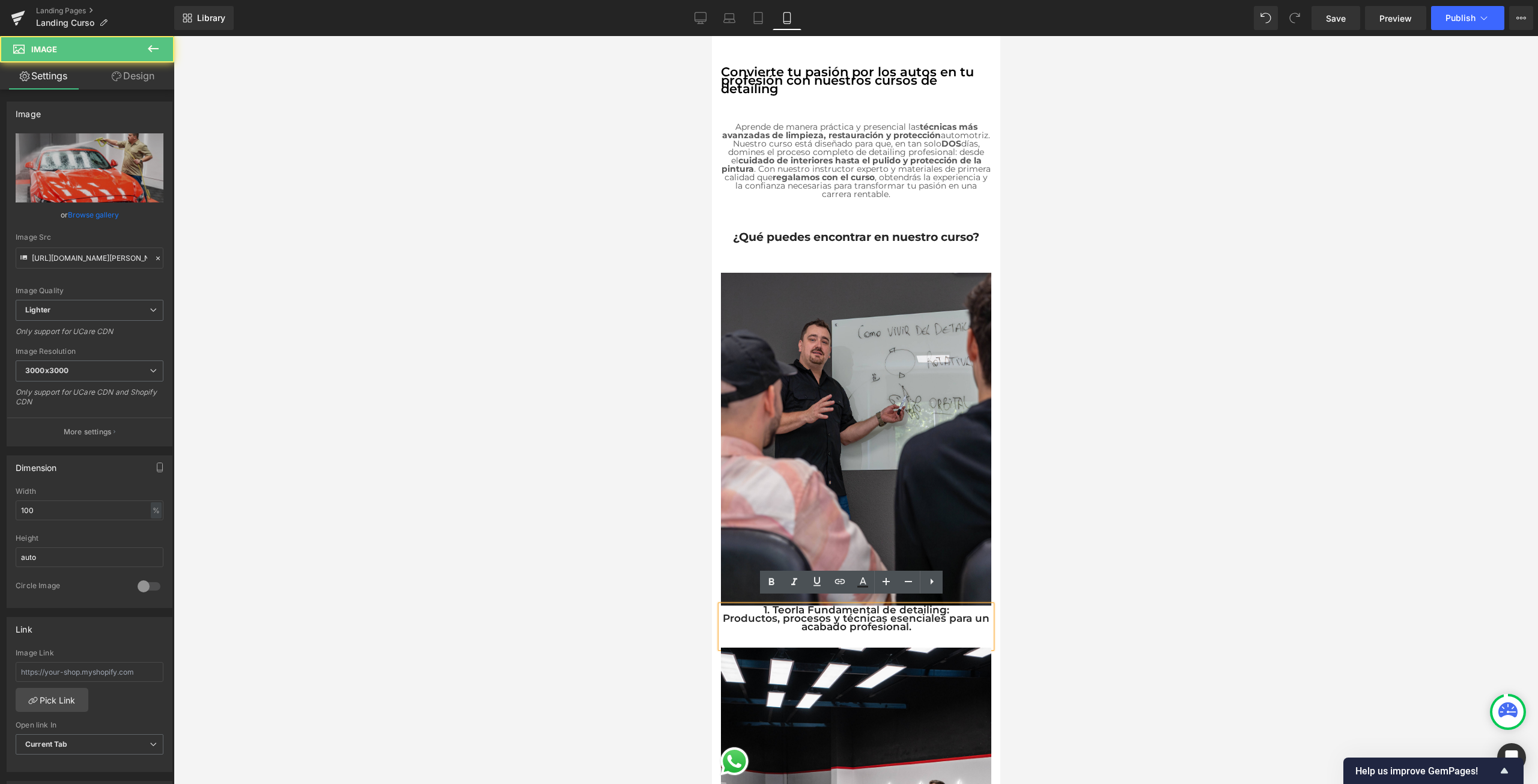
drag, startPoint x: 764, startPoint y: 640, endPoint x: 769, endPoint y: 631, distance: 10.3
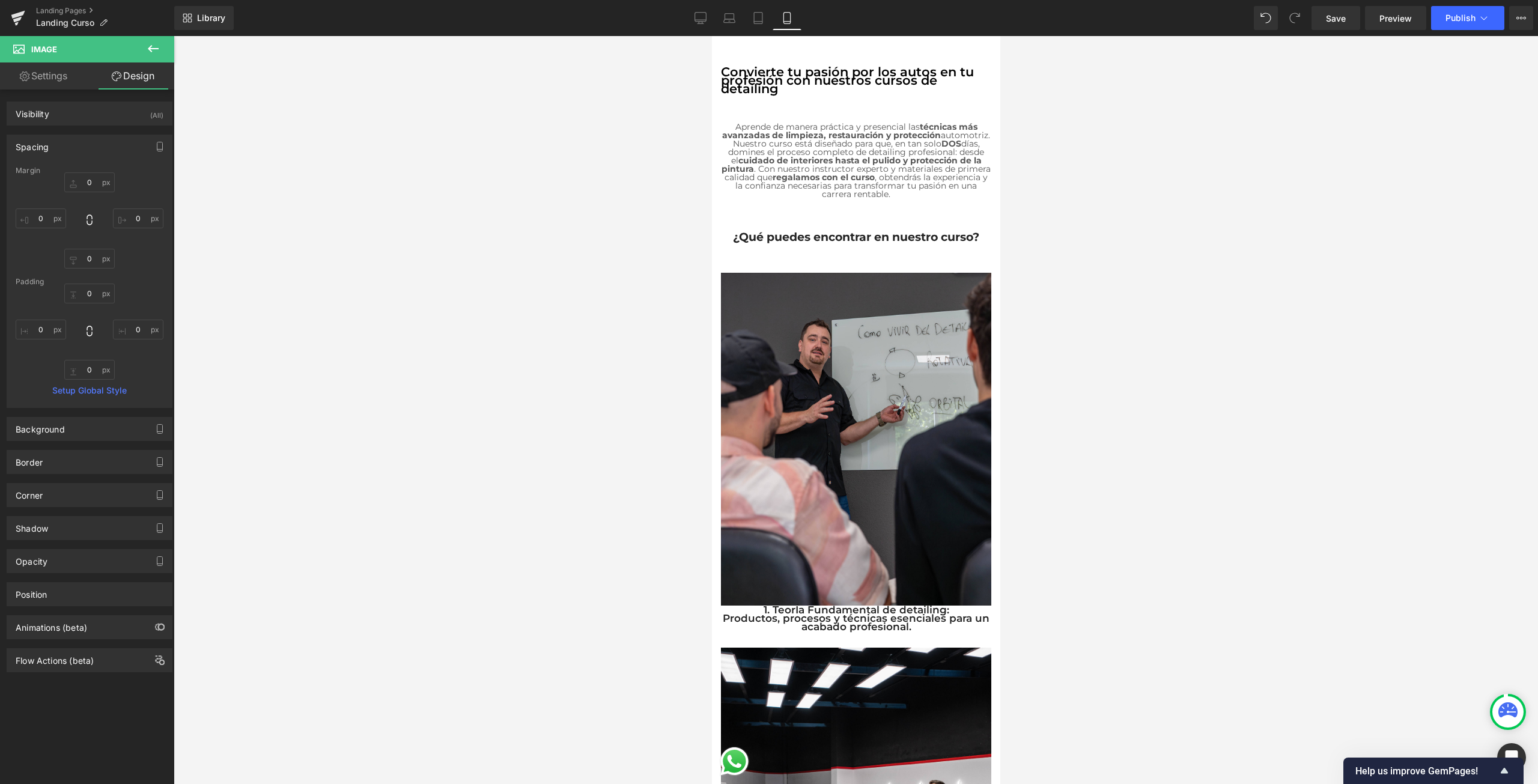
click at [769, 633] on div "1. TeorÍa Fundamental de detailing: Productos, procesos y técnicas esenciales p…" at bounding box center [855, 626] width 270 height 42
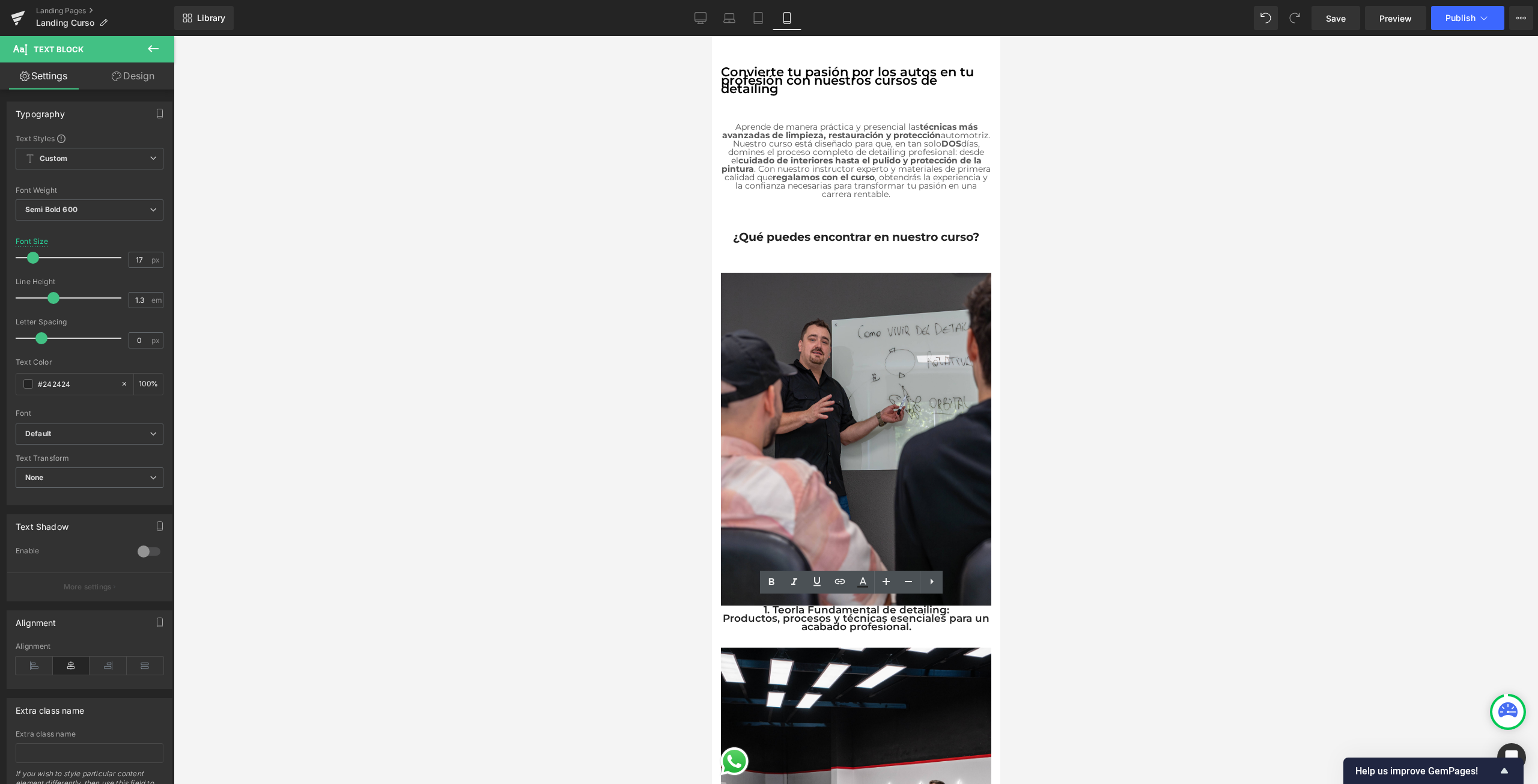
click at [1072, 610] on div at bounding box center [856, 409] width 1364 height 748
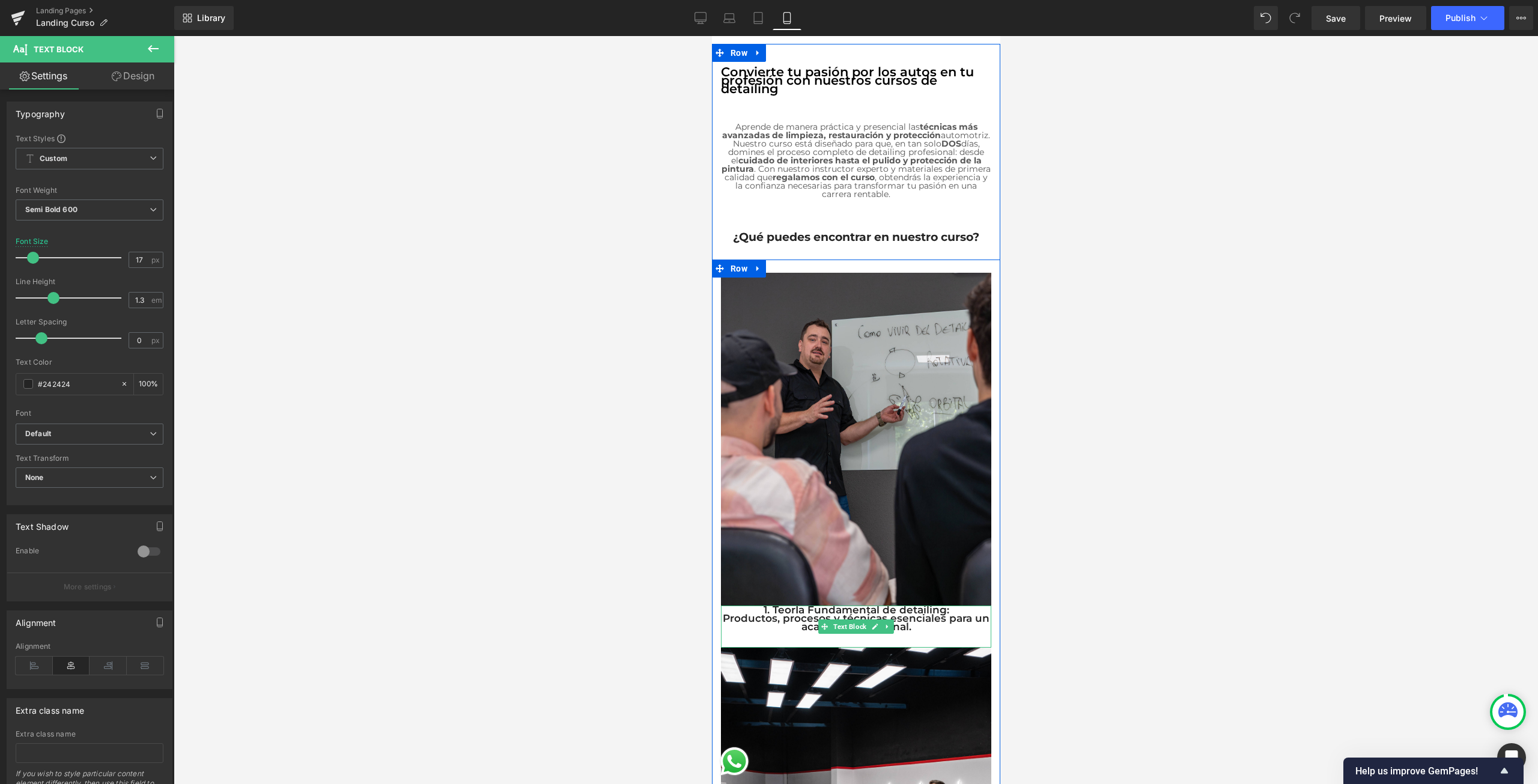
drag, startPoint x: 922, startPoint y: 599, endPoint x: 917, endPoint y: 615, distance: 16.8
click at [920, 606] on div "1. TeorÍa Fundamental de detailing: Productos, procesos y técnicas esenciales p…" at bounding box center [855, 626] width 270 height 42
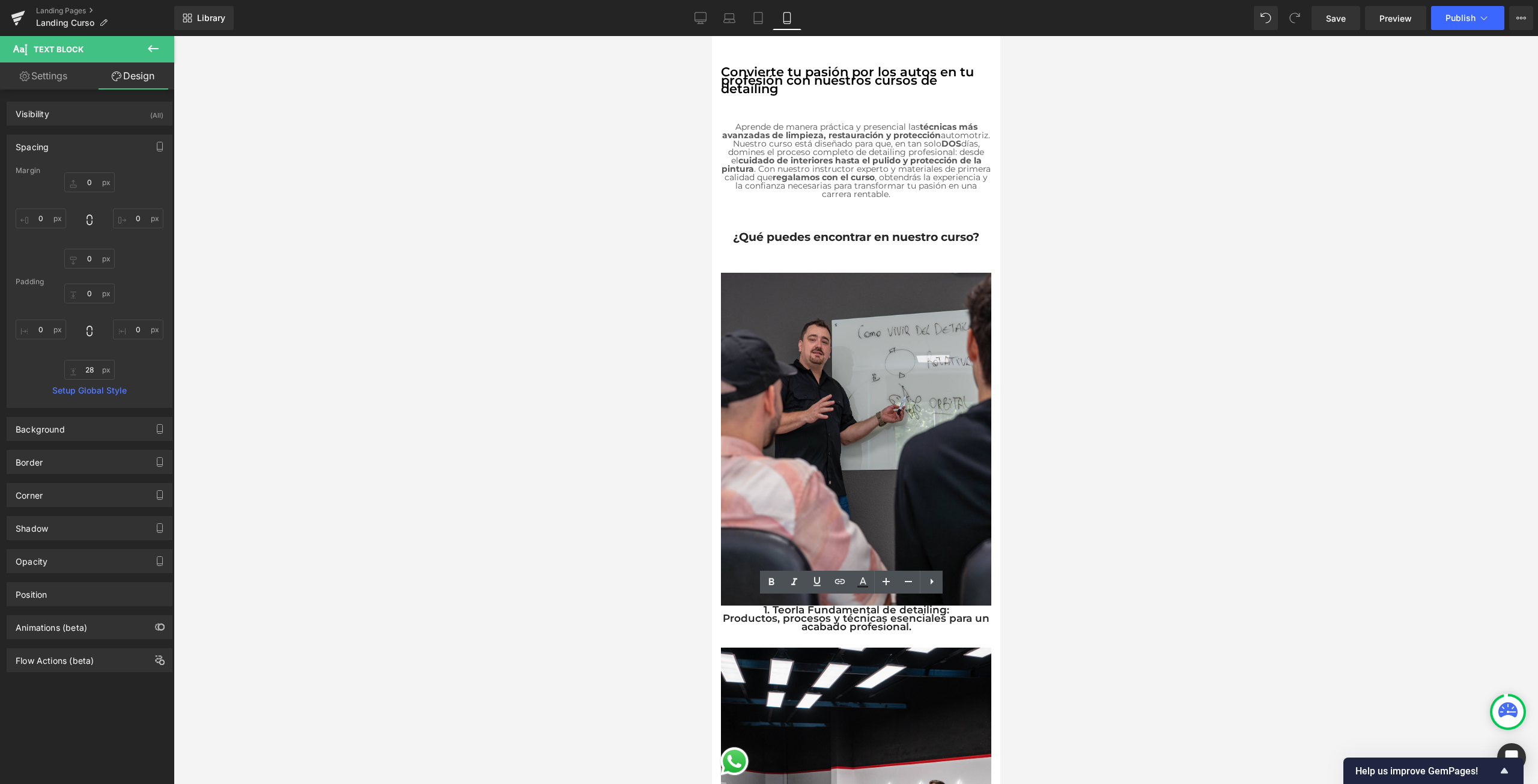
click at [1169, 618] on div at bounding box center [856, 409] width 1364 height 748
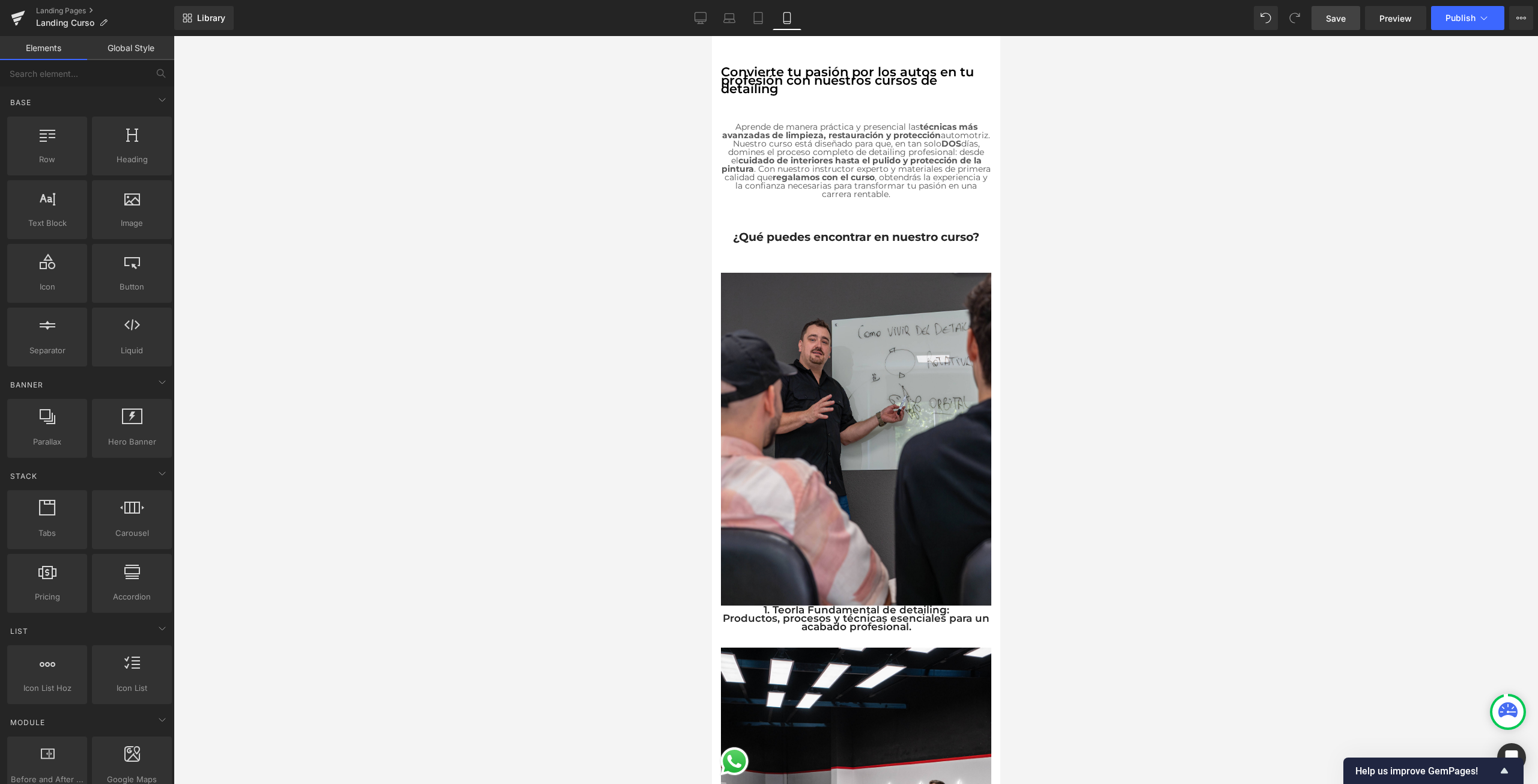
click at [1347, 19] on link "Save" at bounding box center [1336, 18] width 49 height 24
